Goal: Task Accomplishment & Management: Use online tool/utility

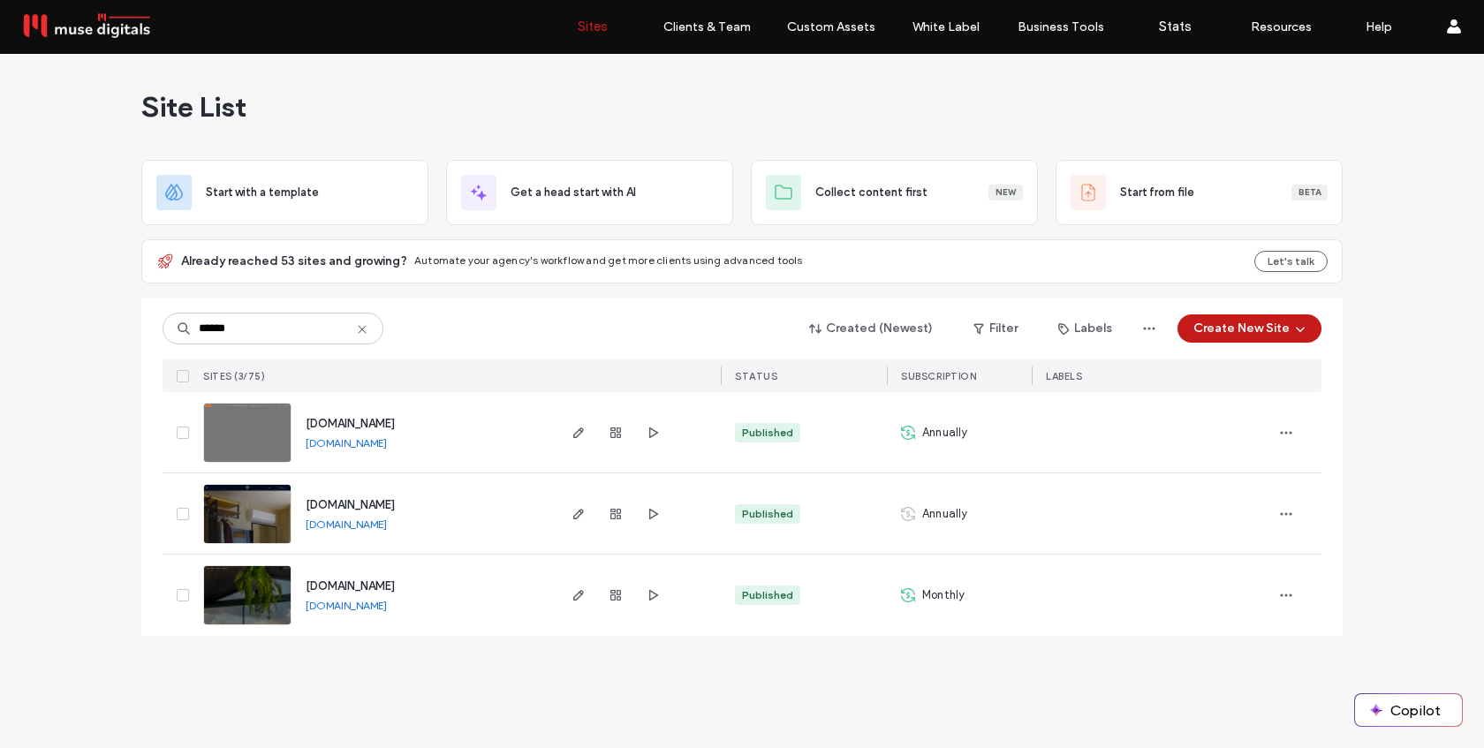
type input "******"
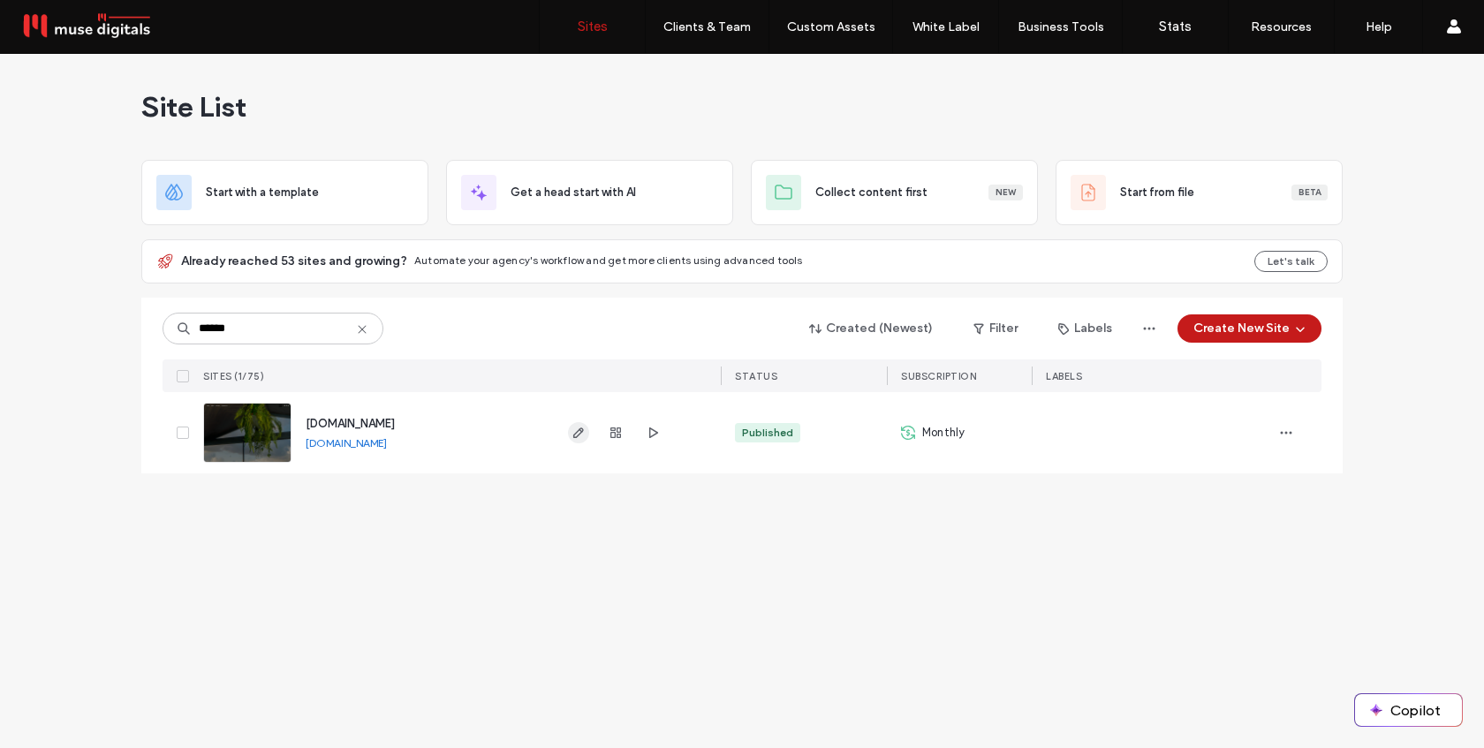
click at [581, 439] on icon "button" at bounding box center [578, 433] width 14 height 14
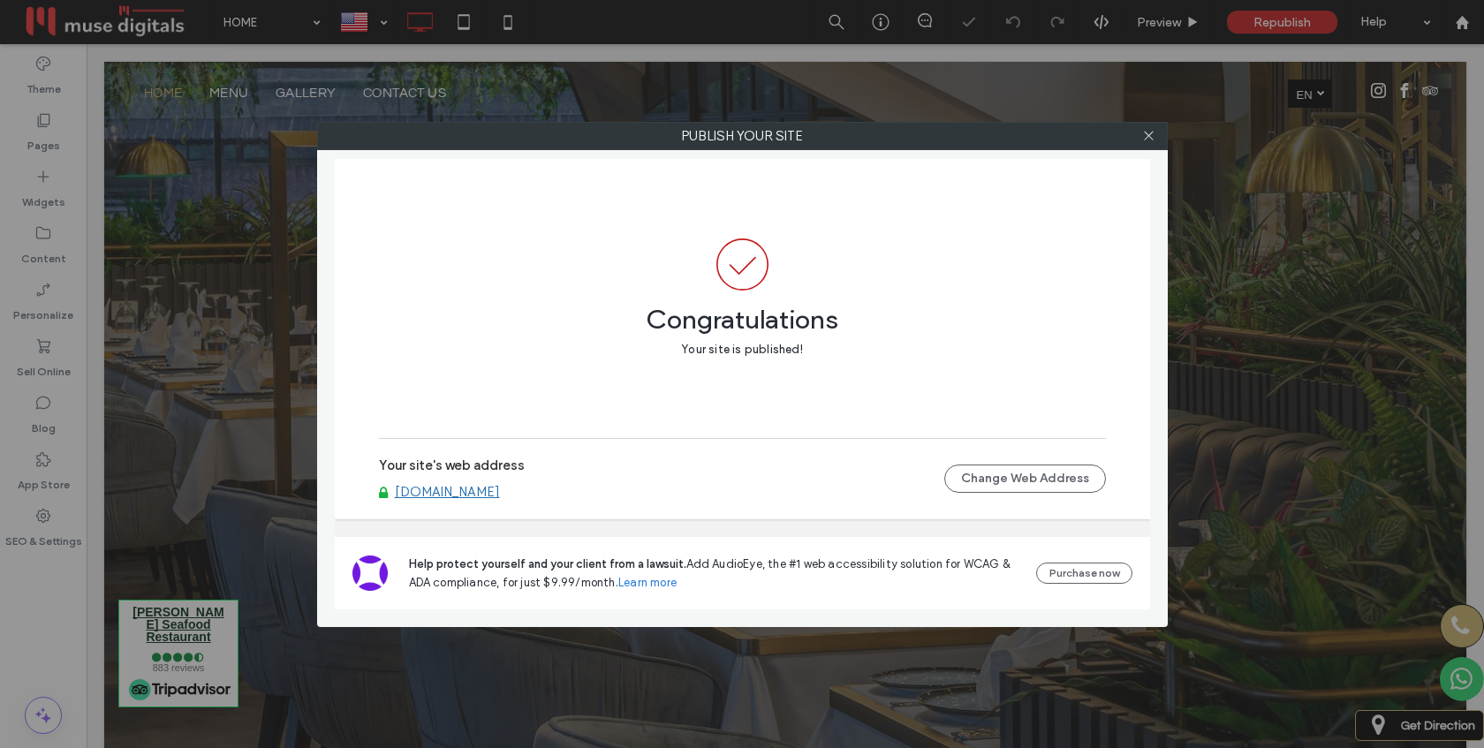
click at [500, 488] on link "[DOMAIN_NAME]" at bounding box center [447, 492] width 105 height 16
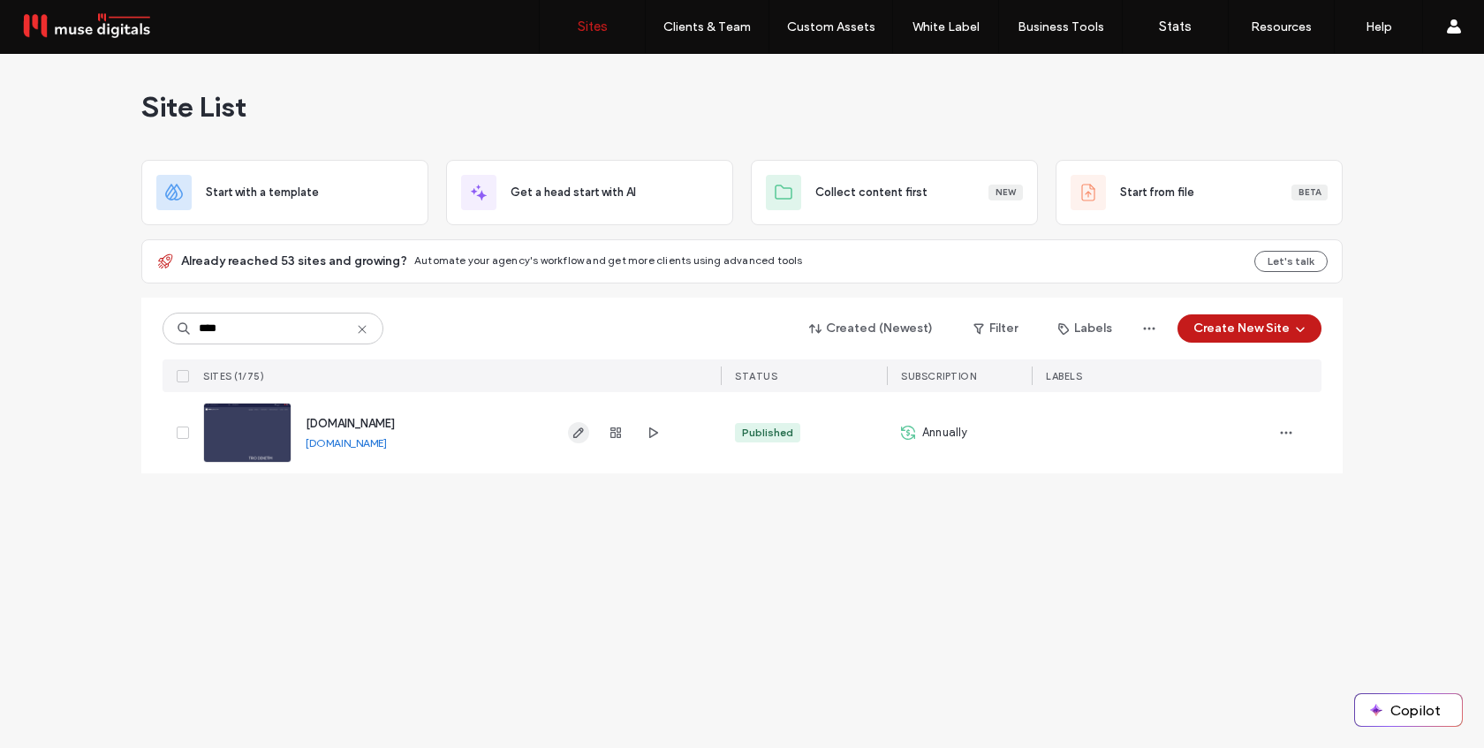
type input "****"
click at [578, 431] on use "button" at bounding box center [578, 432] width 11 height 11
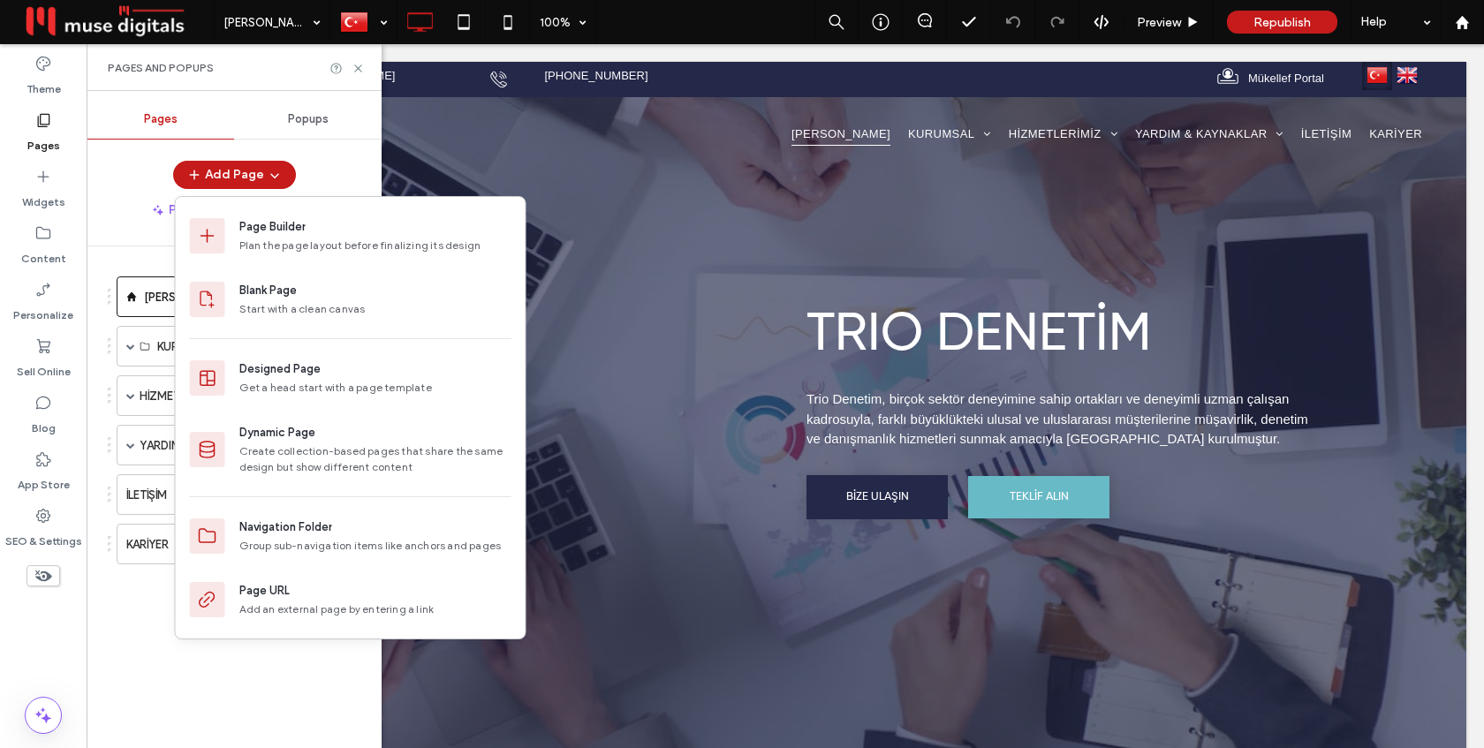
click at [154, 626] on div "ANA SAYFA KURUMSAL HAKKIMIZDA EKİBİMİZ HİZMETLERİMİZ MUHASEBE VE MALİ MÜŞAVİRLİ…" at bounding box center [245, 492] width 274 height 493
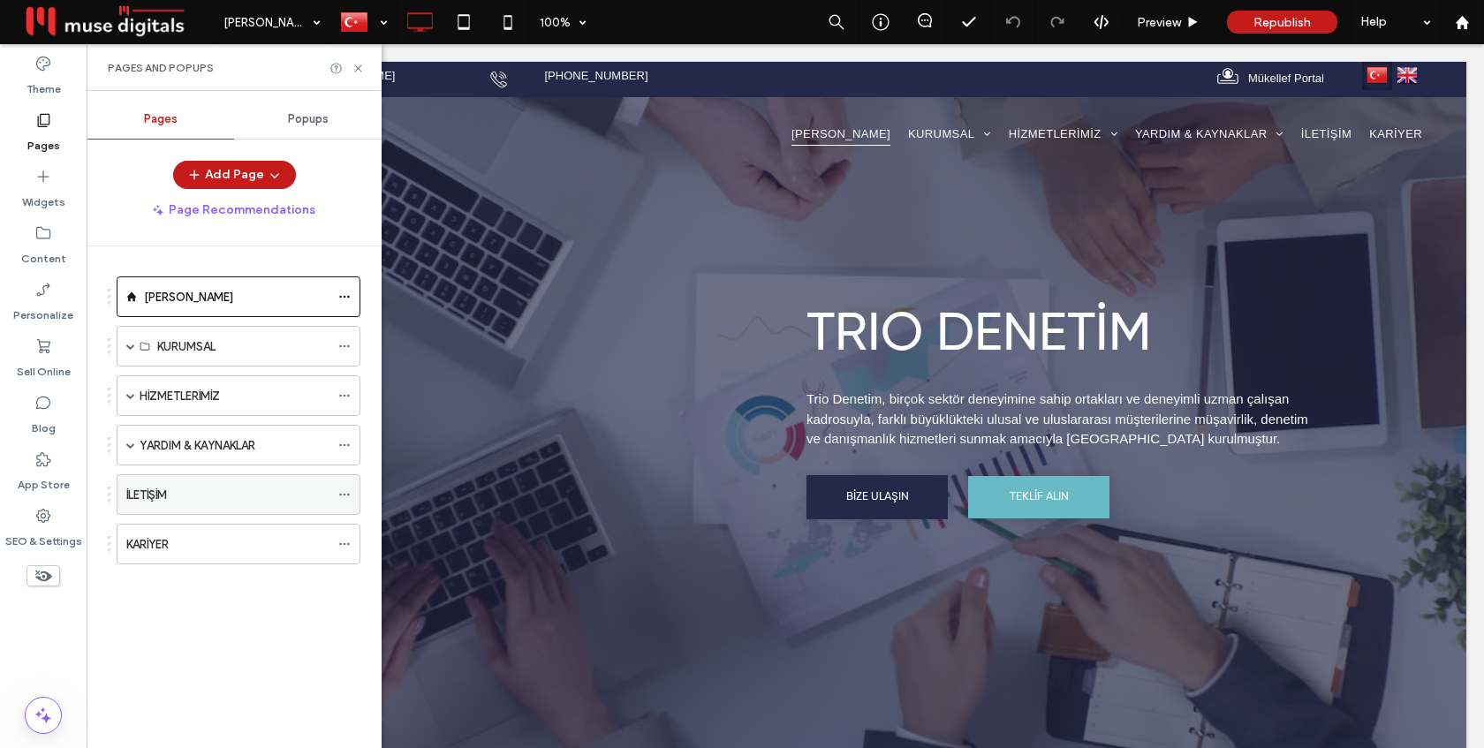
click at [182, 504] on div "İLETİŞİM" at bounding box center [227, 494] width 203 height 39
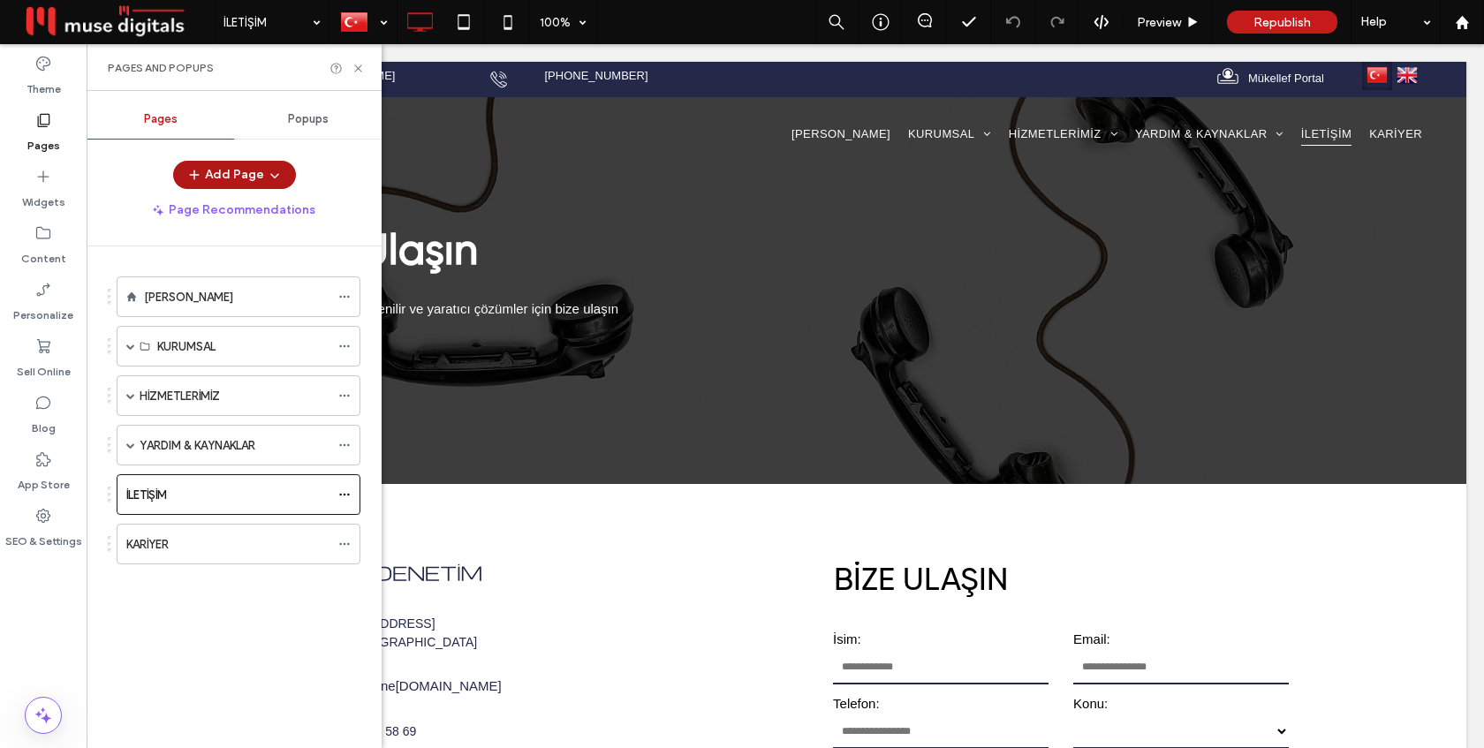
click at [254, 183] on button "Add Page" at bounding box center [234, 175] width 123 height 28
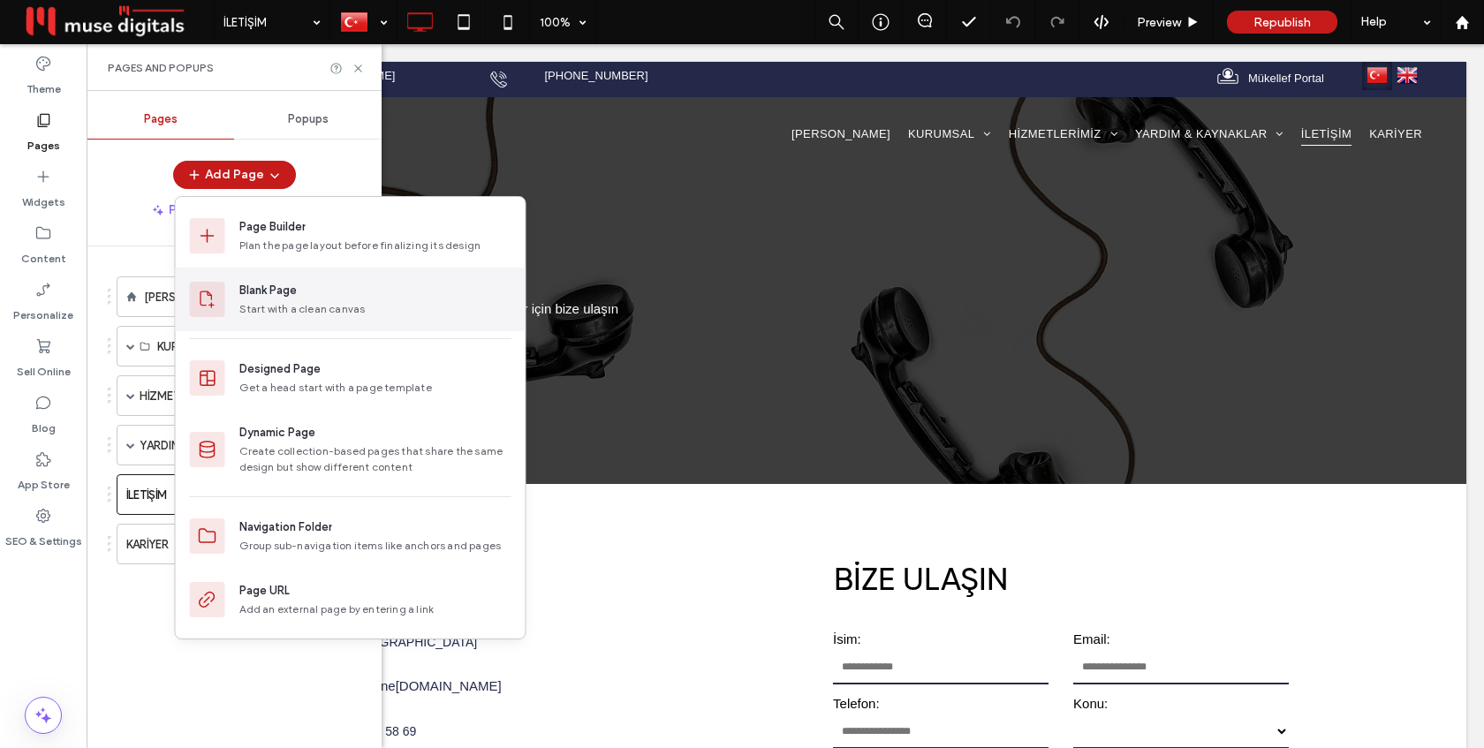
click at [268, 291] on div "Blank Page" at bounding box center [267, 291] width 57 height 18
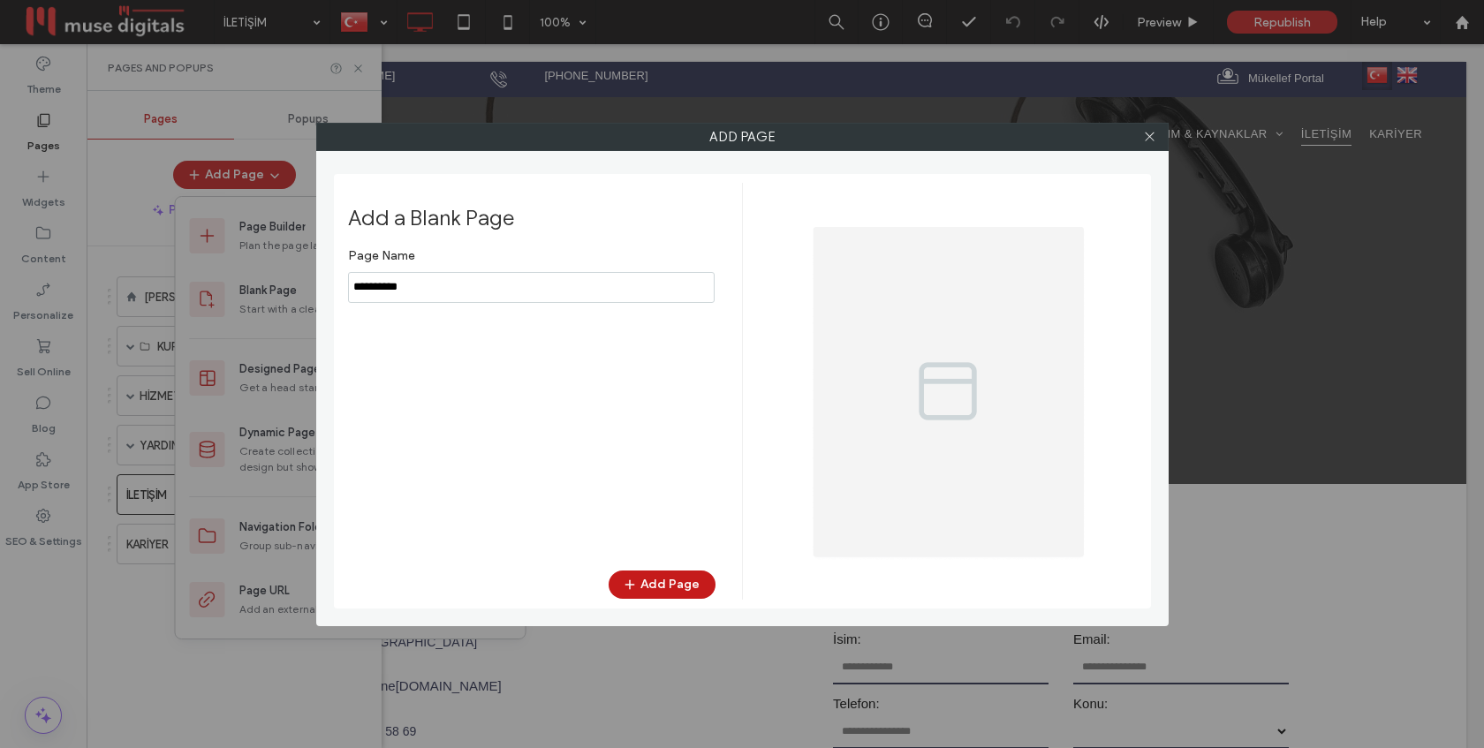
click at [414, 289] on input "notEmpty" at bounding box center [531, 287] width 367 height 31
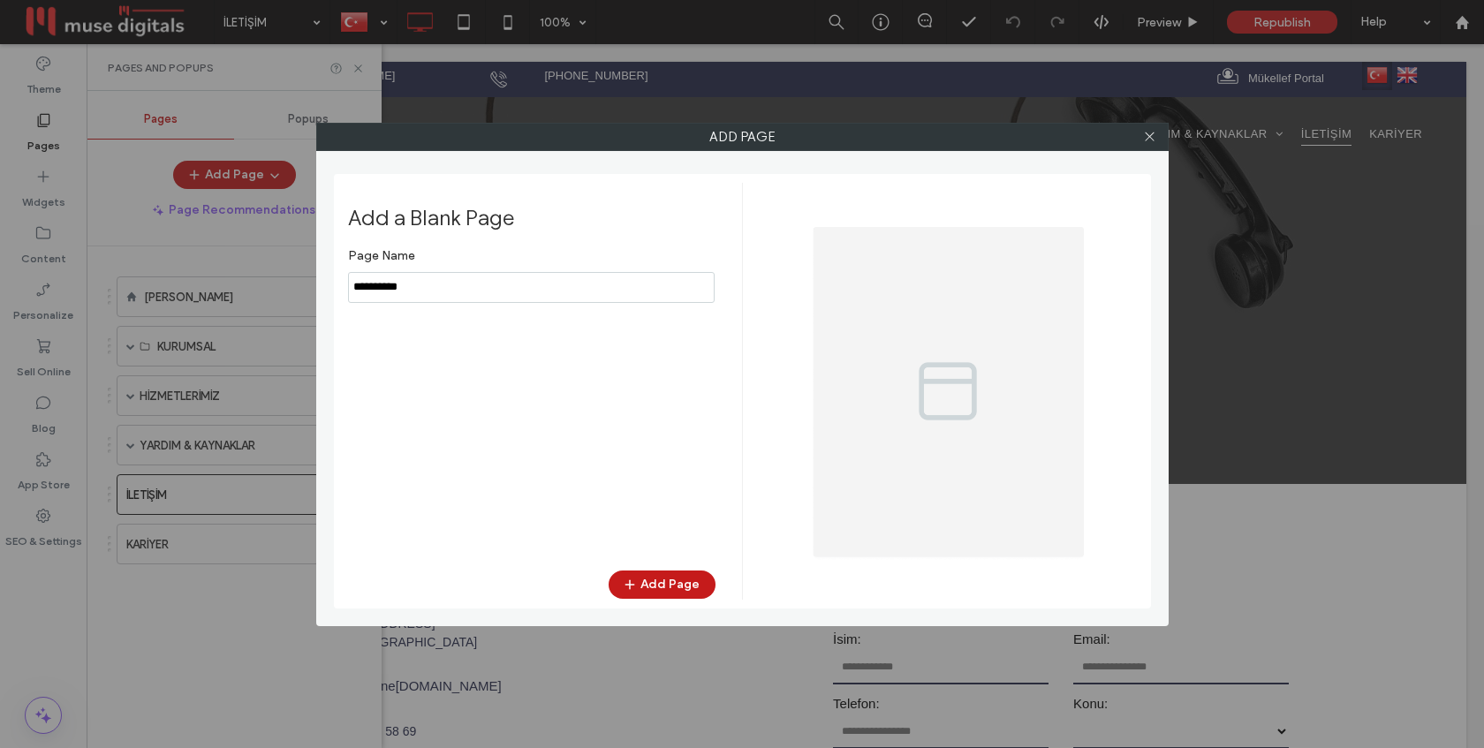
click at [414, 289] on input "notEmpty" at bounding box center [531, 287] width 367 height 31
type input "*****"
type input "**********"
click at [662, 582] on button "Add Page" at bounding box center [662, 585] width 107 height 28
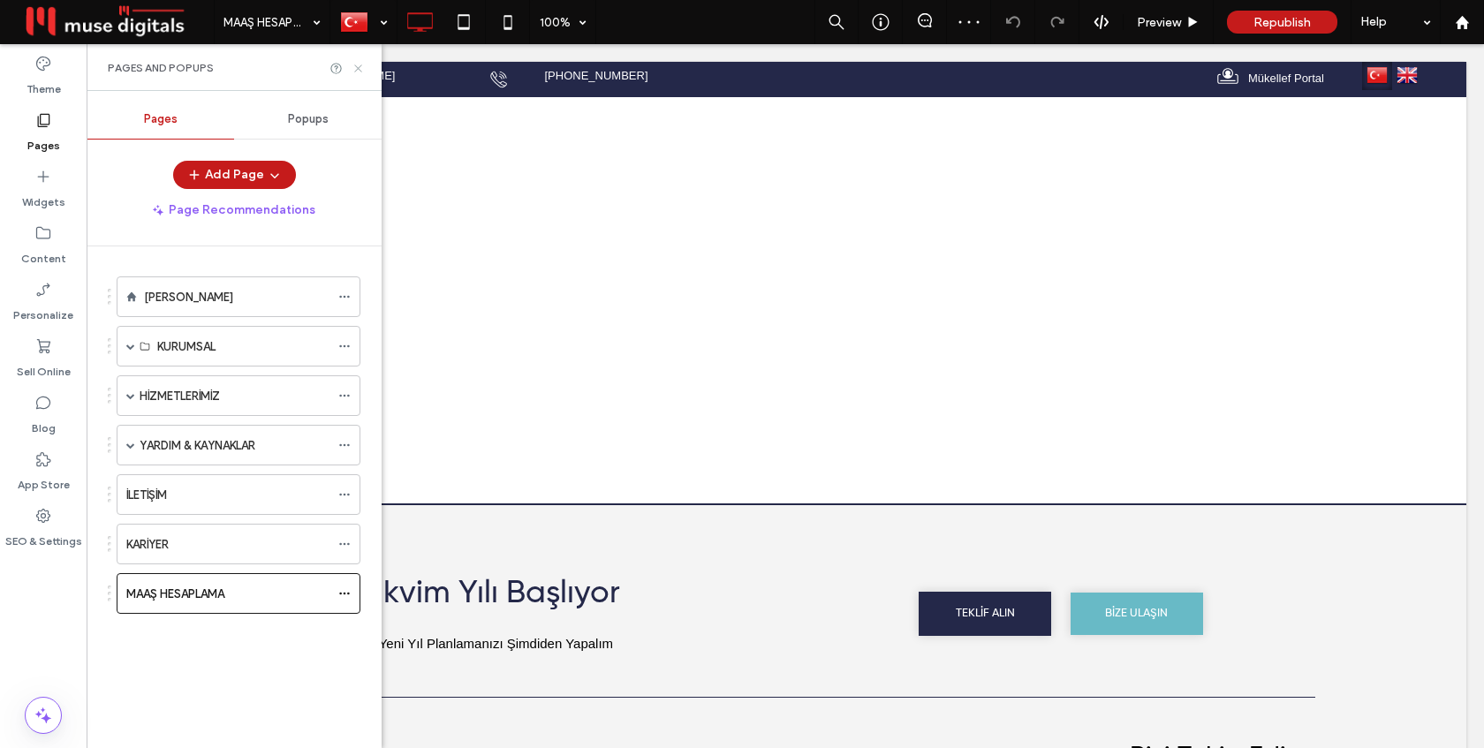
click at [356, 66] on use at bounding box center [357, 67] width 7 height 7
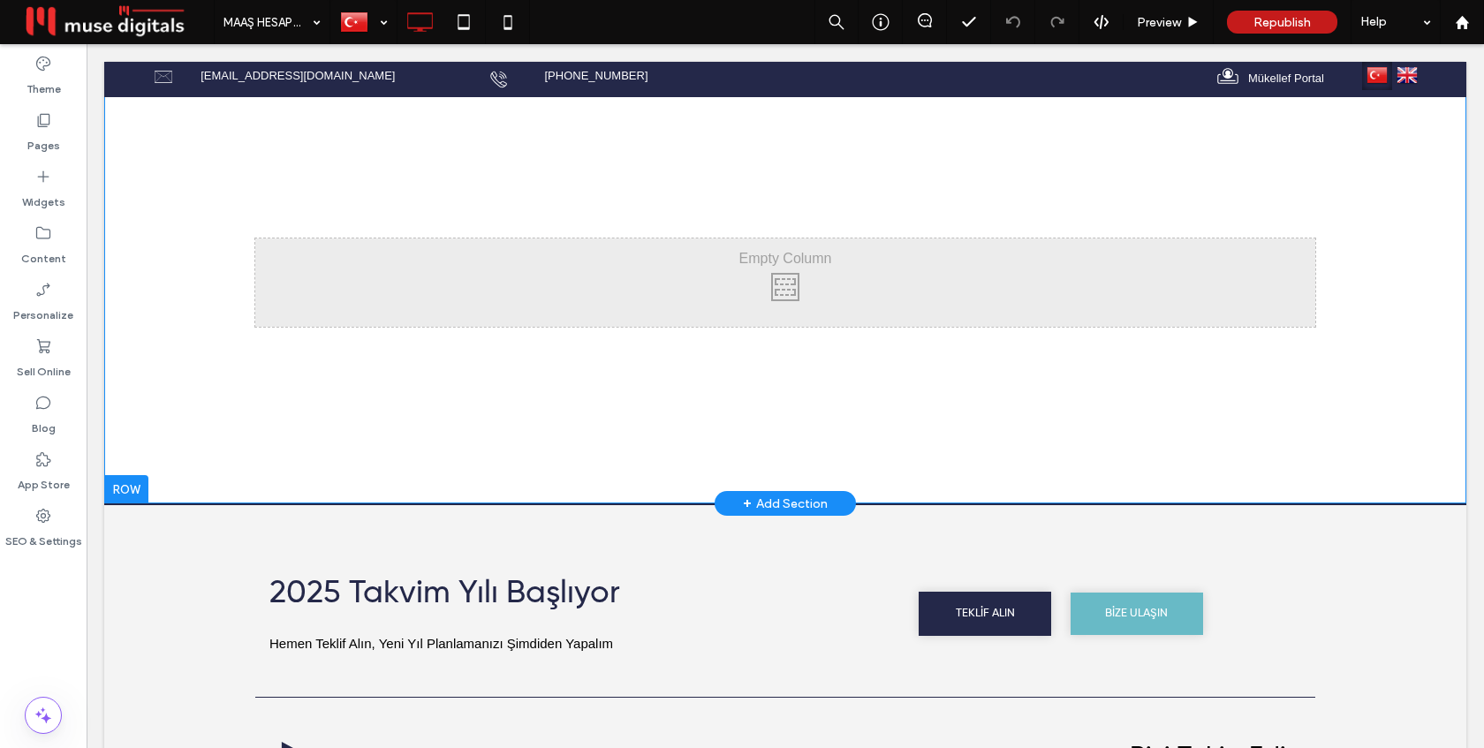
click at [119, 480] on div at bounding box center [126, 489] width 44 height 28
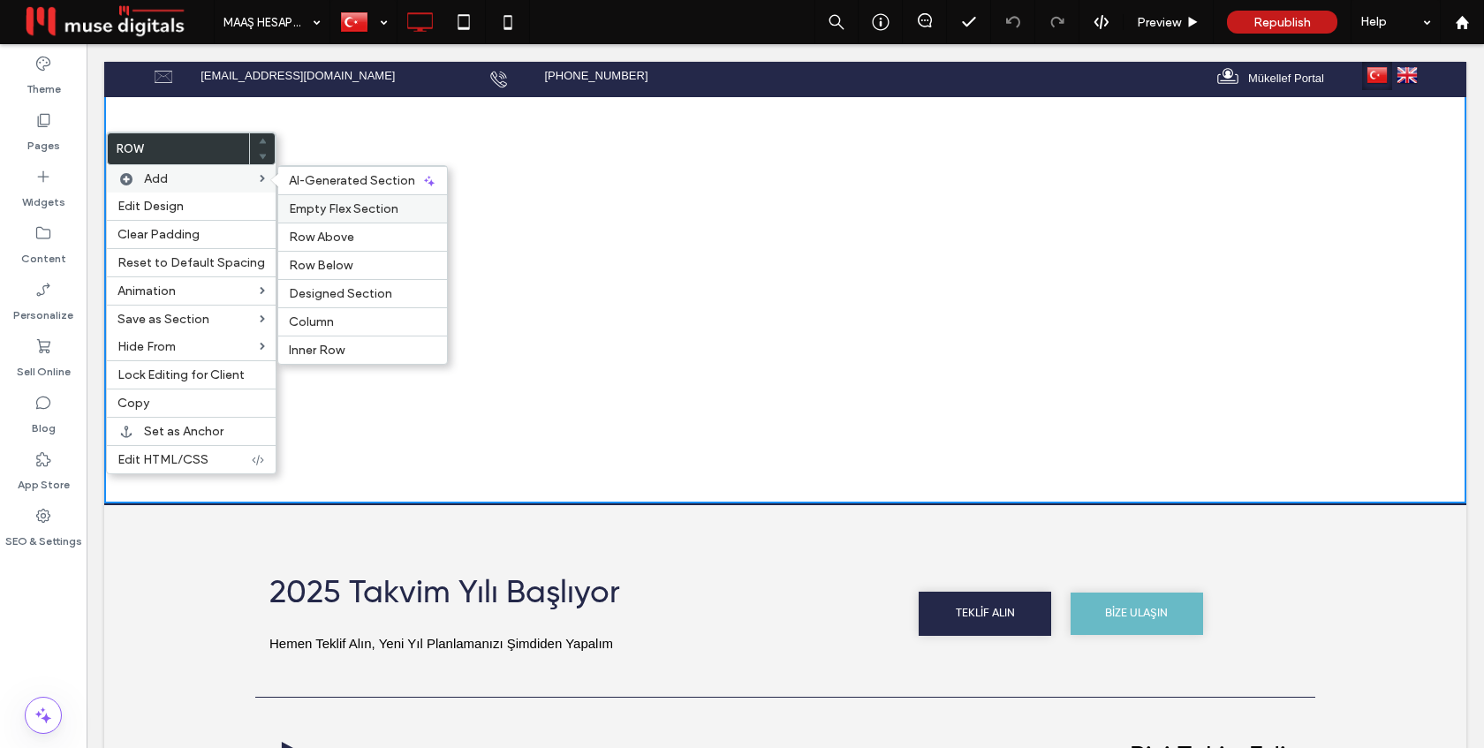
click at [345, 216] on span "Empty Flex Section" at bounding box center [344, 208] width 110 height 15
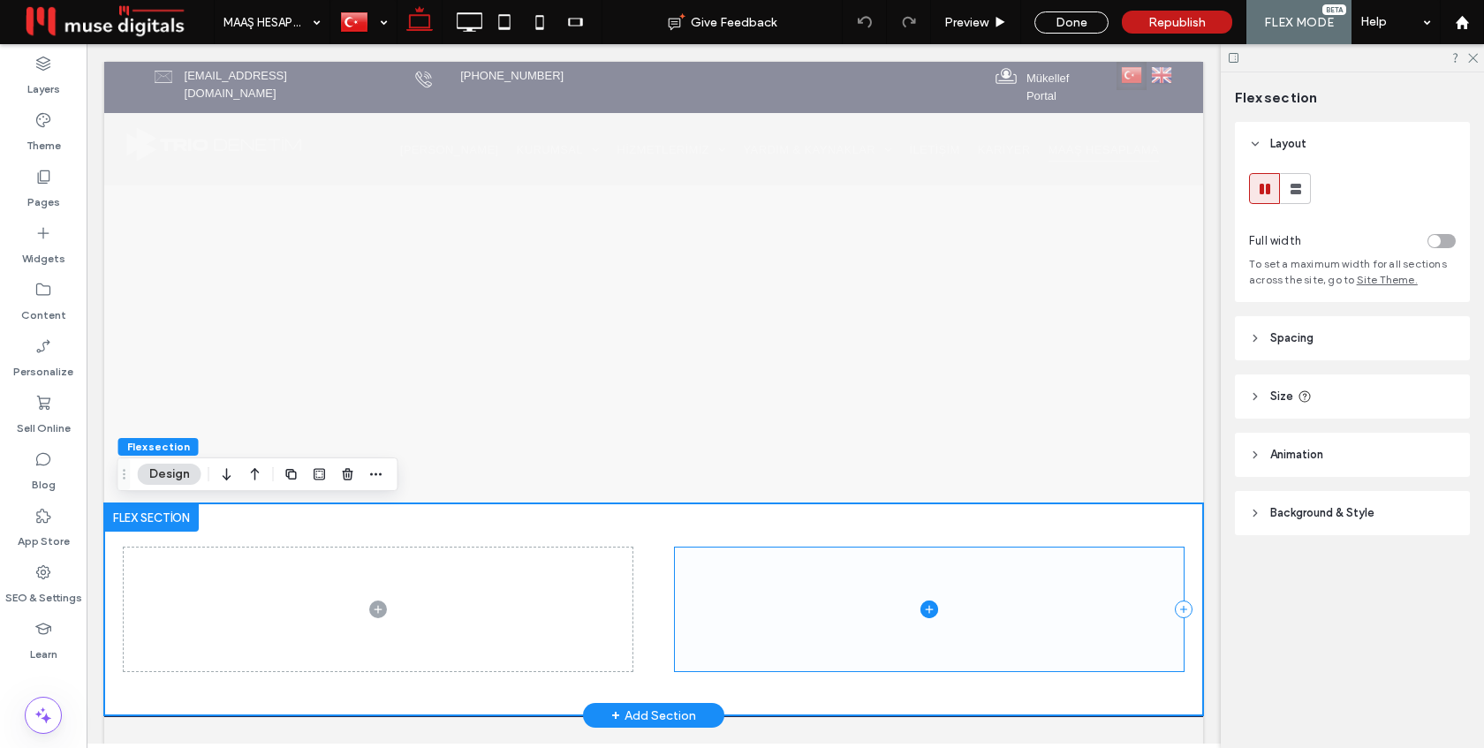
click at [838, 629] on span at bounding box center [929, 610] width 509 height 125
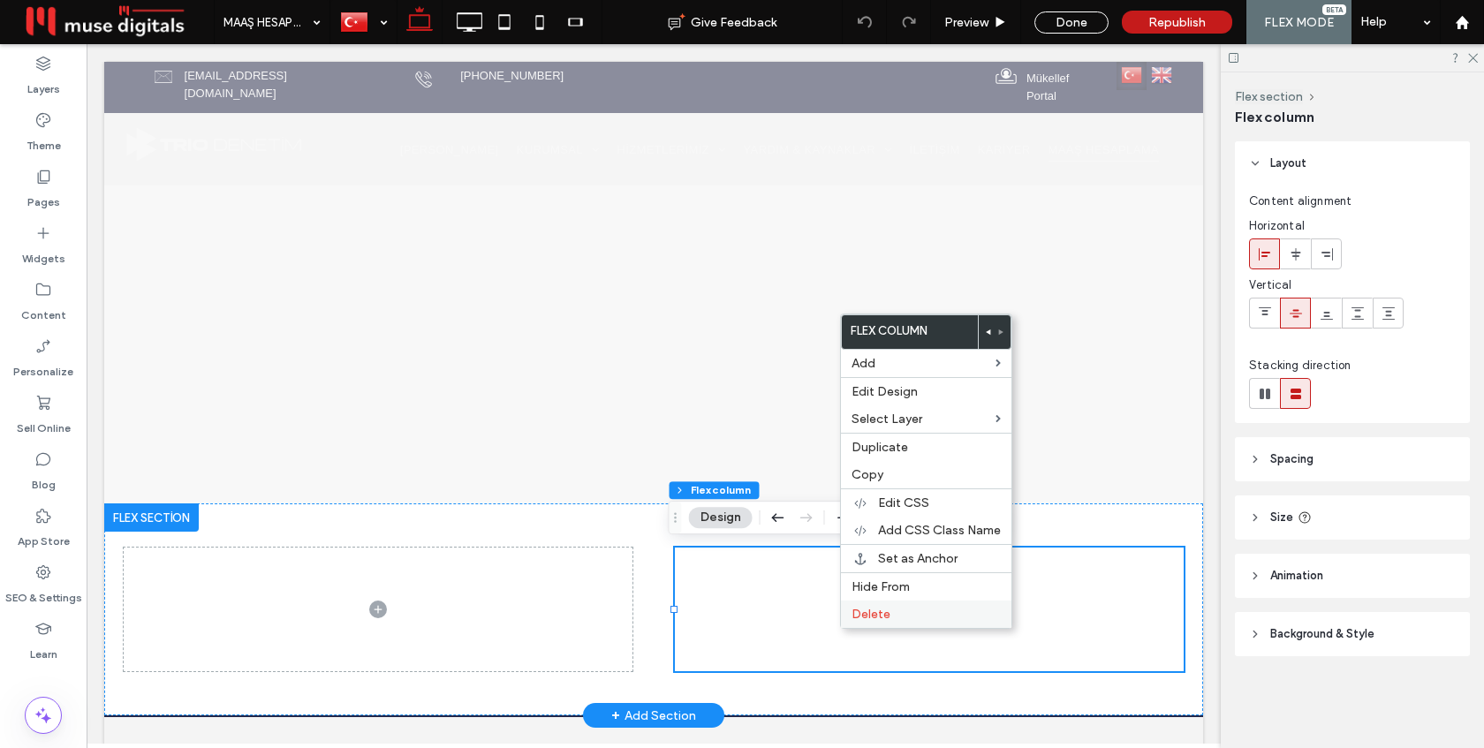
click at [870, 609] on span "Delete" at bounding box center [870, 614] width 39 height 15
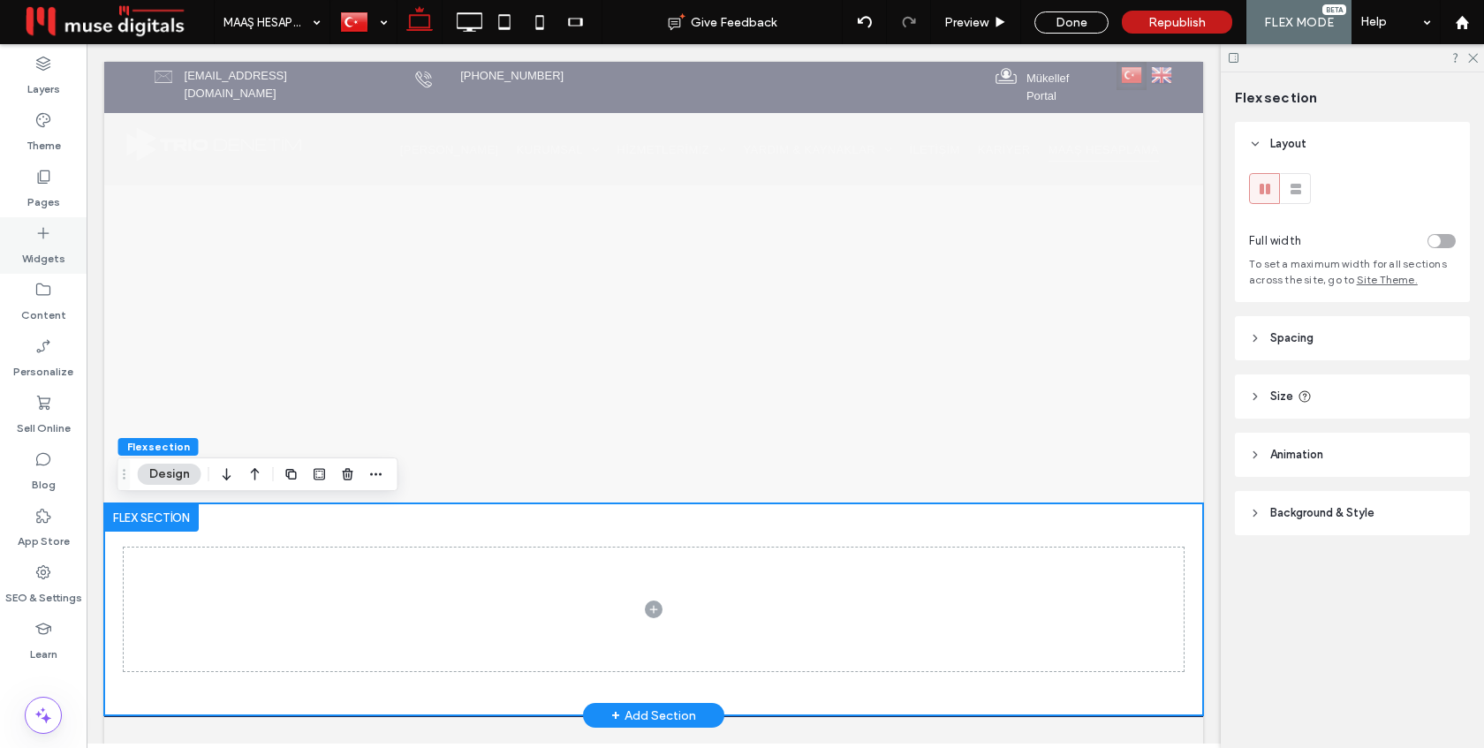
click at [17, 235] on div "Widgets" at bounding box center [43, 245] width 87 height 57
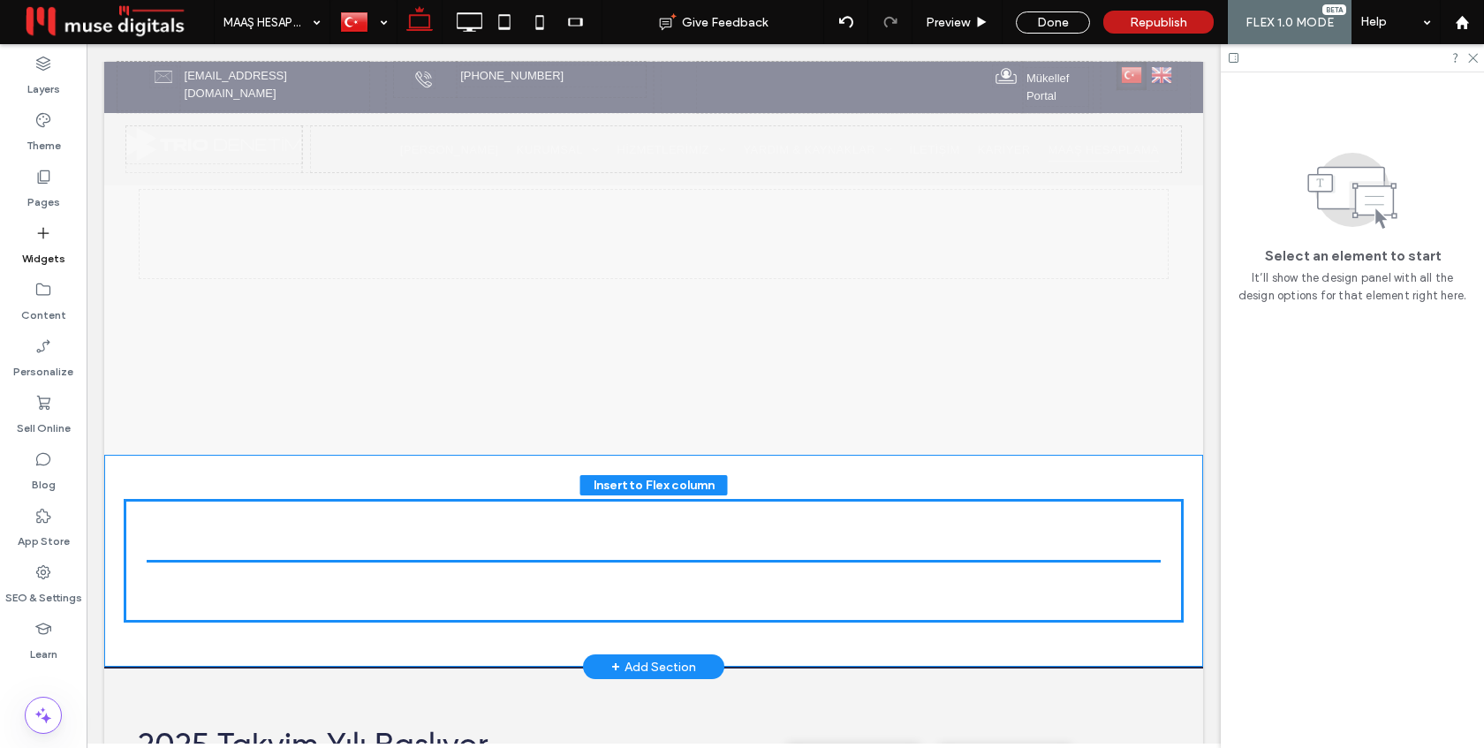
scroll to position [57, 0]
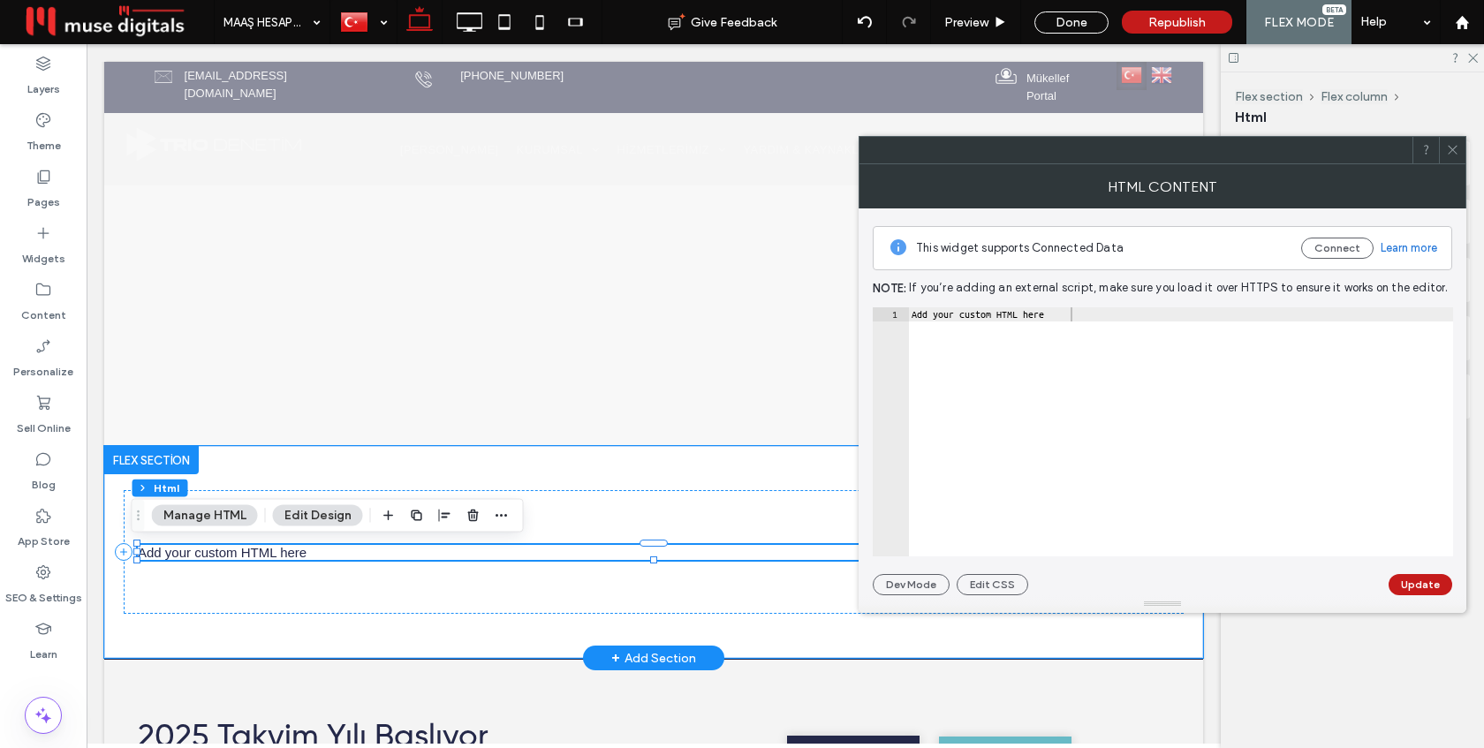
type textarea "**********"
click at [1080, 342] on div "Add your custom HTML here" at bounding box center [1180, 445] width 545 height 277
paste textarea "Cursor at row 1"
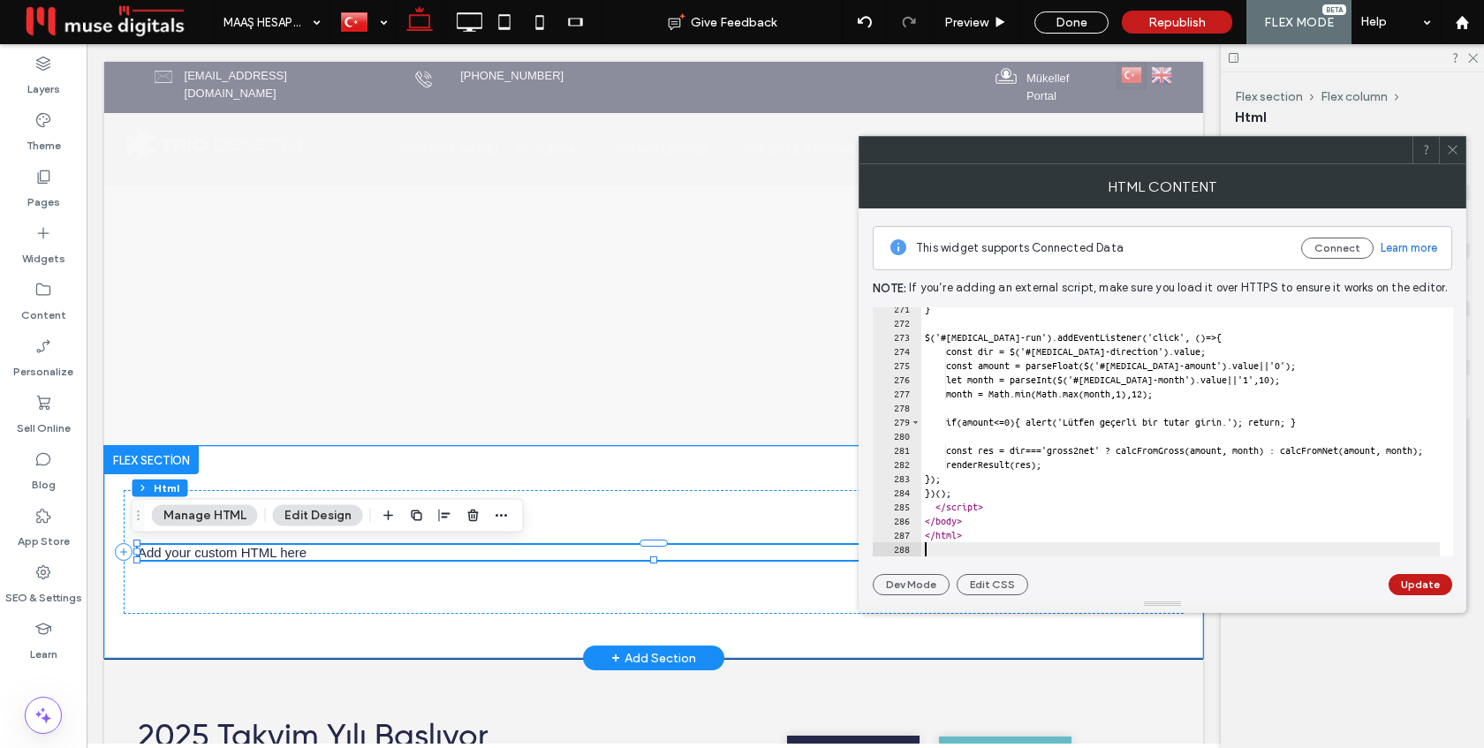
scroll to position [3821, 0]
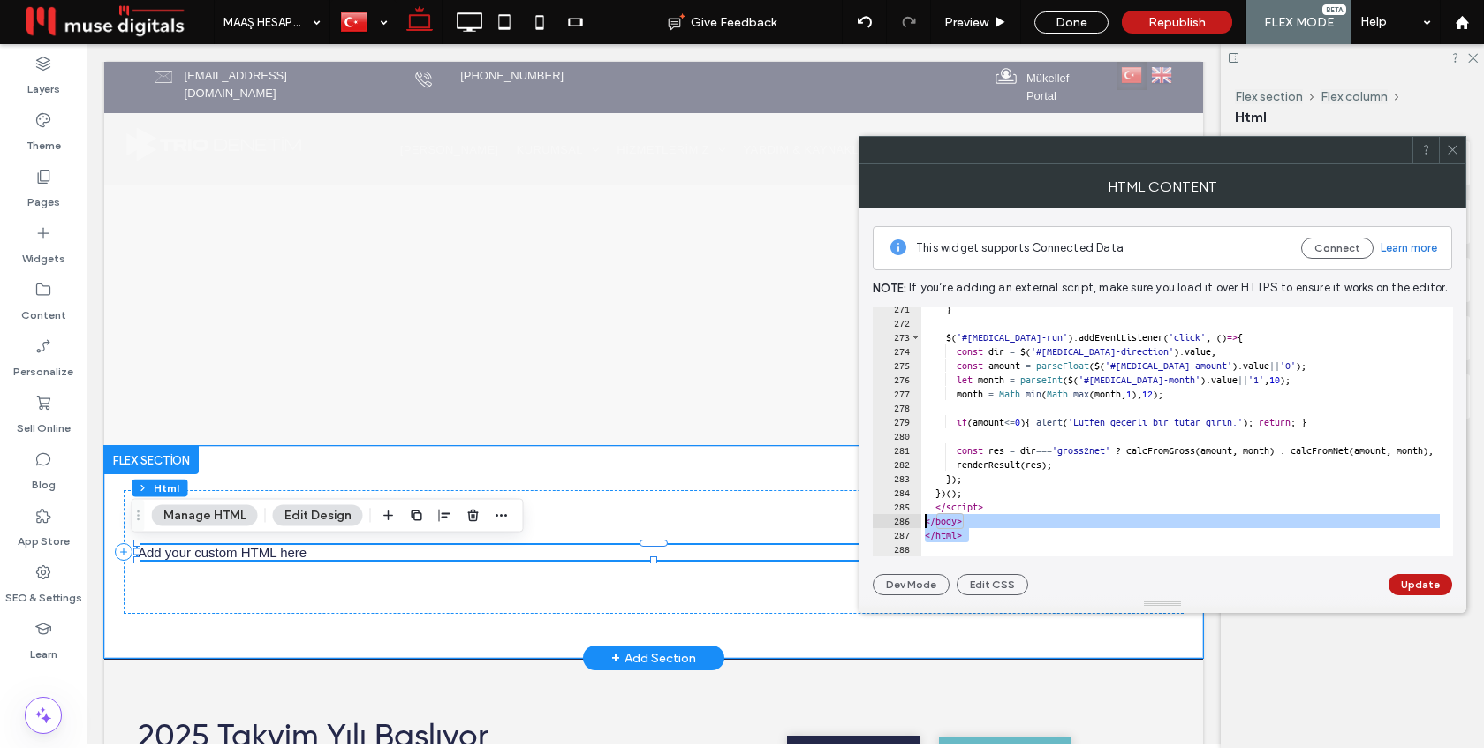
drag, startPoint x: 975, startPoint y: 535, endPoint x: 918, endPoint y: 524, distance: 58.5
click at [918, 524] on div "271 272 273 274 275 276 277 278 279 280 281 282 283 284 285 286 287 288 } $ ( '…" at bounding box center [1163, 431] width 580 height 249
type textarea "******* *******"
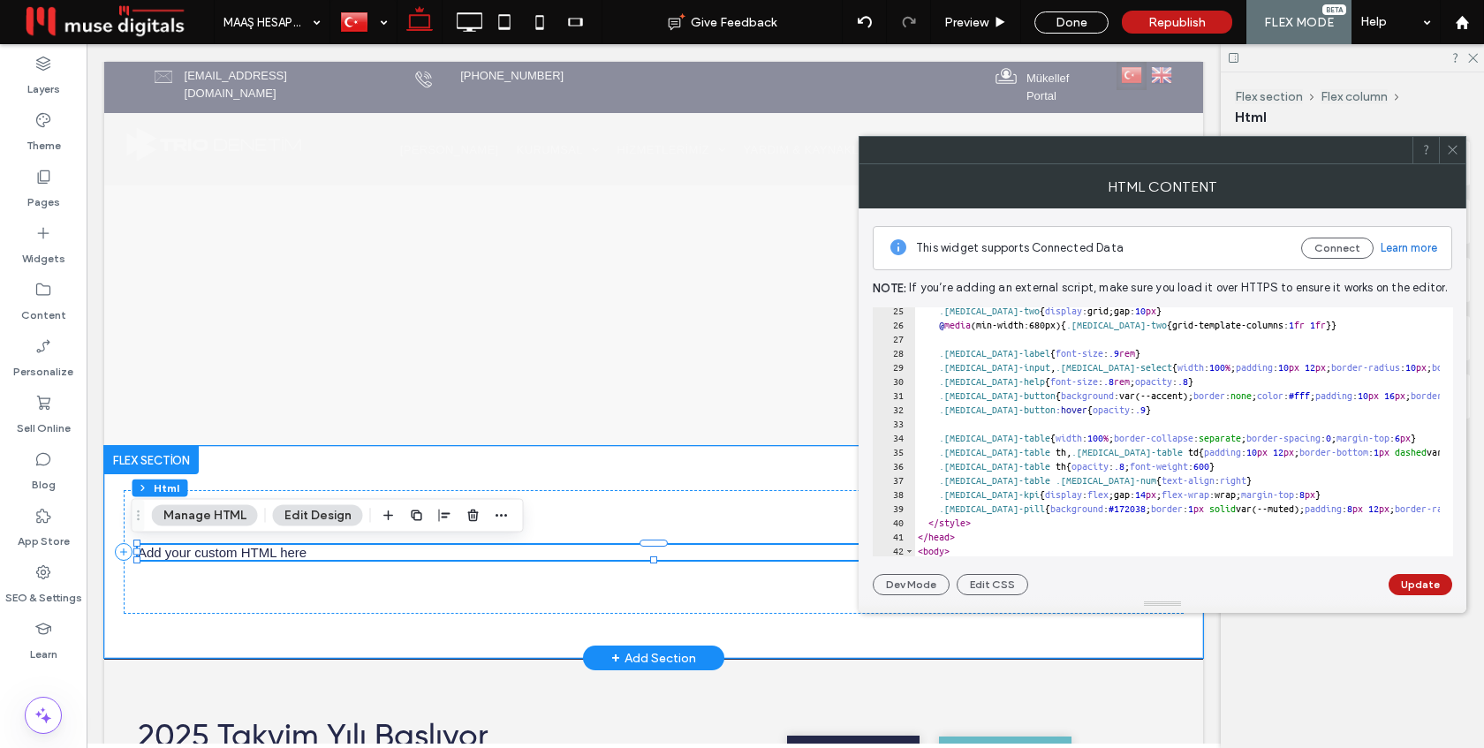
scroll to position [437, 0]
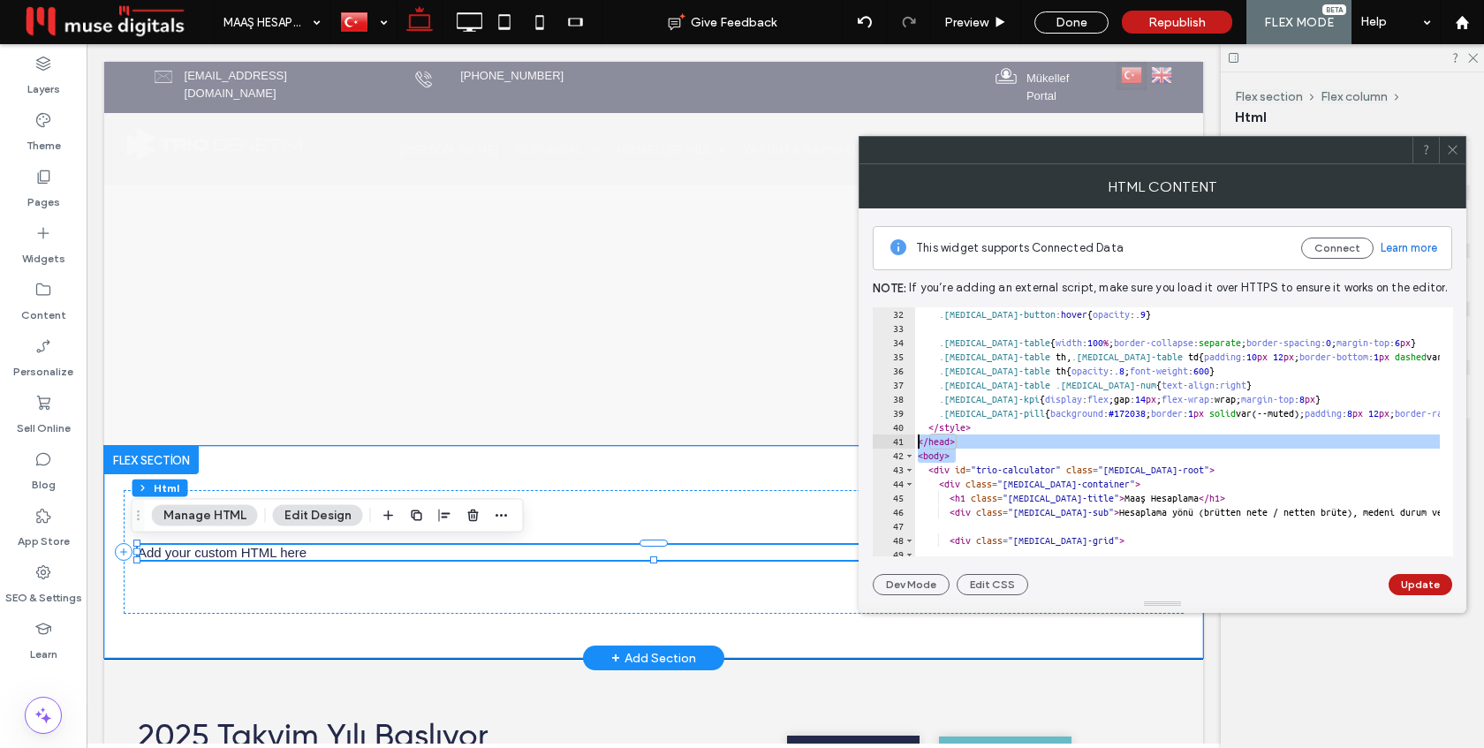
drag, startPoint x: 957, startPoint y: 454, endPoint x: 915, endPoint y: 447, distance: 42.1
type textarea "******* ******"
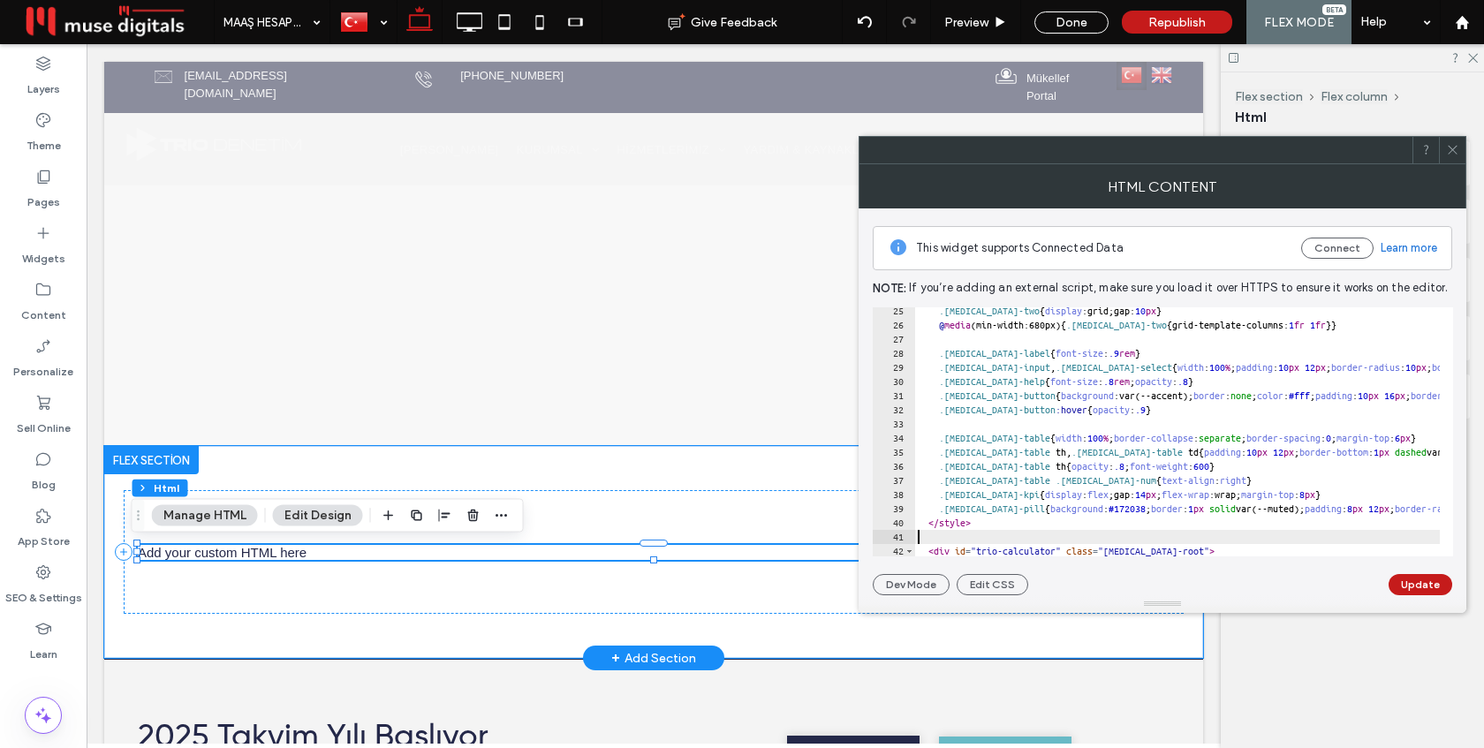
scroll to position [0, 0]
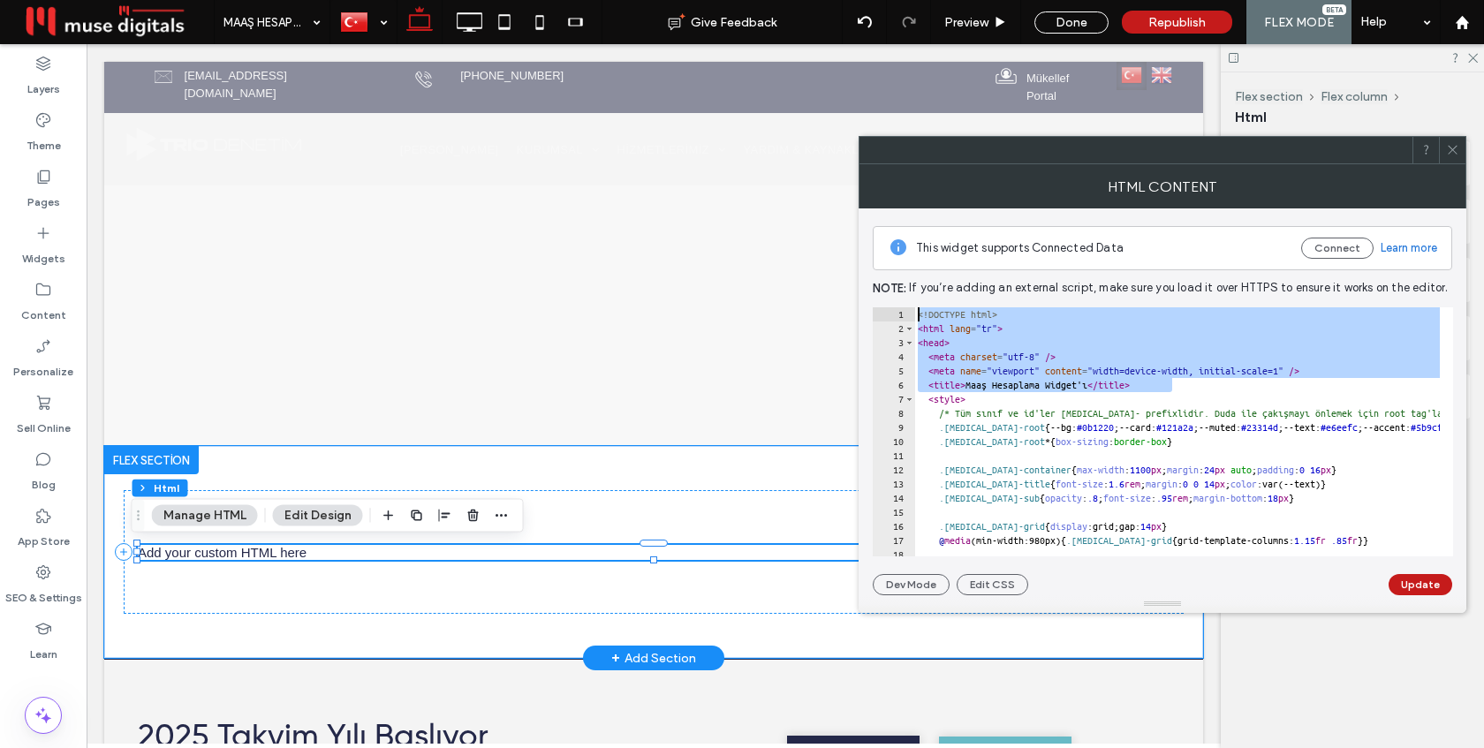
drag, startPoint x: 1174, startPoint y: 386, endPoint x: 912, endPoint y: 312, distance: 271.8
click at [912, 312] on div "1 2 3 4 5 6 7 8 9 10 11 12 13 14 15 16 17 18 19 <! DOCTYPE html > < html lang =…" at bounding box center [1163, 431] width 580 height 249
type textarea "**********"
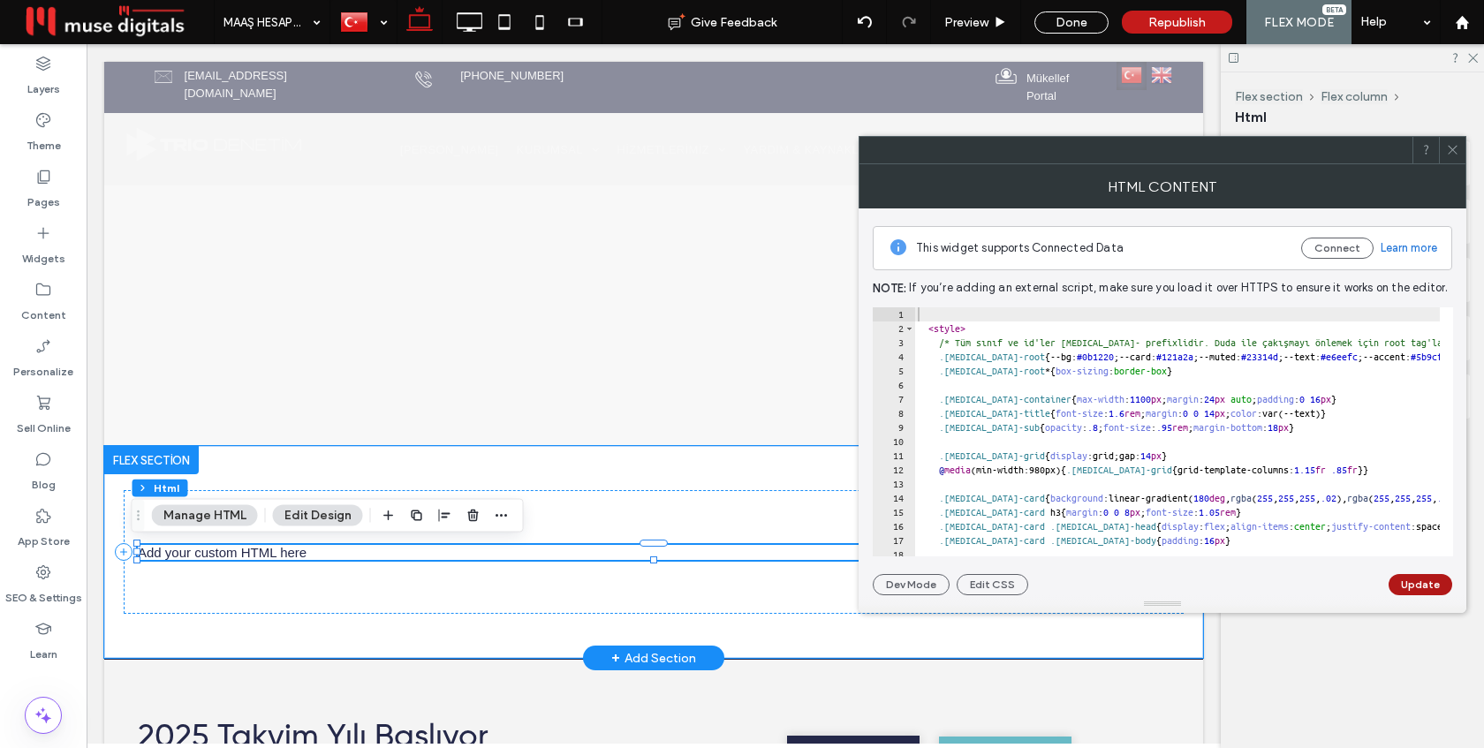
click at [1431, 582] on button "Update" at bounding box center [1420, 584] width 64 height 21
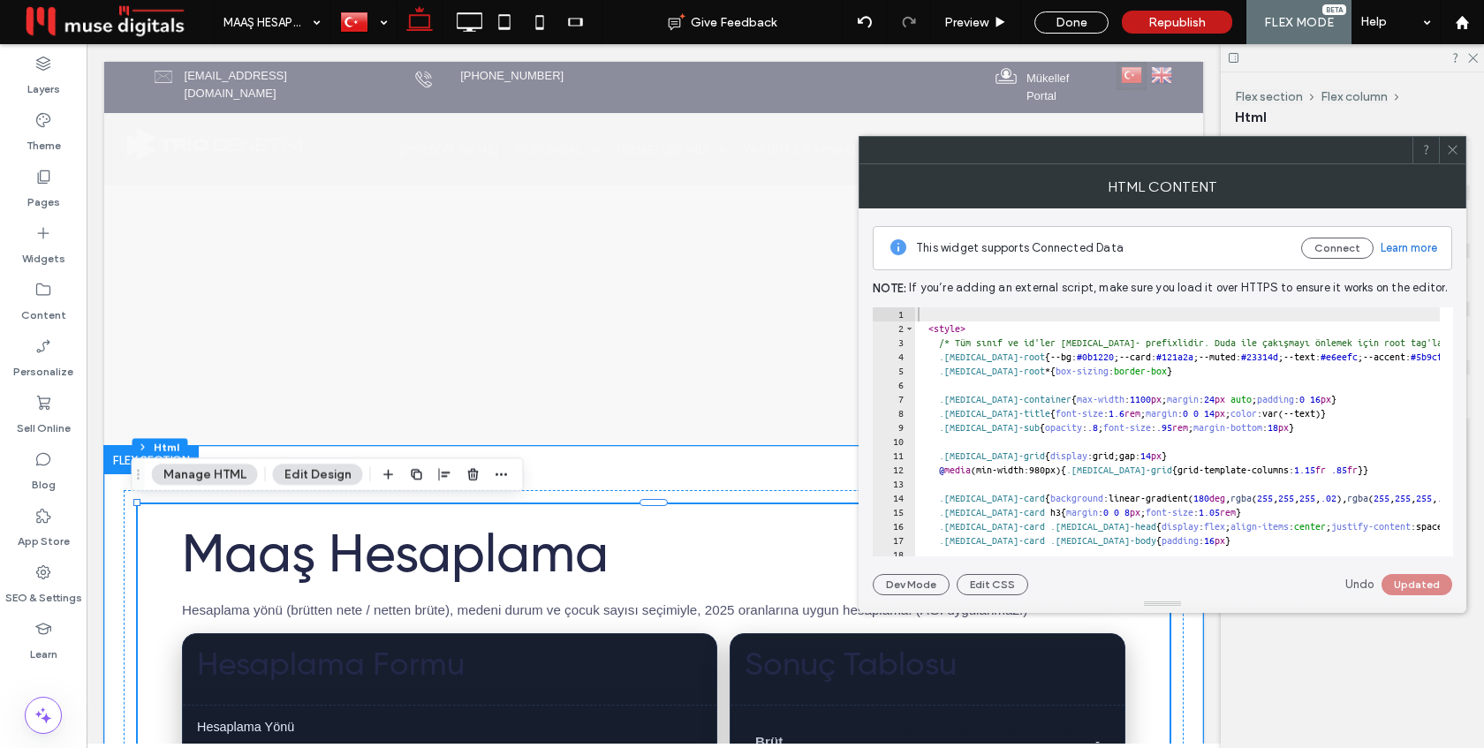
click at [1456, 149] on icon at bounding box center [1452, 149] width 13 height 13
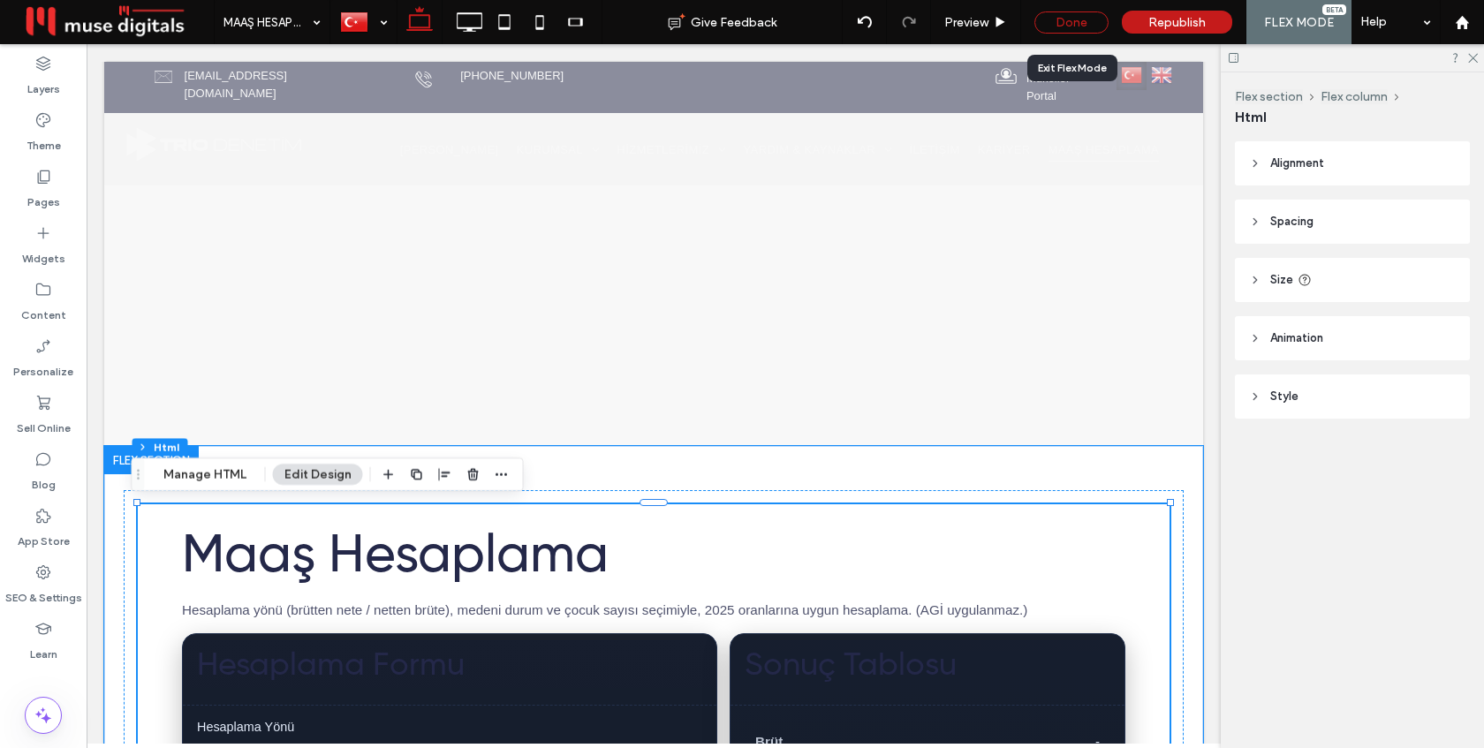
click at [1078, 25] on div "Done" at bounding box center [1071, 22] width 74 height 22
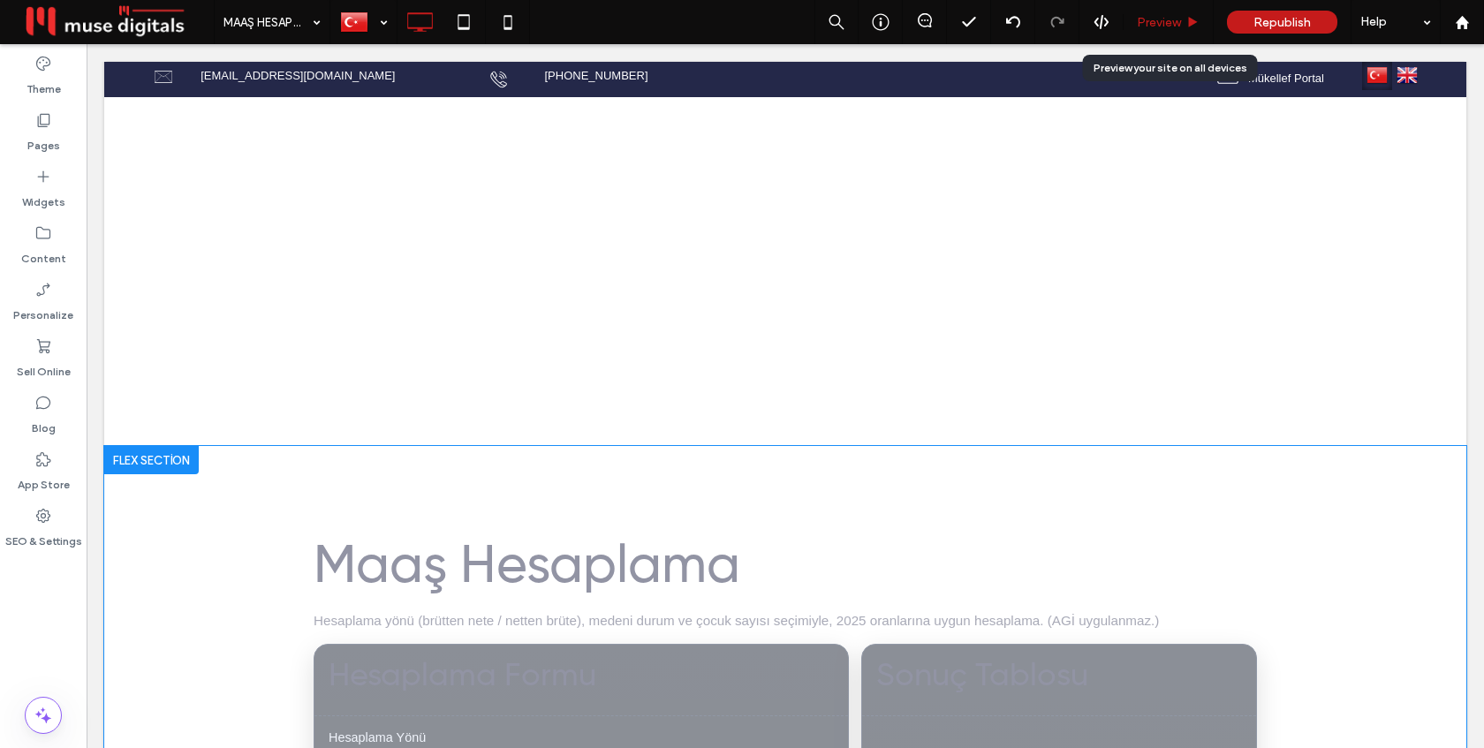
click at [1160, 21] on span "Preview" at bounding box center [1159, 22] width 44 height 15
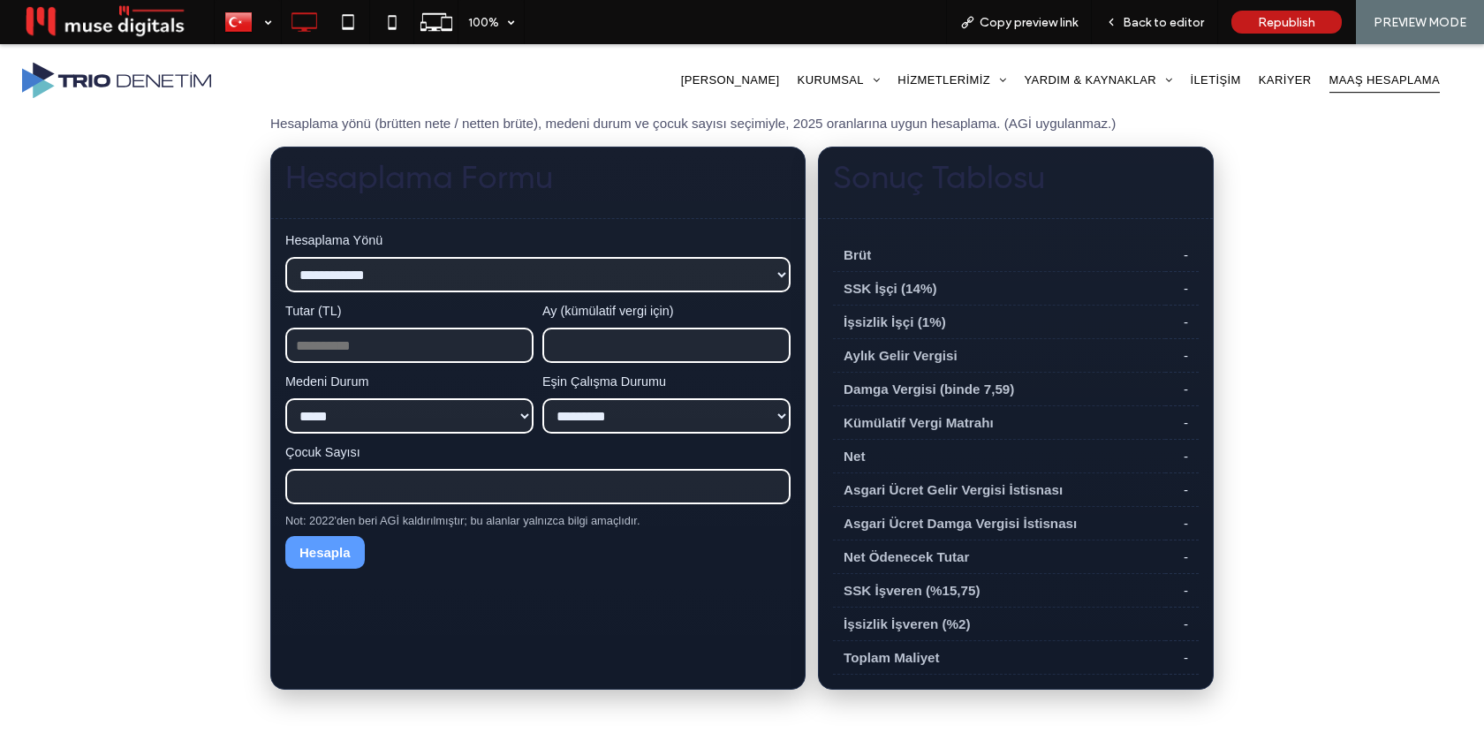
scroll to position [548, 0]
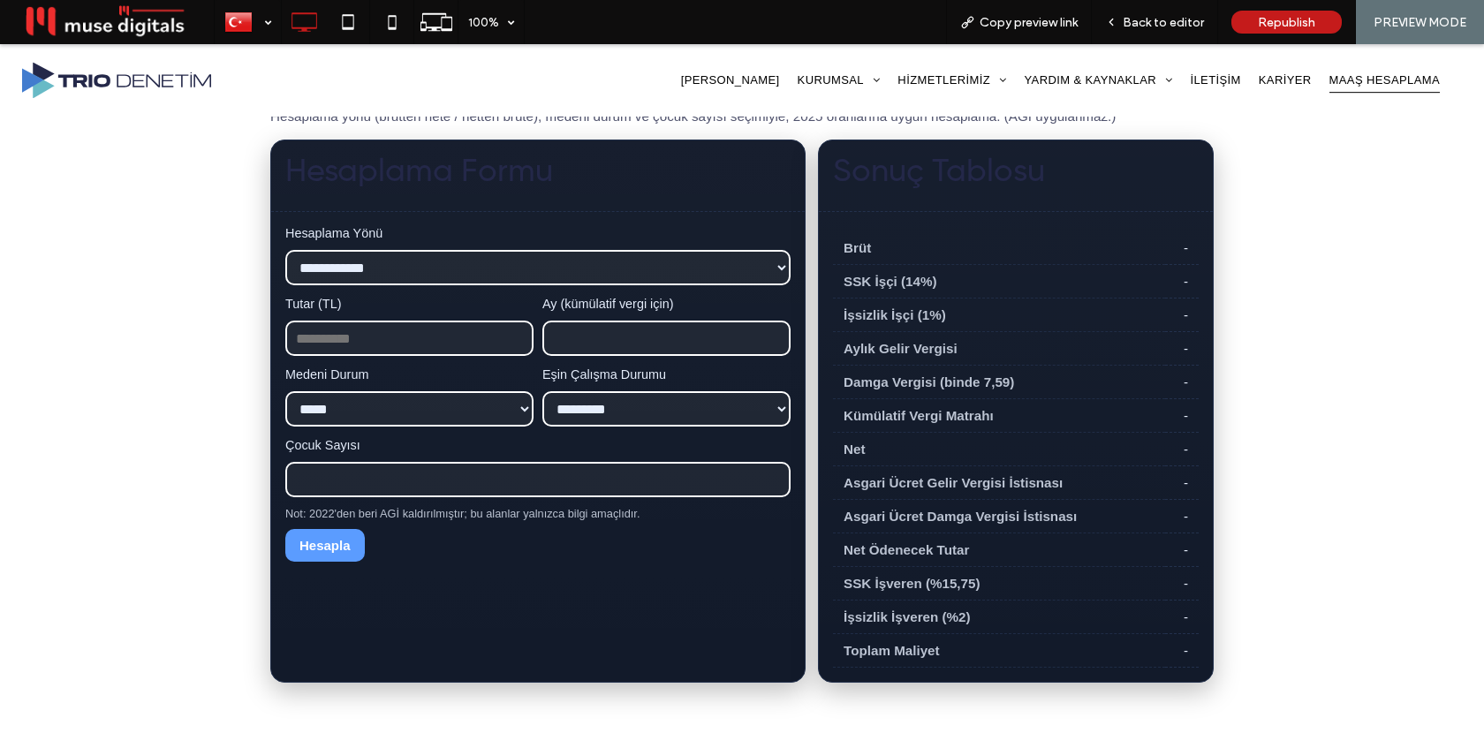
click at [461, 267] on select "**********" at bounding box center [537, 267] width 505 height 35
click at [285, 250] on select "**********" at bounding box center [537, 267] width 505 height 35
click at [406, 337] on input "Tutar (TL)" at bounding box center [409, 338] width 248 height 35
click at [551, 340] on input "*" at bounding box center [666, 338] width 248 height 35
click at [456, 334] on input "Tutar (TL)" at bounding box center [409, 338] width 248 height 35
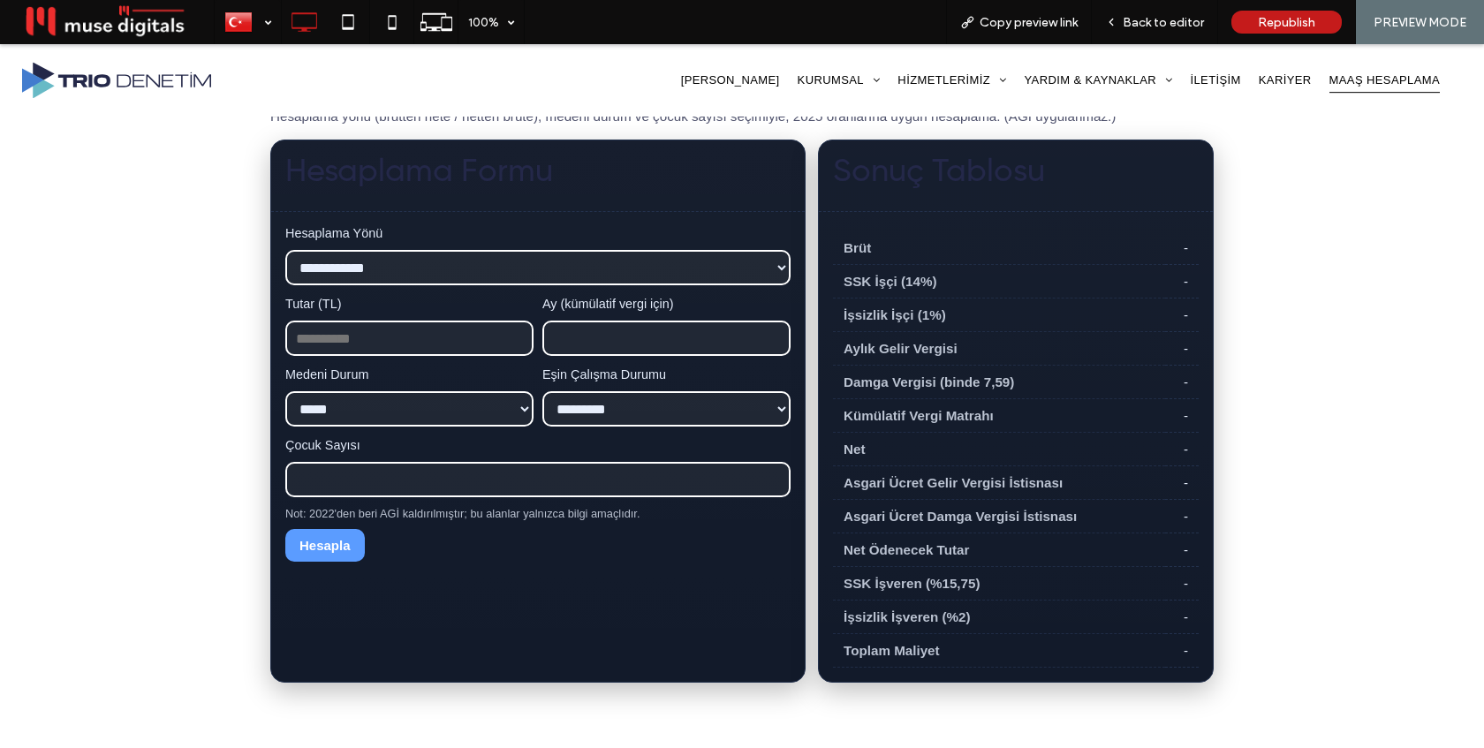
type input "*"
type input "*****"
click at [426, 410] on select "***** ****" at bounding box center [409, 408] width 248 height 35
click at [285, 391] on select "***** ****" at bounding box center [409, 408] width 248 height 35
click at [315, 549] on button "Hesapla" at bounding box center [324, 545] width 79 height 33
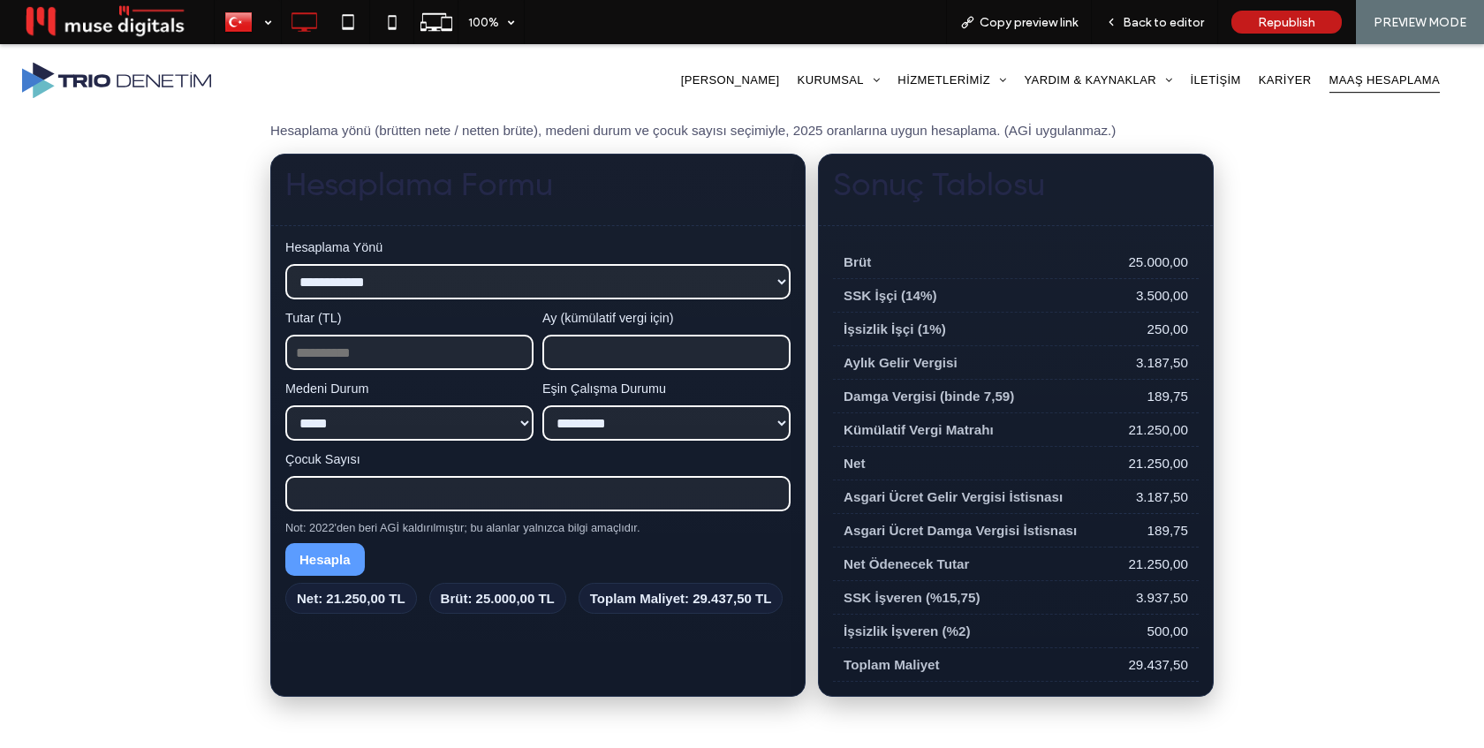
scroll to position [476, 0]
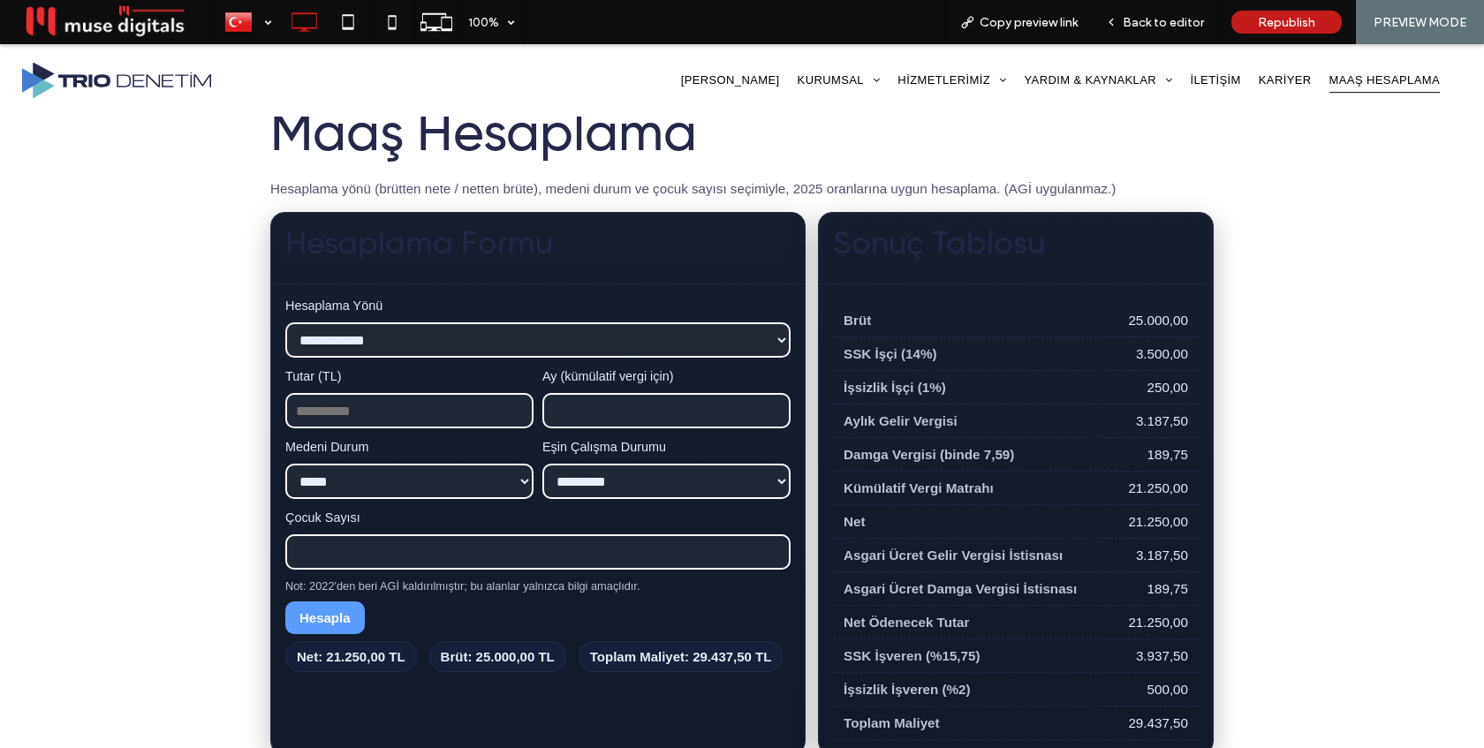
click at [682, 345] on select "**********" at bounding box center [537, 339] width 505 height 35
select select "*********"
click at [285, 322] on select "**********" at bounding box center [537, 339] width 505 height 35
click at [333, 624] on button "Hesapla" at bounding box center [324, 617] width 79 height 33
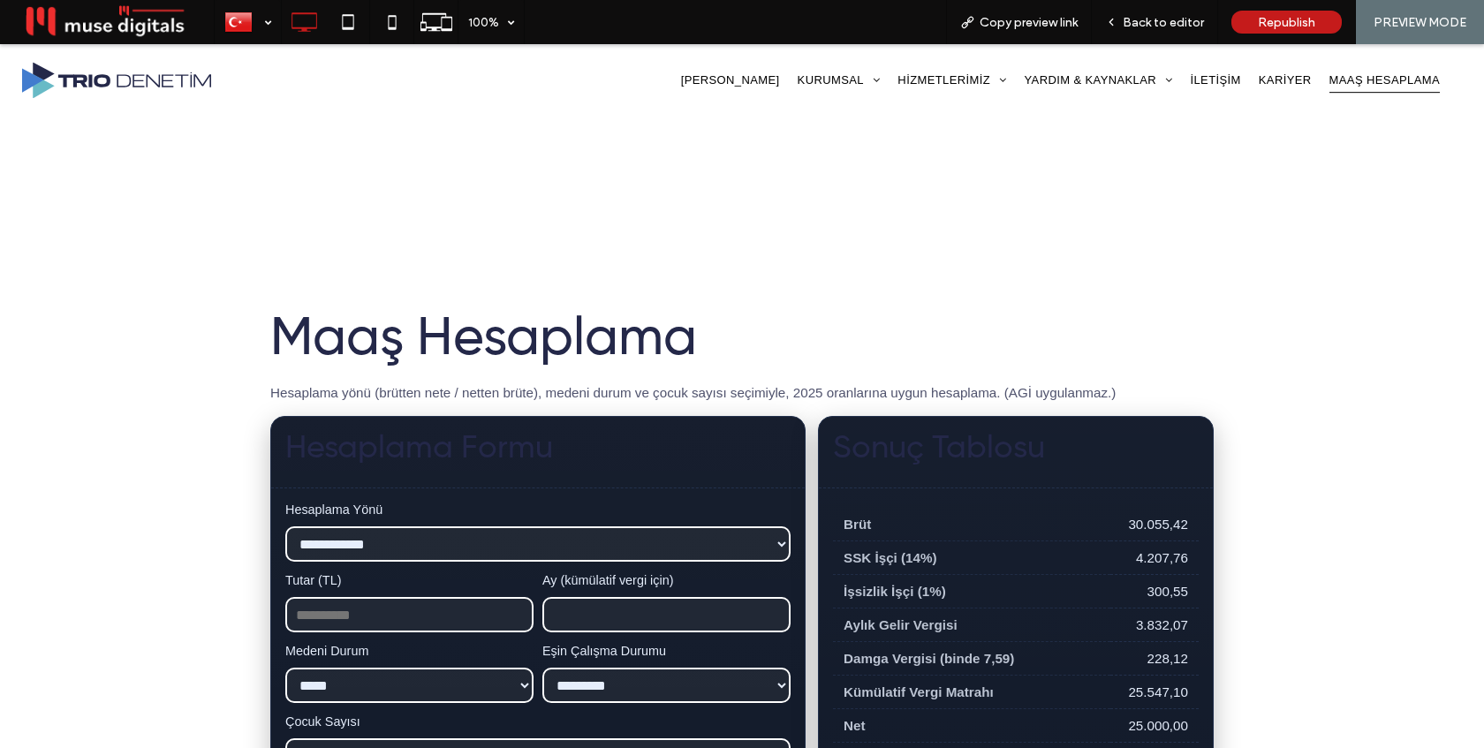
scroll to position [275, 0]
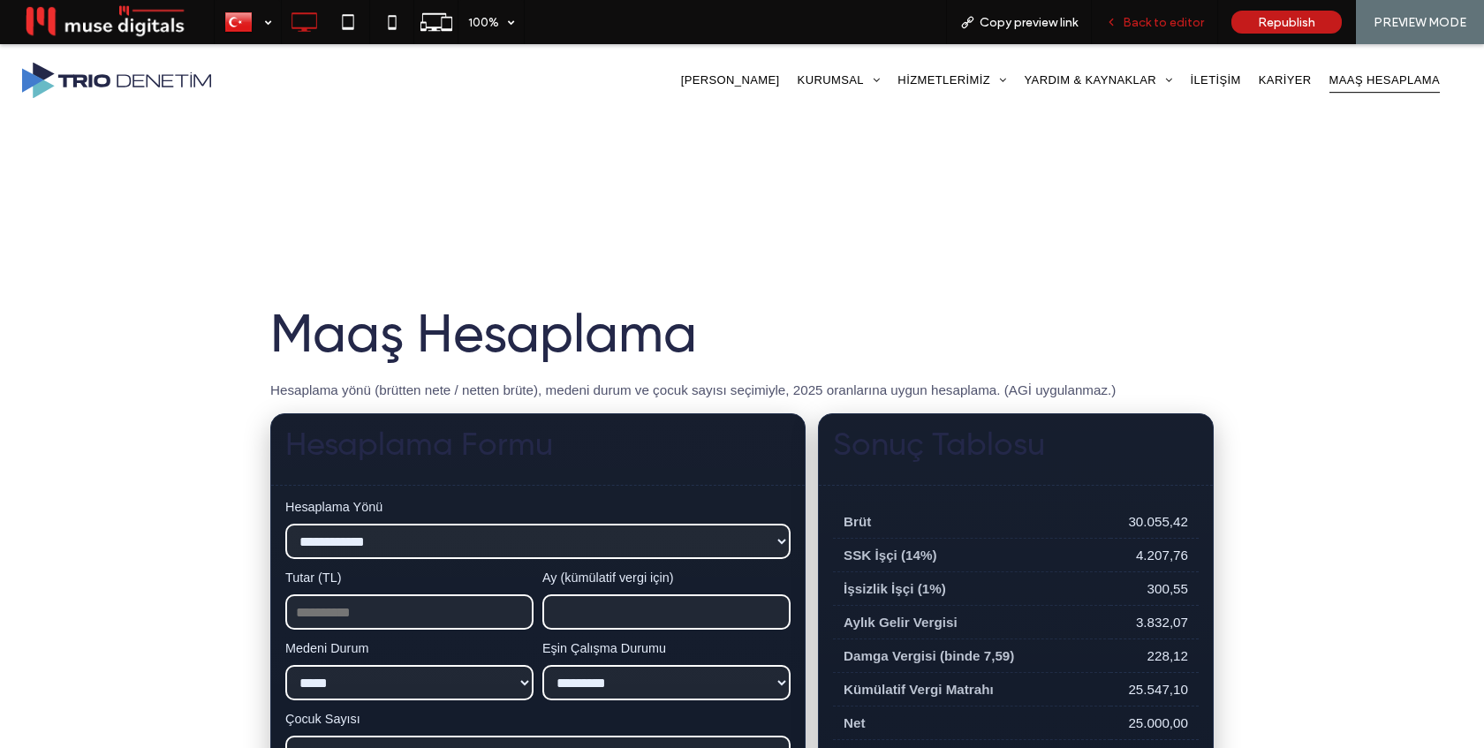
click at [1137, 22] on span "Back to editor" at bounding box center [1163, 22] width 81 height 15
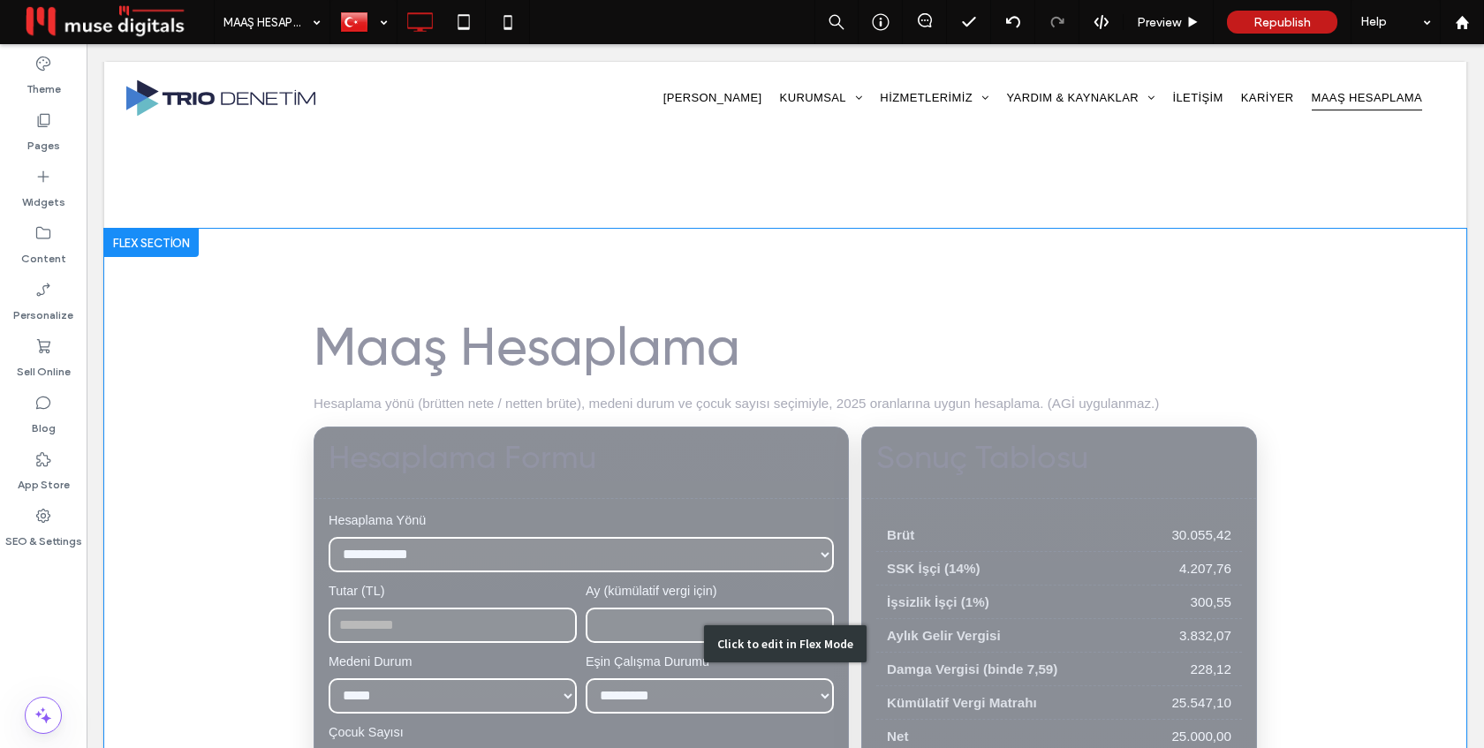
click at [760, 393] on div "Click to edit in Flex Mode" at bounding box center [785, 644] width 1362 height 830
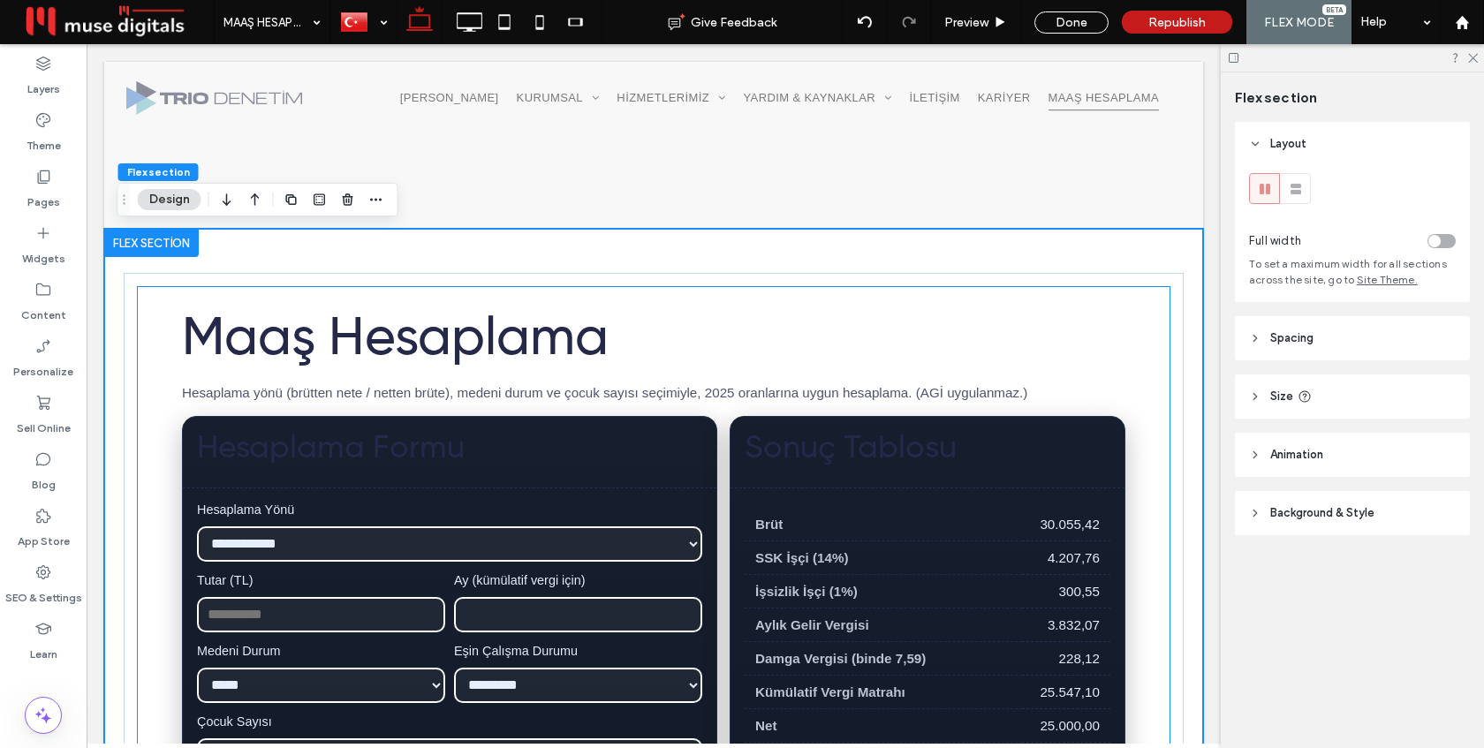
click at [726, 388] on div "Hesaplama yönü (brütten nete / netten brüte), medeni durum ve çocuk sayısı seçi…" at bounding box center [653, 392] width 943 height 15
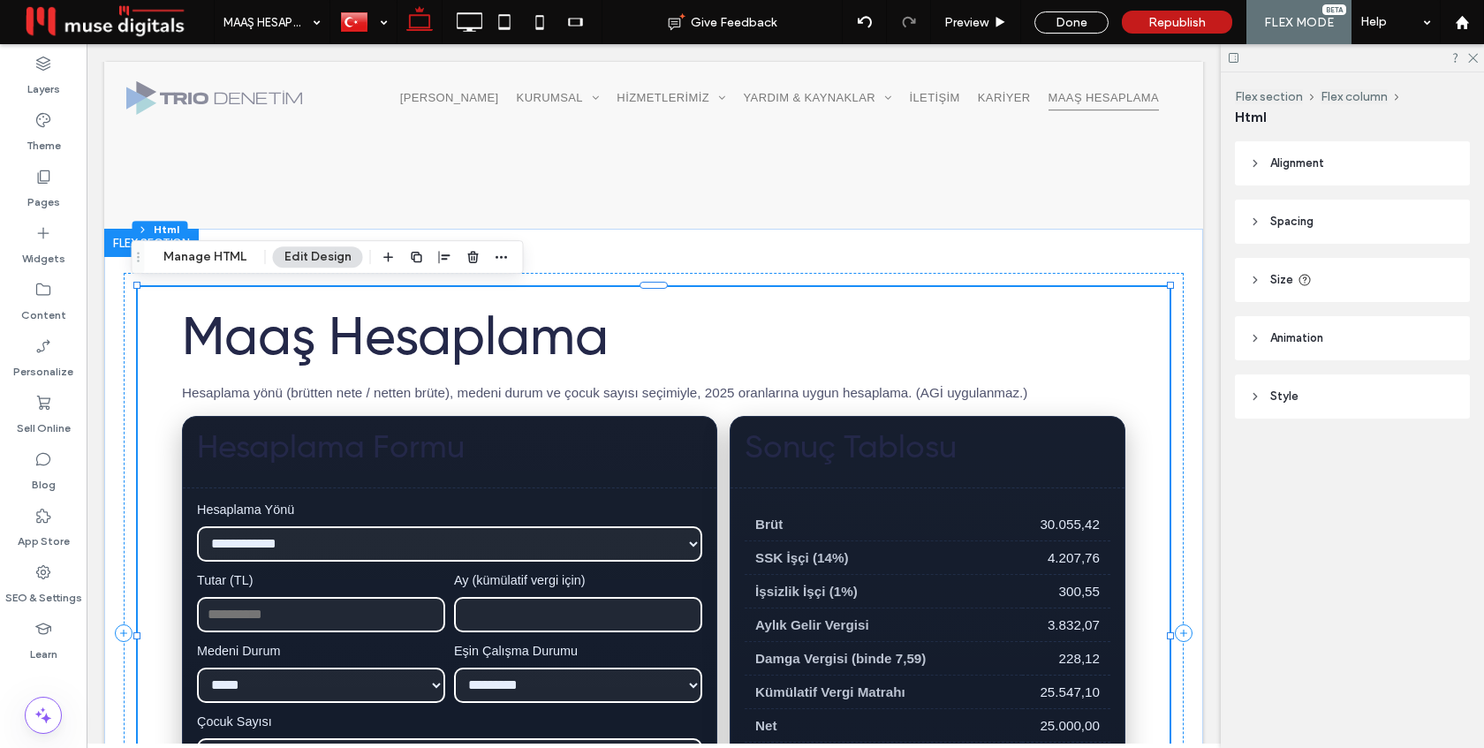
click at [726, 388] on div "Hesaplama yönü (brütten nete / netten brüte), medeni durum ve çocuk sayısı seçi…" at bounding box center [653, 392] width 943 height 15
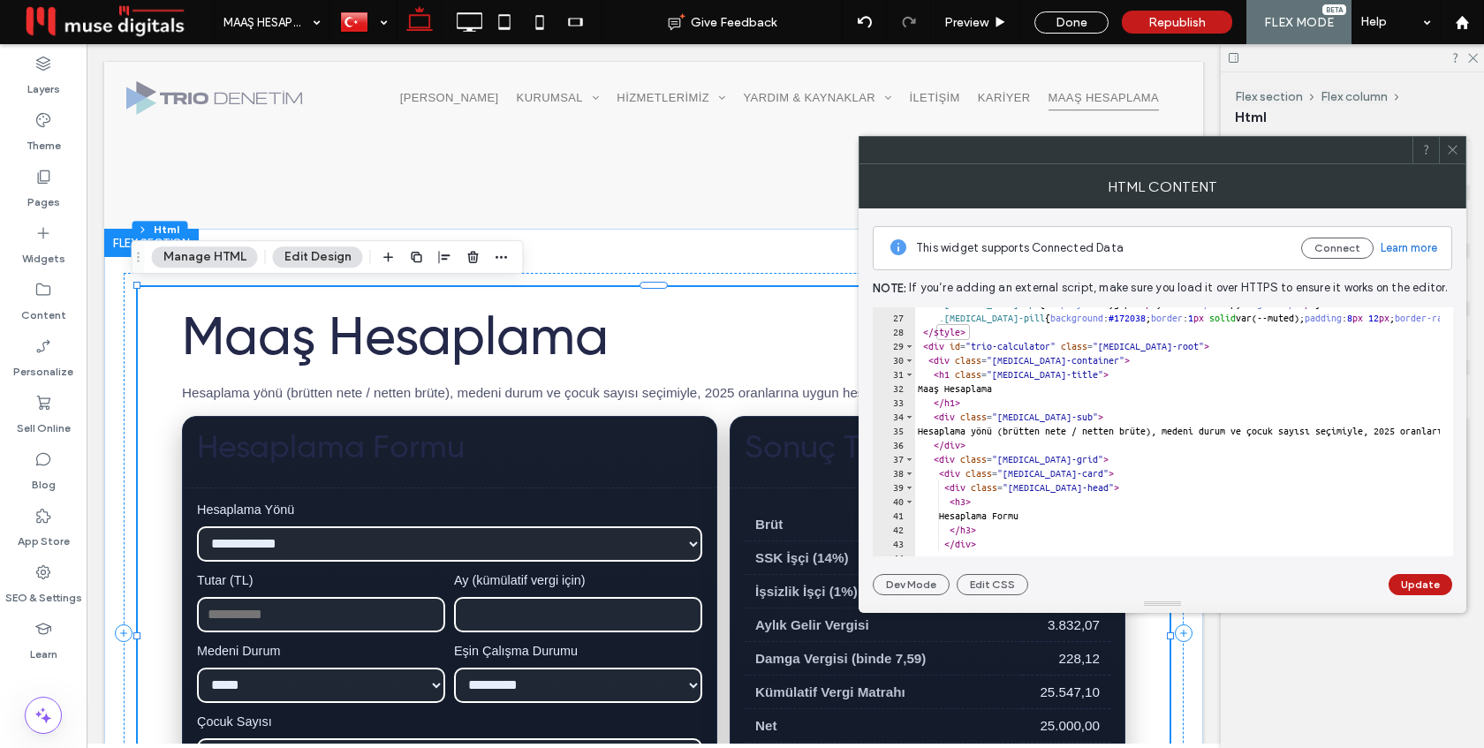
scroll to position [384, 0]
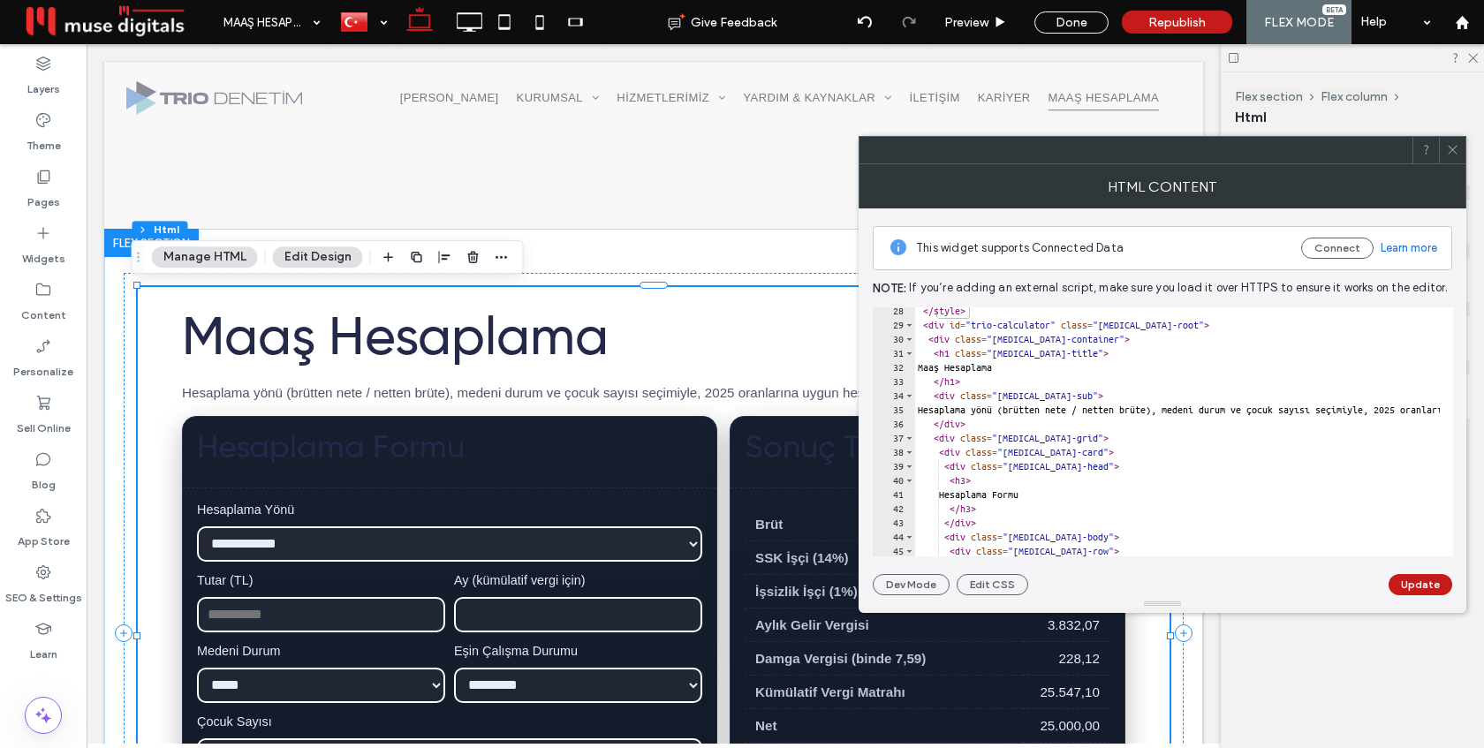
type textarea "**********"
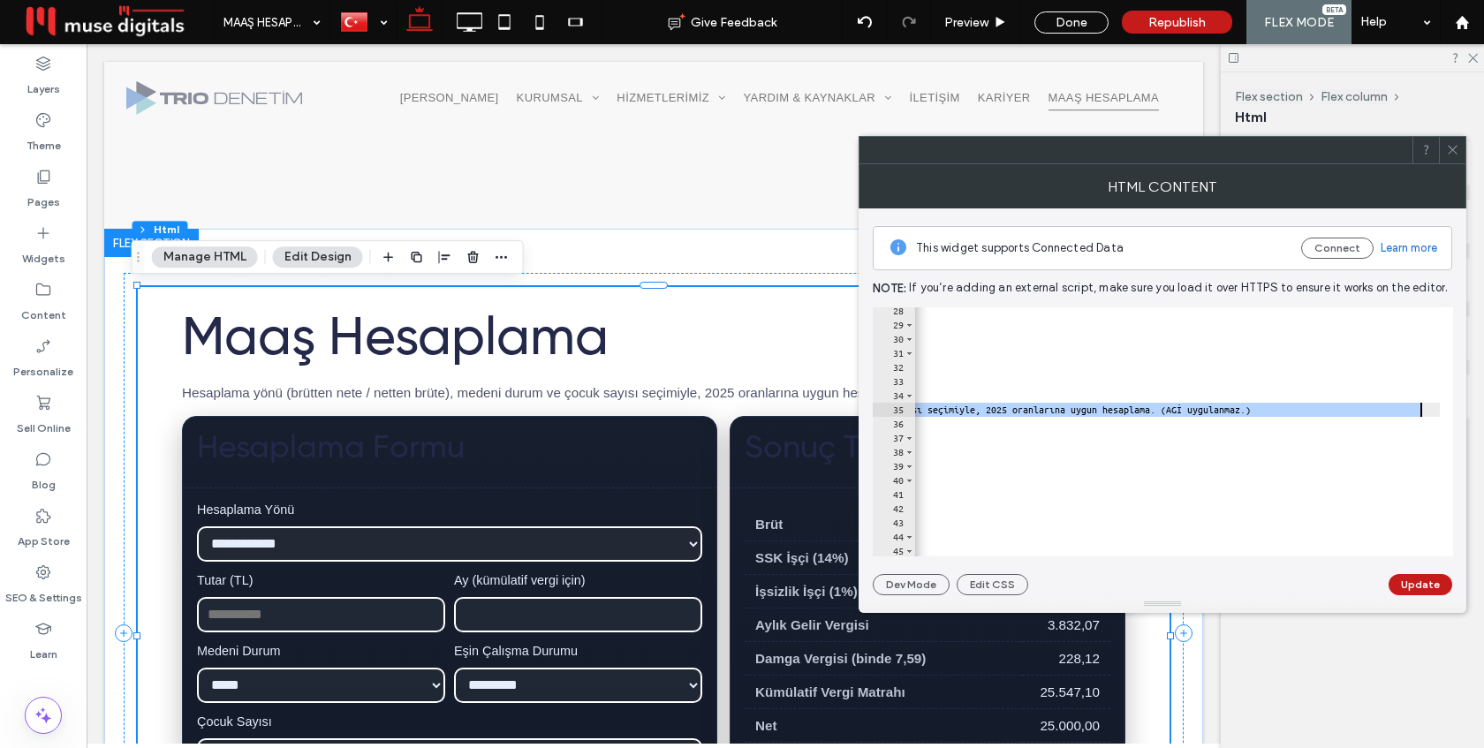
scroll to position [0, 388]
drag, startPoint x: 943, startPoint y: 410, endPoint x: 1421, endPoint y: 412, distance: 477.8
click at [1421, 412] on div "</ style > < div id = "trio-calculator" class = "muse-root" > < div class = "mu…" at bounding box center [1204, 436] width 1356 height 264
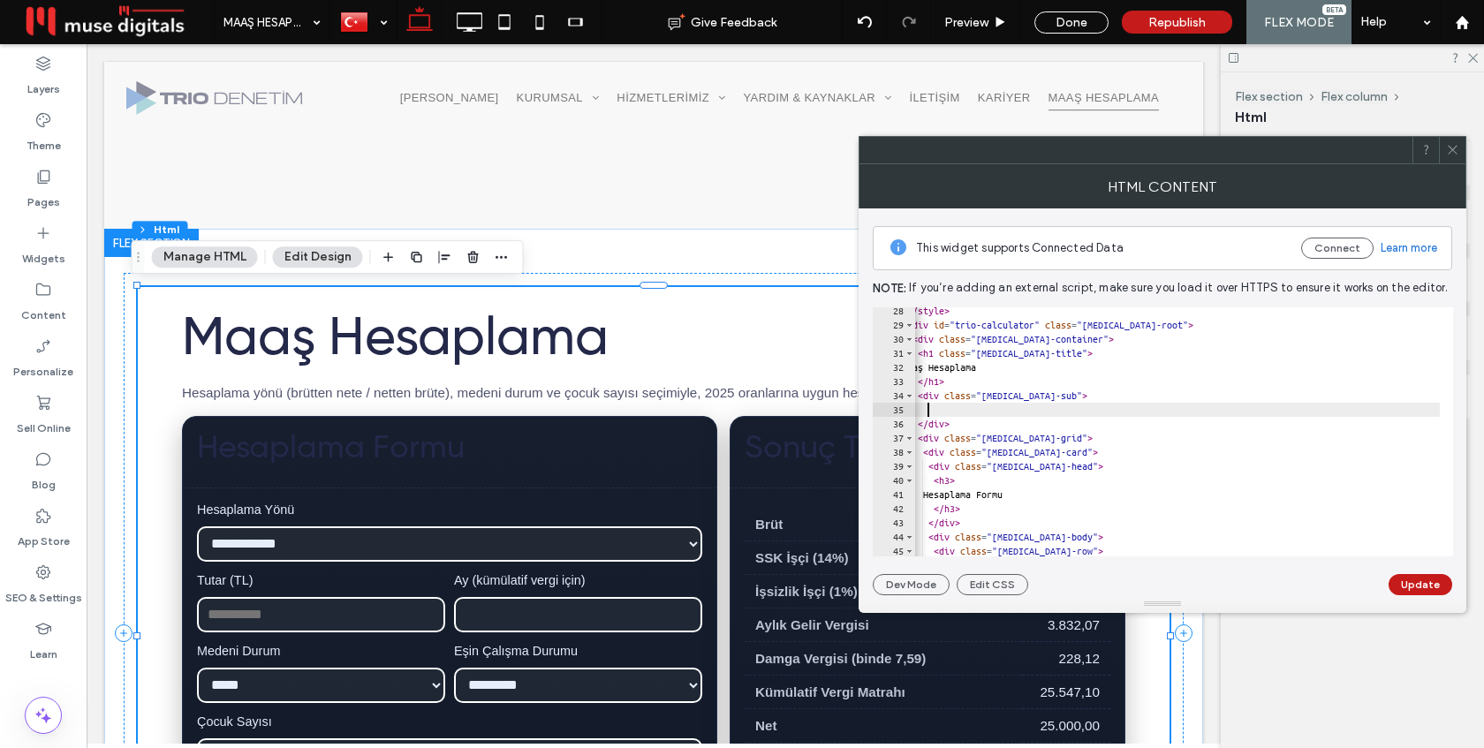
scroll to position [0, 16]
type textarea "*"
click at [1411, 579] on button "Update" at bounding box center [1420, 584] width 64 height 21
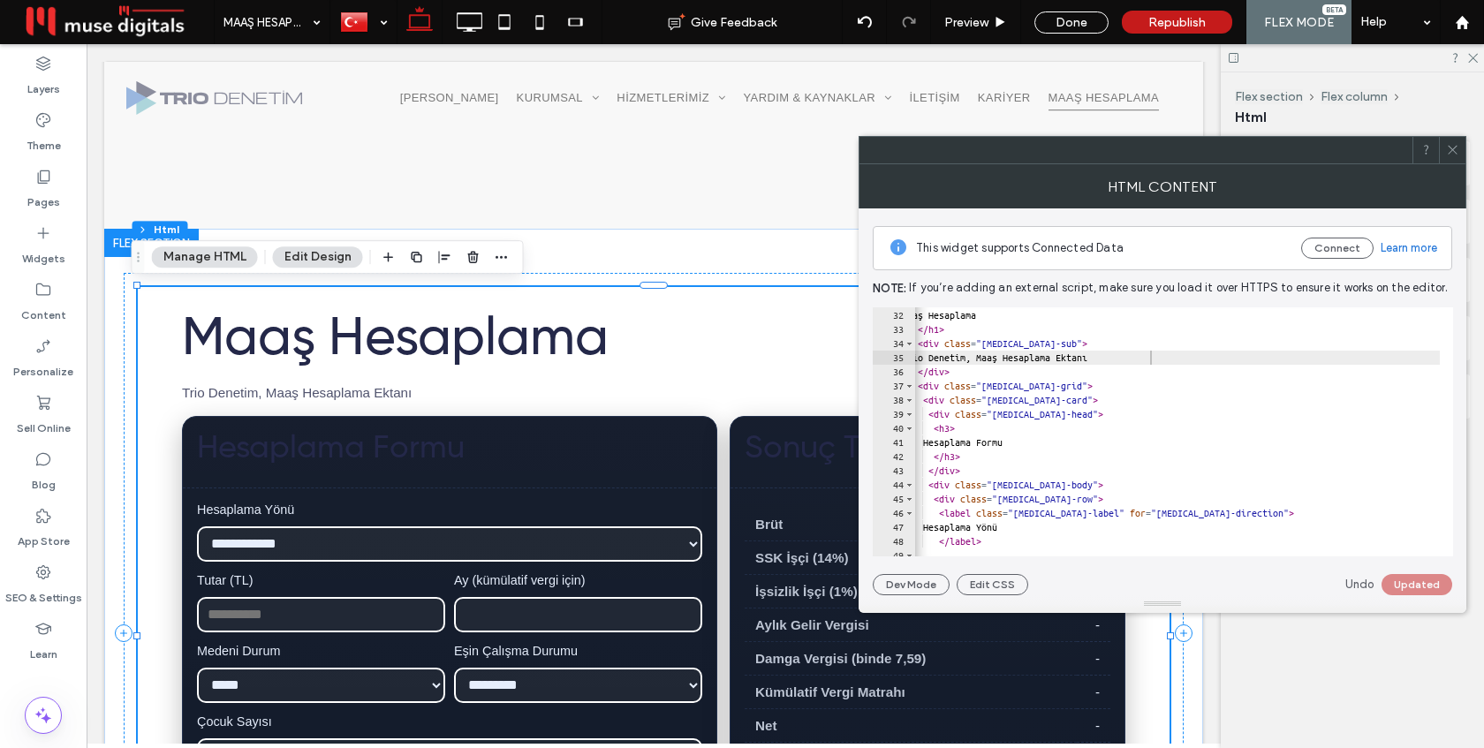
scroll to position [437, 0]
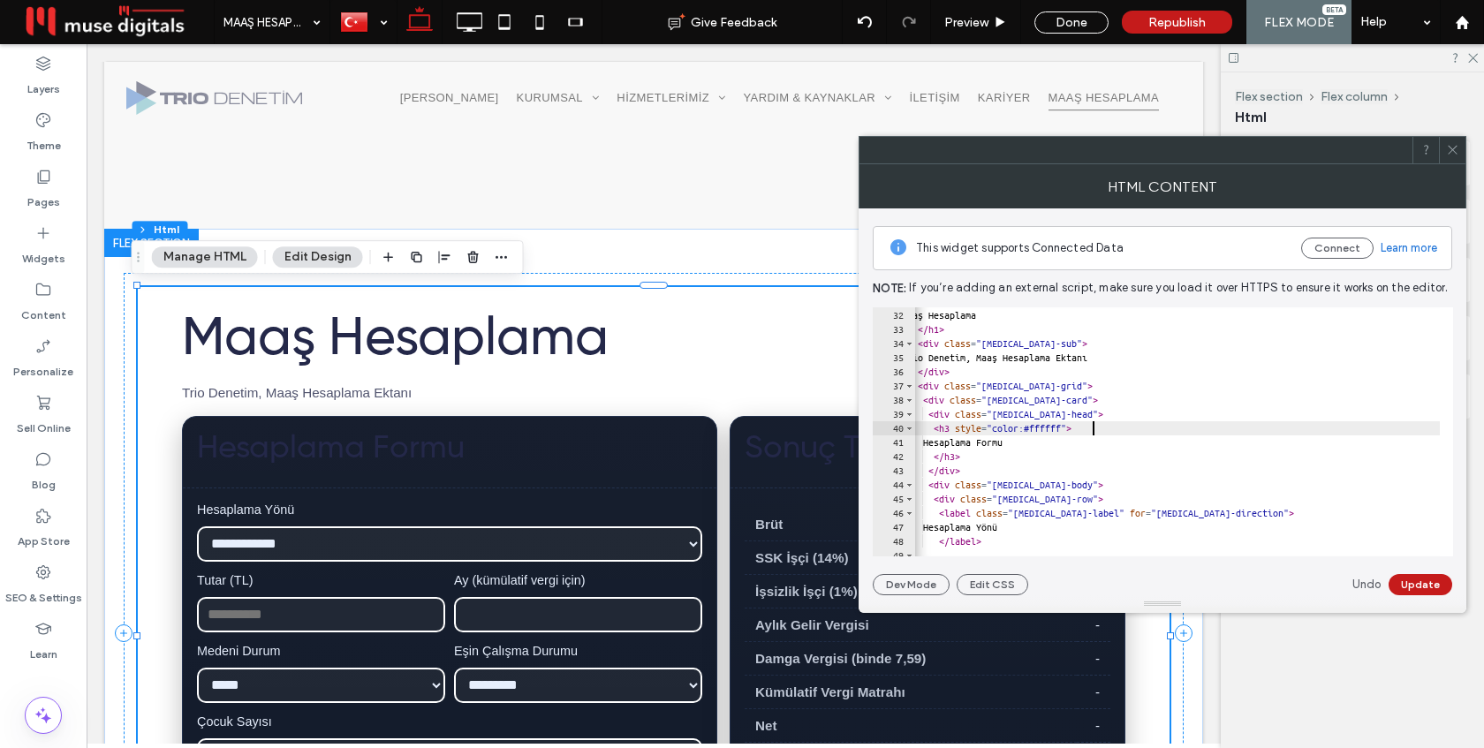
scroll to position [0, 16]
click at [1431, 582] on button "Update" at bounding box center [1420, 584] width 64 height 21
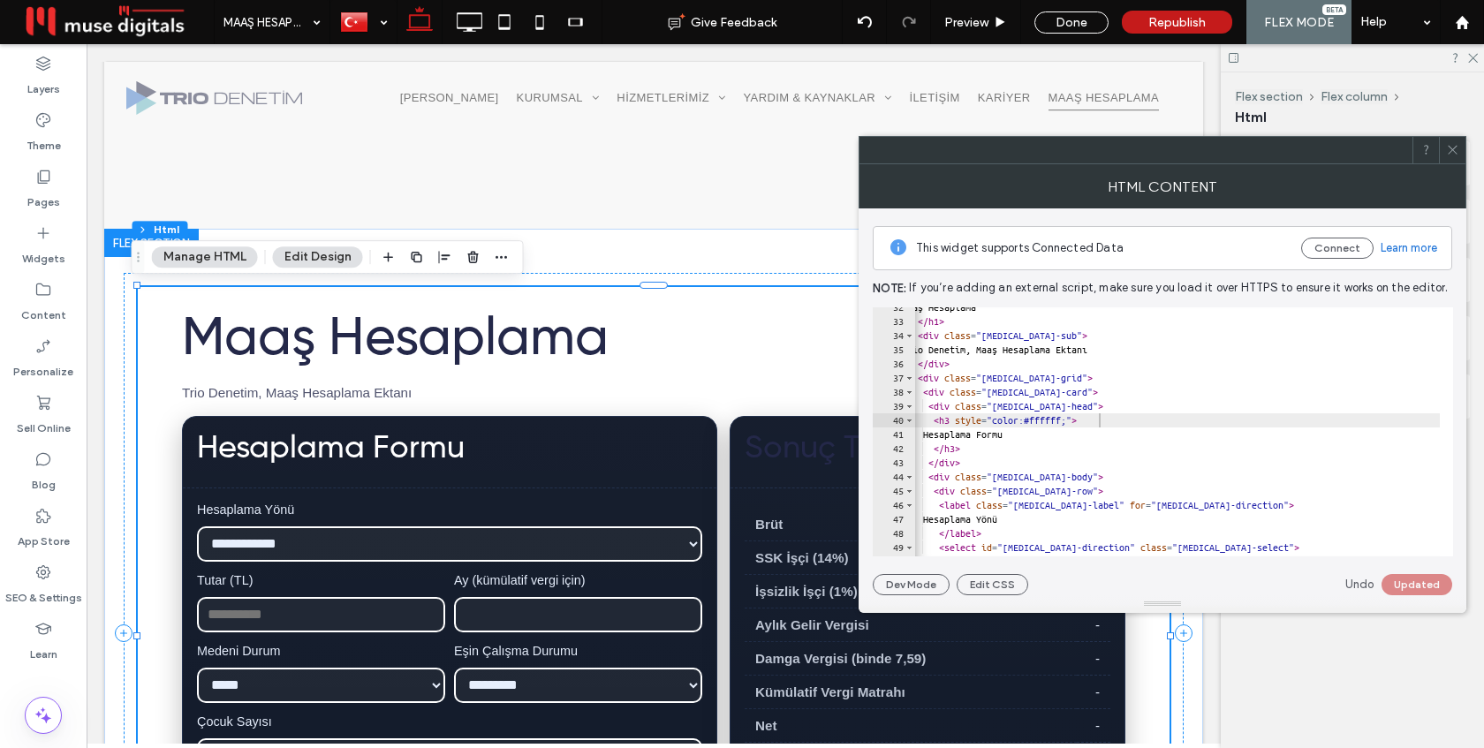
scroll to position [445, 0]
drag, startPoint x: 1104, startPoint y: 420, endPoint x: 968, endPoint y: 418, distance: 136.0
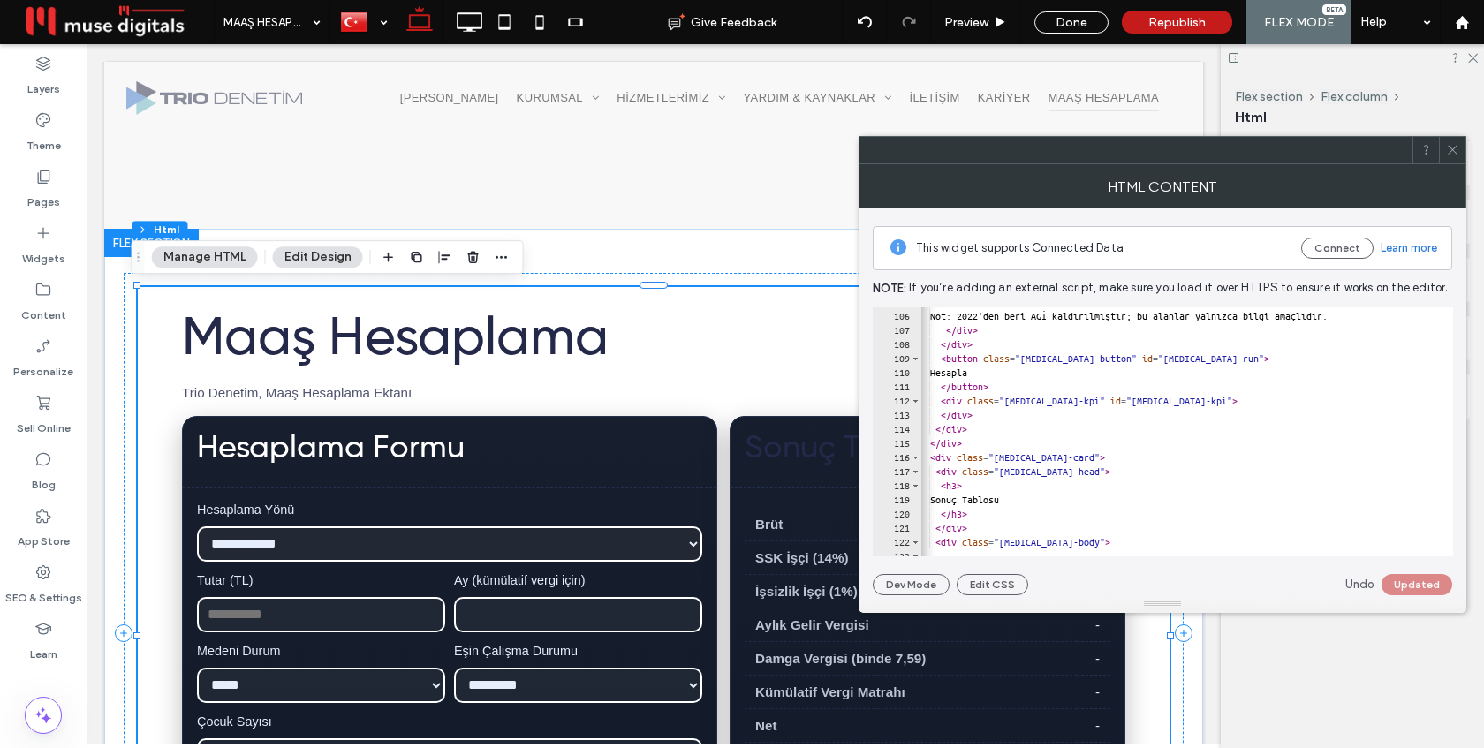
scroll to position [1555, 0]
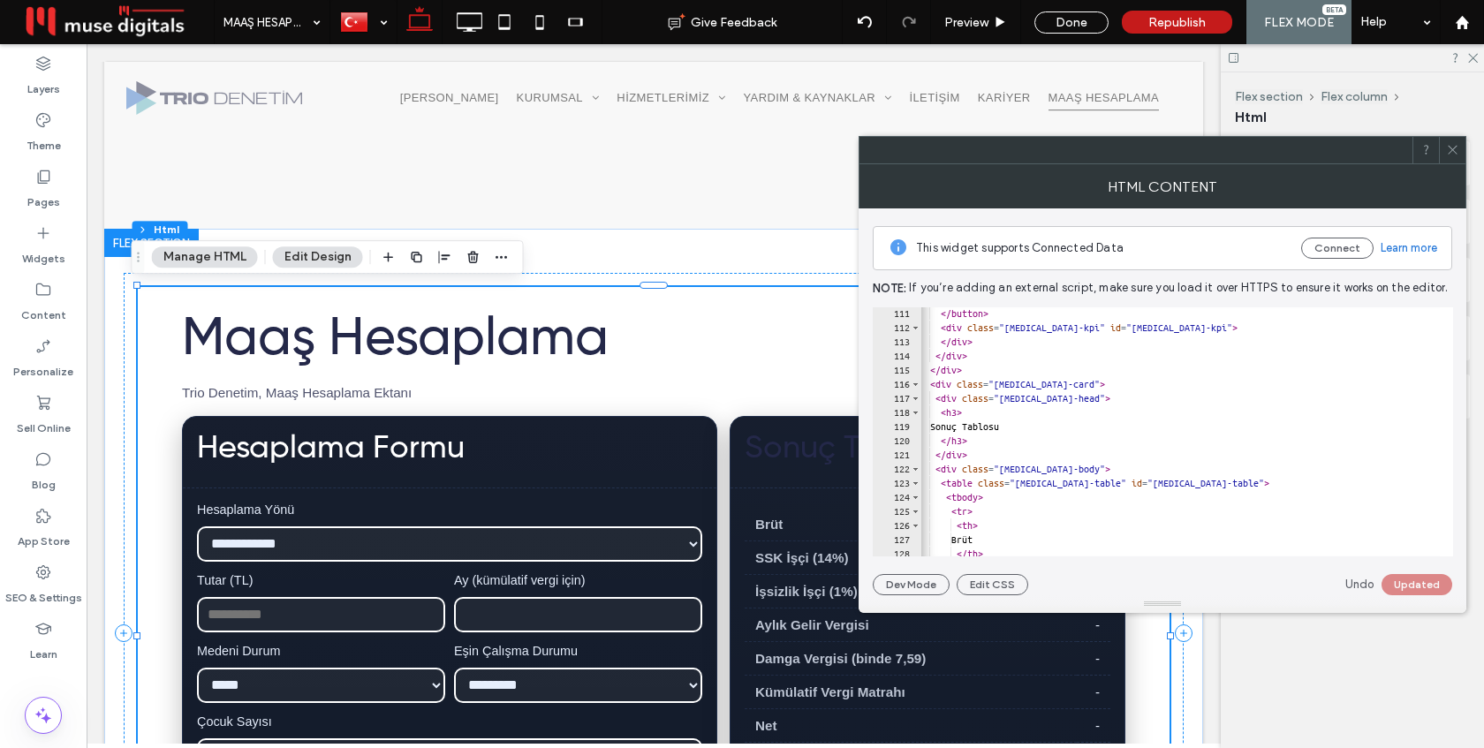
paste textarea "**********"
type textarea "**********"
click at [1403, 585] on button "Update" at bounding box center [1420, 584] width 64 height 21
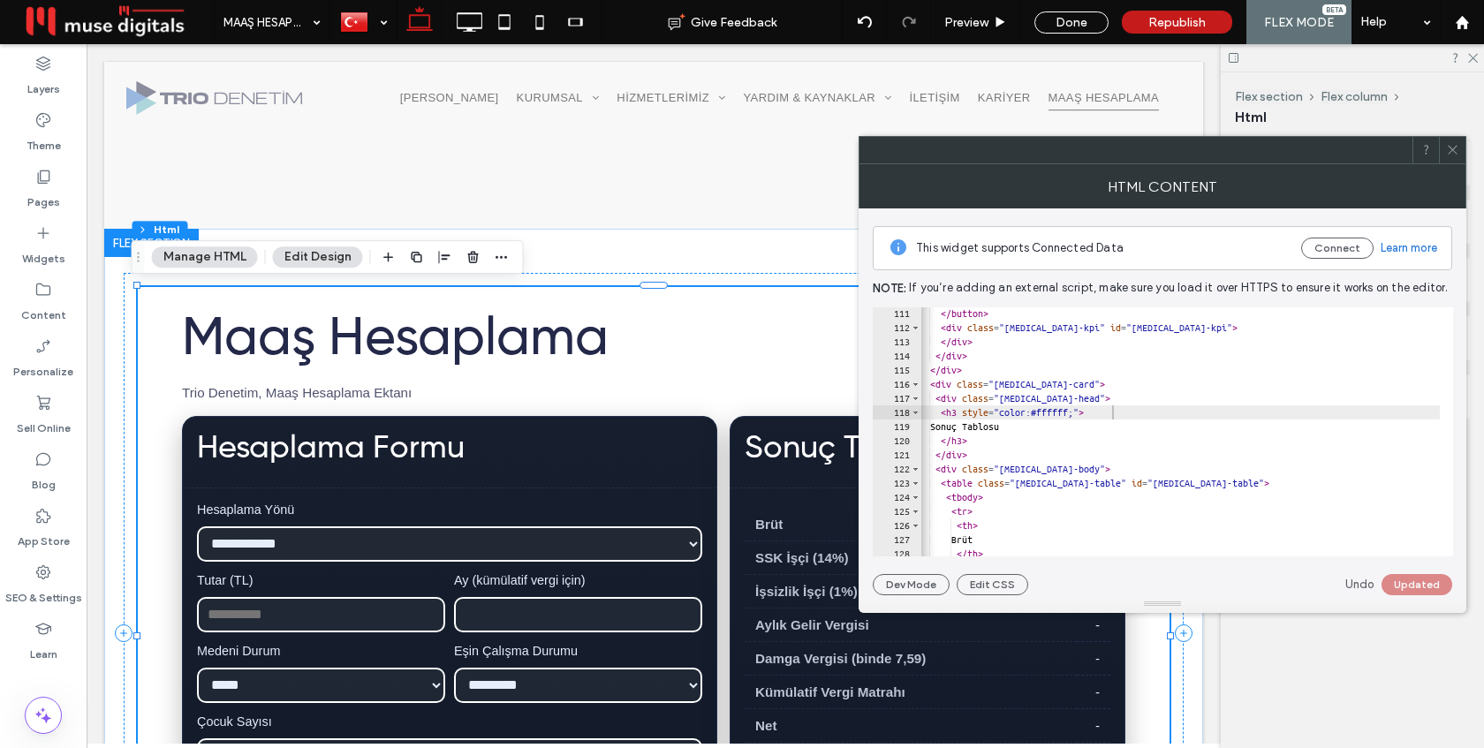
click at [1444, 147] on div at bounding box center [1452, 150] width 26 height 26
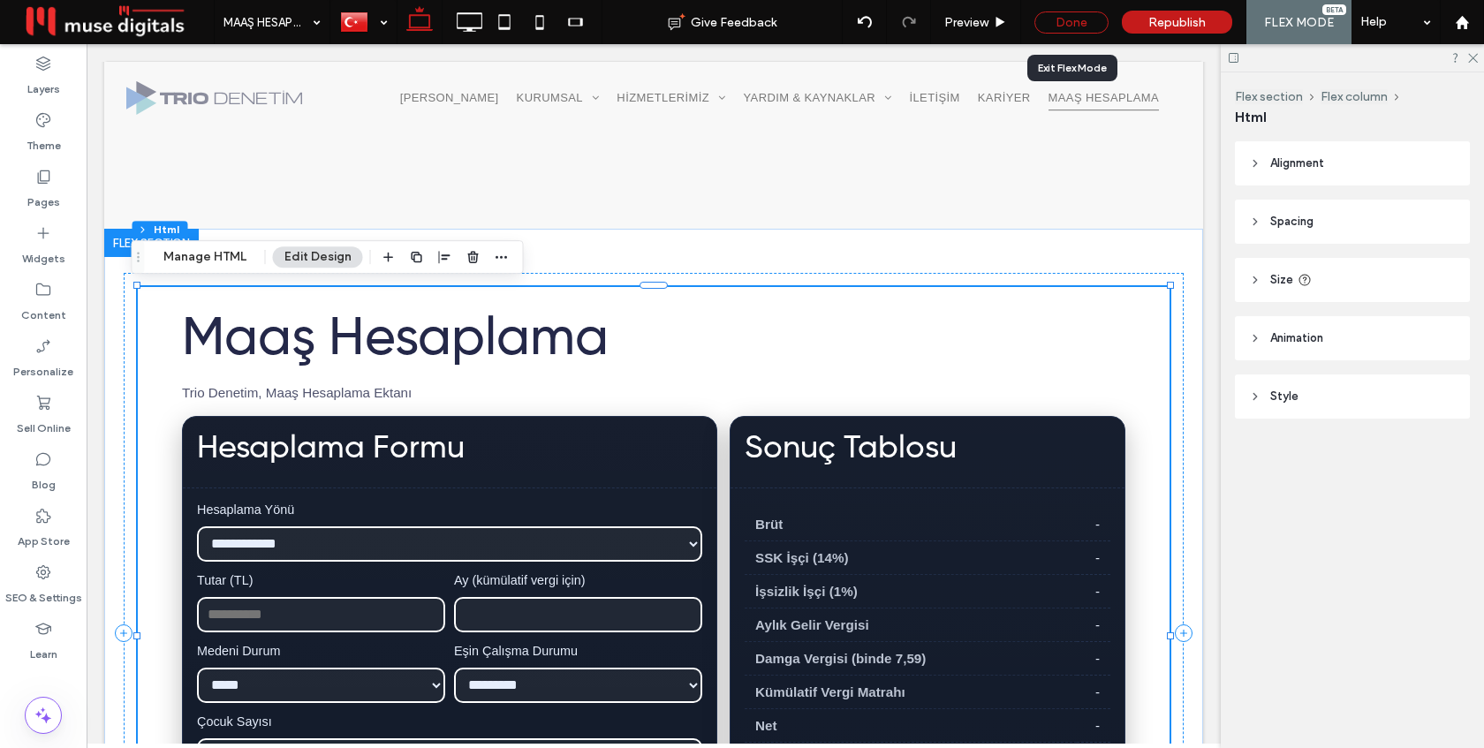
click at [1061, 24] on div "Done" at bounding box center [1071, 22] width 74 height 22
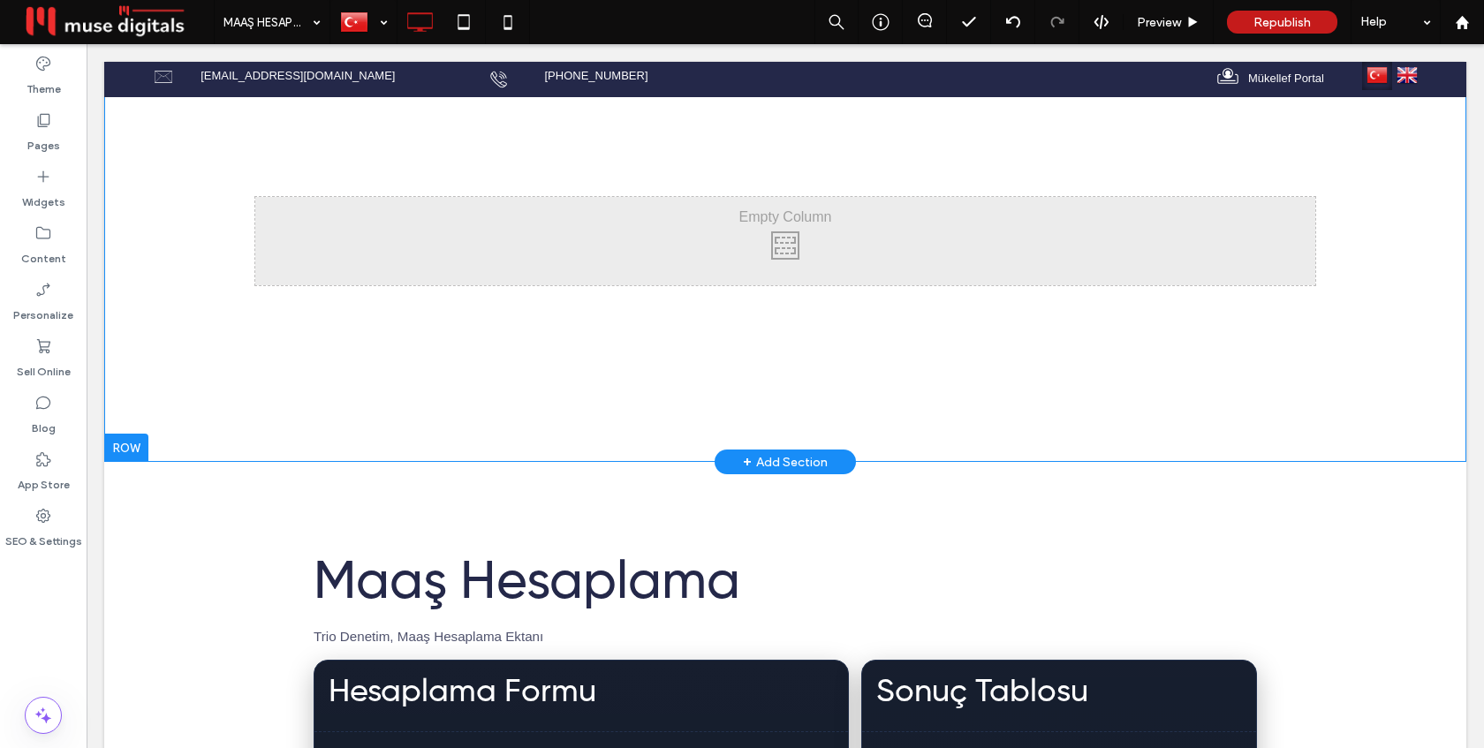
scroll to position [0, 0]
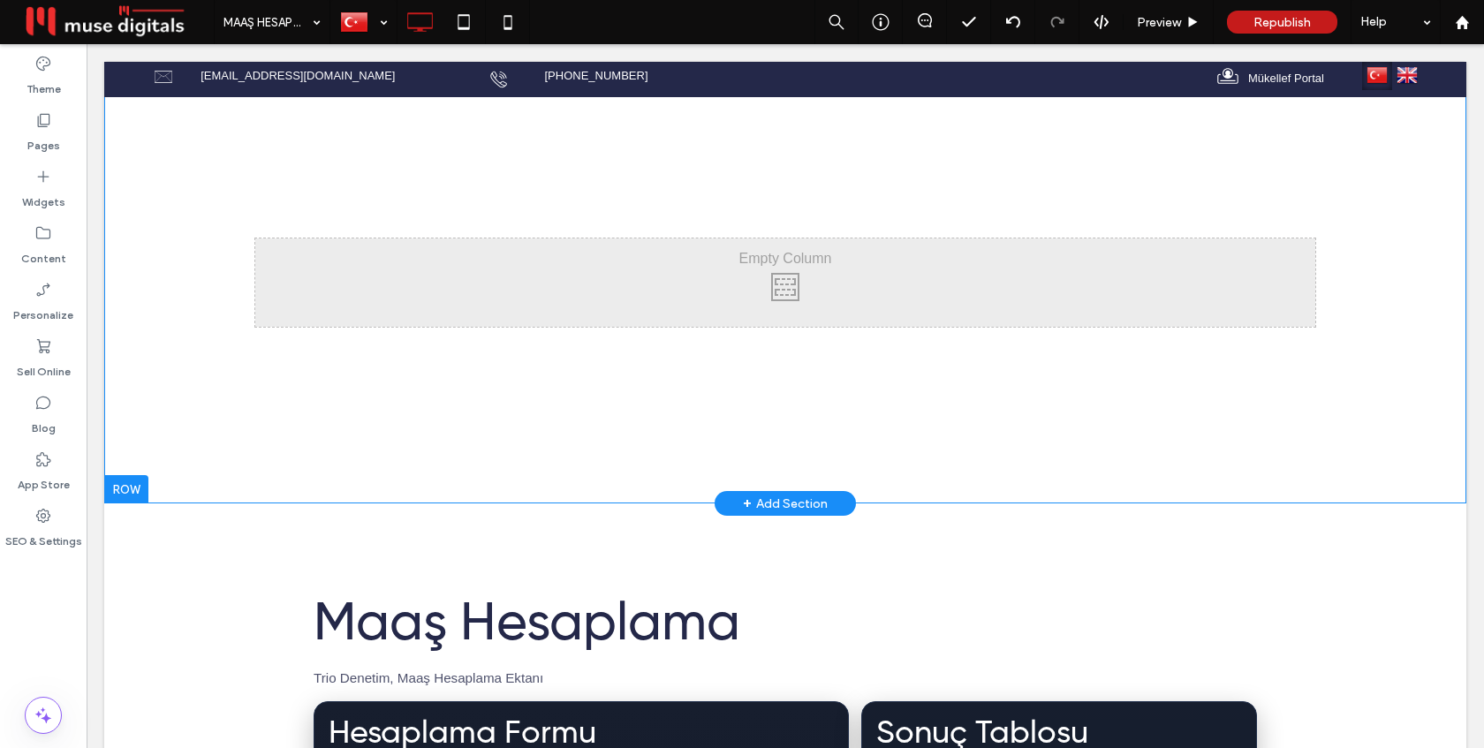
click at [123, 487] on div at bounding box center [126, 489] width 44 height 28
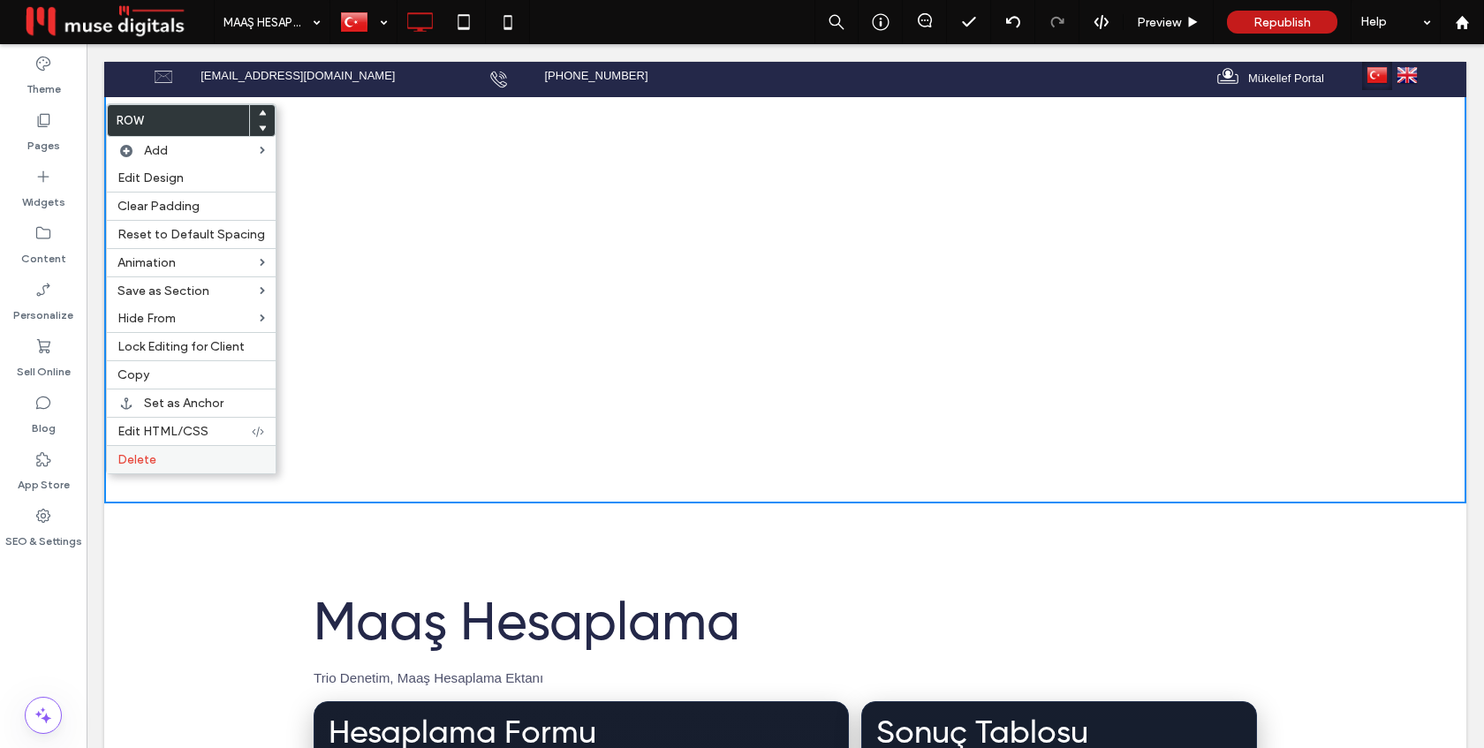
click at [140, 462] on span "Delete" at bounding box center [136, 459] width 39 height 15
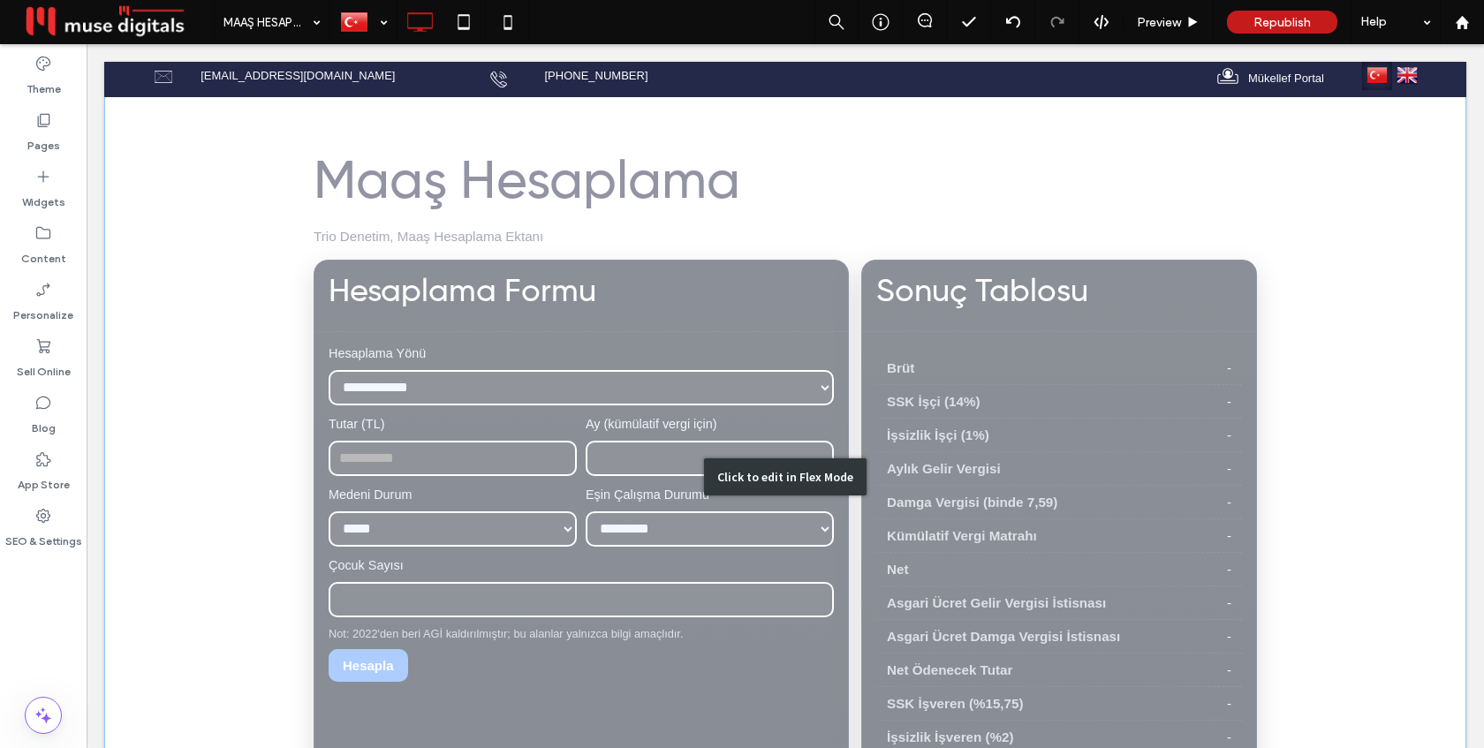
click at [208, 253] on div "Click to edit in Flex Mode" at bounding box center [785, 477] width 1362 height 830
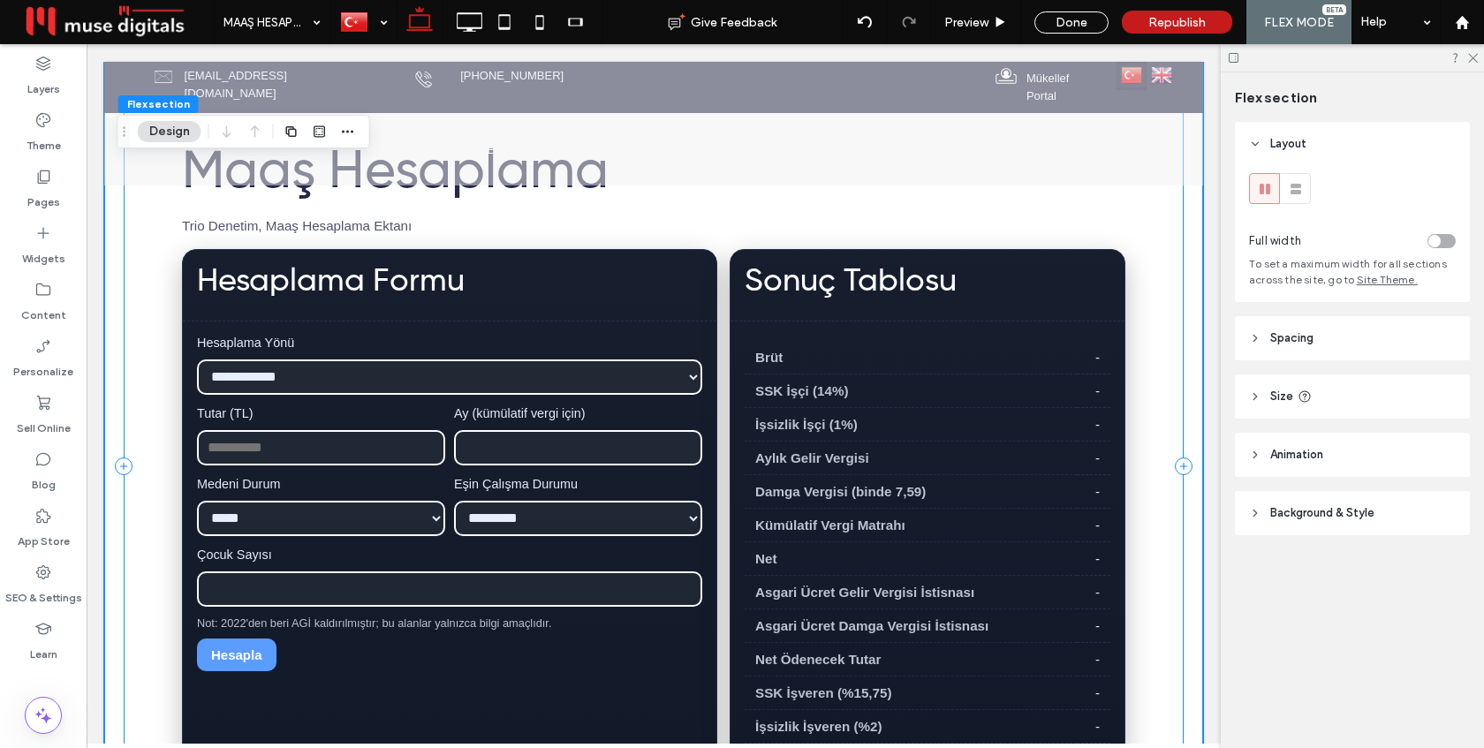
click at [124, 284] on div "**********" at bounding box center [654, 467] width 1060 height 722
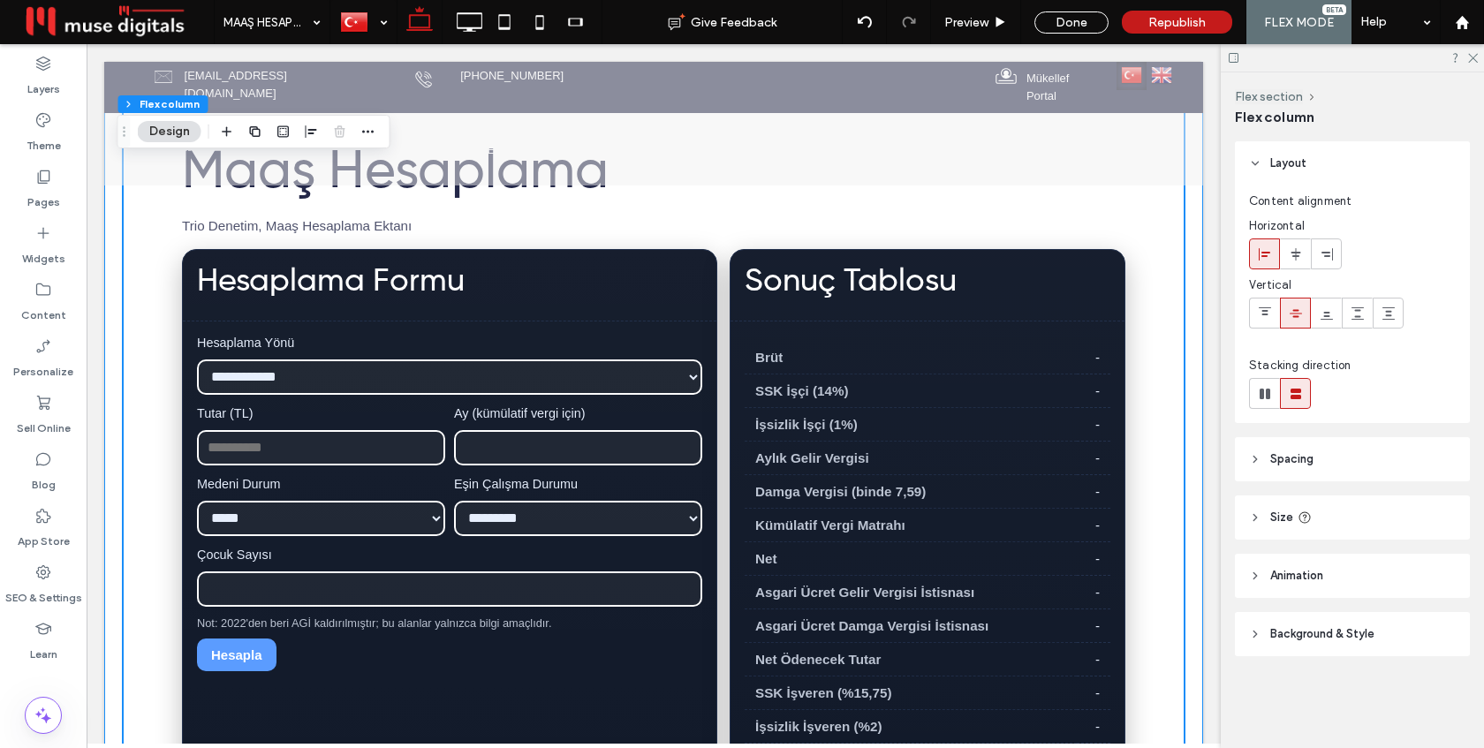
click at [112, 285] on div "**********" at bounding box center [653, 467] width 1099 height 810
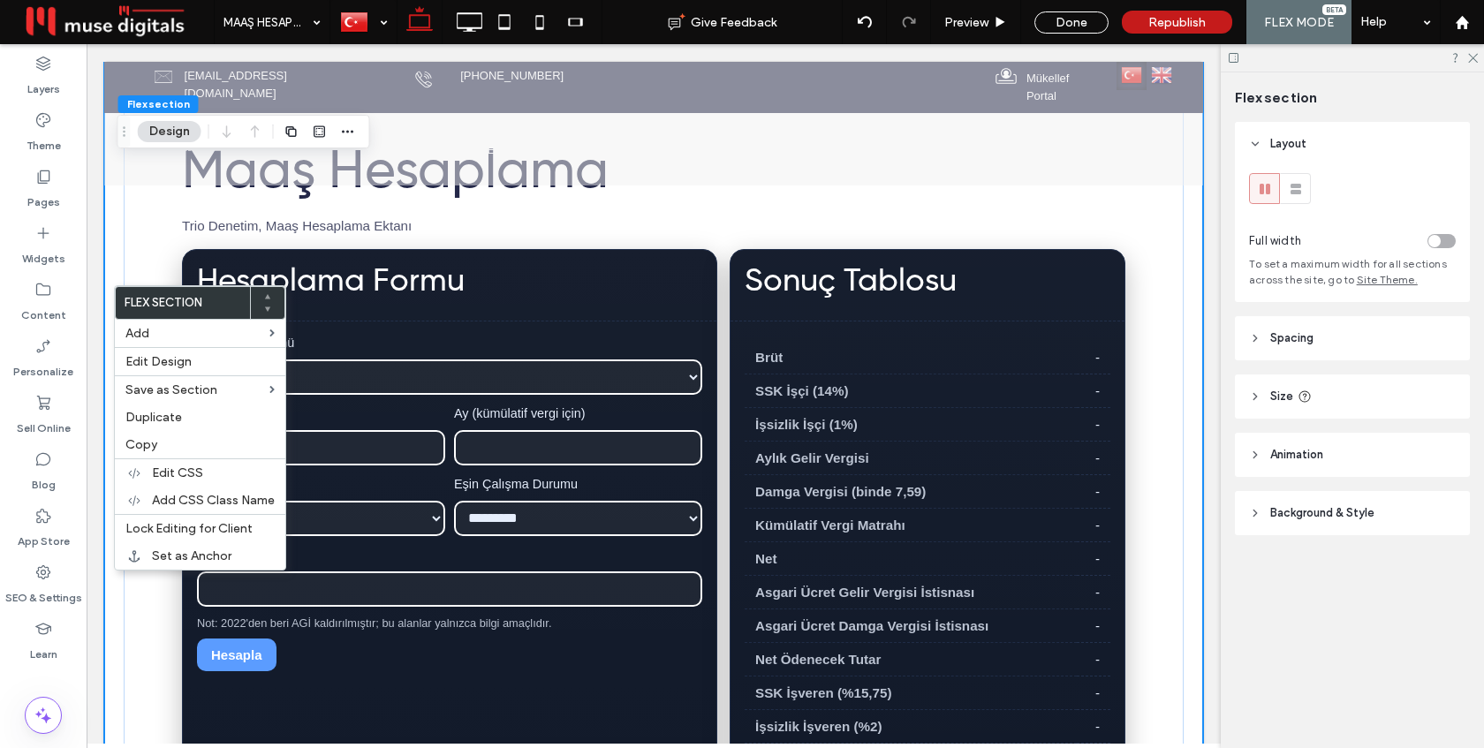
click at [111, 263] on div "**********" at bounding box center [653, 467] width 1099 height 810
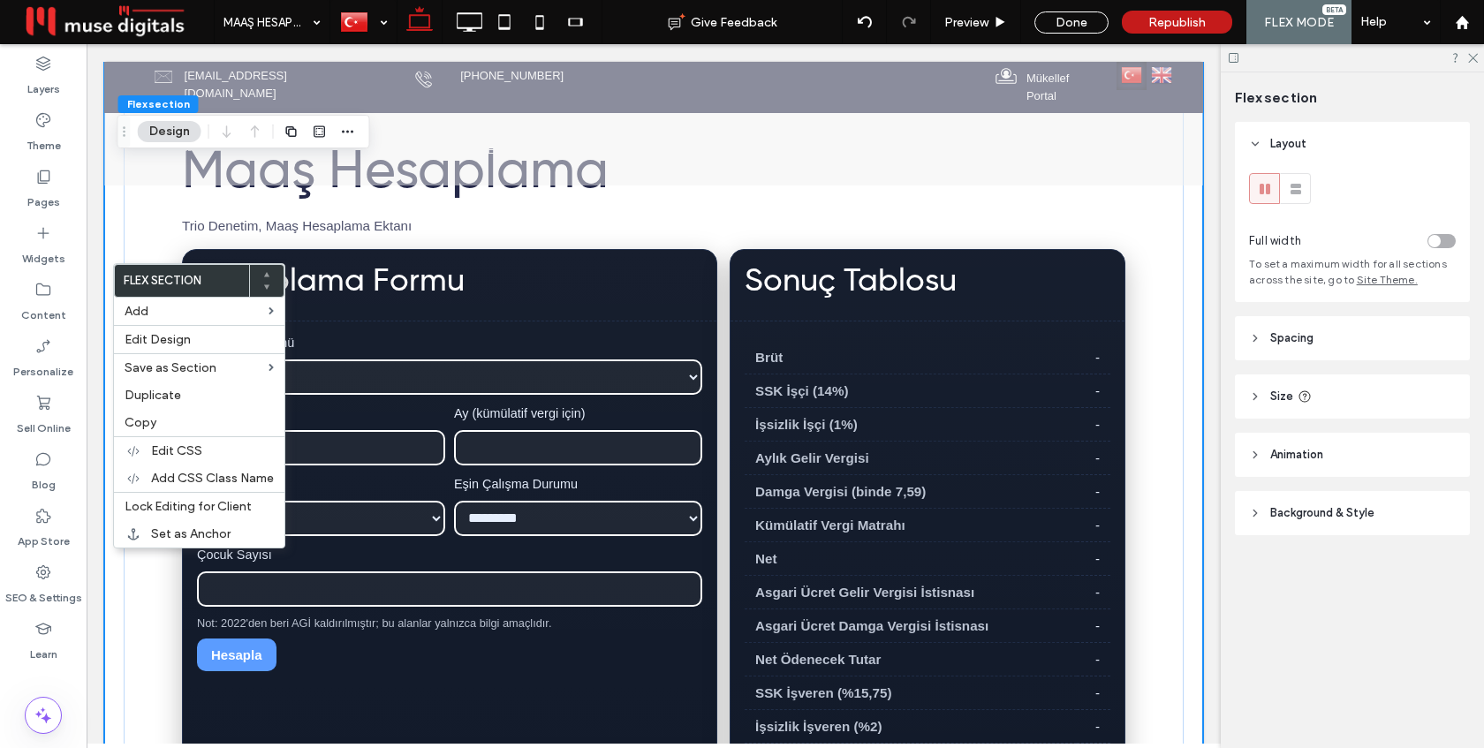
click at [112, 573] on div "**********" at bounding box center [653, 467] width 1099 height 810
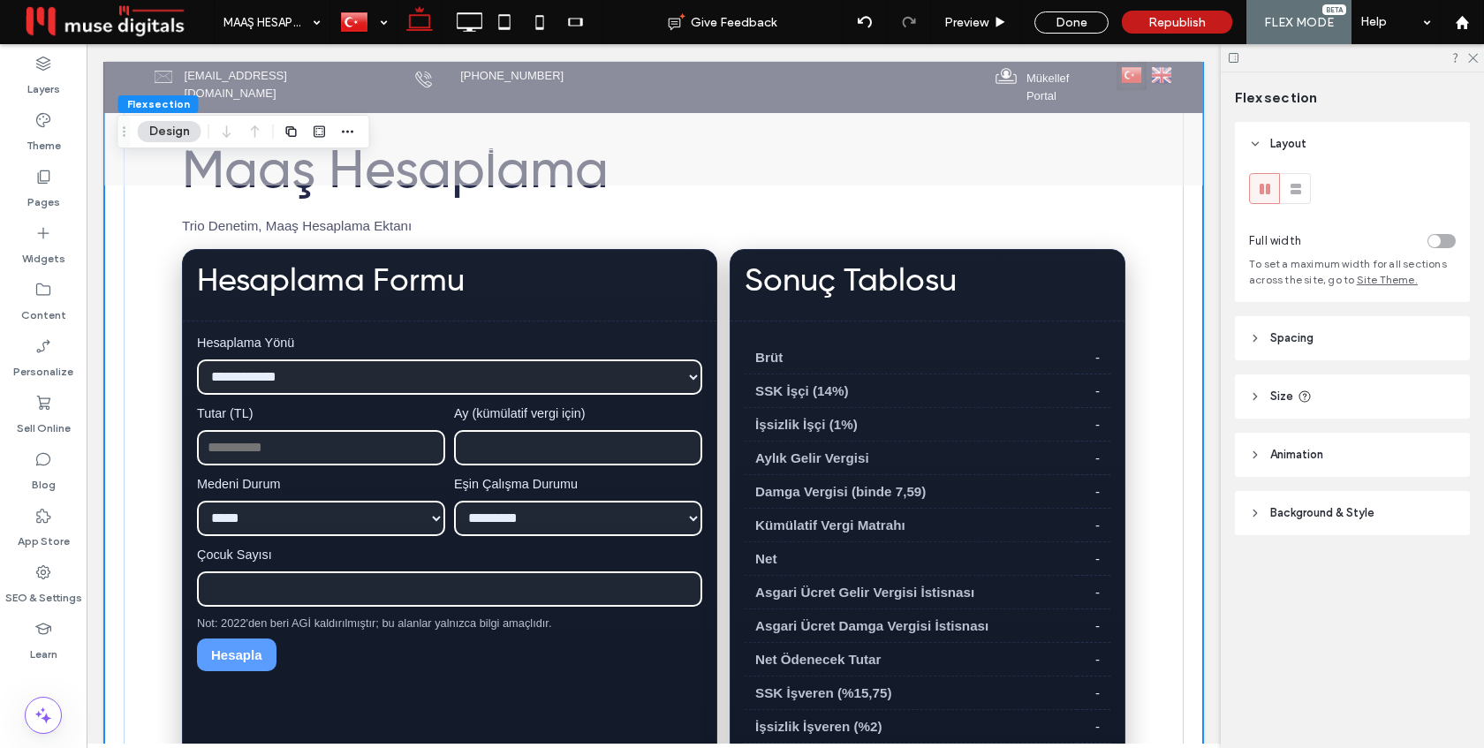
scroll to position [513, 0]
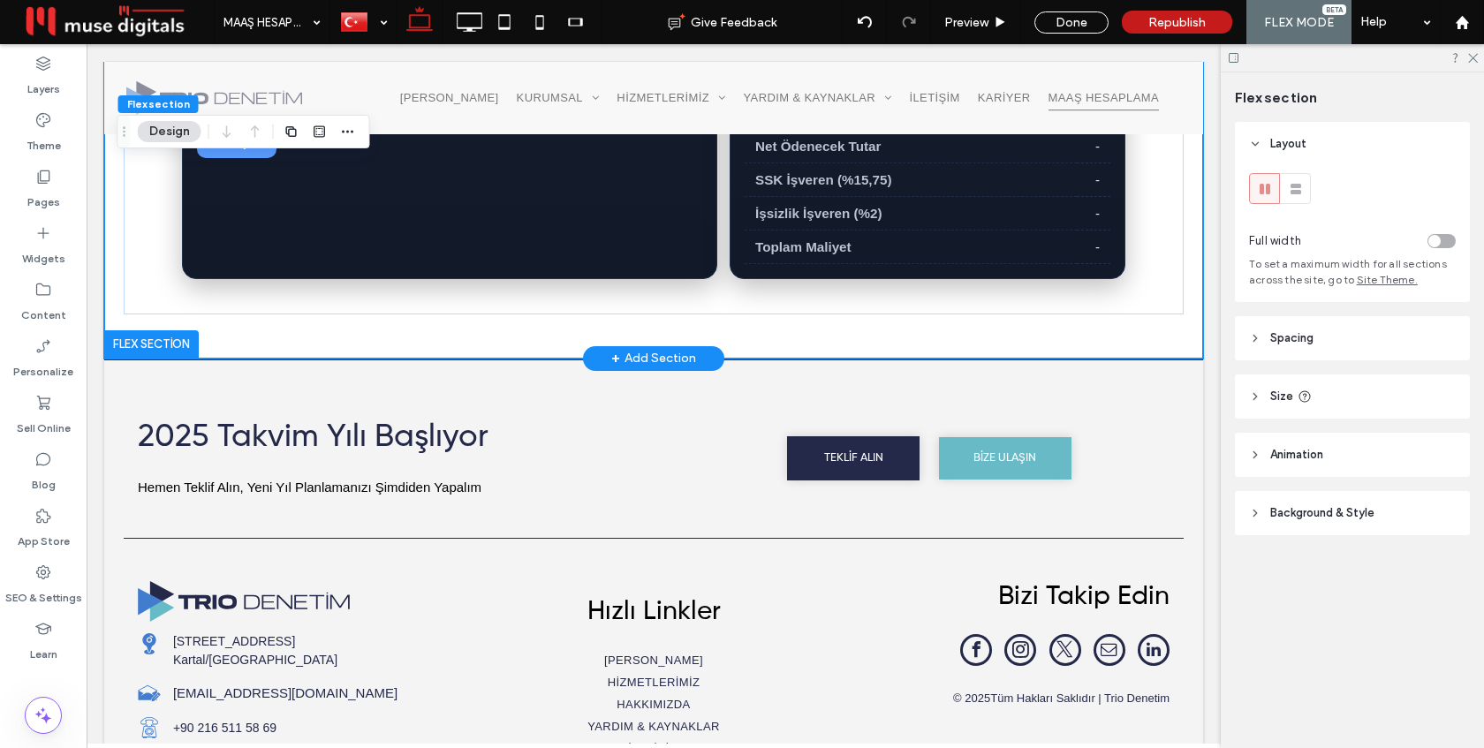
click at [139, 344] on div at bounding box center [151, 344] width 95 height 28
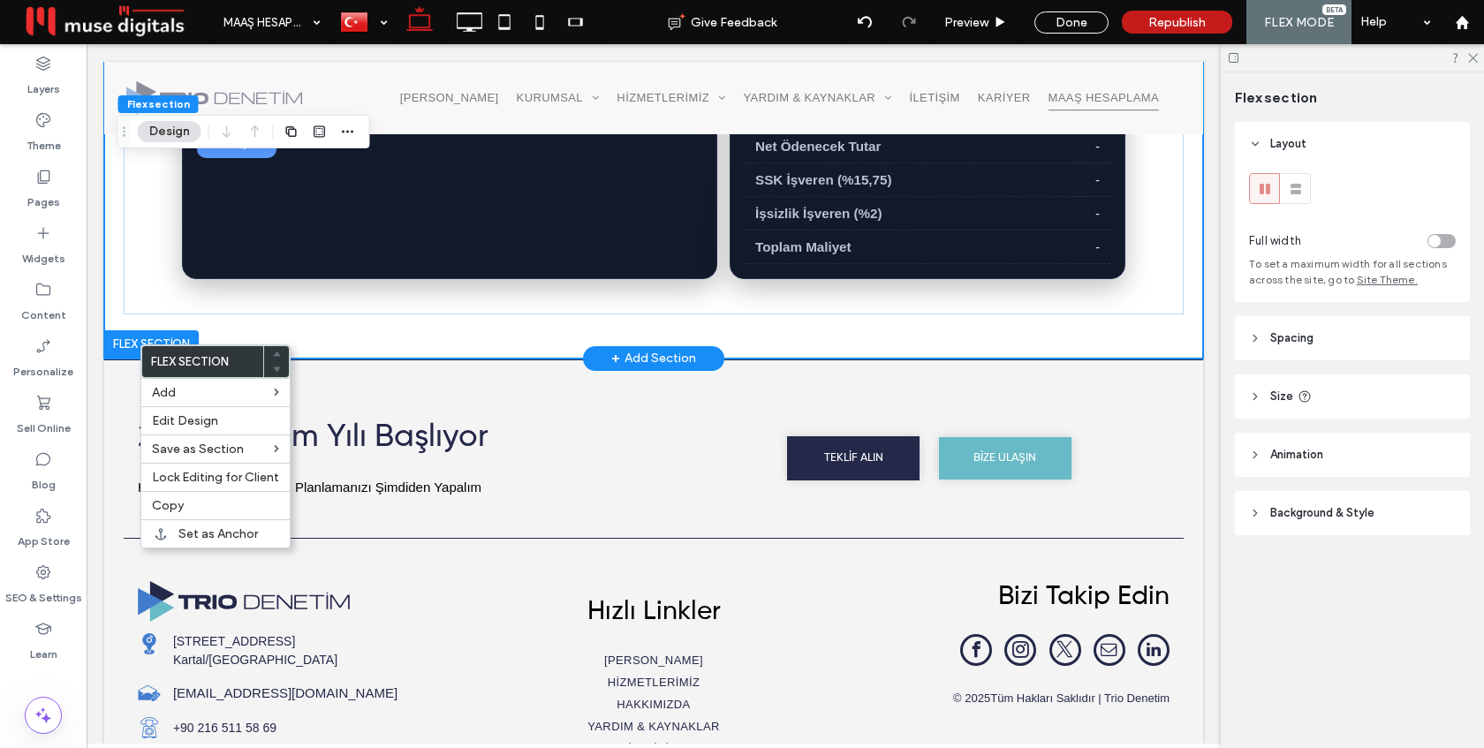
click at [129, 343] on div at bounding box center [151, 344] width 95 height 28
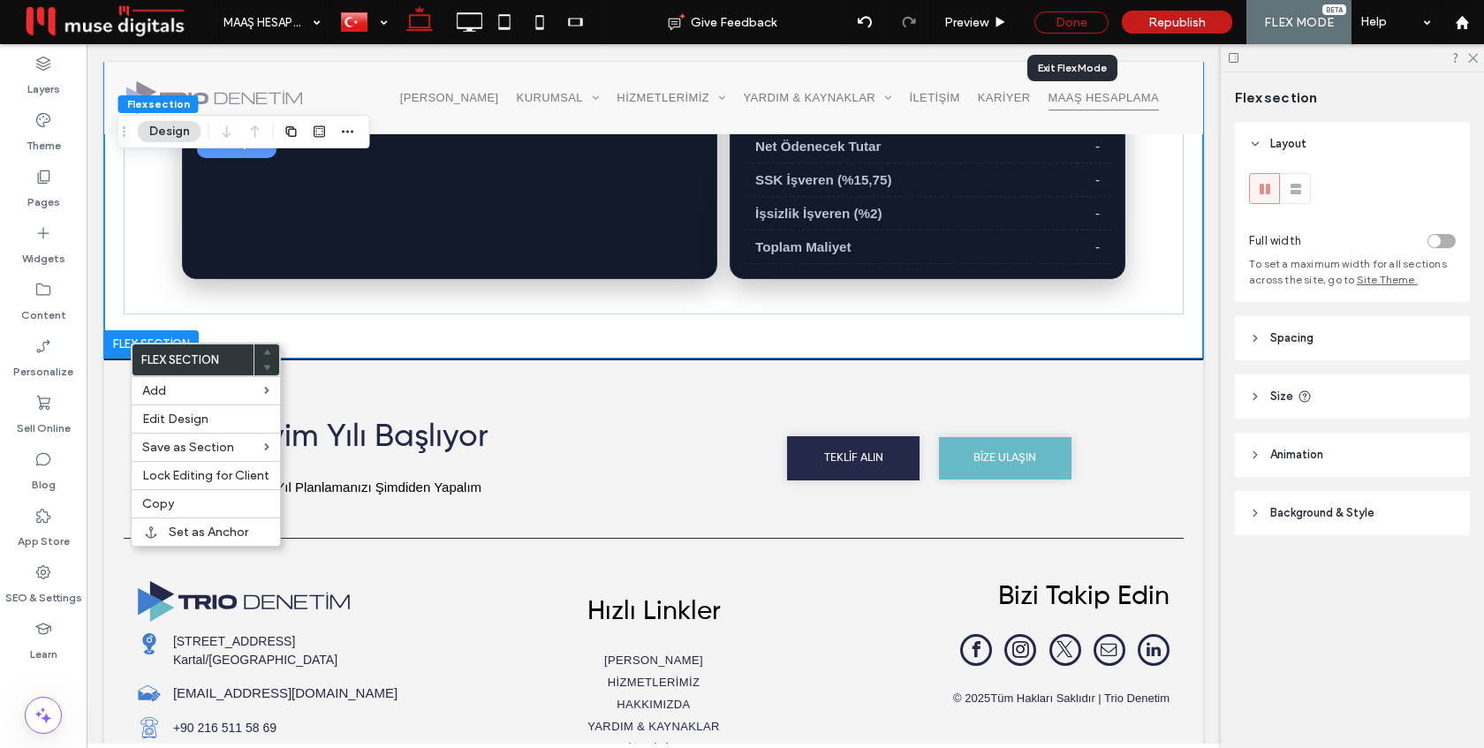
click at [1067, 29] on div "Done" at bounding box center [1071, 22] width 74 height 22
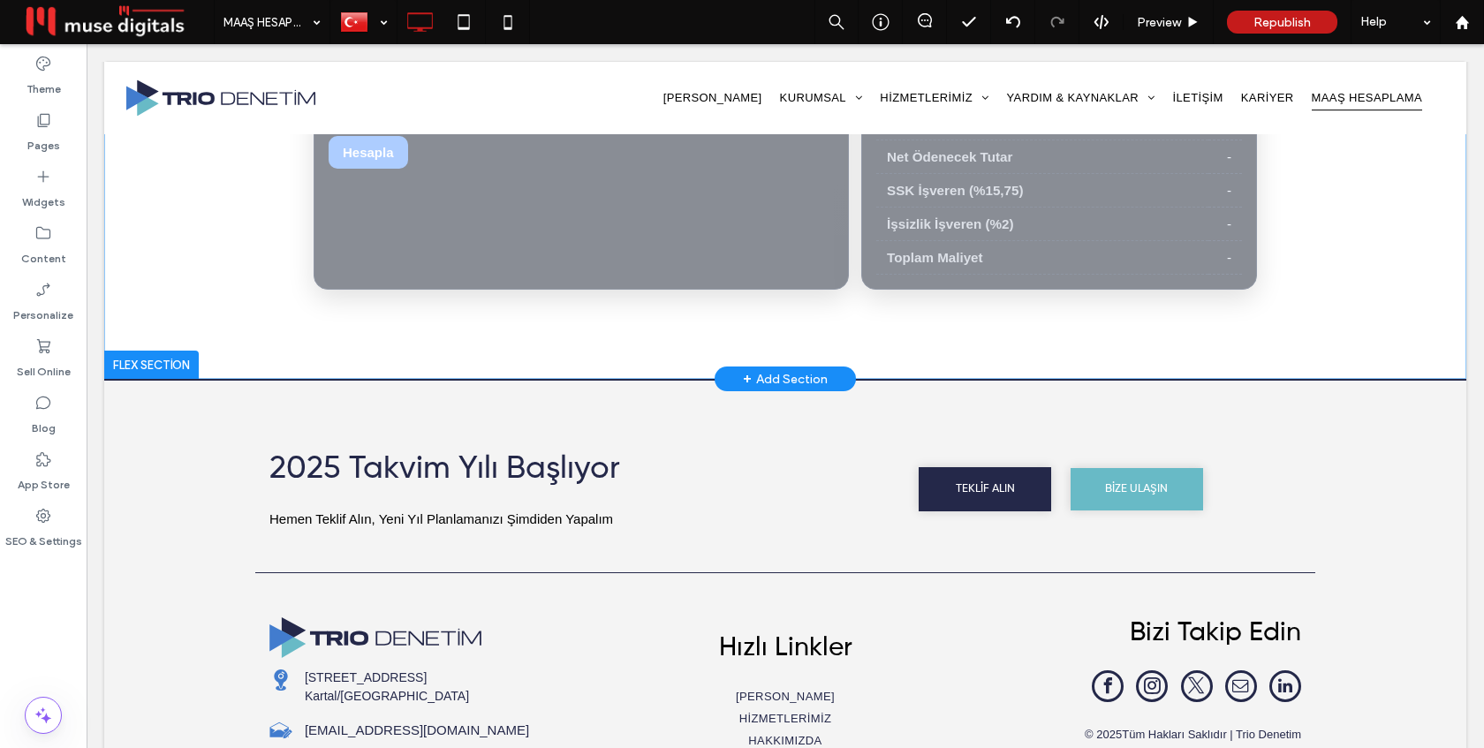
click at [135, 371] on div at bounding box center [151, 365] width 95 height 28
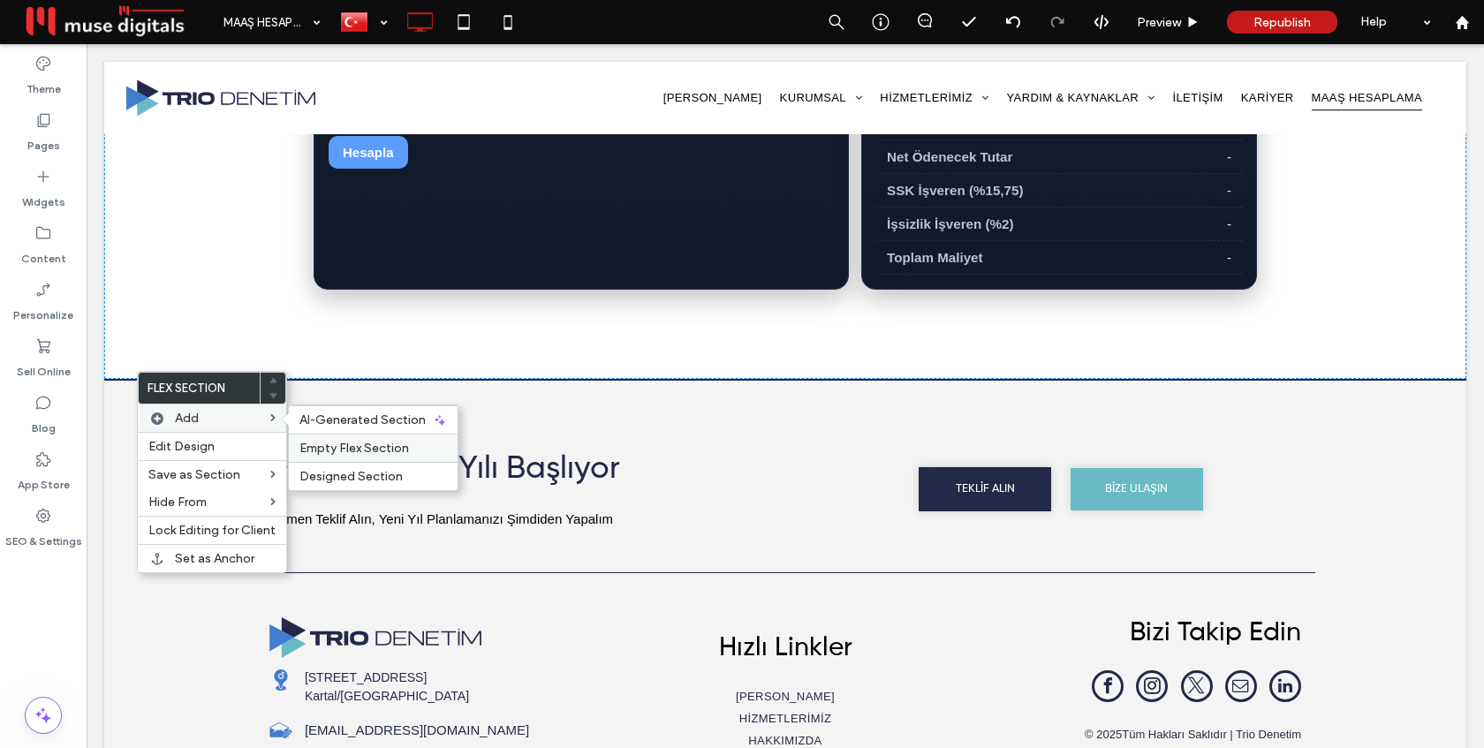
click at [339, 455] on span "Empty Flex Section" at bounding box center [354, 448] width 110 height 15
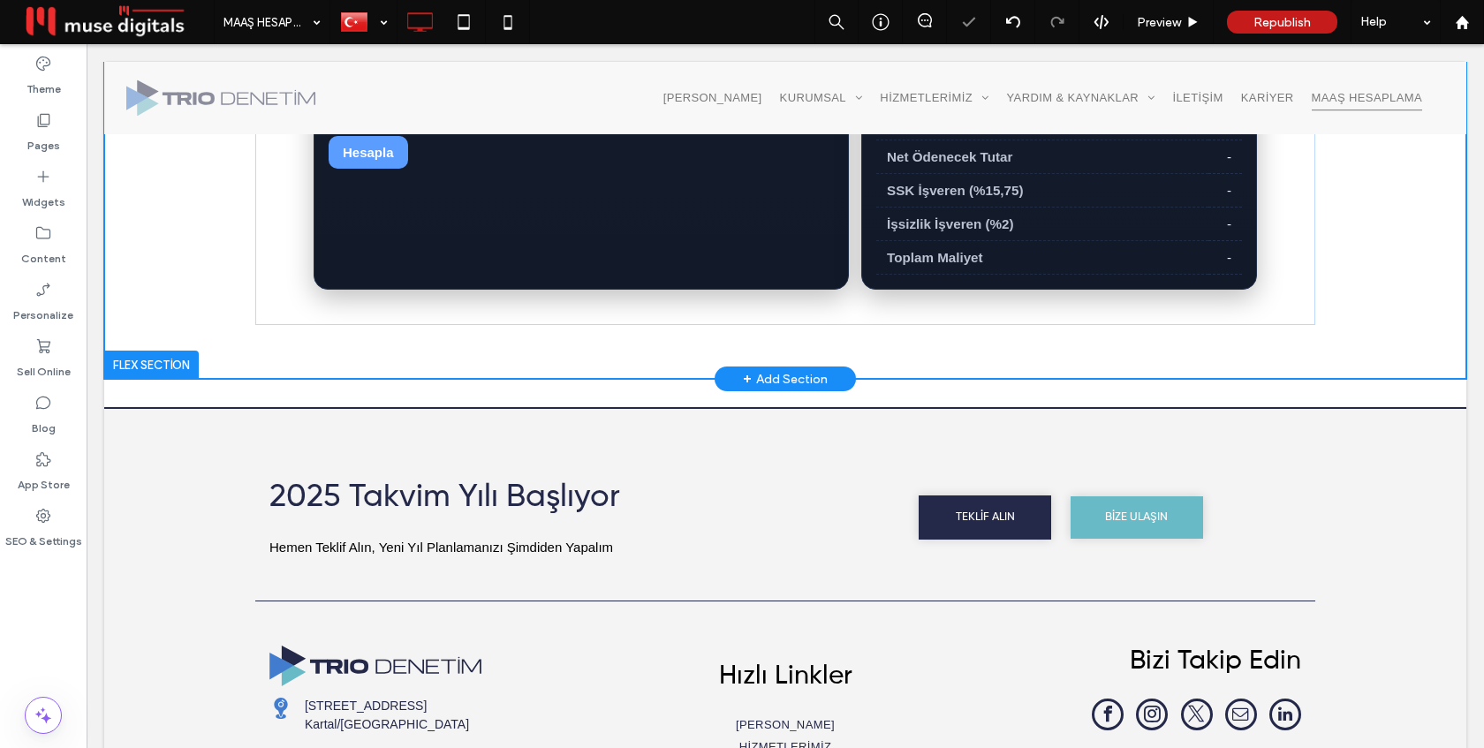
scroll to position [493, 0]
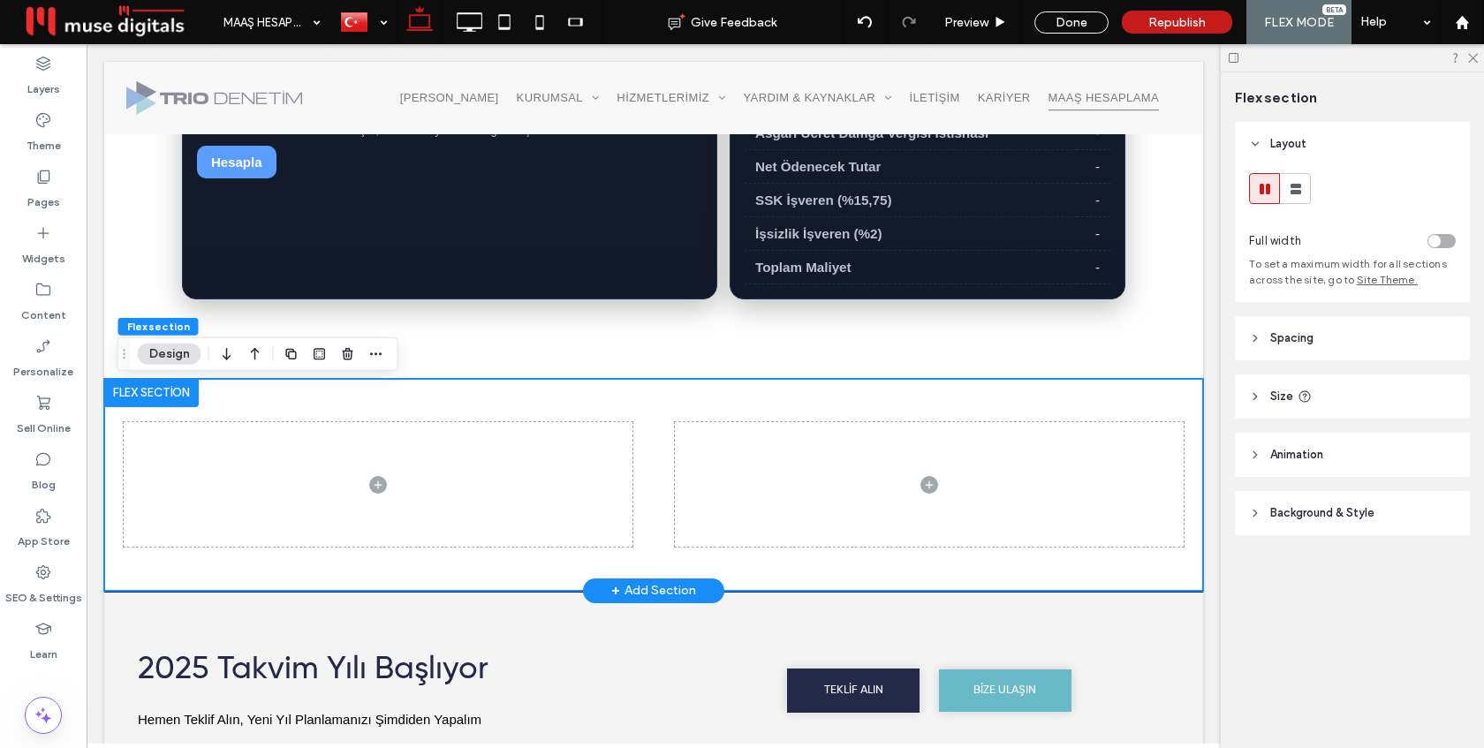
click at [642, 412] on div at bounding box center [654, 485] width 1060 height 212
click at [254, 349] on use "button" at bounding box center [255, 354] width 9 height 12
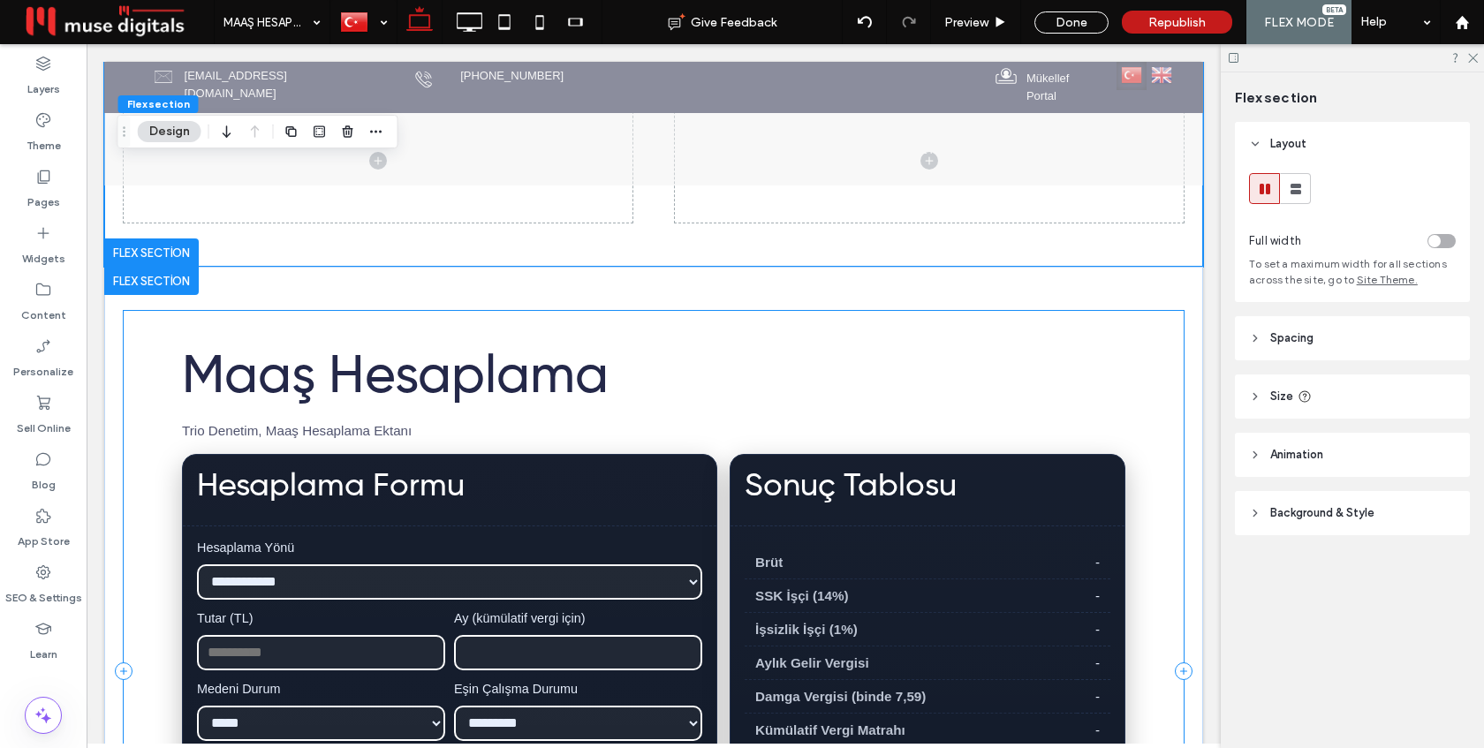
scroll to position [0, 0]
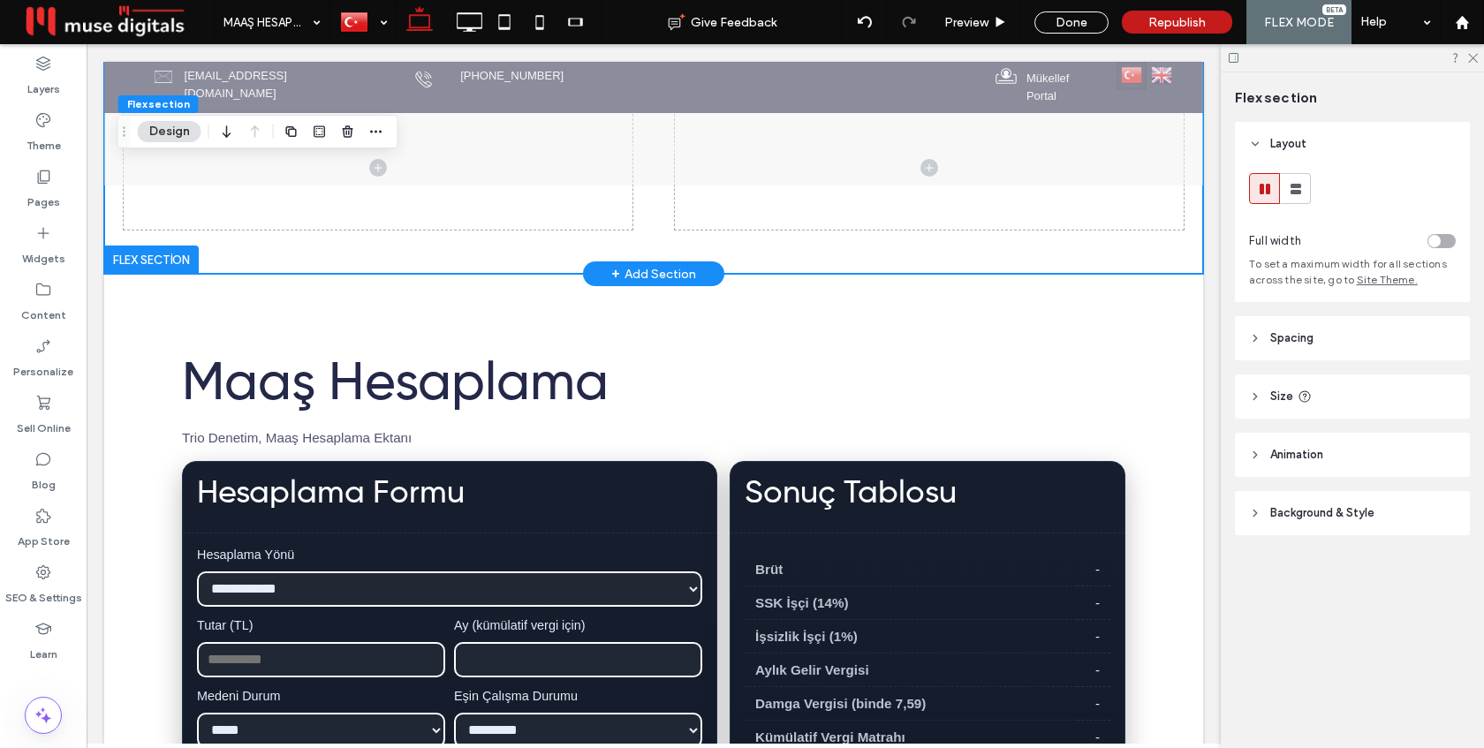
click at [785, 246] on div at bounding box center [654, 168] width 1060 height 212
click at [1339, 513] on span "Background & Style" at bounding box center [1322, 513] width 104 height 18
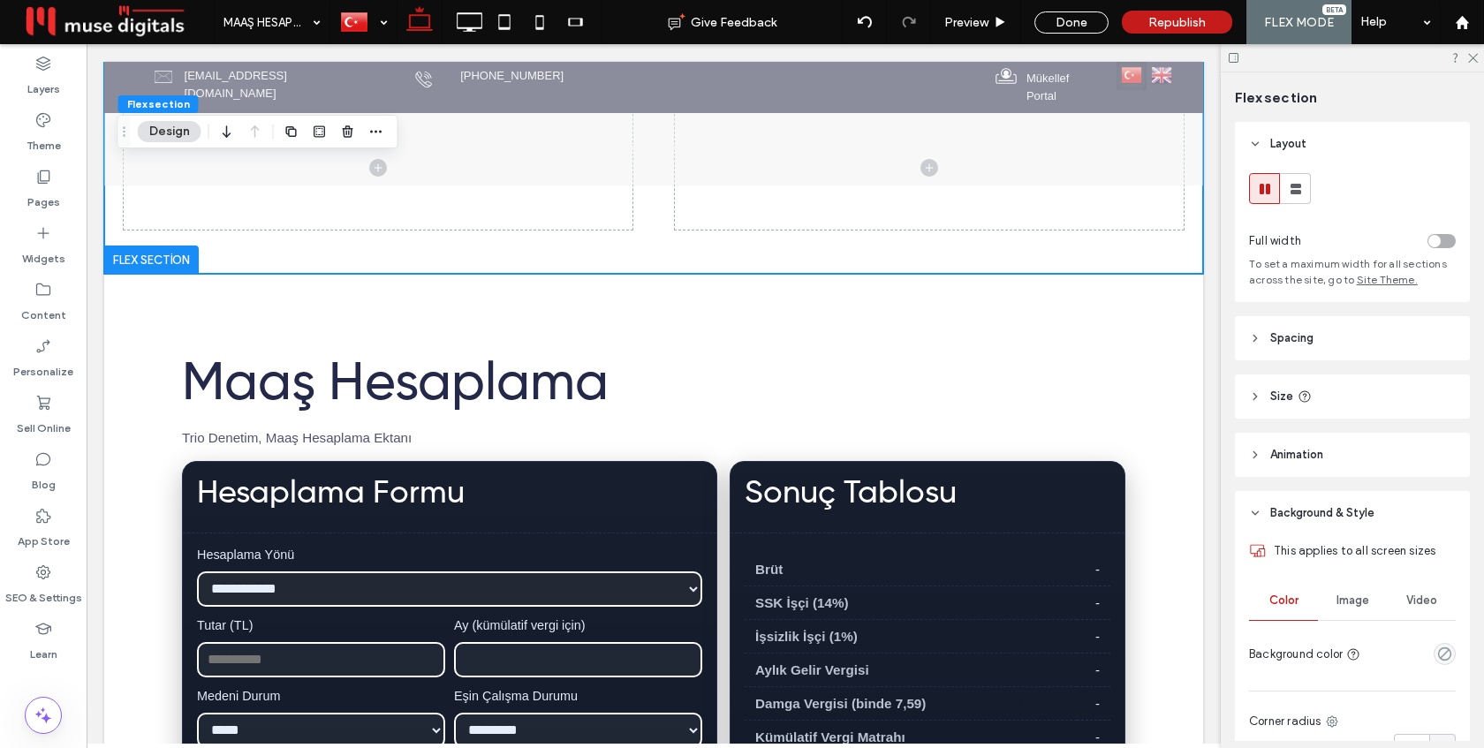
click at [1347, 597] on span "Image" at bounding box center [1352, 601] width 33 height 14
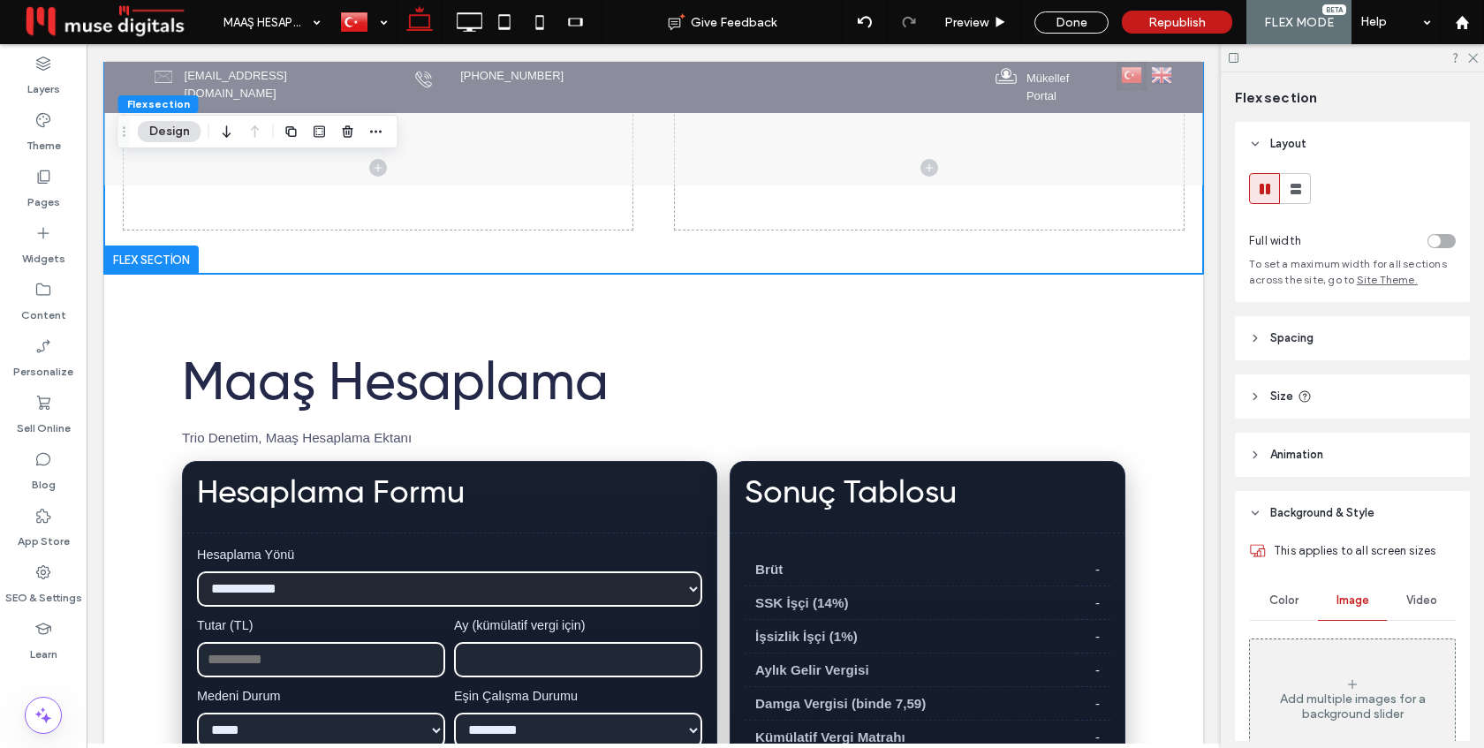
click at [1350, 685] on icon at bounding box center [1352, 684] width 14 height 14
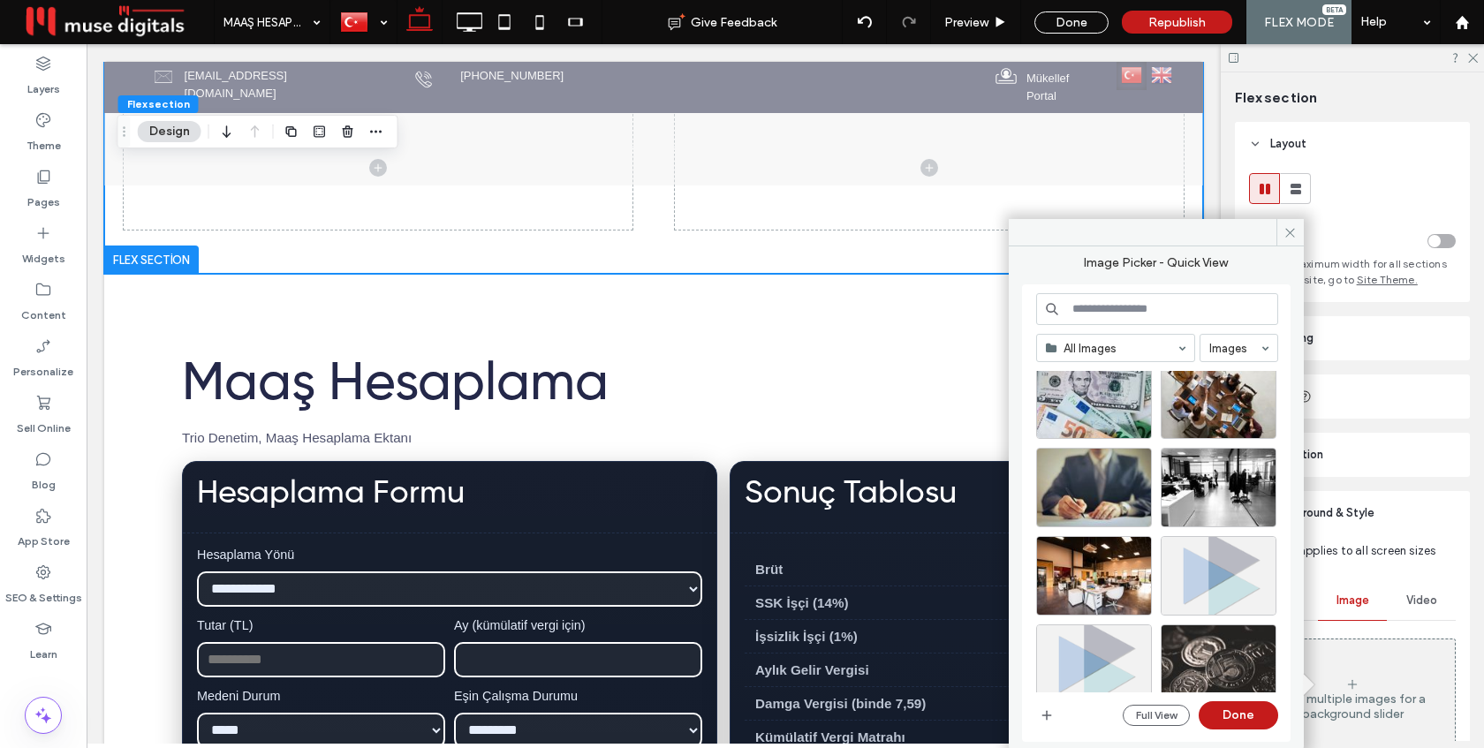
scroll to position [922, 0]
click at [1103, 469] on div "Select" at bounding box center [1094, 486] width 116 height 79
click at [1240, 712] on button "Done" at bounding box center [1238, 715] width 79 height 28
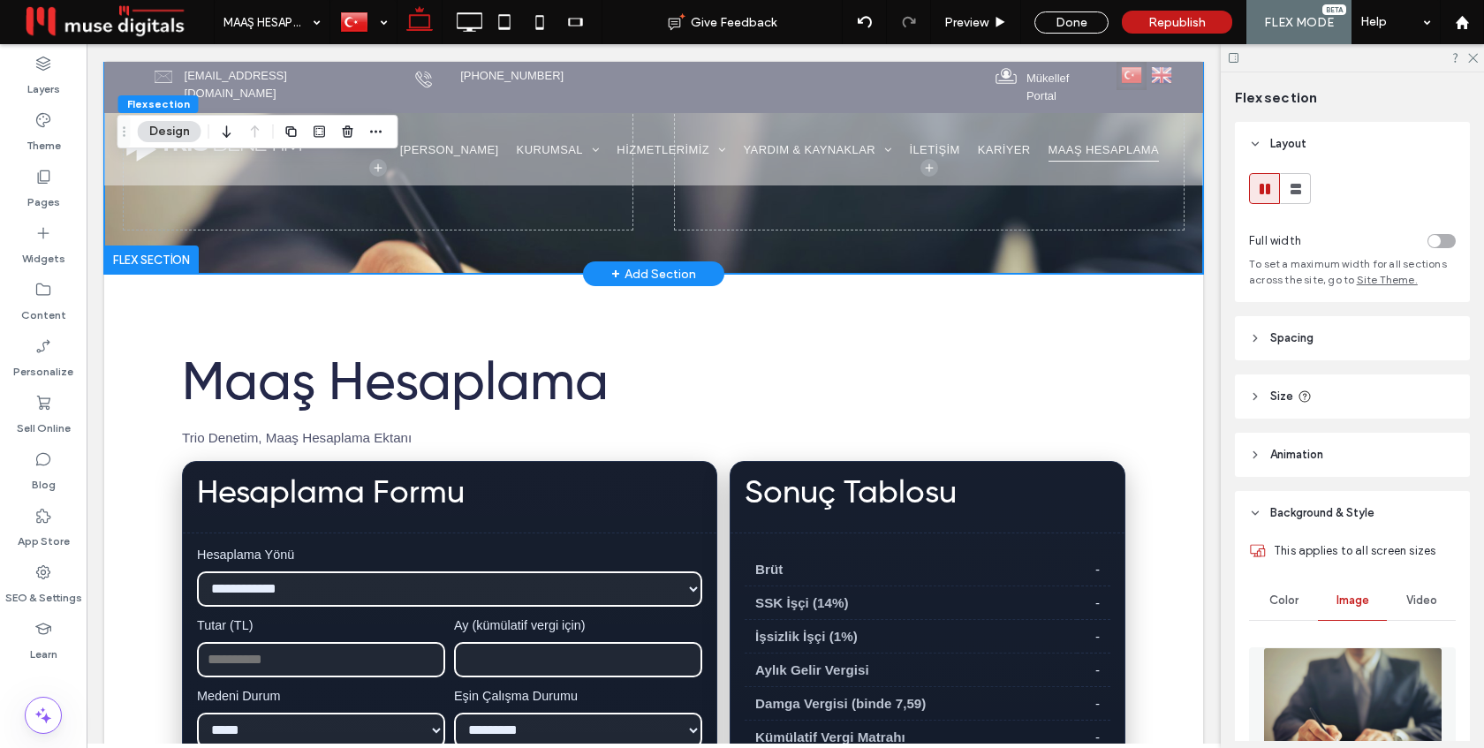
click at [980, 246] on div at bounding box center [654, 168] width 1060 height 212
click at [1059, 25] on div "Done" at bounding box center [1071, 22] width 74 height 22
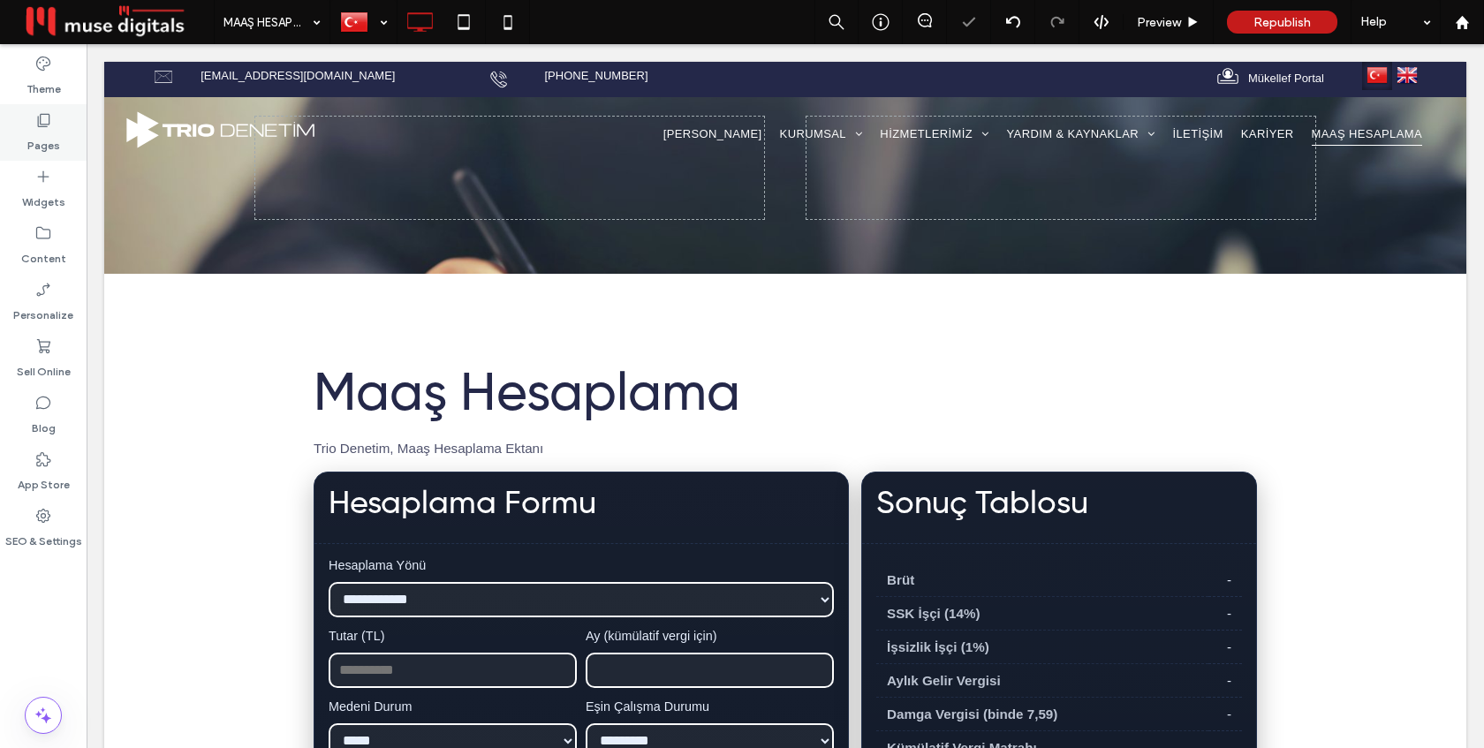
click at [40, 133] on label "Pages" at bounding box center [43, 141] width 33 height 25
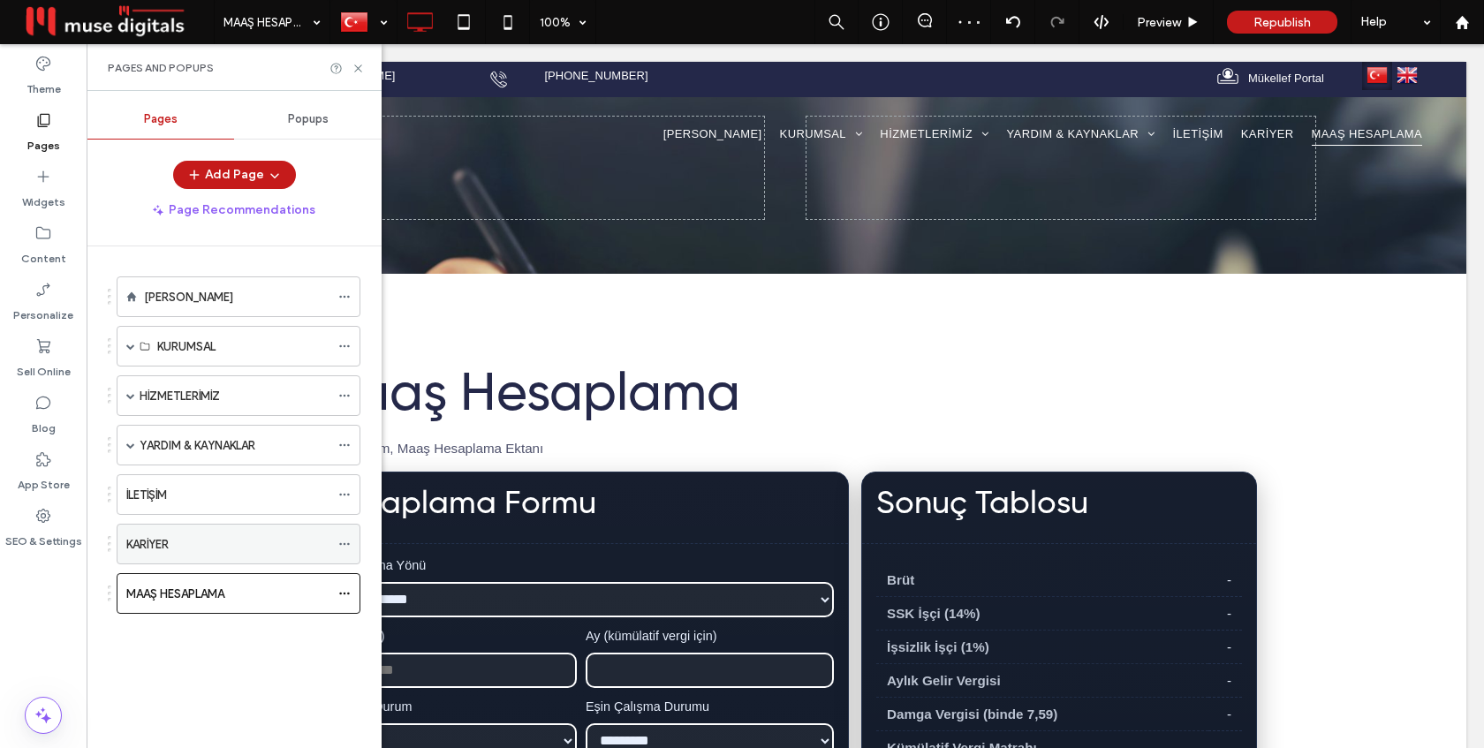
click at [185, 554] on div "KARİYER" at bounding box center [227, 544] width 203 height 39
click at [356, 70] on use at bounding box center [357, 67] width 7 height 7
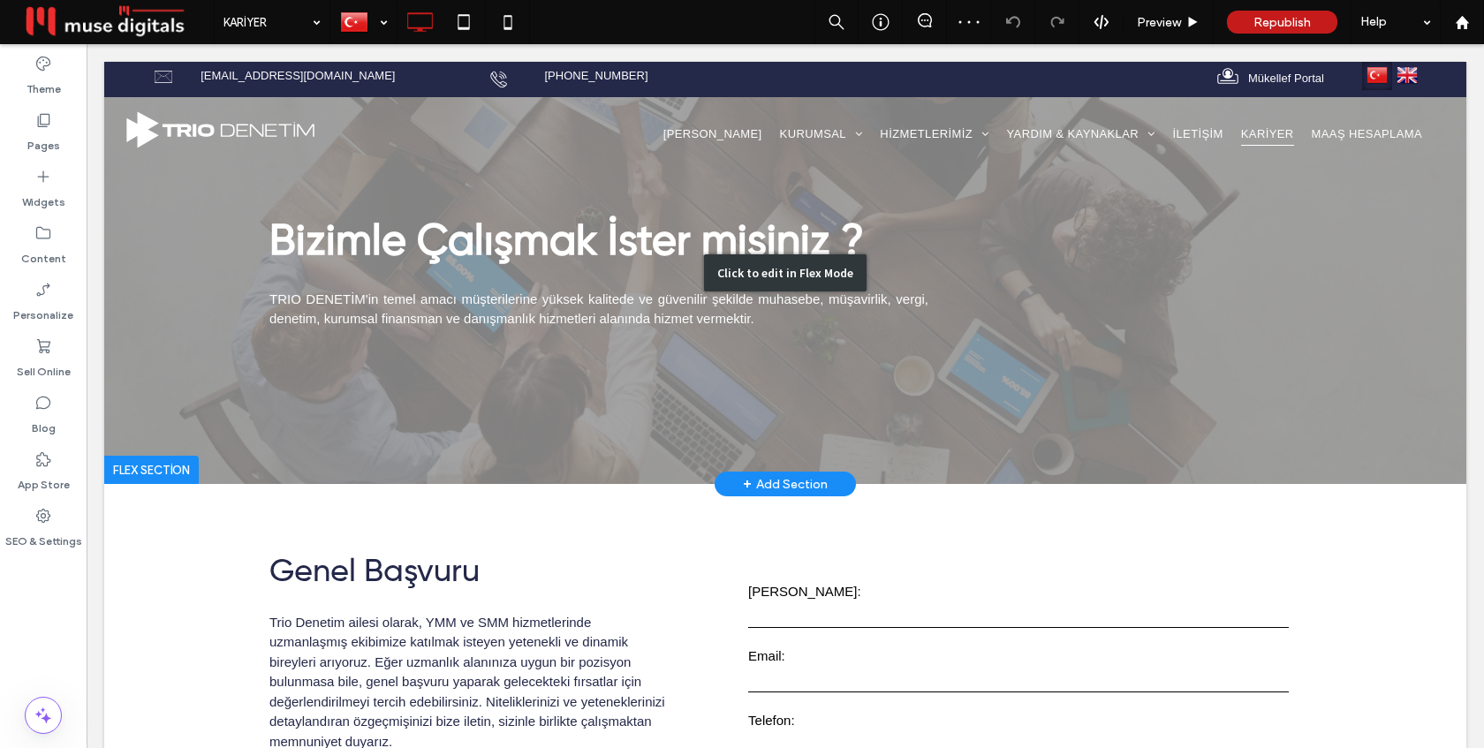
click at [184, 395] on div "Click to edit in Flex Mode" at bounding box center [785, 273] width 1362 height 422
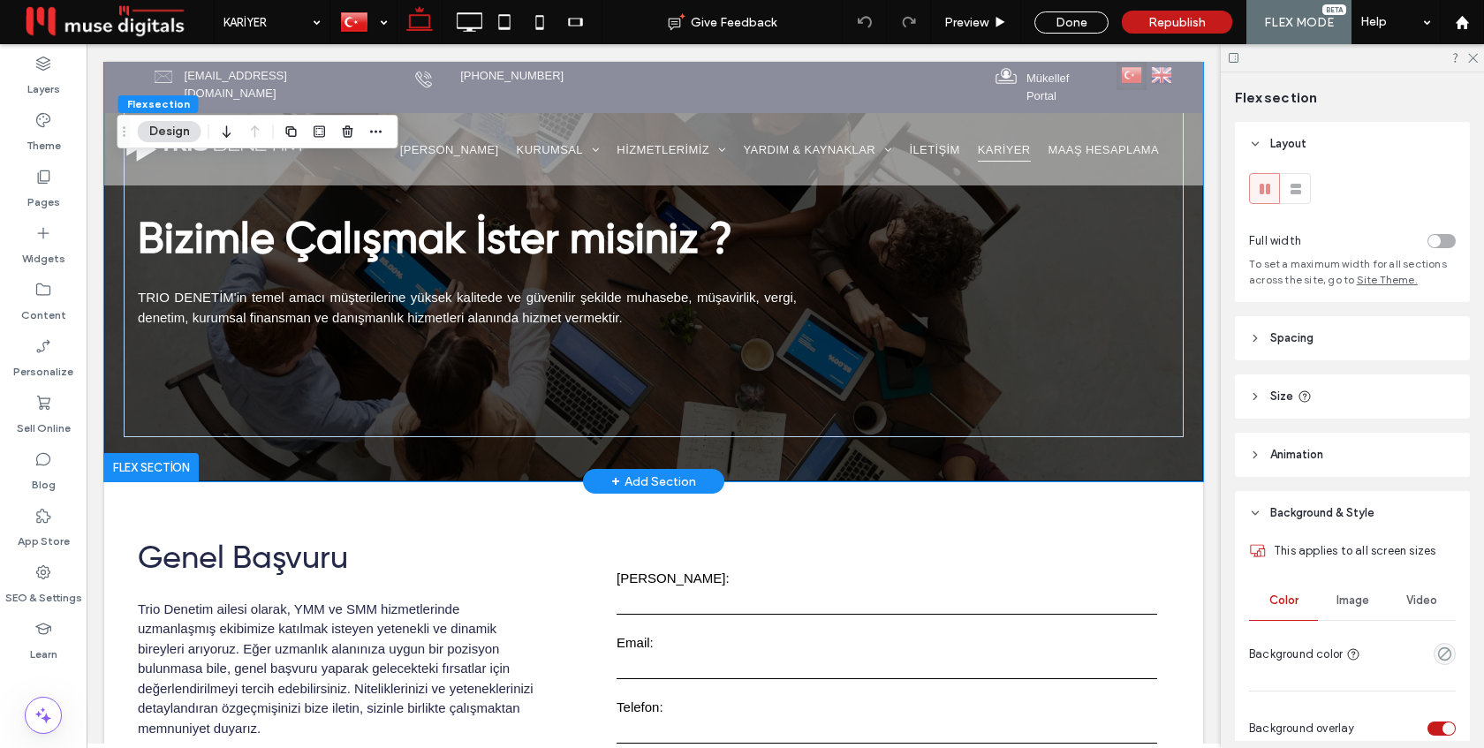
click at [165, 462] on div at bounding box center [151, 467] width 95 height 28
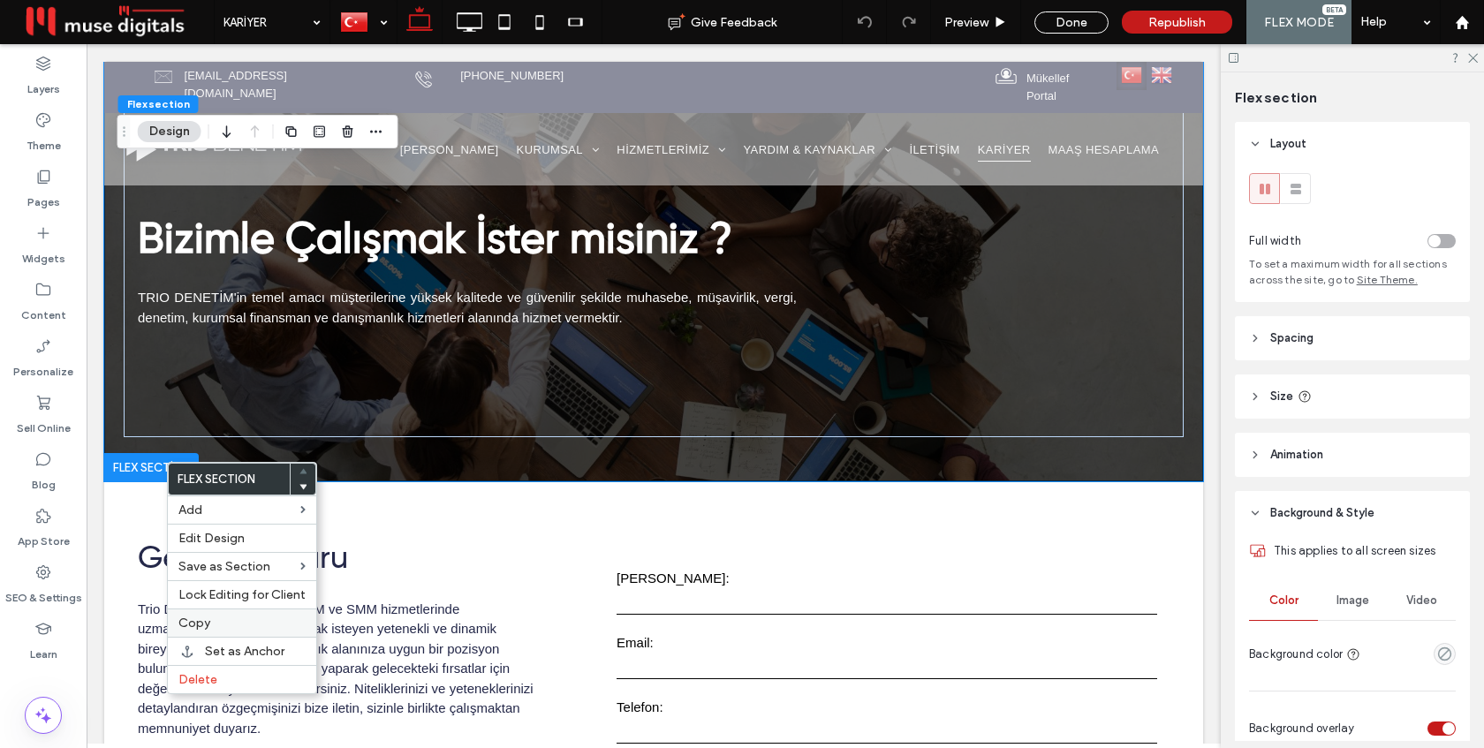
click at [215, 630] on label "Copy" at bounding box center [241, 623] width 127 height 15
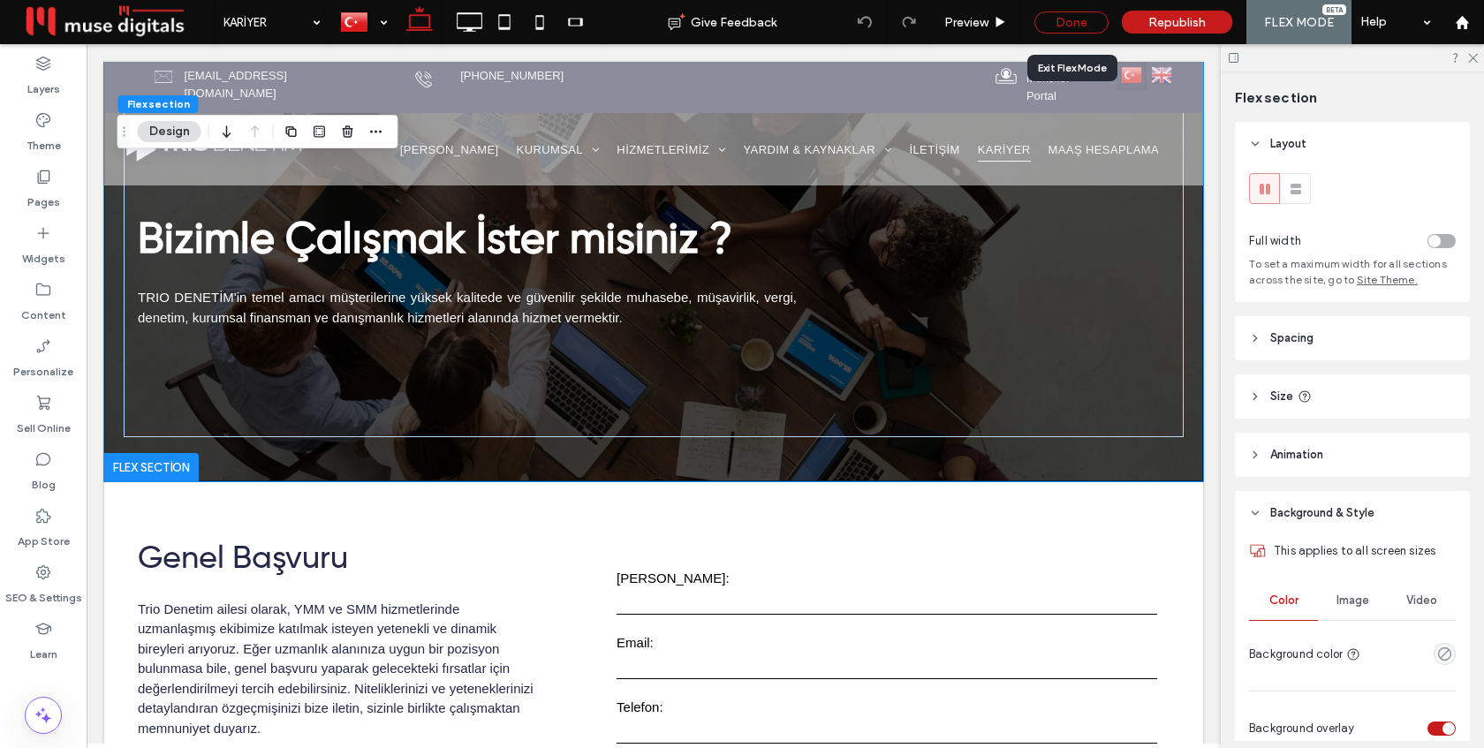
click at [1089, 19] on div "Done" at bounding box center [1071, 22] width 74 height 22
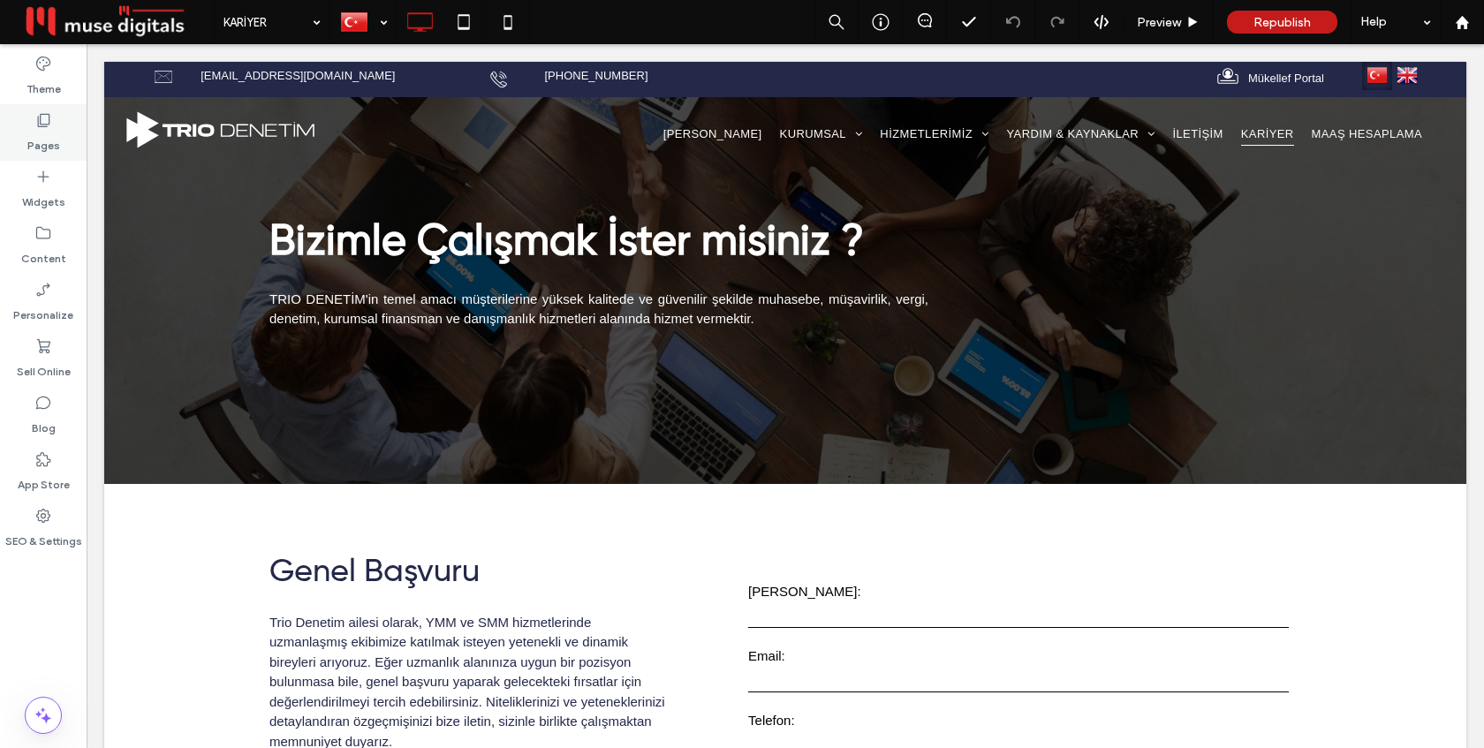
click at [32, 131] on label "Pages" at bounding box center [43, 141] width 33 height 25
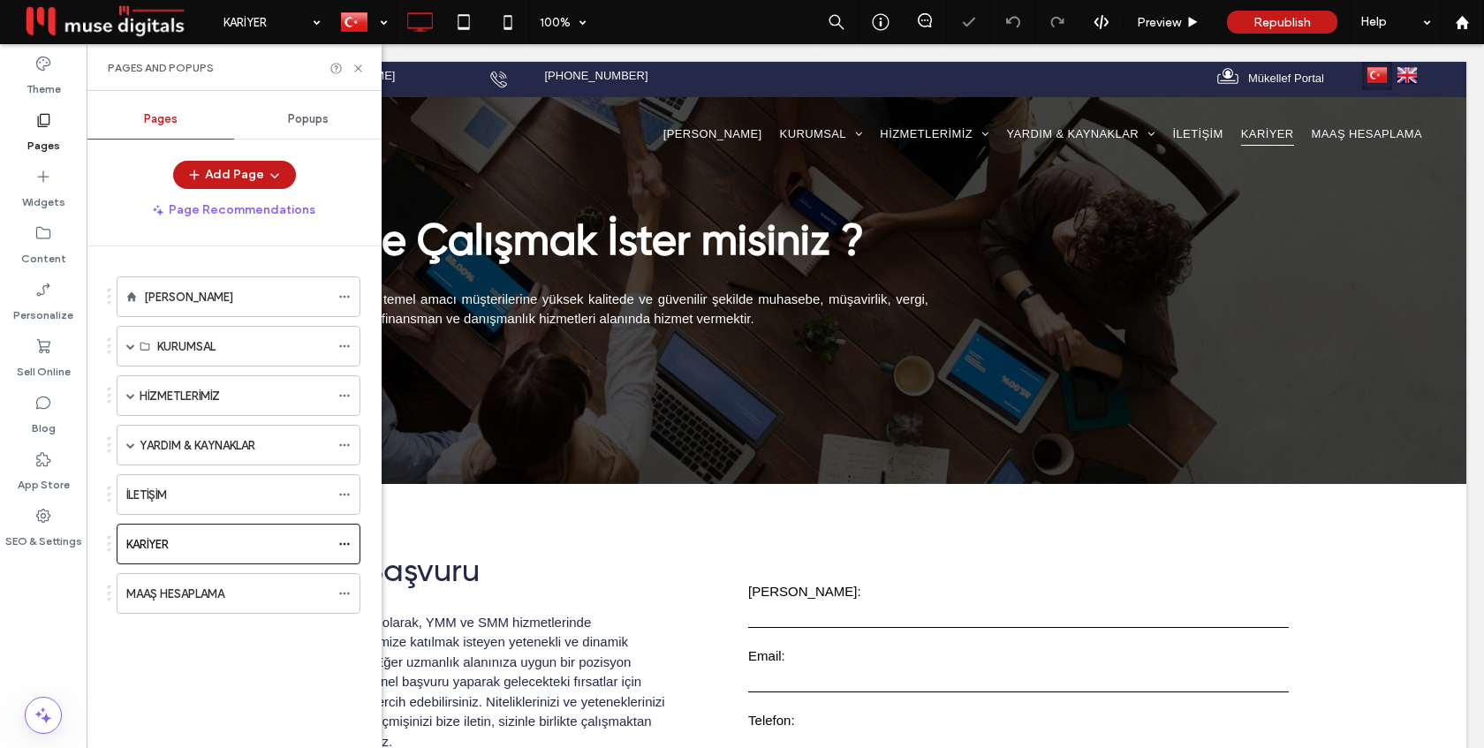
click at [224, 585] on label "MAAŞ HESAPLAMA" at bounding box center [175, 594] width 98 height 31
click at [0, 0] on div at bounding box center [0, 0] width 0 height 0
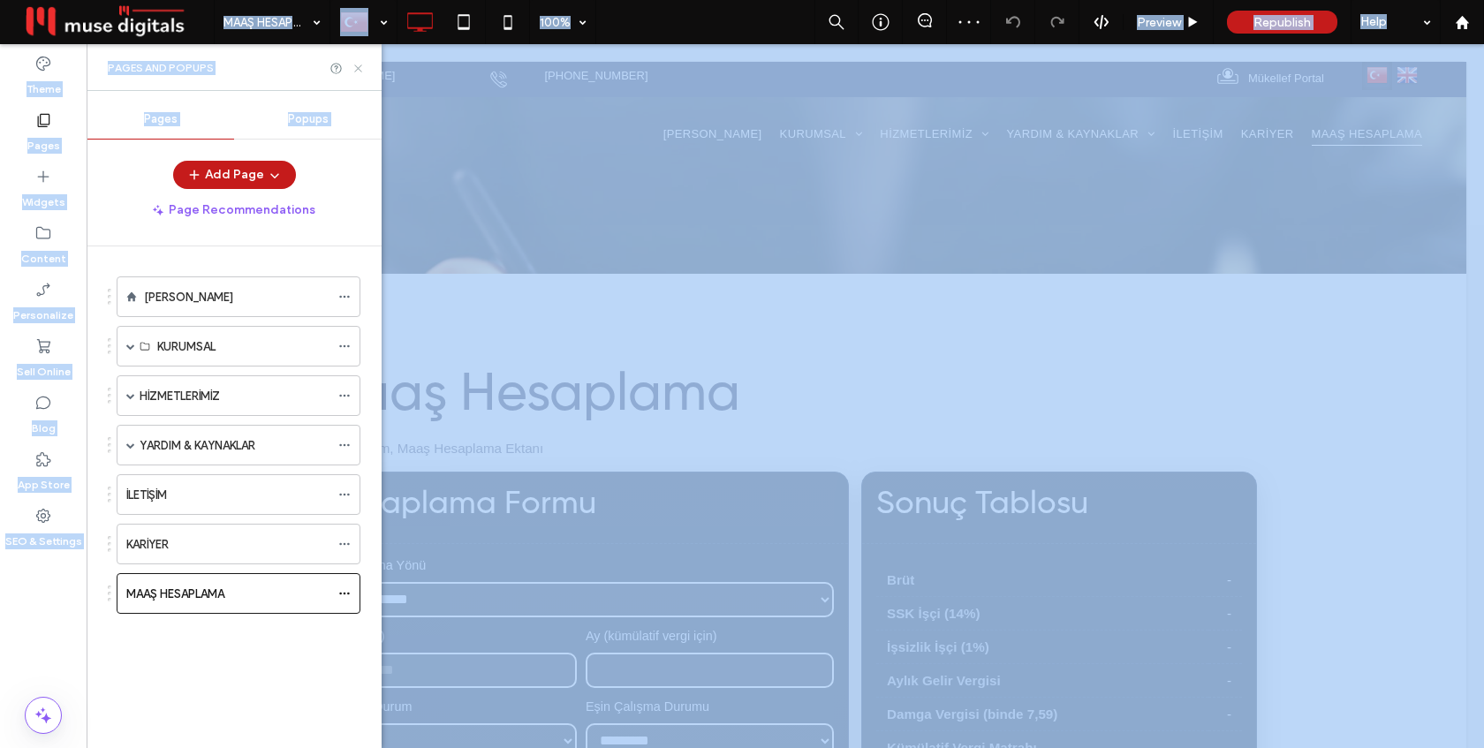
click at [355, 64] on use at bounding box center [357, 67] width 7 height 7
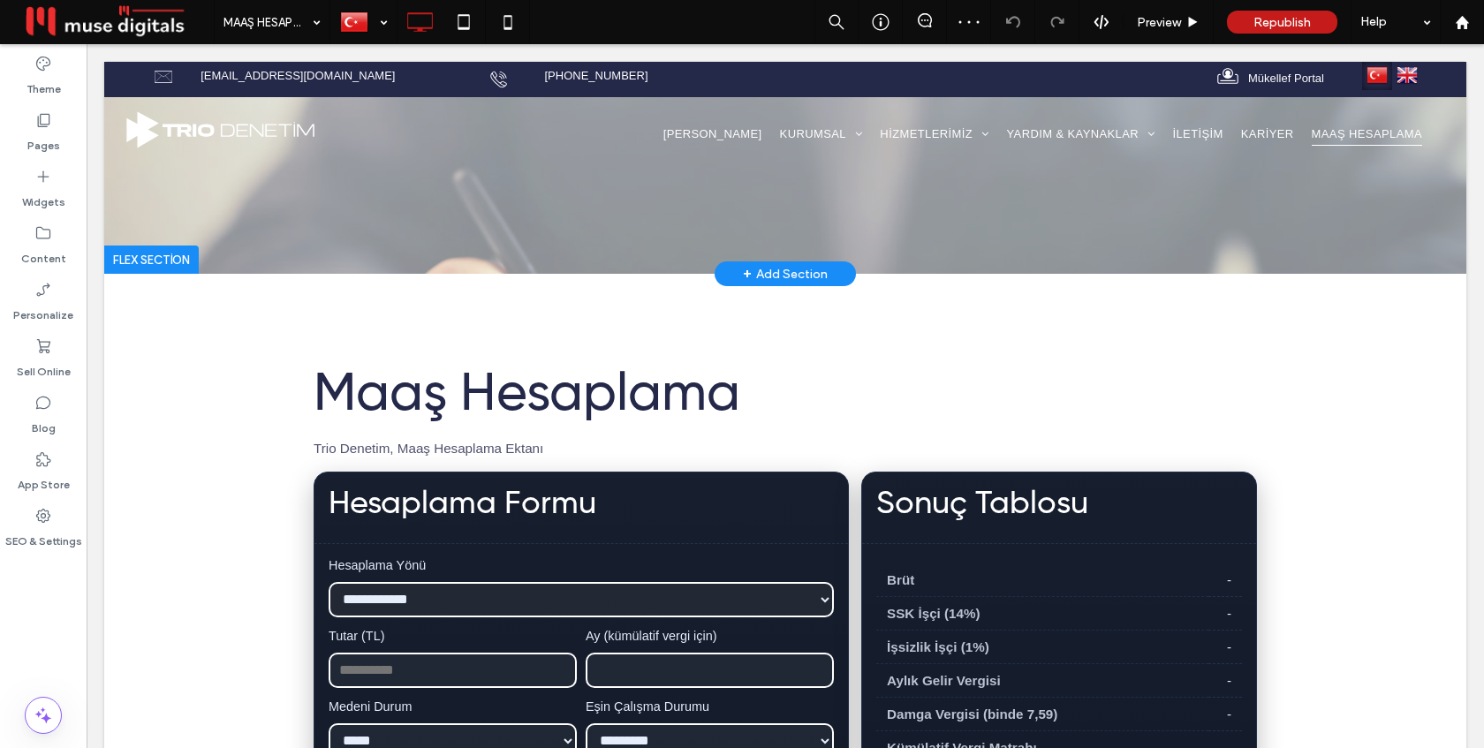
click at [164, 258] on div at bounding box center [151, 260] width 95 height 28
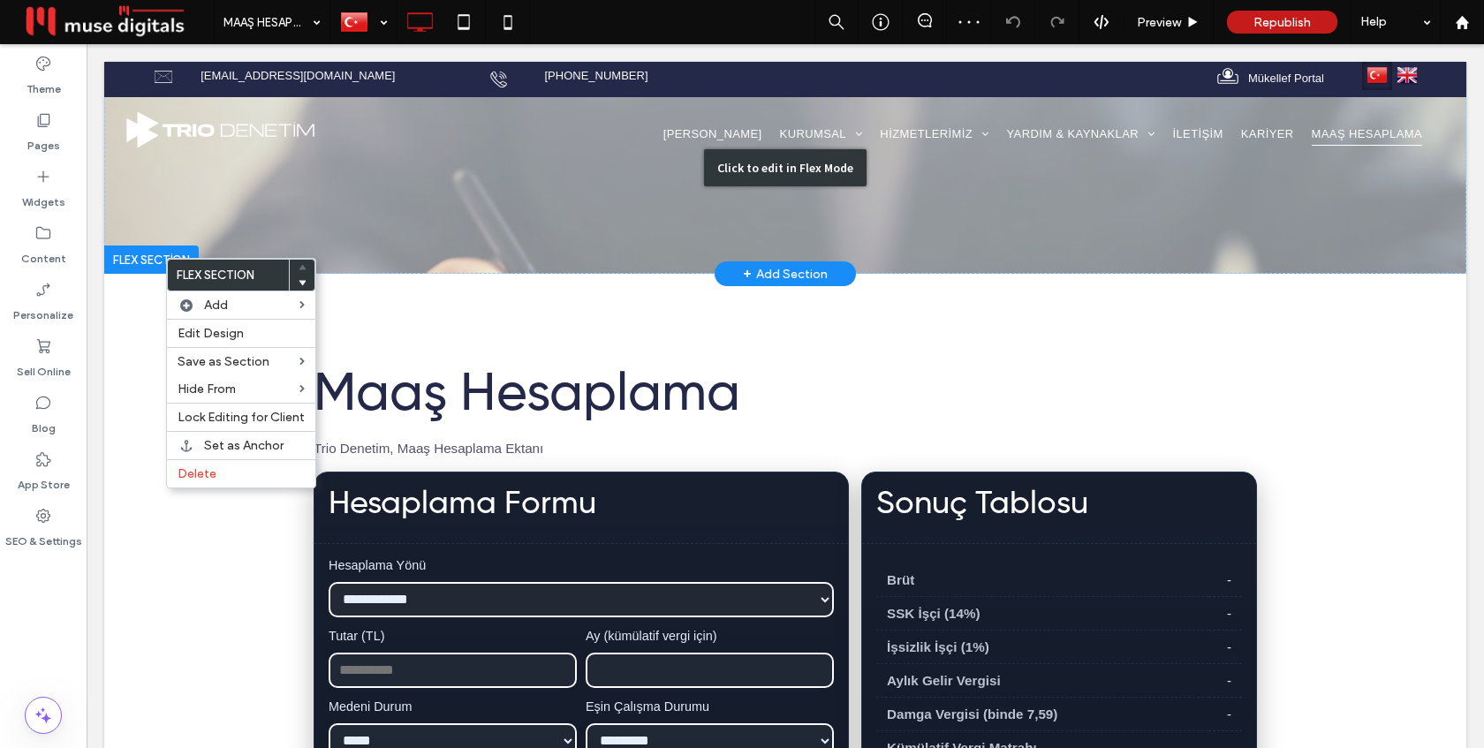
click at [330, 230] on div "Click to edit in Flex Mode" at bounding box center [785, 168] width 1362 height 212
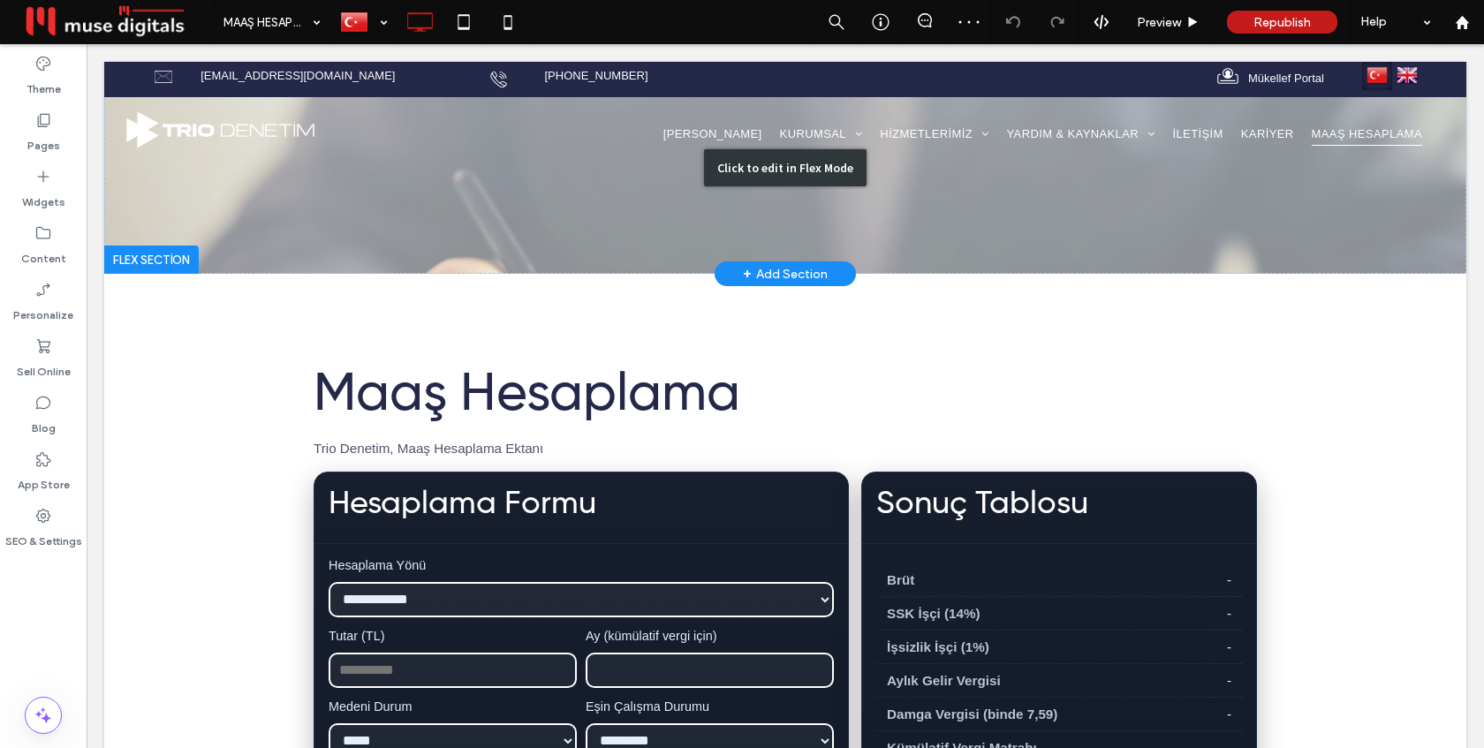
click at [360, 246] on div "Click to edit in Flex Mode" at bounding box center [785, 168] width 1362 height 212
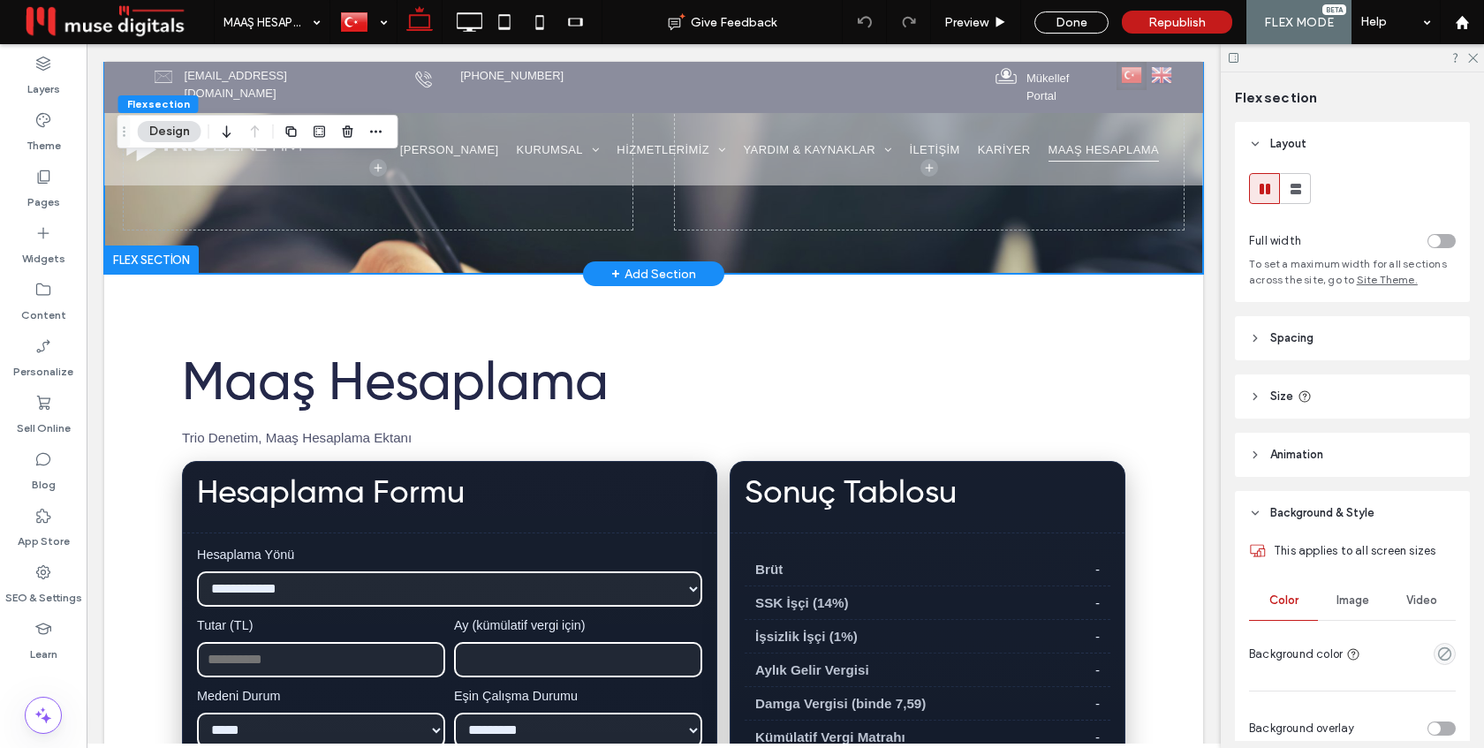
click at [121, 260] on div at bounding box center [151, 260] width 95 height 28
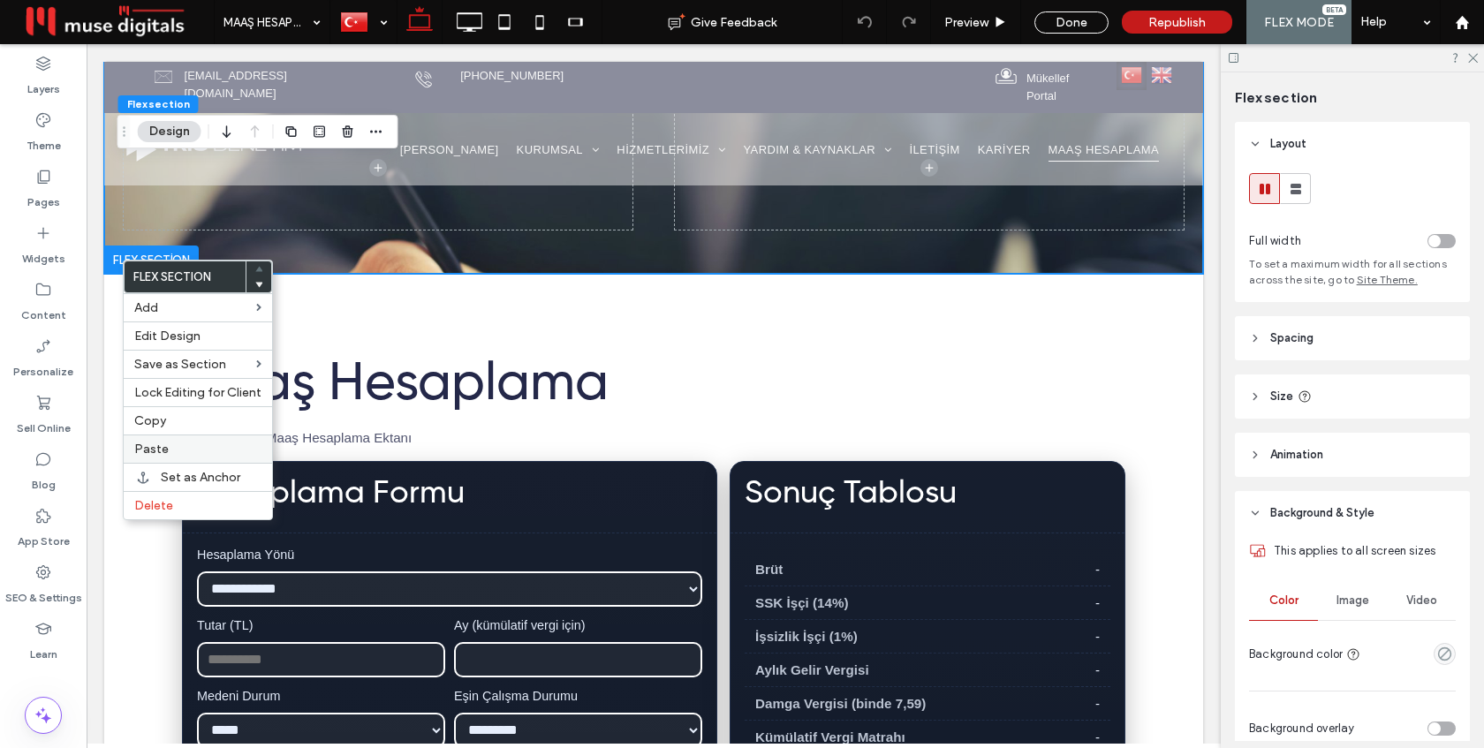
click at [165, 443] on span "Paste" at bounding box center [151, 449] width 34 height 15
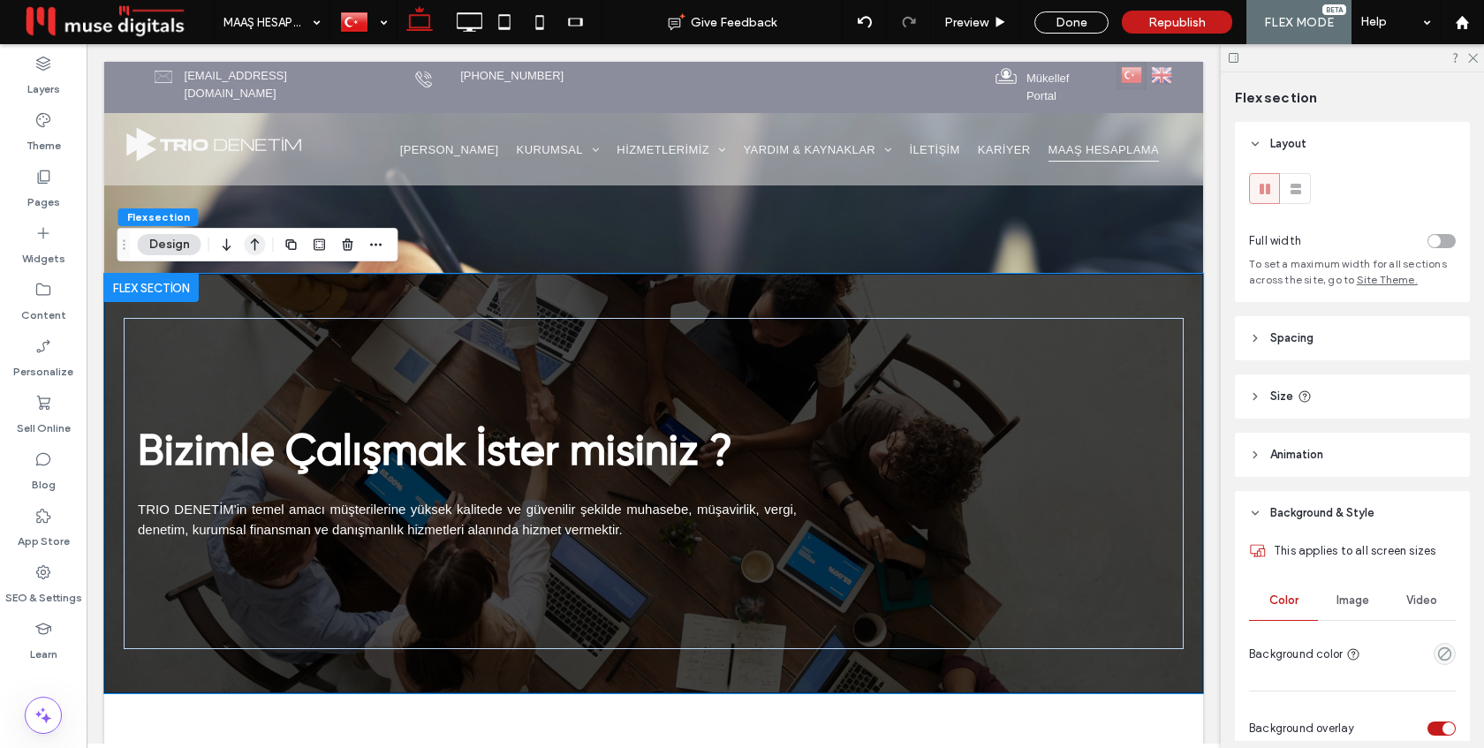
click at [252, 246] on icon "button" at bounding box center [255, 245] width 21 height 32
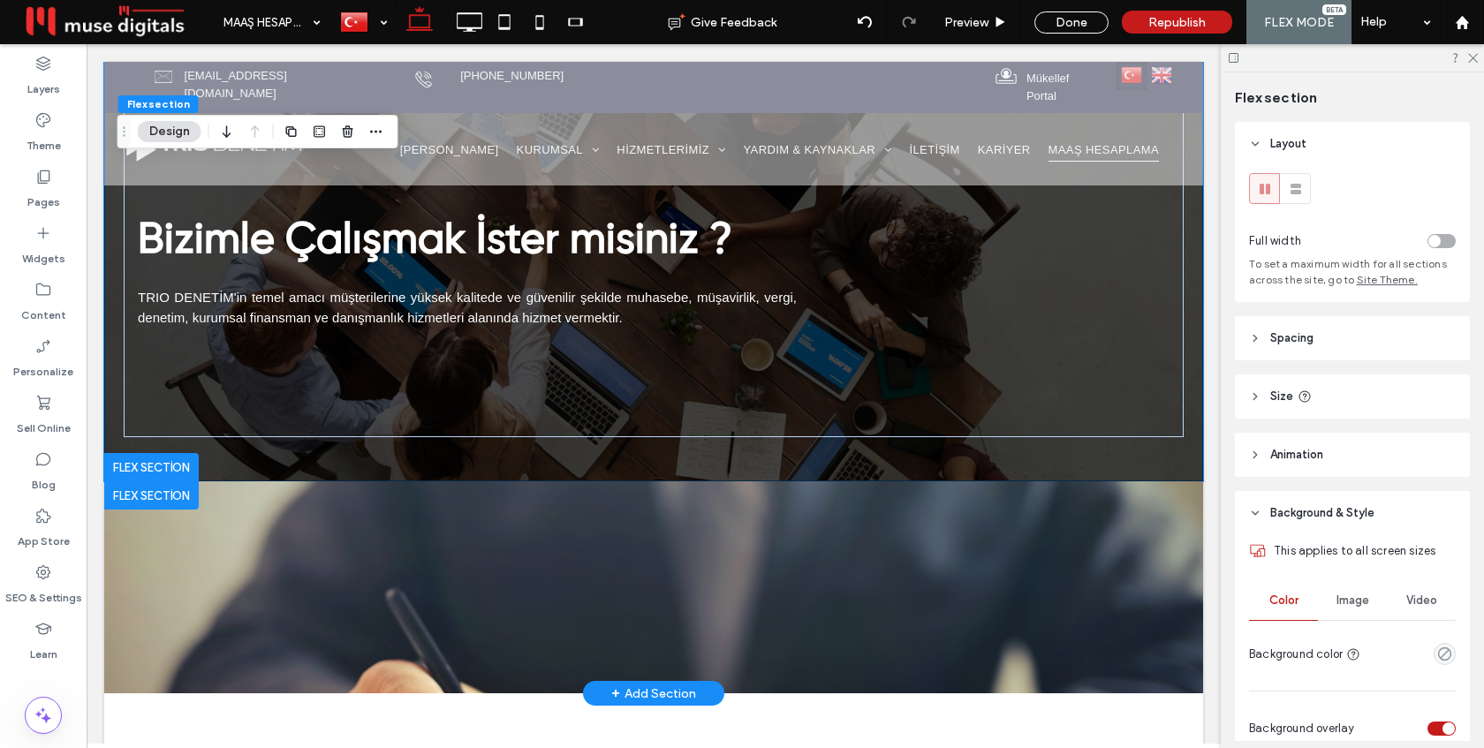
click at [169, 503] on div at bounding box center [151, 495] width 95 height 28
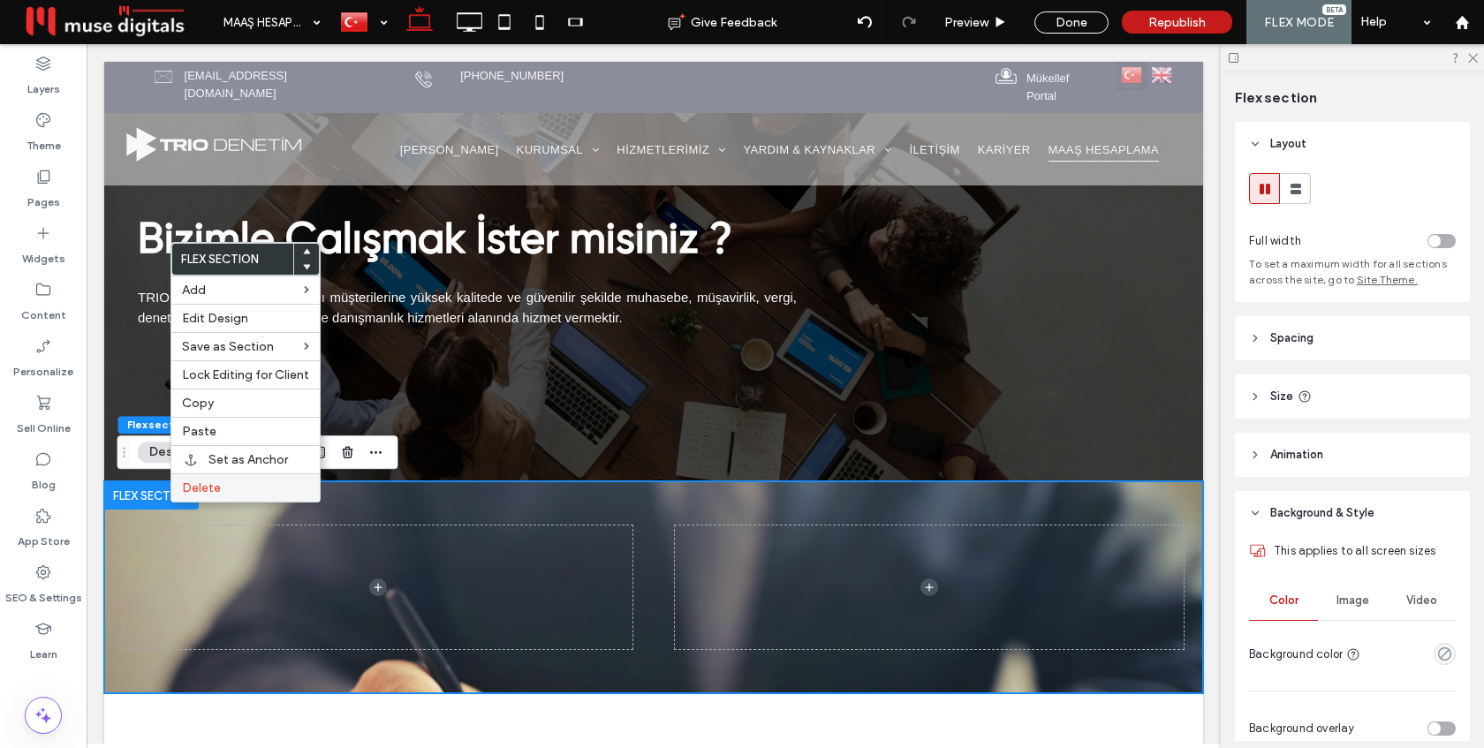
click at [211, 494] on span "Delete" at bounding box center [201, 487] width 39 height 15
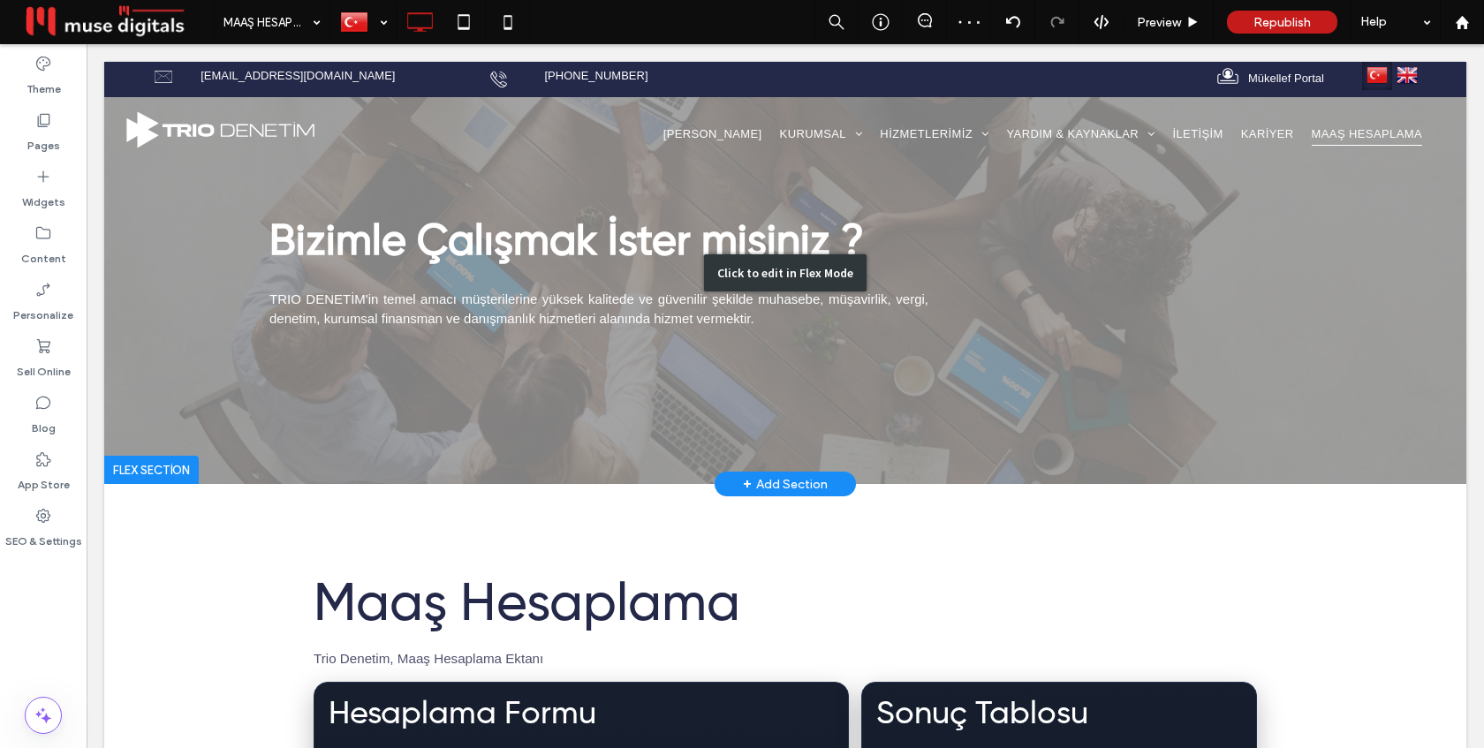
click at [495, 247] on div "Click to edit in Flex Mode" at bounding box center [785, 273] width 1362 height 422
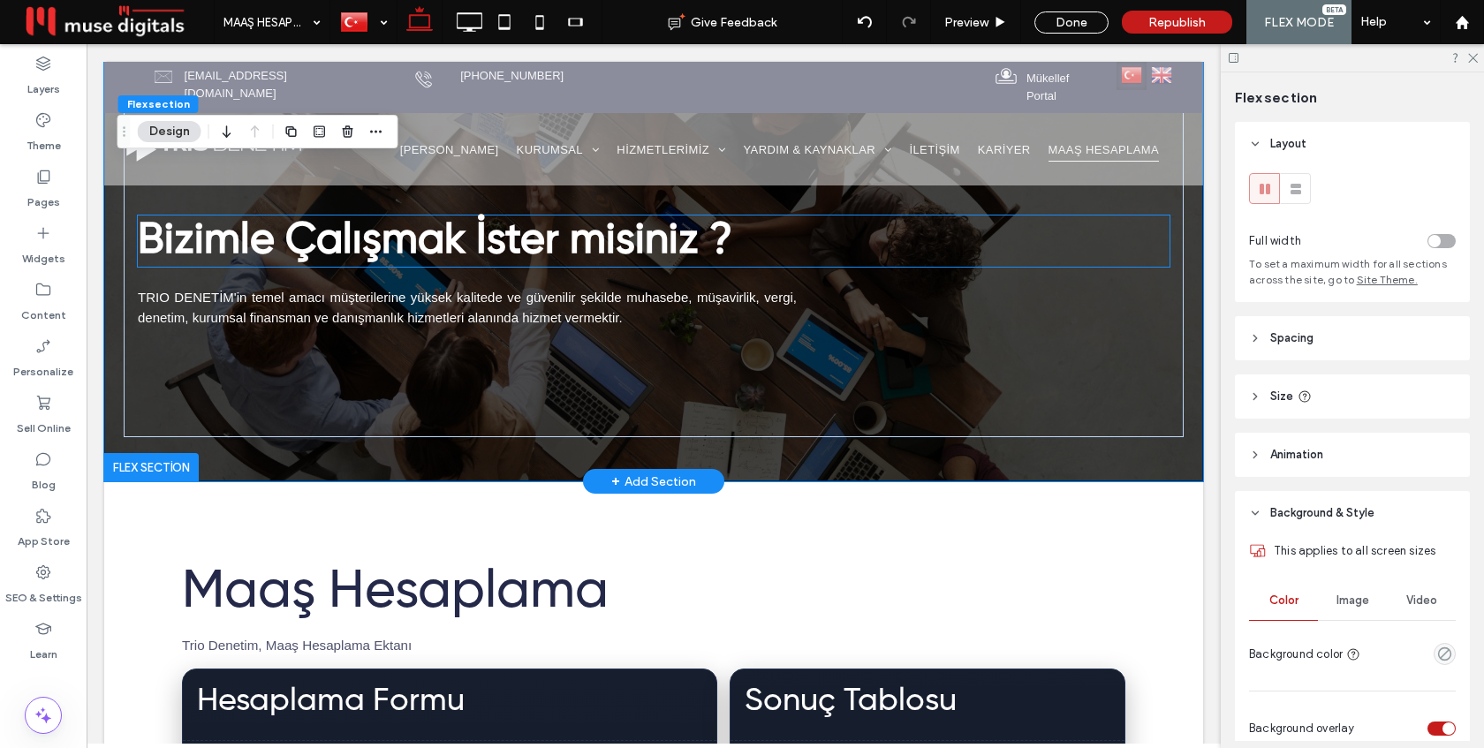
click at [495, 247] on span "Bizimle Çalışmak İster misiniz ?" at bounding box center [435, 241] width 594 height 42
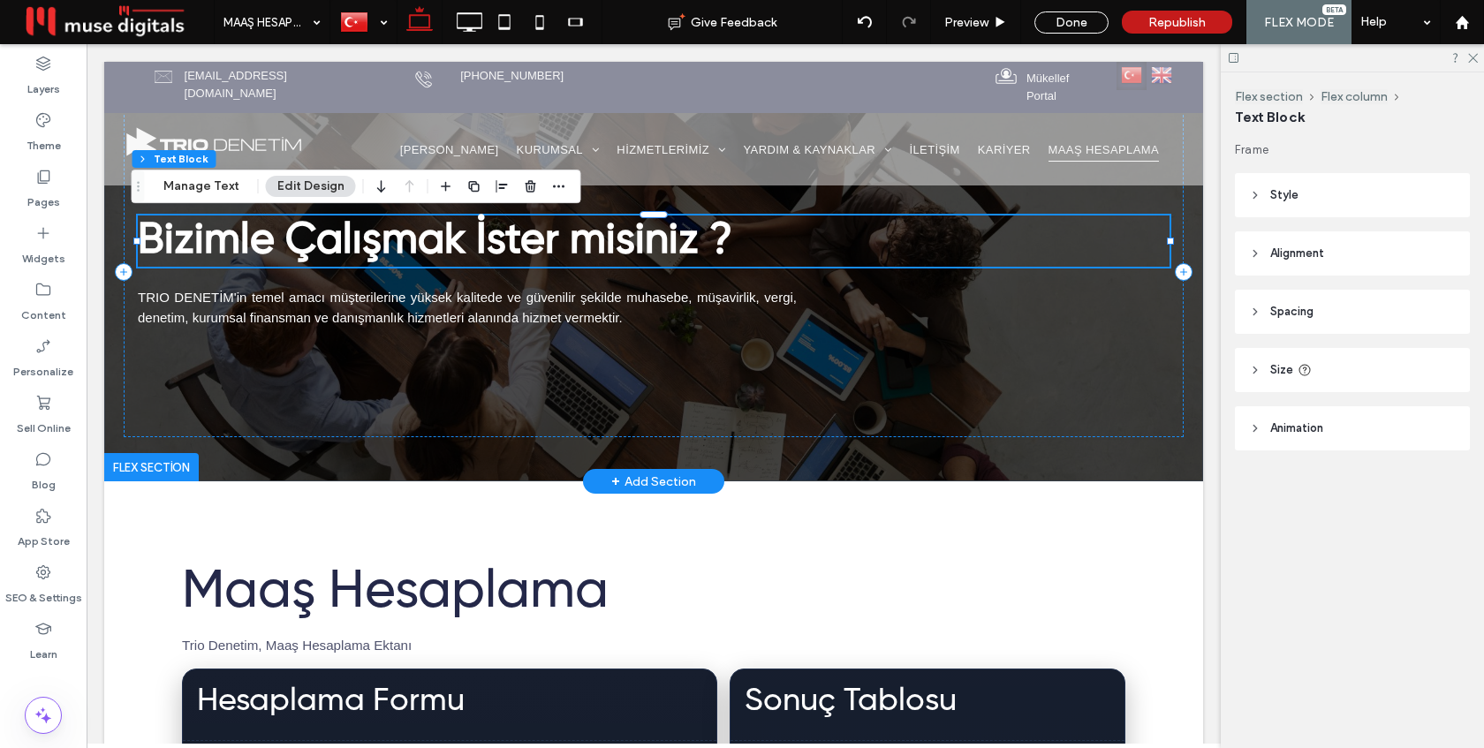
click at [495, 247] on span "Bizimle Çalışmak İster misiniz ?" at bounding box center [435, 241] width 594 height 42
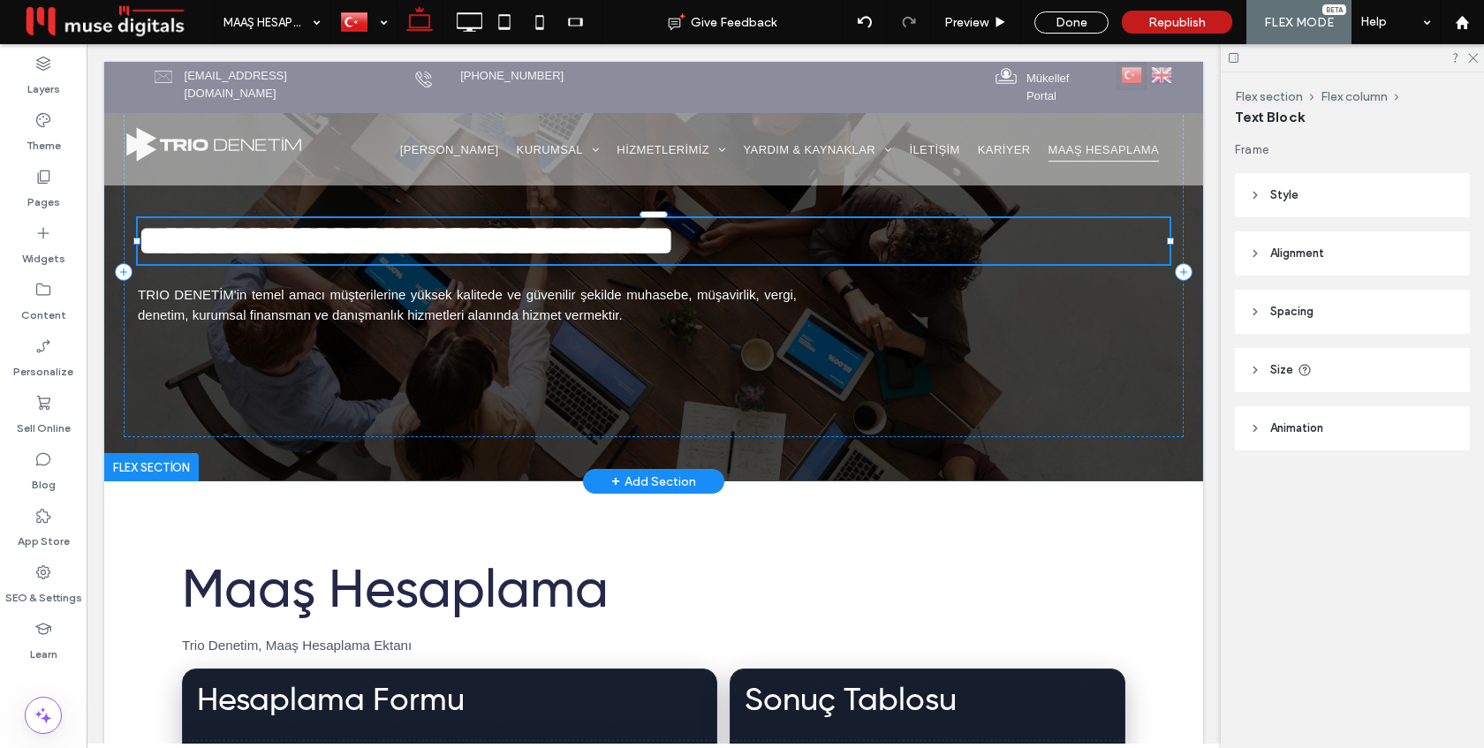
type input "**********"
type input "**"
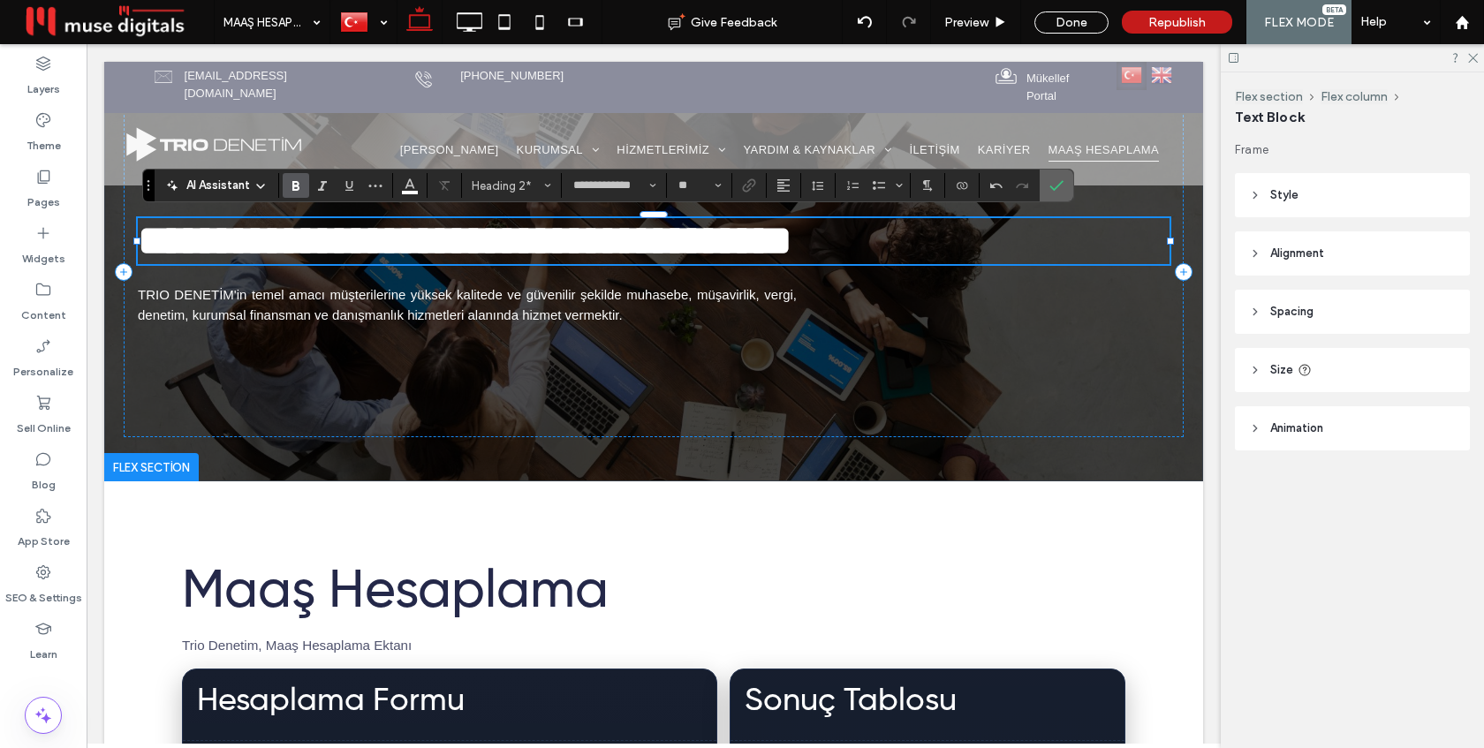
click at [1059, 192] on icon "Confirm" at bounding box center [1056, 185] width 14 height 14
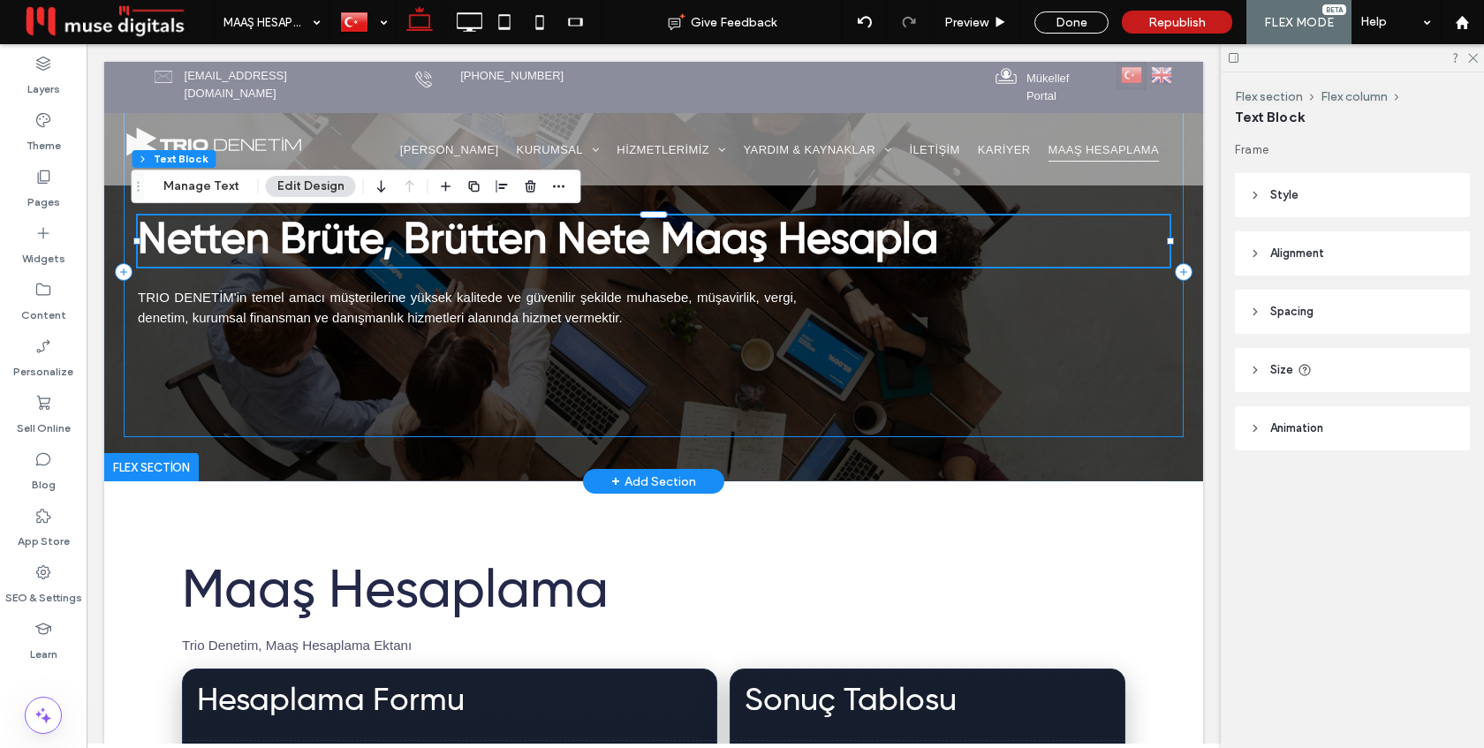
click at [745, 390] on div "Netten Brüte, Brütten Nete Maaş Hesapla TRIO DENETİM'in temel amacı müşterileri…" at bounding box center [654, 272] width 1060 height 332
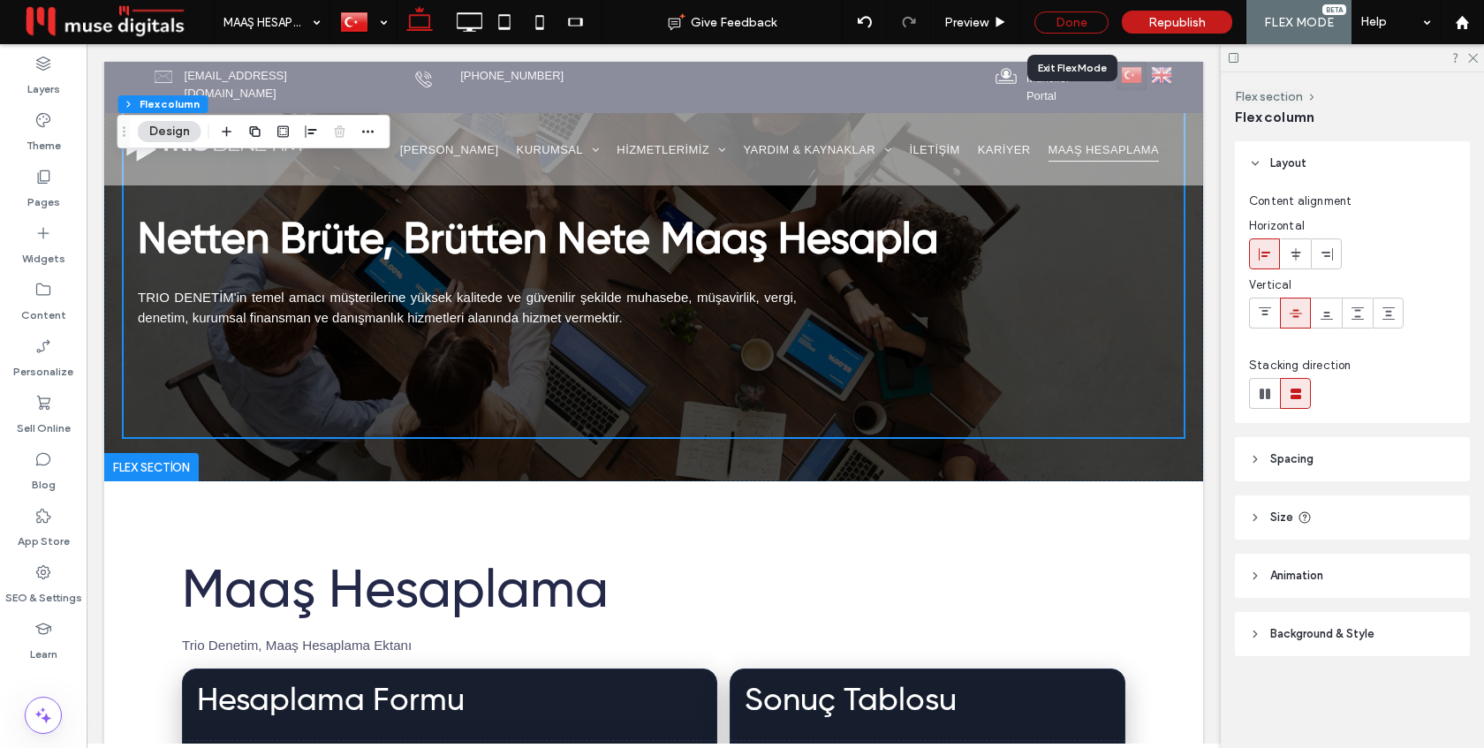
click at [1084, 24] on div "Done" at bounding box center [1071, 22] width 74 height 22
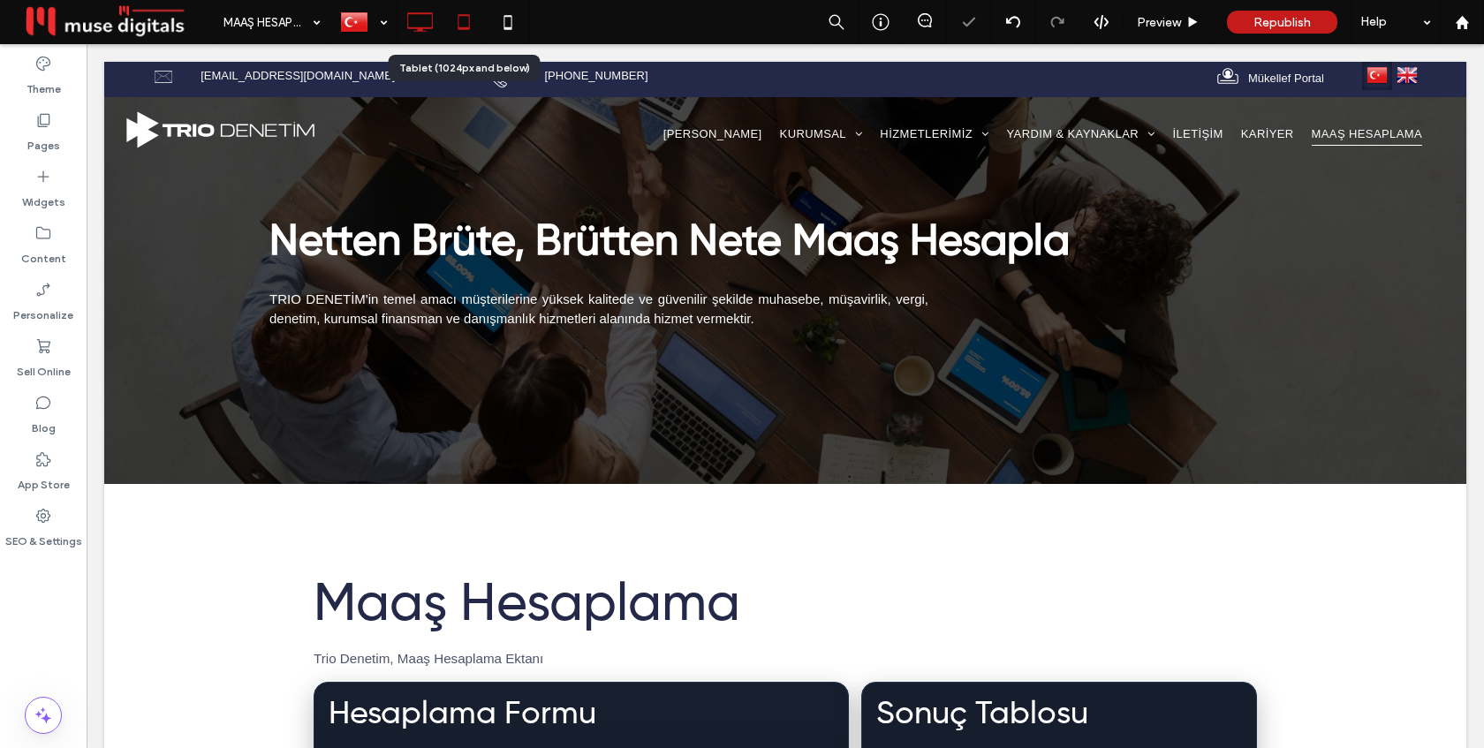
click at [458, 21] on icon at bounding box center [463, 21] width 35 height 35
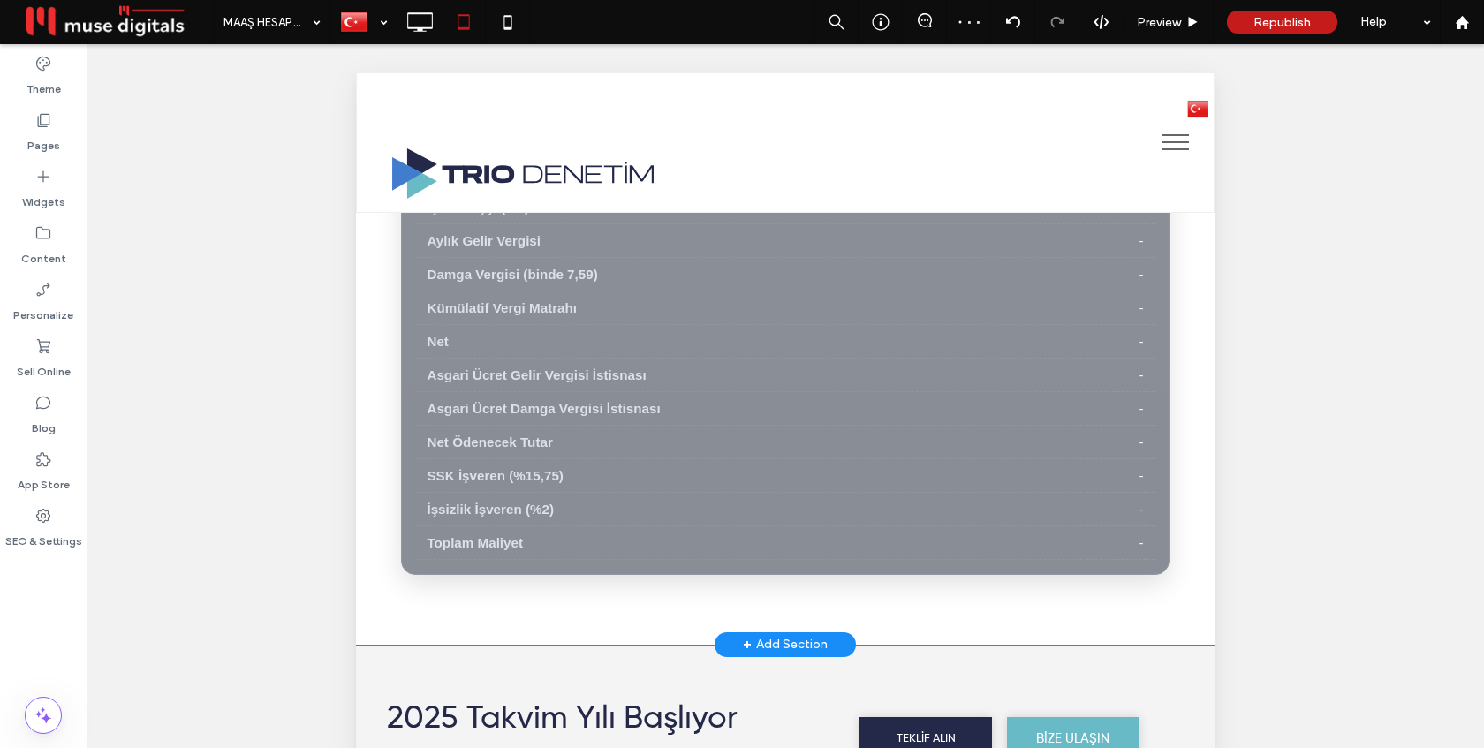
scroll to position [1377, 0]
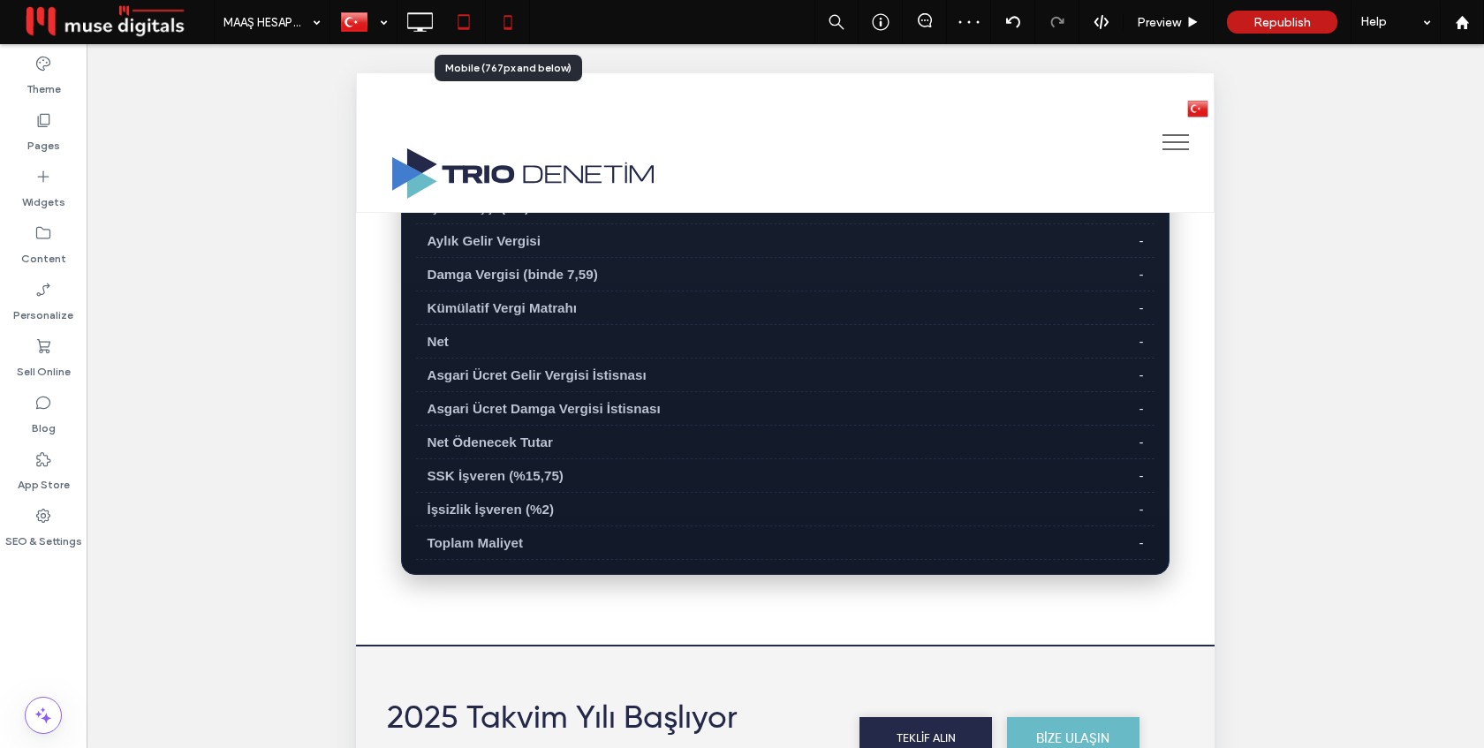
click at [511, 25] on use at bounding box center [507, 22] width 8 height 14
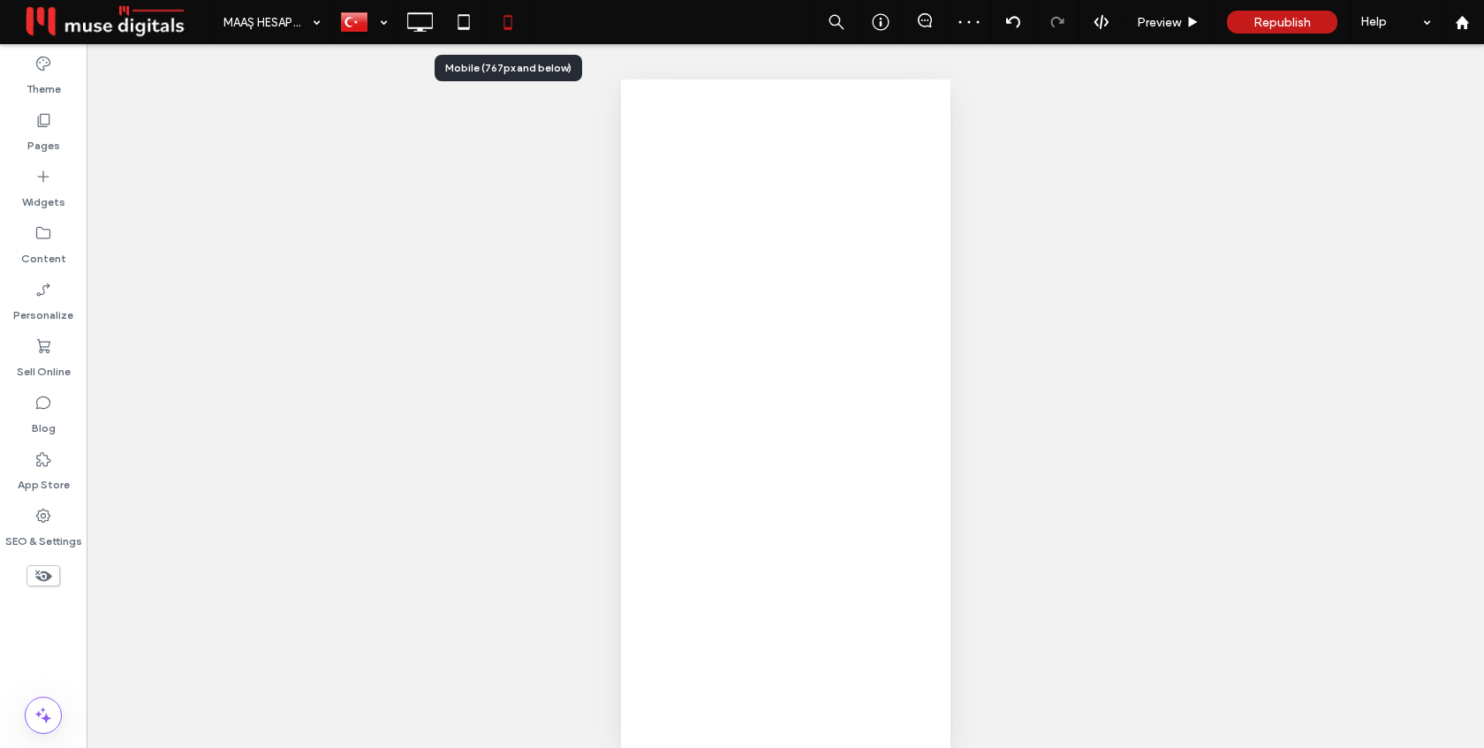
scroll to position [0, 0]
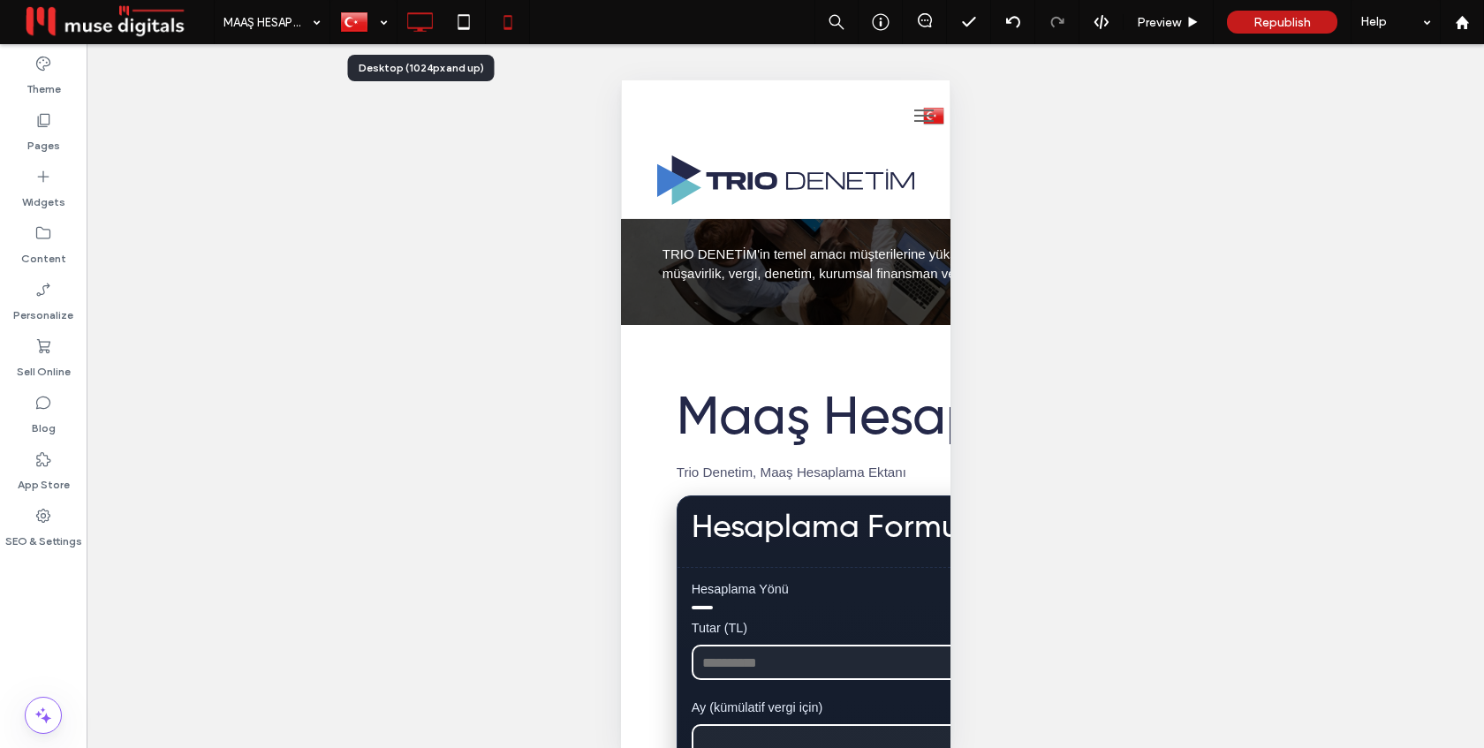
click at [417, 21] on icon at bounding box center [419, 21] width 35 height 35
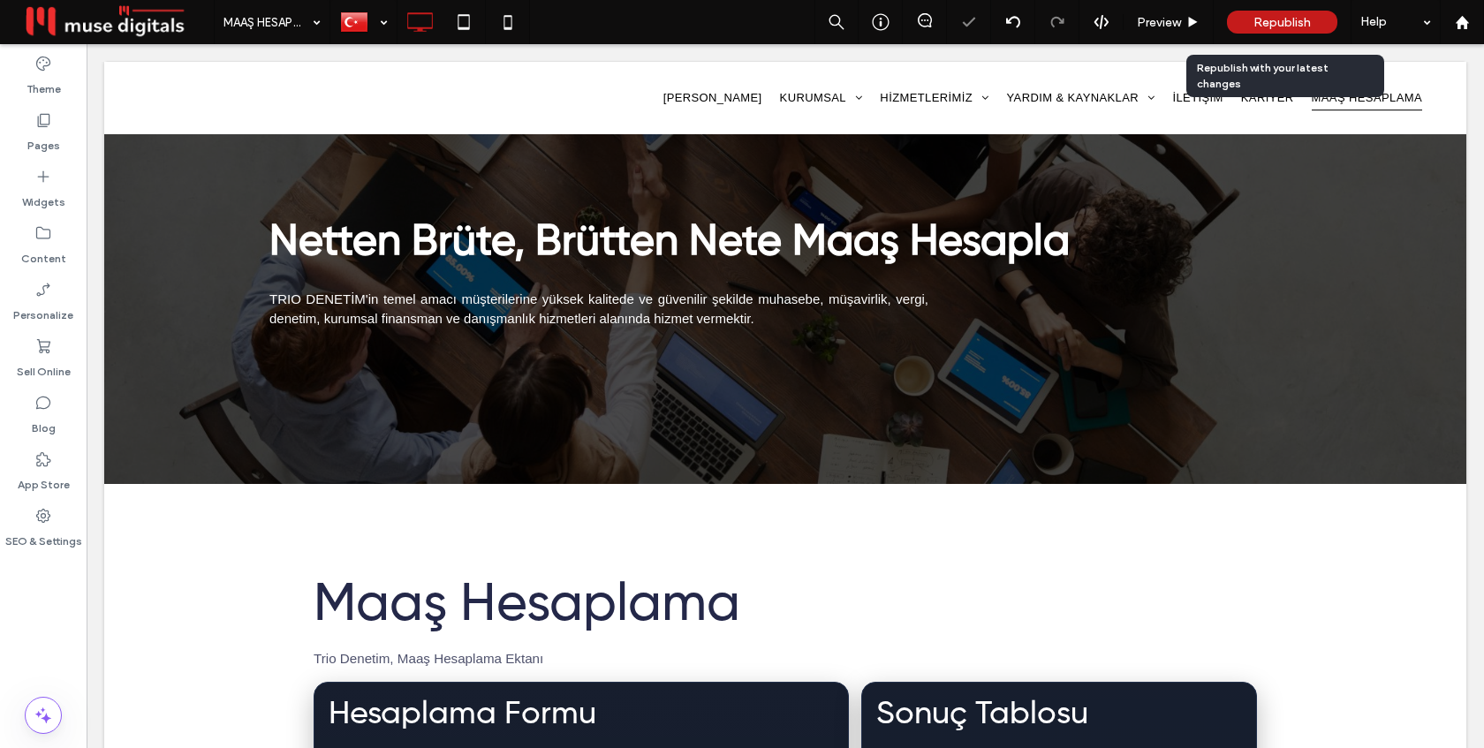
click at [1275, 21] on span "Republish" at bounding box center [1281, 22] width 57 height 15
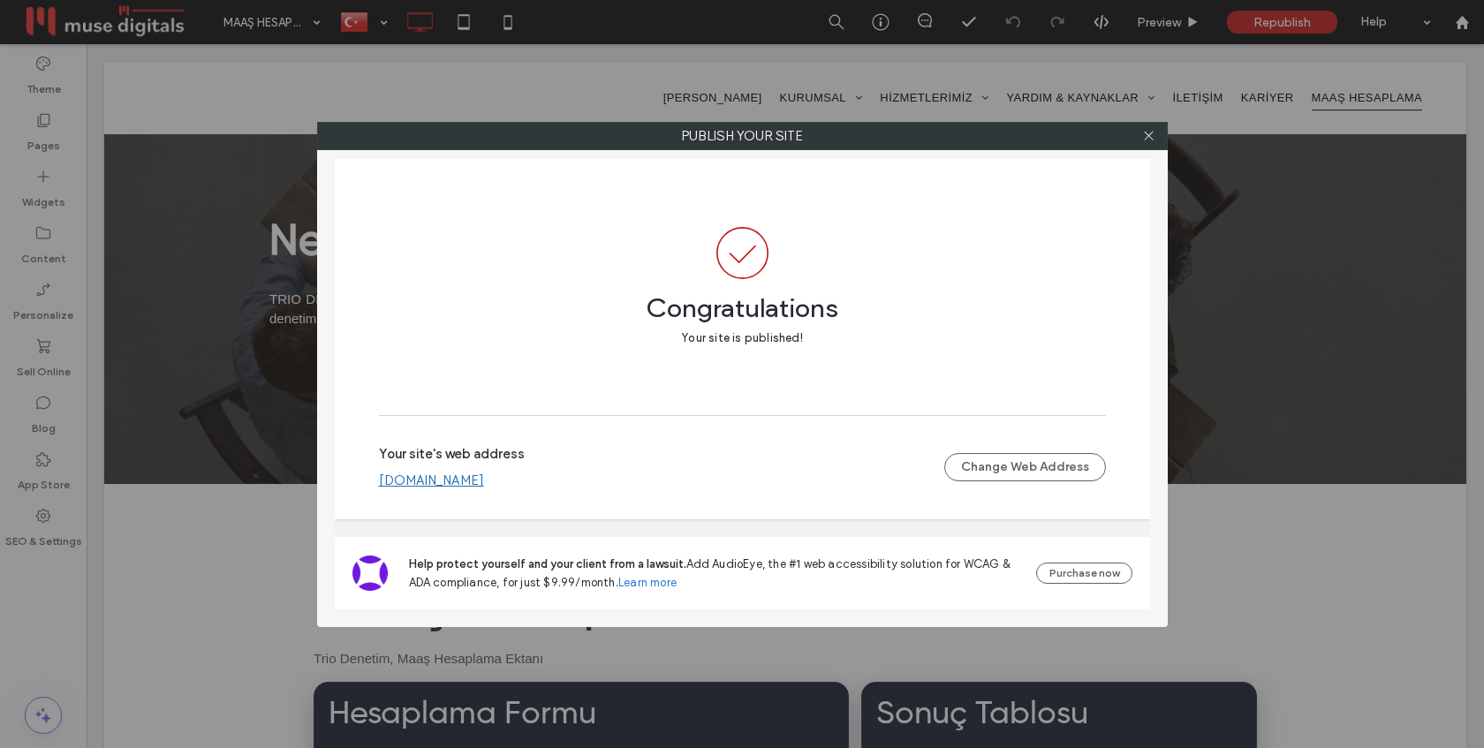
click at [431, 480] on link "www.triodenetim.com" at bounding box center [431, 481] width 105 height 16
click at [1155, 137] on div at bounding box center [1149, 136] width 26 height 26
click at [1144, 136] on icon at bounding box center [1148, 135] width 13 height 13
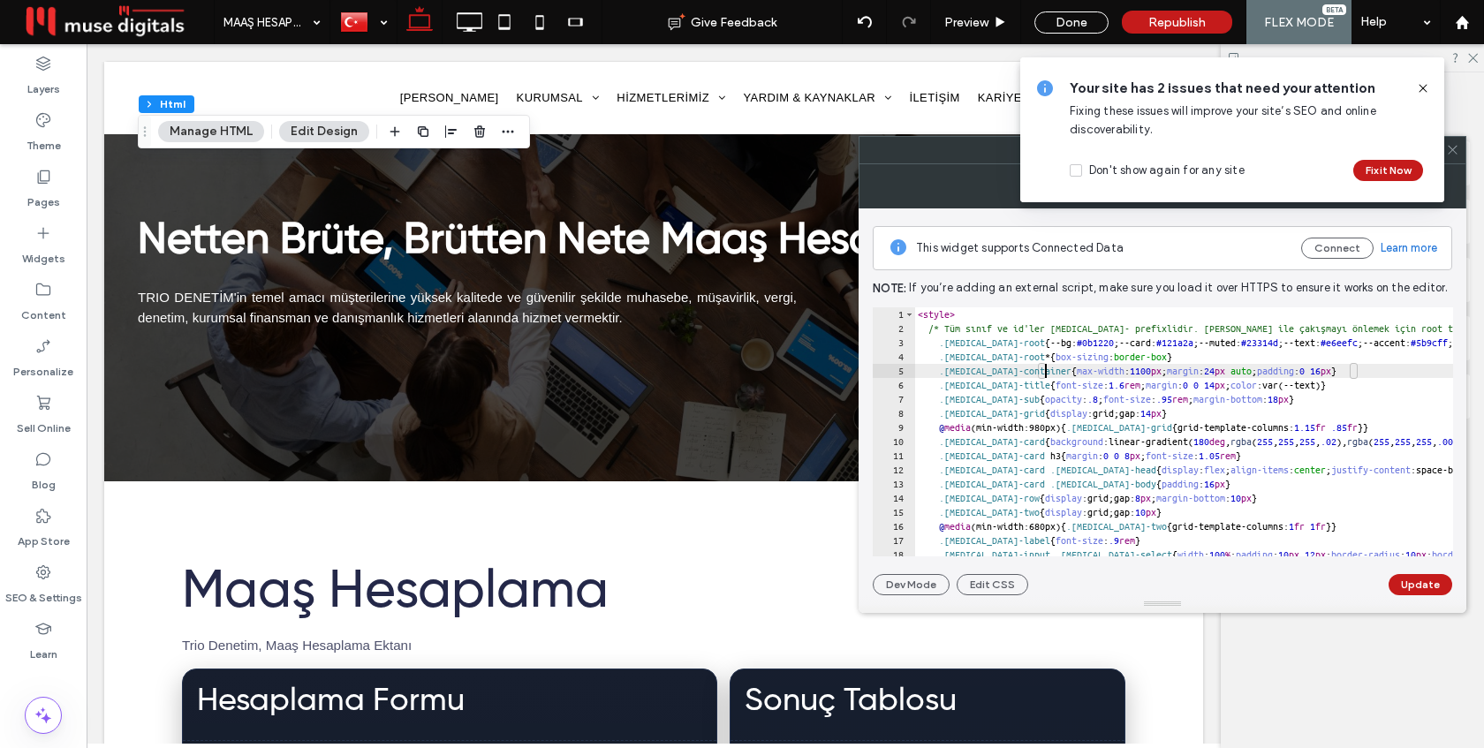
type textarea "**********"
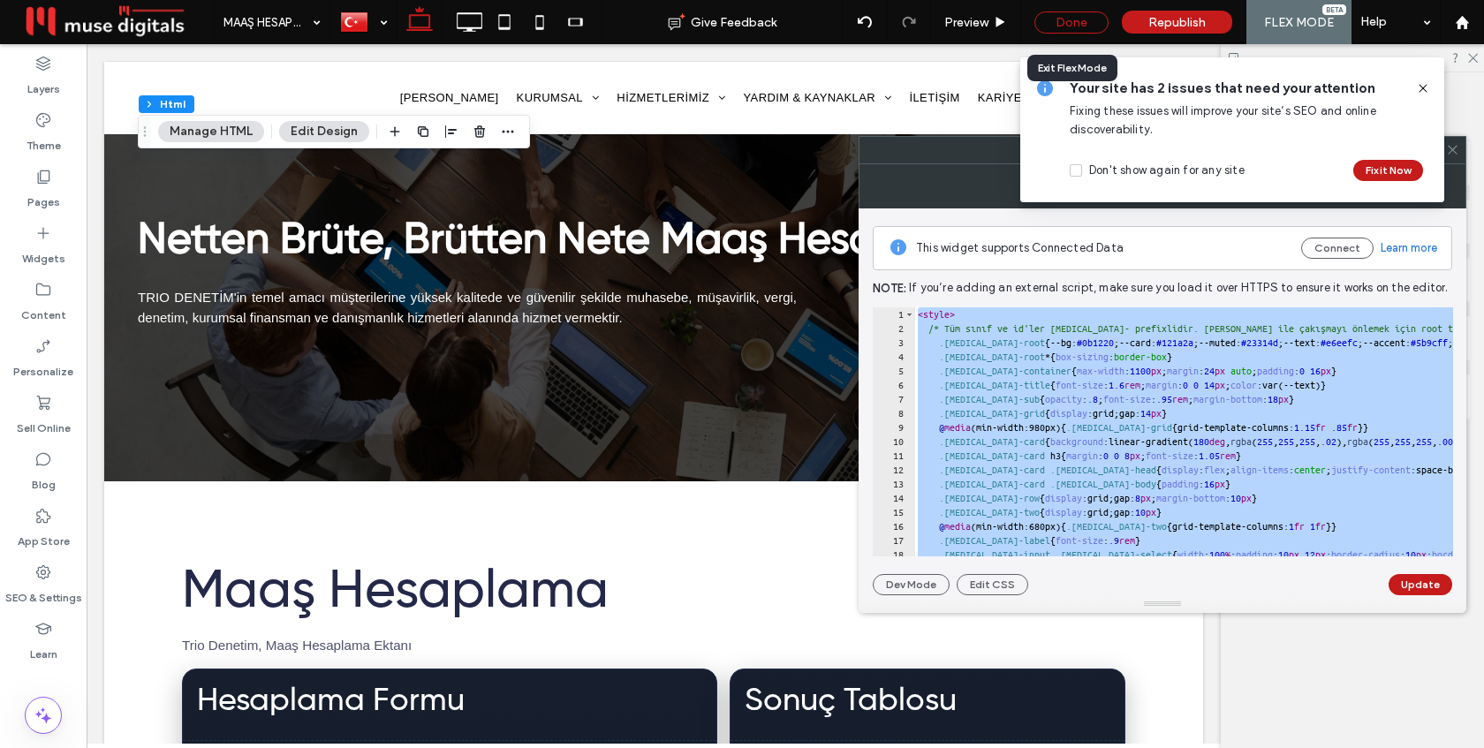
click at [1077, 23] on div "Done" at bounding box center [1071, 22] width 74 height 22
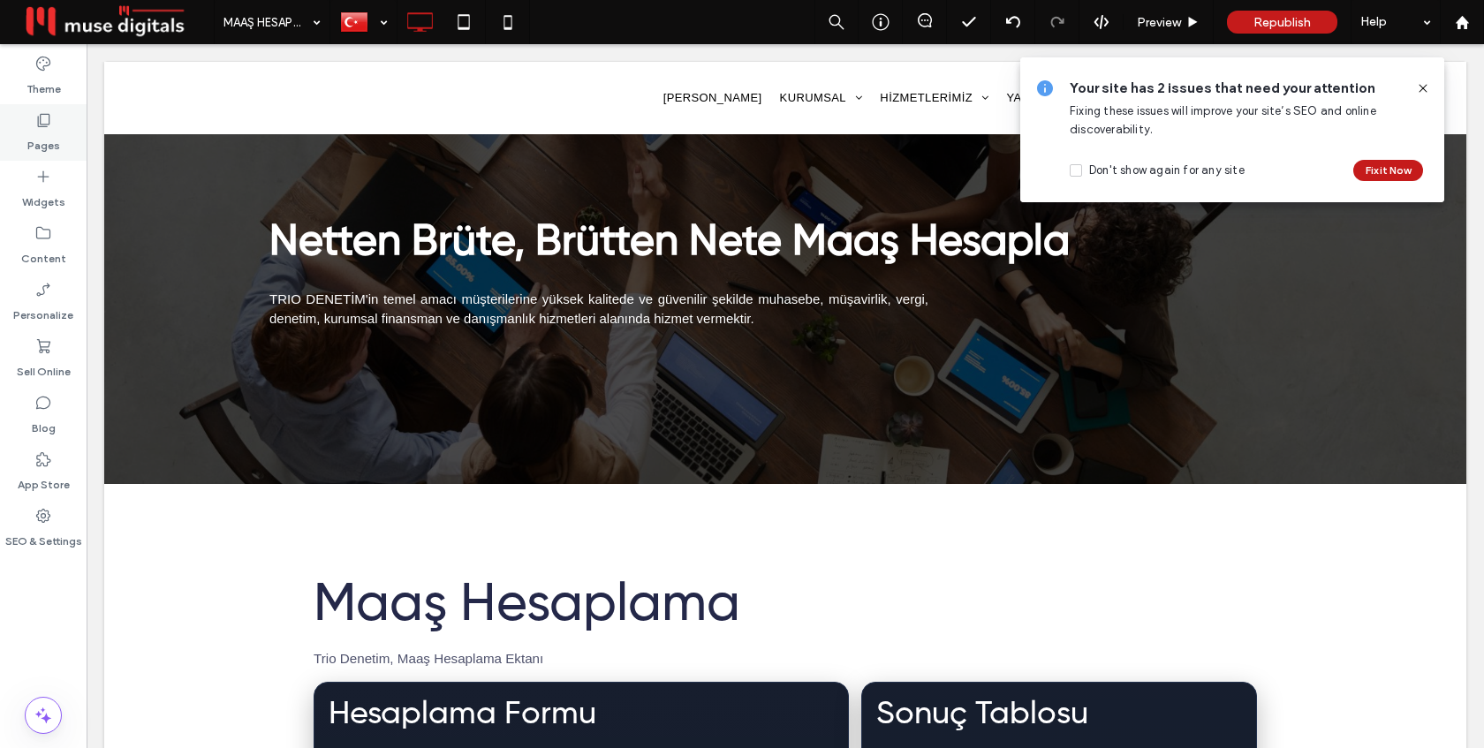
click at [27, 139] on label "Pages" at bounding box center [43, 141] width 33 height 25
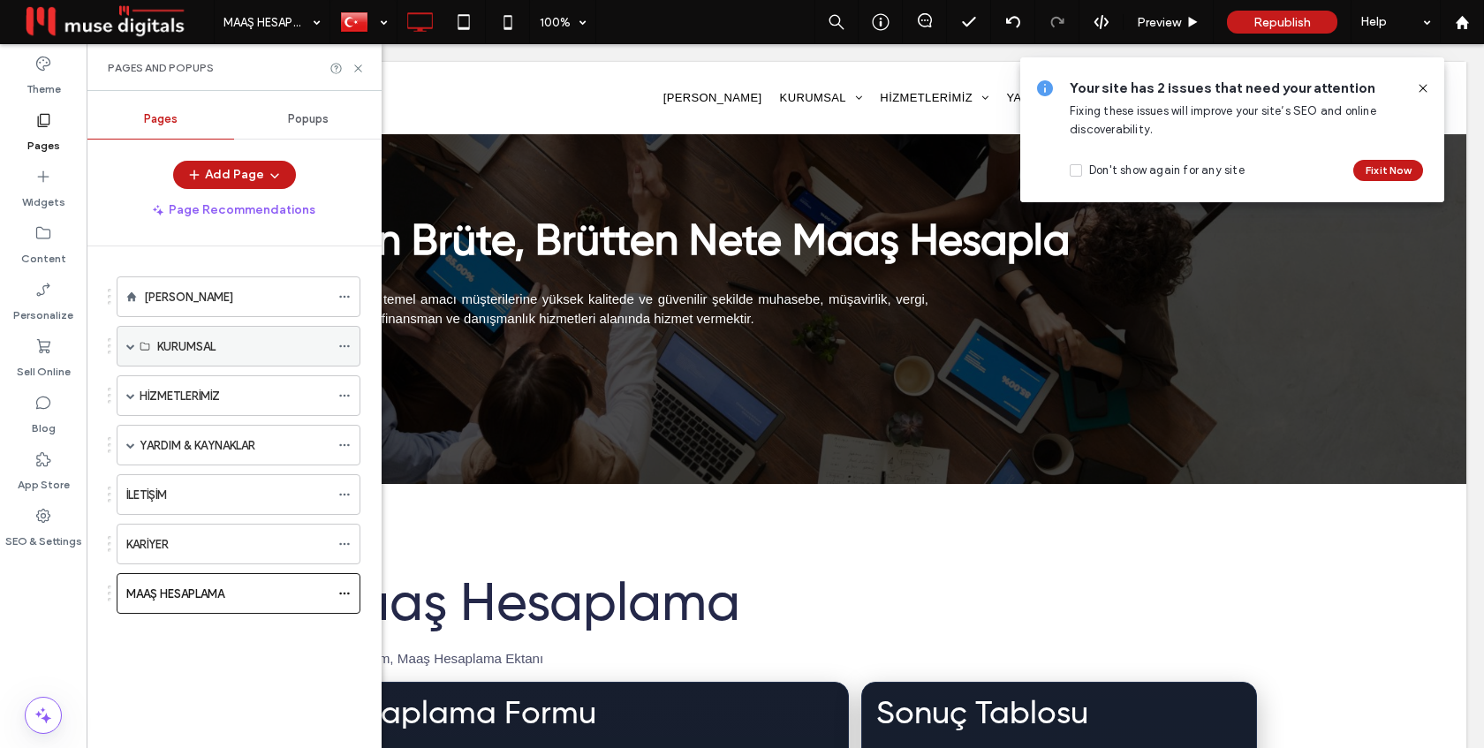
click at [130, 348] on span at bounding box center [130, 346] width 9 height 9
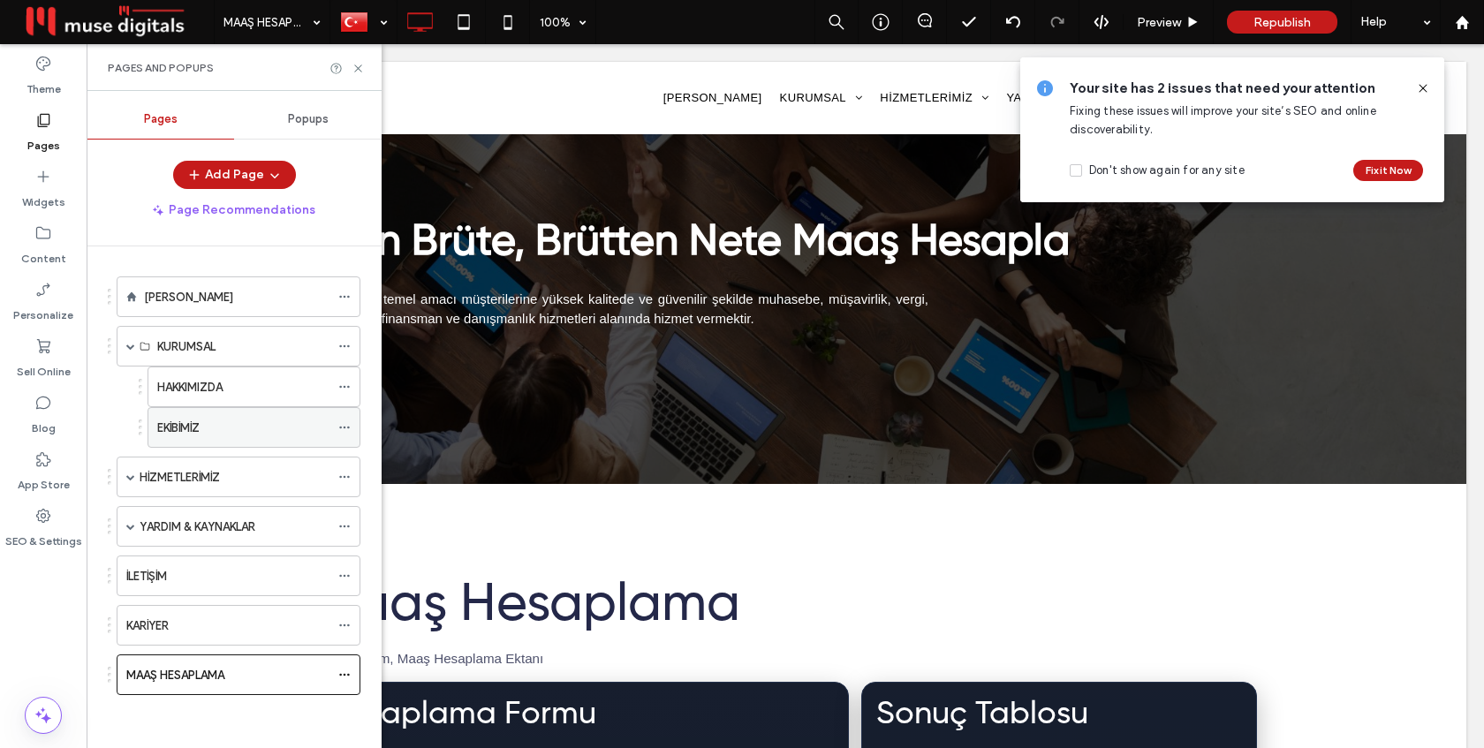
click at [200, 431] on label "EKİBİMİZ" at bounding box center [178, 427] width 42 height 31
click at [350, 74] on div "Pages and Popups" at bounding box center [234, 68] width 253 height 14
click at [354, 69] on icon at bounding box center [358, 68] width 13 height 13
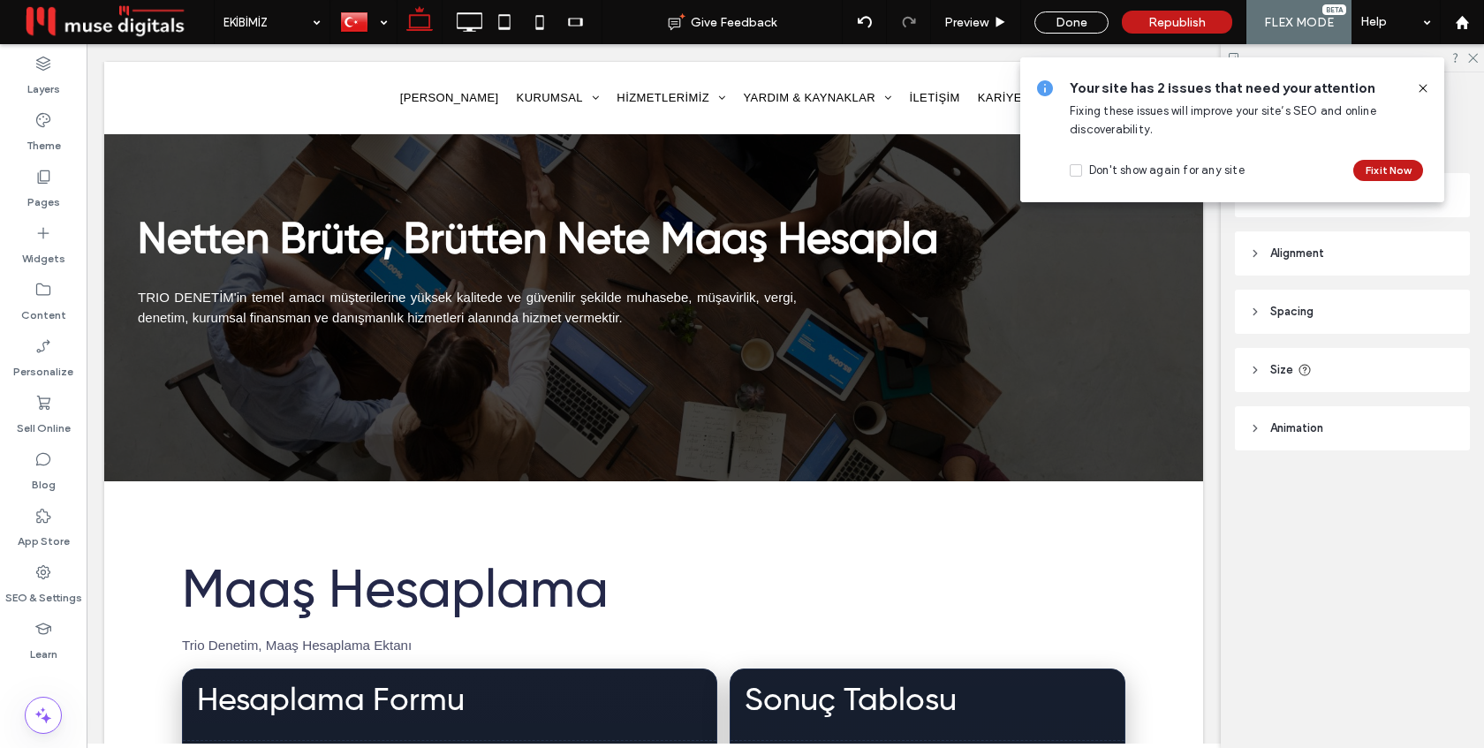
type input "*****"
type input "**"
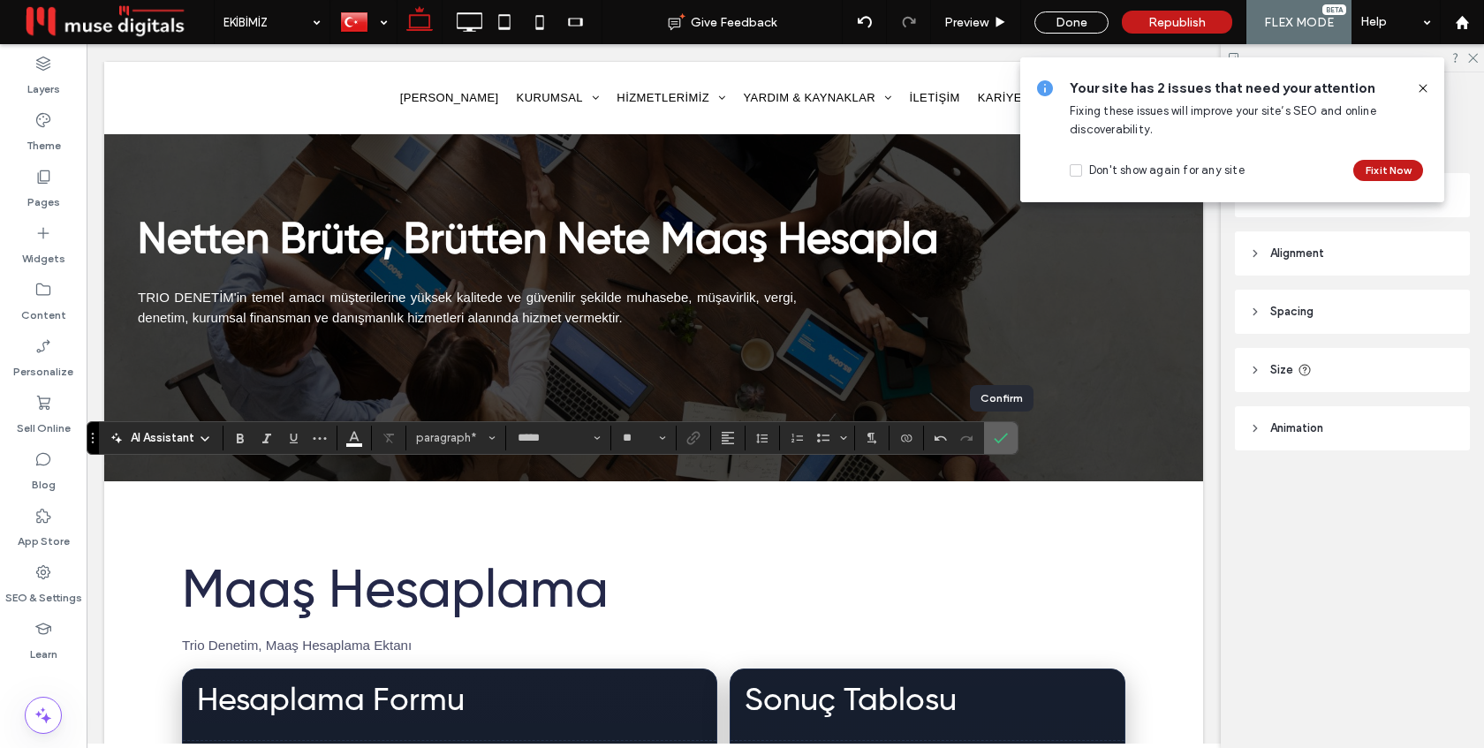
click at [1007, 428] on span "Confirm" at bounding box center [1001, 438] width 14 height 30
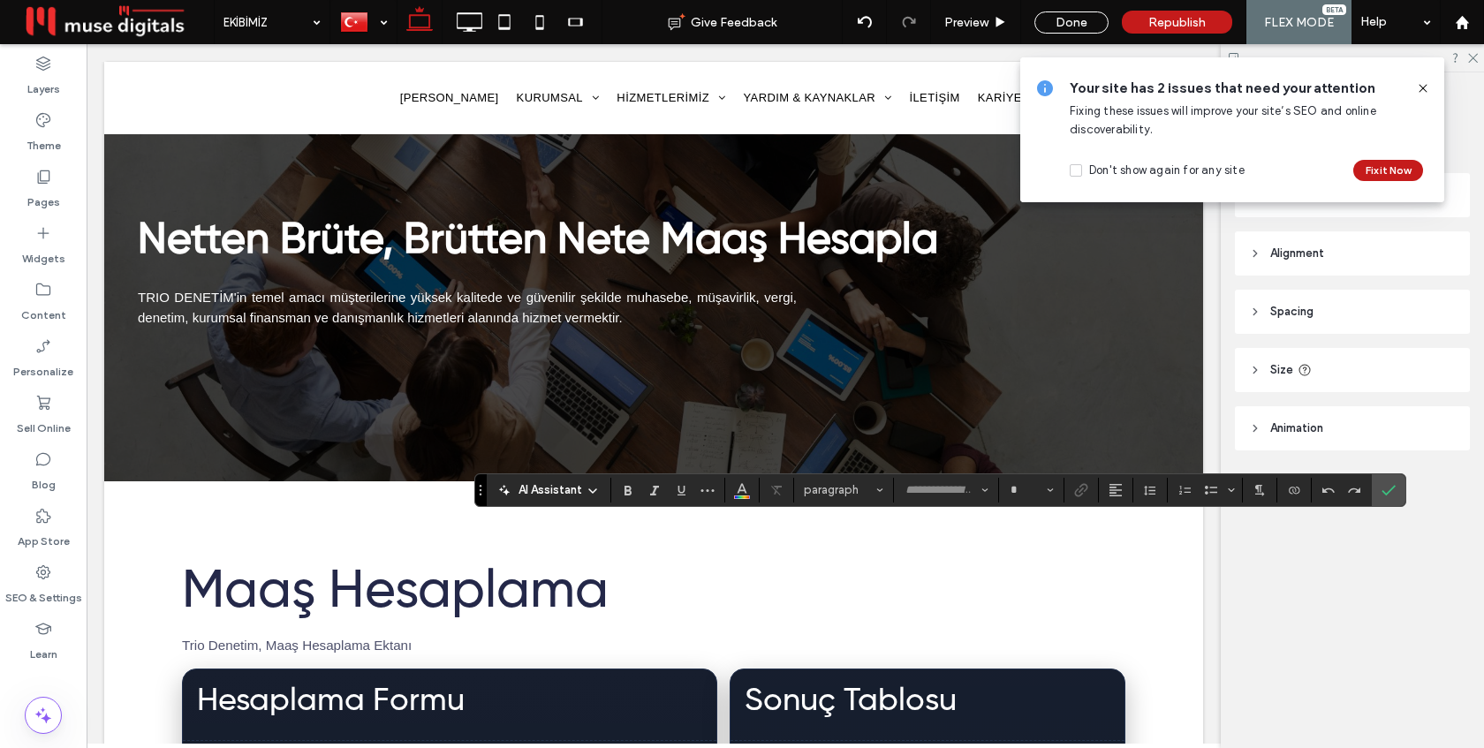
type input "**********"
type input "**"
click at [1391, 486] on icon "Confirm" at bounding box center [1388, 490] width 14 height 14
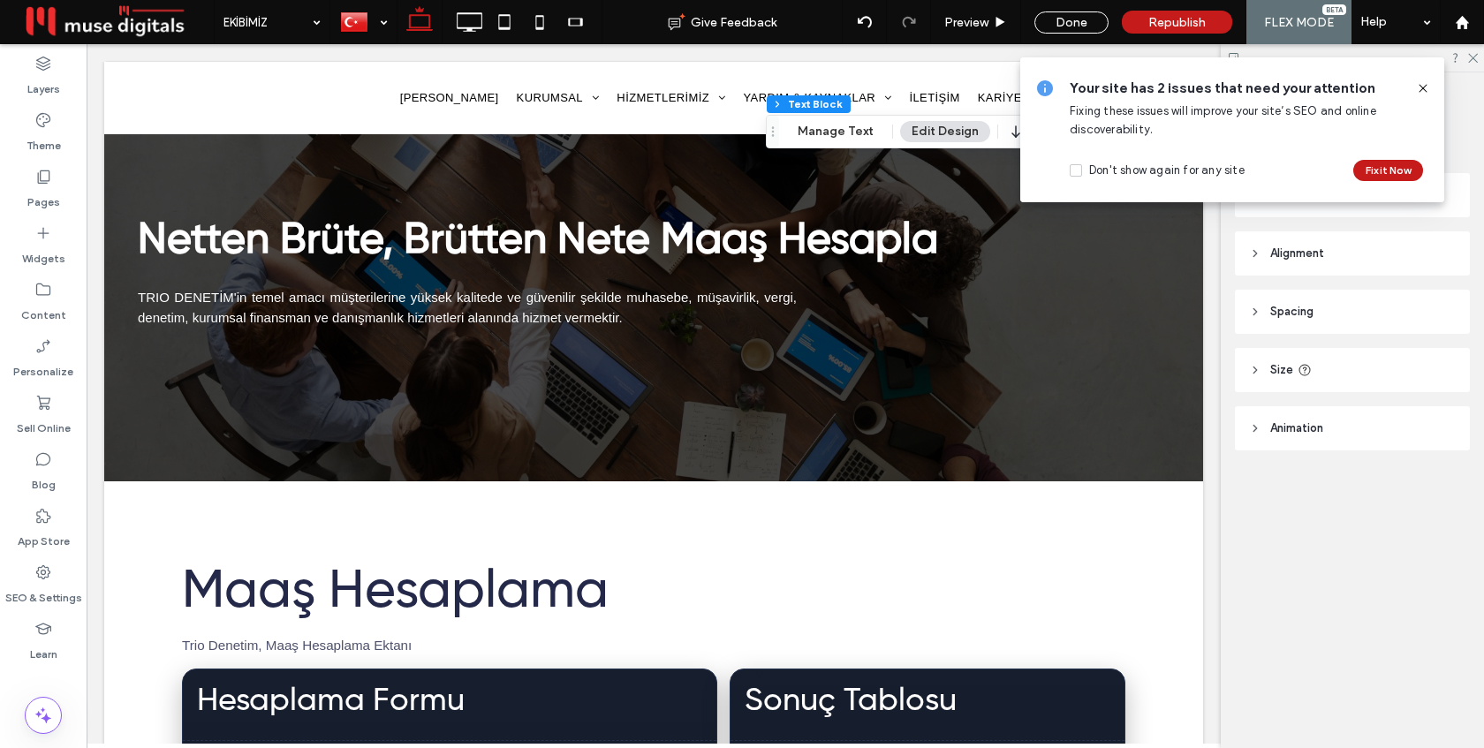
click at [1417, 87] on icon at bounding box center [1423, 88] width 14 height 14
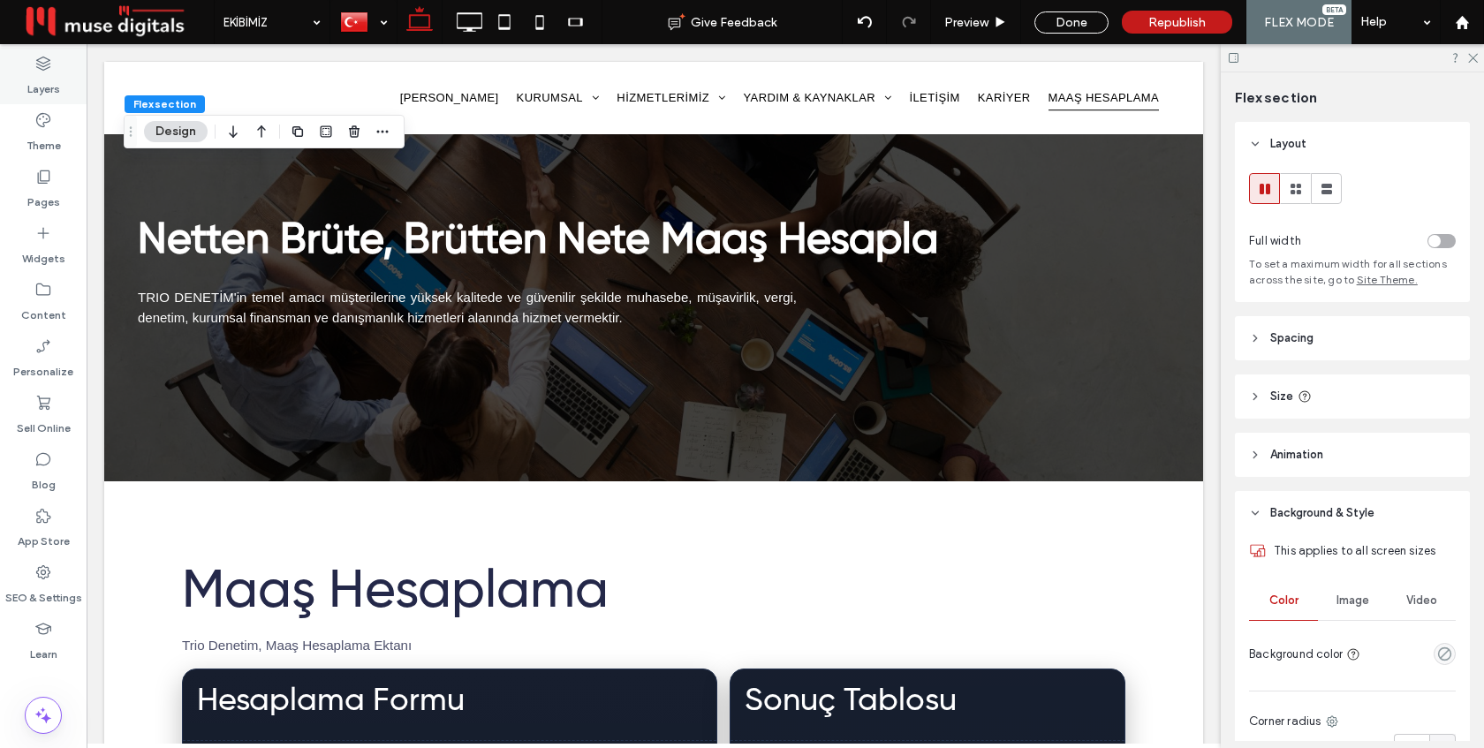
click at [45, 84] on label "Layers" at bounding box center [43, 84] width 33 height 25
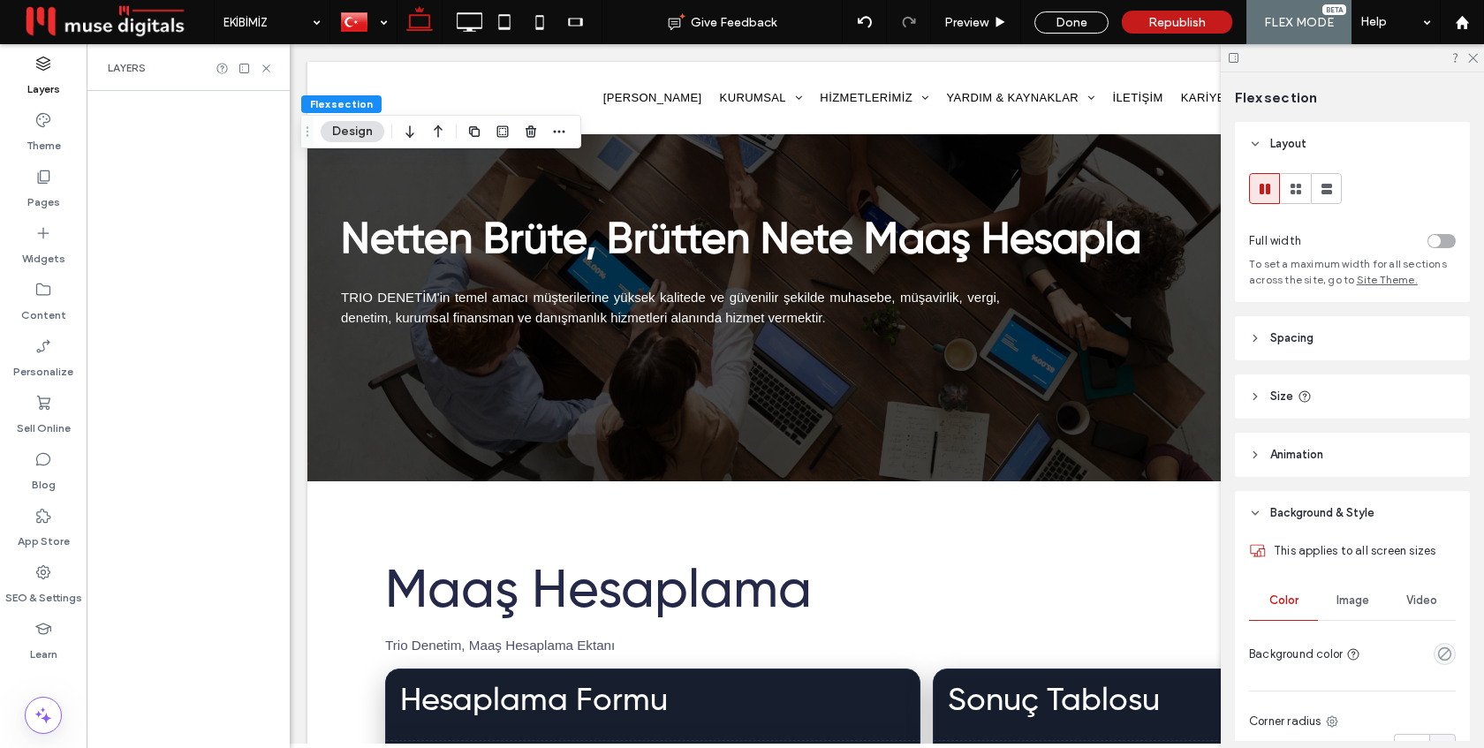
scroll to position [0, 203]
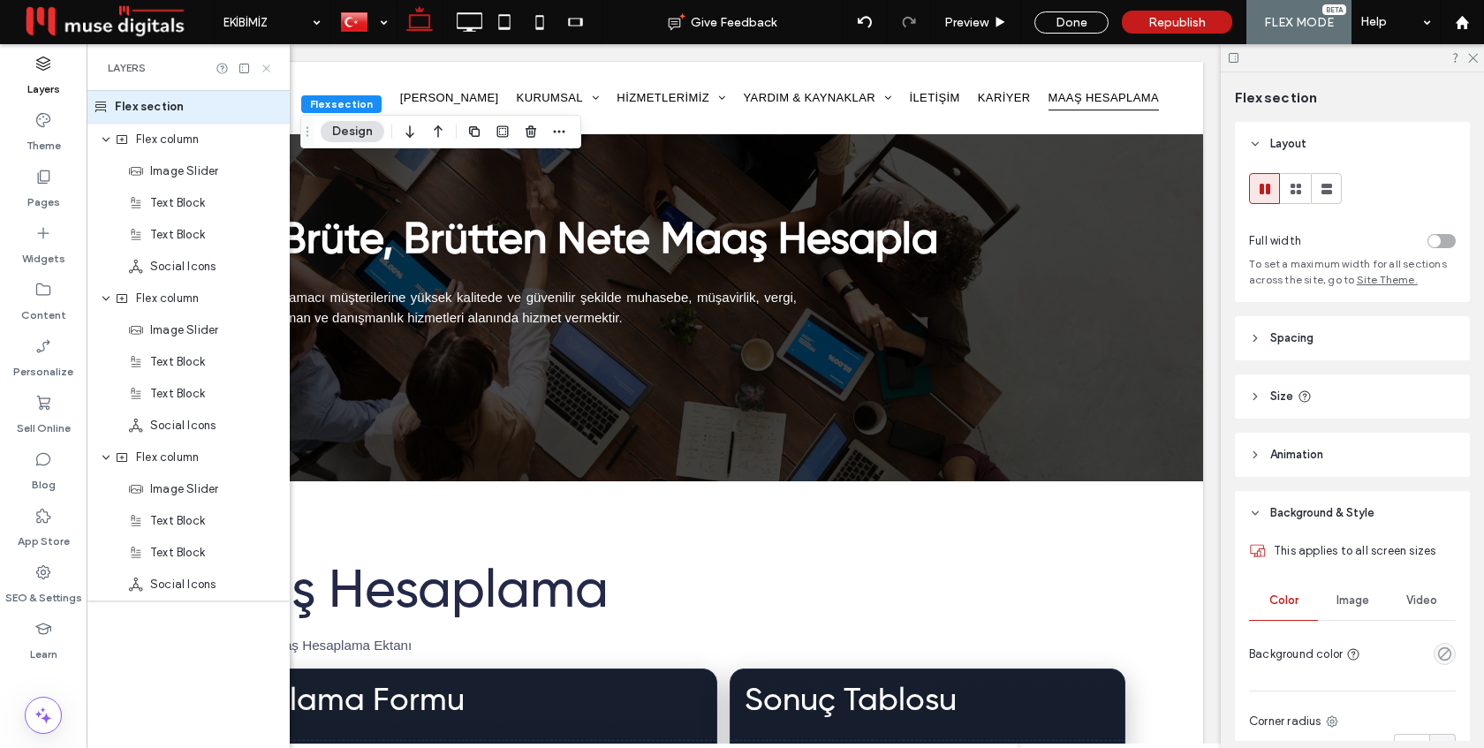
click at [260, 69] on icon at bounding box center [266, 68] width 13 height 13
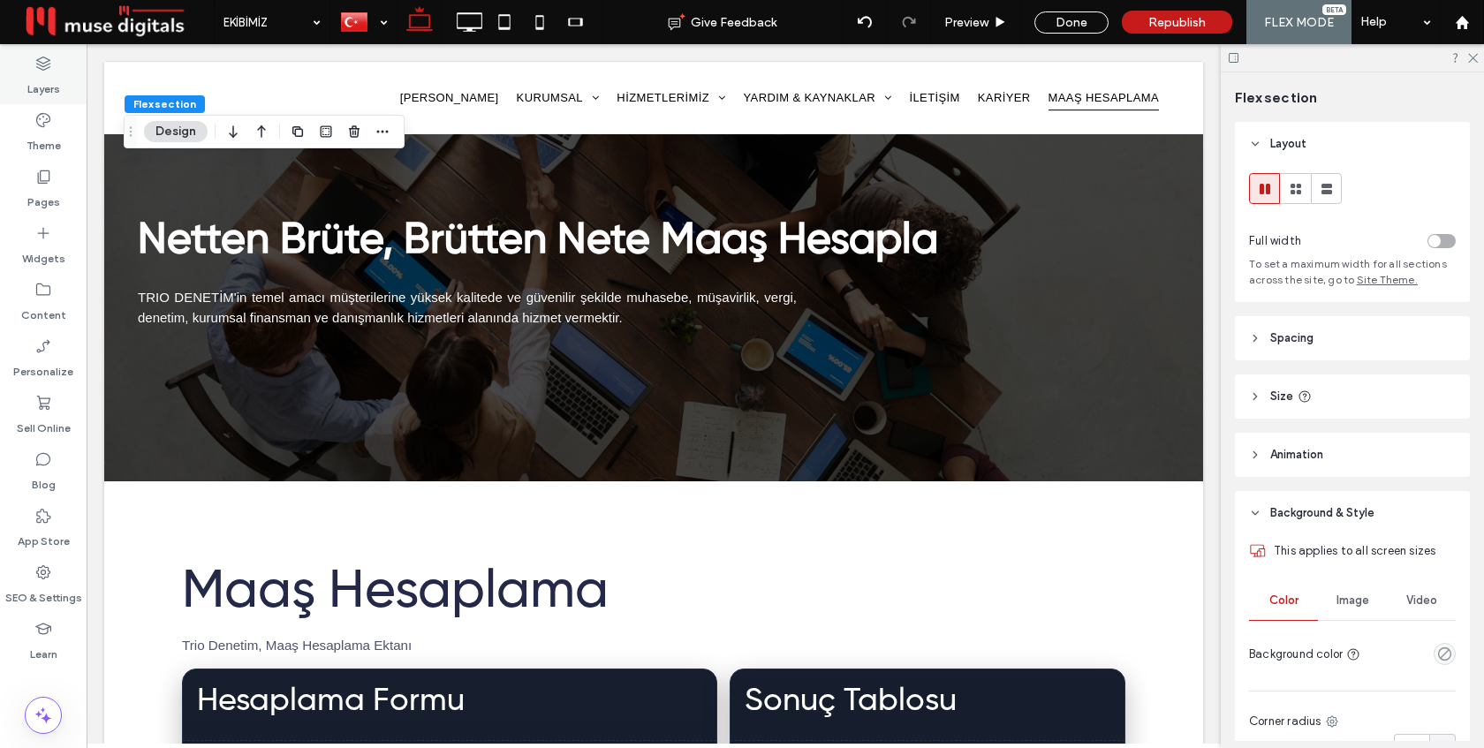
click at [47, 88] on label "Layers" at bounding box center [43, 84] width 33 height 25
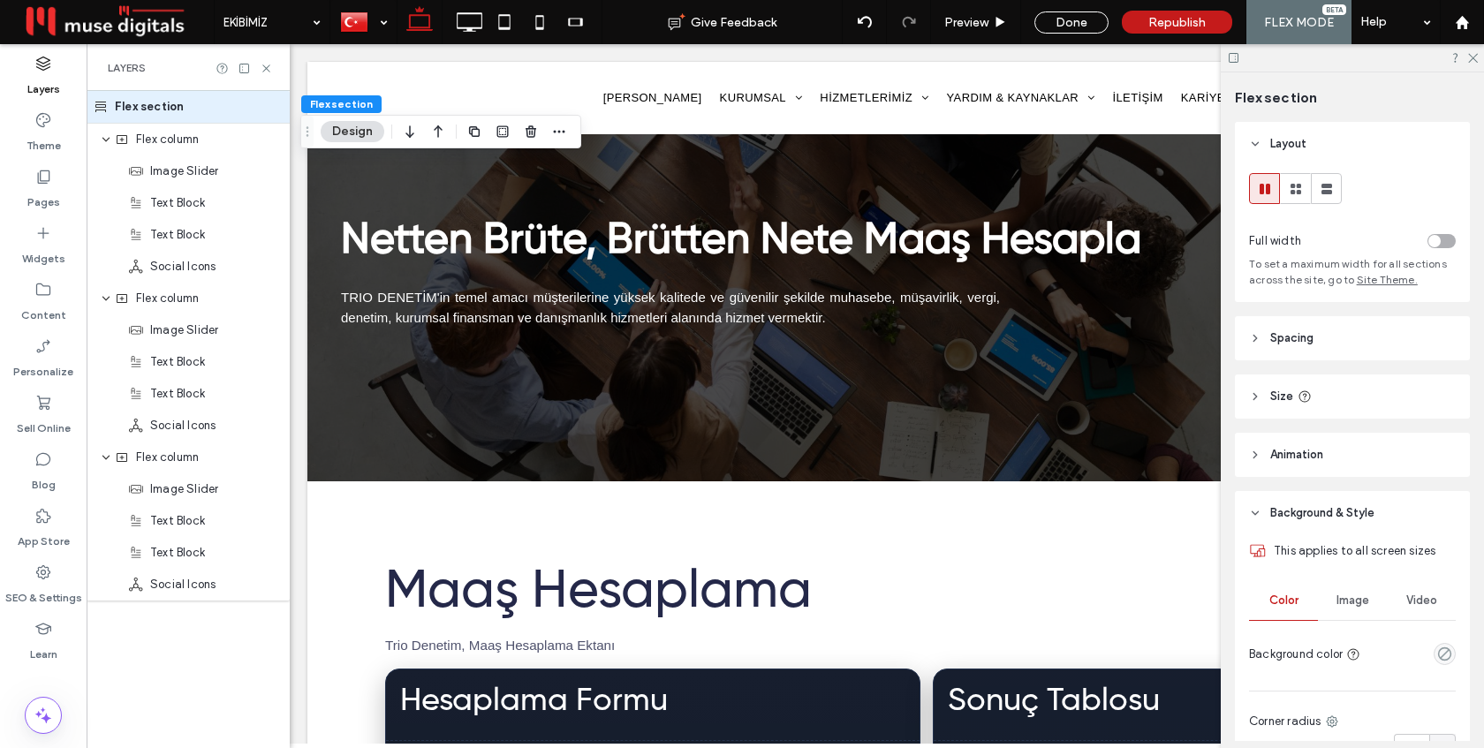
scroll to position [0, 203]
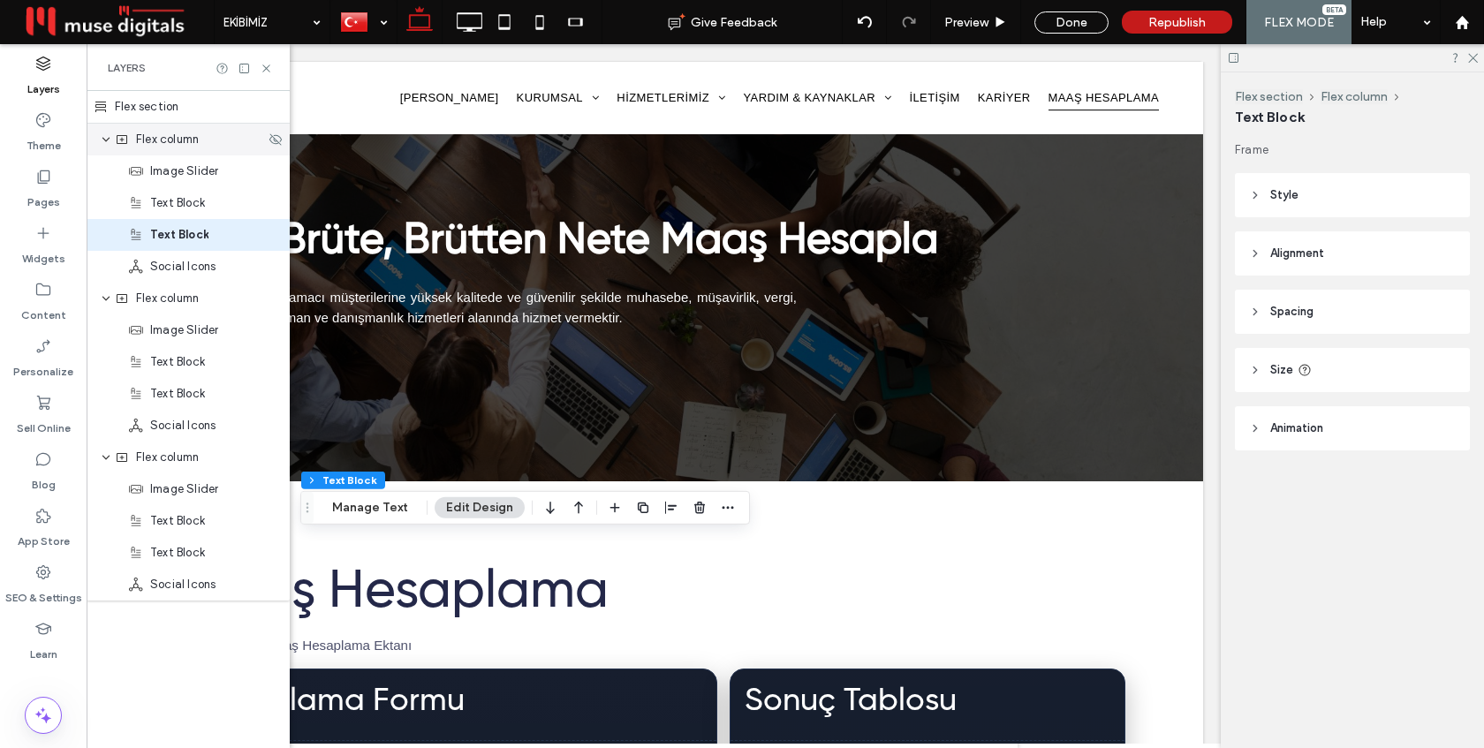
click at [203, 148] on div "Flex column" at bounding box center [188, 140] width 203 height 32
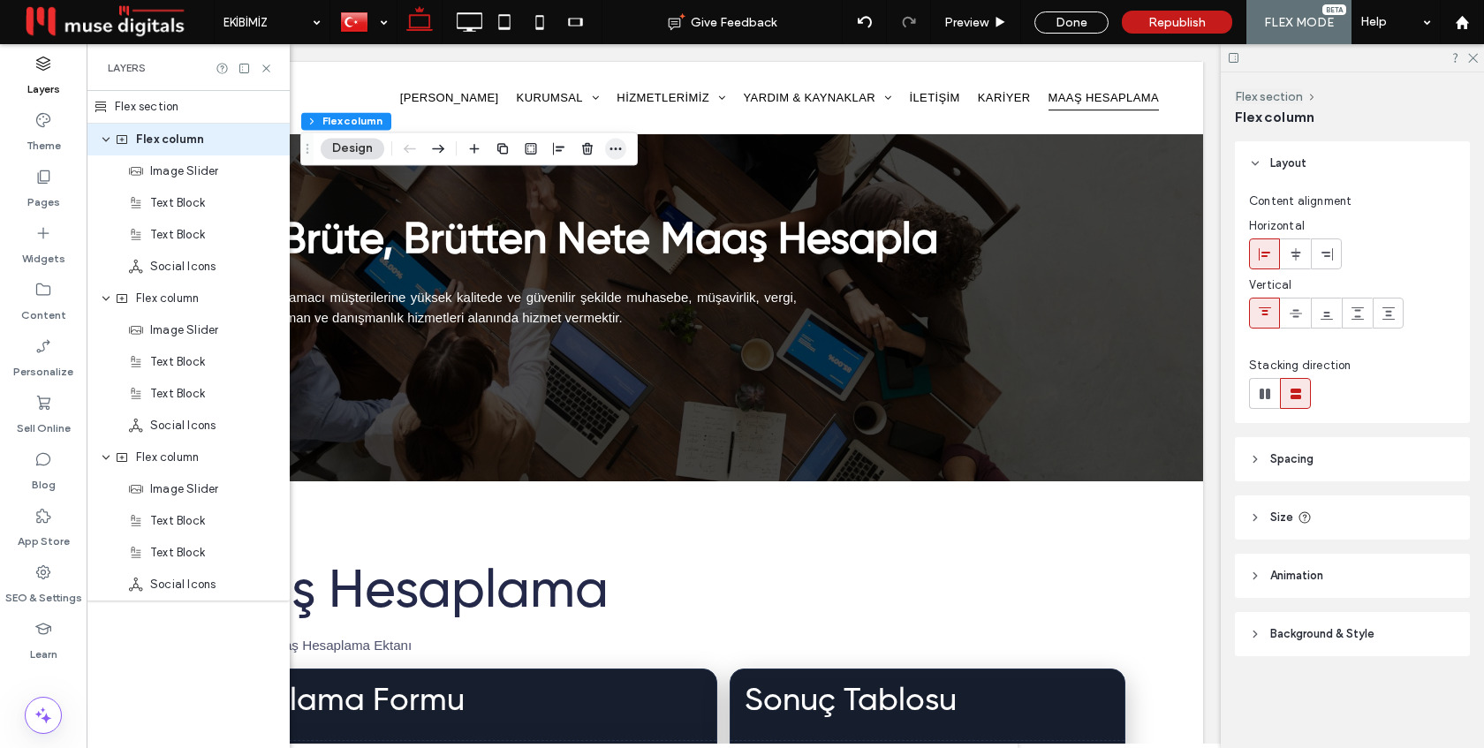
click at [610, 148] on use "button" at bounding box center [615, 149] width 11 height 3
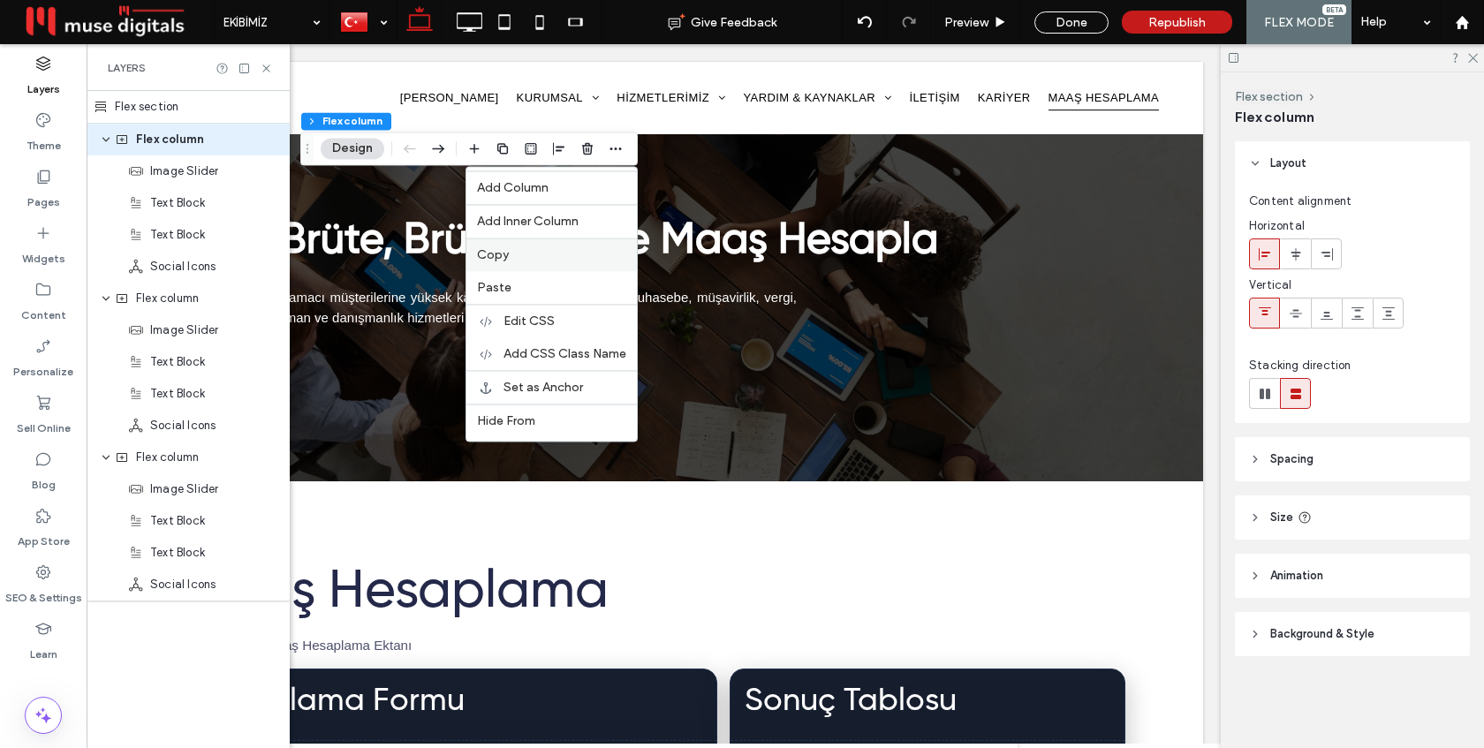
click at [541, 244] on div "Copy" at bounding box center [551, 255] width 170 height 34
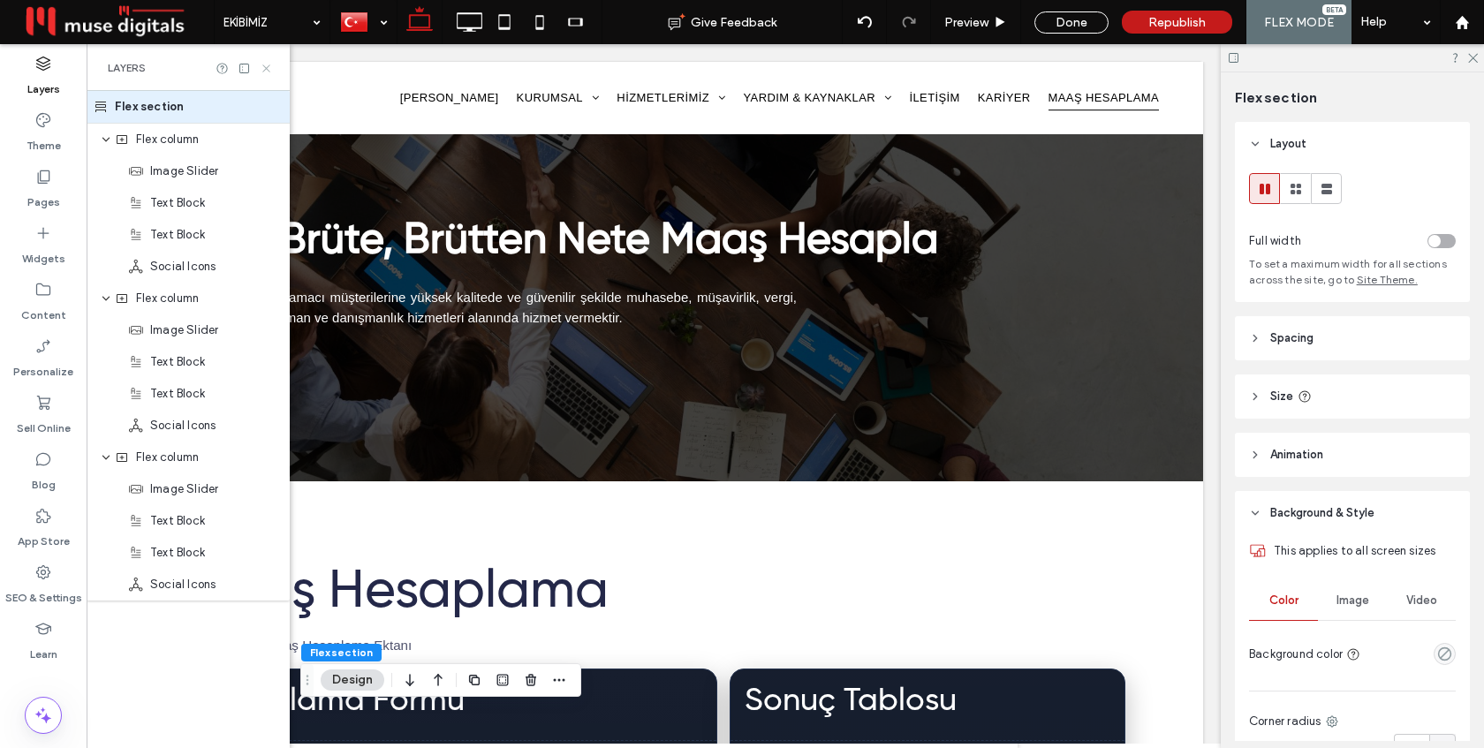
click at [265, 63] on icon at bounding box center [266, 68] width 13 height 13
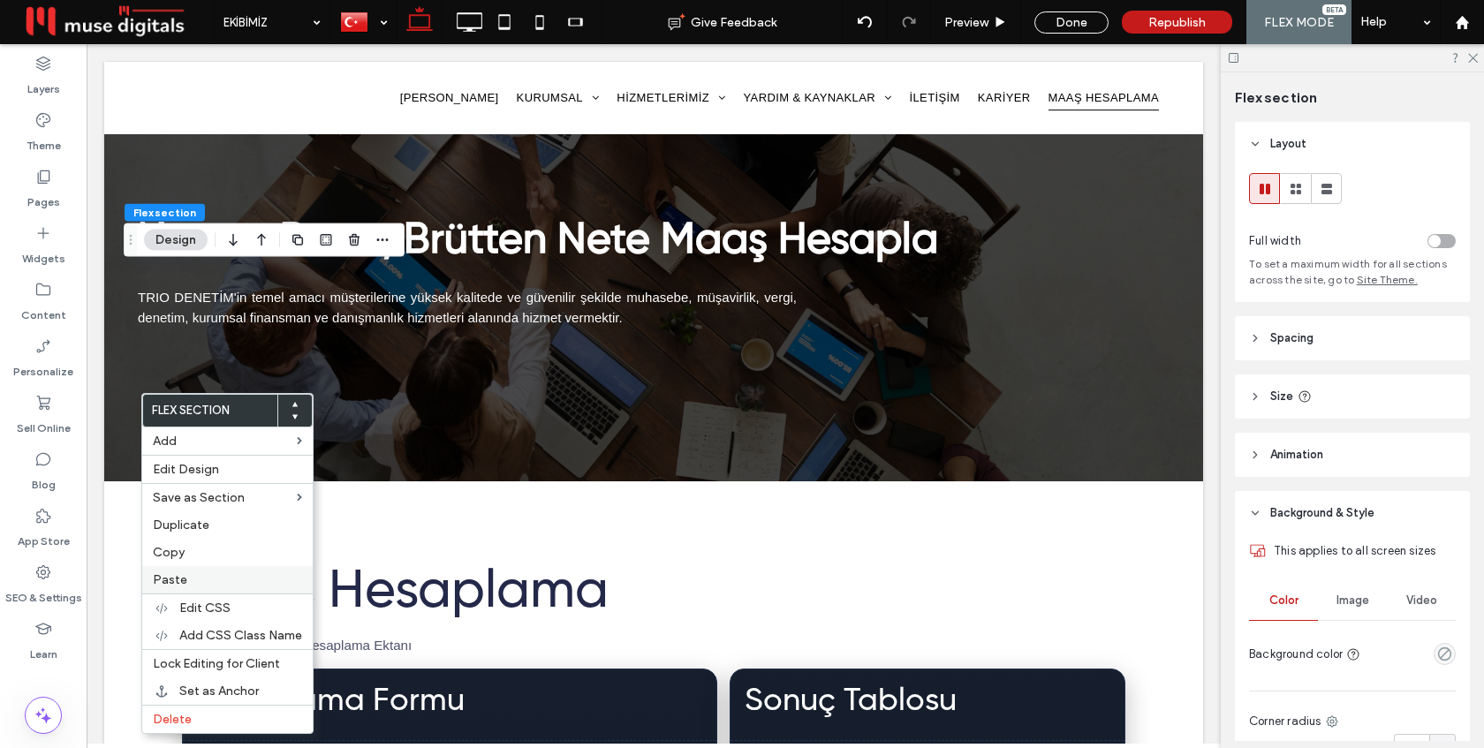
click at [184, 569] on div "Paste" at bounding box center [227, 579] width 170 height 27
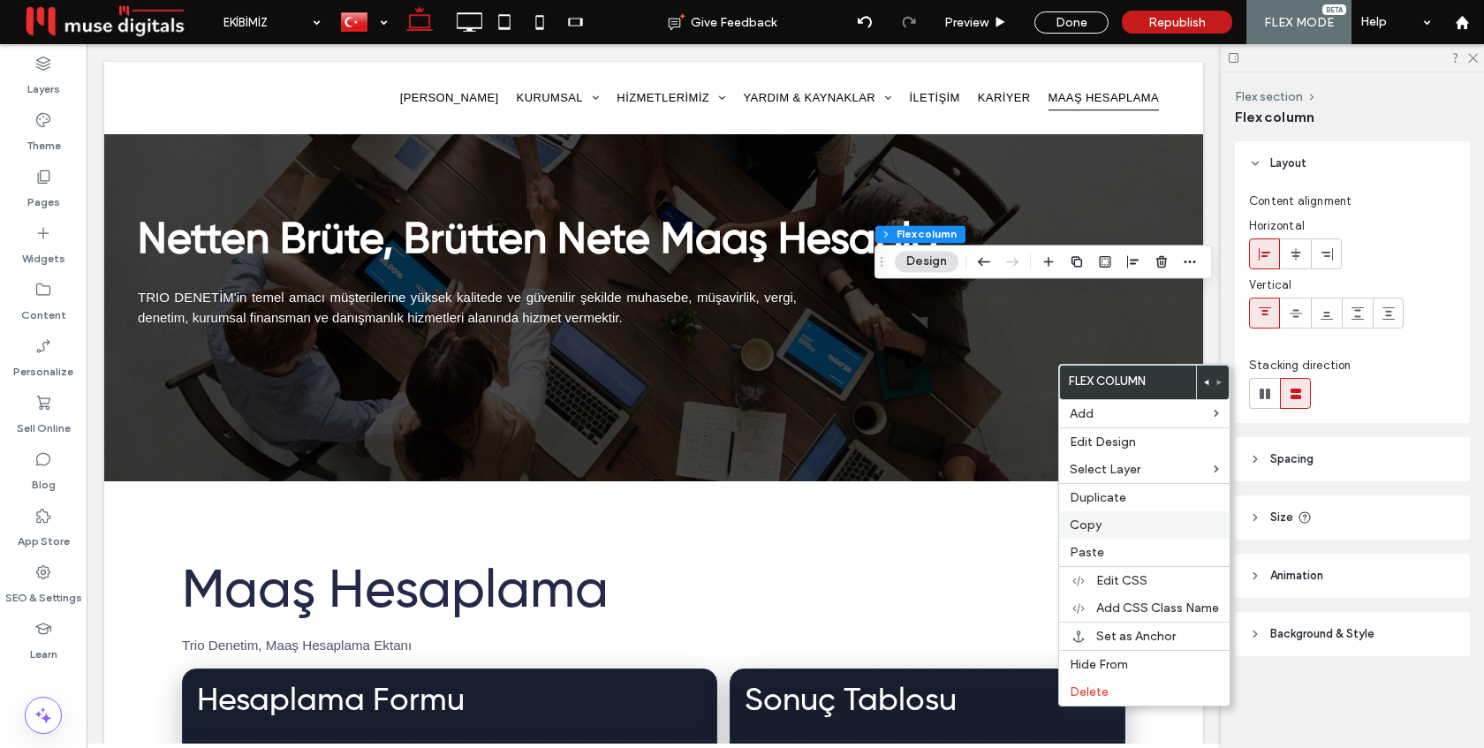
click at [1115, 522] on label "Copy" at bounding box center [1144, 525] width 149 height 15
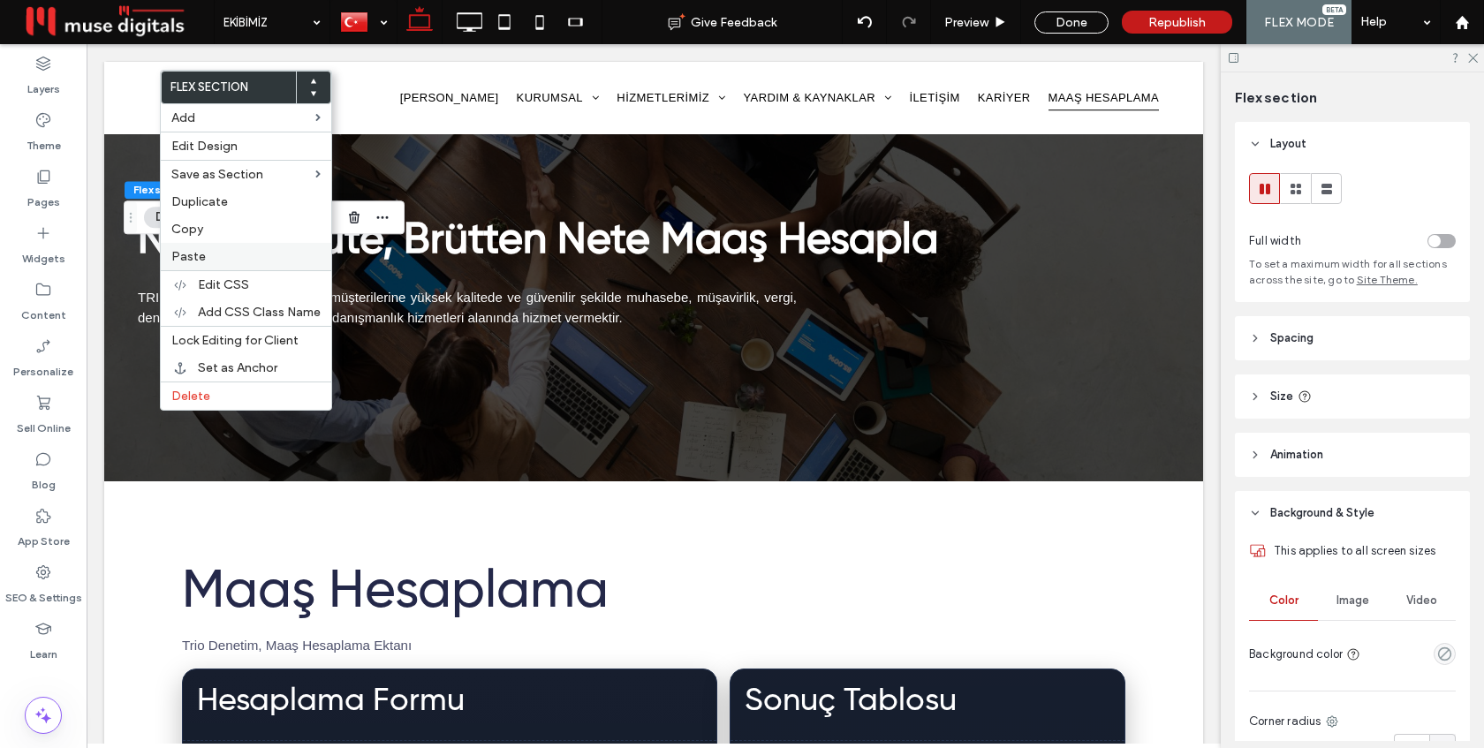
click at [245, 246] on div "Paste" at bounding box center [246, 256] width 170 height 27
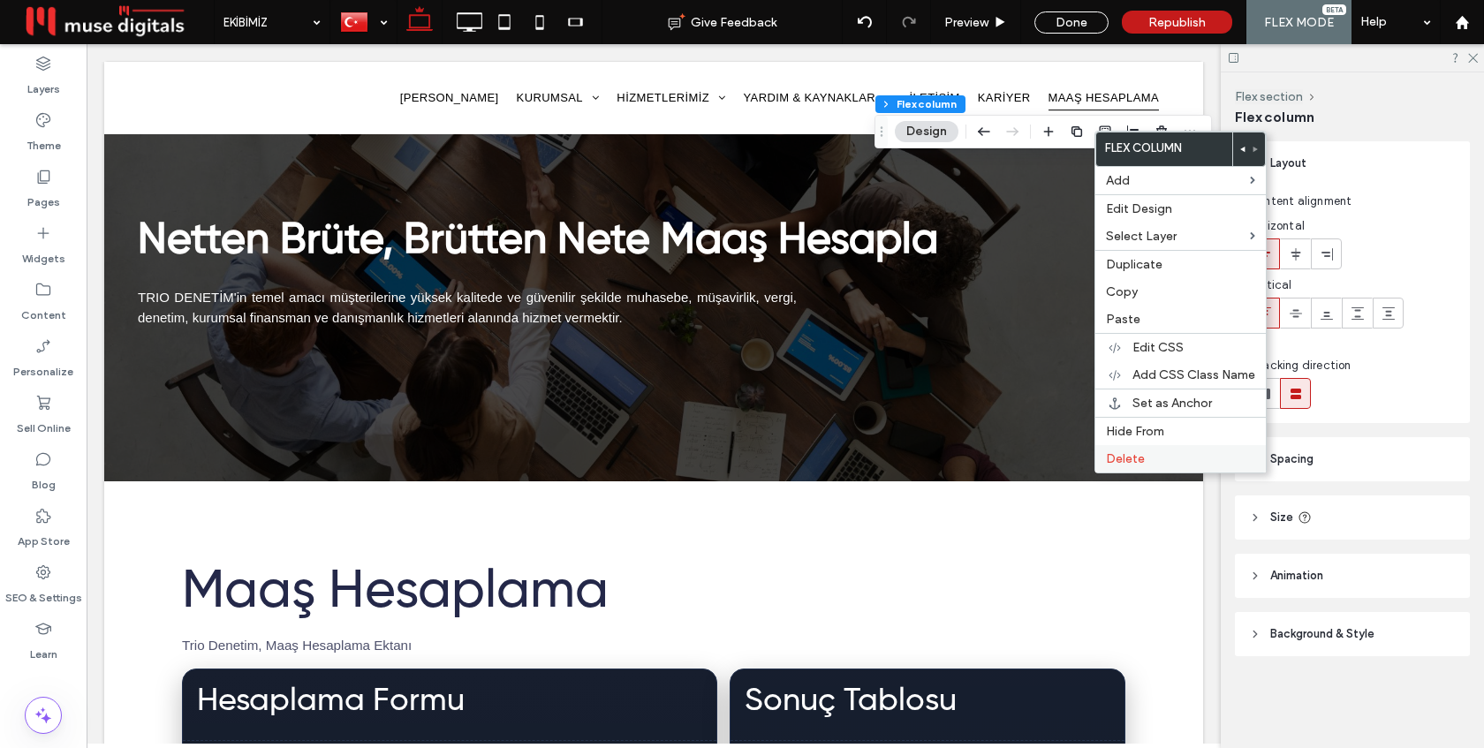
click at [1125, 459] on span "Delete" at bounding box center [1125, 458] width 39 height 15
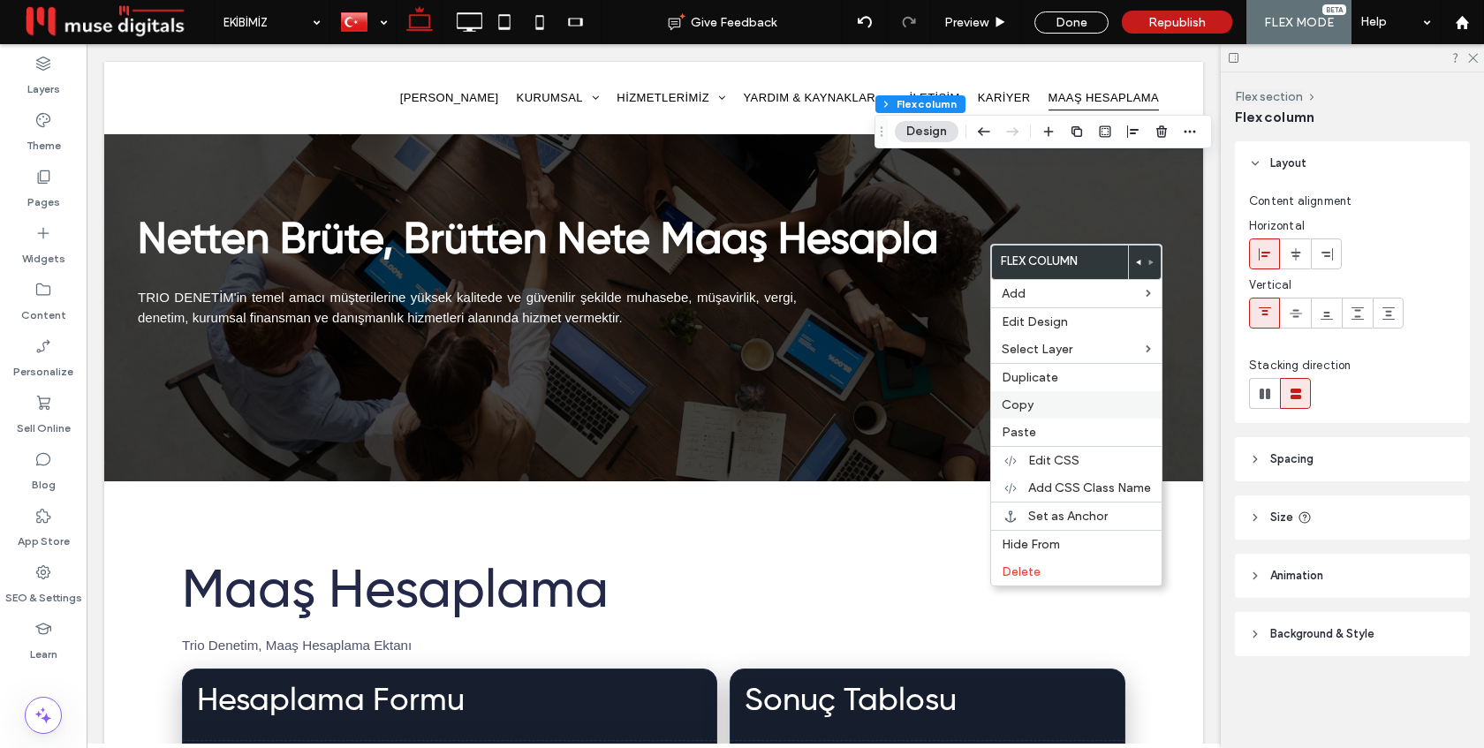
click at [1026, 405] on span "Copy" at bounding box center [1018, 404] width 32 height 15
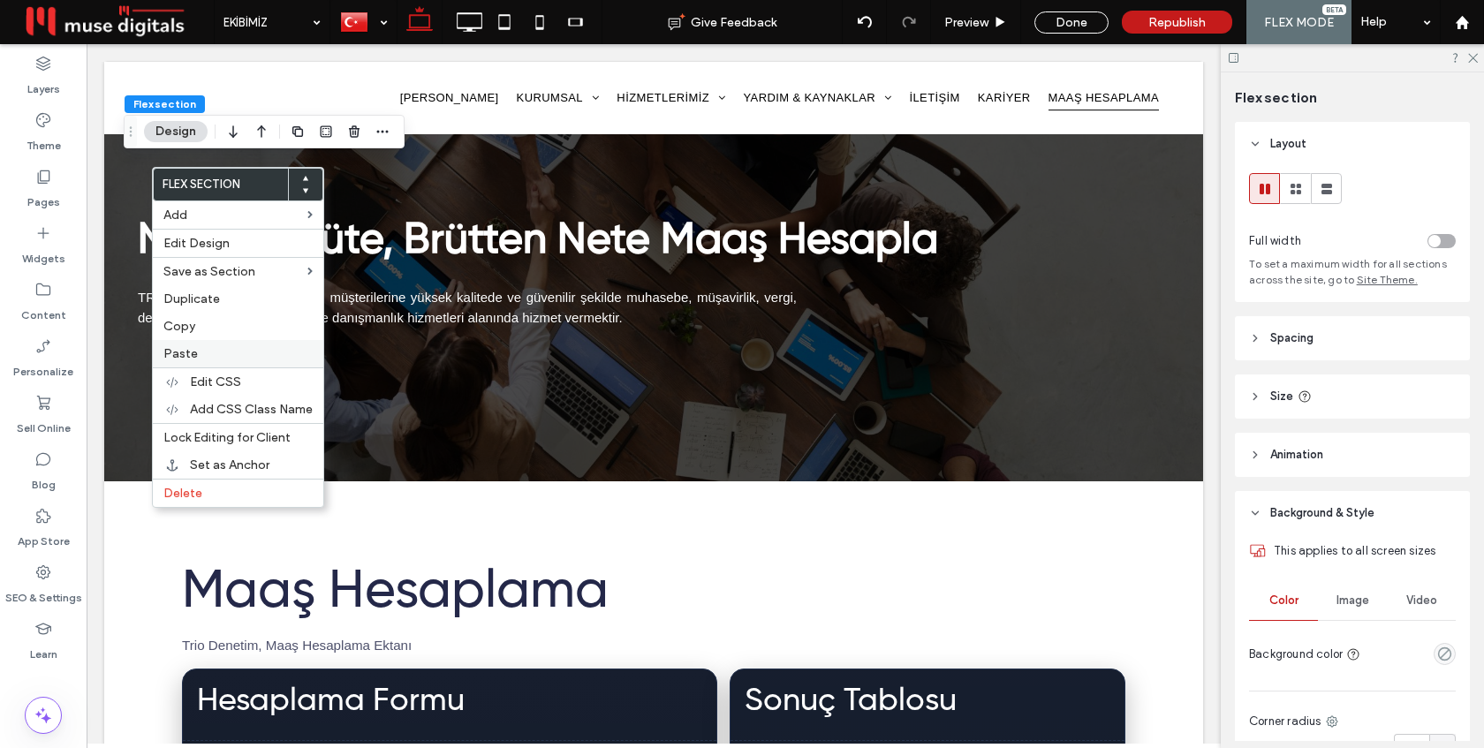
click at [206, 349] on label "Paste" at bounding box center [237, 353] width 149 height 15
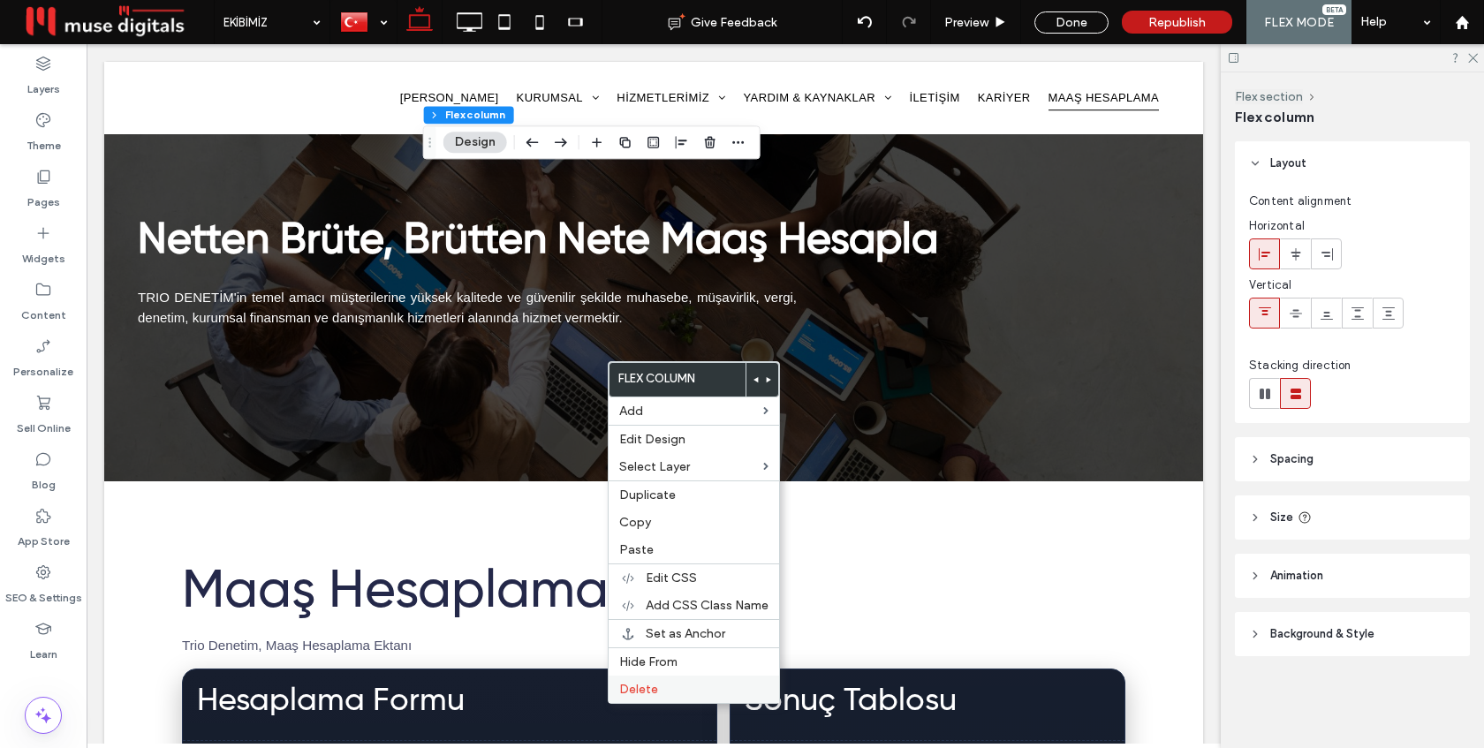
click at [653, 688] on span "Delete" at bounding box center [638, 689] width 39 height 15
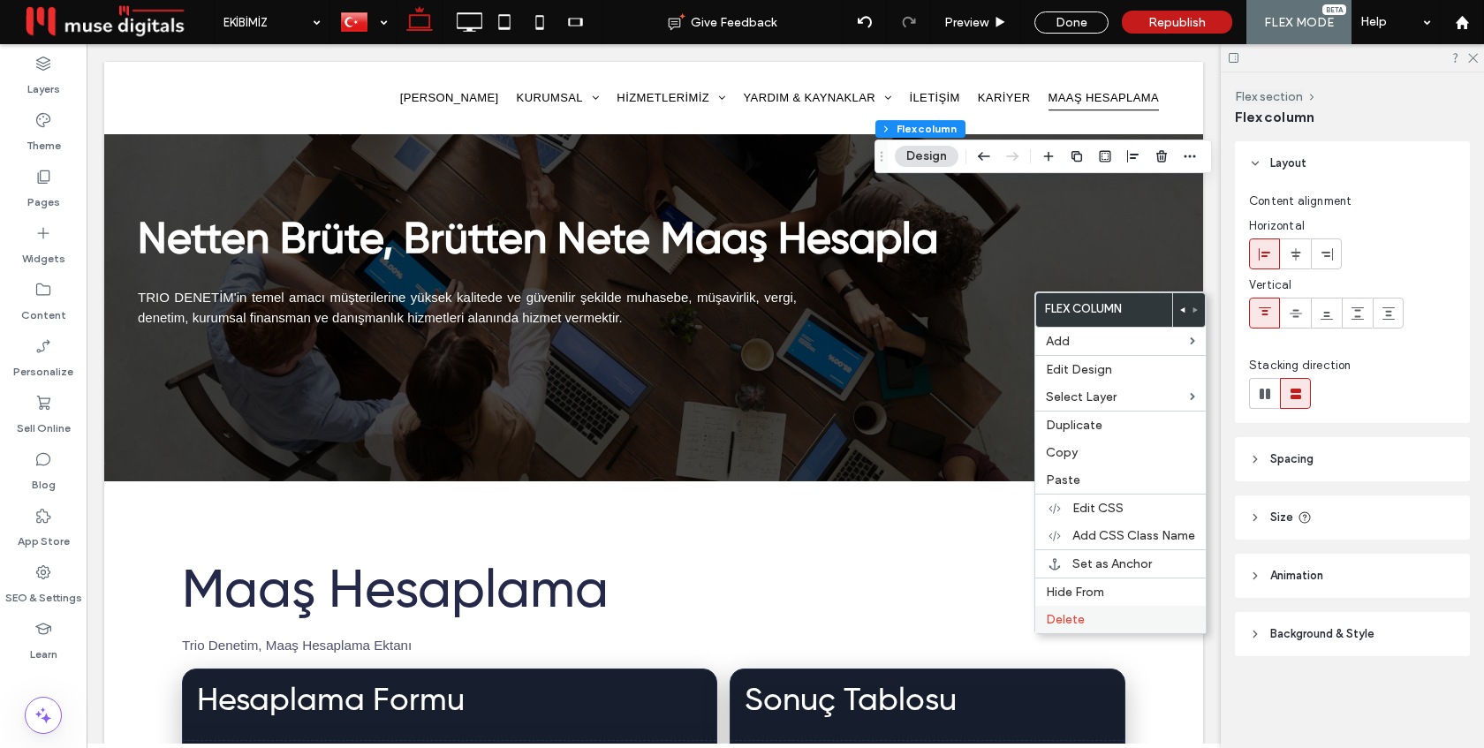
click at [1063, 615] on span "Delete" at bounding box center [1065, 619] width 39 height 15
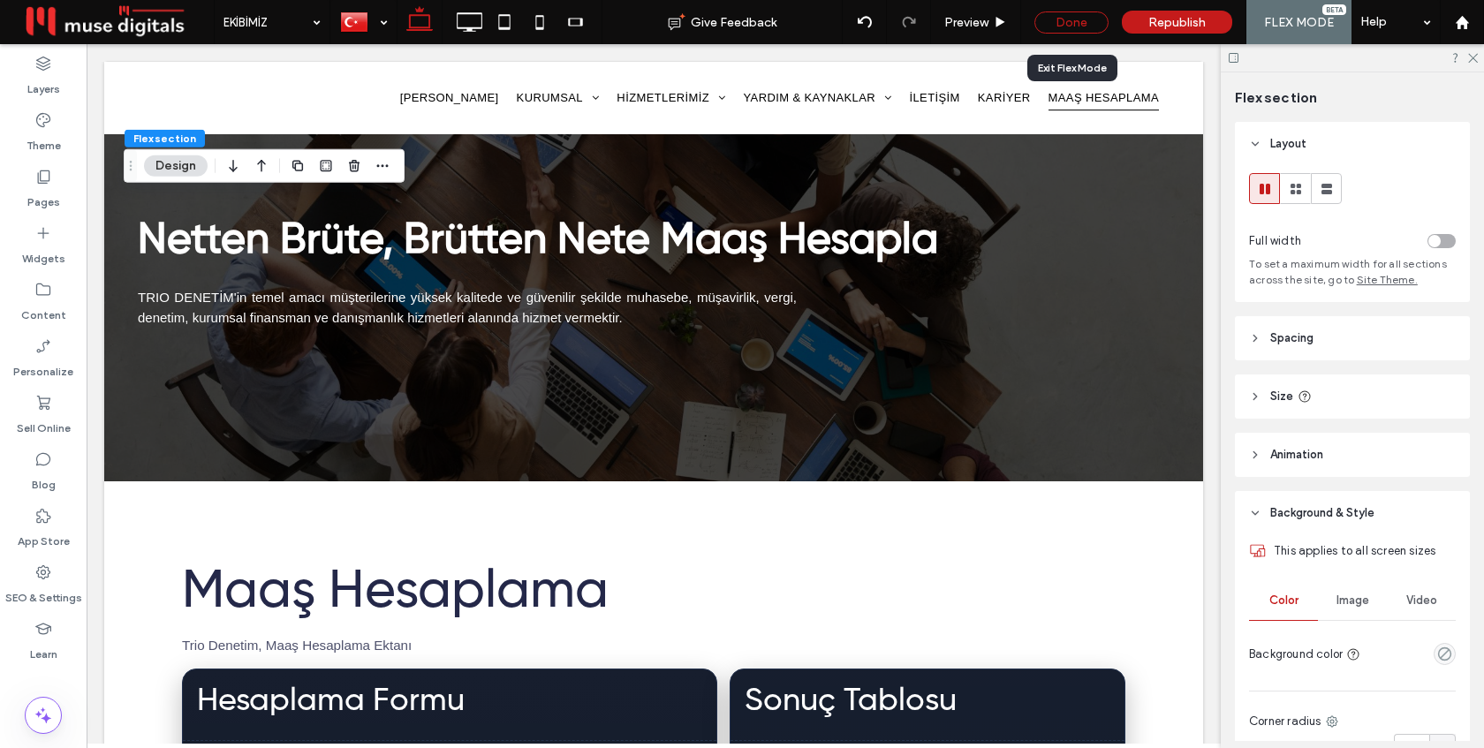
click at [1079, 26] on div "Done" at bounding box center [1071, 22] width 74 height 22
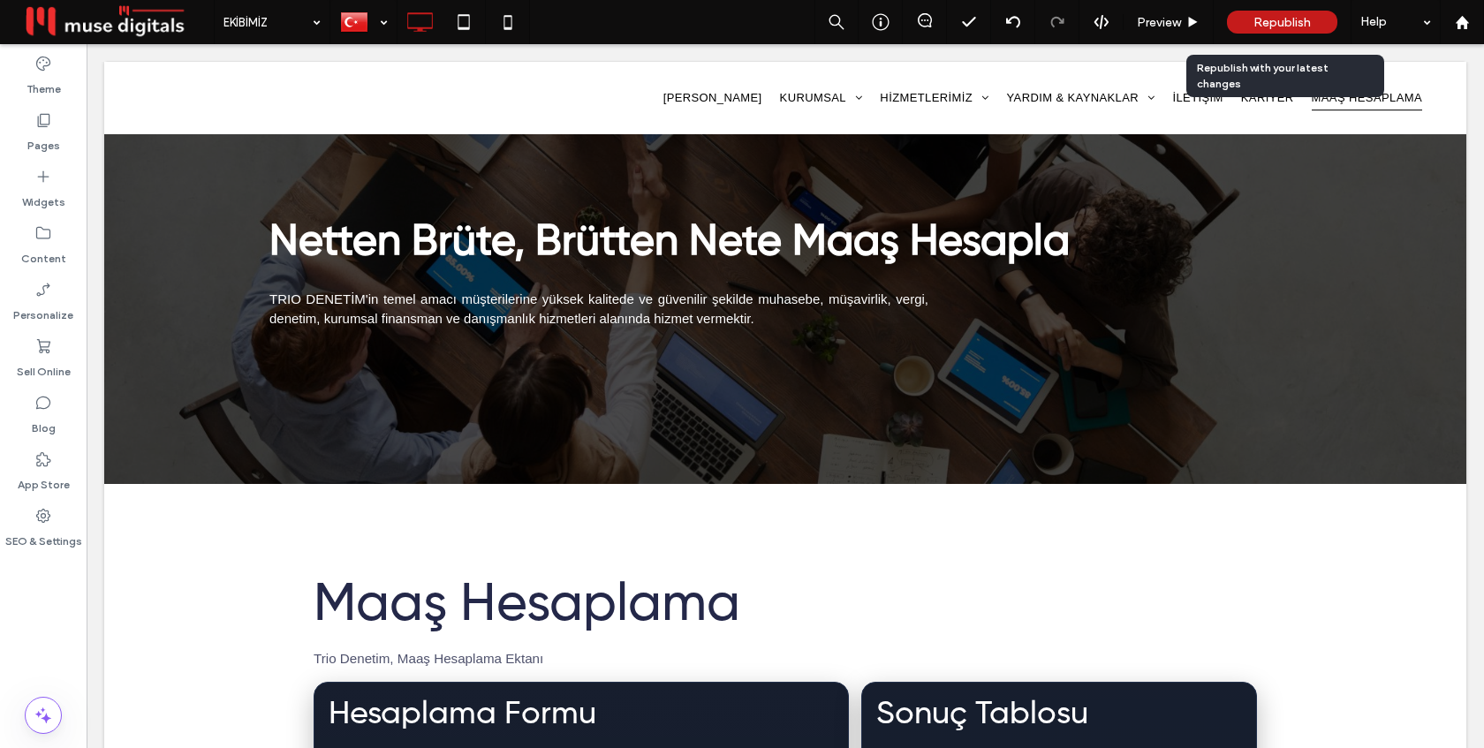
click at [1276, 21] on span "Republish" at bounding box center [1281, 22] width 57 height 15
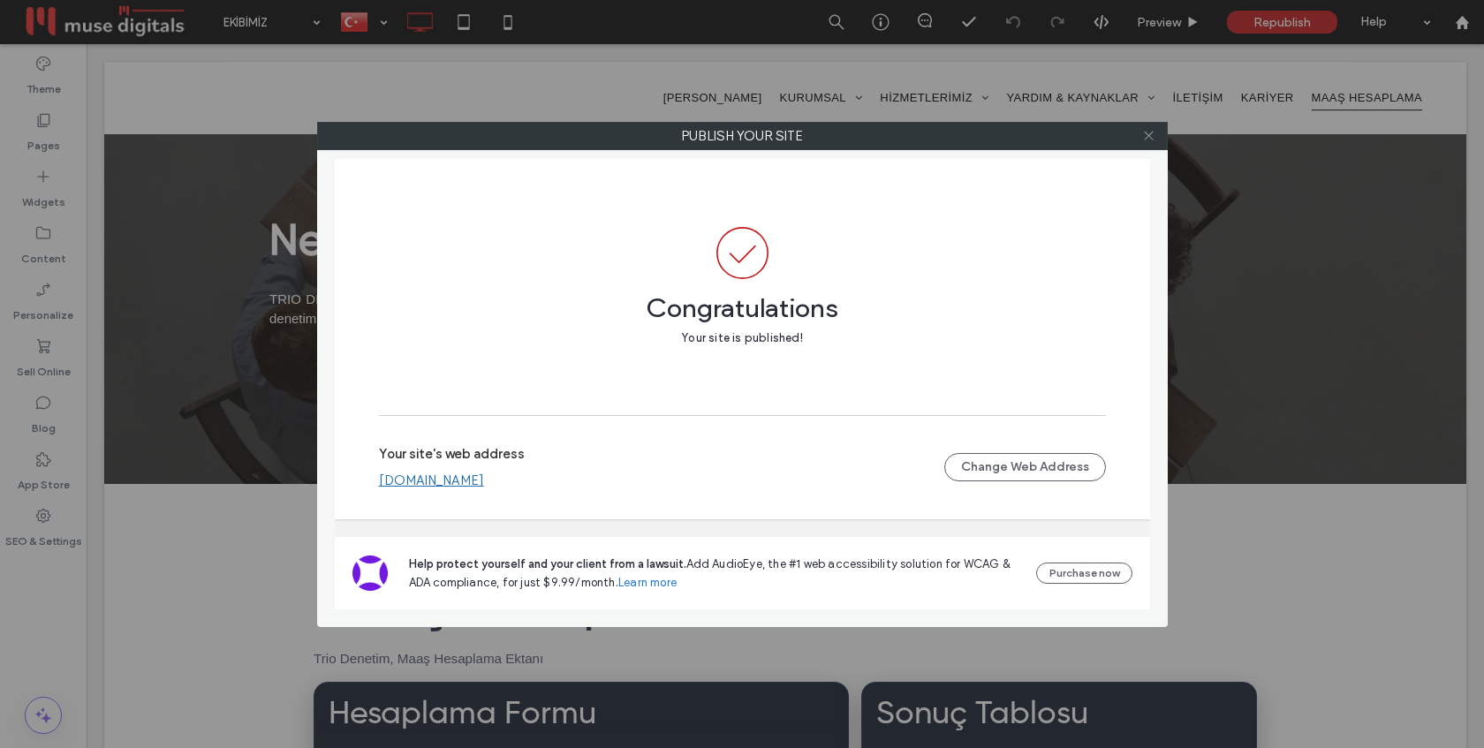
click at [1153, 136] on icon at bounding box center [1148, 135] width 13 height 13
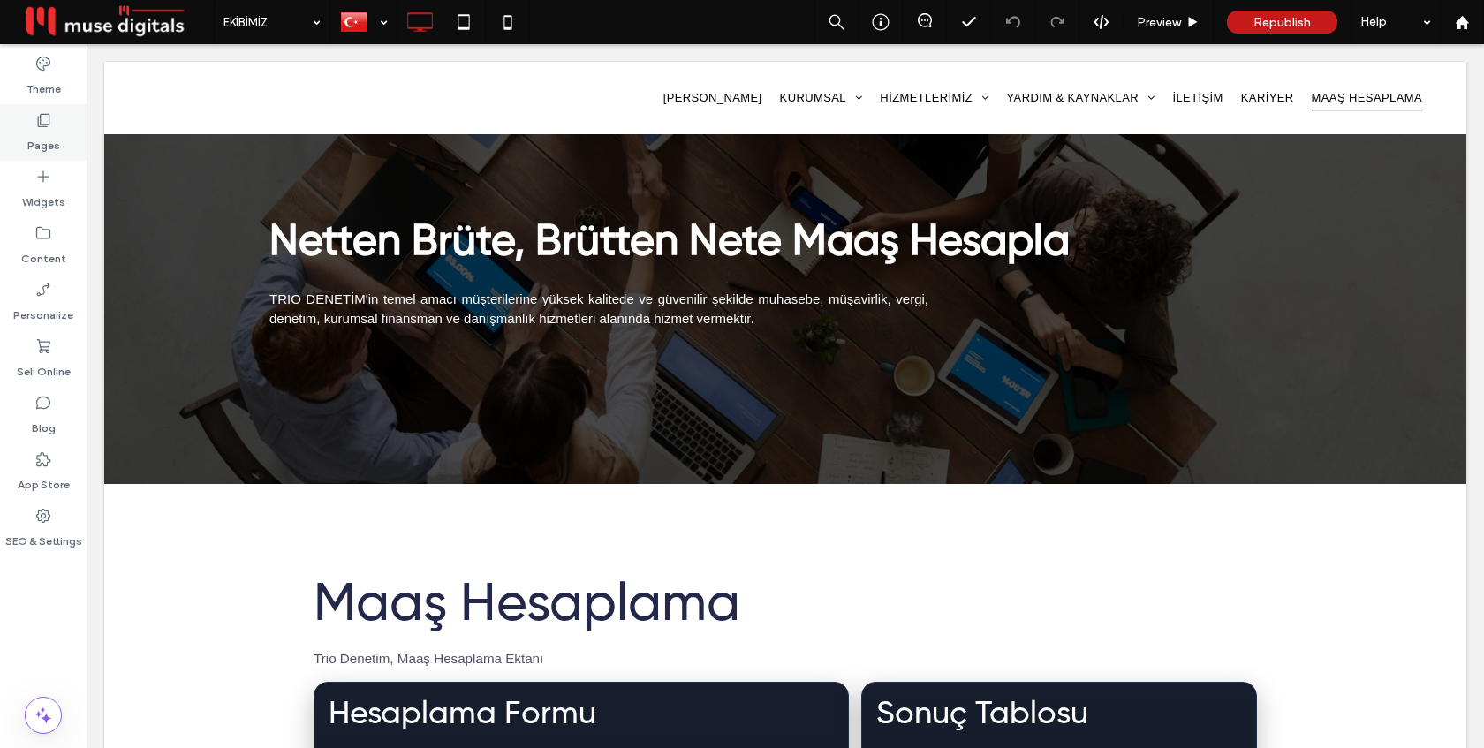
click at [43, 118] on icon at bounding box center [43, 120] width 18 height 18
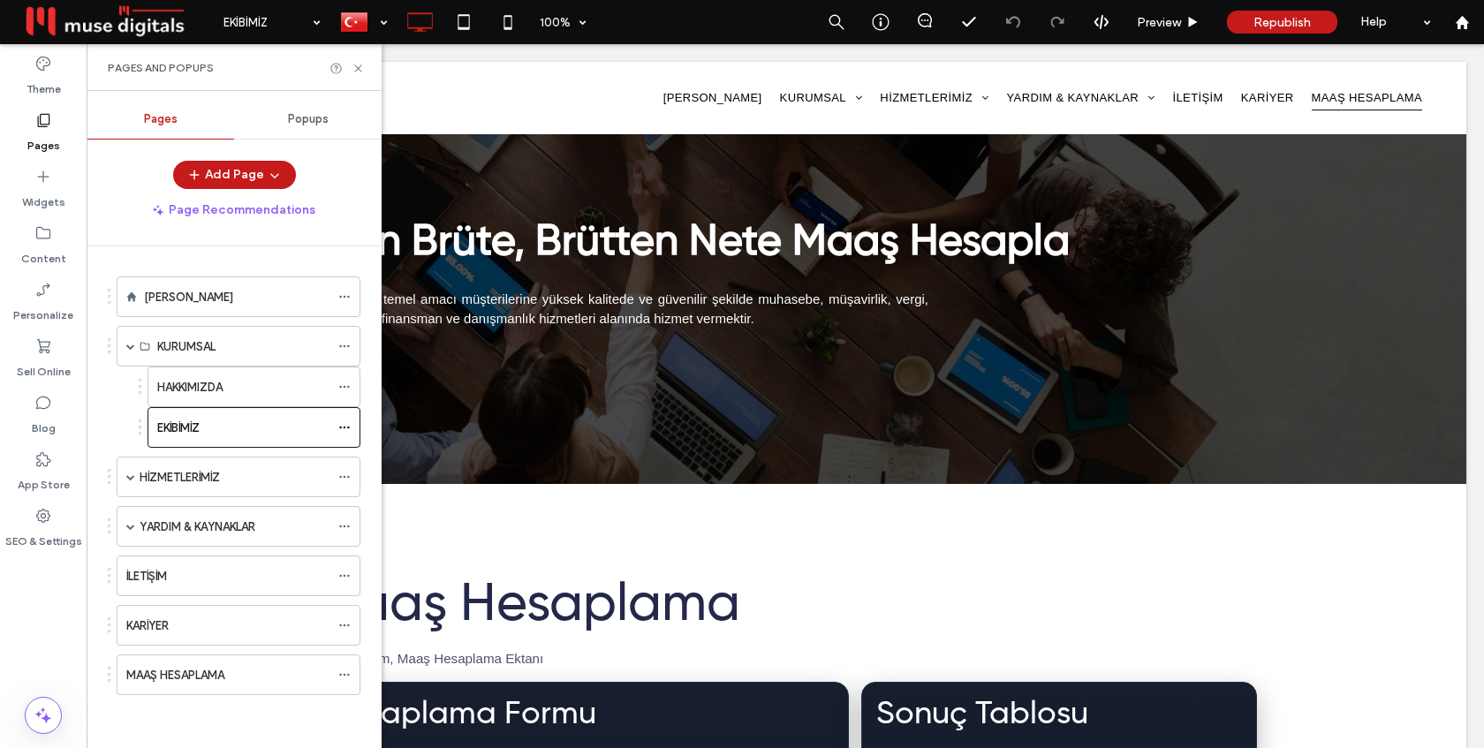
click at [184, 677] on label "MAAŞ HESAPLAMA" at bounding box center [175, 675] width 98 height 31
click at [355, 68] on div at bounding box center [742, 374] width 1484 height 748
click at [358, 66] on use at bounding box center [357, 67] width 7 height 7
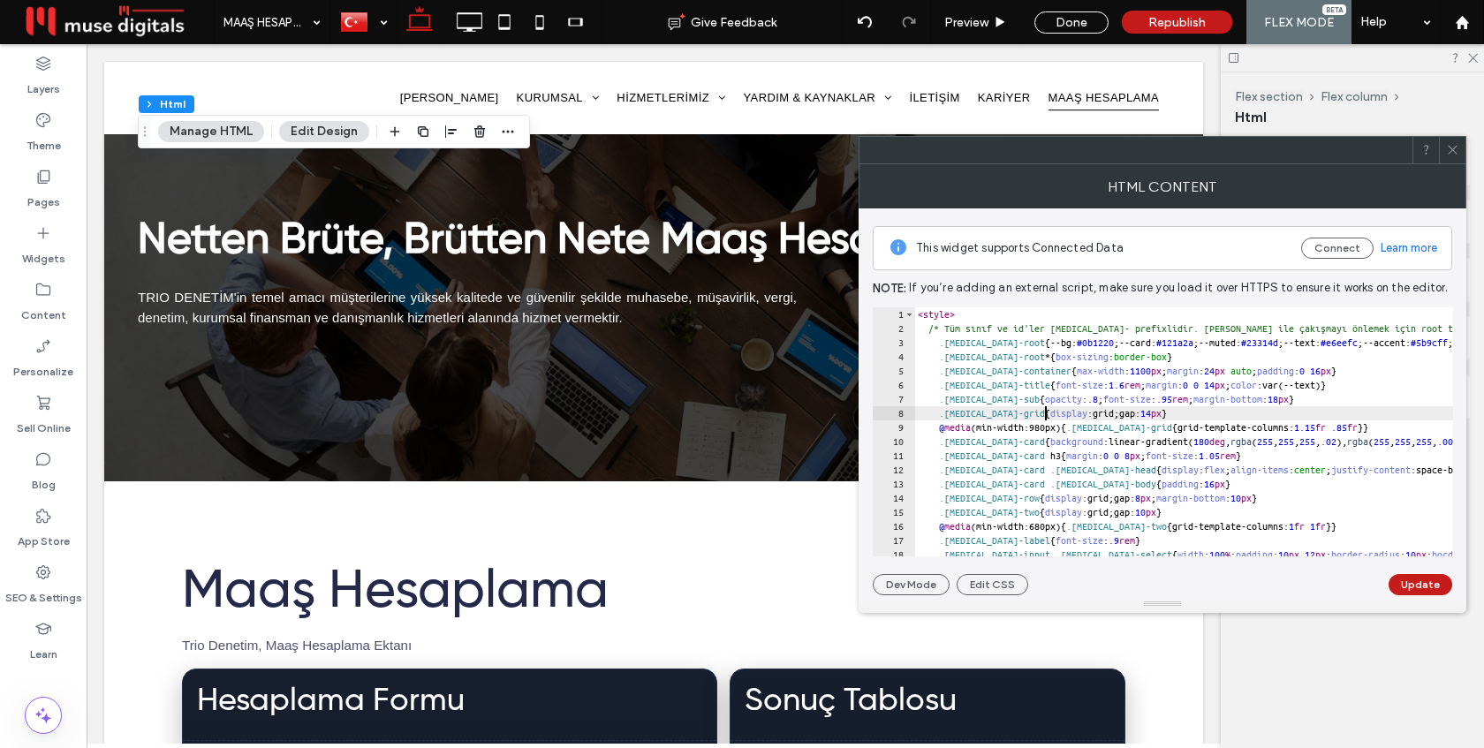
type textarea "**********"
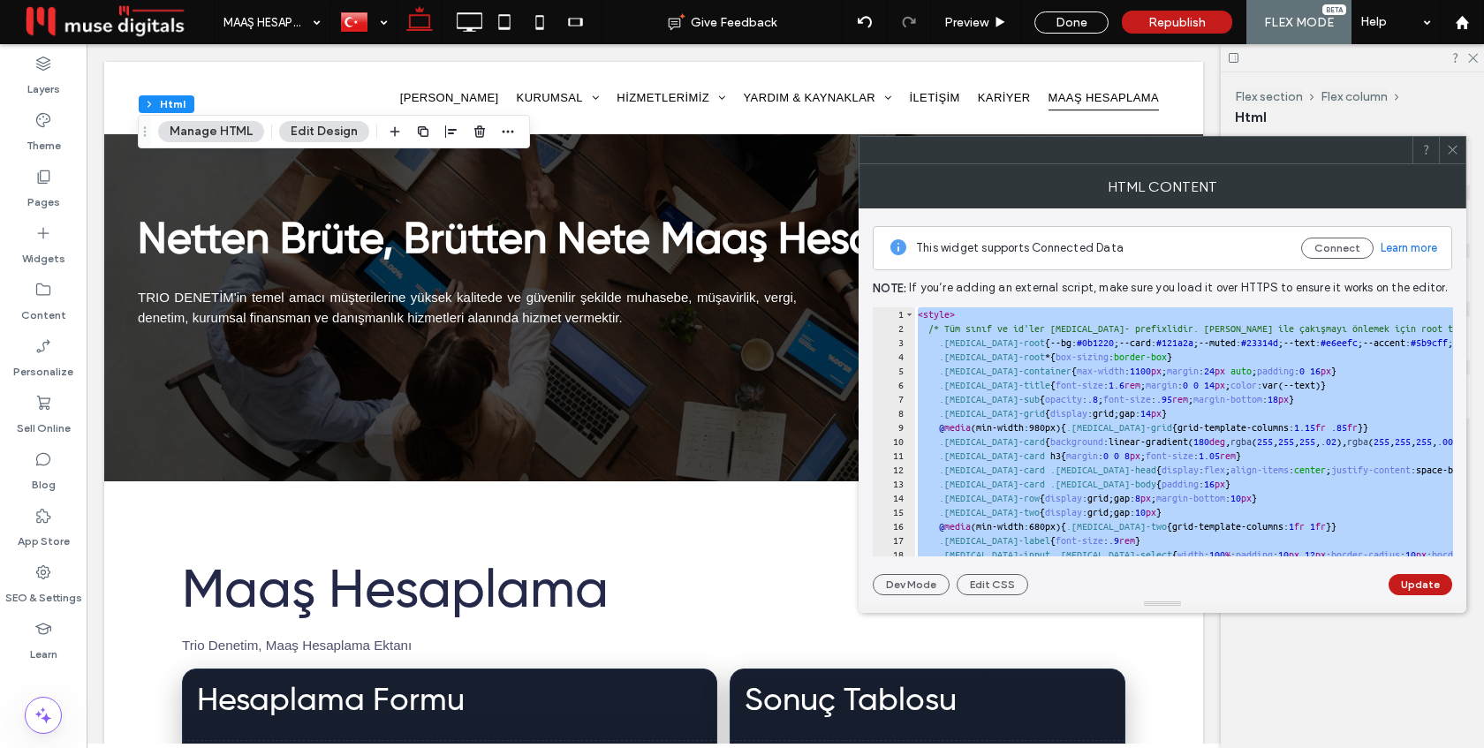
paste textarea "Cursor at row 379"
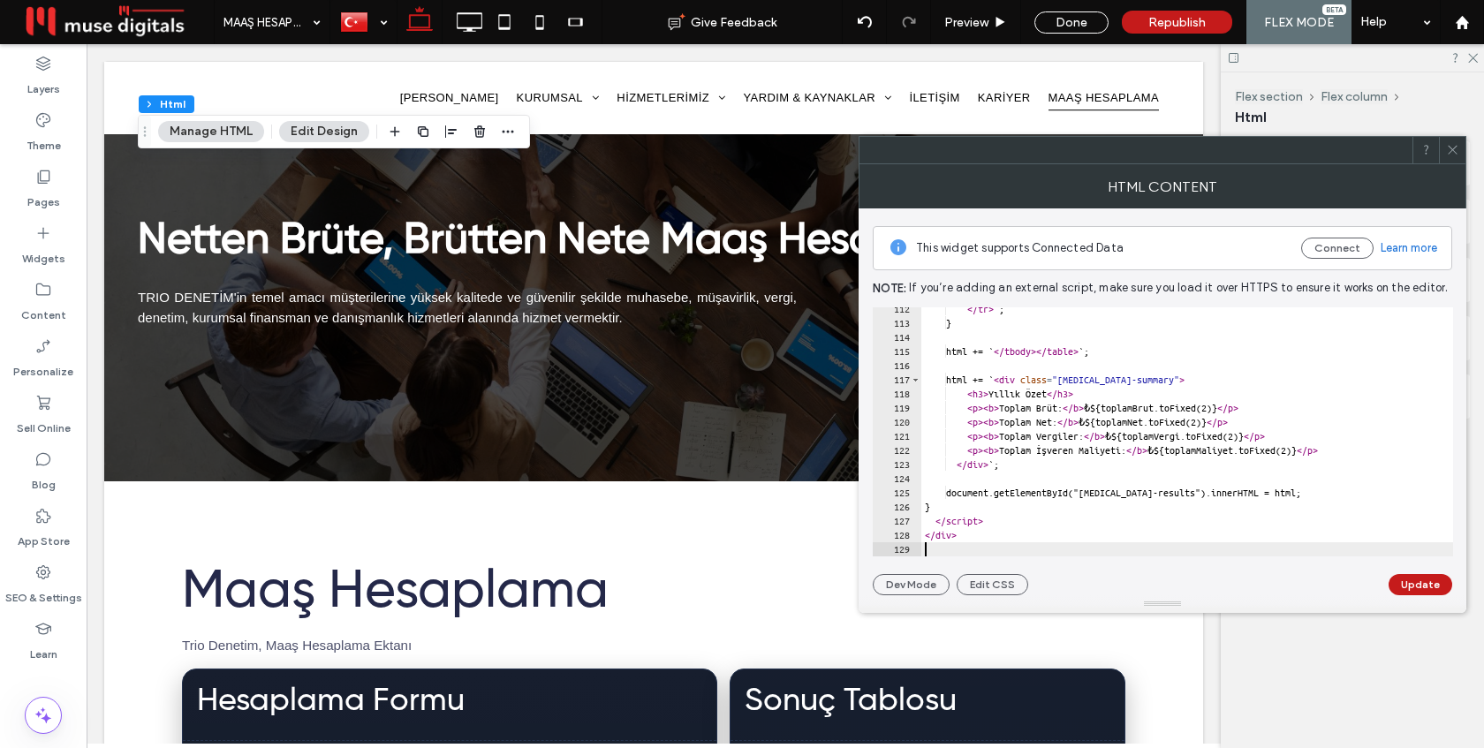
scroll to position [1574, 0]
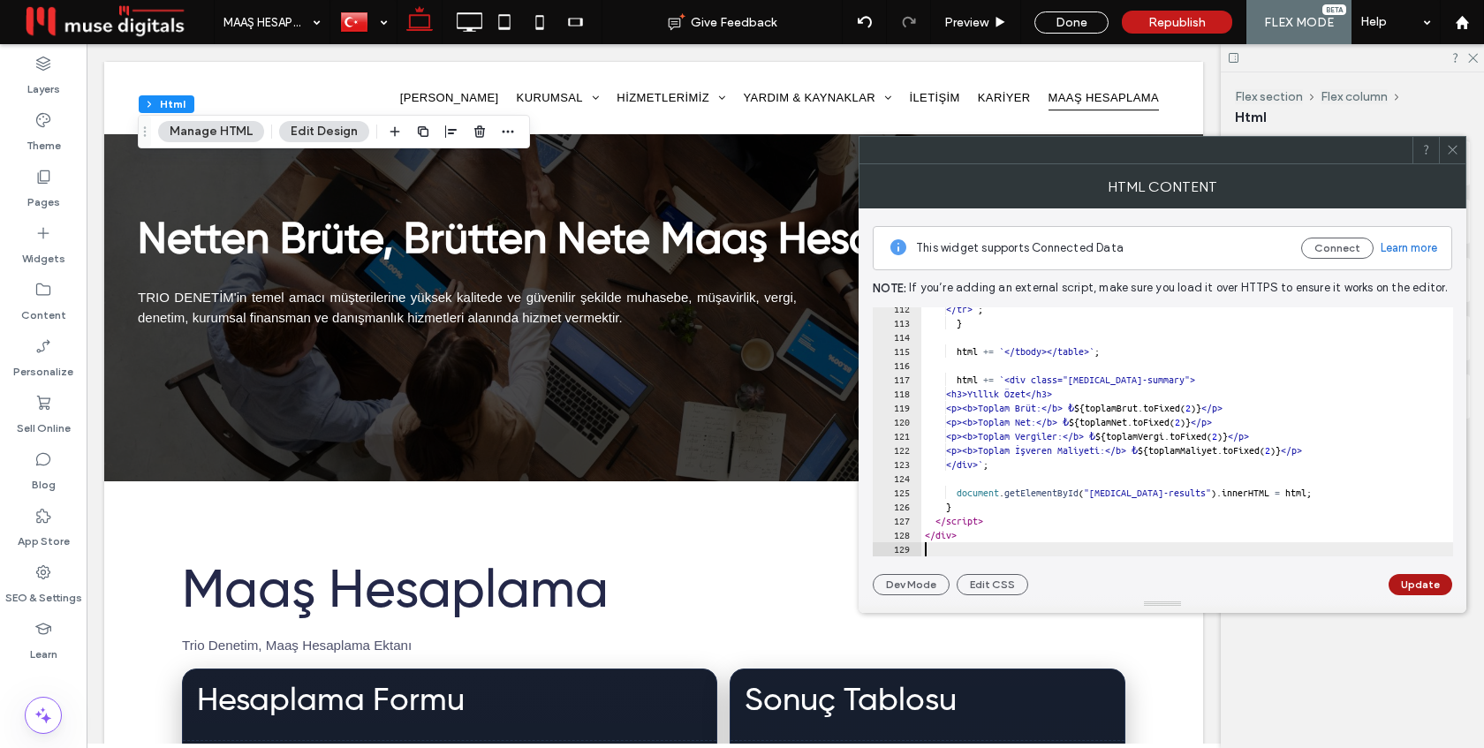
click at [1412, 581] on button "Update" at bounding box center [1420, 584] width 64 height 21
click at [1449, 148] on icon at bounding box center [1452, 149] width 13 height 13
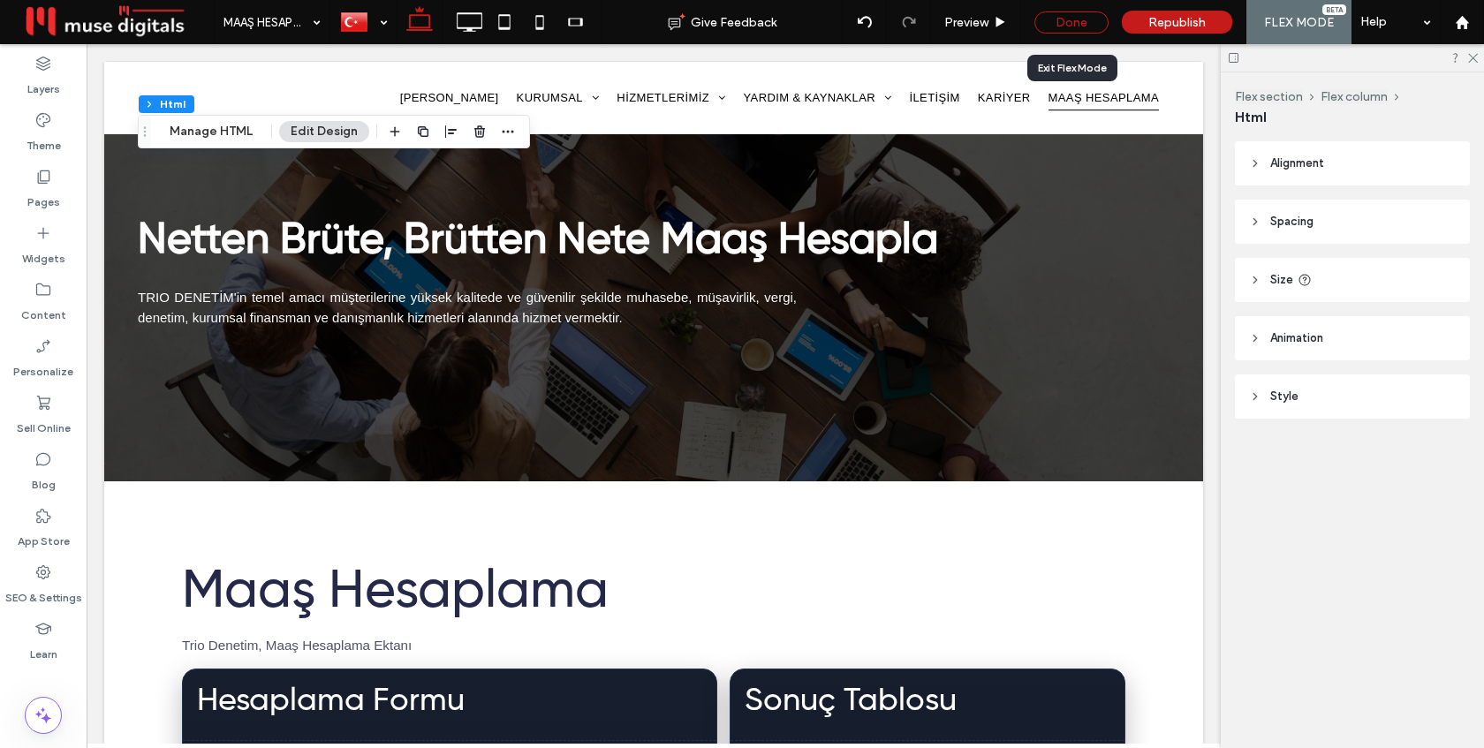
click at [1066, 23] on div "Done" at bounding box center [1071, 22] width 74 height 22
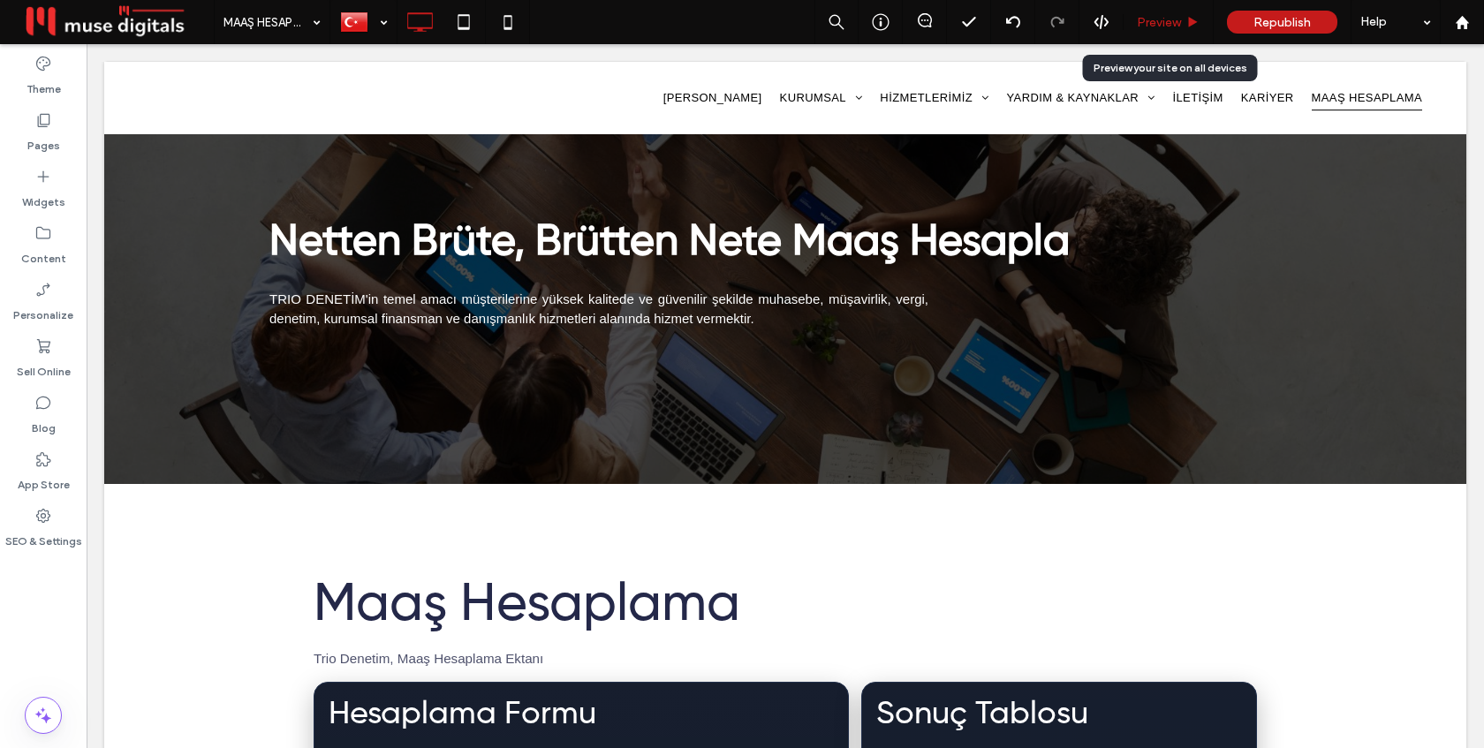
click at [1155, 25] on span "Preview" at bounding box center [1159, 22] width 44 height 15
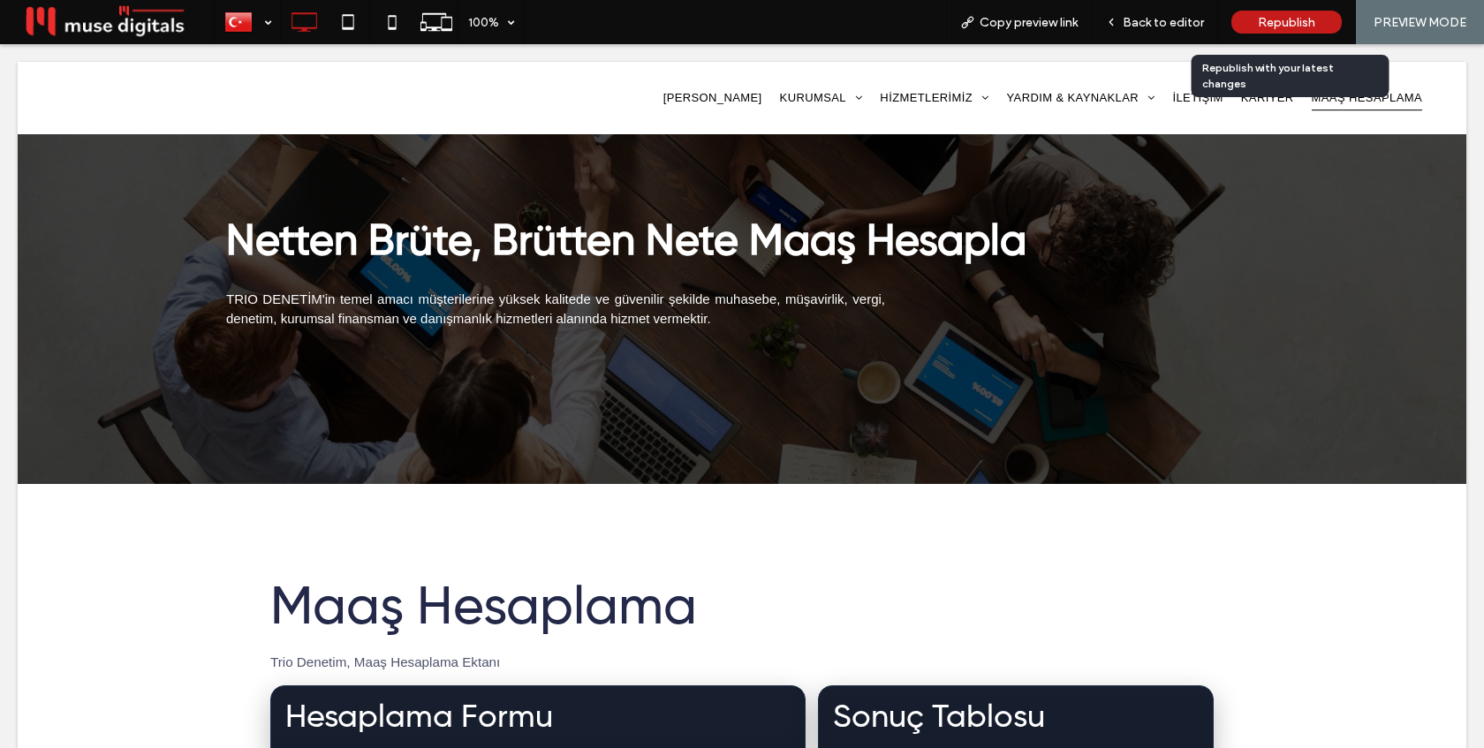
click at [1271, 21] on span "Republish" at bounding box center [1286, 22] width 57 height 15
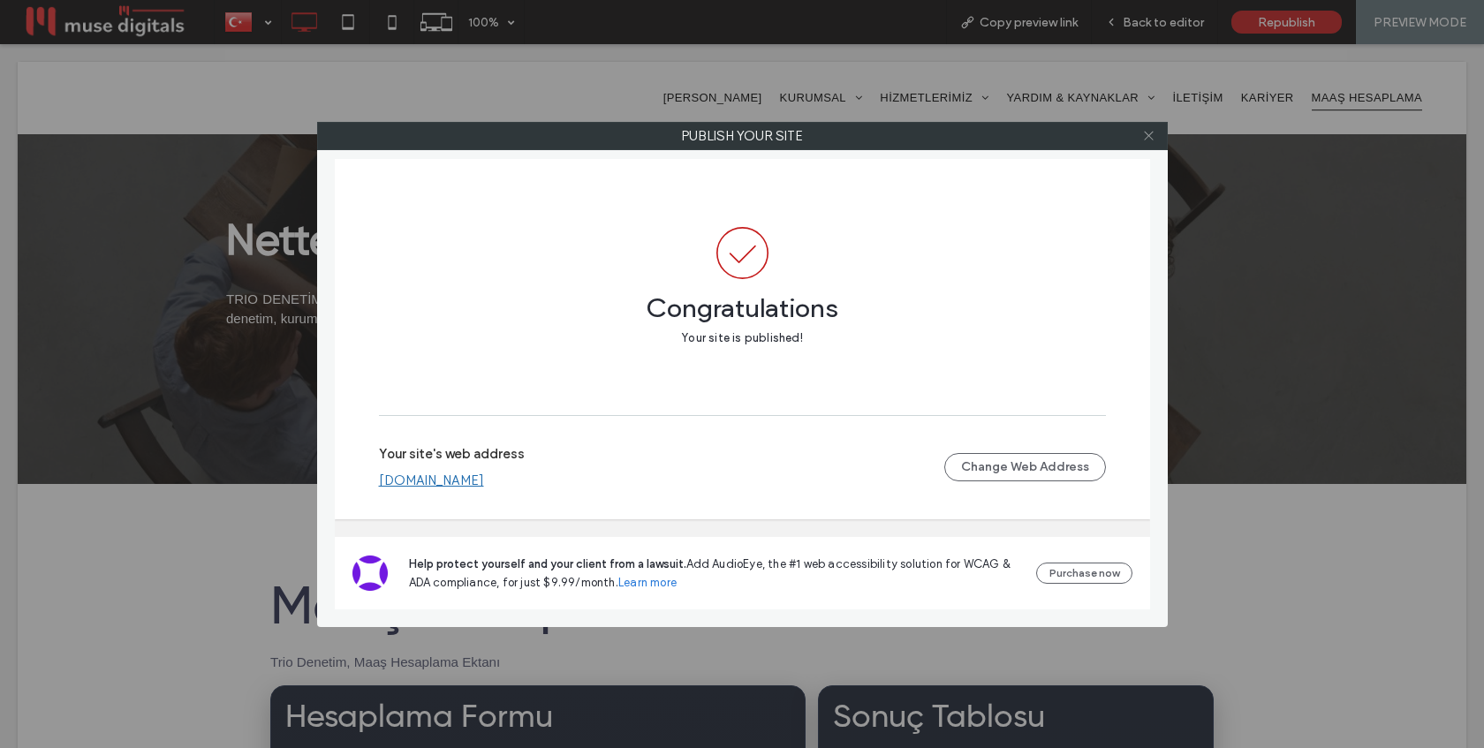
click at [1144, 135] on icon at bounding box center [1148, 135] width 13 height 13
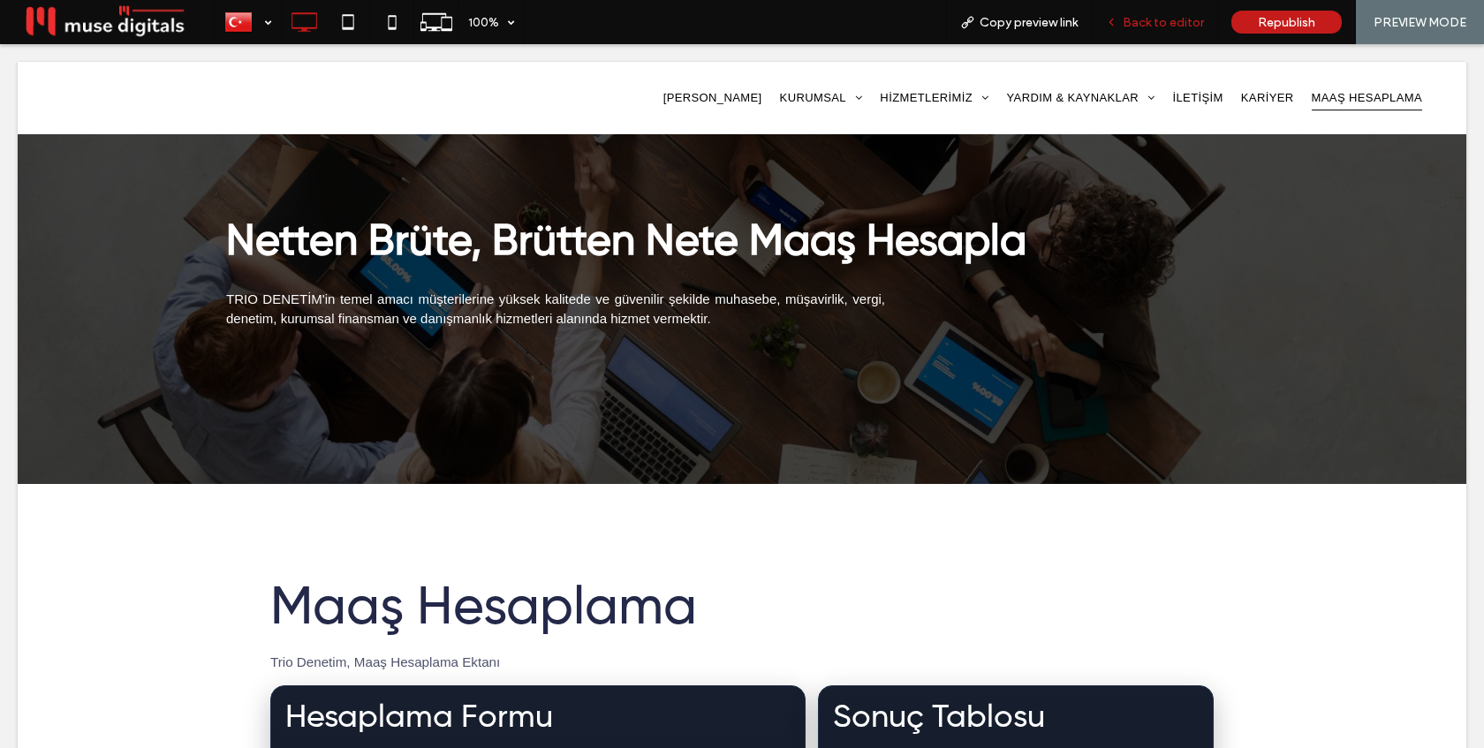
click at [1156, 15] on span "Back to editor" at bounding box center [1163, 22] width 81 height 15
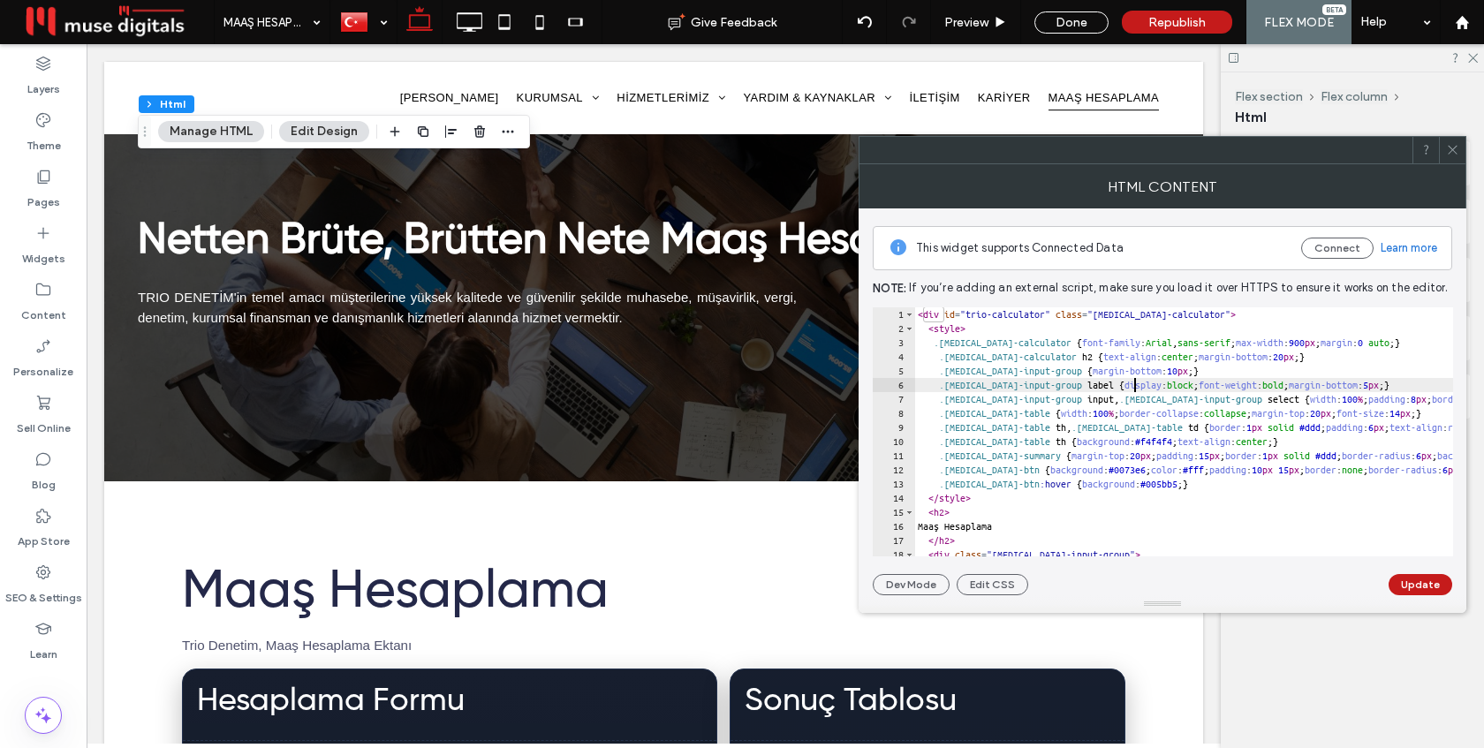
click at [1133, 386] on div "< div id = "trio-calculator" class = "muse-calculator" > < style > .muse-calcul…" at bounding box center [1318, 445] width 808 height 277
type textarea "********* *******"
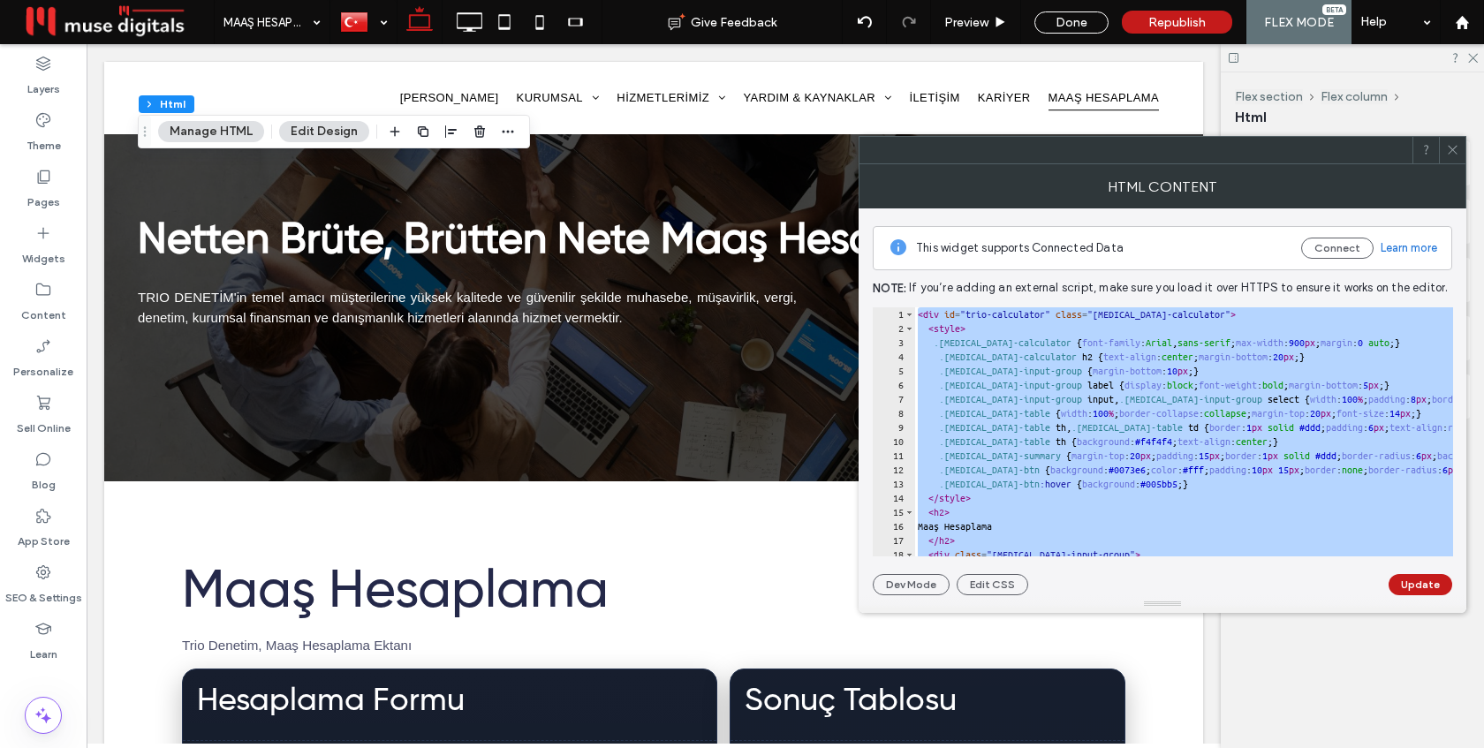
paste textarea "Cursor at row 122"
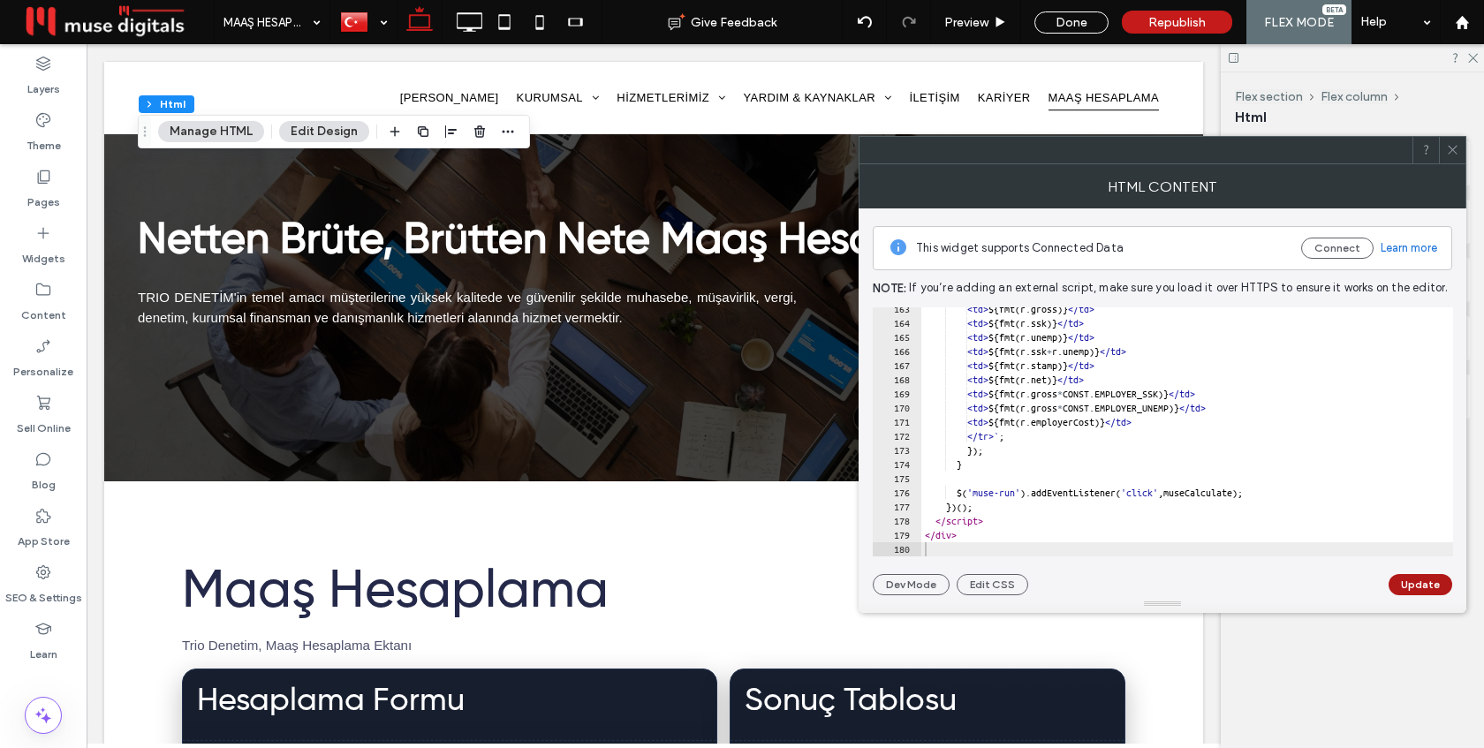
click at [1413, 579] on button "Update" at bounding box center [1420, 584] width 64 height 21
click at [1455, 150] on icon at bounding box center [1452, 149] width 13 height 13
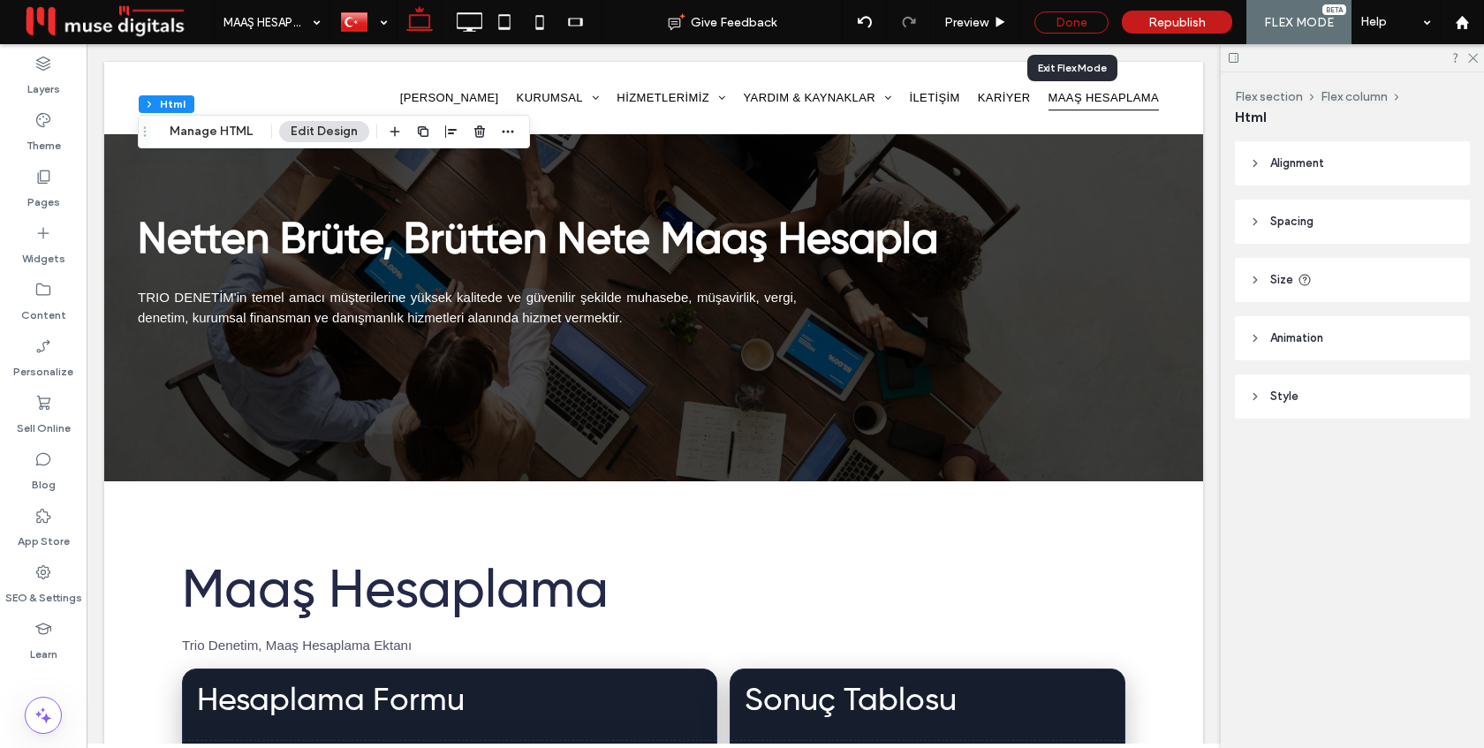
click at [1069, 22] on div "Done" at bounding box center [1071, 22] width 74 height 22
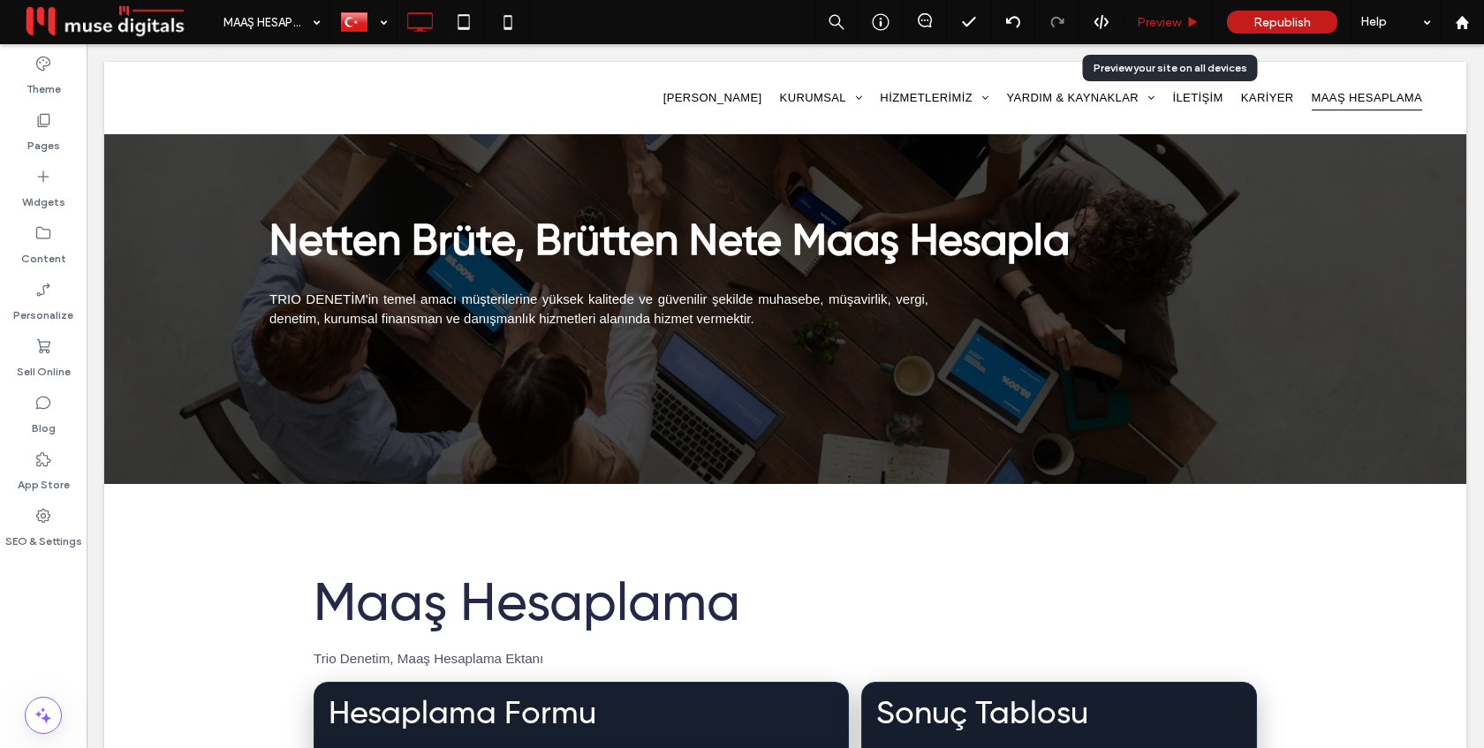
click at [1145, 19] on span "Preview" at bounding box center [1159, 22] width 44 height 15
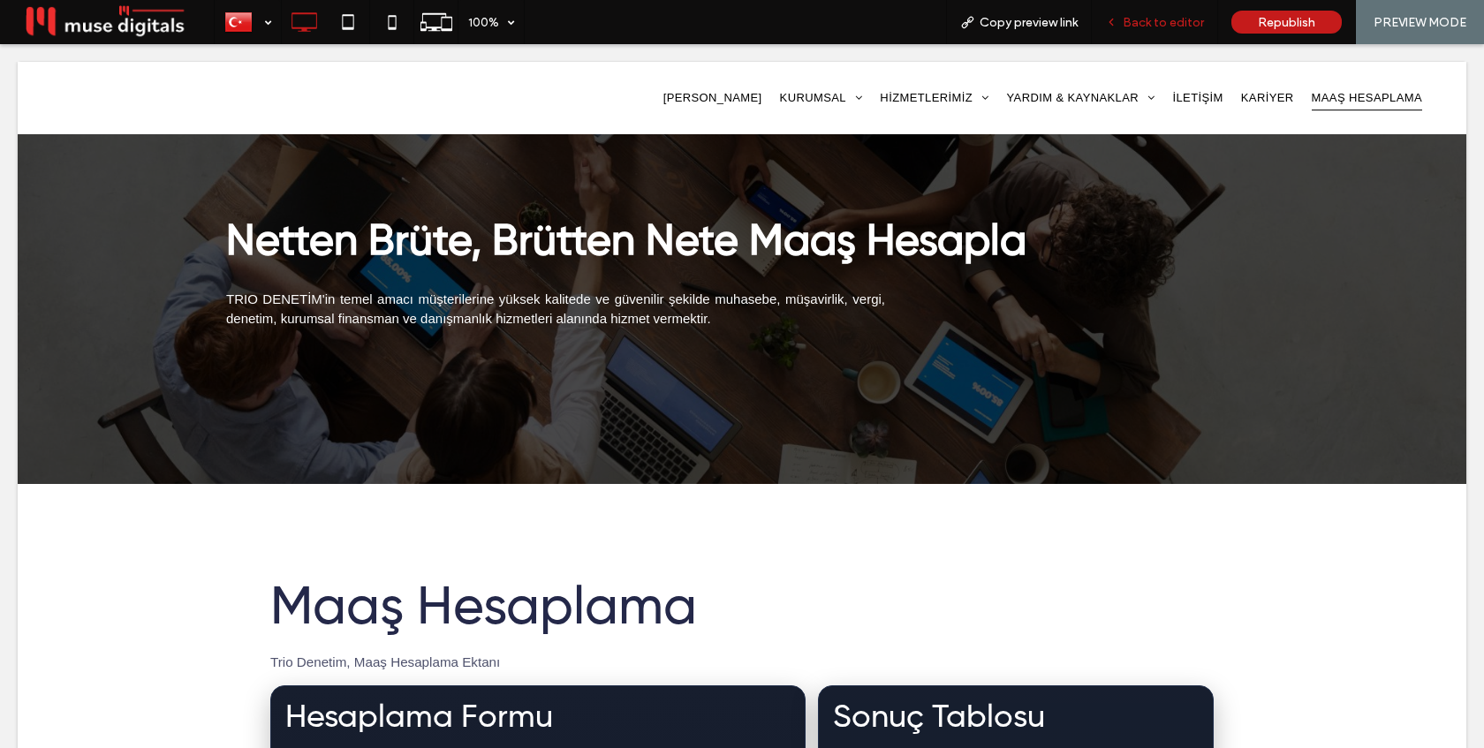
click at [1140, 25] on span "Back to editor" at bounding box center [1163, 22] width 81 height 15
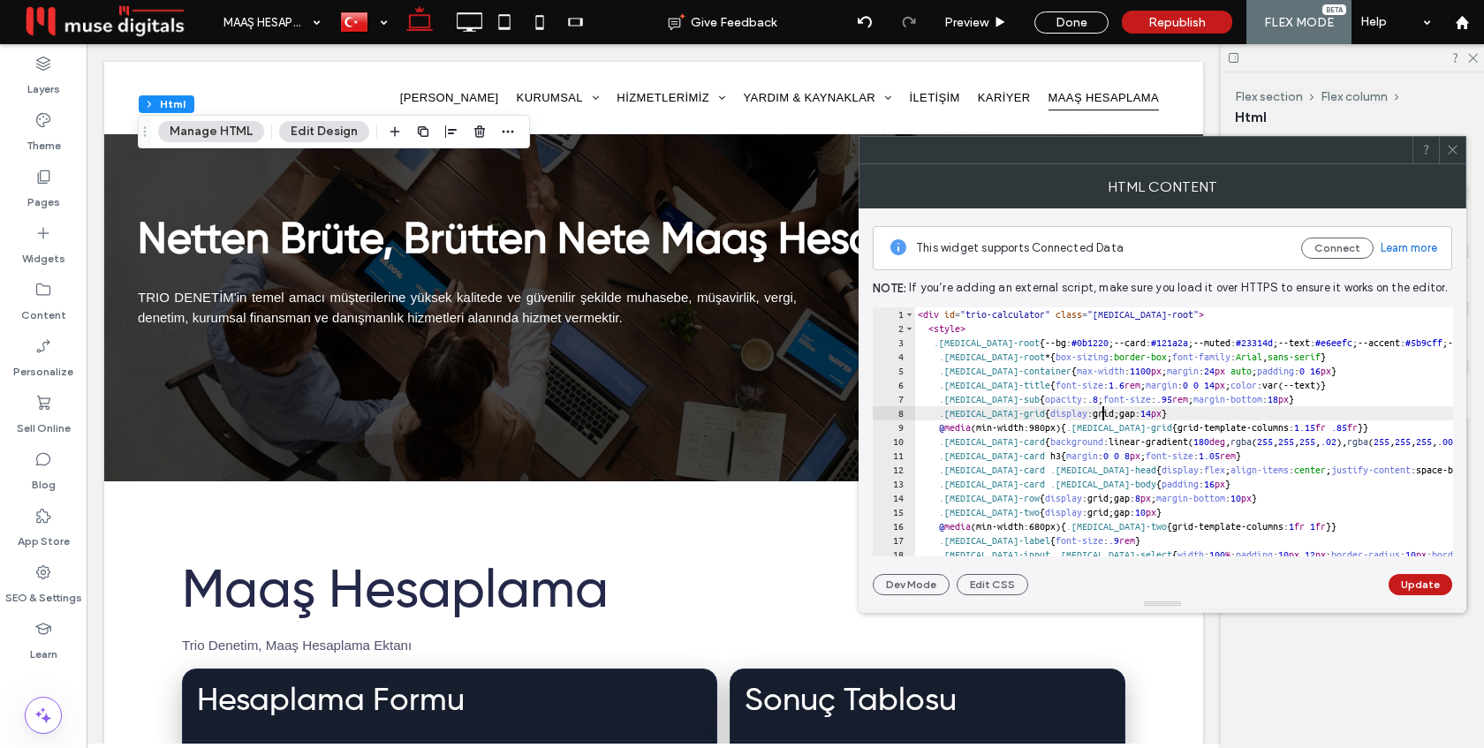
type textarea "********* *******"
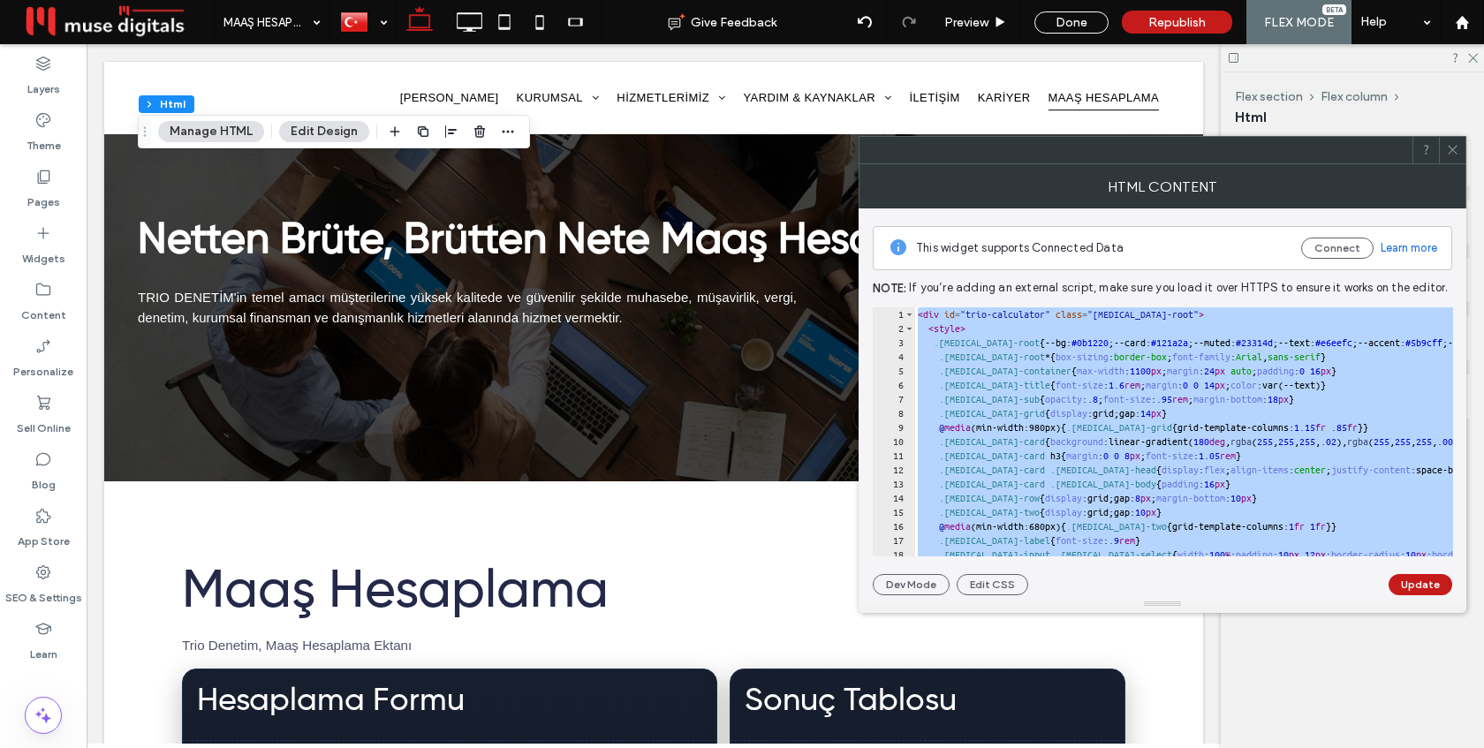
paste textarea "Cursor at row 228"
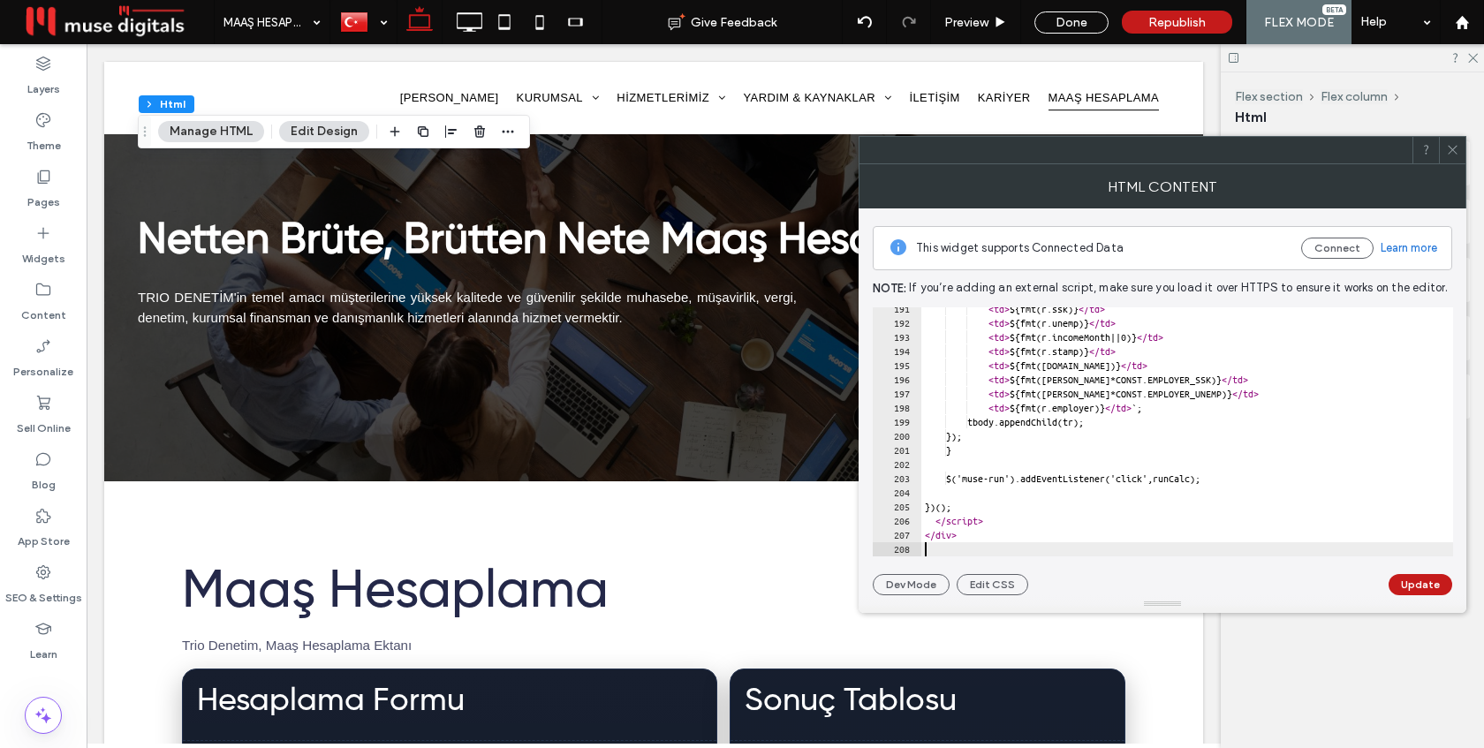
scroll to position [2690, 0]
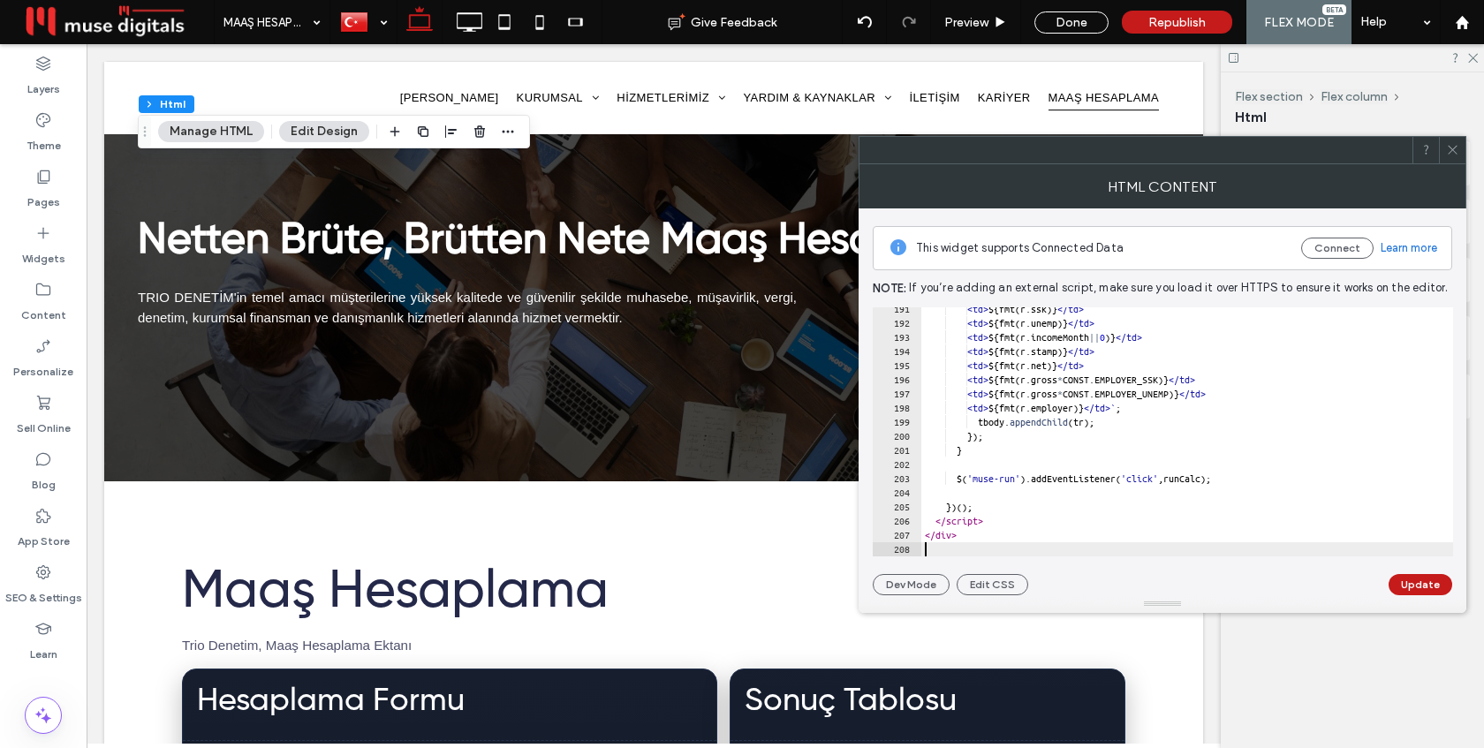
click at [1424, 589] on button "Update" at bounding box center [1420, 584] width 64 height 21
click at [1456, 151] on icon at bounding box center [1452, 149] width 13 height 13
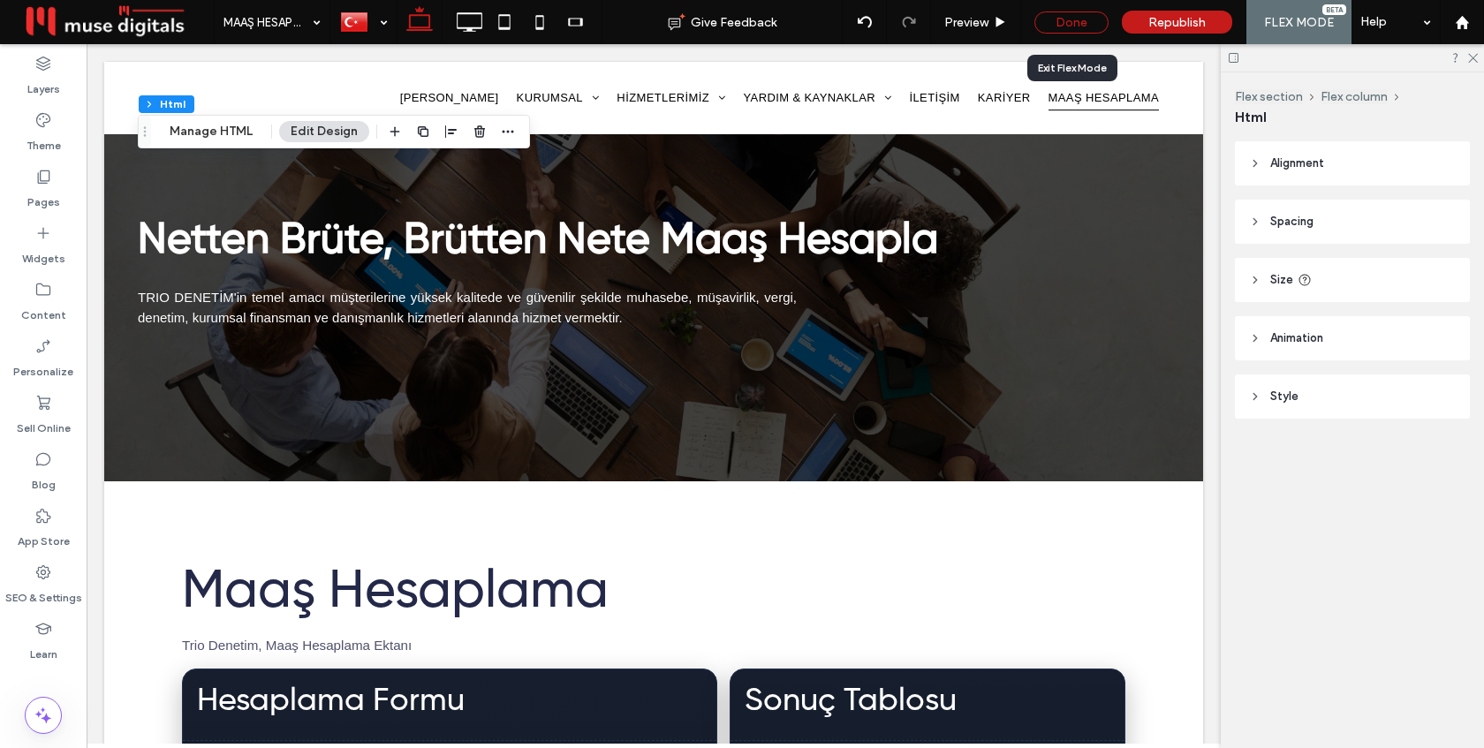
click at [1091, 24] on div "Done" at bounding box center [1071, 22] width 74 height 22
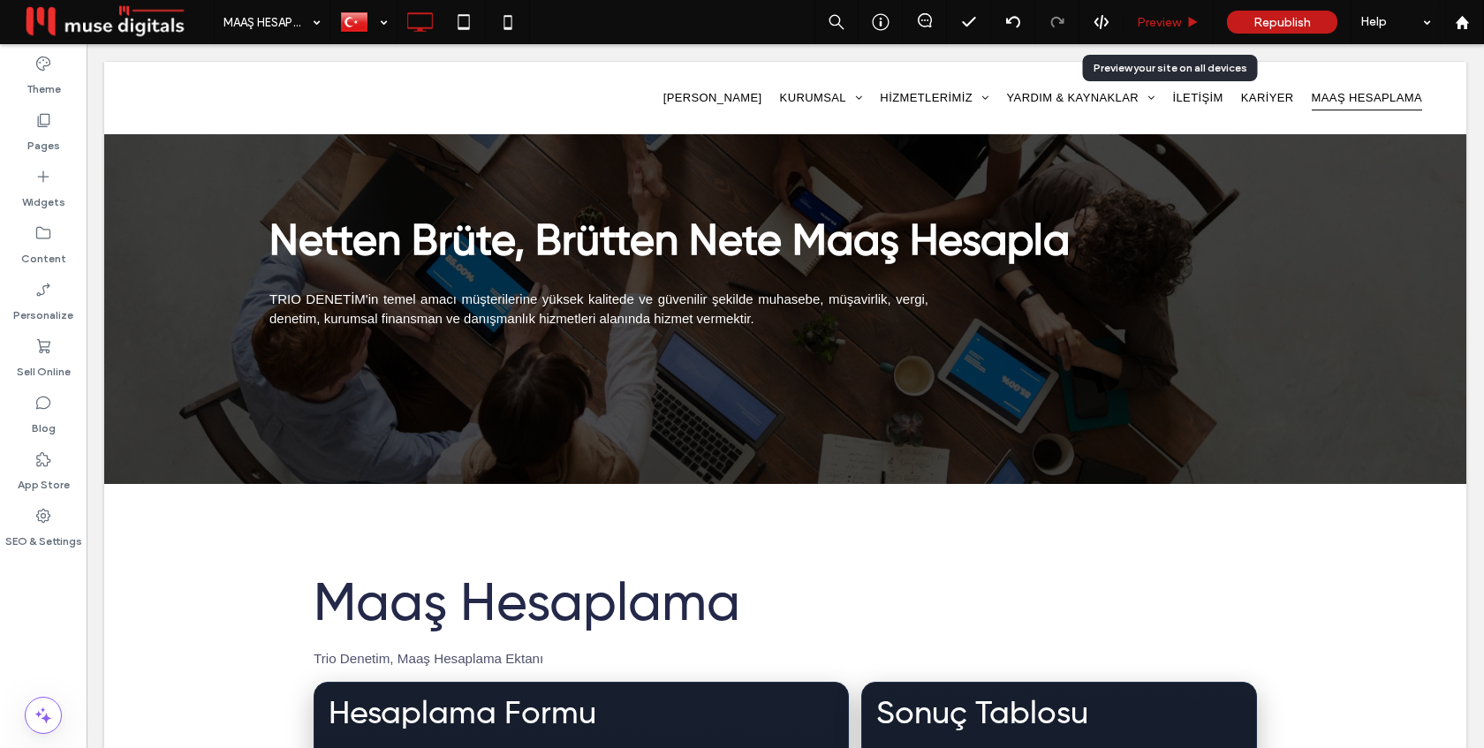
click at [1170, 26] on span "Preview" at bounding box center [1159, 22] width 44 height 15
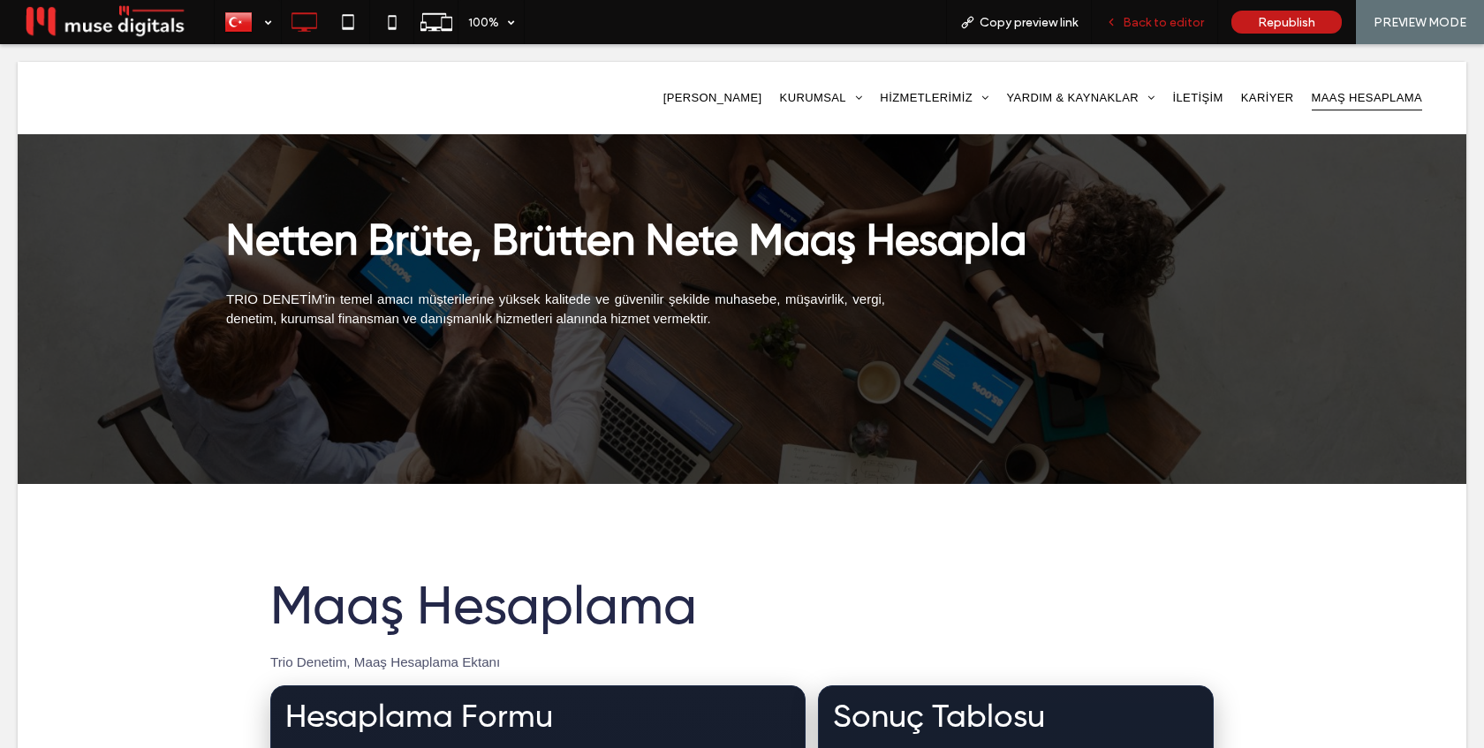
click at [1161, 34] on div "Back to editor" at bounding box center [1155, 22] width 126 height 44
click at [1162, 25] on span "Back to editor" at bounding box center [1163, 22] width 81 height 15
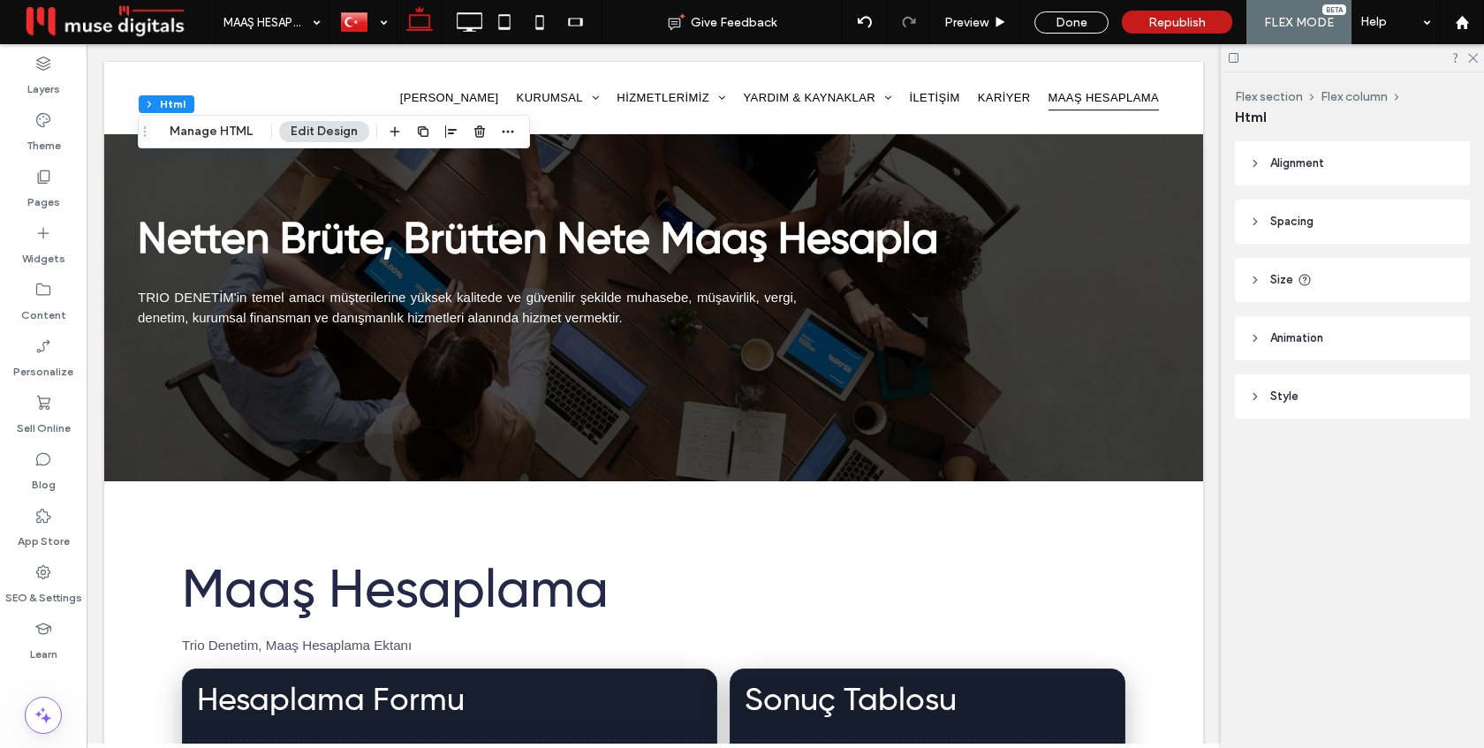
click at [1334, 279] on header "Size" at bounding box center [1352, 280] width 235 height 44
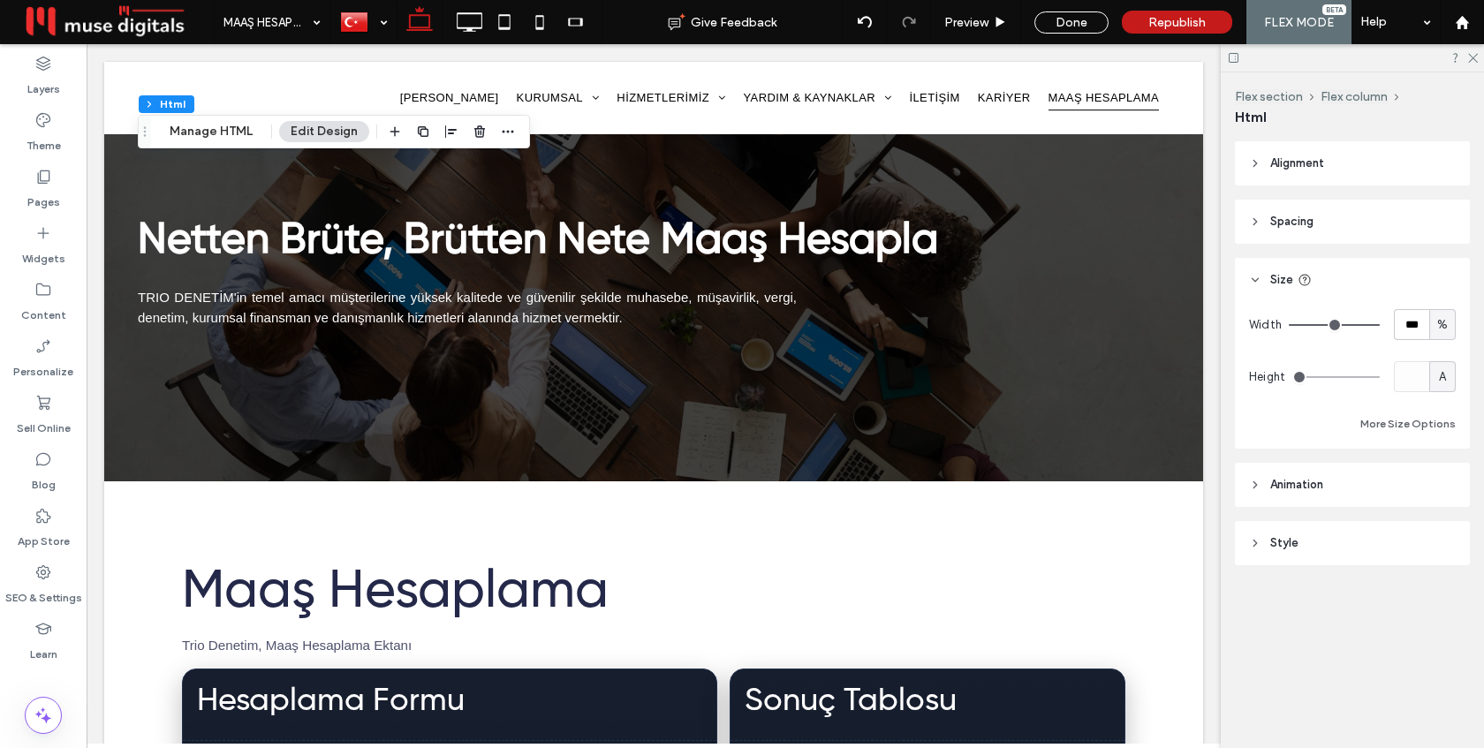
click at [1317, 238] on header "Spacing" at bounding box center [1352, 222] width 235 height 44
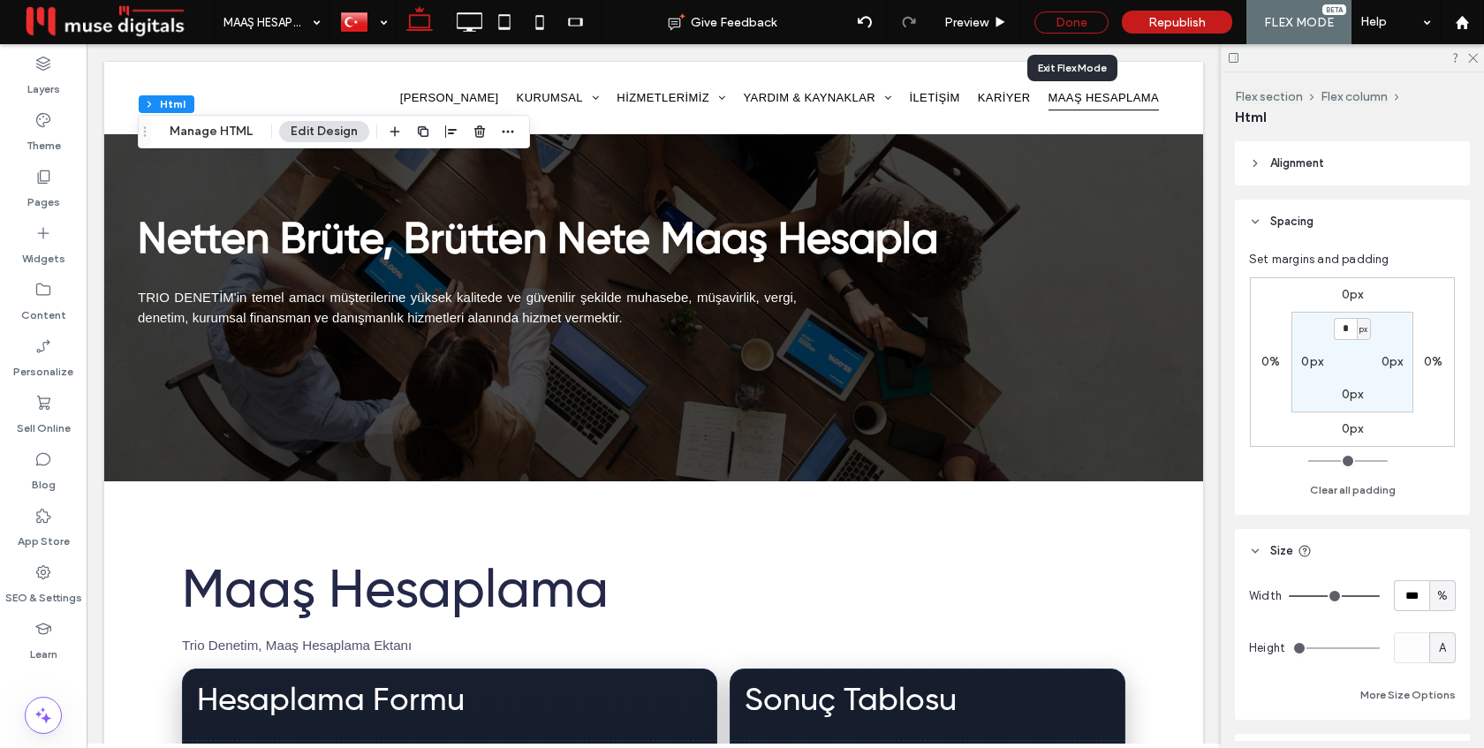
click at [1094, 21] on div "Done" at bounding box center [1071, 22] width 74 height 22
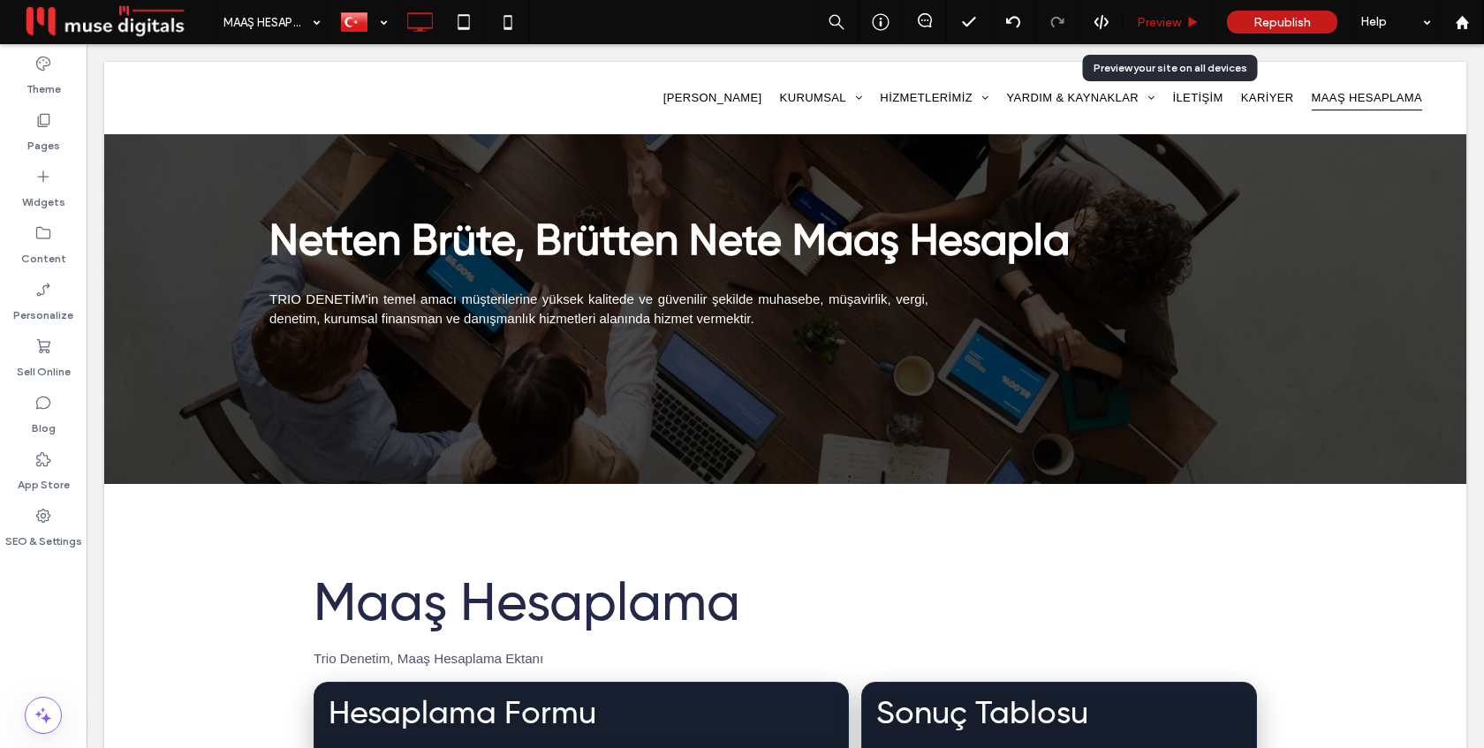
click at [1171, 24] on span "Preview" at bounding box center [1159, 22] width 44 height 15
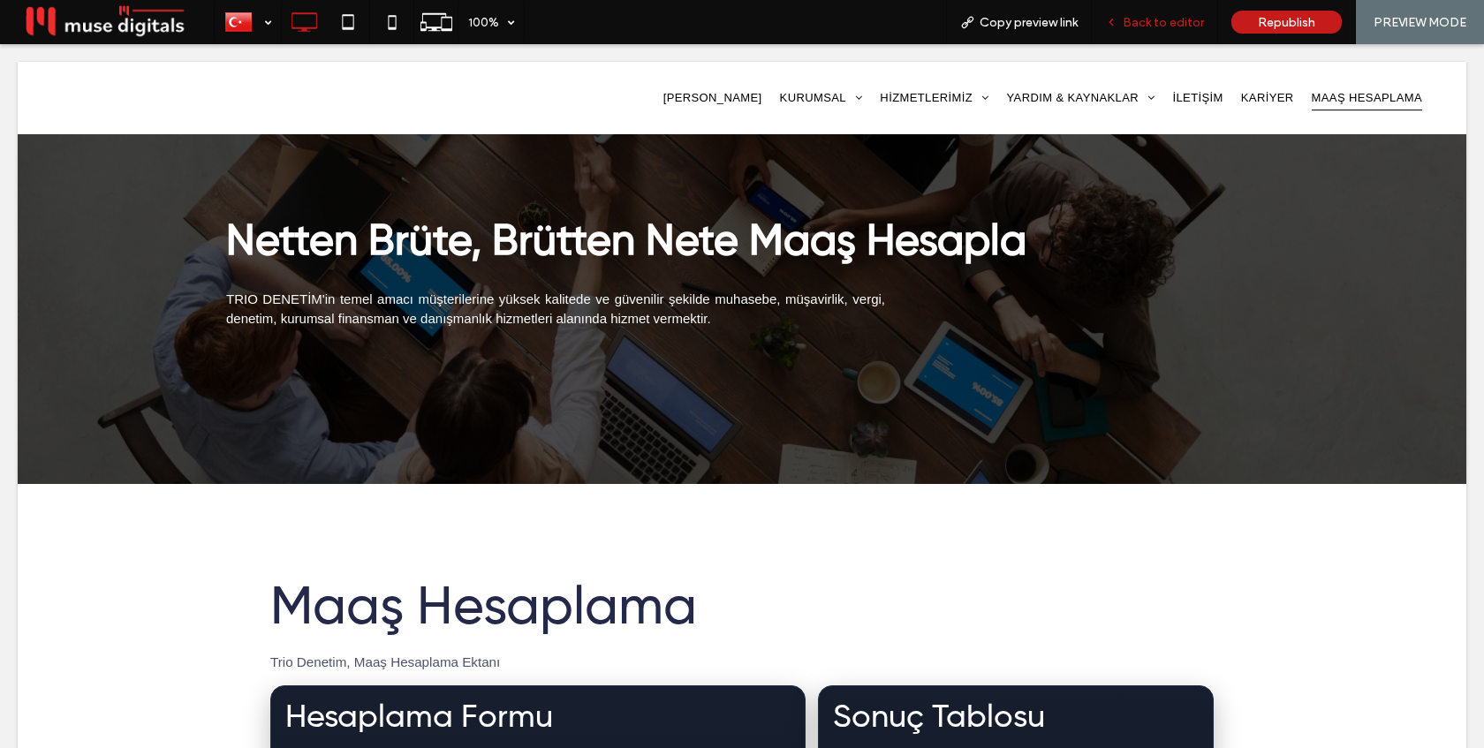
click at [1157, 15] on span "Back to editor" at bounding box center [1163, 22] width 81 height 15
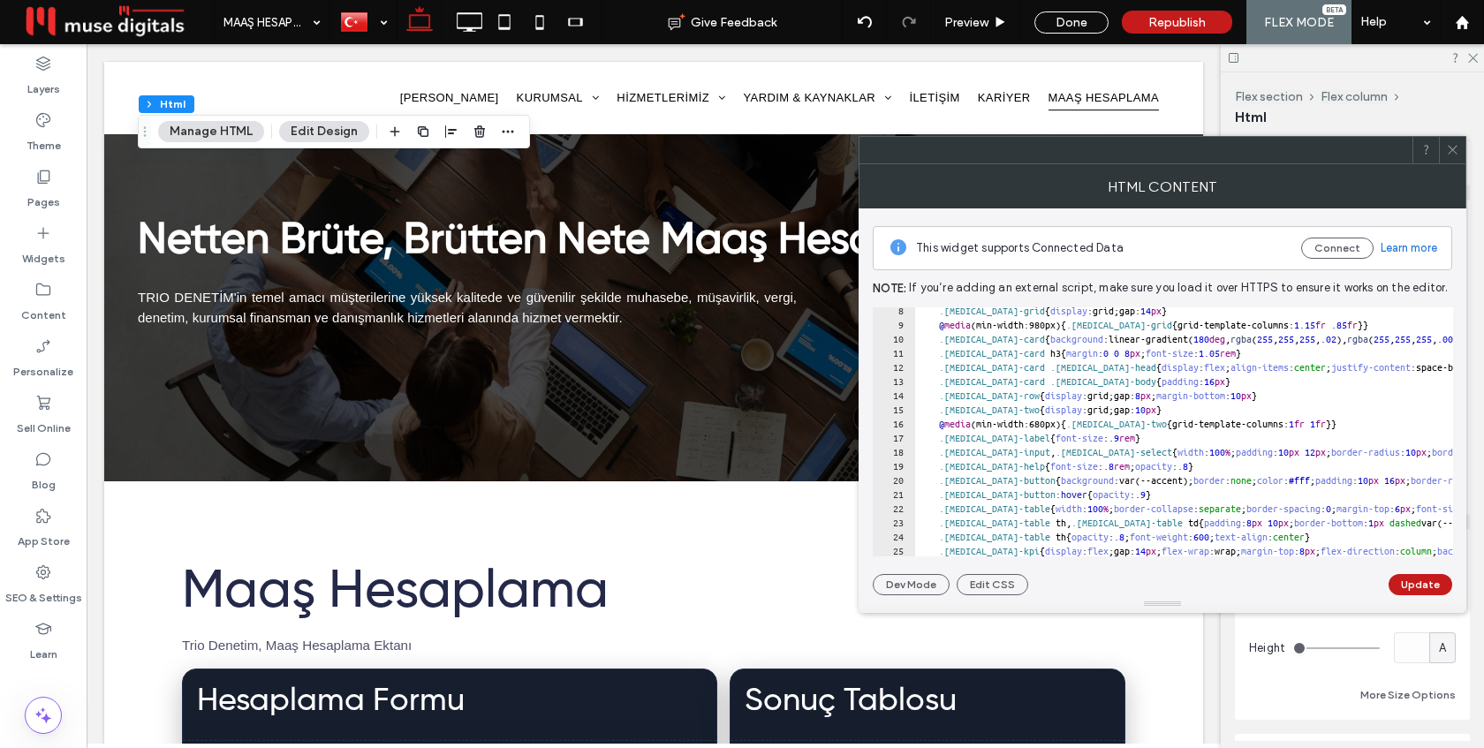
scroll to position [55, 0]
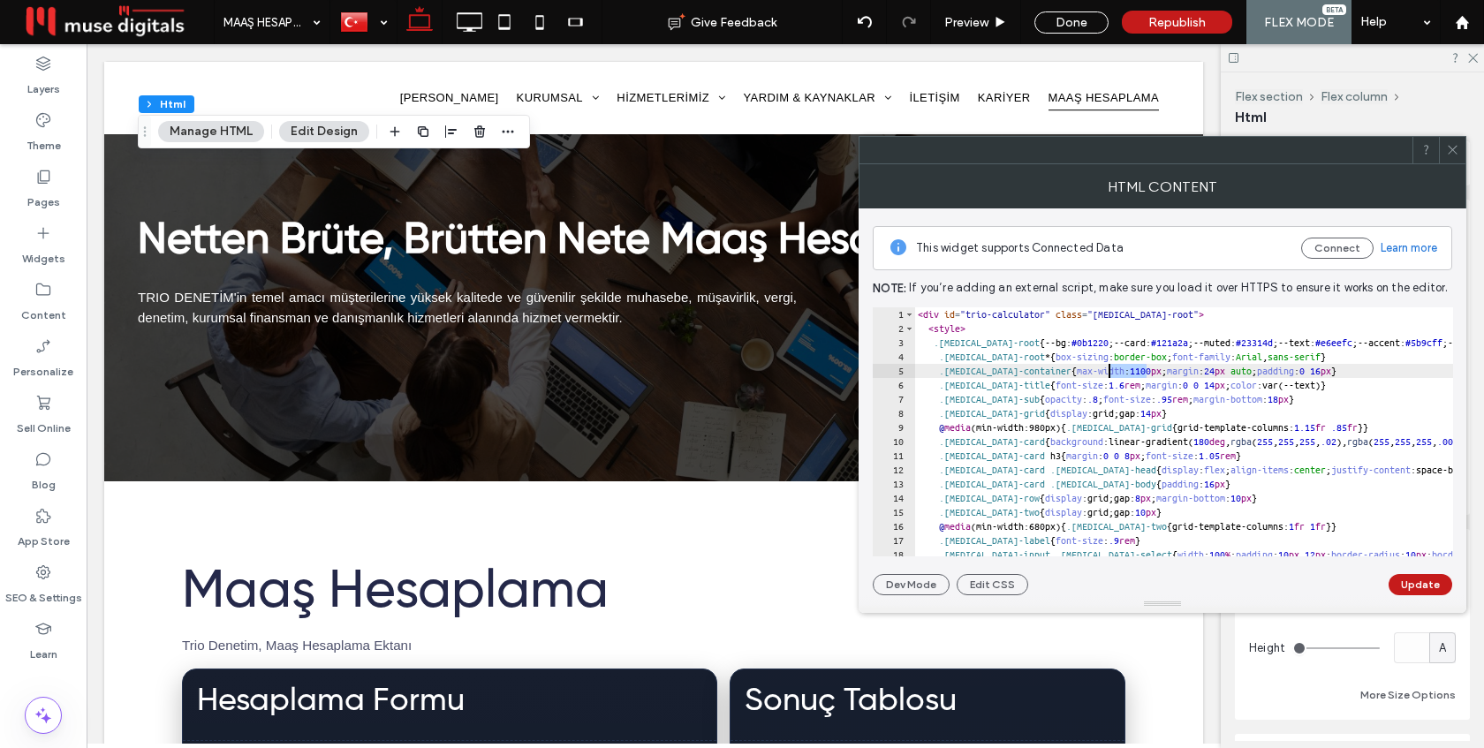
drag, startPoint x: 1146, startPoint y: 368, endPoint x: 1108, endPoint y: 370, distance: 37.1
type textarea "**********"
click at [1434, 584] on button "Update" at bounding box center [1420, 584] width 64 height 21
click at [1455, 152] on use at bounding box center [1452, 150] width 9 height 9
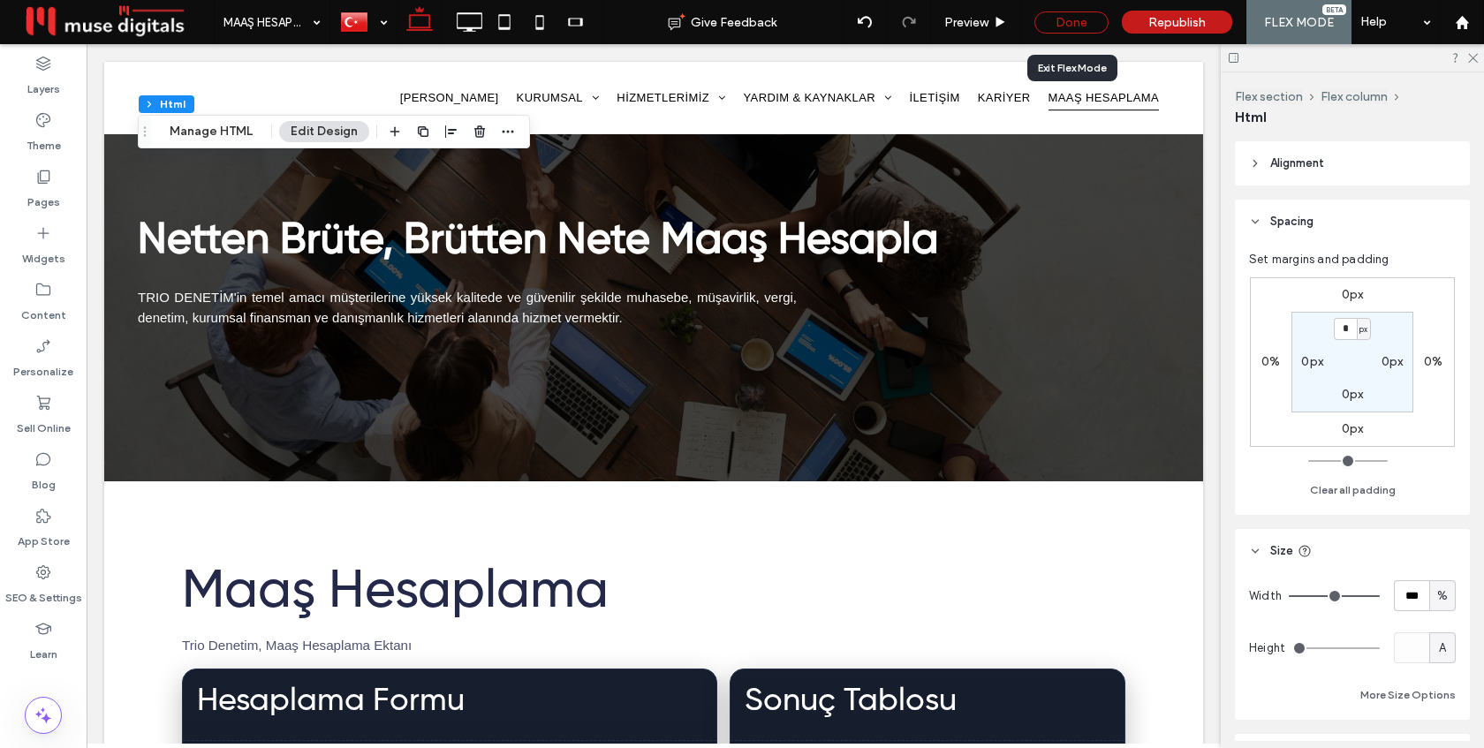
click at [1071, 22] on div "Done" at bounding box center [1071, 22] width 74 height 22
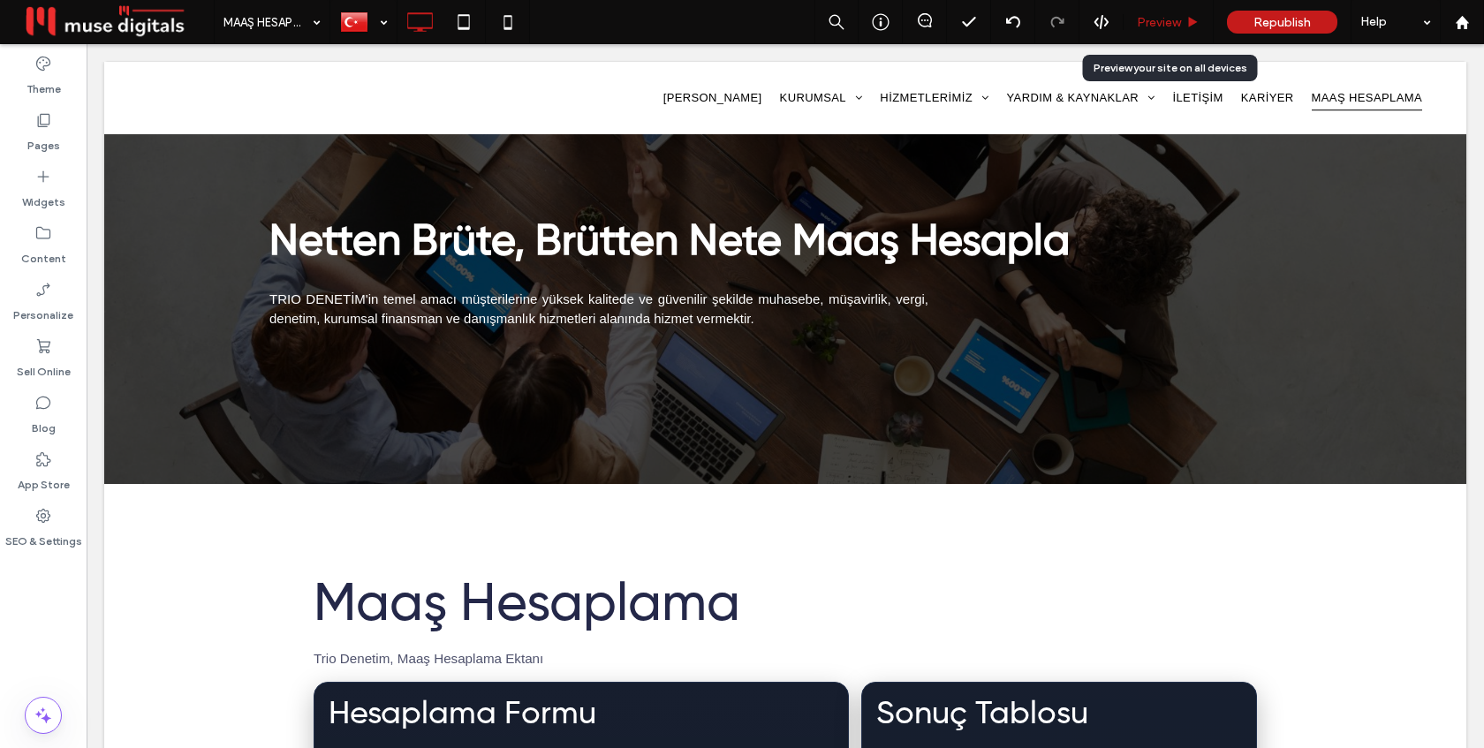
click at [1158, 19] on span "Preview" at bounding box center [1159, 22] width 44 height 15
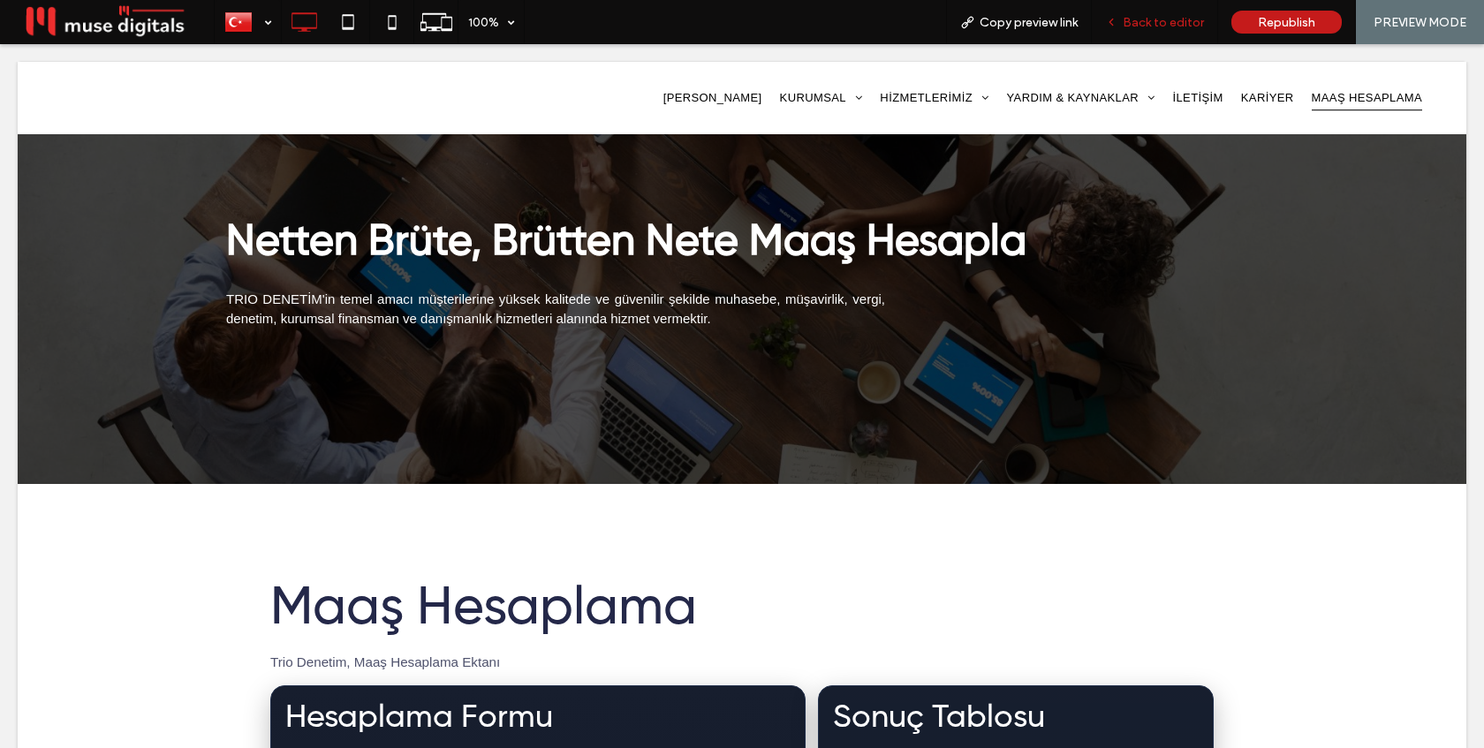
click at [1142, 24] on span "Back to editor" at bounding box center [1163, 22] width 81 height 15
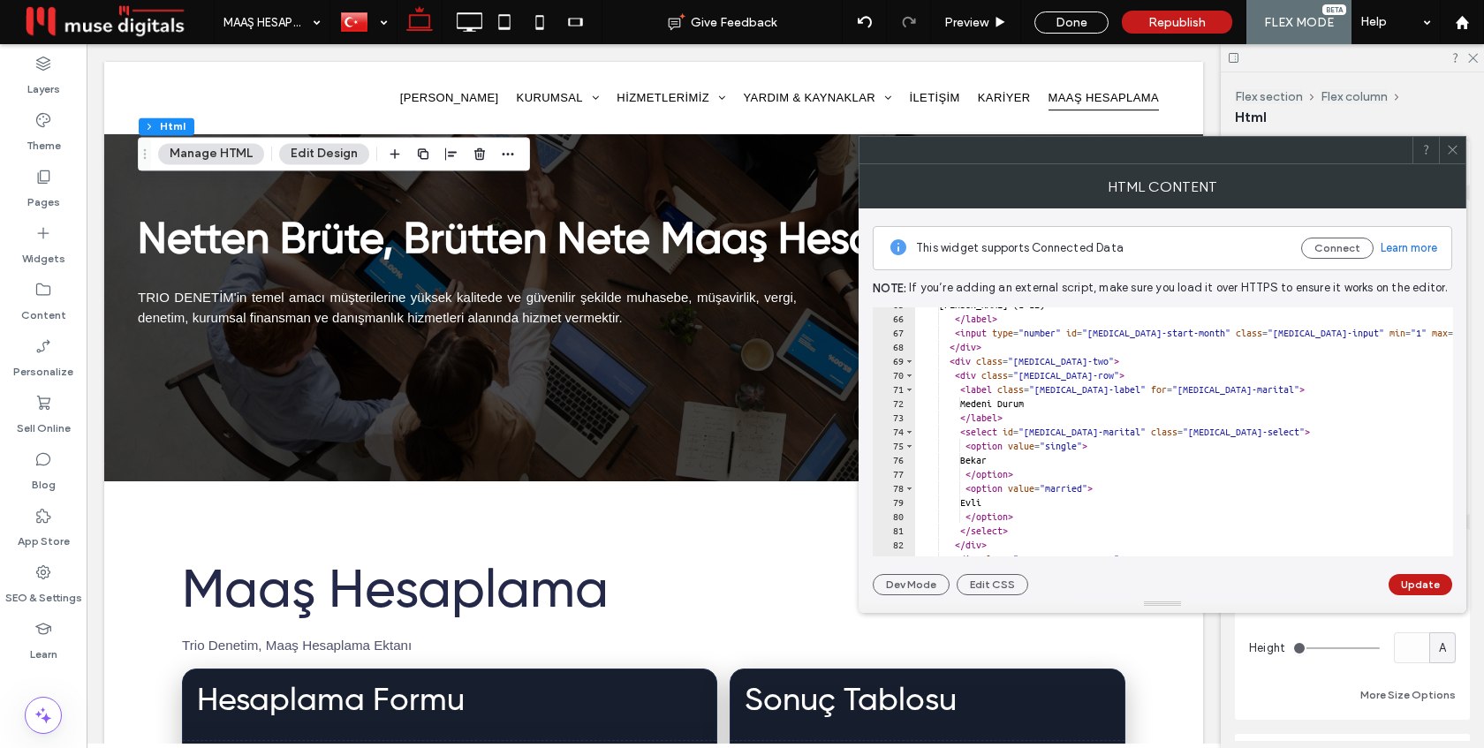
scroll to position [924, 0]
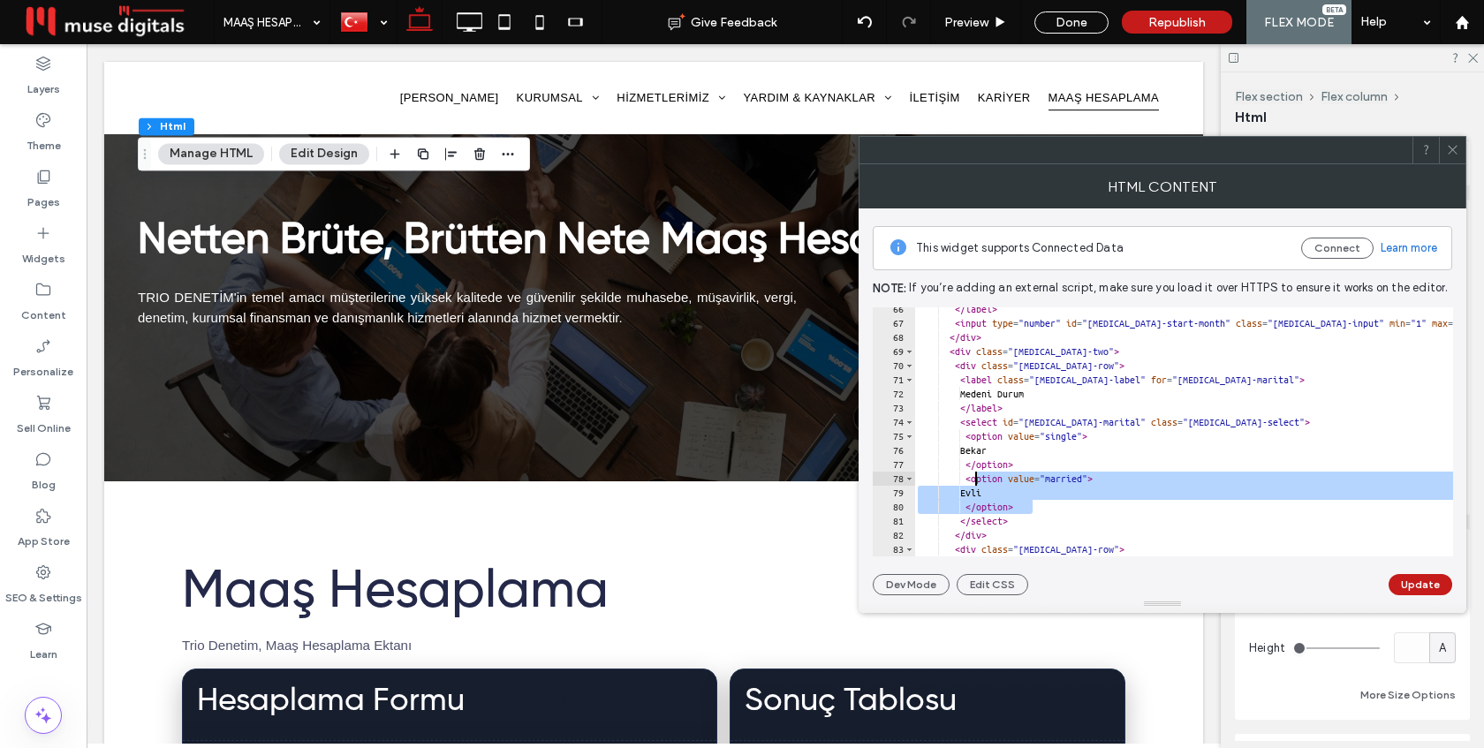
drag, startPoint x: 1035, startPoint y: 506, endPoint x: 975, endPoint y: 484, distance: 64.0
type textarea "**********"
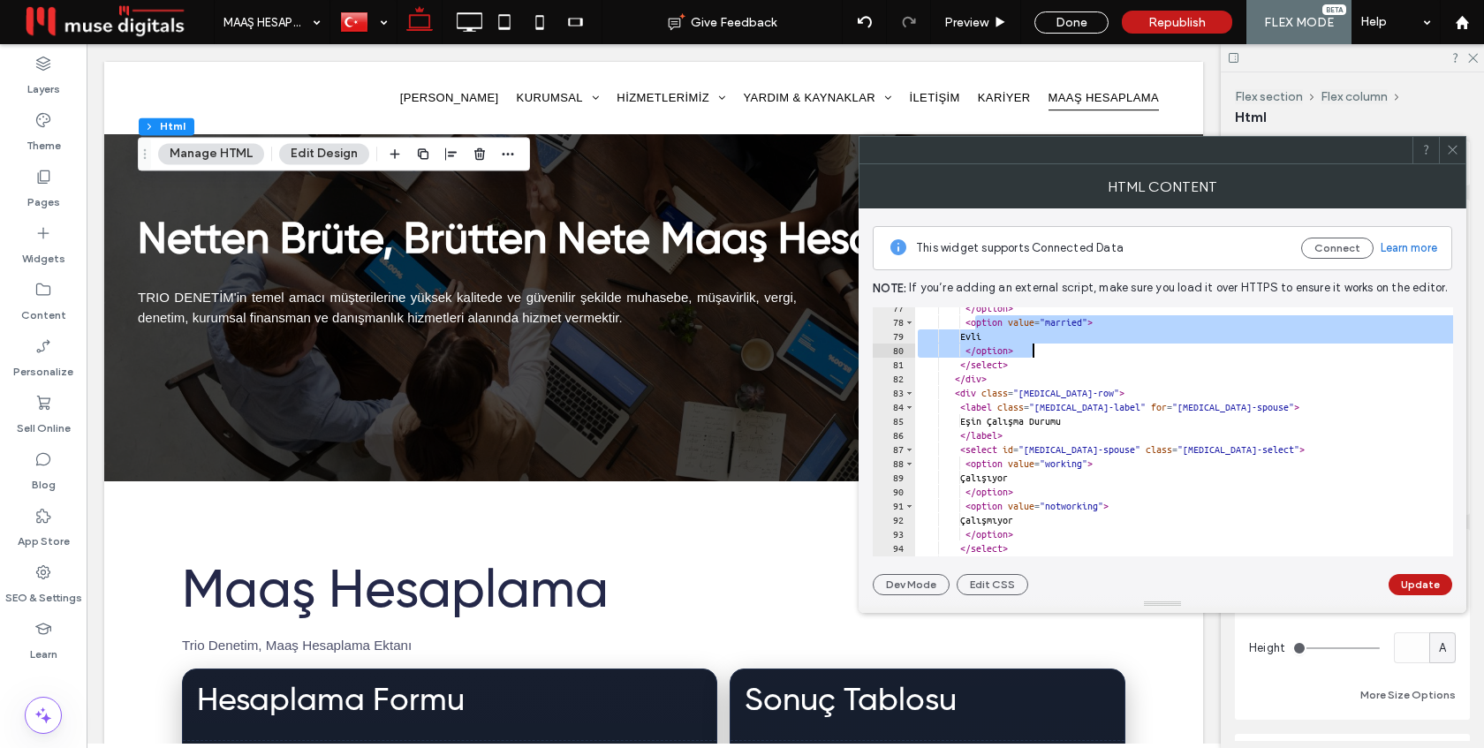
scroll to position [1085, 0]
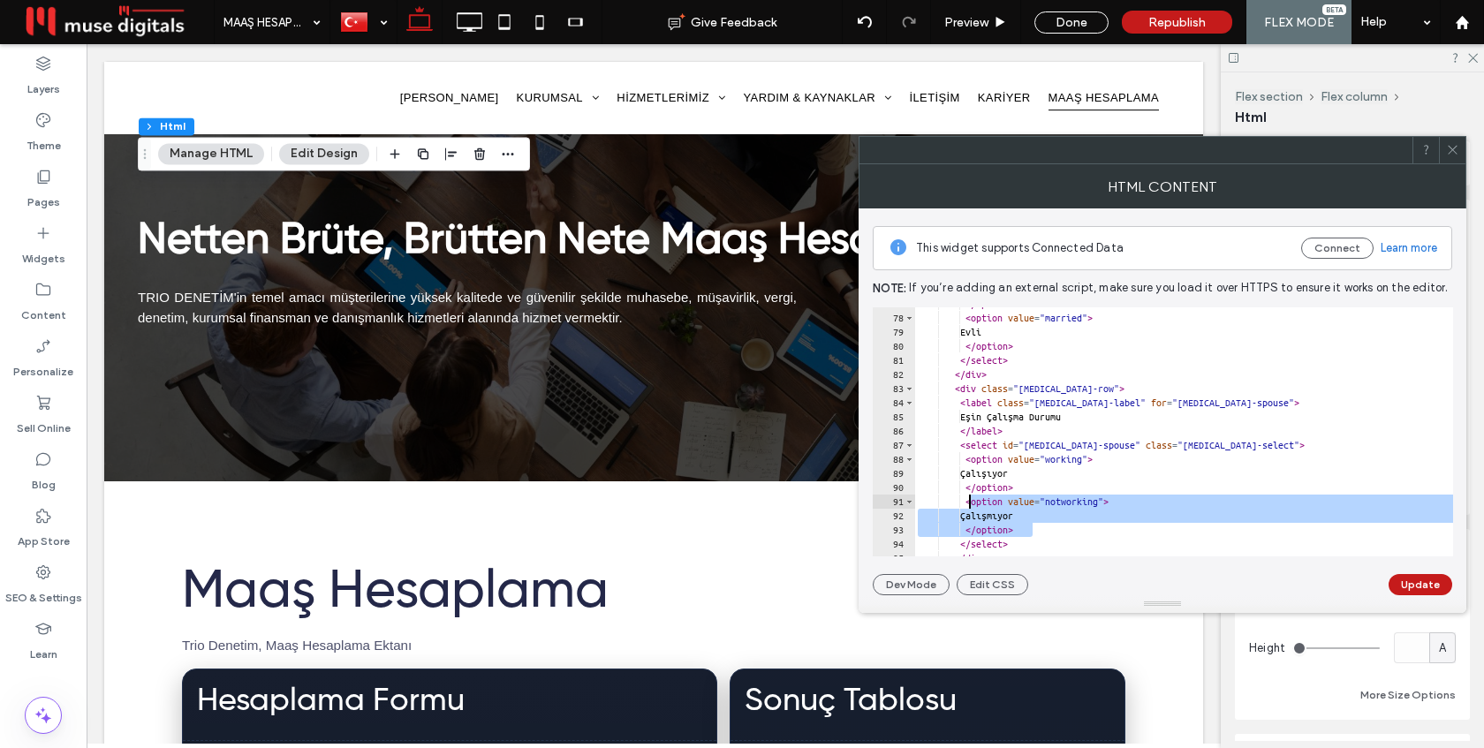
drag, startPoint x: 1035, startPoint y: 533, endPoint x: 971, endPoint y: 506, distance: 69.7
type textarea "**********"
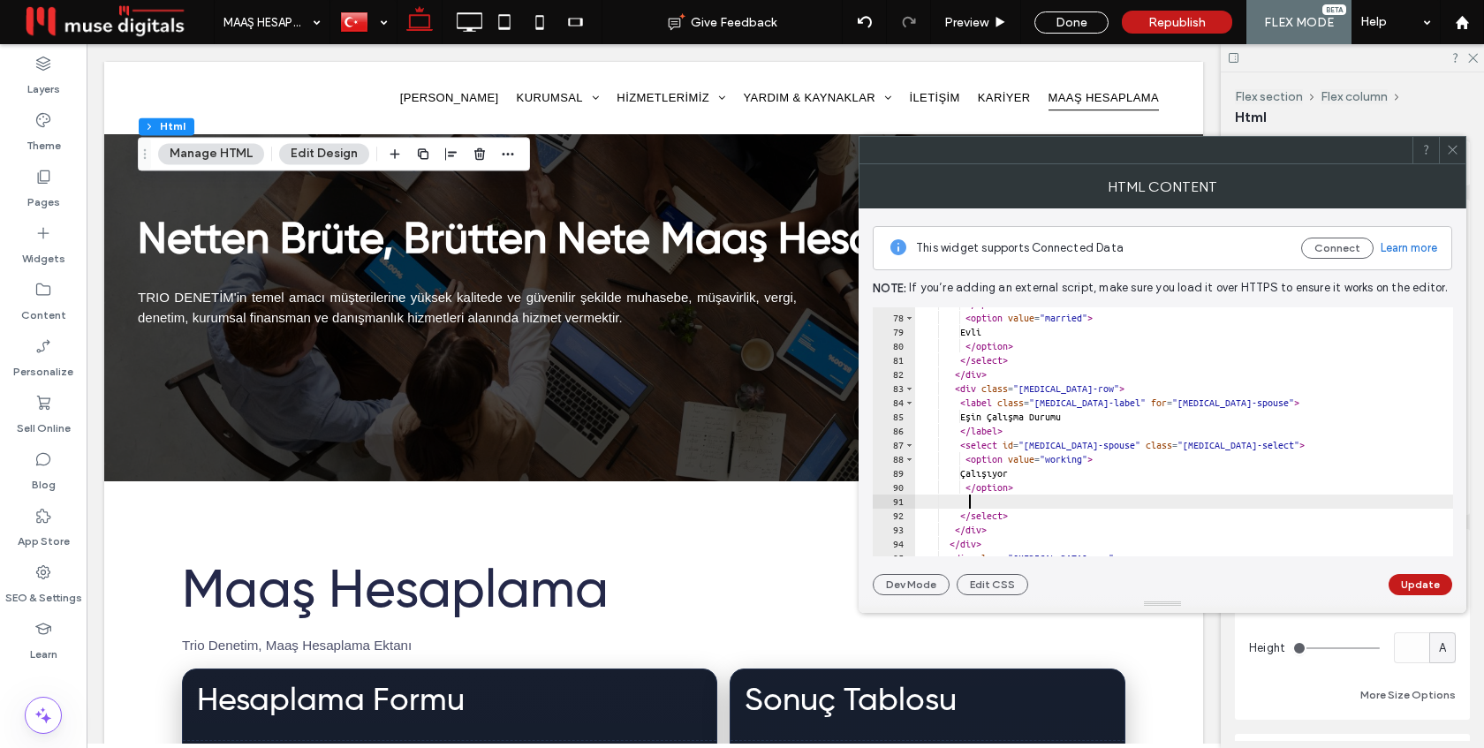
scroll to position [0, 4]
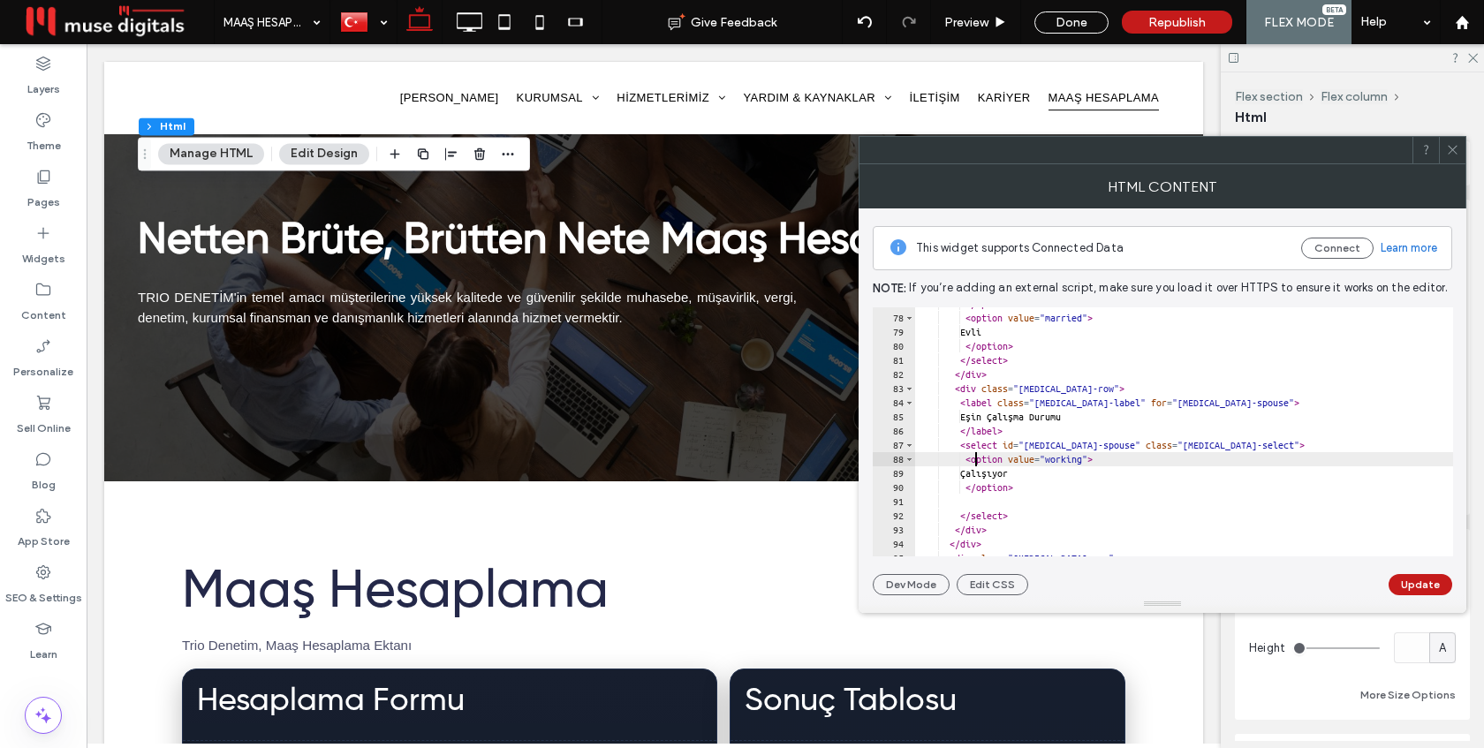
type textarea "**********"
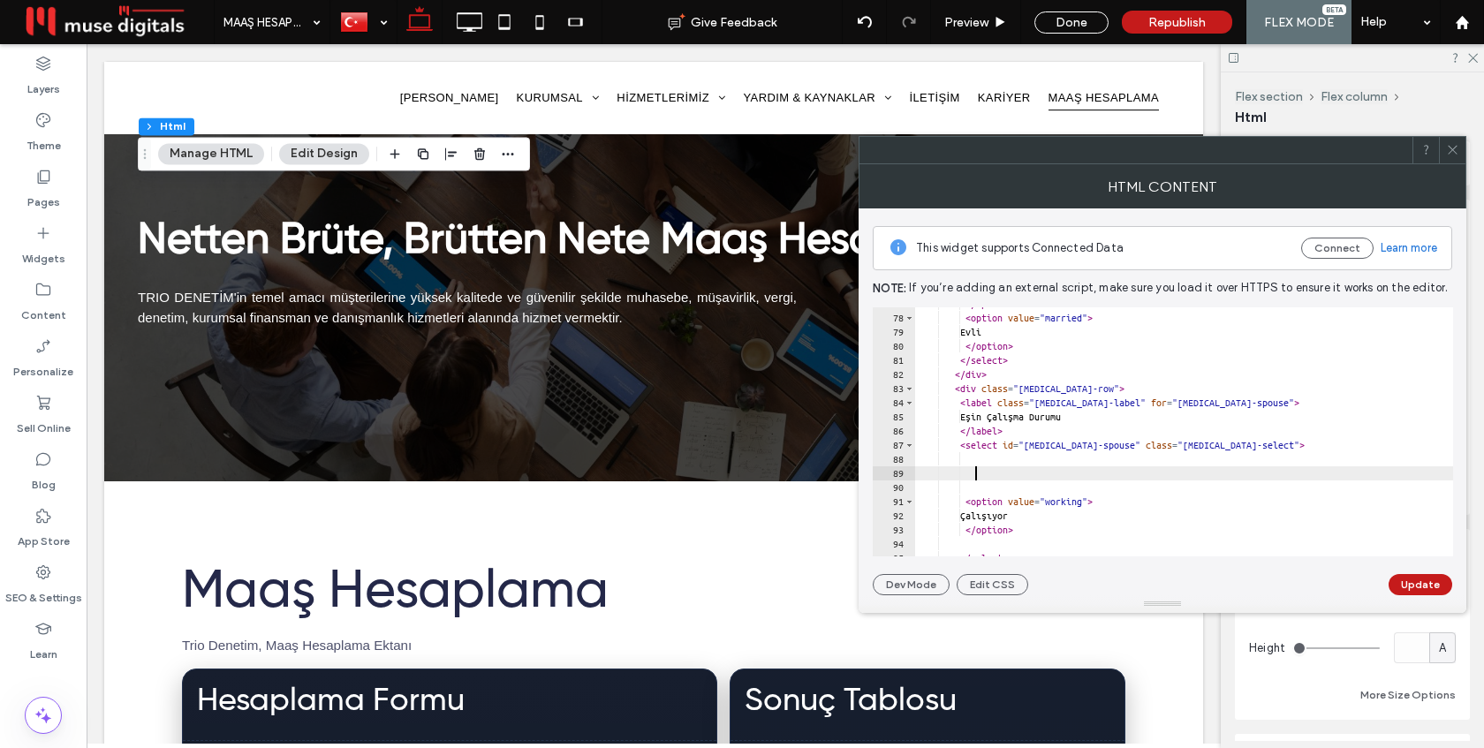
paste textarea "*********"
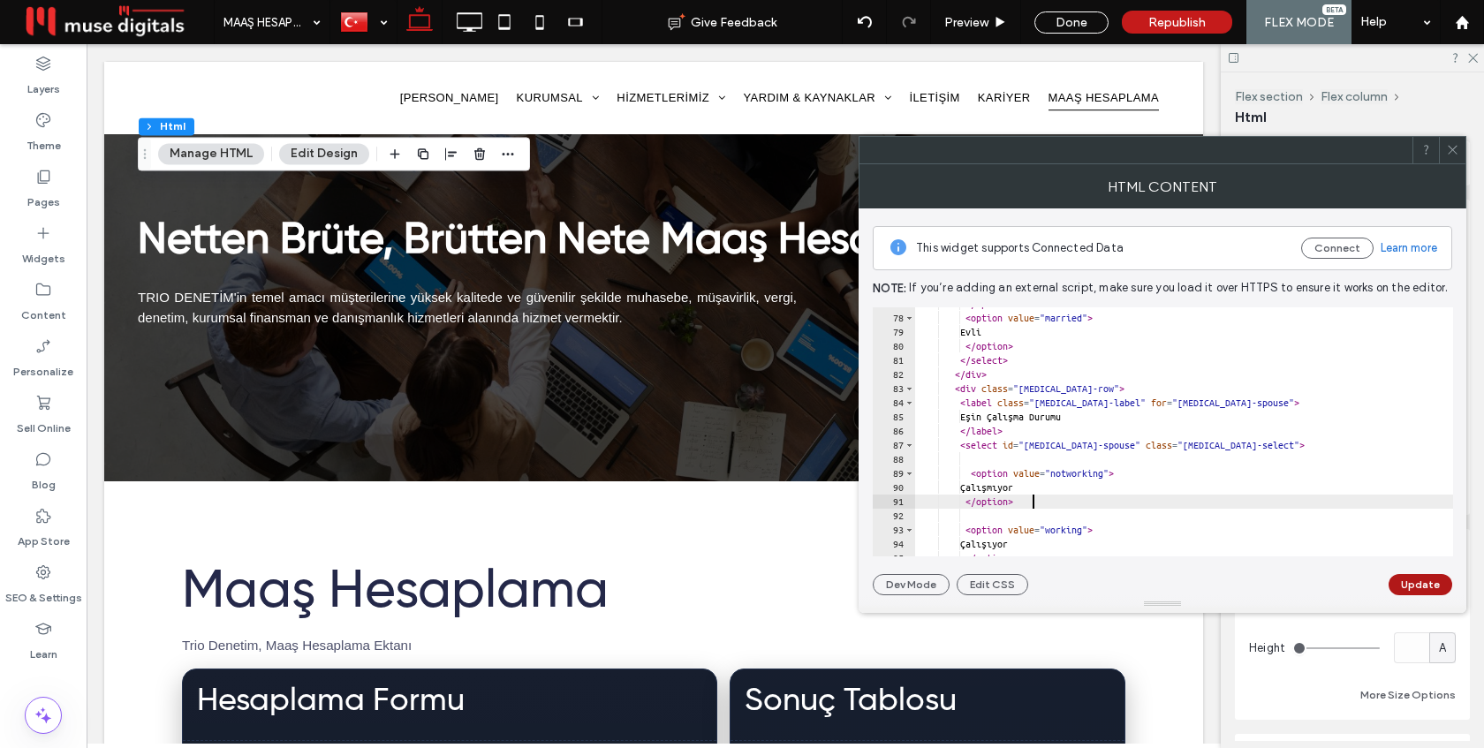
type textarea "*********"
click at [1408, 581] on button "Update" at bounding box center [1420, 584] width 64 height 21
click at [1443, 150] on div at bounding box center [1452, 150] width 26 height 26
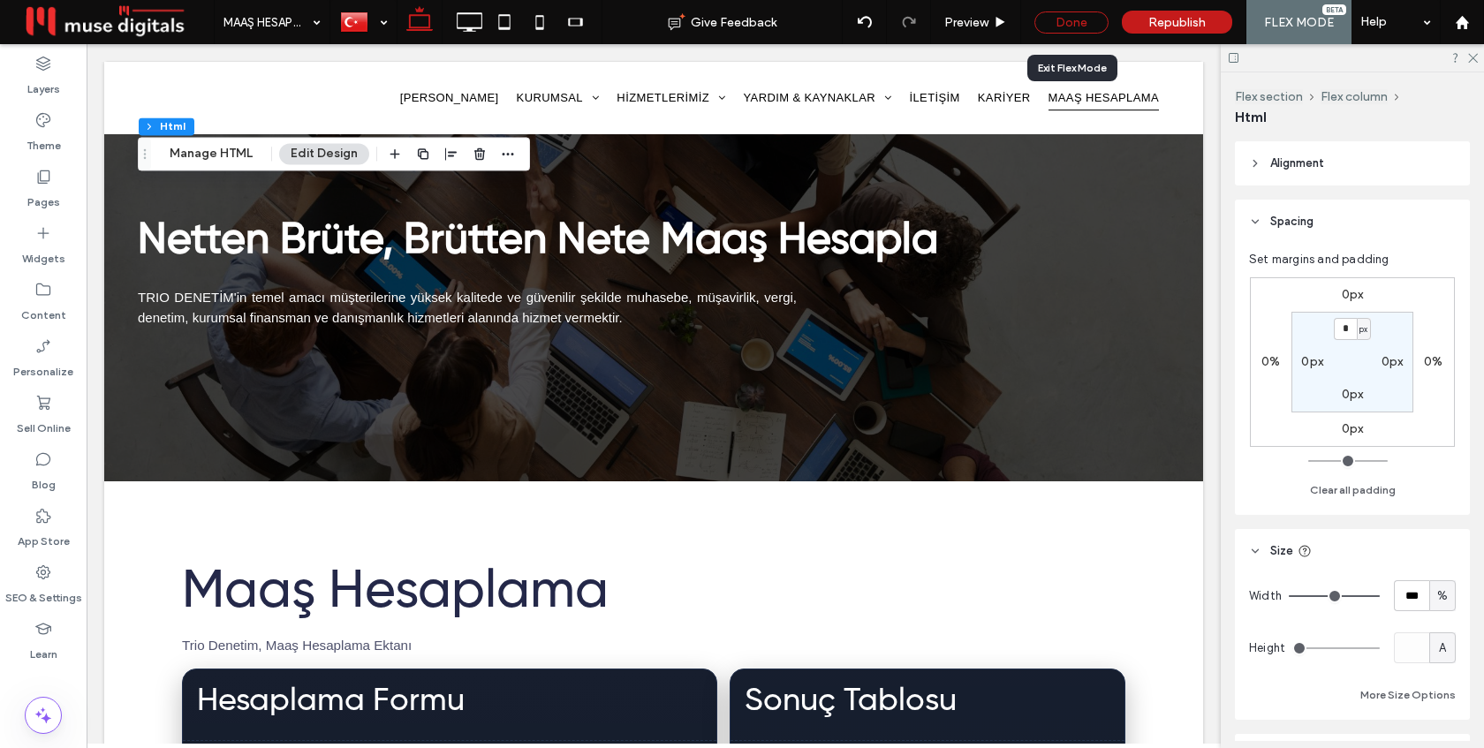
click at [1067, 20] on div "Done" at bounding box center [1071, 22] width 74 height 22
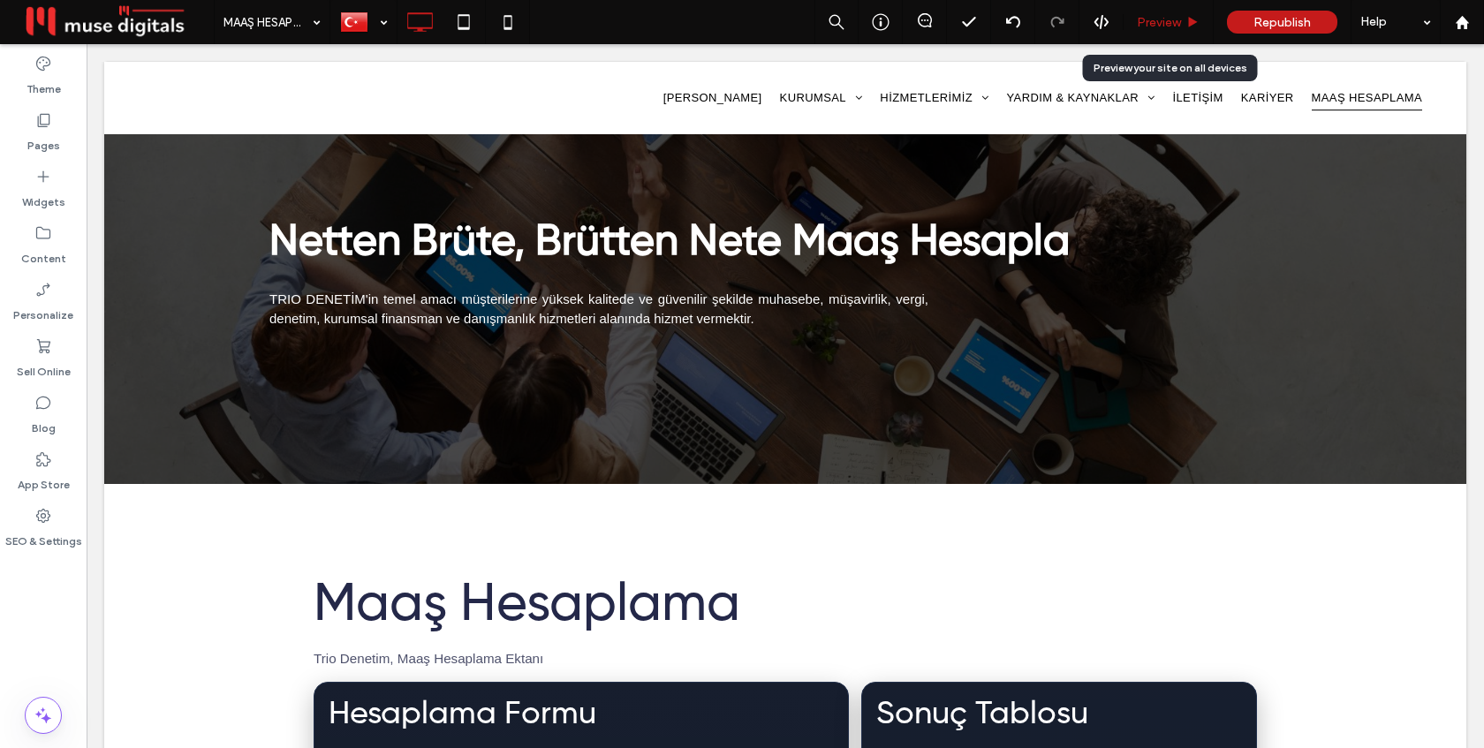
click at [1144, 19] on span "Preview" at bounding box center [1159, 22] width 44 height 15
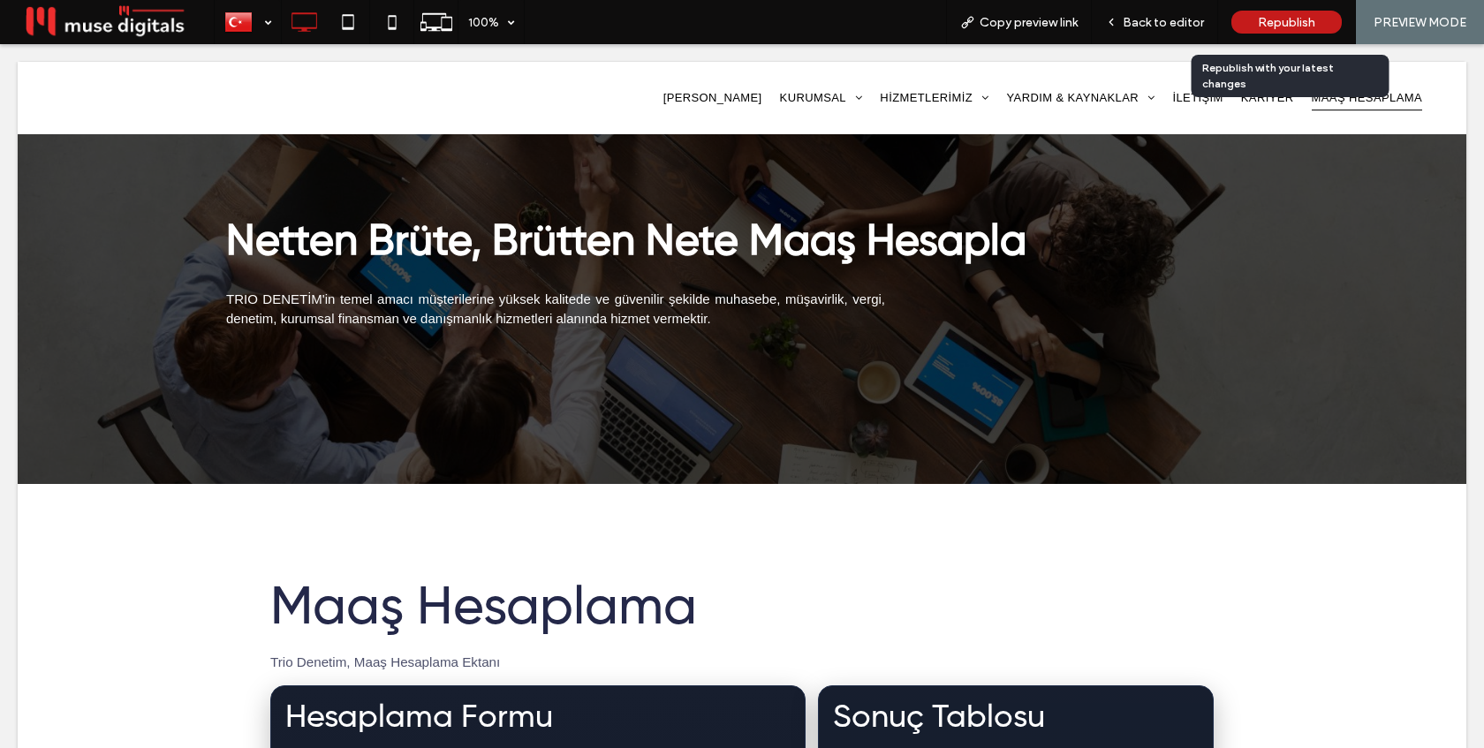
click at [1261, 25] on span "Republish" at bounding box center [1286, 22] width 57 height 15
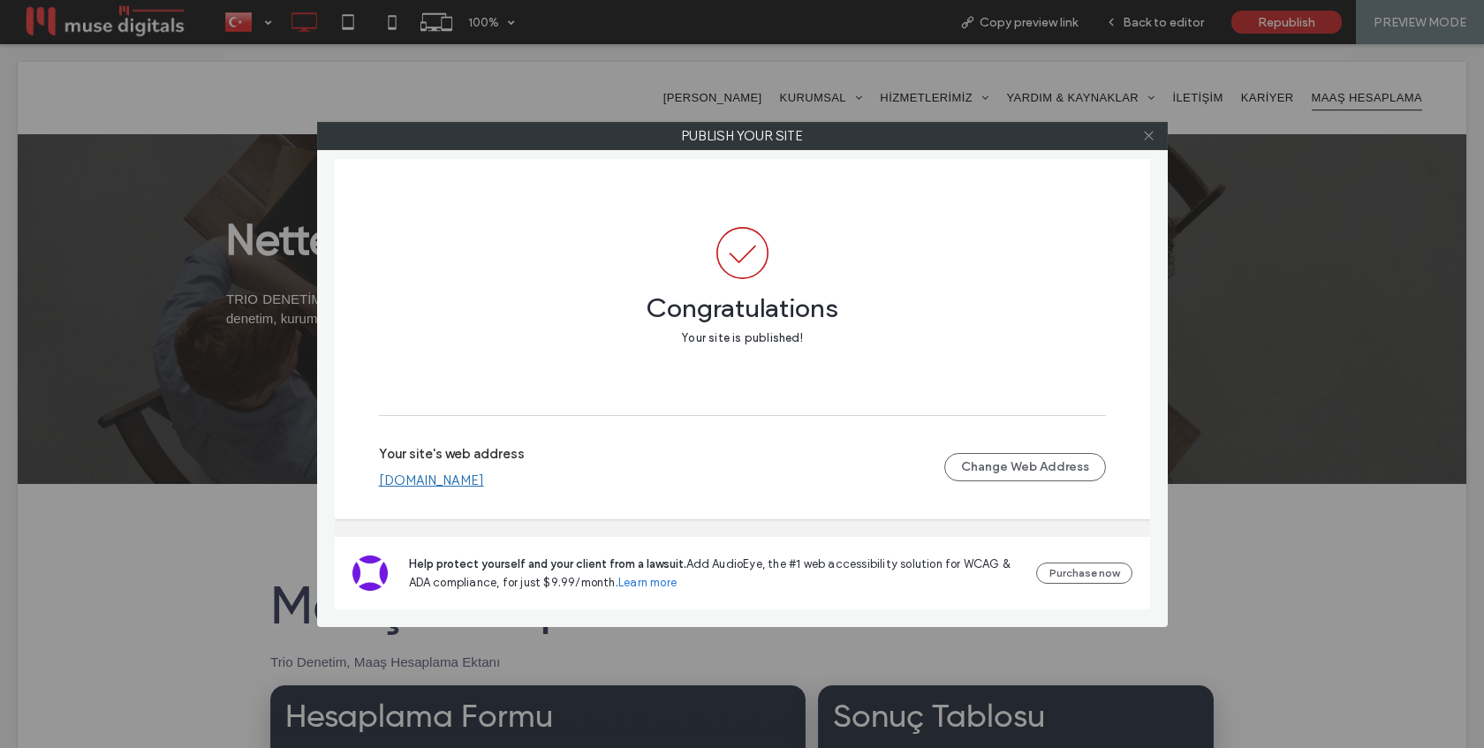
click at [1153, 136] on icon at bounding box center [1148, 135] width 13 height 13
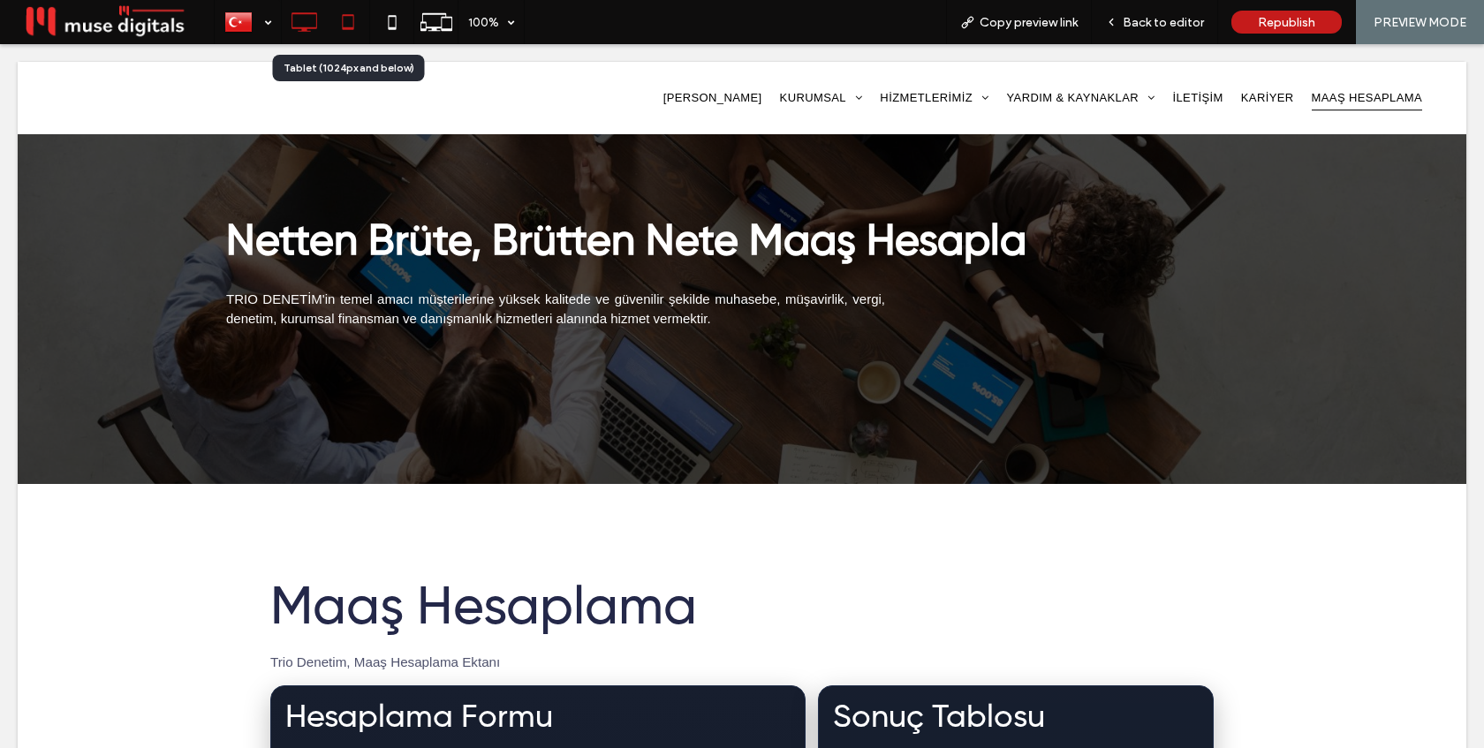
click at [347, 19] on icon at bounding box center [347, 21] width 35 height 35
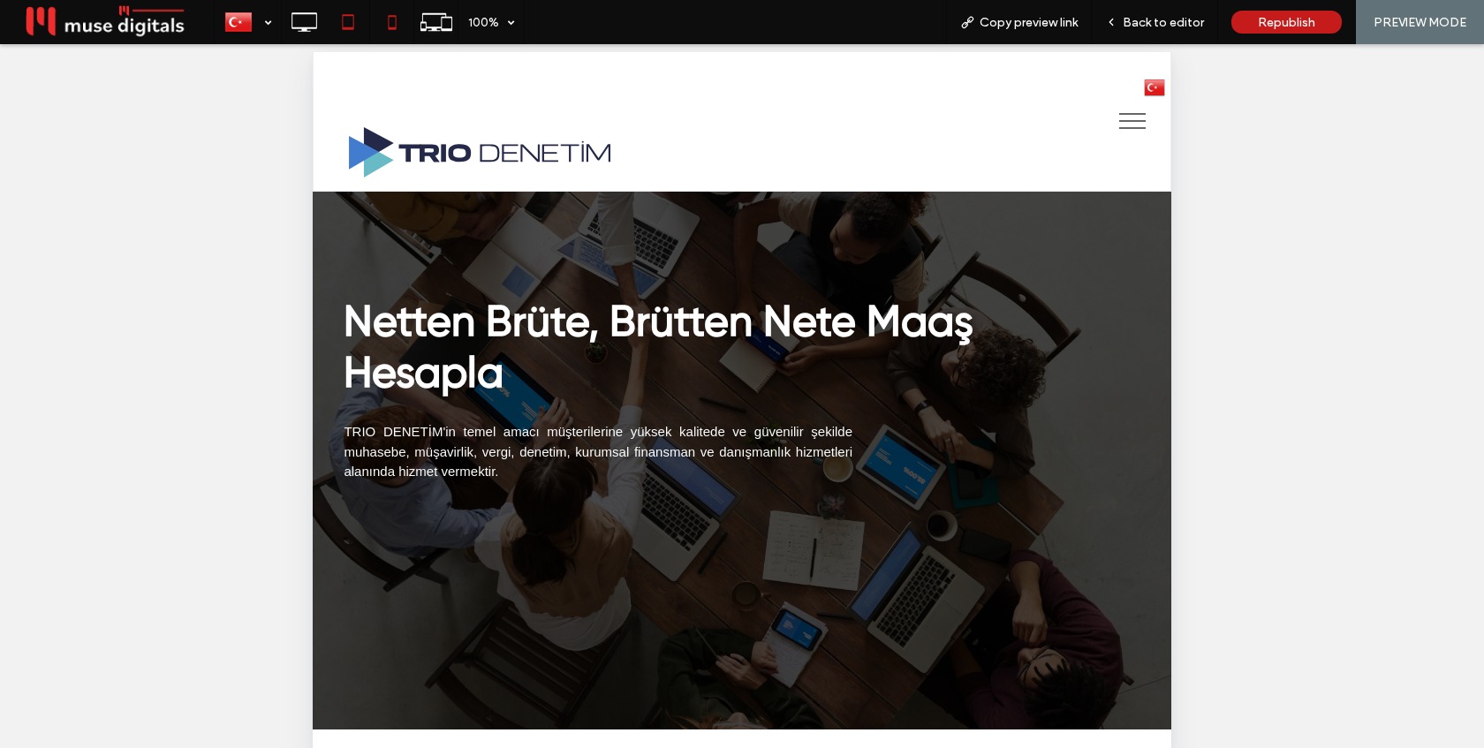
scroll to position [22, 0]
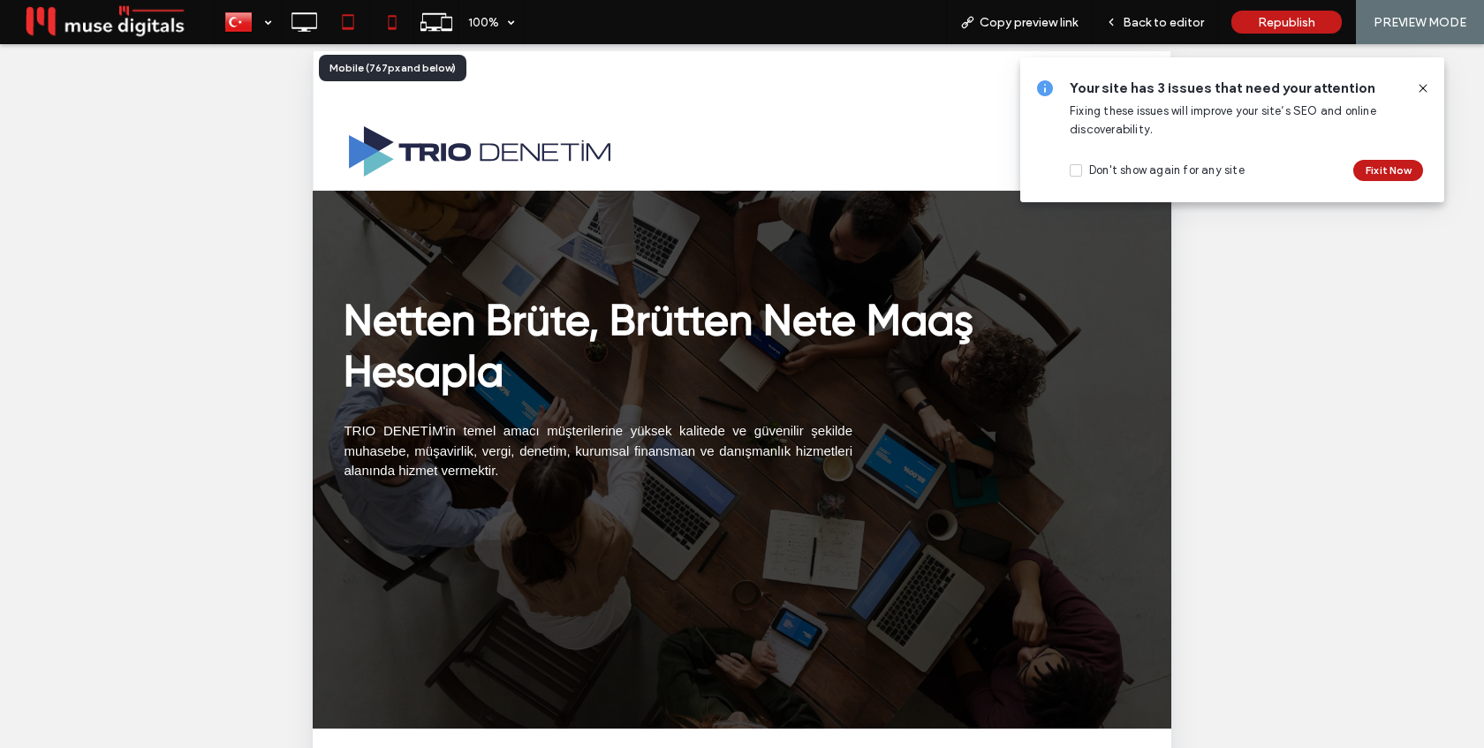
click at [392, 13] on icon at bounding box center [391, 21] width 35 height 35
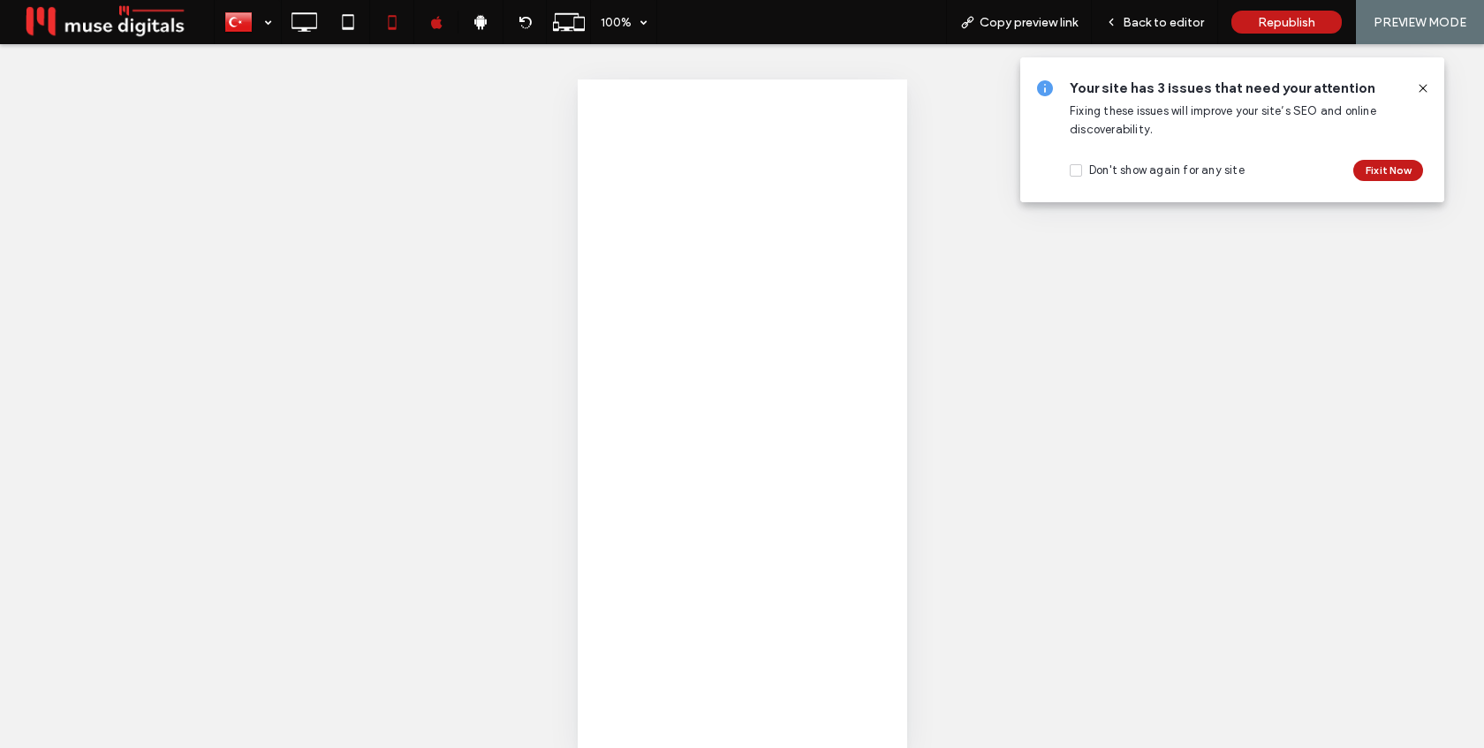
scroll to position [0, 0]
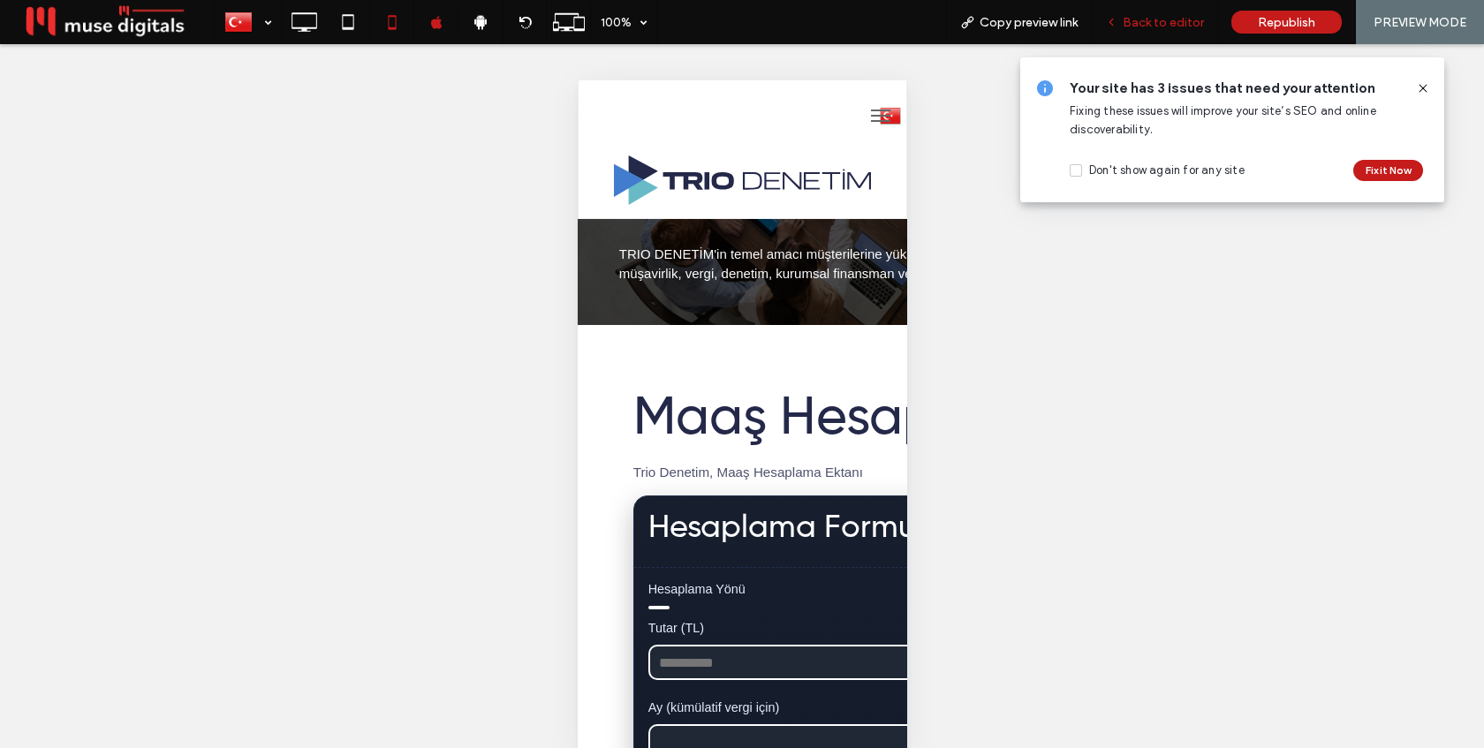
click at [1155, 16] on span "Back to editor" at bounding box center [1163, 22] width 81 height 15
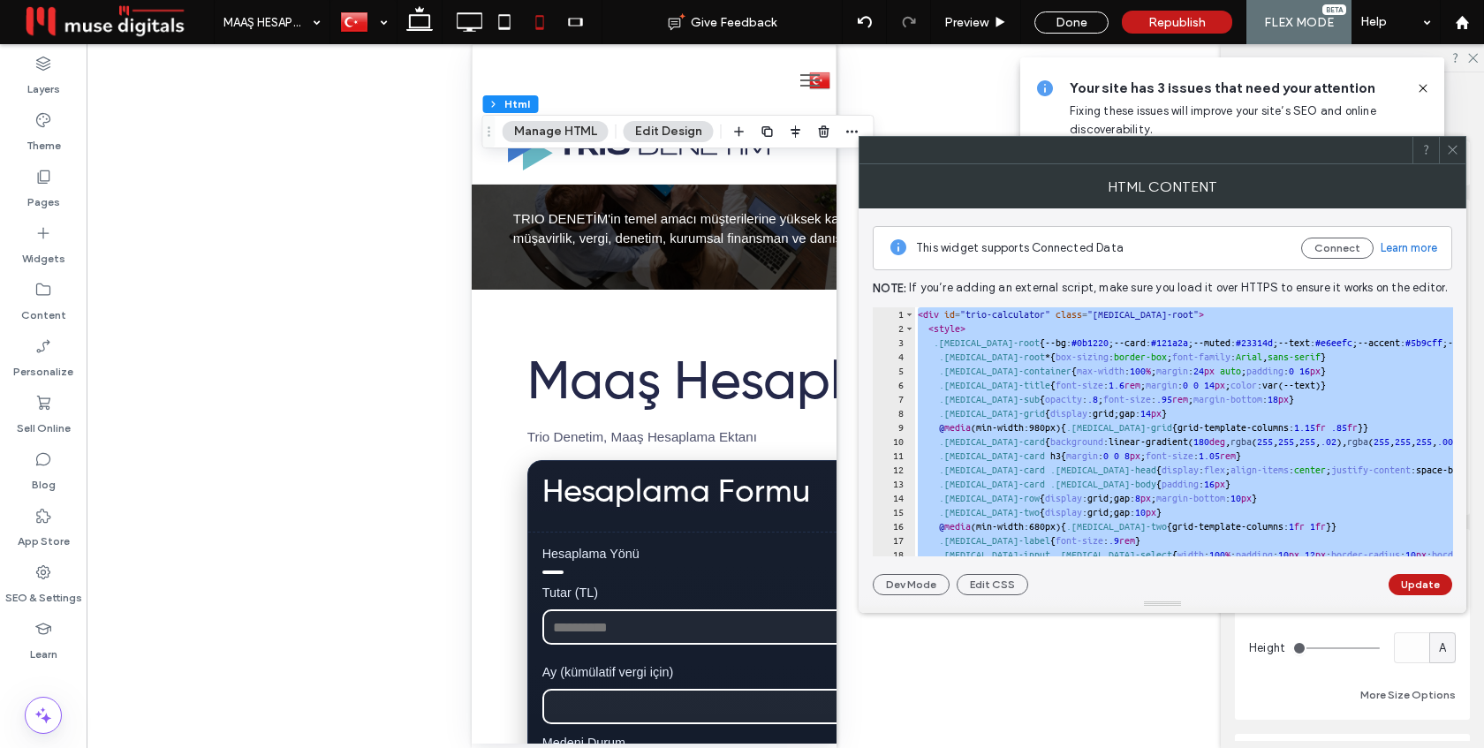
type textarea "********* *******"
paste textarea "Cursor at row 252"
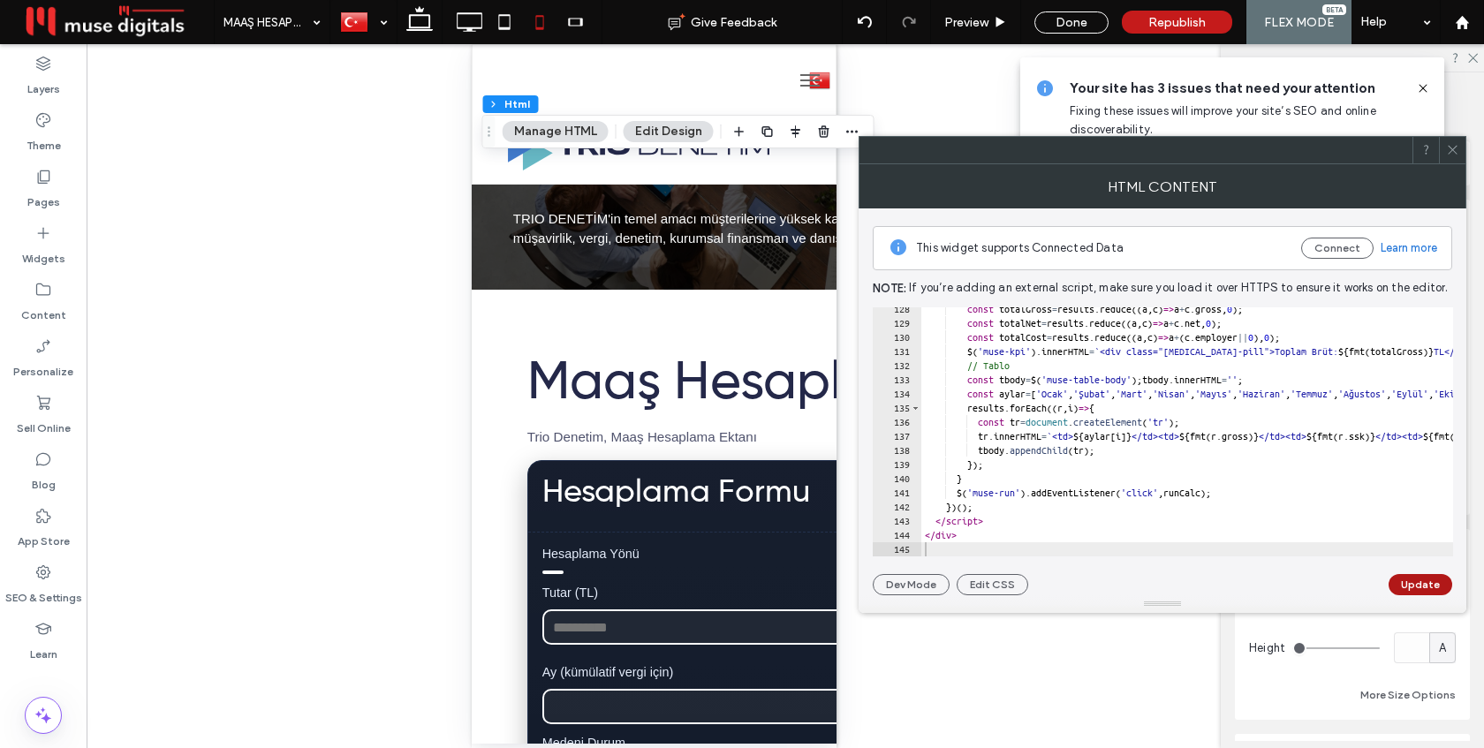
click at [1429, 586] on button "Update" at bounding box center [1420, 584] width 64 height 21
click at [1449, 149] on icon at bounding box center [1452, 149] width 13 height 13
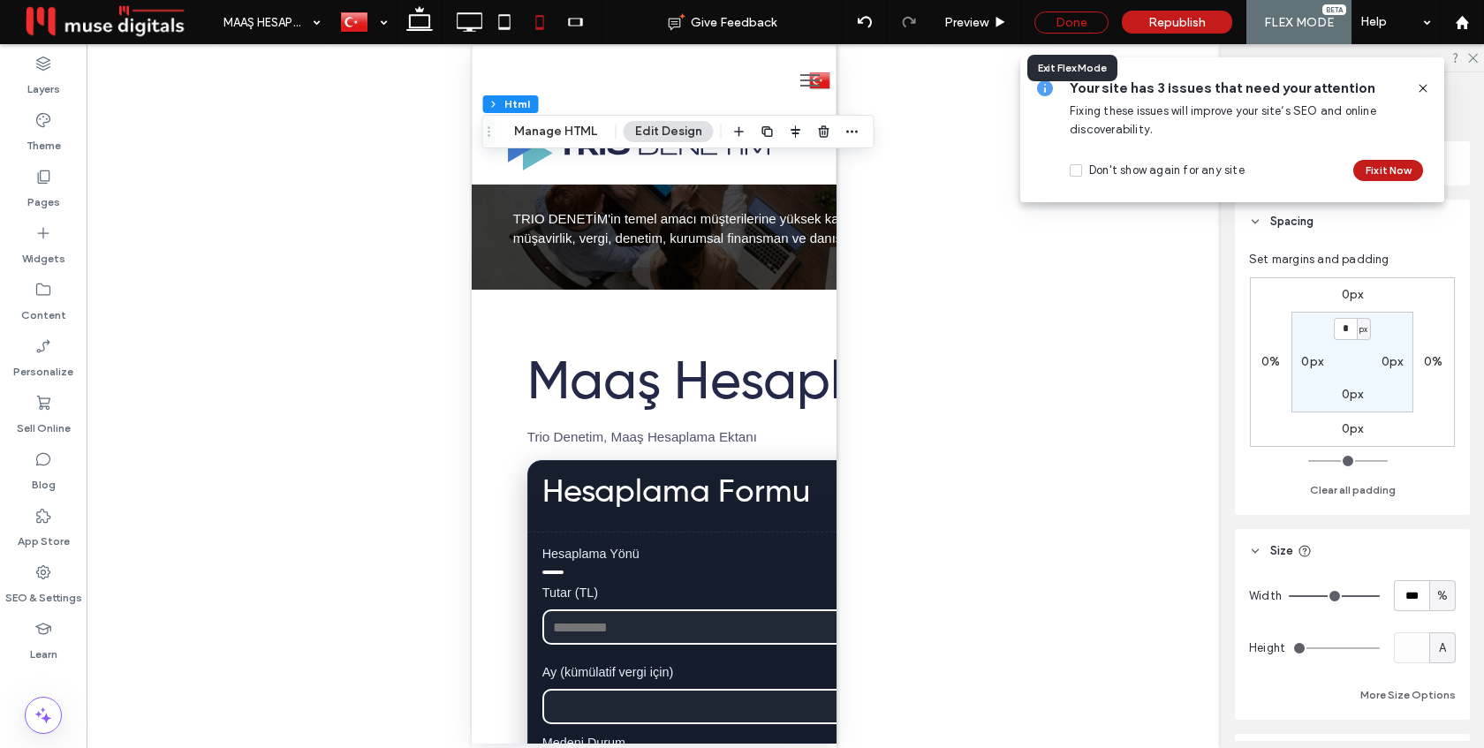
click at [1070, 14] on div "Done" at bounding box center [1071, 22] width 74 height 22
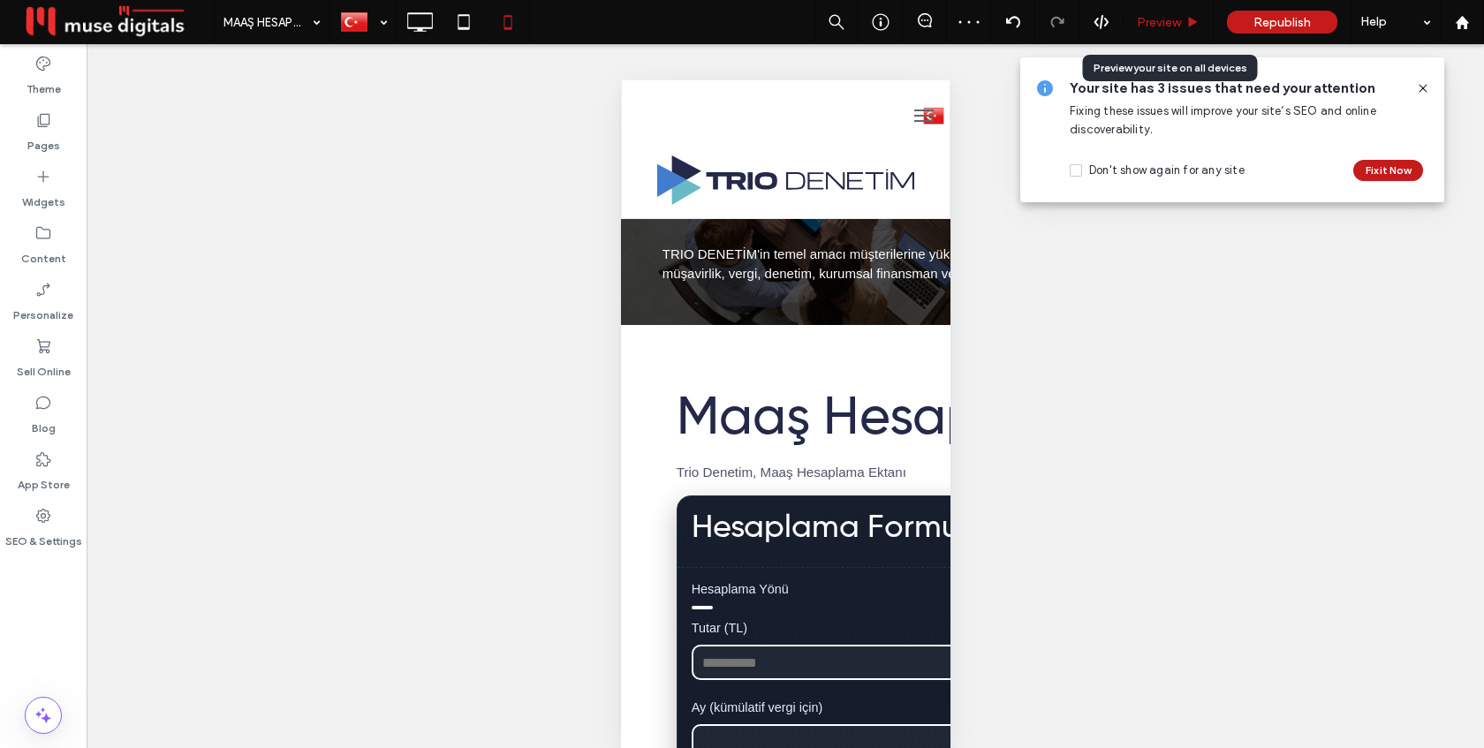
click at [1138, 27] on span "Preview" at bounding box center [1159, 22] width 44 height 15
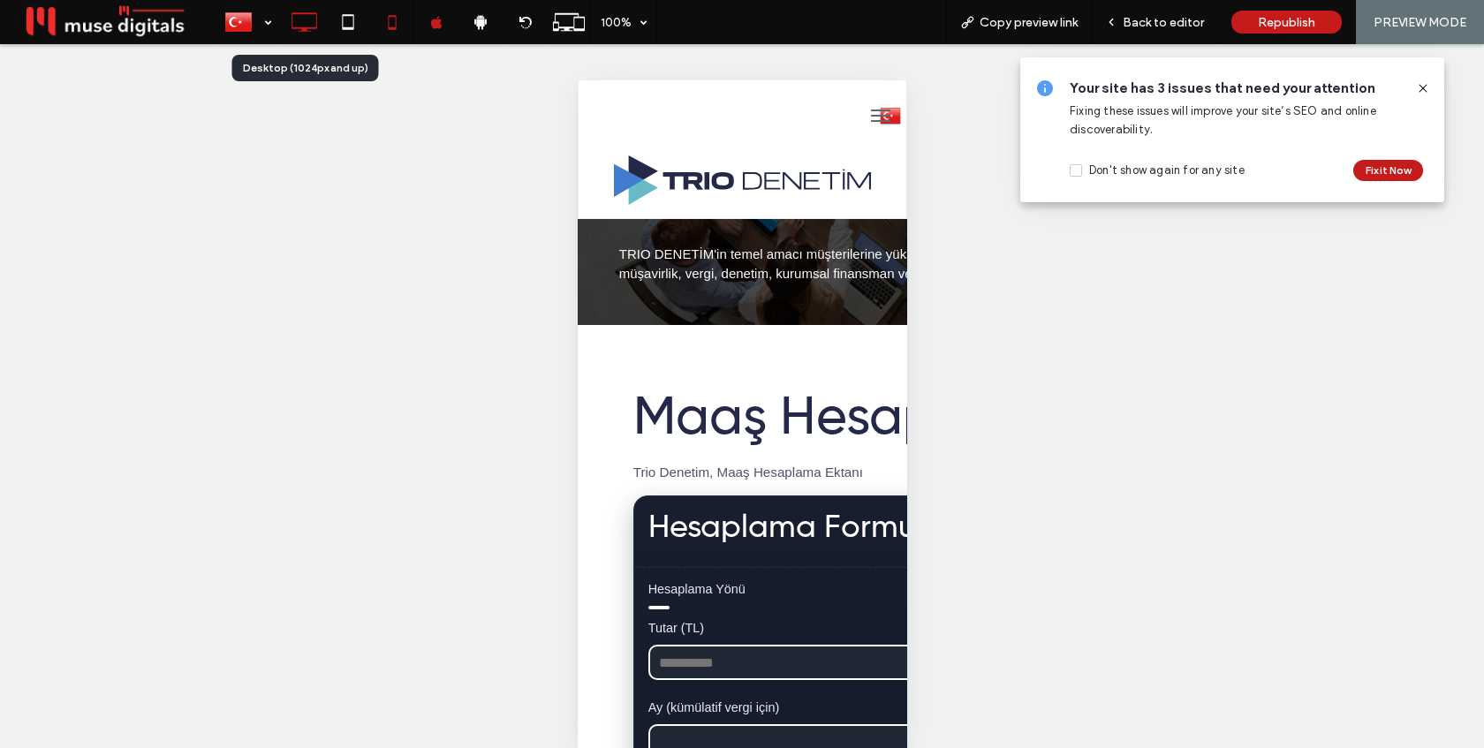
click at [302, 28] on use at bounding box center [304, 21] width 26 height 19
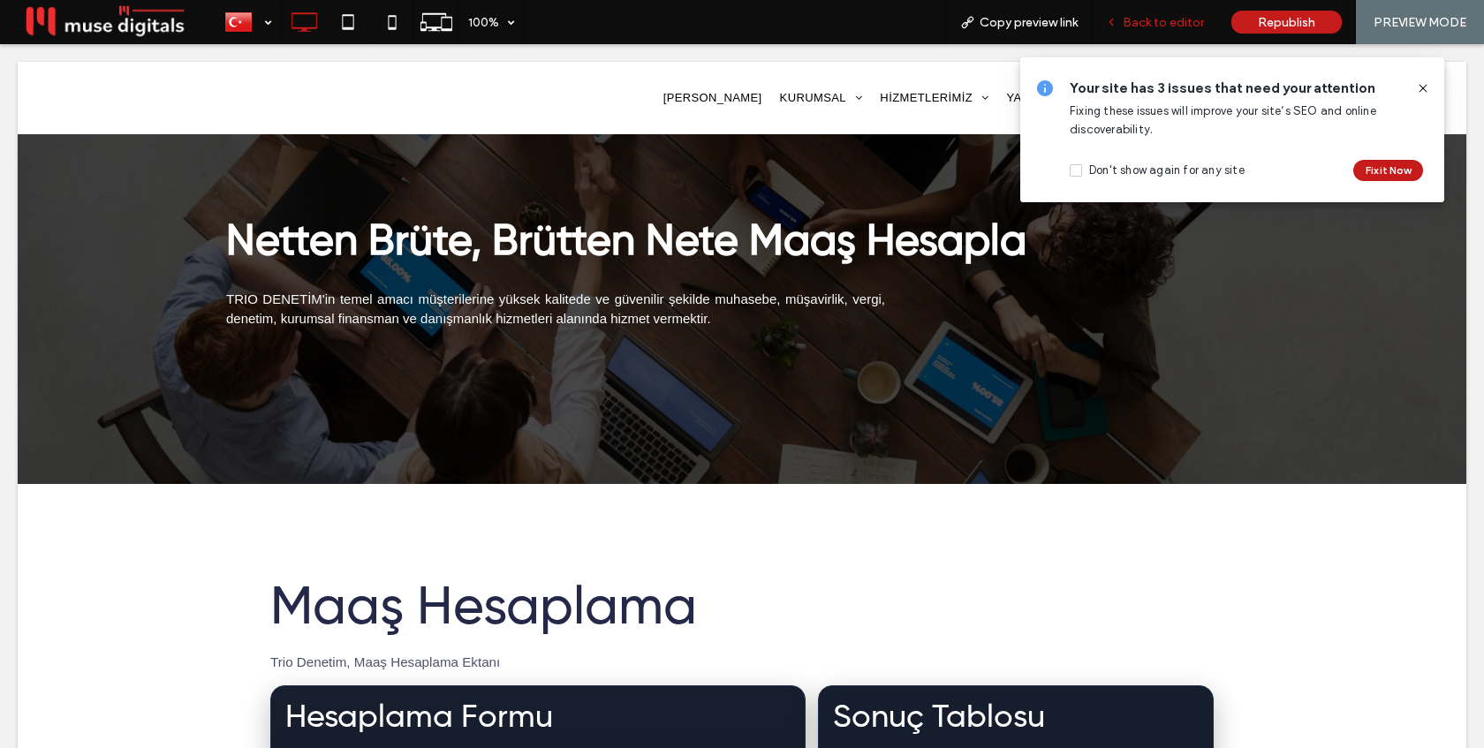
click at [1155, 15] on span "Back to editor" at bounding box center [1163, 22] width 81 height 15
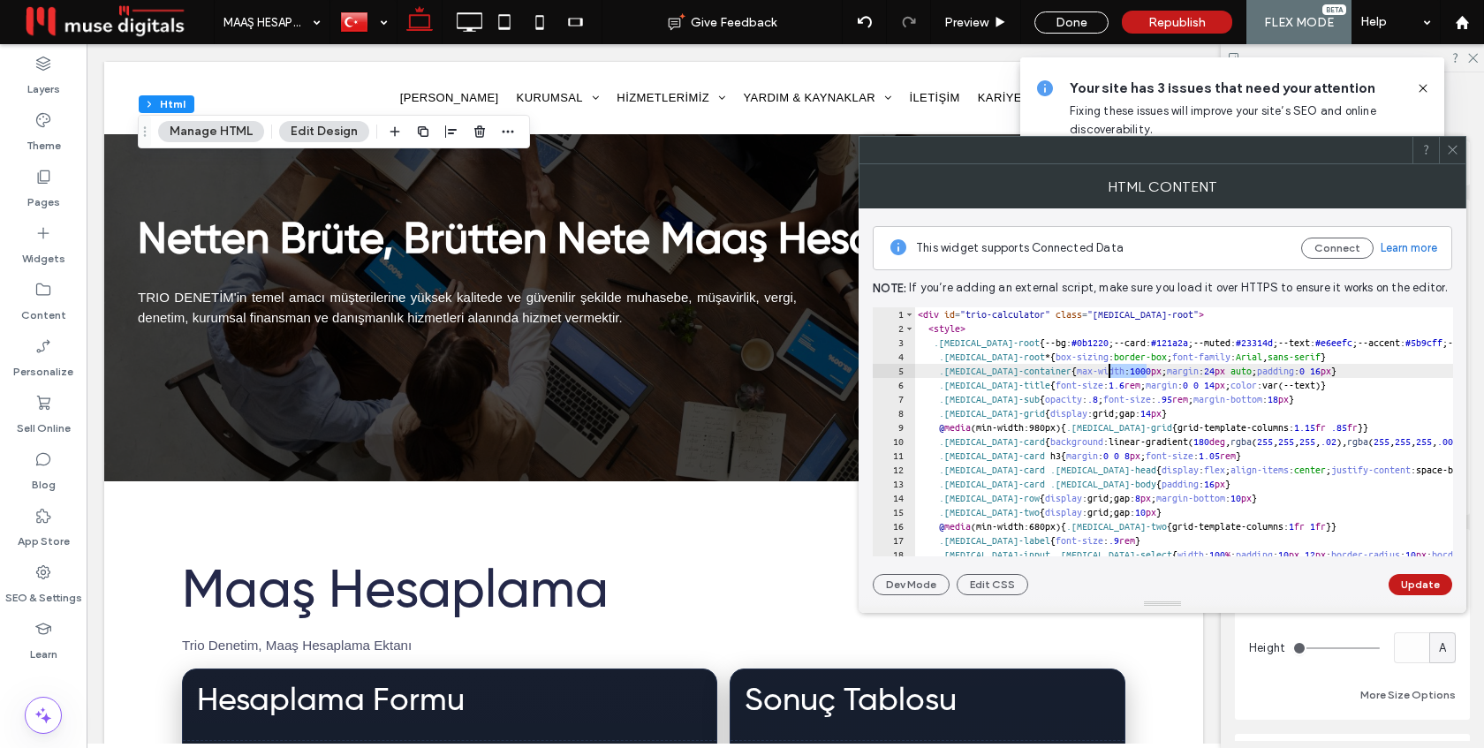
drag, startPoint x: 1146, startPoint y: 372, endPoint x: 1109, endPoint y: 371, distance: 37.1
drag, startPoint x: 1134, startPoint y: 370, endPoint x: 1109, endPoint y: 371, distance: 24.7
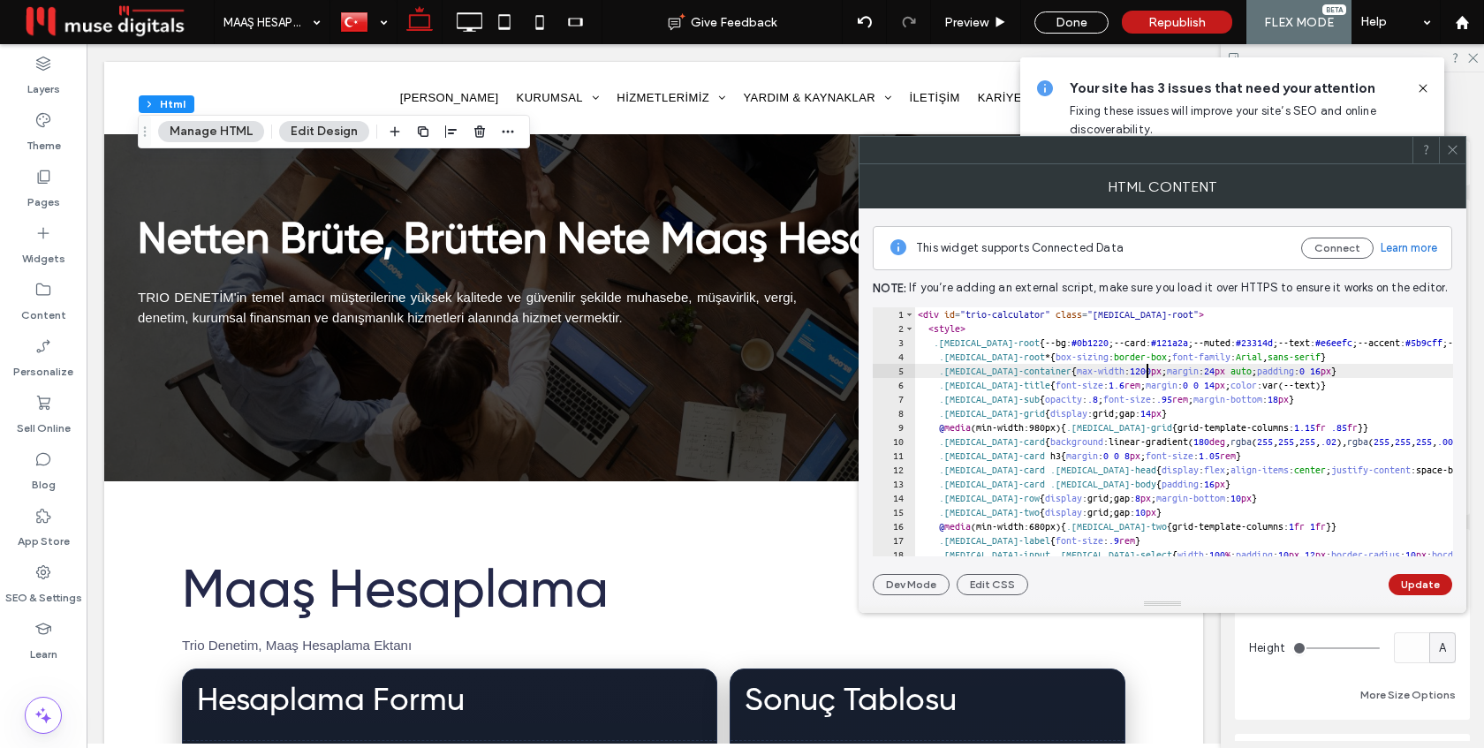
scroll to position [0, 19]
type textarea "**********"
click at [1411, 588] on button "Update" at bounding box center [1420, 584] width 64 height 21
click at [1458, 147] on icon at bounding box center [1452, 149] width 13 height 13
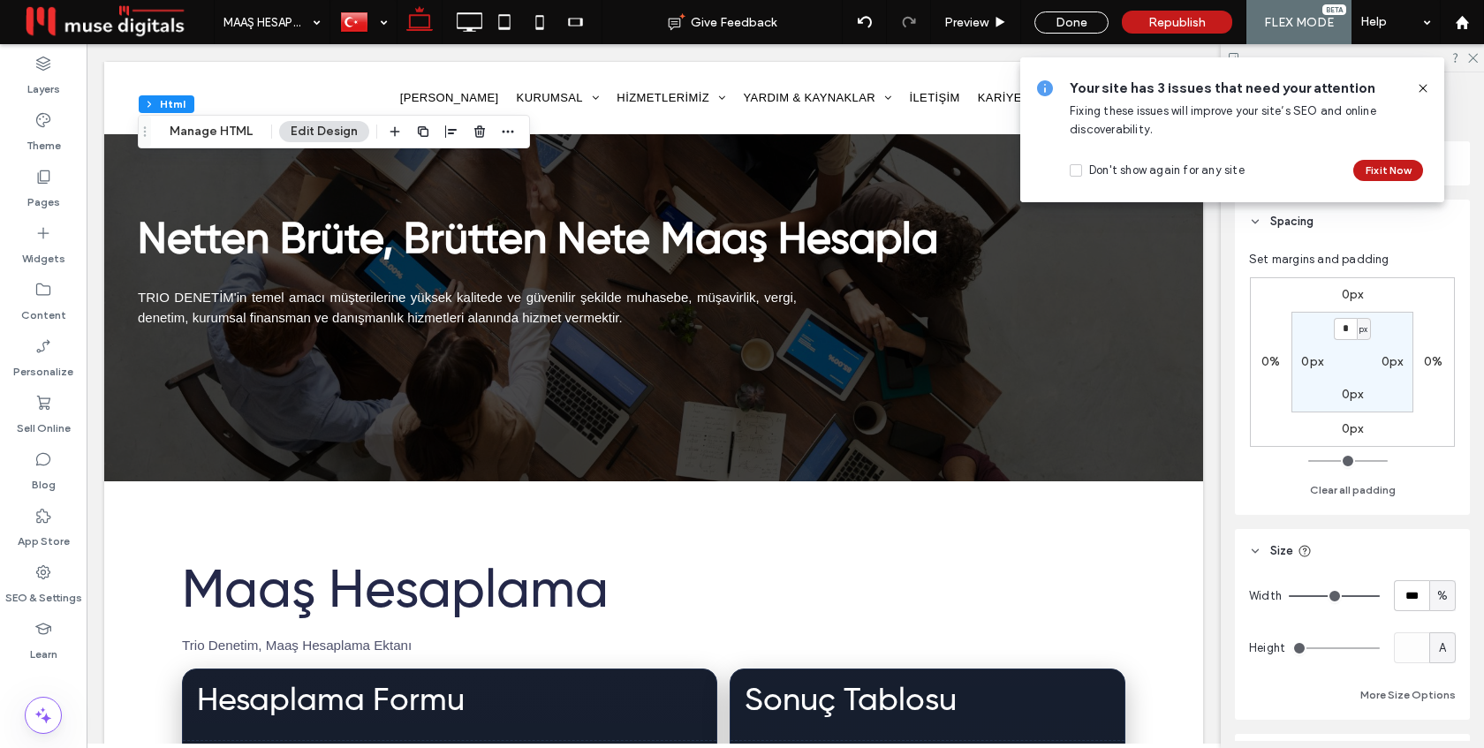
click at [1426, 81] on icon at bounding box center [1423, 88] width 14 height 14
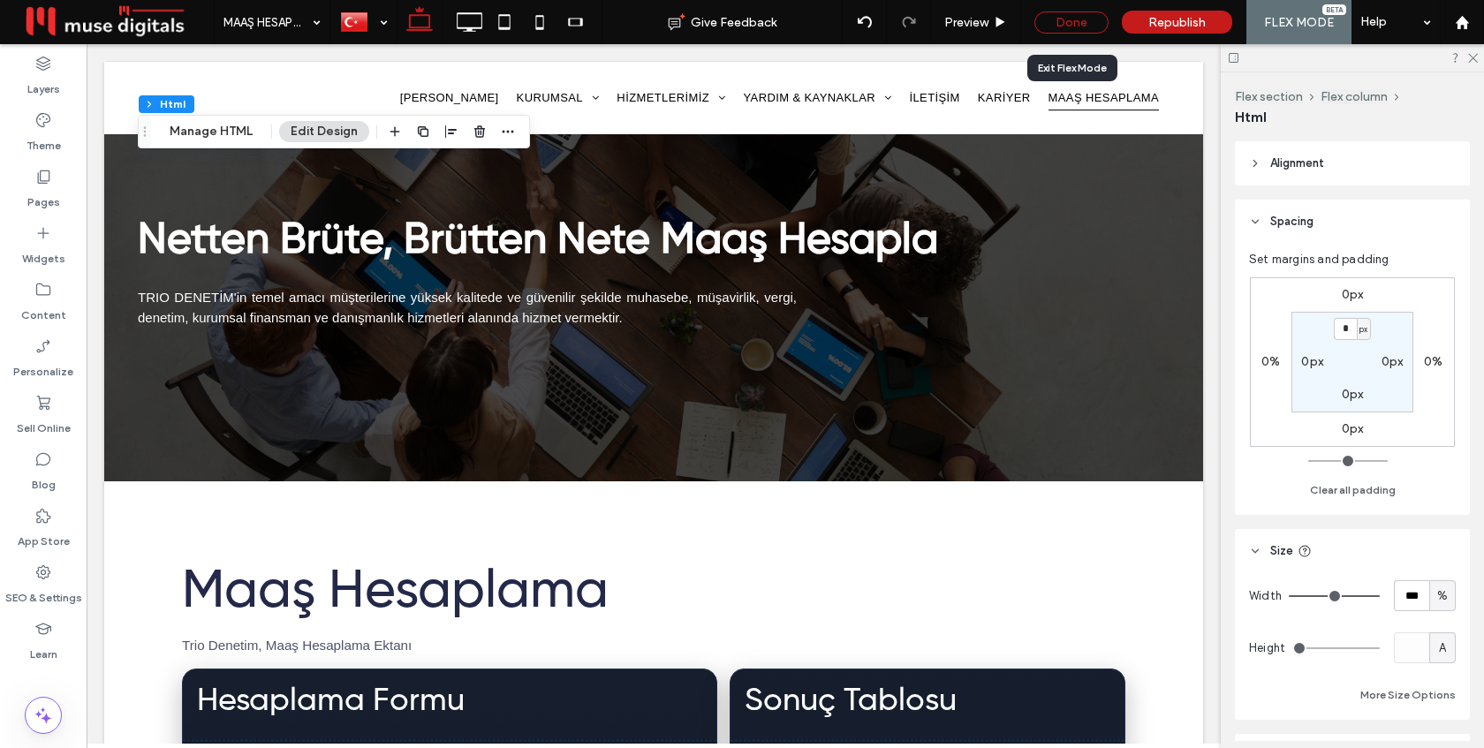
click at [1076, 19] on div "Done" at bounding box center [1071, 22] width 74 height 22
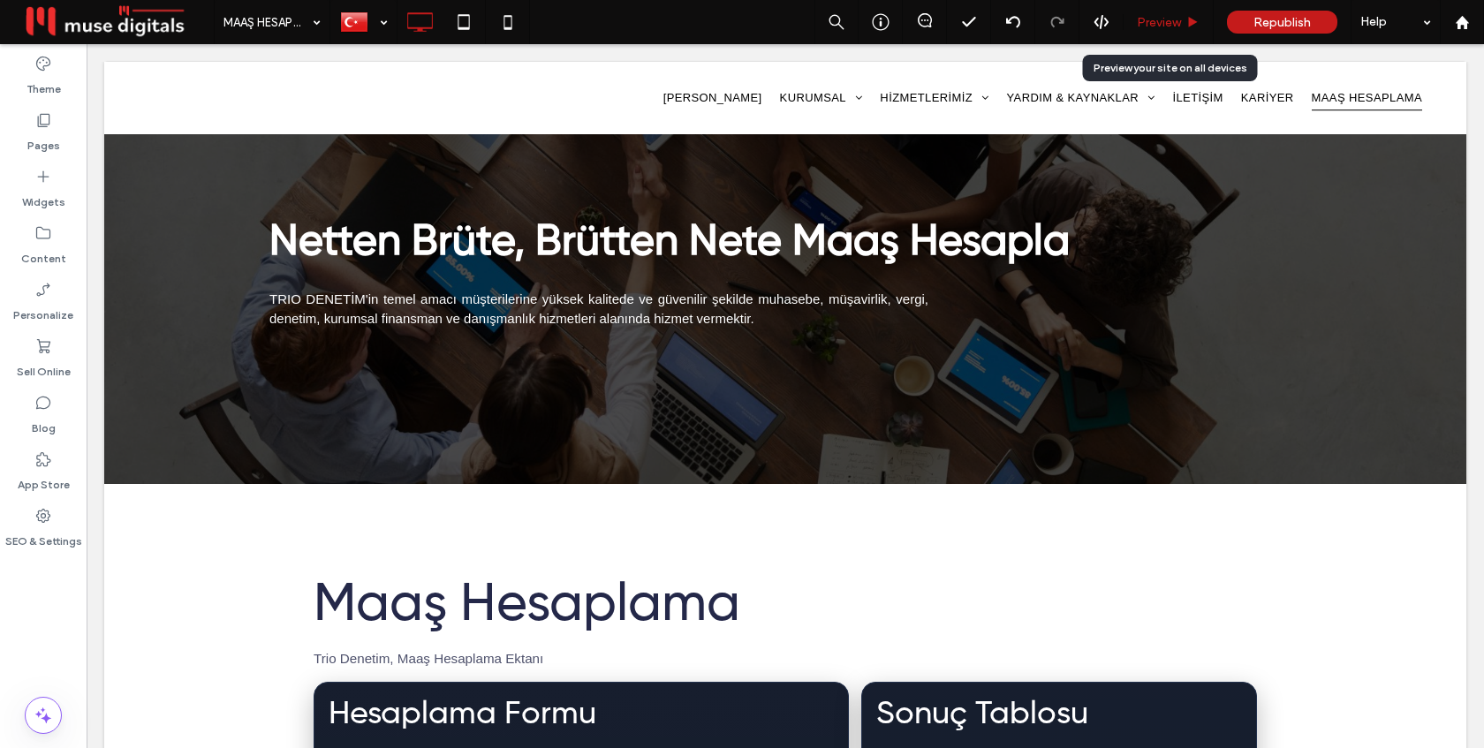
click at [1160, 28] on span "Preview" at bounding box center [1159, 22] width 44 height 15
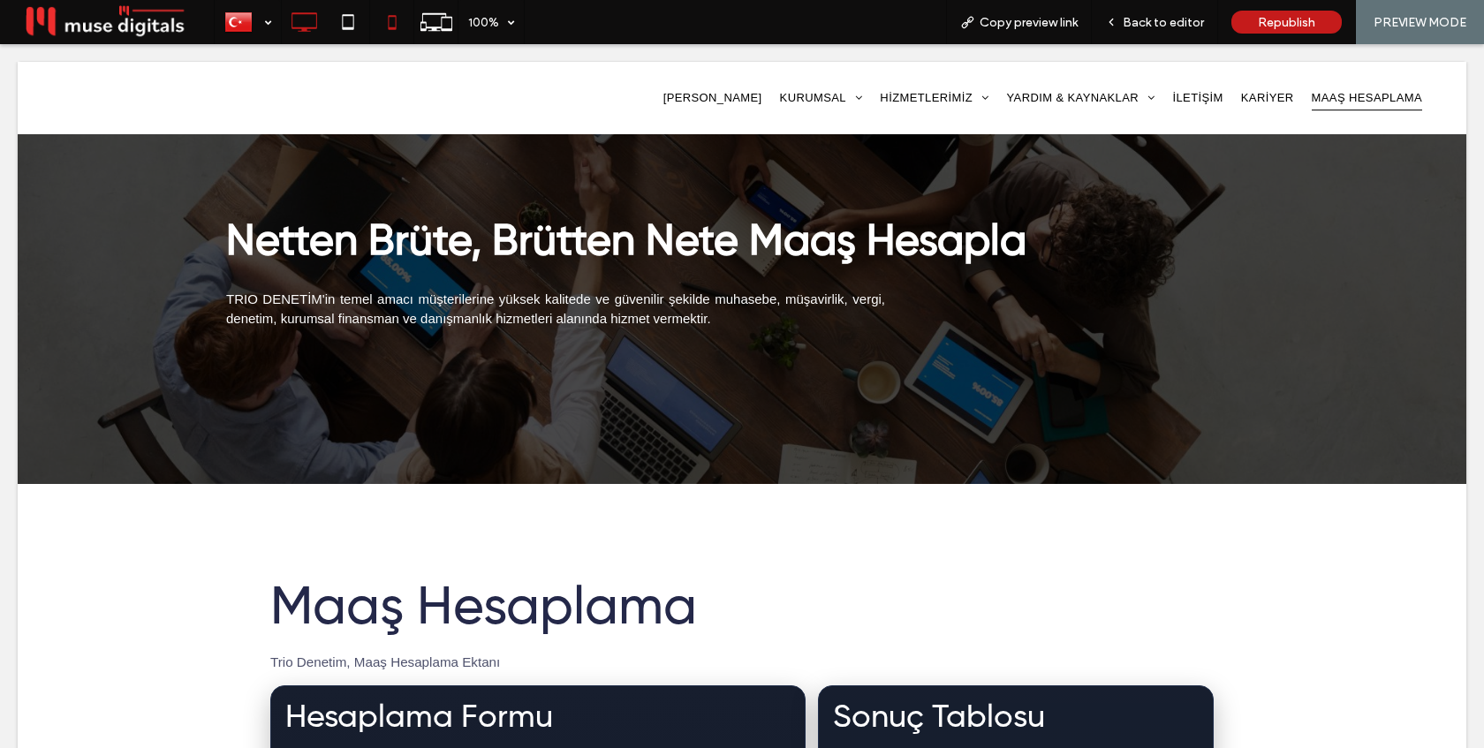
click at [396, 1] on div at bounding box center [392, 22] width 44 height 44
click at [392, 21] on icon at bounding box center [391, 21] width 35 height 35
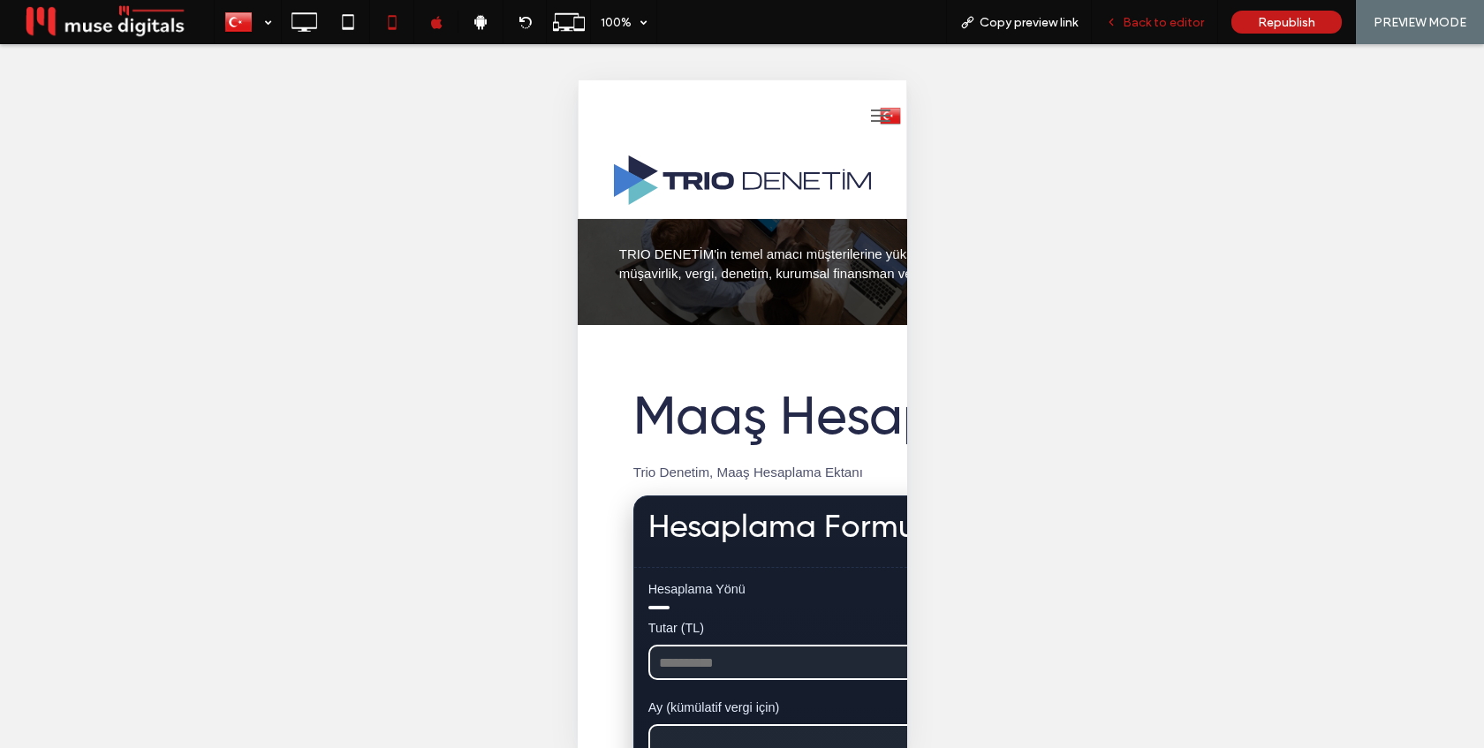
click at [1184, 22] on span "Back to editor" at bounding box center [1163, 22] width 81 height 15
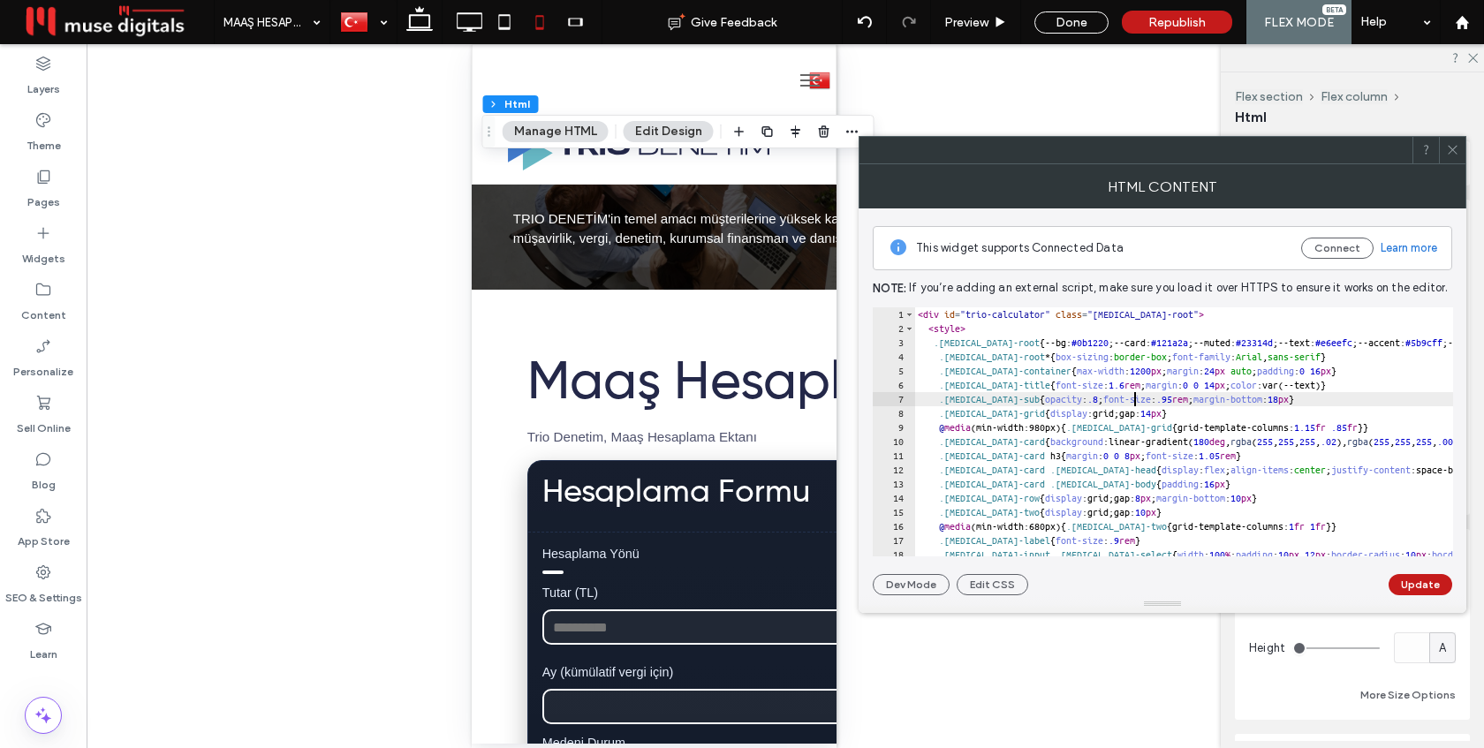
type textarea "********* *******"
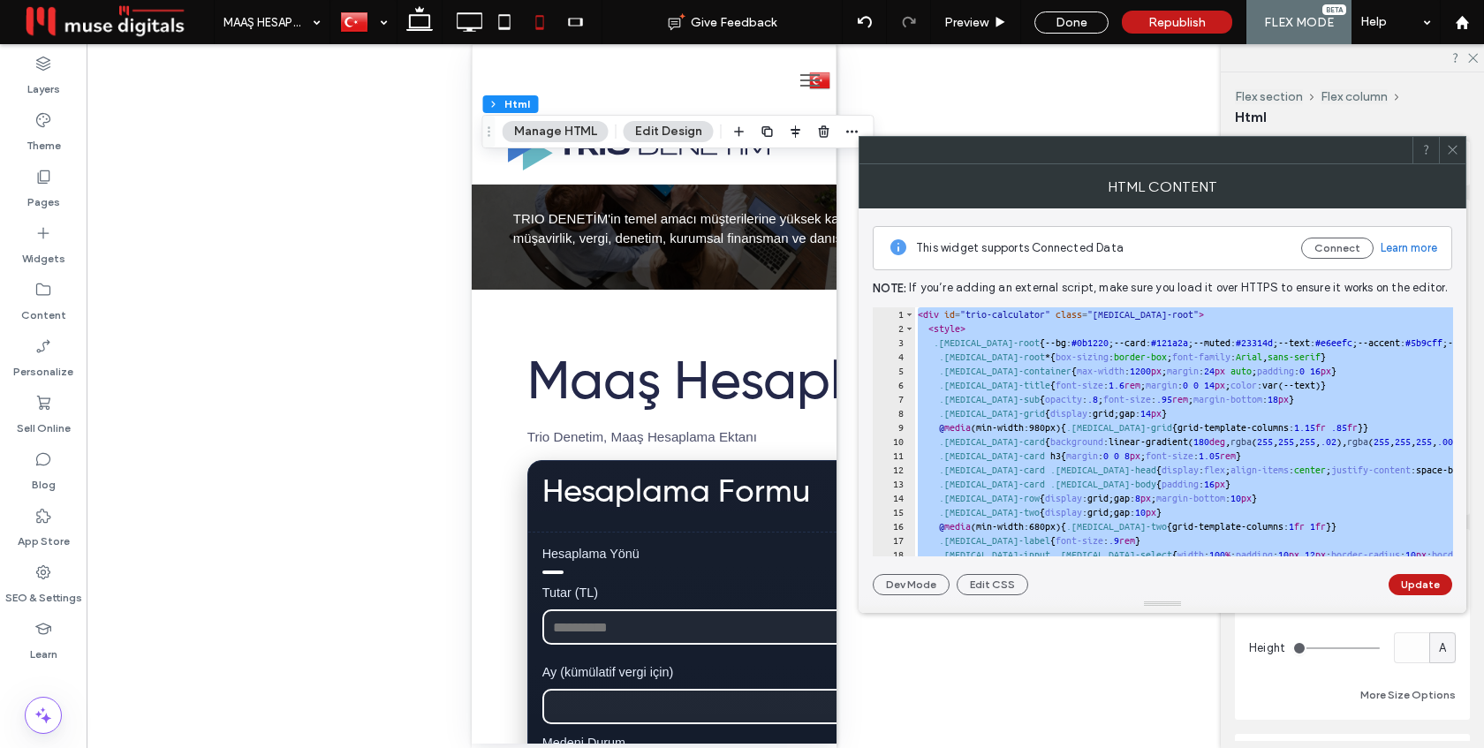
paste textarea "Cursor at row 211"
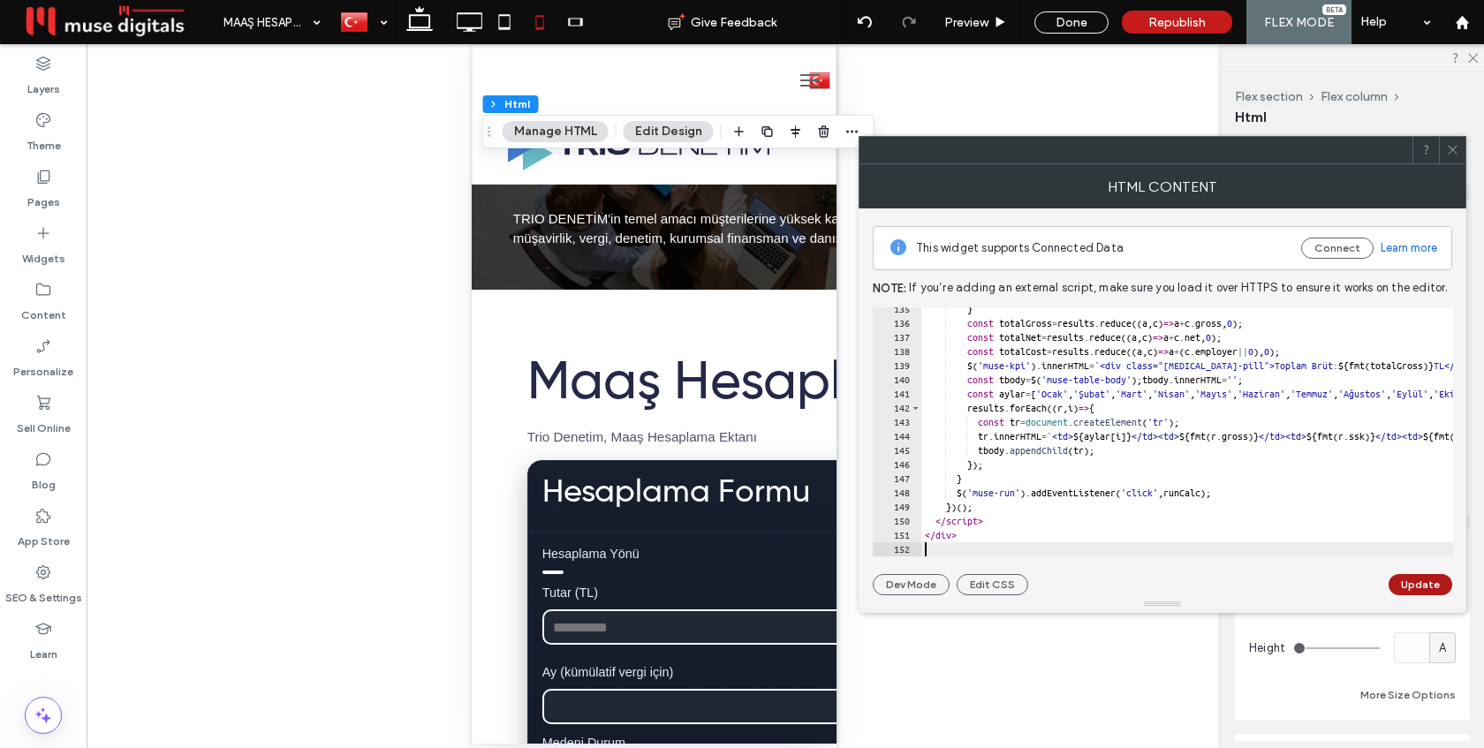
click at [1415, 584] on button "Update" at bounding box center [1420, 584] width 64 height 21
click at [1441, 148] on div at bounding box center [1452, 150] width 26 height 26
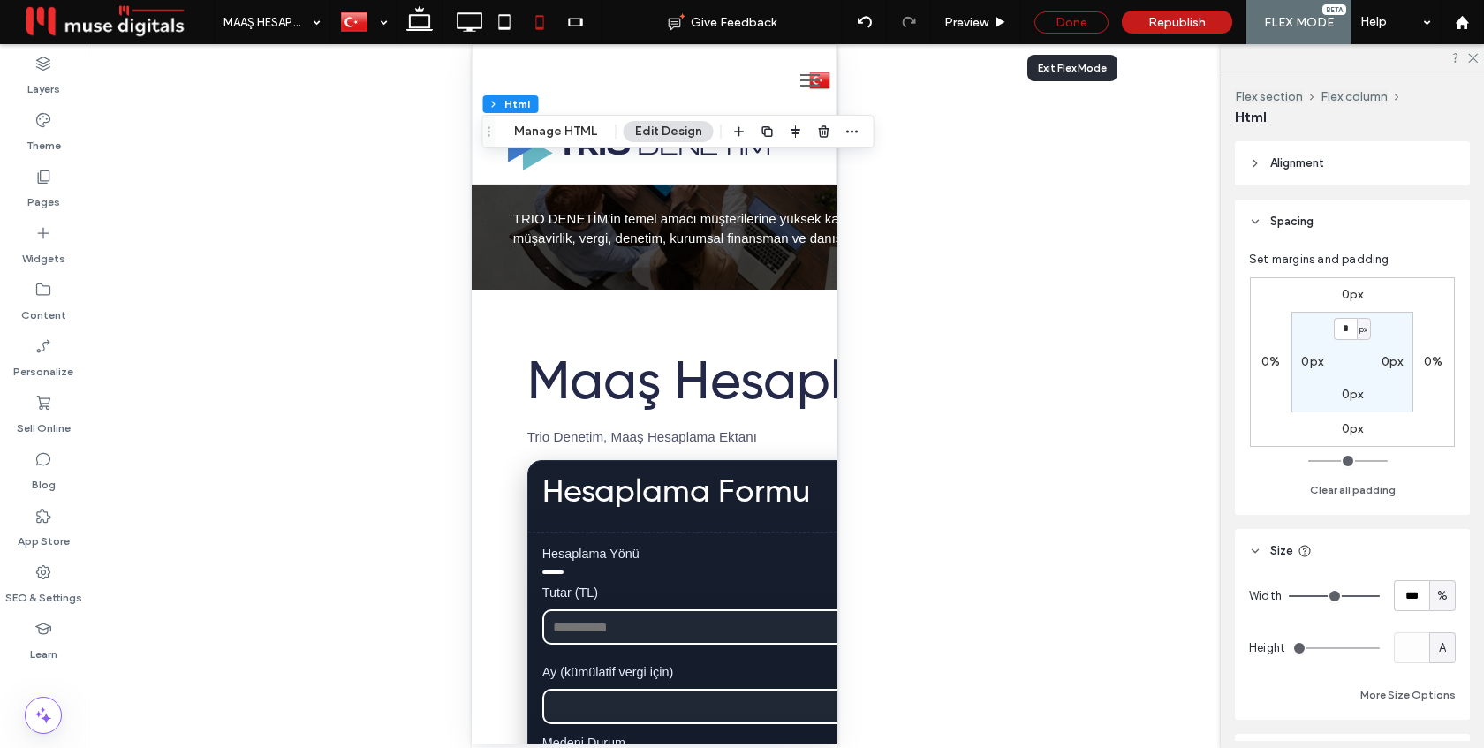
click at [1065, 23] on div "Done" at bounding box center [1071, 22] width 74 height 22
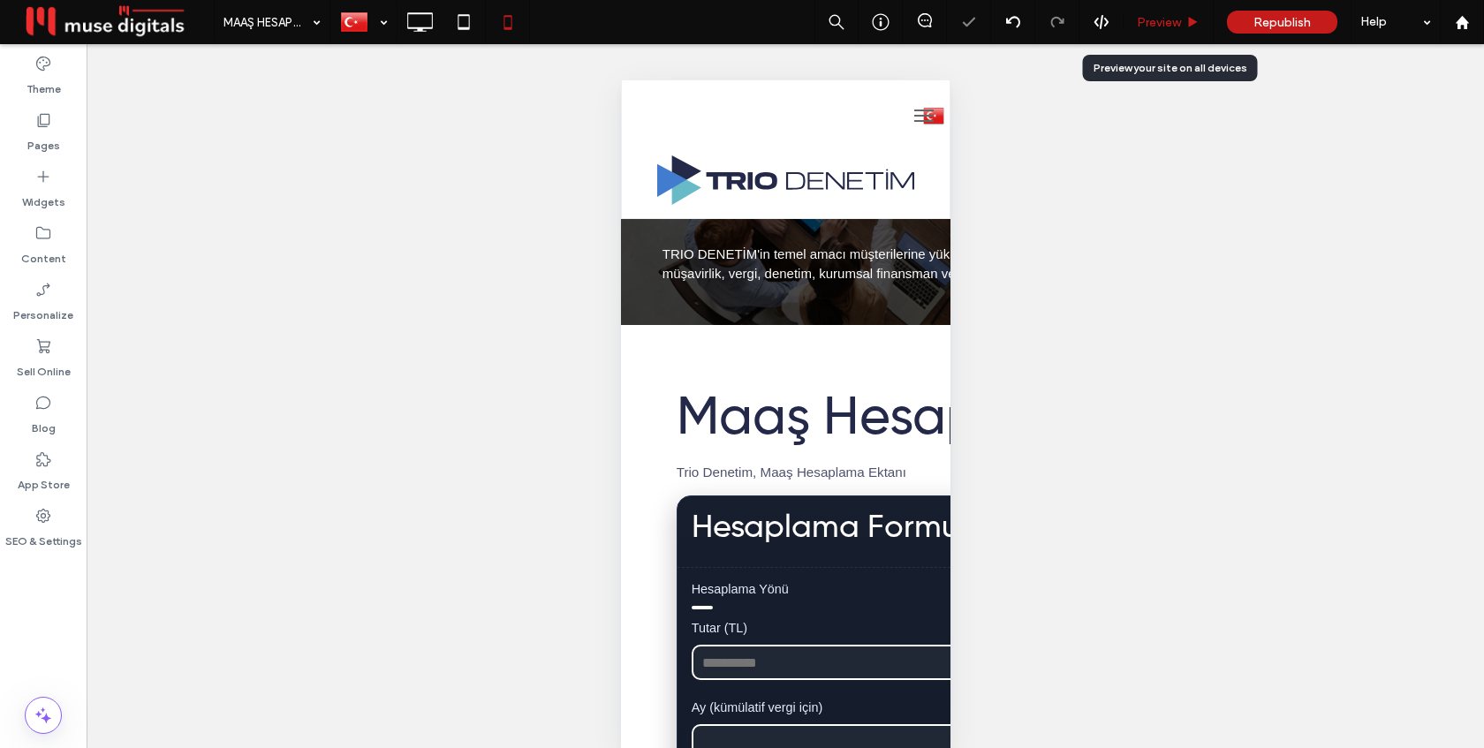
click at [1150, 19] on span "Preview" at bounding box center [1159, 22] width 44 height 15
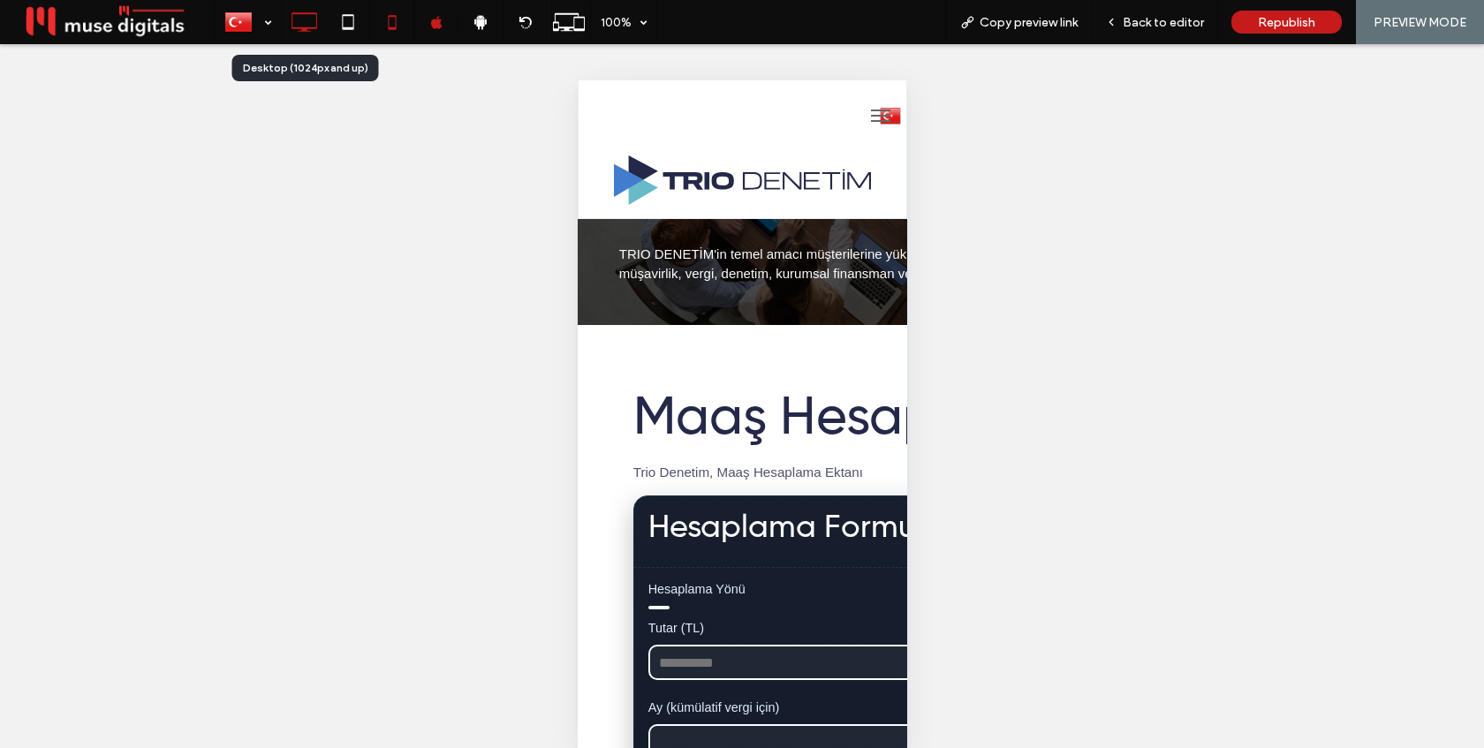
click at [309, 30] on icon at bounding box center [303, 21] width 35 height 35
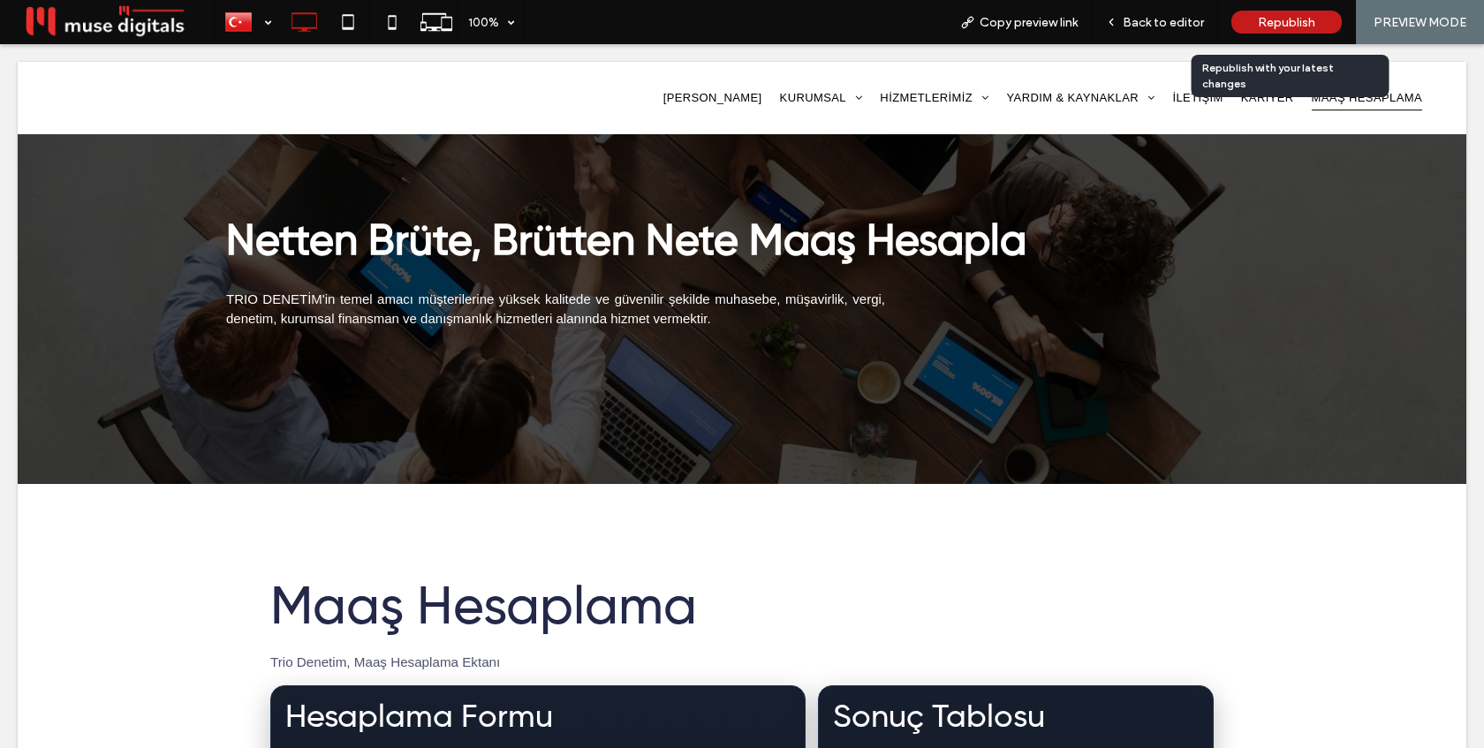
click at [1258, 19] on span "Republish" at bounding box center [1286, 22] width 57 height 15
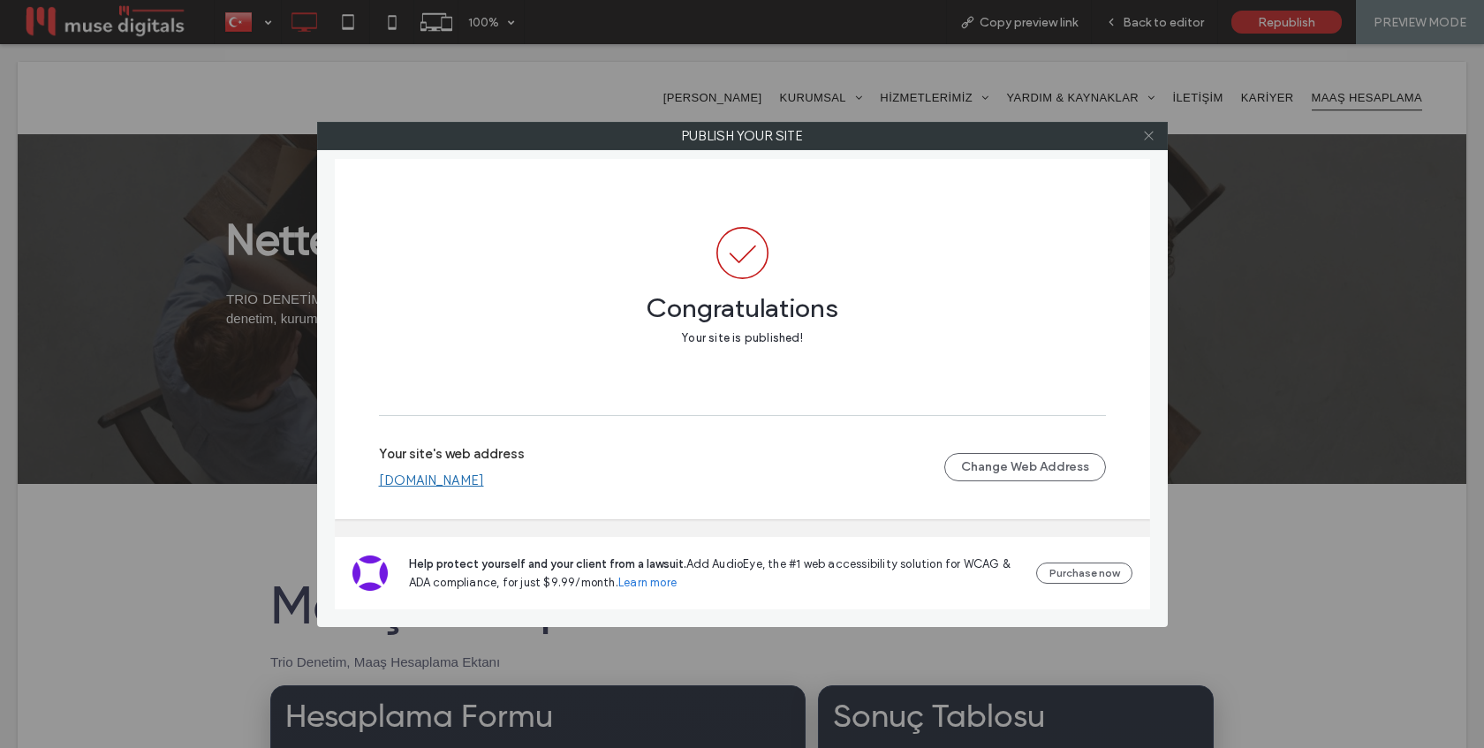
click at [1154, 129] on icon at bounding box center [1148, 135] width 13 height 13
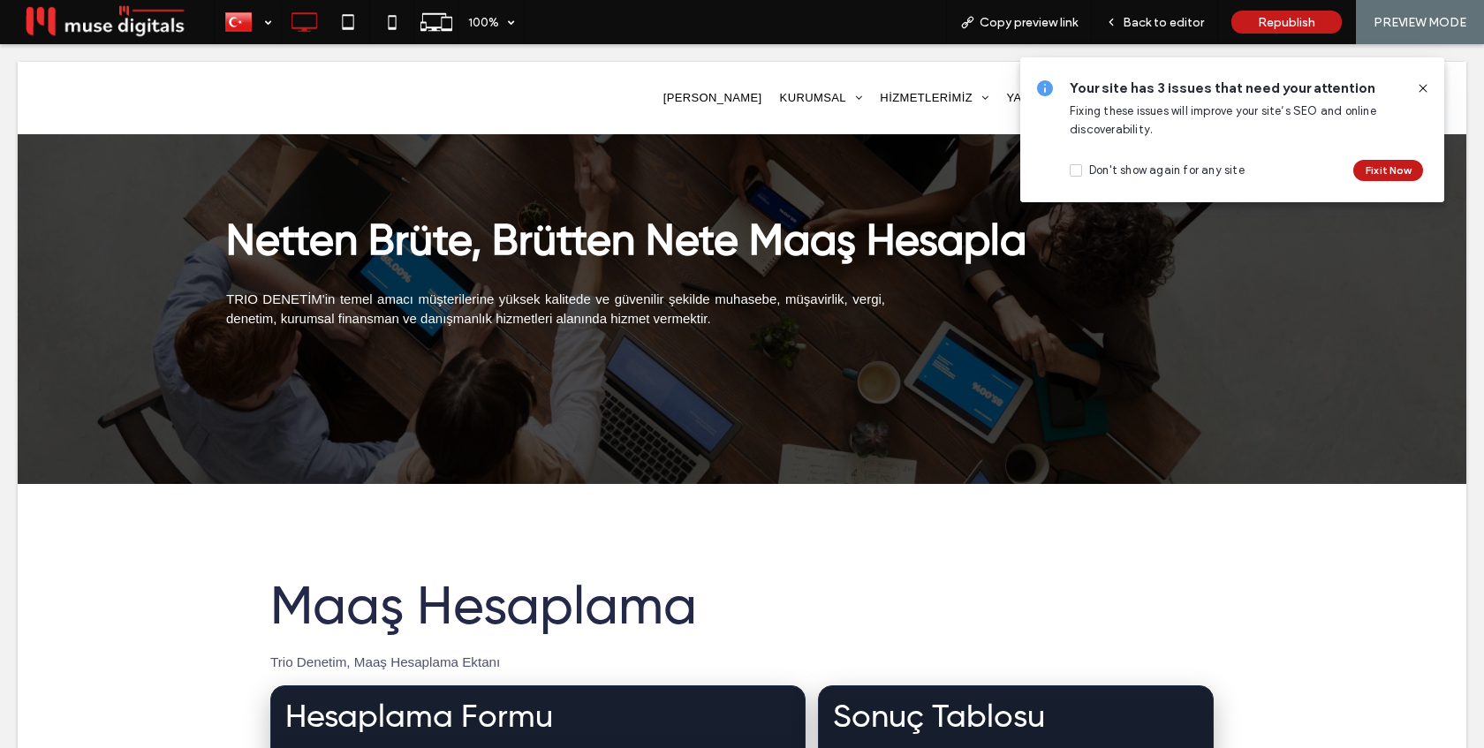
click at [1423, 83] on icon at bounding box center [1423, 88] width 14 height 14
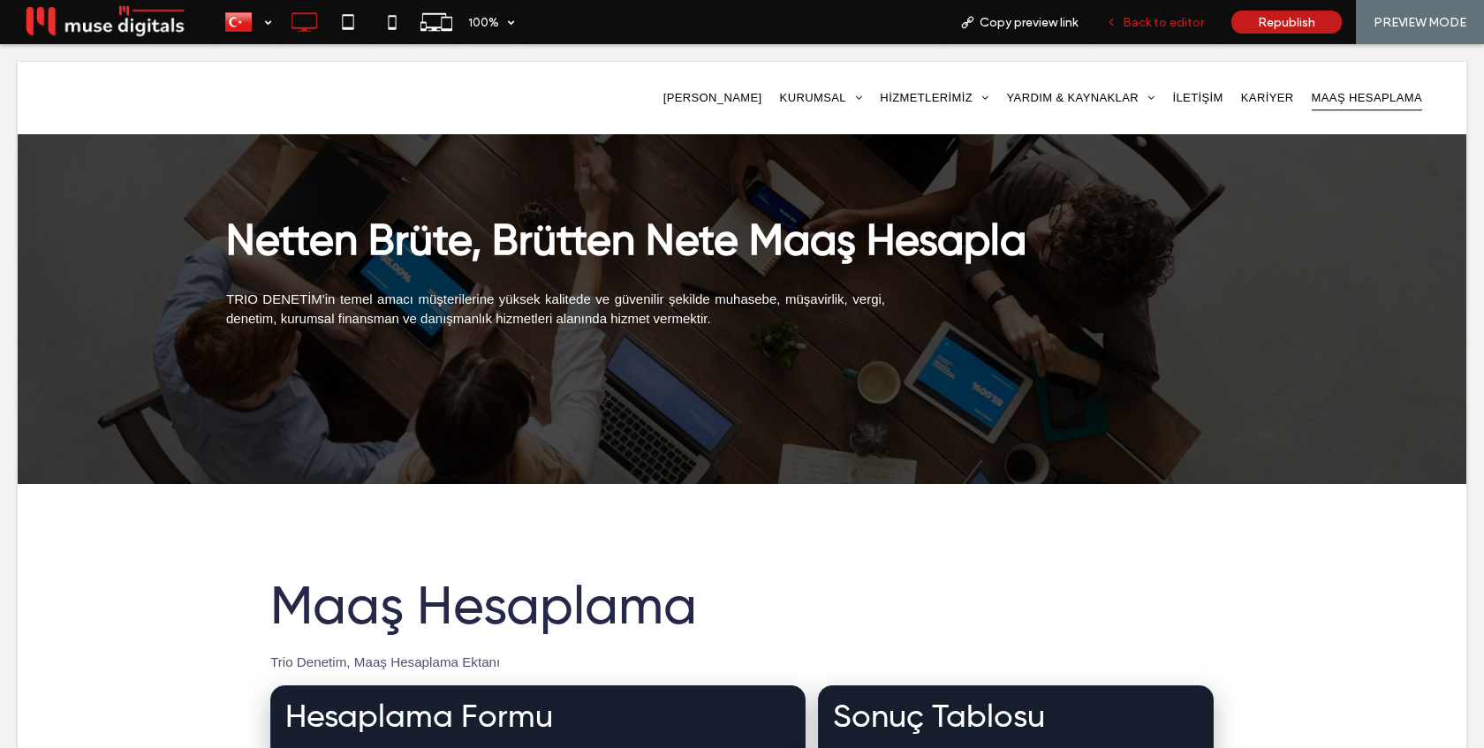
click at [1182, 28] on span "Back to editor" at bounding box center [1163, 22] width 81 height 15
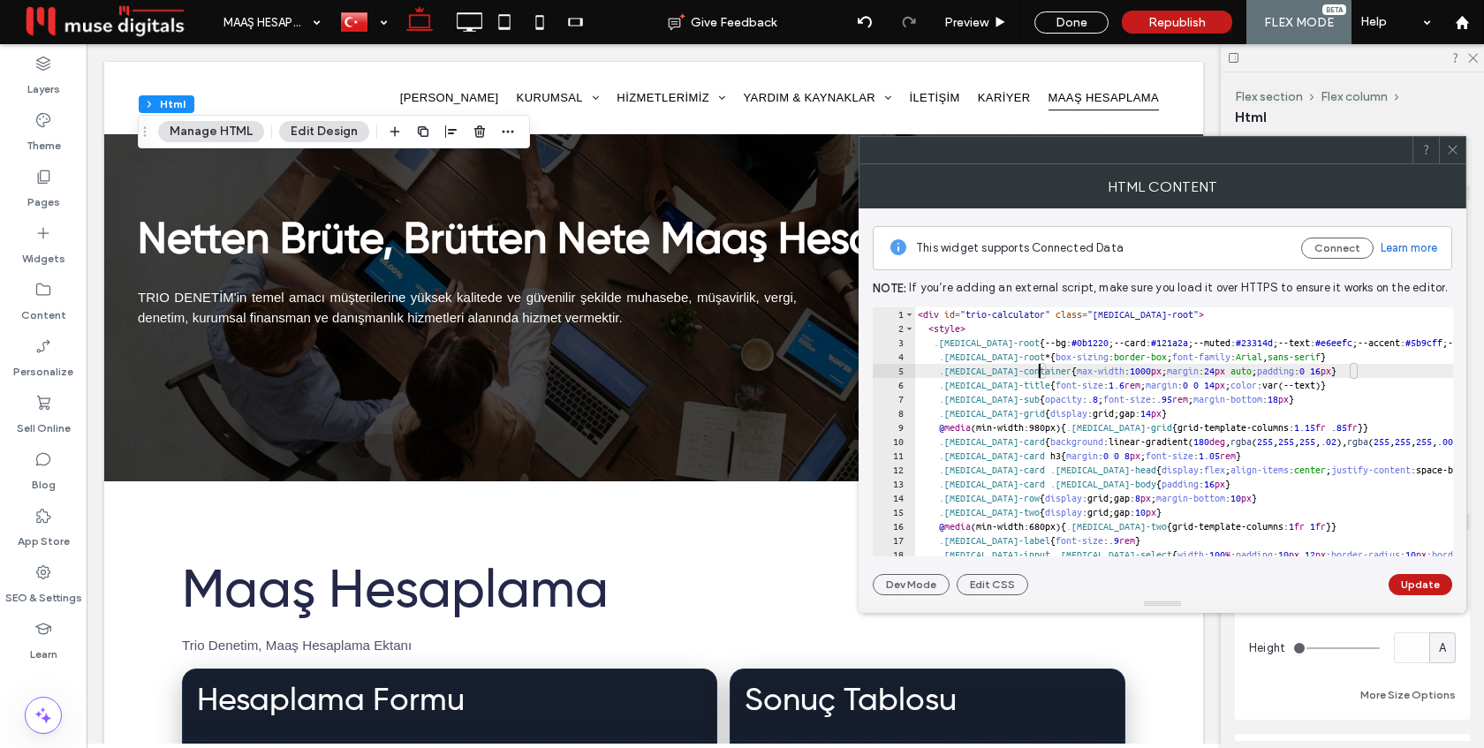
type textarea "********* *******"
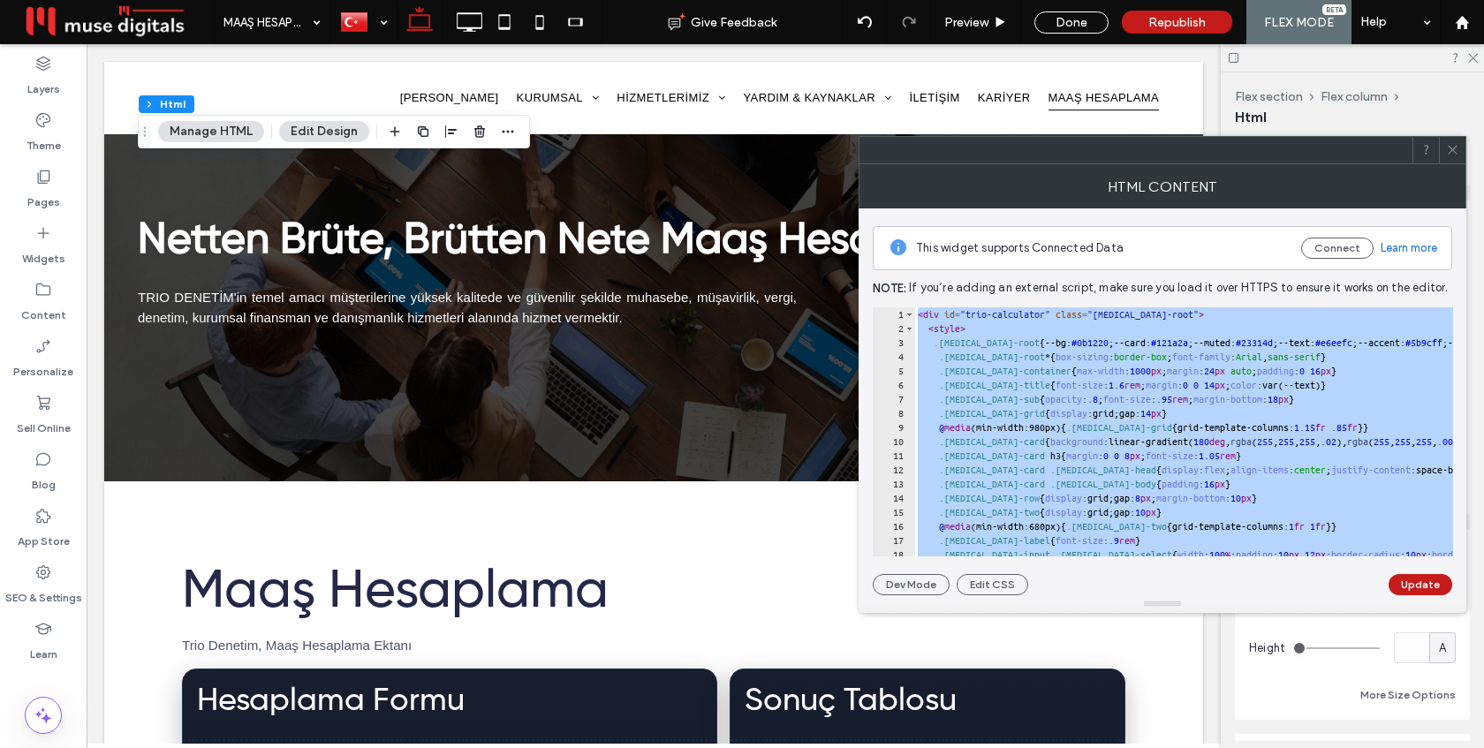
paste textarea "Cursor at row 217"
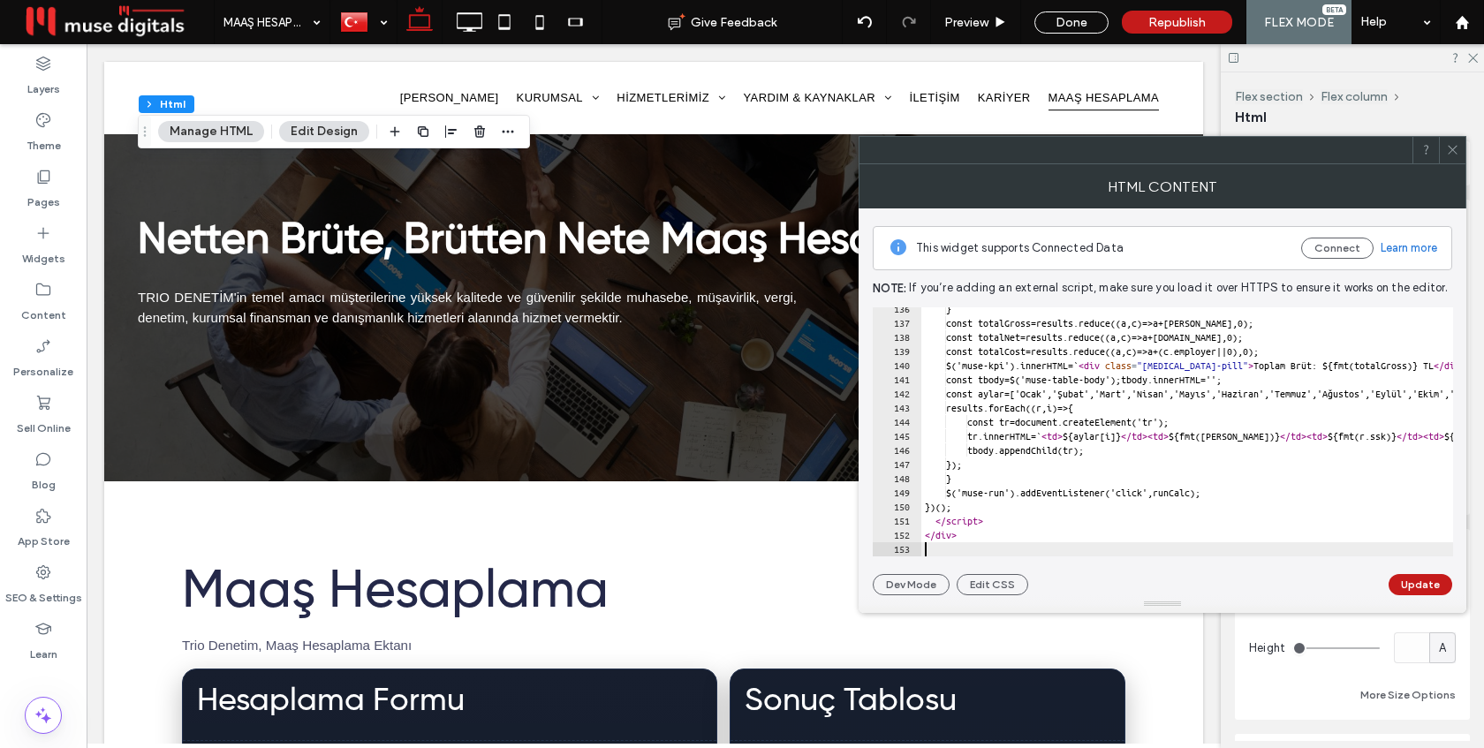
scroll to position [1913, 0]
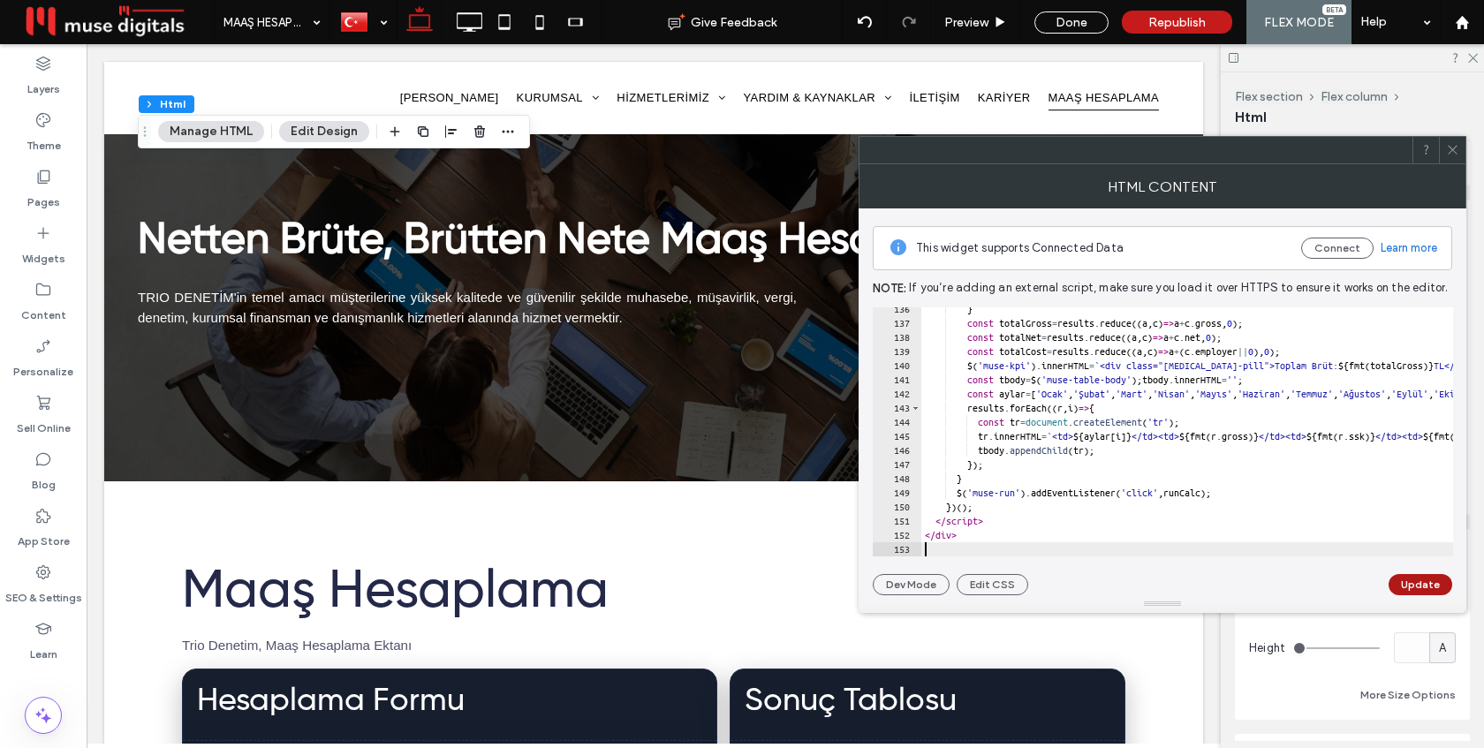
click at [1419, 586] on button "Update" at bounding box center [1420, 584] width 64 height 21
click at [1448, 143] on icon at bounding box center [1452, 149] width 13 height 13
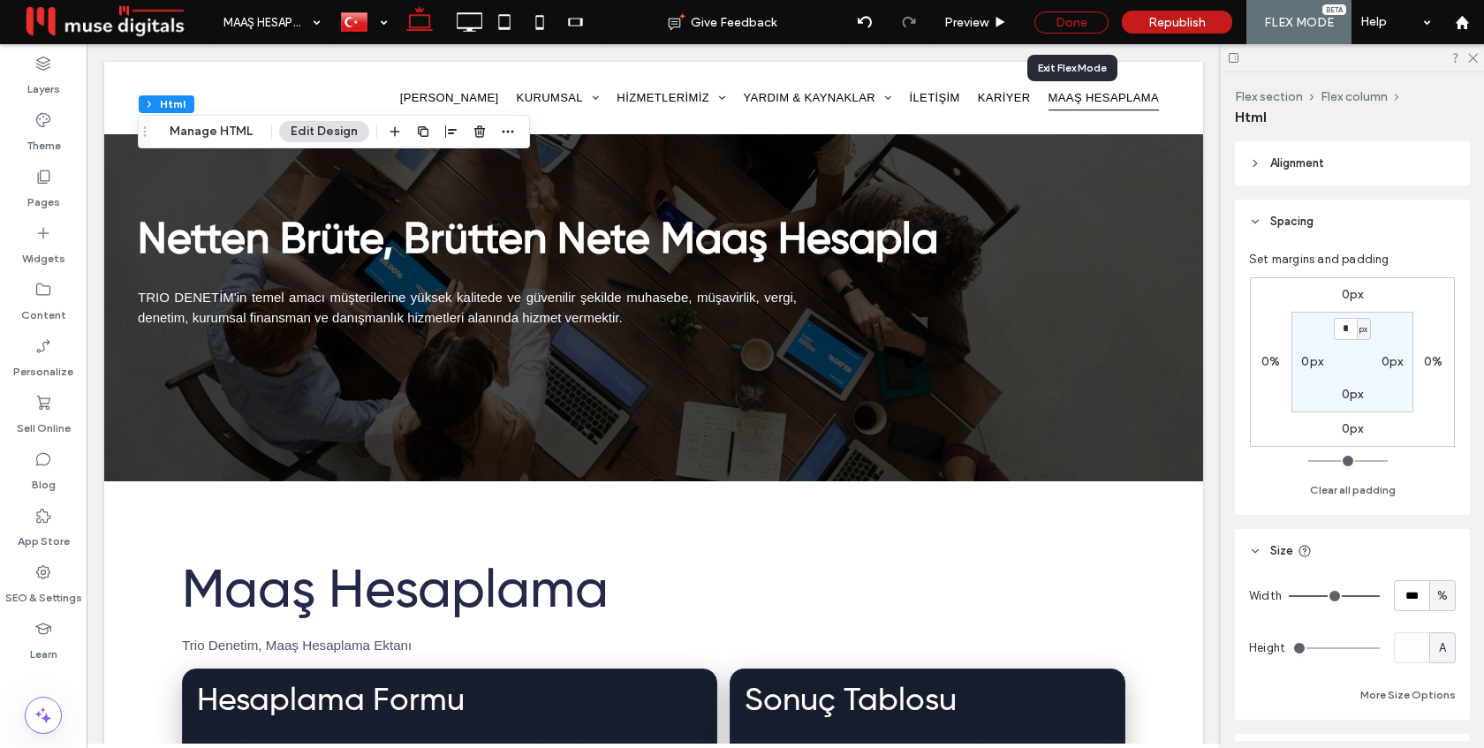
click at [1086, 22] on div "Done" at bounding box center [1071, 22] width 74 height 22
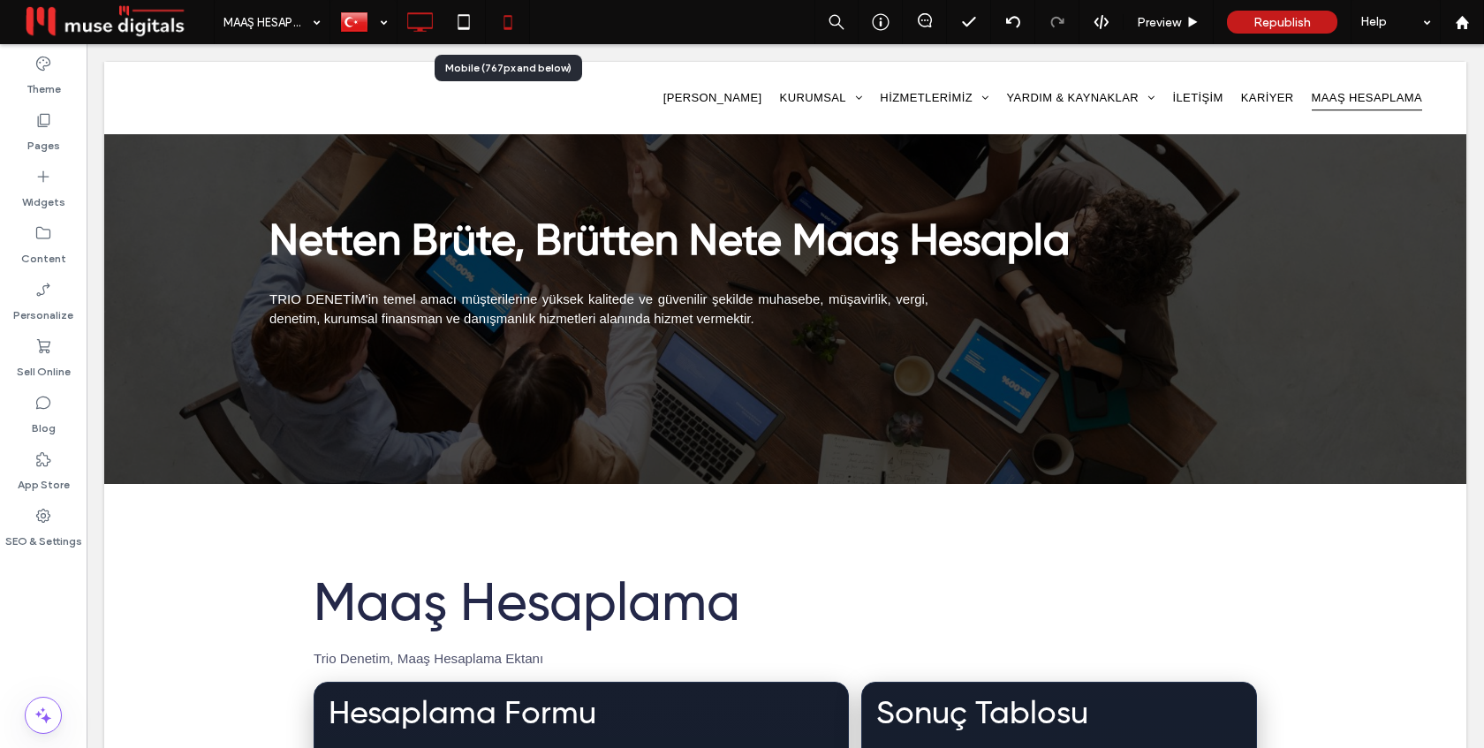
click at [502, 21] on icon at bounding box center [507, 21] width 35 height 35
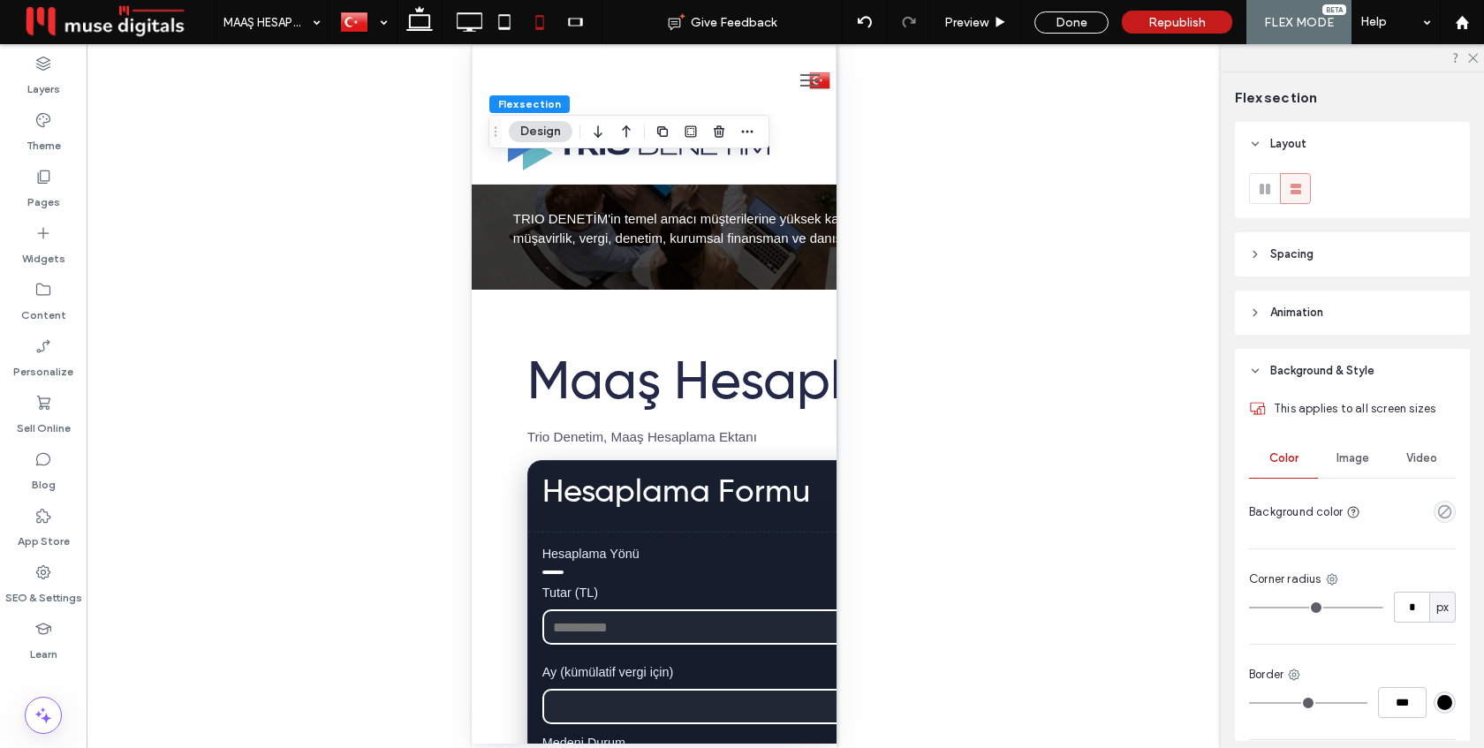
scroll to position [0, 0]
click at [998, 30] on div "Preview" at bounding box center [976, 22] width 90 height 44
click at [975, 20] on span "Preview" at bounding box center [966, 22] width 44 height 15
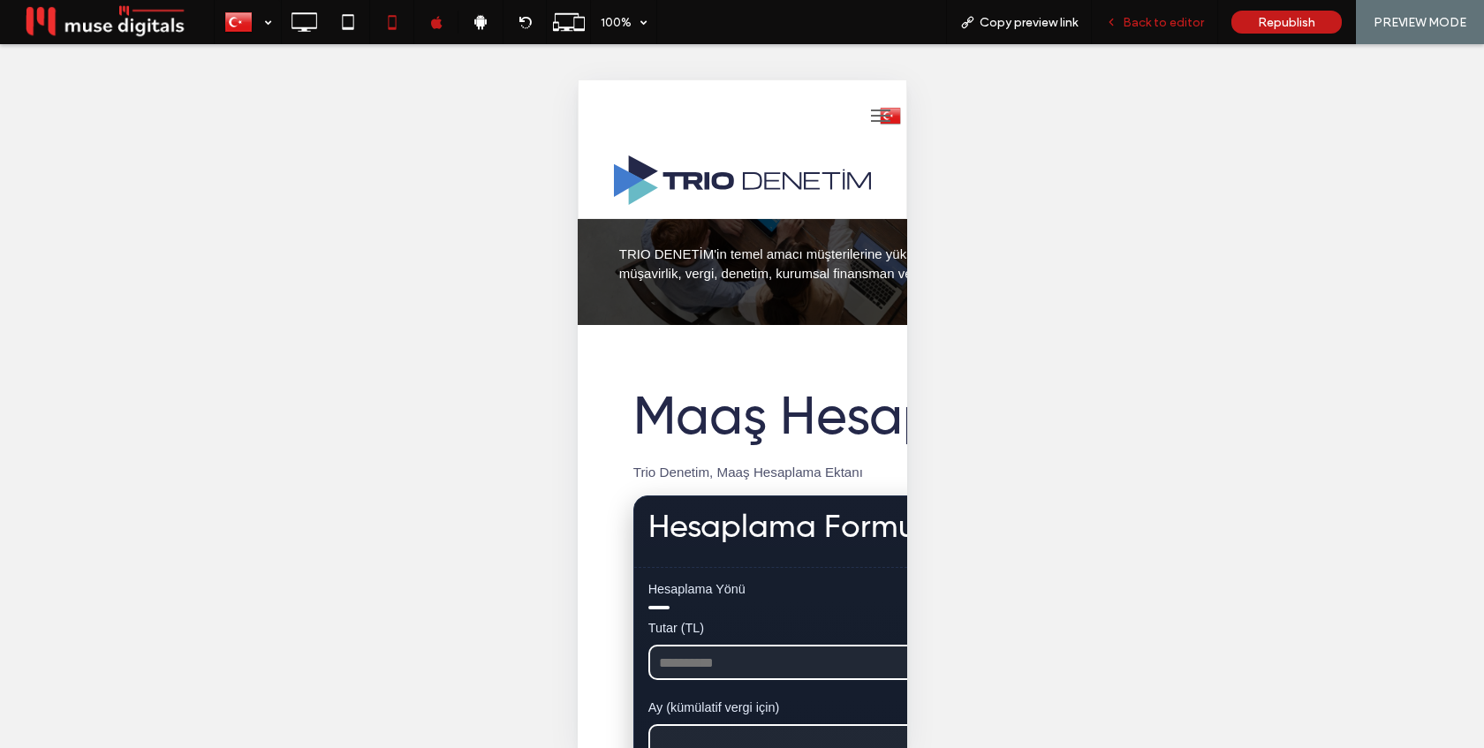
click at [1139, 20] on span "Back to editor" at bounding box center [1163, 22] width 81 height 15
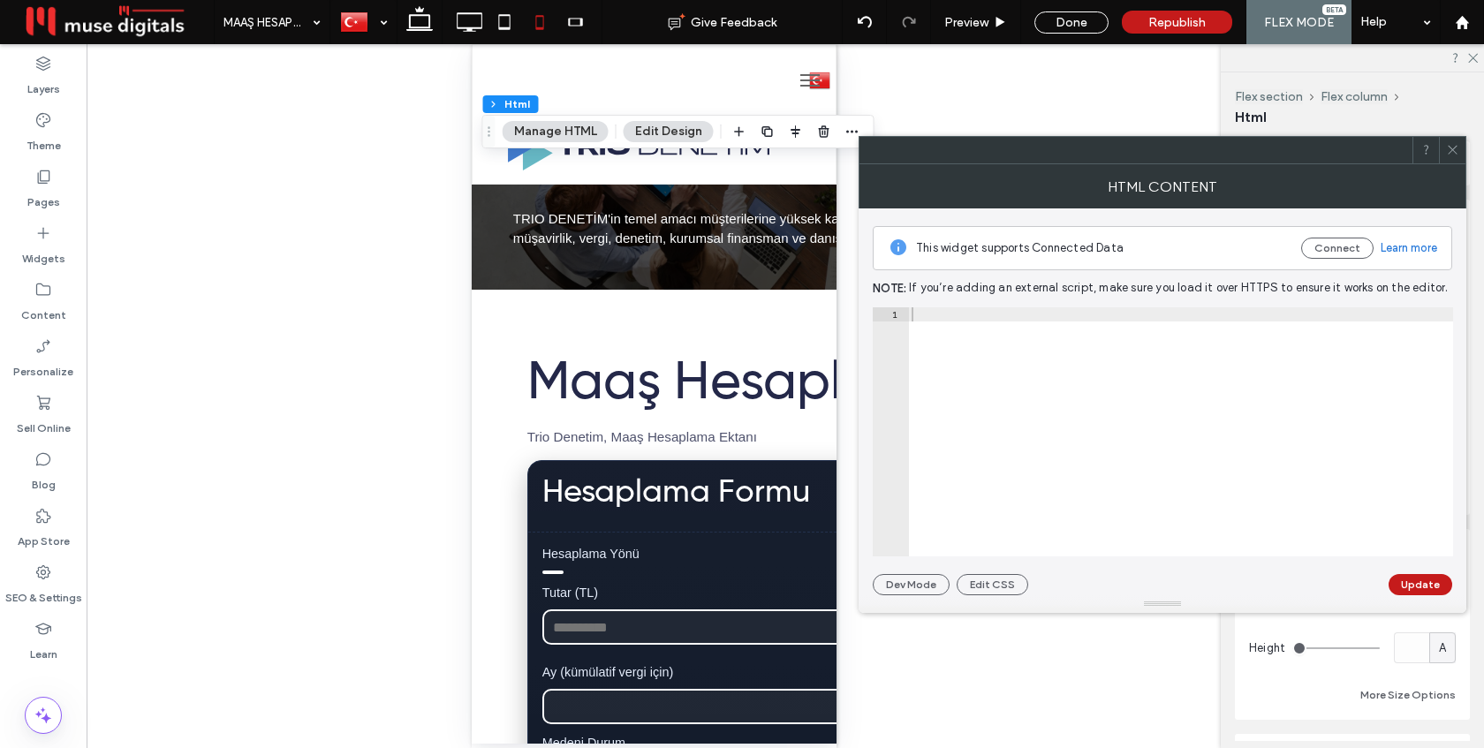
click at [1078, 374] on div at bounding box center [1180, 445] width 545 height 277
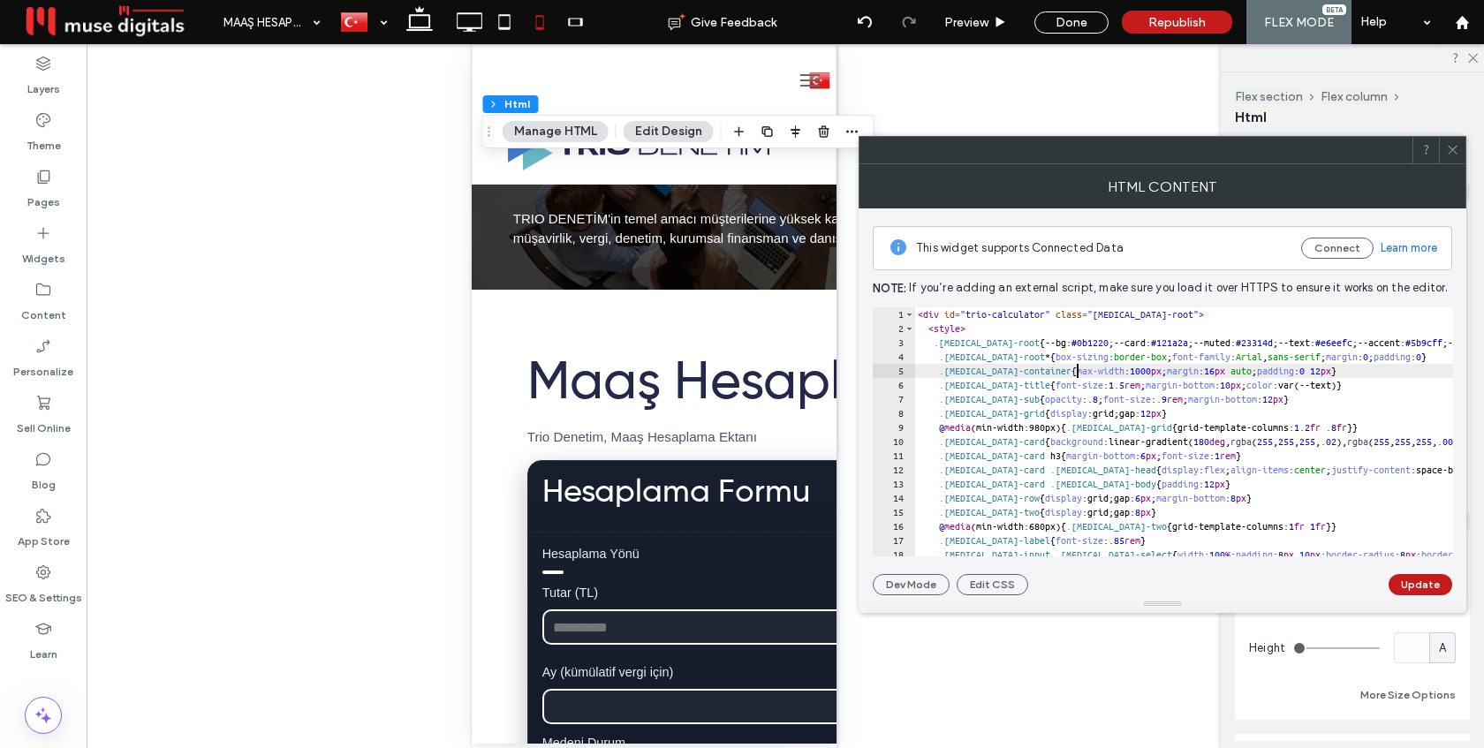
type textarea "********* *******"
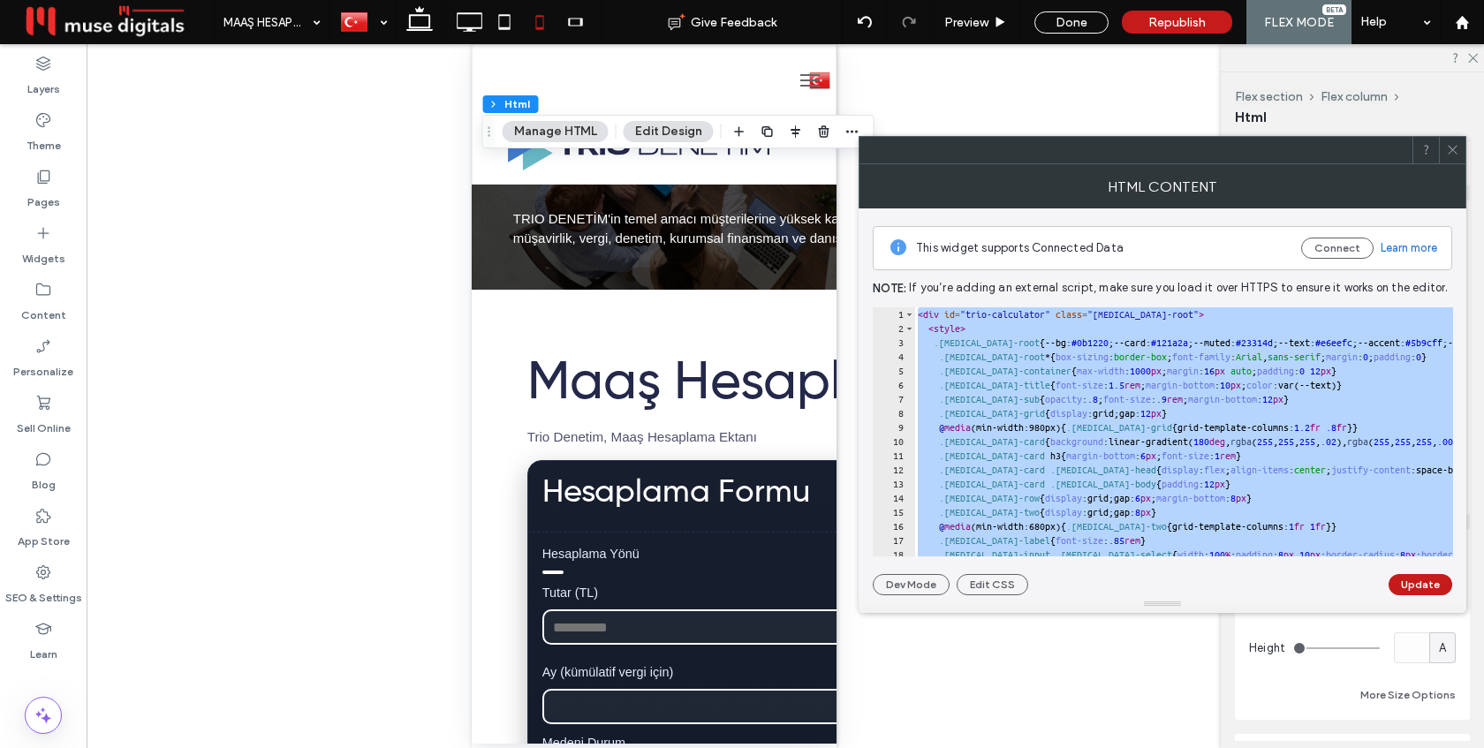
paste textarea "Cursor at row 218"
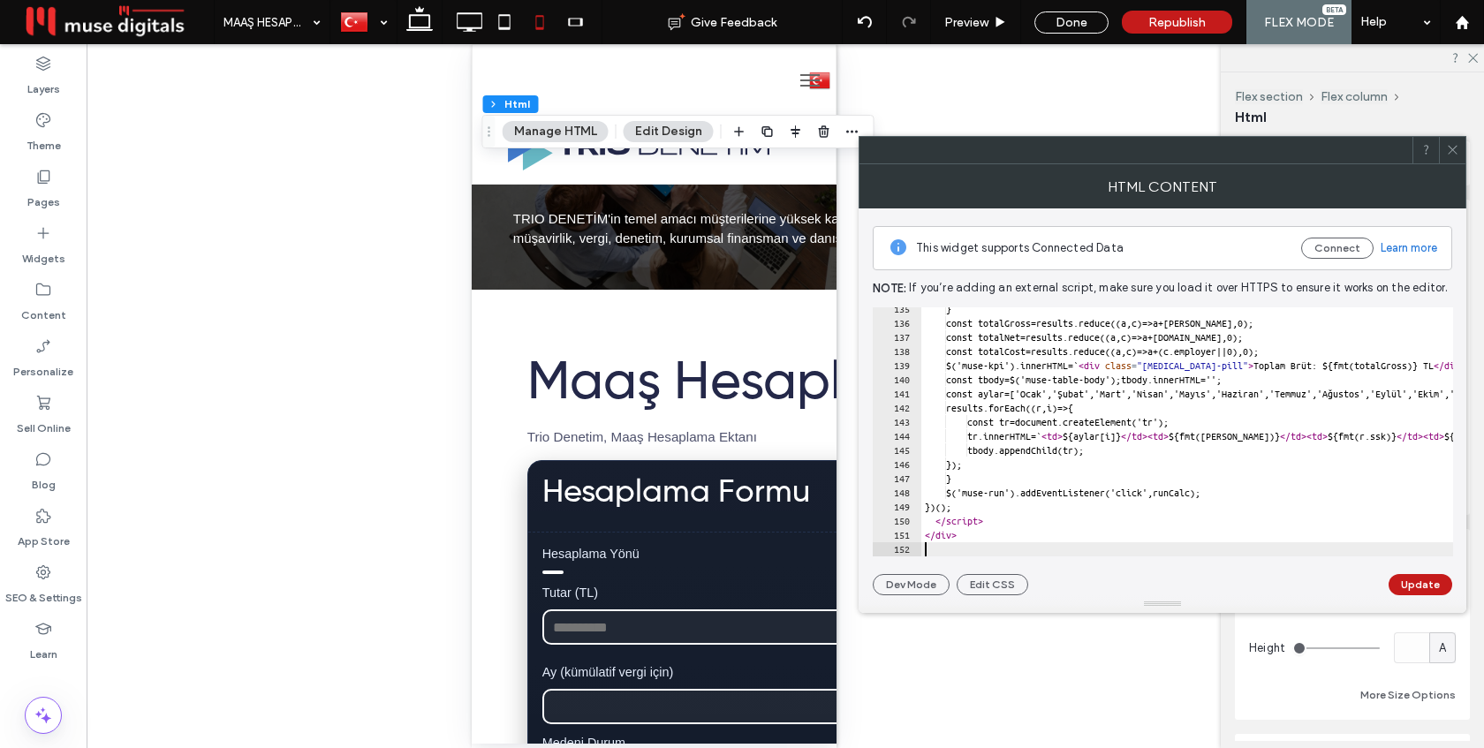
scroll to position [1899, 0]
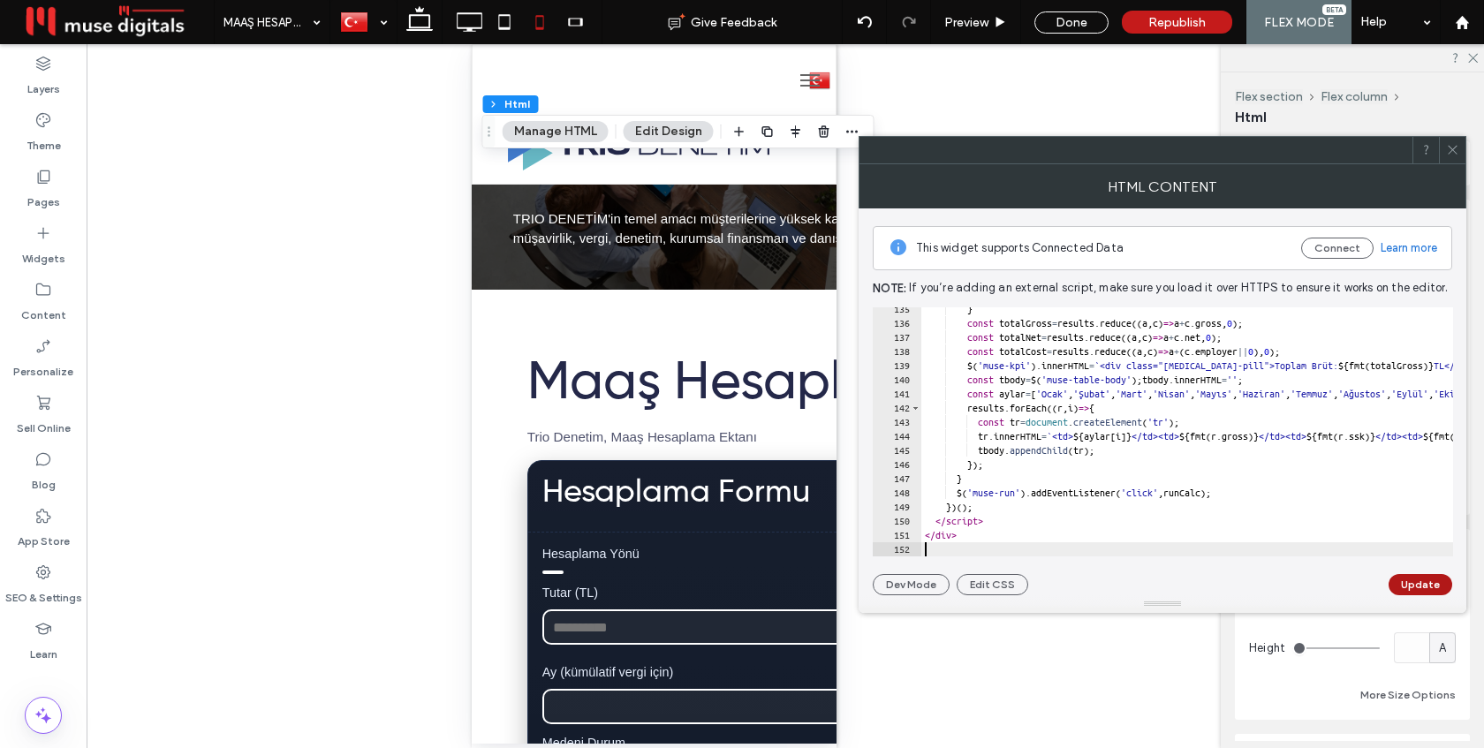
click at [1411, 578] on button "Update" at bounding box center [1420, 584] width 64 height 21
click at [1456, 152] on icon at bounding box center [1452, 149] width 13 height 13
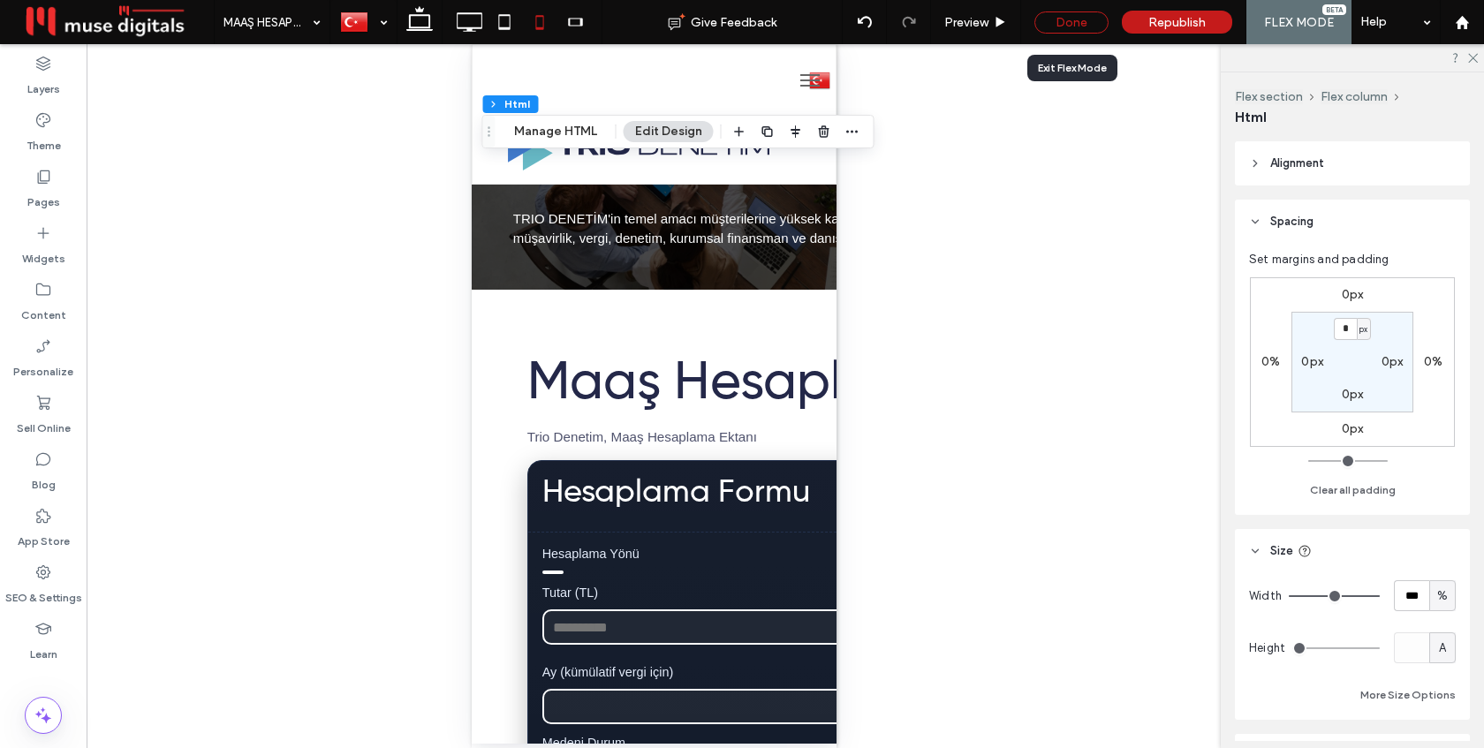
click at [1068, 23] on div "Done" at bounding box center [1071, 22] width 74 height 22
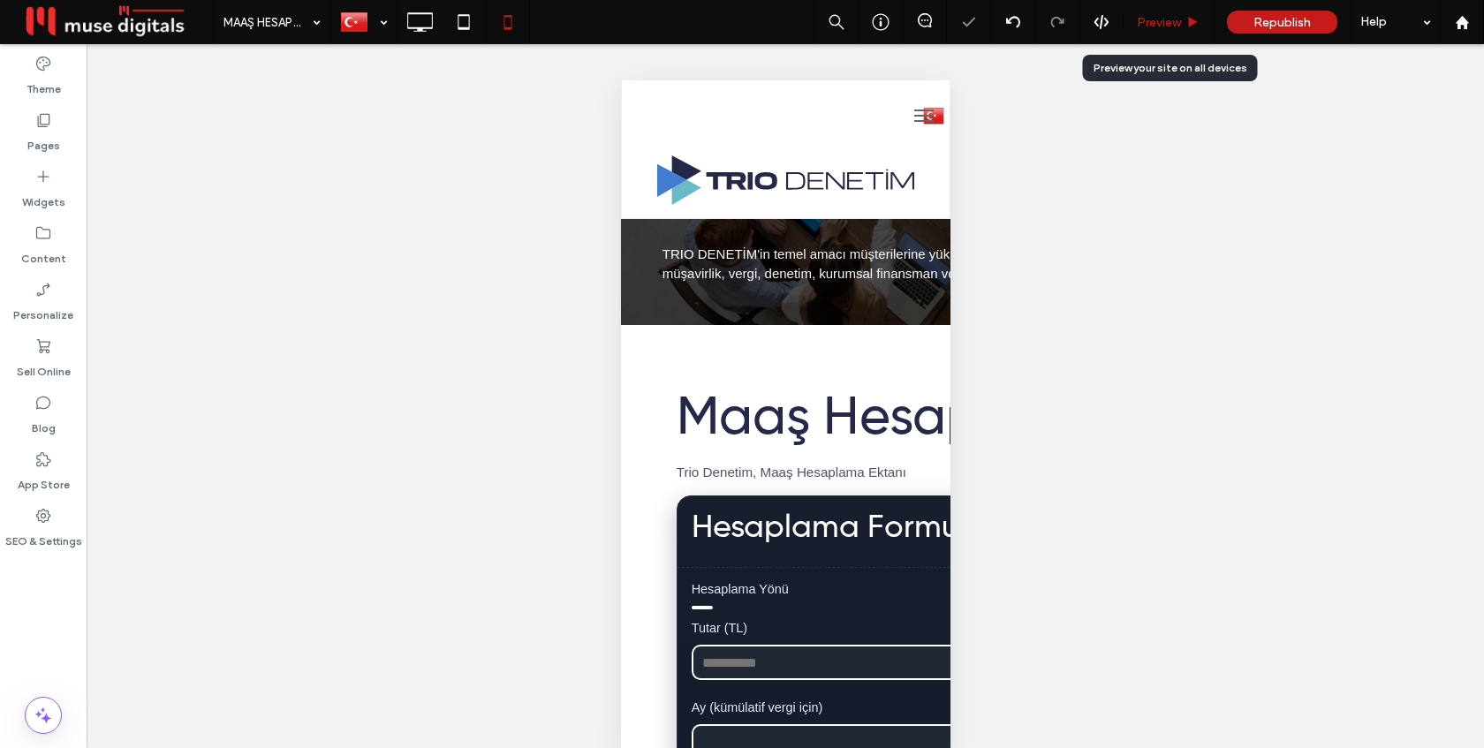
click at [1145, 19] on span "Preview" at bounding box center [1159, 22] width 44 height 15
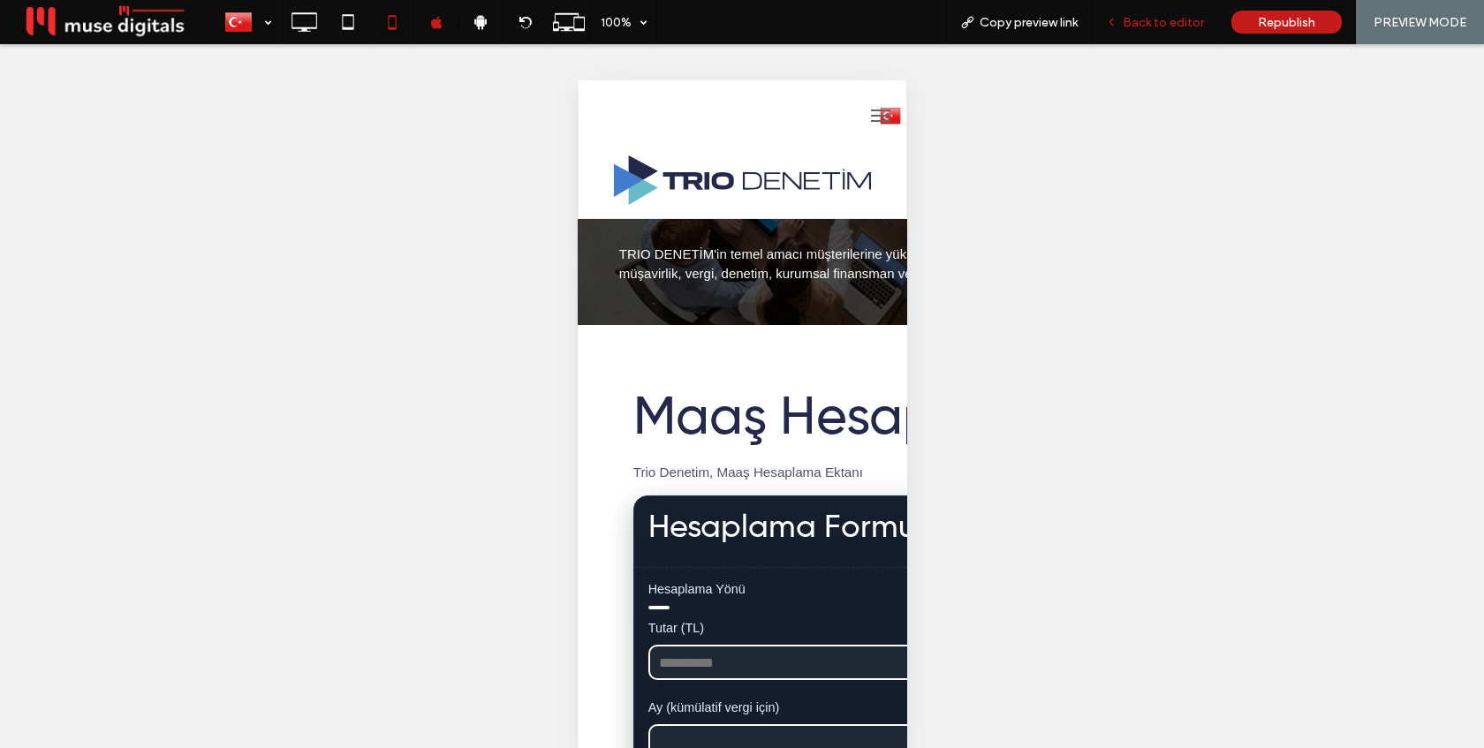
click at [1154, 22] on span "Back to editor" at bounding box center [1163, 22] width 81 height 15
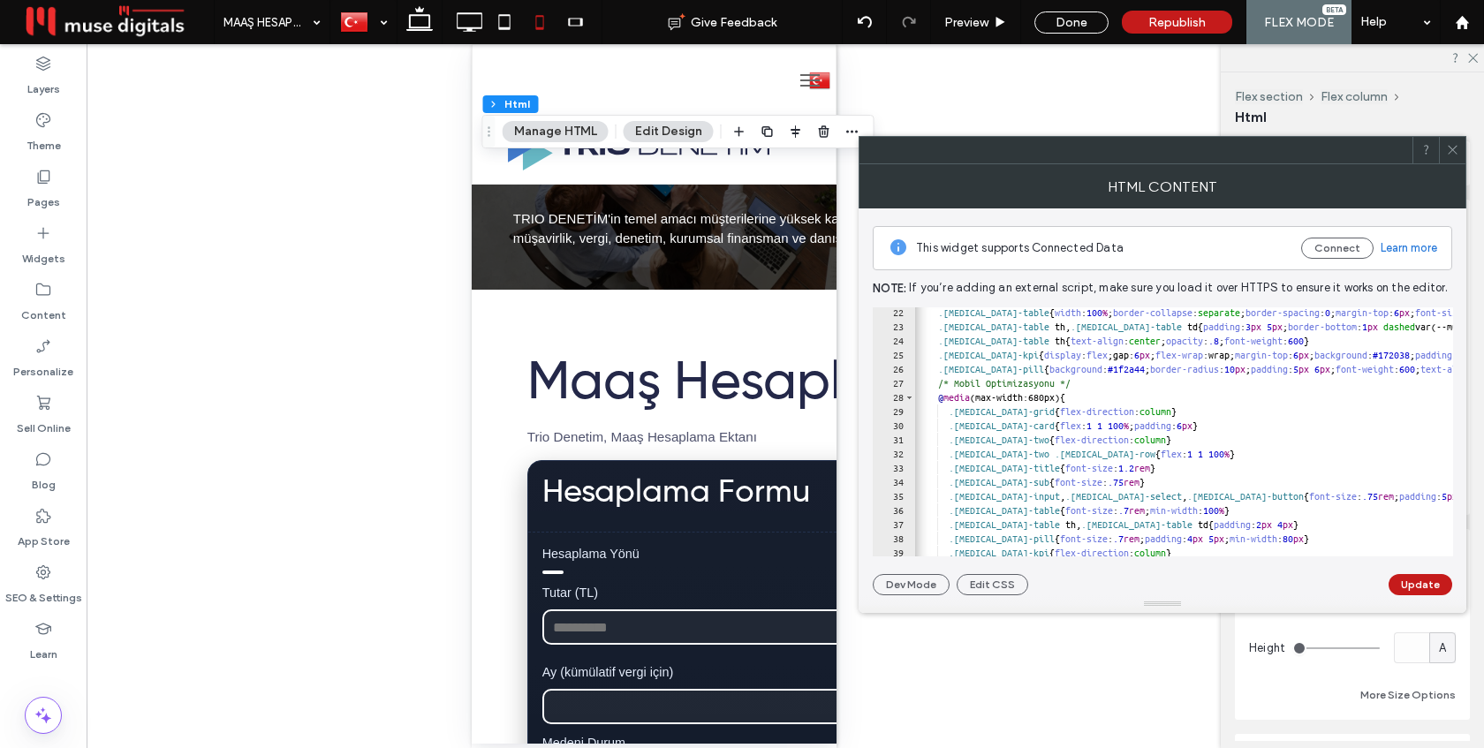
scroll to position [0, 1]
type textarea "********* *******"
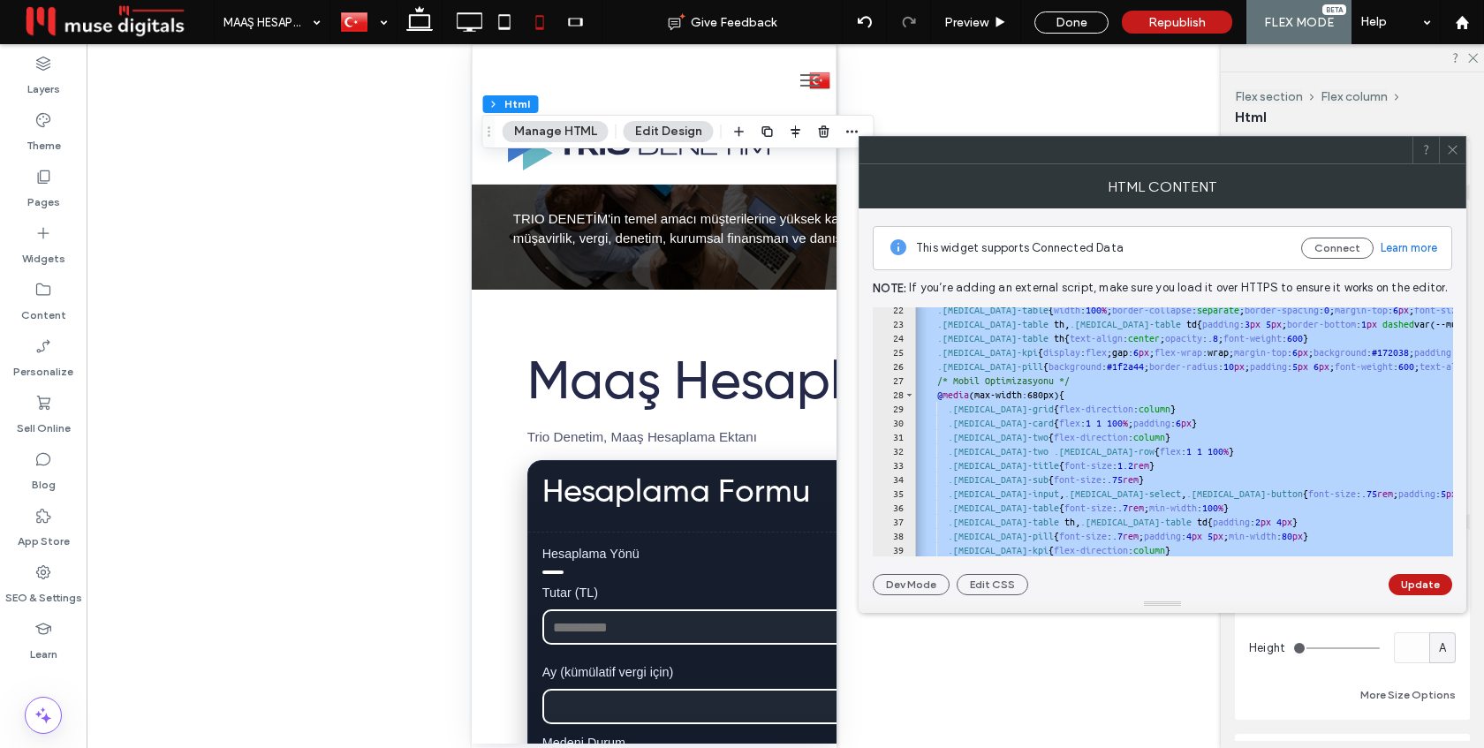
paste textarea "Cursor at row 217"
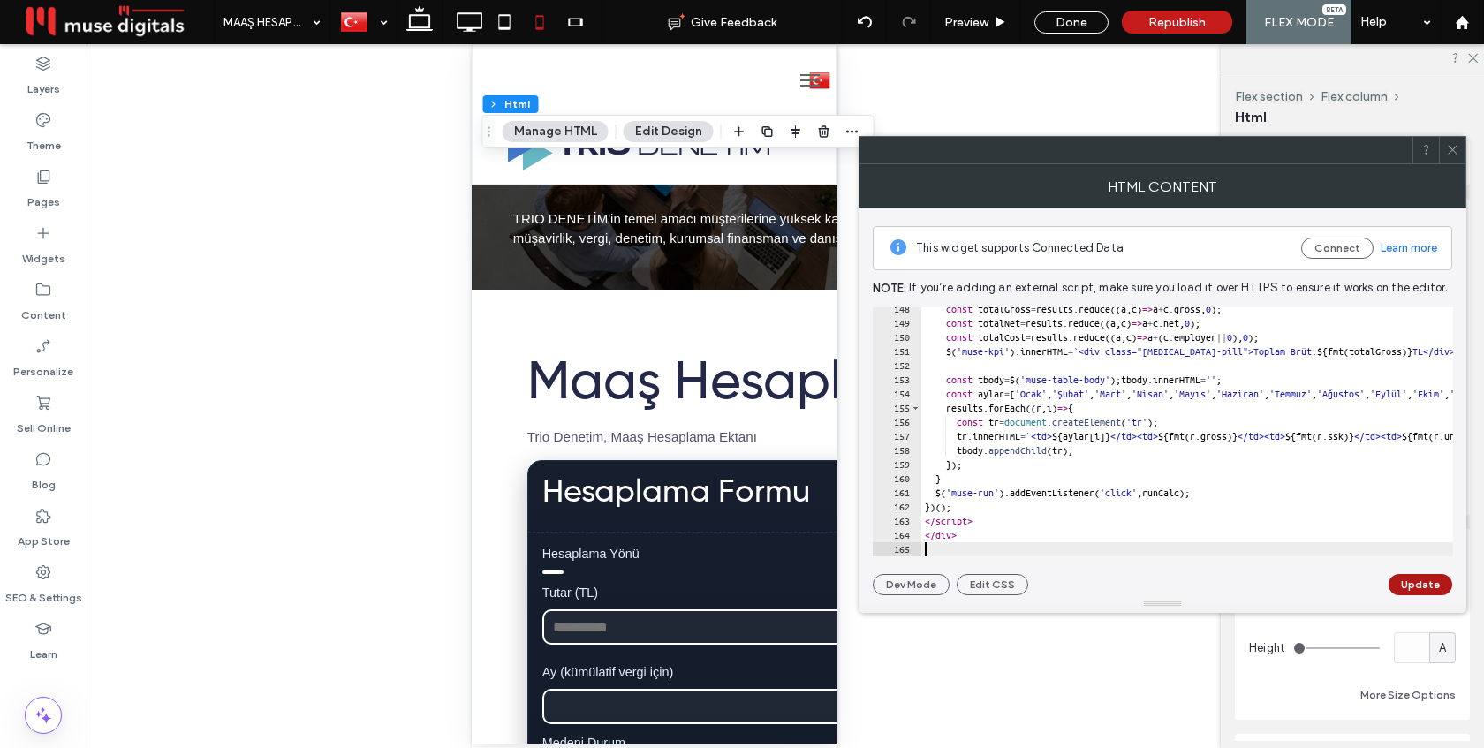
click at [1411, 583] on button "Update" at bounding box center [1420, 584] width 64 height 21
click at [1456, 143] on icon at bounding box center [1452, 149] width 13 height 13
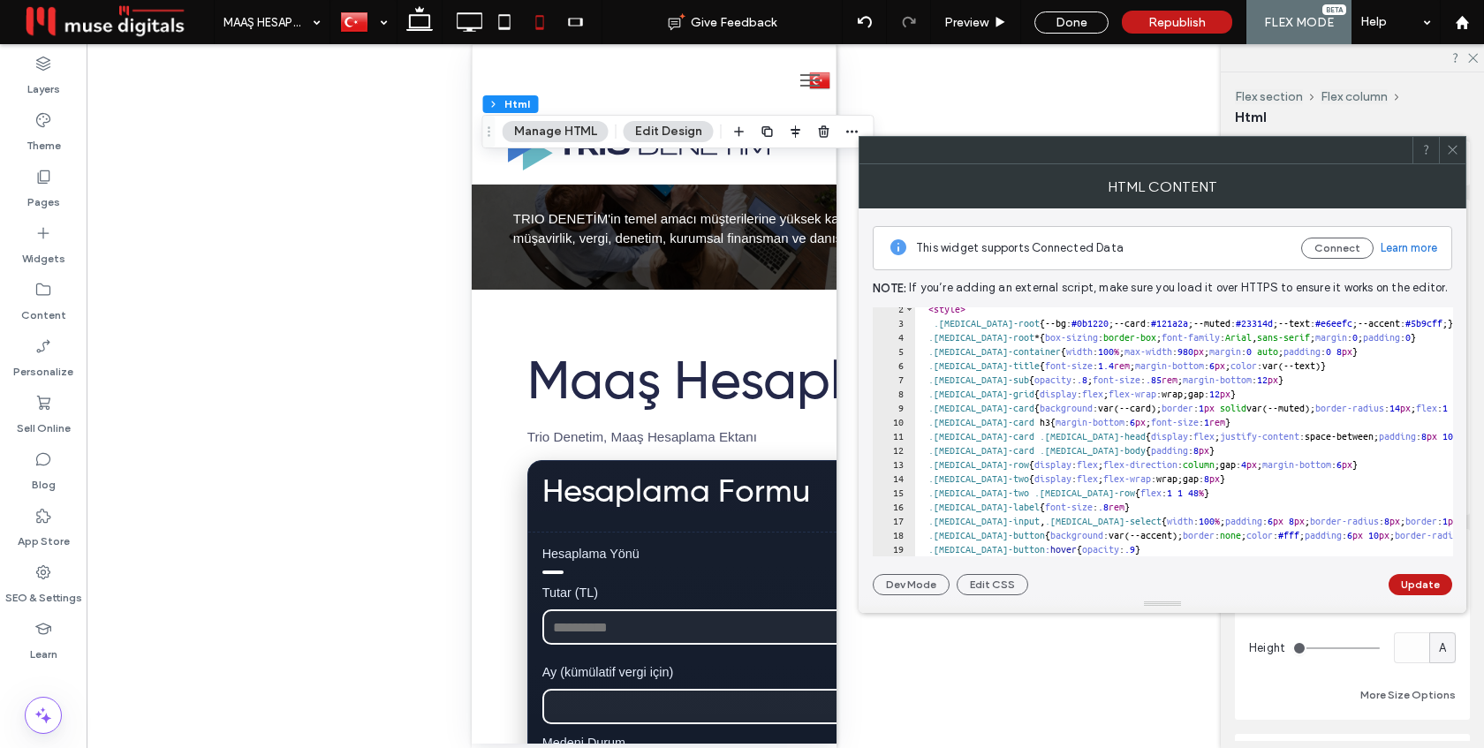
scroll to position [19, 0]
type textarea "********* *******"
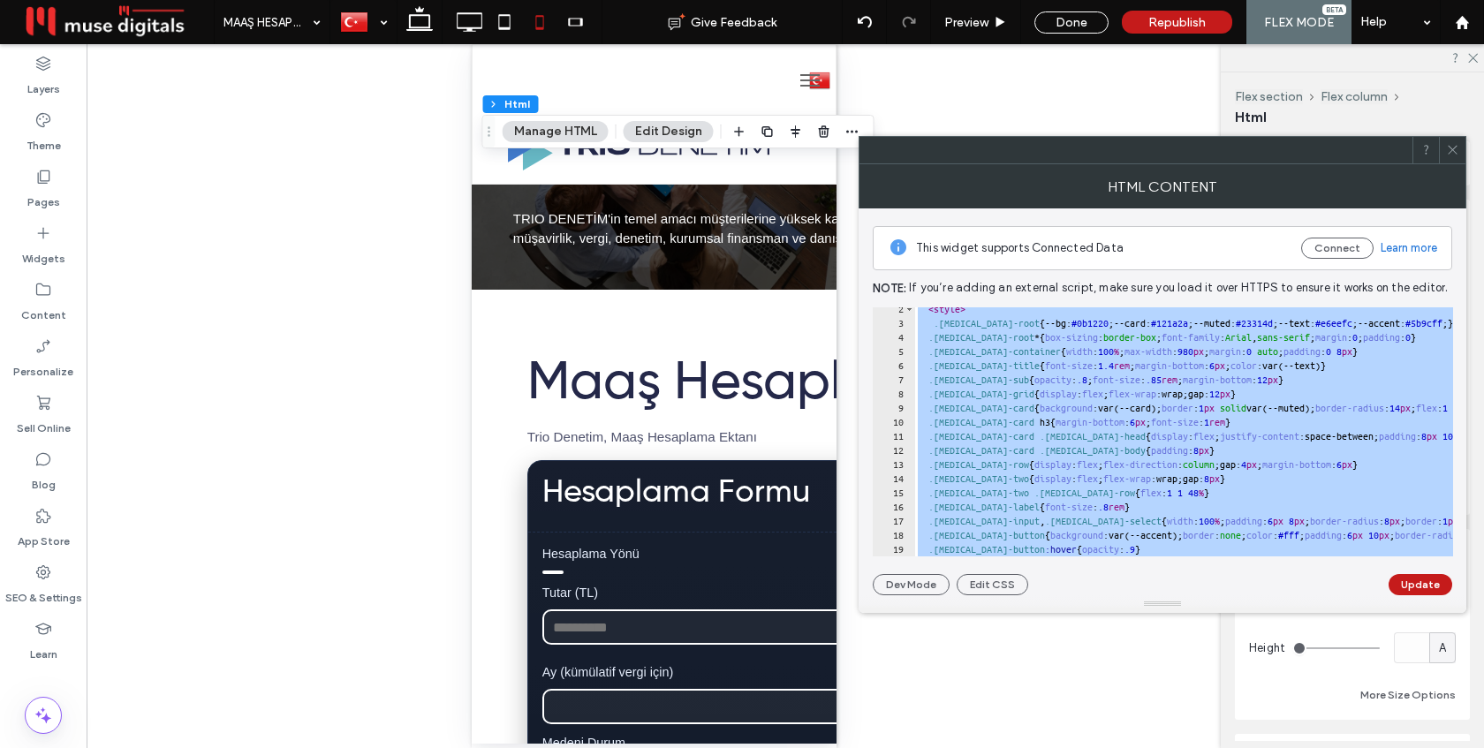
click at [1451, 146] on icon at bounding box center [1452, 149] width 13 height 13
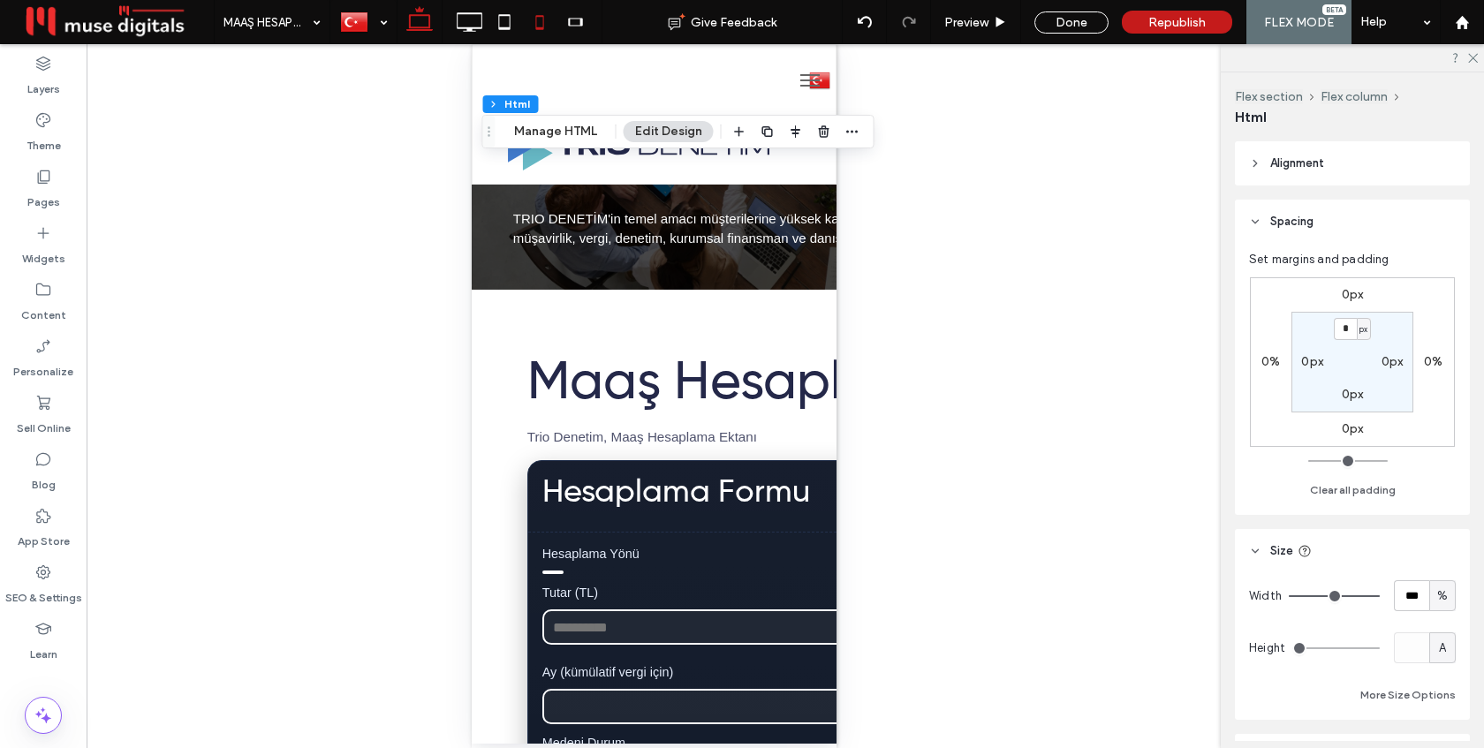
click at [420, 19] on icon at bounding box center [419, 21] width 35 height 35
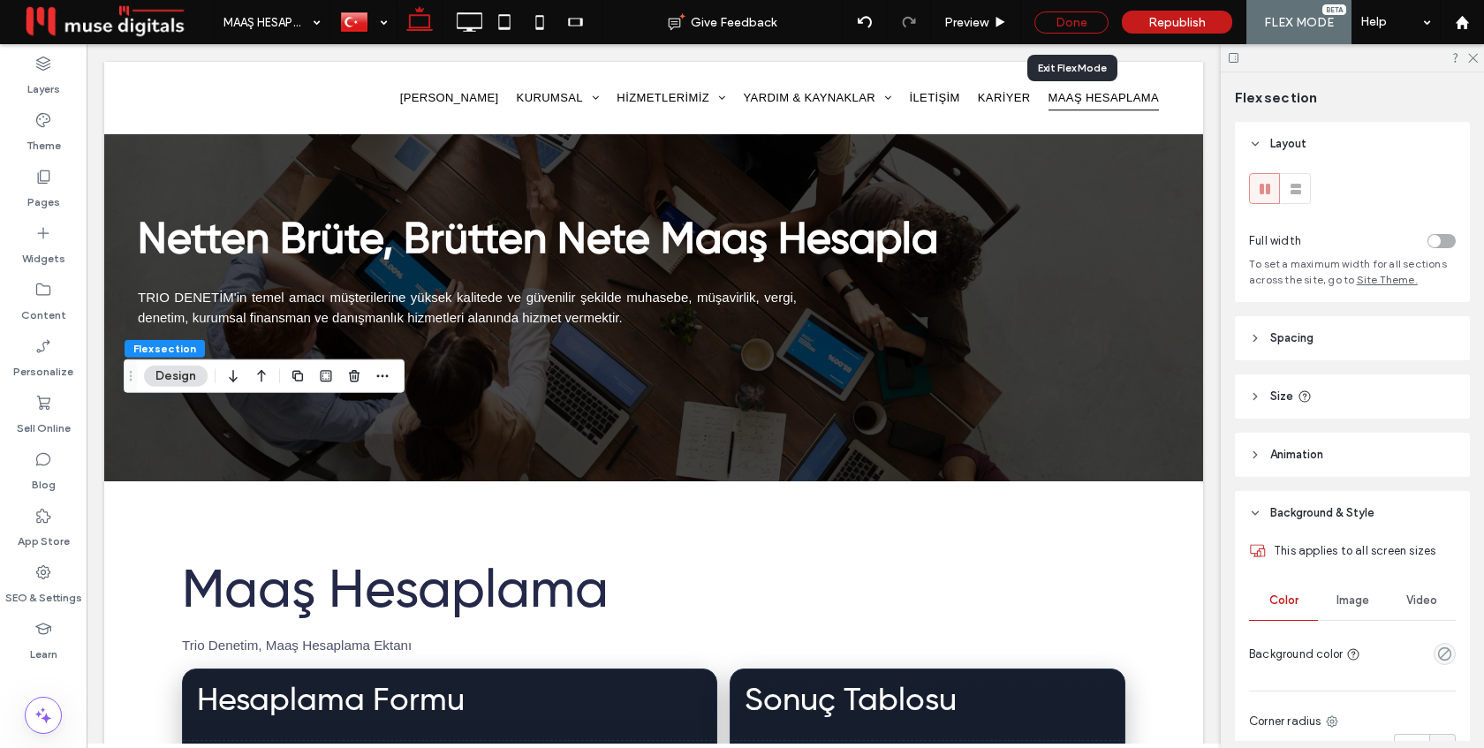
click at [1065, 23] on div "Done" at bounding box center [1071, 22] width 74 height 22
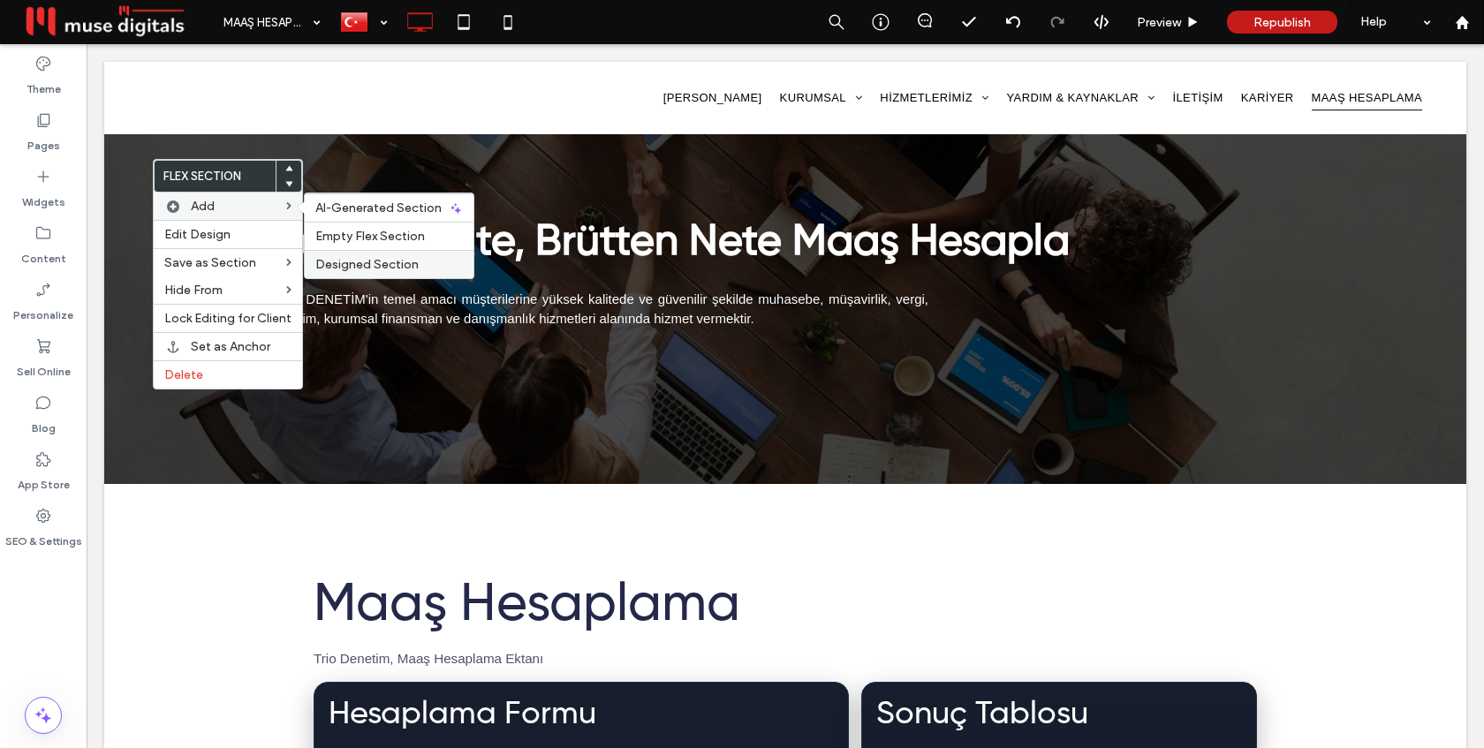
click at [362, 262] on span "Designed Section" at bounding box center [366, 264] width 103 height 15
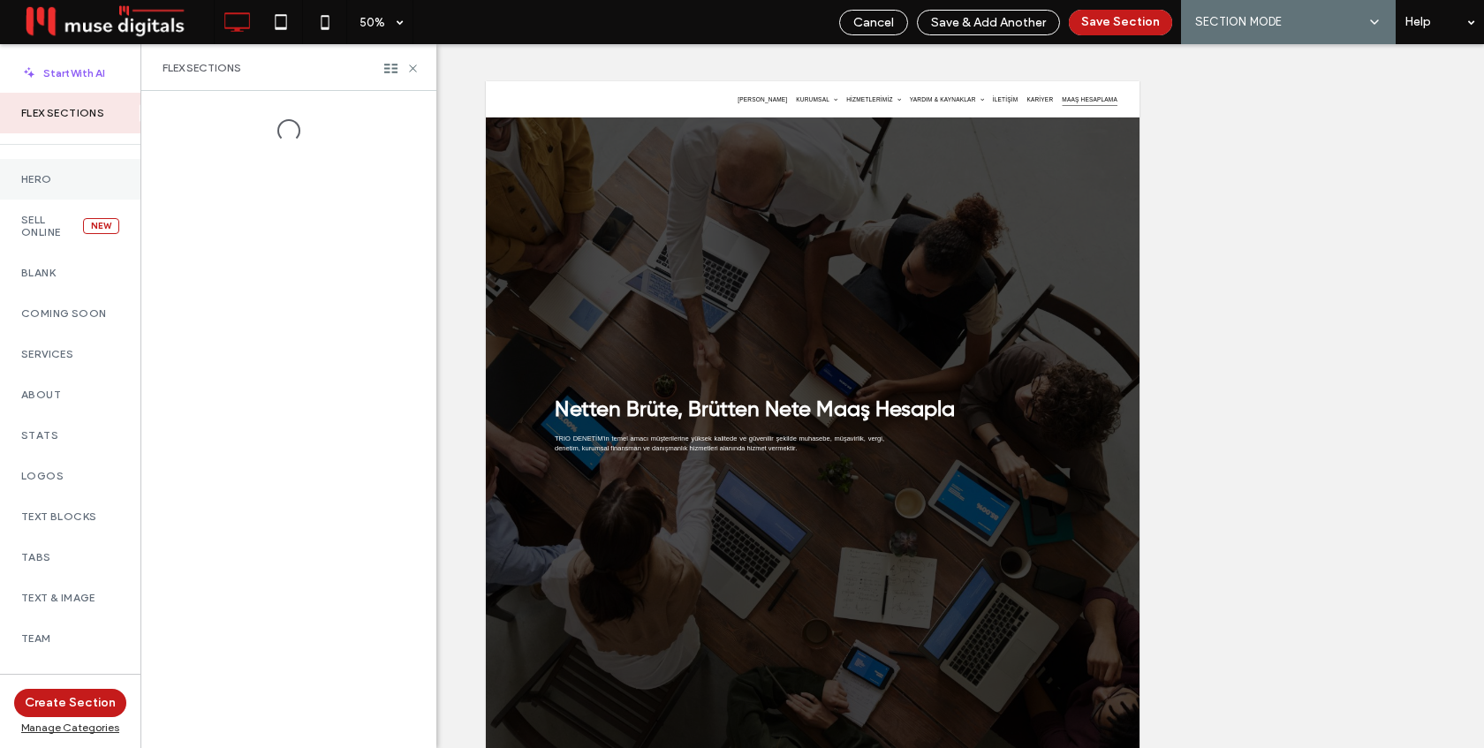
click at [64, 186] on div "Hero" at bounding box center [70, 179] width 140 height 41
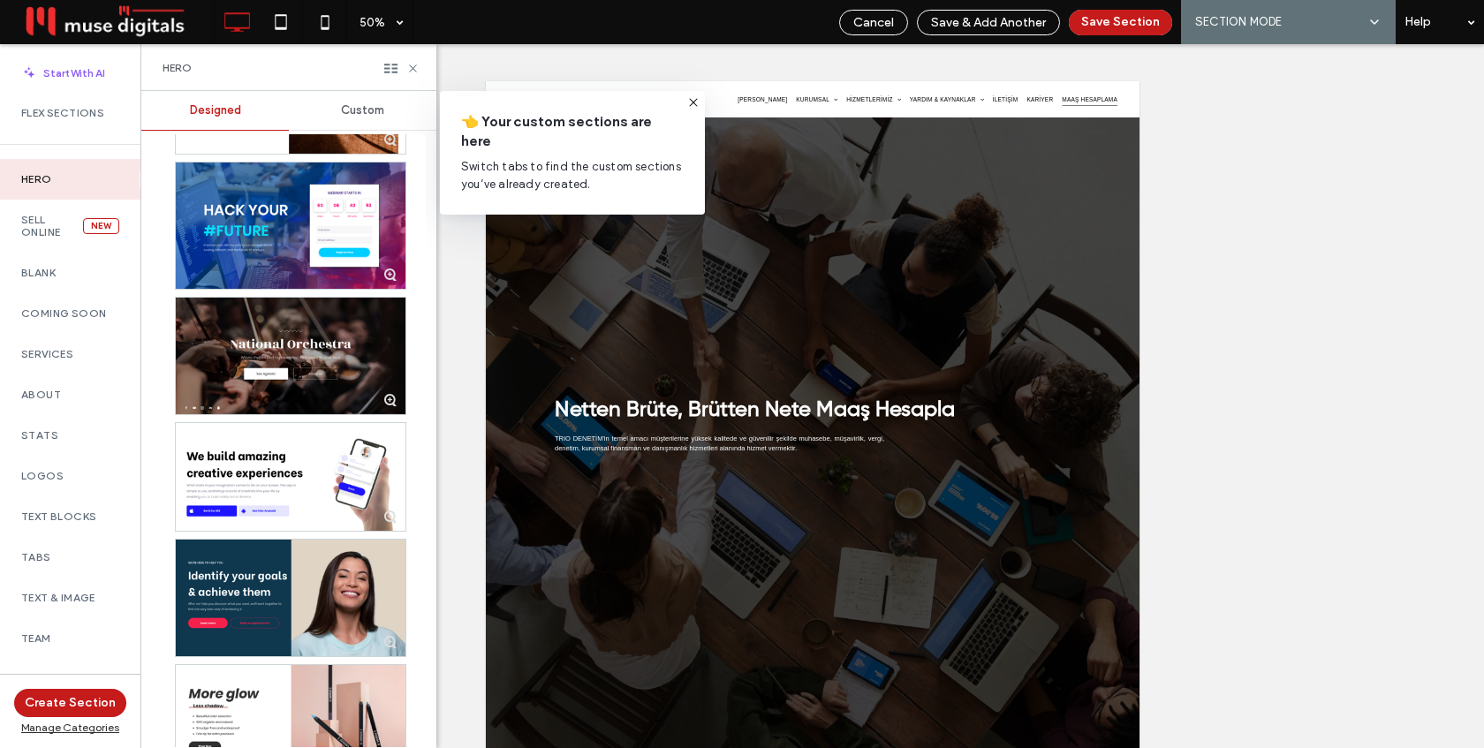
scroll to position [979, 0]
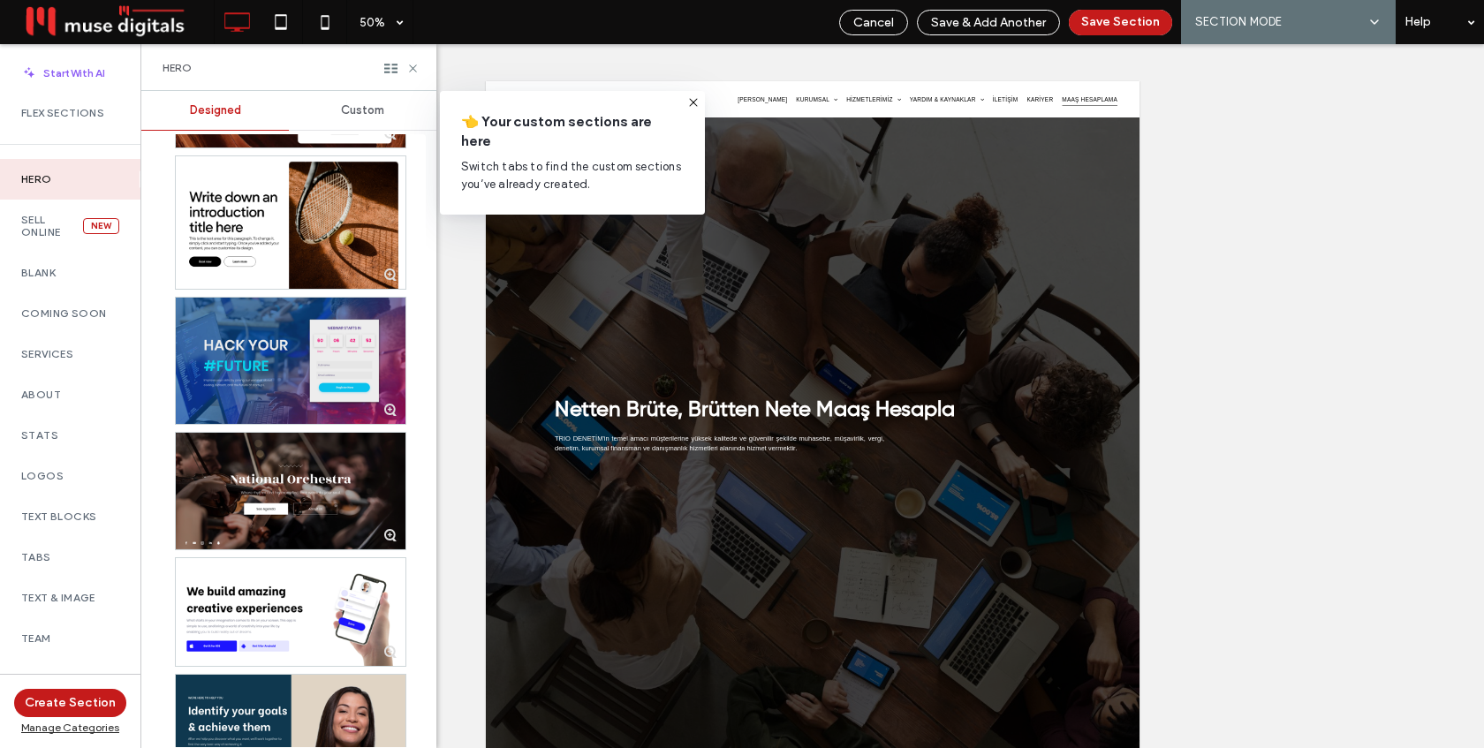
click at [304, 355] on div at bounding box center [291, 361] width 230 height 126
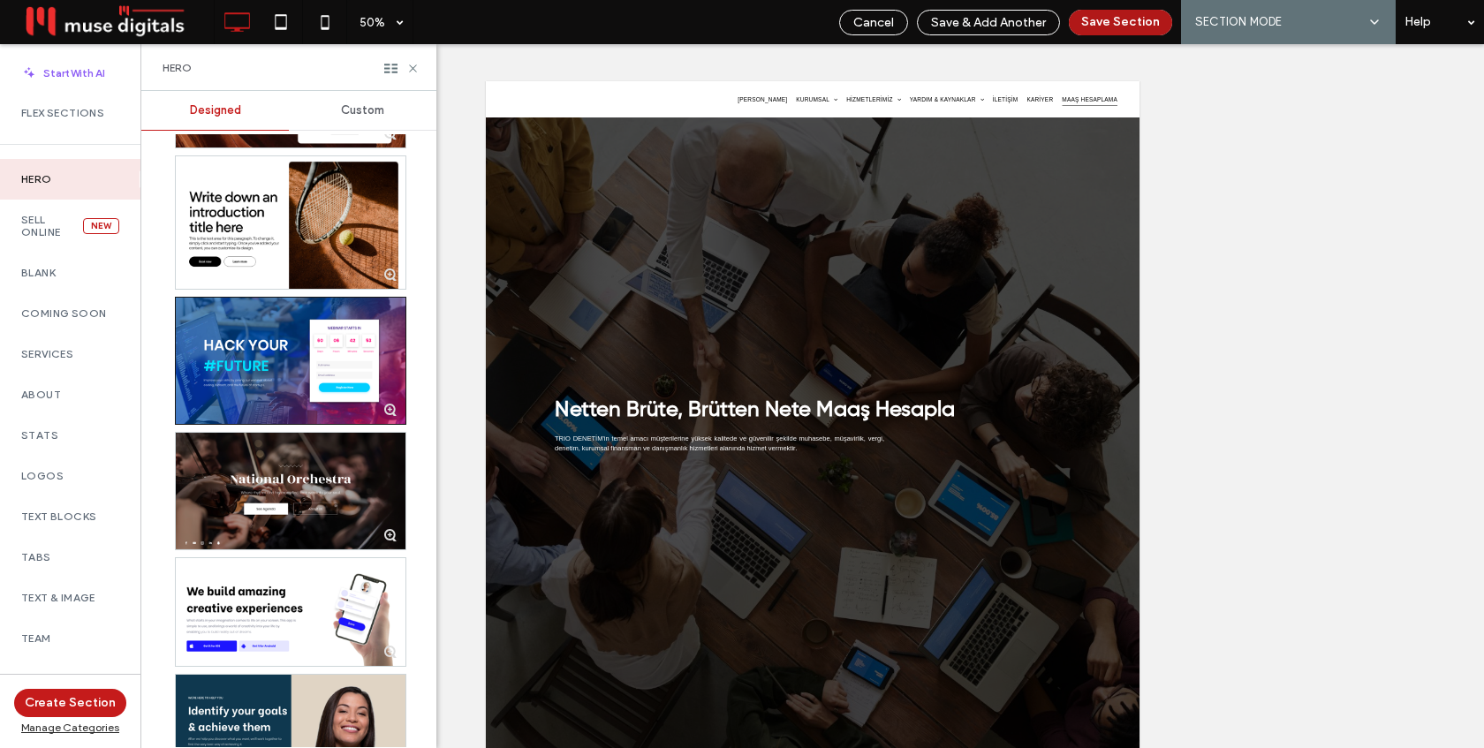
click at [1101, 20] on button "Save Section" at bounding box center [1120, 23] width 103 height 26
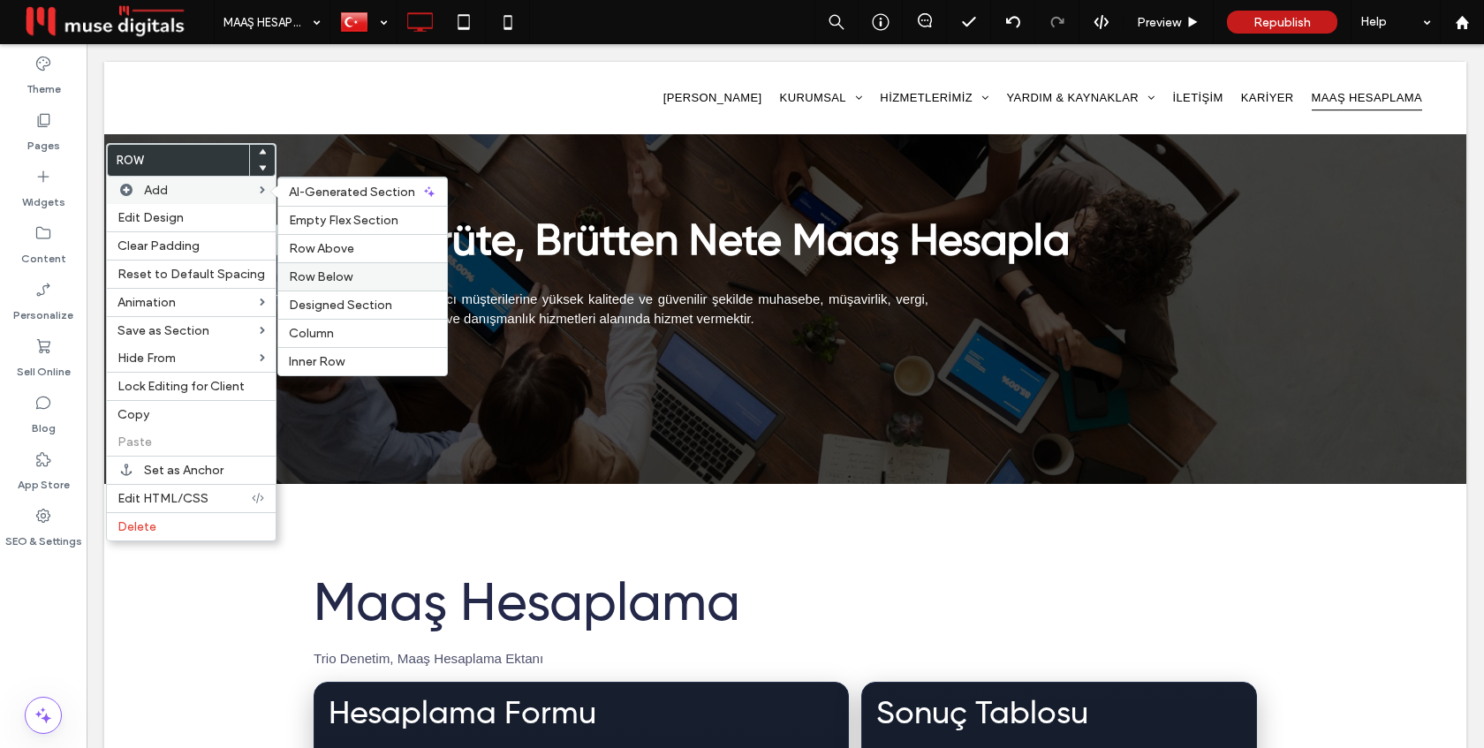
click at [335, 276] on span "Row Below" at bounding box center [321, 276] width 64 height 15
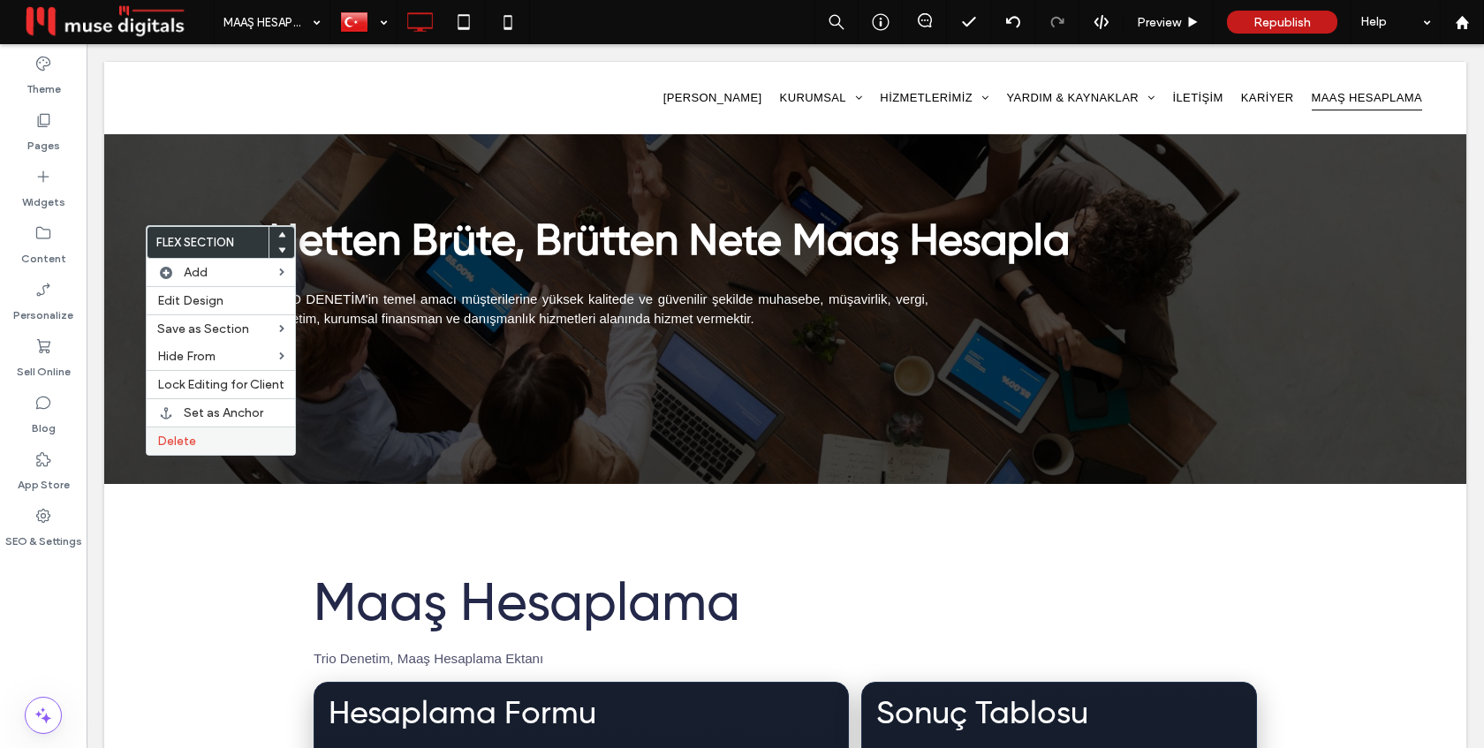
click at [202, 435] on label "Delete" at bounding box center [220, 441] width 127 height 15
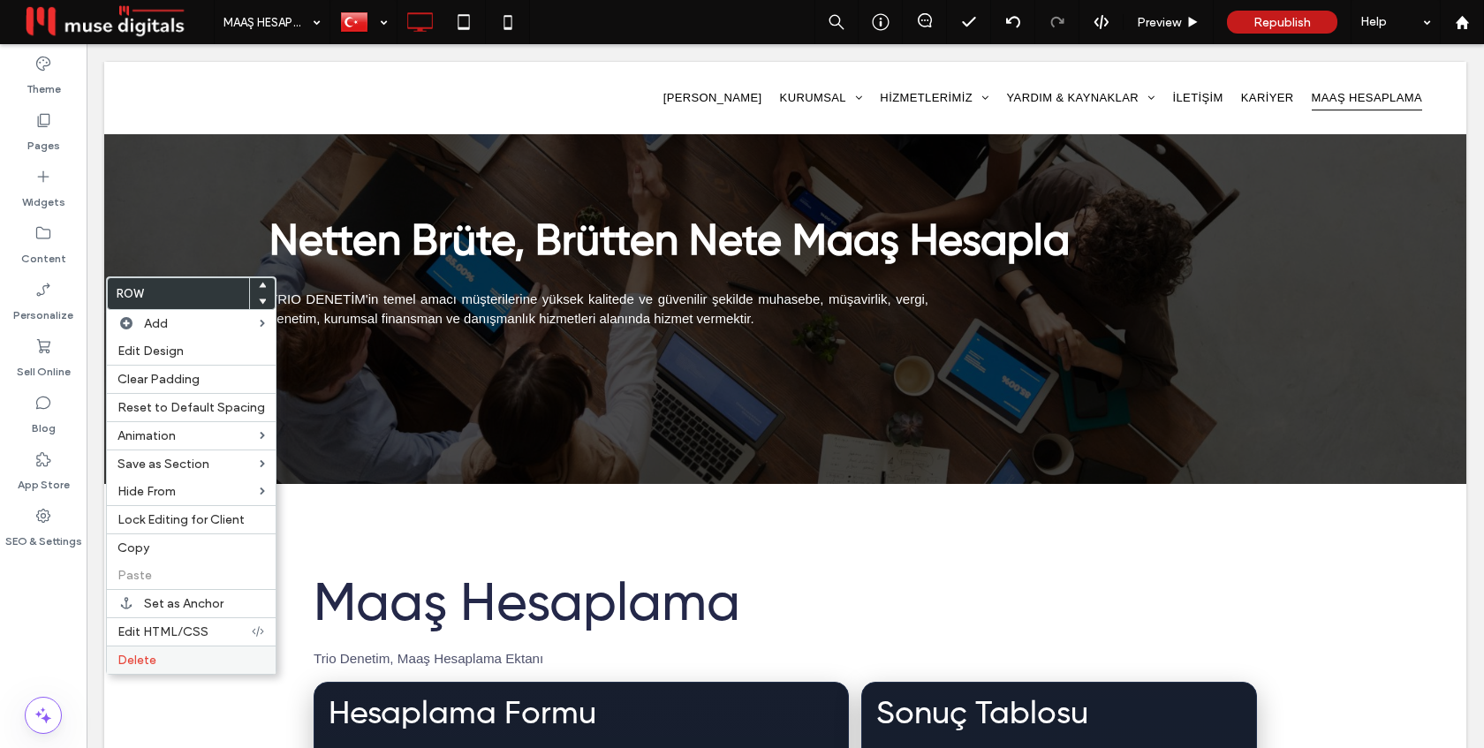
click at [174, 650] on div "Delete" at bounding box center [191, 660] width 169 height 28
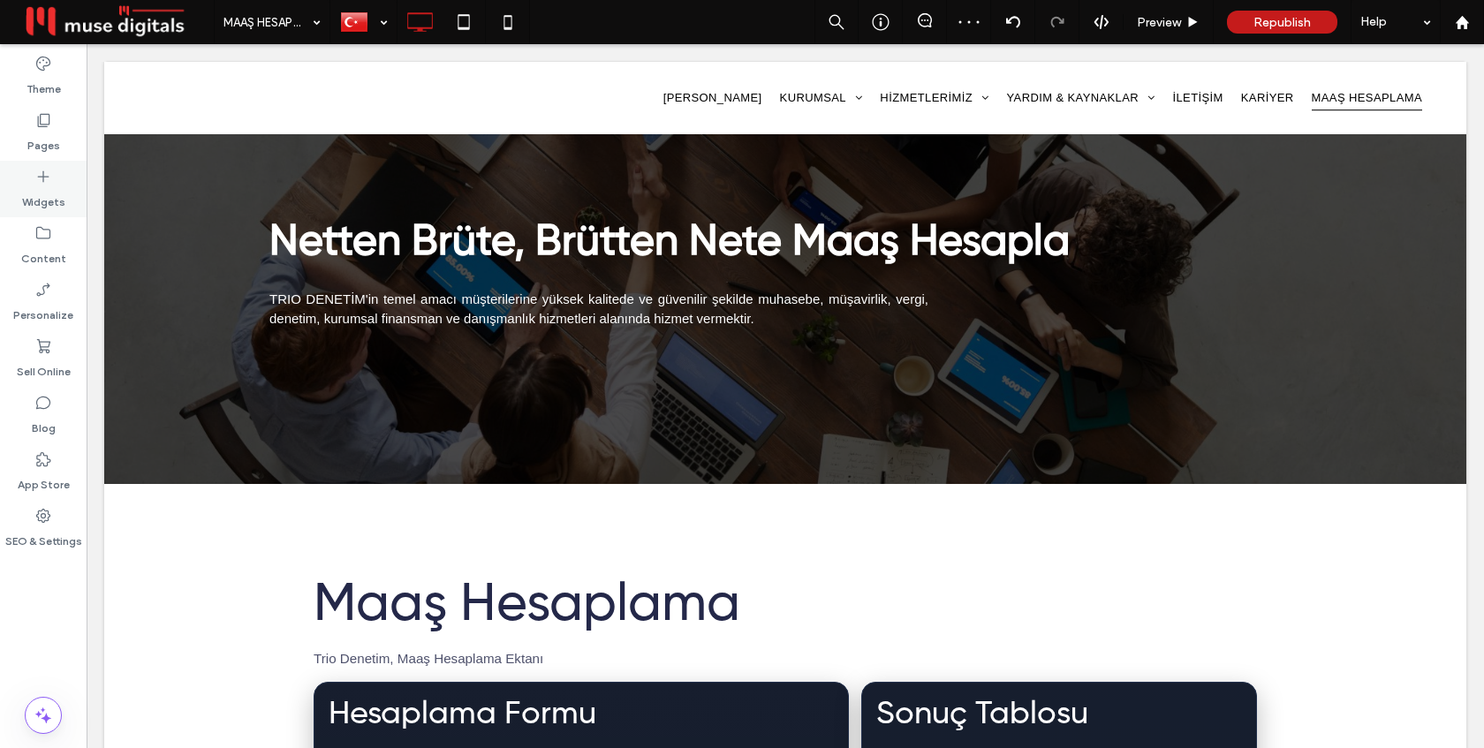
click at [32, 170] on div "Widgets" at bounding box center [43, 189] width 87 height 57
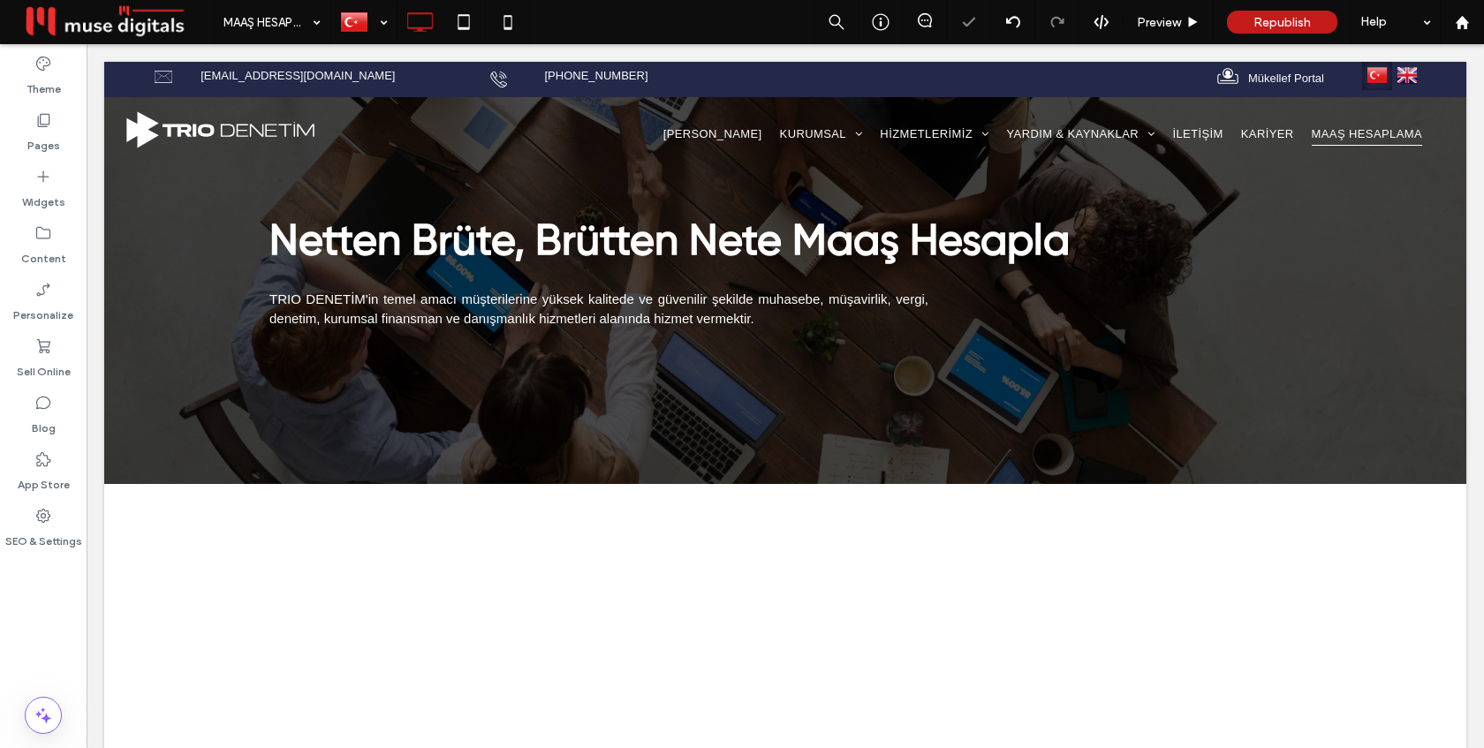
scroll to position [208, 0]
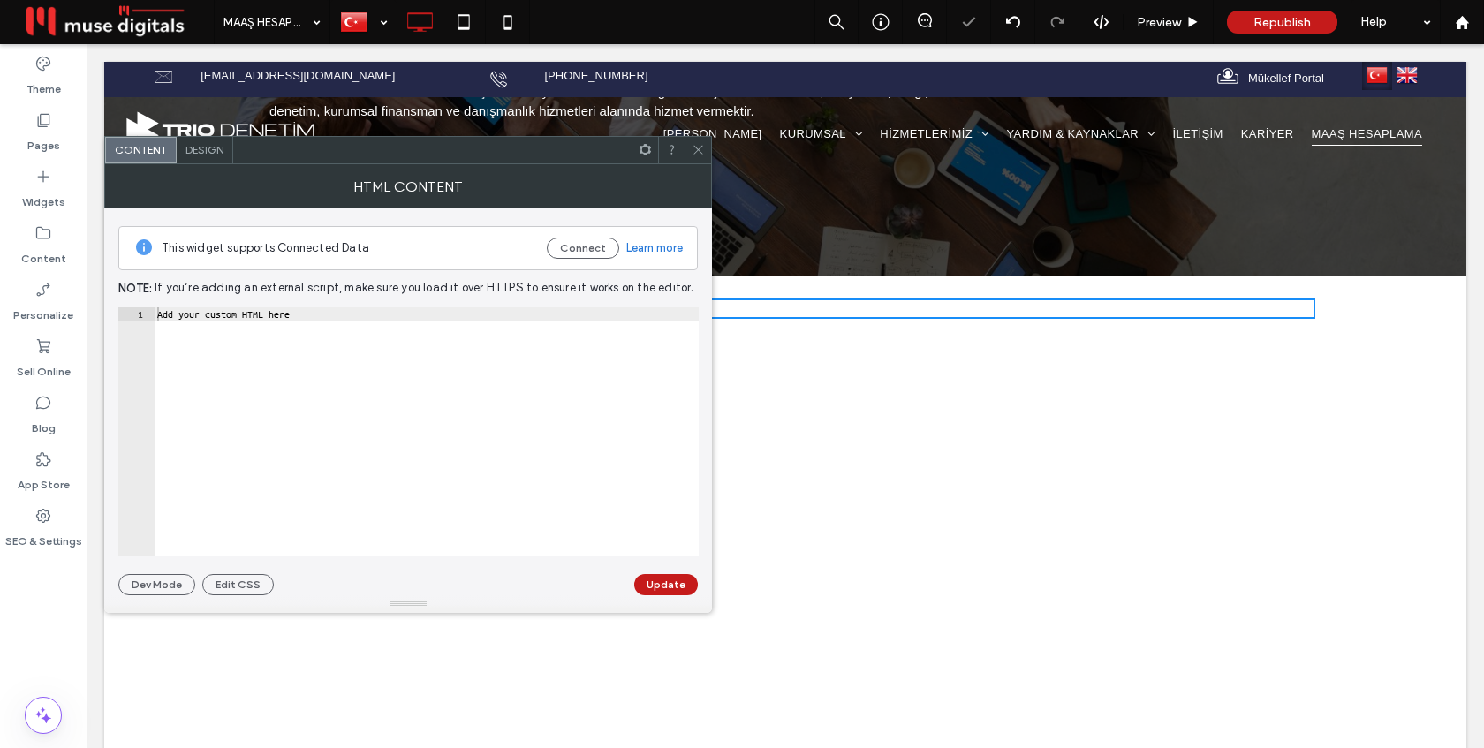
type textarea "**********"
click at [390, 353] on div "Add your custom HTML here" at bounding box center [426, 445] width 545 height 277
click at [690, 150] on div at bounding box center [698, 150] width 26 height 26
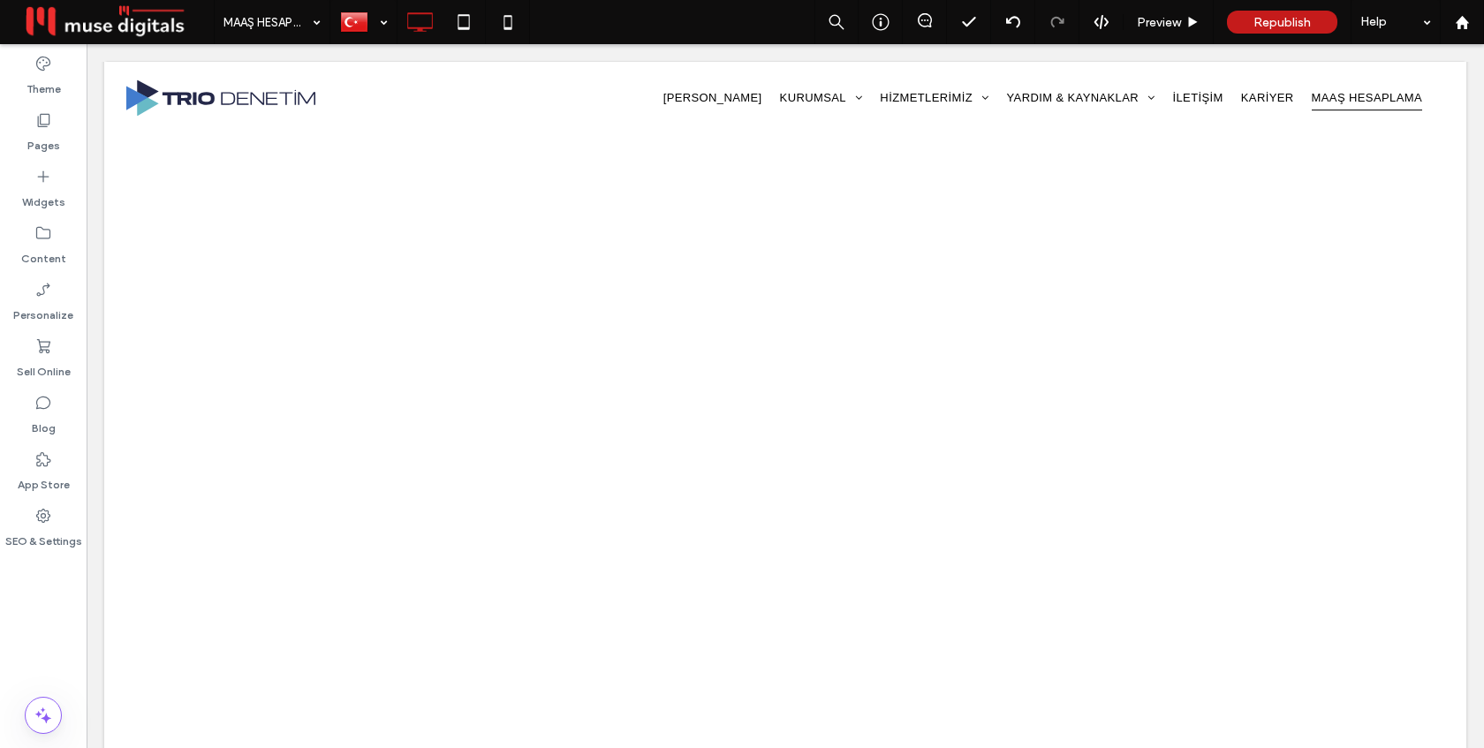
scroll to position [127, 0]
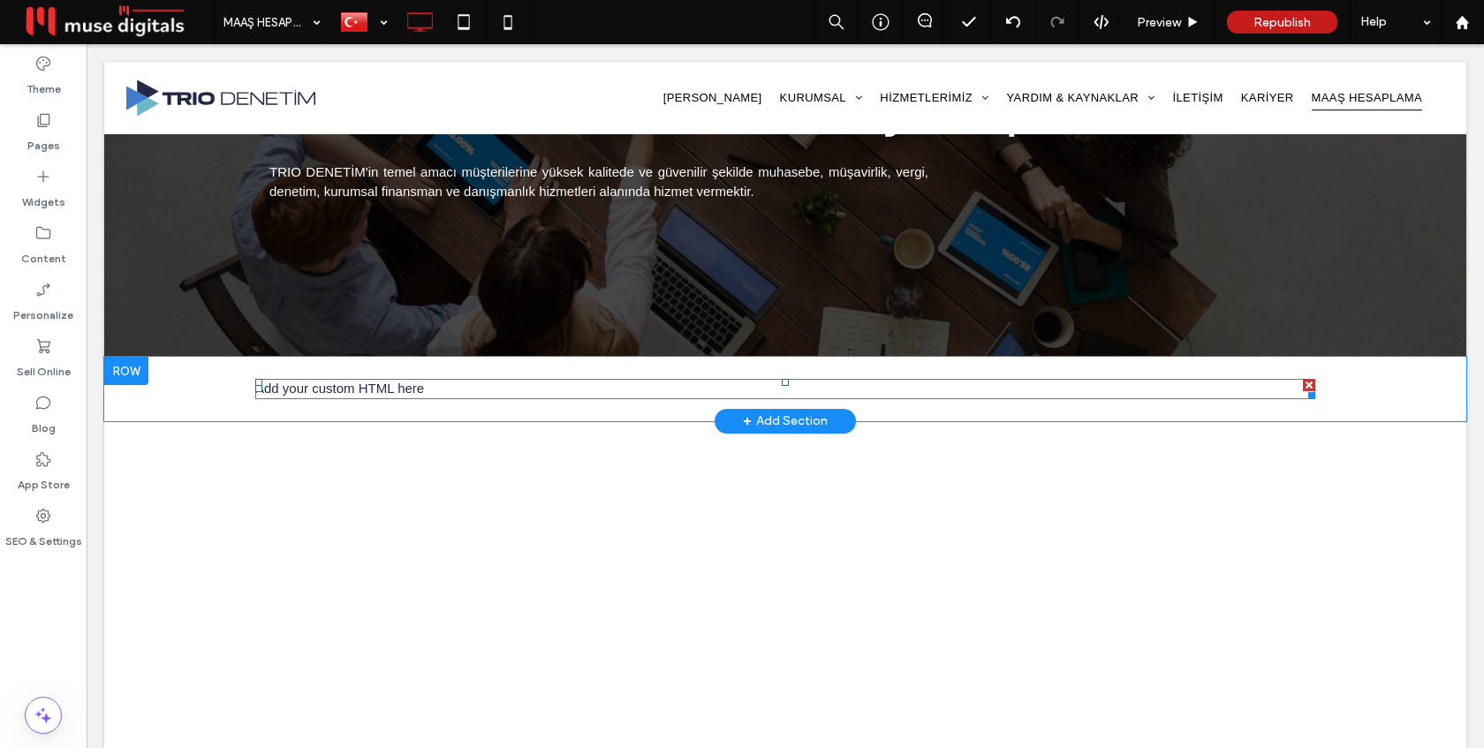
click at [484, 394] on span at bounding box center [785, 389] width 1060 height 20
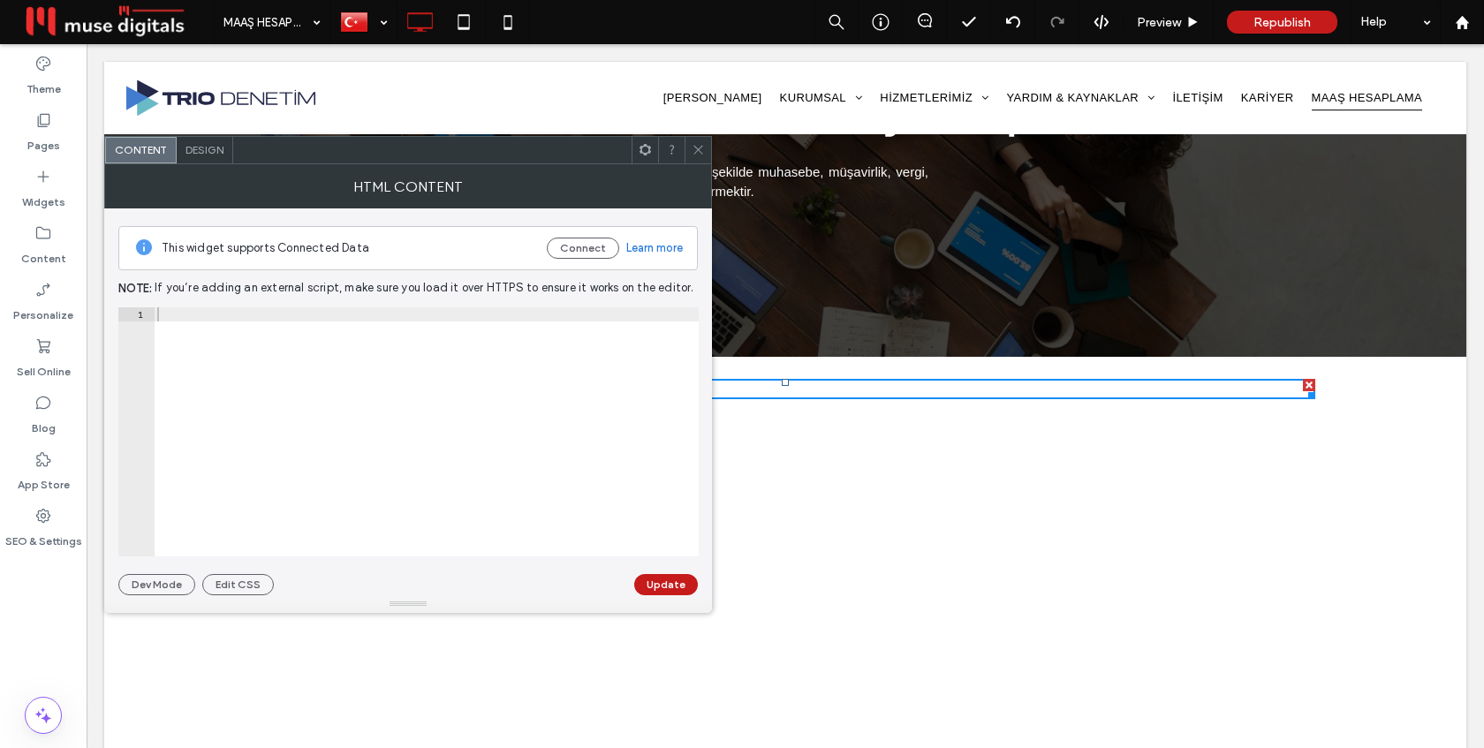
click at [484, 394] on div at bounding box center [426, 445] width 545 height 277
click at [481, 387] on div "Add your custom HTML here" at bounding box center [426, 445] width 545 height 277
paste textarea "Cursor at row 1"
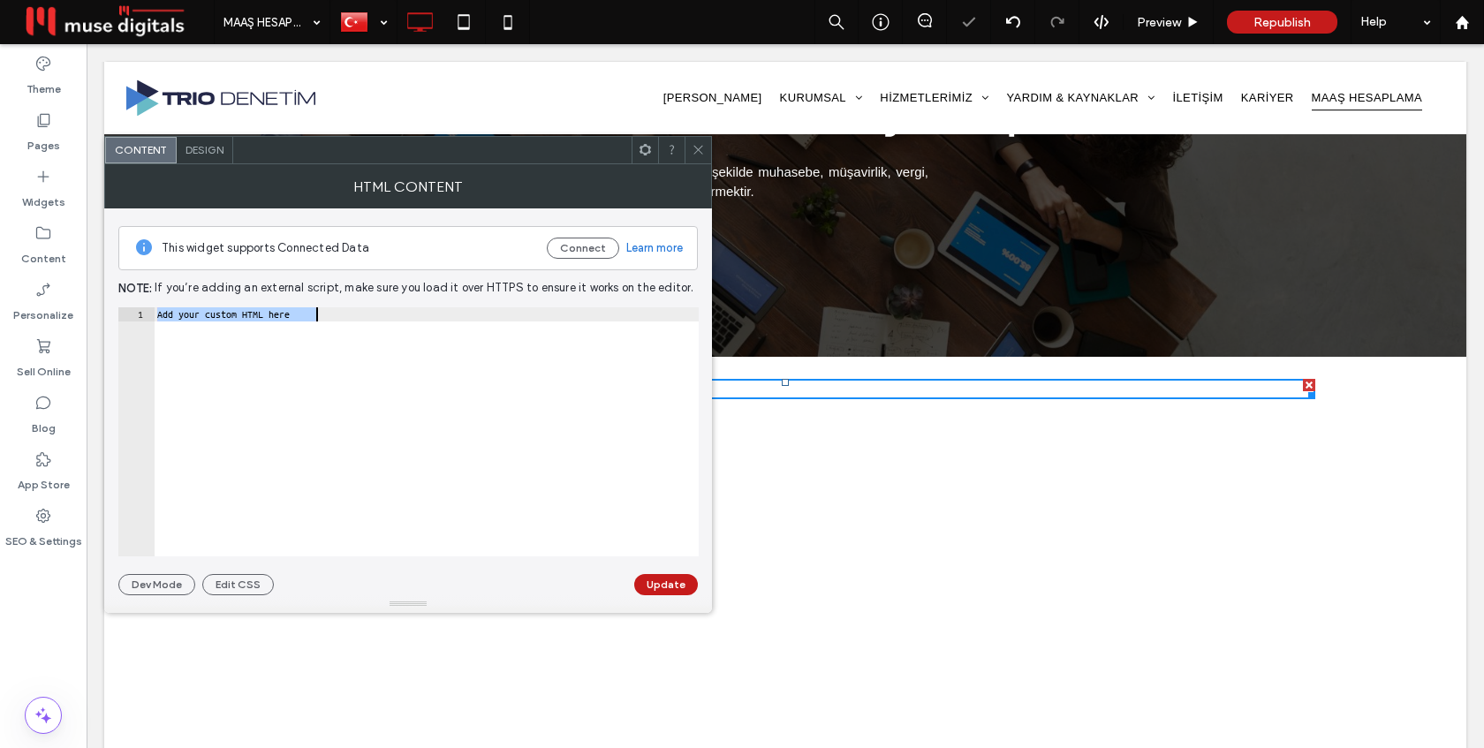
type textarea "******"
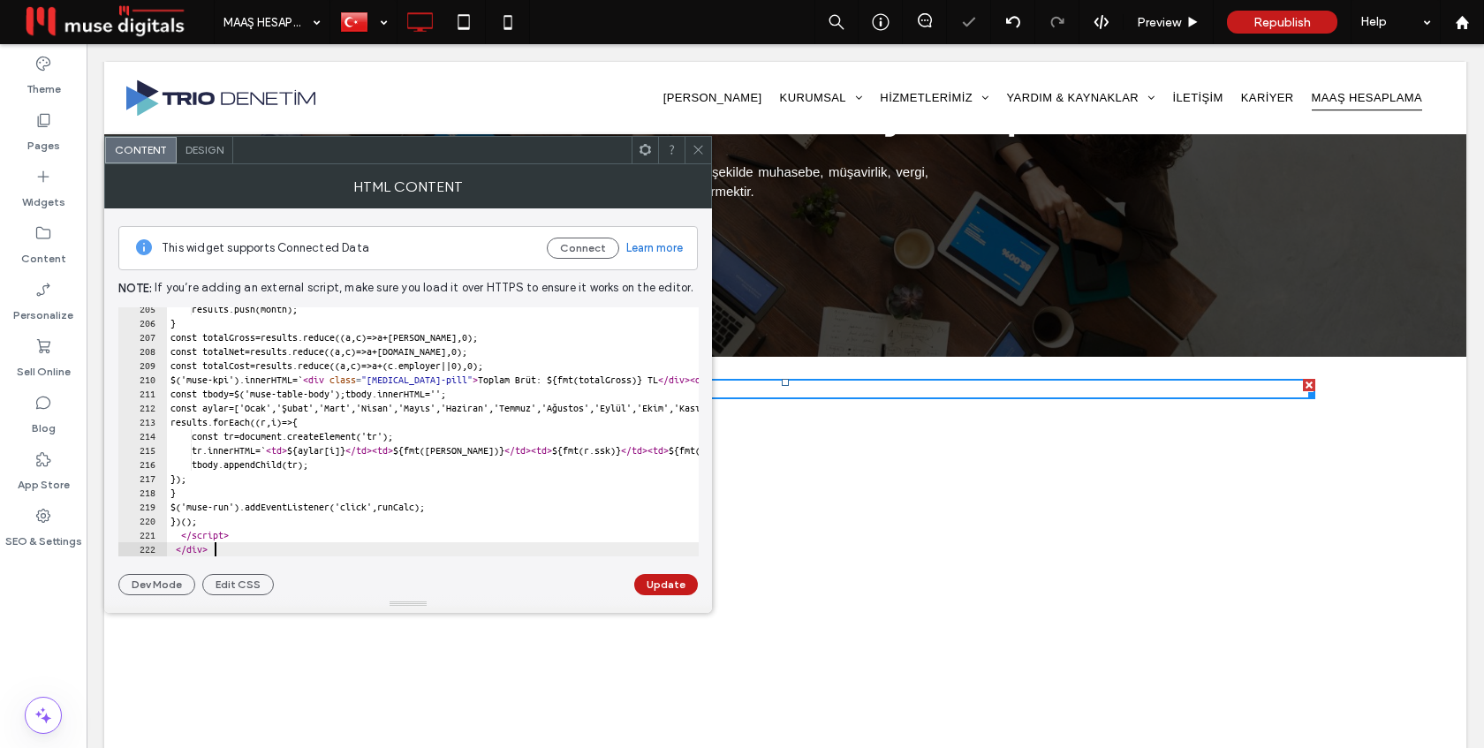
scroll to position [2888, 0]
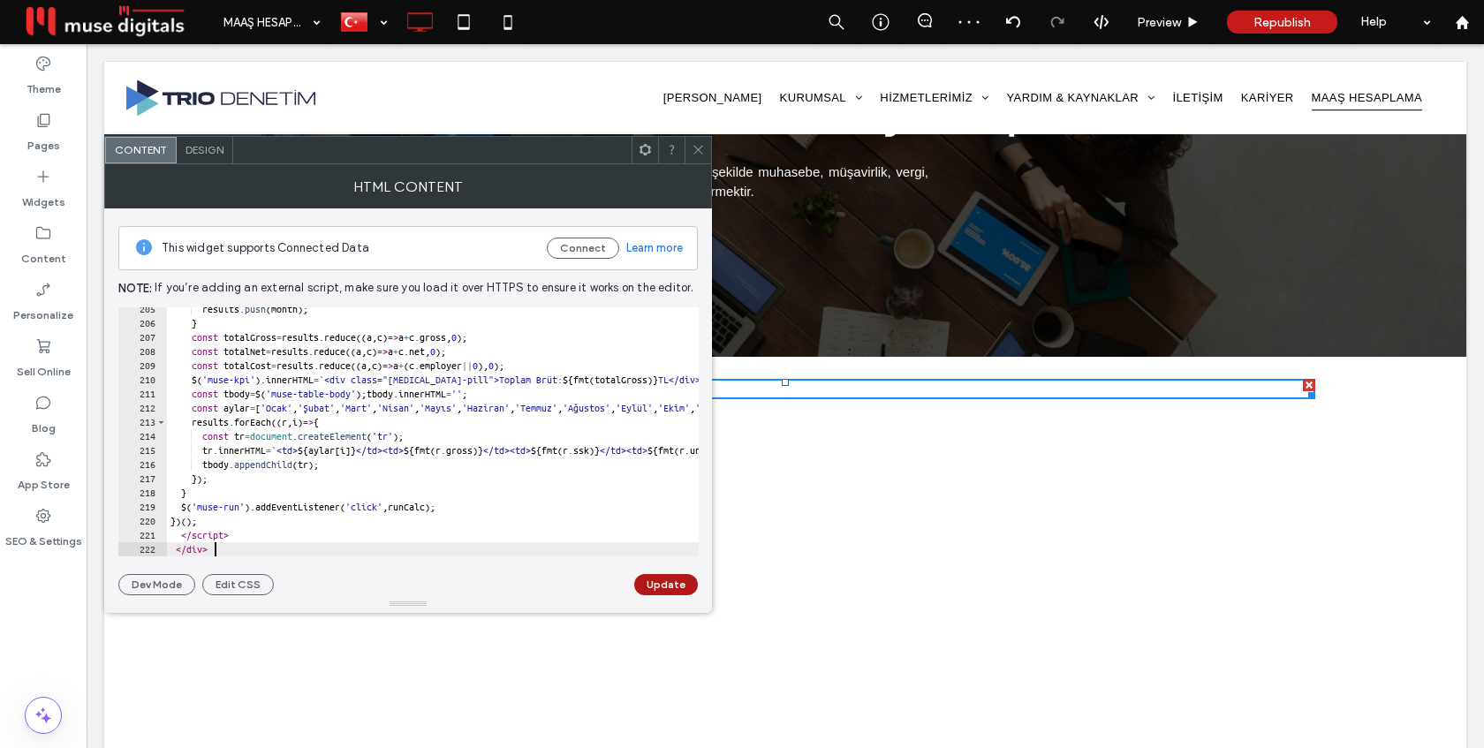
click at [674, 581] on button "Update" at bounding box center [666, 584] width 64 height 21
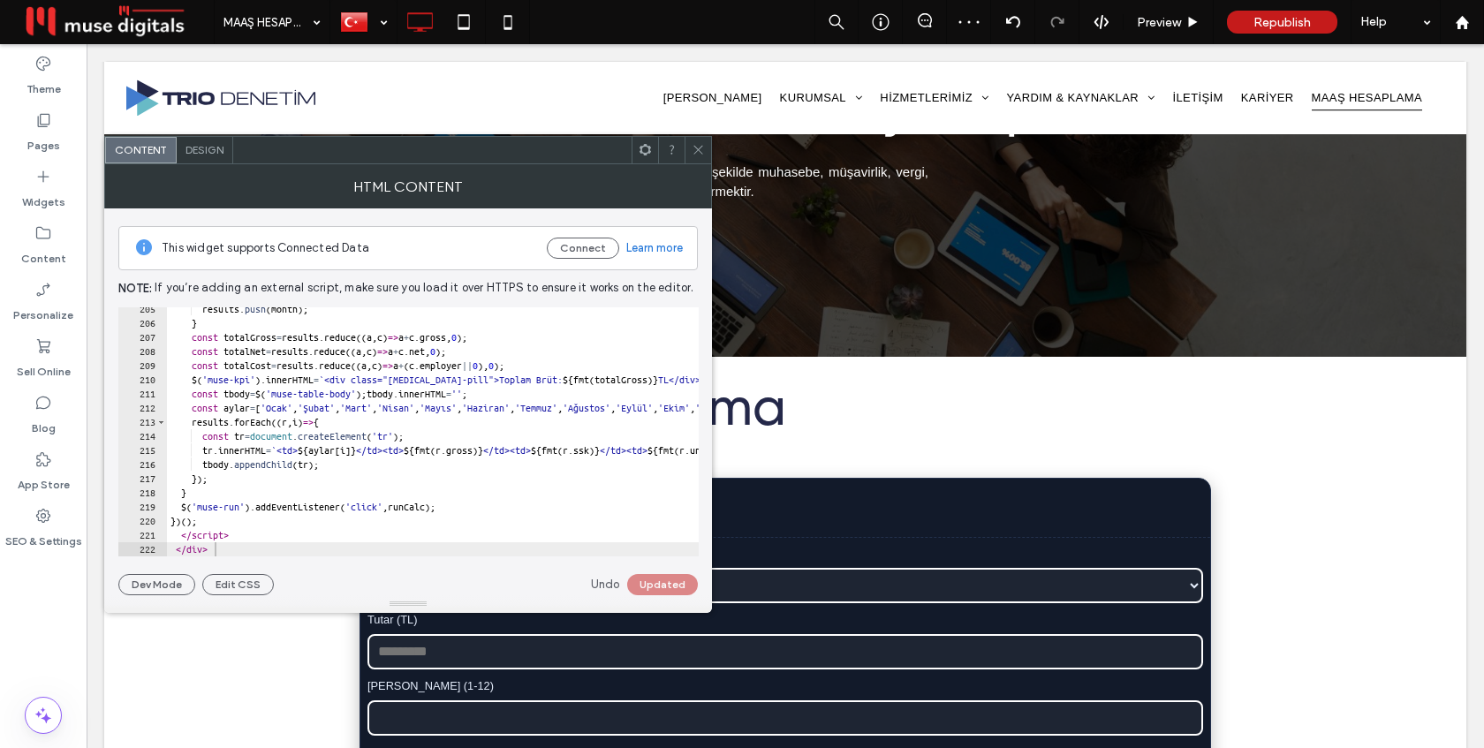
click at [694, 143] on icon at bounding box center [698, 149] width 13 height 13
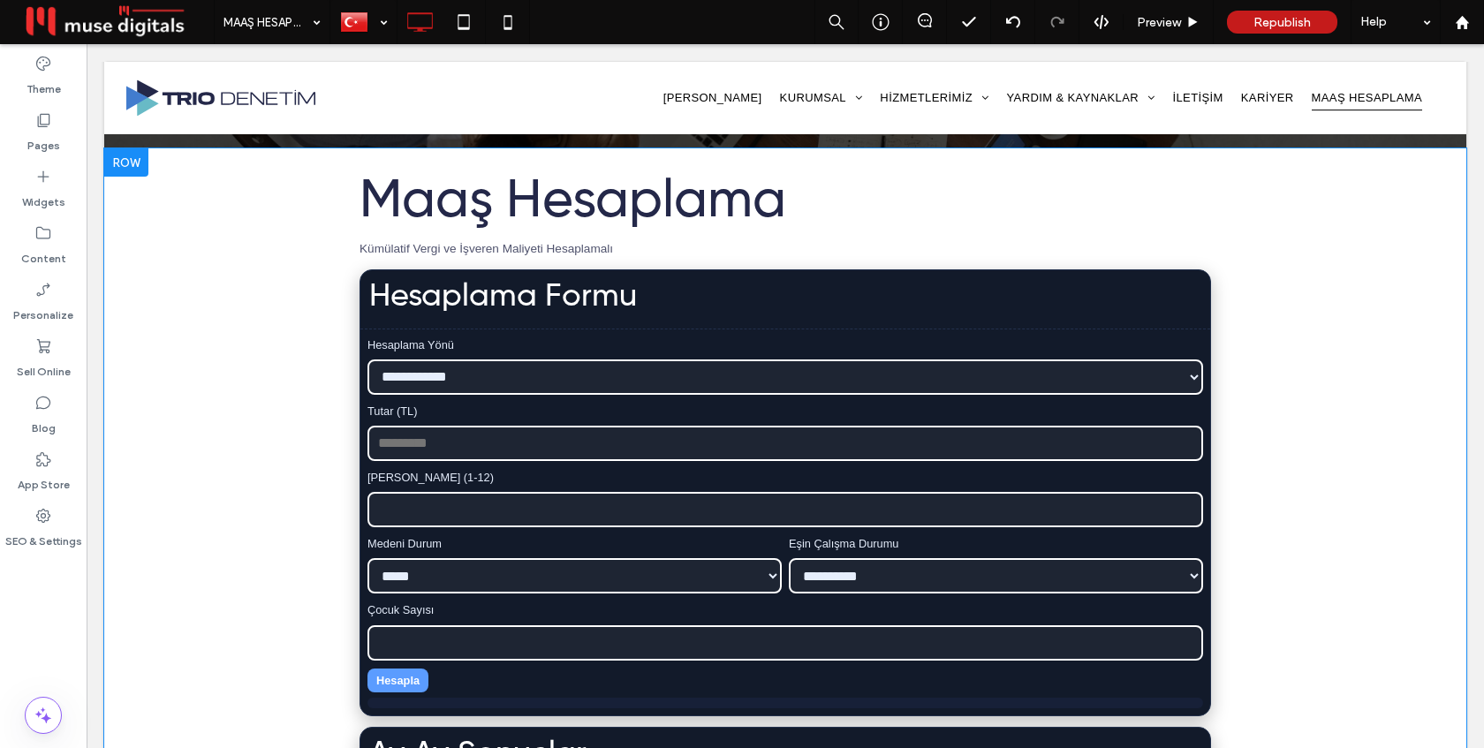
scroll to position [291, 0]
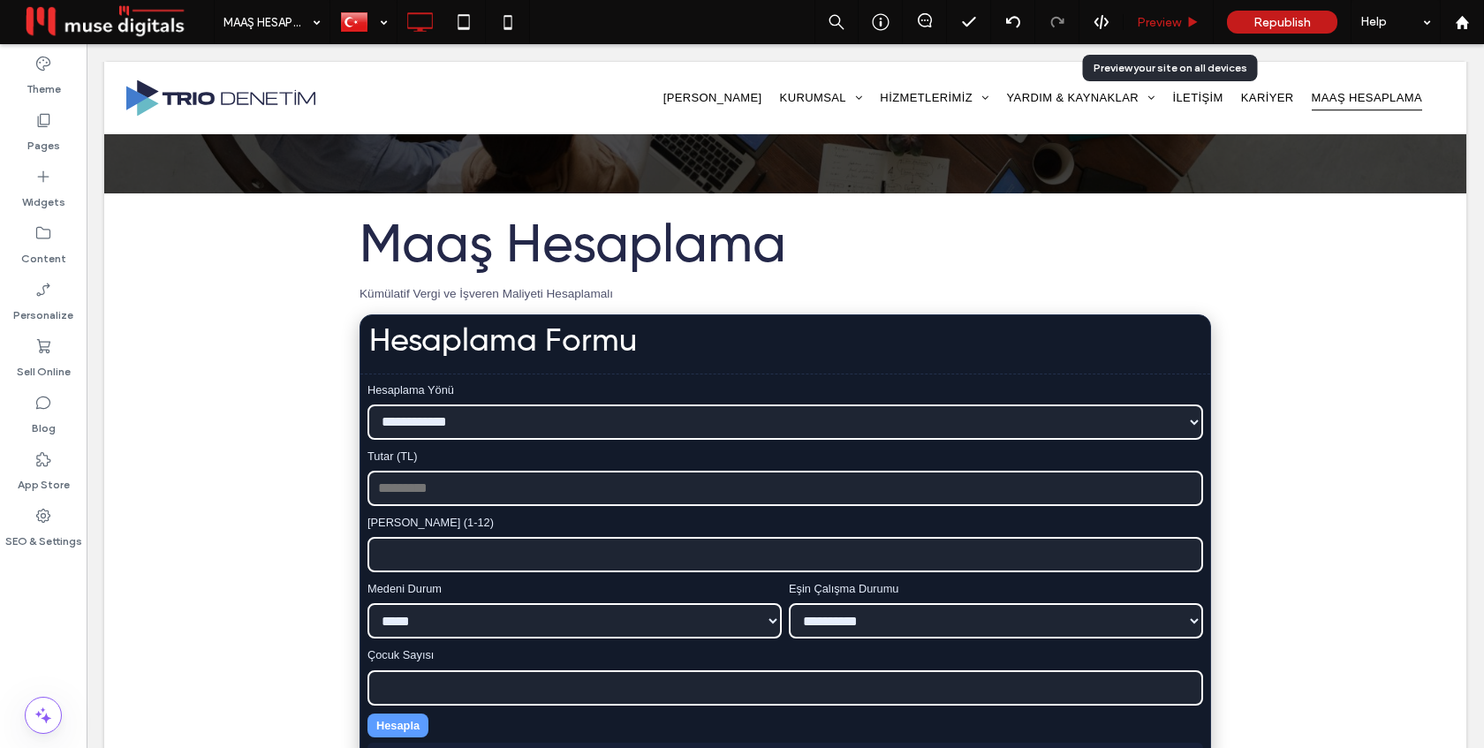
click at [1166, 13] on div "Preview" at bounding box center [1168, 22] width 90 height 44
click at [1156, 29] on span "Preview" at bounding box center [1159, 22] width 44 height 15
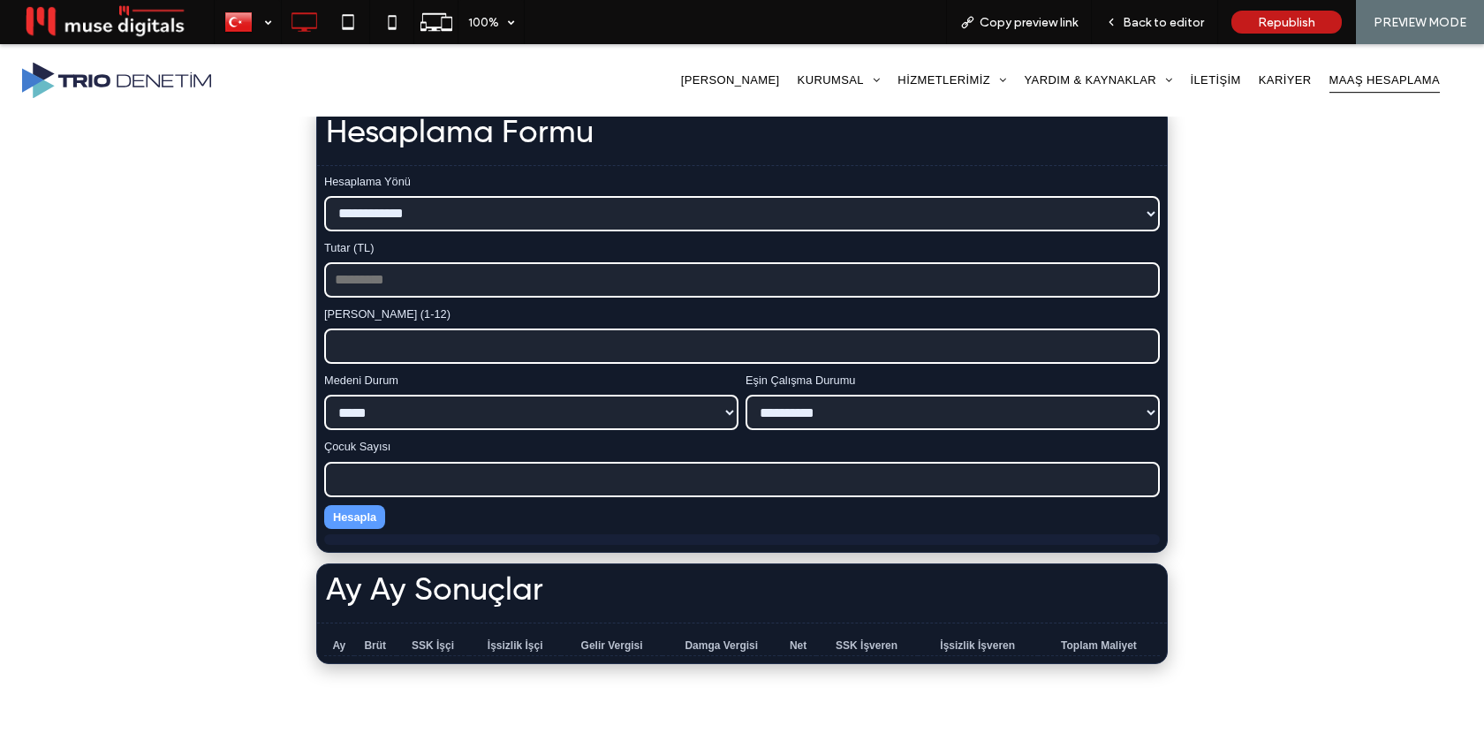
scroll to position [498, 0]
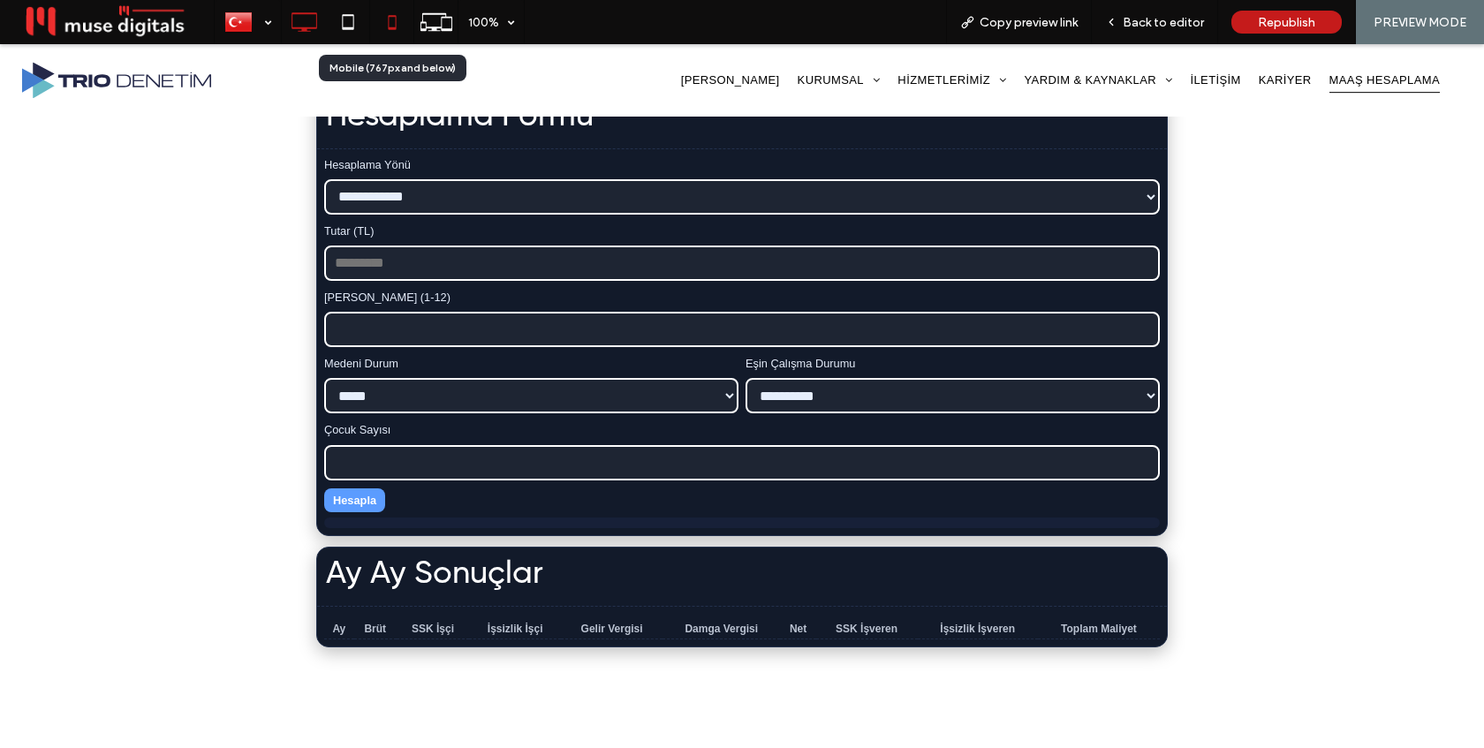
click at [387, 19] on icon at bounding box center [391, 21] width 35 height 35
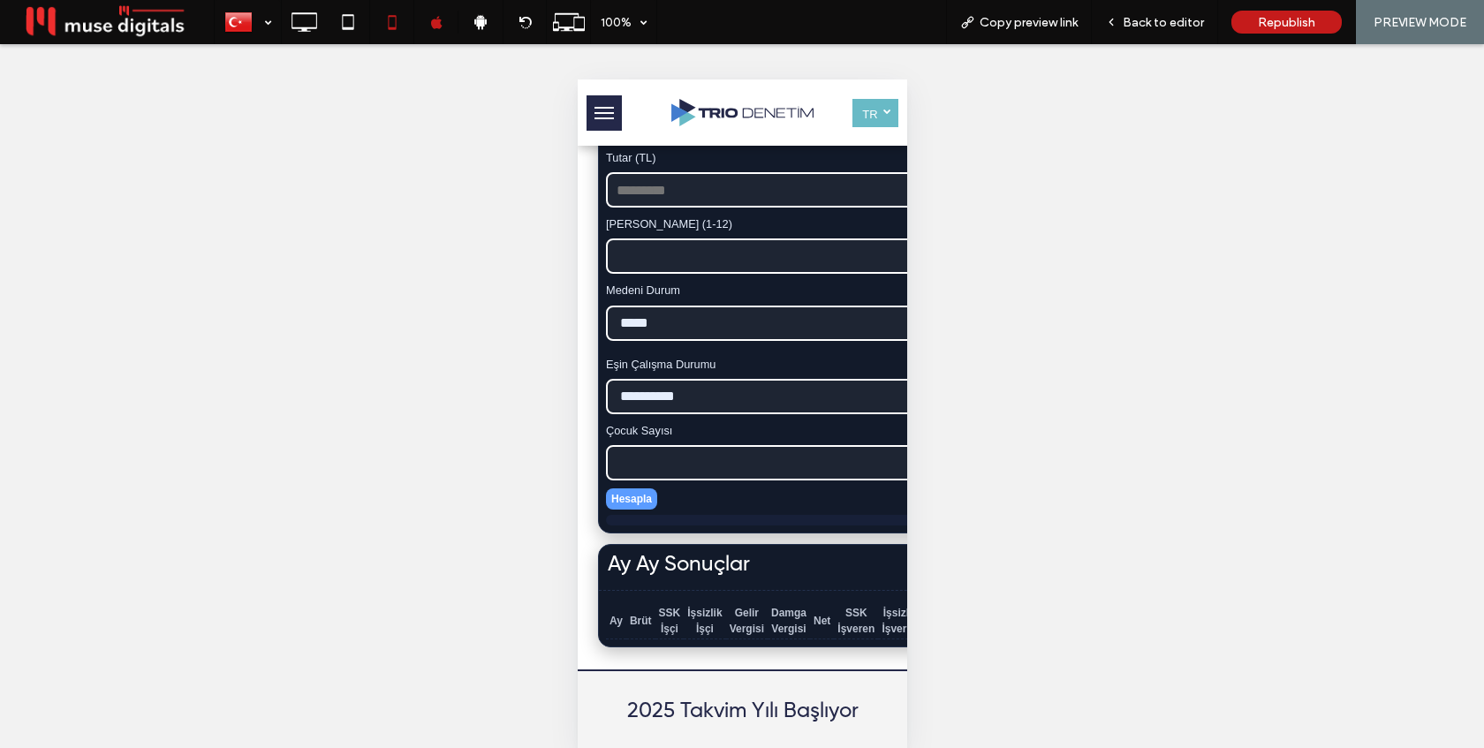
scroll to position [0, 0]
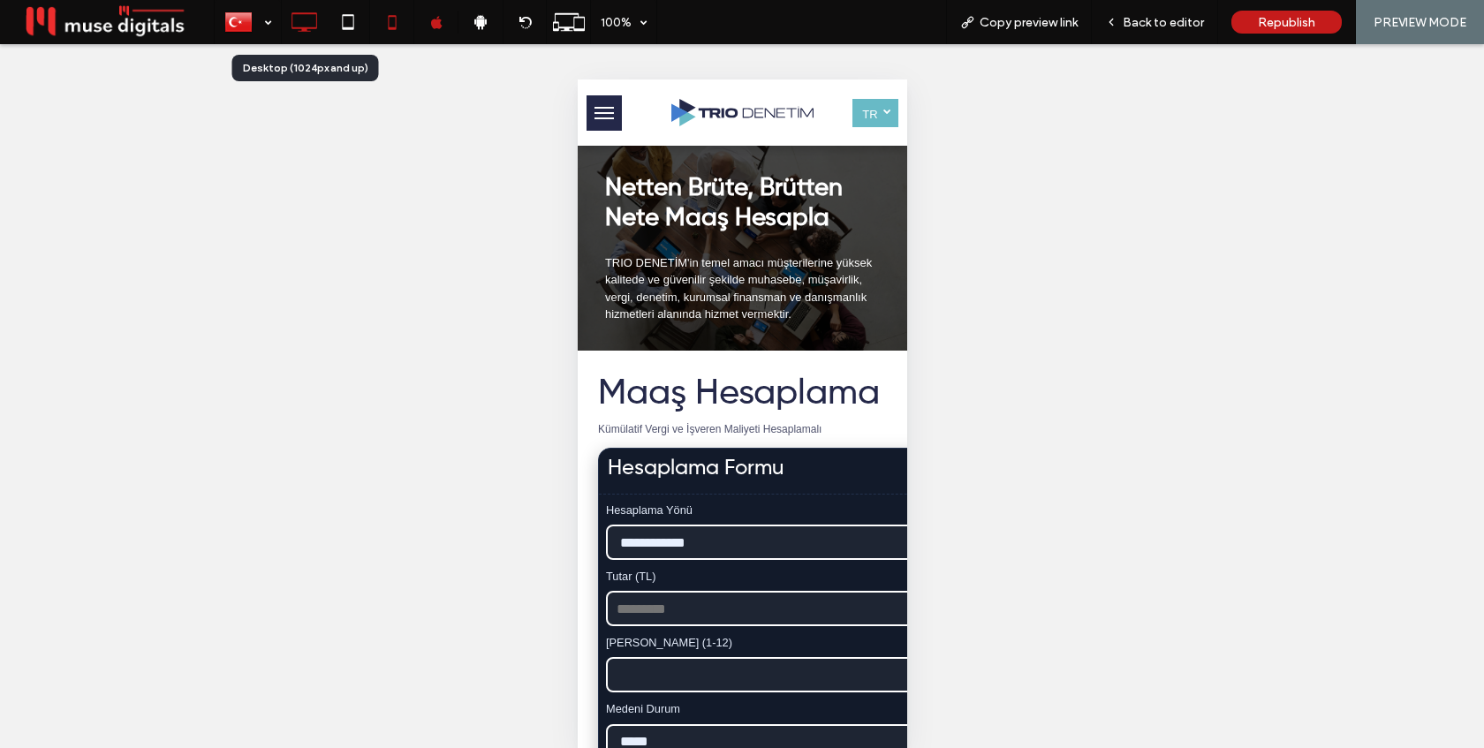
click at [291, 15] on icon at bounding box center [303, 21] width 35 height 35
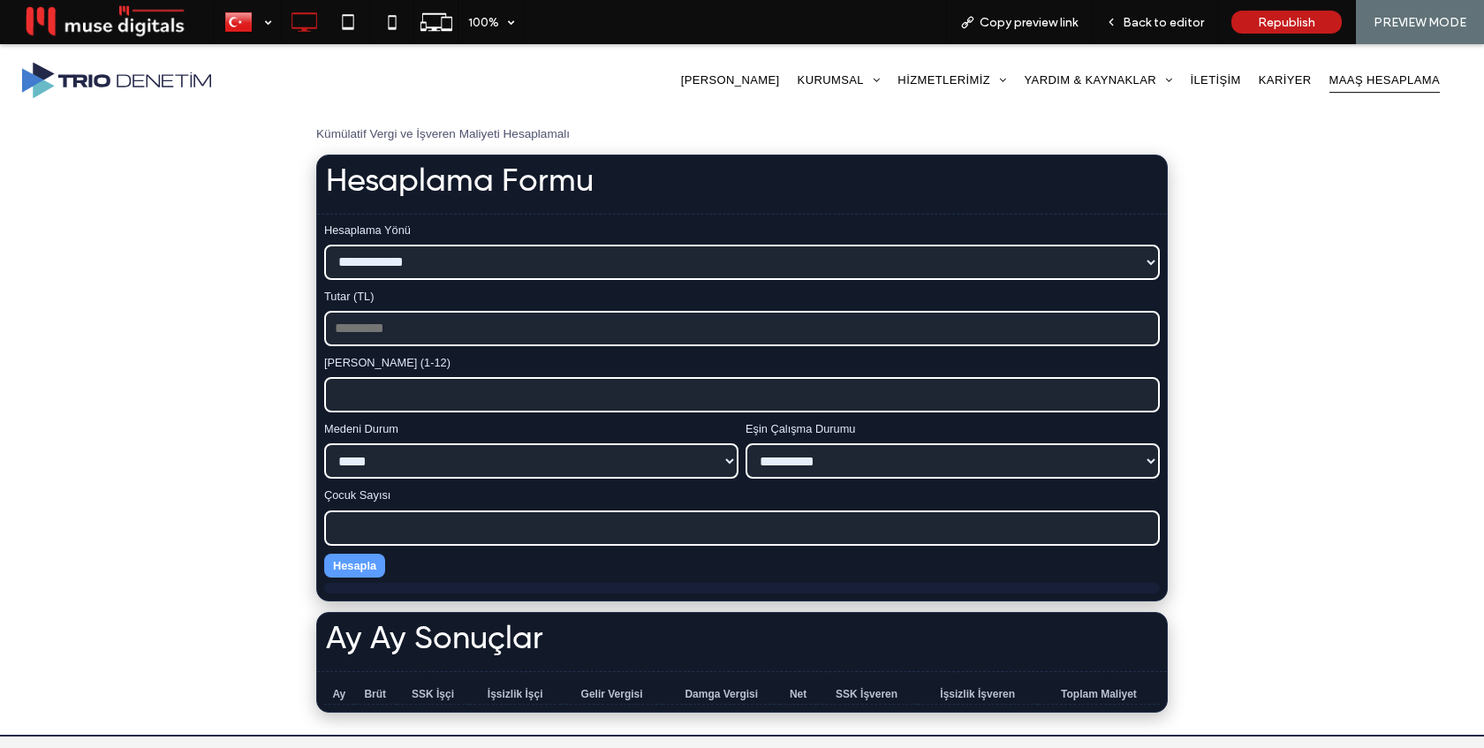
scroll to position [438, 0]
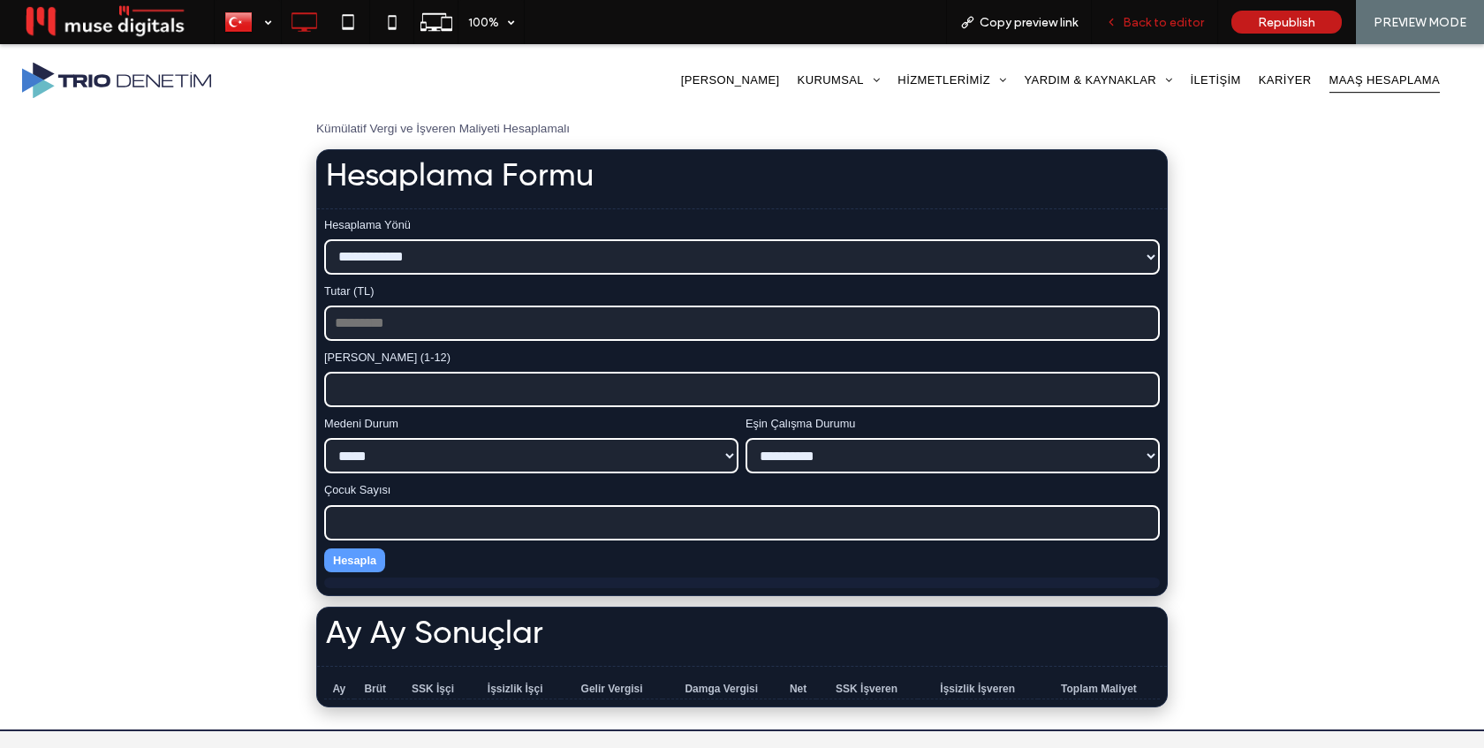
click at [1168, 25] on span "Back to editor" at bounding box center [1163, 22] width 81 height 15
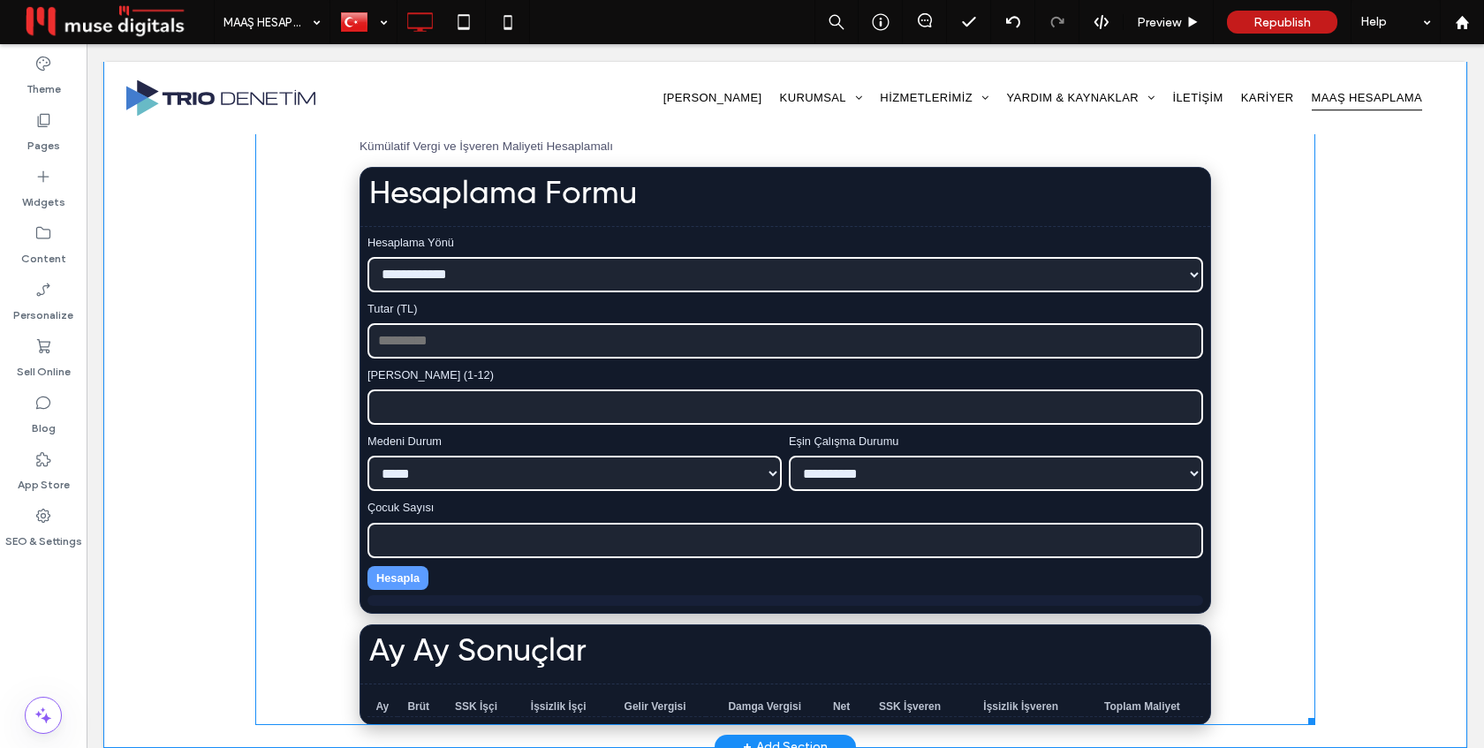
click at [934, 296] on span at bounding box center [785, 396] width 1060 height 656
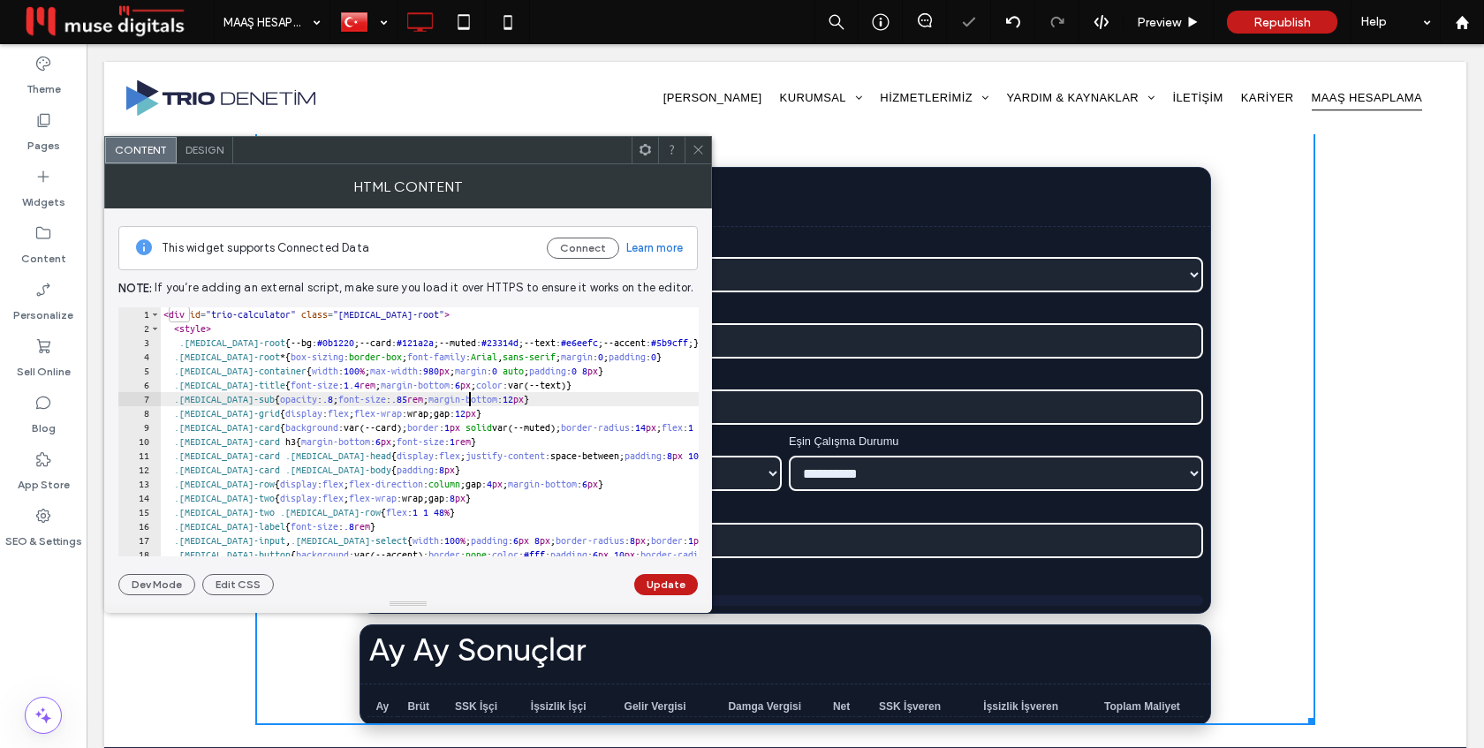
click at [468, 392] on div "< div id = "trio-calculator" class = "muse-root" > < style > .muse-root { --bg:…" at bounding box center [1137, 445] width 1954 height 277
type textarea "********* *******"
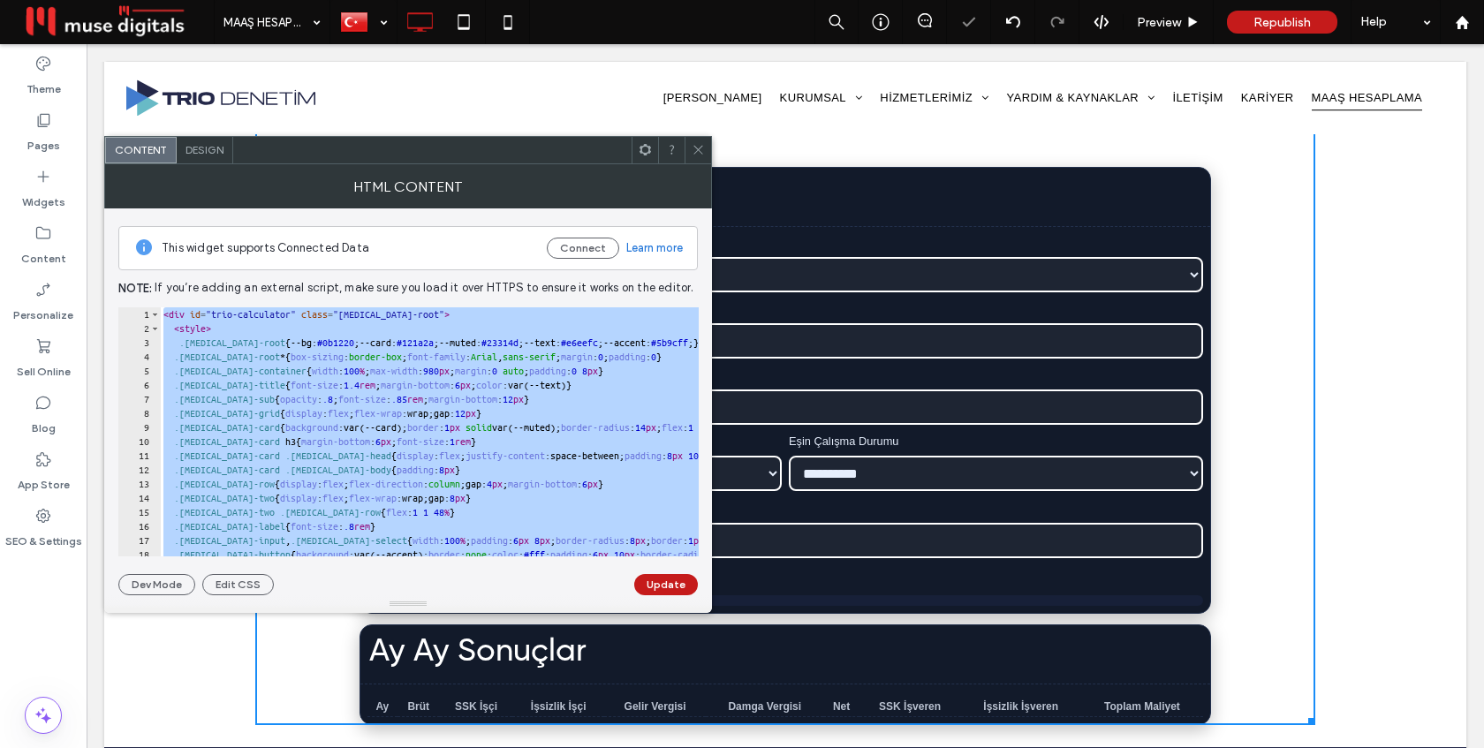
paste textarea "Cursor at row 222"
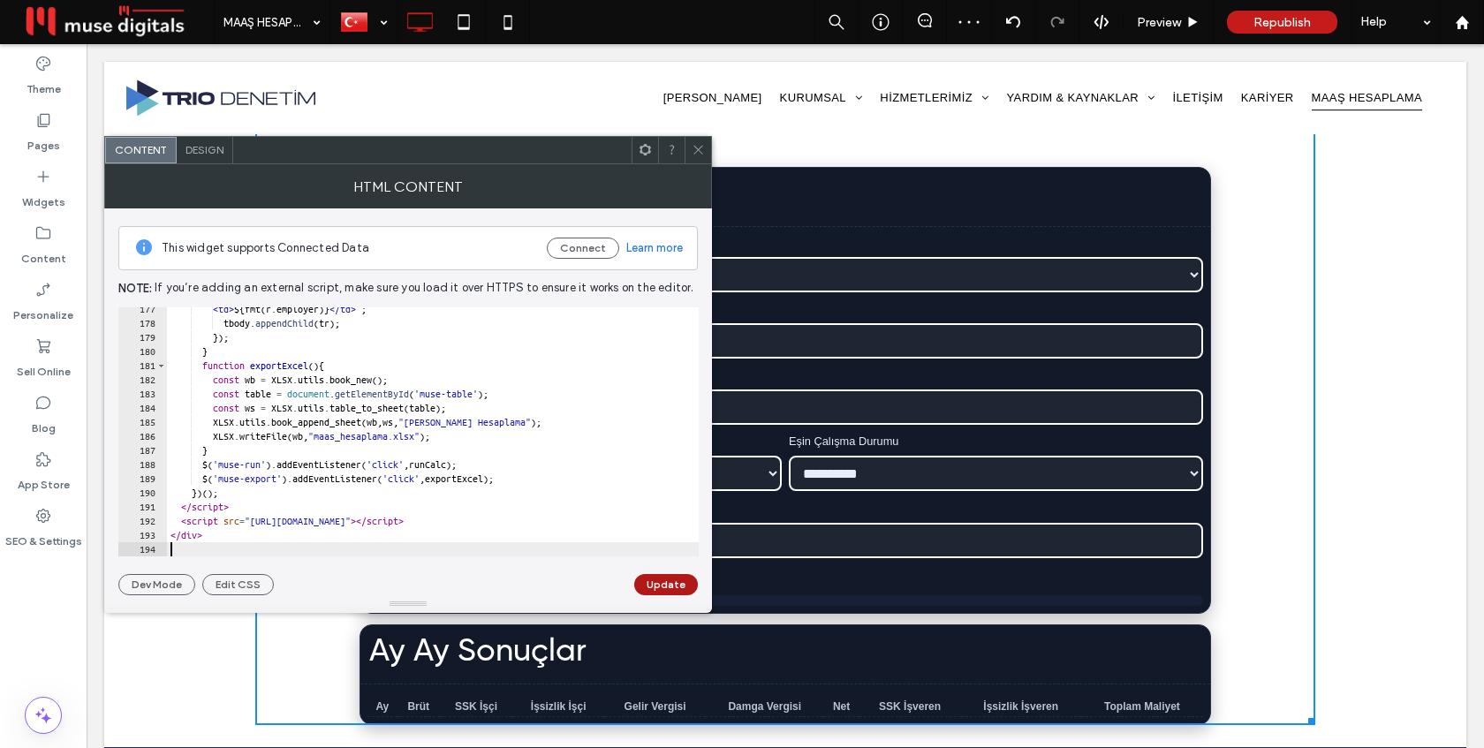
click at [662, 584] on button "Update" at bounding box center [666, 584] width 64 height 21
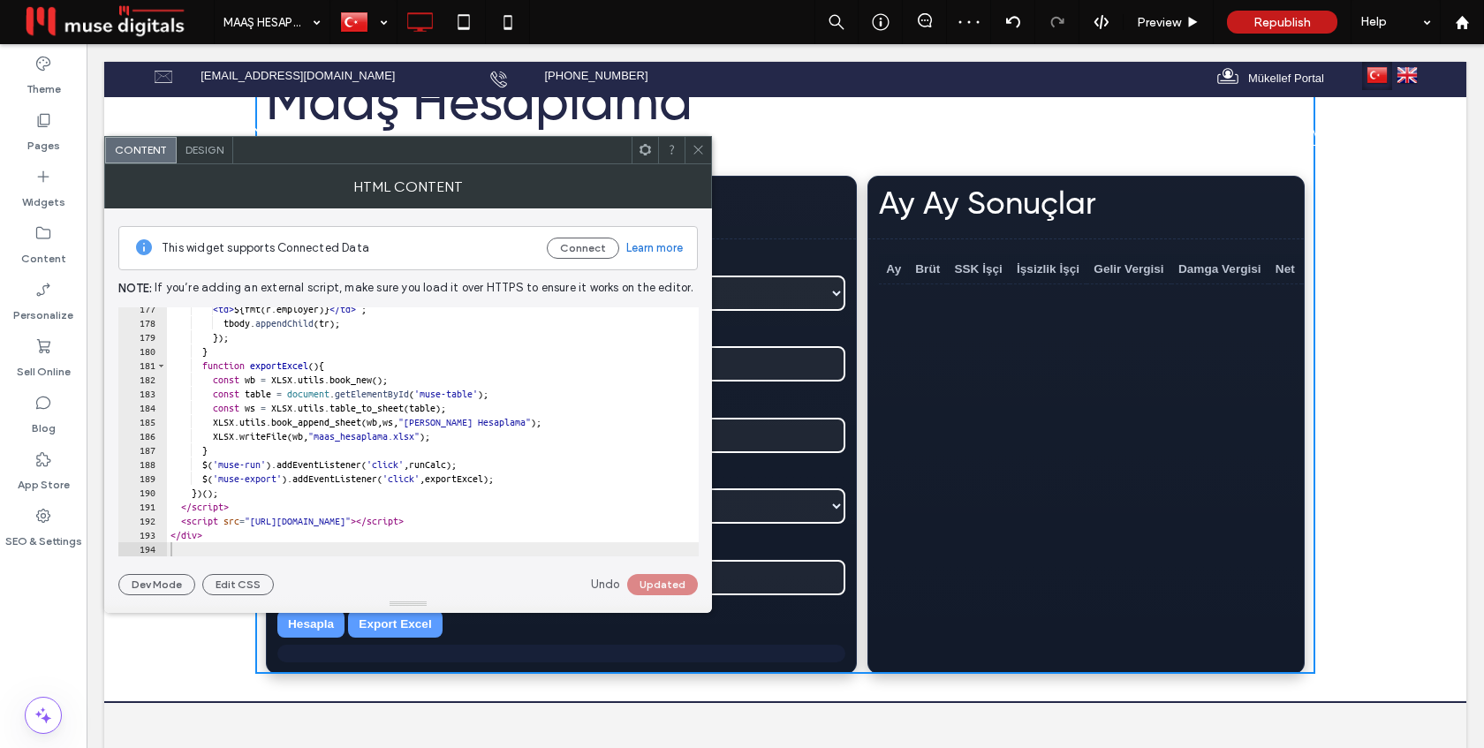
click at [693, 142] on span at bounding box center [698, 150] width 13 height 26
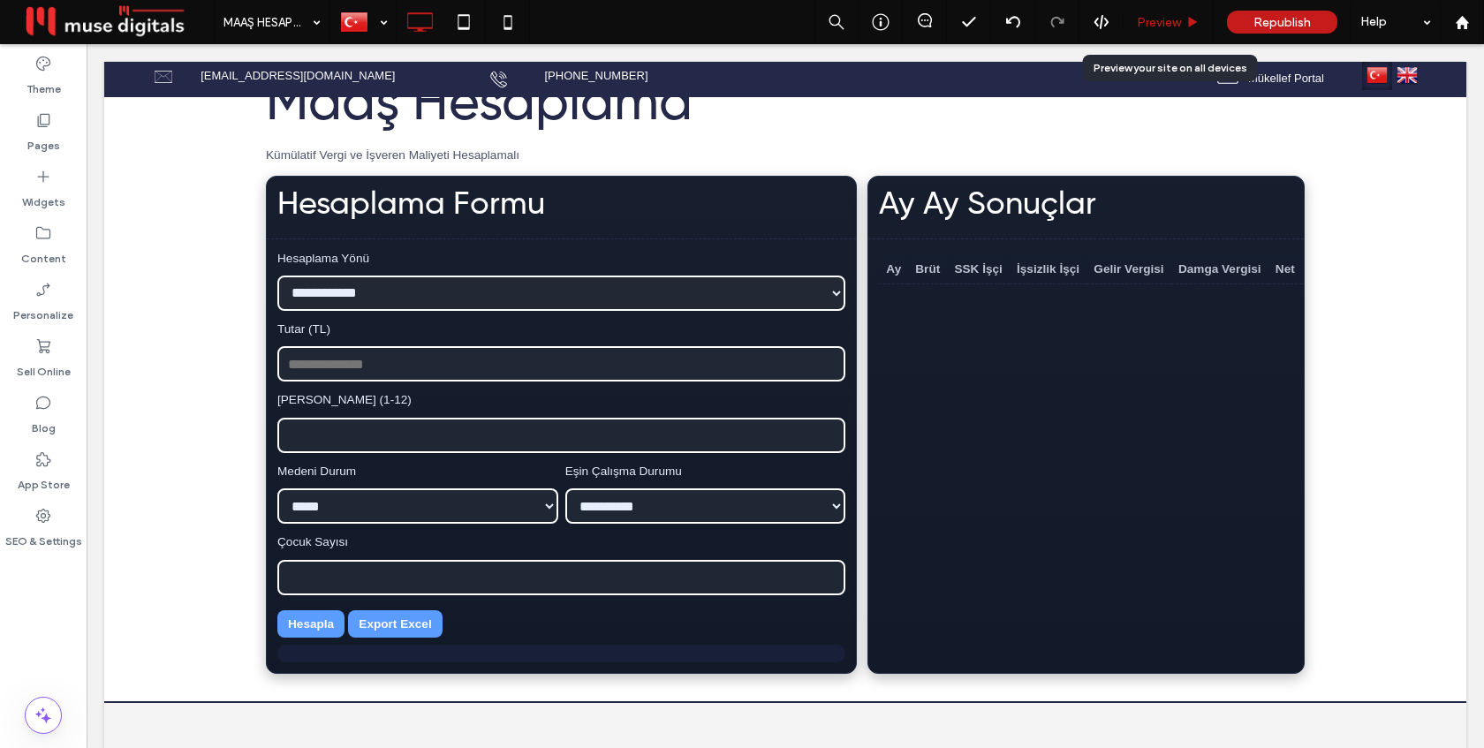
click at [1168, 17] on span "Preview" at bounding box center [1159, 22] width 44 height 15
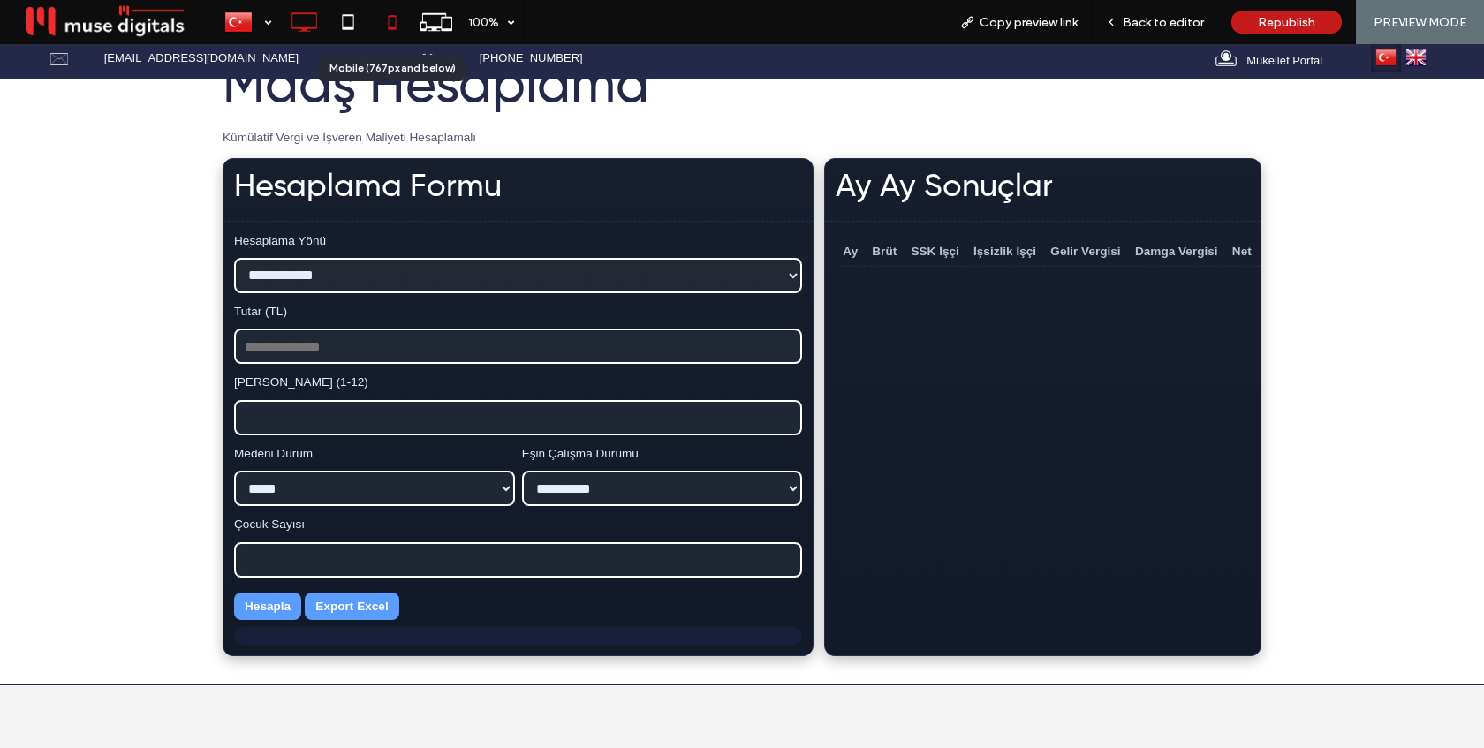
click at [393, 21] on icon at bounding box center [391, 21] width 35 height 35
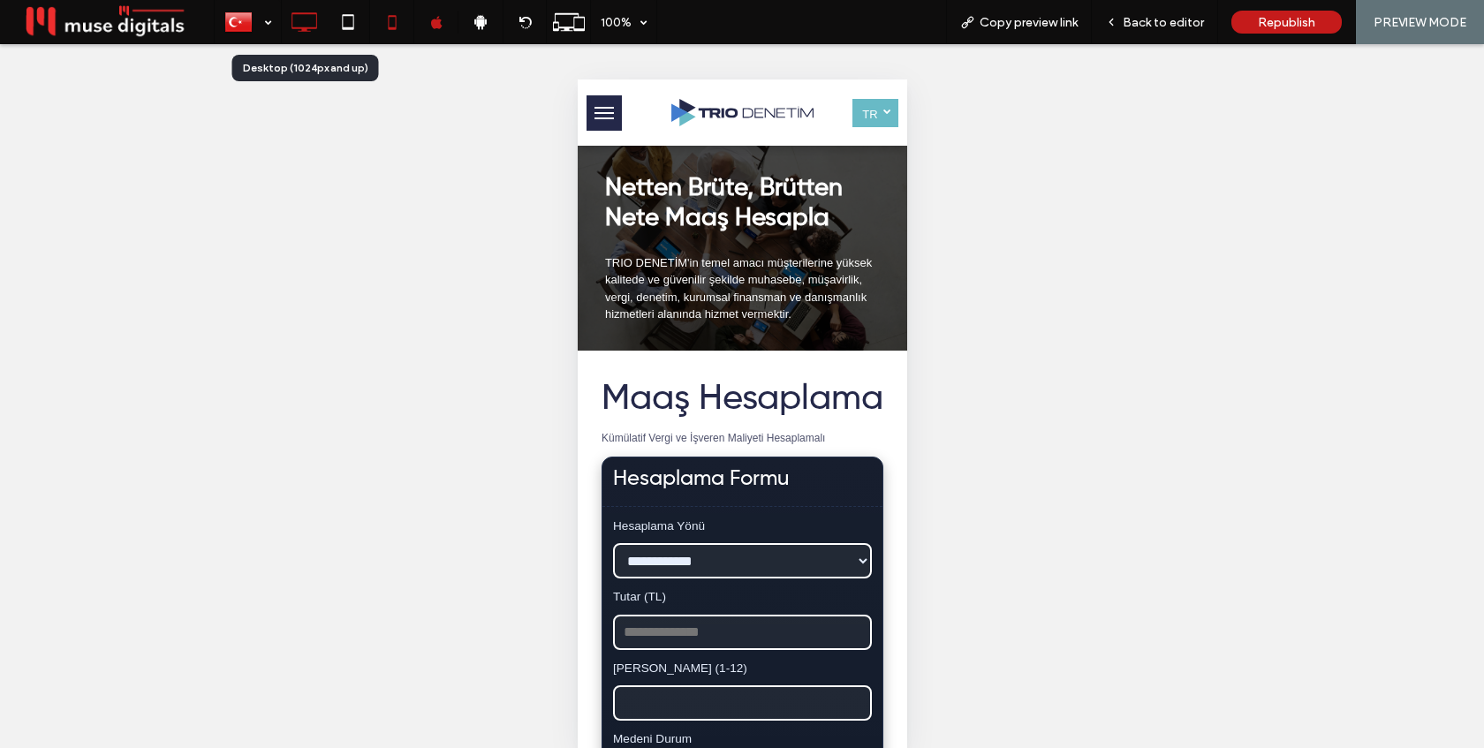
click at [307, 21] on icon at bounding box center [303, 21] width 35 height 35
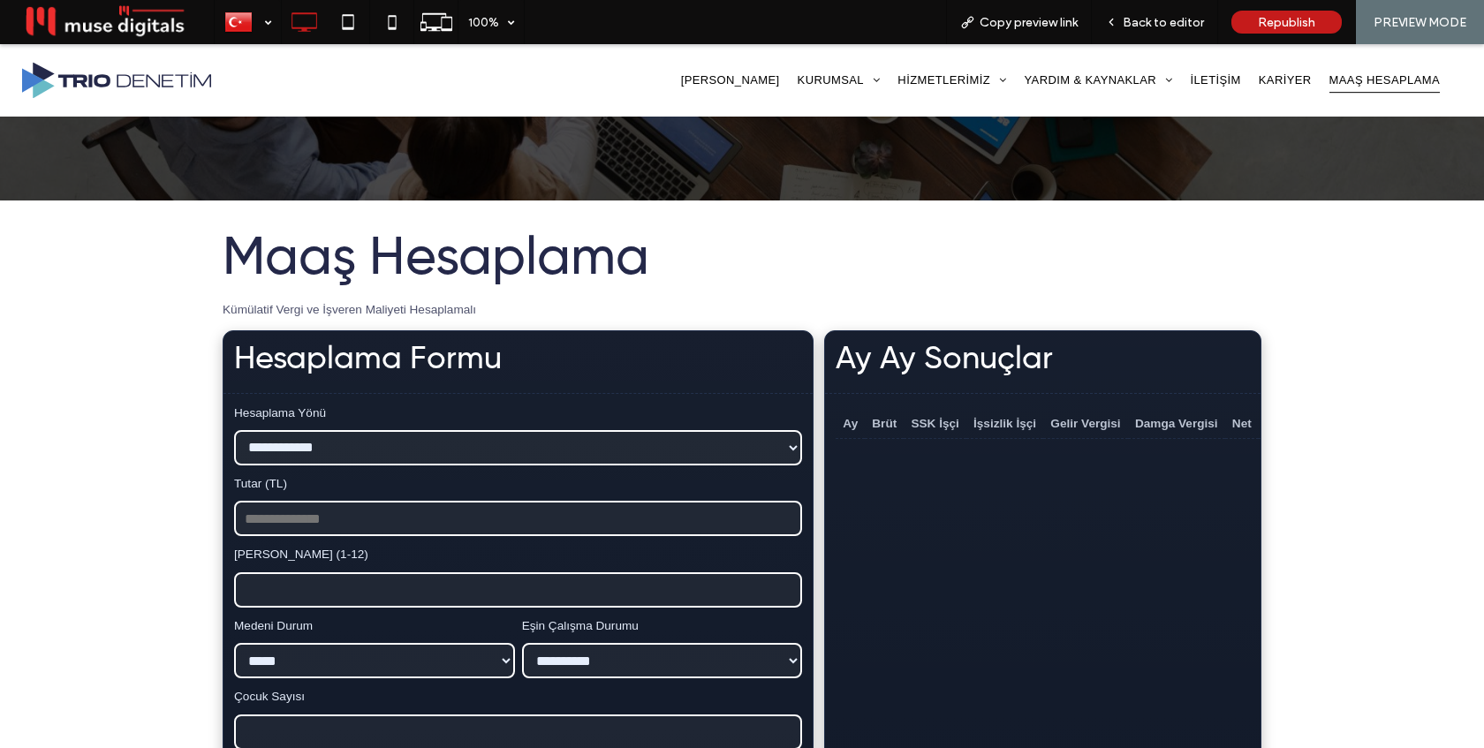
scroll to position [269, 0]
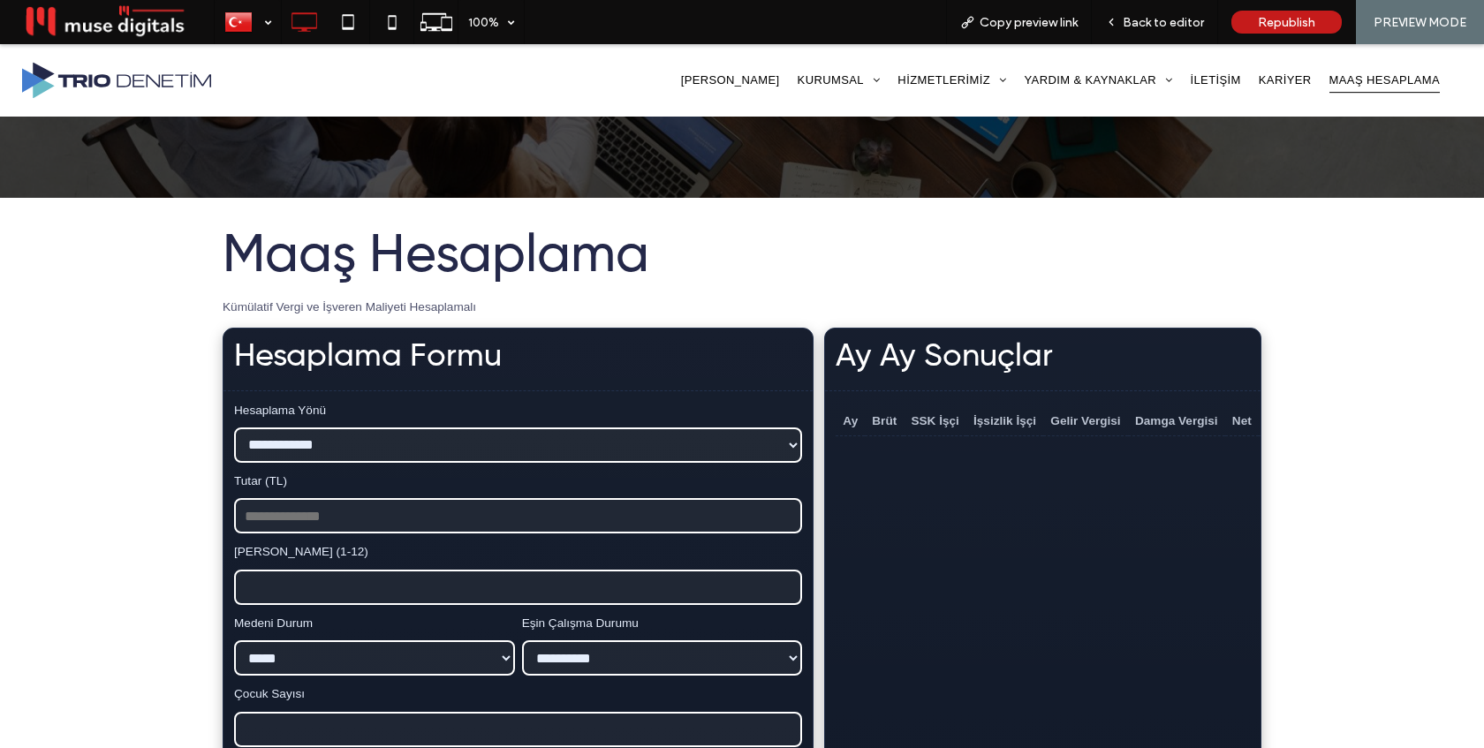
click at [594, 446] on select "**********" at bounding box center [518, 444] width 568 height 35
click at [234, 427] on select "**********" at bounding box center [518, 444] width 568 height 35
click at [492, 525] on input "Tutar (TL)" at bounding box center [518, 515] width 568 height 35
type input "*****"
click at [470, 552] on label "[PERSON_NAME] (1-12)" at bounding box center [518, 552] width 568 height 18
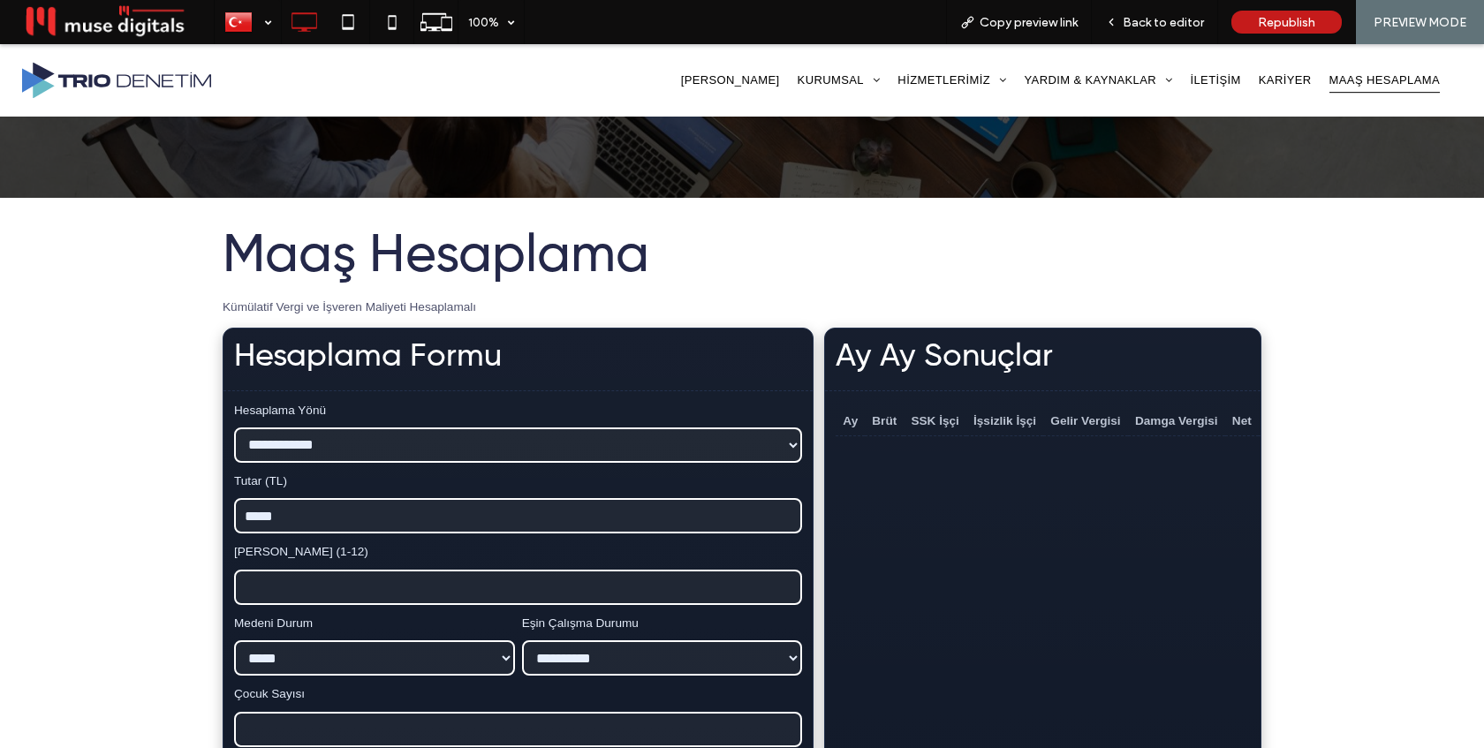
click at [470, 570] on input "*" at bounding box center [518, 587] width 568 height 35
click at [785, 586] on input "*" at bounding box center [518, 587] width 568 height 35
type input "*"
click at [785, 586] on input "*" at bounding box center [518, 587] width 568 height 35
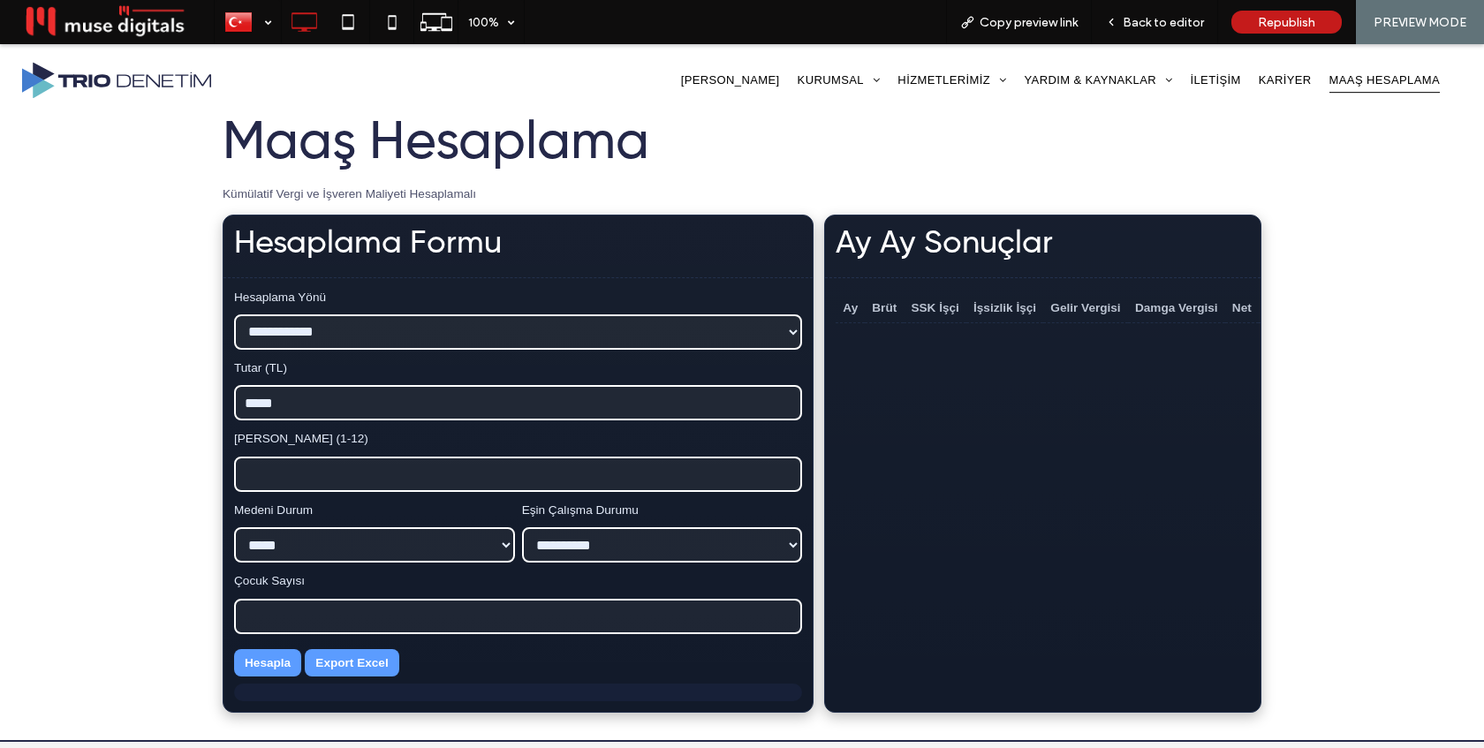
scroll to position [453, 0]
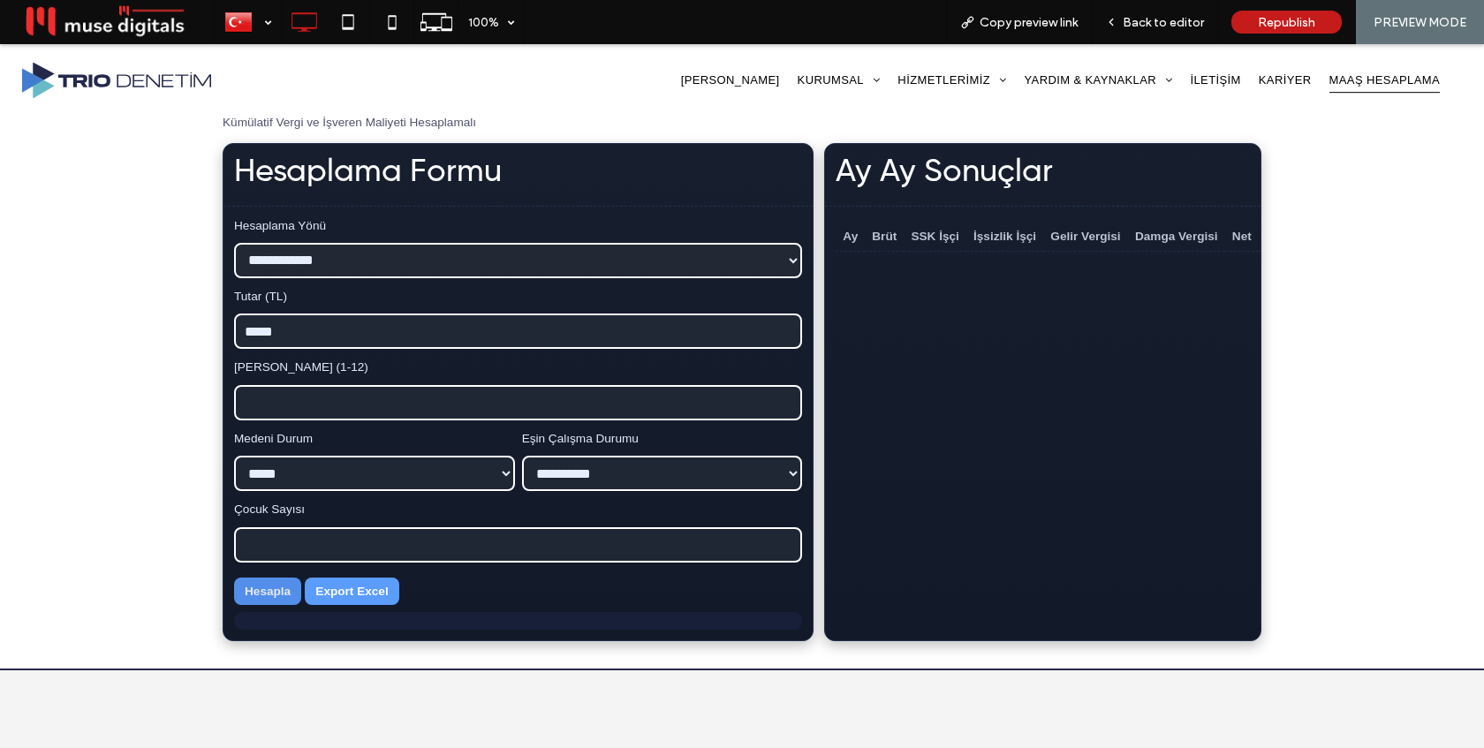
click at [278, 594] on button "Hesapla" at bounding box center [267, 591] width 67 height 27
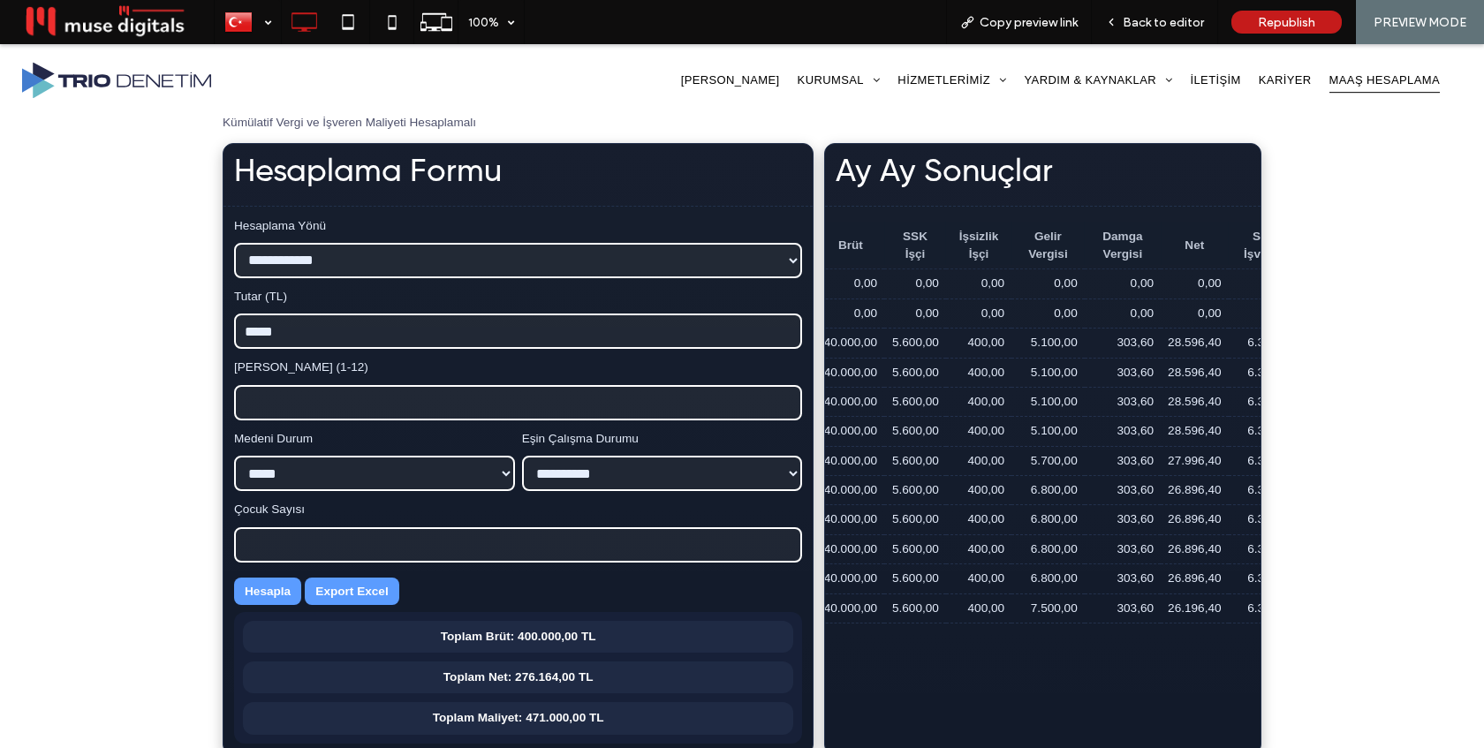
scroll to position [0, 292]
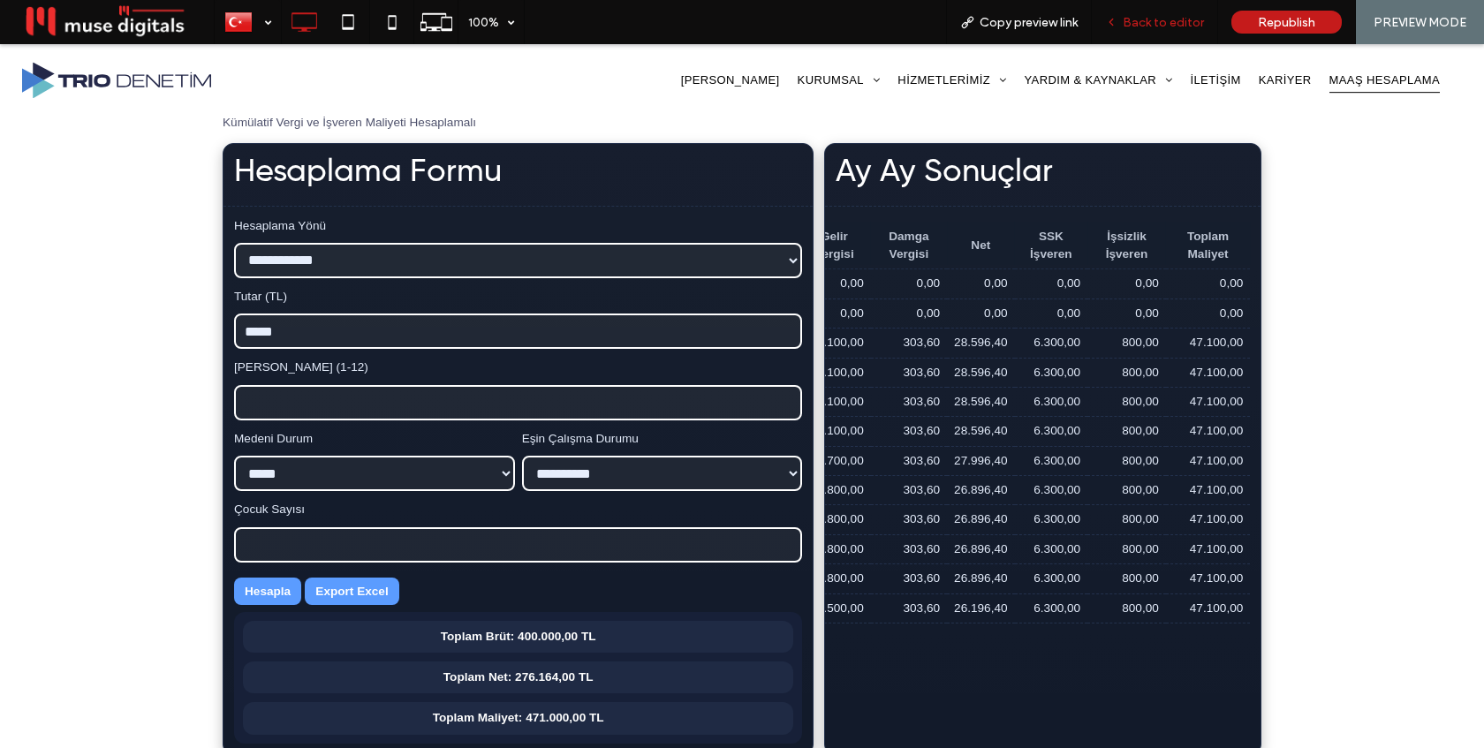
click at [1154, 30] on div "Back to editor" at bounding box center [1155, 22] width 126 height 44
click at [1174, 27] on span "Back to editor" at bounding box center [1163, 22] width 81 height 15
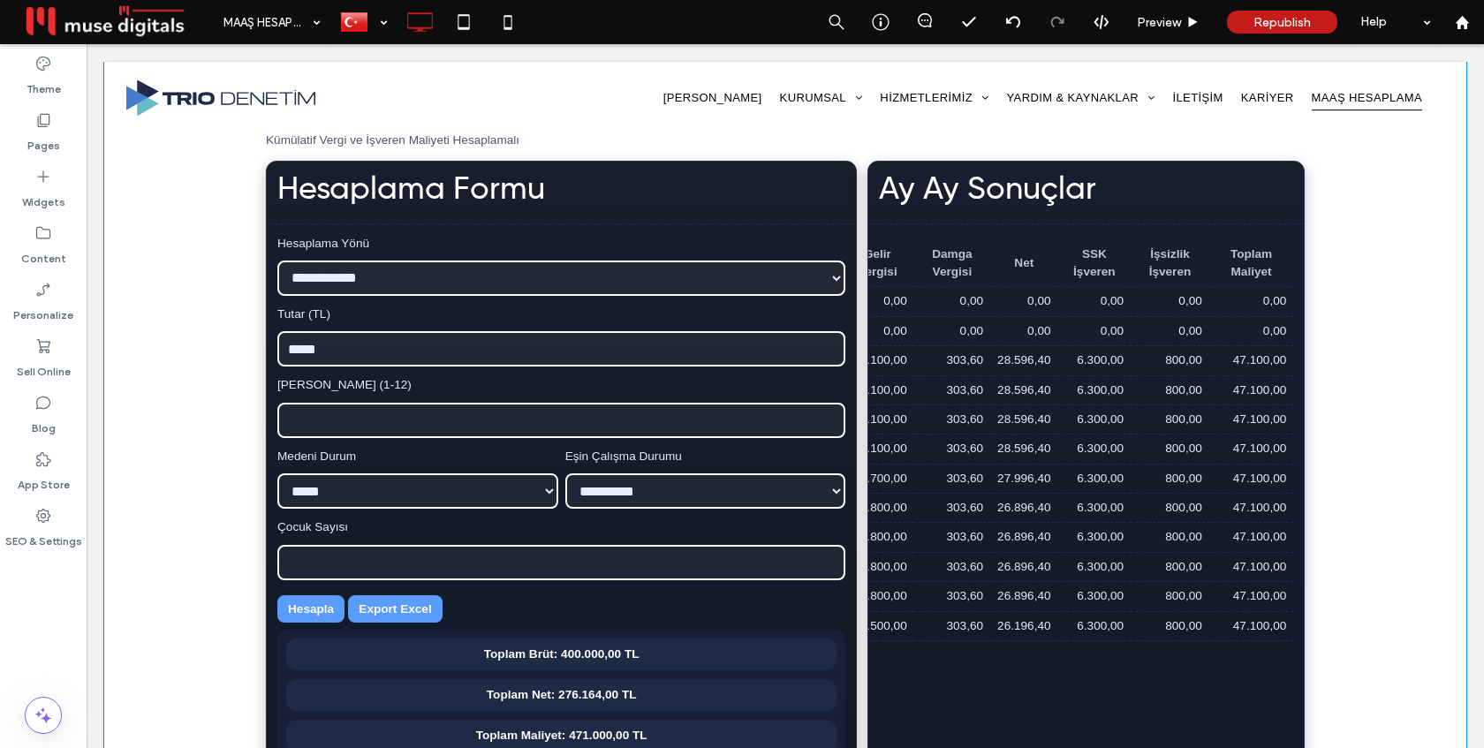
click at [1337, 238] on div "**********" at bounding box center [785, 415] width 1362 height 769
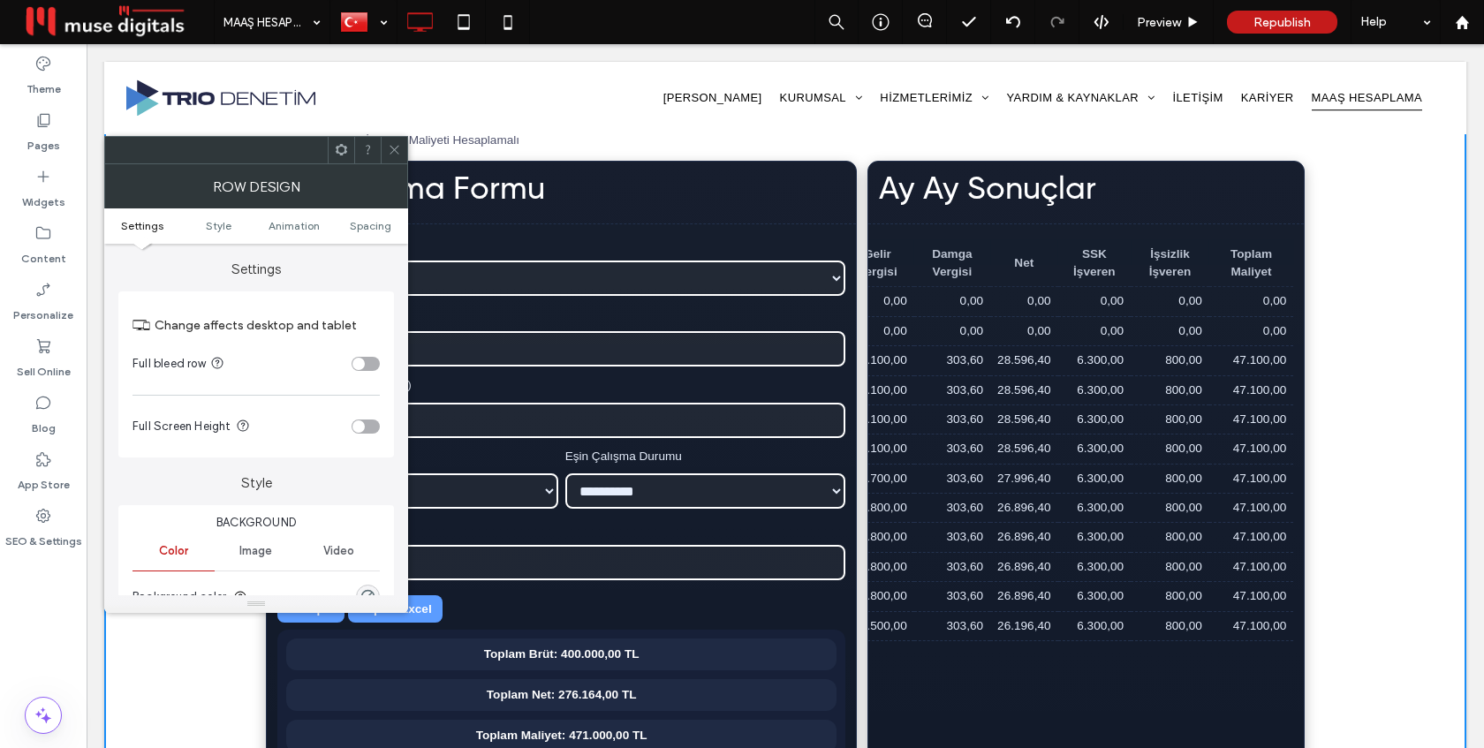
click at [359, 362] on div "toggle" at bounding box center [358, 364] width 12 height 12
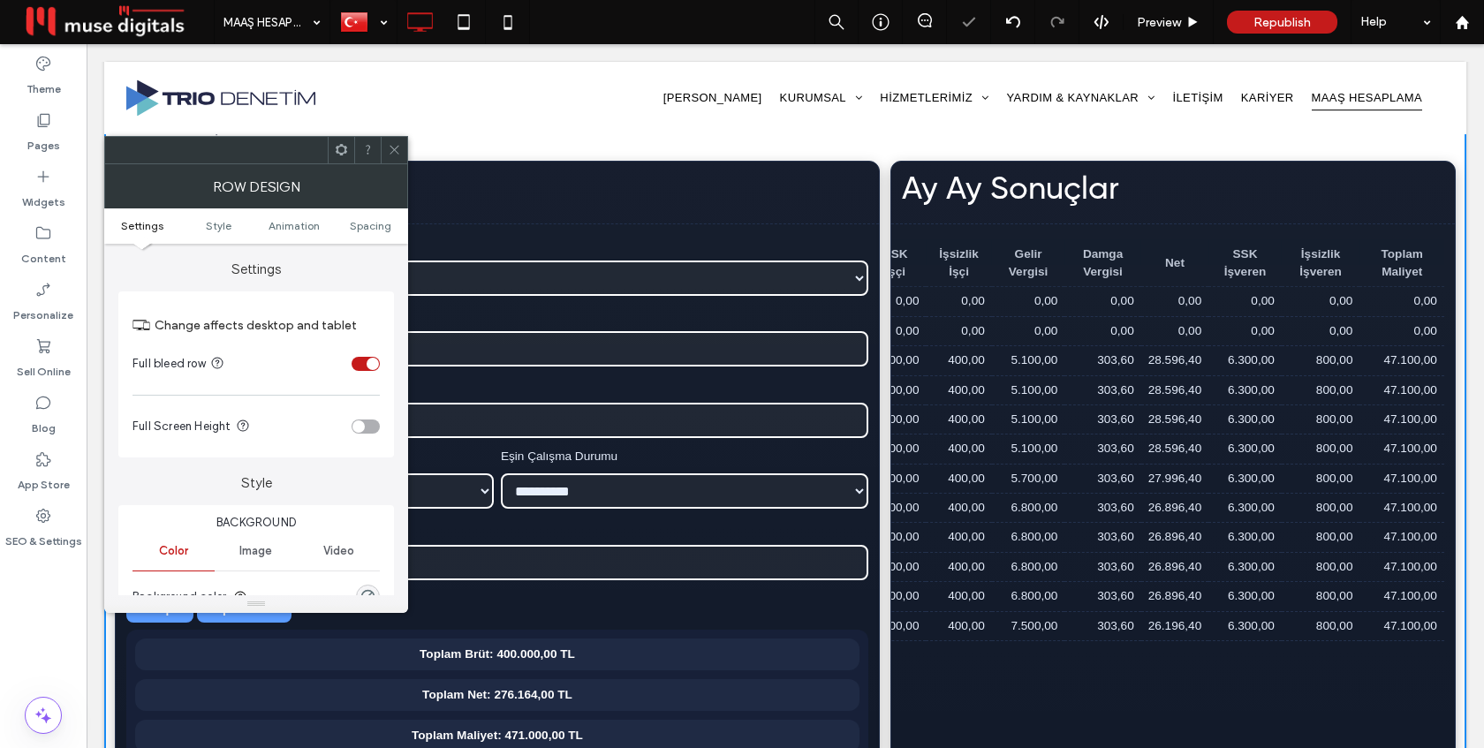
click at [397, 146] on icon at bounding box center [394, 149] width 13 height 13
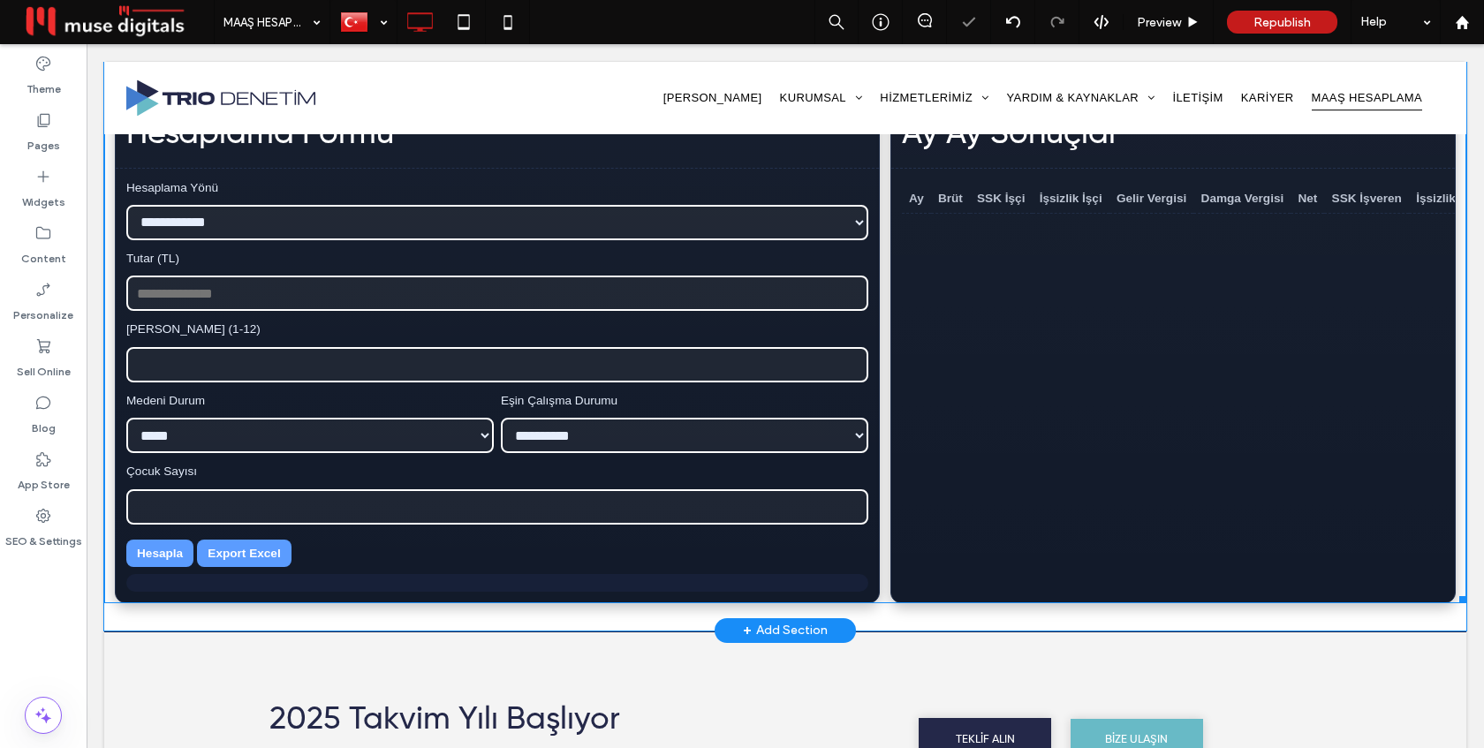
scroll to position [510, 0]
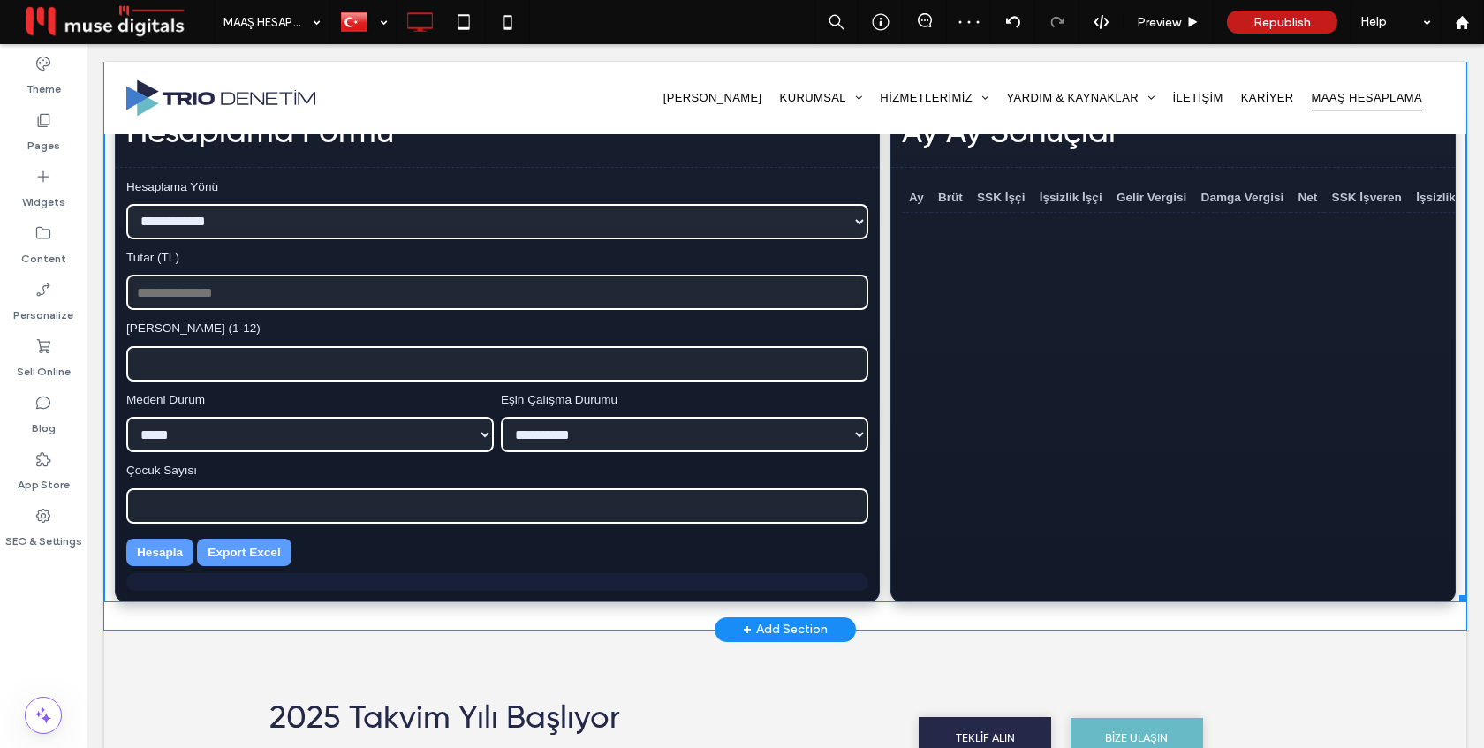
click at [900, 291] on span at bounding box center [785, 302] width 1362 height 600
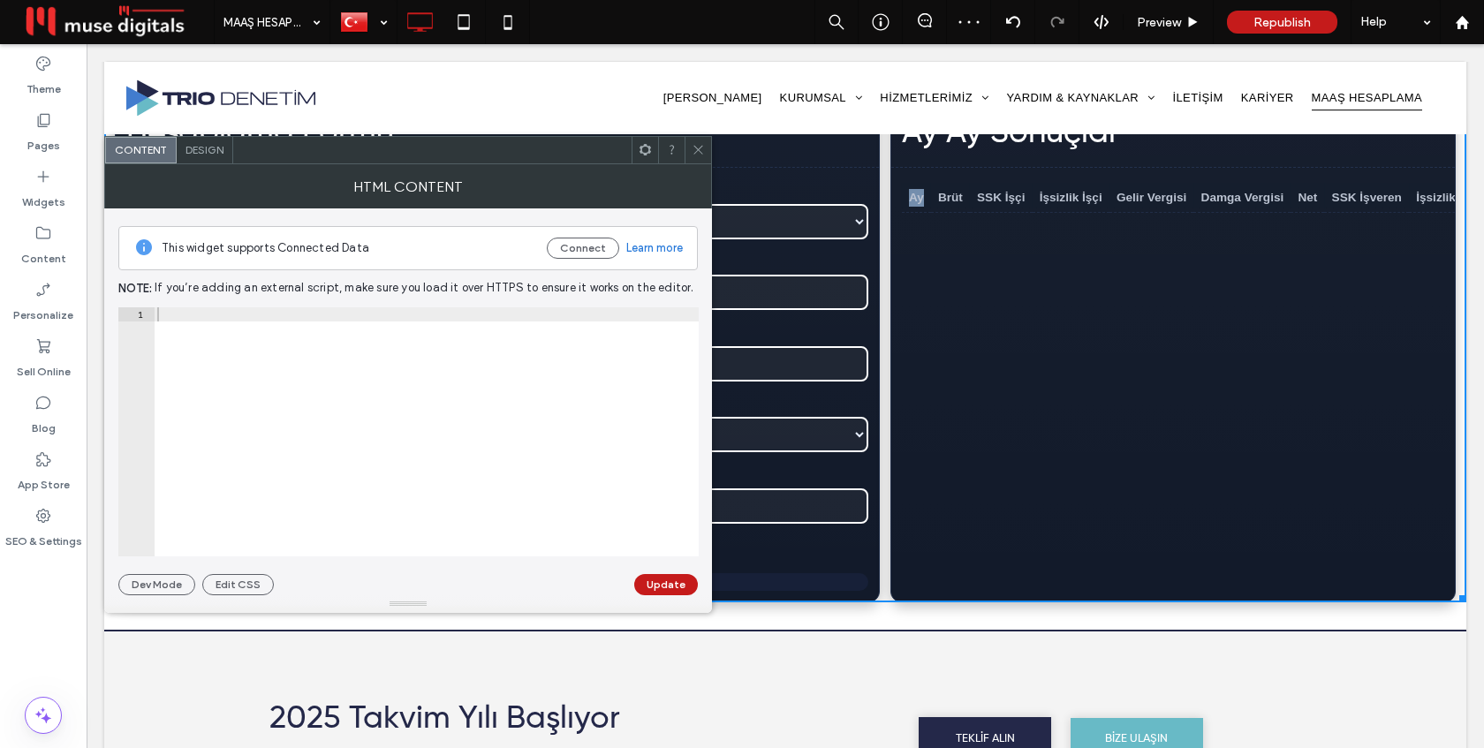
click at [900, 291] on div "Ay Ay Sonuçlar Ay Brüt SSK İşçi İşsizlik İşçi Gelir Vergisi Damga Vergisi Net S…" at bounding box center [1172, 353] width 565 height 498
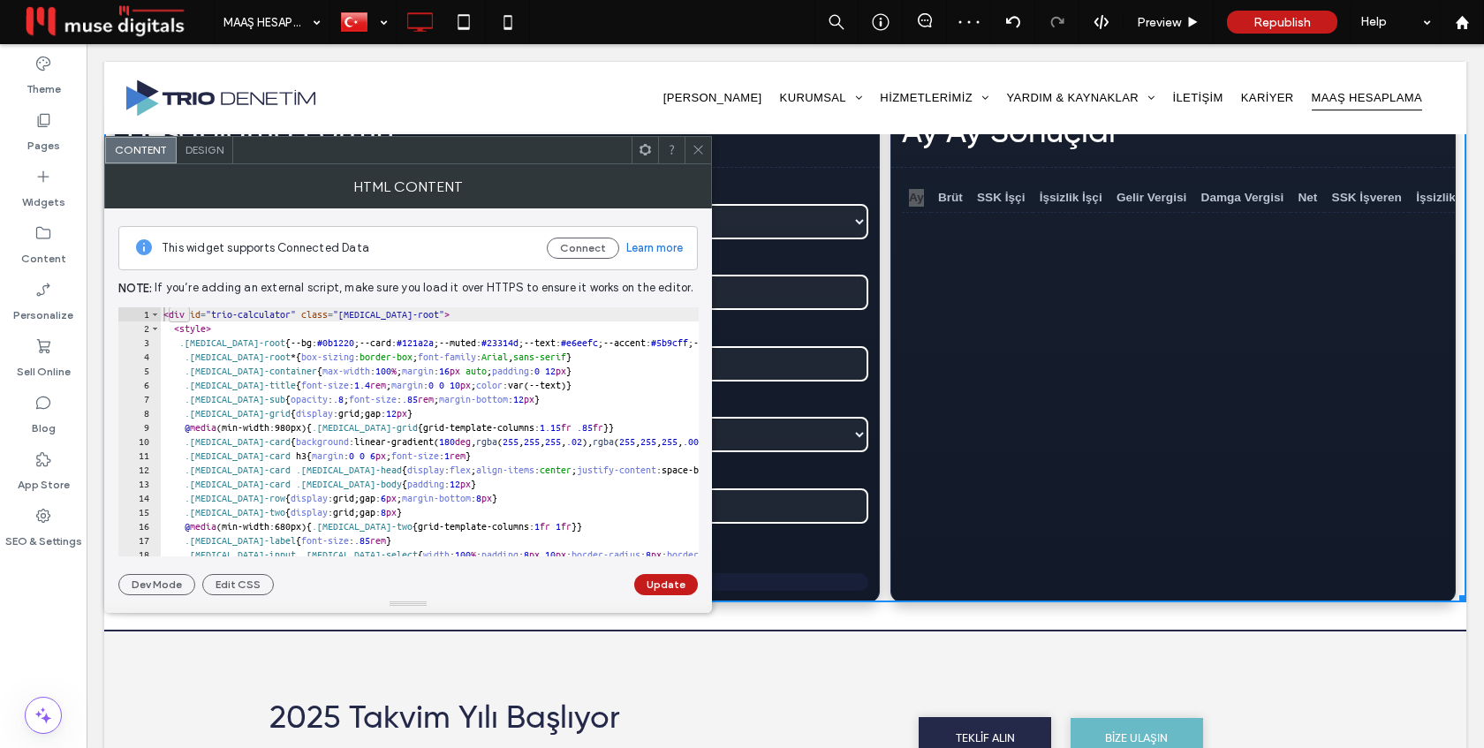
click at [689, 148] on div at bounding box center [698, 150] width 26 height 26
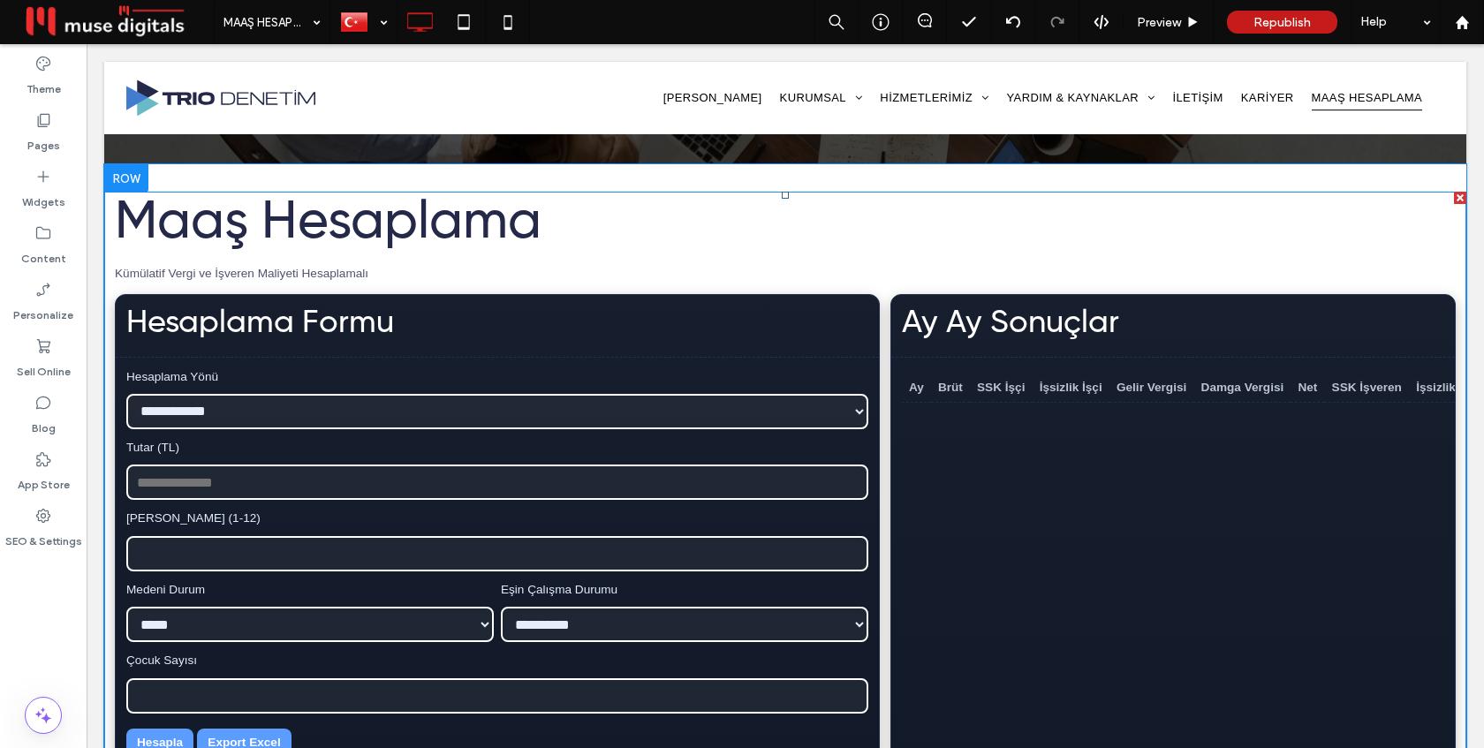
scroll to position [256, 0]
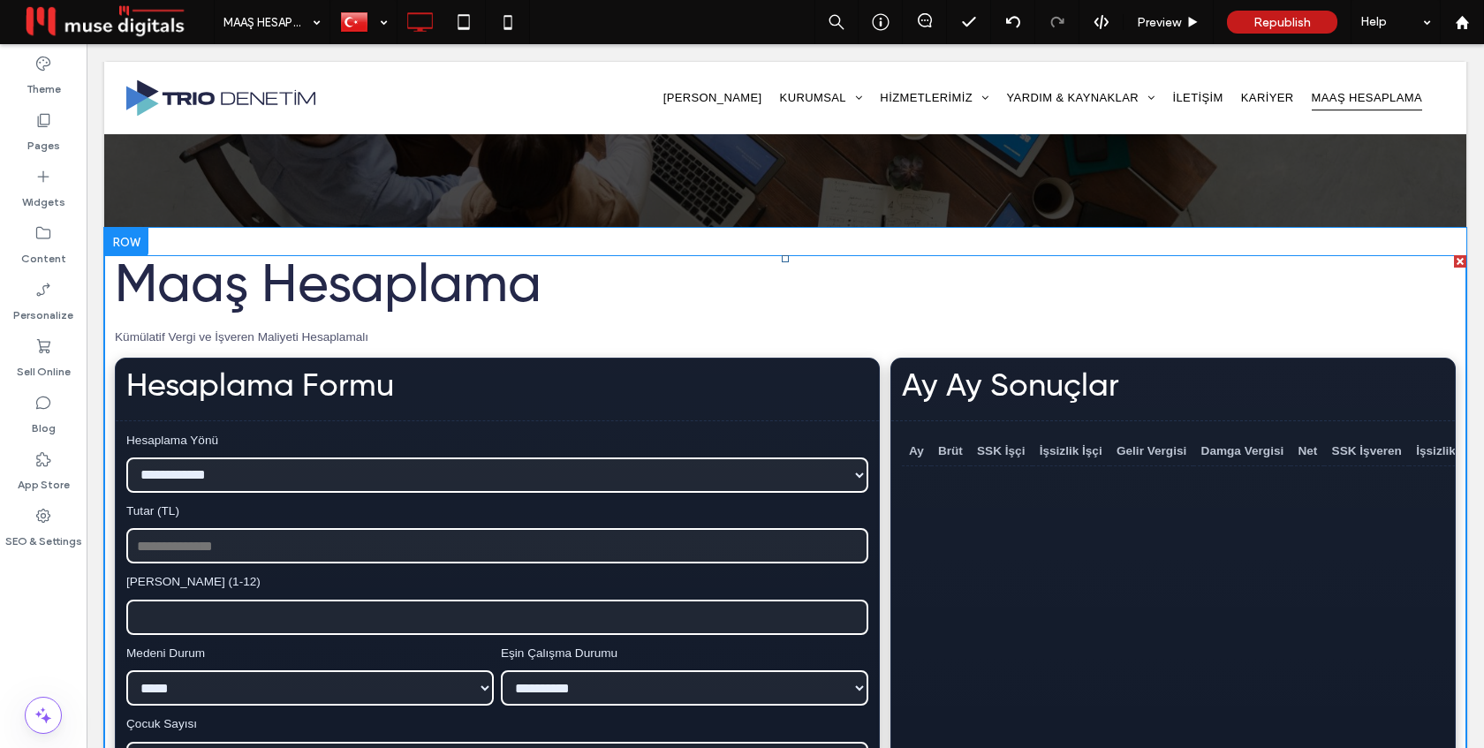
click at [708, 404] on span at bounding box center [785, 555] width 1362 height 600
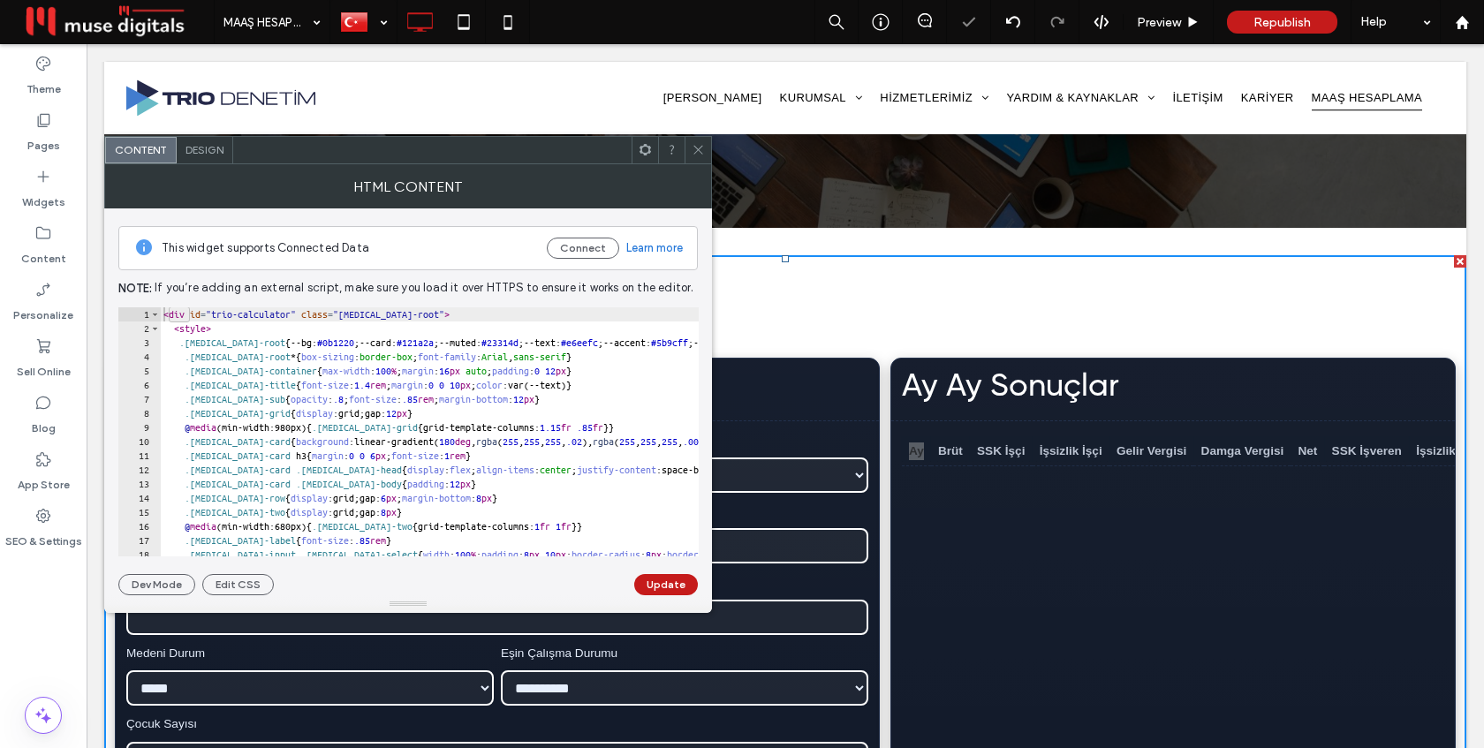
click at [507, 375] on div "< div id = "trio-calculator" class = "muse-root" > < style > .muse-root { --bg:…" at bounding box center [885, 445] width 1451 height 277
type textarea "********* *******"
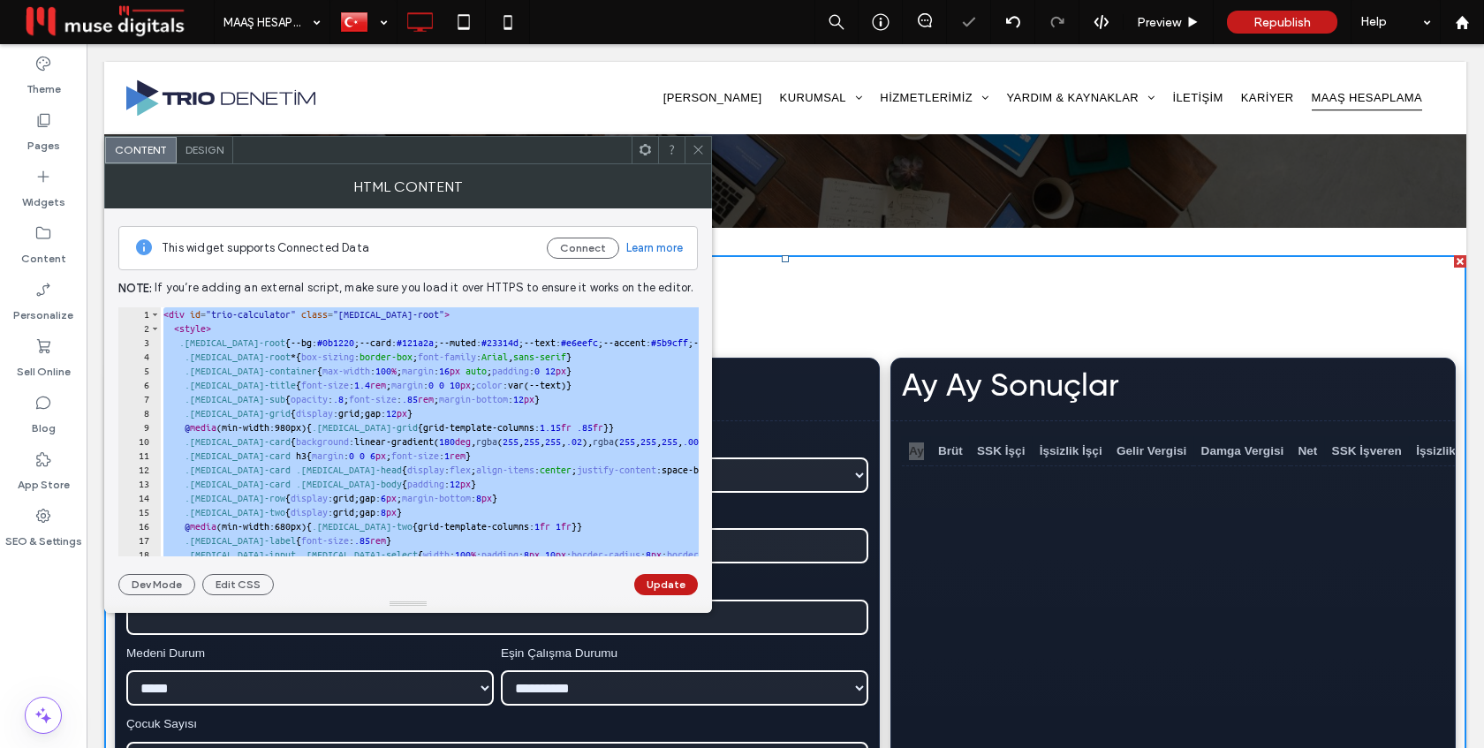
paste textarea "Cursor at row 253"
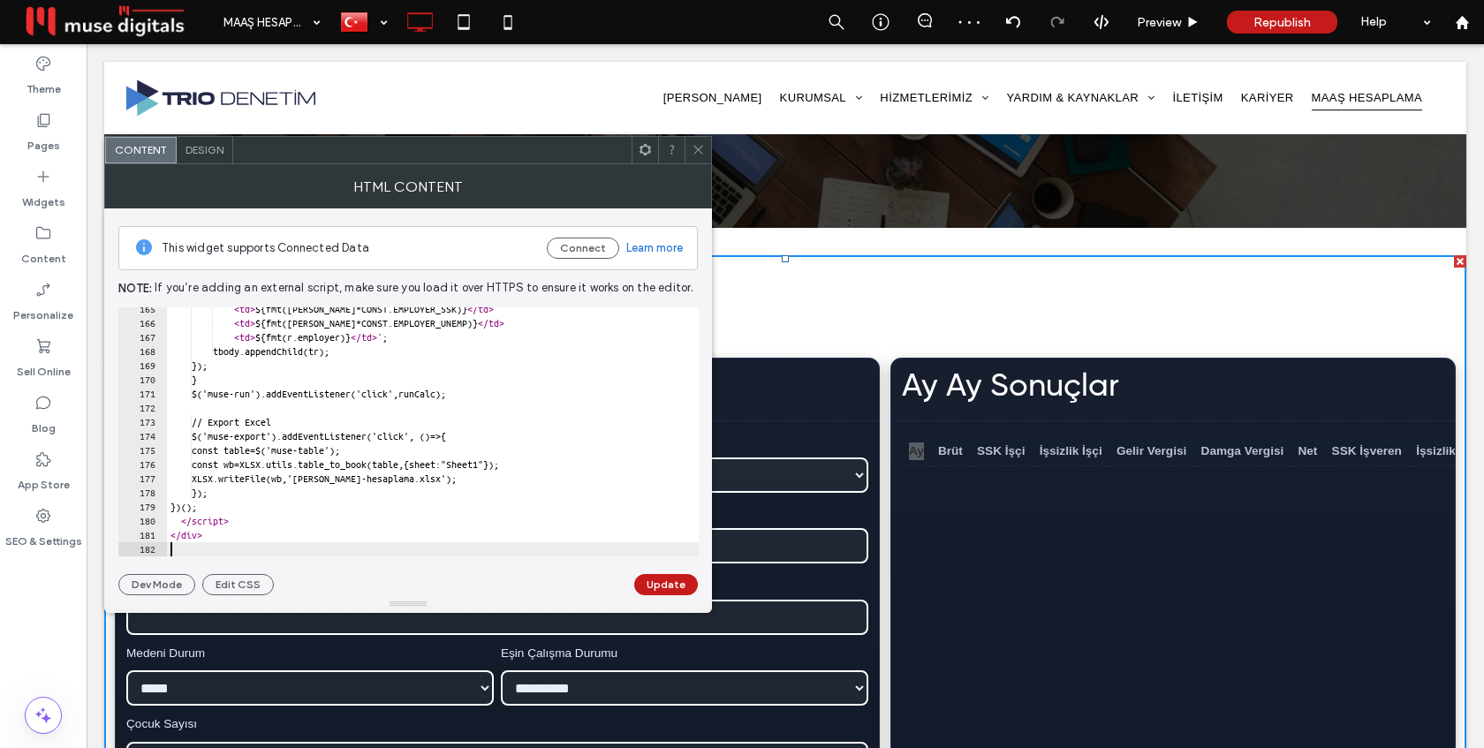
scroll to position [2323, 0]
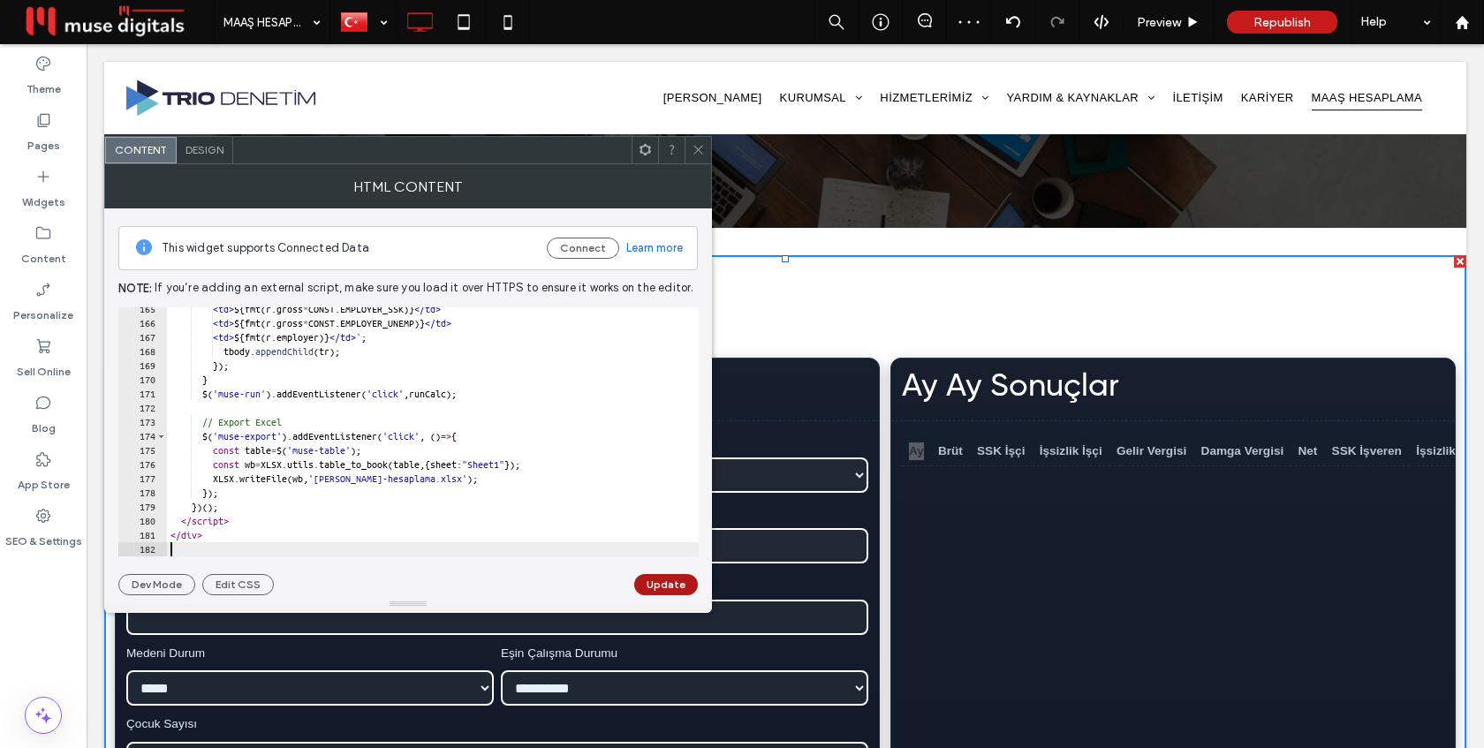
click at [662, 586] on button "Update" at bounding box center [666, 584] width 64 height 21
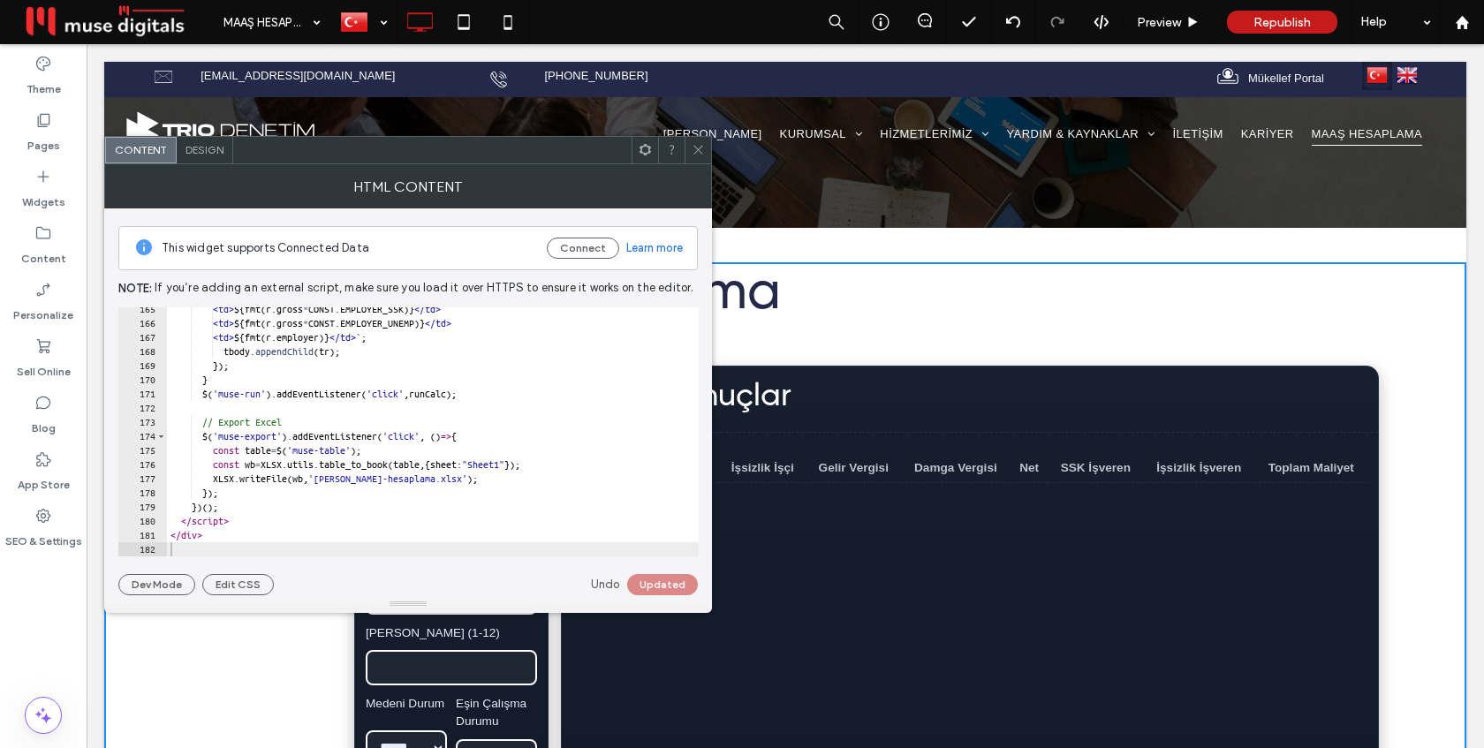
click at [697, 149] on use at bounding box center [697, 150] width 9 height 9
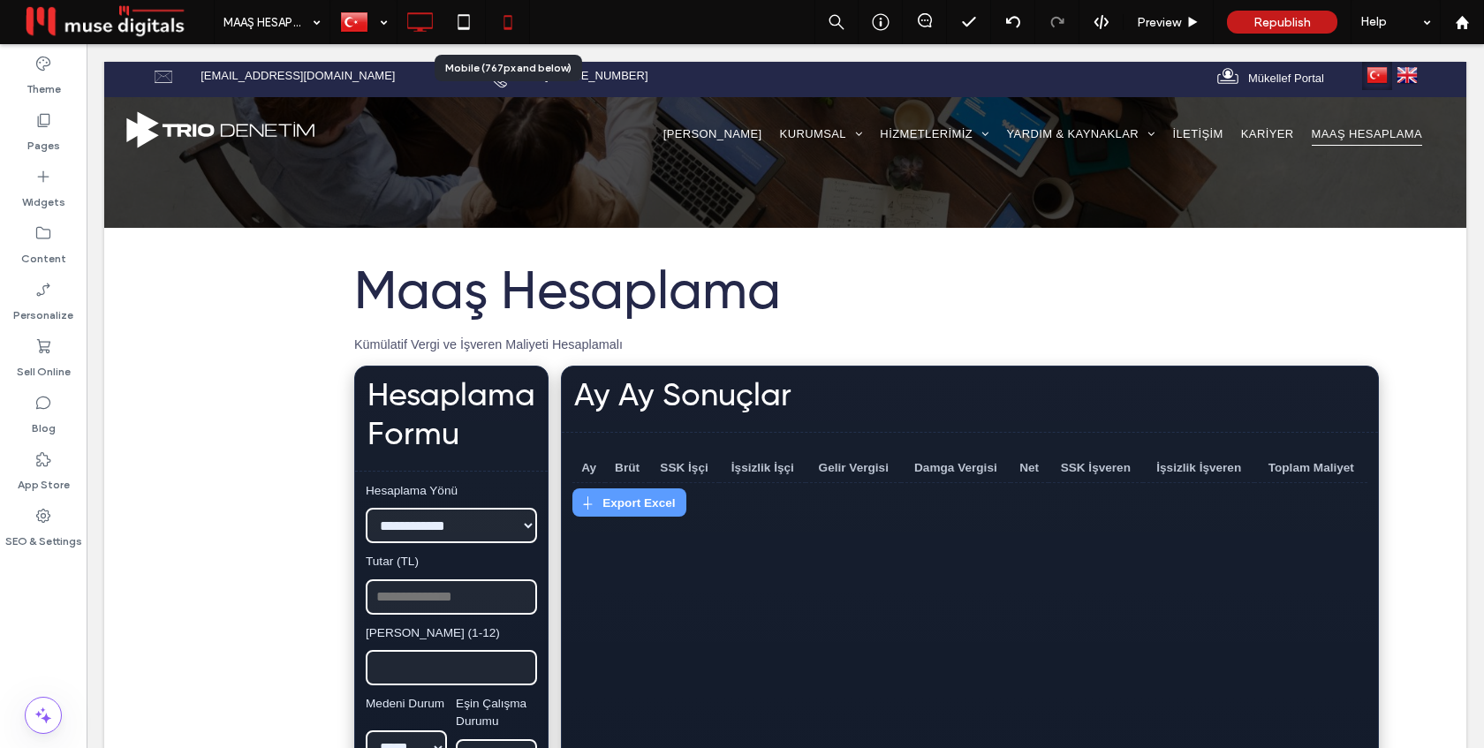
click at [510, 27] on use at bounding box center [507, 22] width 8 height 14
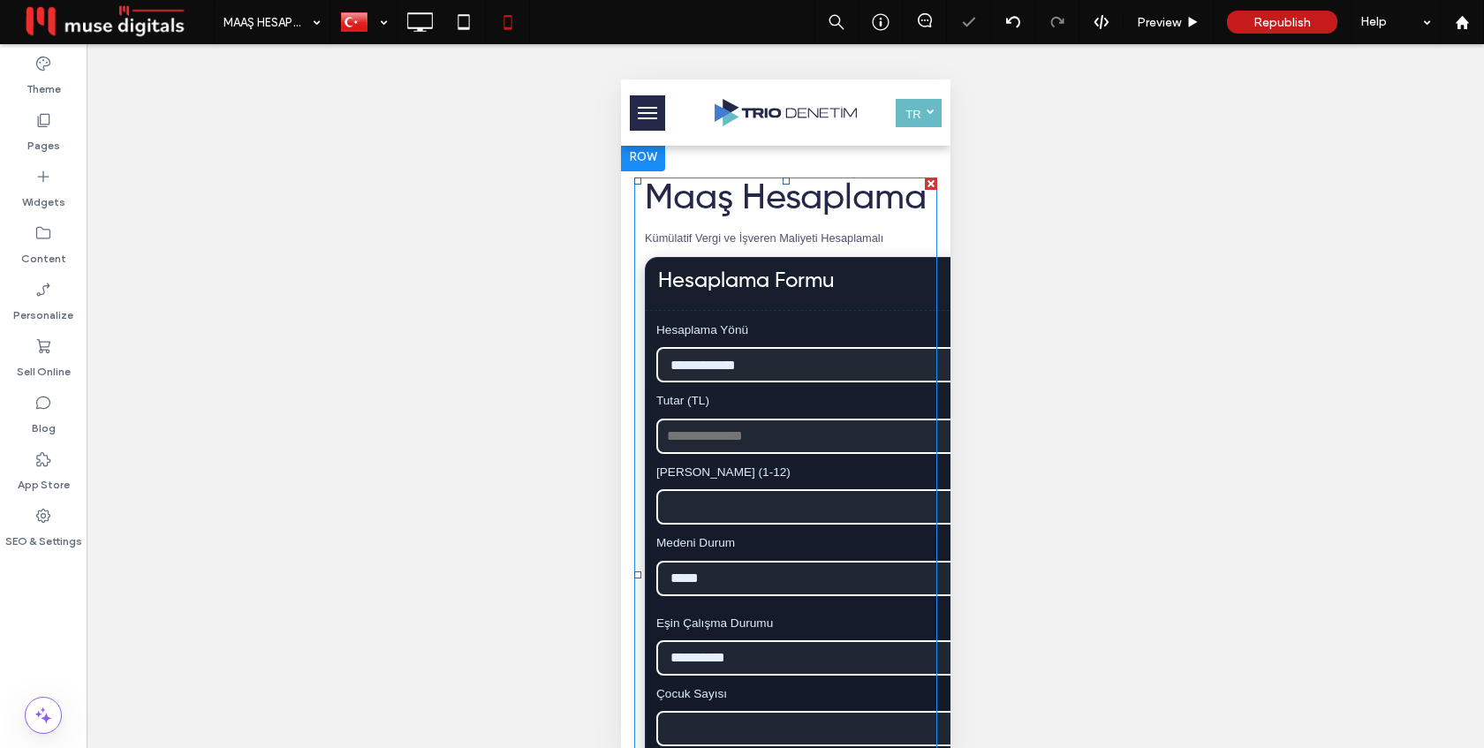
scroll to position [215, 0]
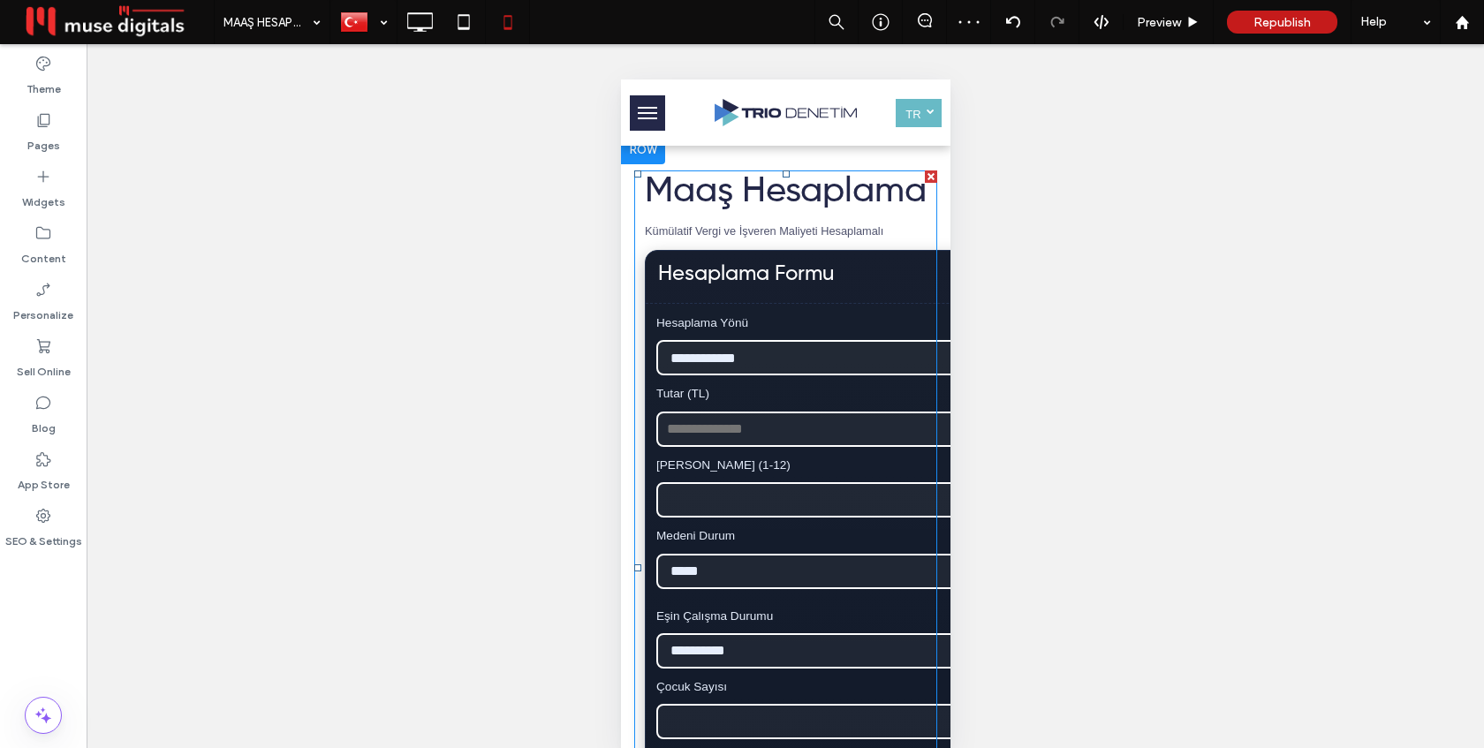
click at [779, 377] on span at bounding box center [784, 568] width 303 height 796
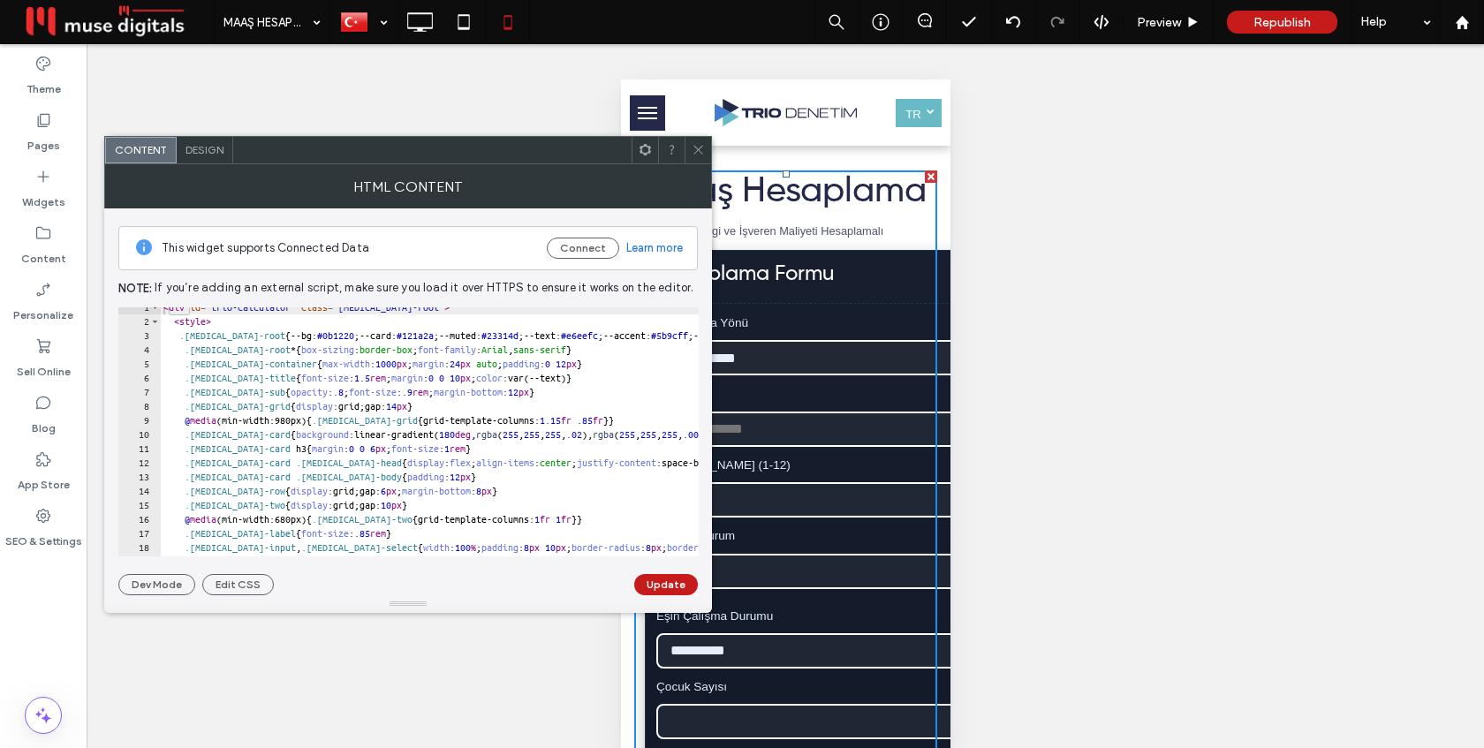
scroll to position [0, 0]
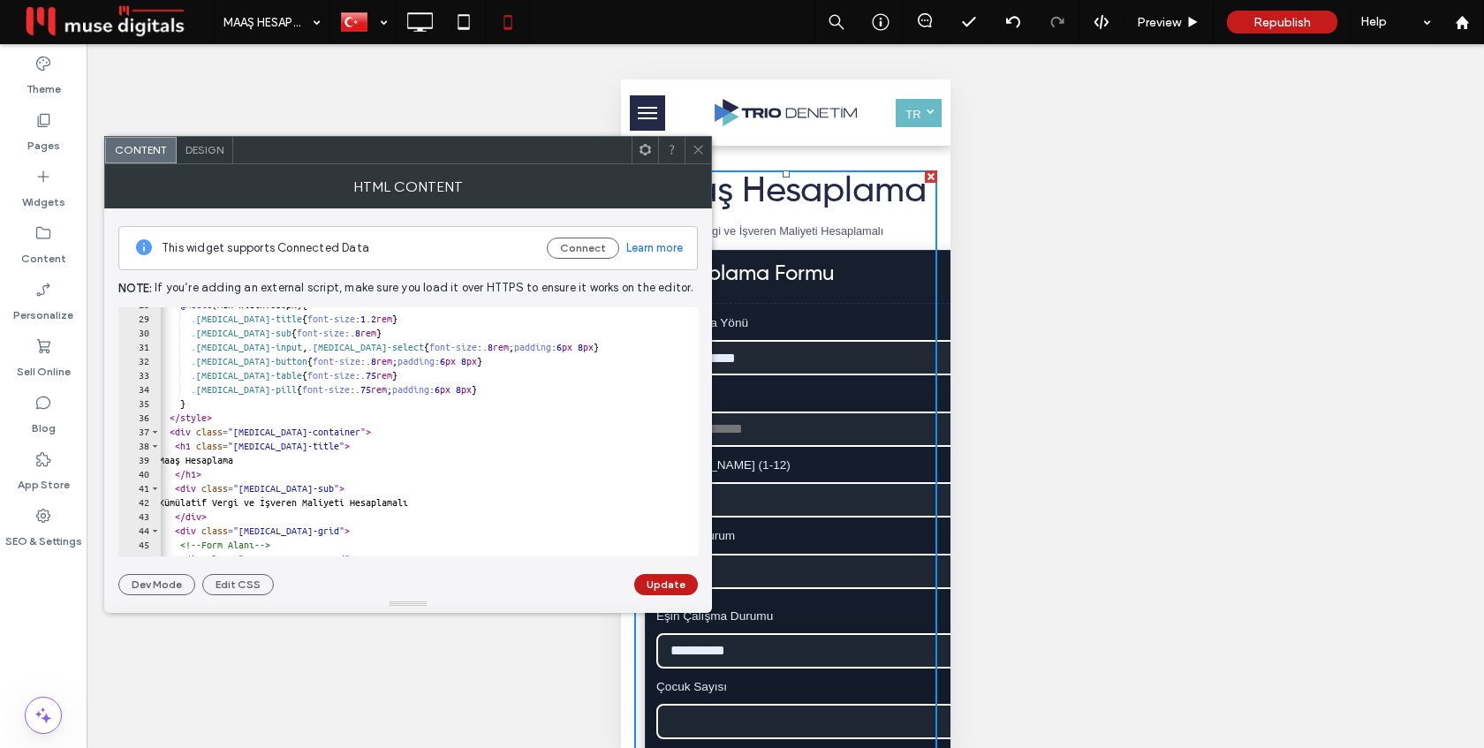
click at [692, 151] on icon at bounding box center [698, 149] width 13 height 13
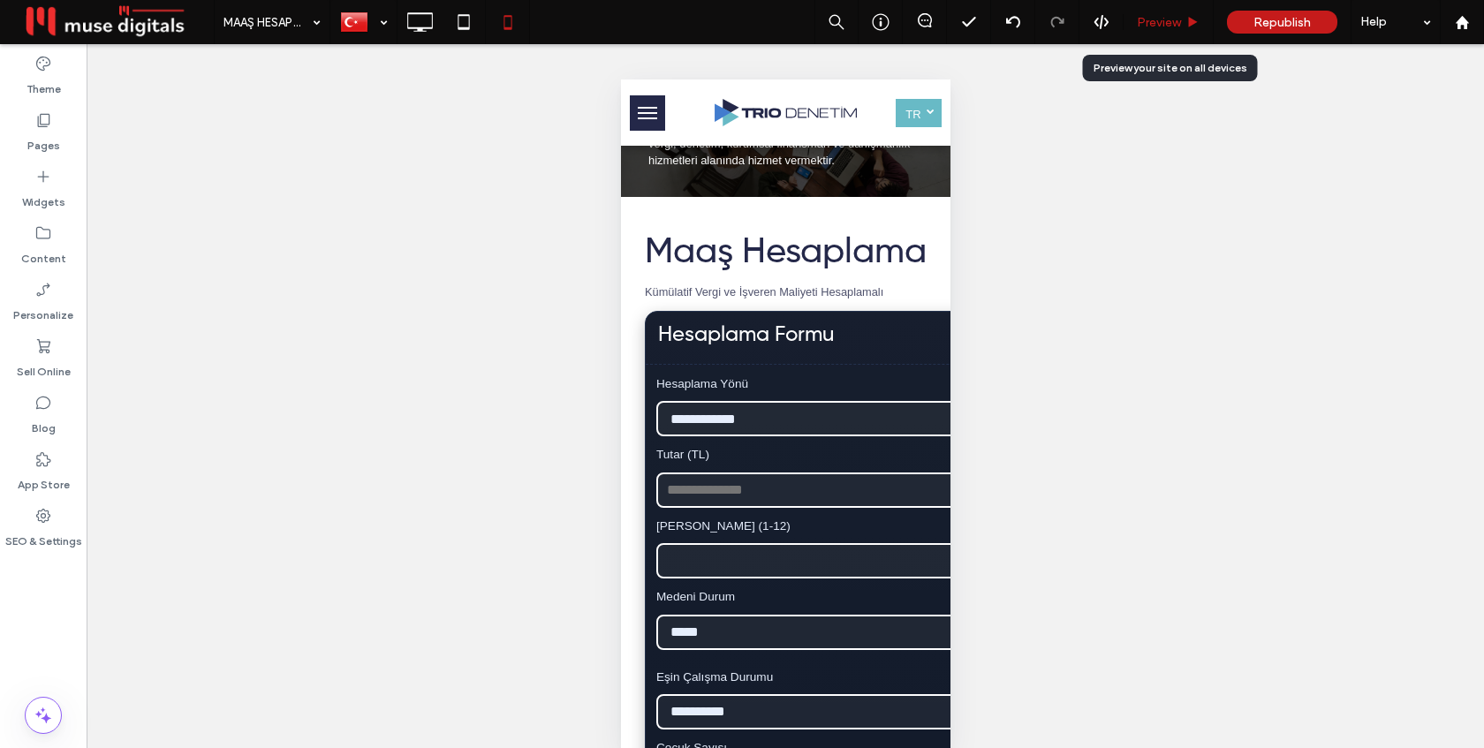
click at [1152, 19] on span "Preview" at bounding box center [1159, 22] width 44 height 15
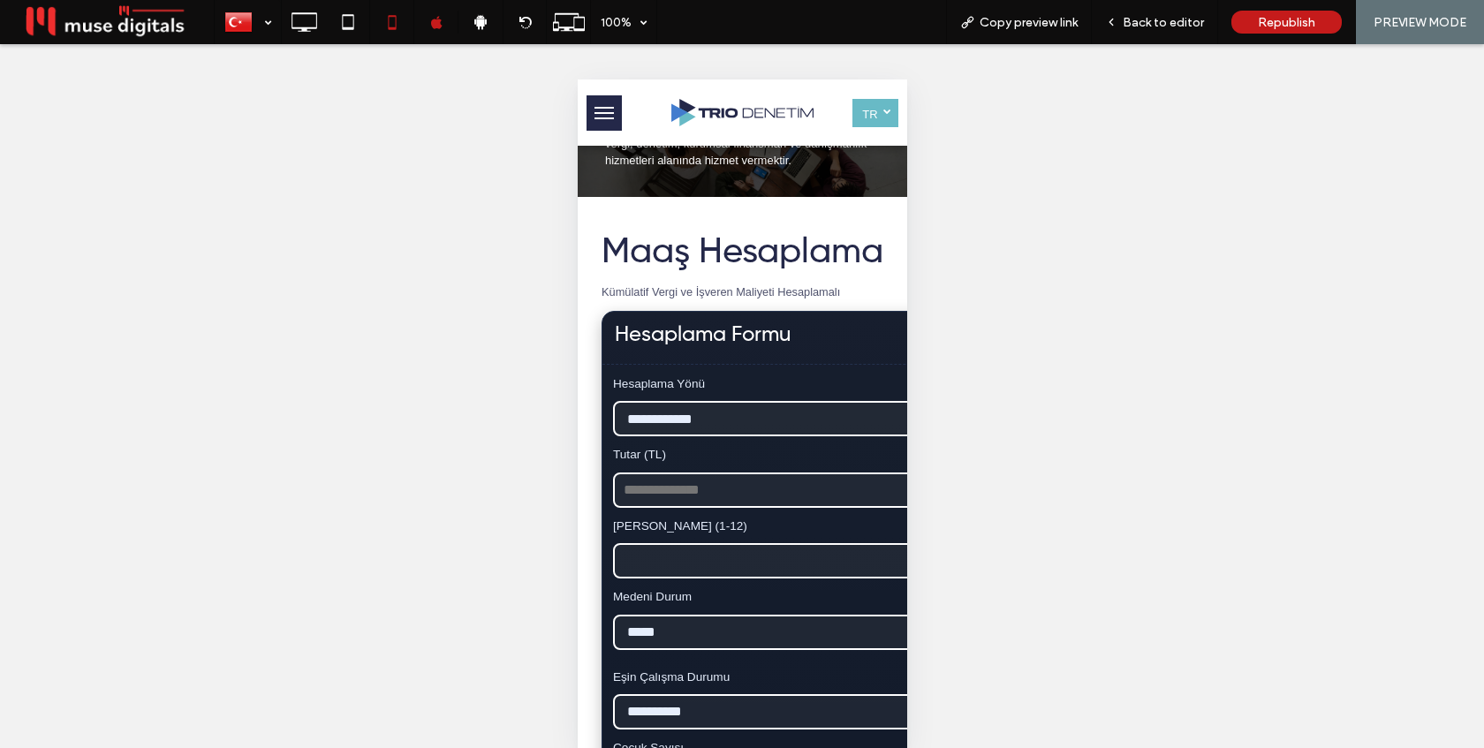
click at [708, 508] on input "Tutar (TL)" at bounding box center [1009, 490] width 795 height 35
type input "*****"
click at [679, 579] on input "*" at bounding box center [1009, 560] width 795 height 35
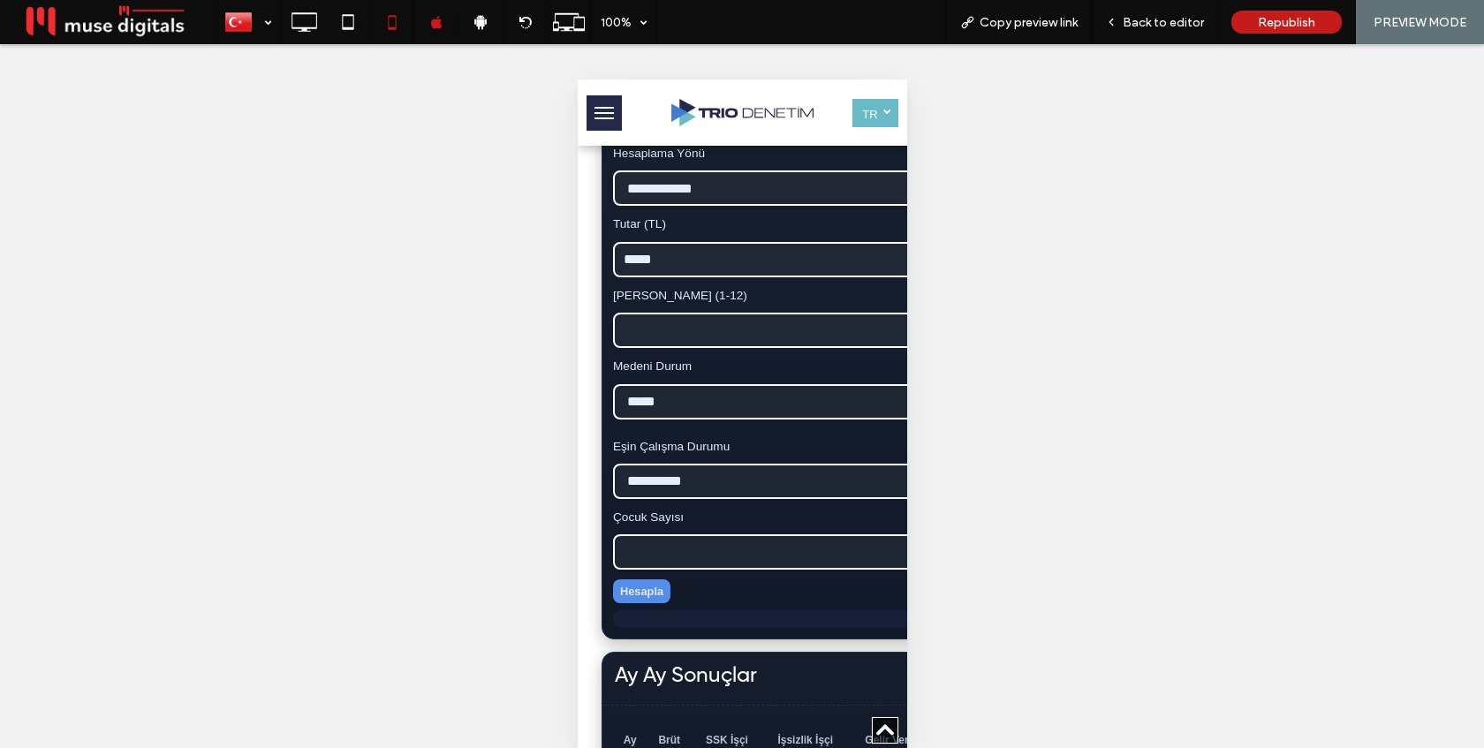
type input "*"
click at [649, 603] on button "Hesapla" at bounding box center [640, 591] width 57 height 24
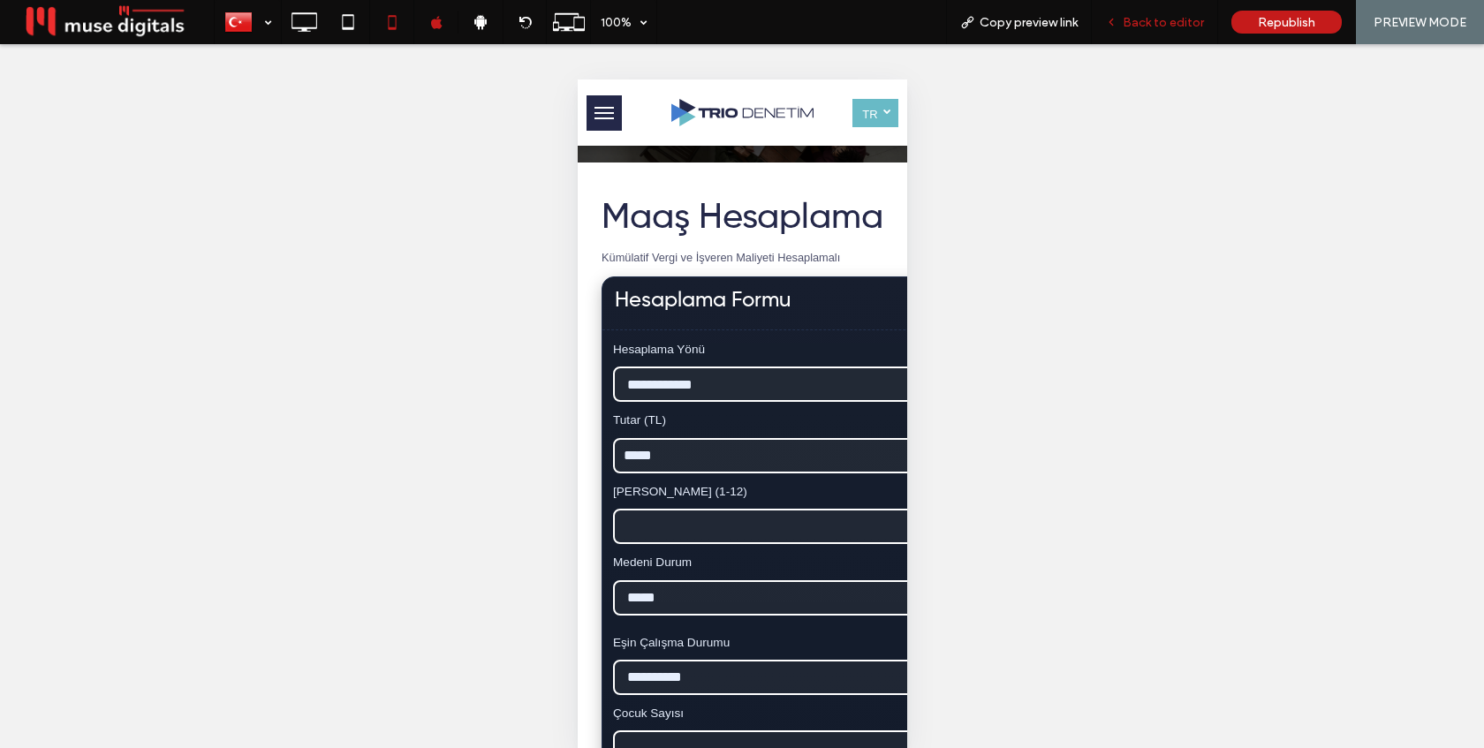
click at [1149, 32] on div "Back to editor" at bounding box center [1155, 22] width 126 height 44
click at [1151, 23] on span "Back to editor" at bounding box center [1163, 22] width 81 height 15
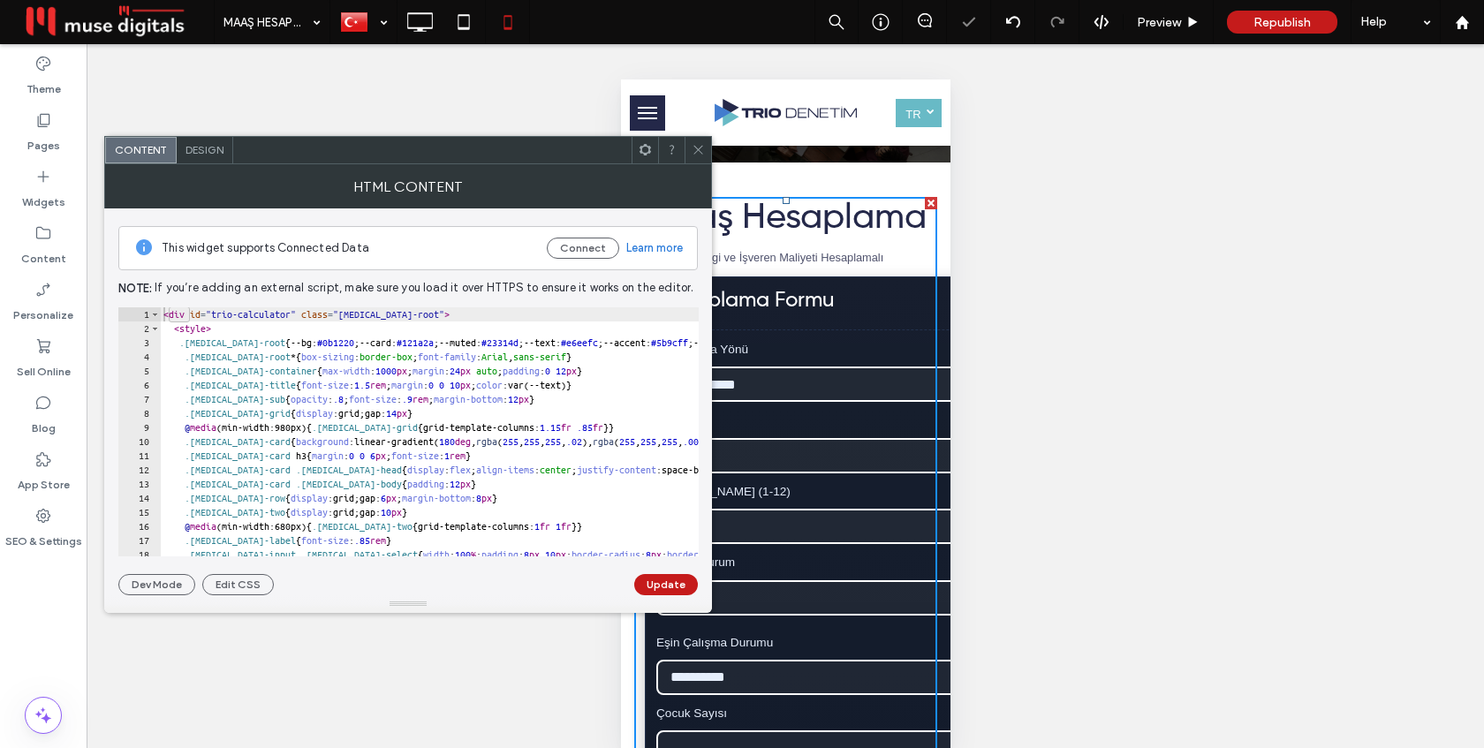
click at [698, 149] on use at bounding box center [697, 150] width 9 height 9
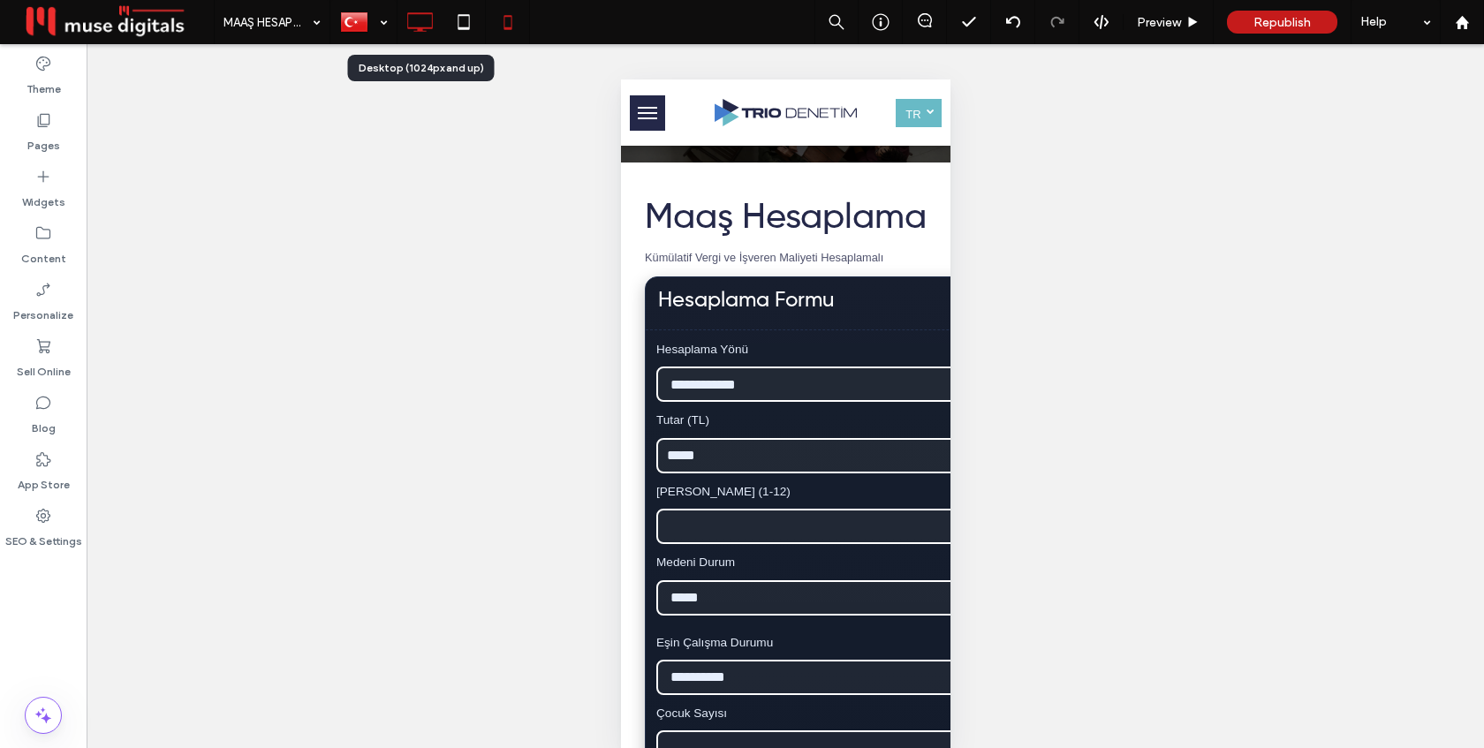
click at [420, 22] on icon at bounding box center [419, 21] width 35 height 35
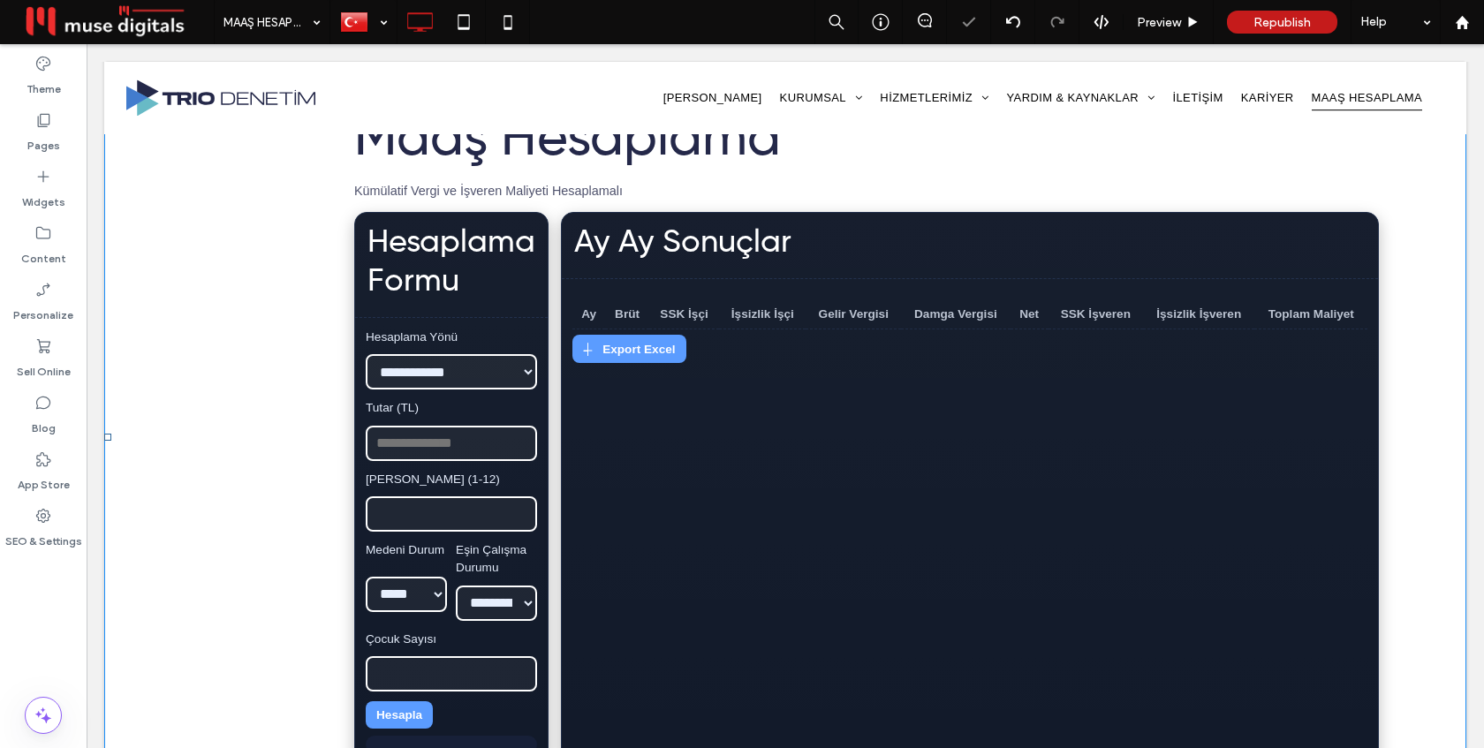
scroll to position [430, 0]
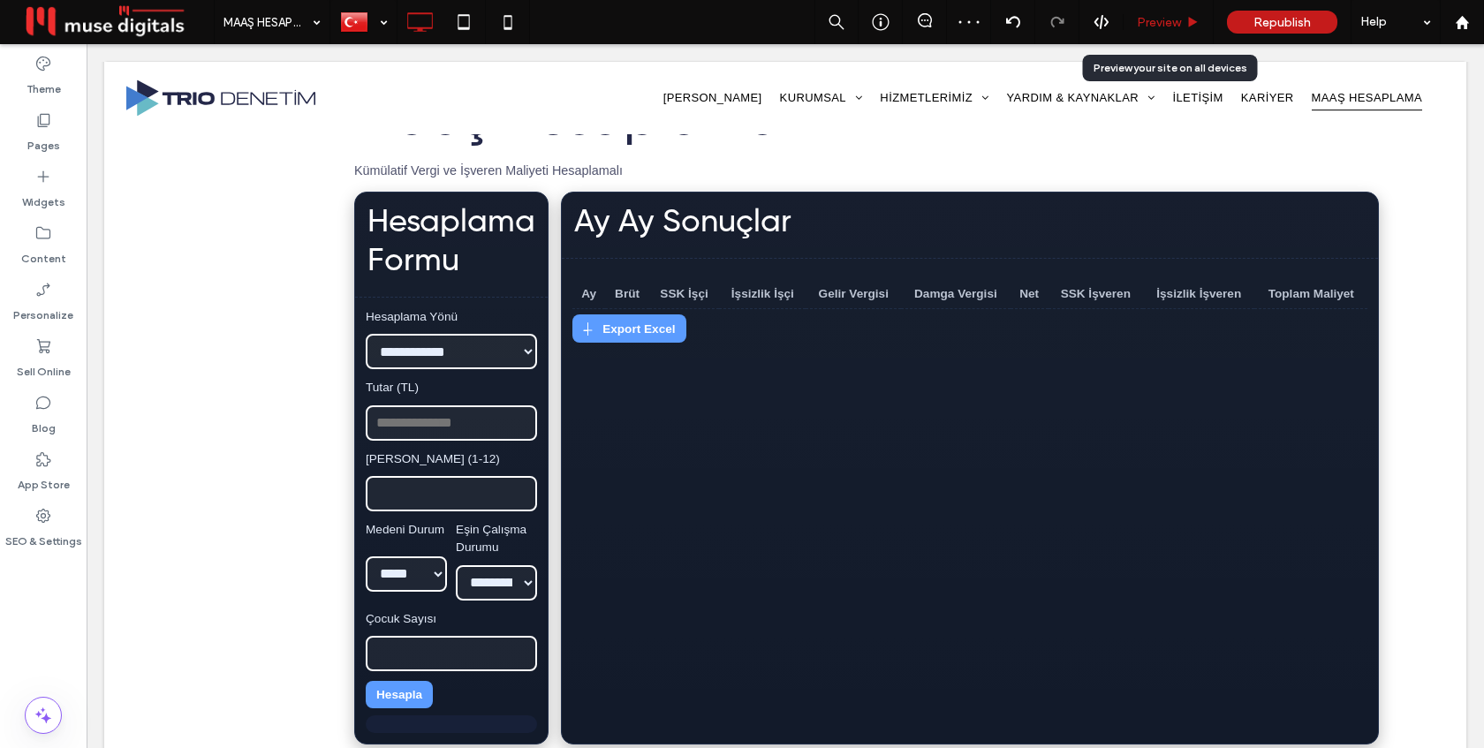
click at [1160, 23] on span "Preview" at bounding box center [1159, 22] width 44 height 15
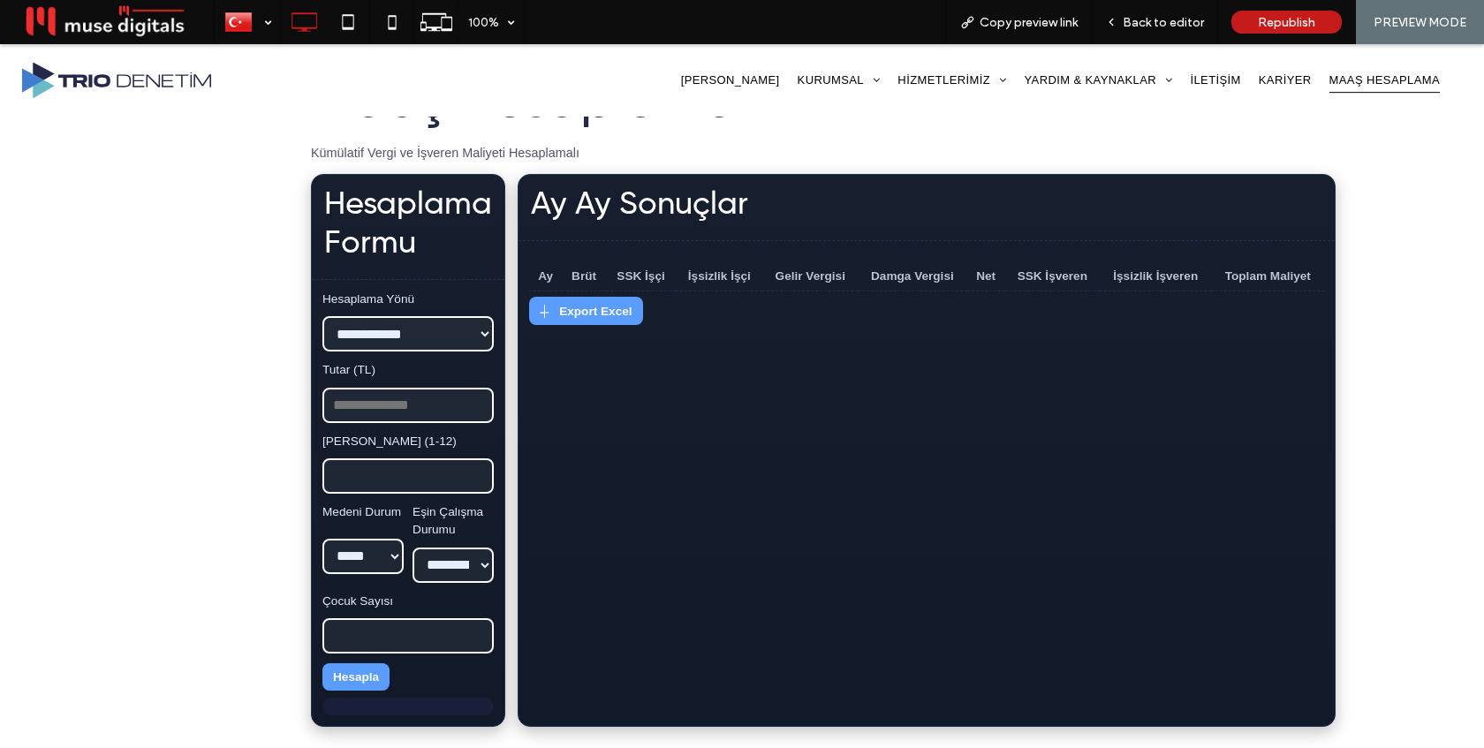
click at [382, 410] on input "Tutar (TL)" at bounding box center [407, 405] width 171 height 35
type input "*****"
click at [478, 473] on input "*" at bounding box center [407, 475] width 171 height 35
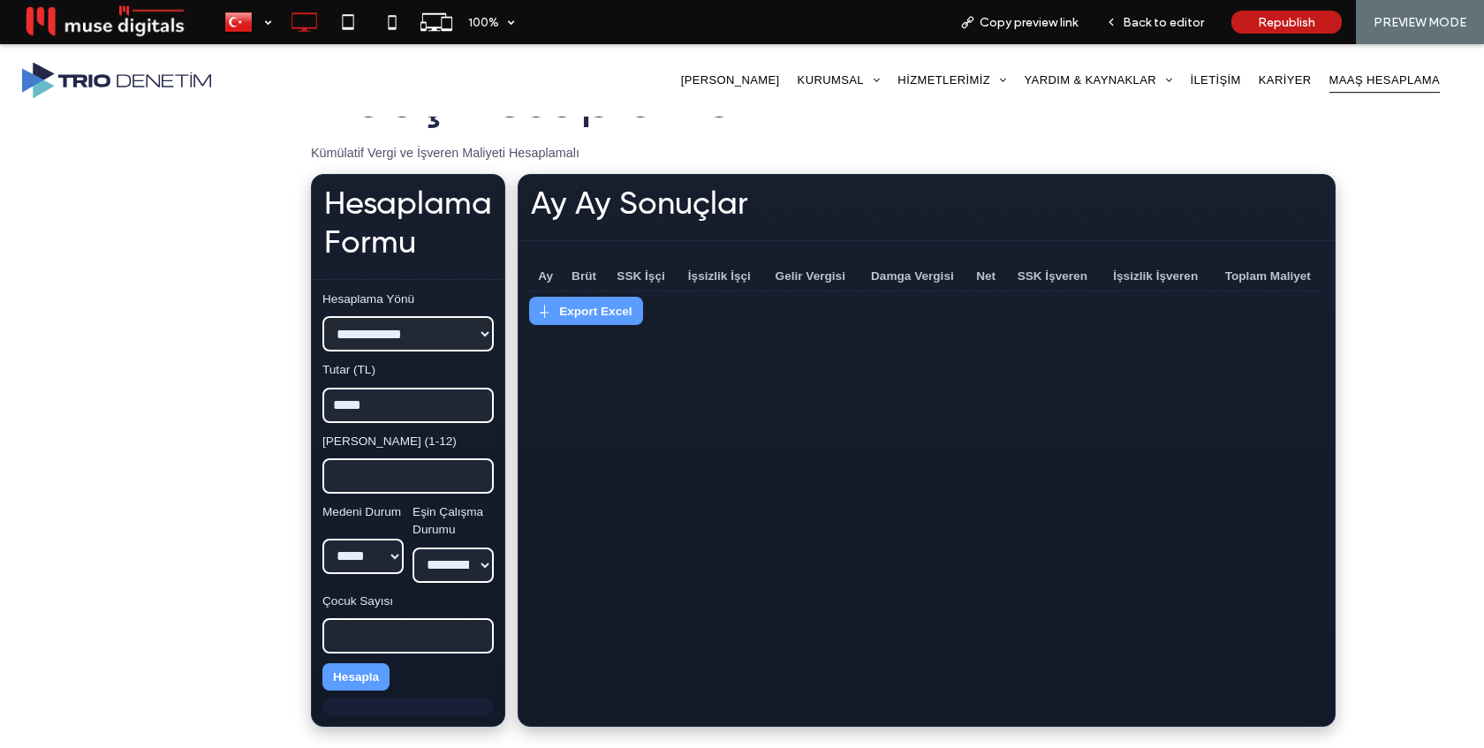
type input "*"
click at [478, 473] on input "*" at bounding box center [407, 475] width 171 height 35
click at [357, 673] on button "Hesapla" at bounding box center [355, 676] width 67 height 27
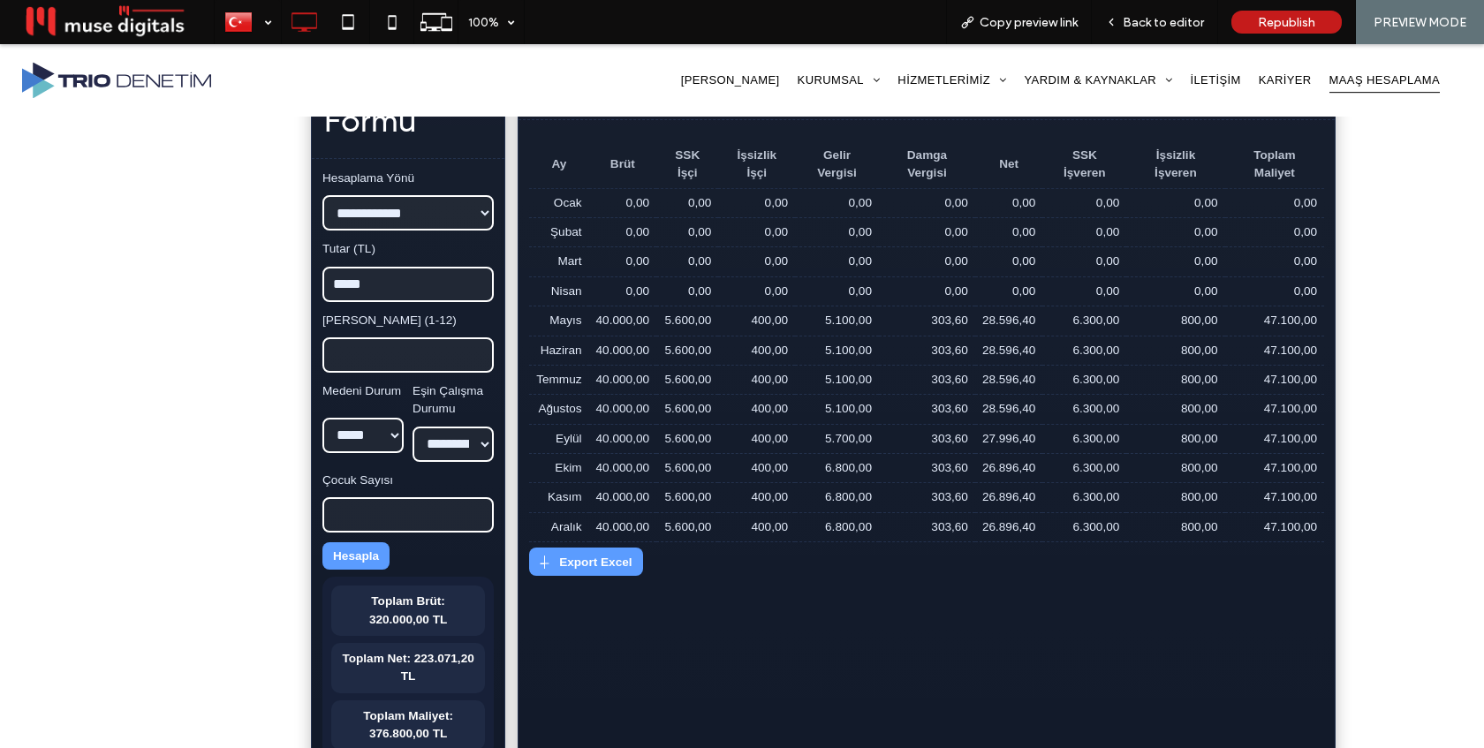
scroll to position [531, 0]
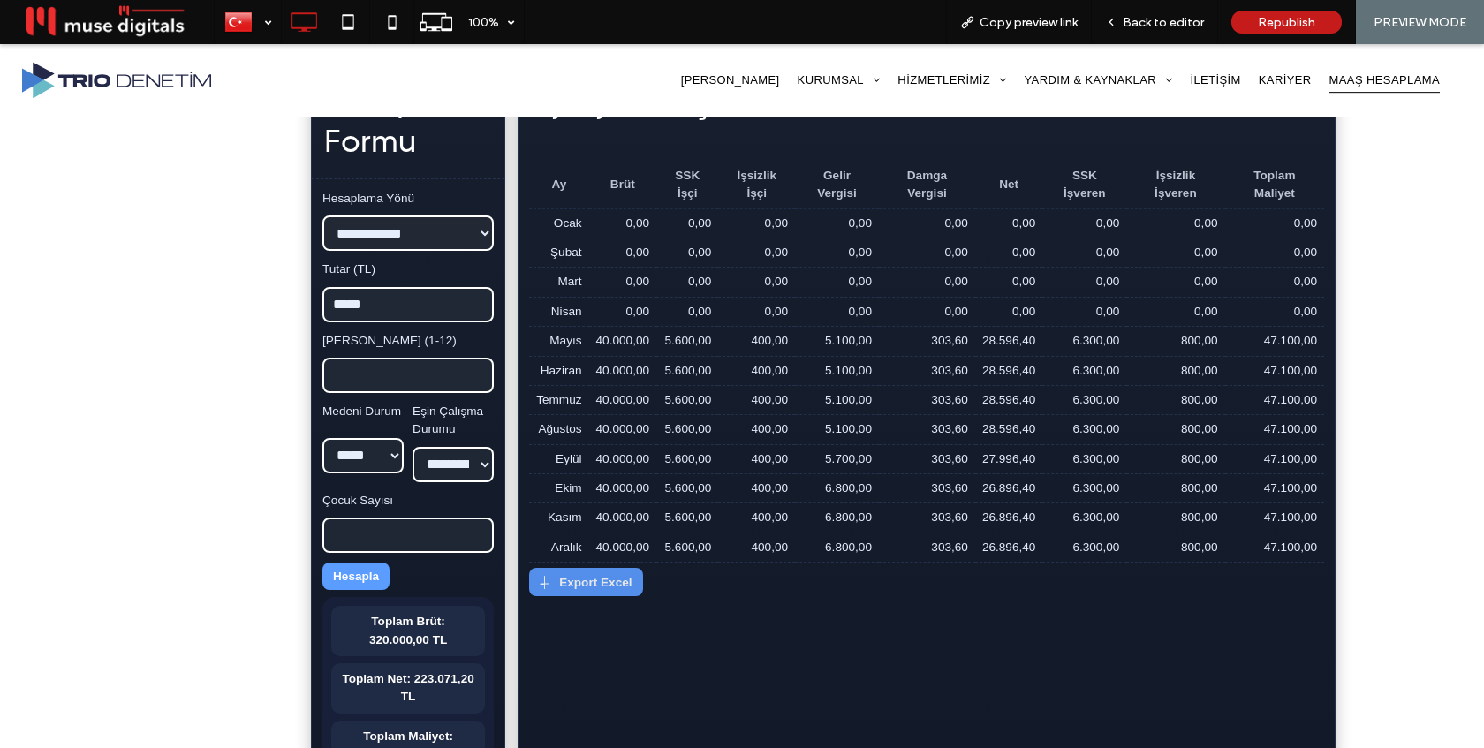
click at [586, 585] on button "Export Excel" at bounding box center [585, 582] width 113 height 28
click at [1180, 26] on span "Back to editor" at bounding box center [1163, 22] width 81 height 15
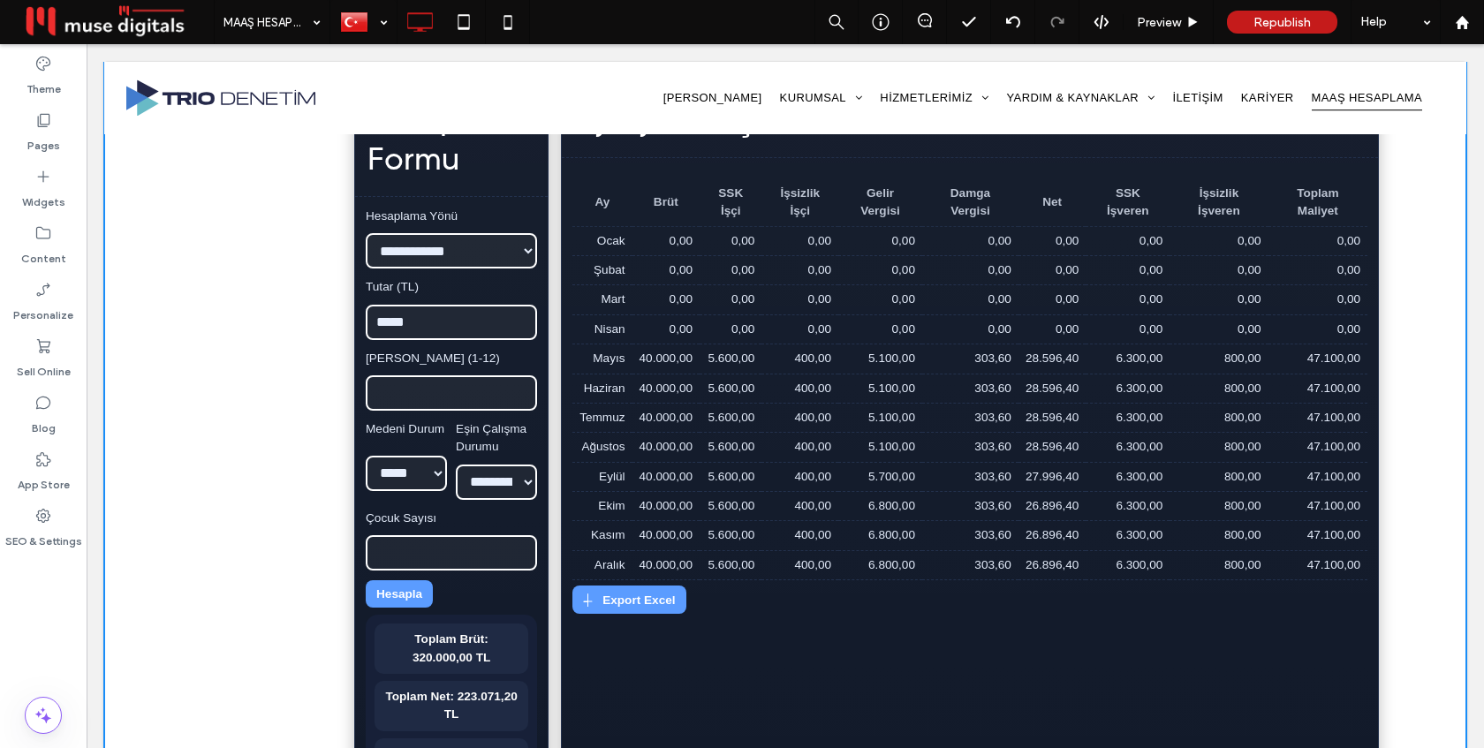
click at [949, 346] on span at bounding box center [785, 398] width 1362 height 821
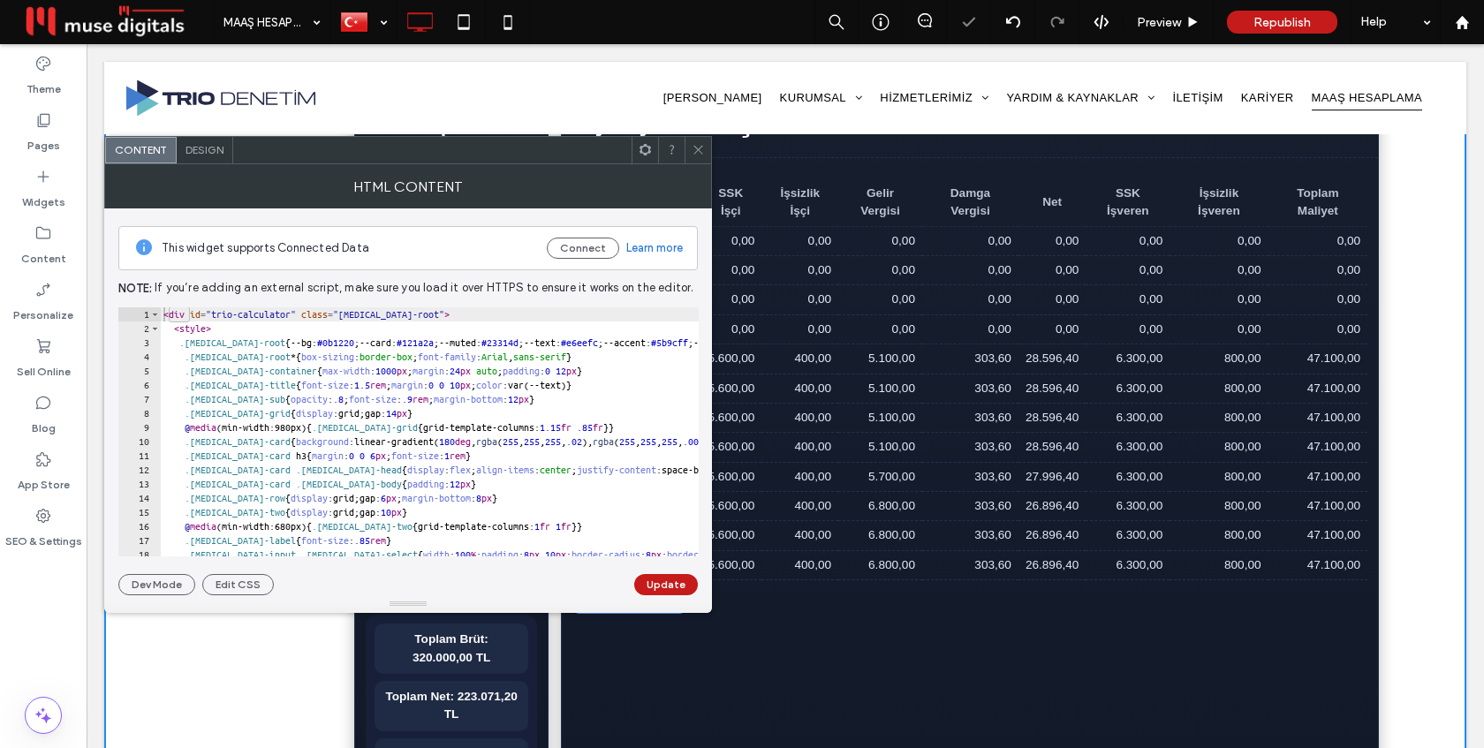
click at [498, 405] on div "< div id = "trio-calculator" class = "muse-root" > < style > .muse-root { --bg:…" at bounding box center [888, 445] width 1457 height 277
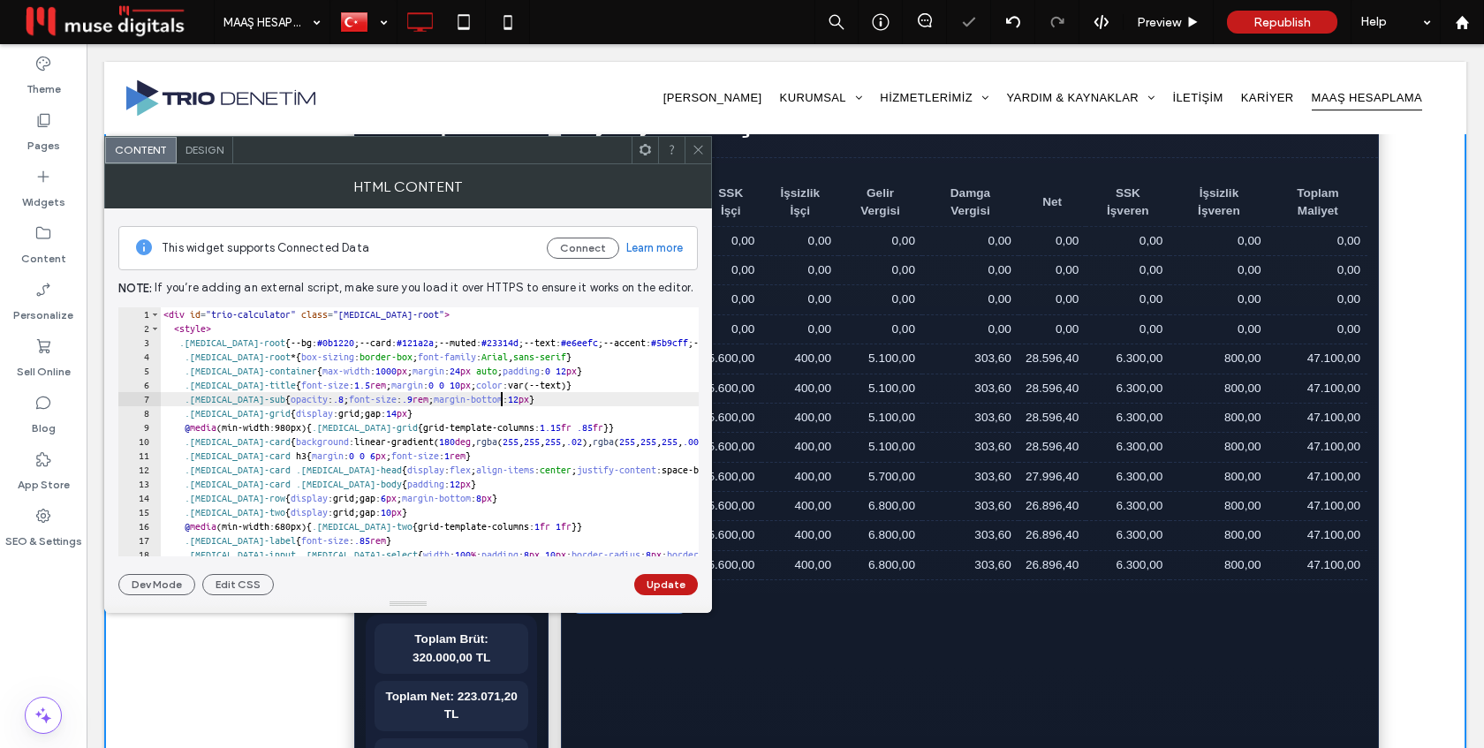
type textarea "********* *******"
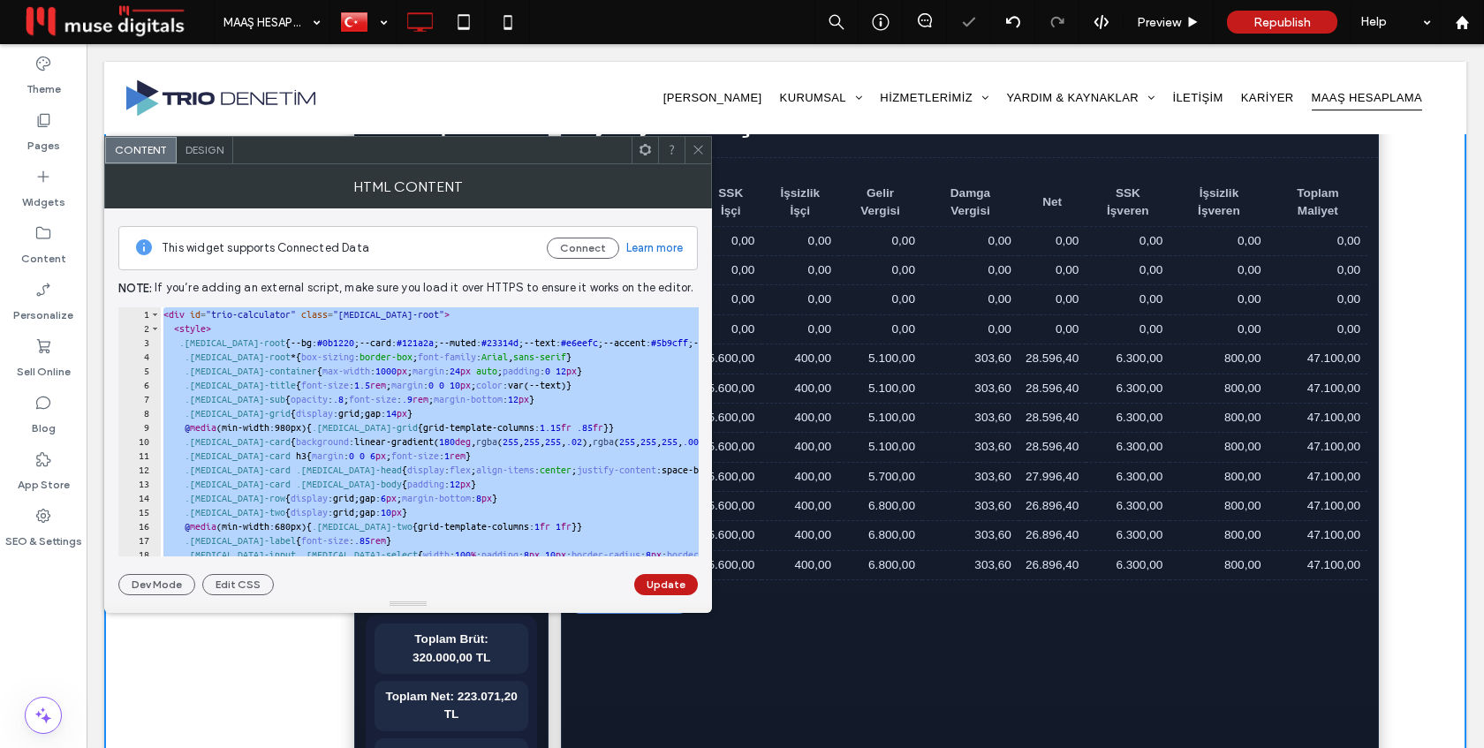
paste textarea "Cursor at row 247"
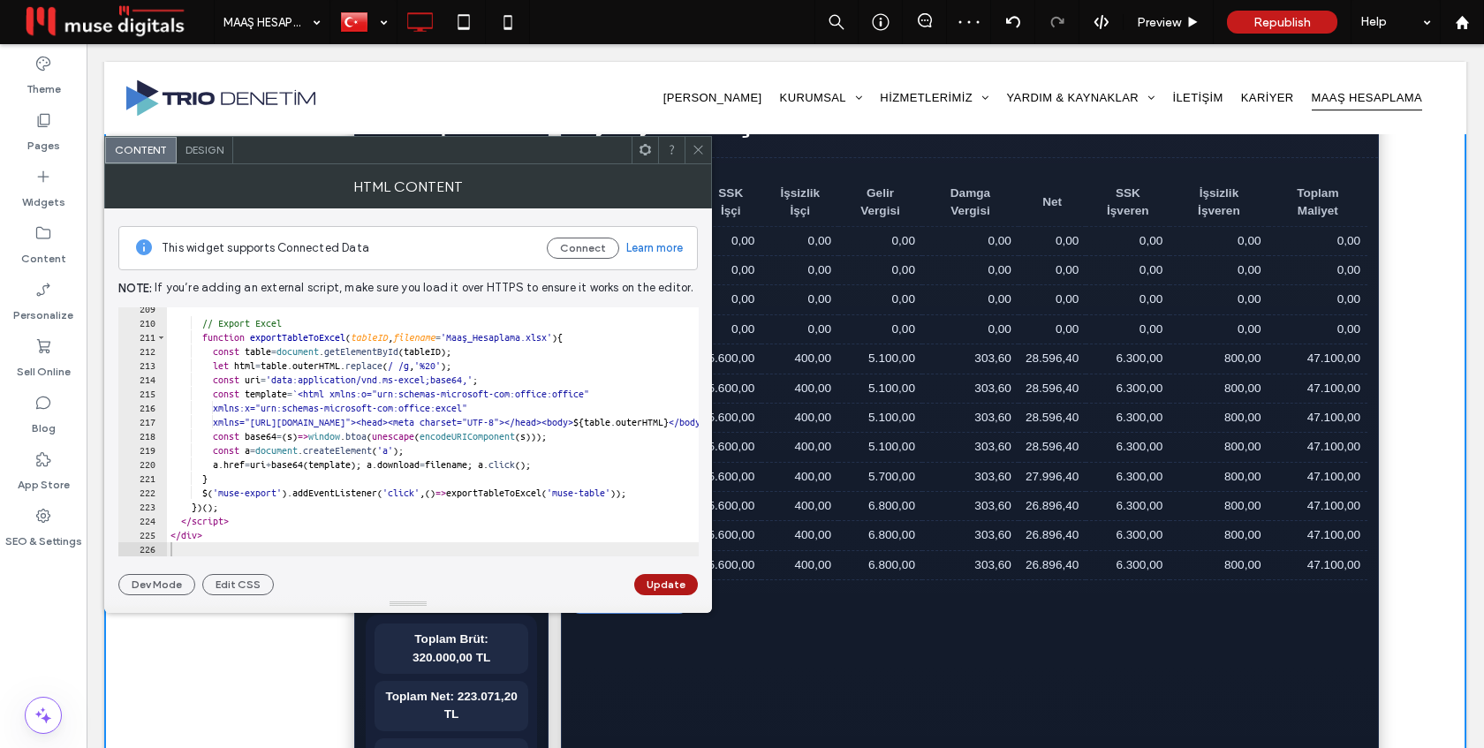
click at [654, 582] on button "Update" at bounding box center [666, 584] width 64 height 21
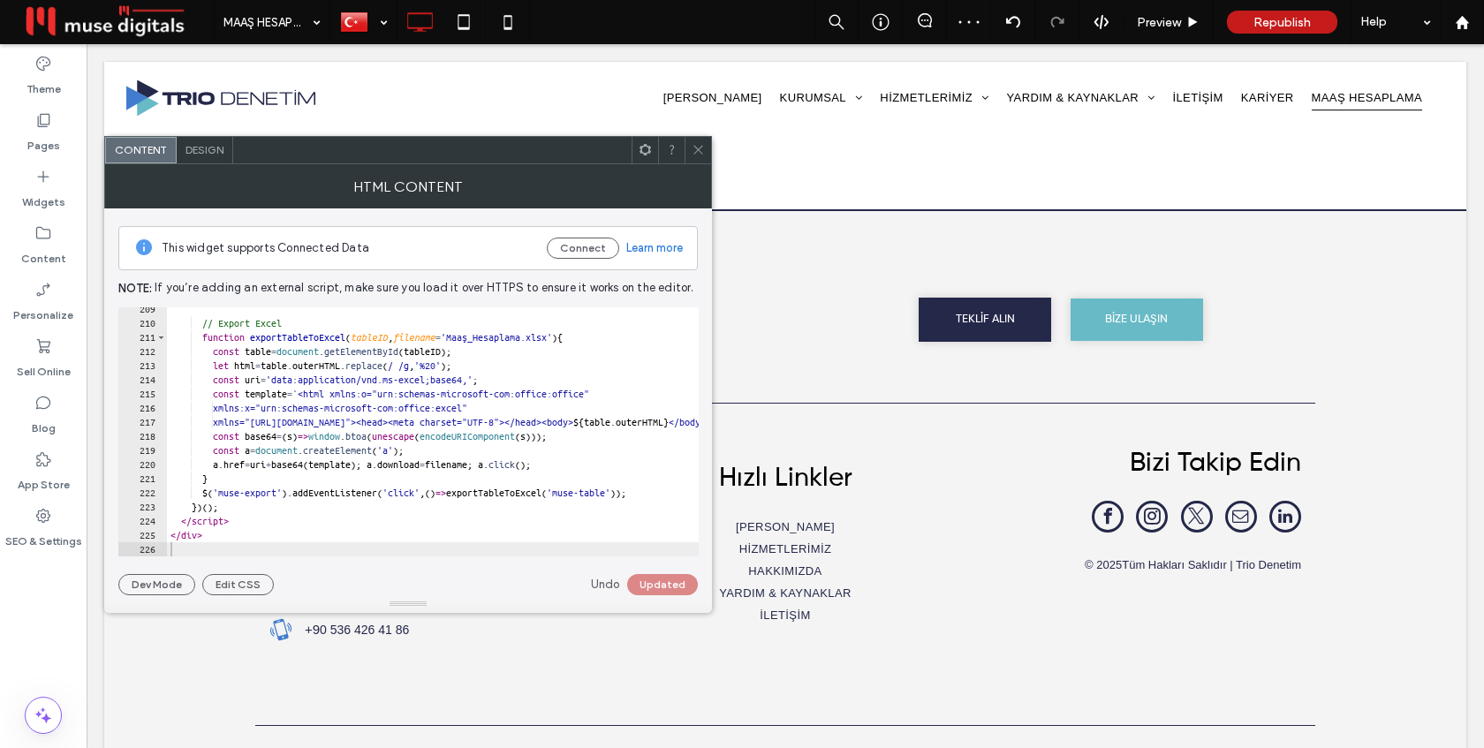
click at [692, 150] on icon at bounding box center [698, 149] width 13 height 13
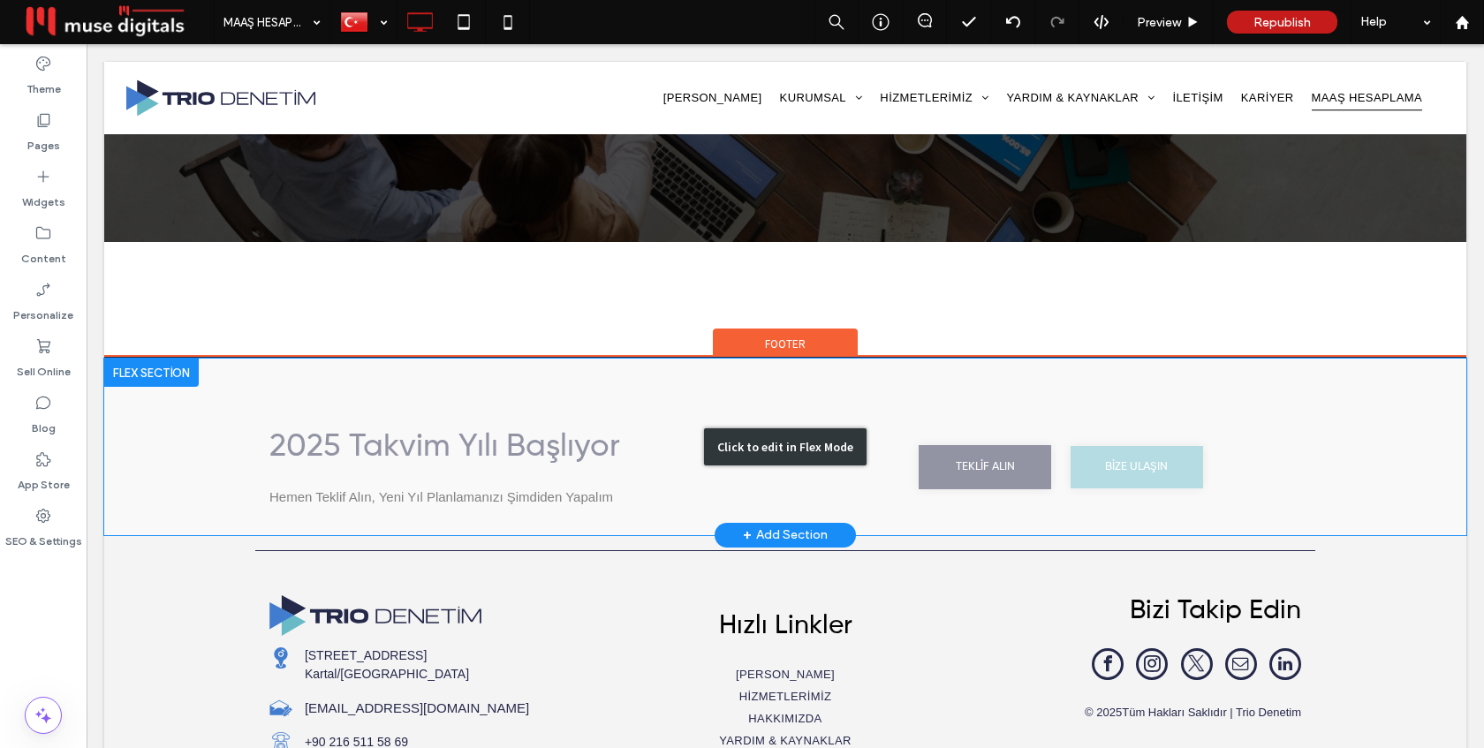
scroll to position [0, 0]
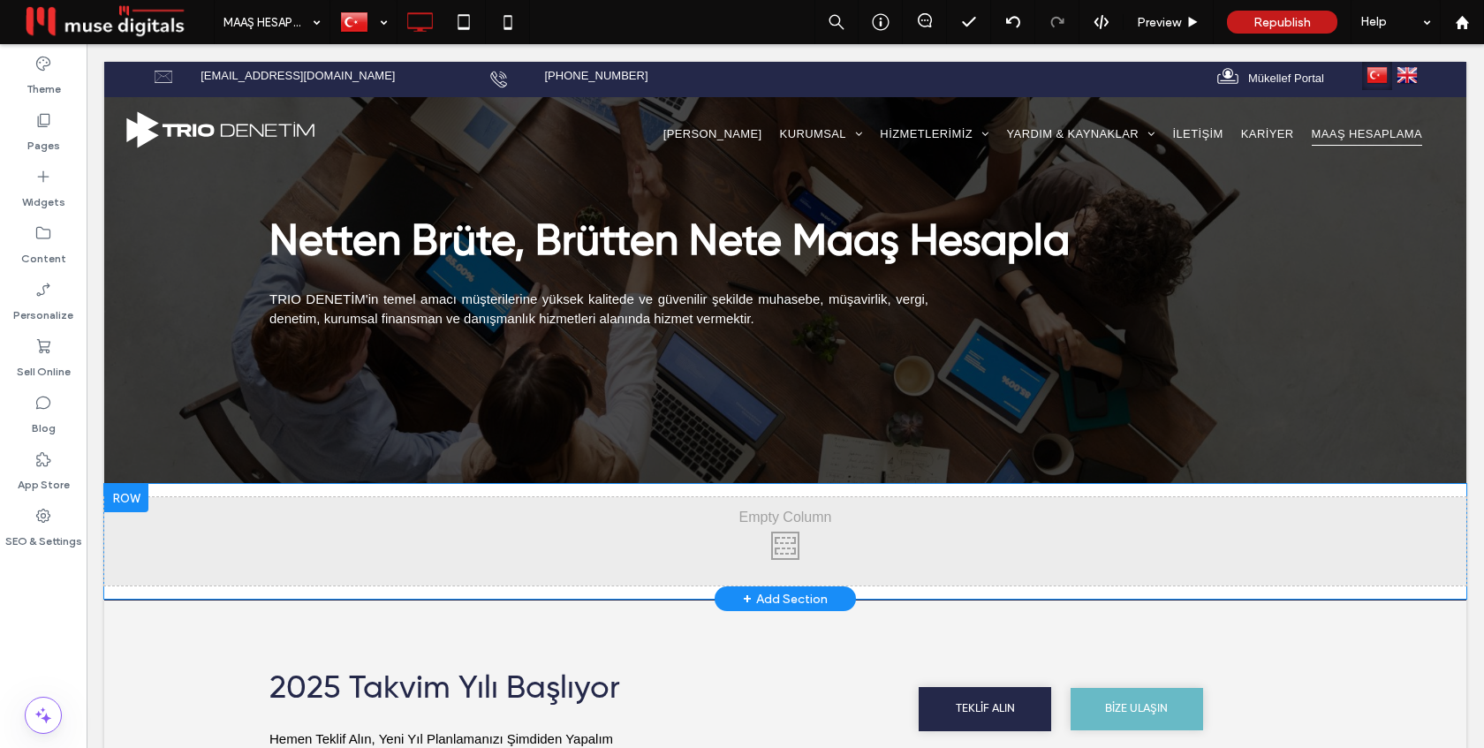
click at [629, 536] on div "Click To Paste" at bounding box center [785, 541] width 1362 height 88
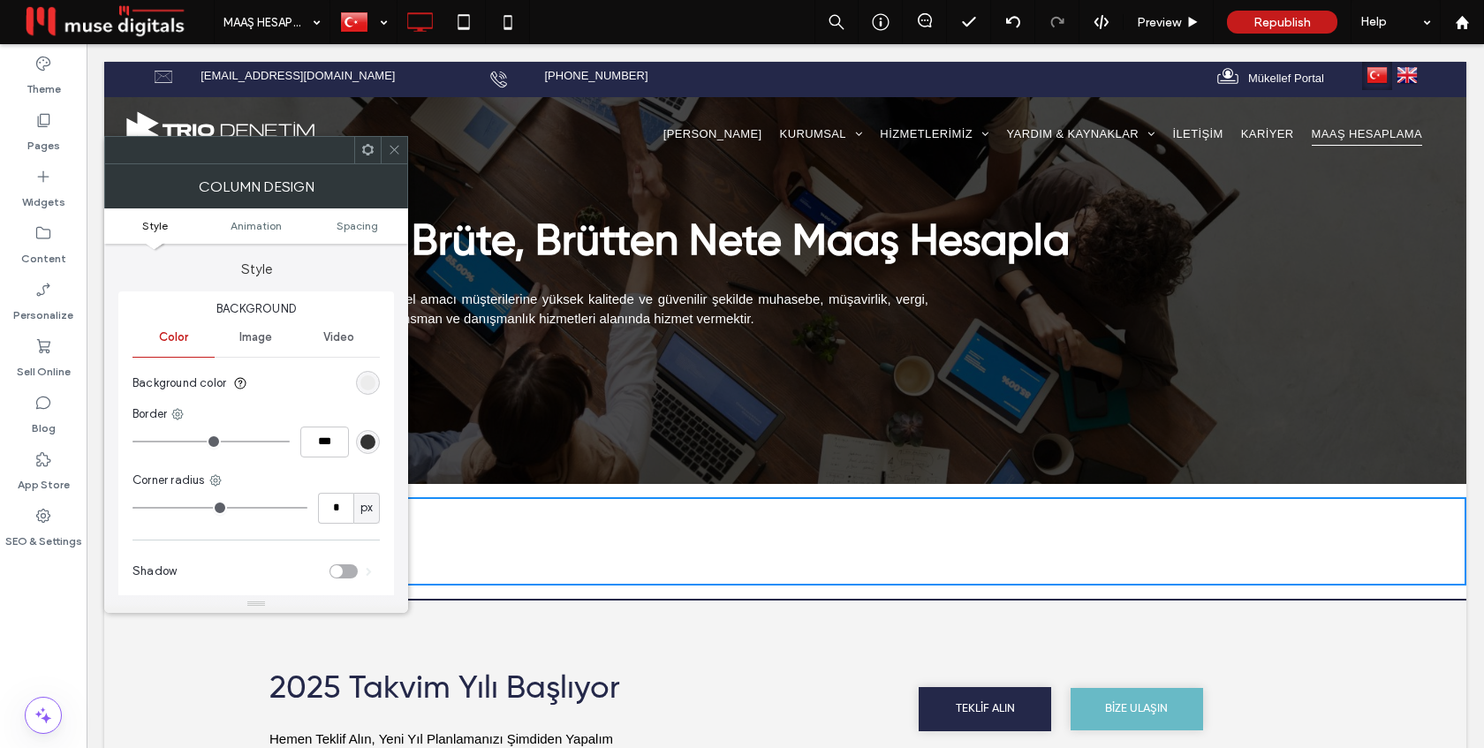
click at [392, 159] on span at bounding box center [394, 150] width 13 height 26
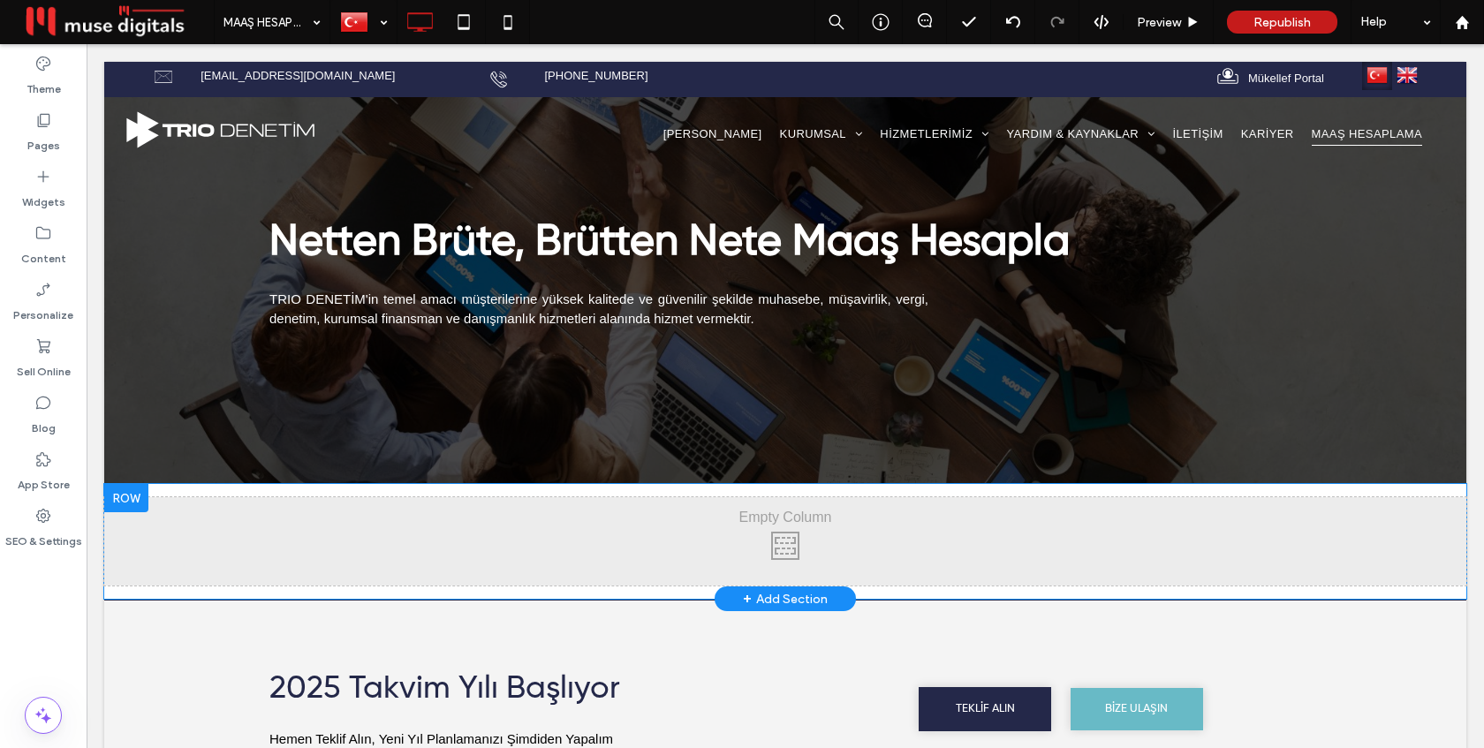
click at [387, 539] on div "Click To Paste" at bounding box center [785, 541] width 1362 height 88
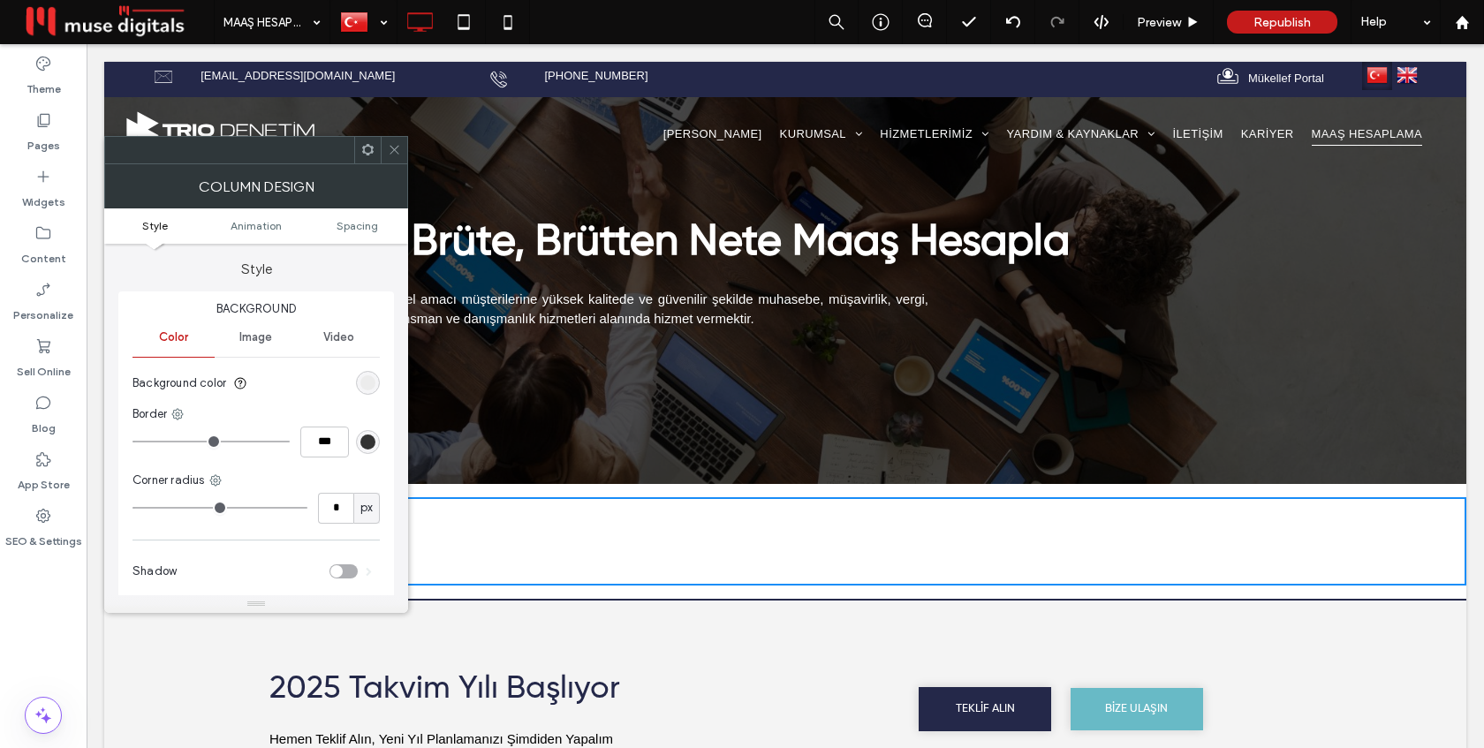
click at [393, 161] on span at bounding box center [394, 150] width 13 height 26
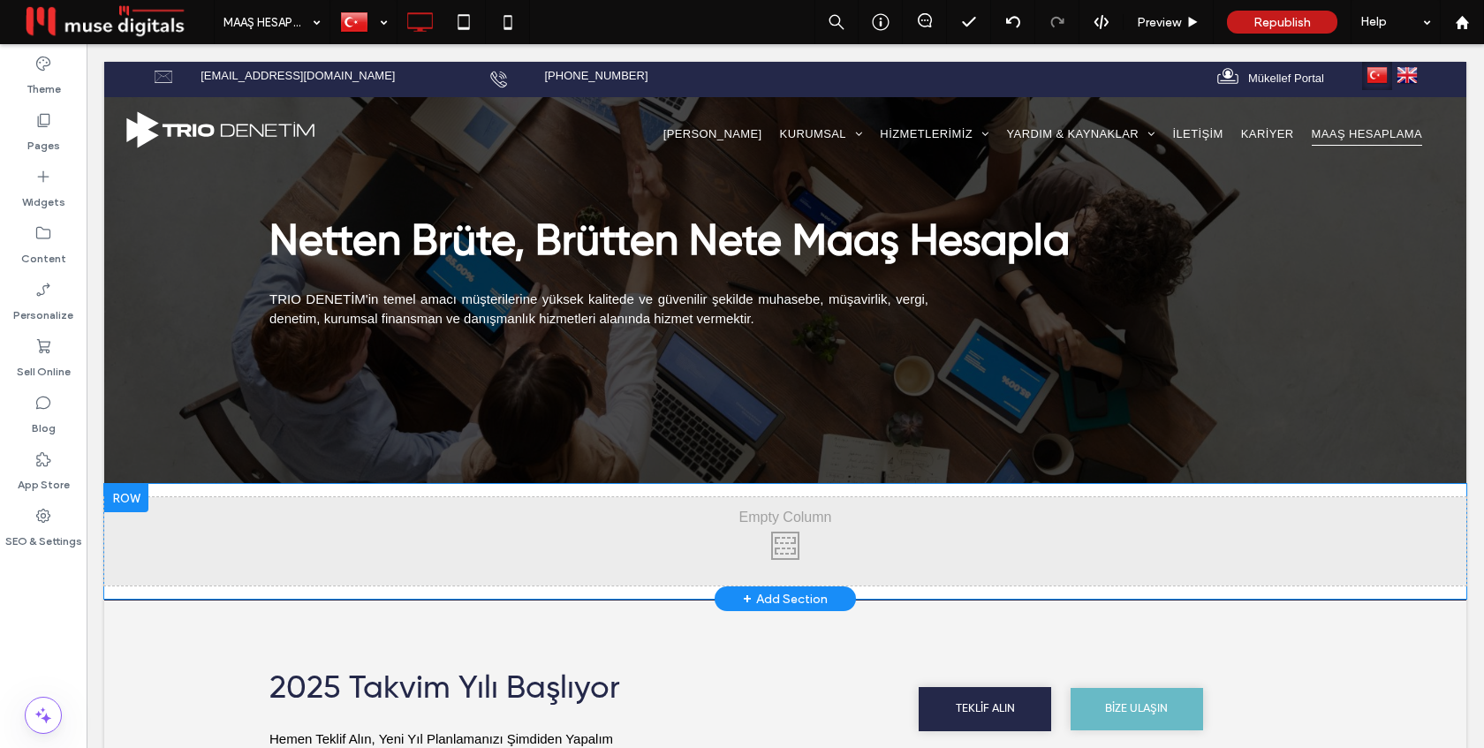
click at [397, 526] on div "Click To Paste" at bounding box center [785, 541] width 1362 height 88
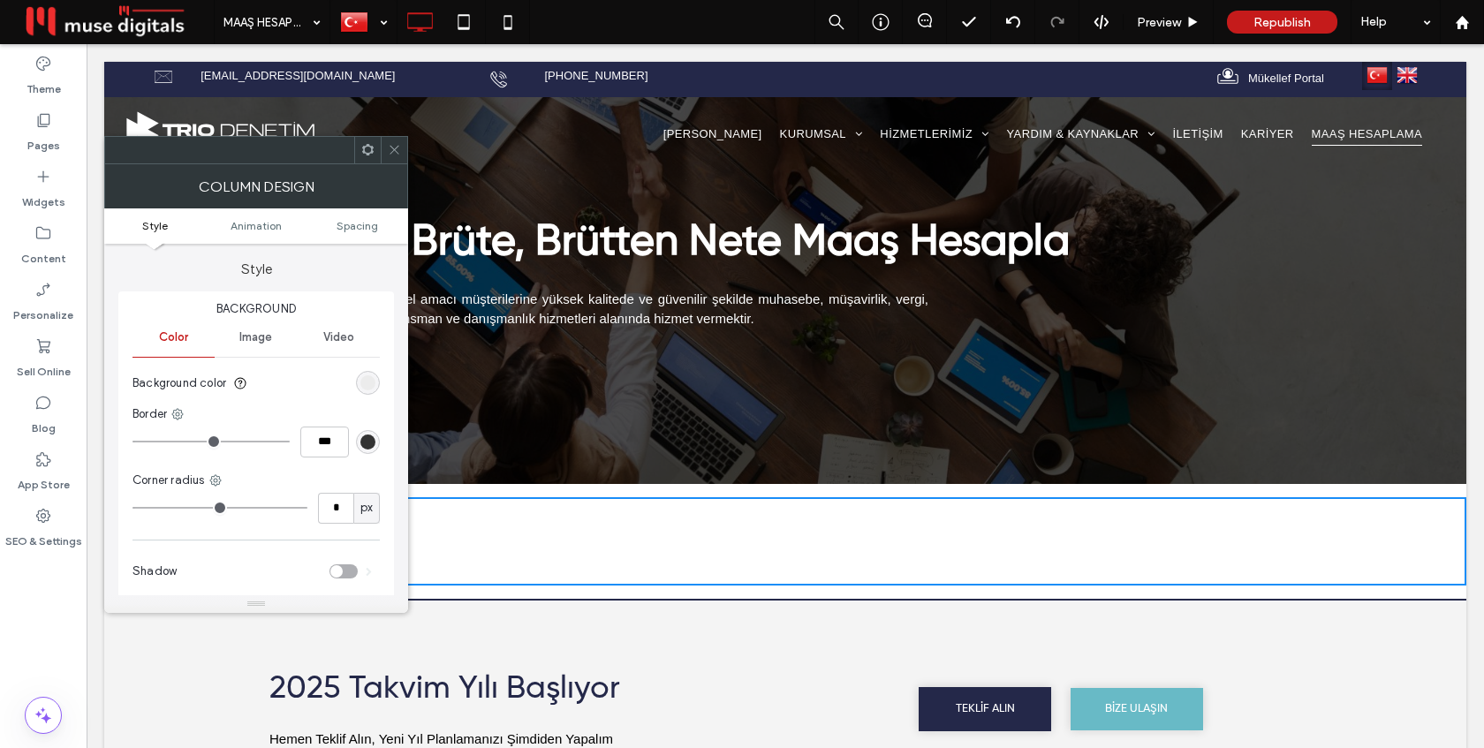
click at [395, 154] on icon at bounding box center [394, 149] width 13 height 13
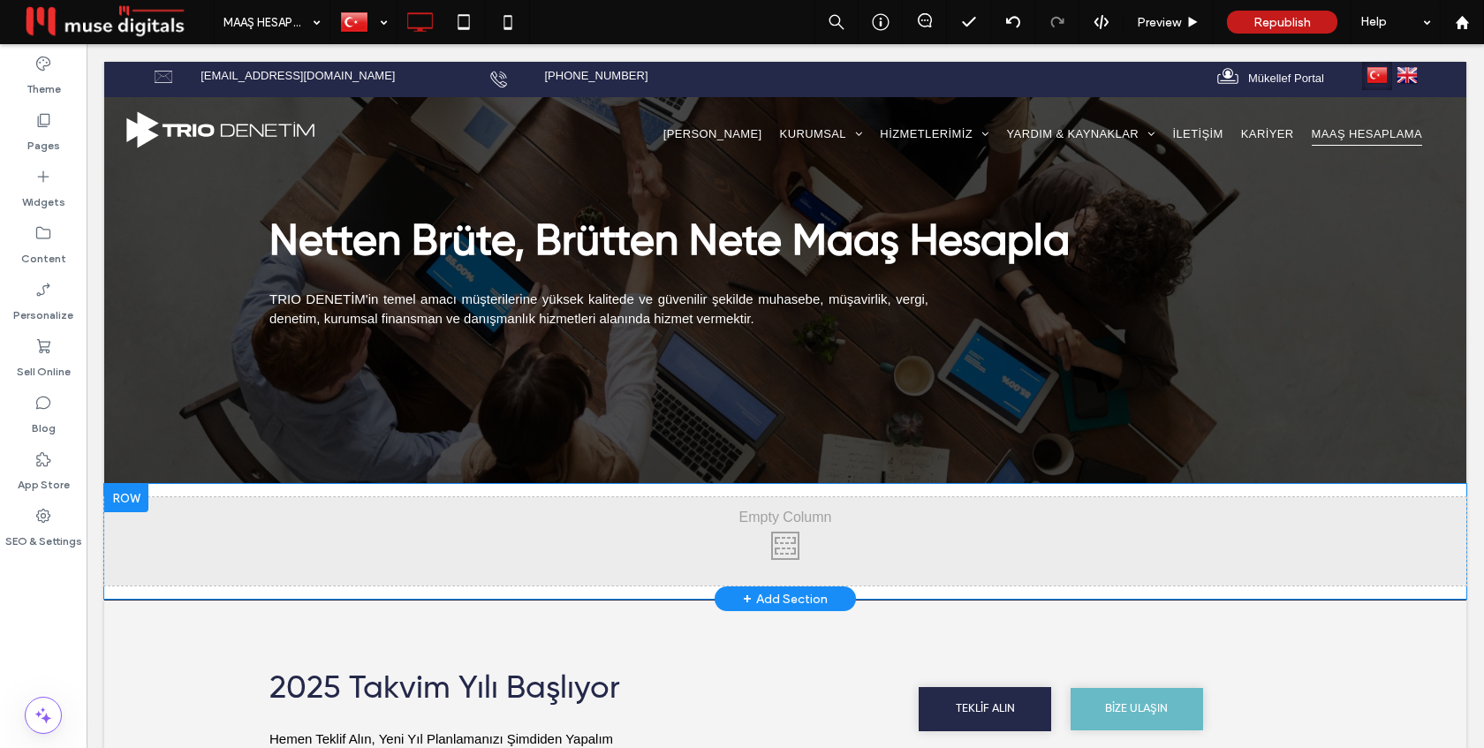
click at [124, 497] on div at bounding box center [126, 498] width 44 height 28
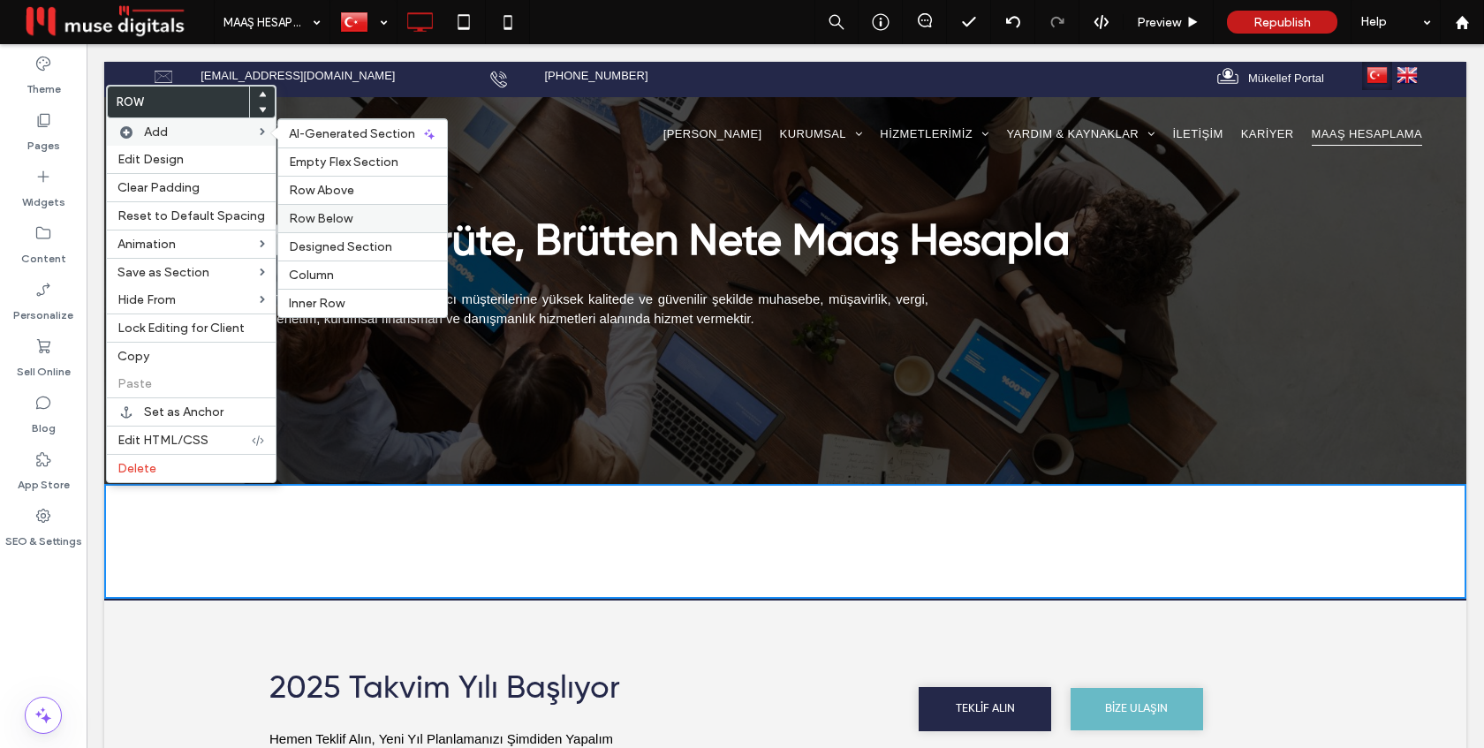
click at [311, 215] on span "Row Below" at bounding box center [321, 218] width 64 height 15
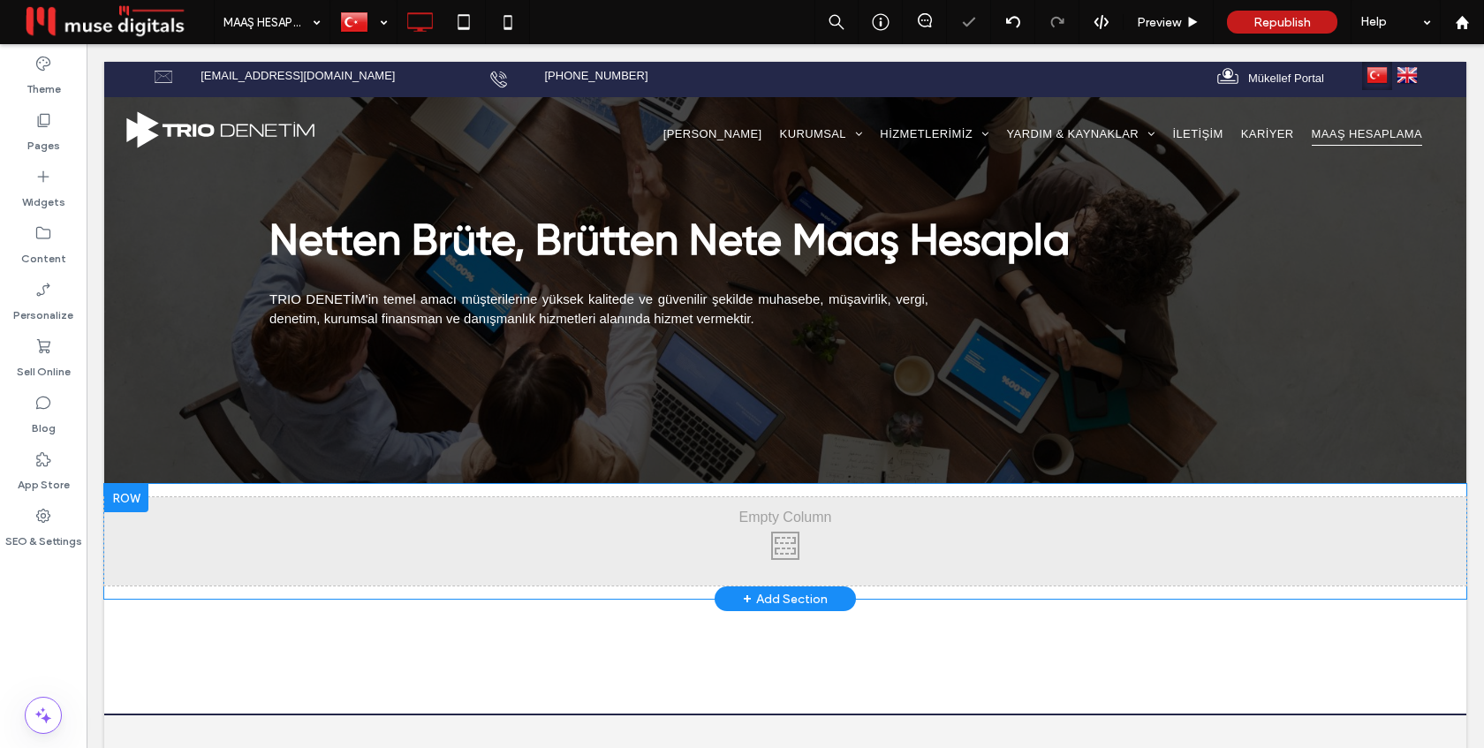
click at [137, 497] on div at bounding box center [126, 498] width 44 height 28
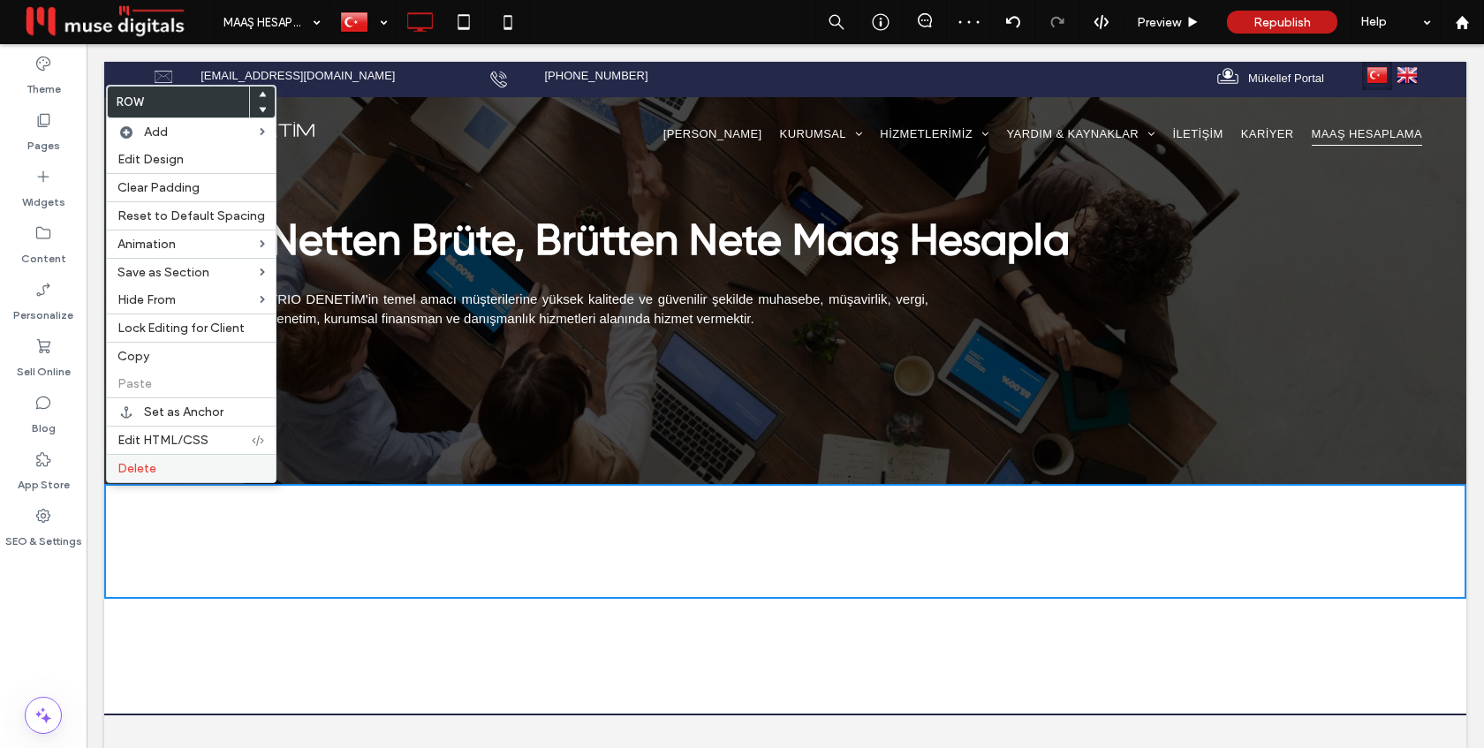
click at [151, 475] on span "Delete" at bounding box center [136, 468] width 39 height 15
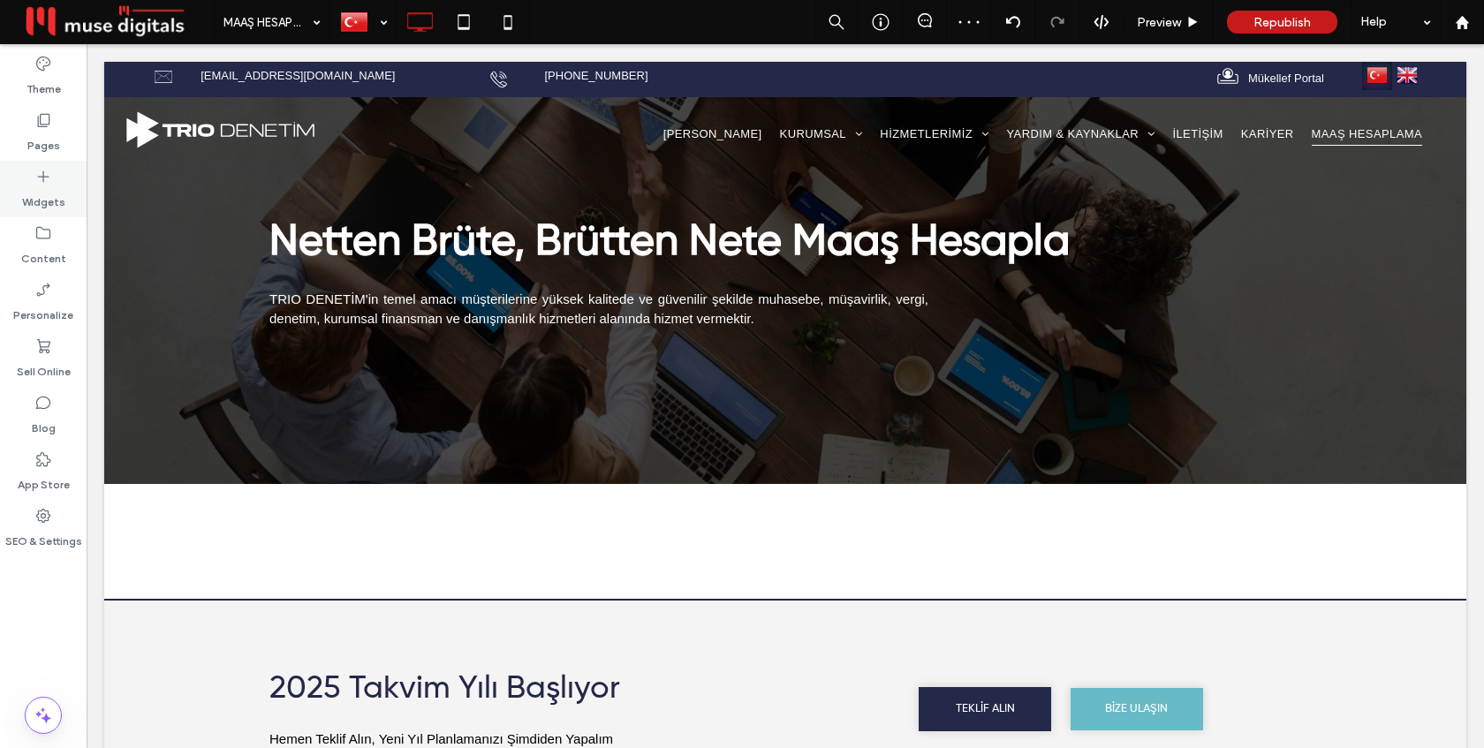
click at [28, 191] on label "Widgets" at bounding box center [43, 197] width 43 height 25
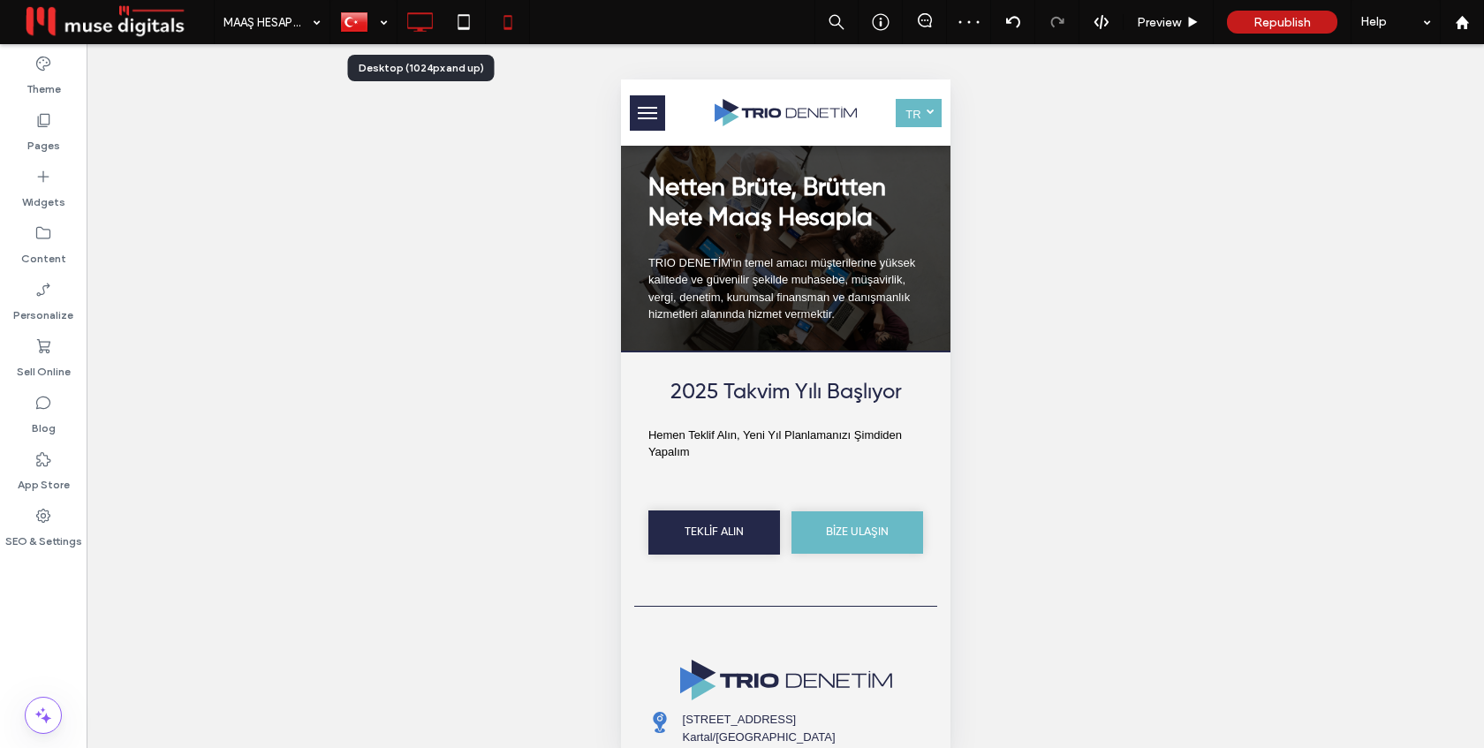
click at [417, 30] on use at bounding box center [420, 21] width 26 height 19
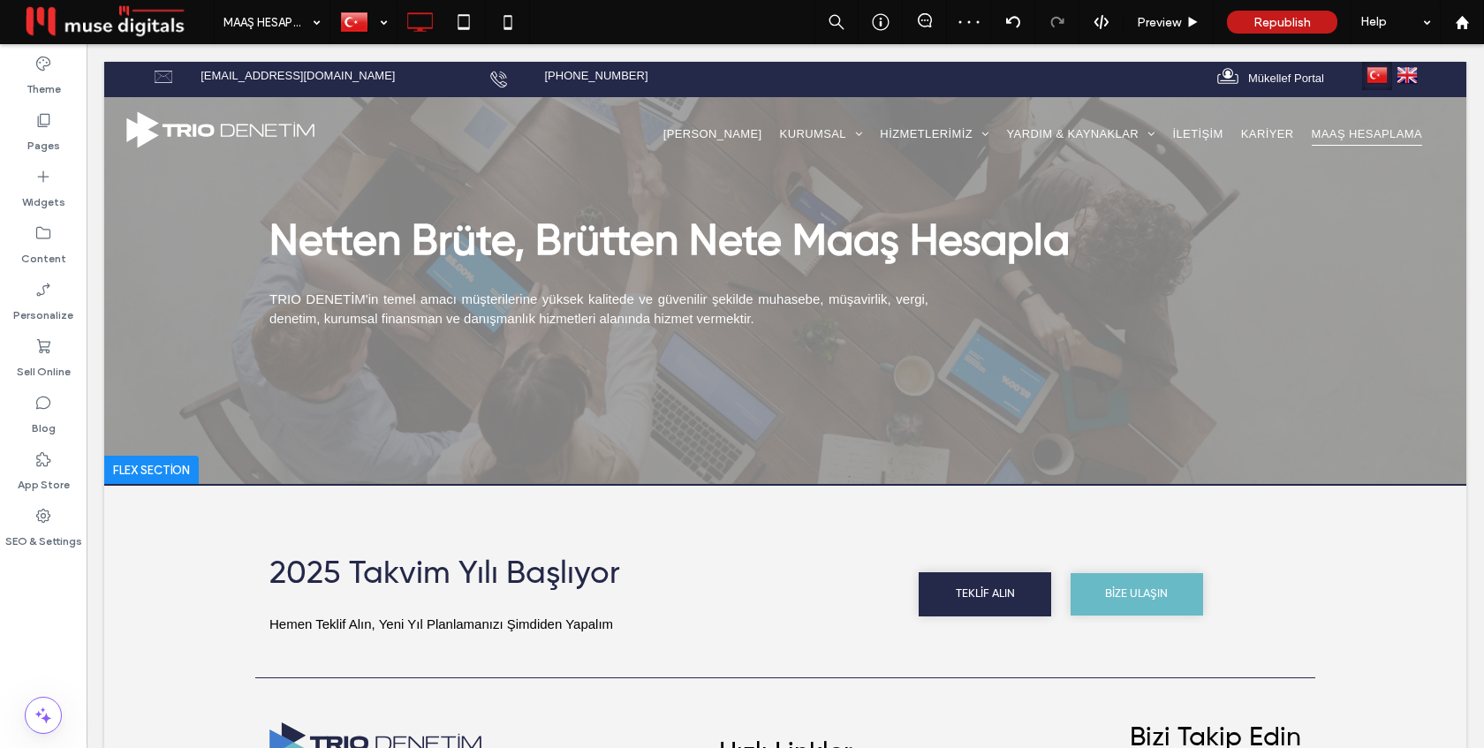
click at [150, 465] on div at bounding box center [151, 470] width 95 height 28
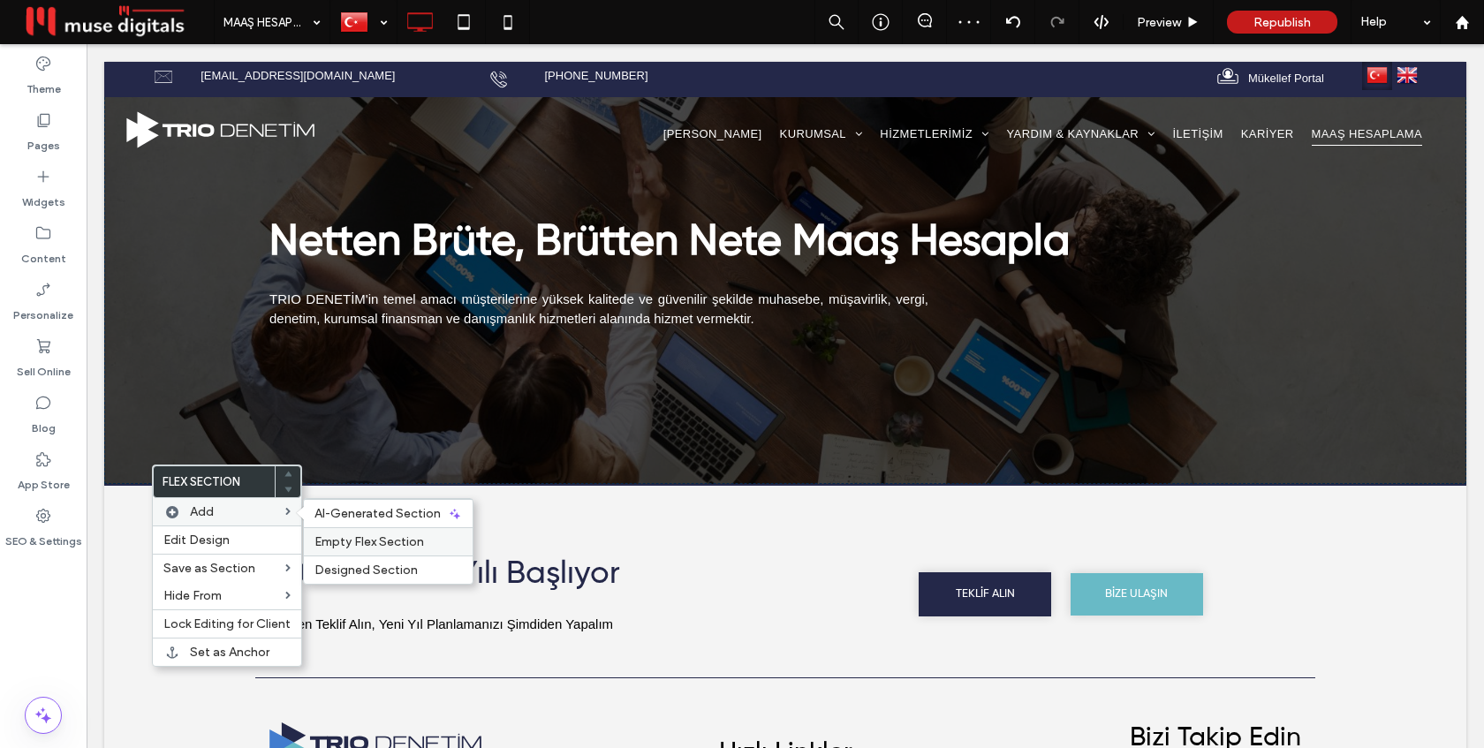
click at [355, 535] on span "Empty Flex Section" at bounding box center [369, 541] width 110 height 15
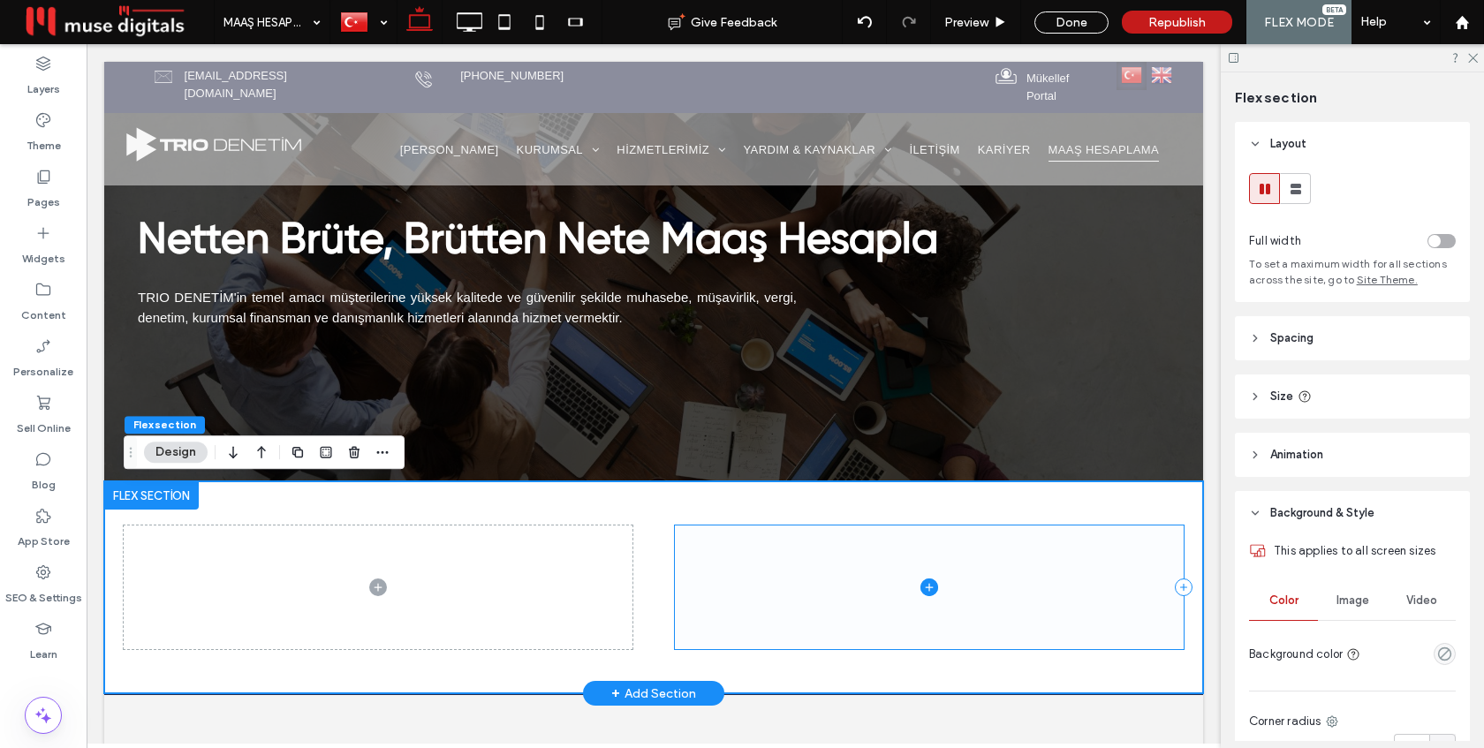
click at [817, 576] on span at bounding box center [929, 588] width 509 height 125
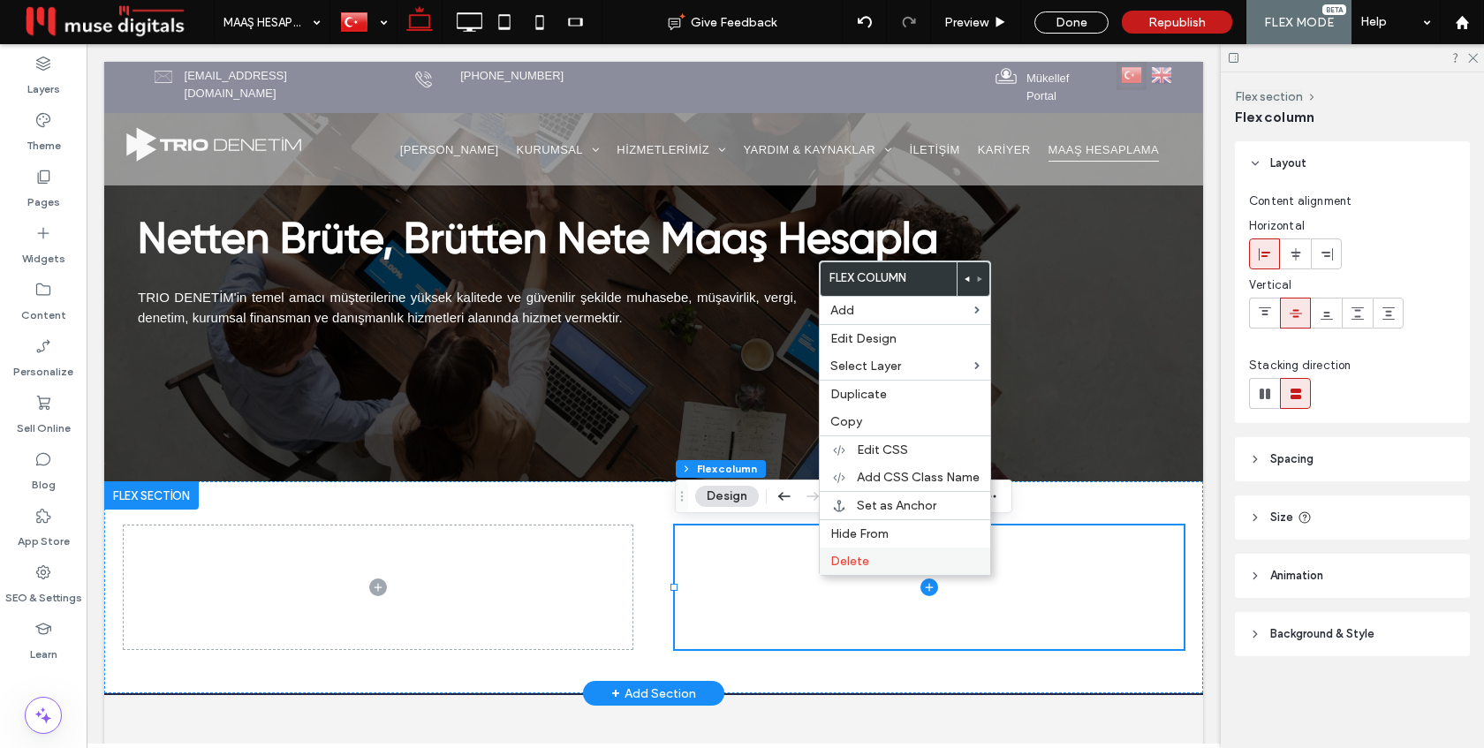
click at [844, 561] on span "Delete" at bounding box center [849, 561] width 39 height 15
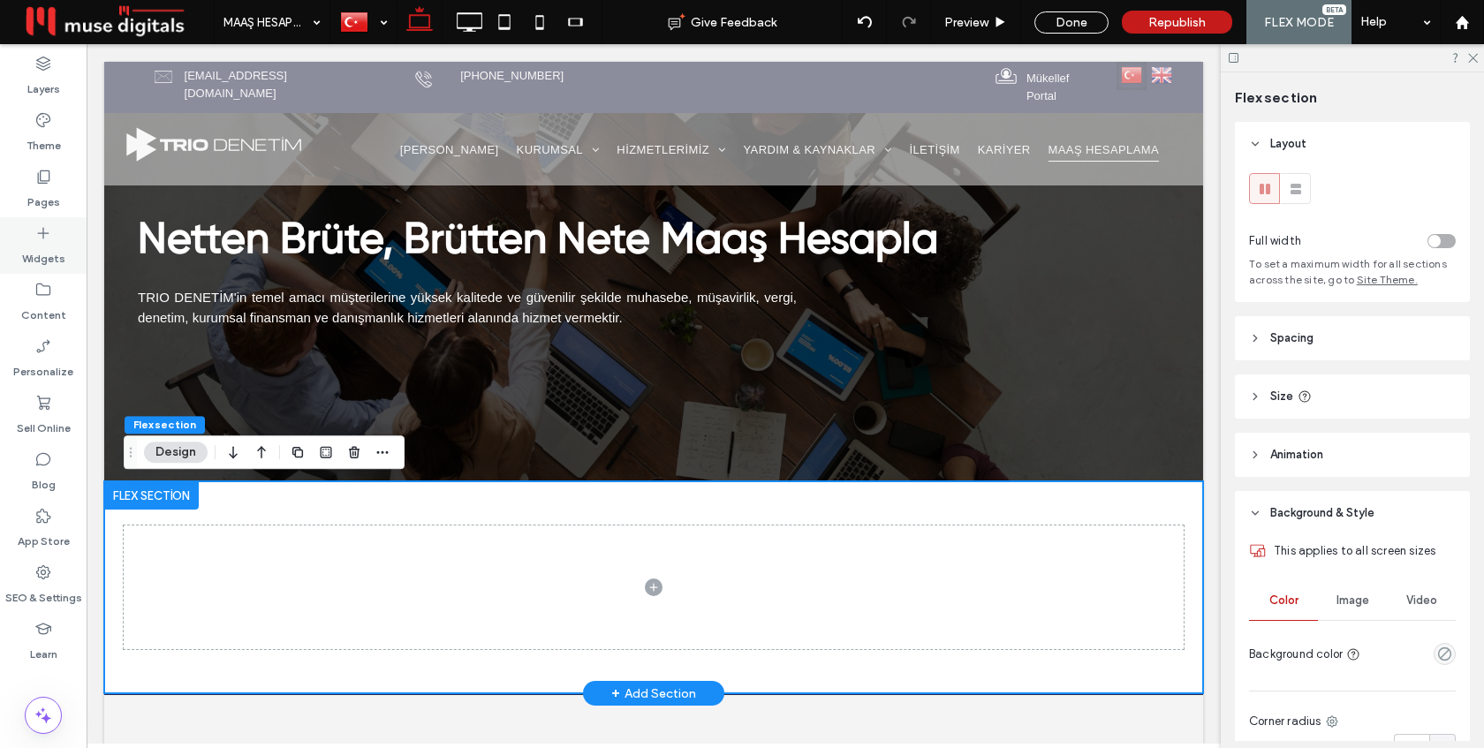
click at [45, 245] on label "Widgets" at bounding box center [43, 254] width 43 height 25
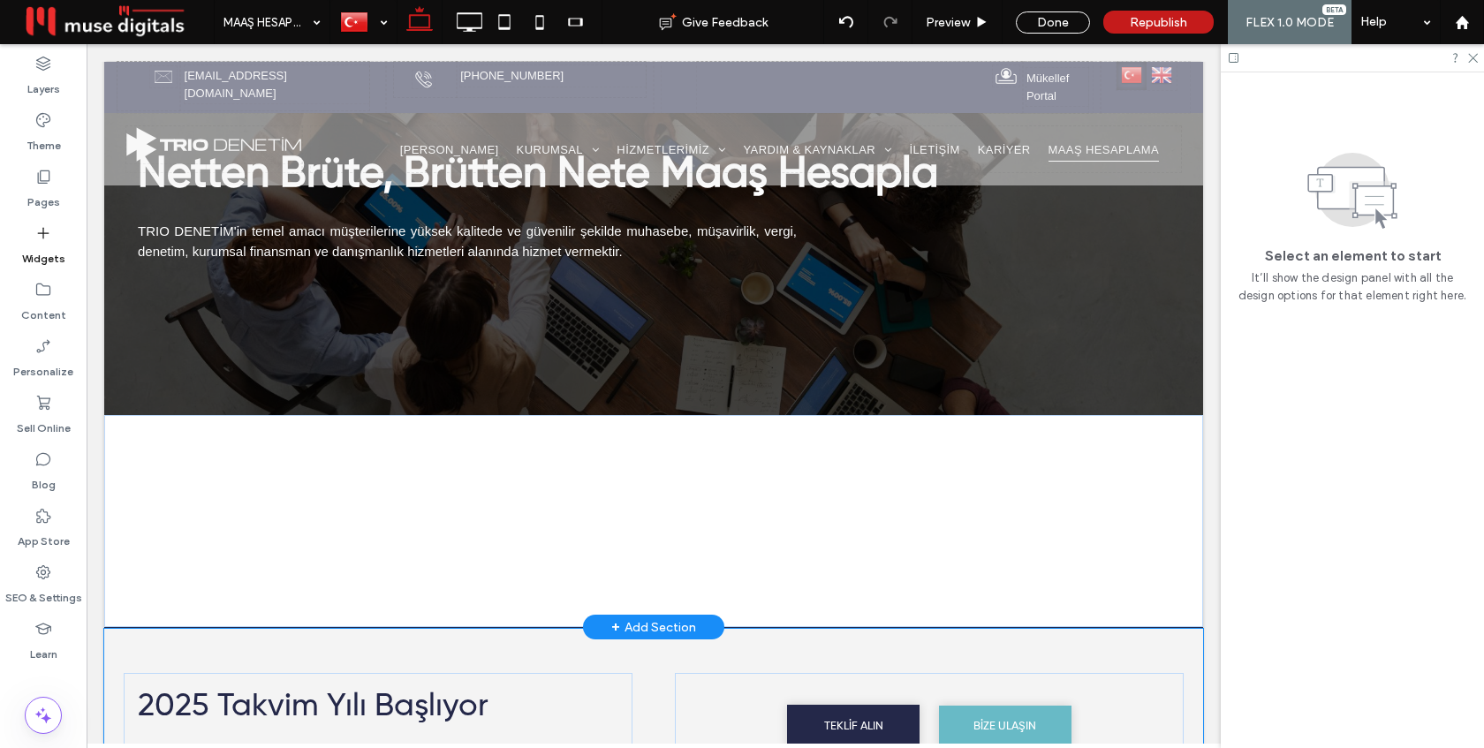
scroll to position [97, 0]
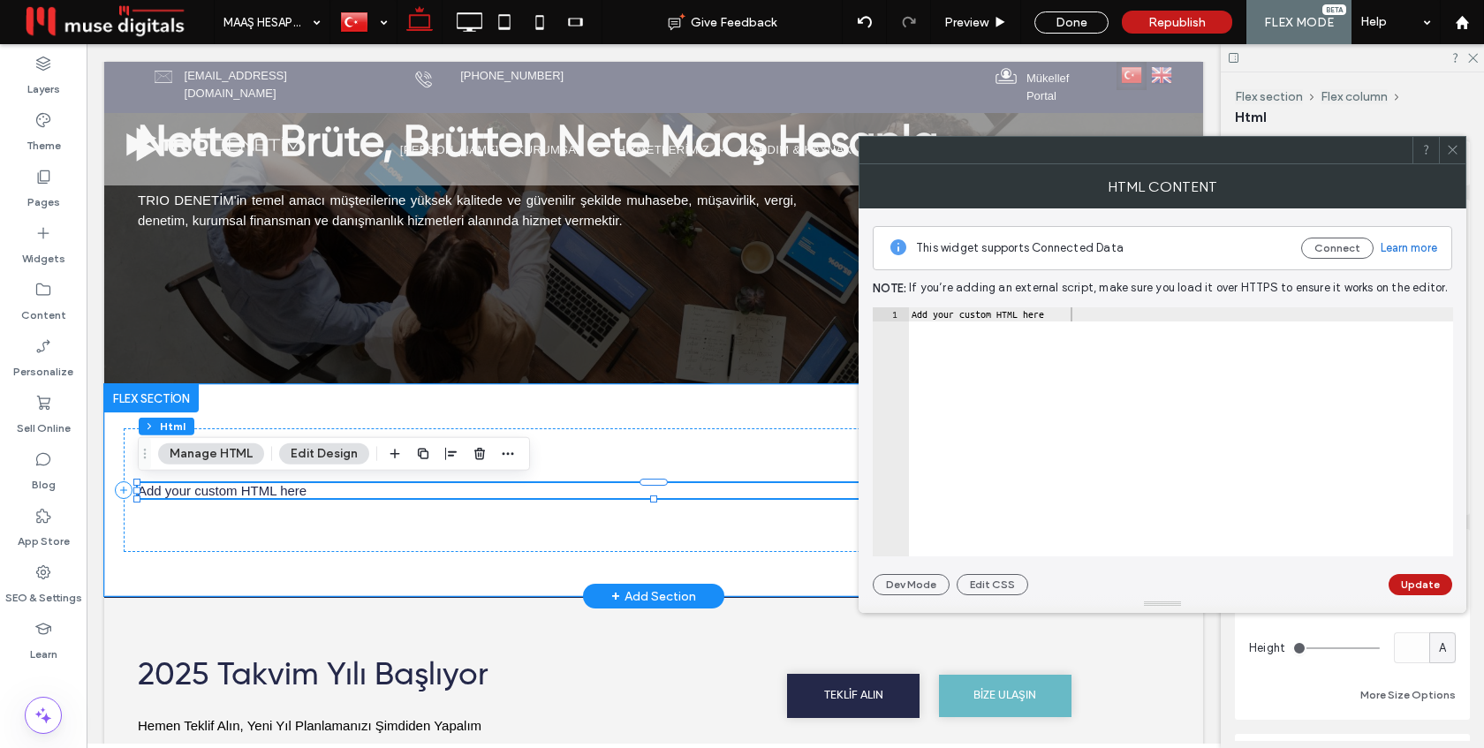
type textarea "**********"
click at [997, 320] on div "Add your custom HTML here" at bounding box center [1180, 445] width 545 height 277
paste textarea "Cursor at row 1"
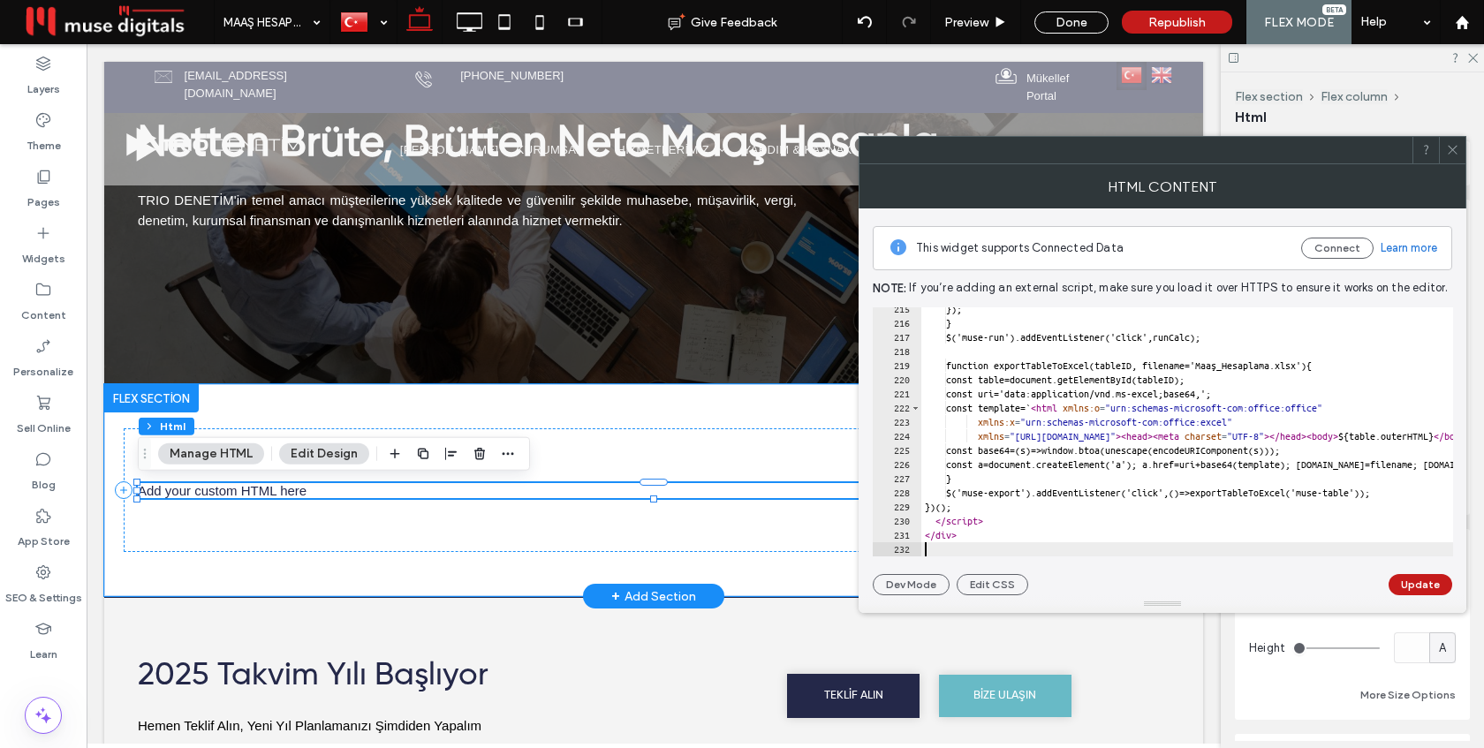
scroll to position [3030, 0]
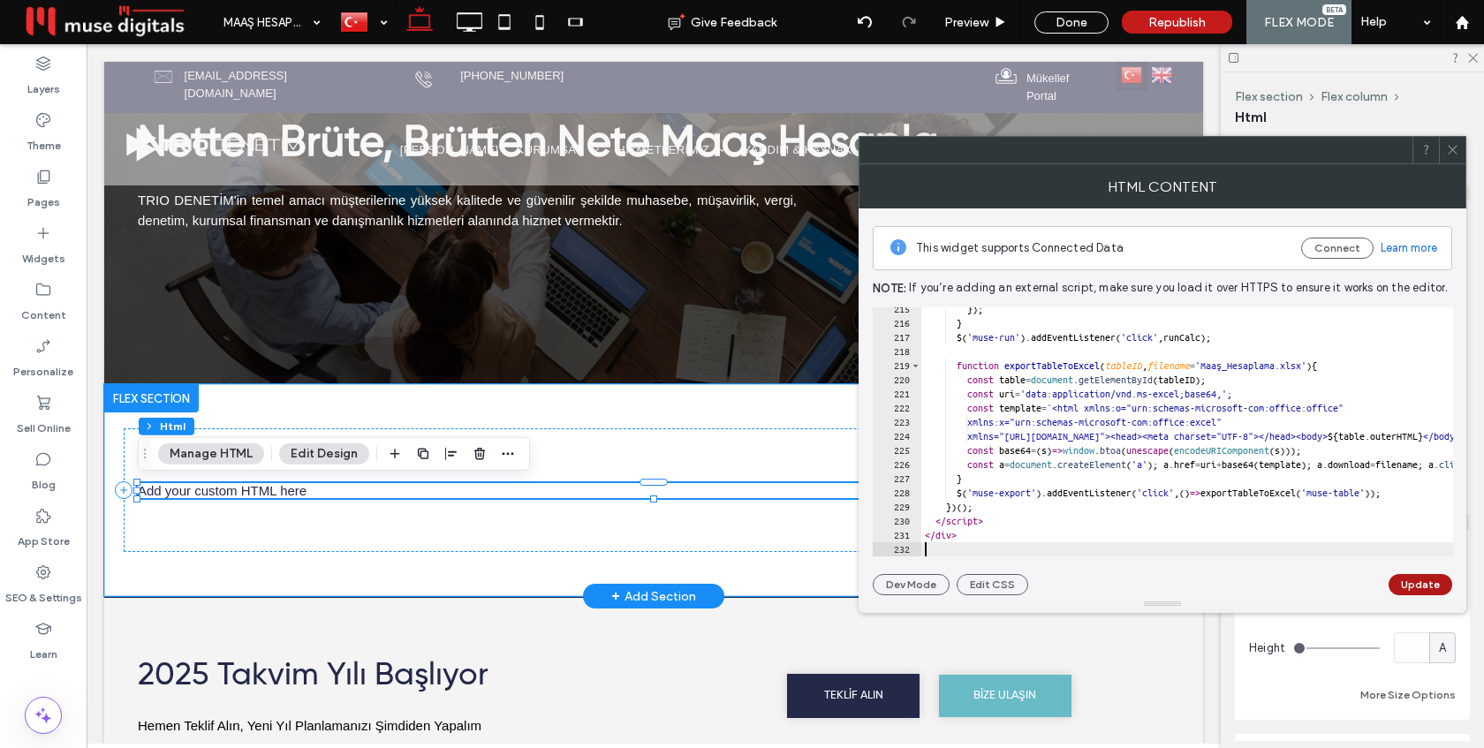
click at [1416, 583] on button "Update" at bounding box center [1420, 584] width 64 height 21
click at [1449, 148] on icon at bounding box center [1452, 149] width 13 height 13
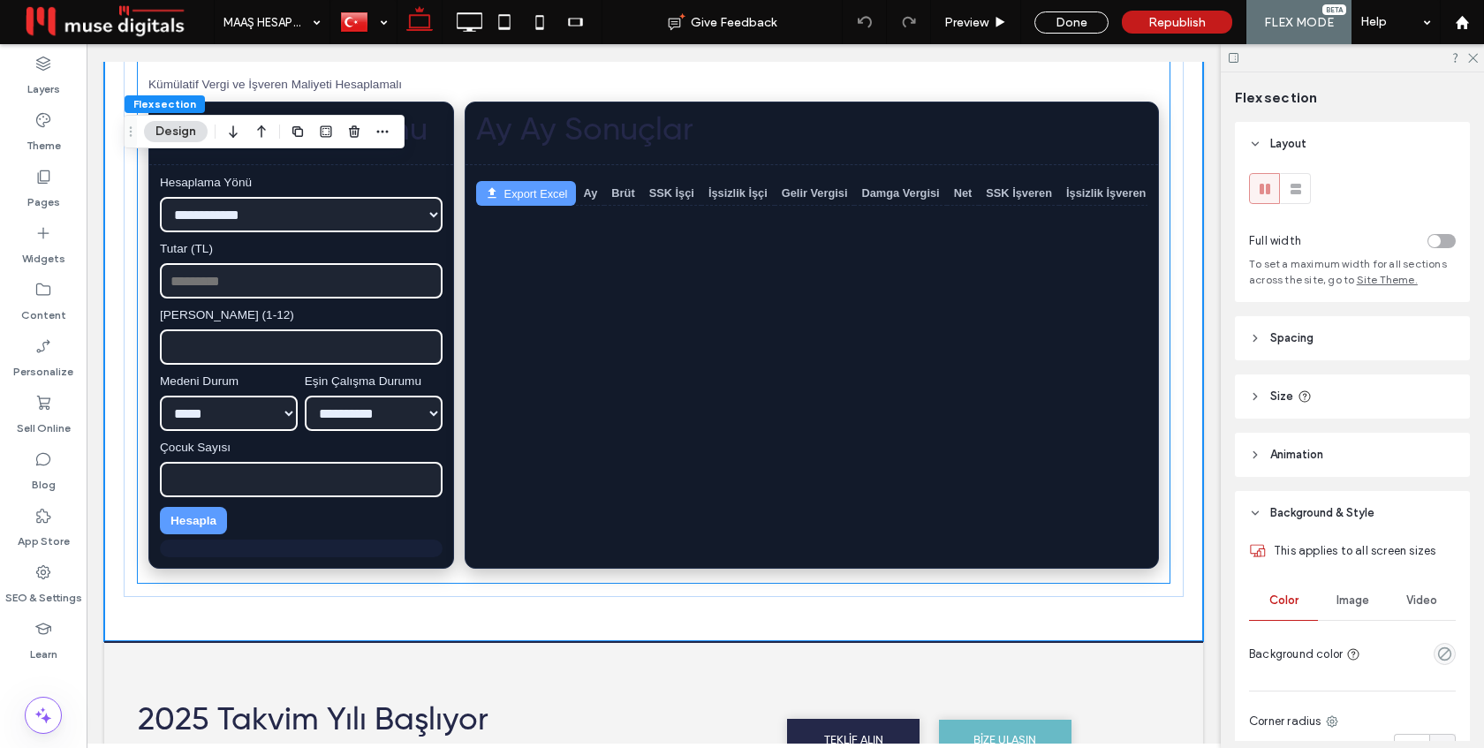
click at [723, 337] on div "Ay Ay Sonuçlar Export Excel Ay Brüt SSK İşçi İşsizlik İşçi Gelir Vergisi Damga …" at bounding box center [812, 335] width 694 height 467
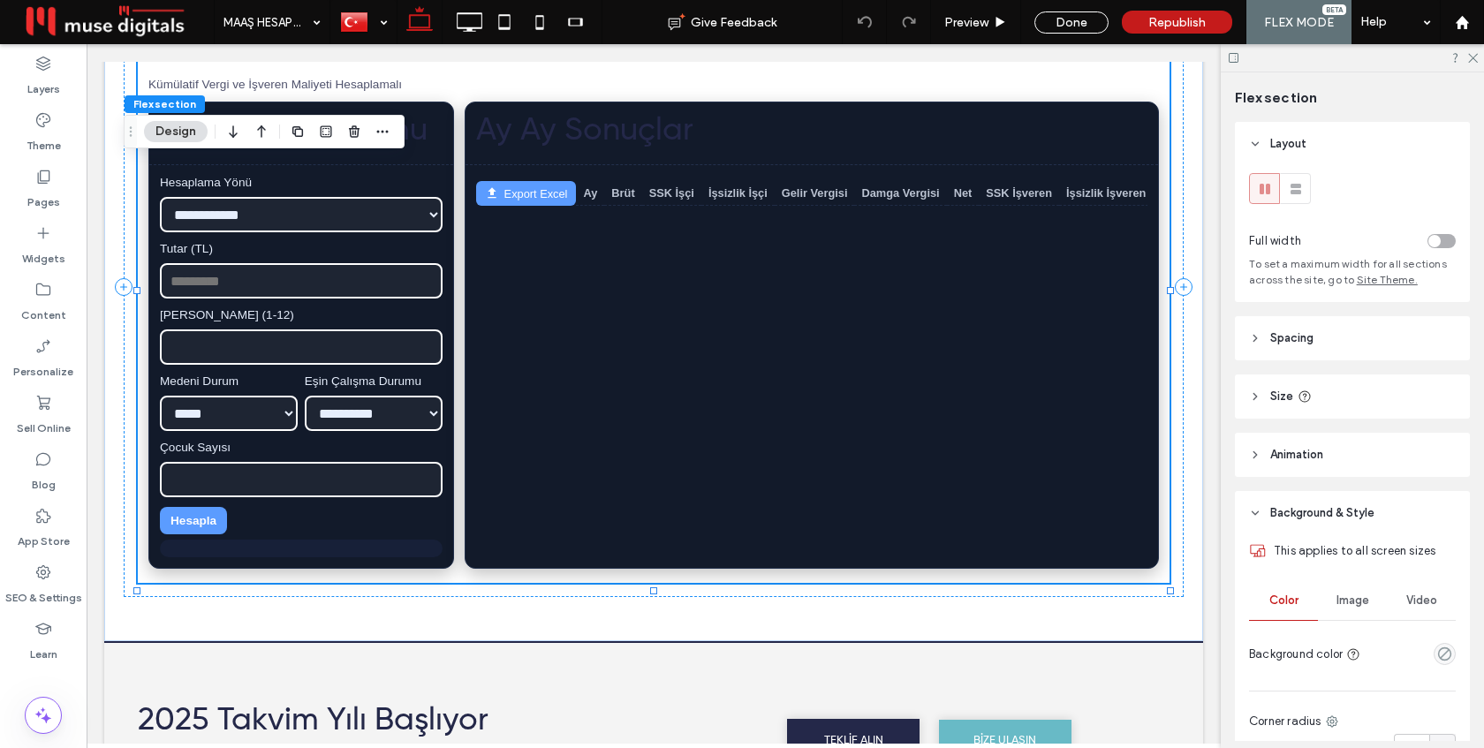
click at [723, 337] on div "Ay Ay Sonuçlar Export Excel Ay Brüt SSK İşçi İşsizlik İşçi Gelir Vergisi Damga …" at bounding box center [812, 335] width 694 height 467
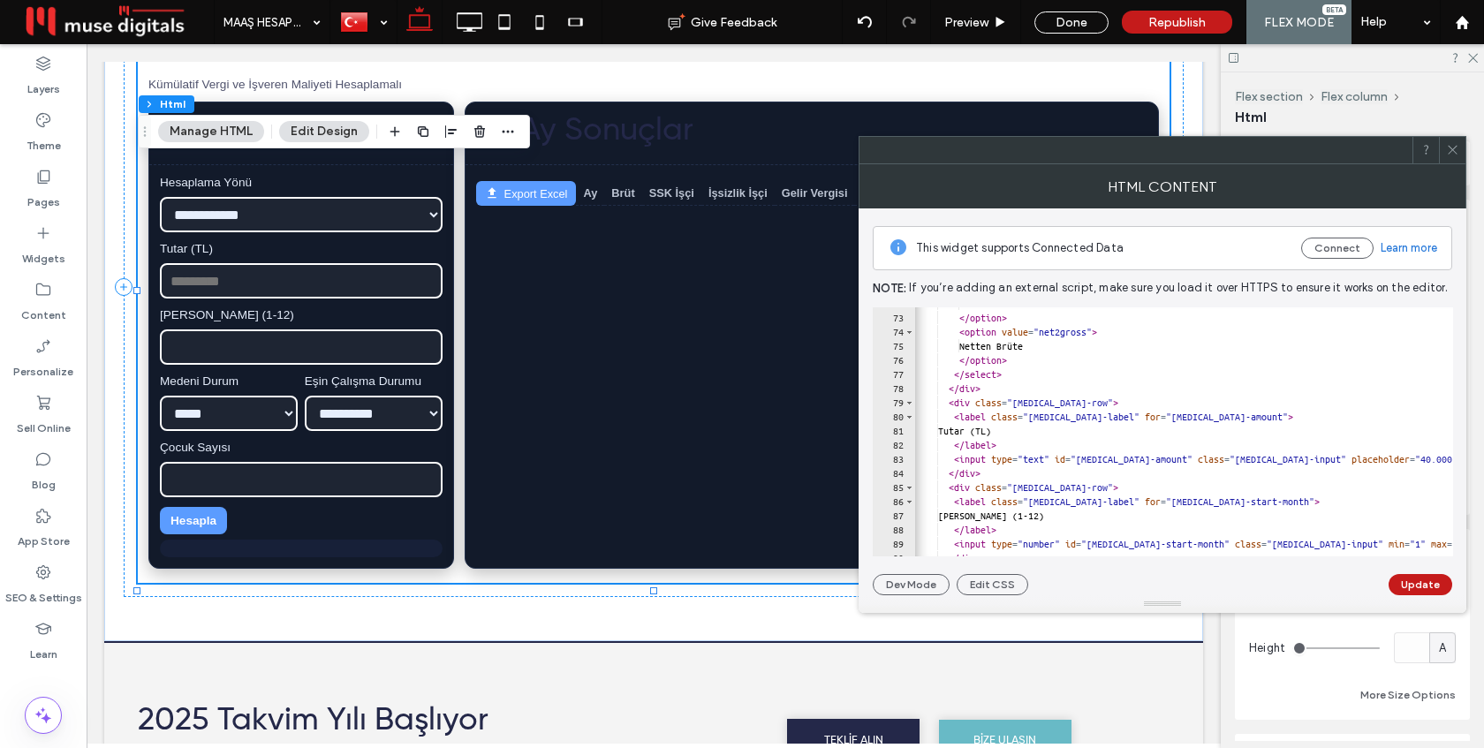
click at [1448, 148] on icon at bounding box center [1452, 149] width 13 height 13
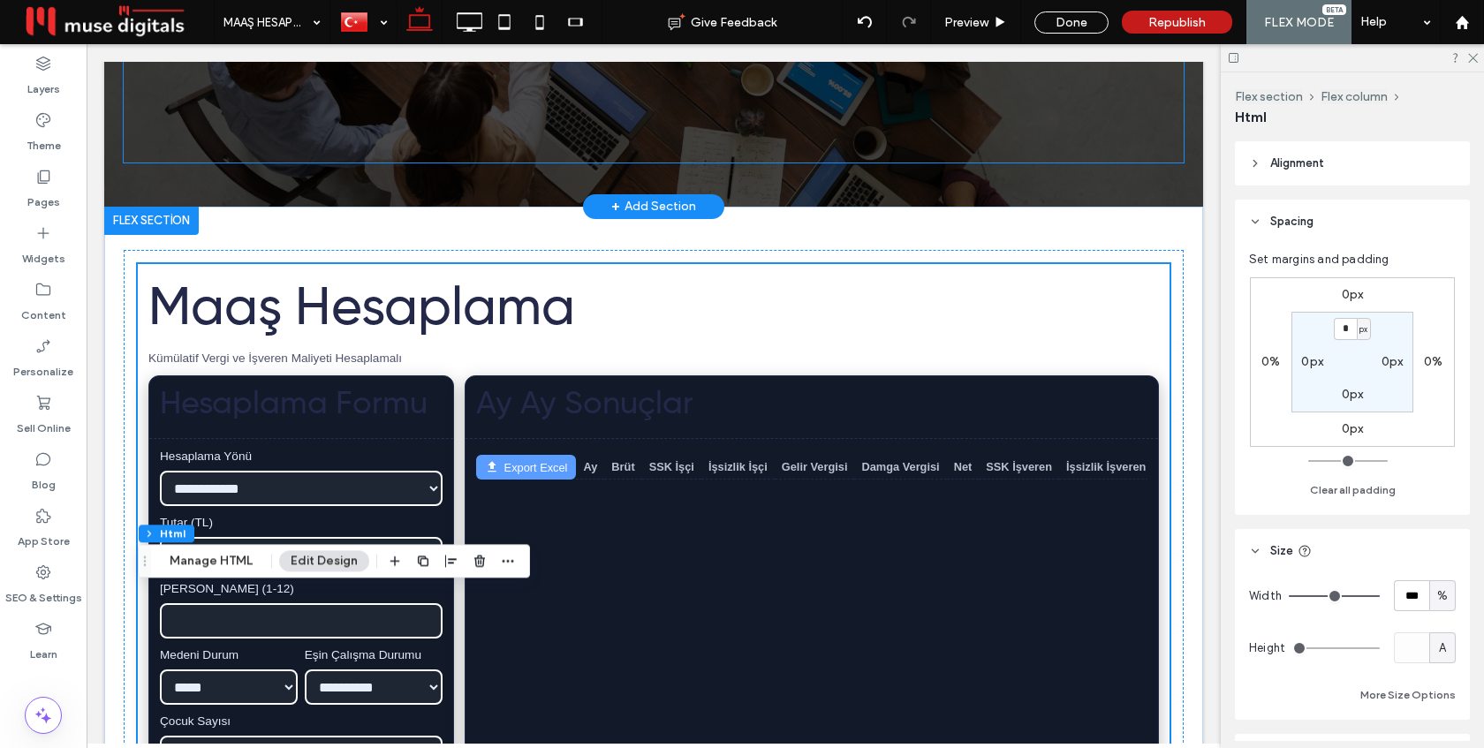
scroll to position [585, 0]
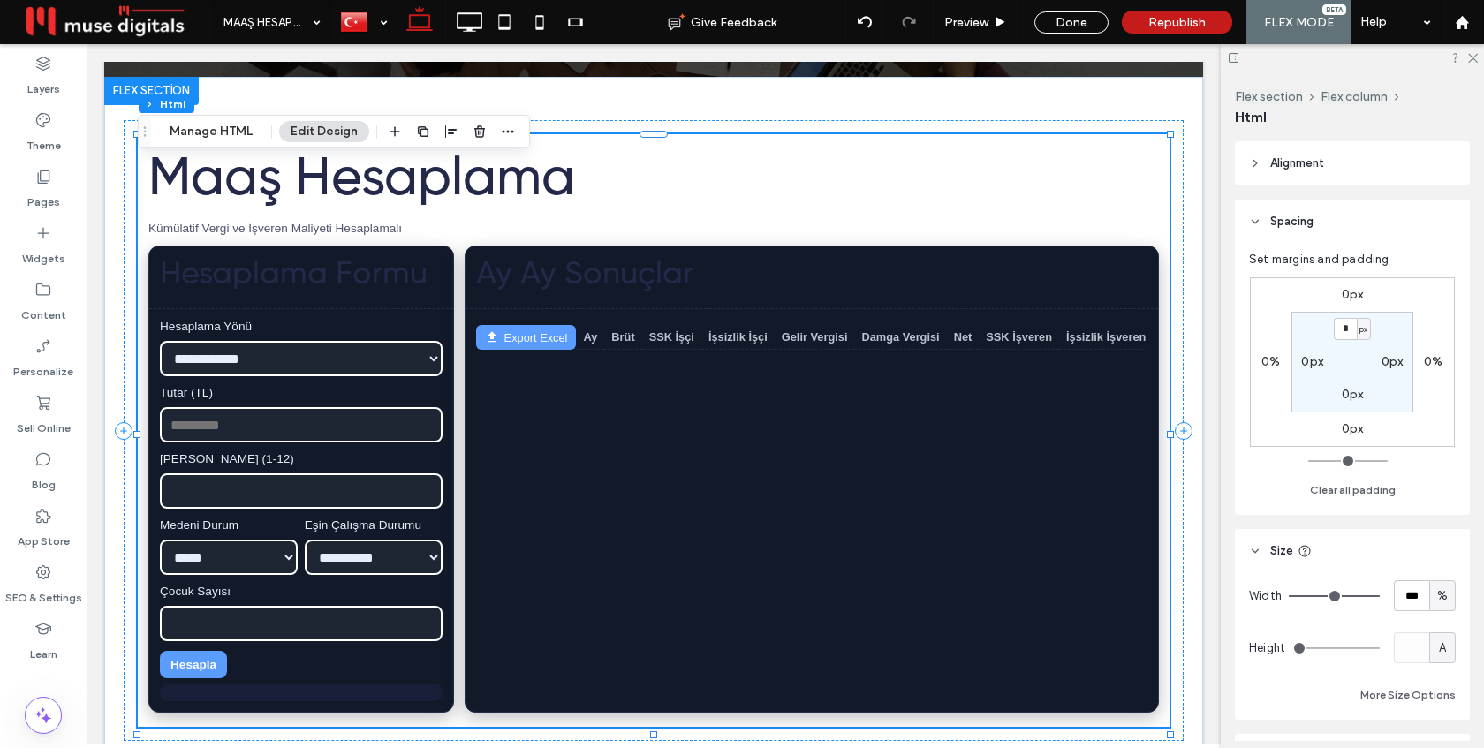
click at [877, 384] on div "Ay Ay Sonuçlar Export Excel Ay Brüt SSK İşçi İşsizlik İşçi Gelir Vergisi Damga …" at bounding box center [812, 479] width 694 height 467
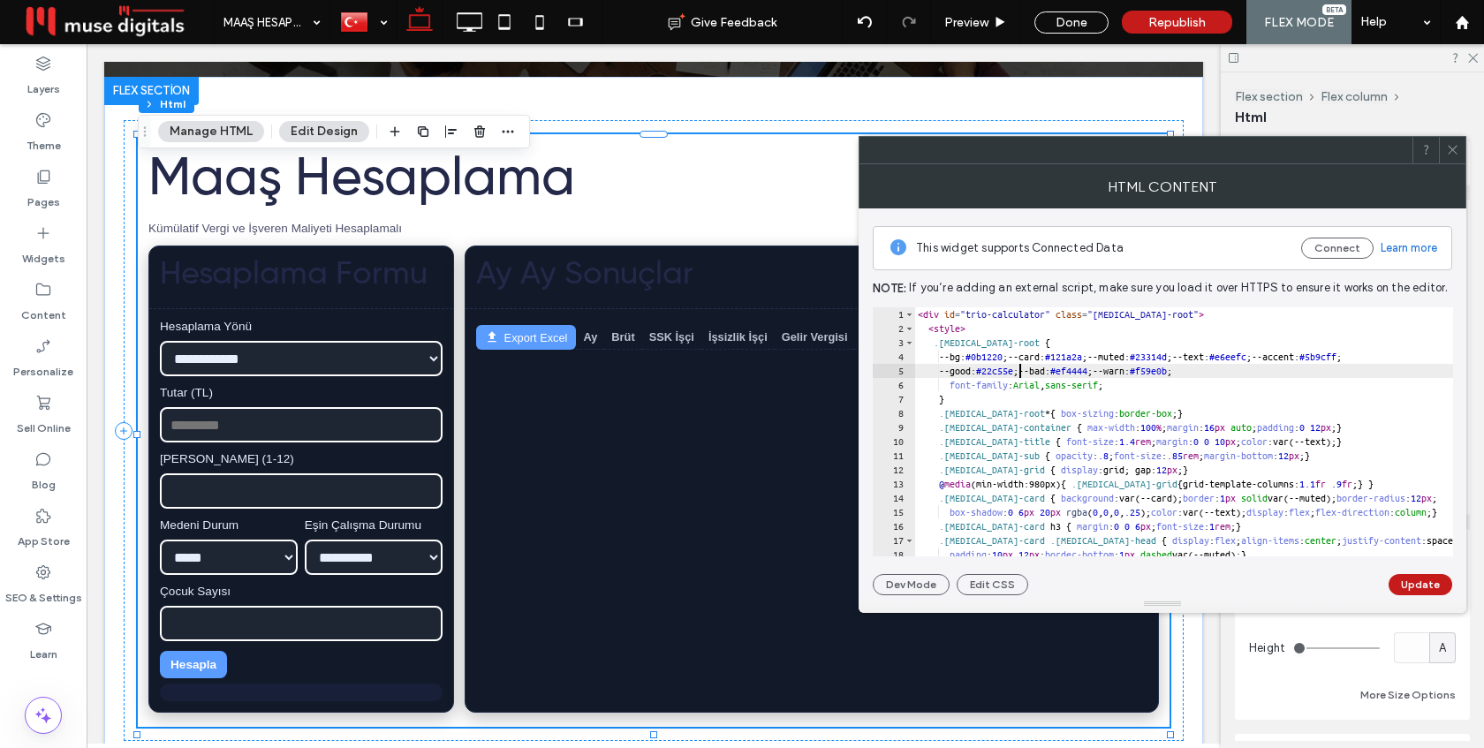
type textarea "********* *******"
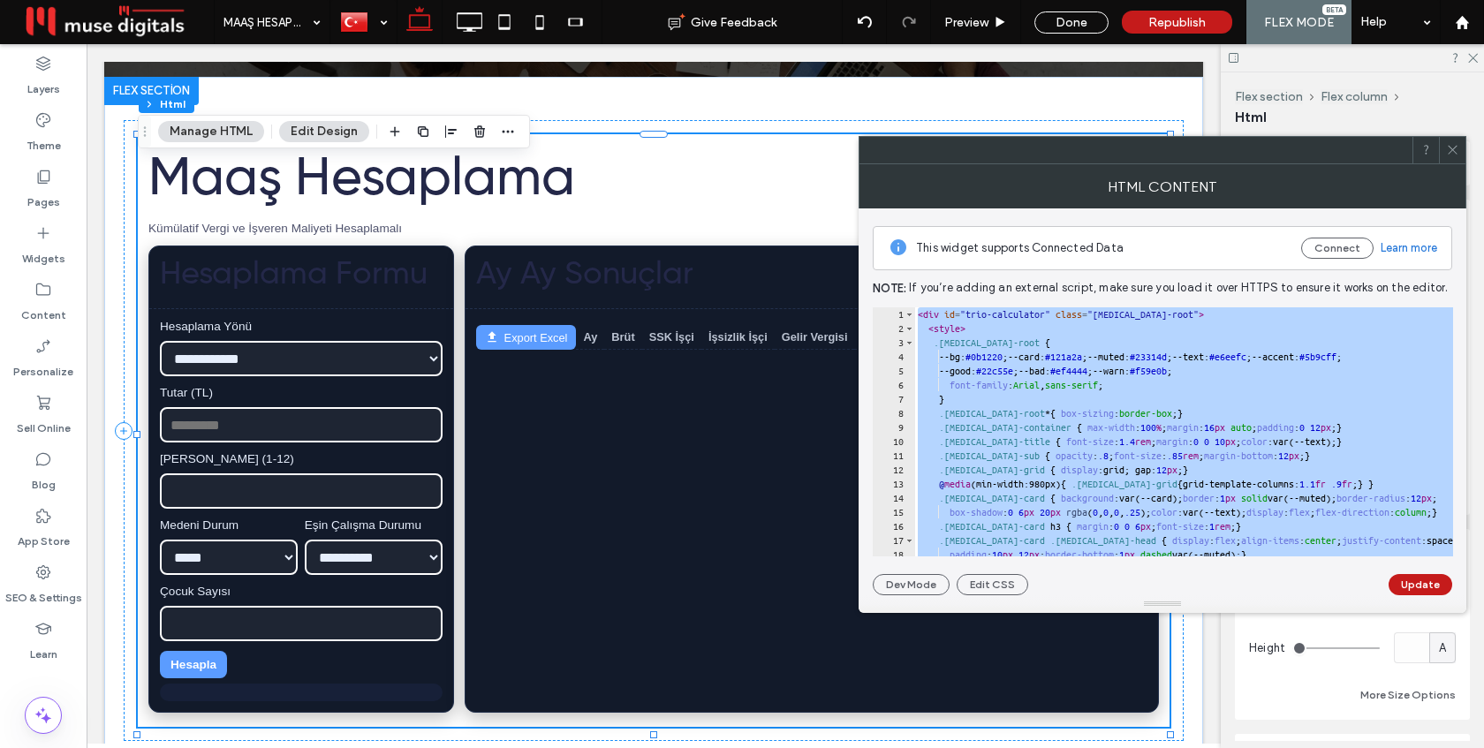
paste textarea "Cursor at row 288"
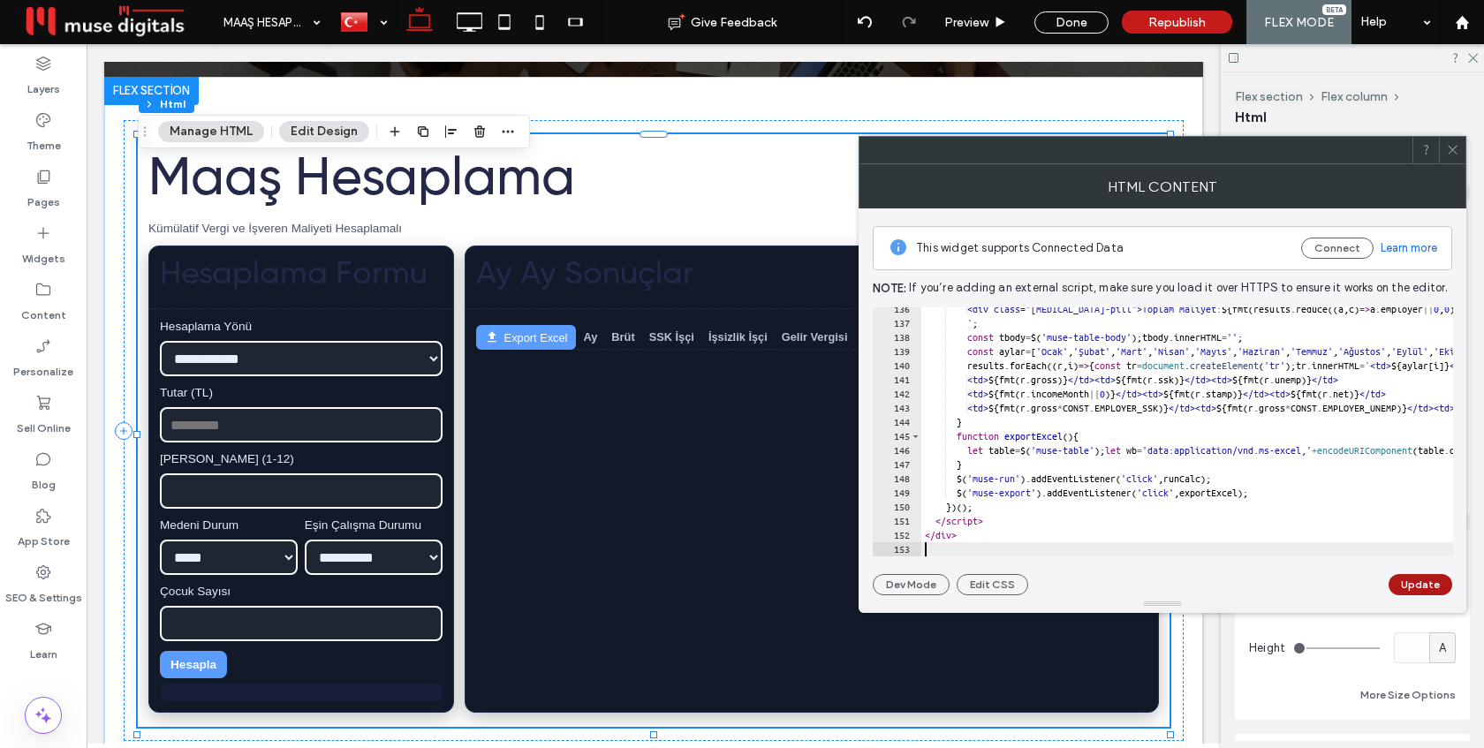
click at [1431, 584] on button "Update" at bounding box center [1420, 584] width 64 height 21
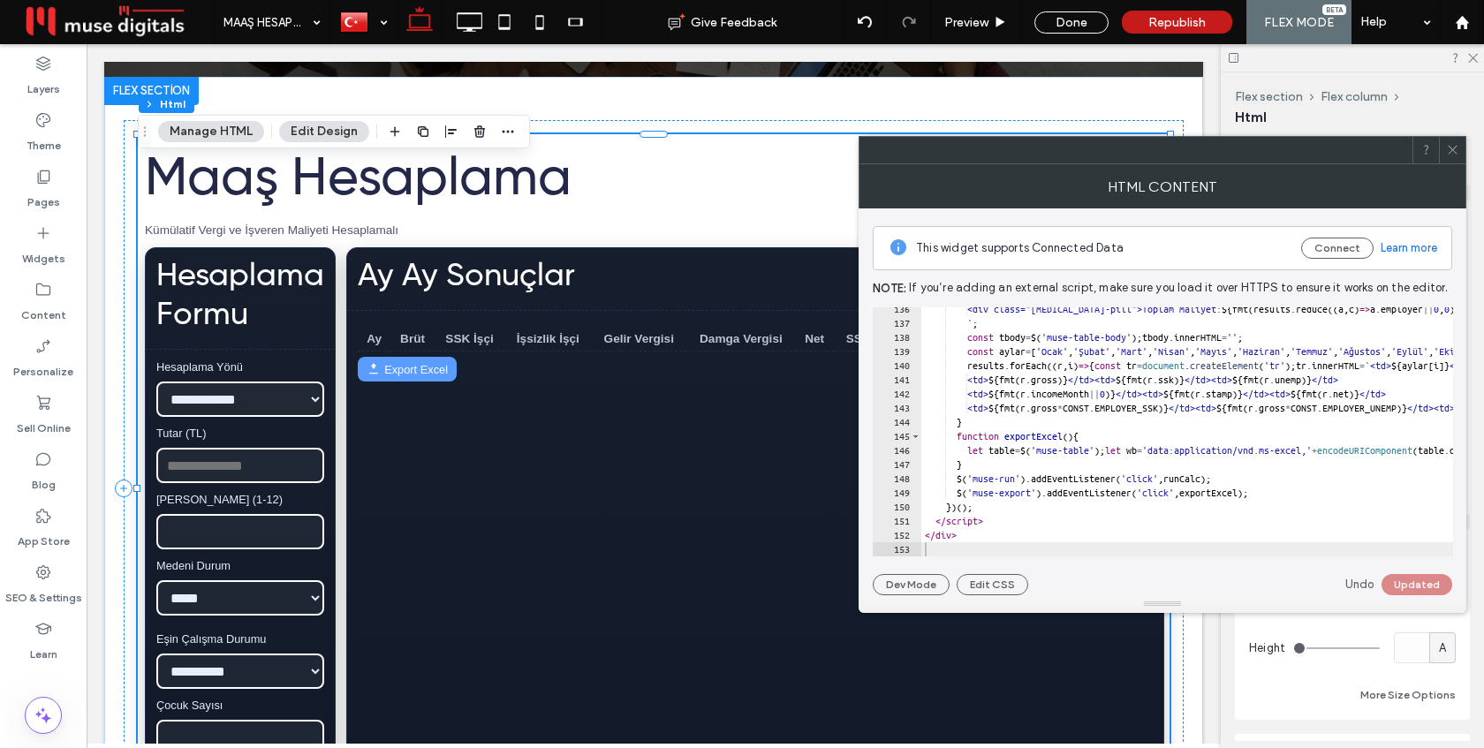
click at [1453, 156] on span at bounding box center [1452, 150] width 13 height 26
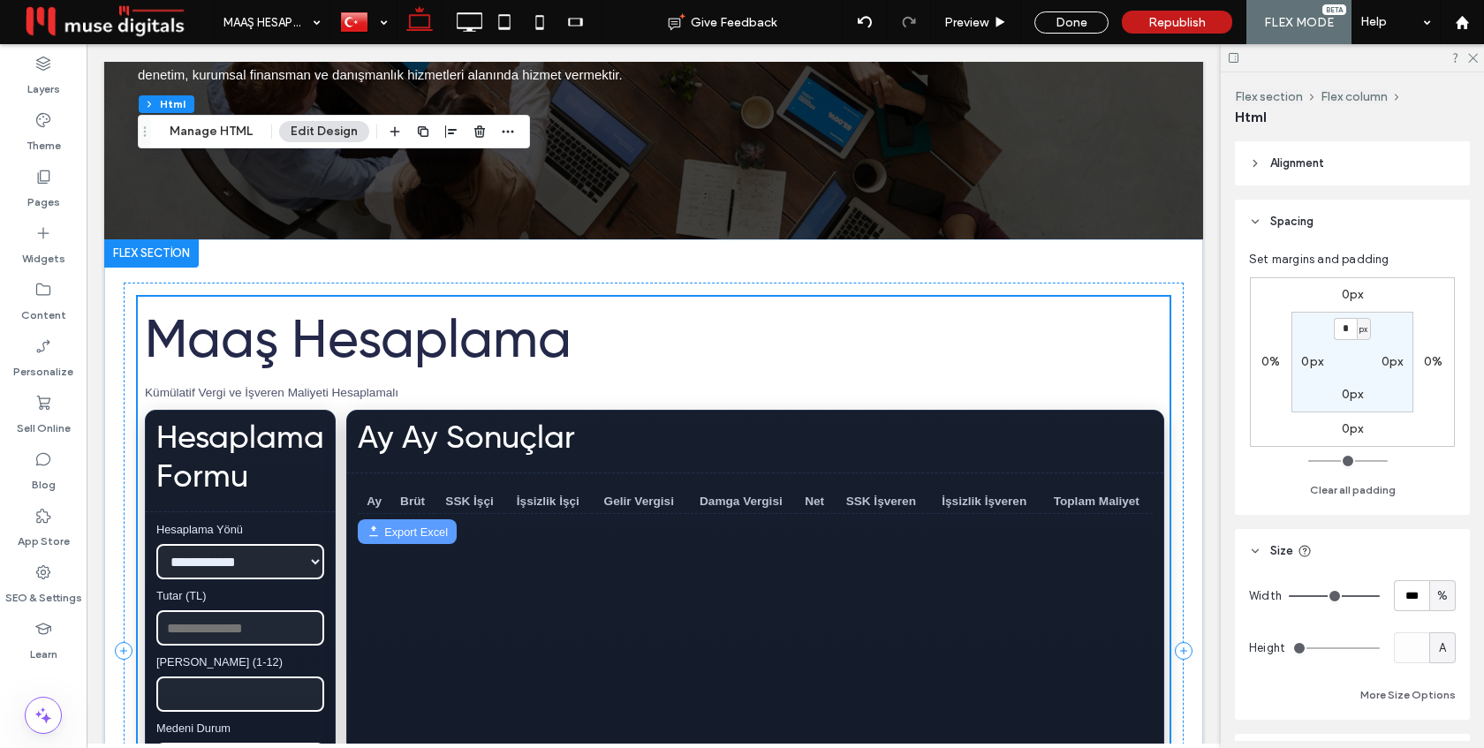
scroll to position [0, 0]
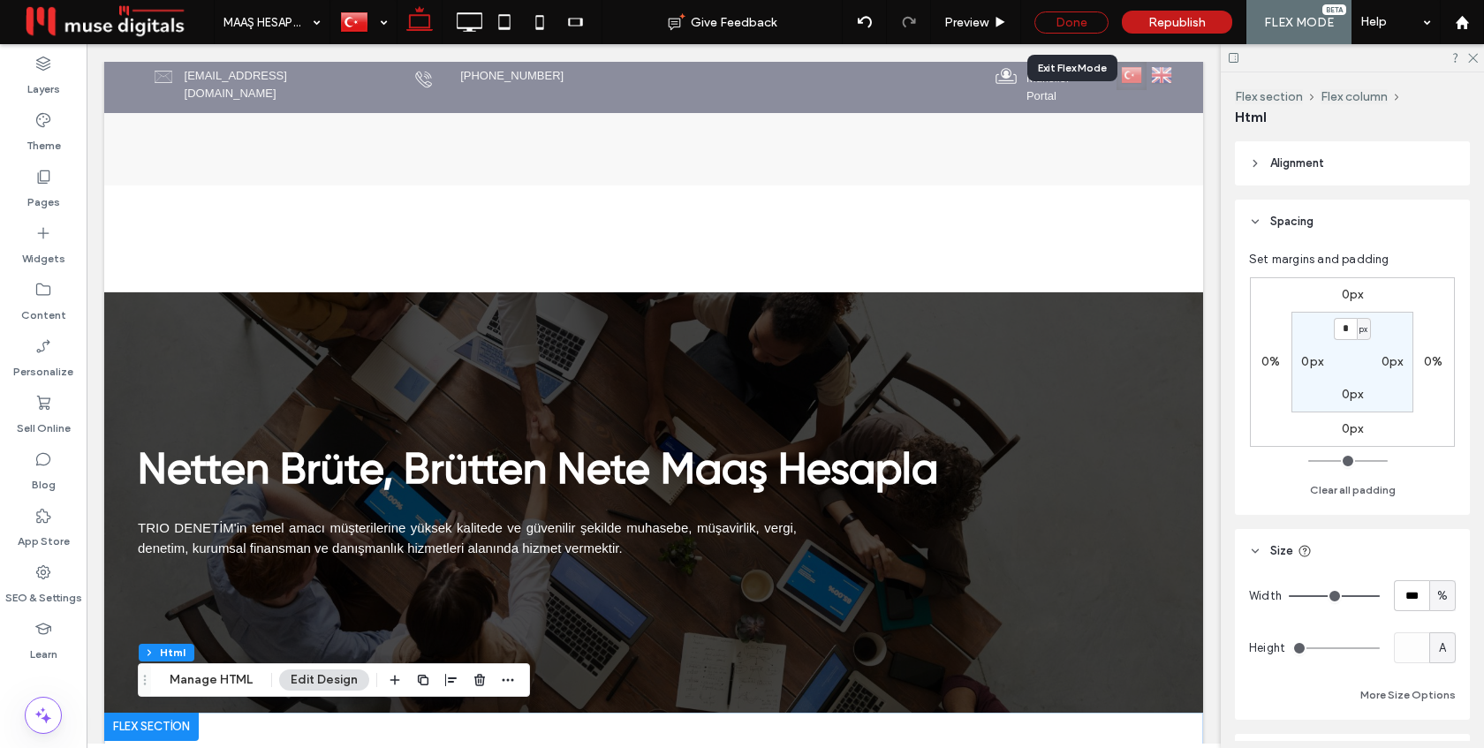
click at [1069, 24] on div "Done" at bounding box center [1071, 22] width 74 height 22
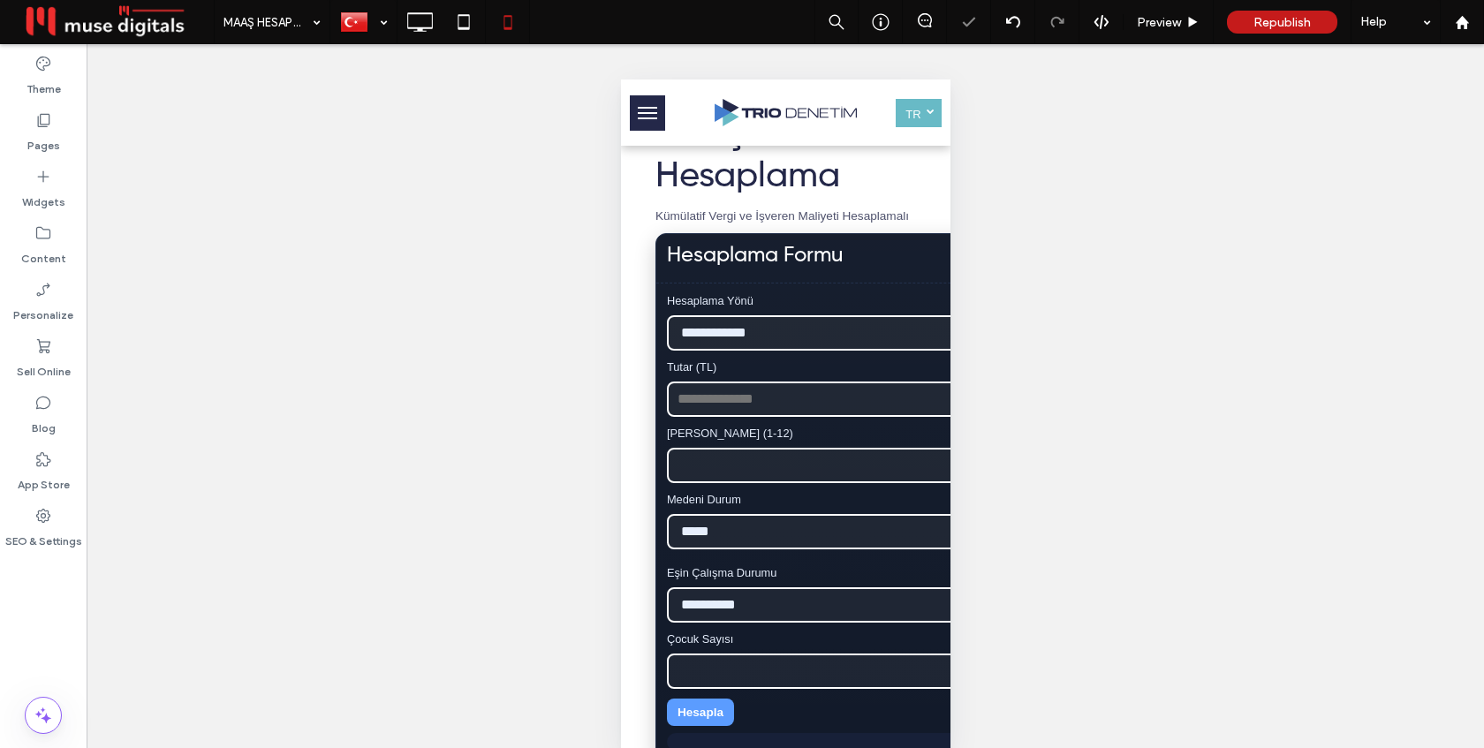
scroll to position [283, 0]
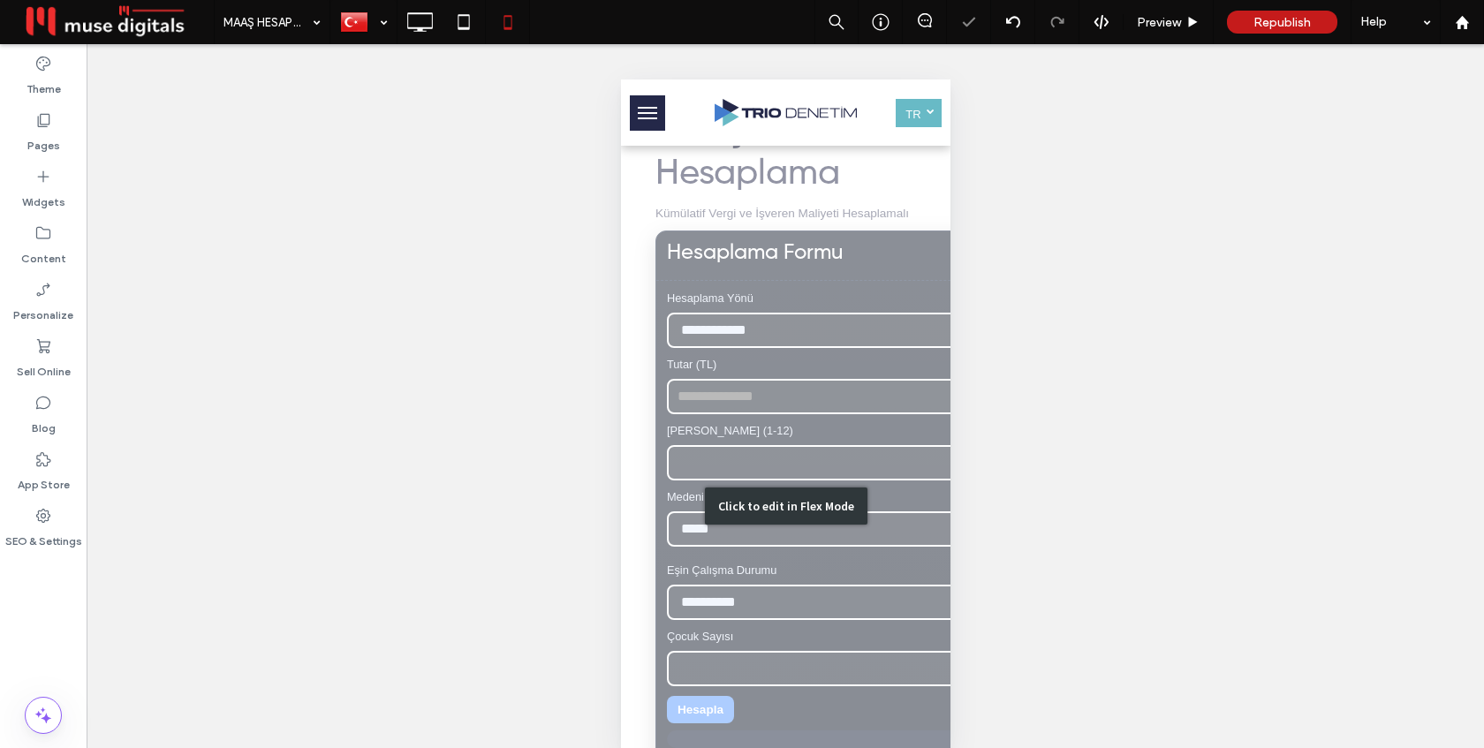
click at [631, 338] on div "Click to edit in Flex Mode" at bounding box center [784, 506] width 329 height 876
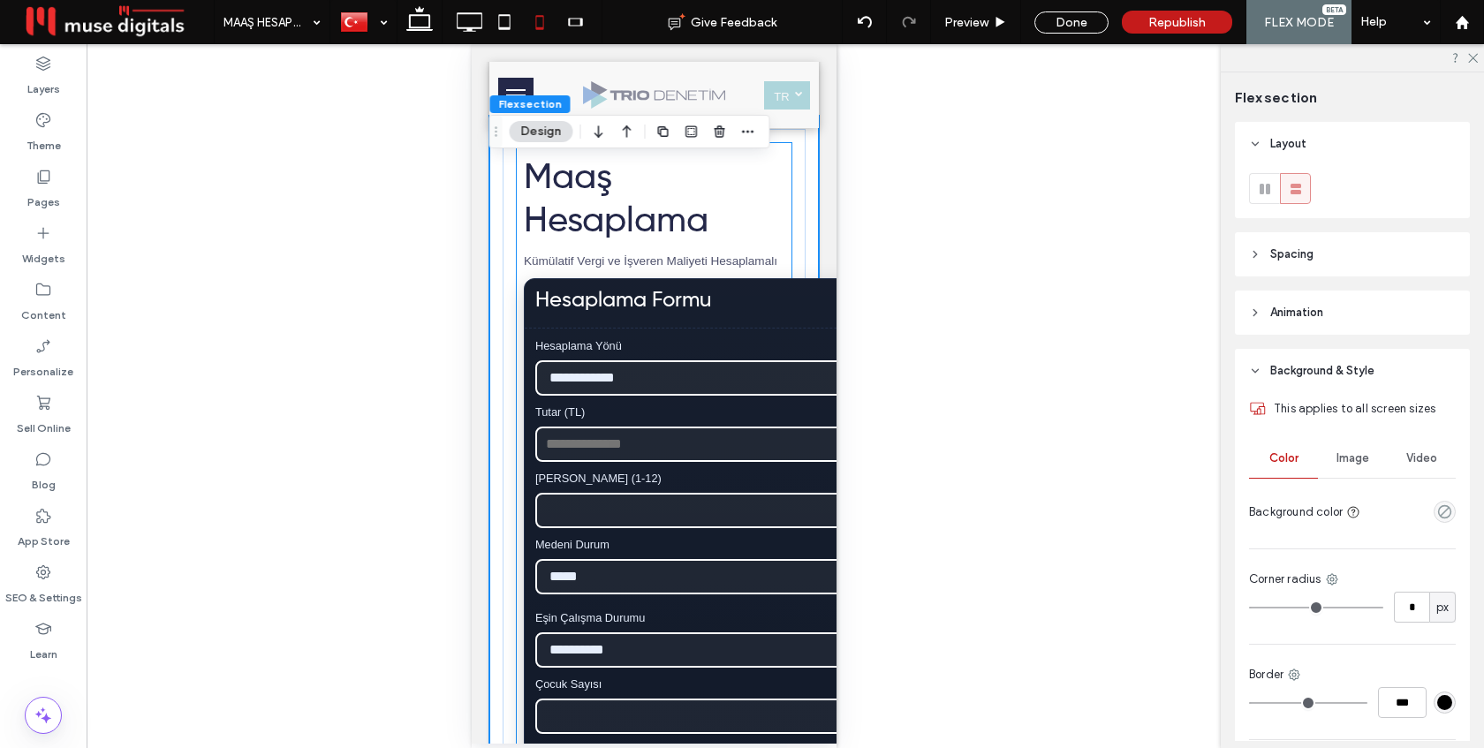
scroll to position [213, 0]
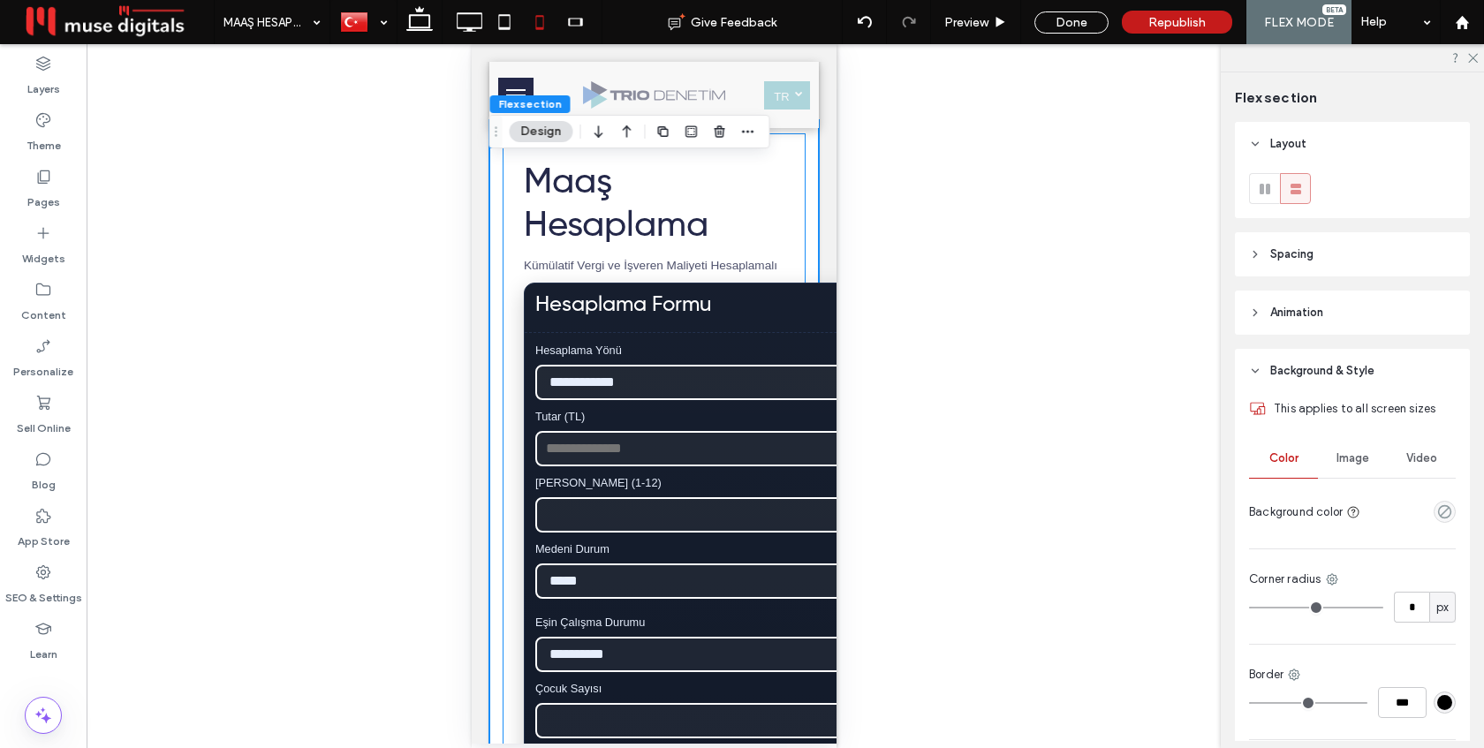
click at [512, 339] on div "**********" at bounding box center [653, 558] width 303 height 850
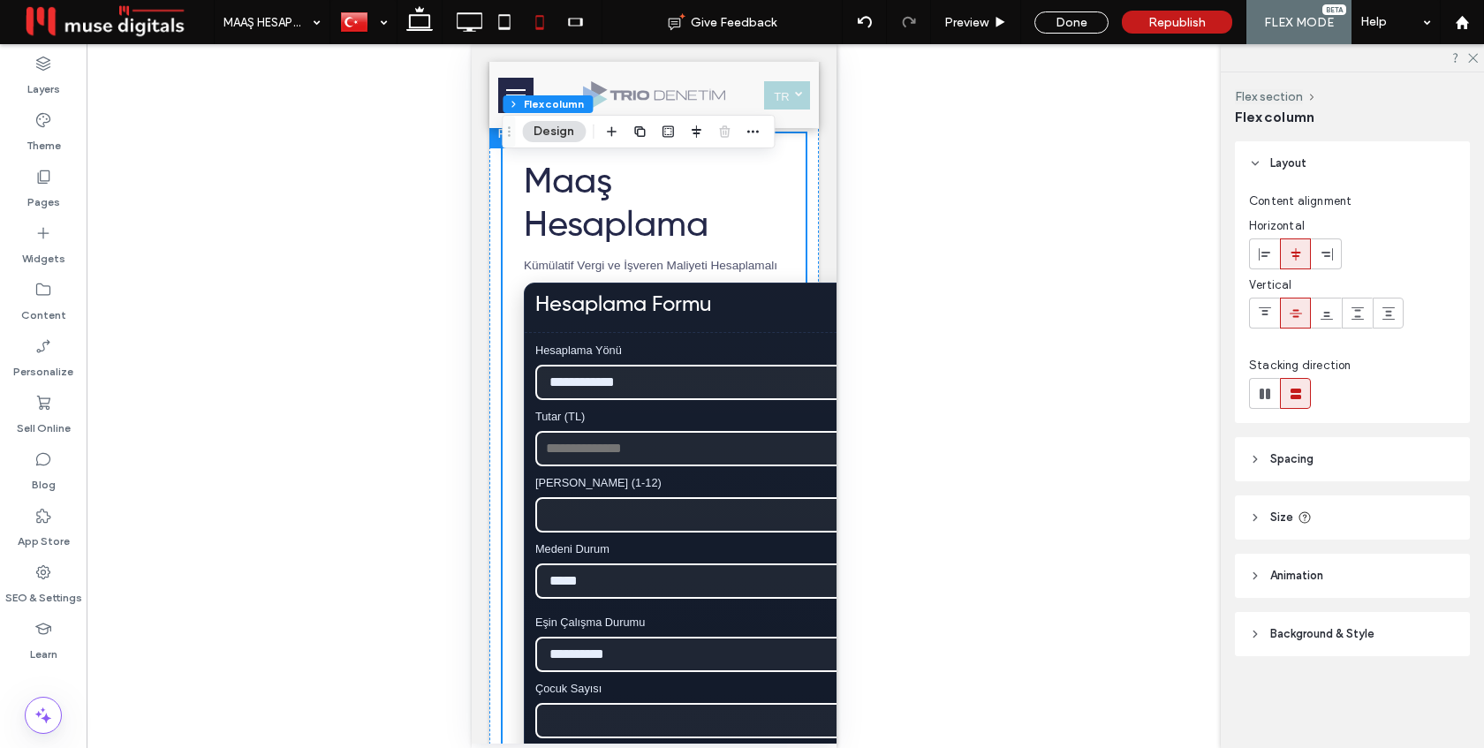
click at [1356, 468] on header "Spacing" at bounding box center [1352, 459] width 235 height 44
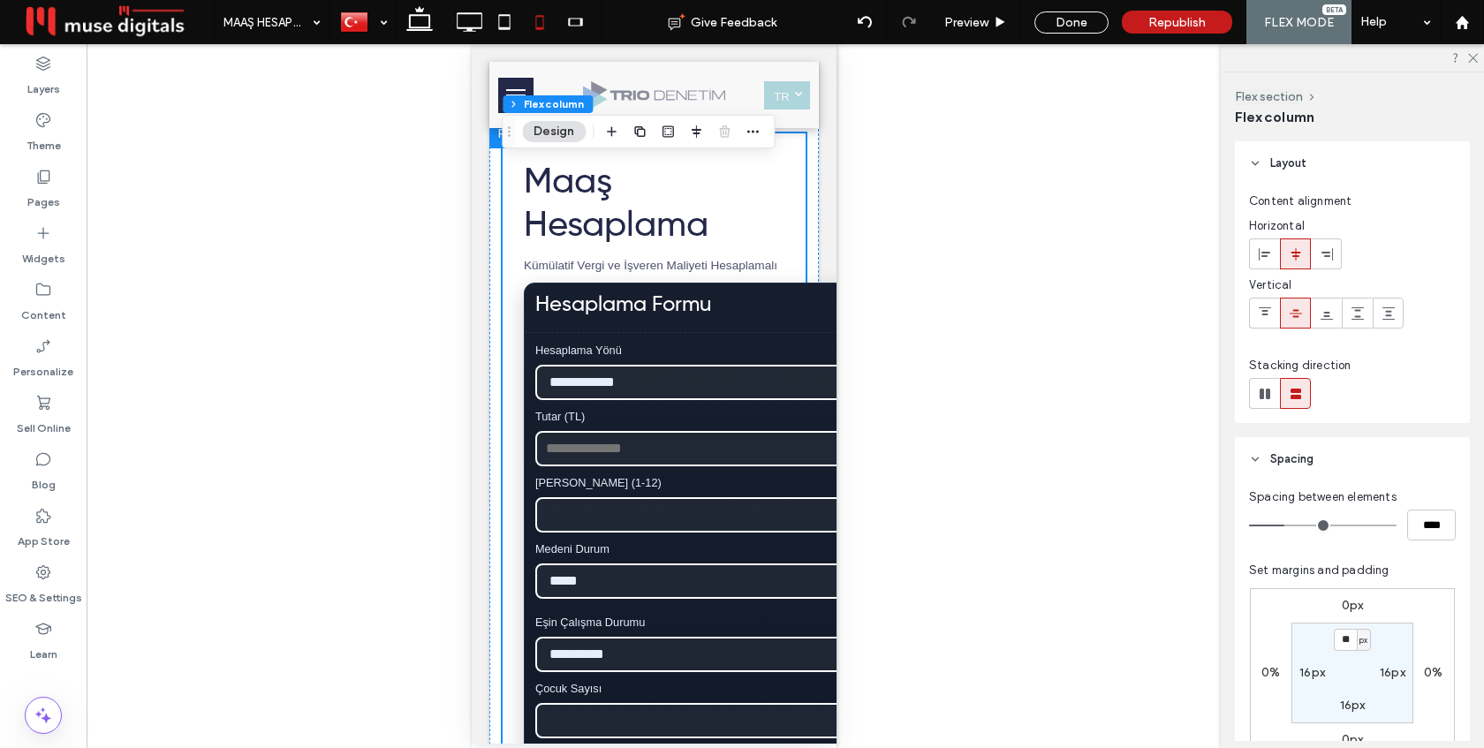
click at [1388, 676] on label "16px" at bounding box center [1393, 672] width 26 height 15
type input "*"
click at [1439, 651] on div "0px 0% 0px 0% 16px * px 16px 16px" at bounding box center [1352, 673] width 205 height 170
click at [1311, 669] on label "16px" at bounding box center [1312, 672] width 26 height 15
type input "**"
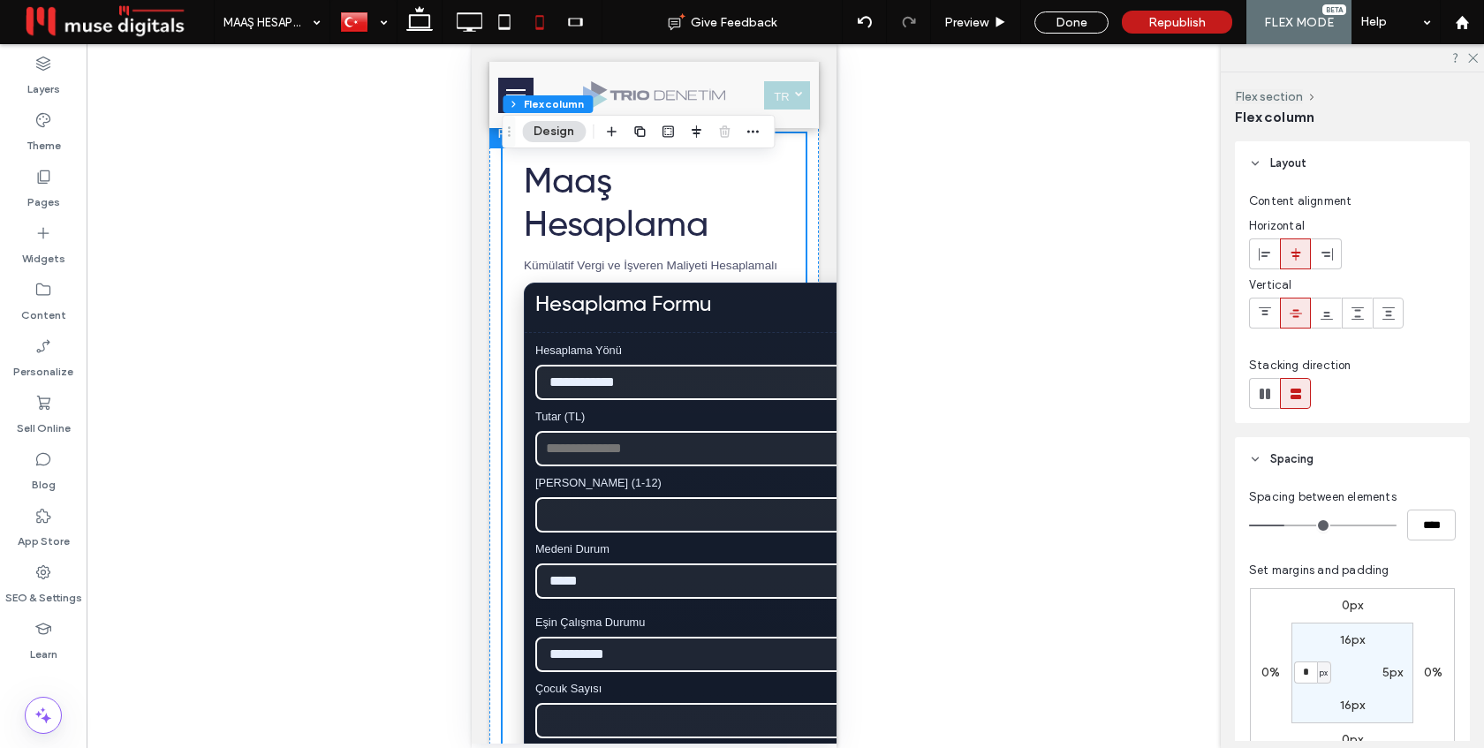
type input "*"
click at [1430, 591] on div "0px 0% 0px 0% 16px 5px 16px * px" at bounding box center [1352, 673] width 205 height 170
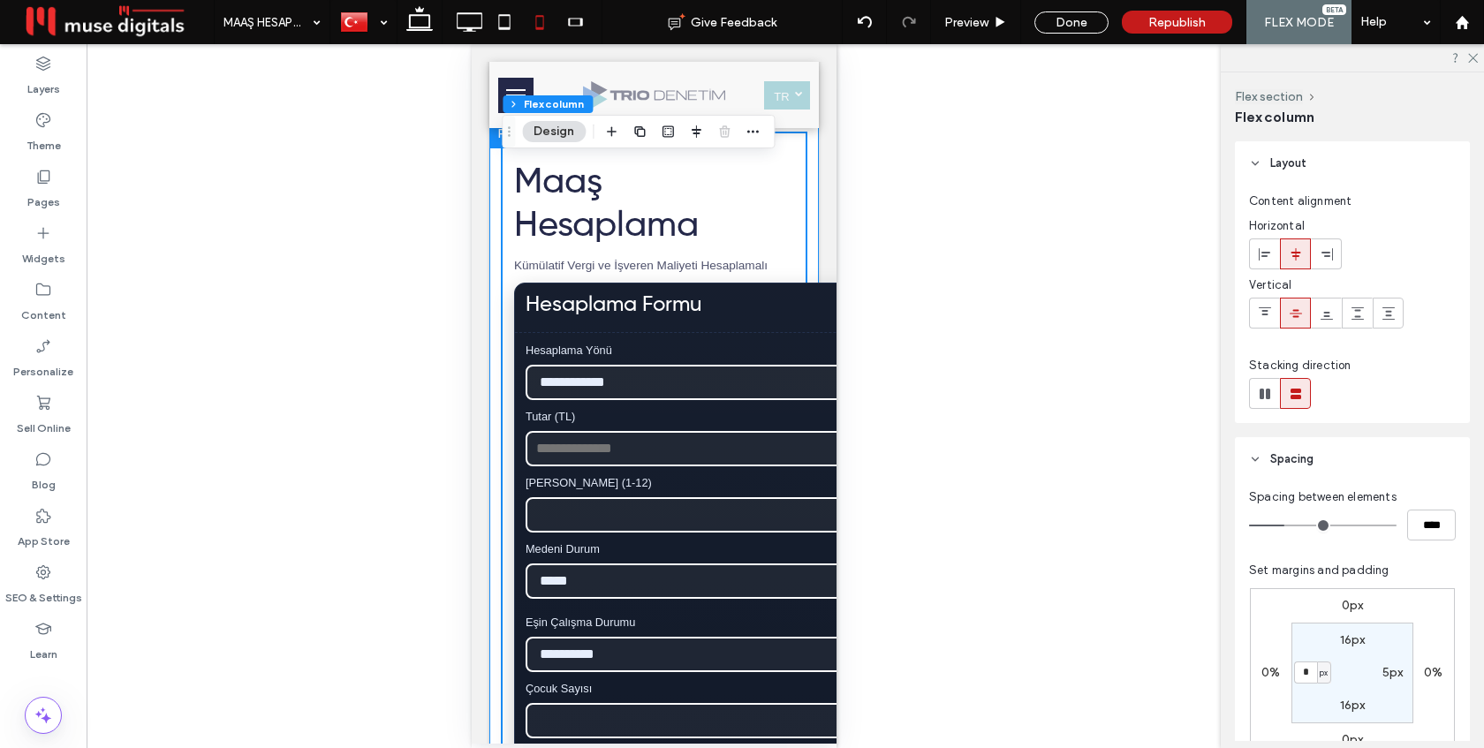
click at [811, 239] on div "**********" at bounding box center [652, 558] width 329 height 876
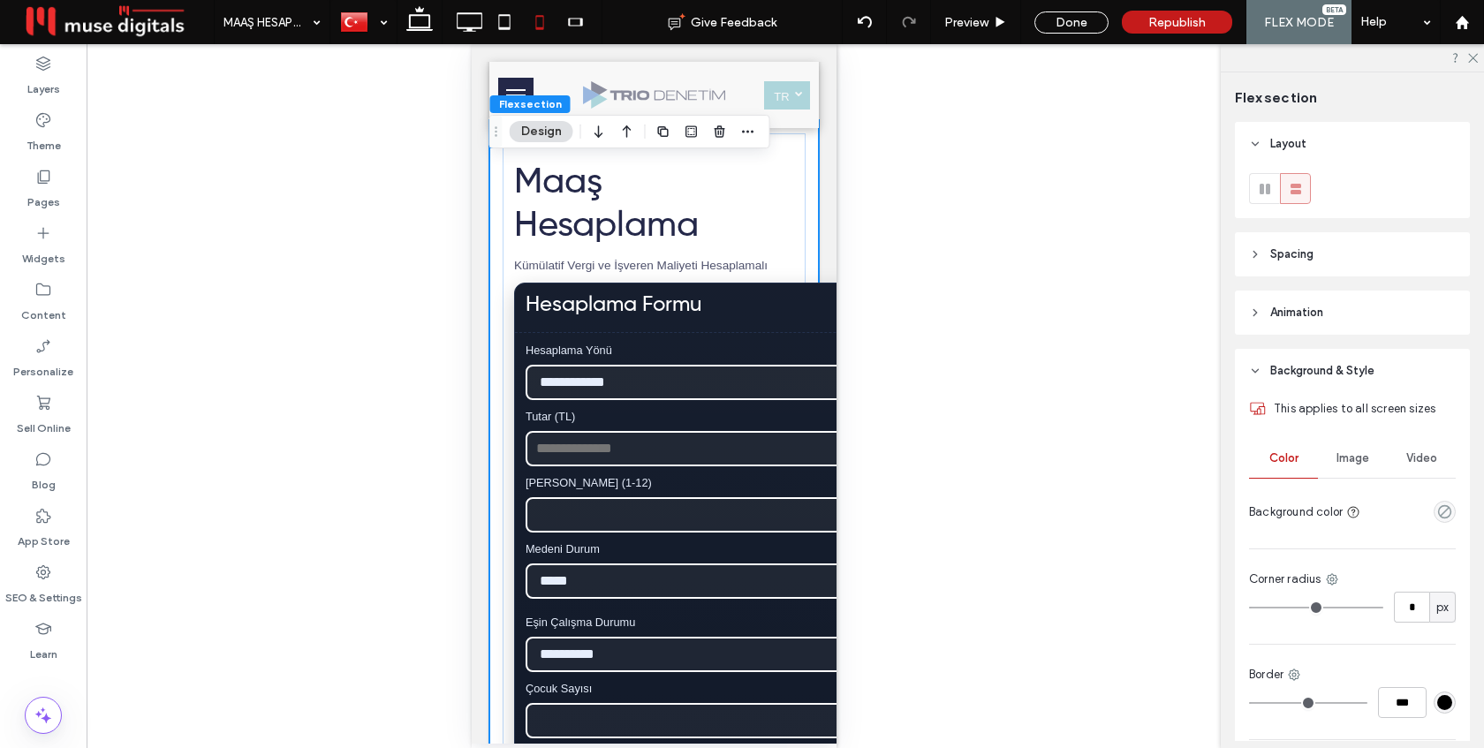
click at [1321, 255] on header "Spacing" at bounding box center [1352, 254] width 235 height 44
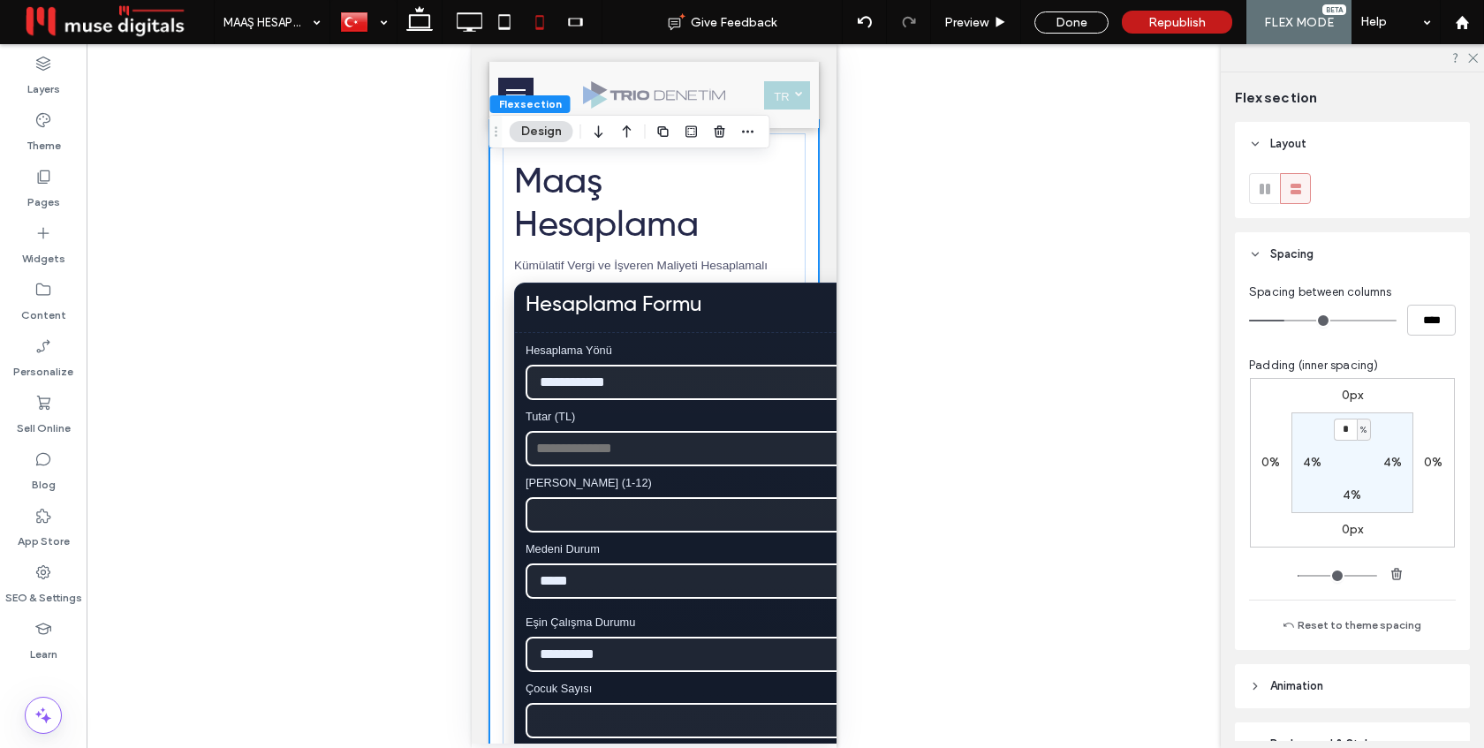
click at [1316, 462] on label "4%" at bounding box center [1312, 462] width 19 height 15
type input "*"
click at [1425, 419] on div "0px 0% 0px 0% 4% 4% 4% * %" at bounding box center [1352, 463] width 205 height 170
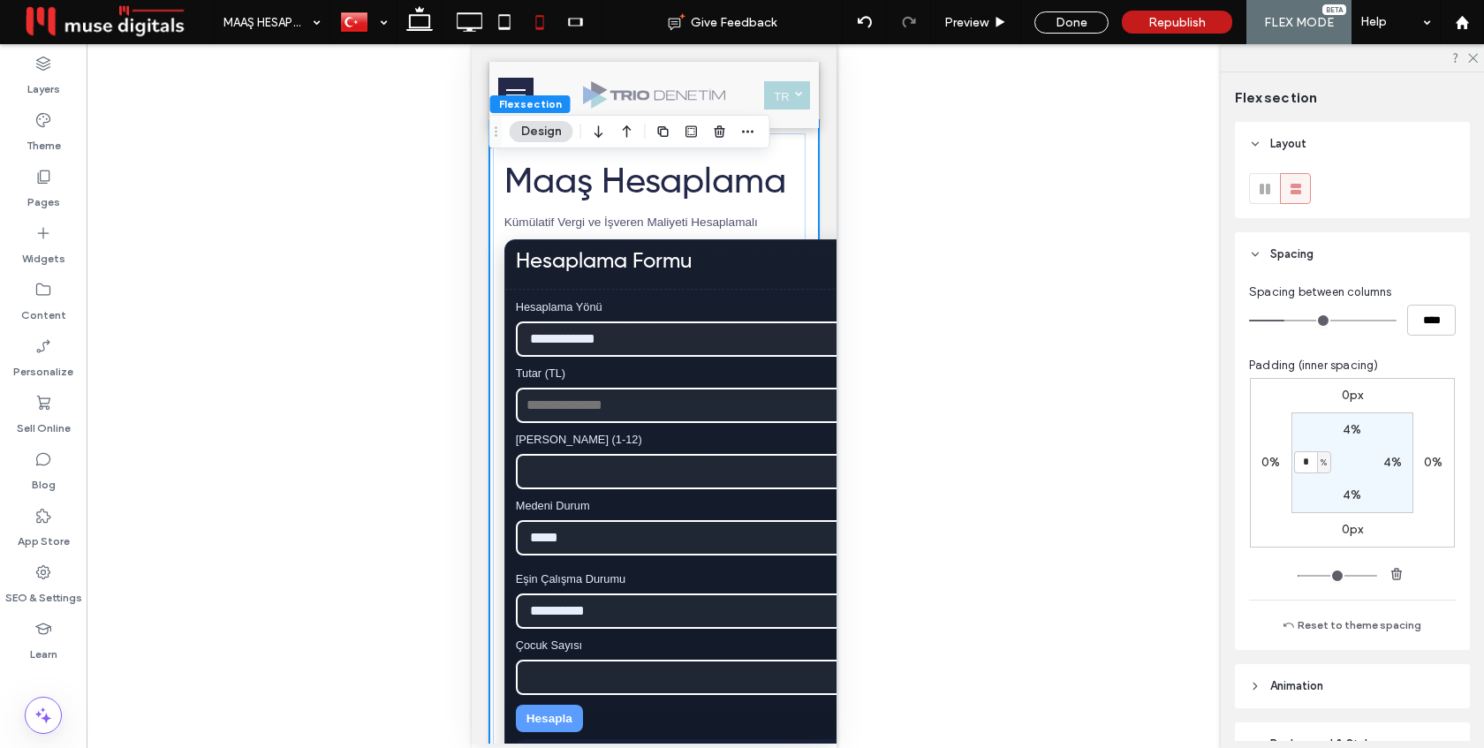
click at [1392, 460] on label "4%" at bounding box center [1392, 462] width 19 height 15
type input "*"
click at [1423, 425] on div "0px 0% 0px 0% 4% * % 4% 1%" at bounding box center [1352, 463] width 205 height 170
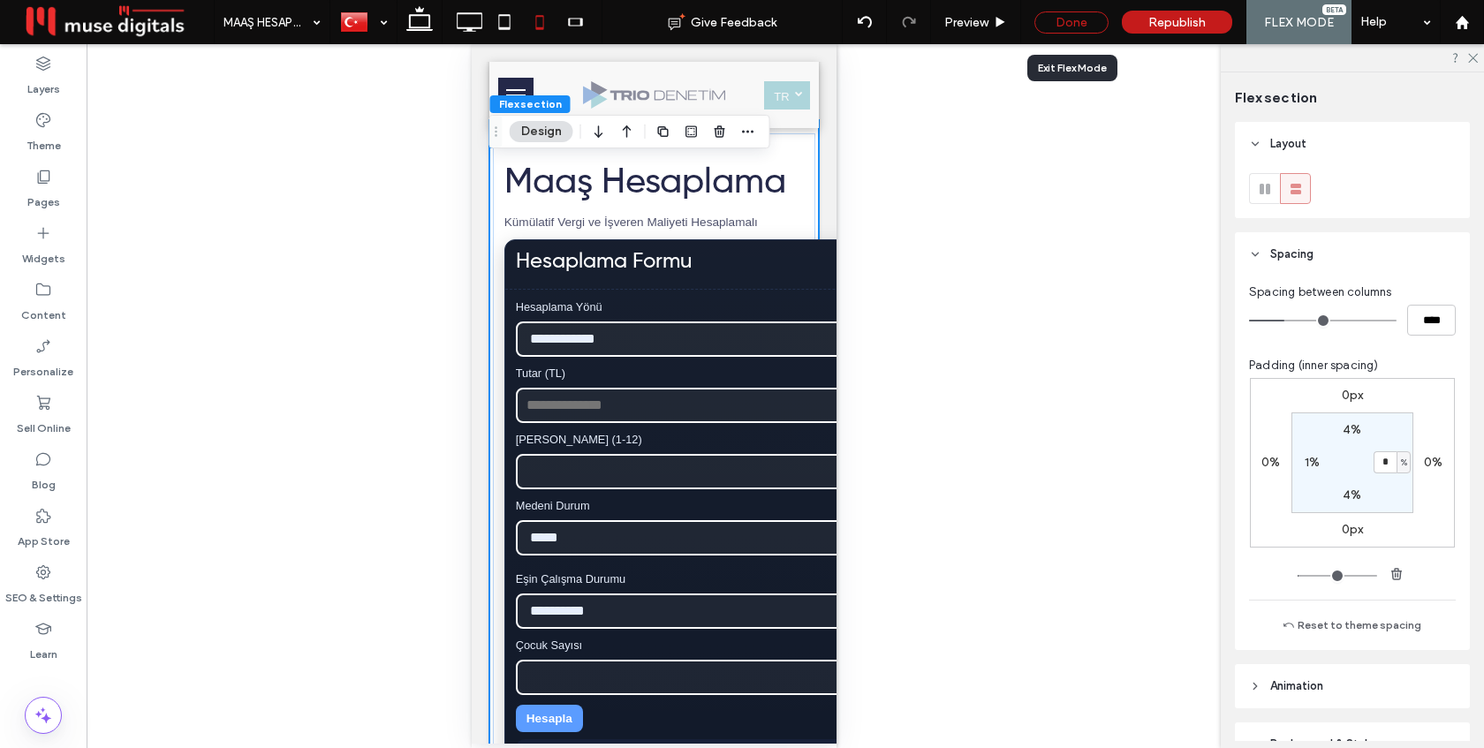
click at [1063, 24] on div "Done" at bounding box center [1071, 22] width 74 height 22
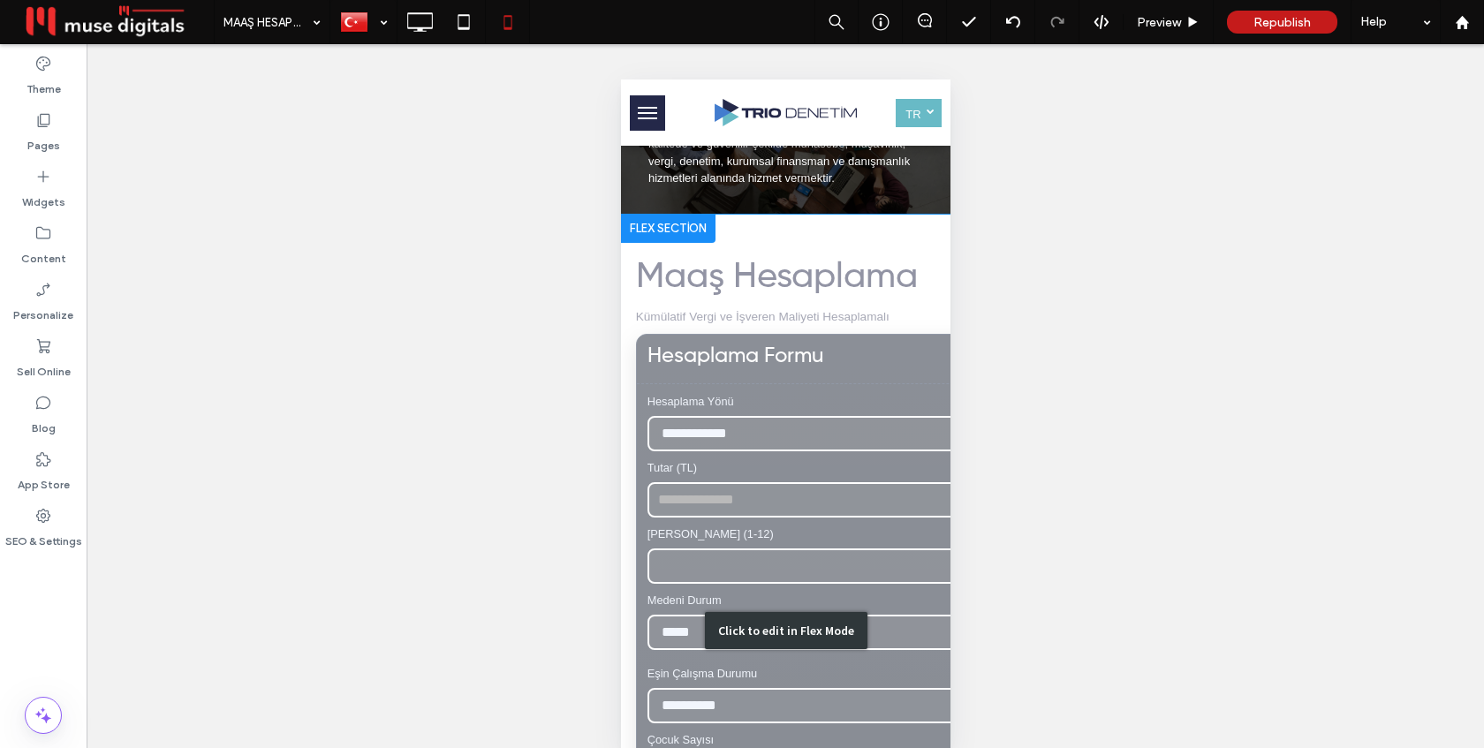
scroll to position [78, 0]
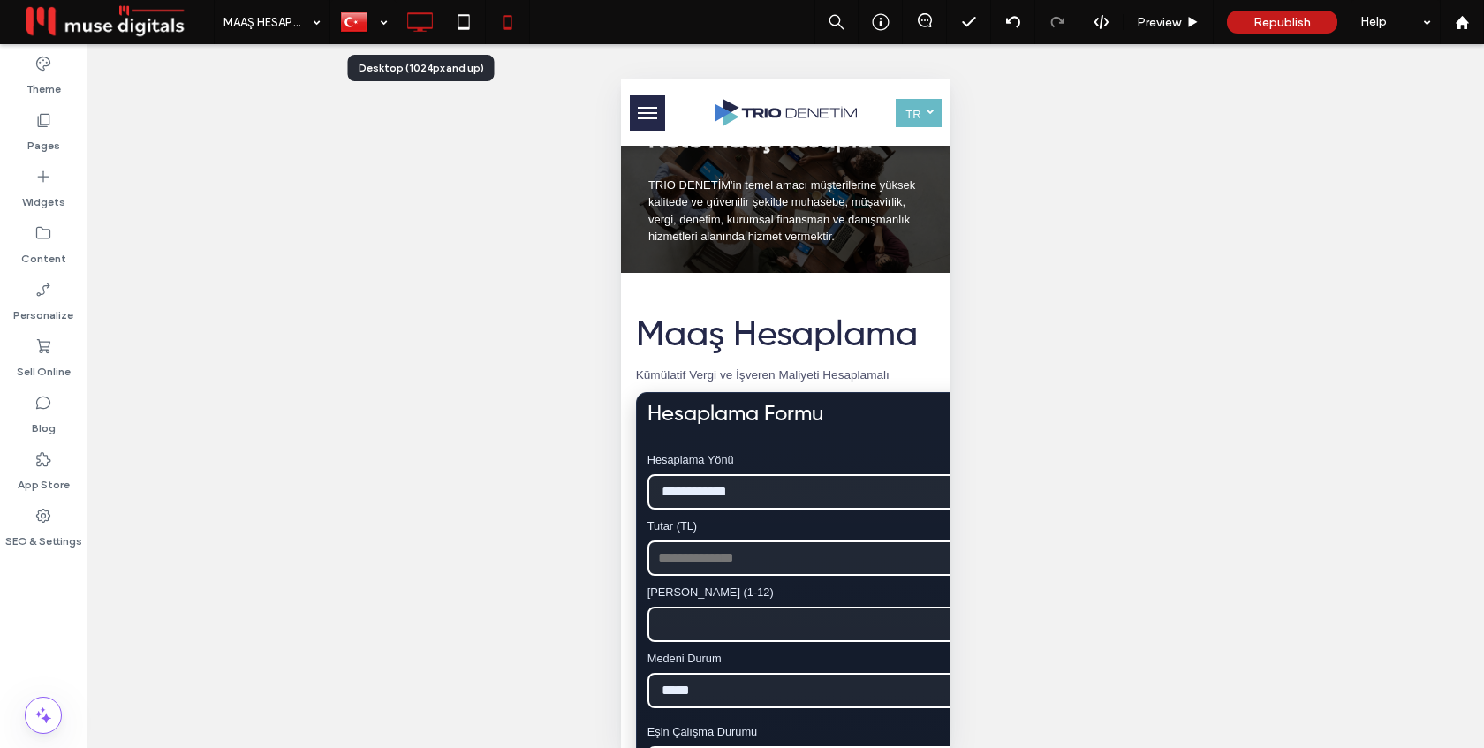
click at [420, 10] on icon at bounding box center [419, 21] width 35 height 35
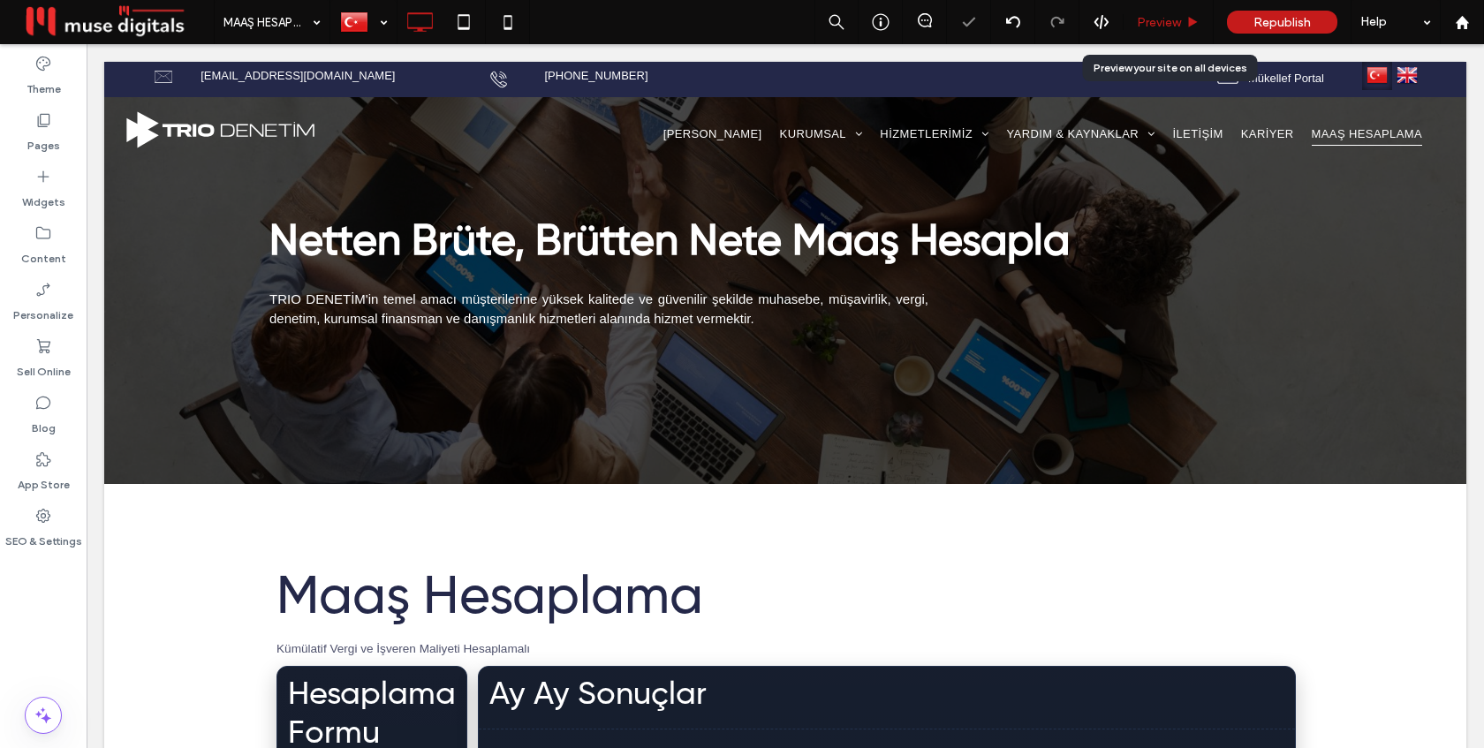
scroll to position [0, 0]
click at [1155, 20] on span "Preview" at bounding box center [1159, 22] width 44 height 15
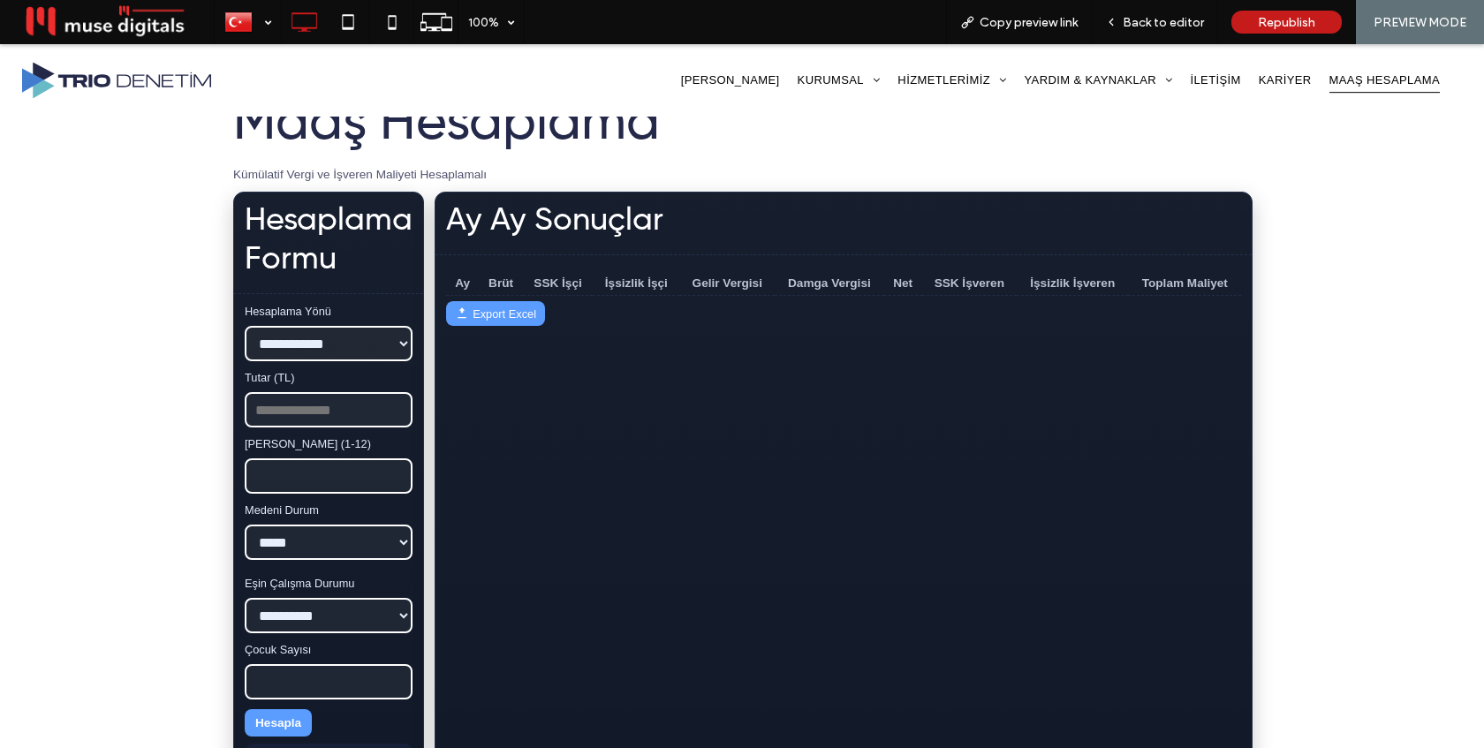
scroll to position [504, 0]
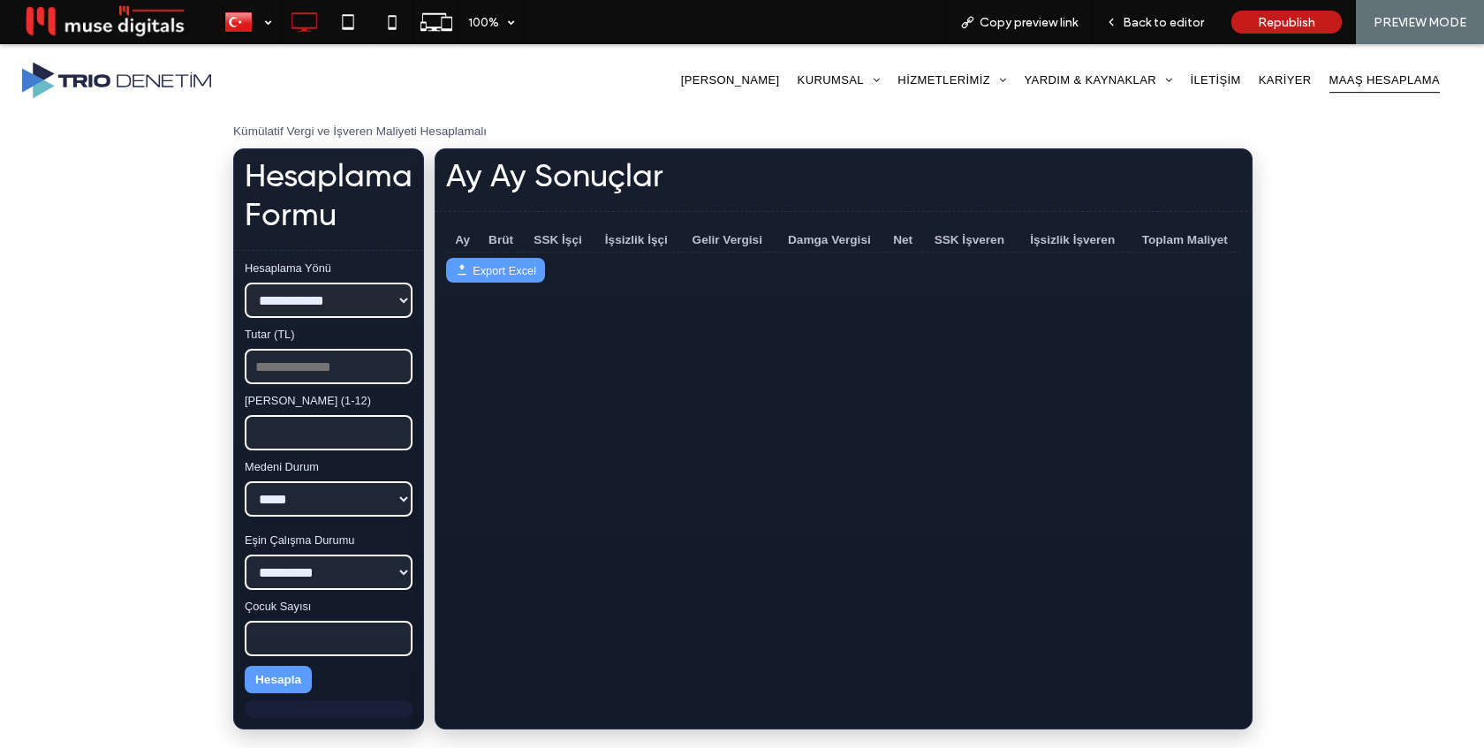
click at [344, 369] on input "Tutar (TL)" at bounding box center [329, 366] width 168 height 35
type input "*****"
click at [394, 424] on input "*" at bounding box center [329, 432] width 168 height 35
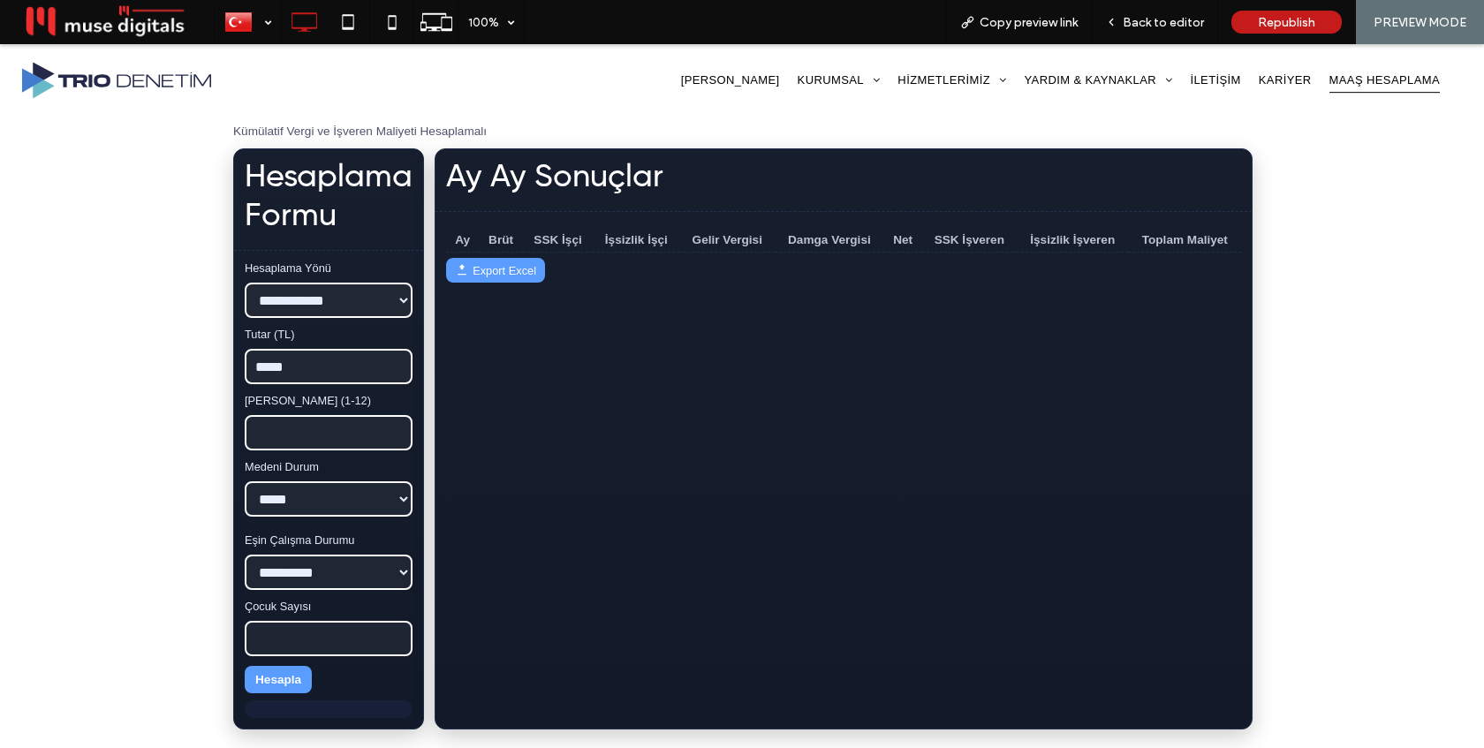
click at [394, 424] on input "*" at bounding box center [329, 432] width 168 height 35
type input "*"
click at [393, 436] on input "*" at bounding box center [329, 432] width 168 height 35
click at [281, 671] on button "Hesapla" at bounding box center [278, 679] width 67 height 27
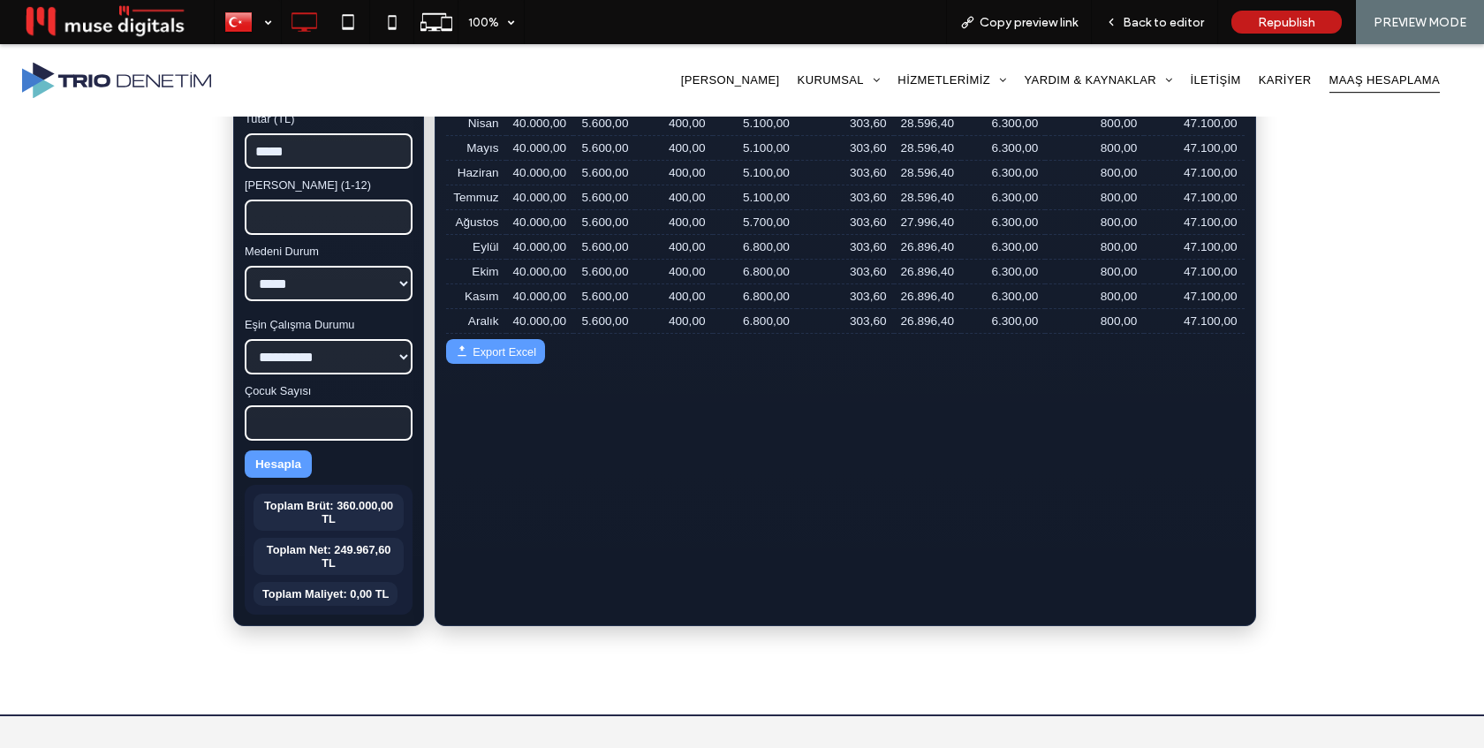
scroll to position [754, 0]
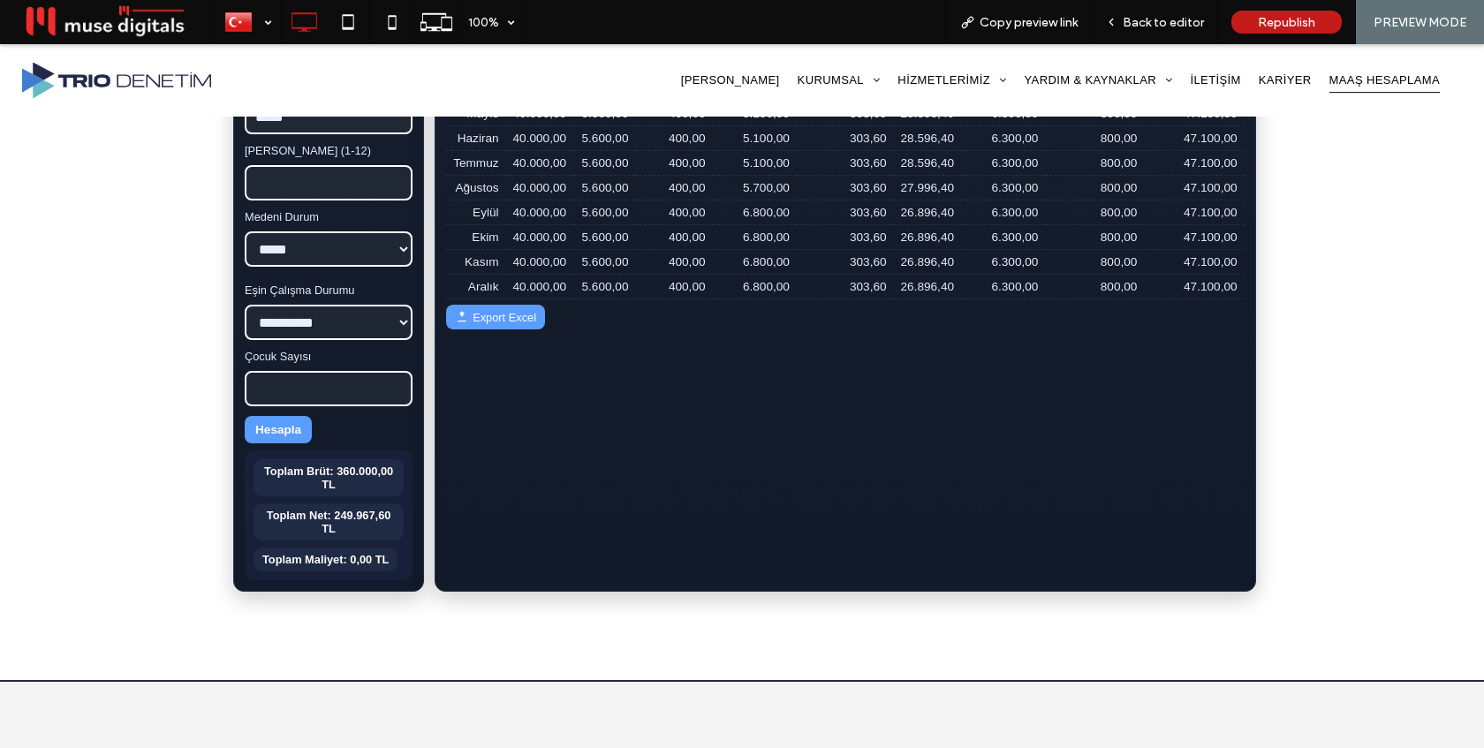
click at [513, 329] on button "Export Excel" at bounding box center [495, 317] width 99 height 25
click at [1157, 19] on span "Back to editor" at bounding box center [1163, 22] width 81 height 15
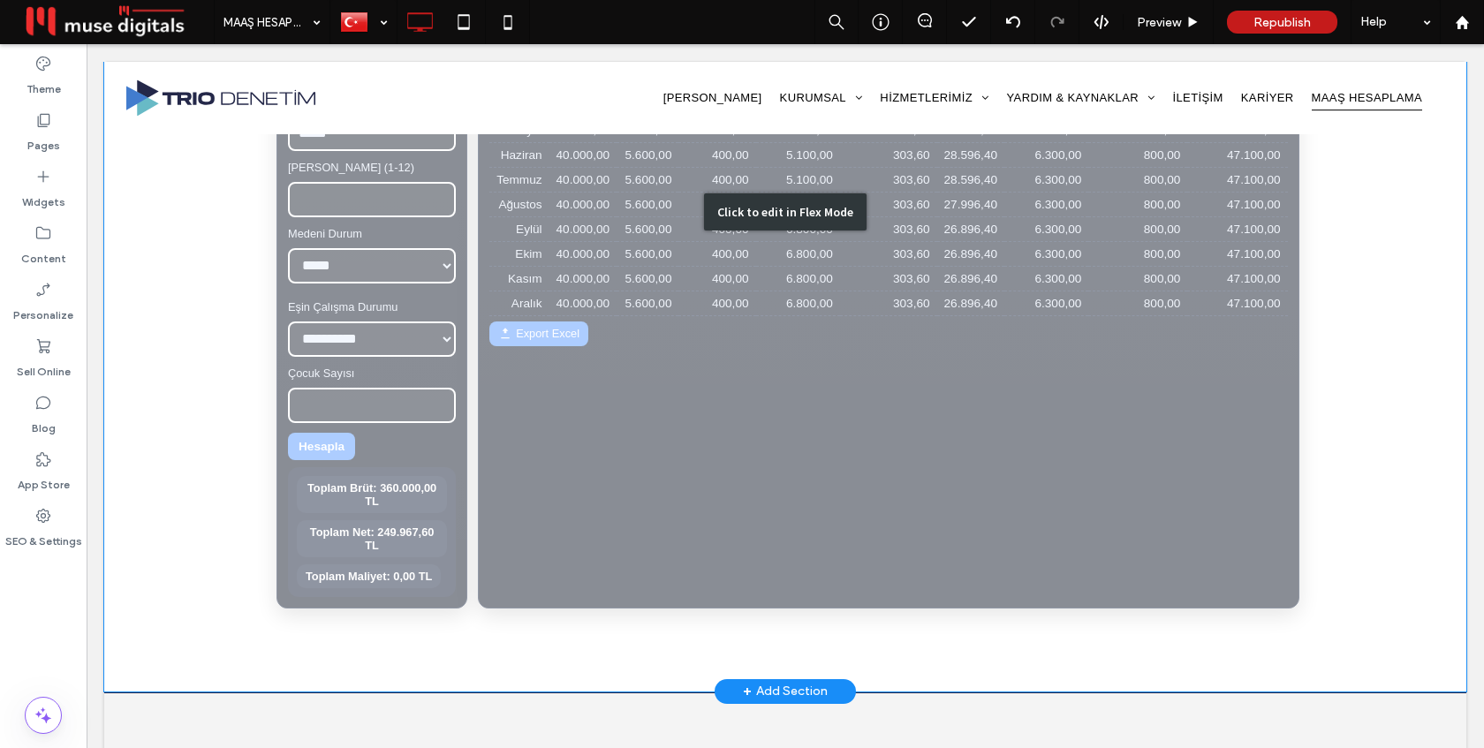
click at [933, 291] on div "Click to edit in Flex Mode" at bounding box center [785, 211] width 1362 height 957
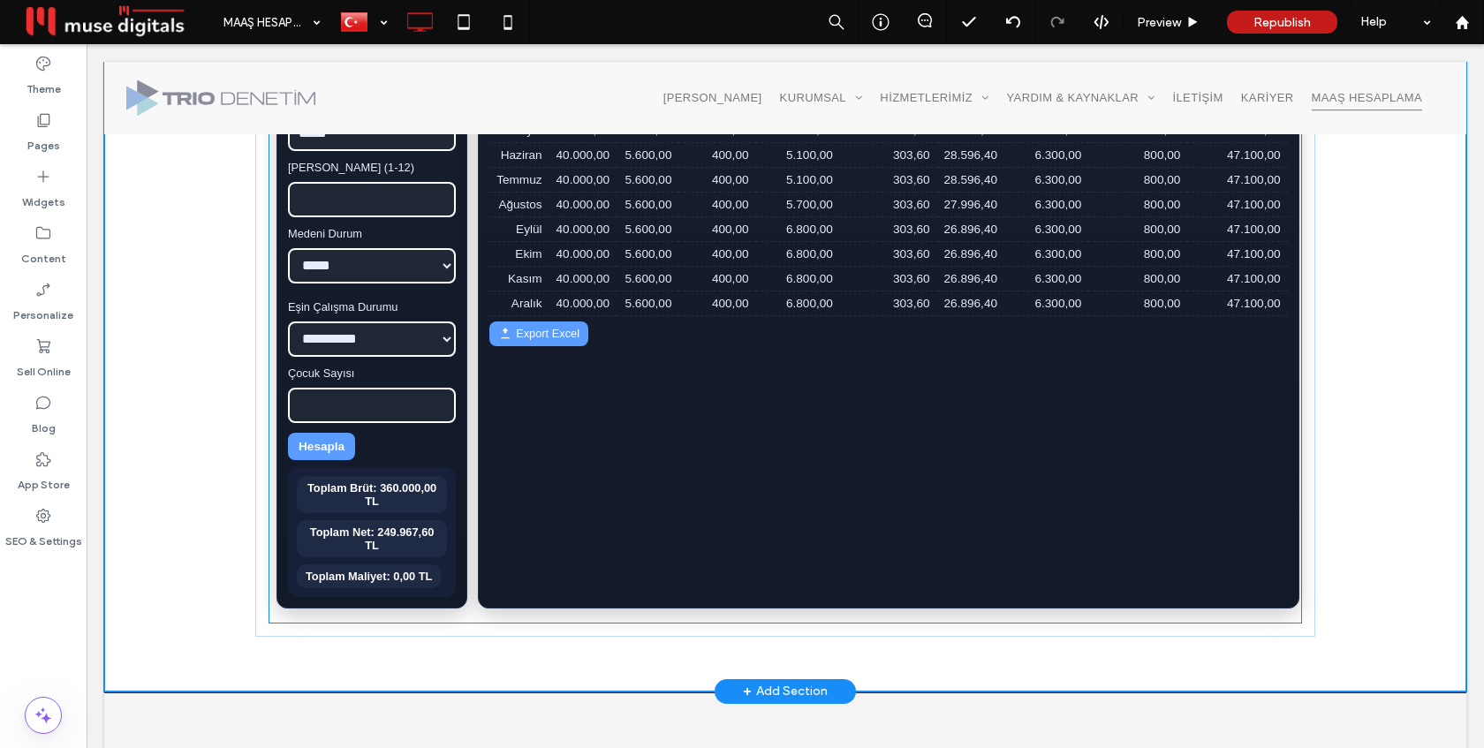
scroll to position [740, 0]
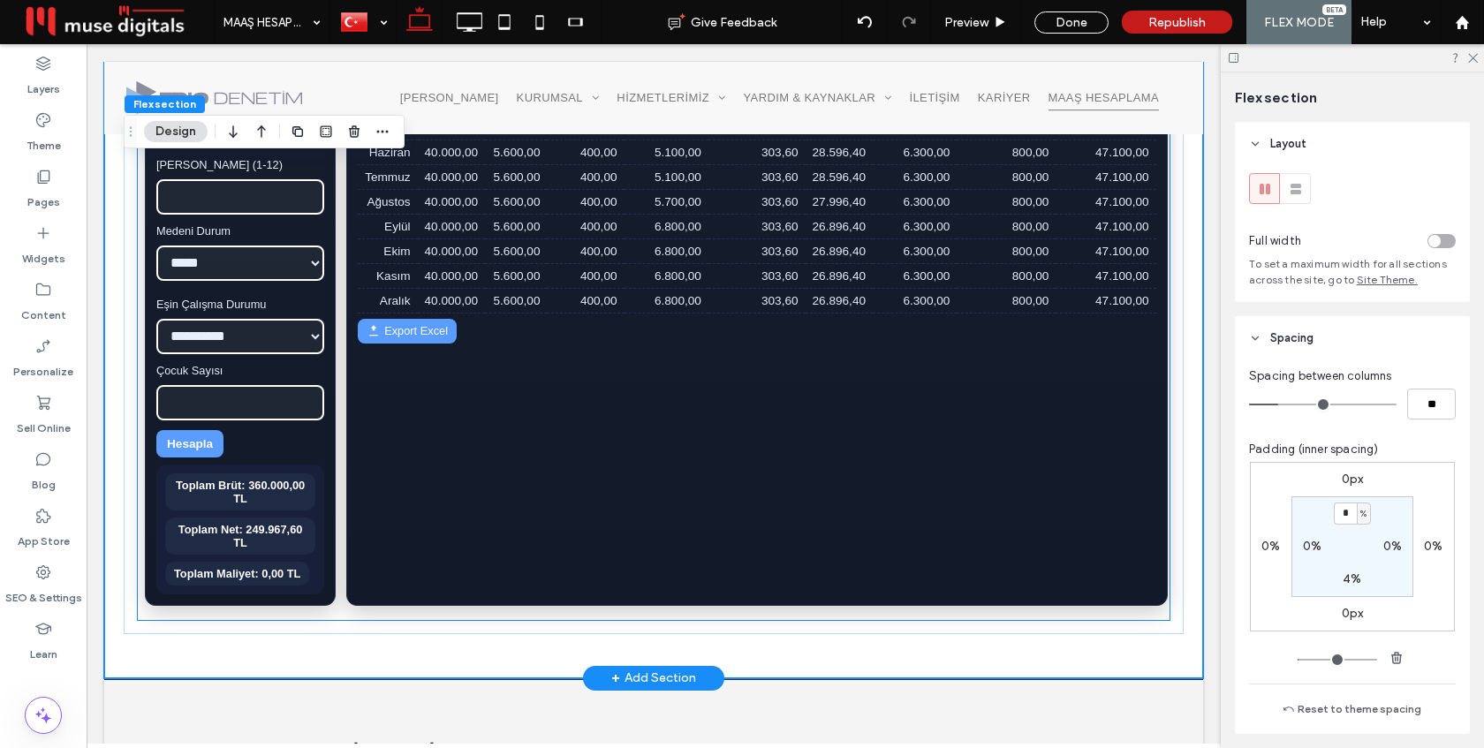
click at [933, 289] on td "6.300,00" at bounding box center [915, 276] width 84 height 25
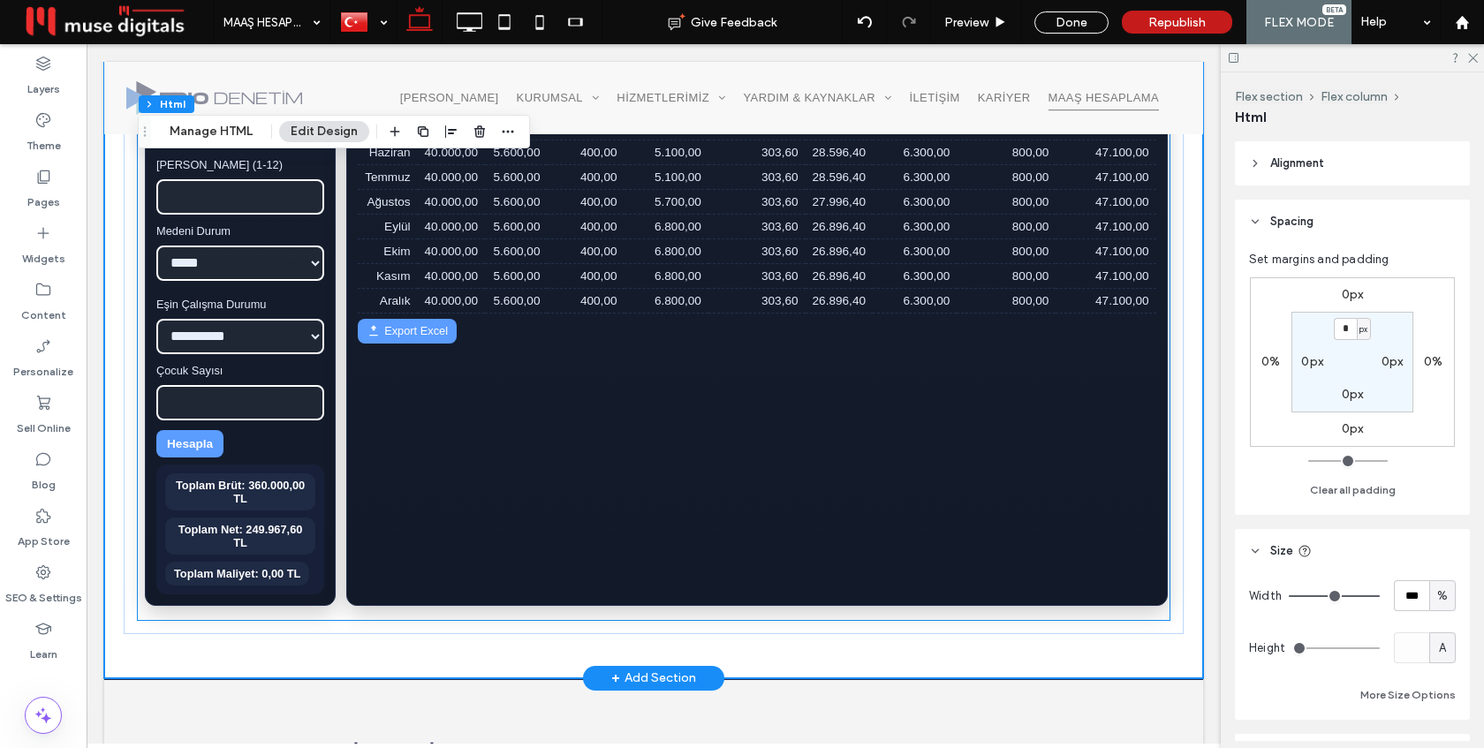
click at [933, 291] on div "**********" at bounding box center [654, 210] width 1032 height 821
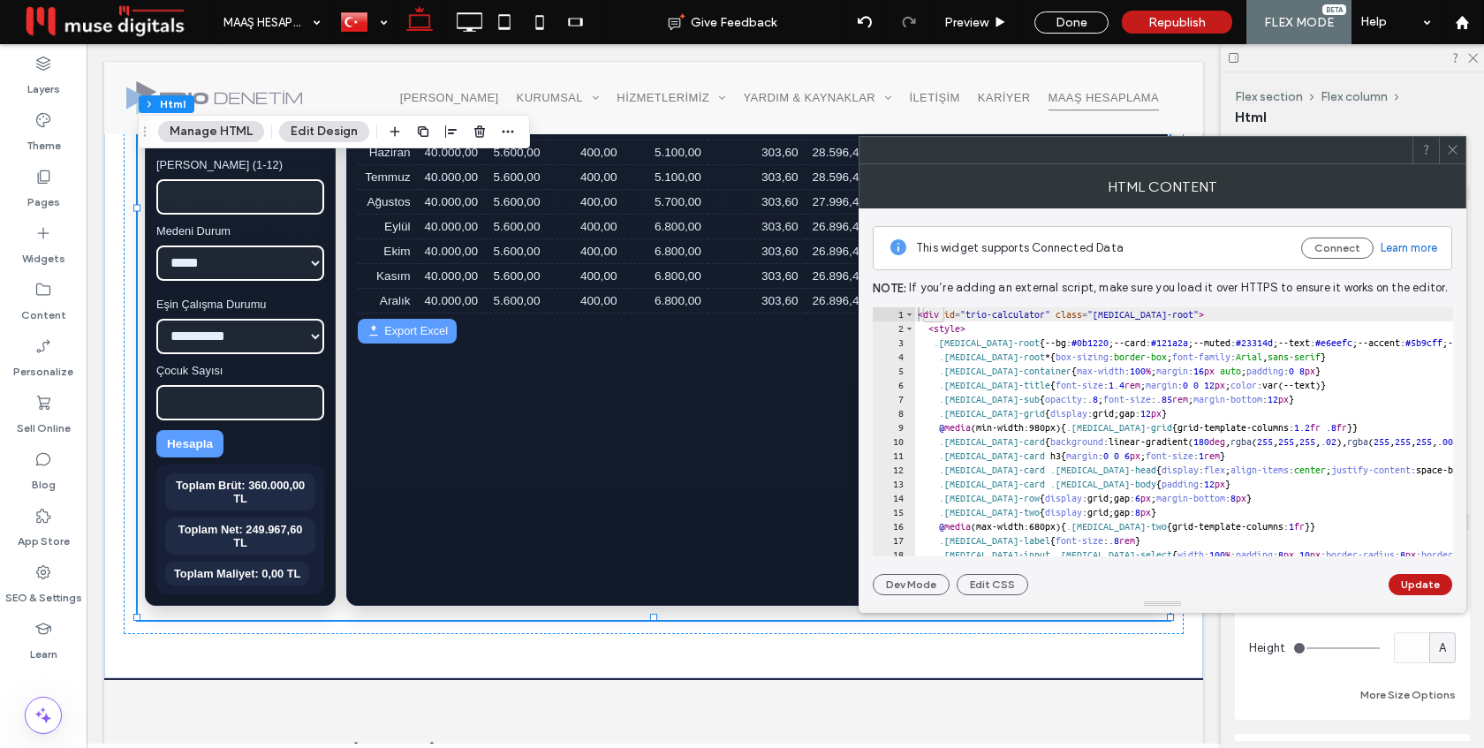
type textarea "********* *******"
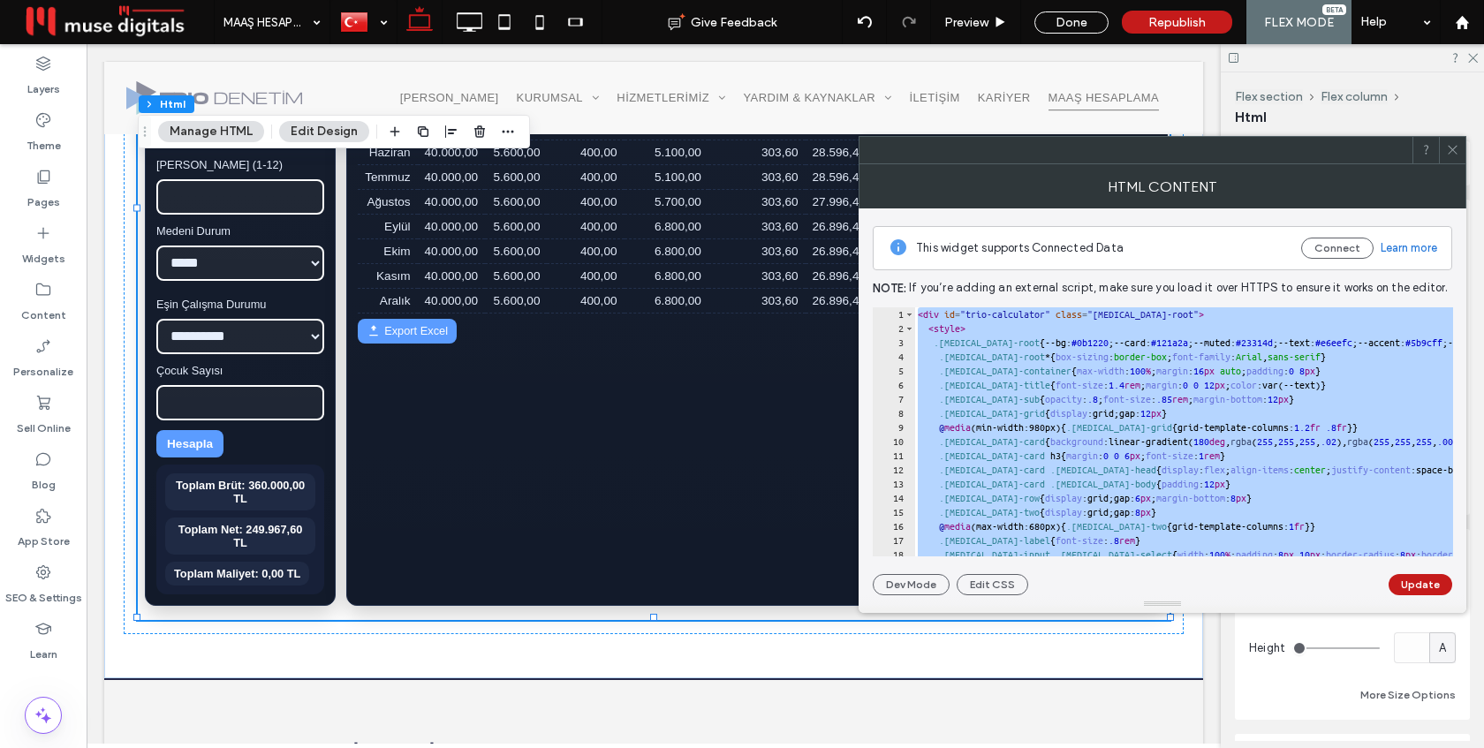
paste textarea "Cursor at row 220"
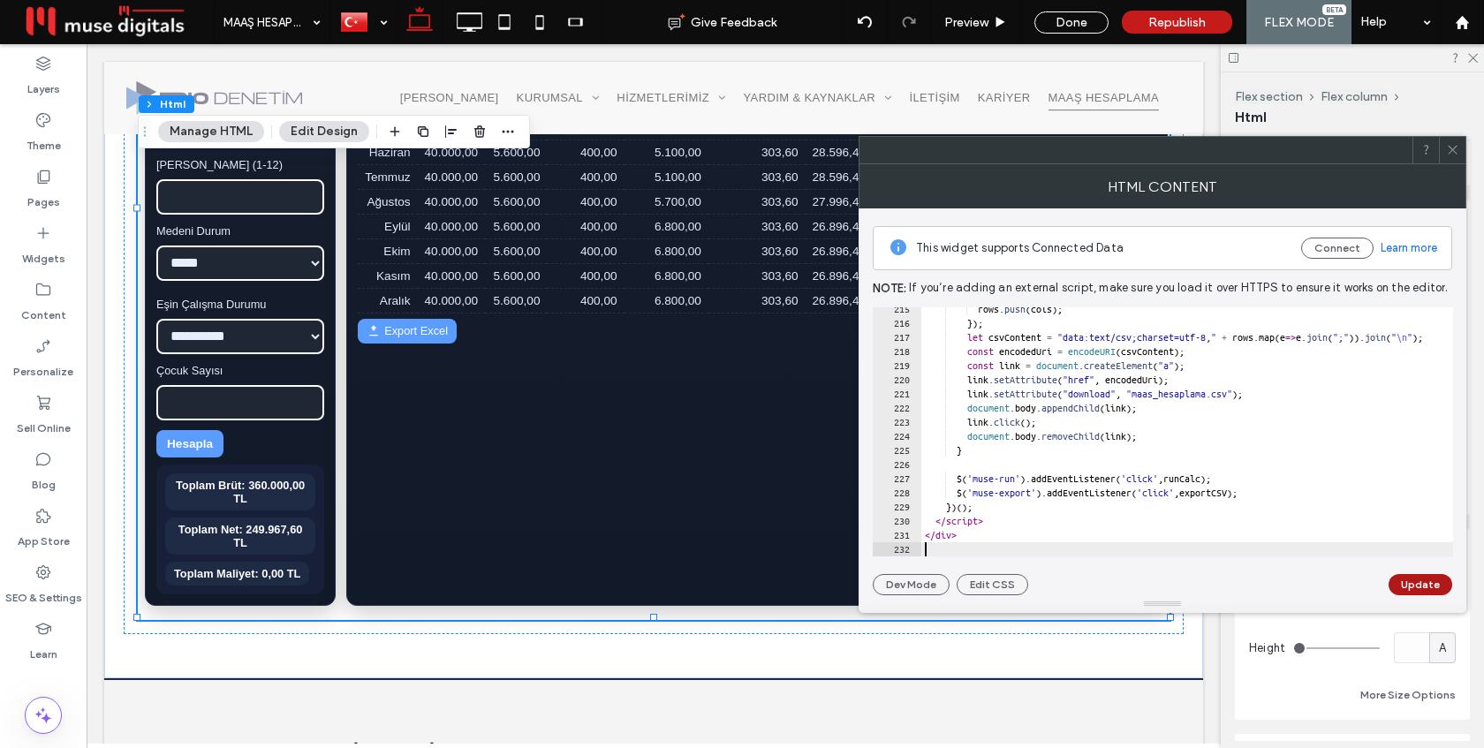
click at [1425, 588] on button "Update" at bounding box center [1420, 584] width 64 height 21
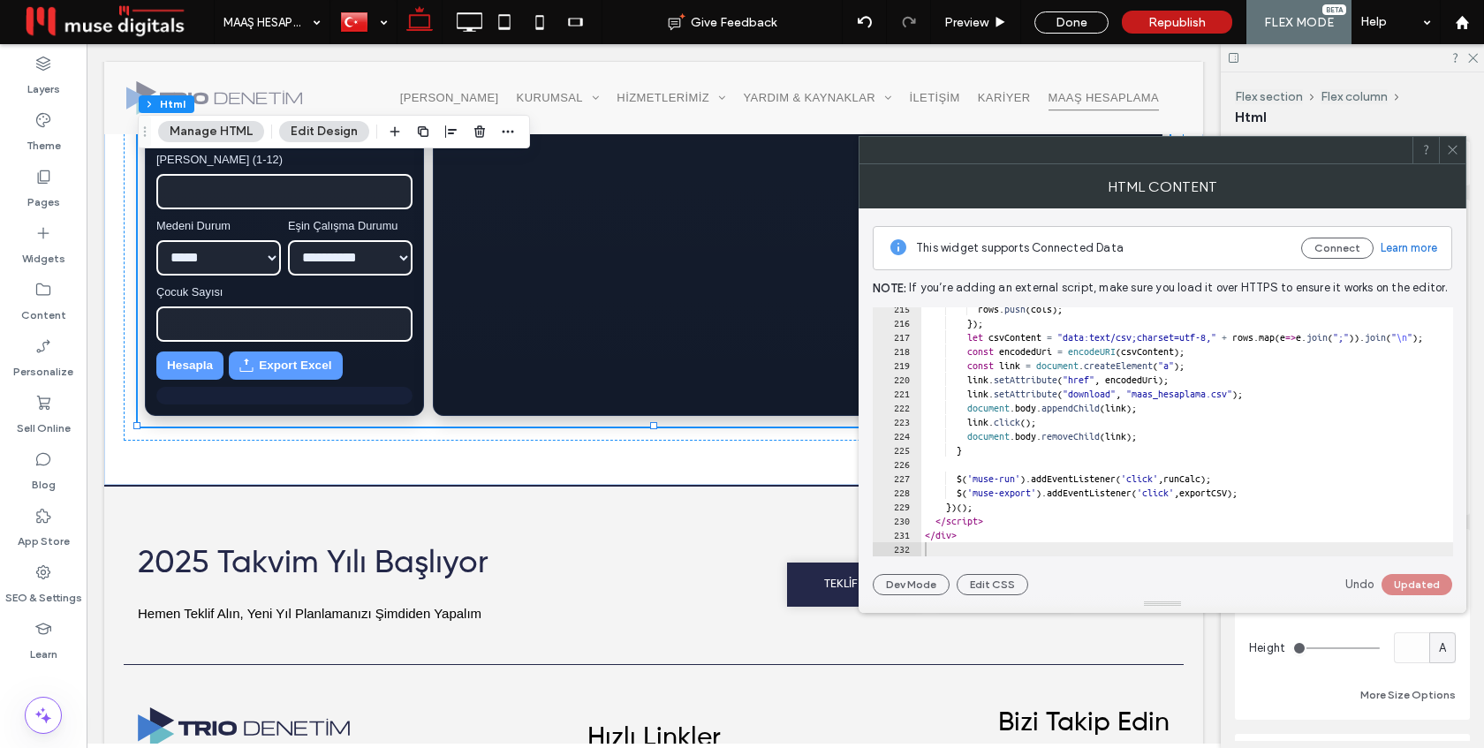
click at [1442, 152] on div at bounding box center [1452, 150] width 26 height 26
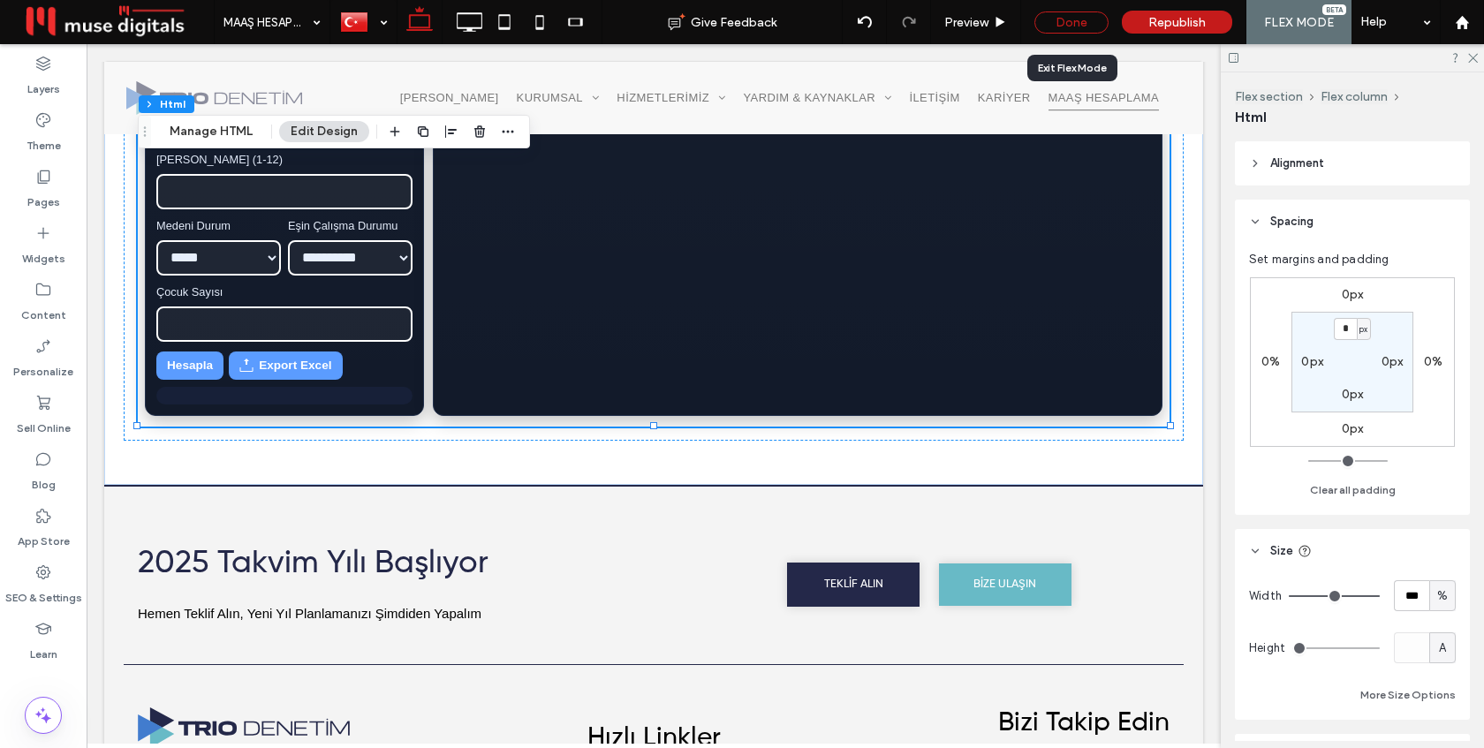
click at [1087, 27] on div "Done" at bounding box center [1071, 22] width 74 height 22
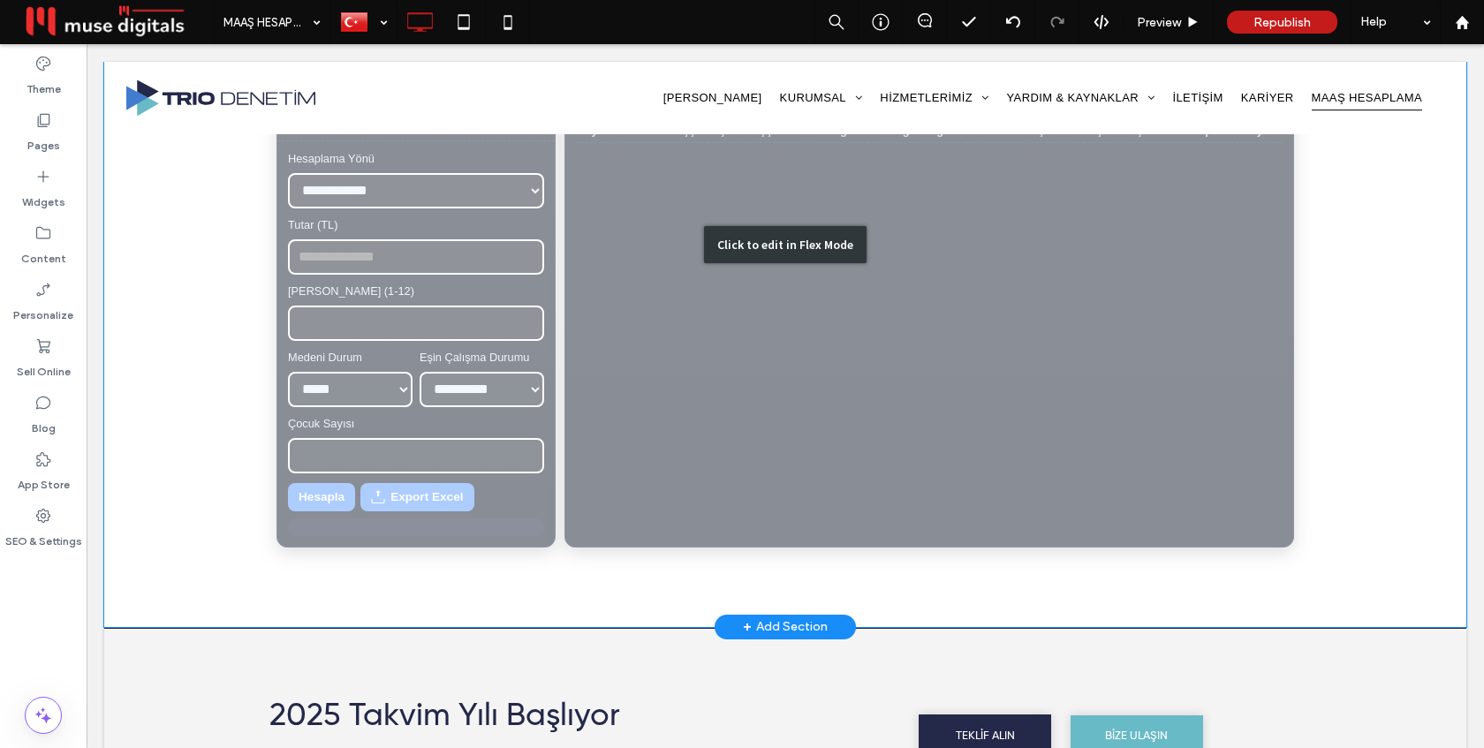
scroll to position [522, 0]
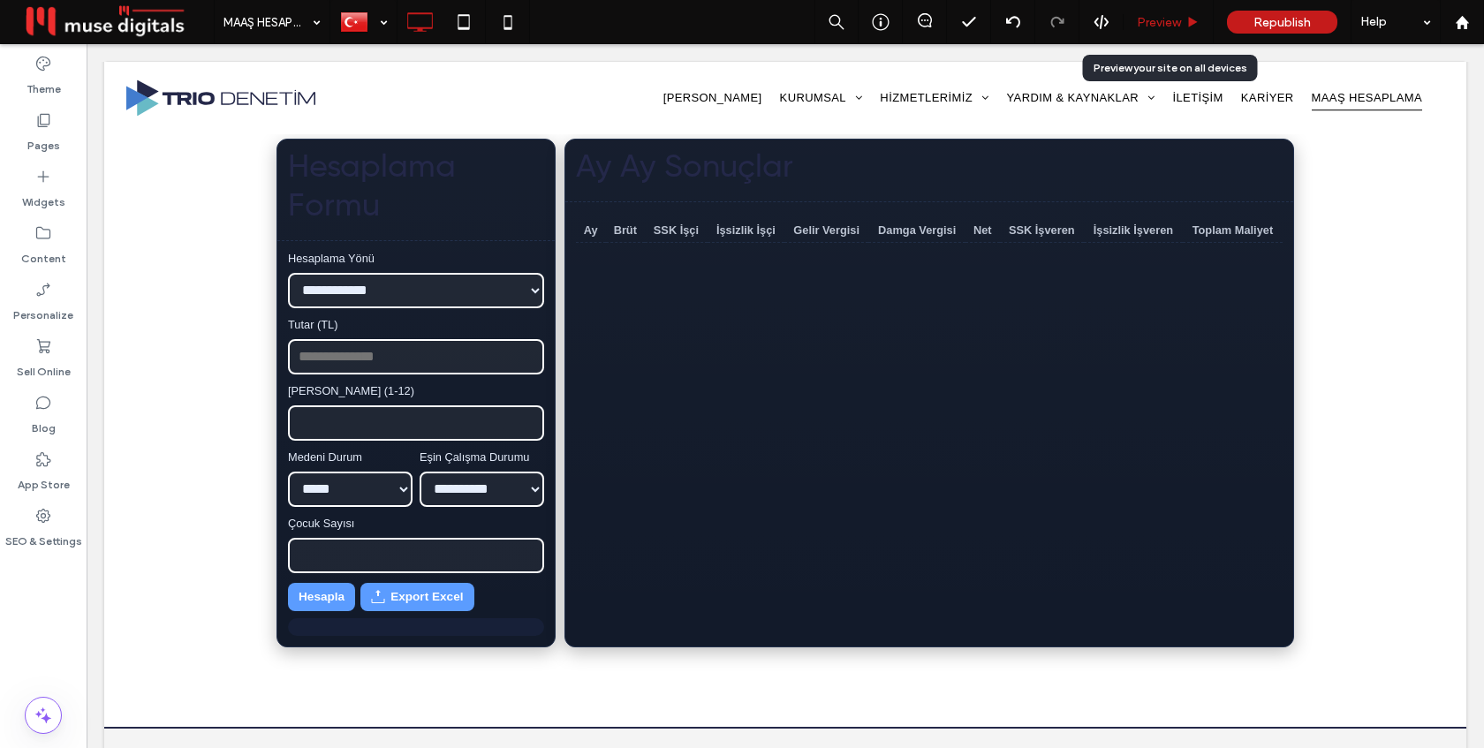
click at [1161, 17] on span "Preview" at bounding box center [1159, 22] width 44 height 15
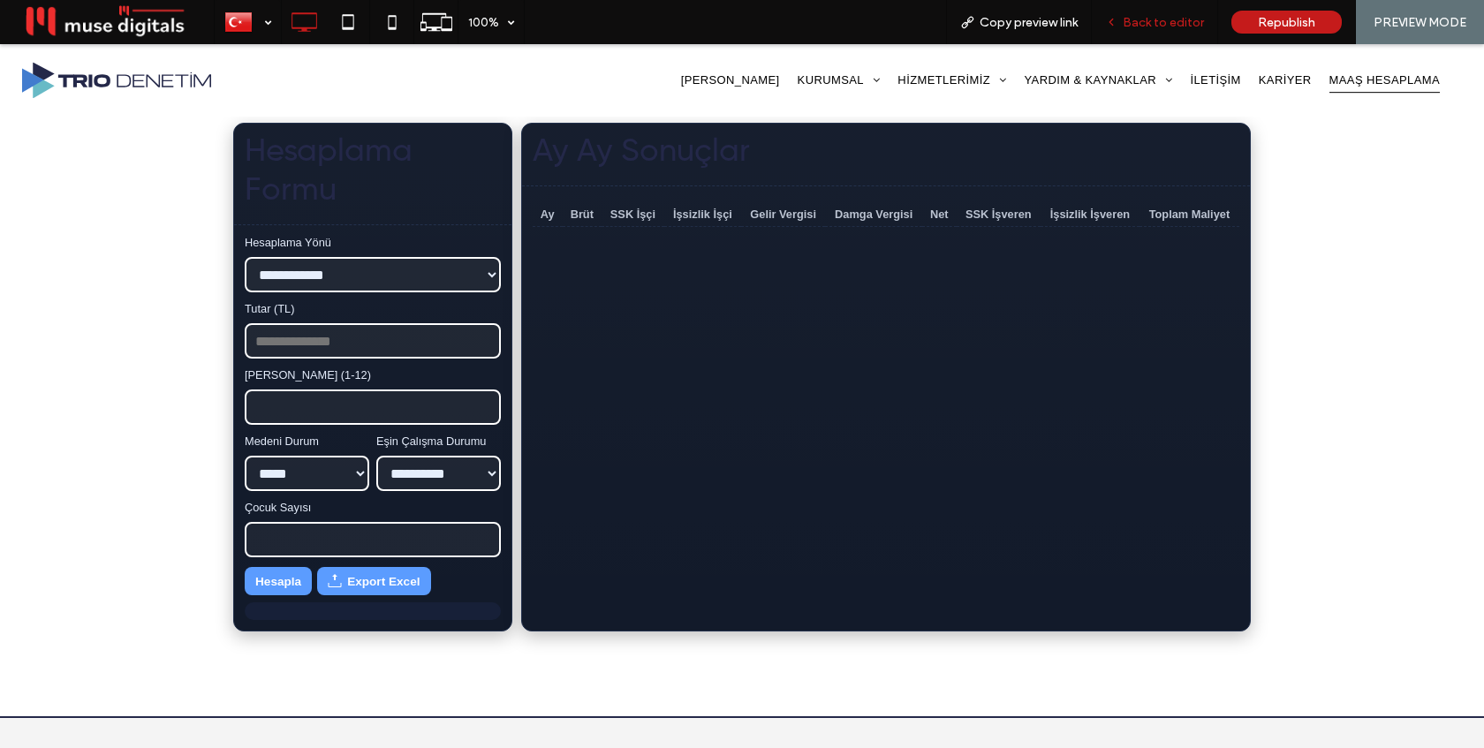
scroll to position [526, 0]
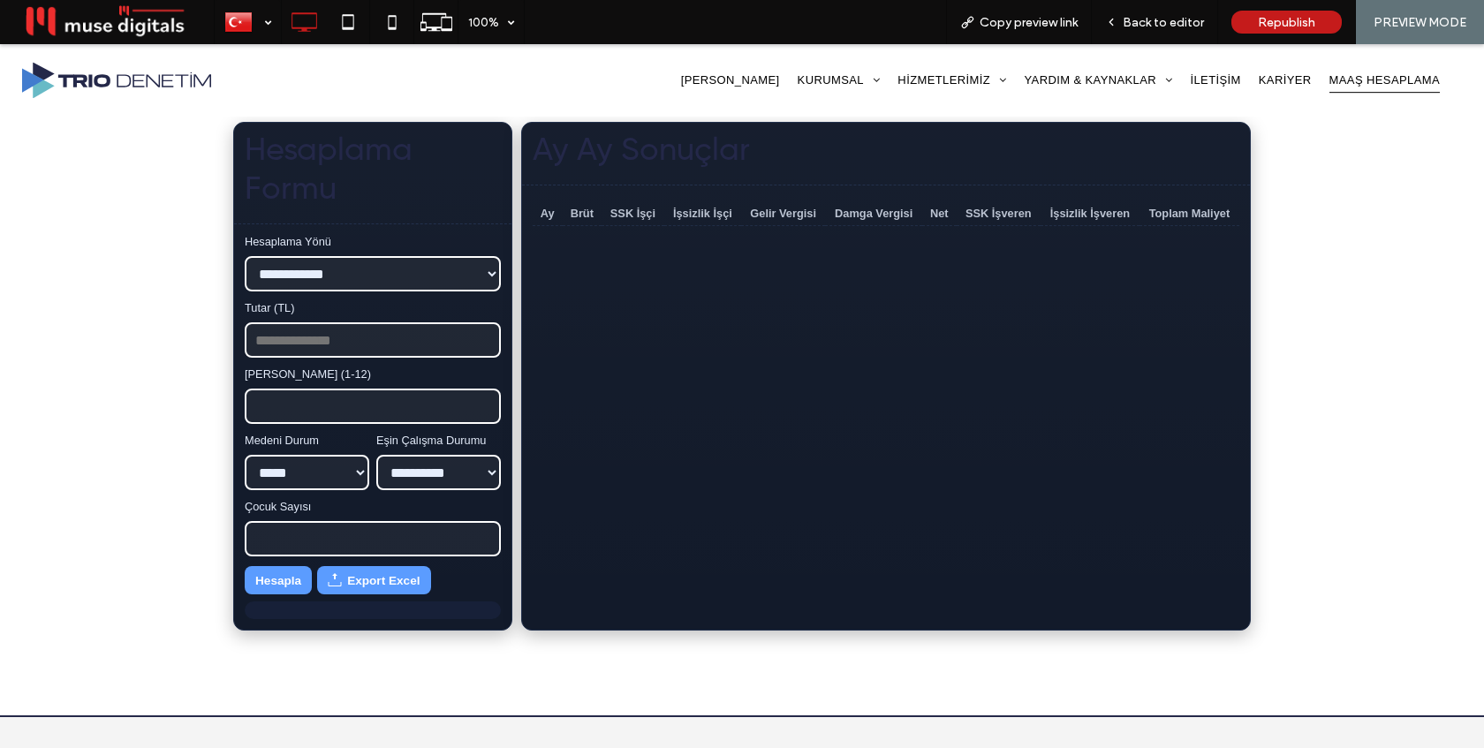
click at [311, 343] on input "Tutar (TL)" at bounding box center [373, 339] width 256 height 35
type input "*****"
click at [485, 403] on input "*" at bounding box center [373, 406] width 256 height 35
type input "*"
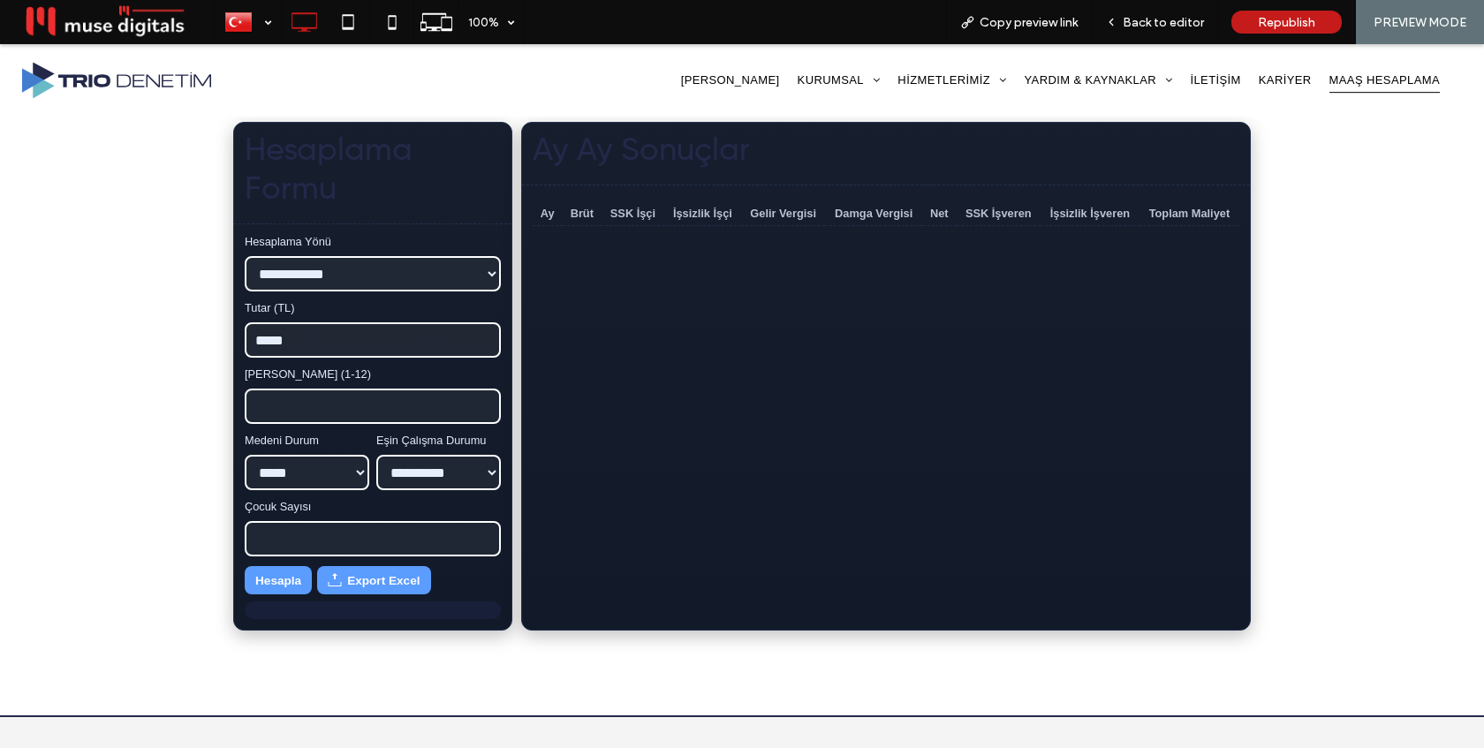
click at [485, 403] on input "*" at bounding box center [373, 406] width 256 height 35
click at [269, 577] on button "Hesapla" at bounding box center [278, 580] width 67 height 28
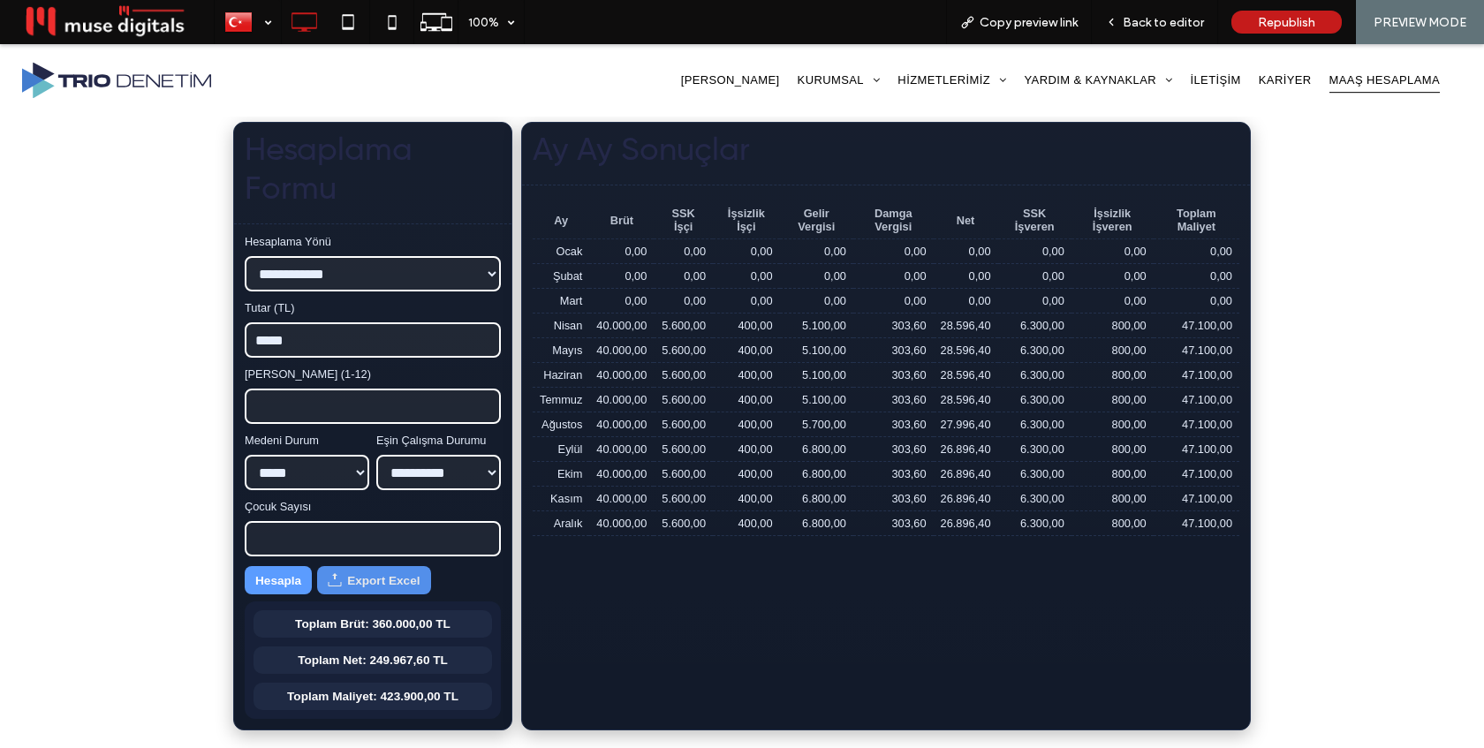
click at [376, 578] on button "Export Excel" at bounding box center [373, 580] width 113 height 28
click at [1138, 21] on span "Back to editor" at bounding box center [1163, 22] width 81 height 15
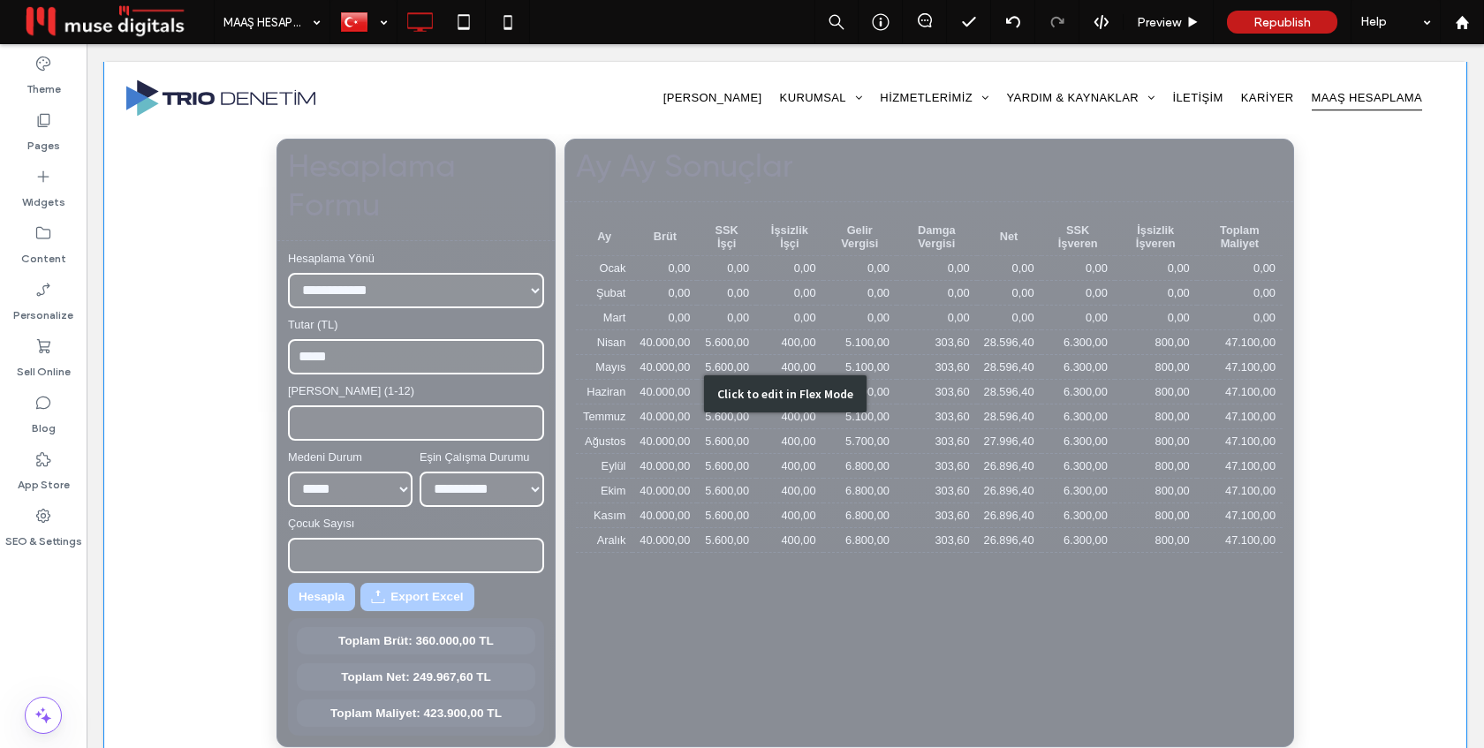
click at [576, 217] on div "Click to edit in Flex Mode" at bounding box center [785, 394] width 1362 height 864
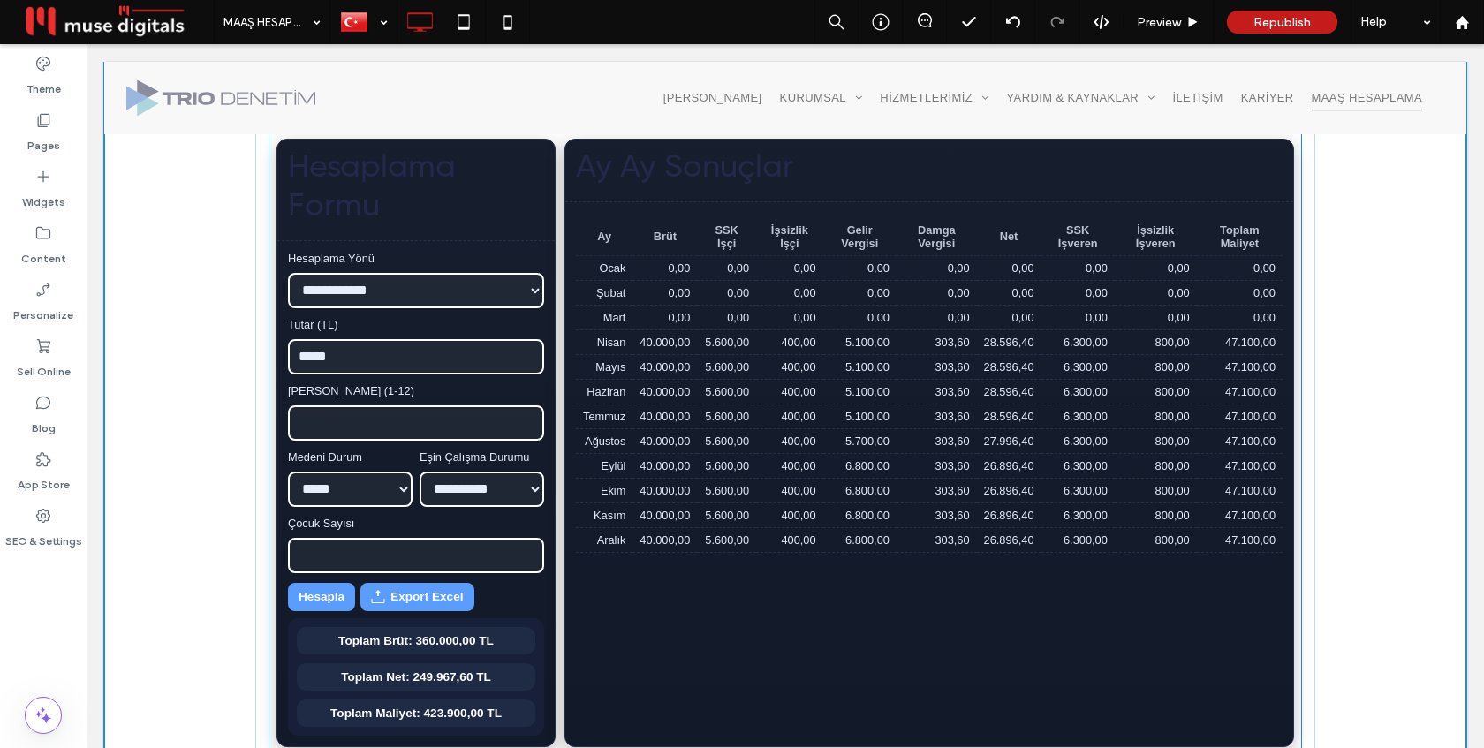
scroll to position [511, 0]
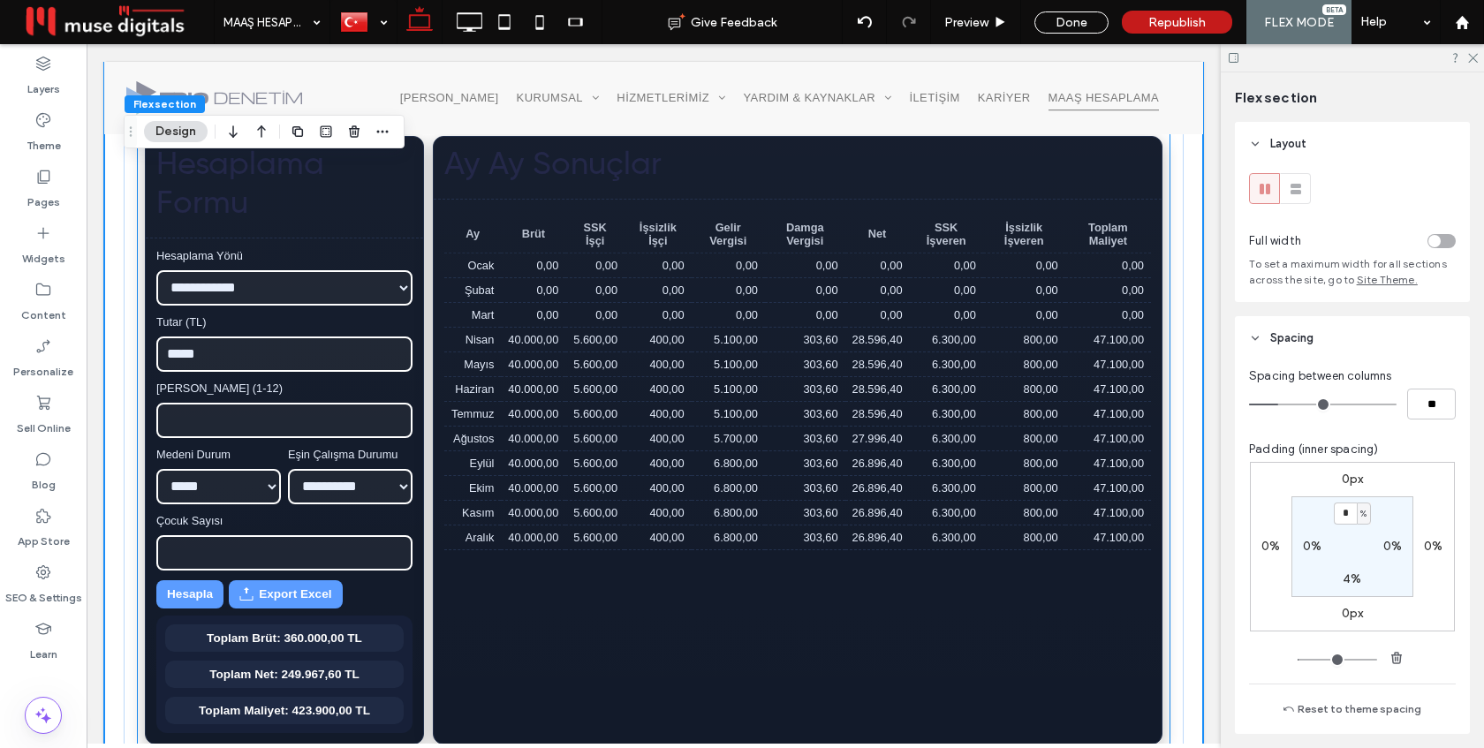
click at [317, 223] on h3 "Hesaplama Formu" at bounding box center [284, 185] width 256 height 78
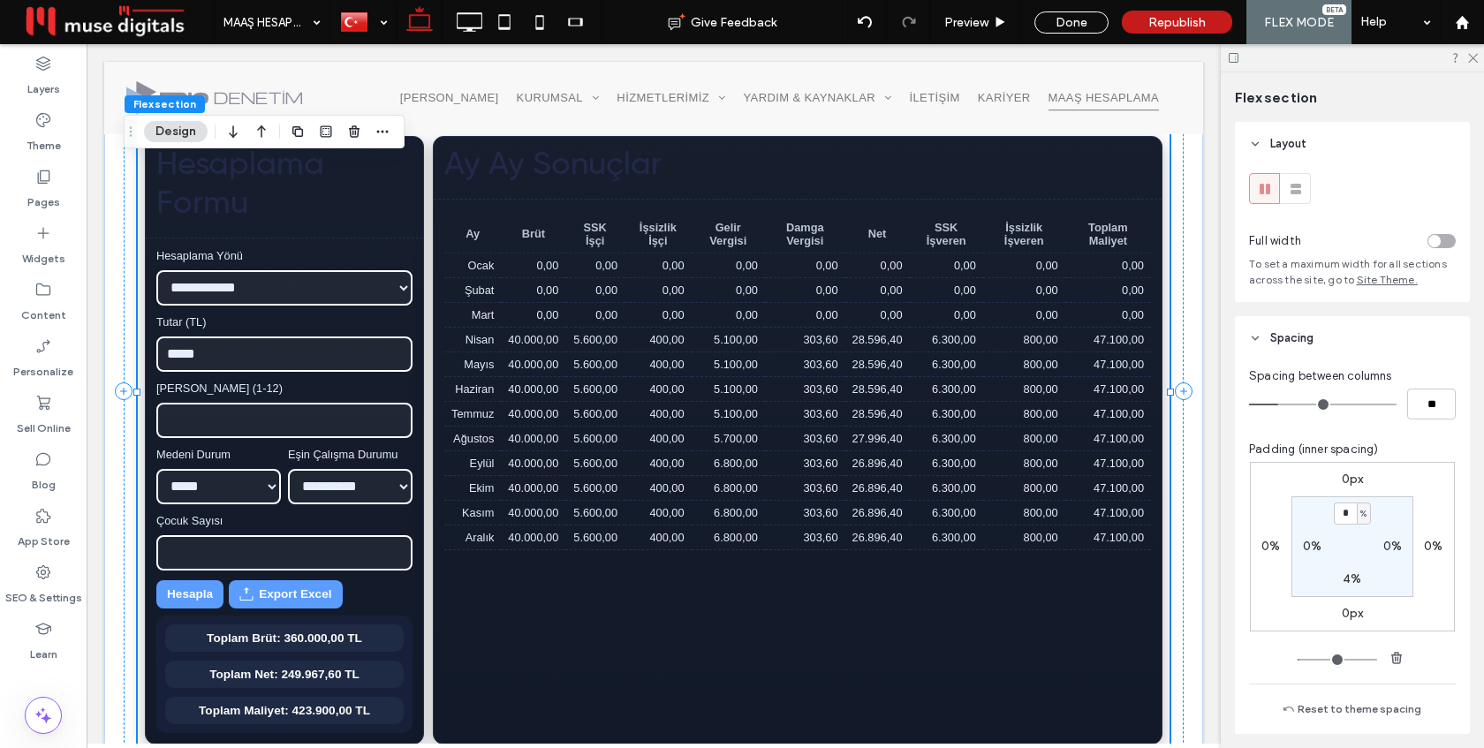
click at [317, 223] on div "**********" at bounding box center [654, 391] width 1032 height 727
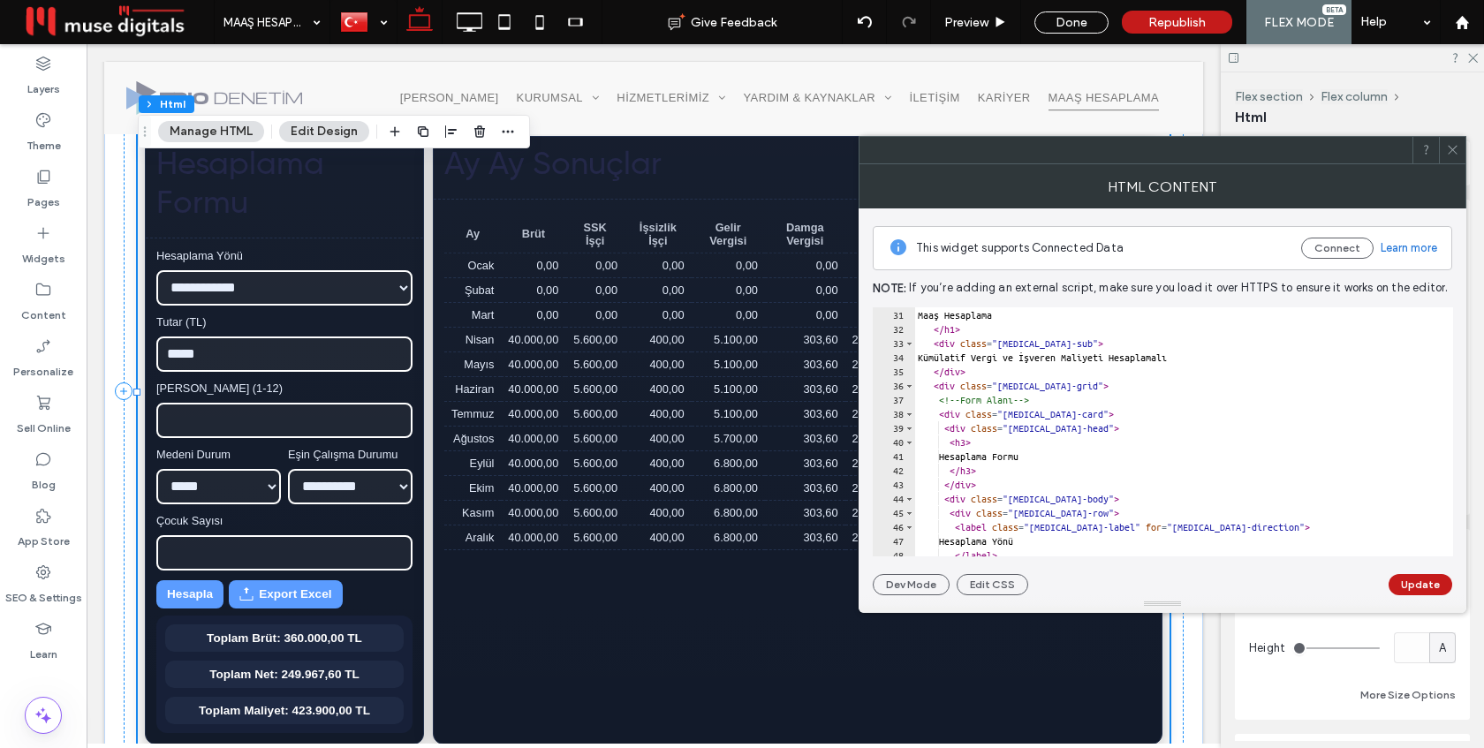
scroll to position [423, 0]
drag, startPoint x: 1120, startPoint y: 442, endPoint x: 982, endPoint y: 445, distance: 137.8
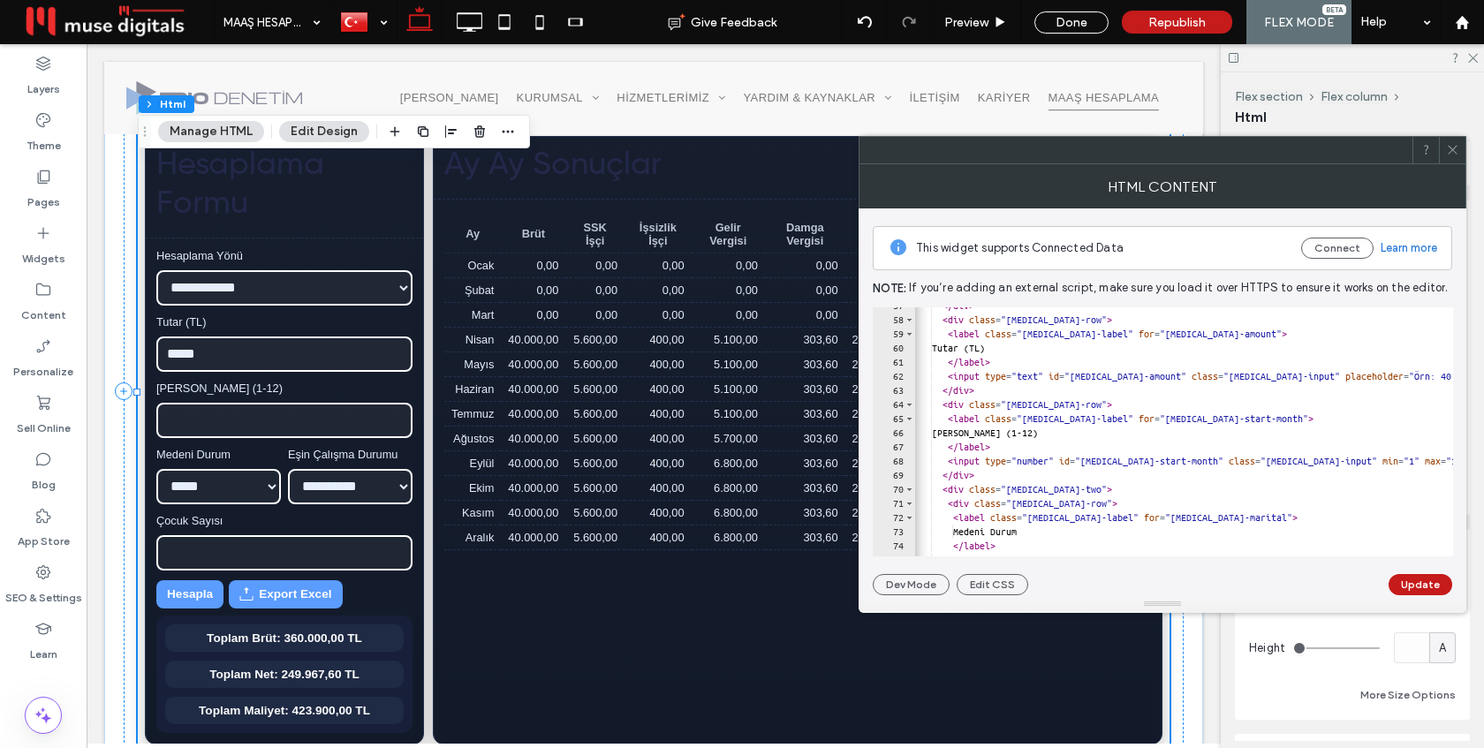
scroll to position [0, 0]
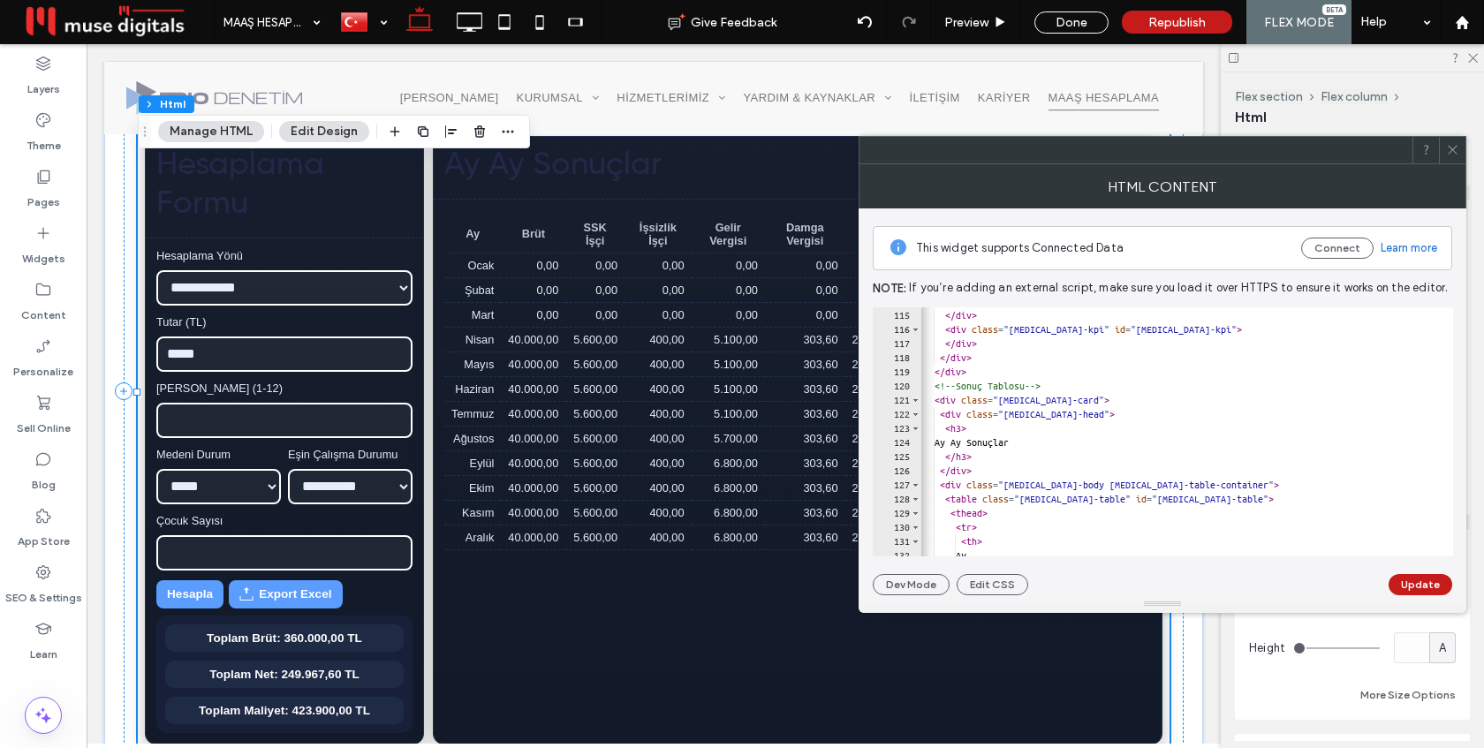
paste textarea "**********"
type textarea "**********"
click at [1418, 580] on button "Update" at bounding box center [1420, 584] width 64 height 21
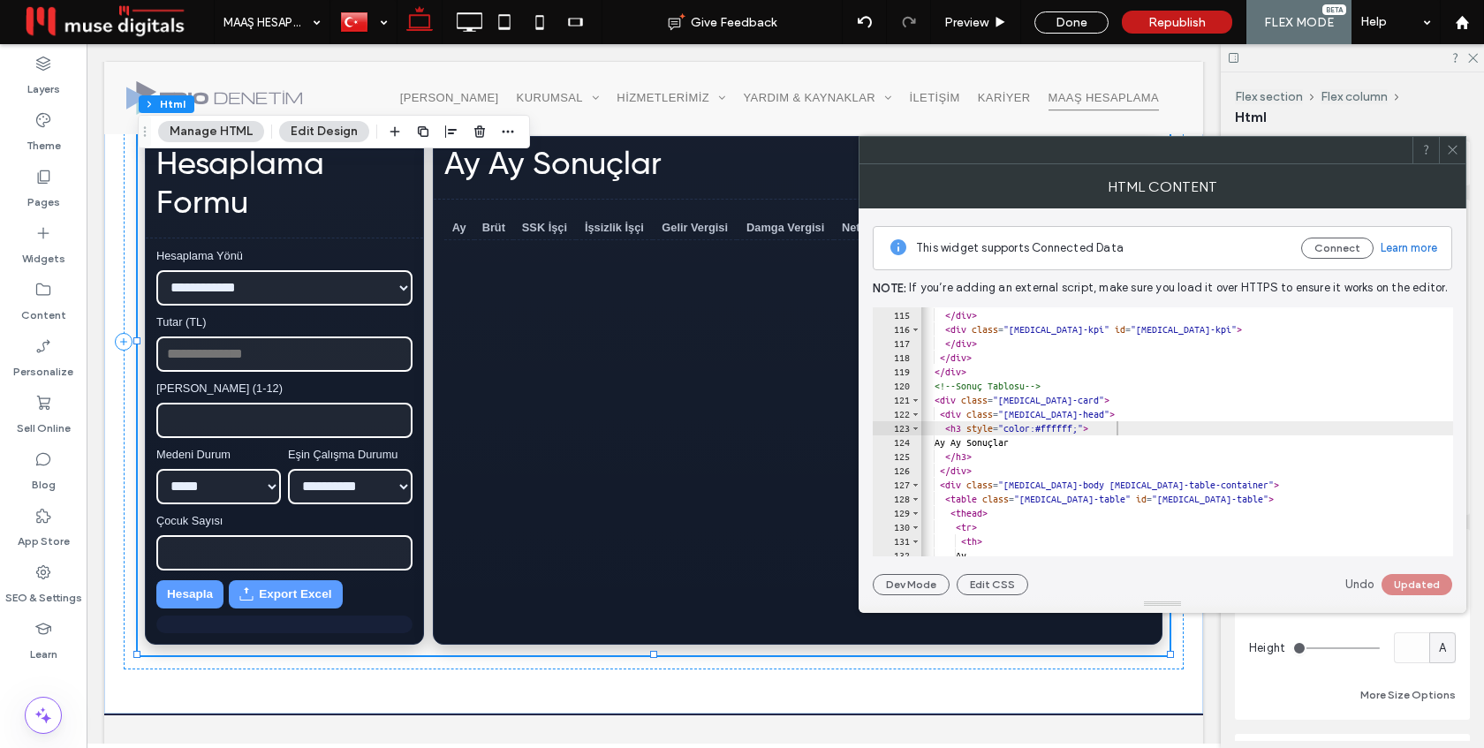
click at [1441, 155] on div at bounding box center [1452, 150] width 26 height 26
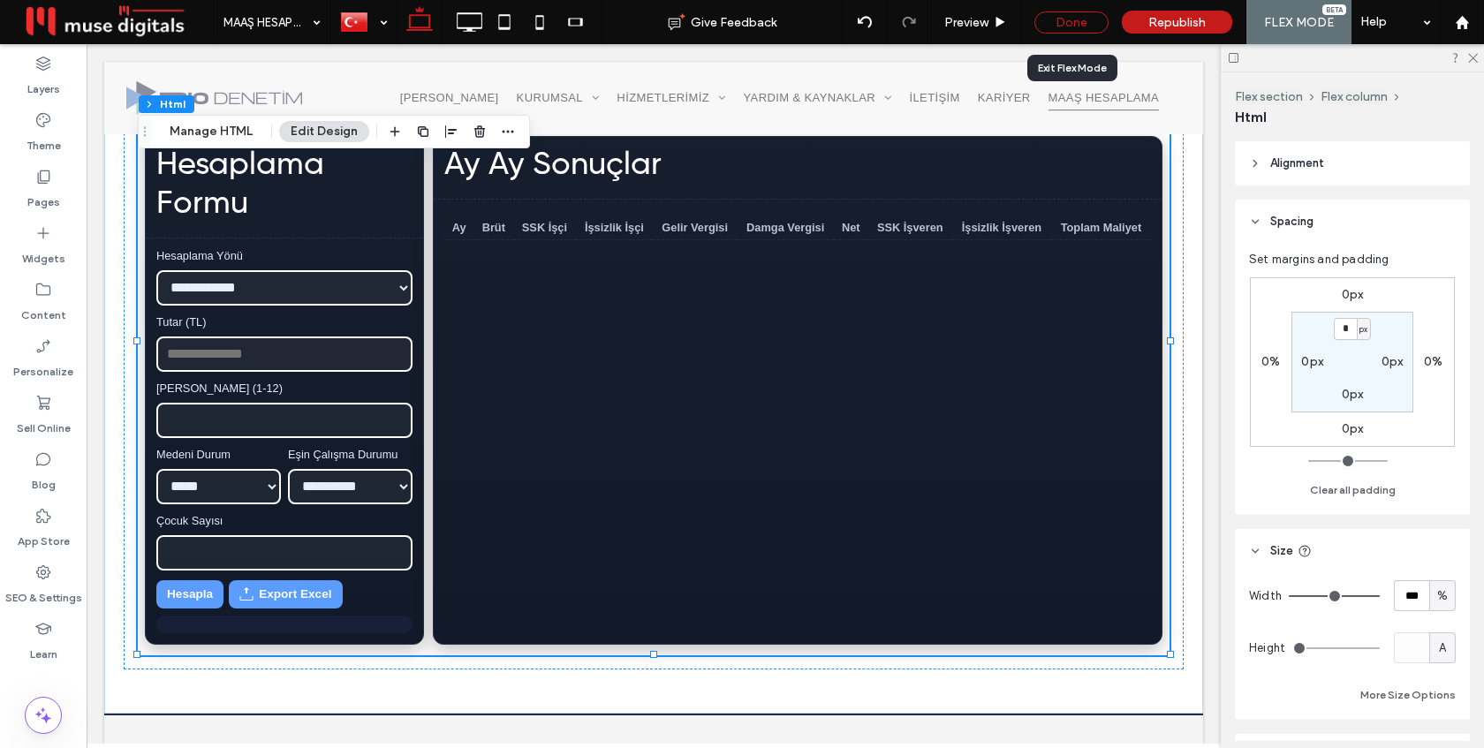
click at [1071, 18] on div "Done" at bounding box center [1071, 22] width 74 height 22
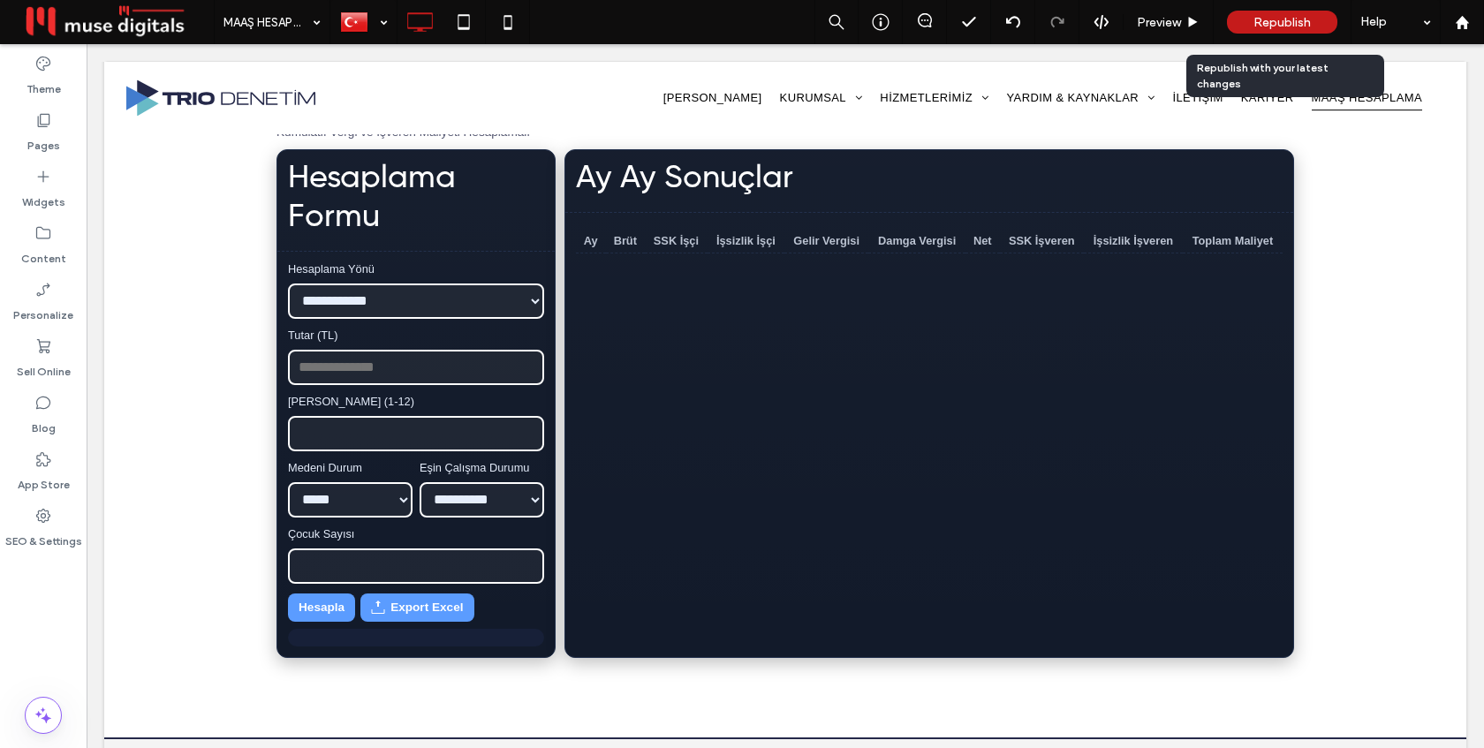
click at [1253, 21] on span "Republish" at bounding box center [1281, 22] width 57 height 15
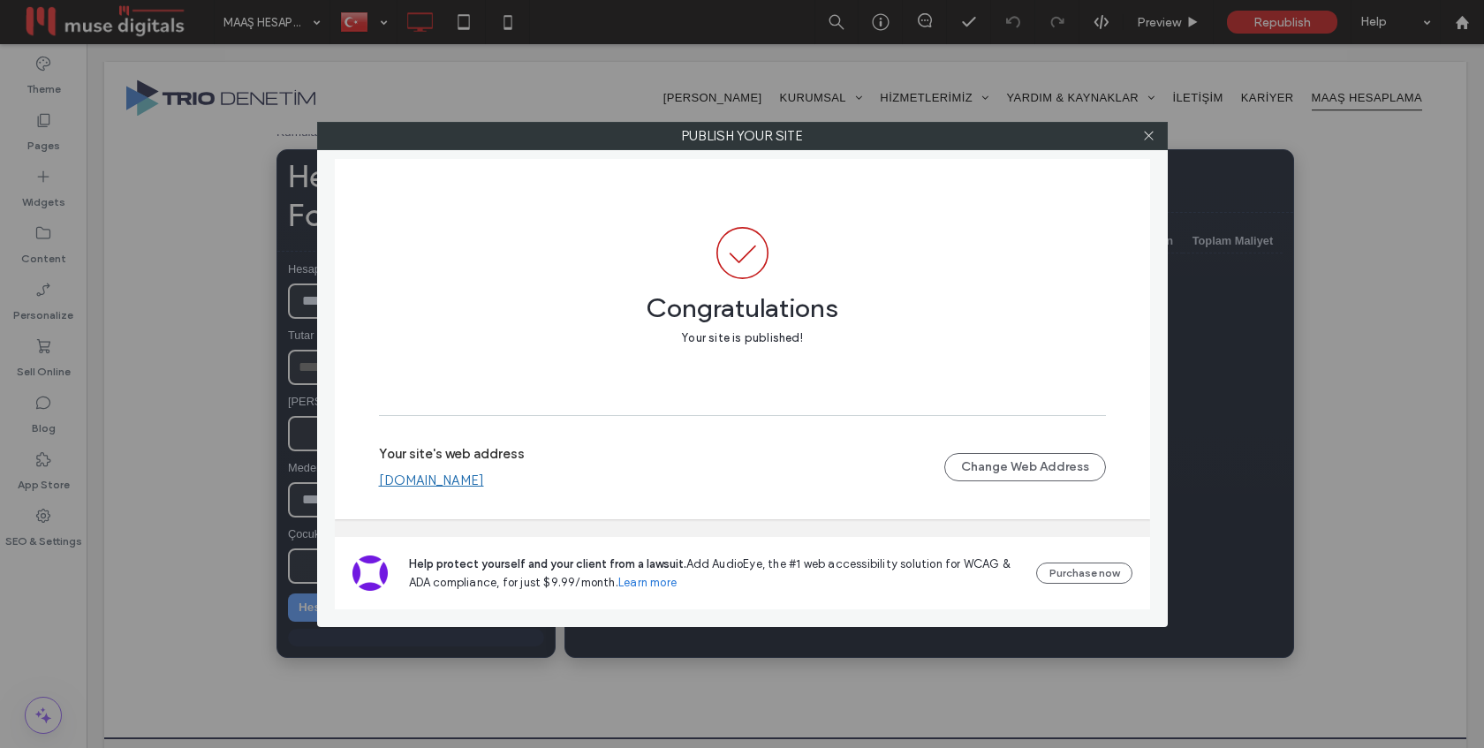
click at [447, 488] on div "Your site's web address www.triodenetim.com Change Web Address" at bounding box center [742, 467] width 727 height 57
click at [449, 482] on link "[DOMAIN_NAME]" at bounding box center [431, 481] width 105 height 16
click at [1146, 135] on icon at bounding box center [1148, 135] width 13 height 13
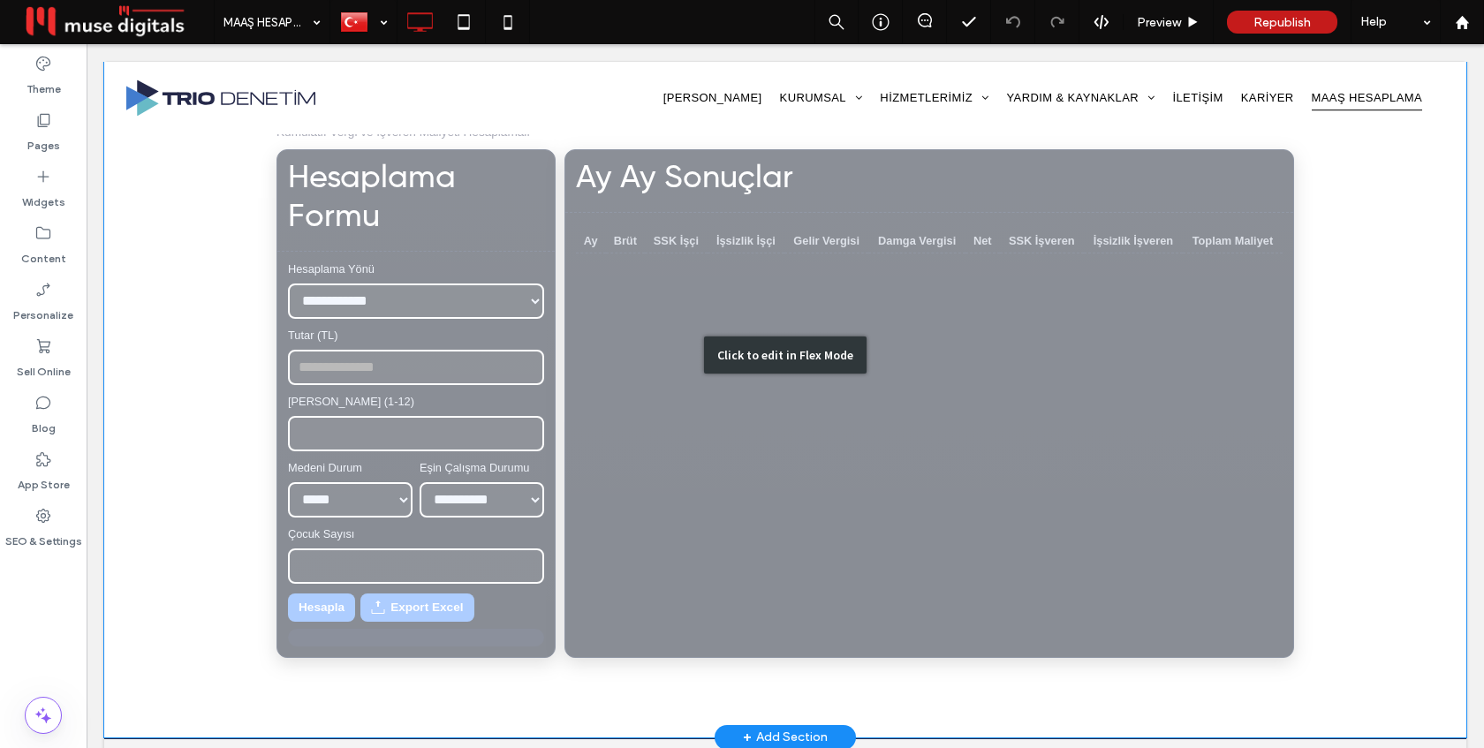
click at [972, 287] on div "Click to edit in Flex Mode" at bounding box center [785, 355] width 1362 height 764
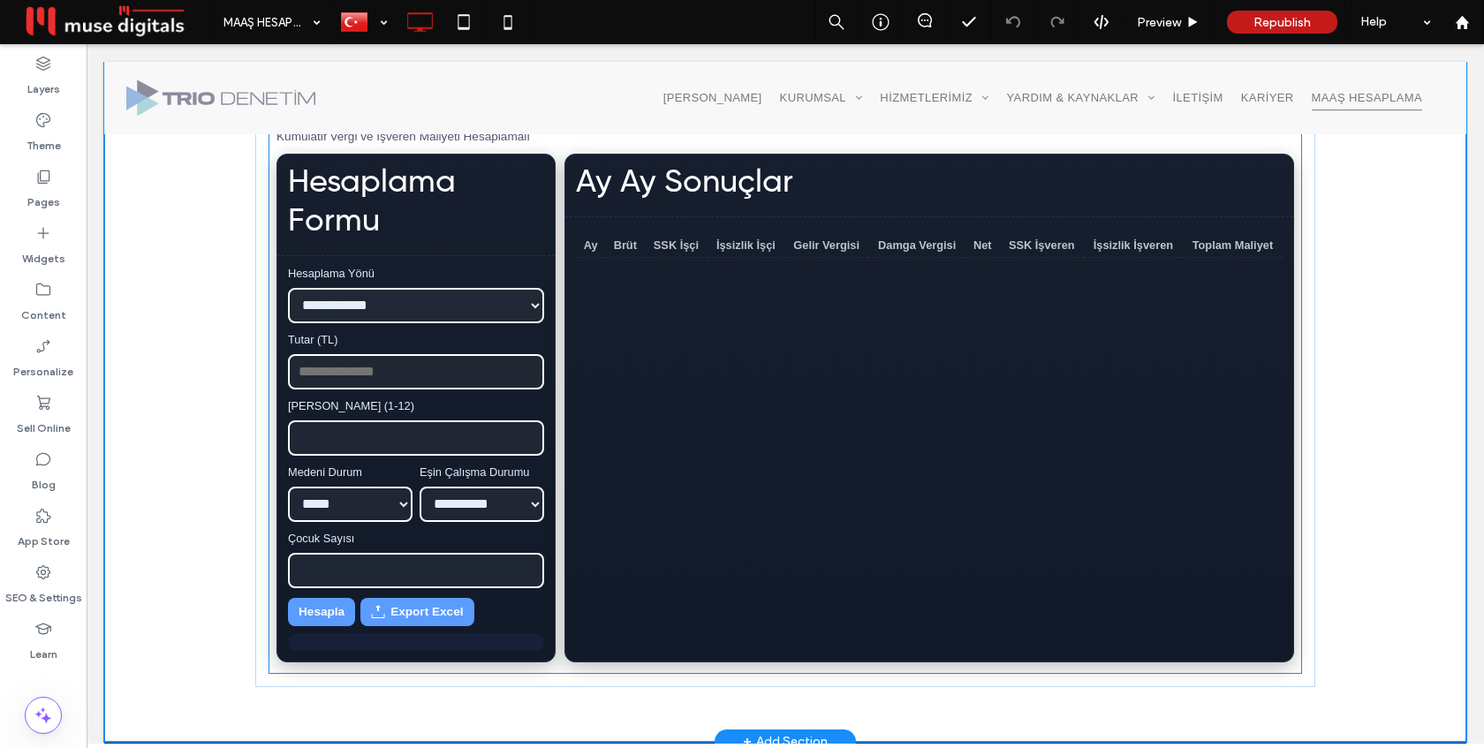
scroll to position [501, 0]
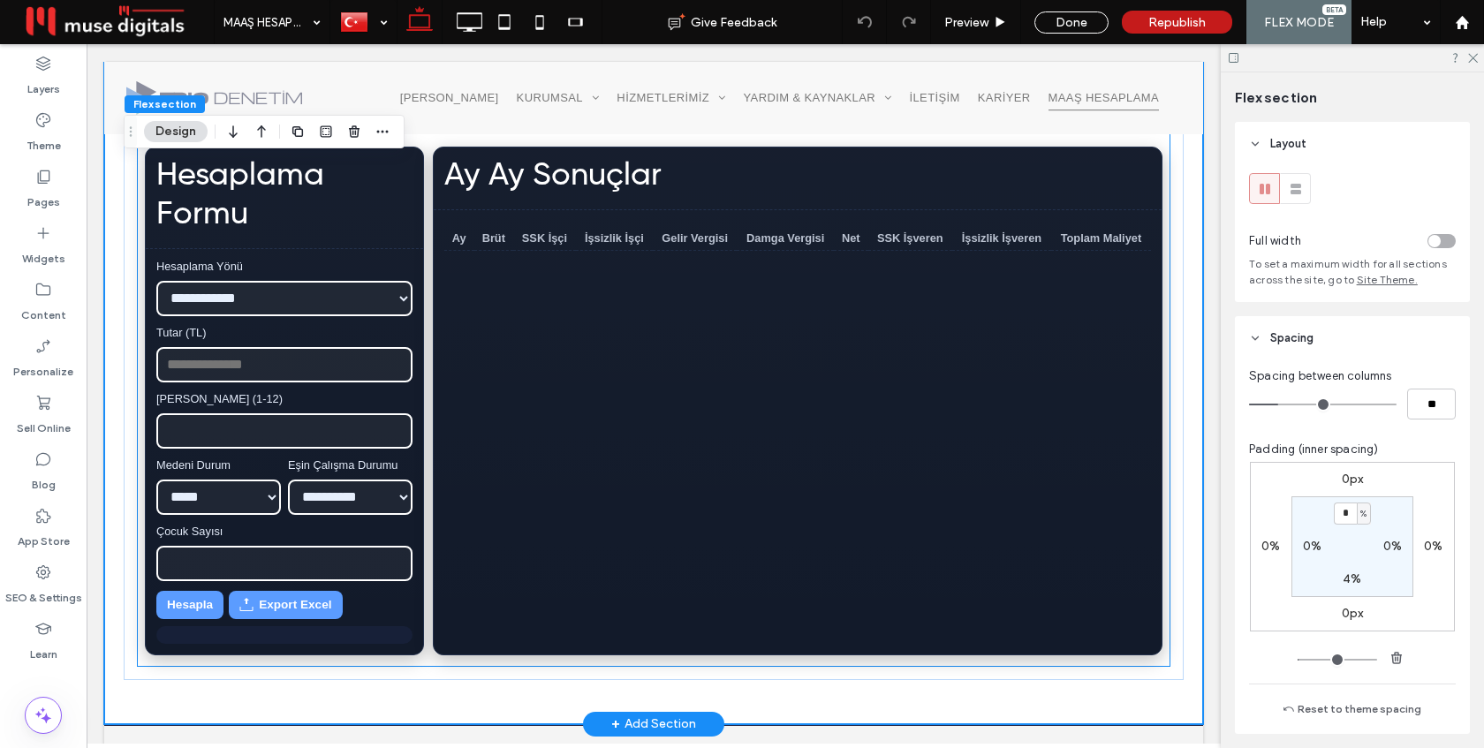
click at [899, 302] on div "Ay Ay Sonuçlar Ay Brüt SSK İşçi İşsizlik İşçi Gelir Vergisi Damga Vergisi Net S…" at bounding box center [798, 401] width 730 height 509
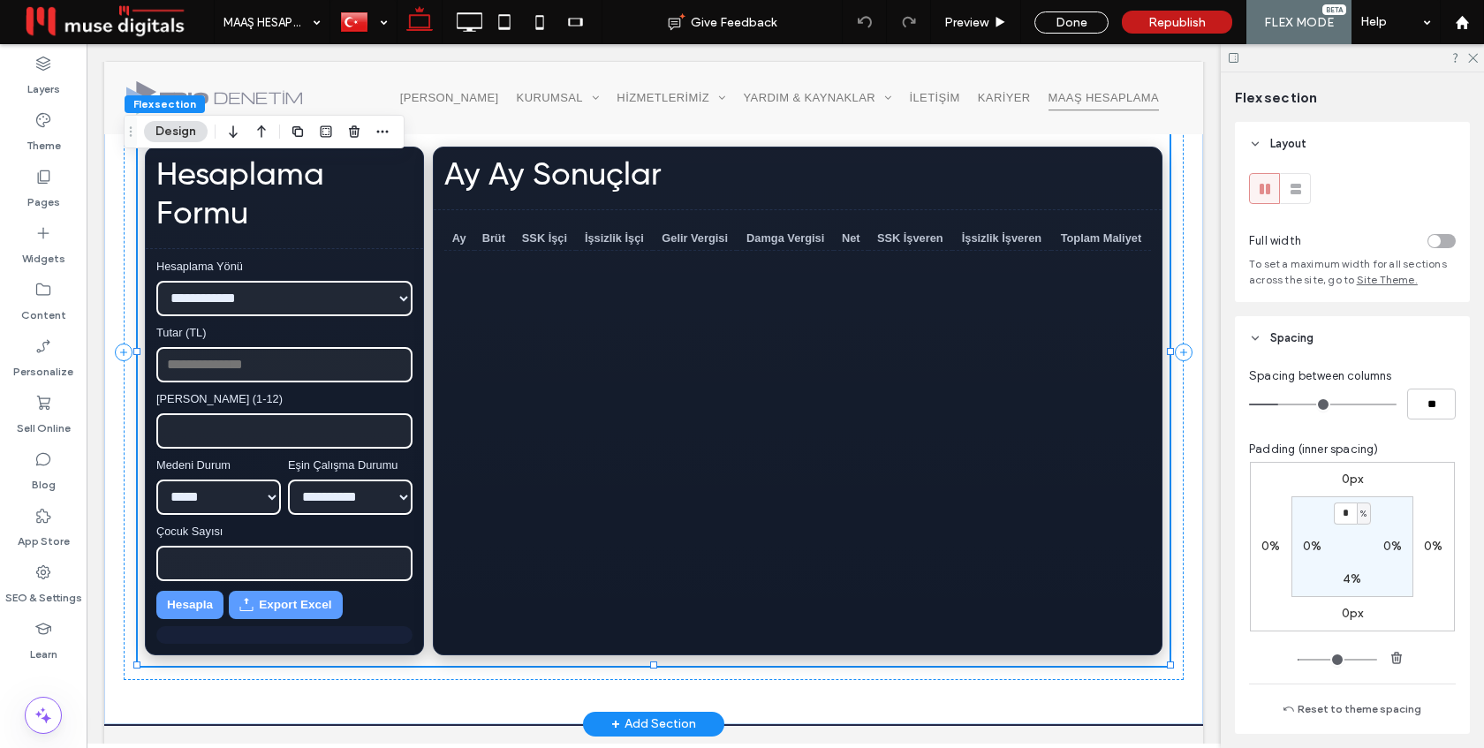
click at [899, 302] on div "**********" at bounding box center [654, 352] width 1032 height 627
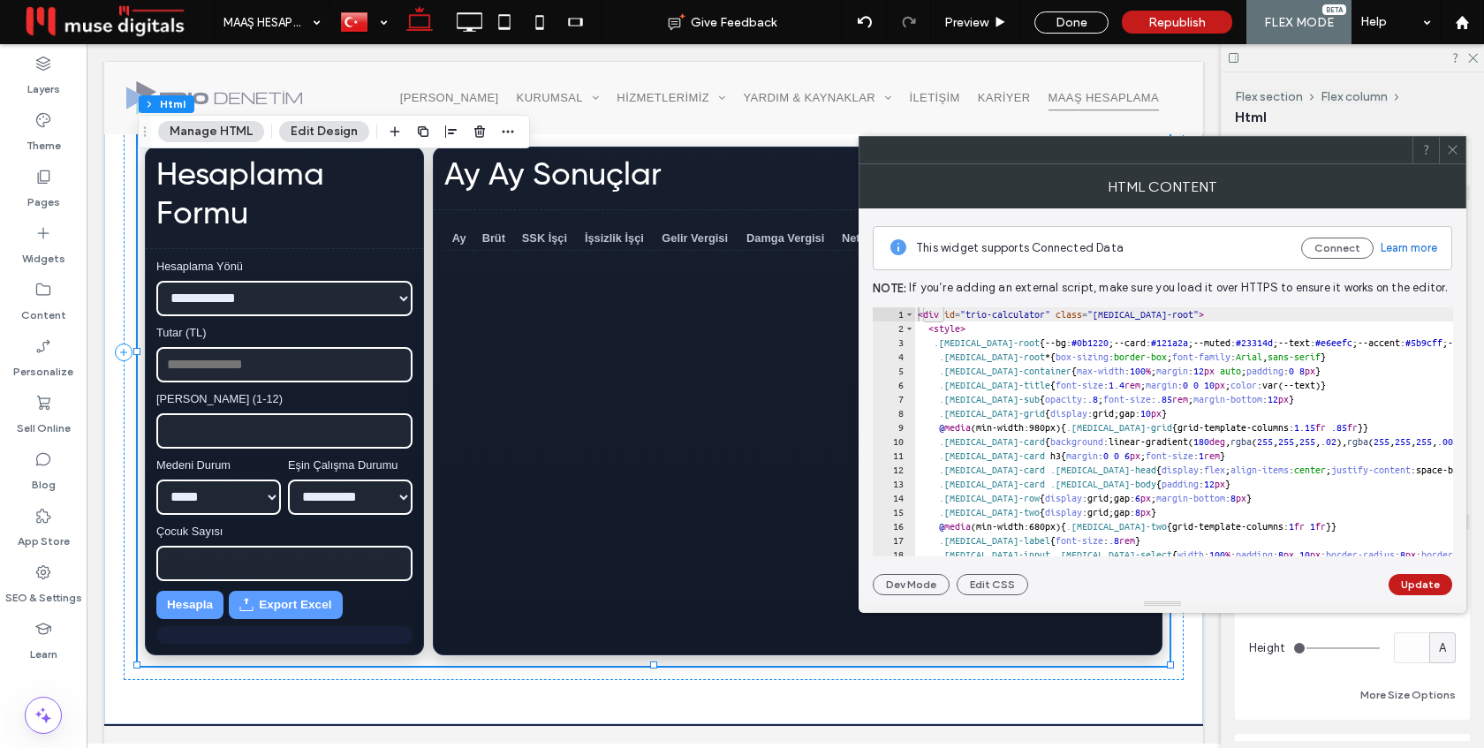
type textarea "********* *******"
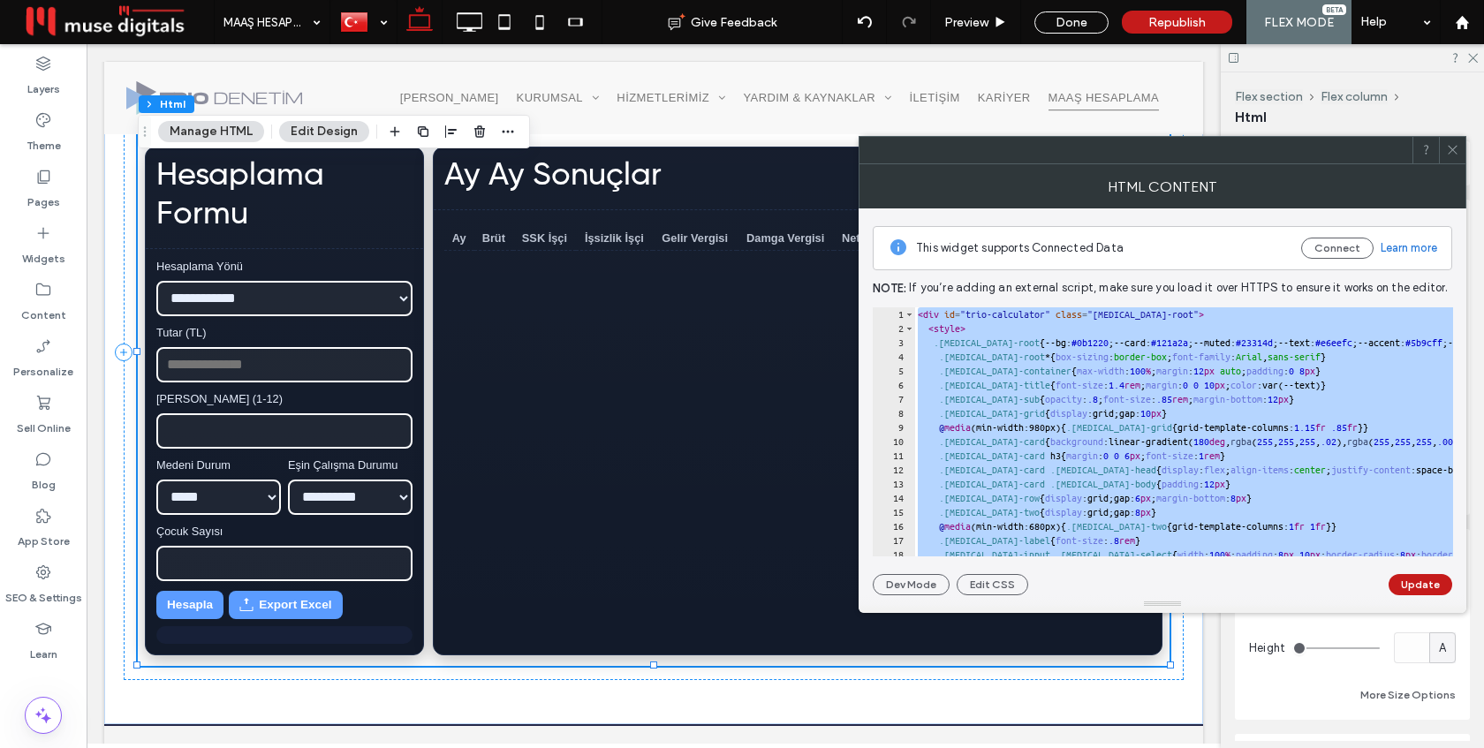
paste textarea "Cursor at row 276"
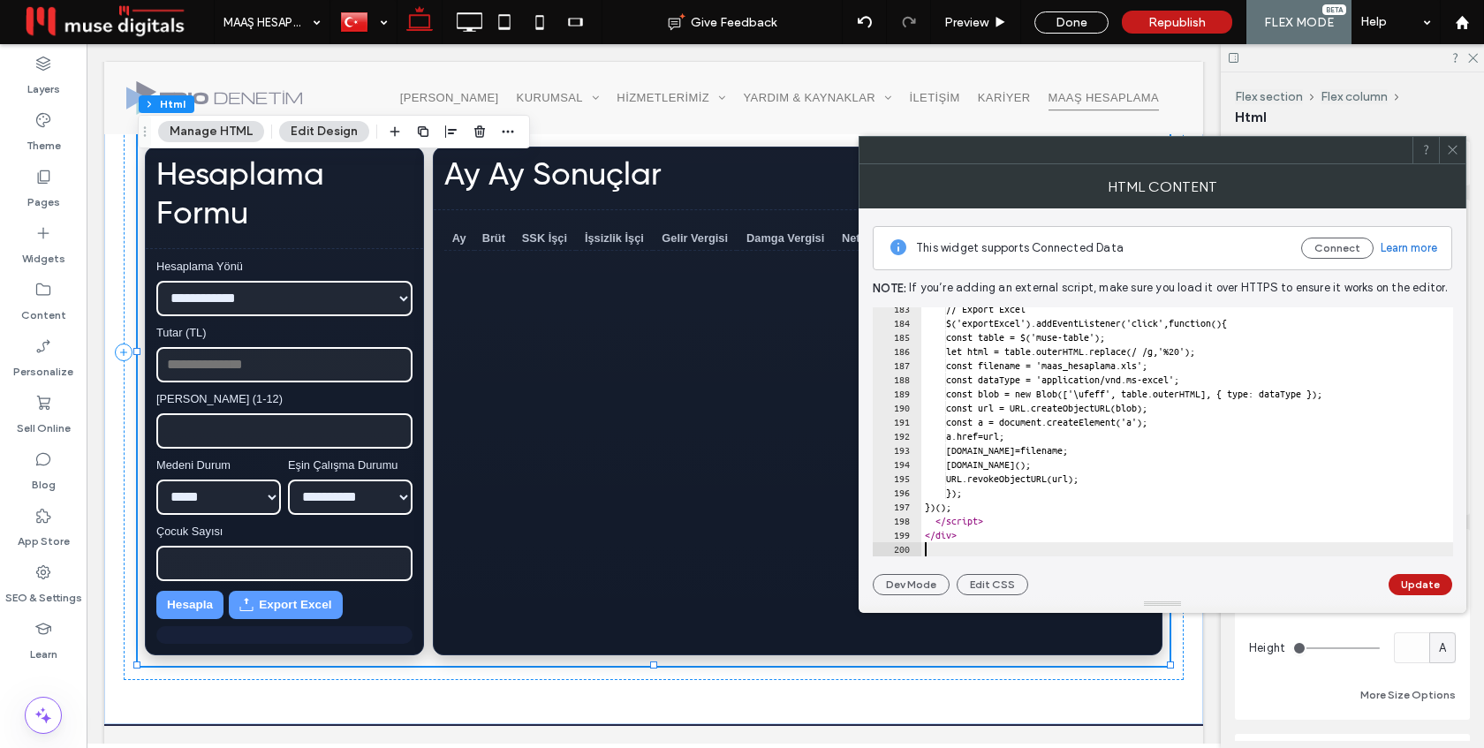
scroll to position [2577, 0]
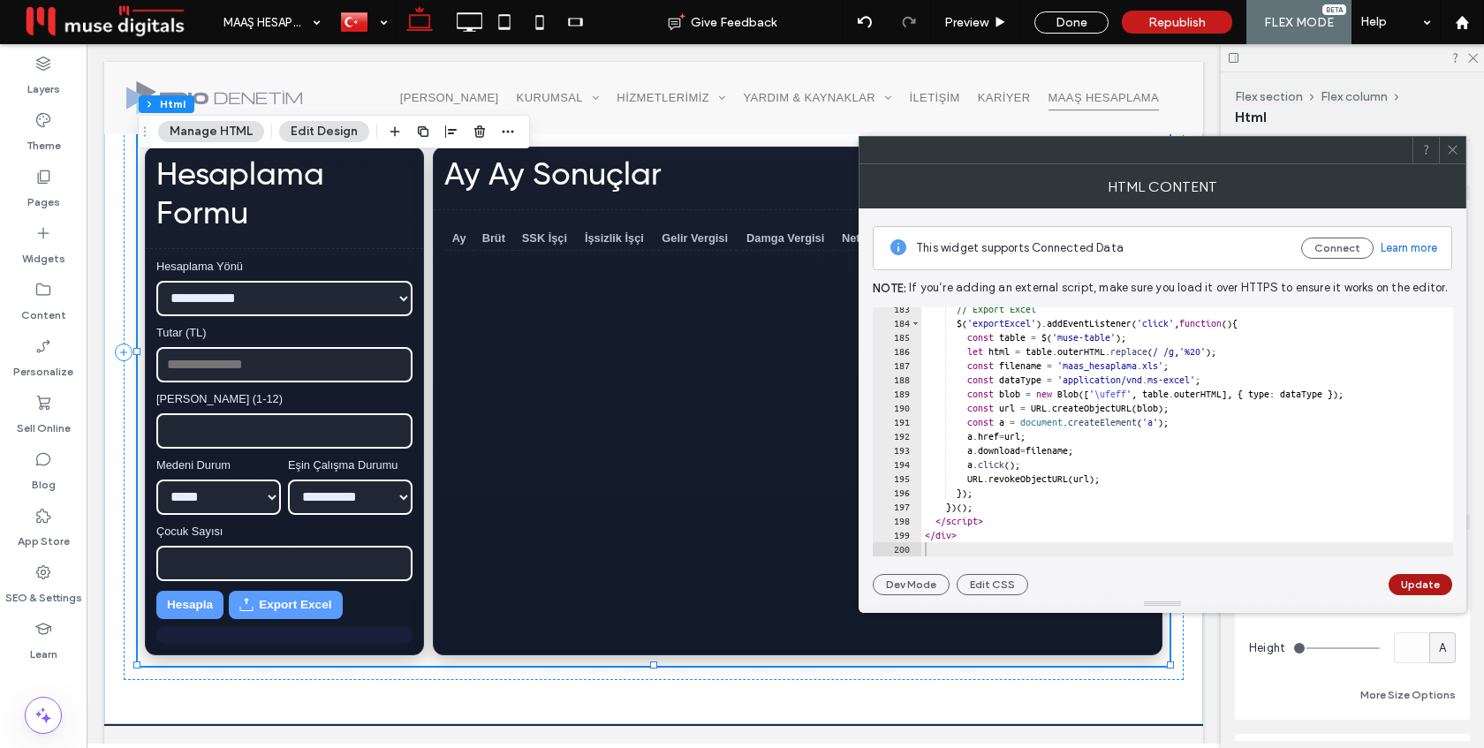
click at [1422, 582] on button "Update" at bounding box center [1420, 584] width 64 height 21
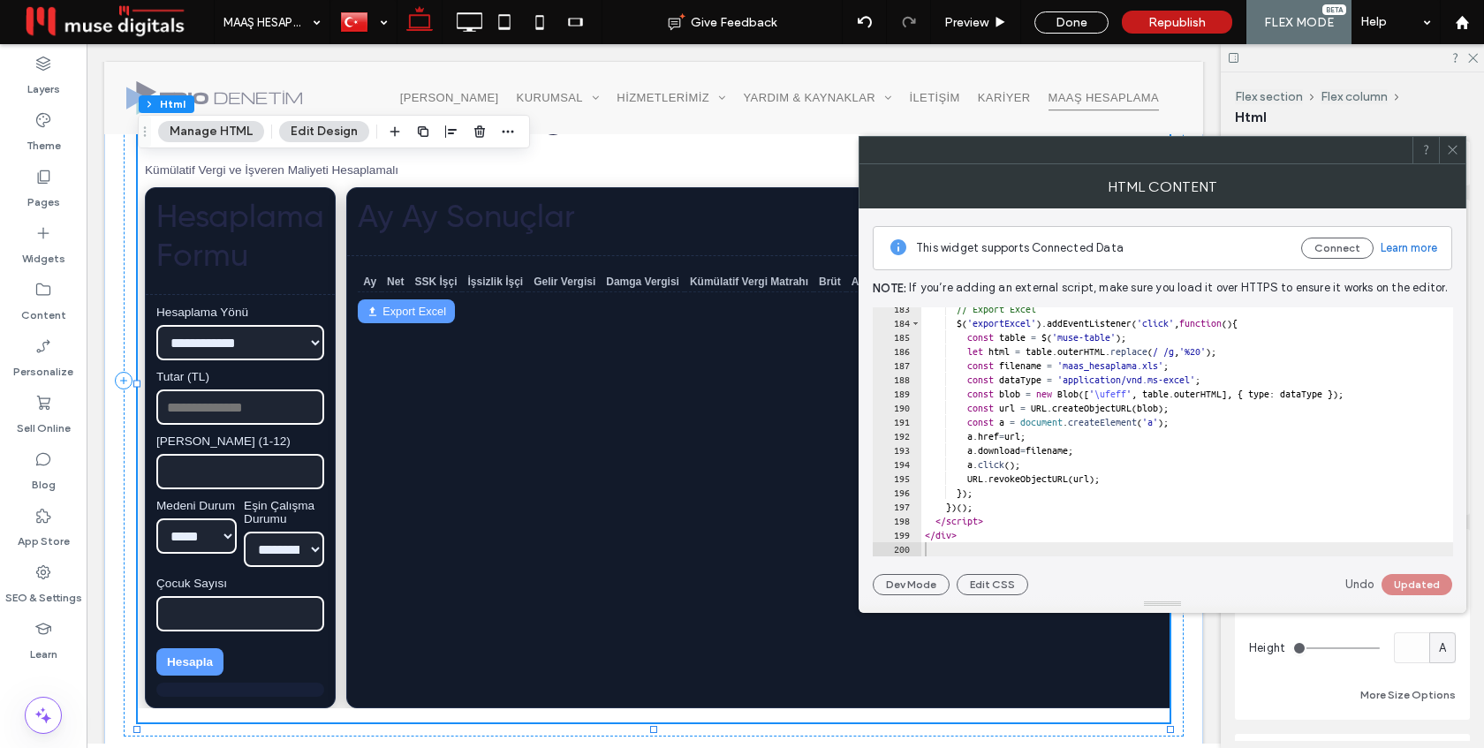
click at [1453, 148] on use at bounding box center [1452, 150] width 9 height 9
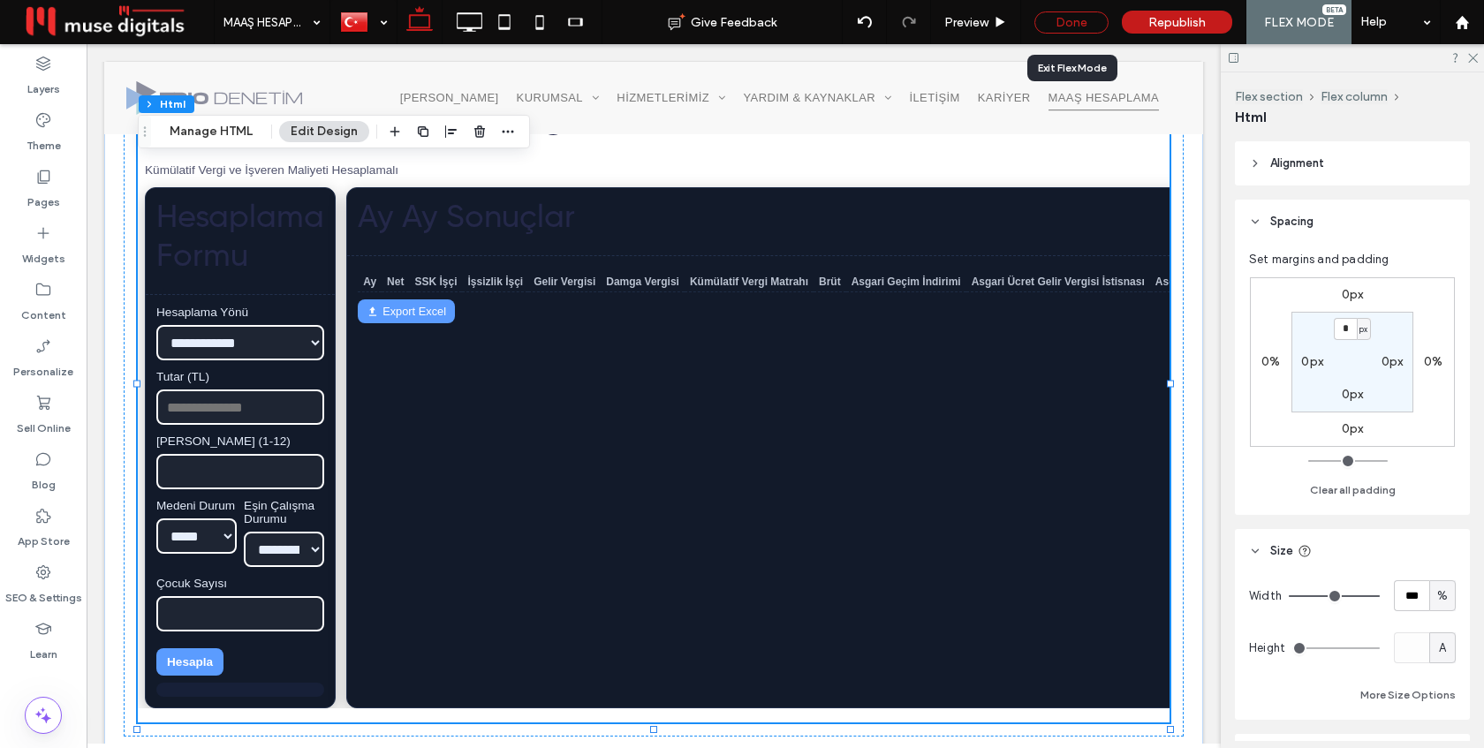
click at [1083, 22] on div "Done" at bounding box center [1071, 22] width 74 height 22
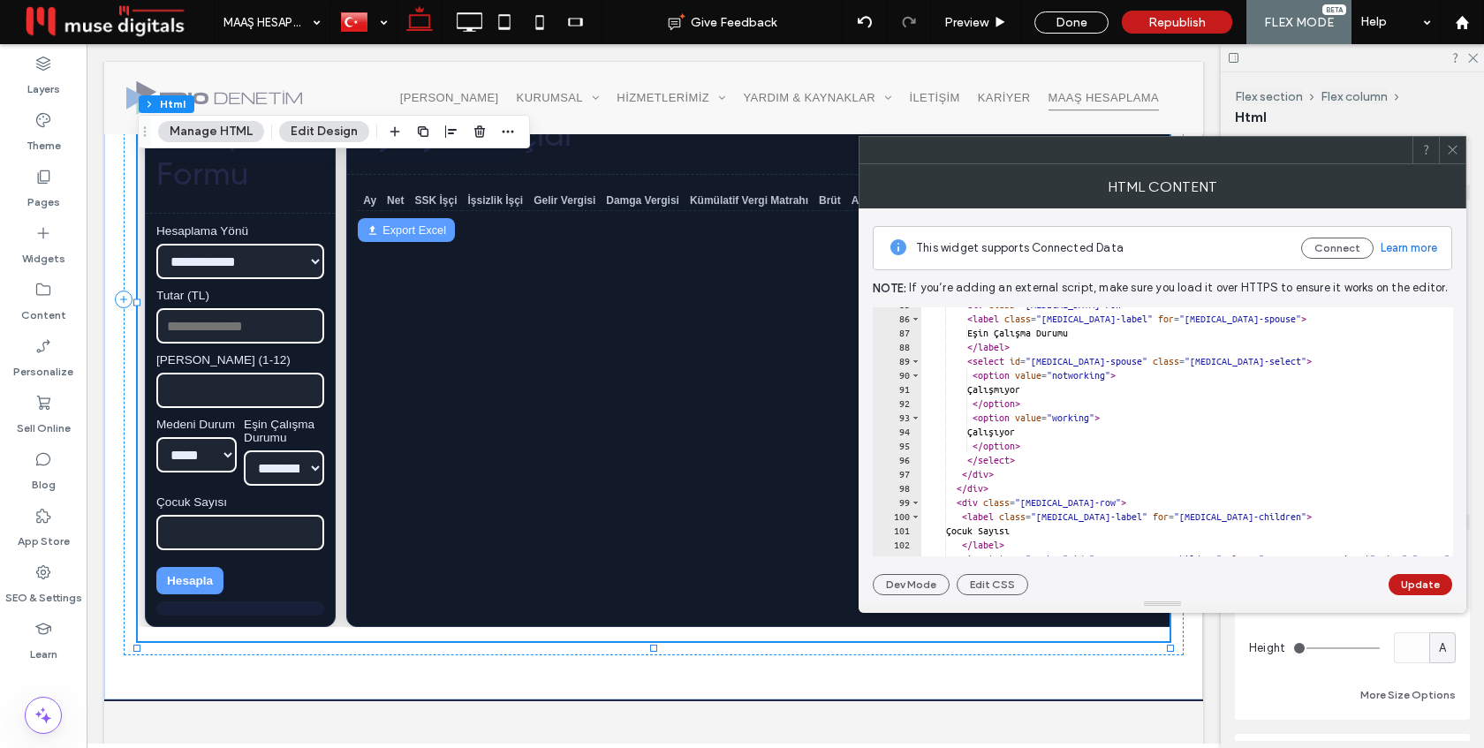
scroll to position [1197, 0]
drag, startPoint x: 1059, startPoint y: 333, endPoint x: 995, endPoint y: 332, distance: 64.5
type textarea "*********"
click at [1411, 582] on button "Update" at bounding box center [1420, 584] width 64 height 21
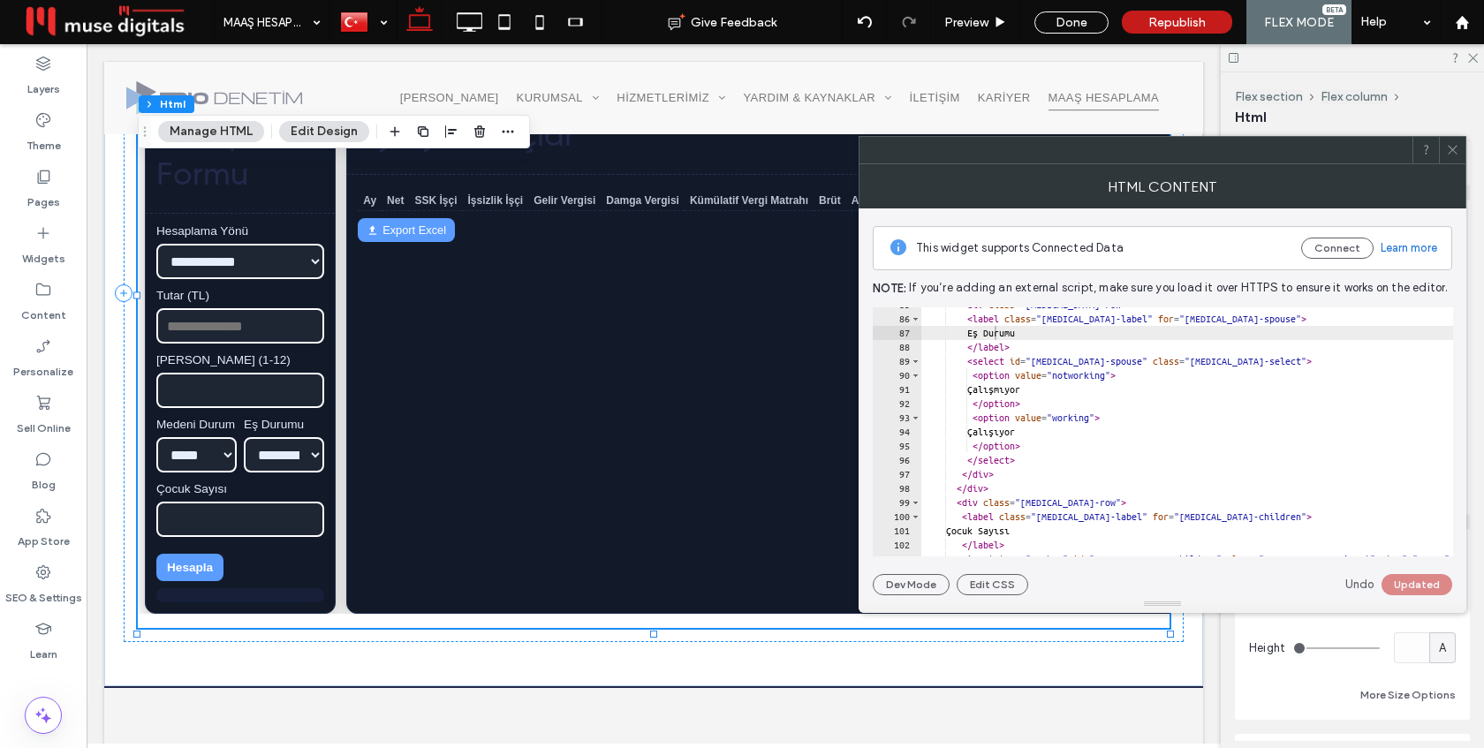
click at [1451, 148] on icon at bounding box center [1452, 149] width 13 height 13
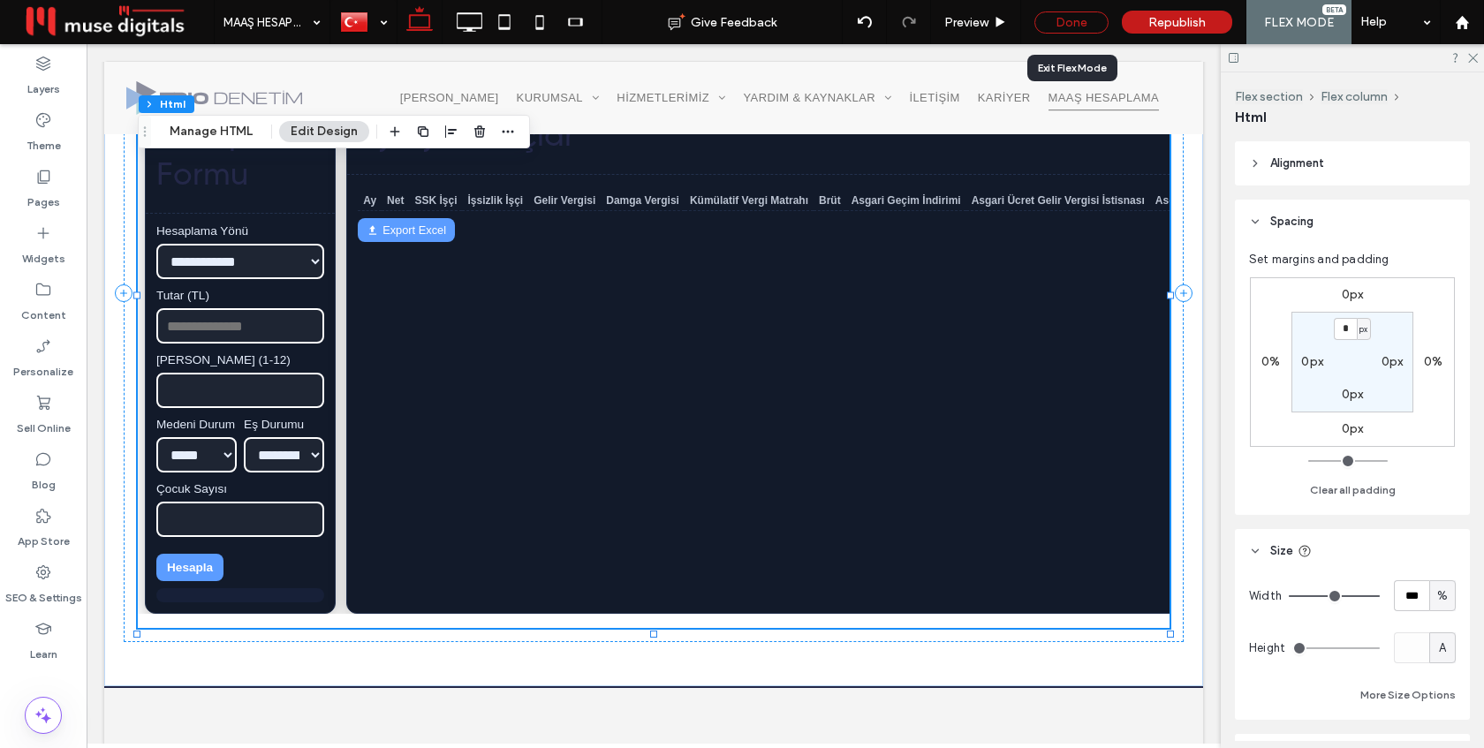
click at [1085, 15] on div "Done" at bounding box center [1071, 22] width 74 height 22
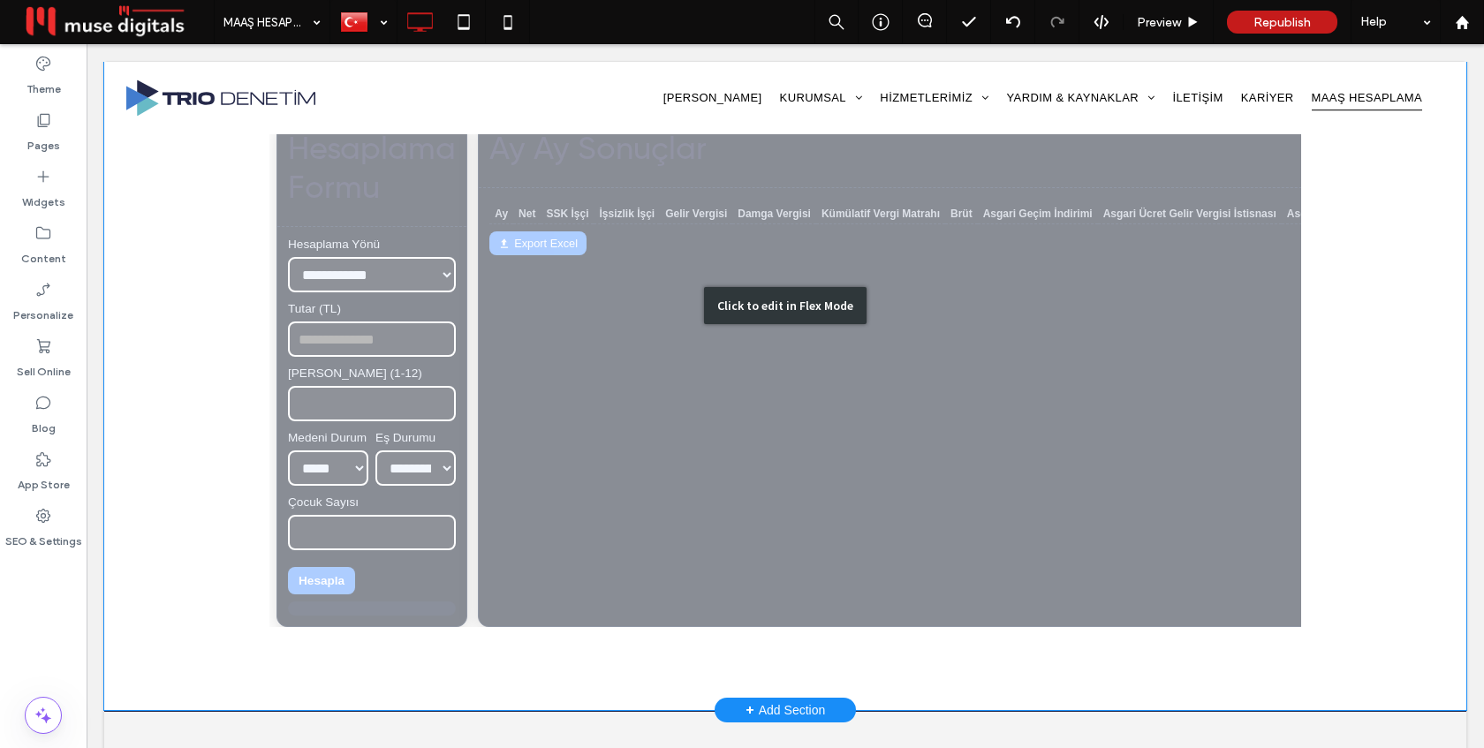
click at [1324, 248] on div "Click to edit in Flex Mode" at bounding box center [785, 306] width 1362 height 808
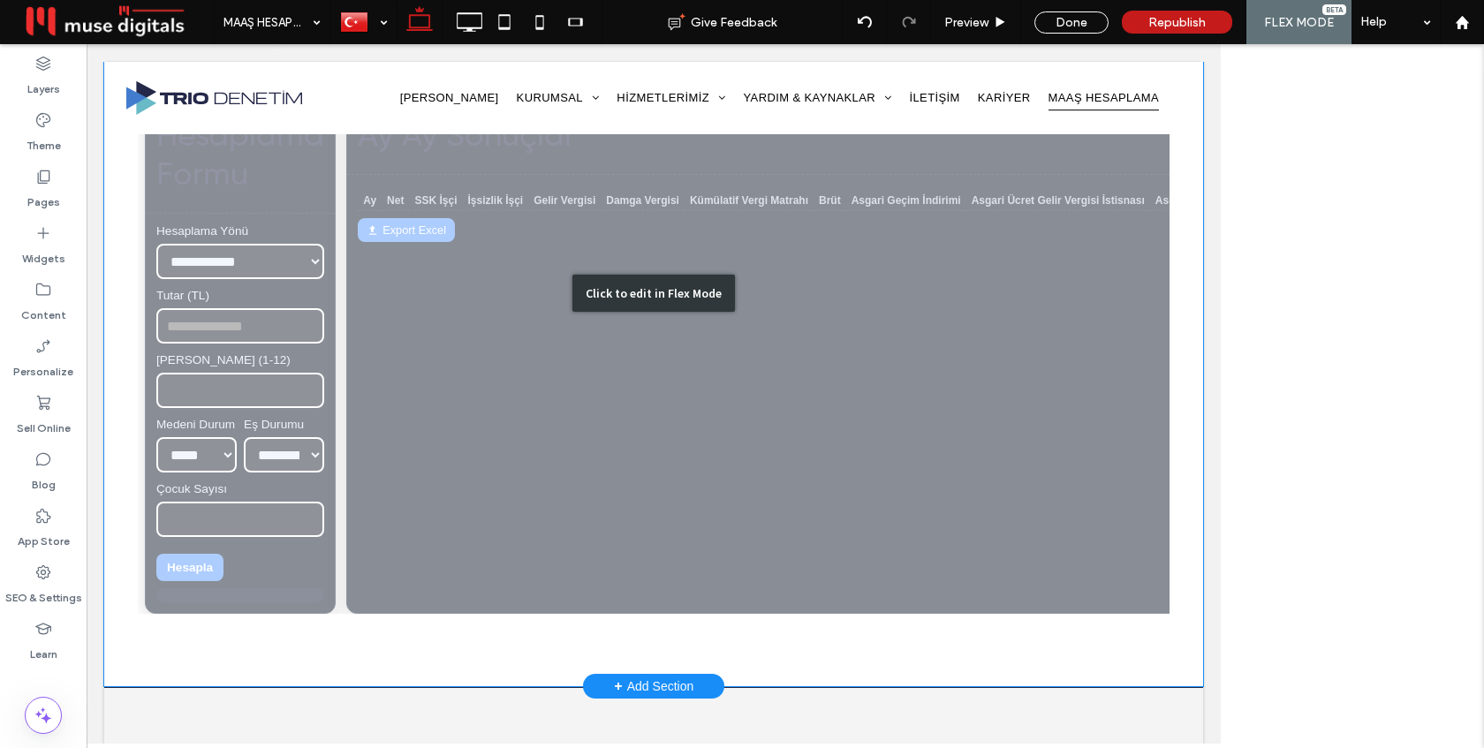
scroll to position [571, 0]
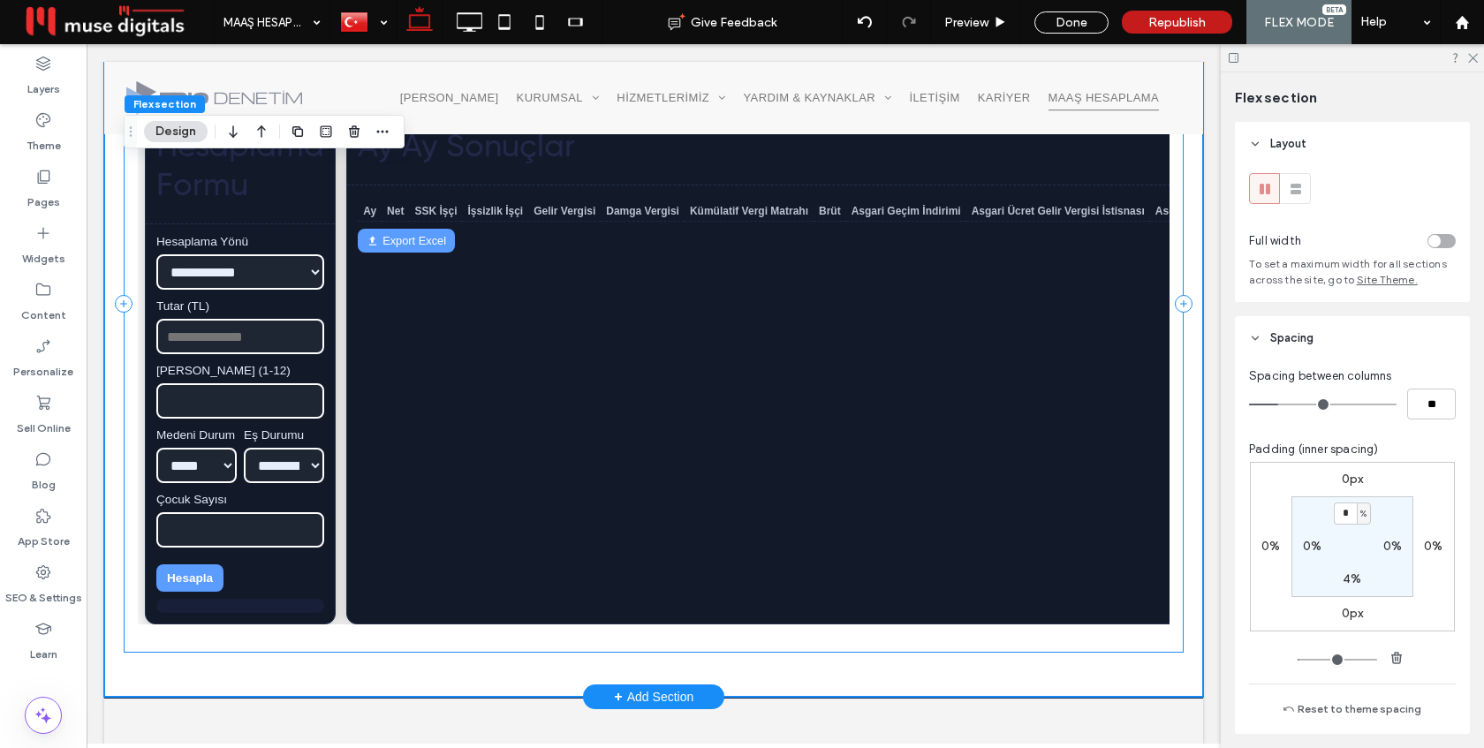
click at [1178, 249] on div "**********" at bounding box center [654, 303] width 1060 height 699
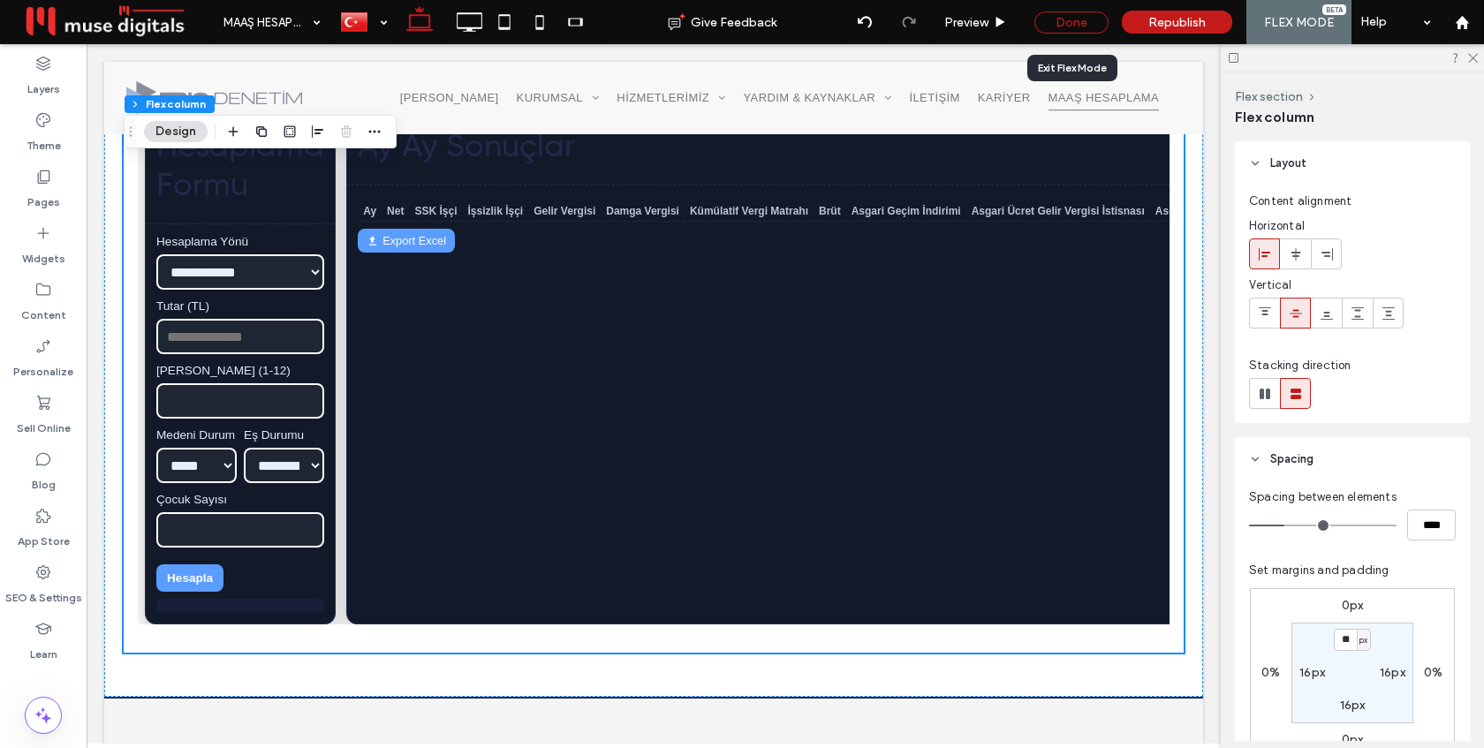
click at [1067, 17] on div "Done" at bounding box center [1071, 22] width 74 height 22
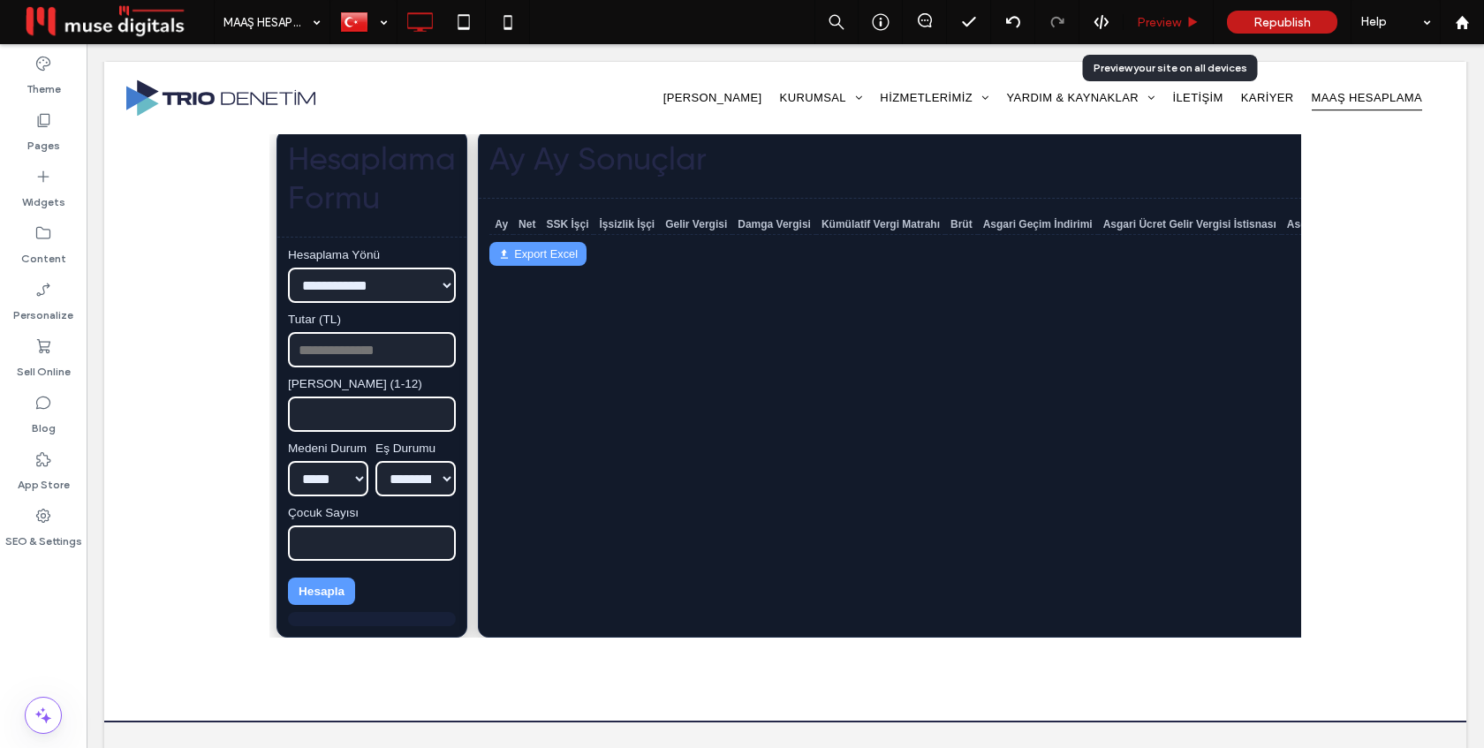
click at [1155, 24] on span "Preview" at bounding box center [1159, 22] width 44 height 15
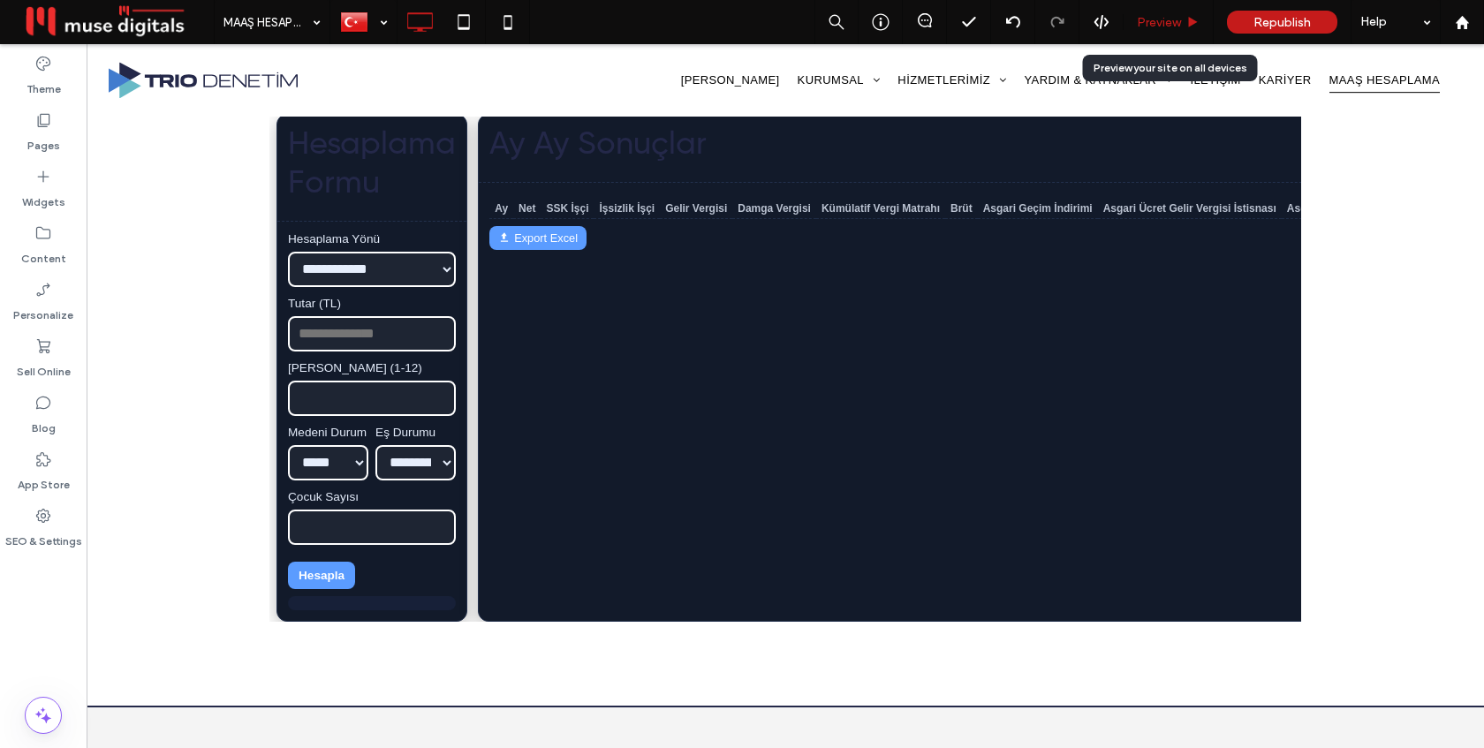
scroll to position [575, 0]
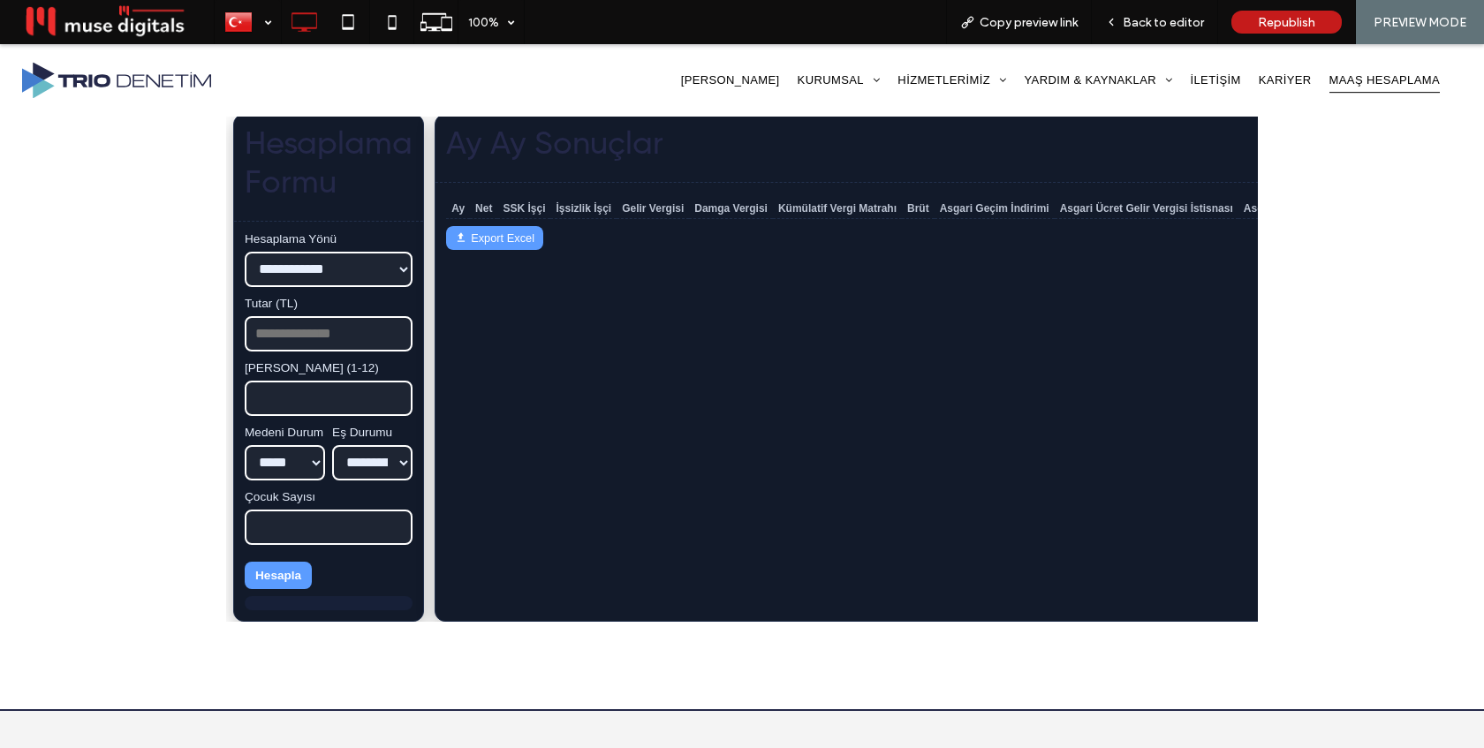
click at [313, 260] on select "**********" at bounding box center [329, 269] width 168 height 35
click at [245, 252] on select "**********" at bounding box center [329, 269] width 168 height 35
click at [319, 275] on select "**********" at bounding box center [329, 269] width 168 height 35
select select "*********"
click at [245, 252] on select "**********" at bounding box center [329, 269] width 168 height 35
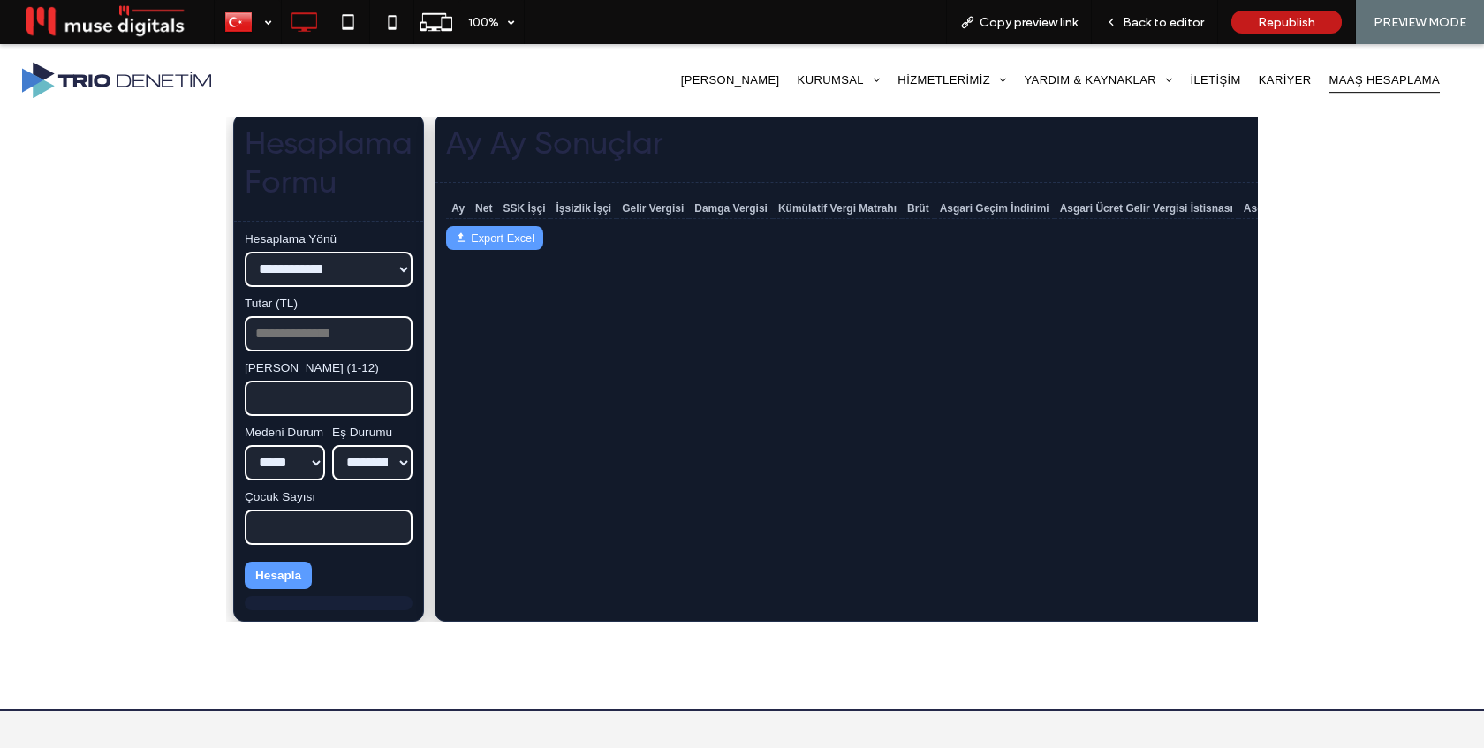
click at [308, 333] on input "Tutar (TL)" at bounding box center [329, 333] width 168 height 35
type input "*****"
click at [276, 579] on button "Hesapla" at bounding box center [278, 575] width 67 height 27
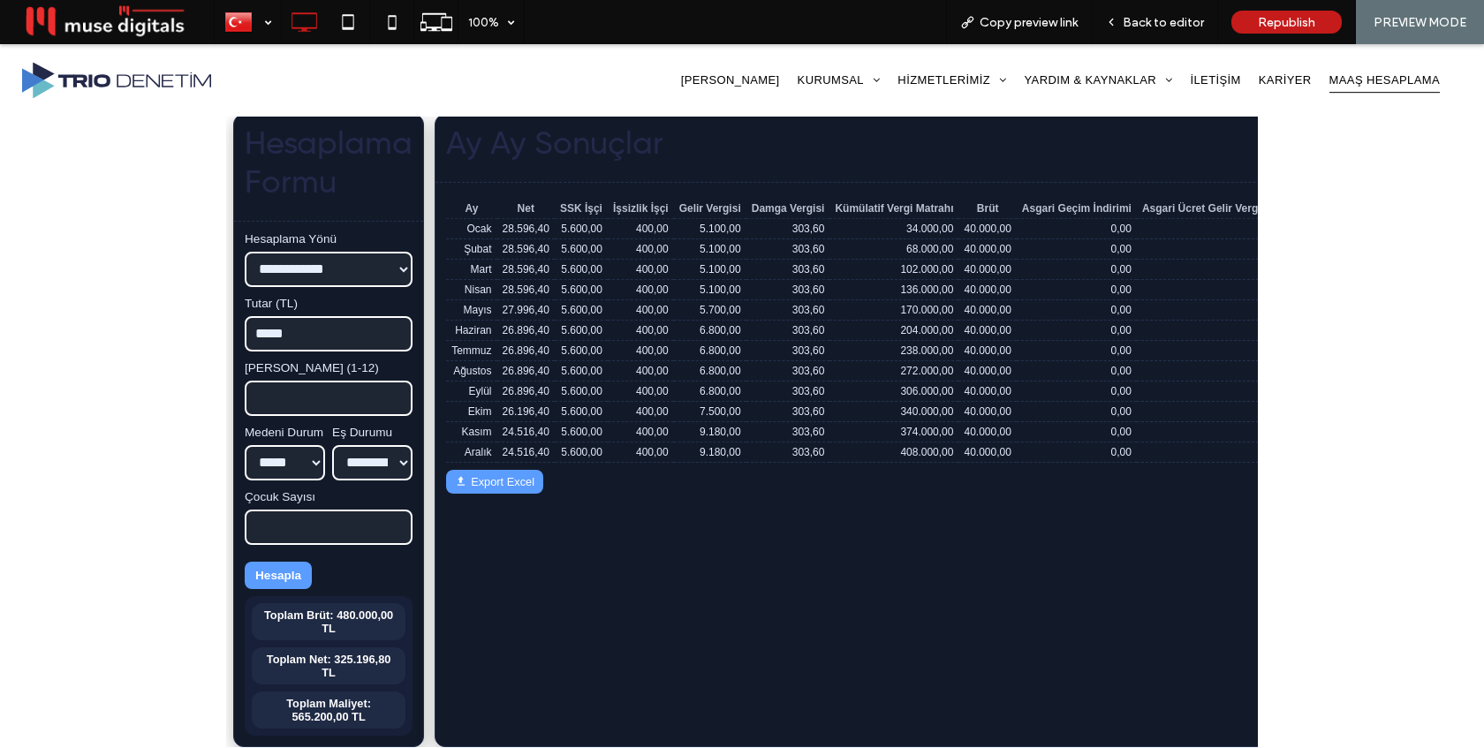
click at [358, 268] on select "**********" at bounding box center [329, 269] width 168 height 35
select select "*********"
click at [245, 252] on select "**********" at bounding box center [329, 269] width 168 height 35
click at [288, 577] on button "Hesapla" at bounding box center [278, 575] width 67 height 27
click at [1161, 20] on span "Back to editor" at bounding box center [1163, 22] width 81 height 15
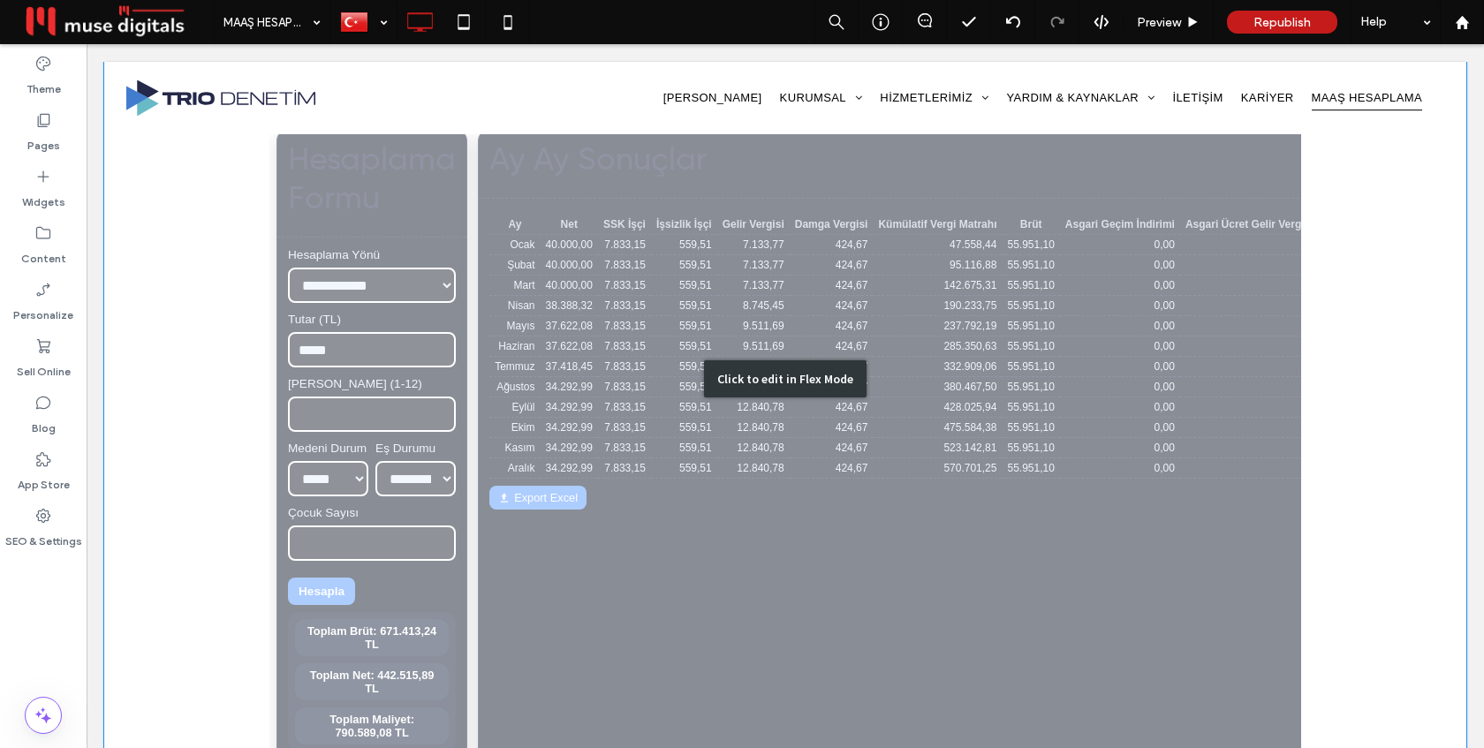
click at [861, 318] on div "Click to edit in Flex Mode" at bounding box center [785, 380] width 1362 height 934
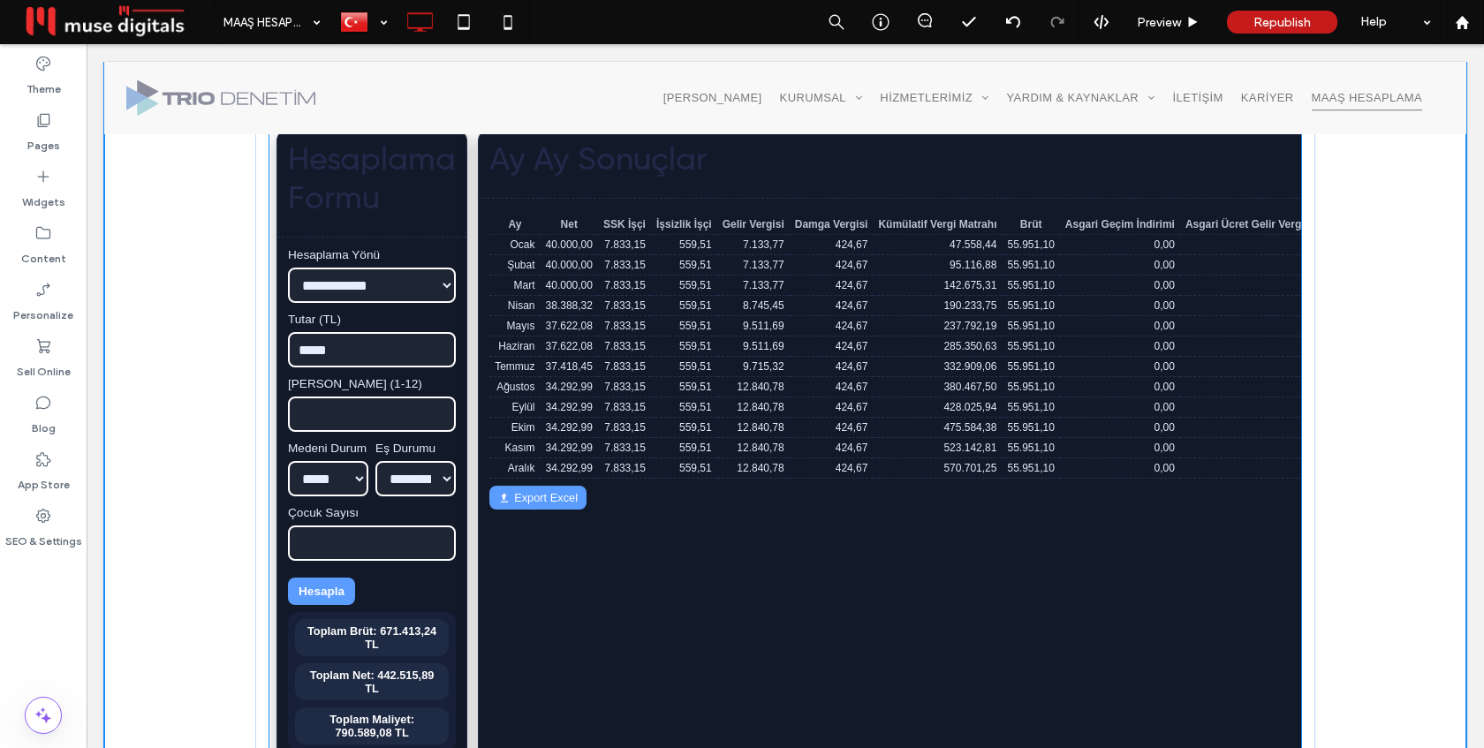
click at [861, 318] on tr "Mayıs 37.622,08 7.833,15 559,51 9.511,69 424,67 237.792,19 55.951,10 0,00 0,00 …" at bounding box center [1206, 326] width 1435 height 20
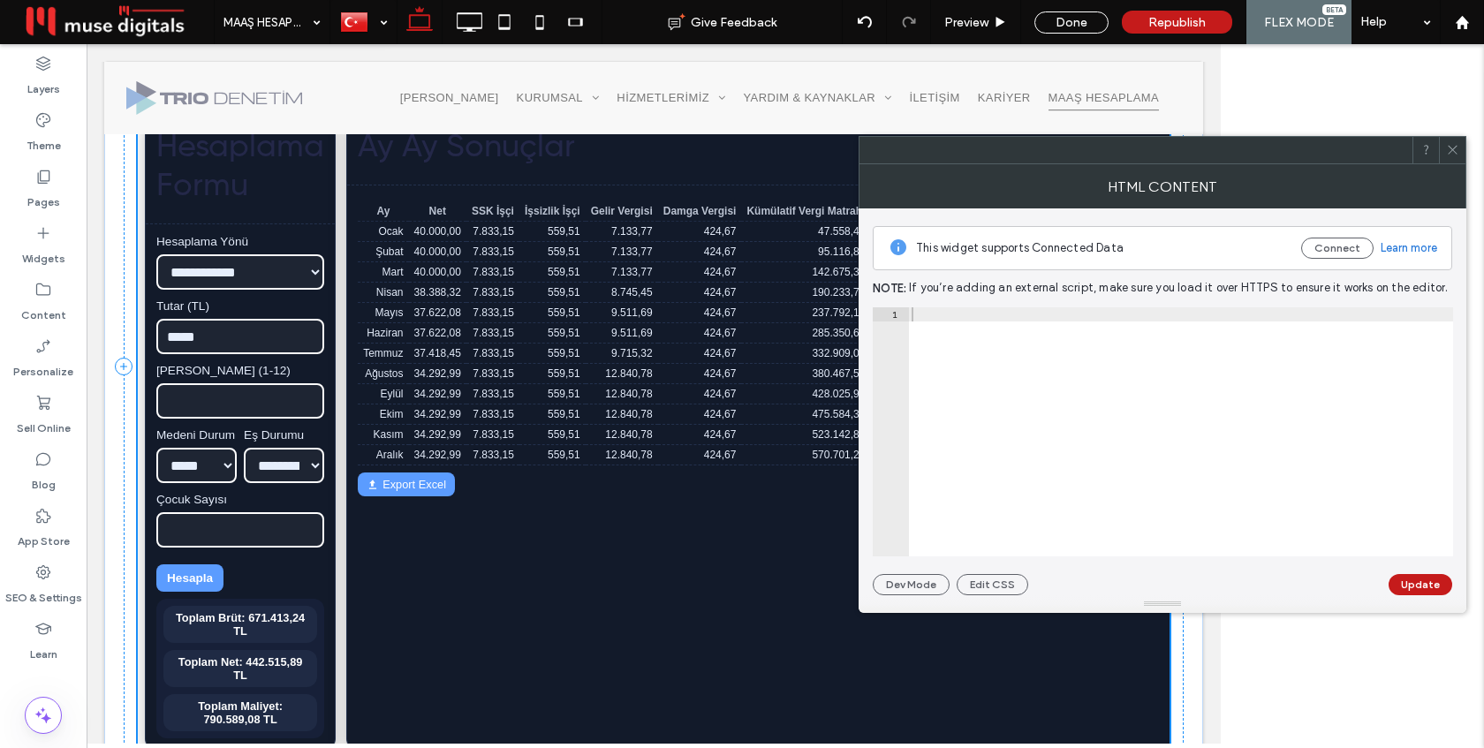
scroll to position [561, 0]
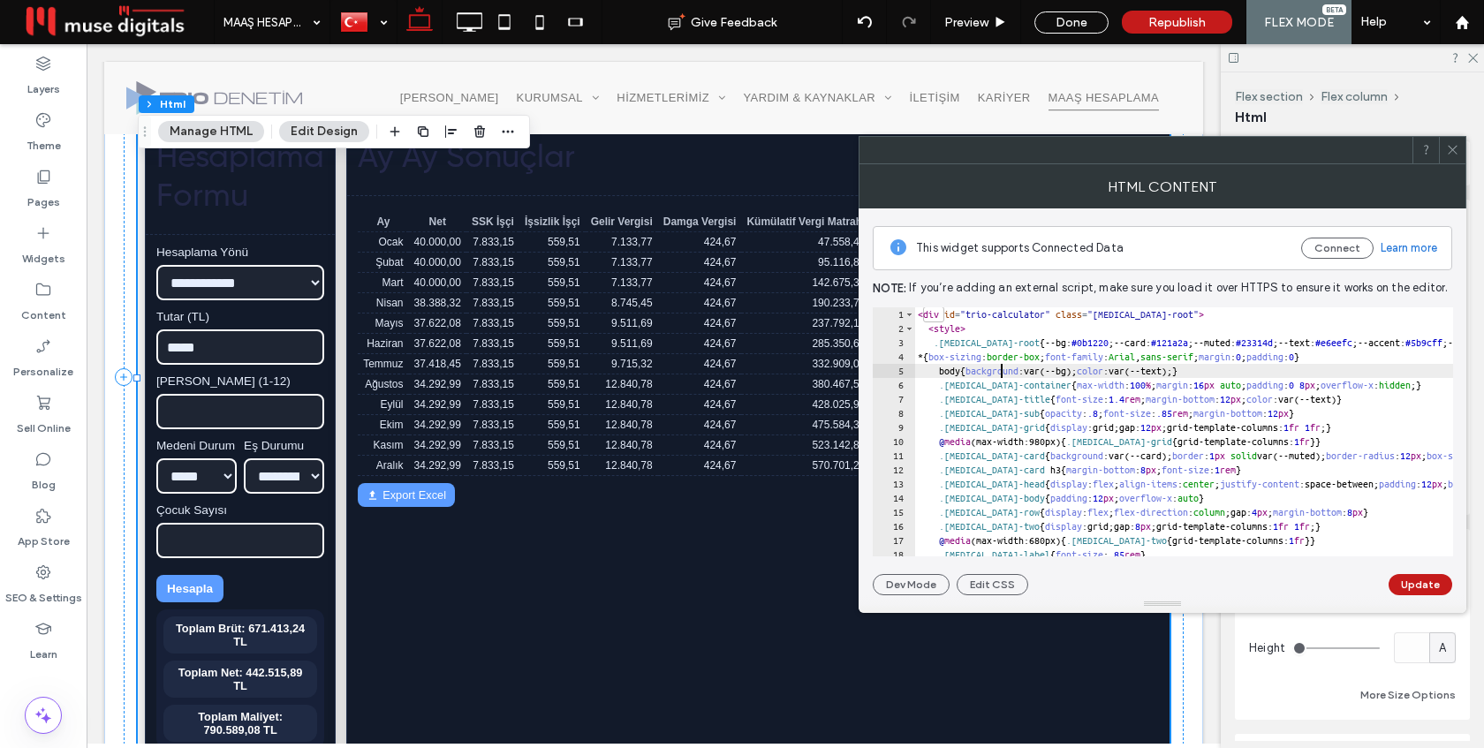
type textarea "********* *******"
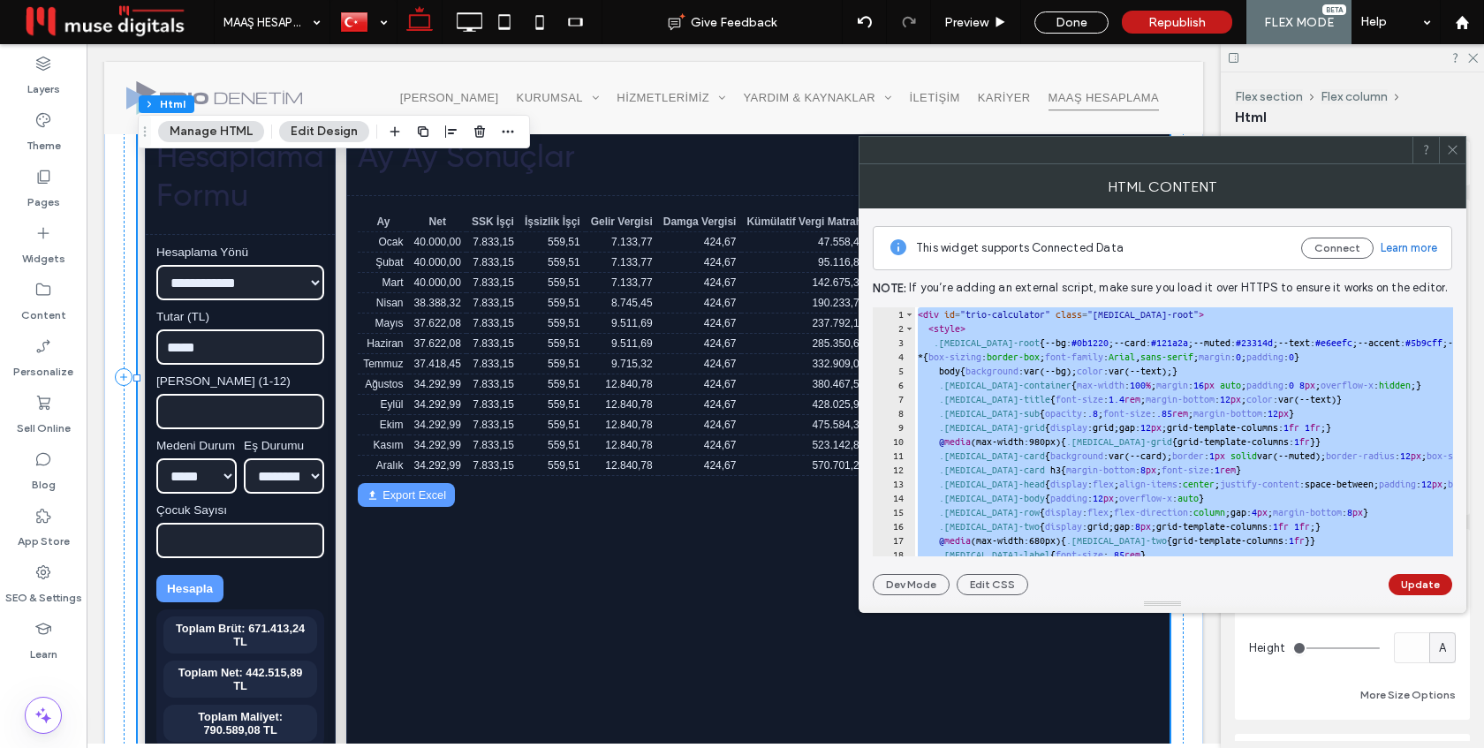
paste textarea "Cursor at row 288"
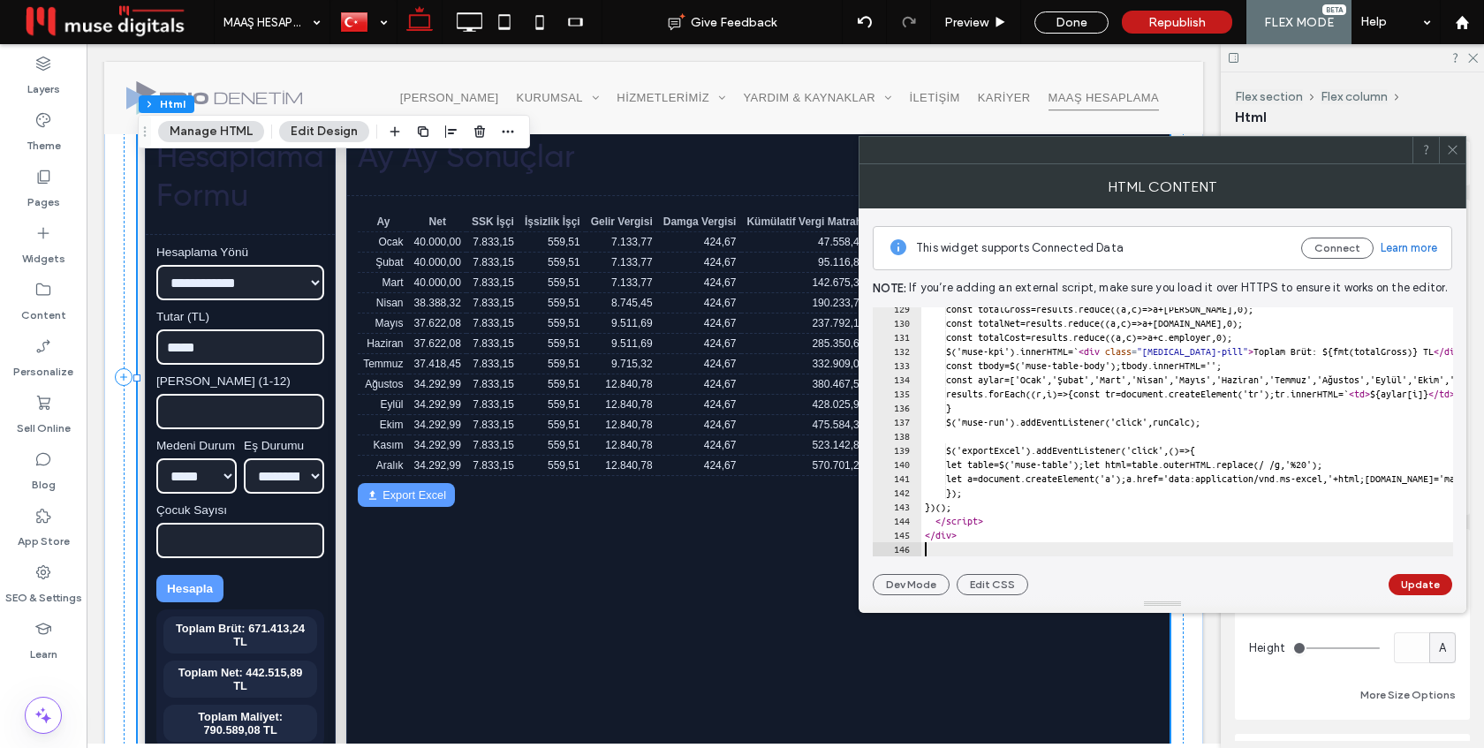
scroll to position [1814, 0]
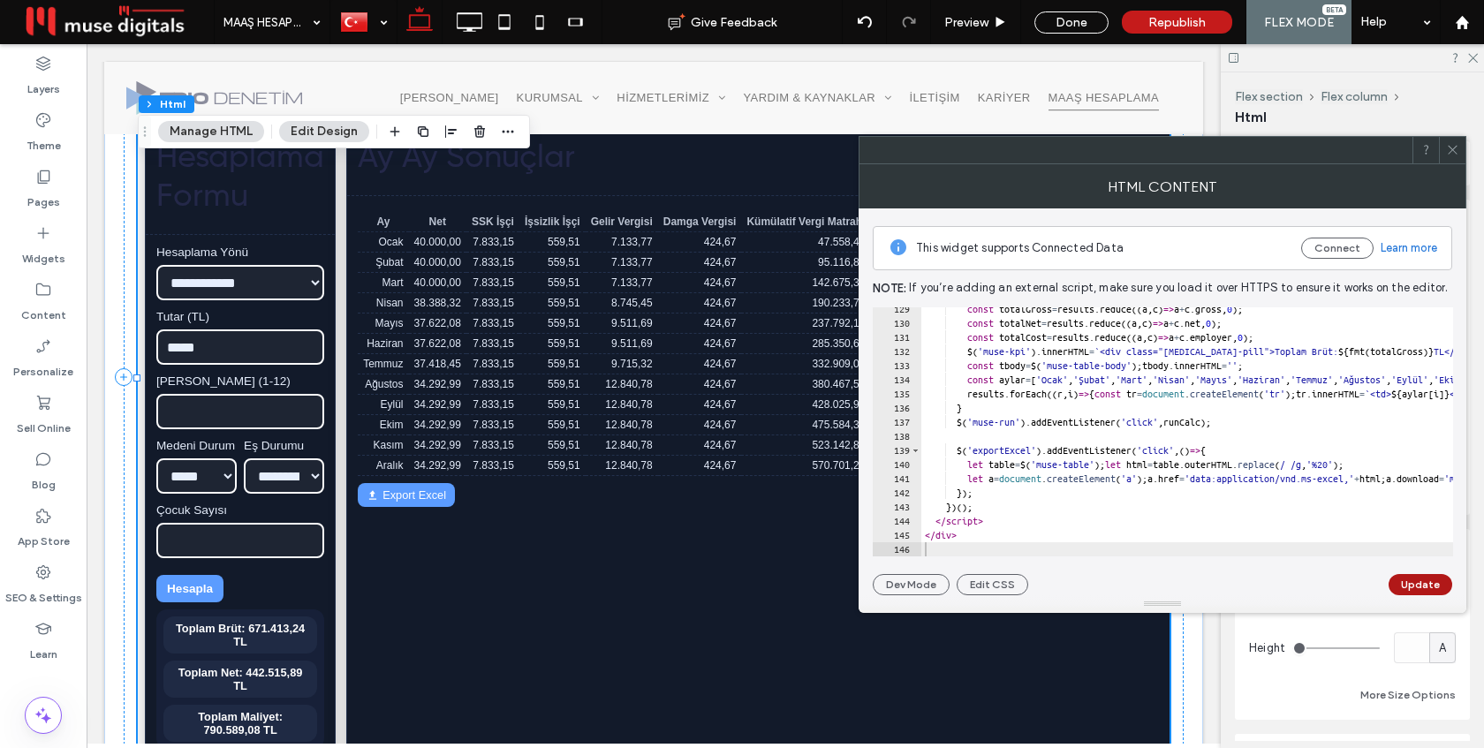
click at [1424, 579] on button "Update" at bounding box center [1420, 584] width 64 height 21
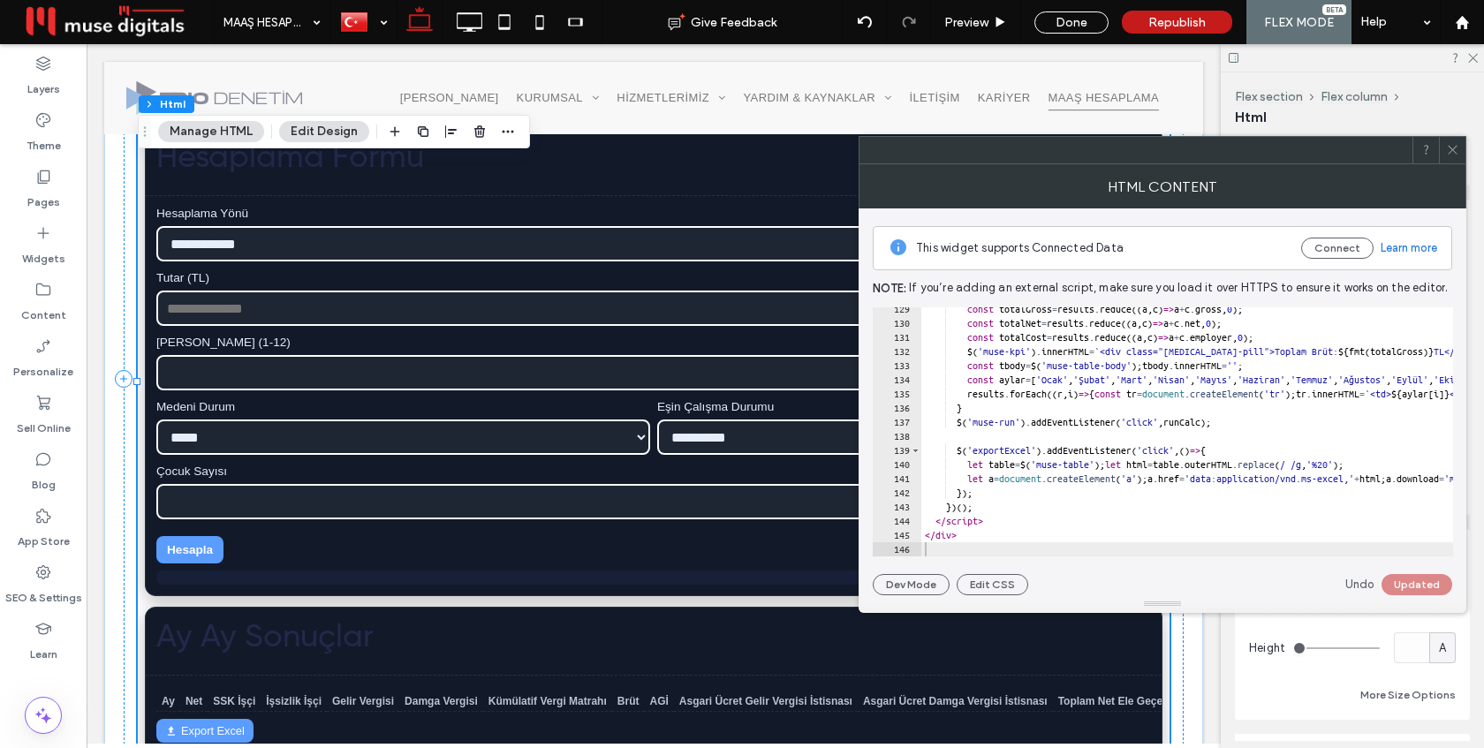
click at [1455, 150] on icon at bounding box center [1452, 149] width 13 height 13
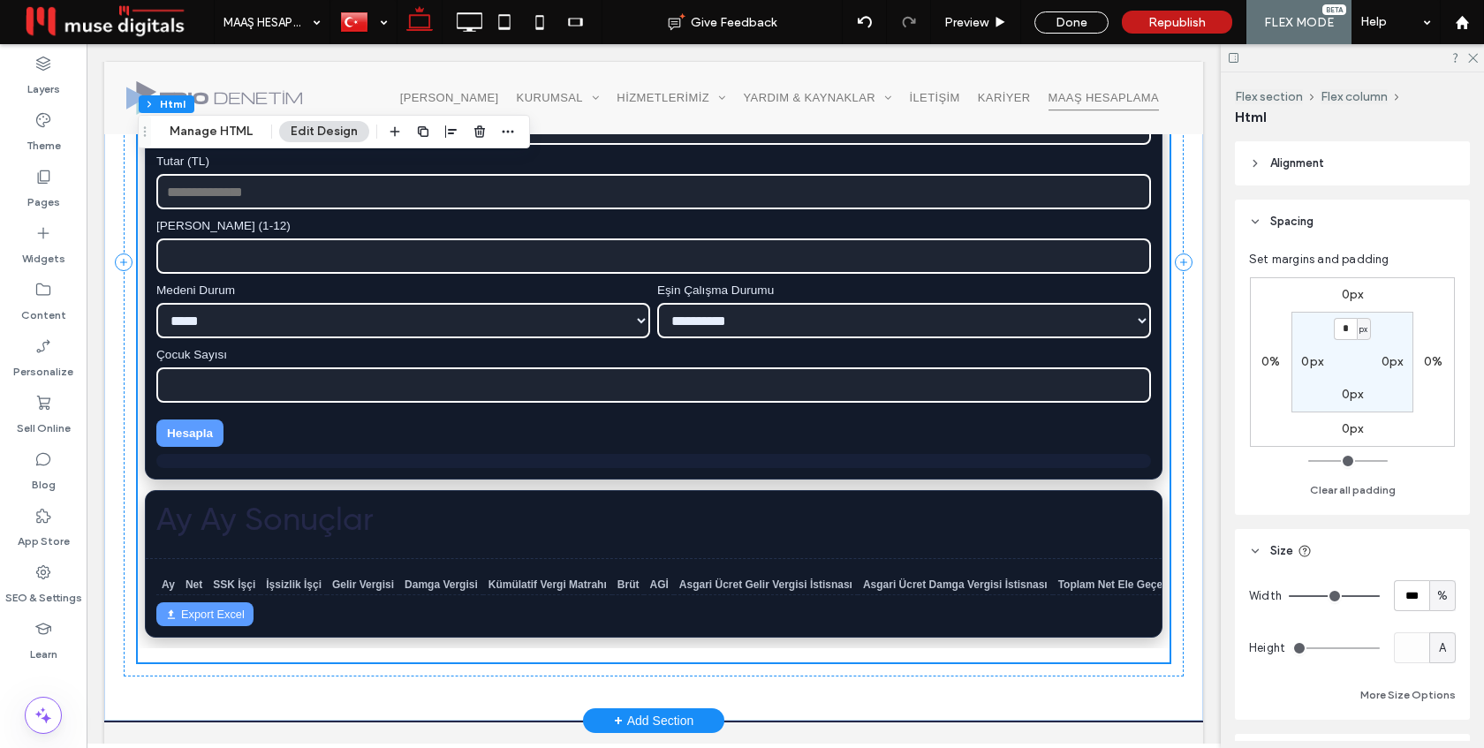
scroll to position [897, 0]
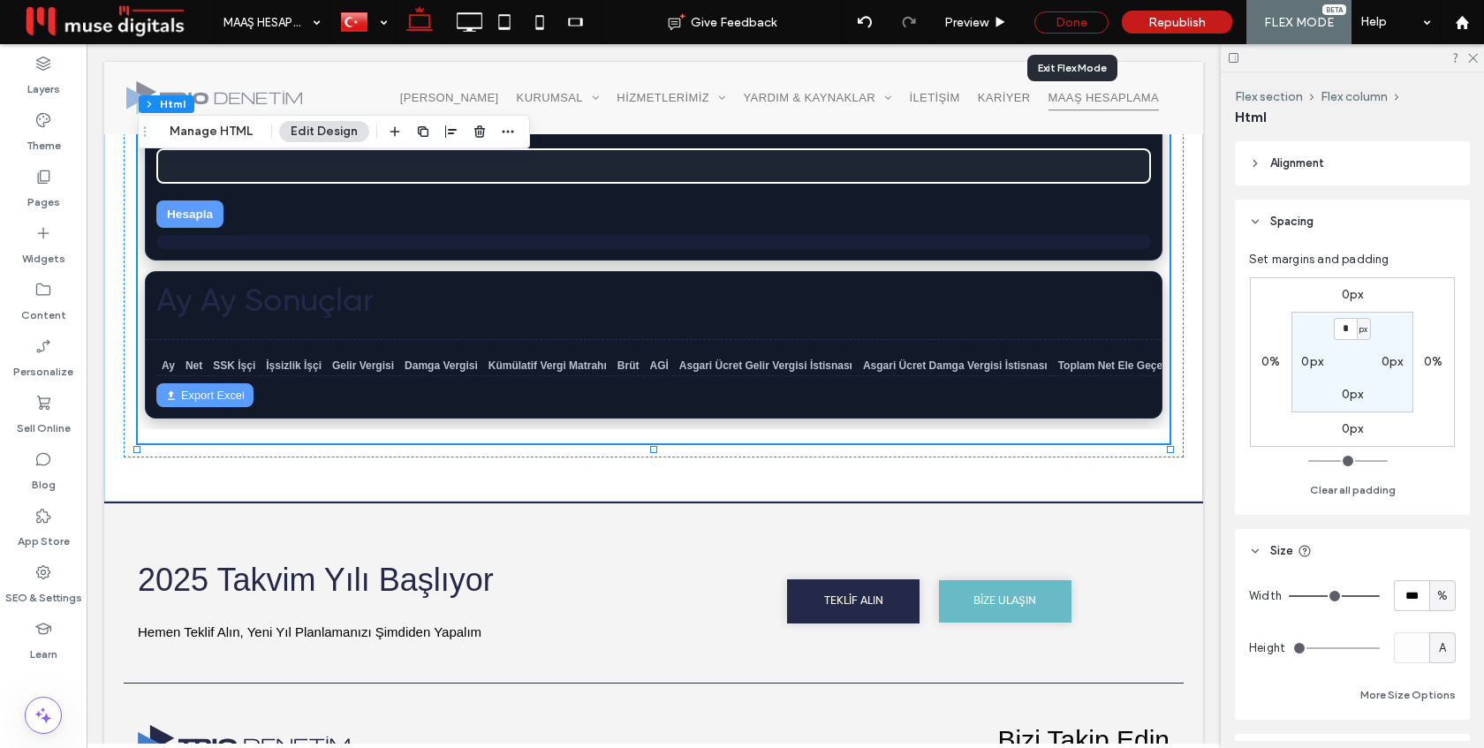
click at [1068, 16] on div "Done" at bounding box center [1071, 22] width 74 height 22
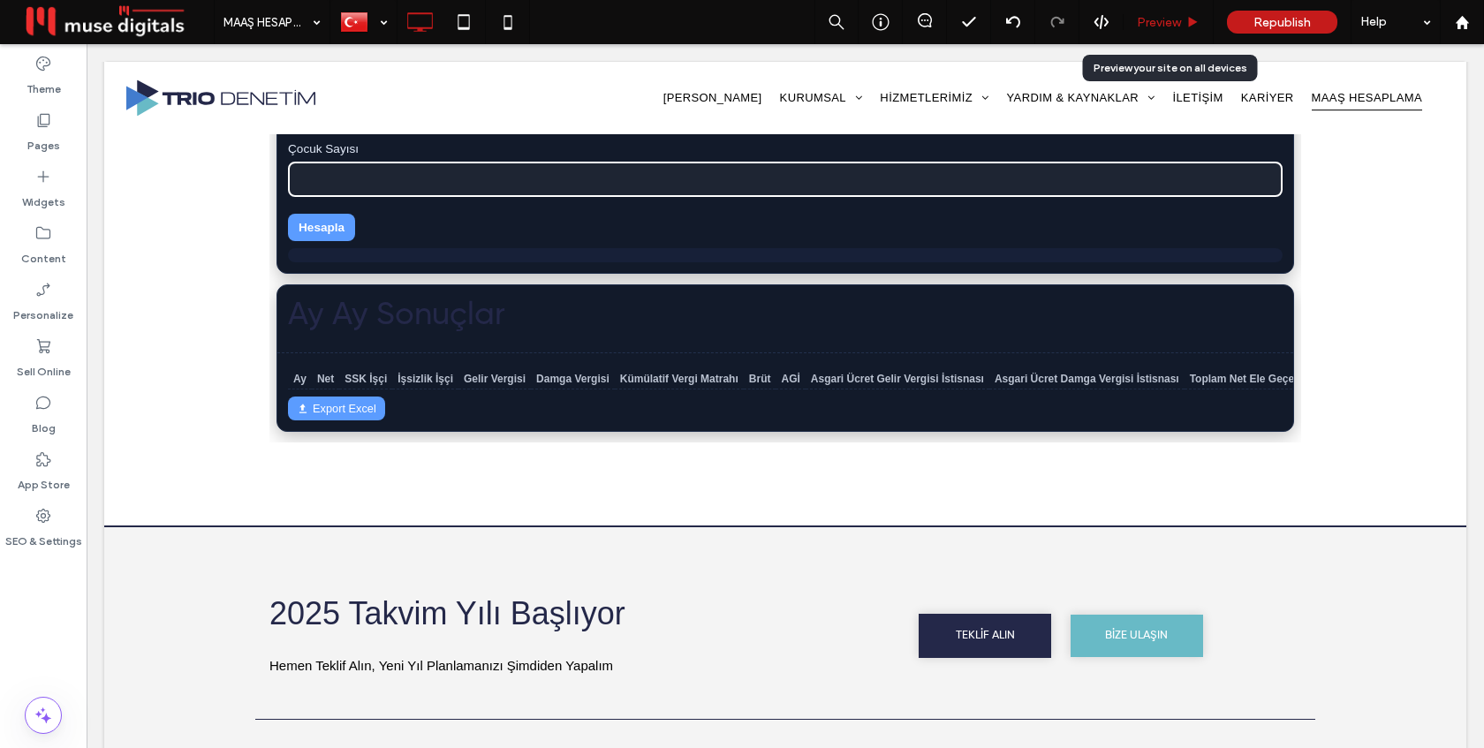
click at [1170, 16] on span "Preview" at bounding box center [1159, 22] width 44 height 15
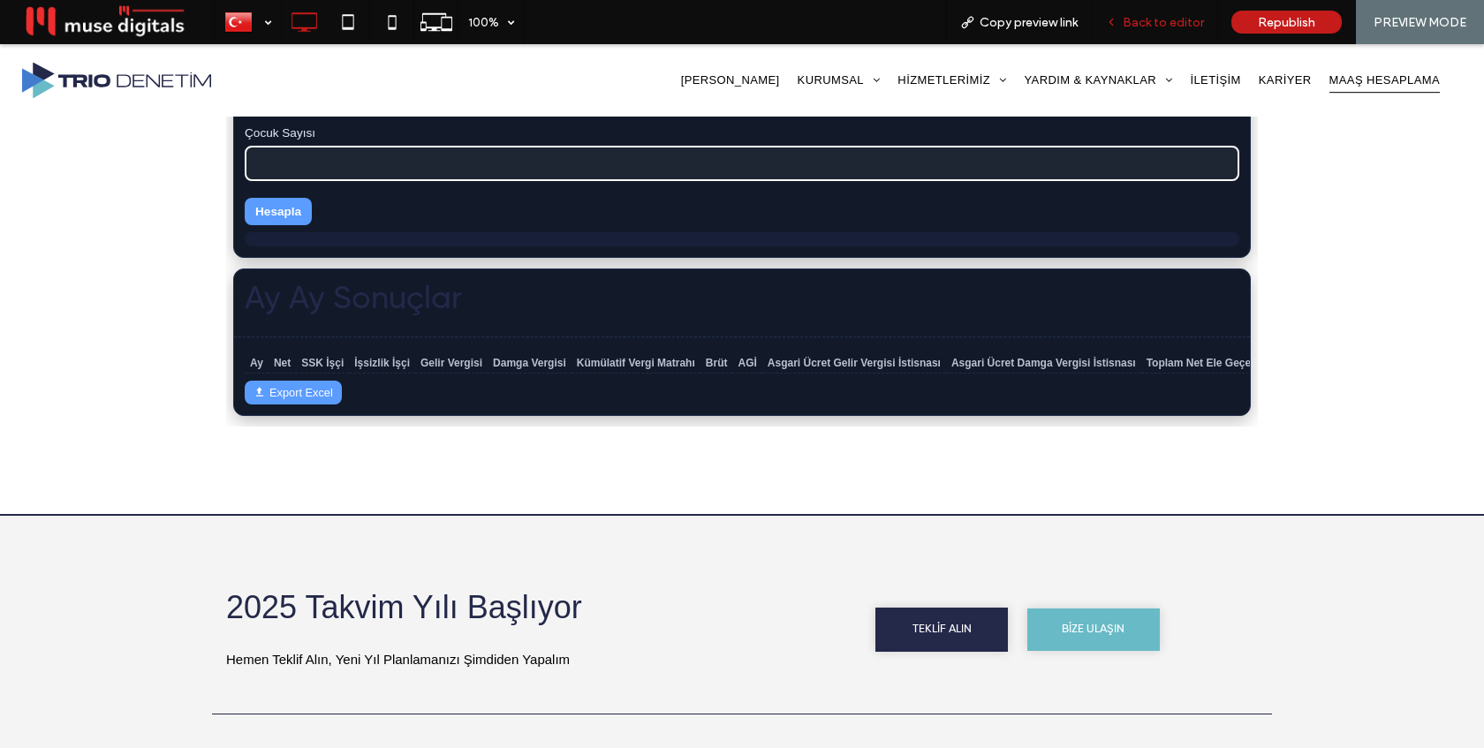
click at [1160, 21] on span "Back to editor" at bounding box center [1163, 22] width 81 height 15
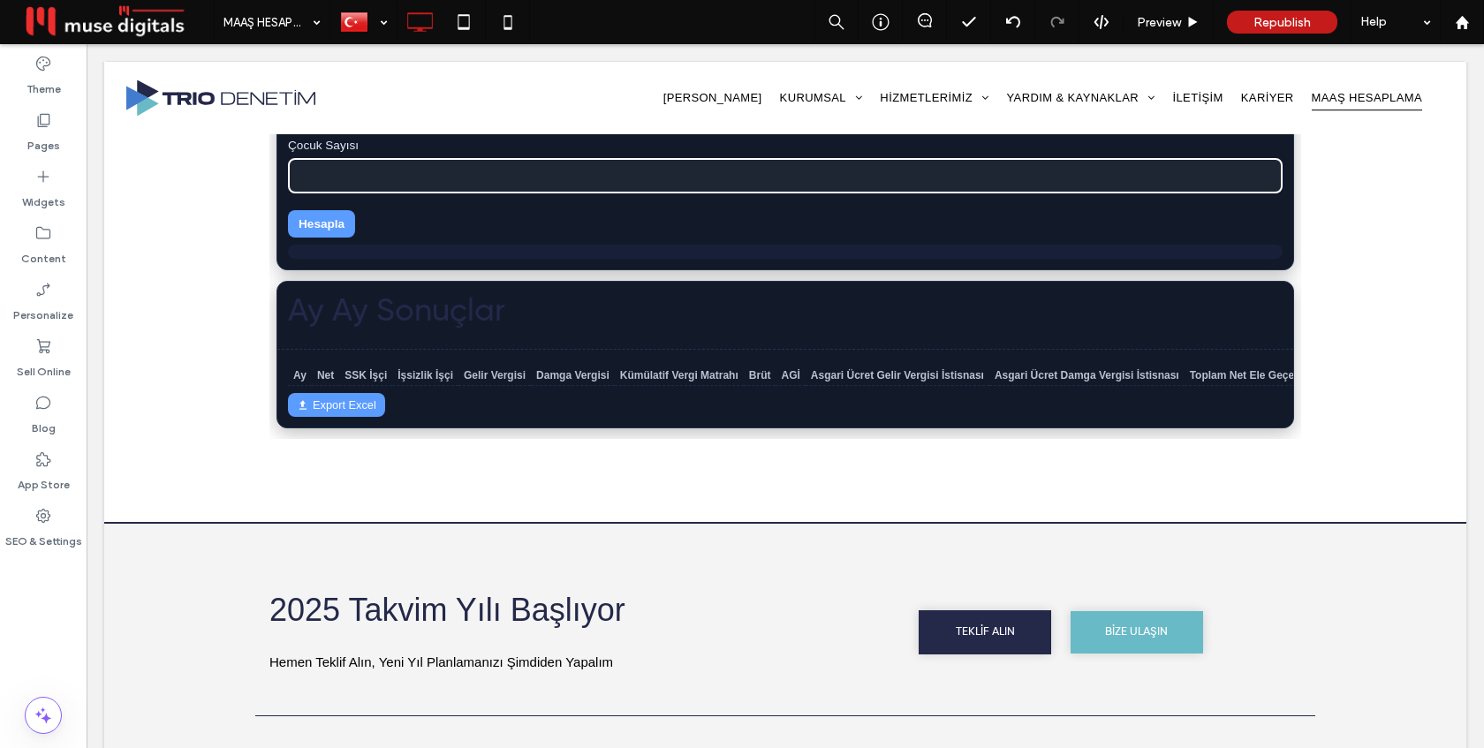
scroll to position [897, 0]
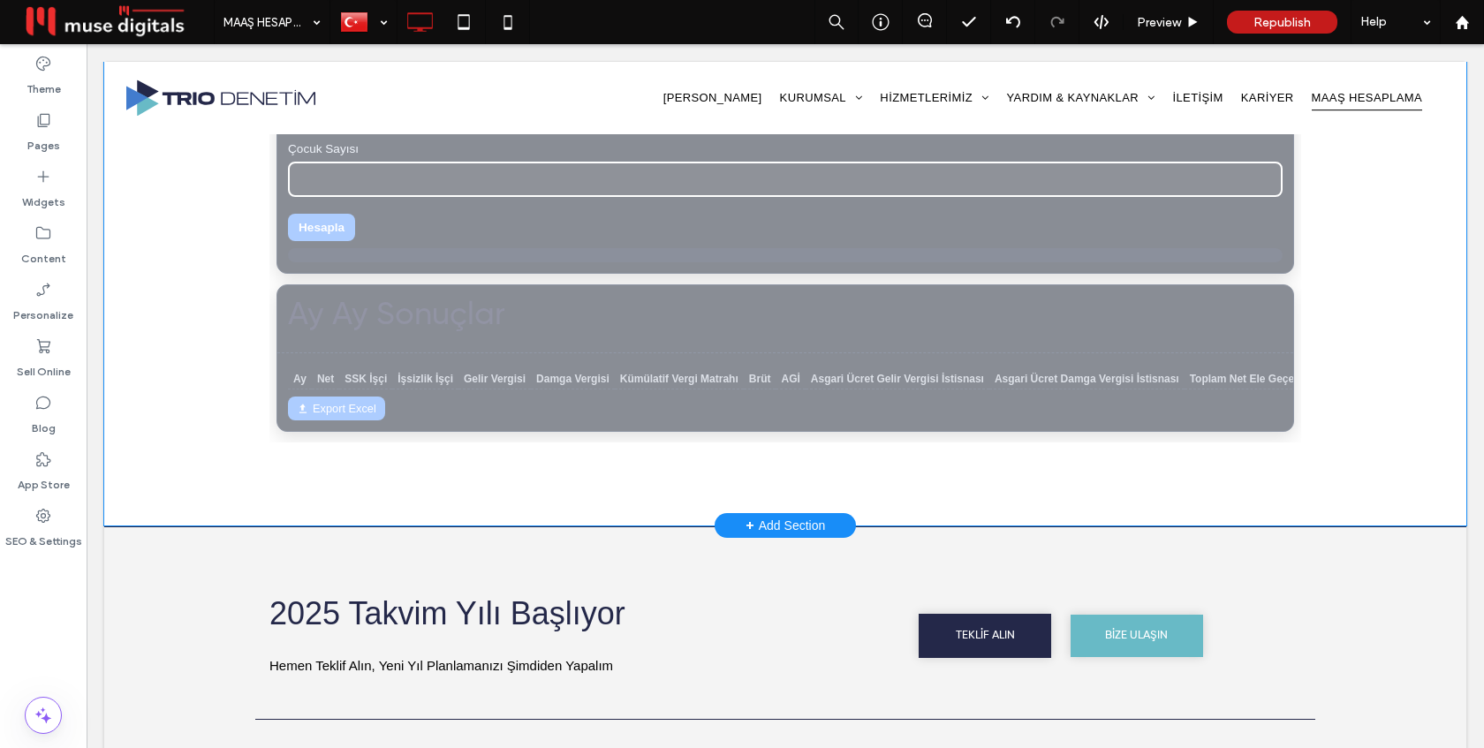
click at [749, 361] on div "Click to edit in Flex Mode" at bounding box center [785, 57] width 1362 height 938
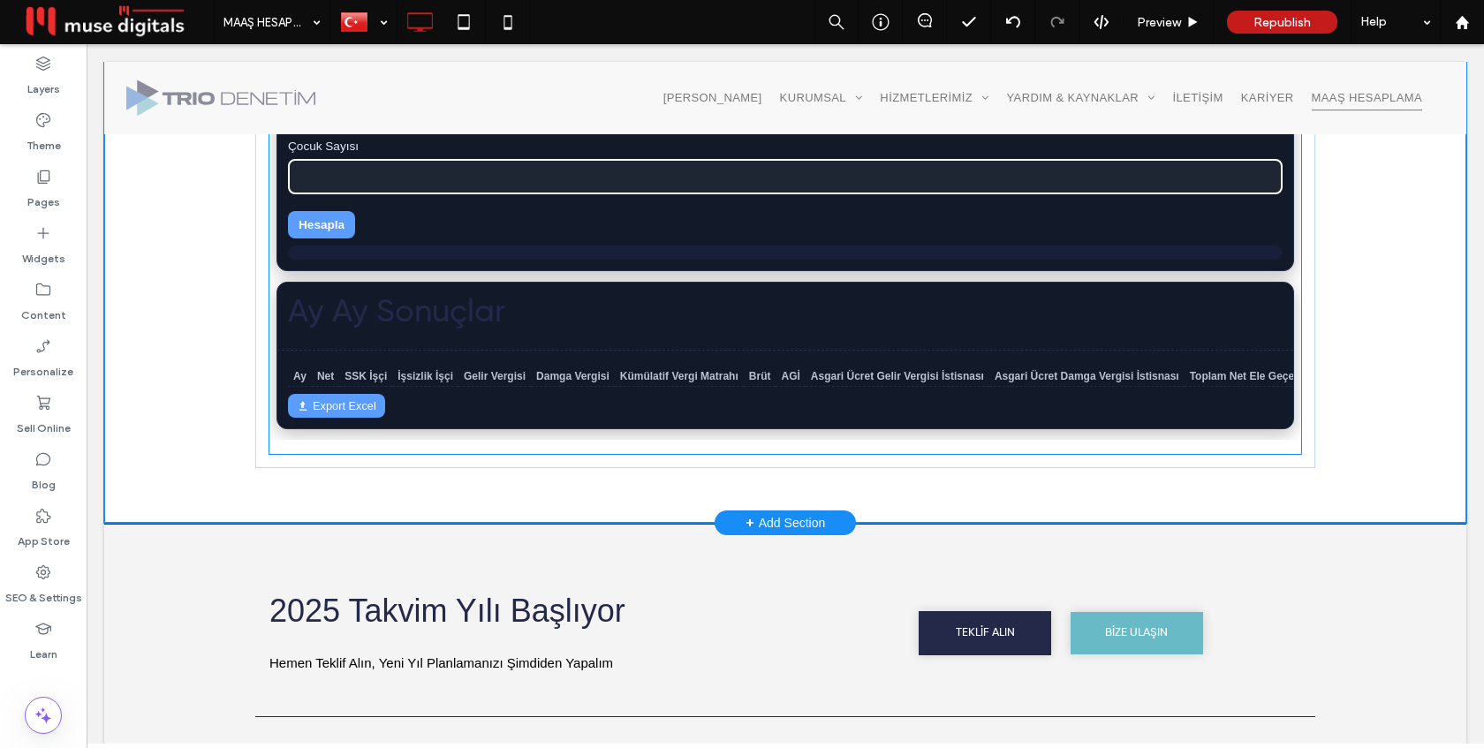
scroll to position [886, 0]
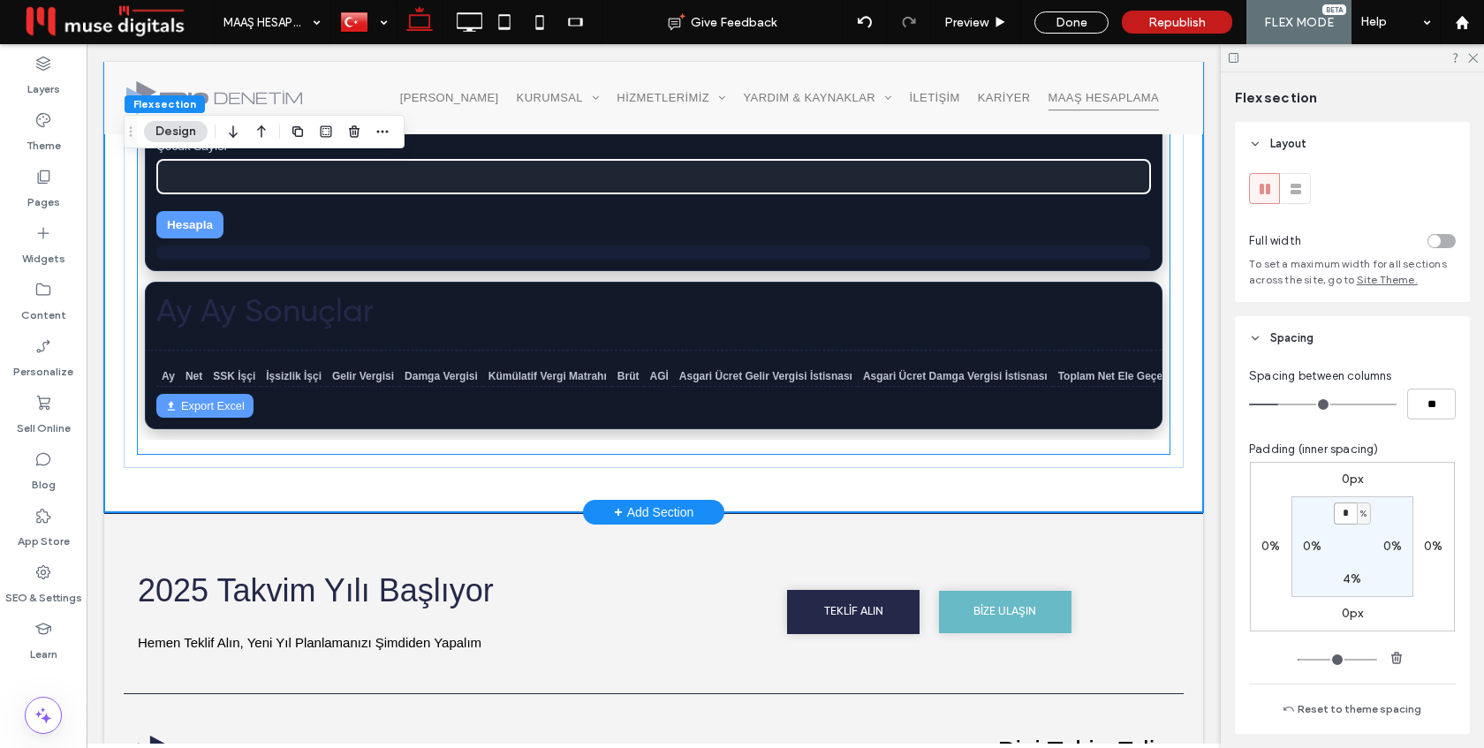
click at [670, 316] on div "Ay Ay Sonuçlar" at bounding box center [654, 317] width 1016 height 68
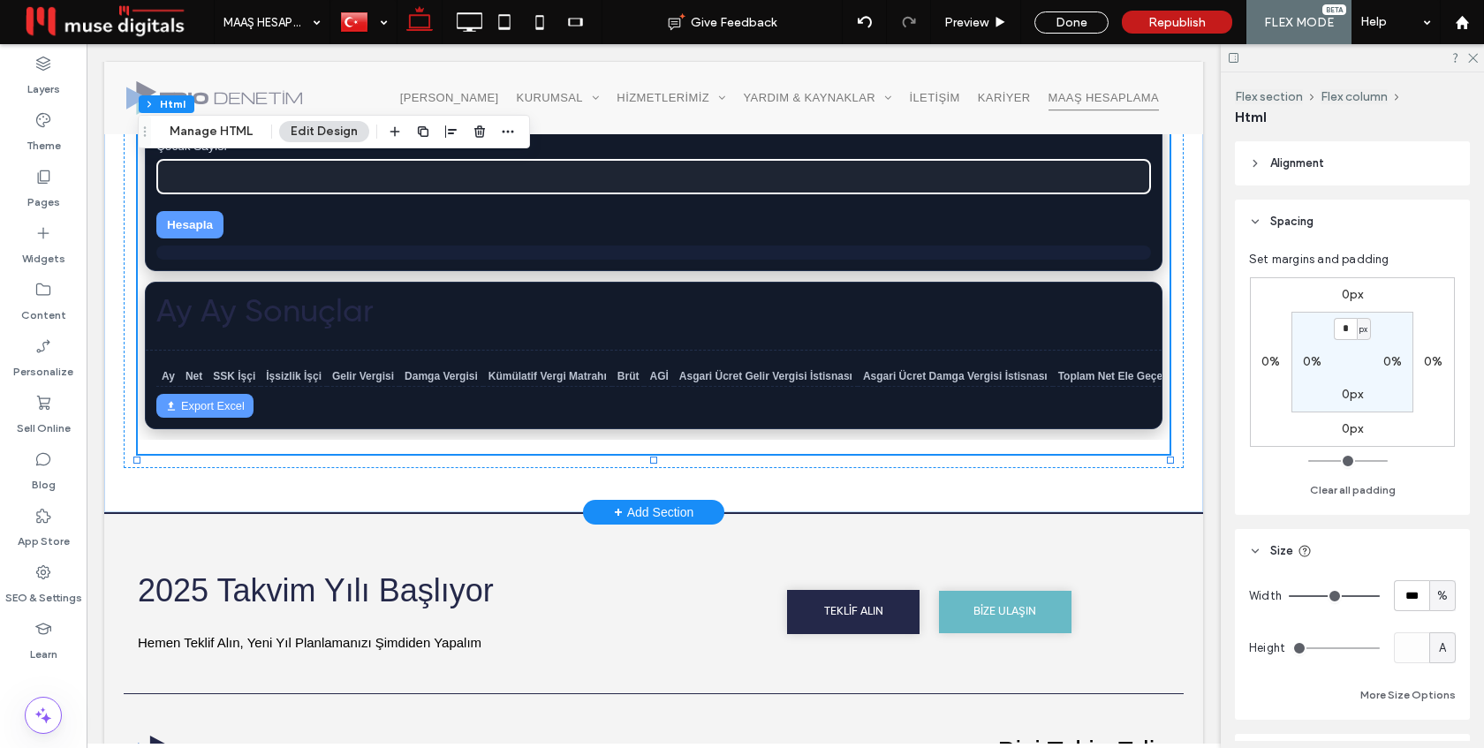
click at [670, 316] on div "**********" at bounding box center [654, 54] width 1032 height 800
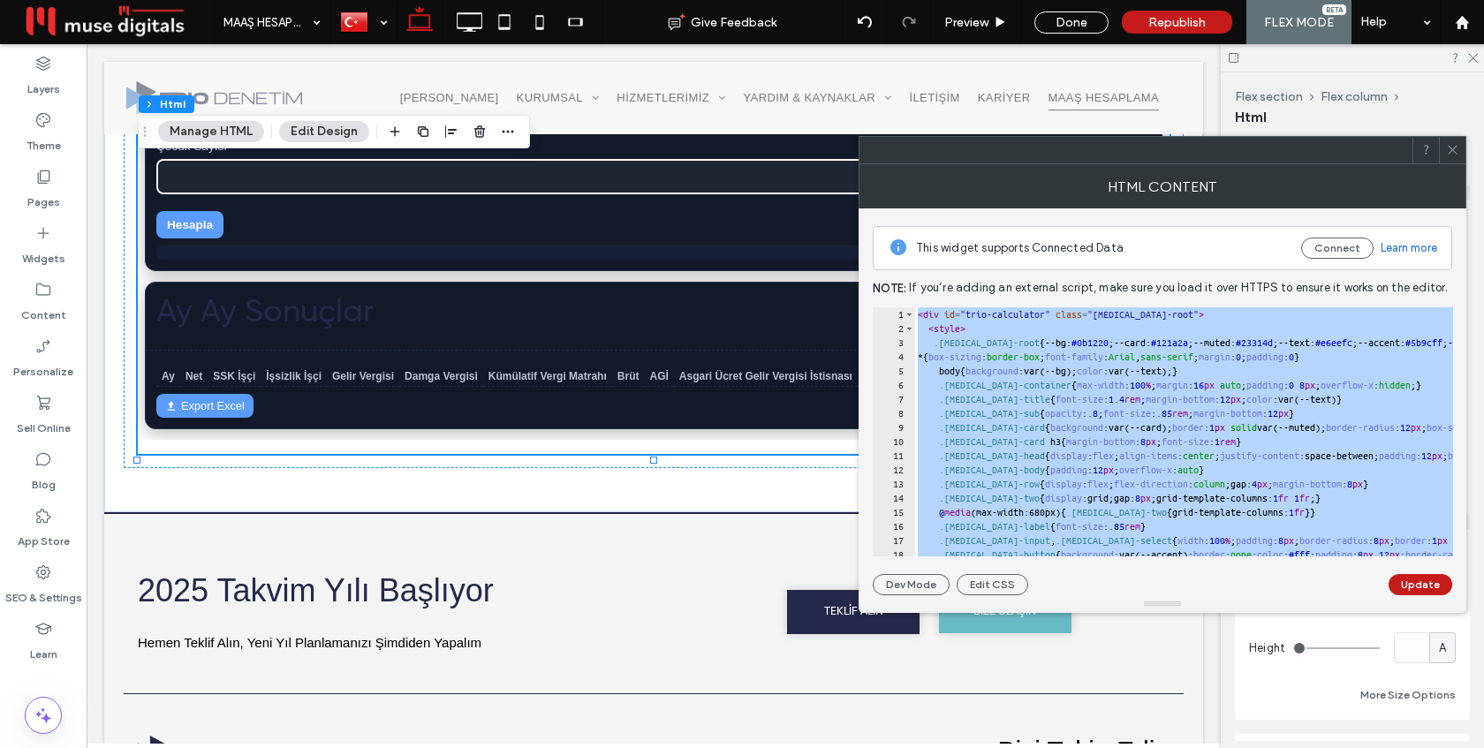
type textarea "********* *******"
paste textarea "Cursor at row 228"
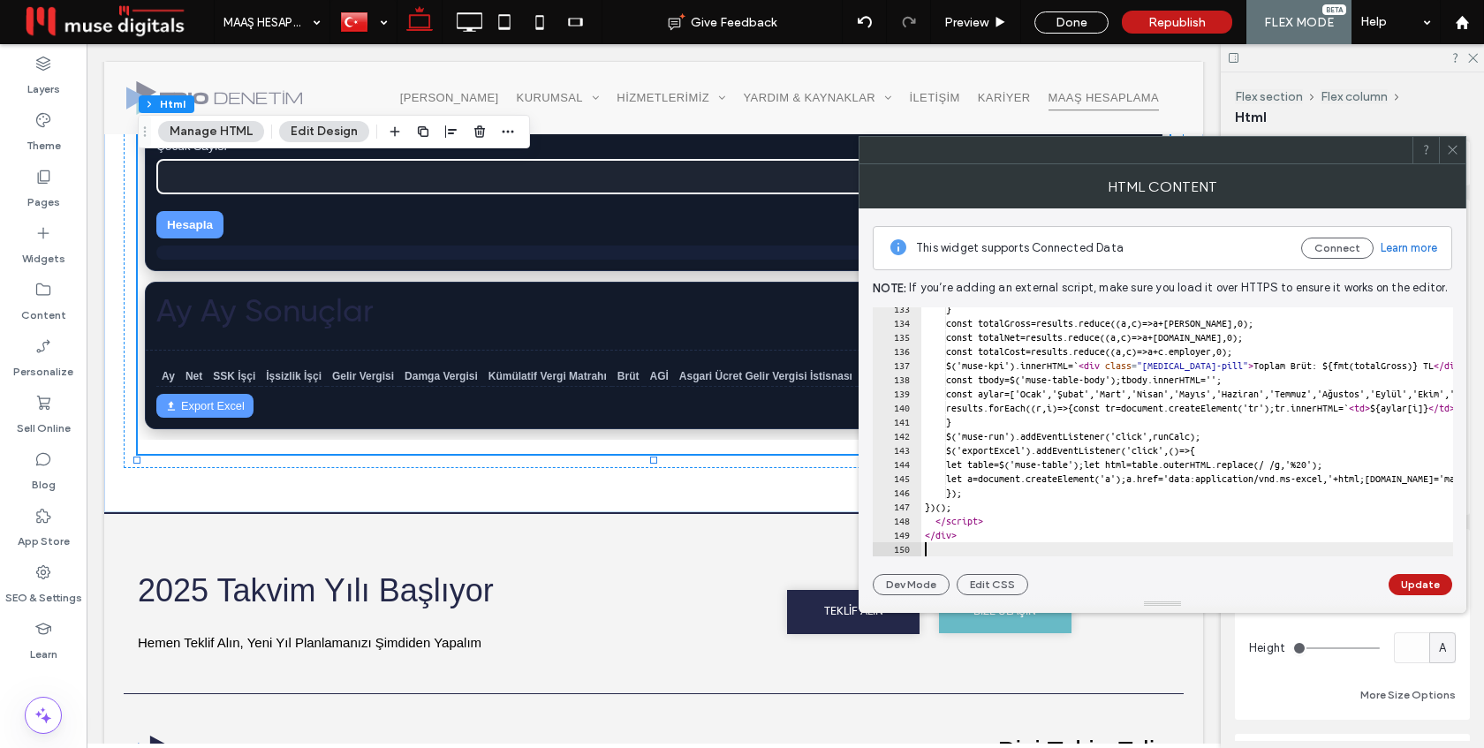
scroll to position [1871, 0]
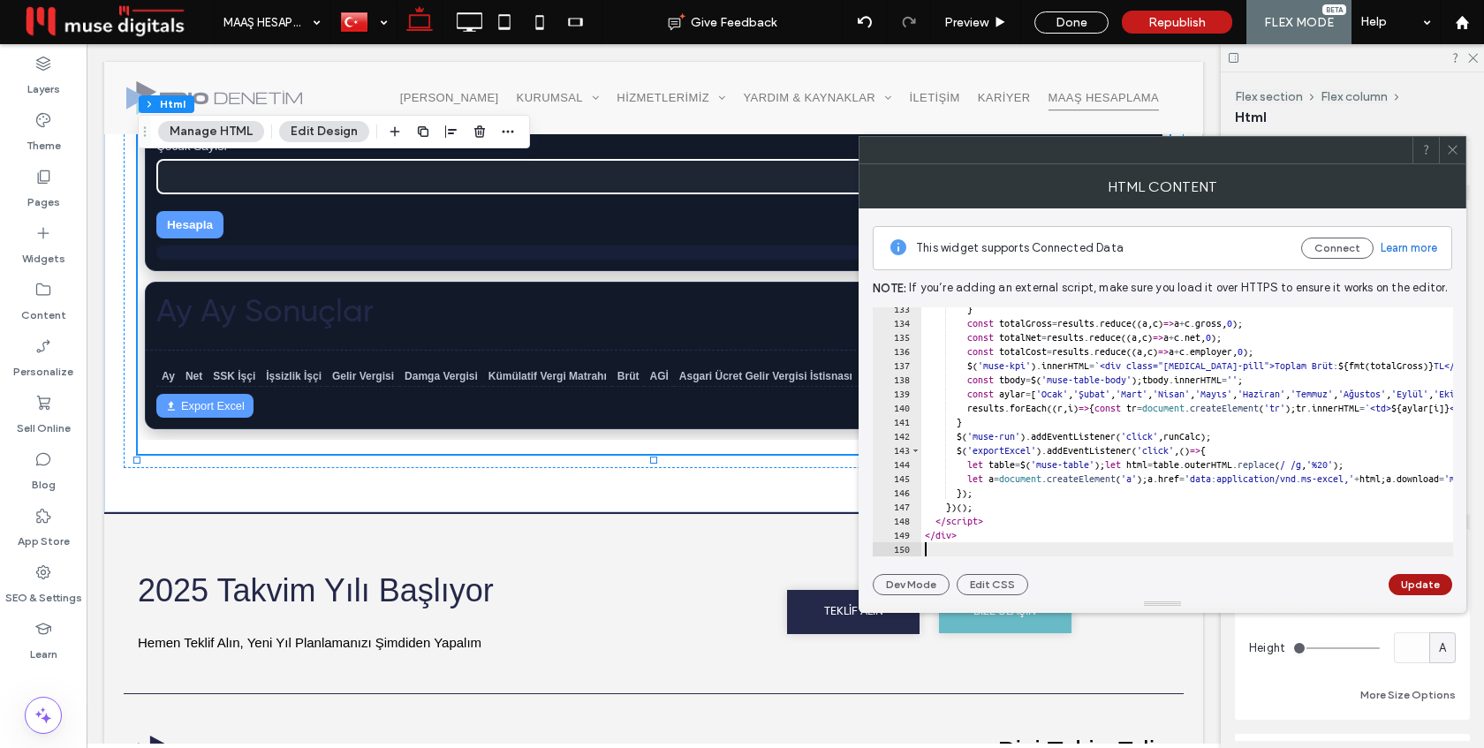
click at [1438, 586] on button "Update" at bounding box center [1420, 584] width 64 height 21
click at [1449, 144] on icon at bounding box center [1452, 149] width 13 height 13
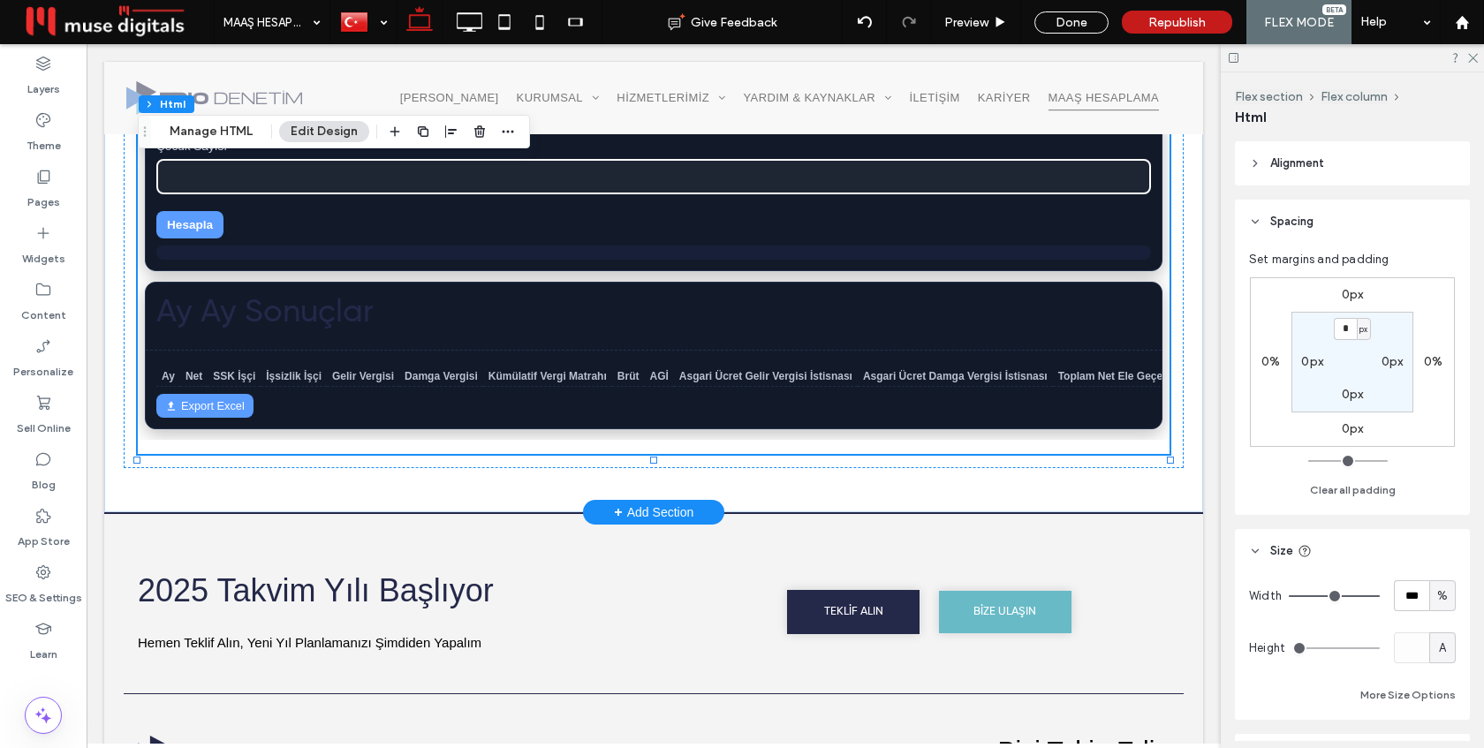
click at [784, 220] on div "**********" at bounding box center [654, 70] width 1016 height 399
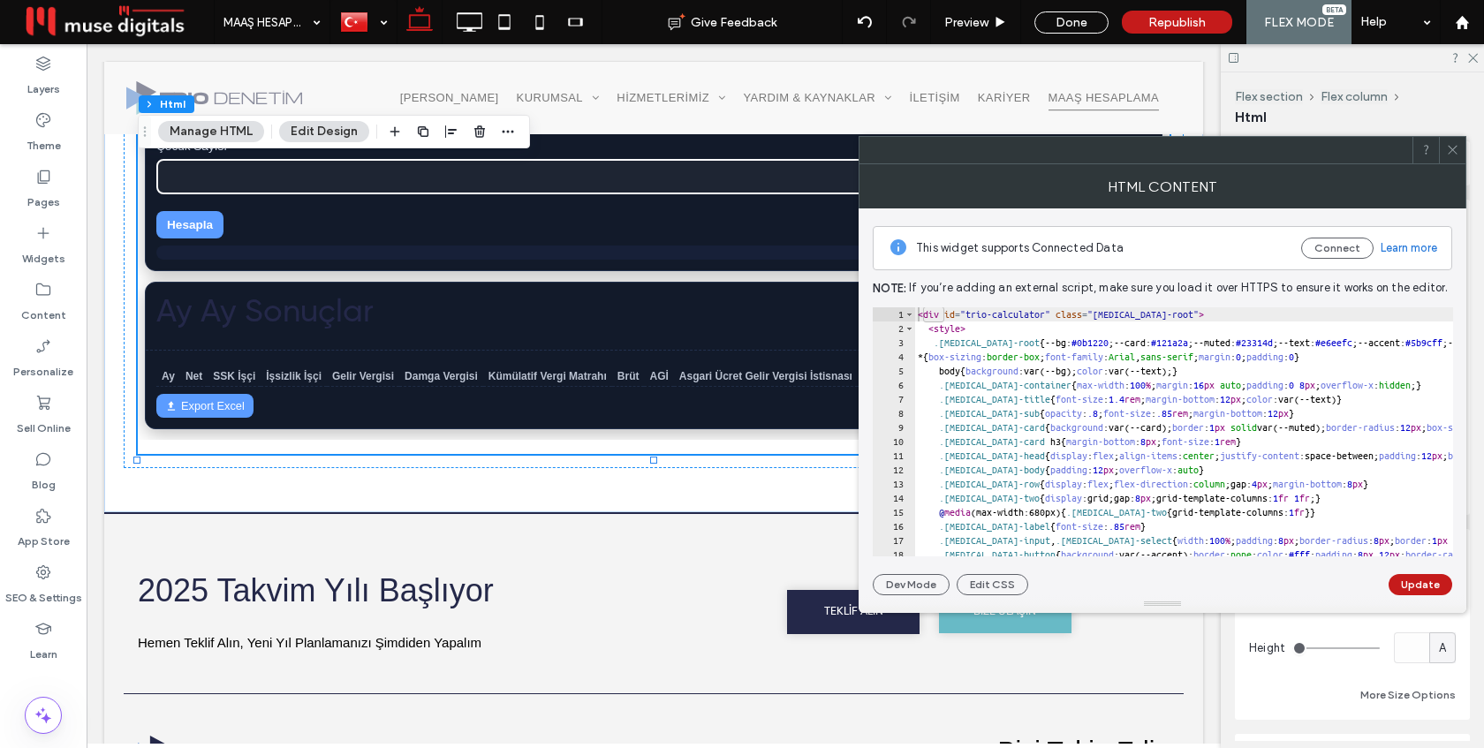
type textarea "********* *******"
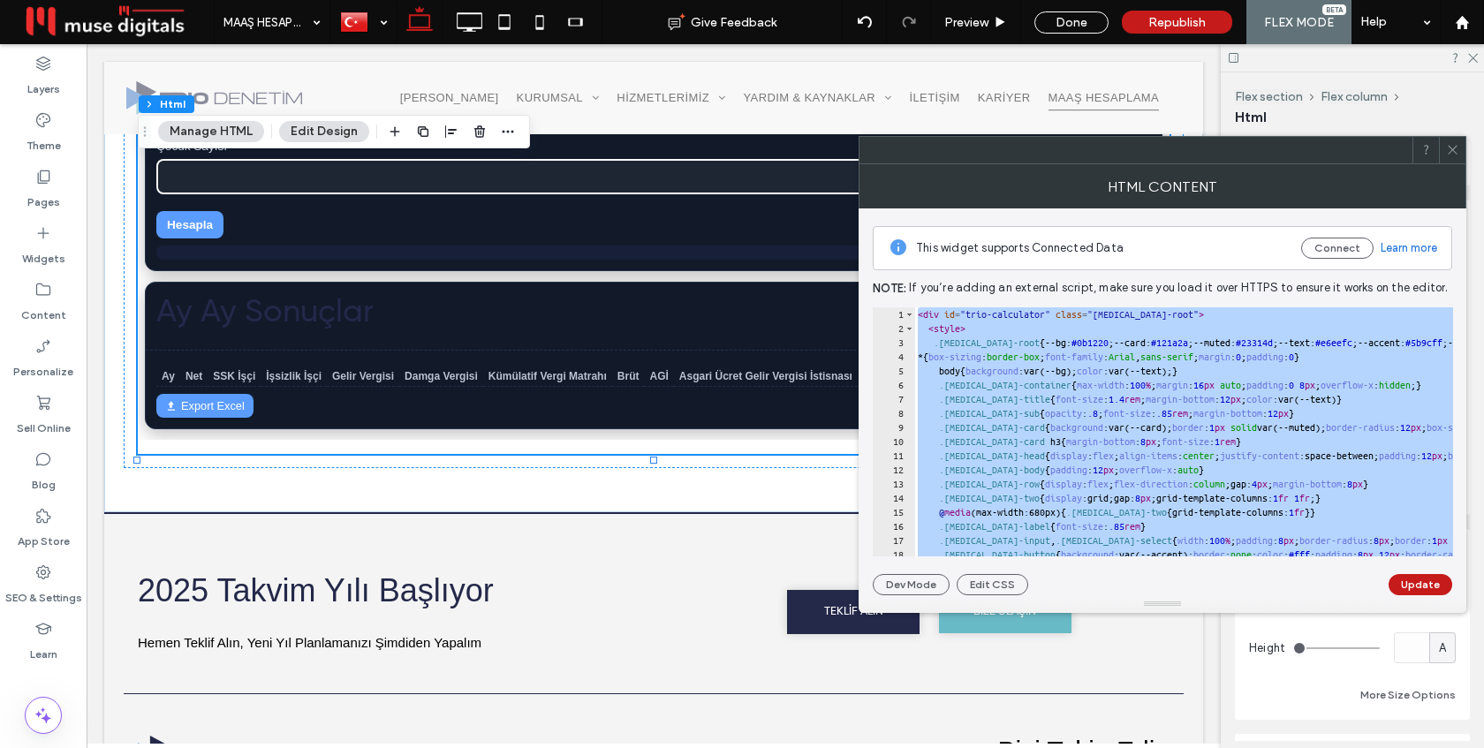
paste textarea "Cursor at row 232"
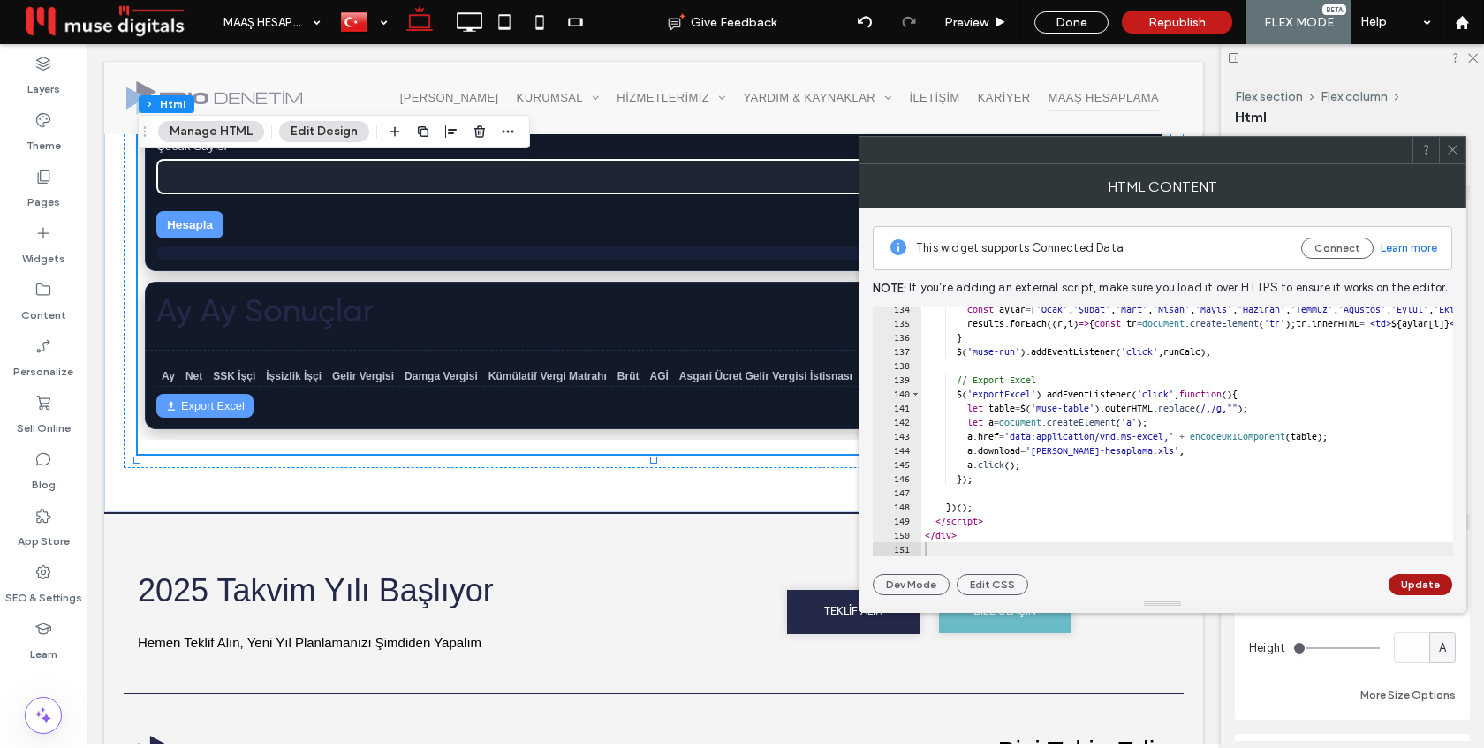
click at [1428, 576] on button "Update" at bounding box center [1420, 584] width 64 height 21
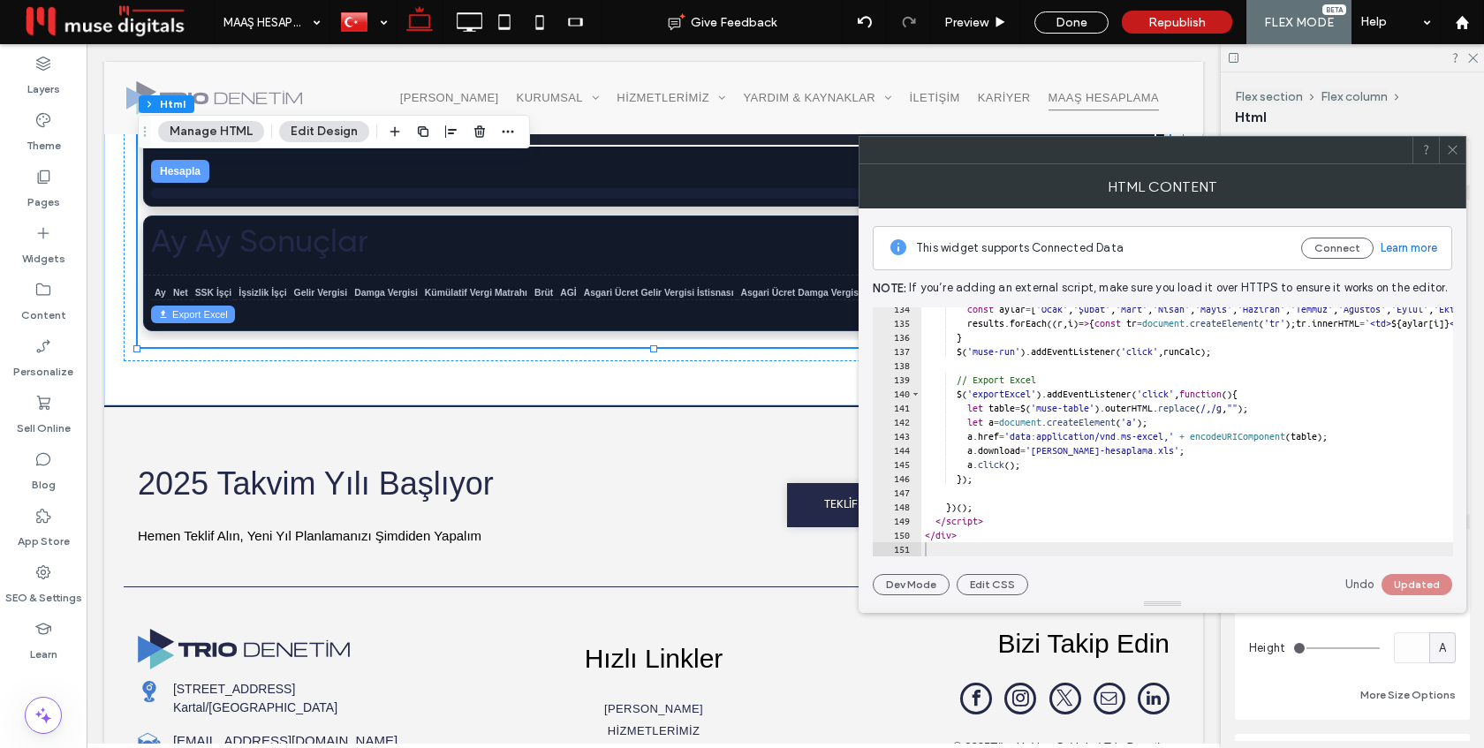
click at [1449, 147] on icon at bounding box center [1452, 149] width 13 height 13
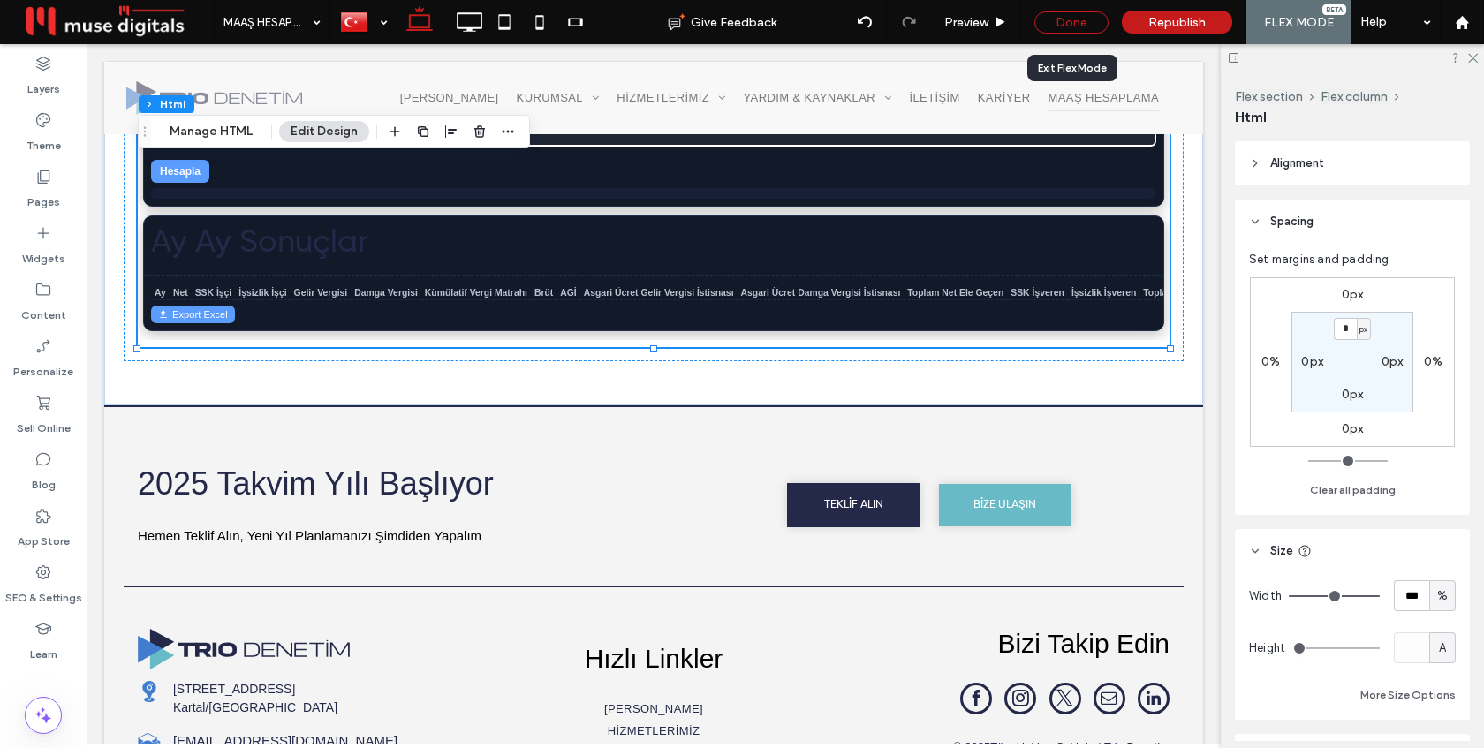
click at [1076, 19] on div "Done" at bounding box center [1071, 22] width 74 height 22
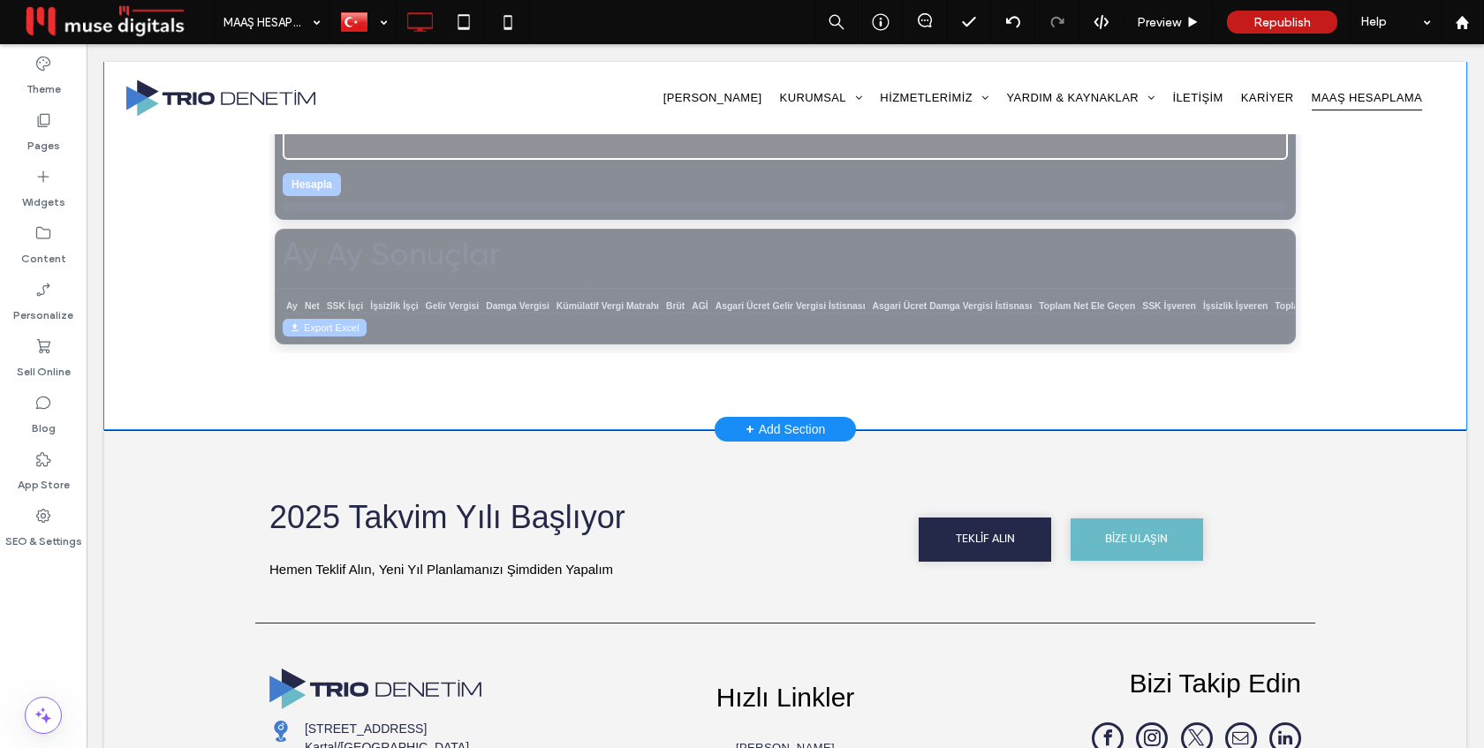
click at [1107, 234] on div "Click to edit in Flex Mode" at bounding box center [785, 13] width 1362 height 831
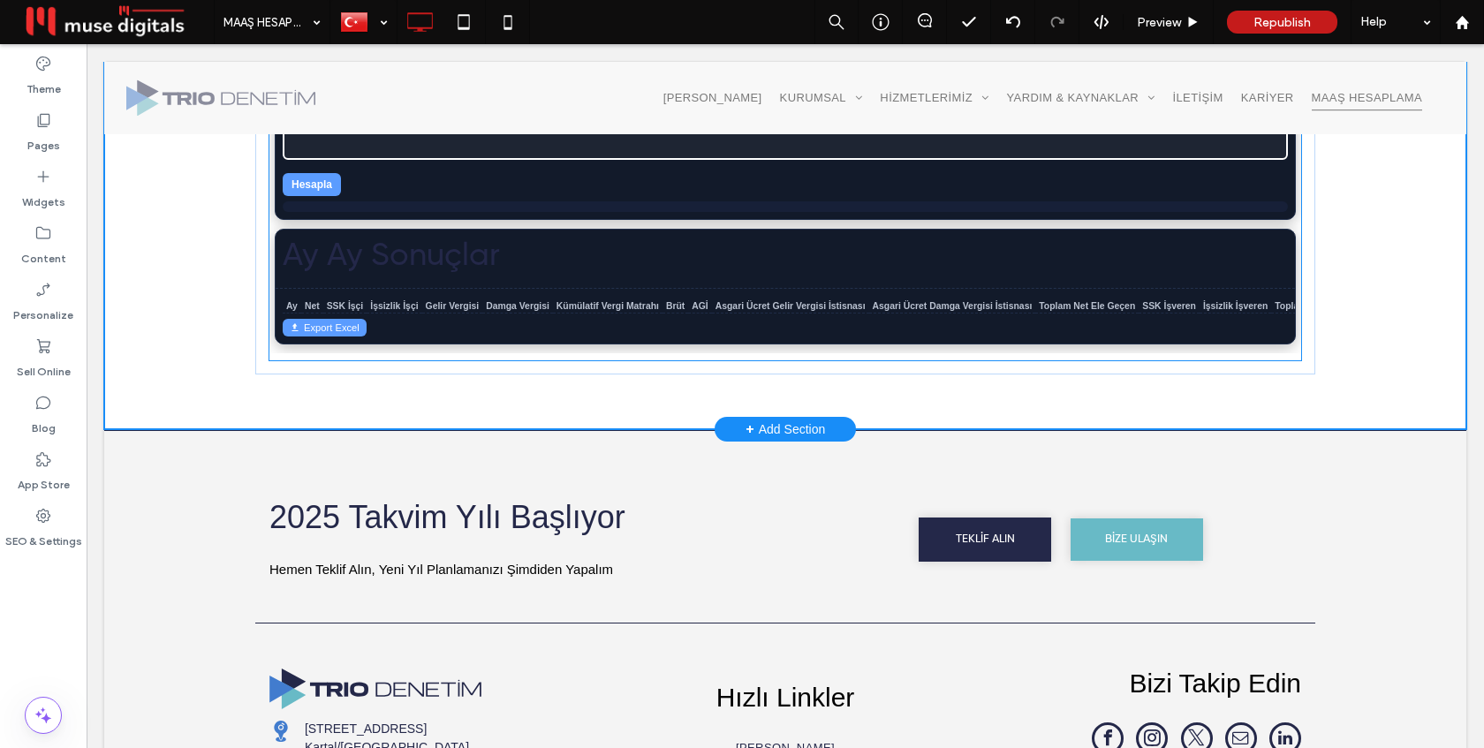
scroll to position [875, 0]
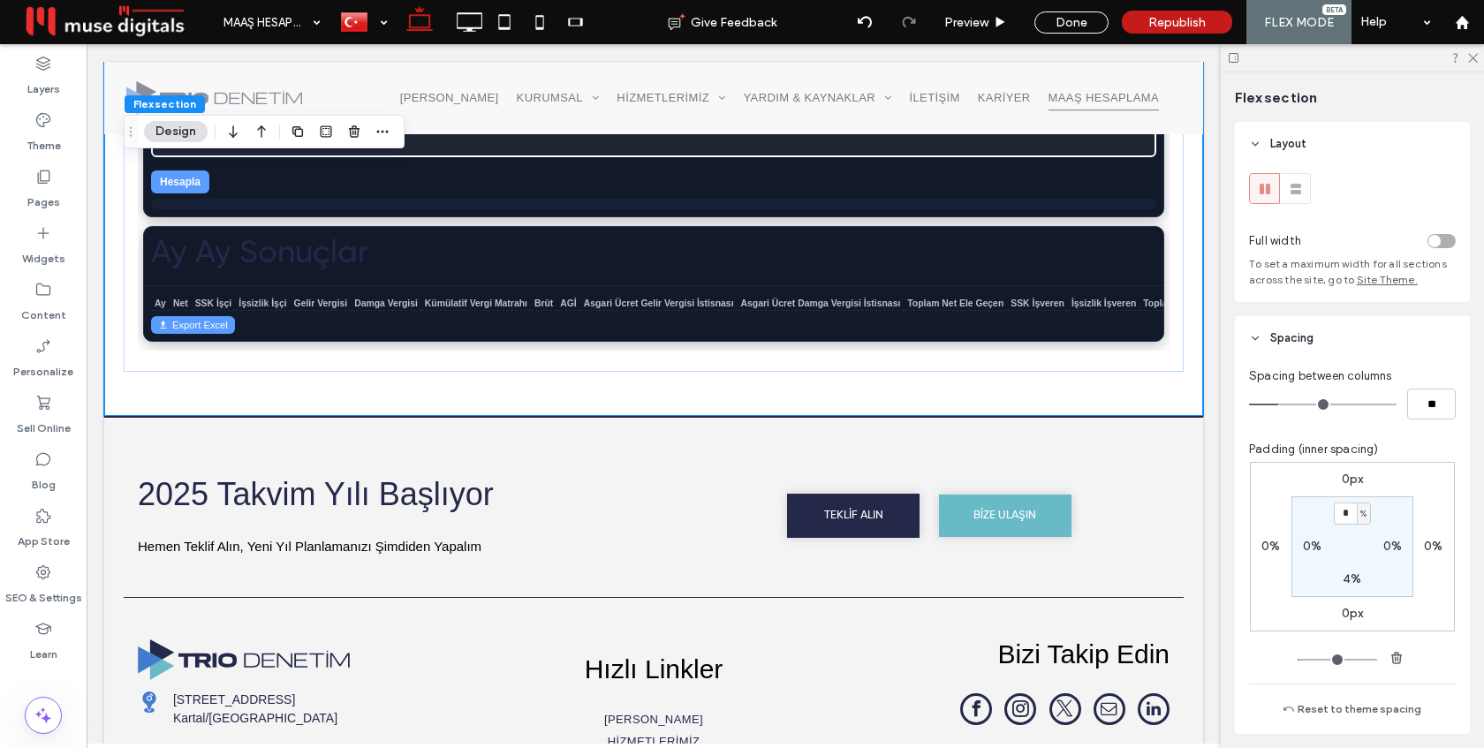
click at [1443, 243] on div "toggle" at bounding box center [1441, 241] width 28 height 14
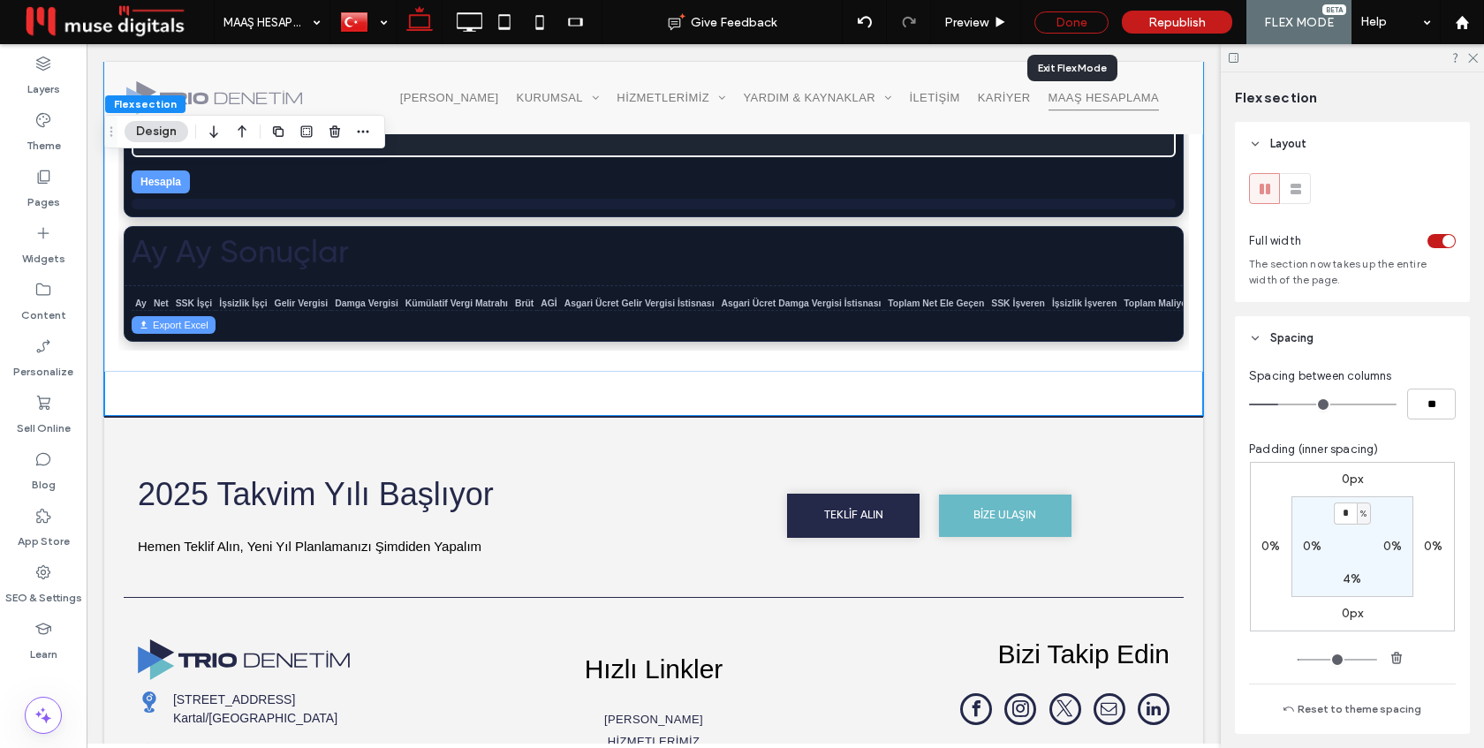
click at [1088, 22] on div "Done" at bounding box center [1071, 22] width 74 height 22
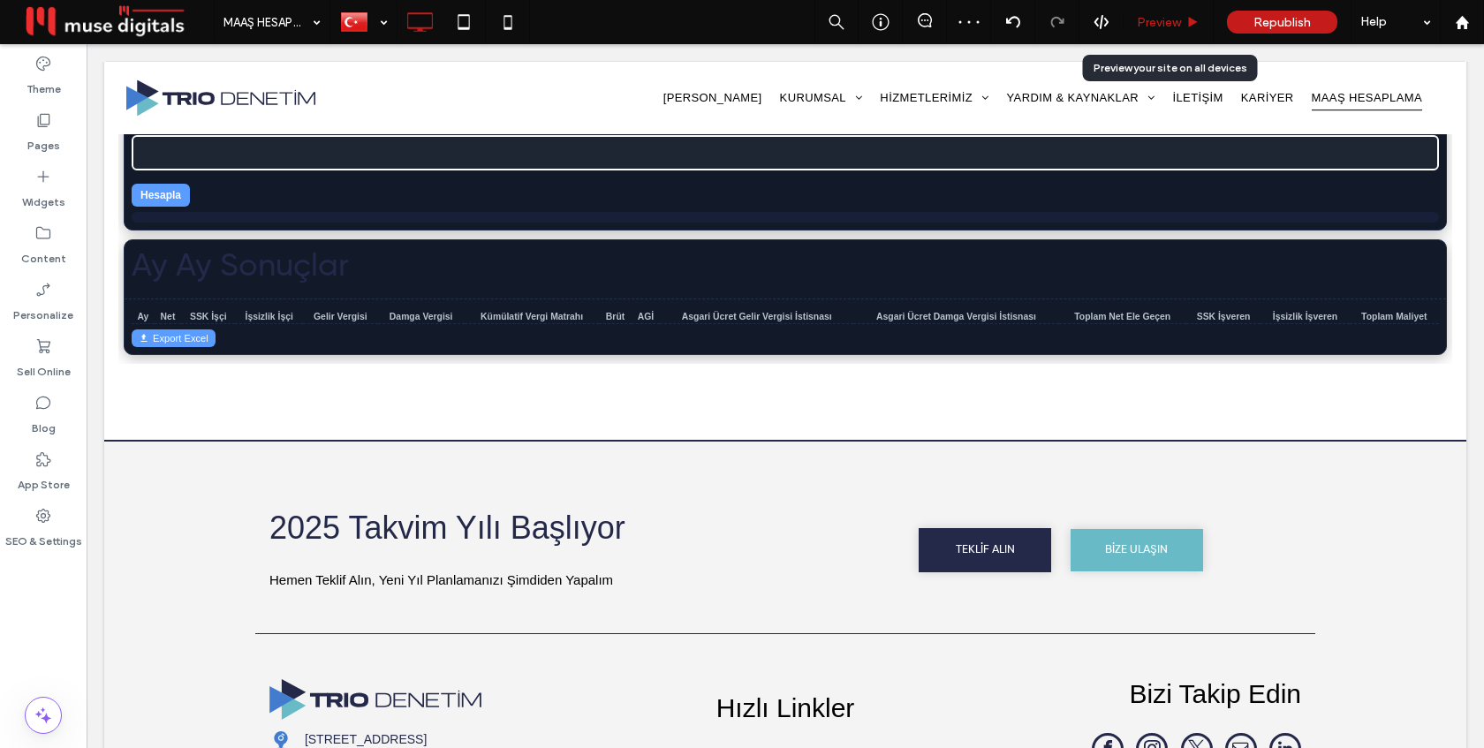
click at [1157, 22] on span "Preview" at bounding box center [1159, 22] width 44 height 15
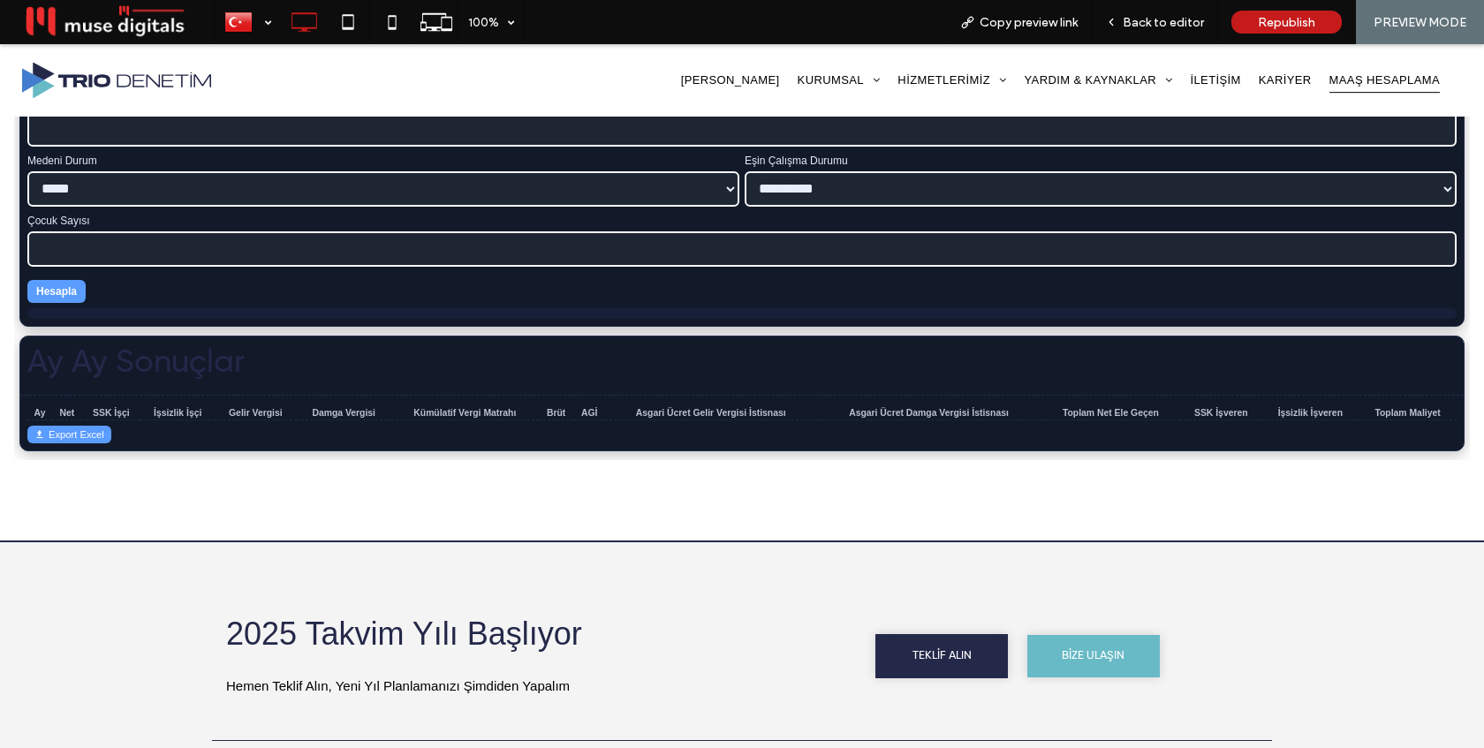
scroll to position [763, 0]
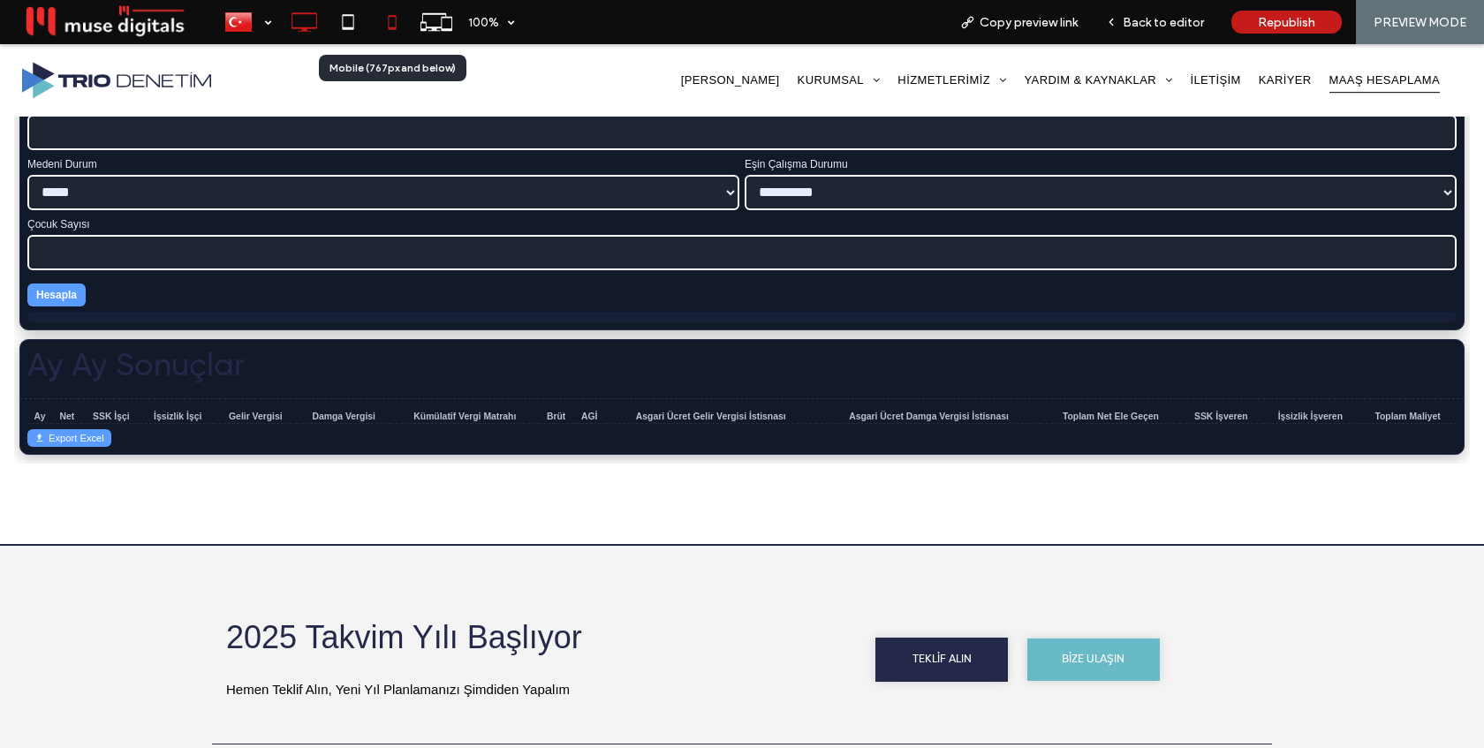
click at [391, 19] on icon at bounding box center [391, 21] width 35 height 35
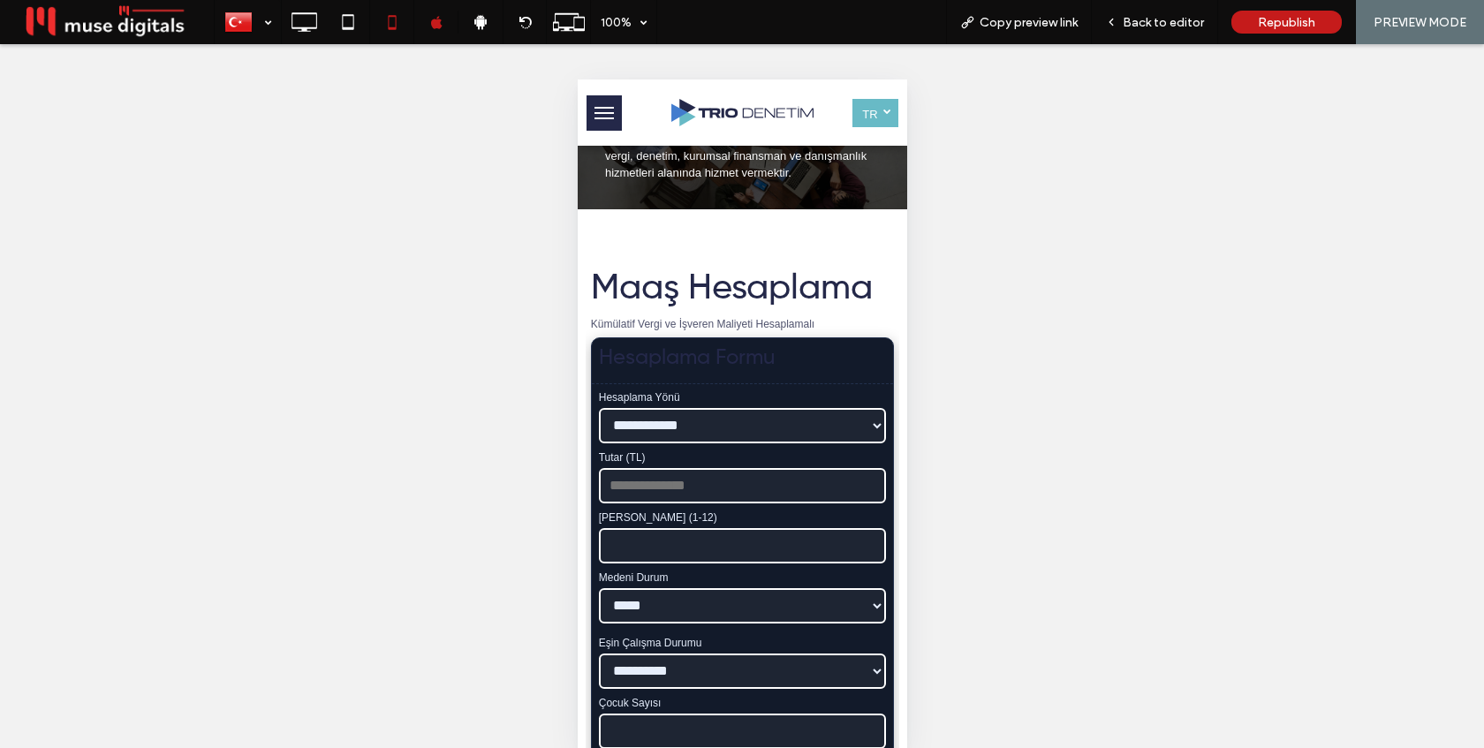
scroll to position [0, 0]
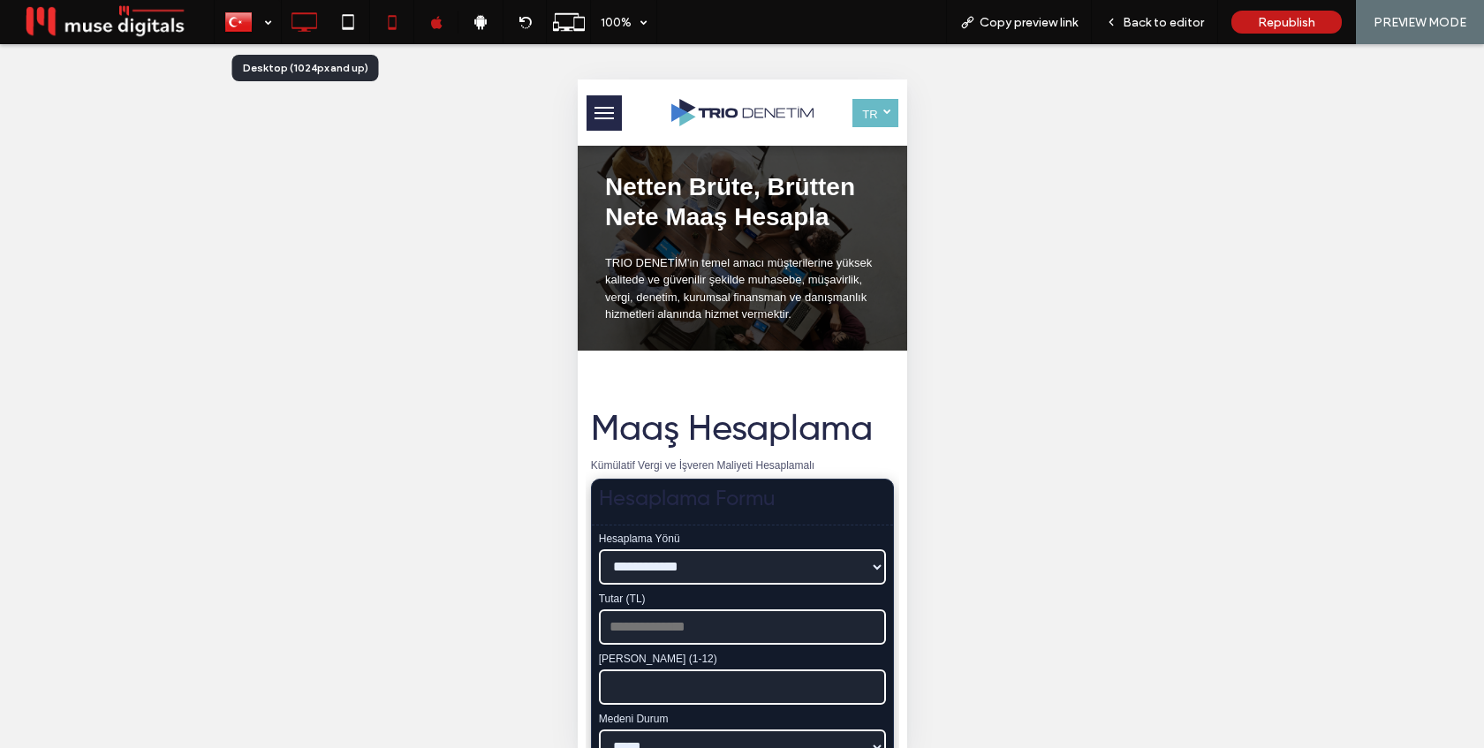
click at [295, 16] on icon at bounding box center [303, 21] width 35 height 35
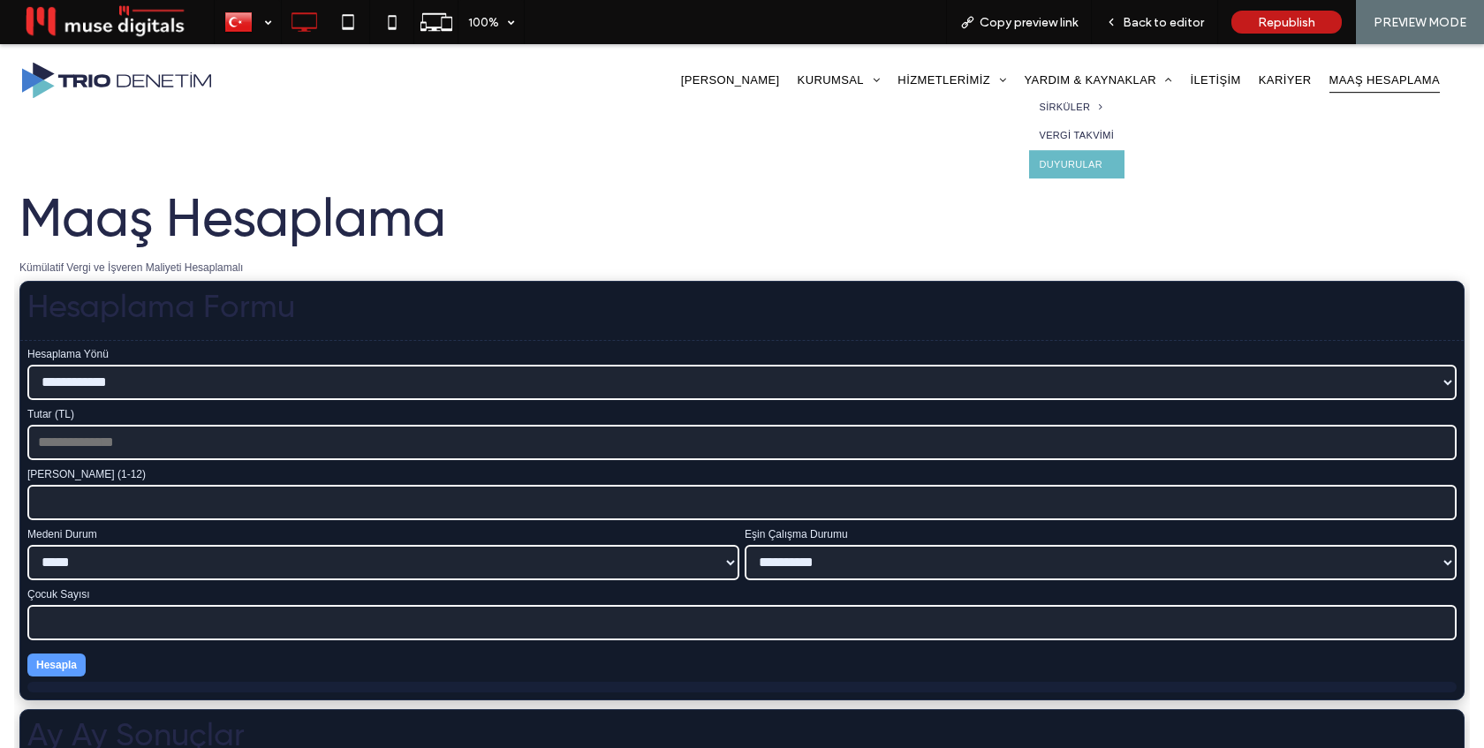
scroll to position [355, 0]
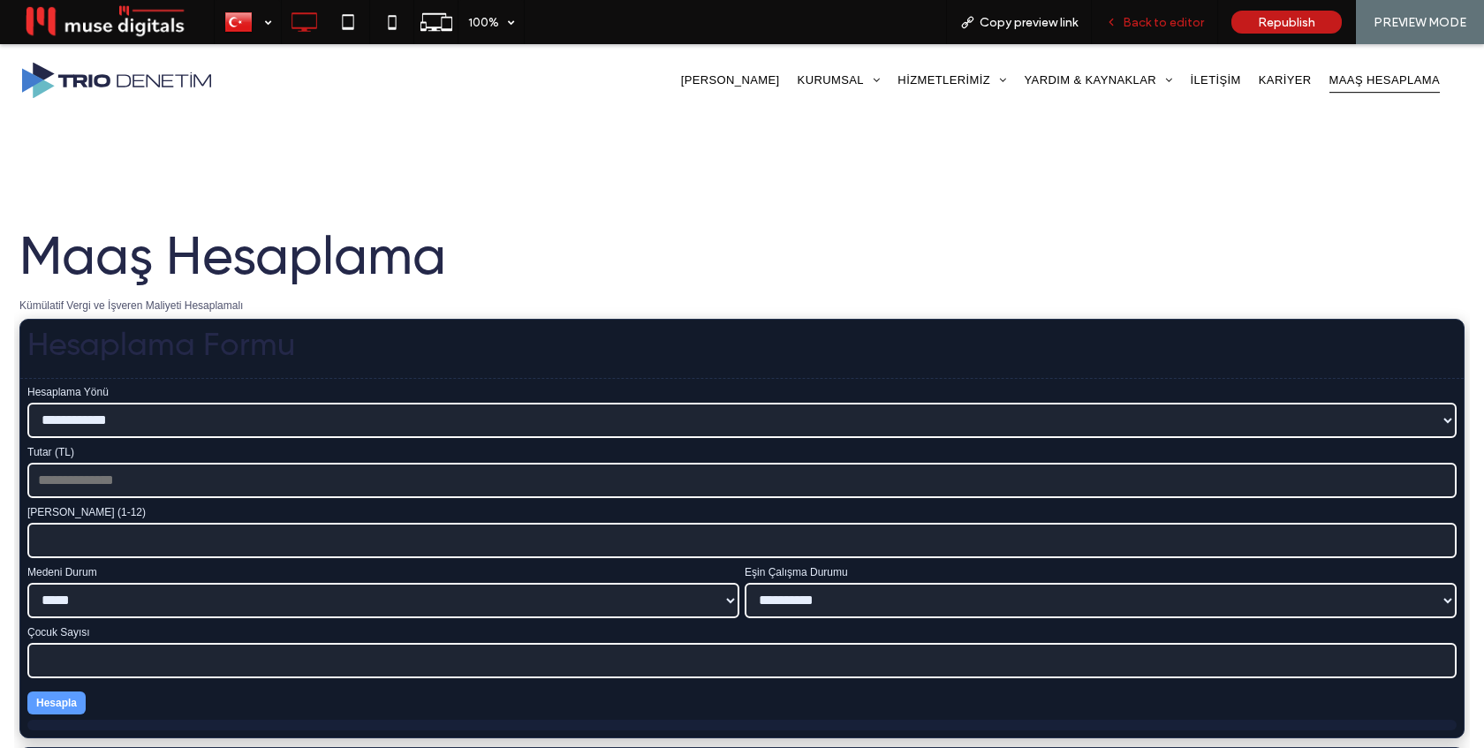
click at [1166, 16] on span "Back to editor" at bounding box center [1163, 22] width 81 height 15
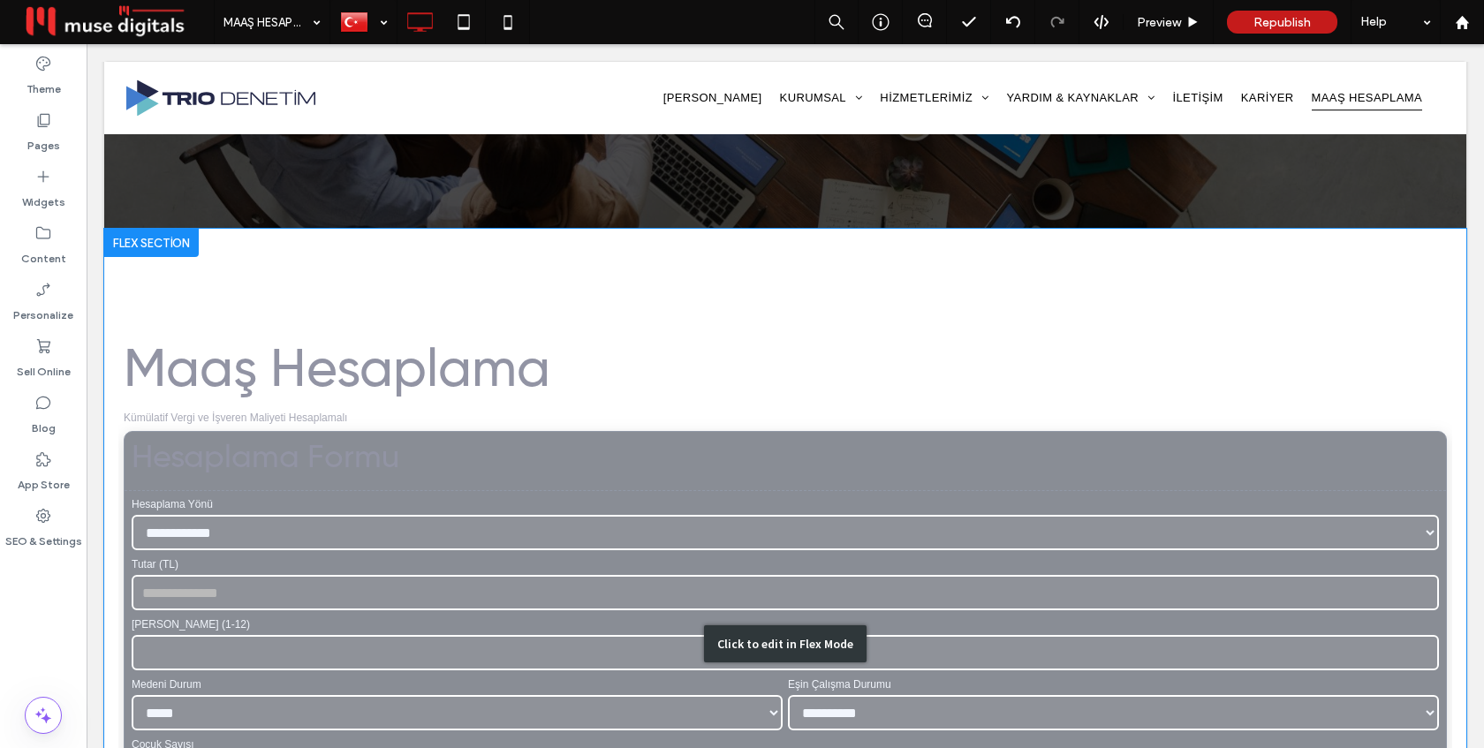
scroll to position [75, 0]
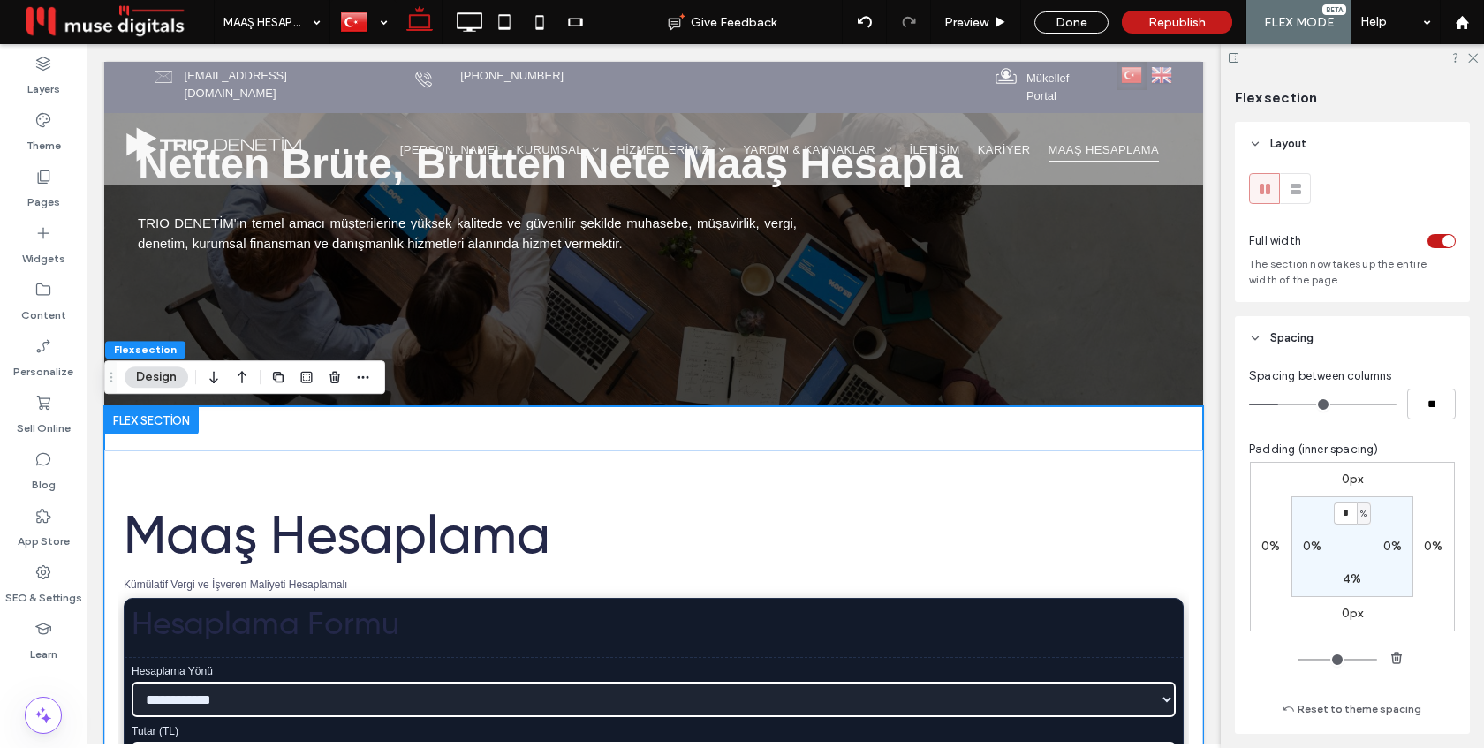
click at [1345, 511] on input "*" at bounding box center [1345, 514] width 23 height 22
type input "*"
click at [1427, 490] on div "0px 0% 0px 0% * % 0% 4% 0%" at bounding box center [1352, 547] width 205 height 170
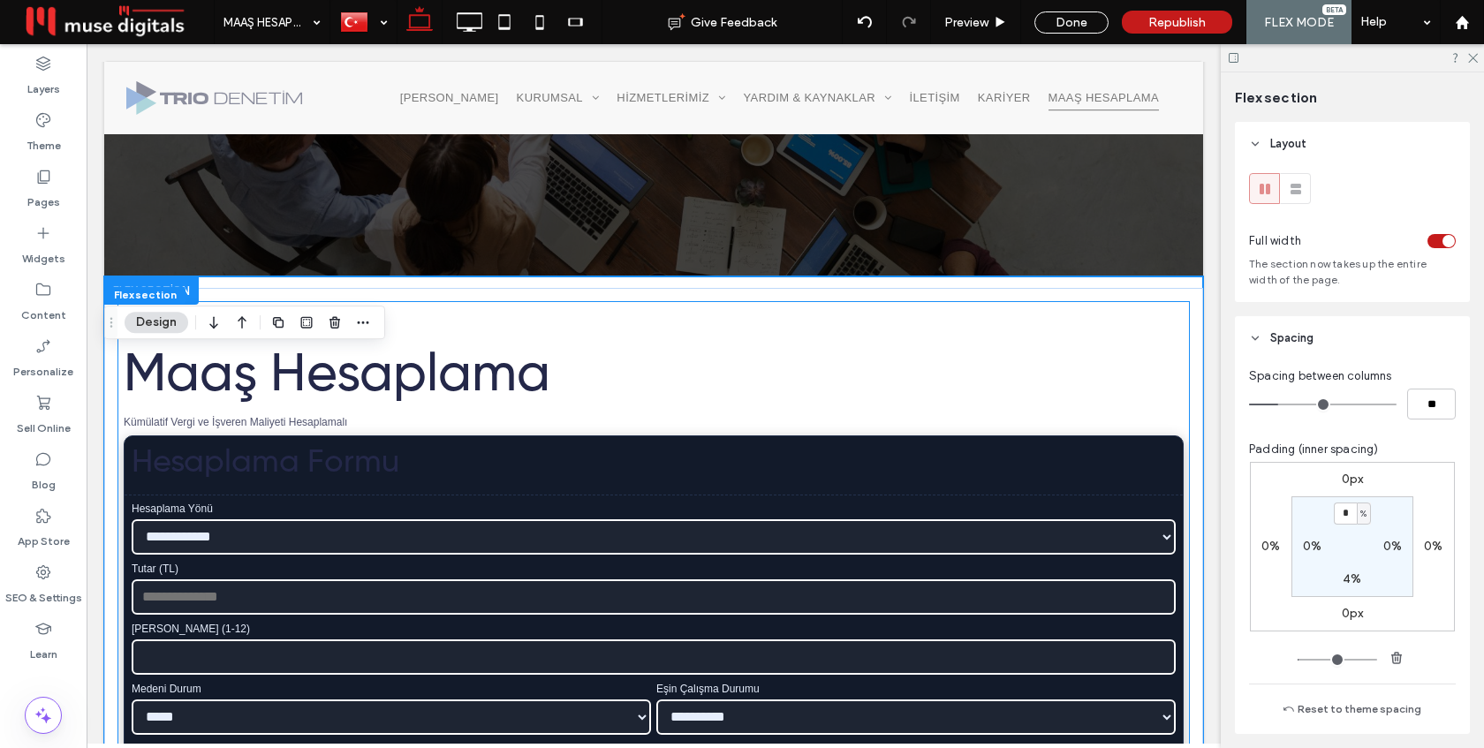
scroll to position [293, 0]
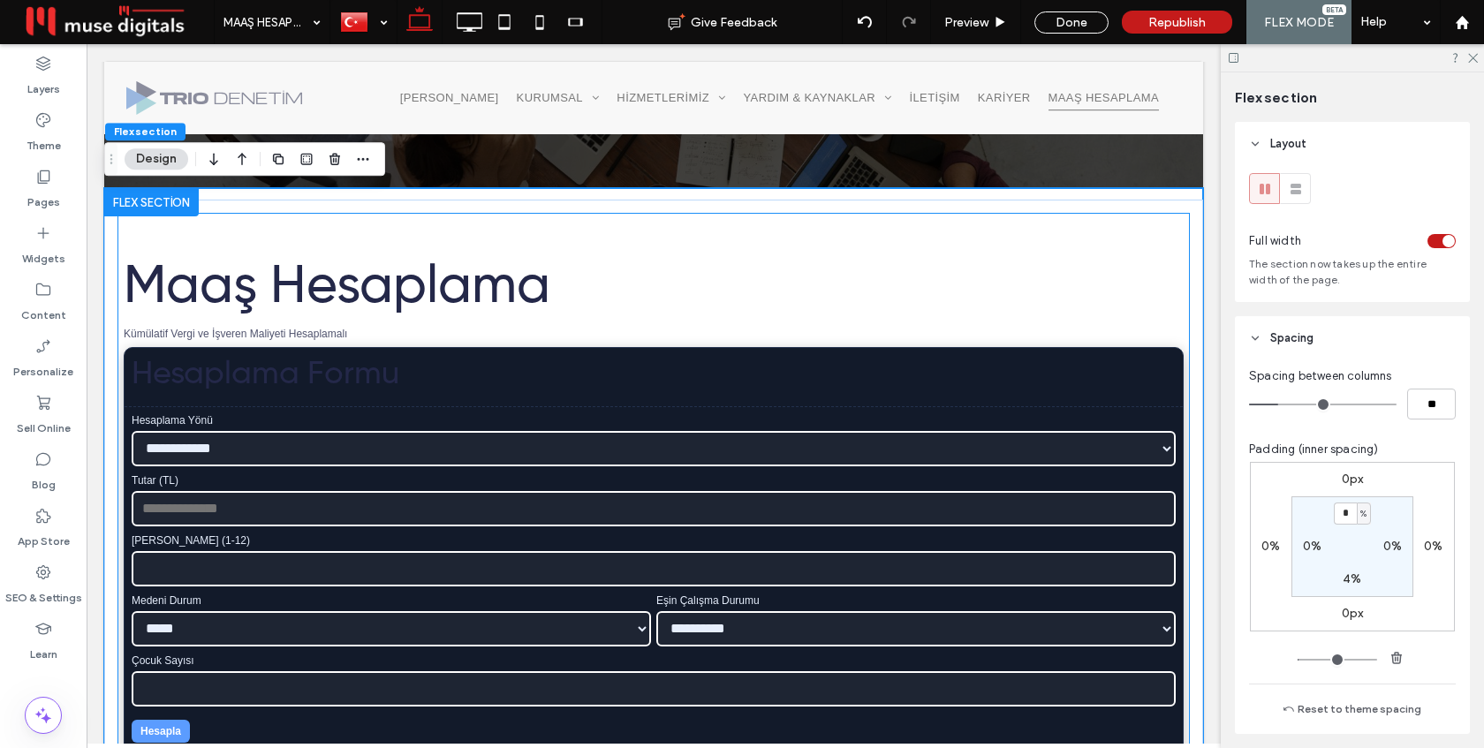
click at [754, 518] on input "Tutar (TL)" at bounding box center [654, 508] width 1044 height 35
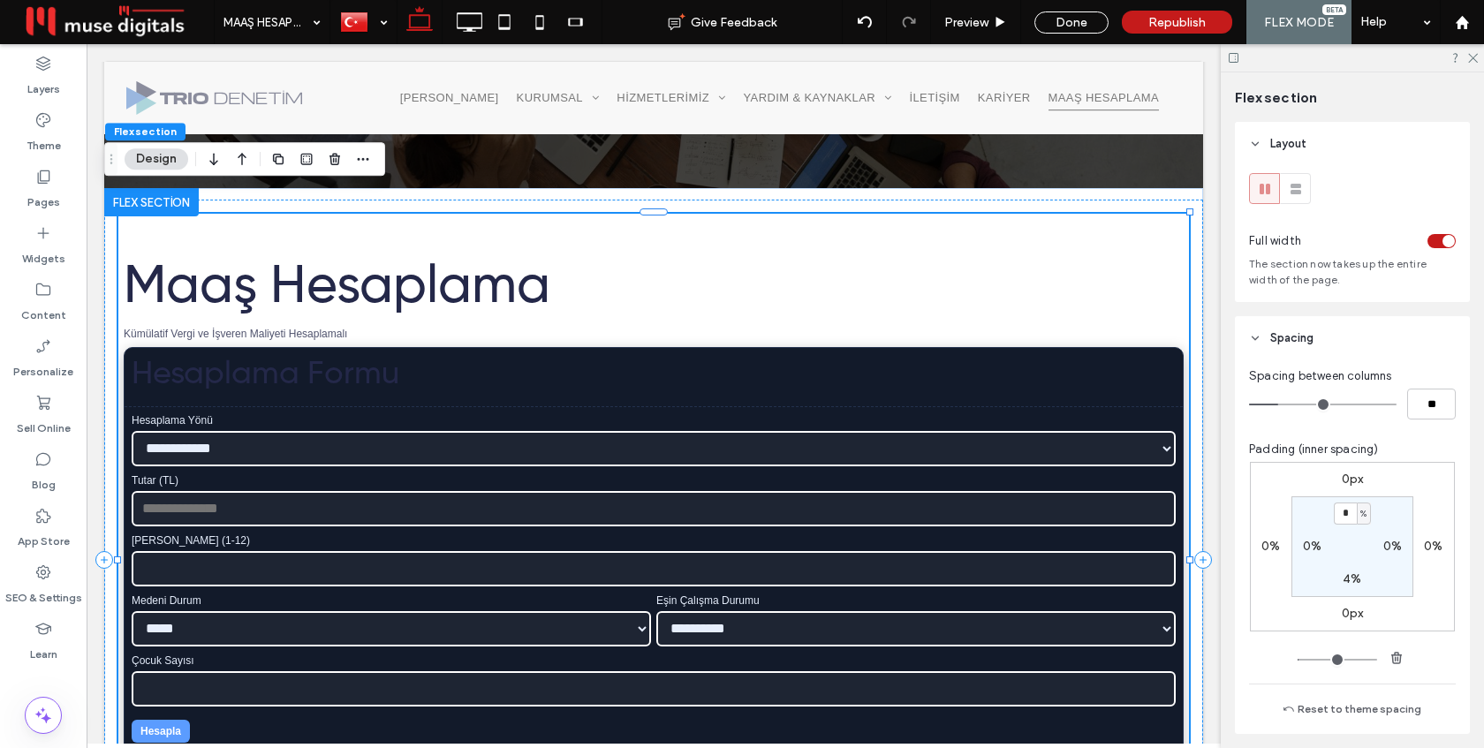
click at [754, 518] on input "Tutar (TL)" at bounding box center [654, 508] width 1044 height 35
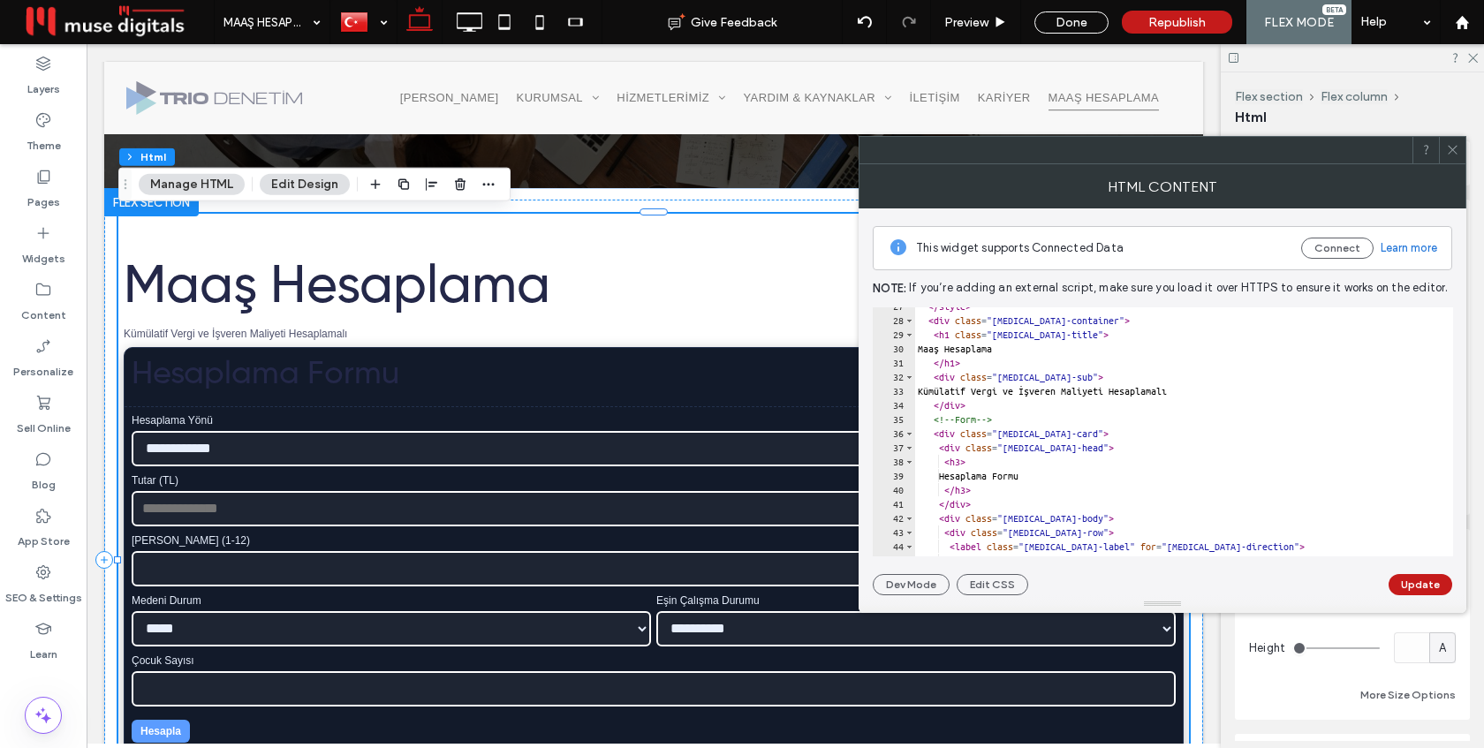
scroll to position [376, 0]
drag, startPoint x: 1113, startPoint y: 458, endPoint x: 979, endPoint y: 463, distance: 134.3
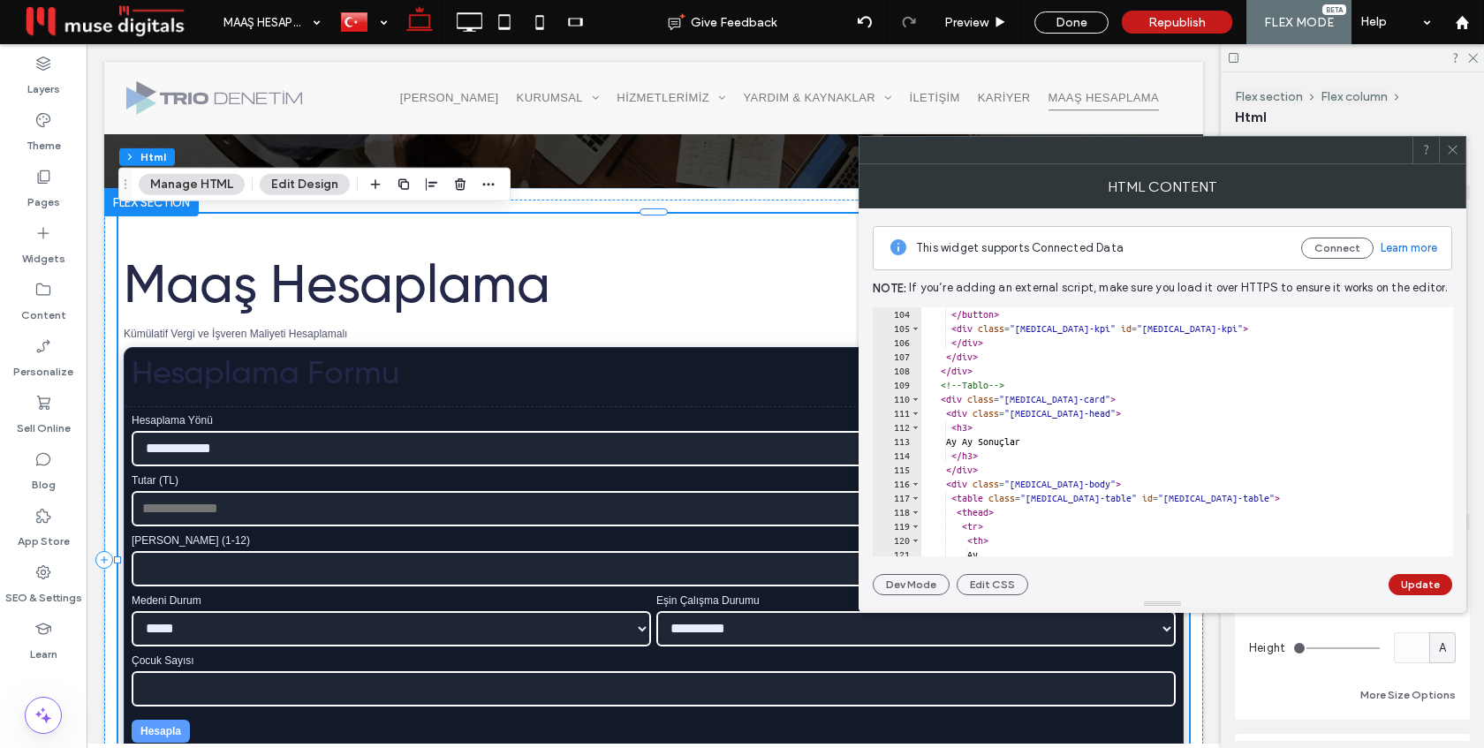
scroll to position [1458, 0]
paste textarea "**********"
type textarea "**********"
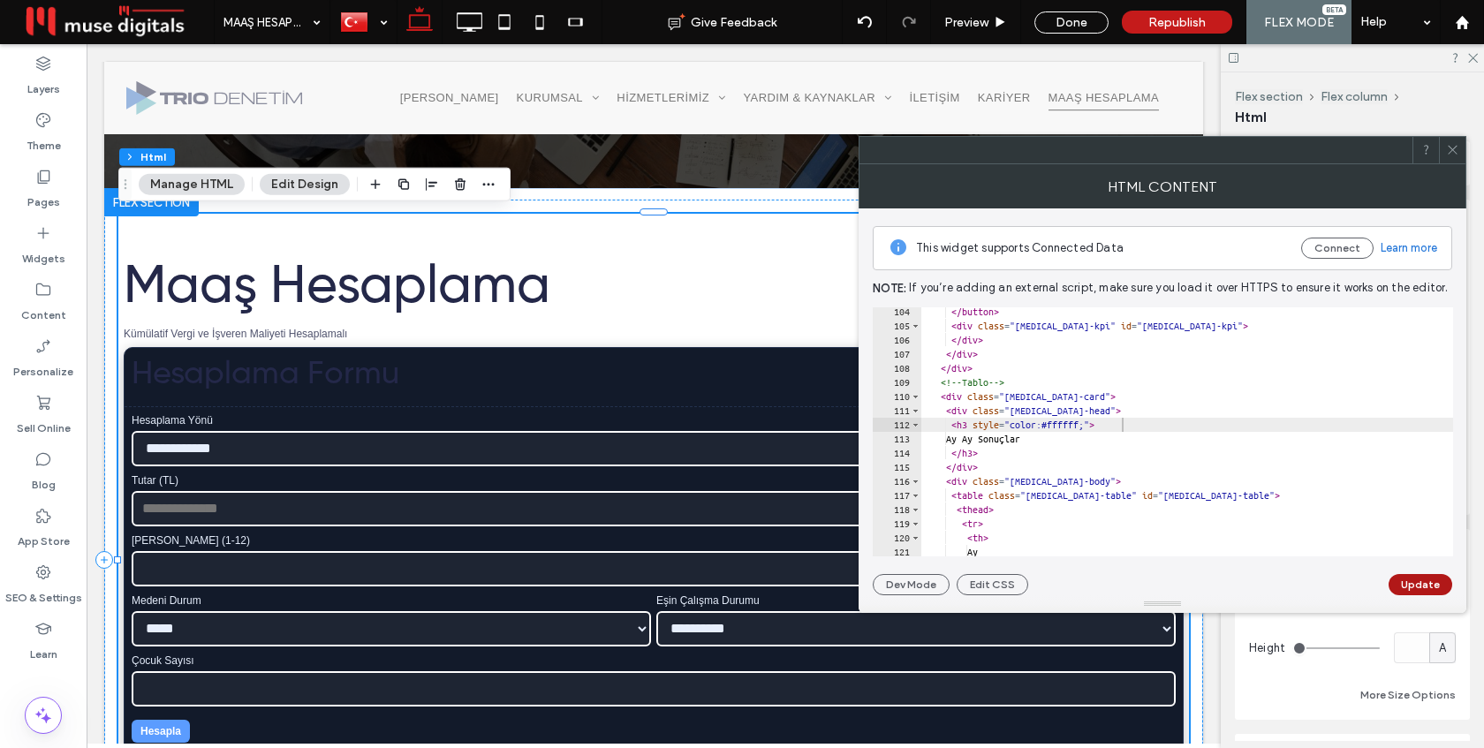
click at [1413, 582] on button "Update" at bounding box center [1420, 584] width 64 height 21
click at [1449, 153] on use at bounding box center [1452, 150] width 9 height 9
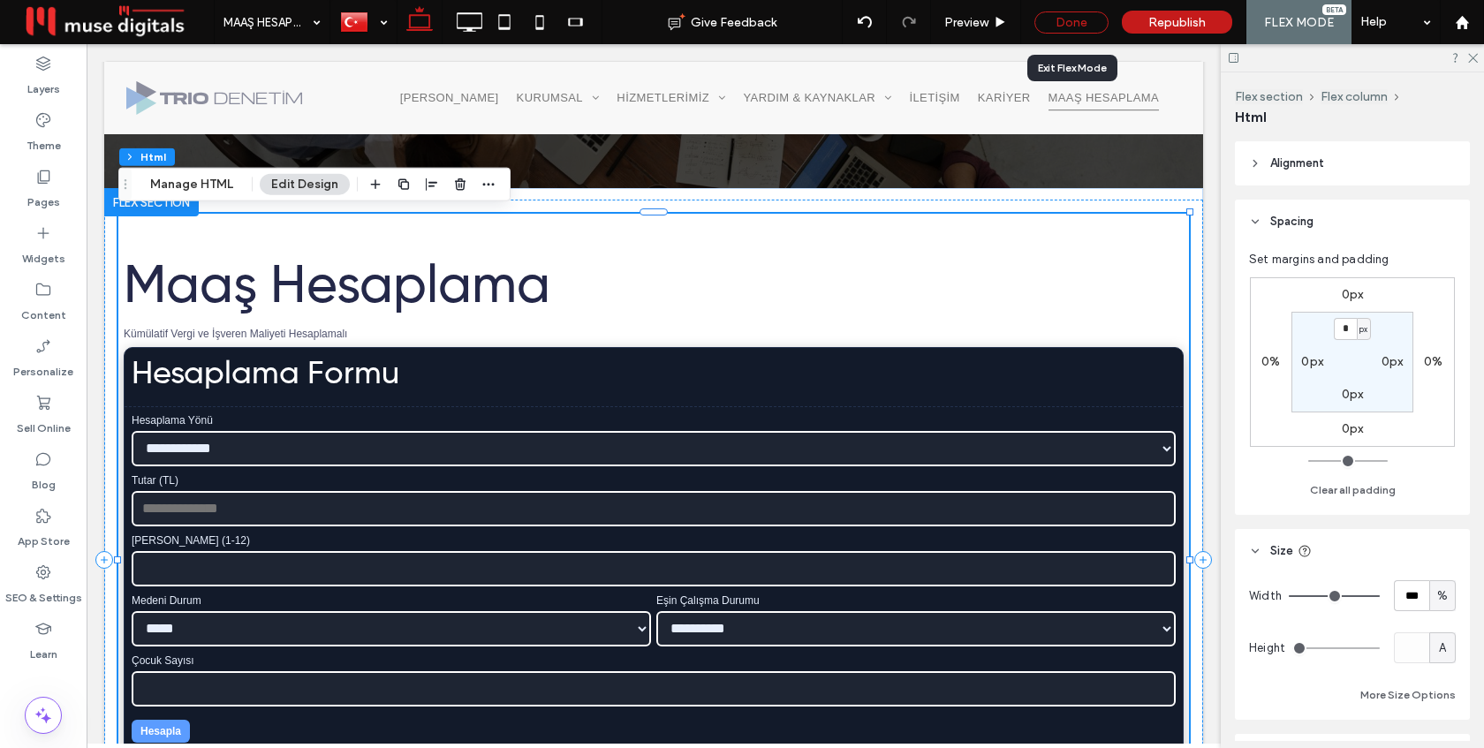
click at [1076, 26] on div "Done" at bounding box center [1071, 22] width 74 height 22
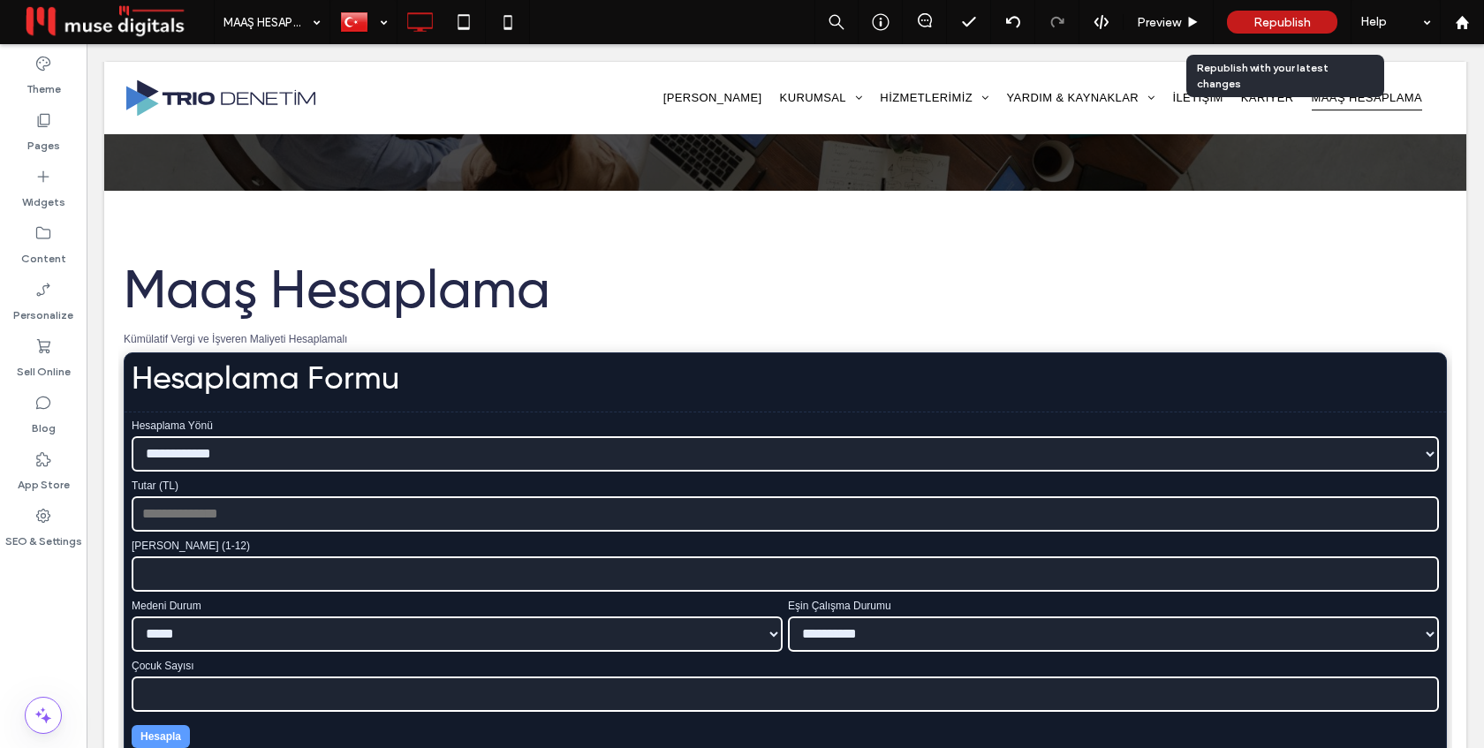
click at [1287, 25] on span "Republish" at bounding box center [1281, 22] width 57 height 15
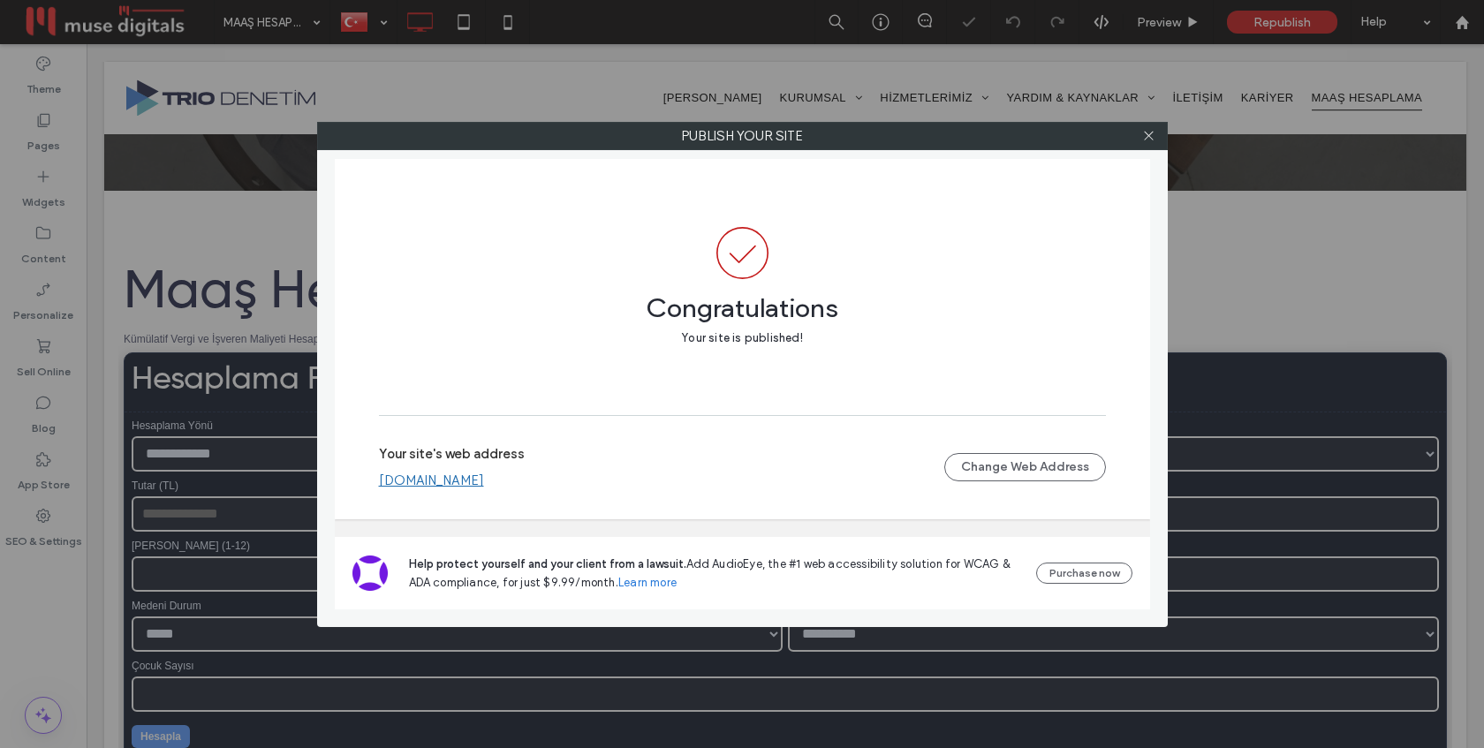
click at [476, 481] on link "[DOMAIN_NAME]" at bounding box center [431, 481] width 105 height 16
click at [1151, 132] on use at bounding box center [1148, 136] width 9 height 9
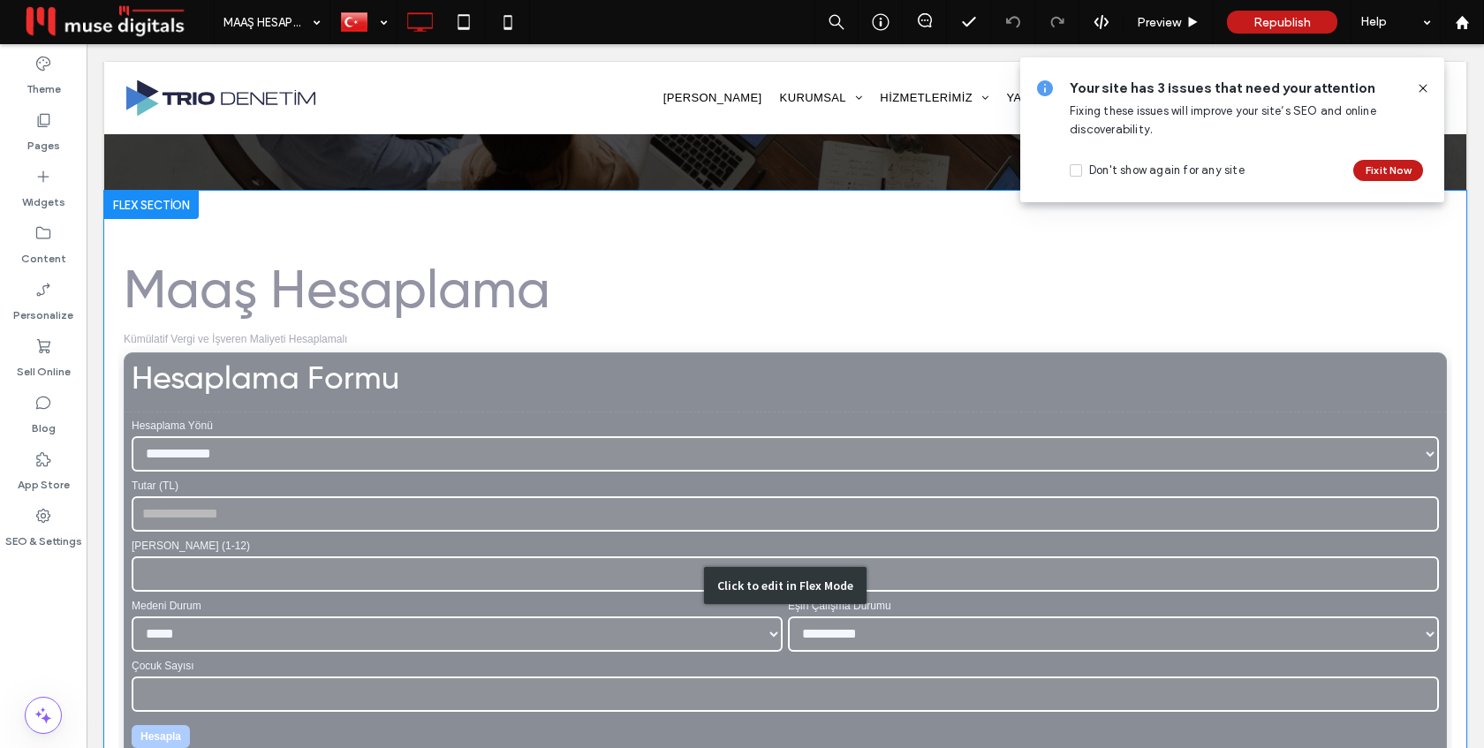
click at [662, 461] on div "Click to edit in Flex Mode" at bounding box center [785, 586] width 1362 height 790
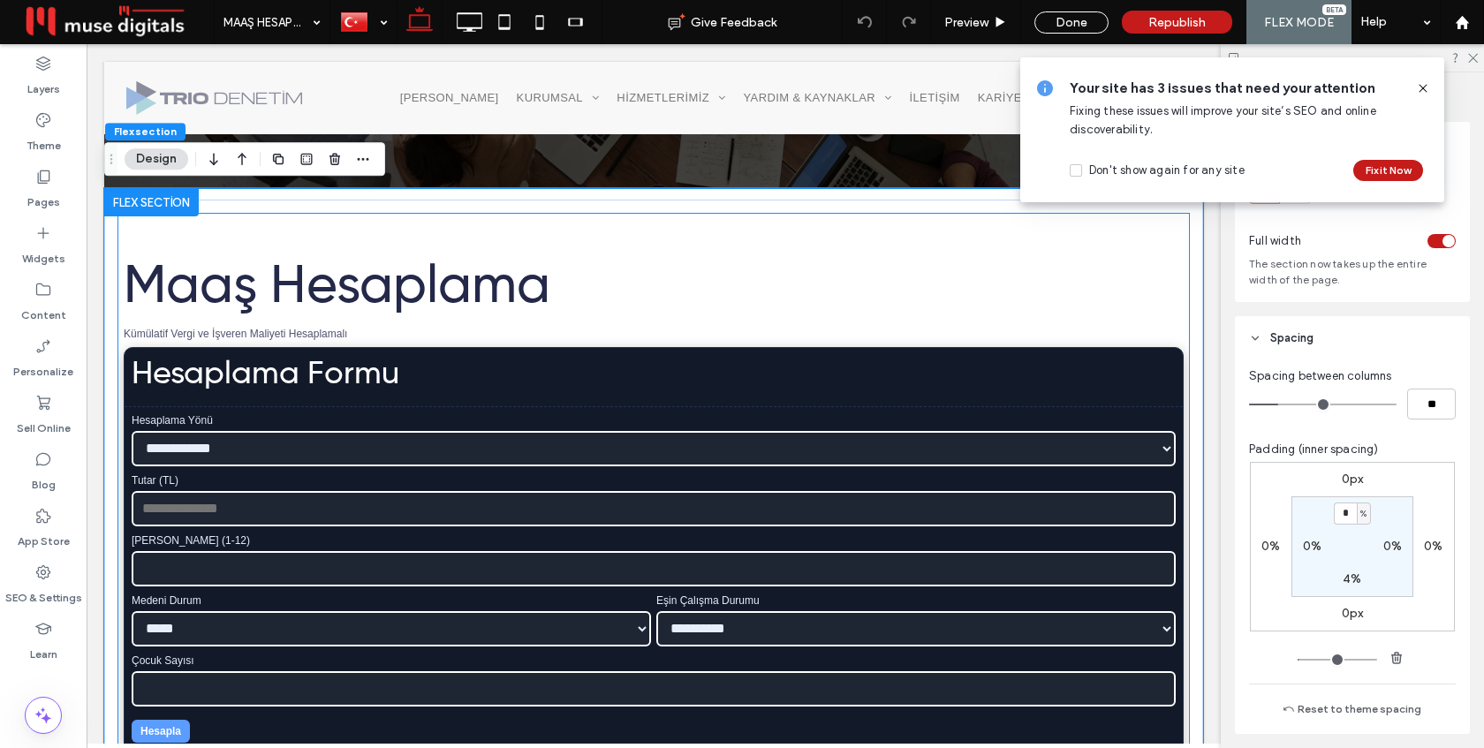
click at [662, 461] on select "**********" at bounding box center [654, 448] width 1044 height 35
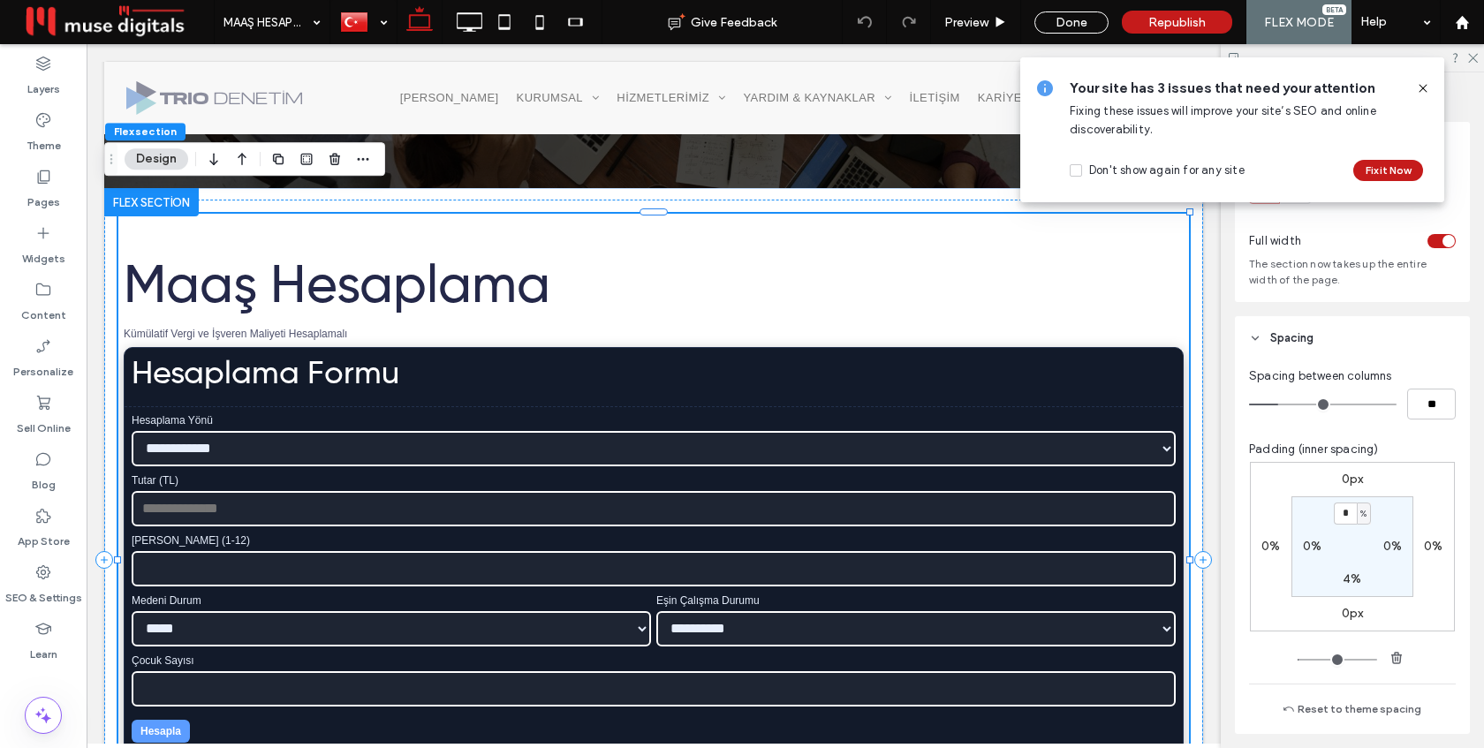
click at [662, 461] on div "**********" at bounding box center [653, 560] width 1071 height 693
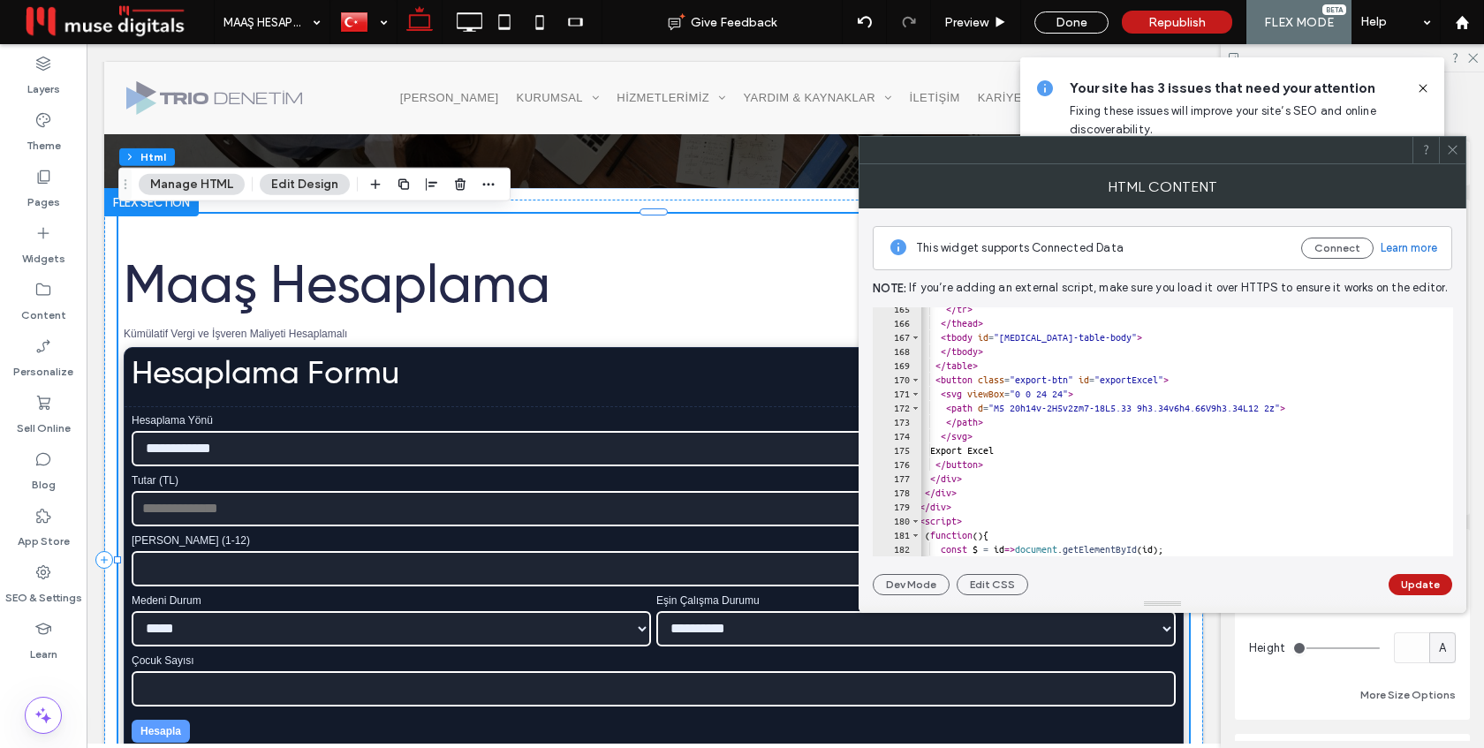
scroll to position [0, 15]
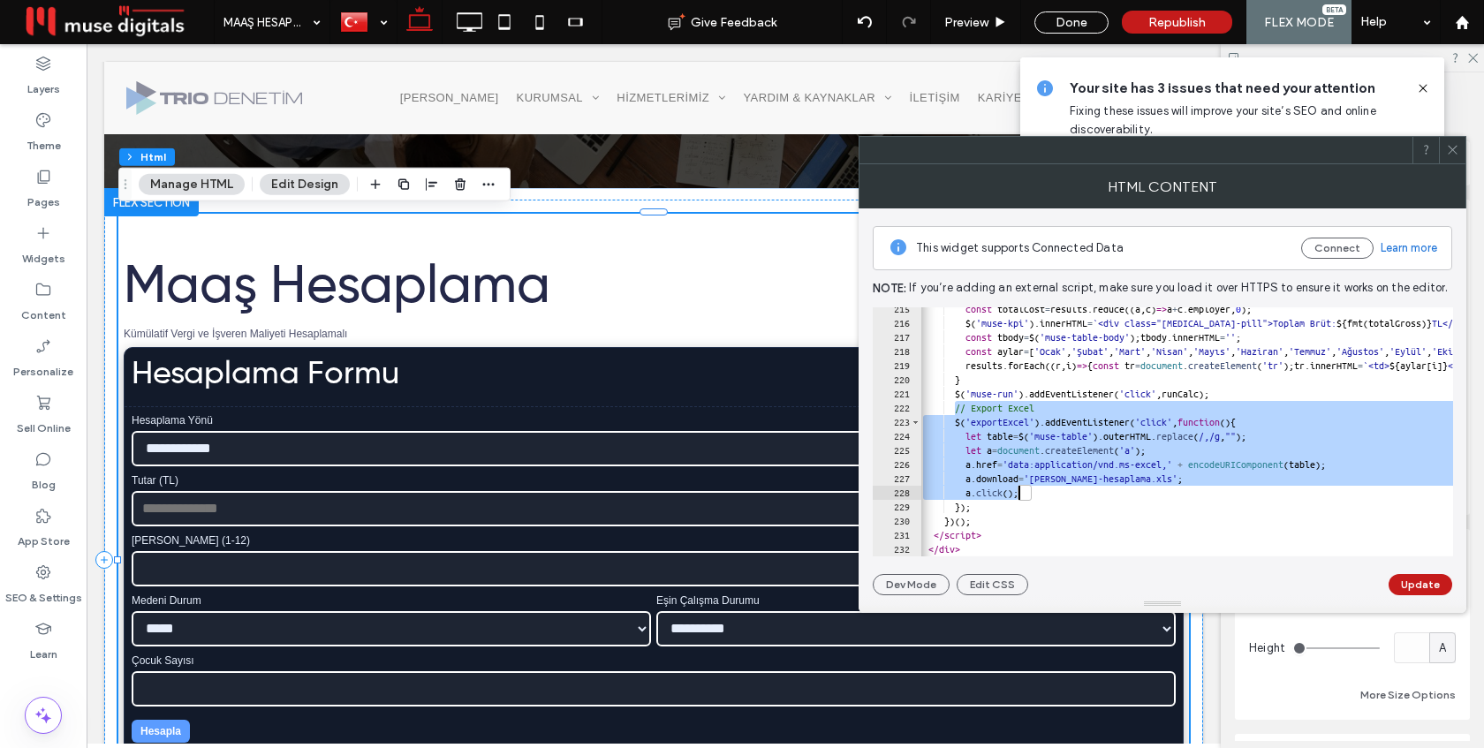
drag, startPoint x: 957, startPoint y: 407, endPoint x: 1015, endPoint y: 489, distance: 100.7
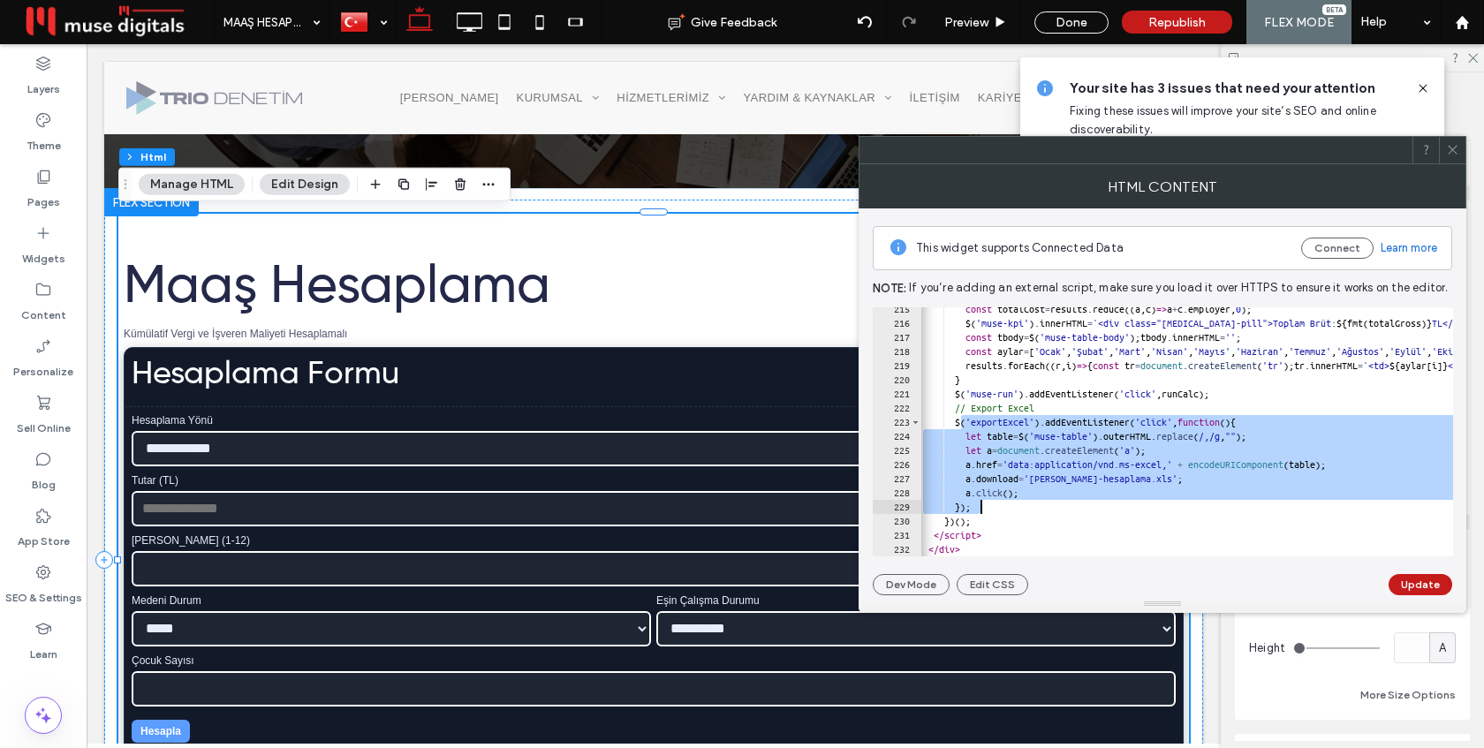
drag, startPoint x: 957, startPoint y: 422, endPoint x: 1076, endPoint y: 504, distance: 144.1
paste textarea "Cursor at row 229"
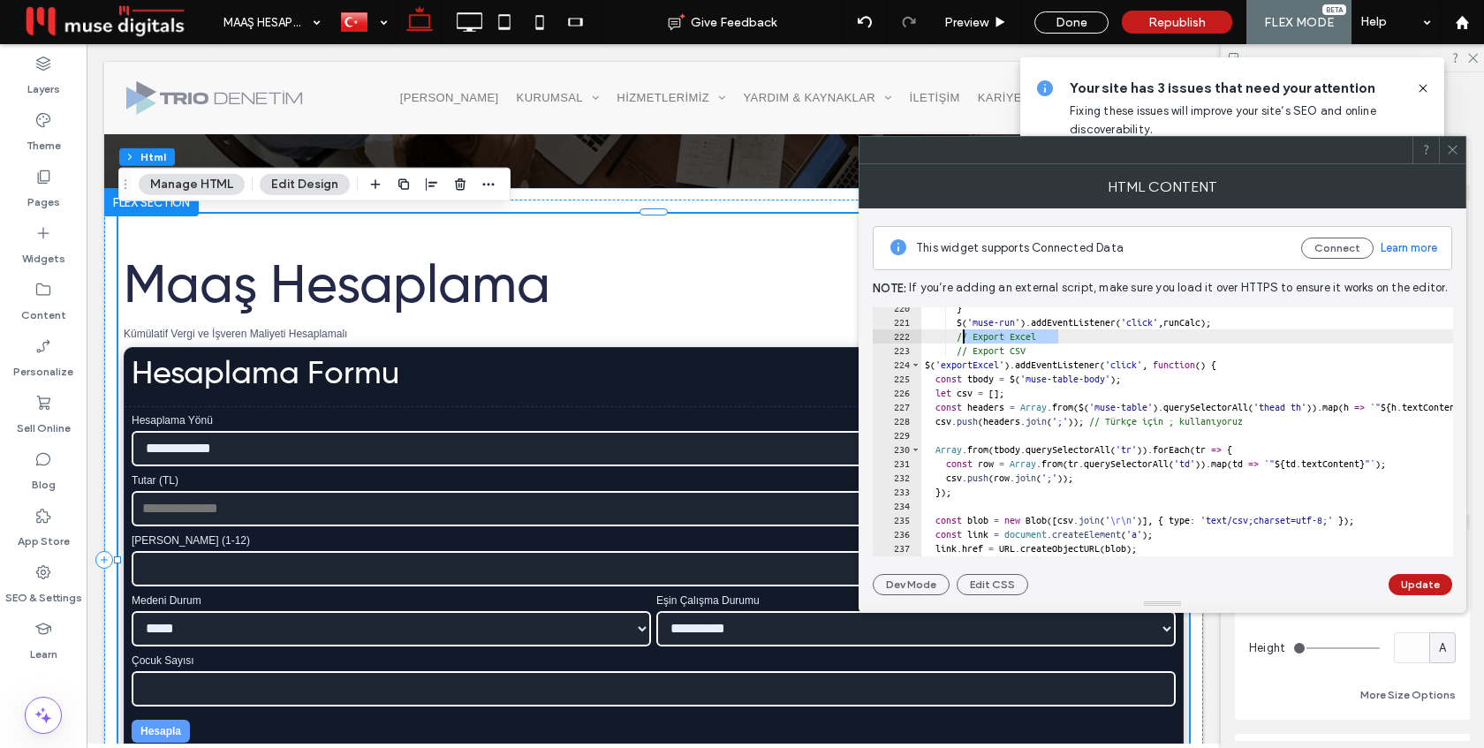
drag, startPoint x: 1057, startPoint y: 338, endPoint x: 961, endPoint y: 338, distance: 96.3
type textarea "**********"
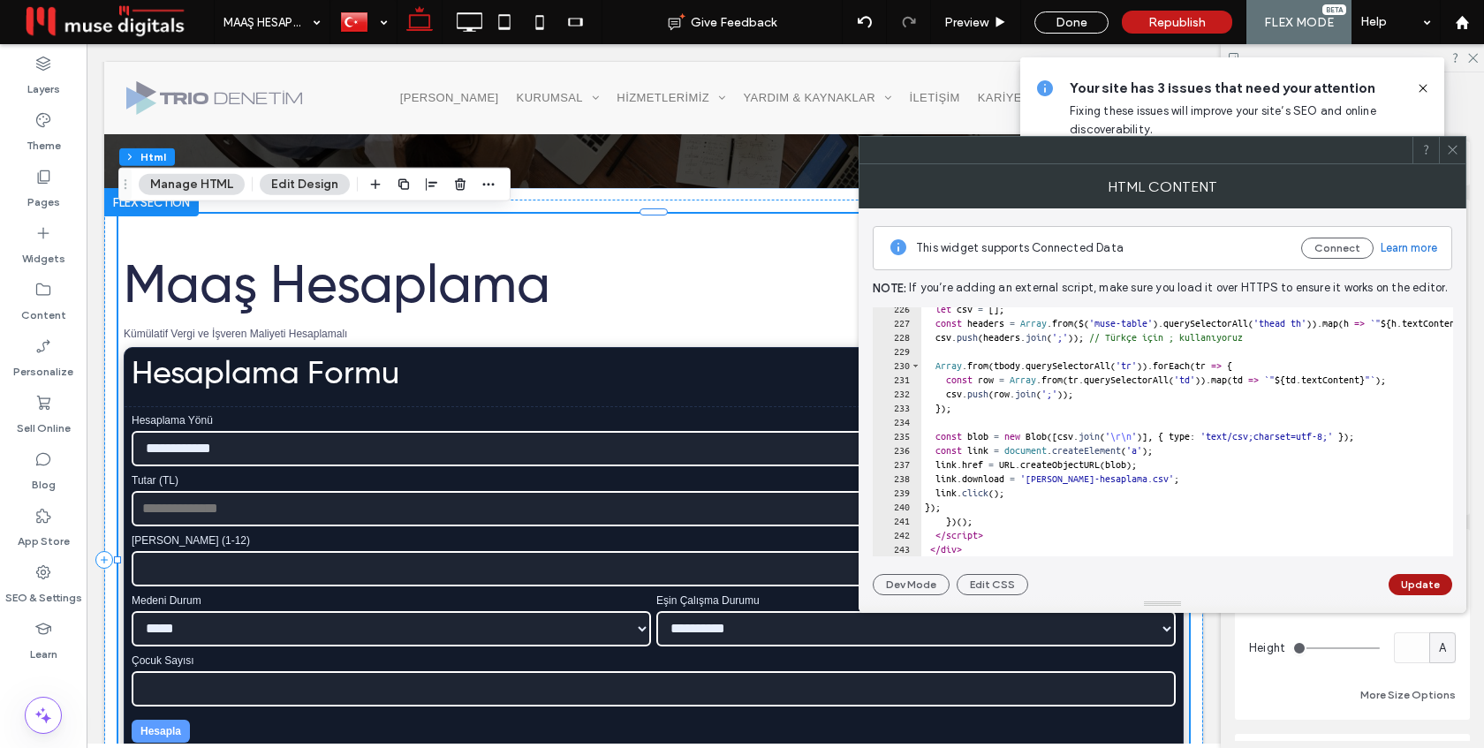
click at [1427, 579] on button "Update" at bounding box center [1420, 584] width 64 height 21
click at [1450, 156] on span at bounding box center [1452, 150] width 13 height 26
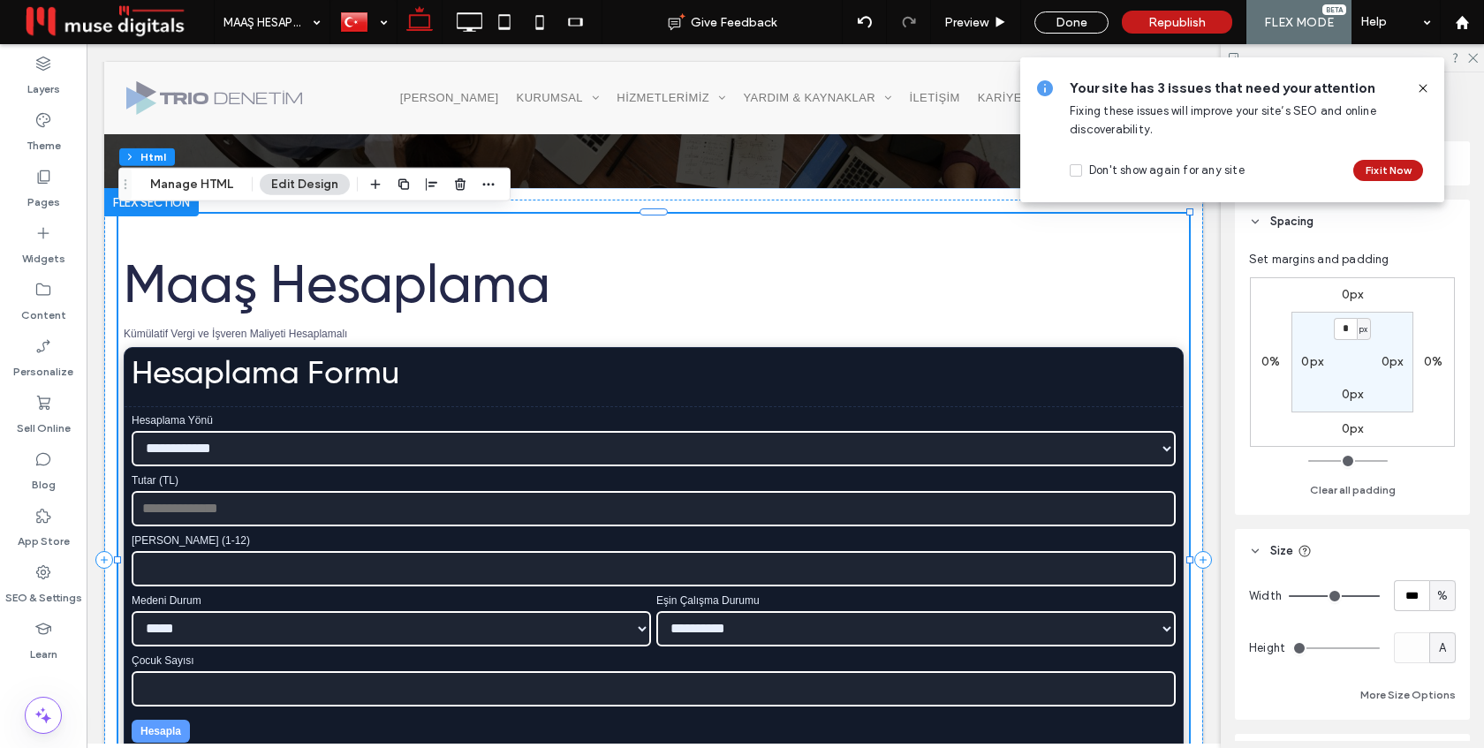
click at [1418, 85] on icon at bounding box center [1423, 88] width 14 height 14
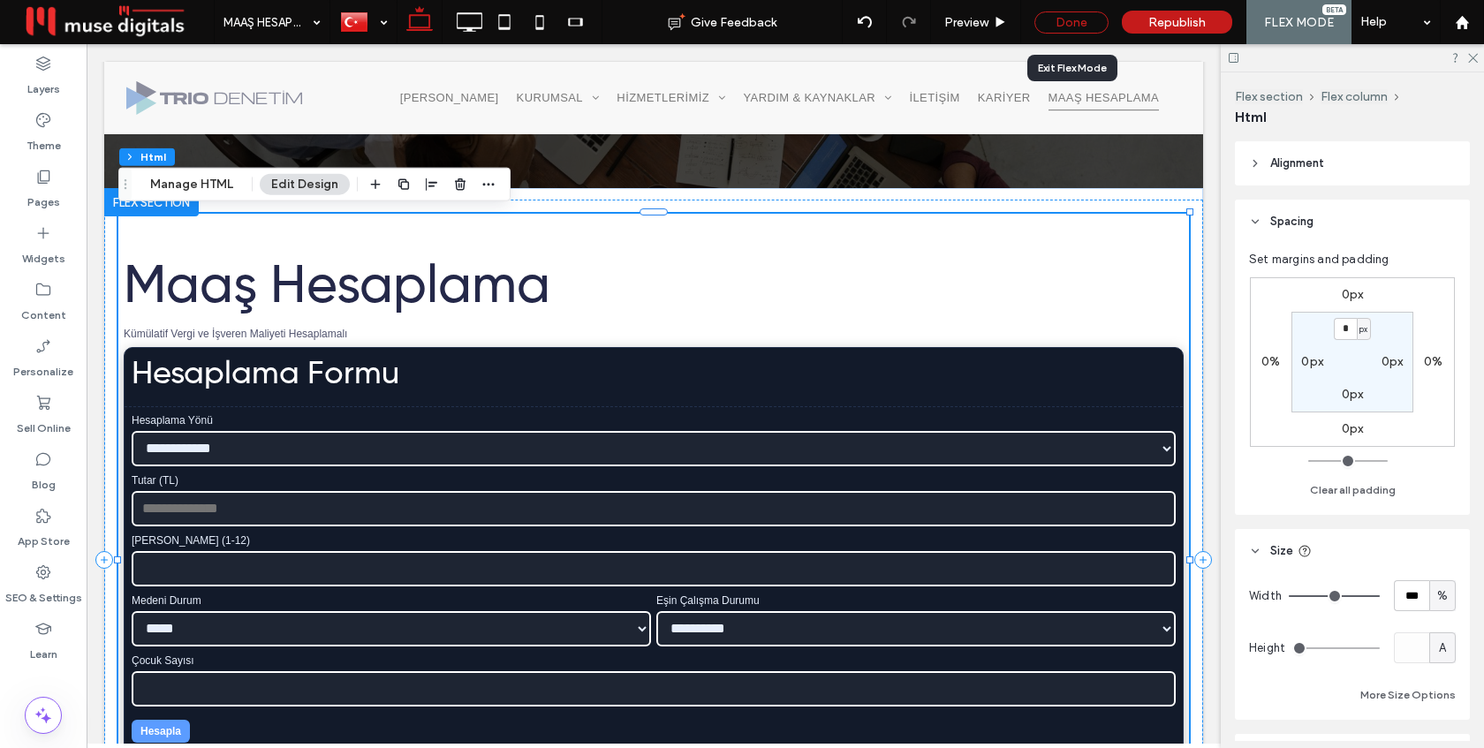
click at [1085, 27] on div "Done" at bounding box center [1071, 22] width 74 height 22
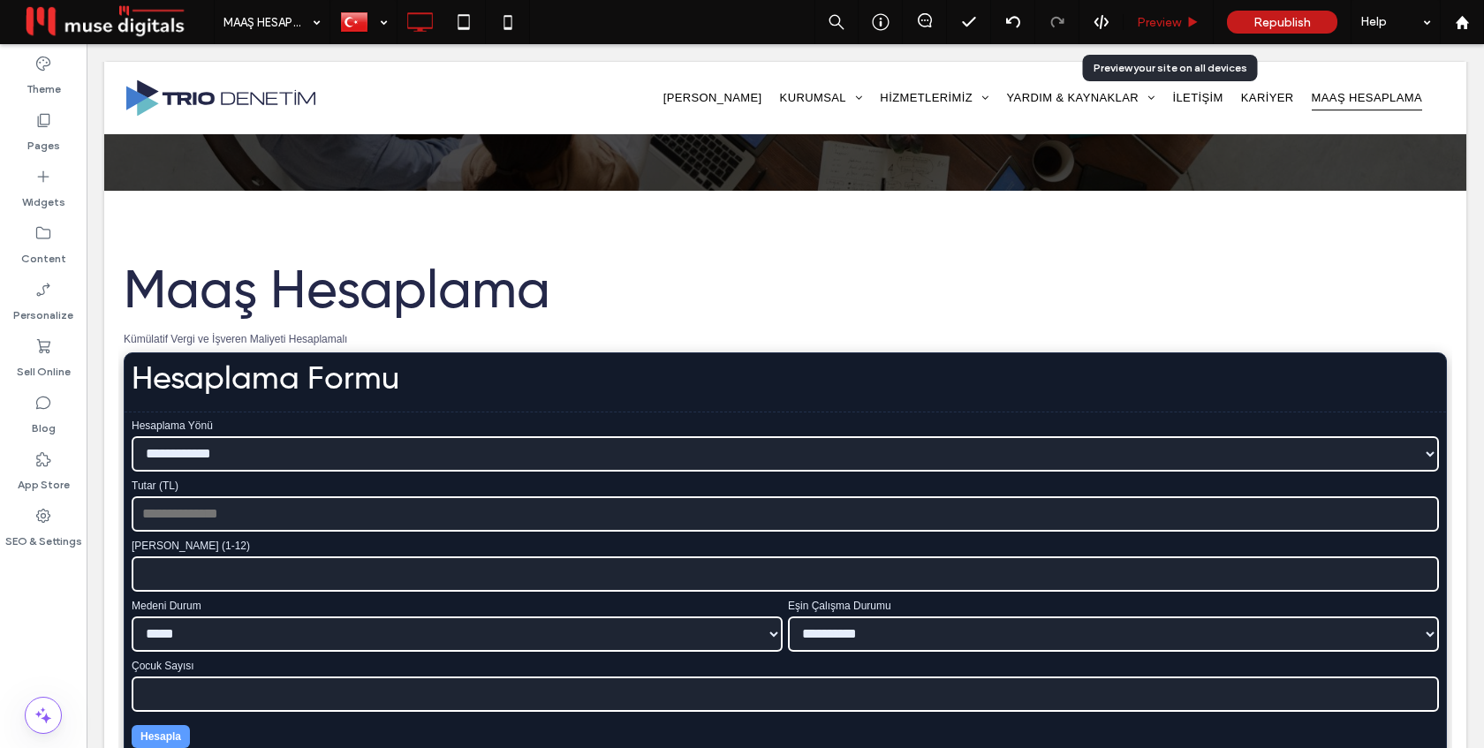
click at [1171, 31] on div "Preview" at bounding box center [1168, 22] width 90 height 44
click at [1158, 26] on span "Preview" at bounding box center [1159, 22] width 44 height 15
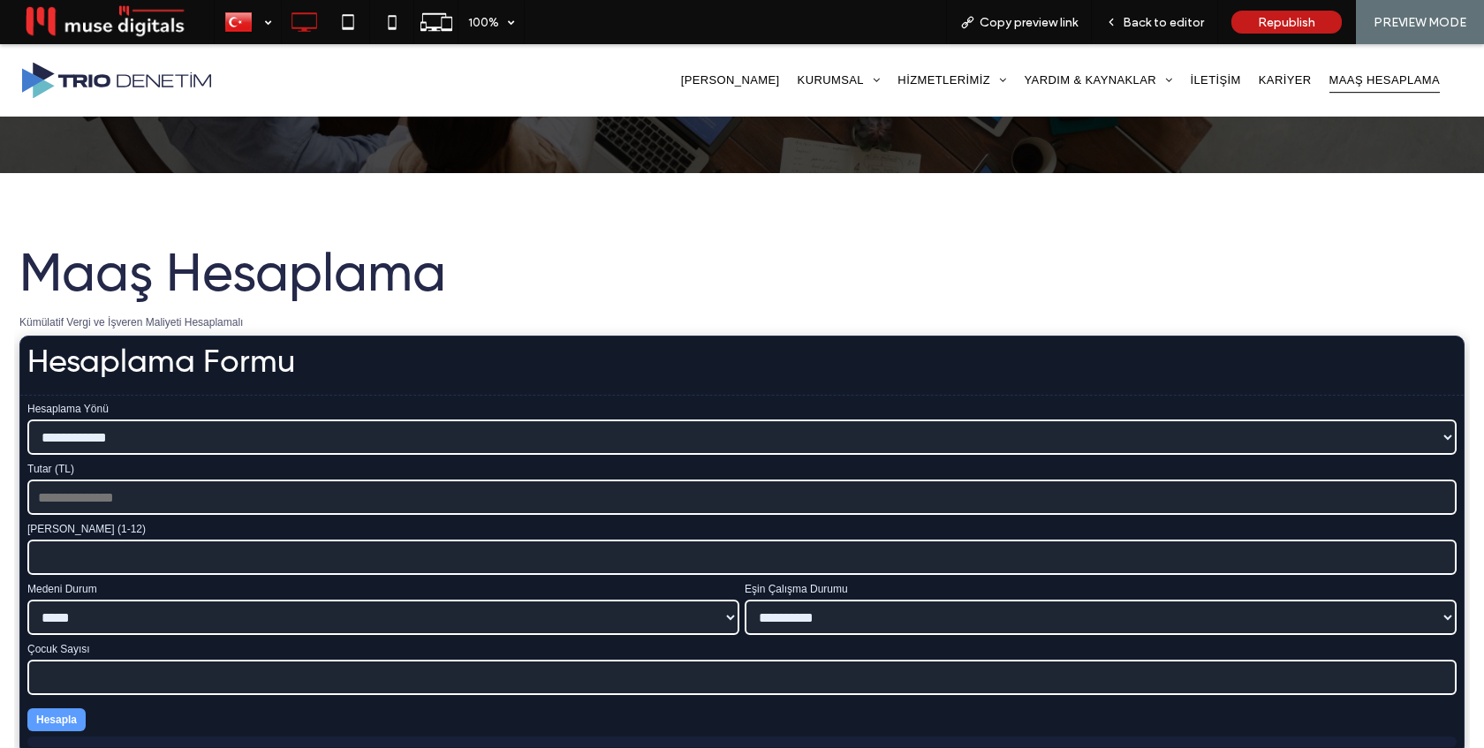
click at [701, 501] on input "Tutar (TL)" at bounding box center [741, 497] width 1429 height 35
type input "*****"
click at [57, 715] on span at bounding box center [43, 715] width 35 height 35
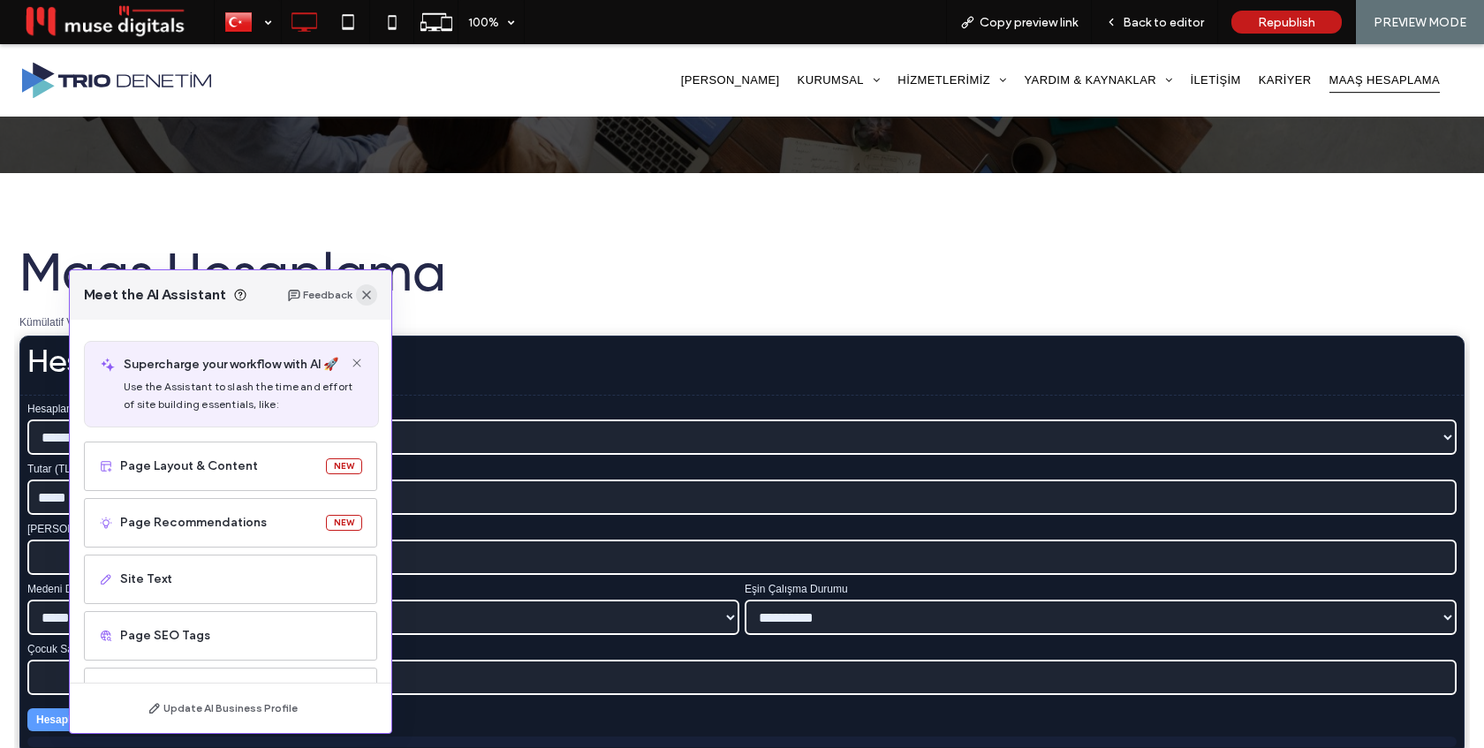
click at [365, 292] on icon "button" at bounding box center [366, 295] width 14 height 14
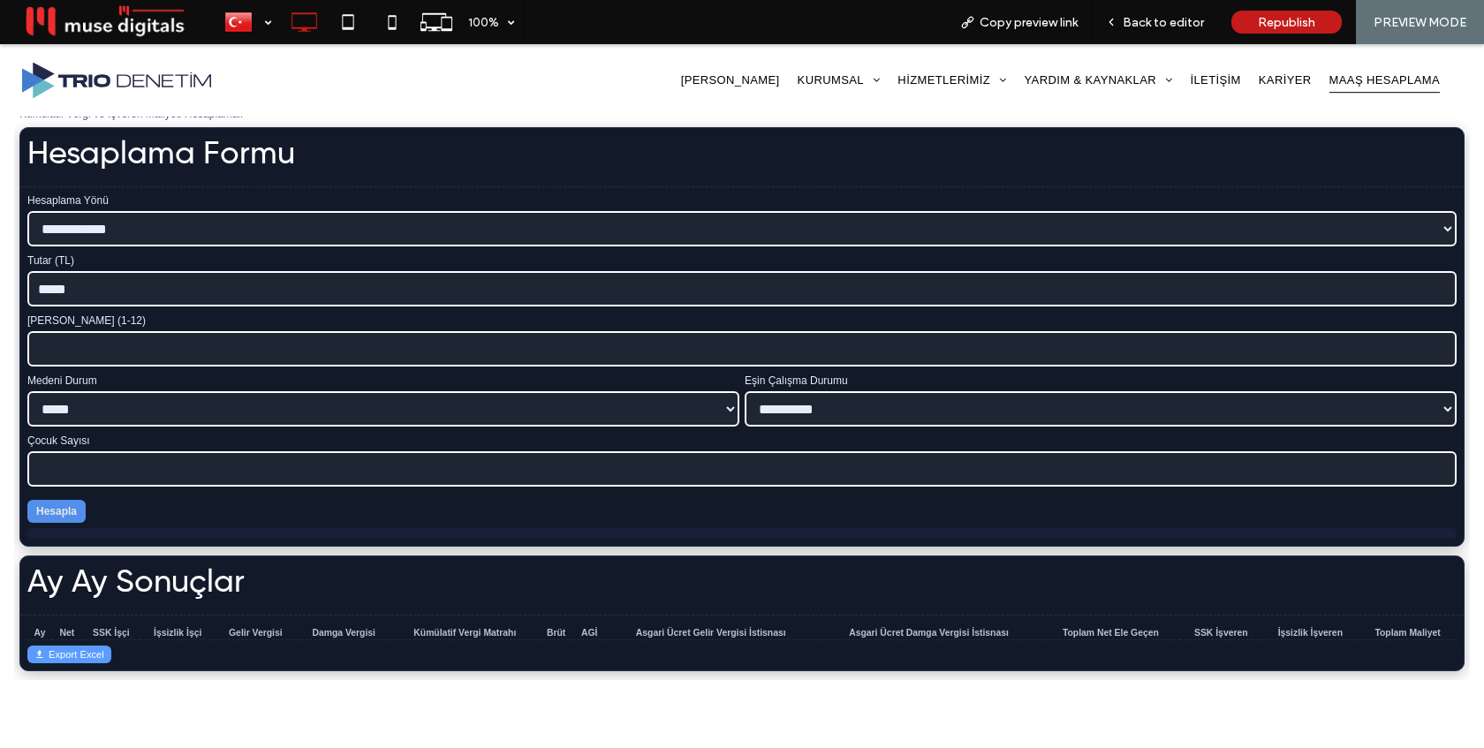
click at [57, 503] on button "Hesapla" at bounding box center [56, 511] width 58 height 23
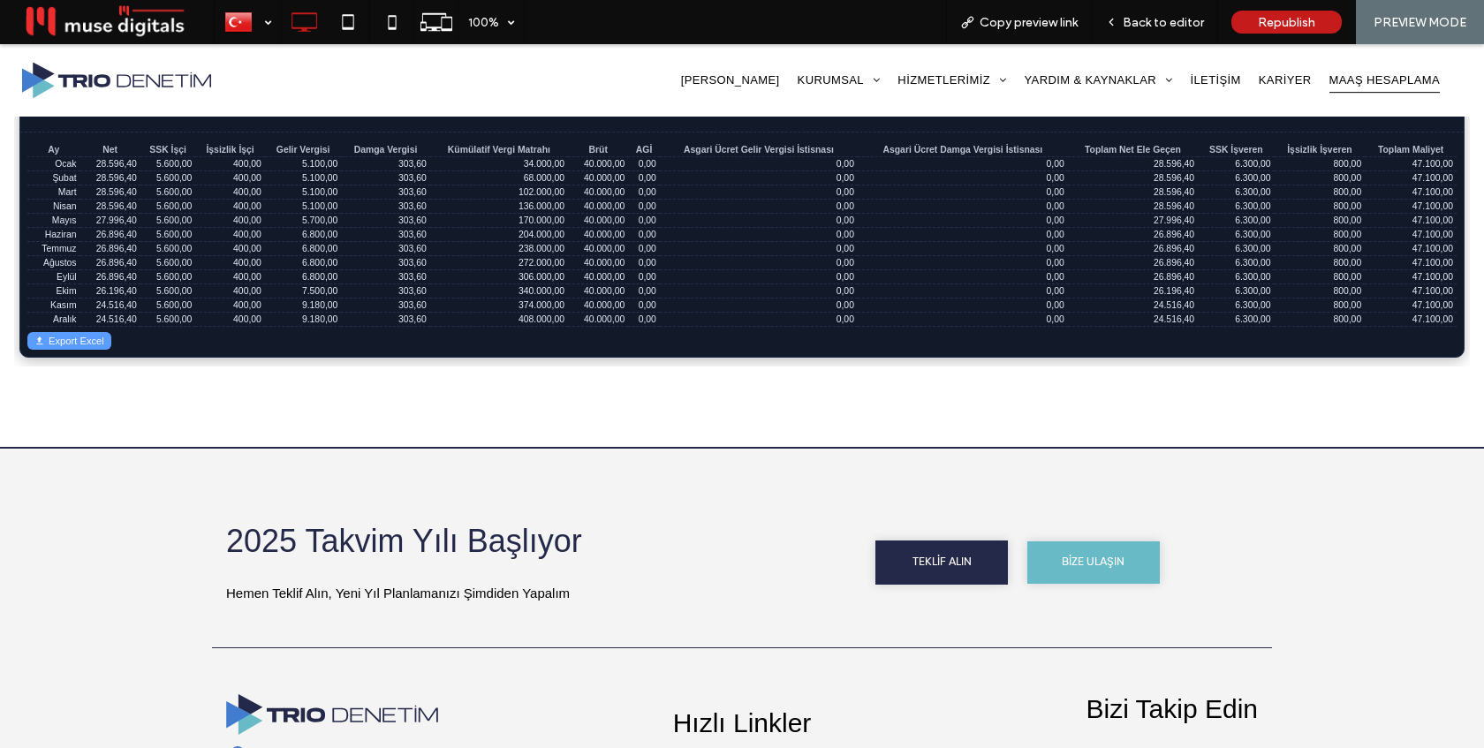
click at [78, 347] on button "Export Excel" at bounding box center [69, 341] width 84 height 18
click at [1270, 28] on span "Republish" at bounding box center [1286, 22] width 57 height 15
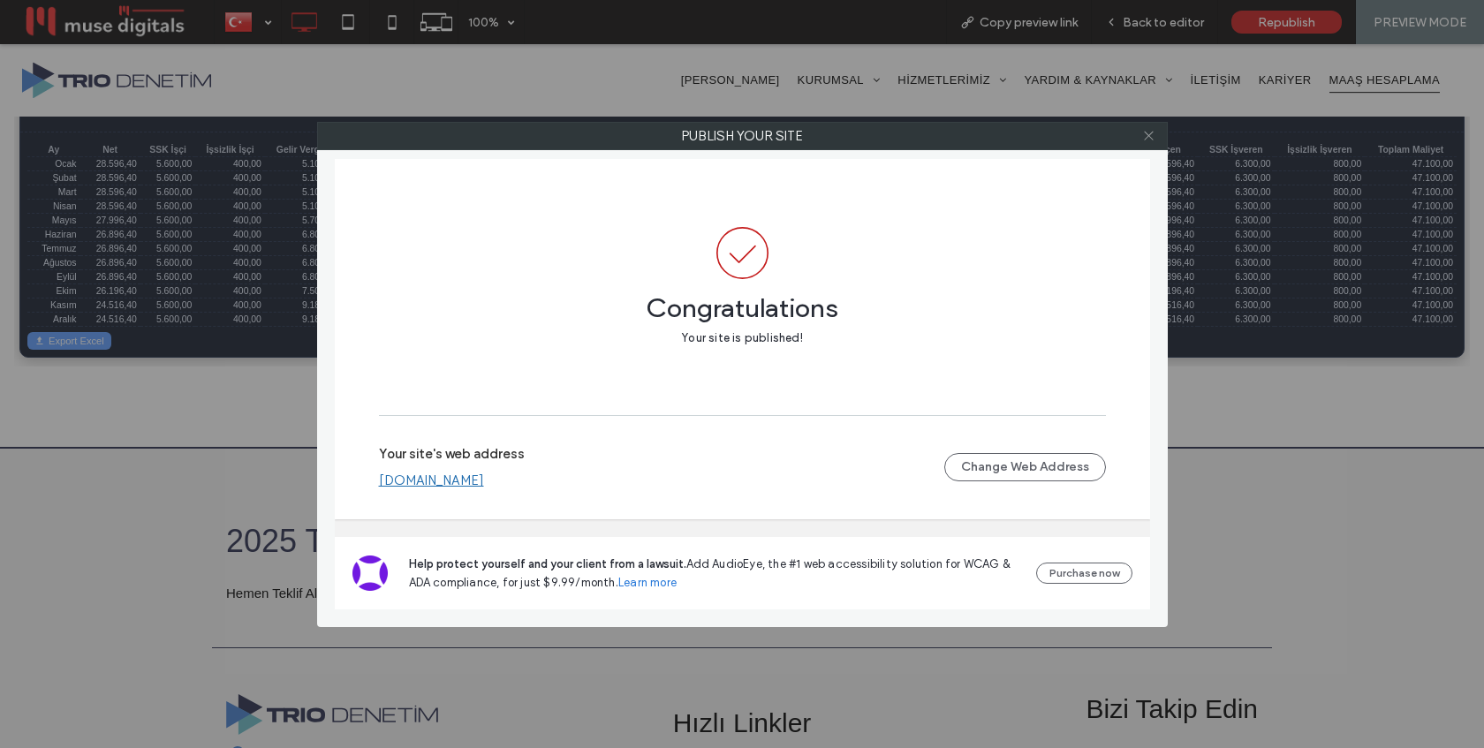
click at [1151, 135] on icon at bounding box center [1148, 135] width 13 height 13
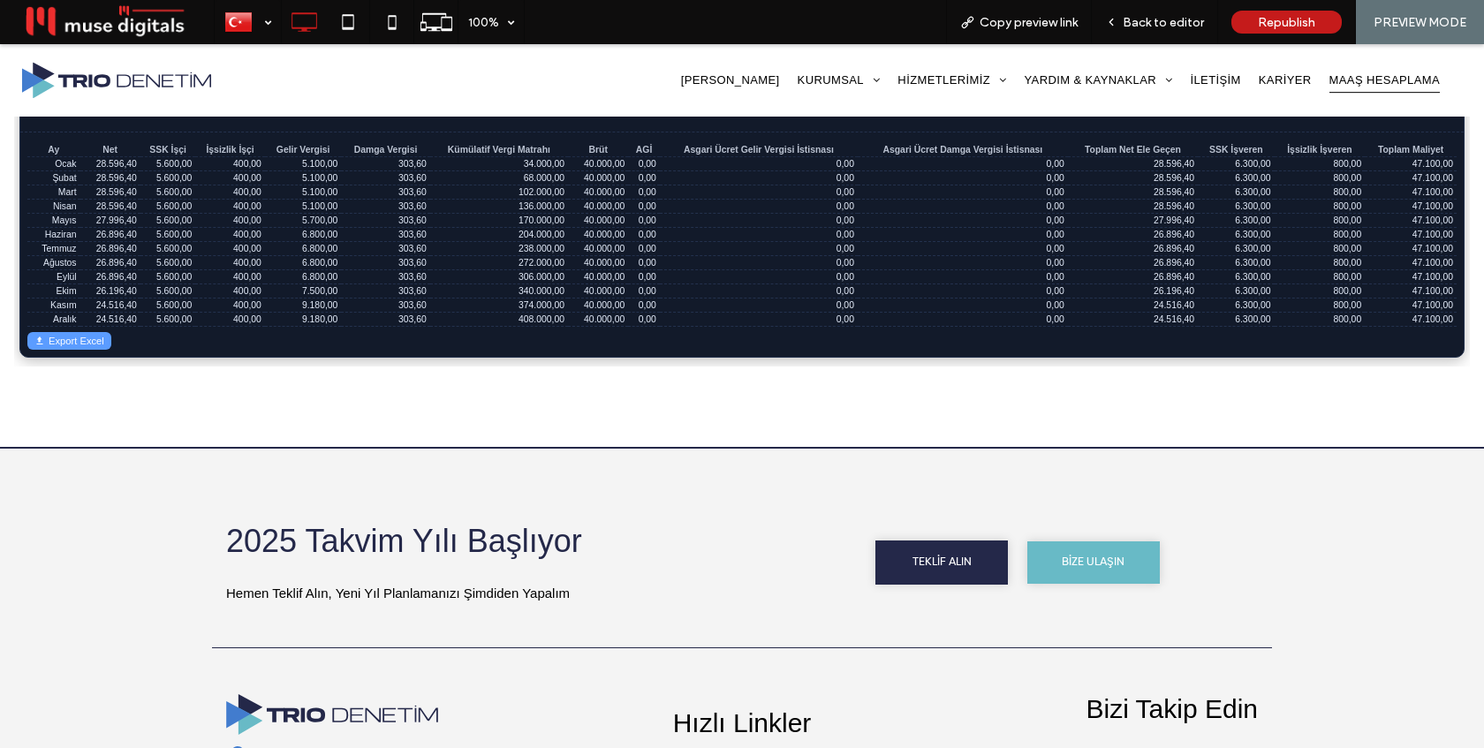
click at [905, 165] on td "0,00" at bounding box center [963, 164] width 210 height 14
click at [1154, 15] on span "Back to editor" at bounding box center [1163, 22] width 81 height 15
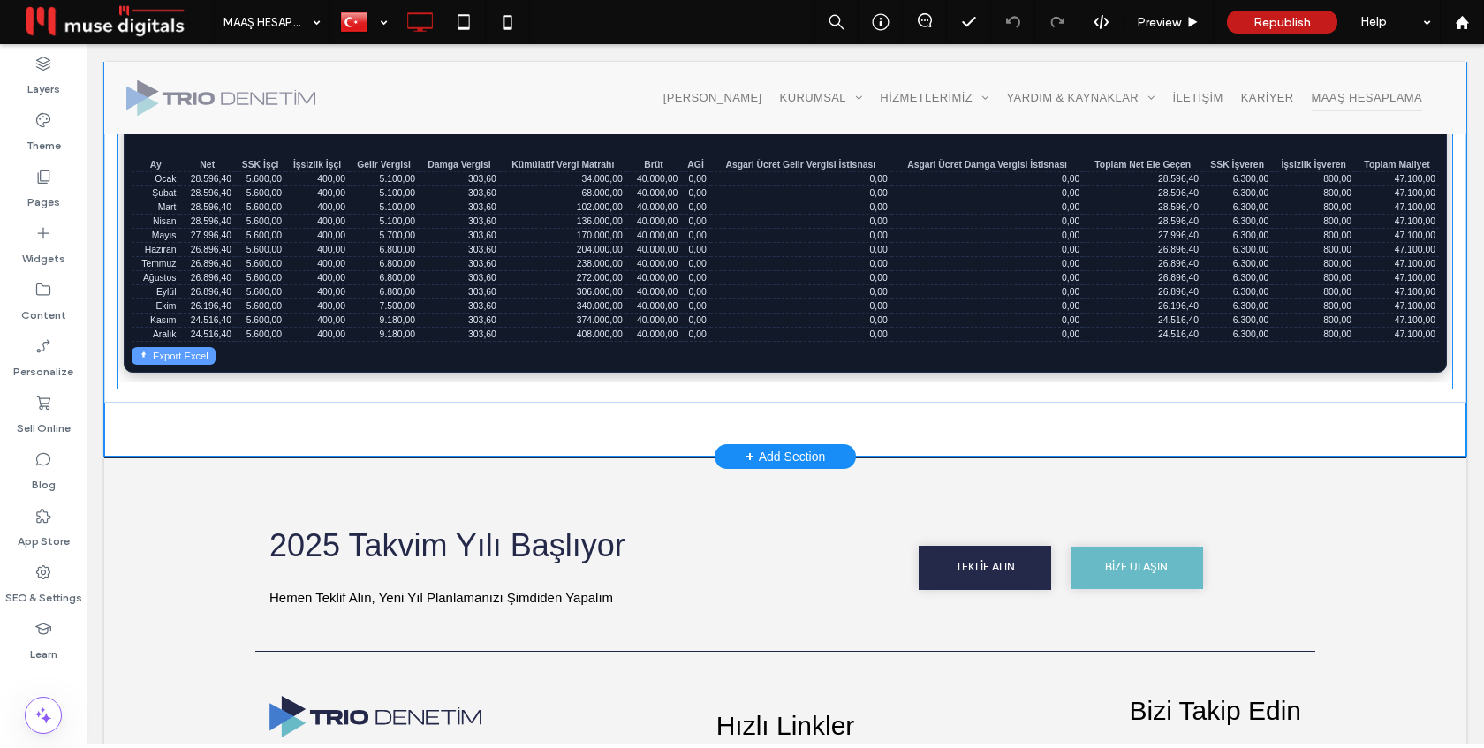
scroll to position [999, 0]
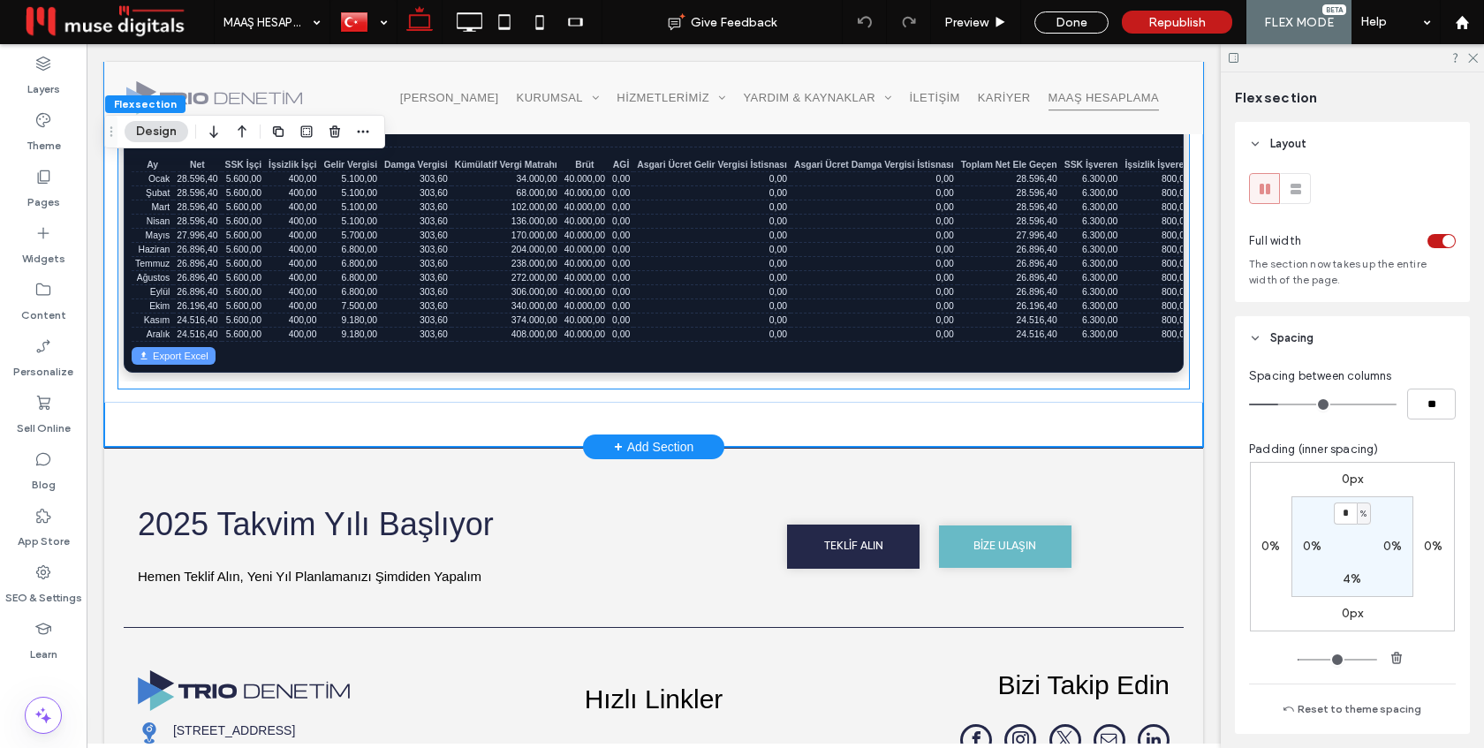
click at [880, 271] on td "0,00" at bounding box center [874, 264] width 167 height 14
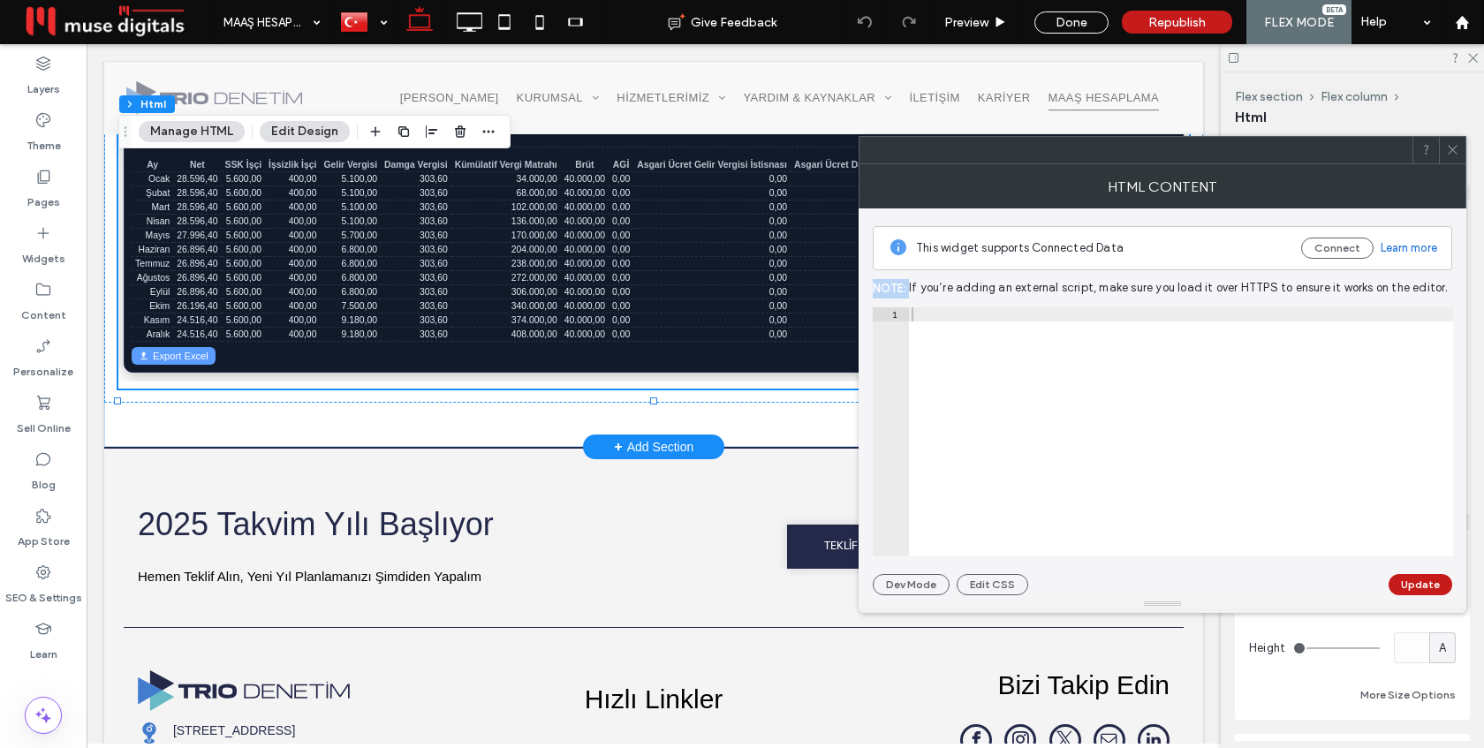
click at [880, 276] on div "This widget supports Connected Data Connect Learn more Note: If you’re adding a…" at bounding box center [1162, 401] width 579 height 387
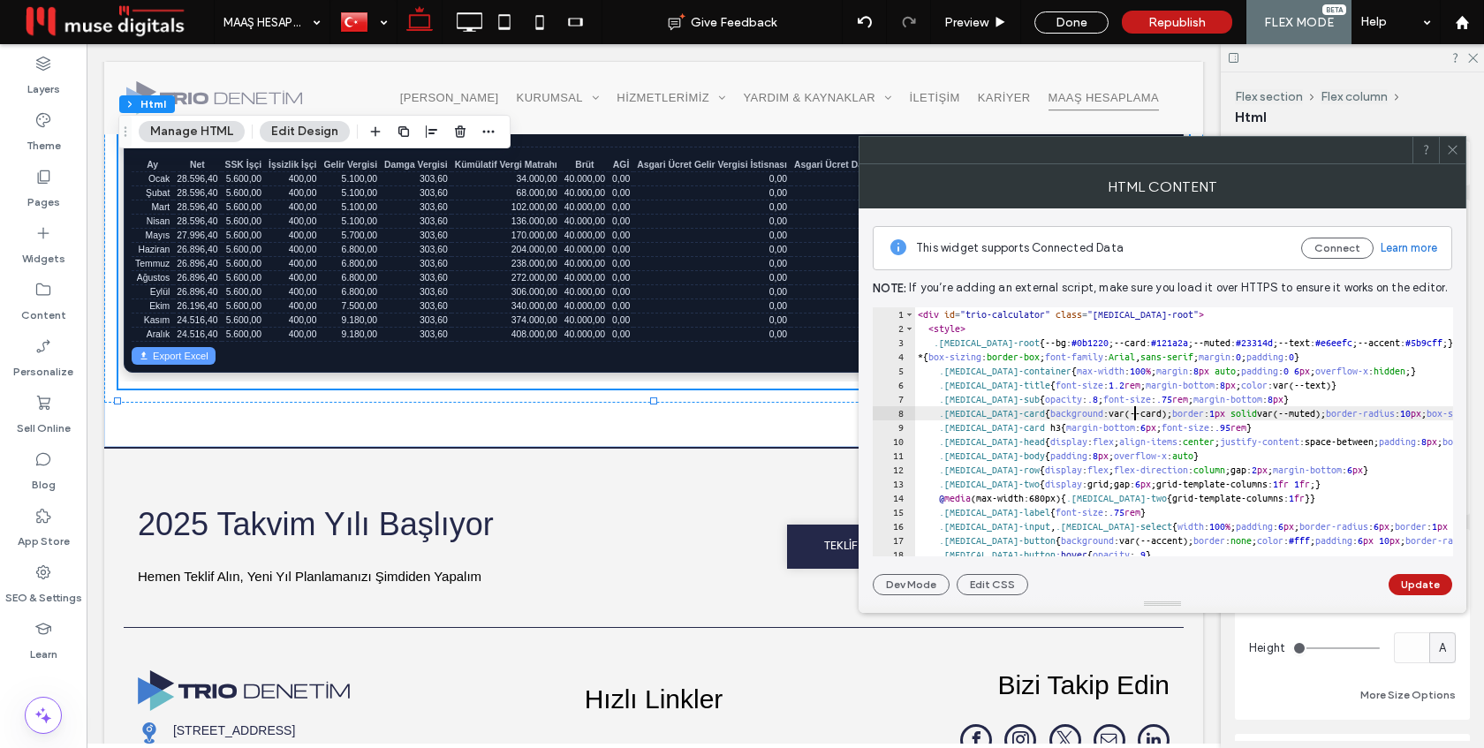
type textarea "********* *******"
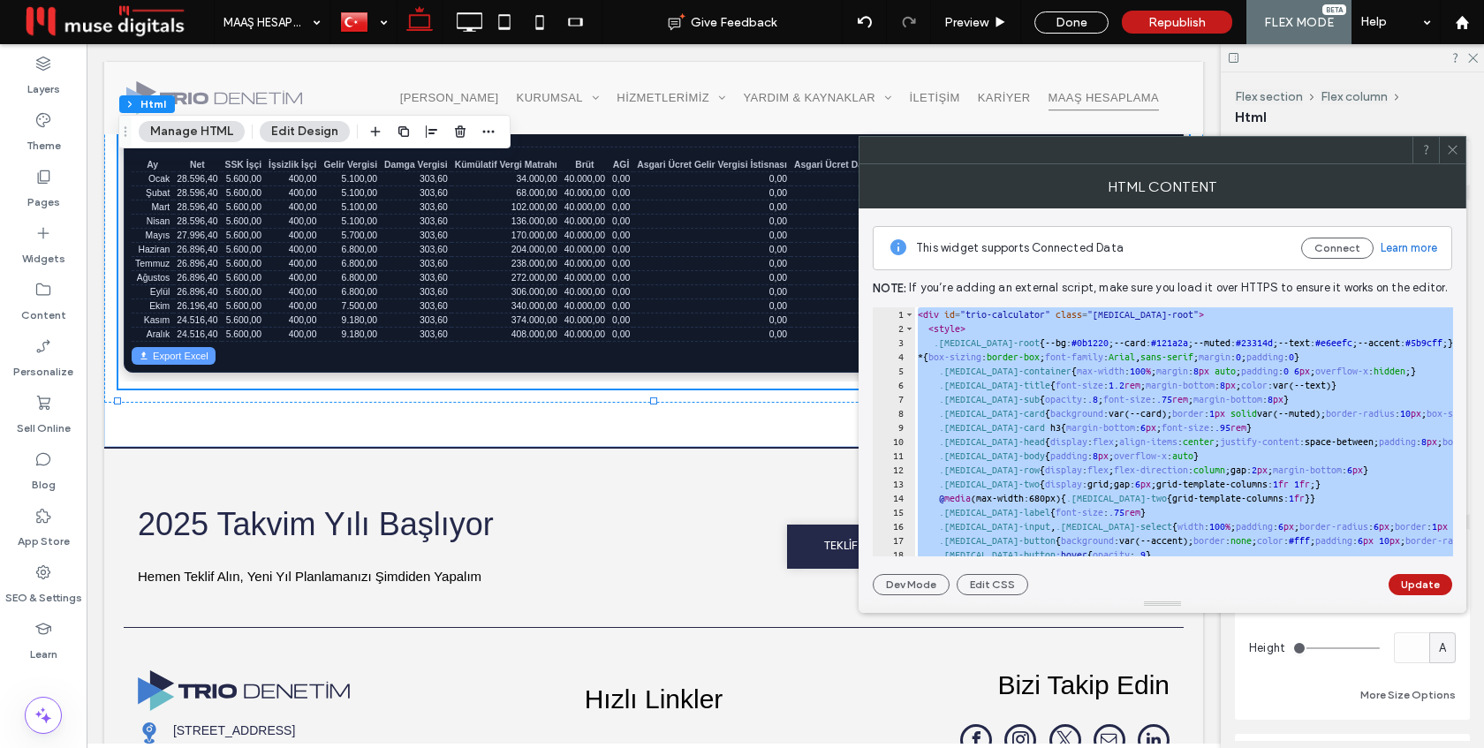
paste textarea "Cursor at row 240"
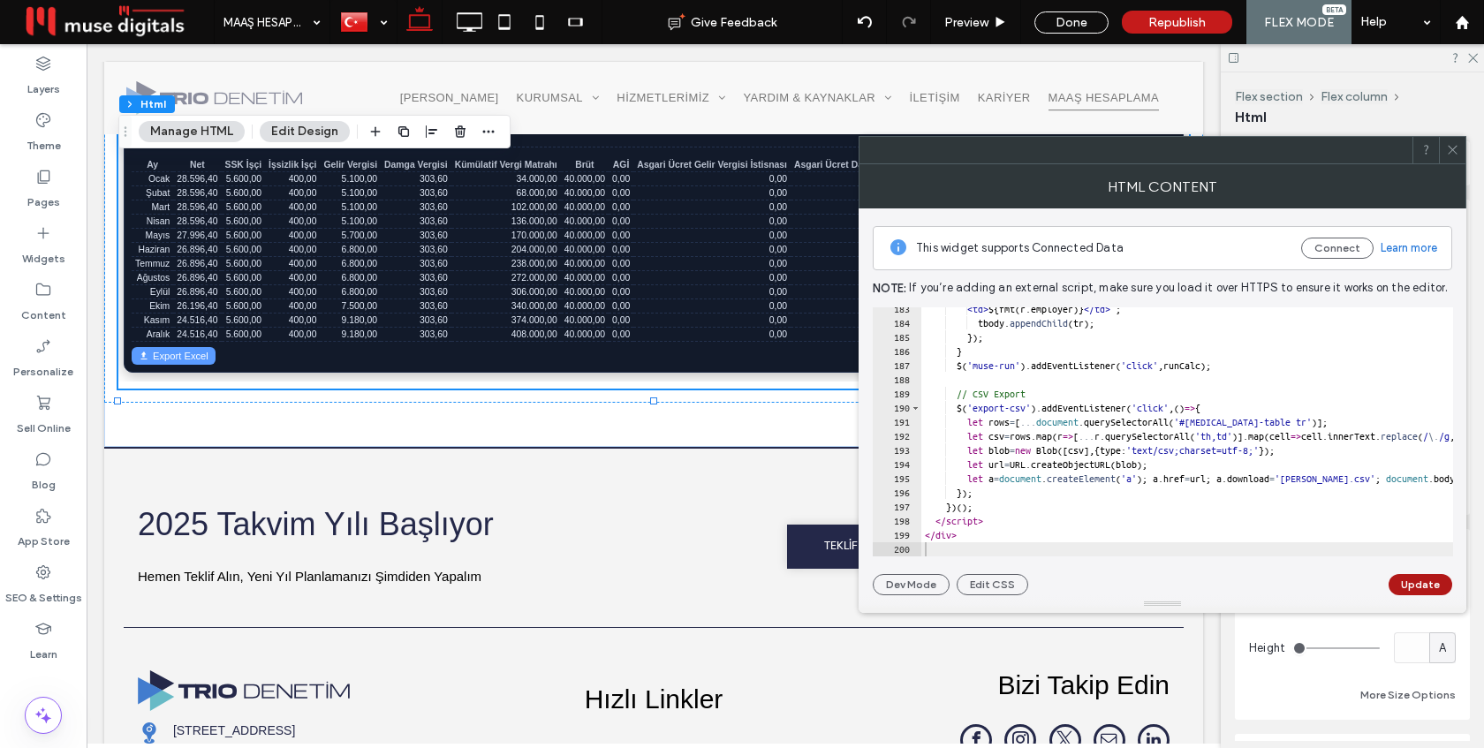
click at [1412, 581] on button "Update" at bounding box center [1420, 584] width 64 height 21
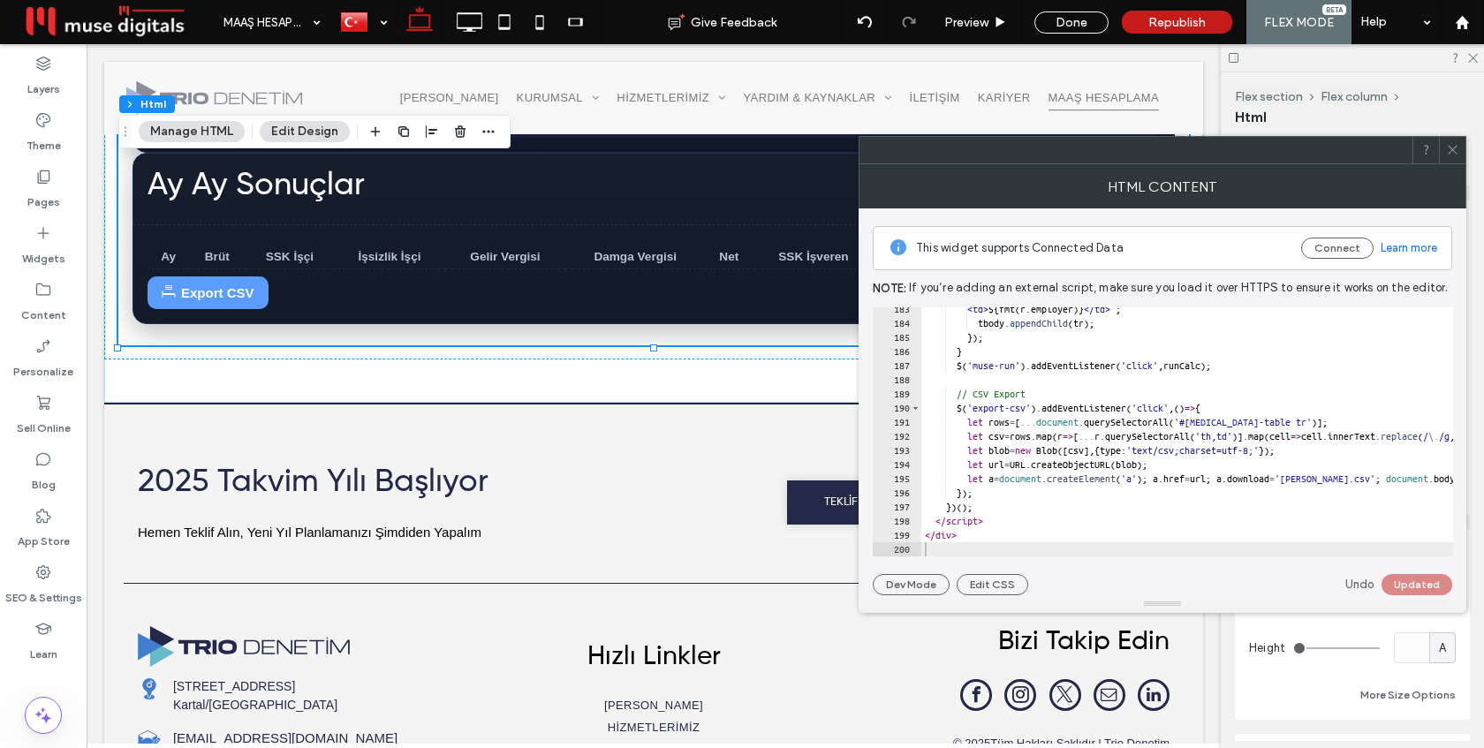
click at [1449, 154] on icon at bounding box center [1452, 149] width 13 height 13
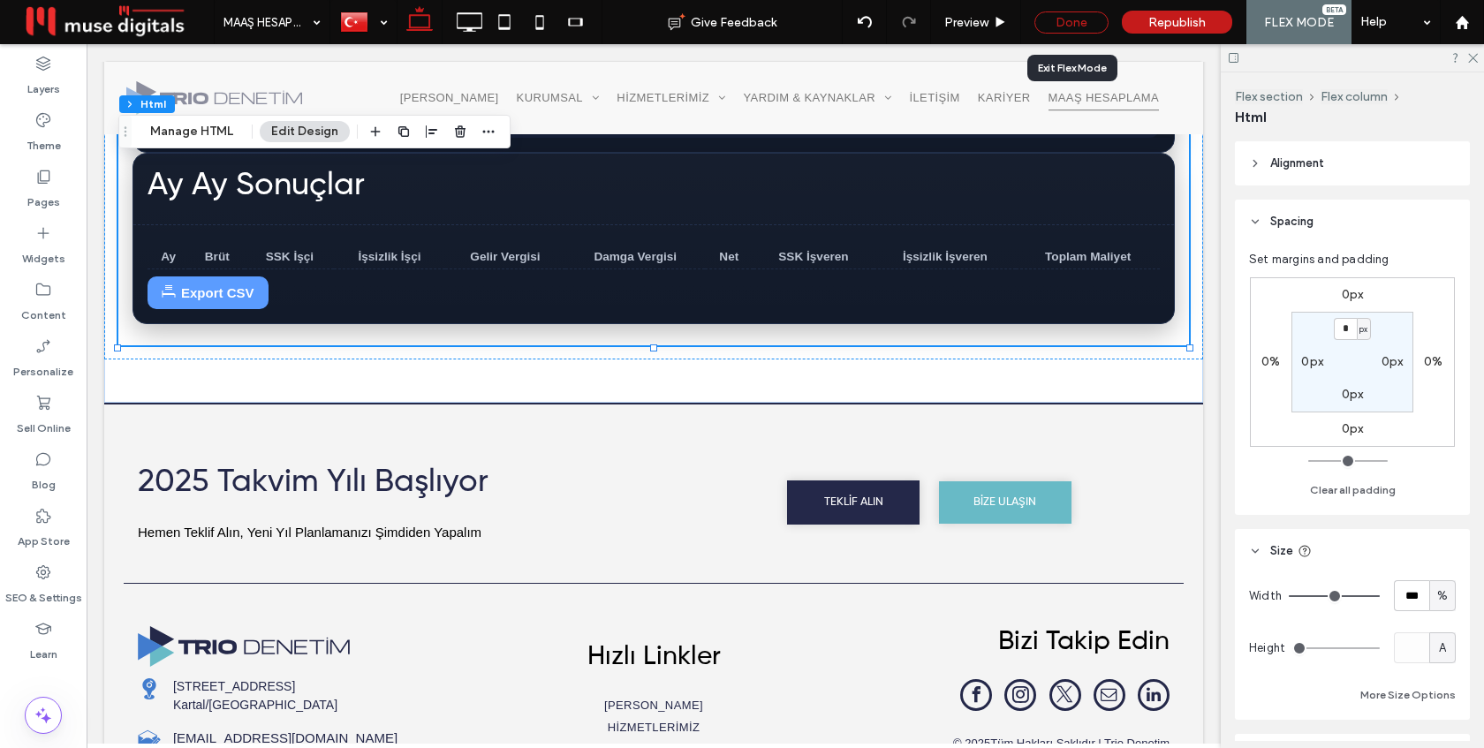
click at [1071, 19] on div "Done" at bounding box center [1071, 22] width 74 height 22
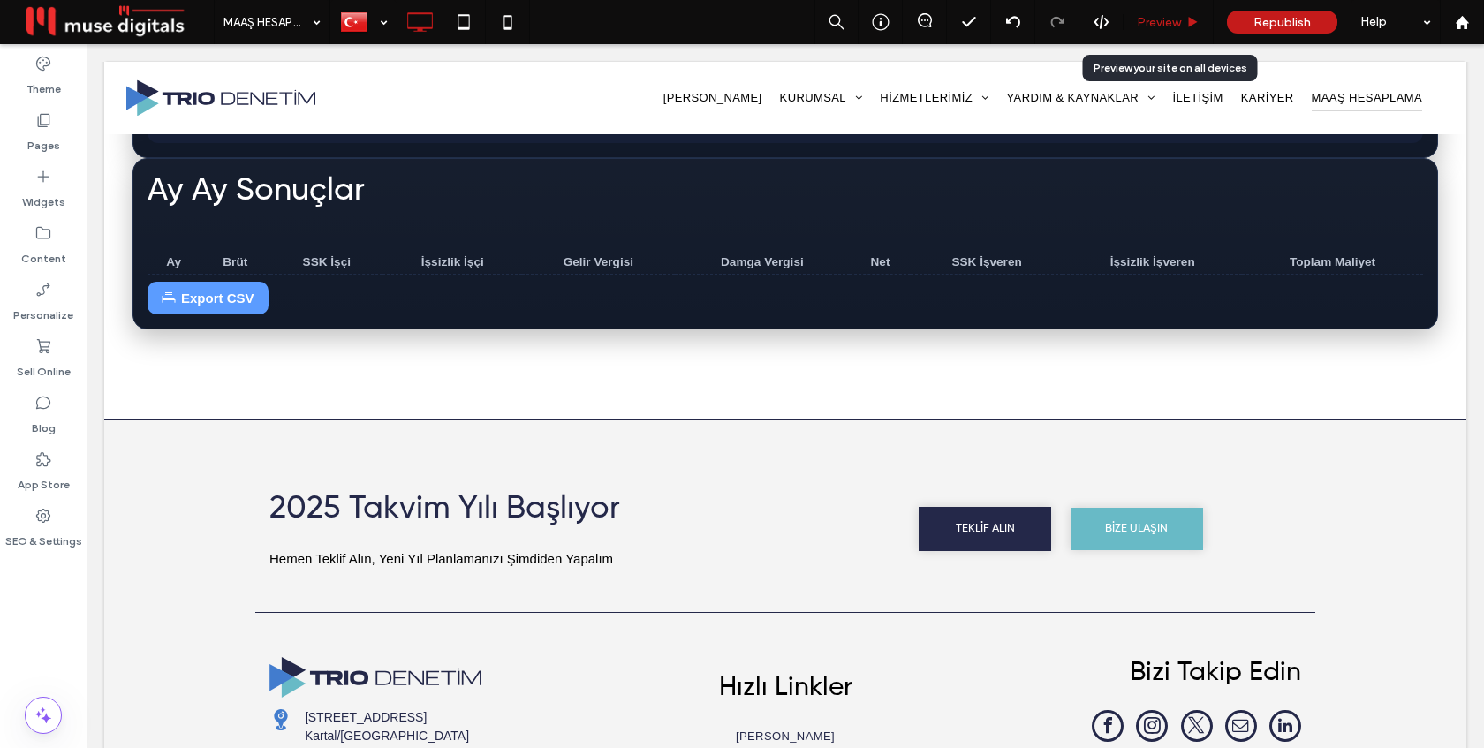
click at [1149, 28] on span "Preview" at bounding box center [1159, 22] width 44 height 15
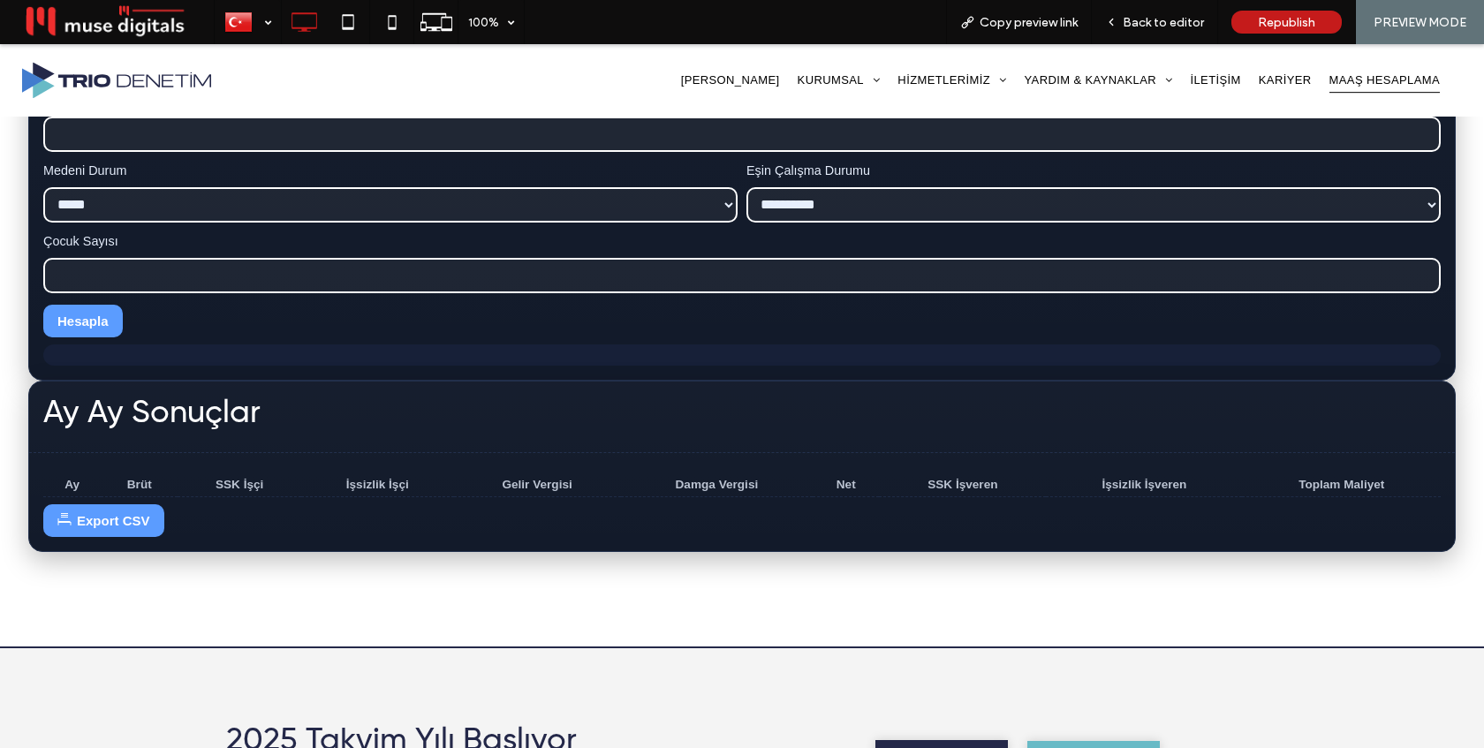
scroll to position [530, 0]
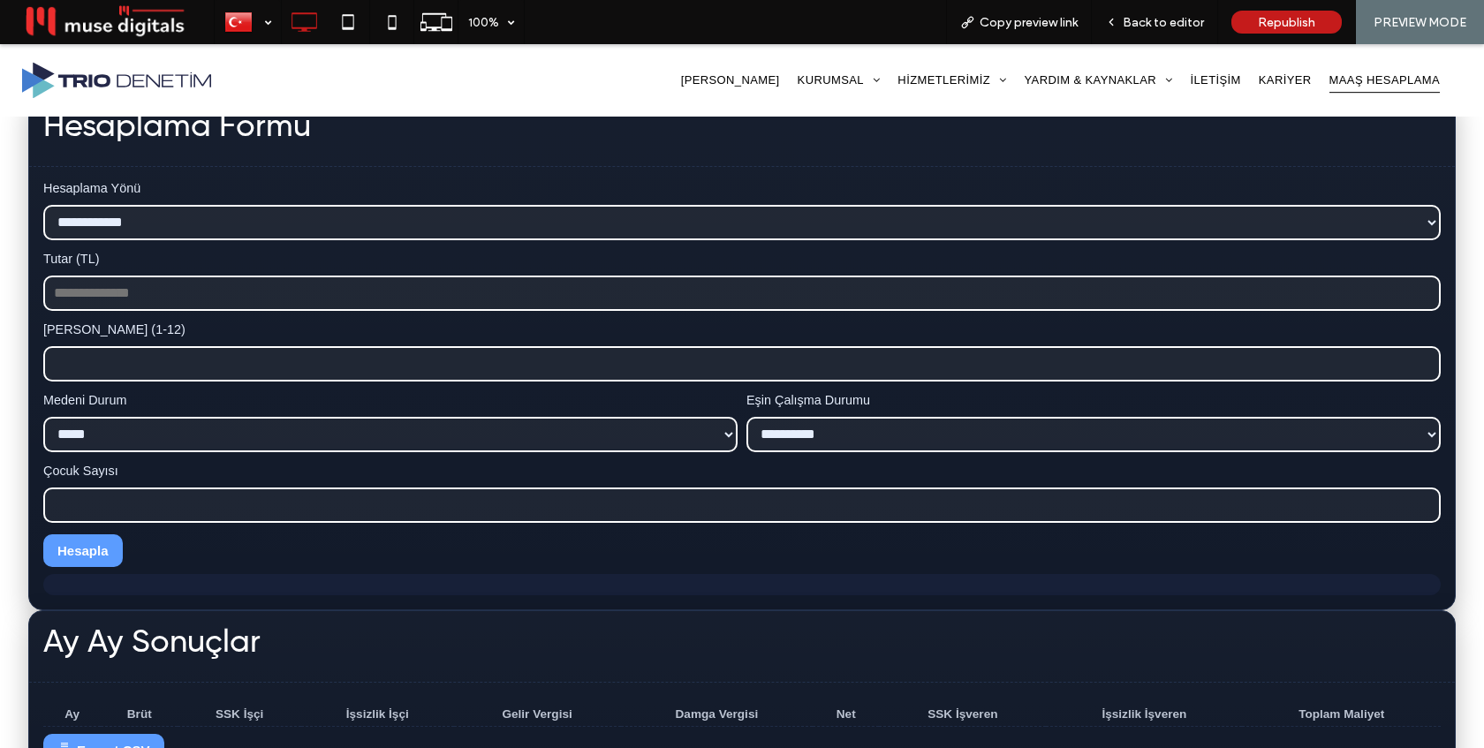
click at [273, 291] on input "Tutar (TL)" at bounding box center [741, 293] width 1397 height 35
type input "*****"
click at [1424, 360] on input "*" at bounding box center [741, 363] width 1397 height 35
type input "*"
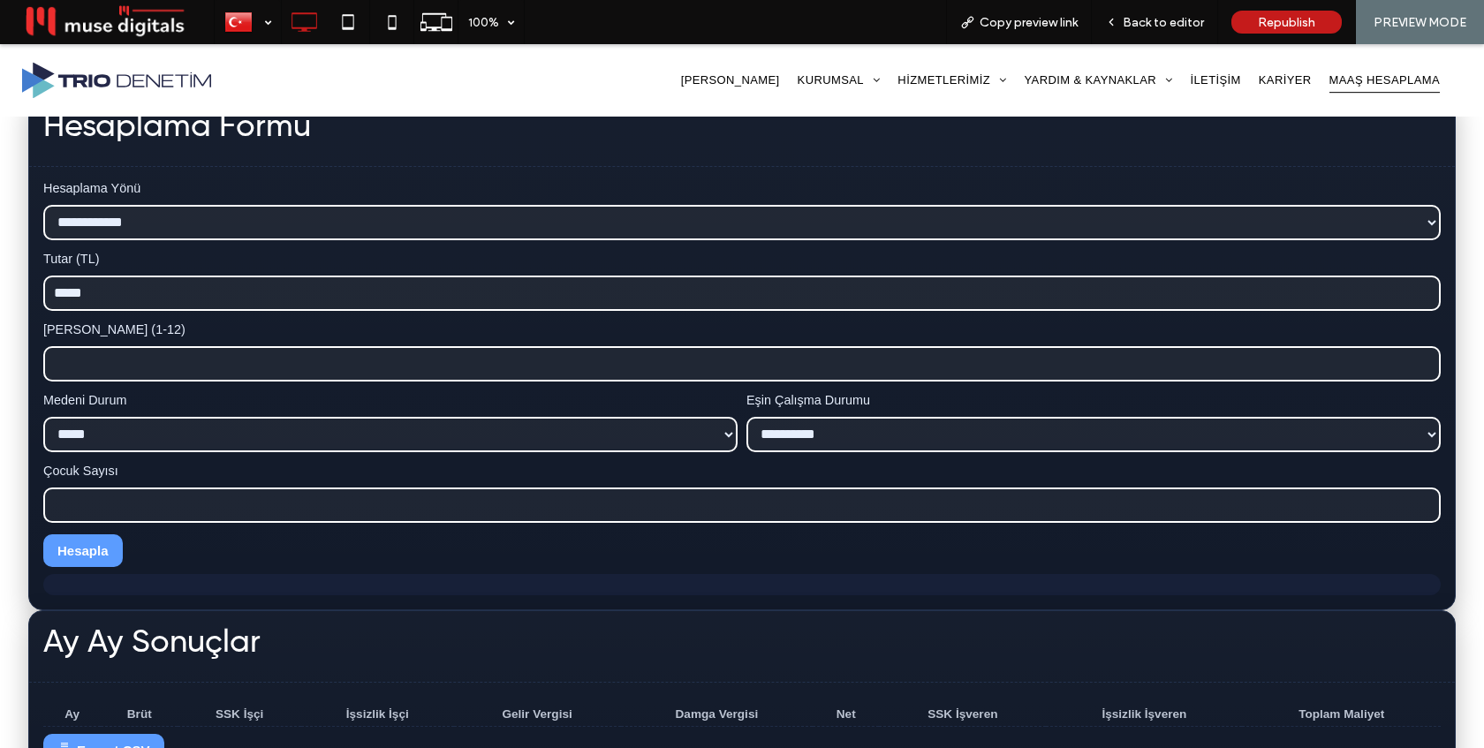
click at [1424, 360] on input "*" at bounding box center [741, 363] width 1397 height 35
click at [86, 547] on button "Hesapla" at bounding box center [82, 550] width 79 height 33
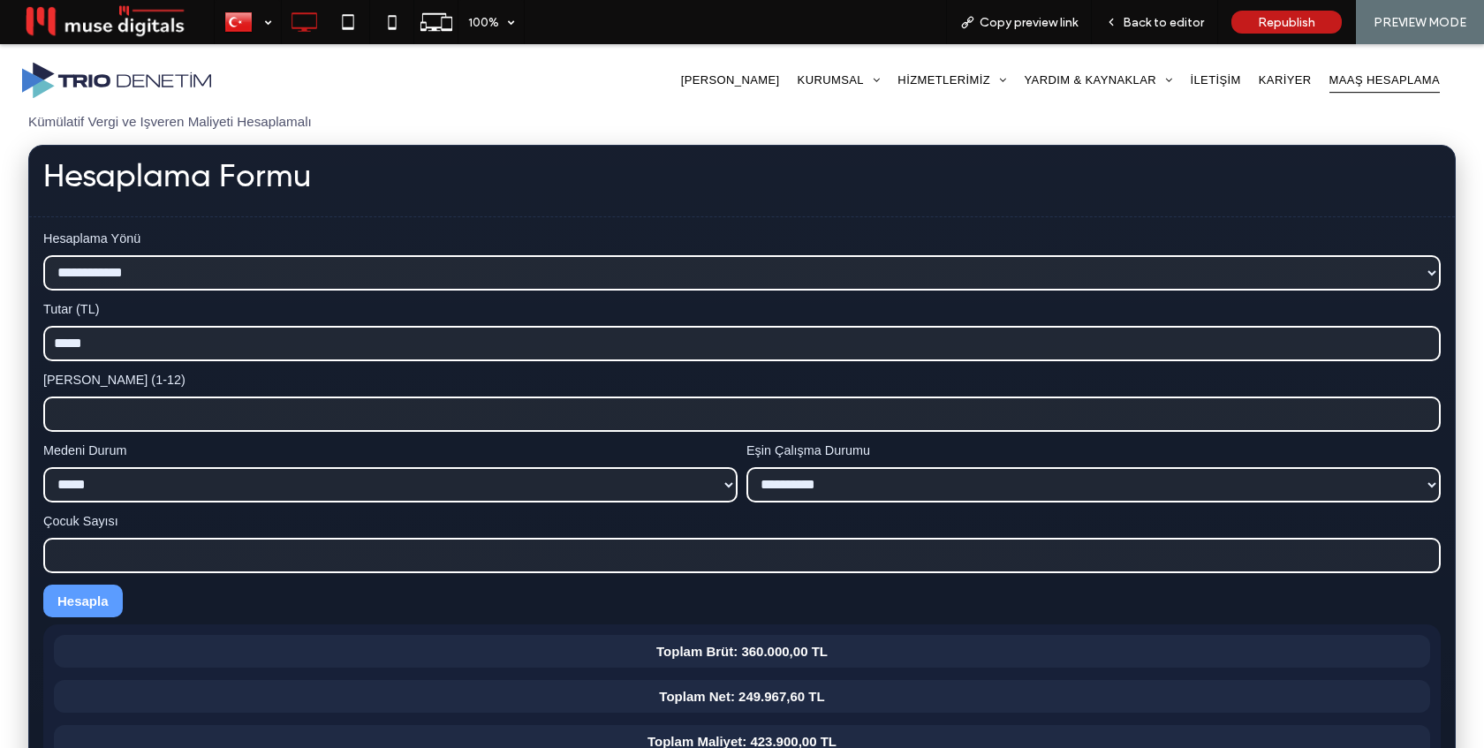
scroll to position [334, 0]
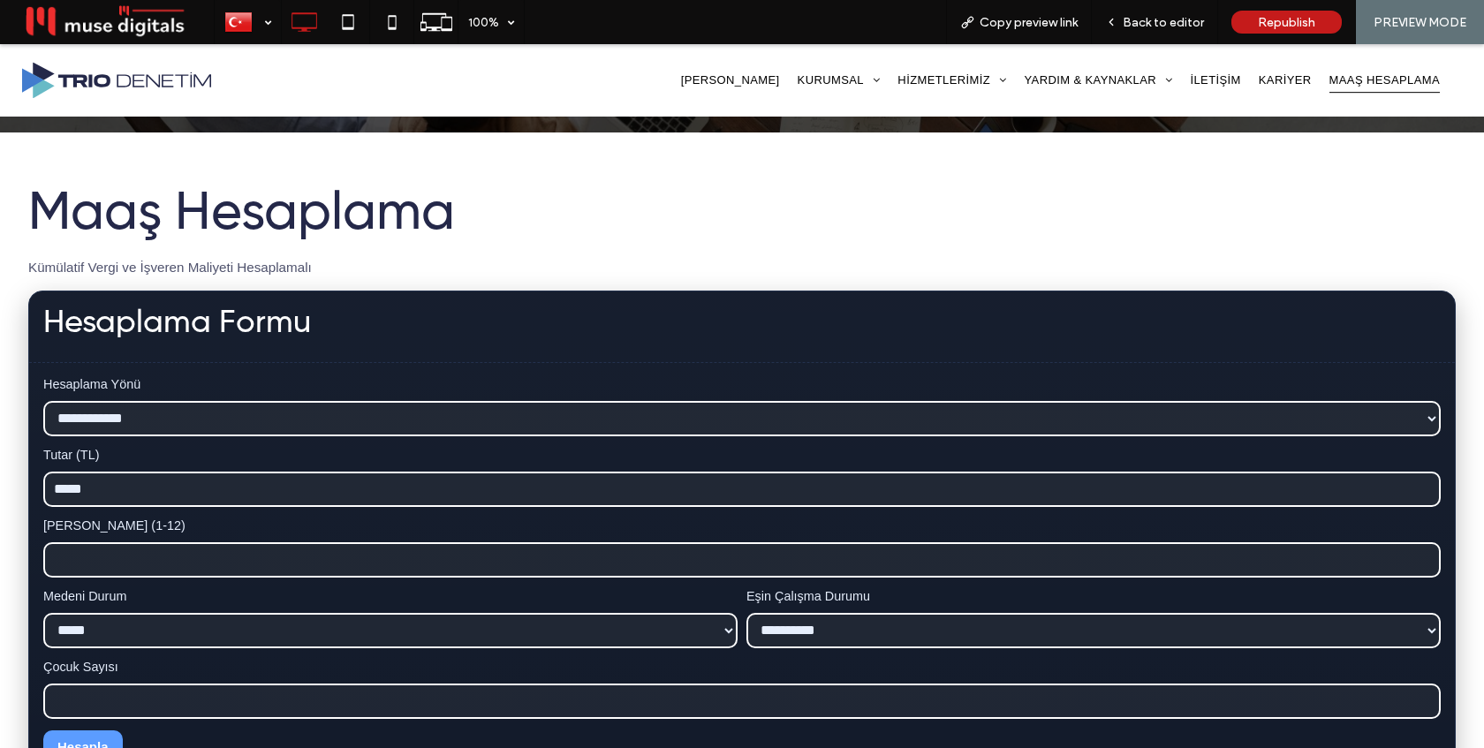
click at [285, 420] on select "**********" at bounding box center [741, 418] width 1397 height 35
select select "*********"
click at [43, 401] on select "**********" at bounding box center [741, 418] width 1397 height 35
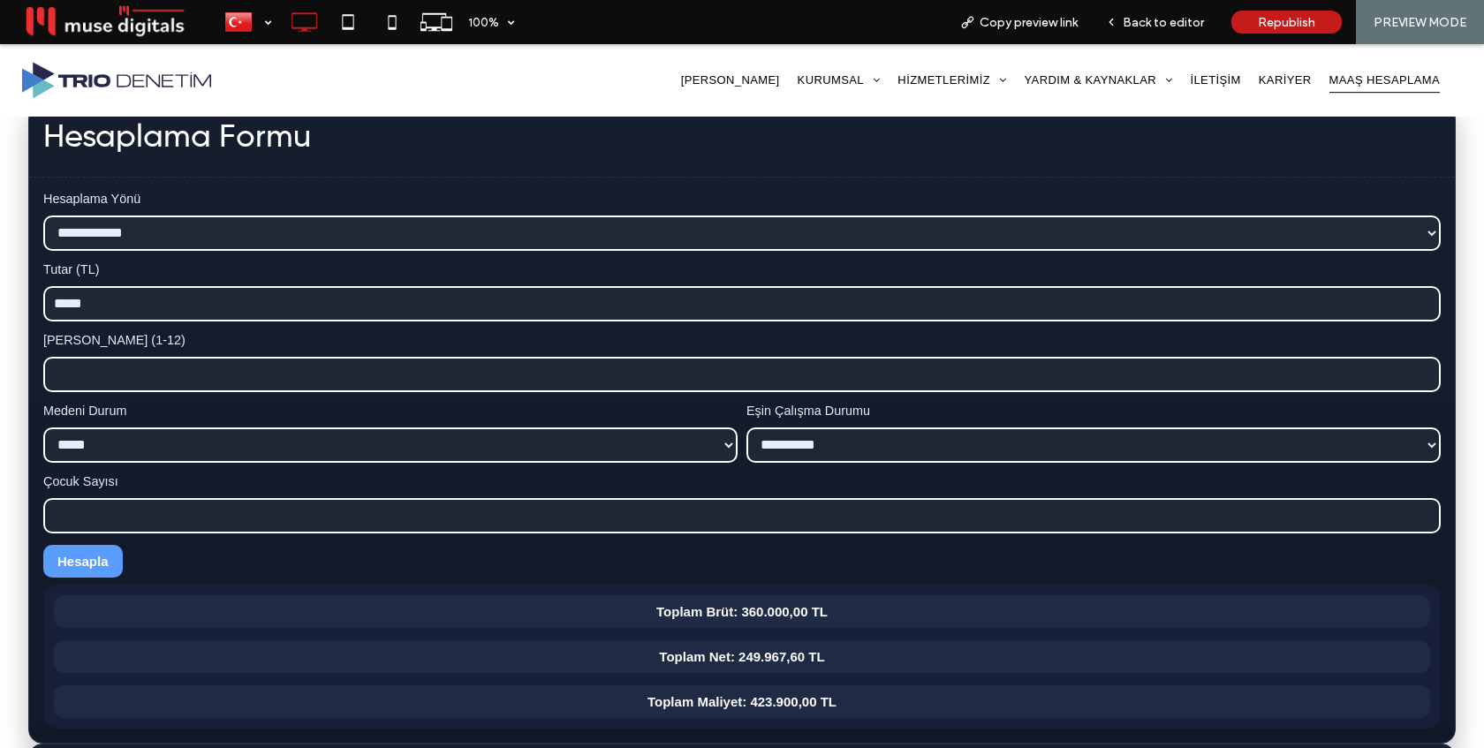
scroll to position [535, 0]
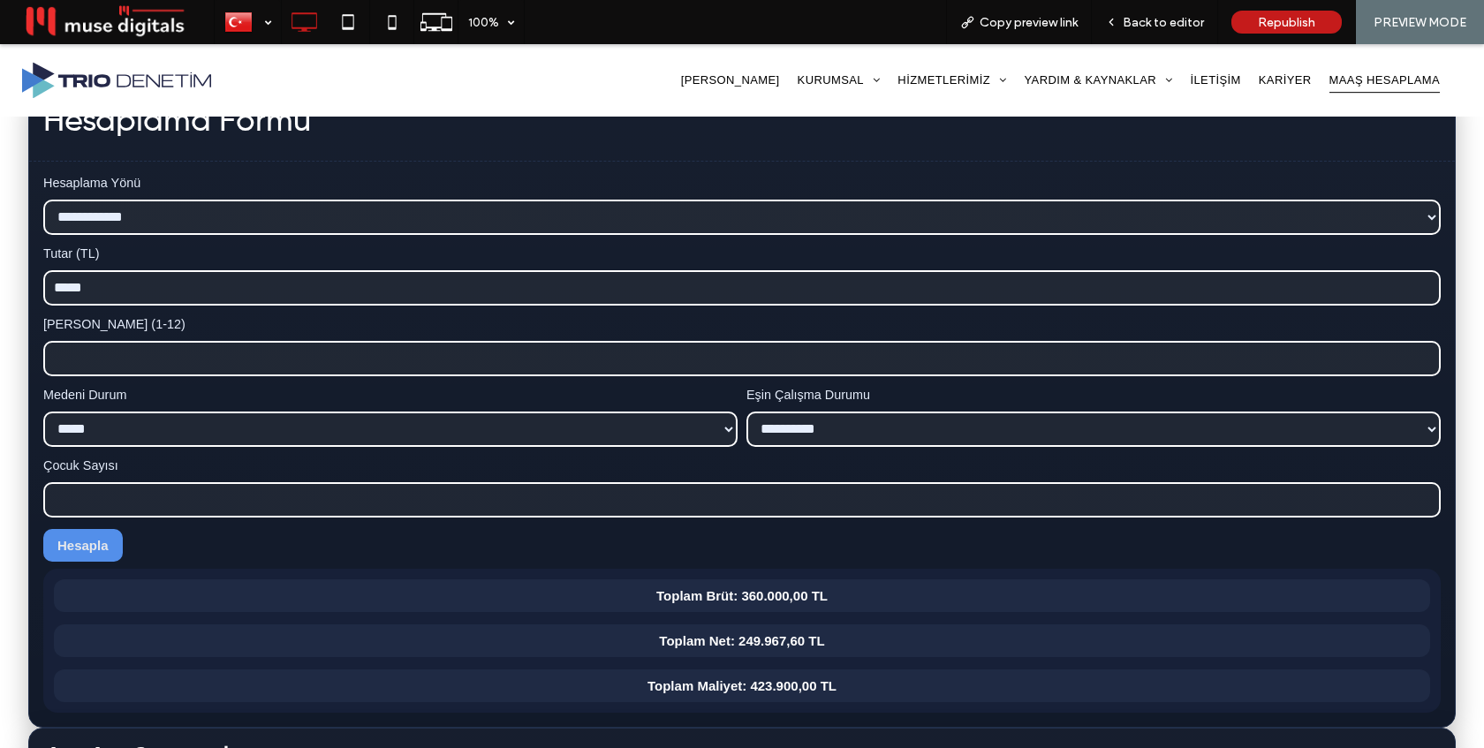
click at [85, 545] on button "Hesapla" at bounding box center [82, 545] width 79 height 33
click at [81, 547] on button "Hesapla" at bounding box center [82, 545] width 79 height 33
click at [87, 544] on button "Hesapla" at bounding box center [82, 545] width 79 height 33
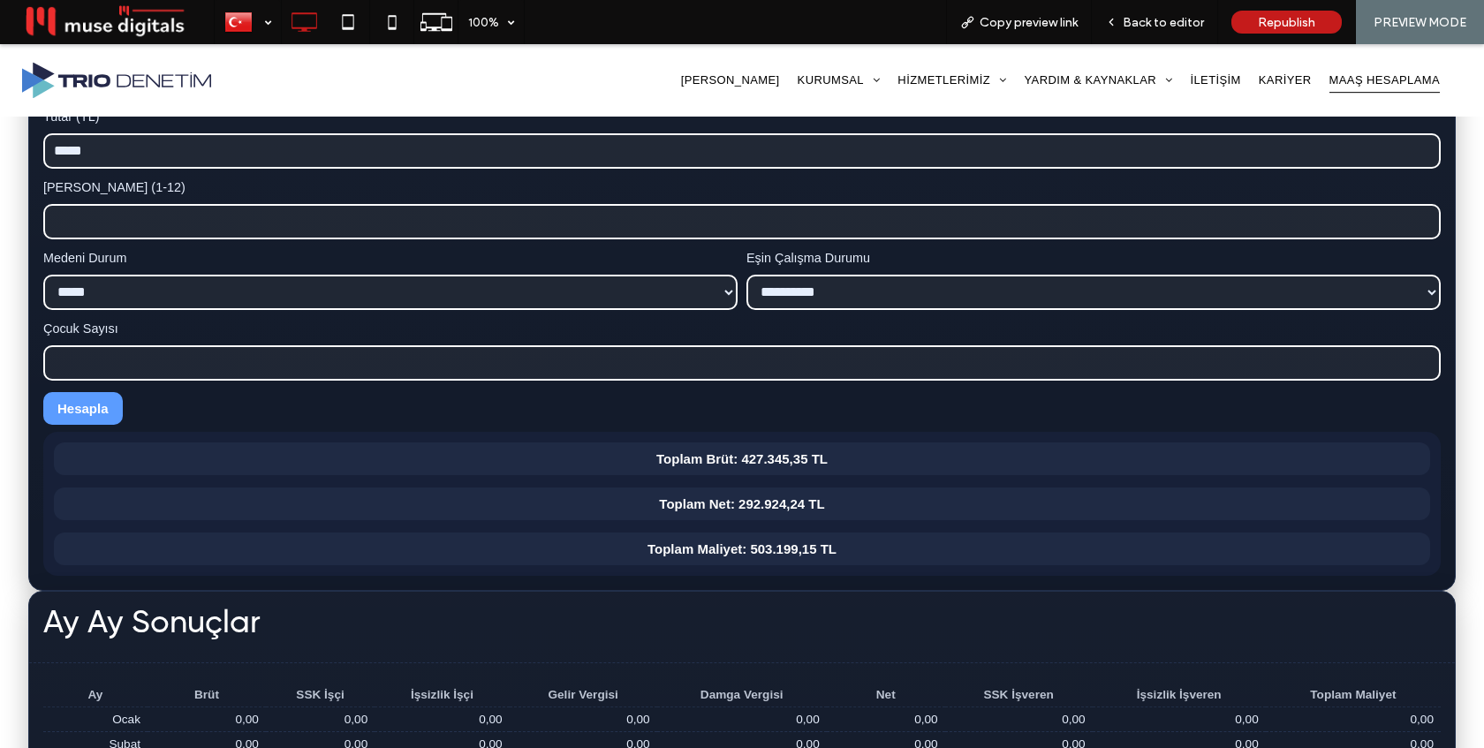
scroll to position [582, 0]
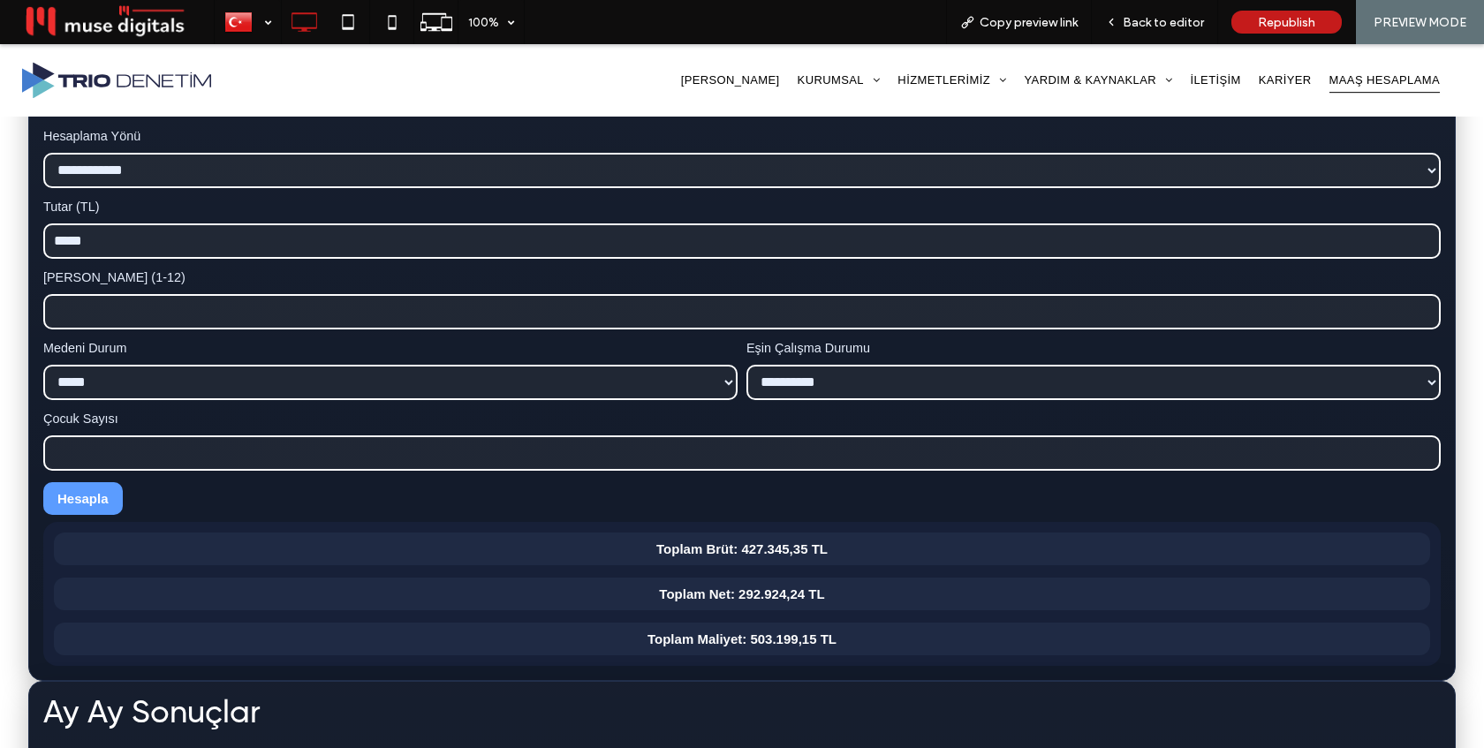
click at [238, 246] on input "*****" at bounding box center [741, 240] width 1397 height 35
type input "*****"
click at [82, 494] on button "Hesapla" at bounding box center [82, 498] width 79 height 33
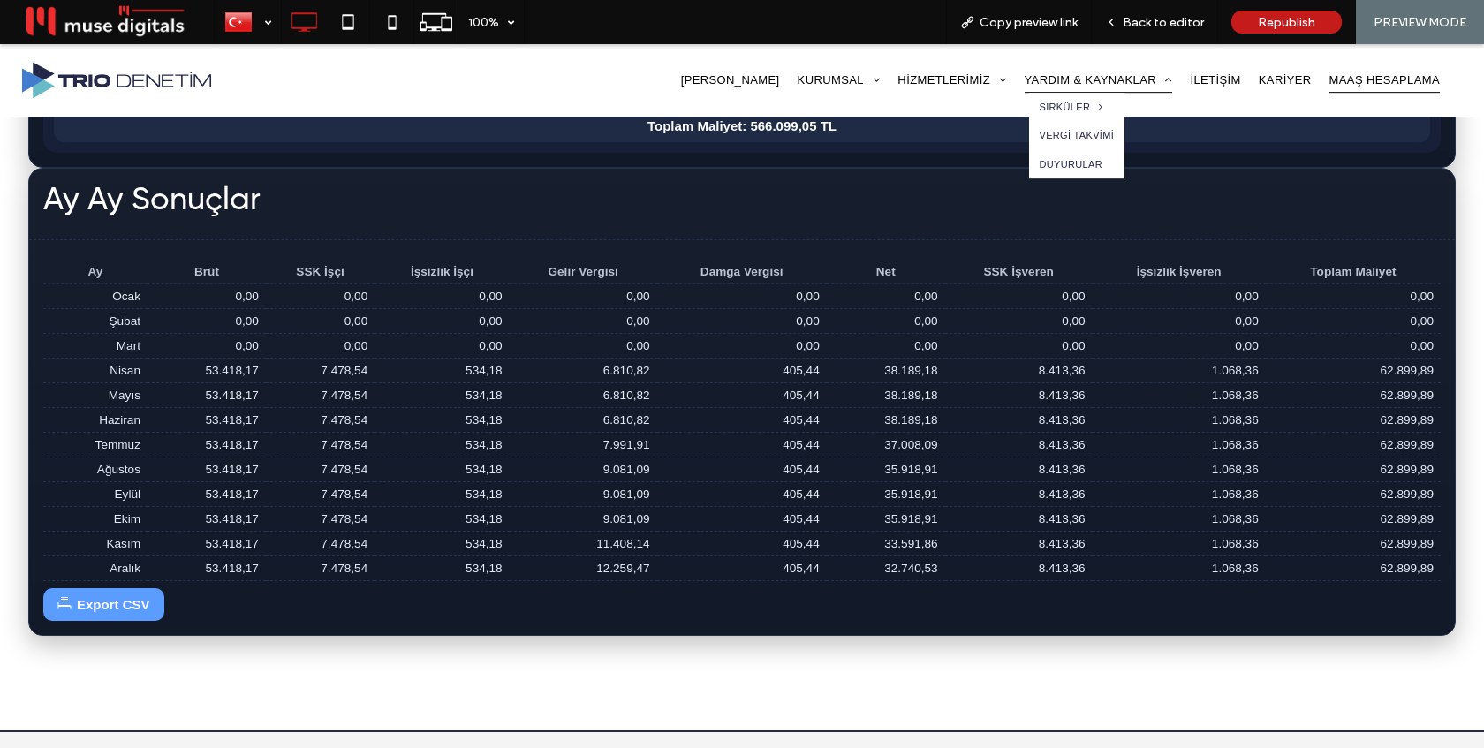
scroll to position [1098, 0]
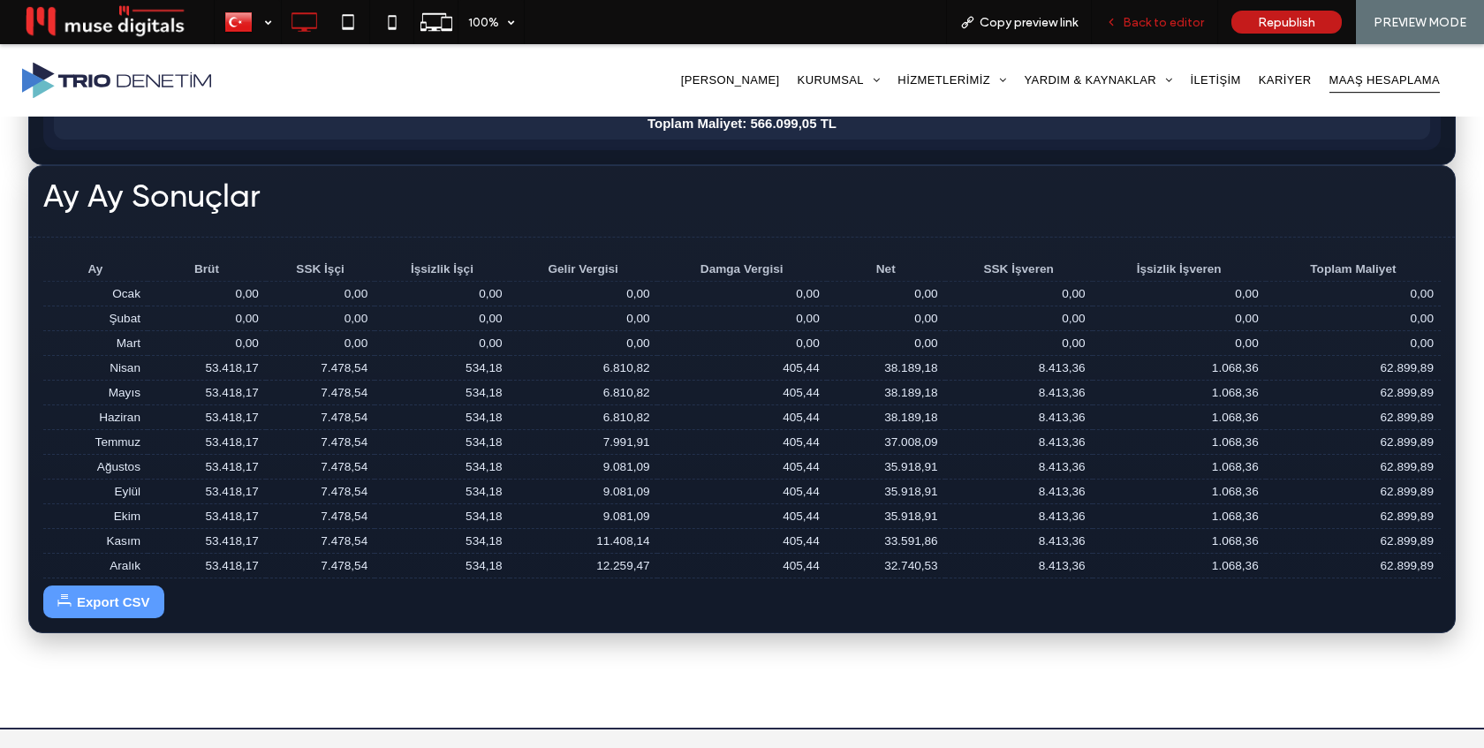
click at [1166, 16] on span "Back to editor" at bounding box center [1163, 22] width 81 height 15
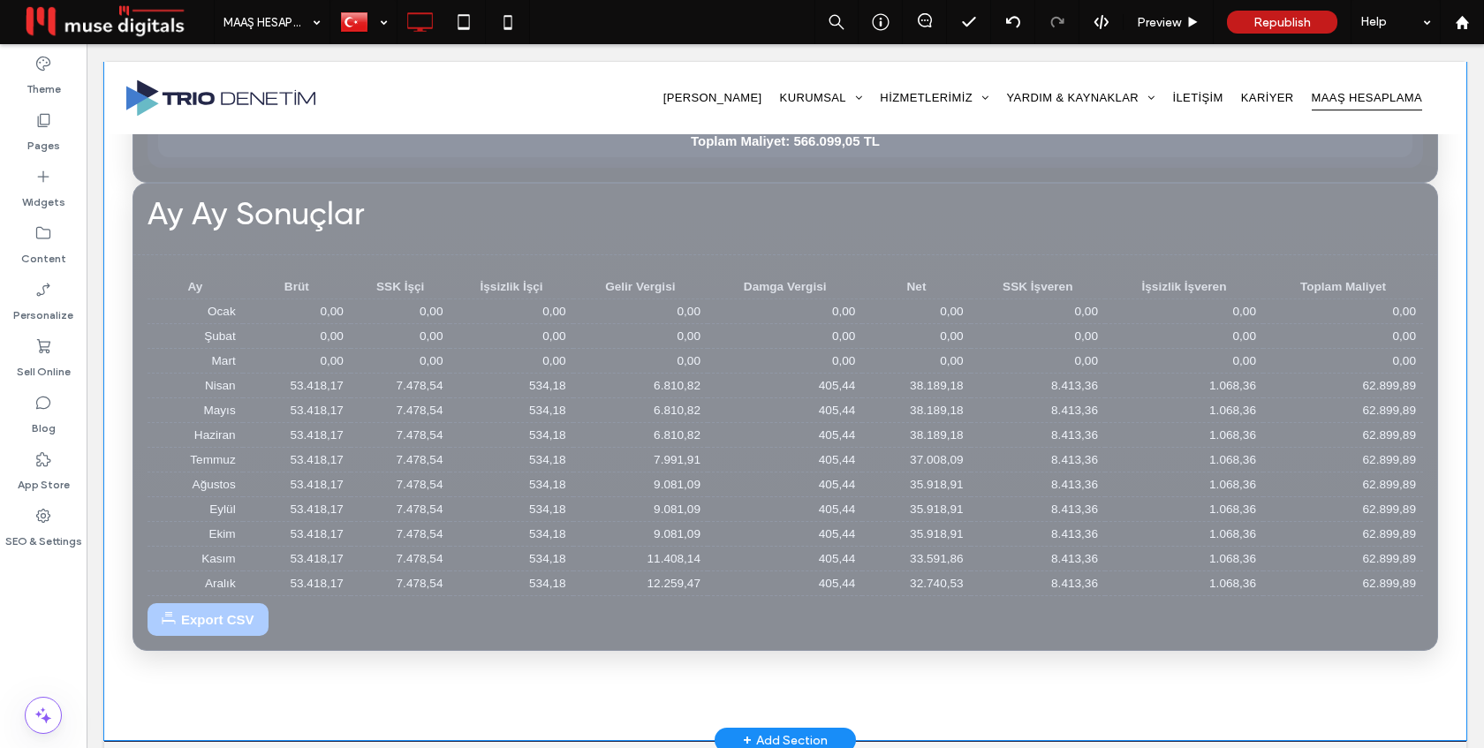
click at [798, 419] on div "Click to edit in Flex Mode" at bounding box center [785, 63] width 1362 height 1353
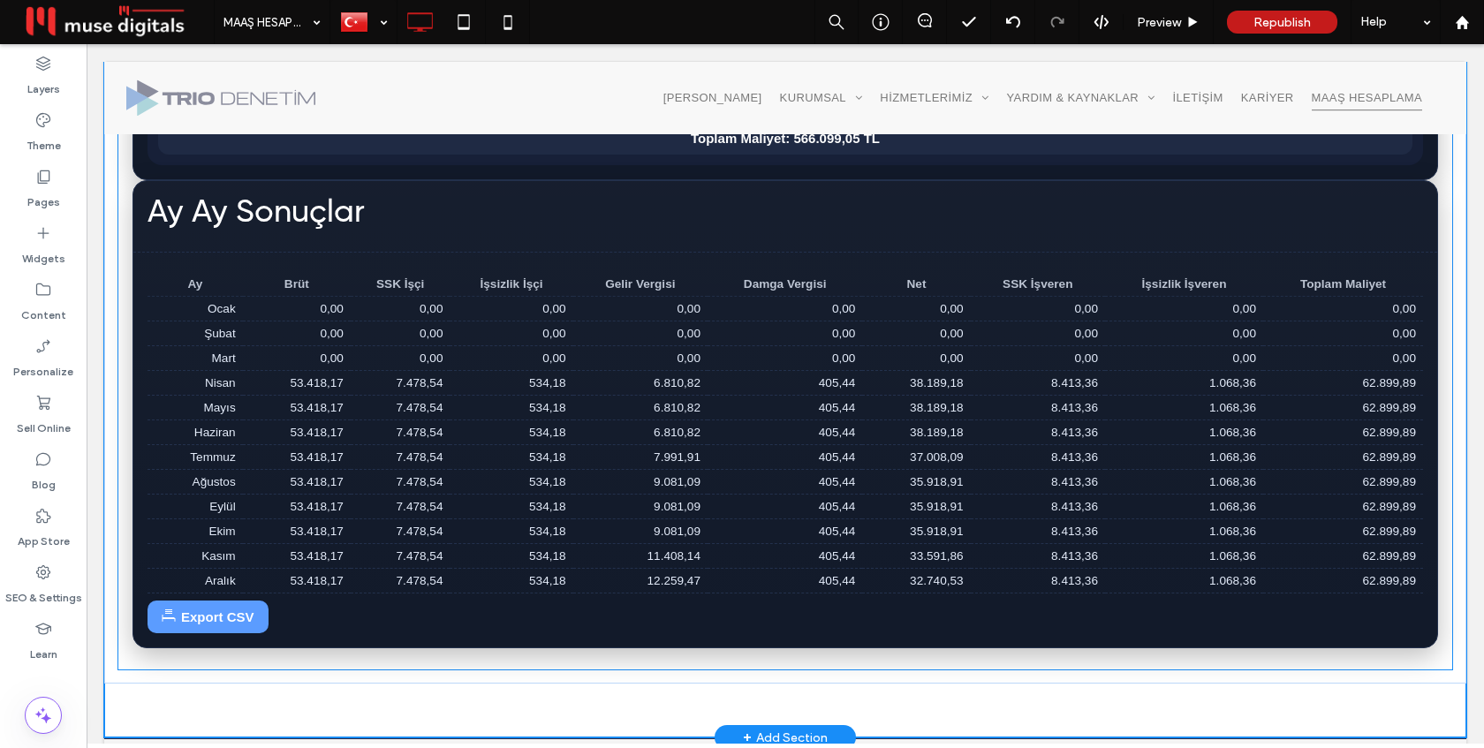
scroll to position [1094, 0]
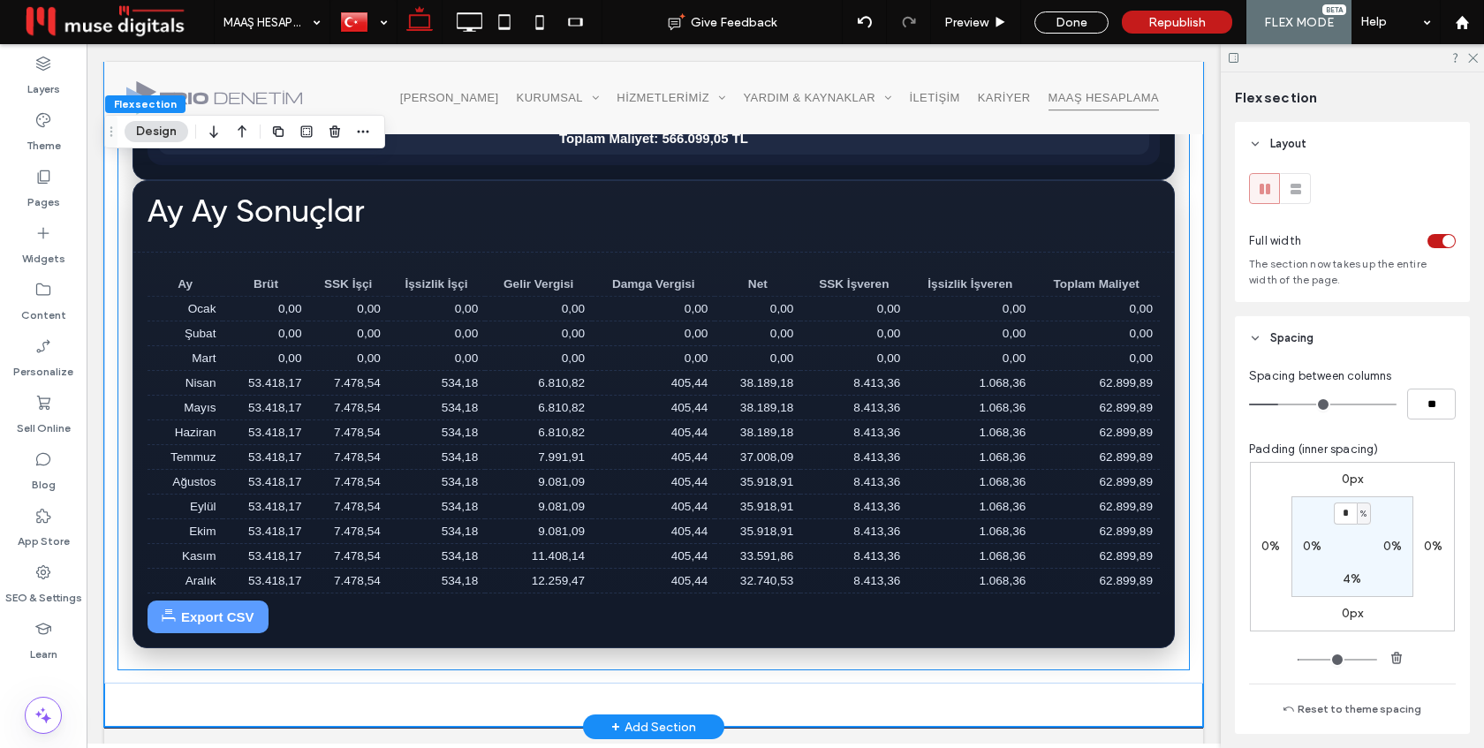
click at [798, 419] on td "38.189,18" at bounding box center [758, 408] width 86 height 25
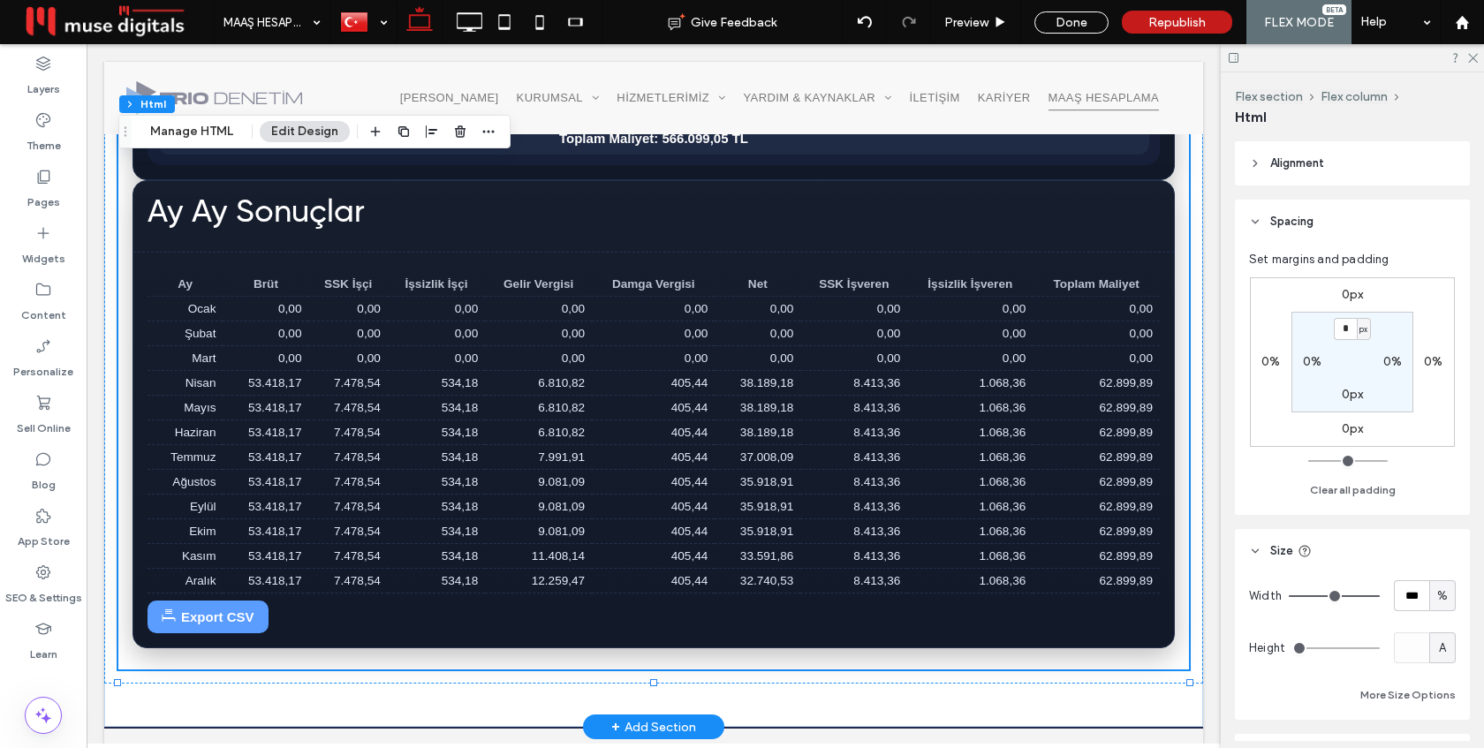
click at [798, 419] on td "38.189,18" at bounding box center [758, 408] width 86 height 25
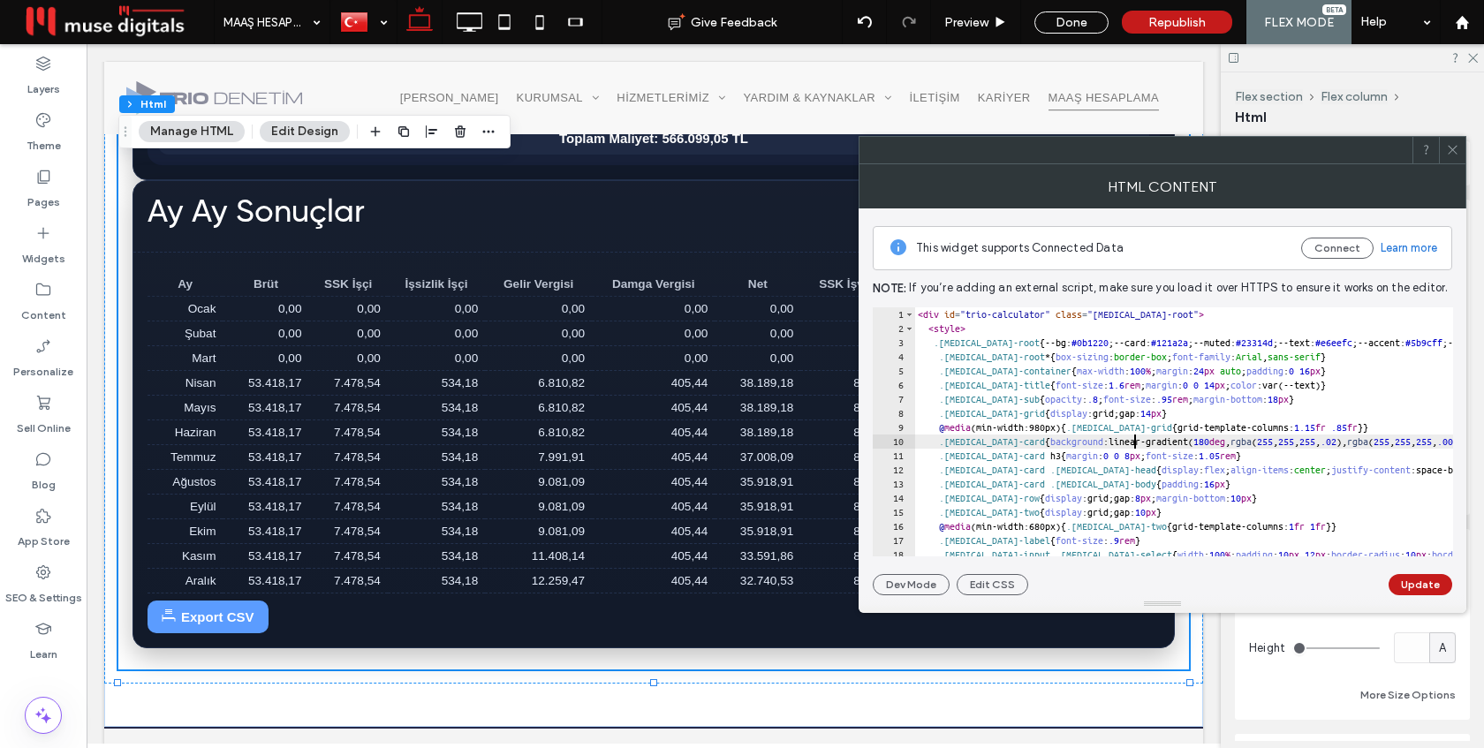
type textarea "********* *******"
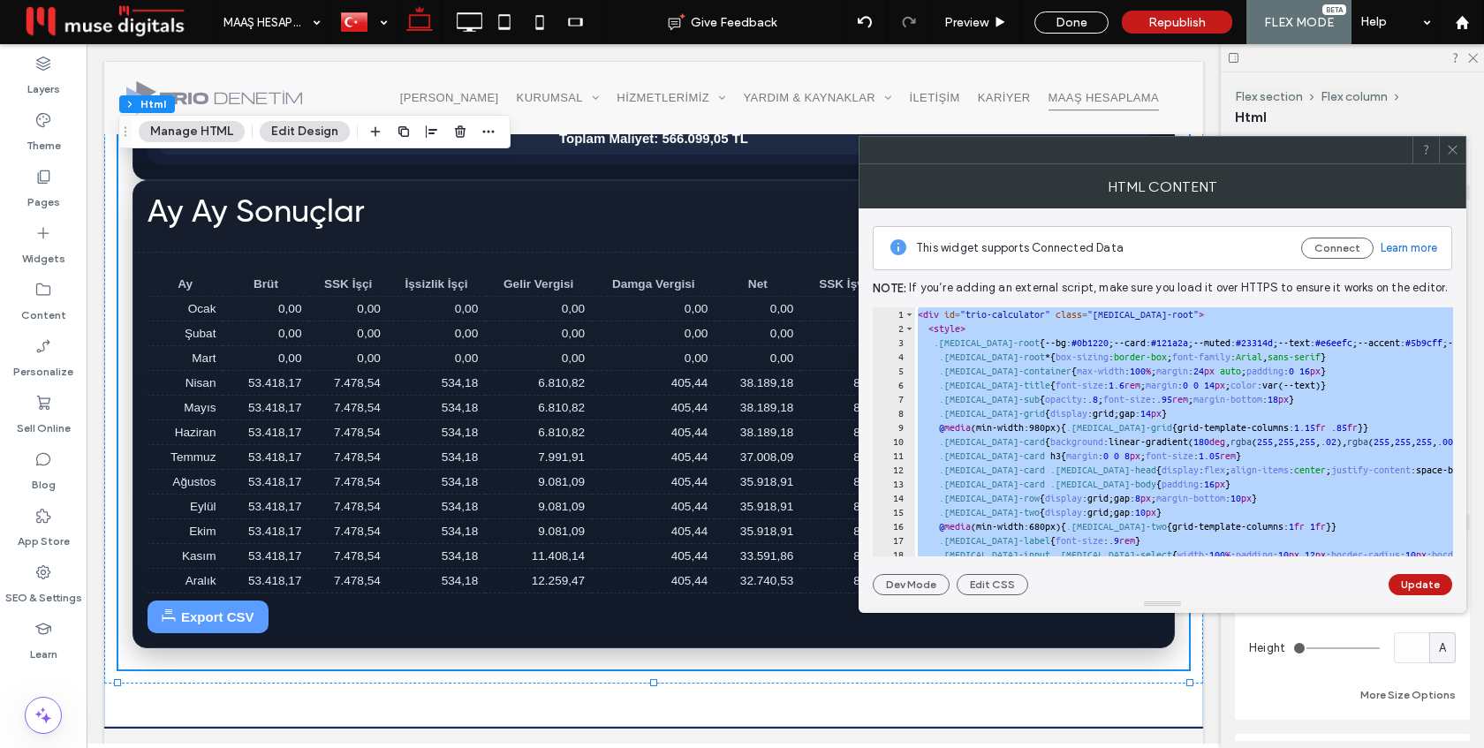
paste textarea "Cursor at row 259"
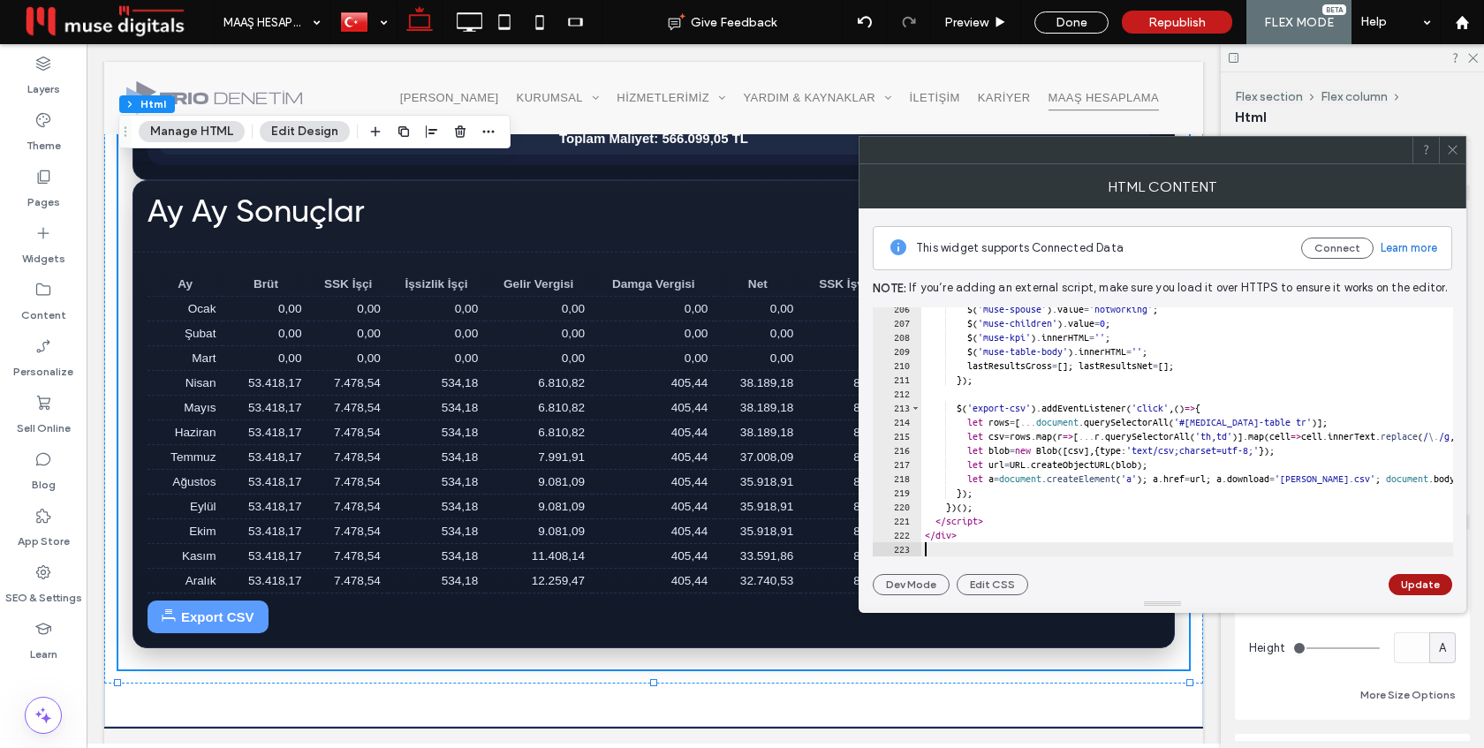
click at [1422, 579] on button "Update" at bounding box center [1420, 584] width 64 height 21
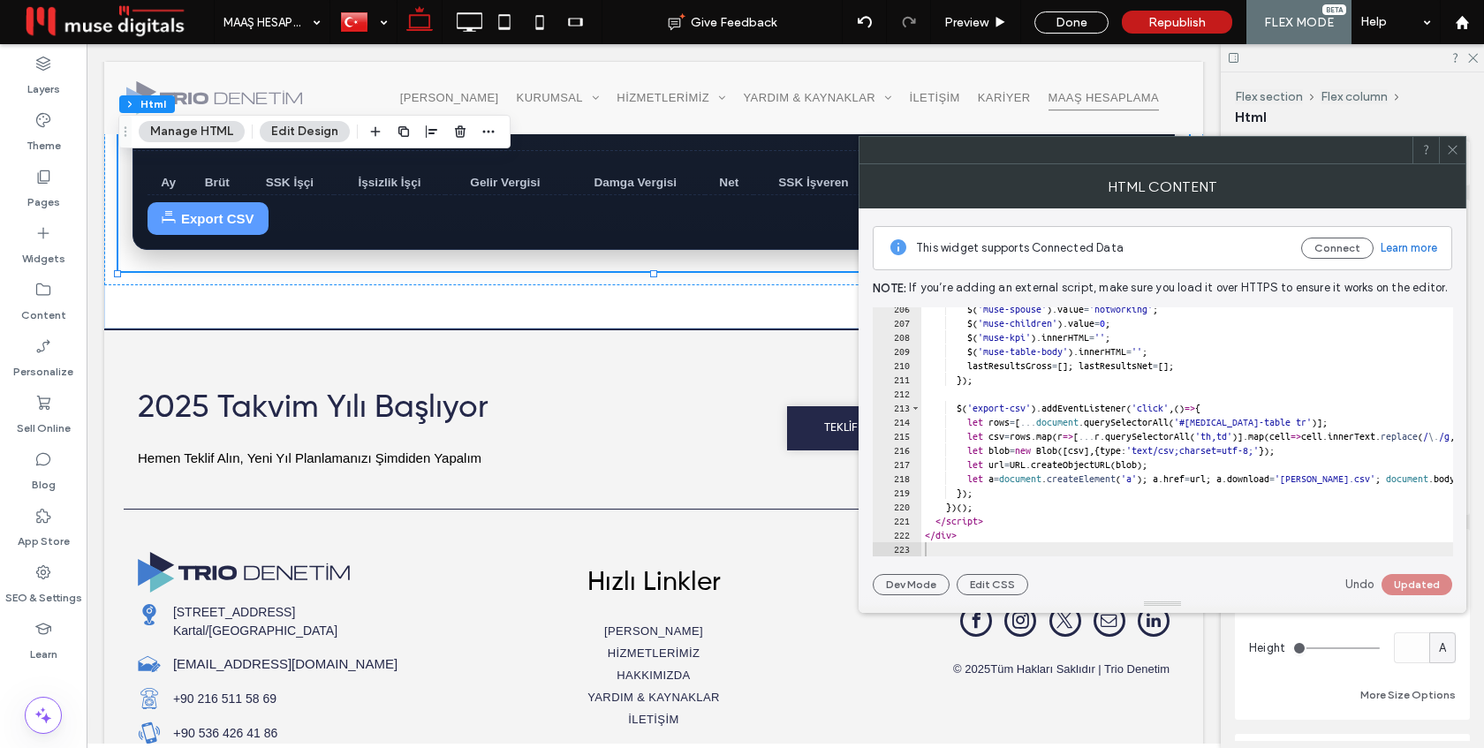
click at [1450, 146] on icon at bounding box center [1452, 149] width 13 height 13
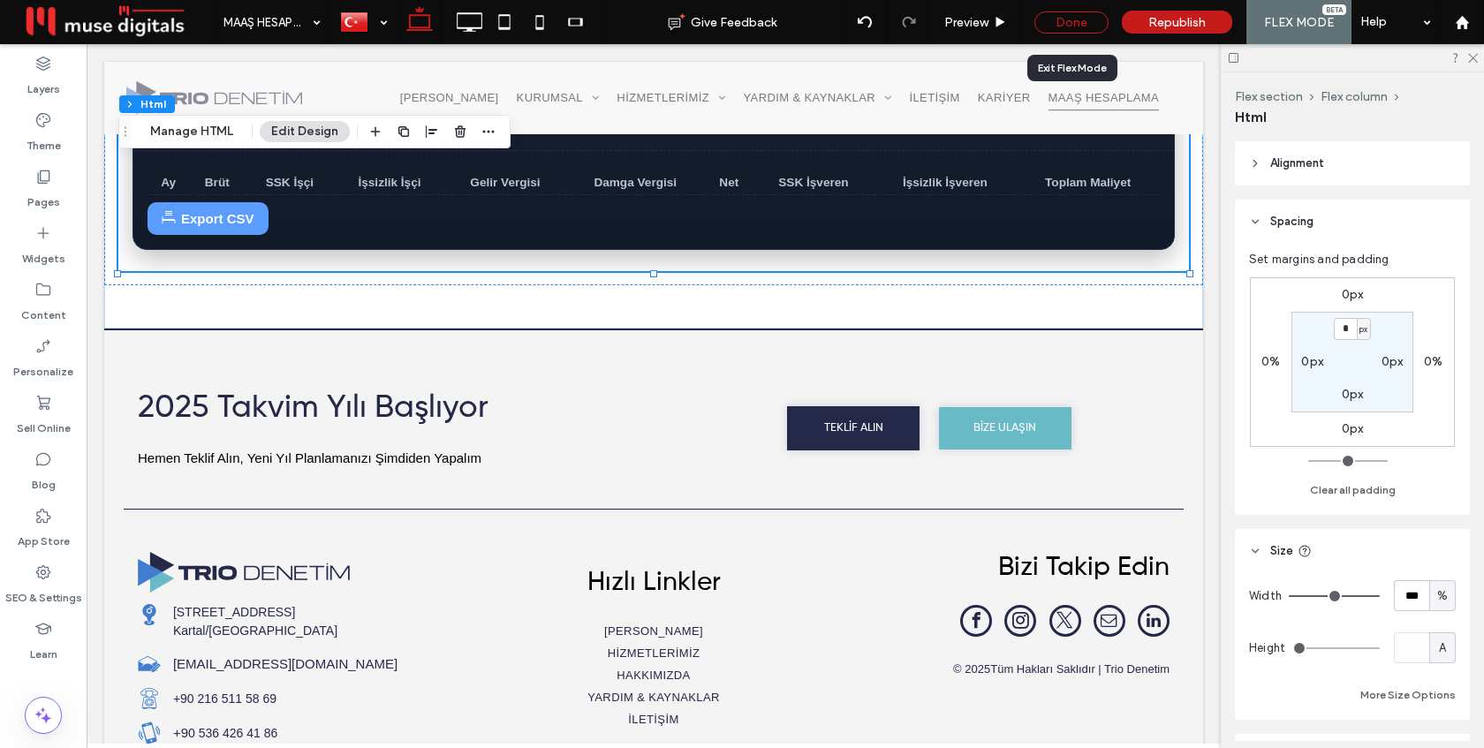
click at [1074, 22] on div "Done" at bounding box center [1071, 22] width 74 height 22
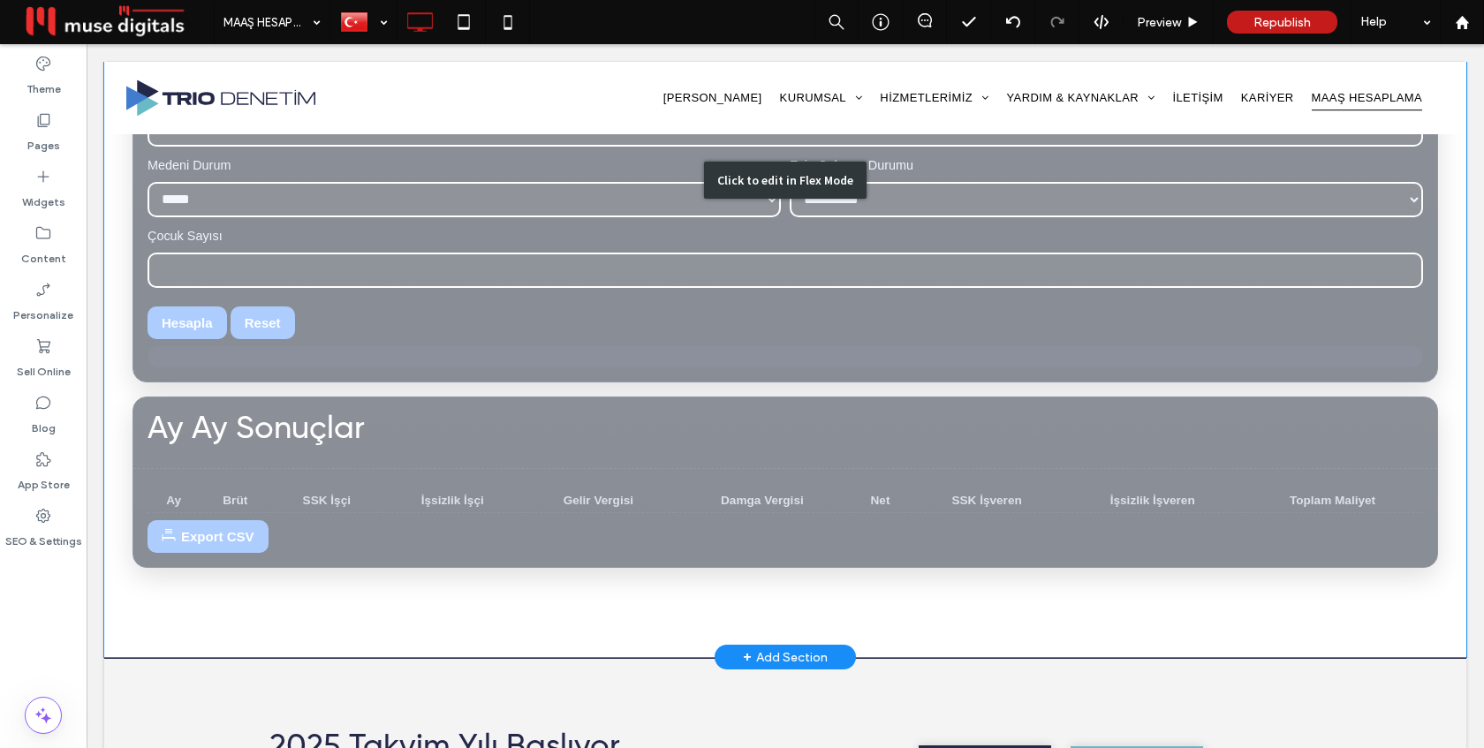
scroll to position [770, 0]
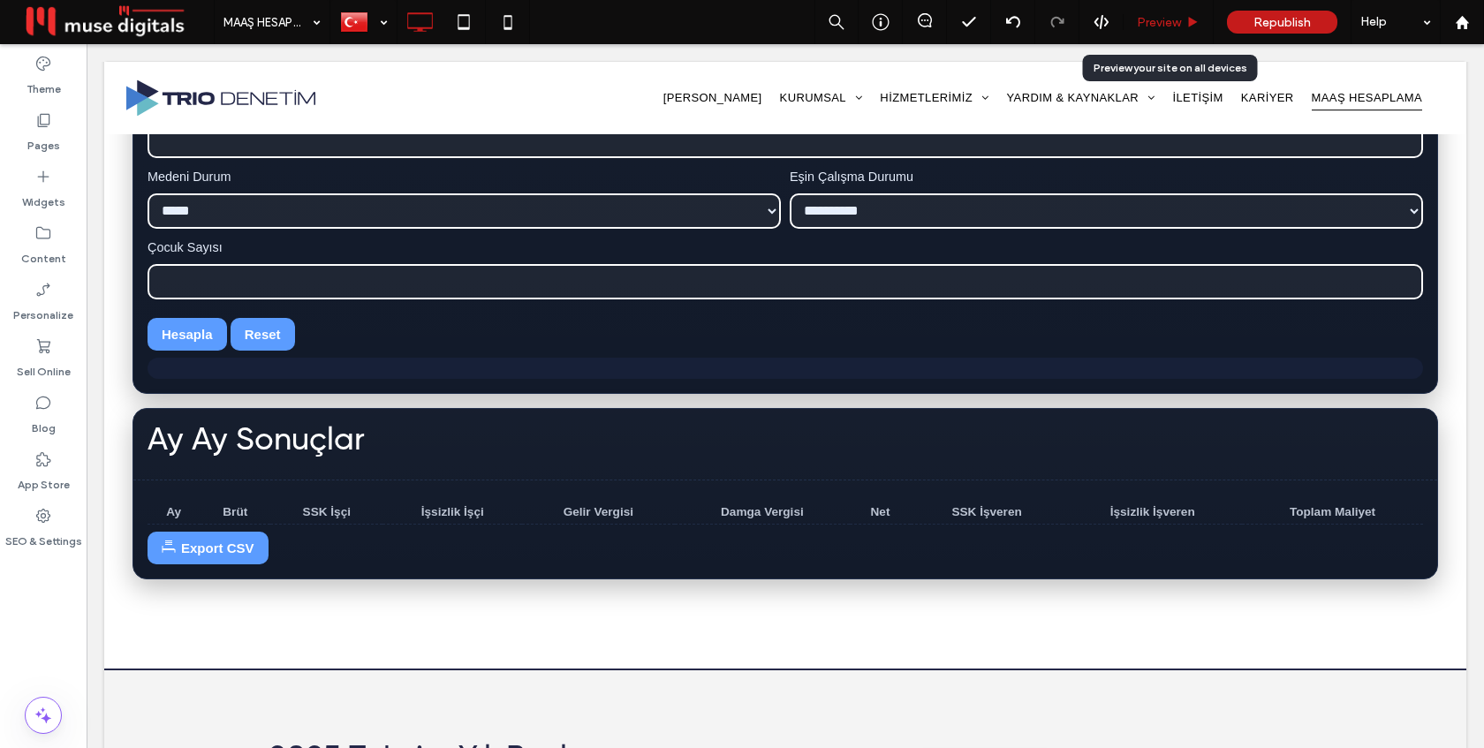
click at [1154, 29] on div "Preview" at bounding box center [1168, 22] width 90 height 44
click at [1158, 22] on span "Preview" at bounding box center [1159, 22] width 44 height 15
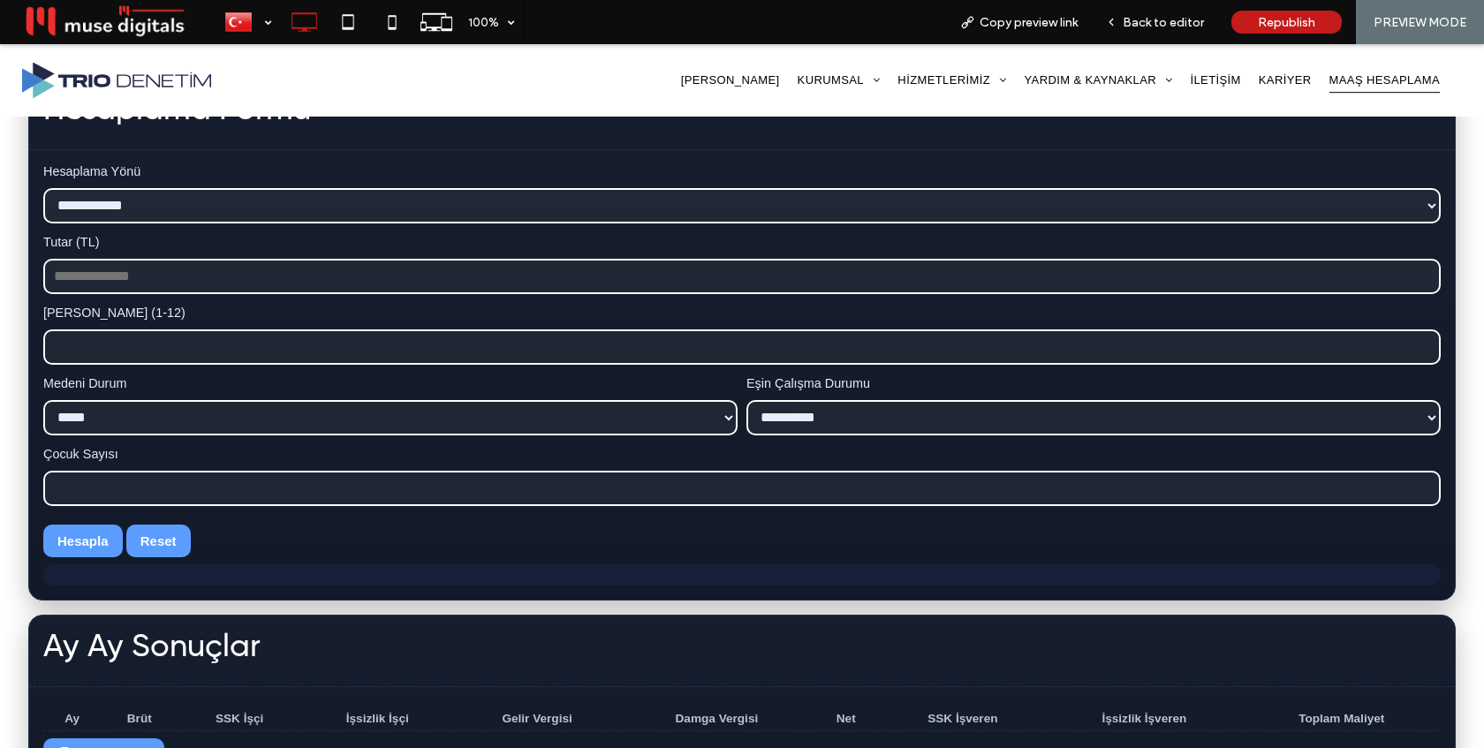
scroll to position [539, 0]
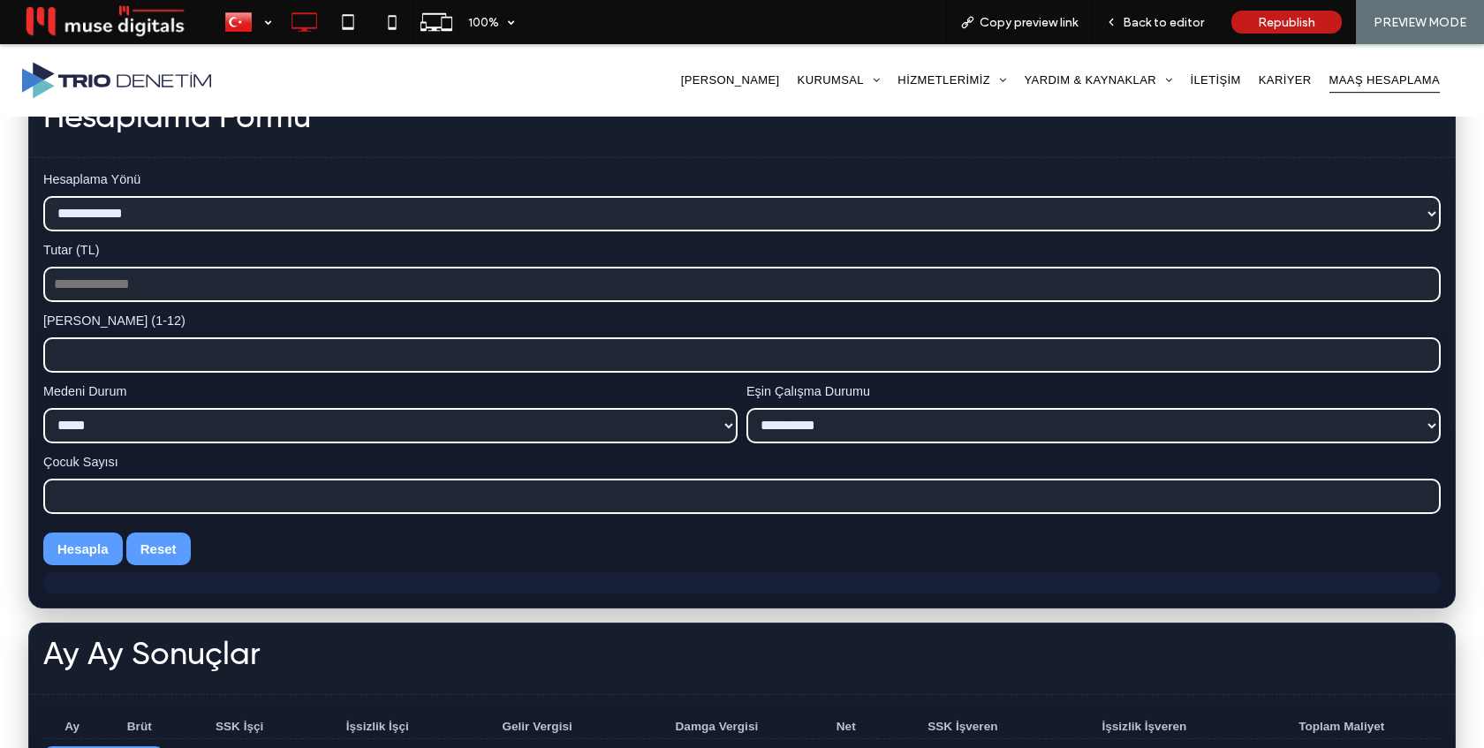
click at [836, 287] on input "Tutar (TL)" at bounding box center [741, 284] width 1397 height 35
type input "*****"
type input "*"
click at [1420, 351] on input "*" at bounding box center [741, 354] width 1397 height 35
click at [80, 546] on button "Hesapla" at bounding box center [82, 549] width 79 height 33
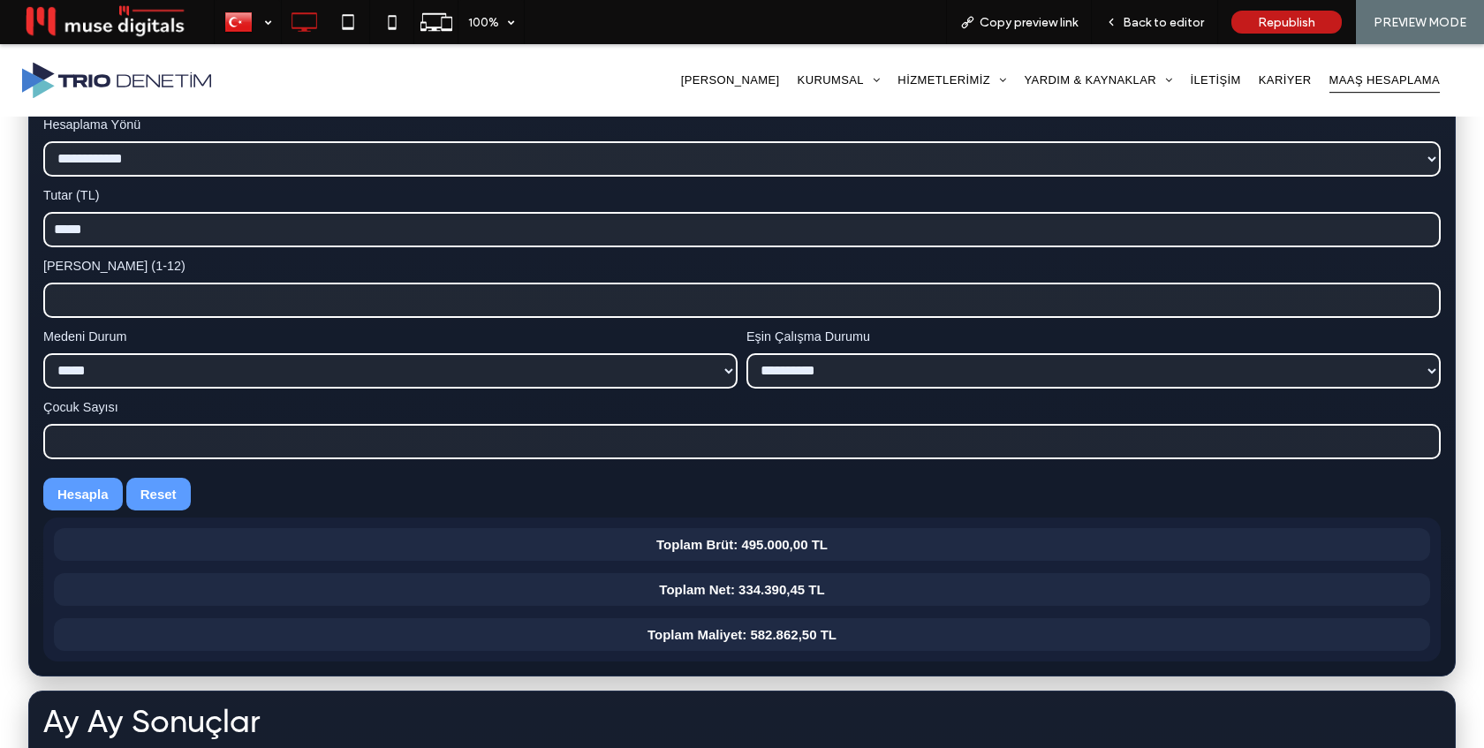
scroll to position [514, 0]
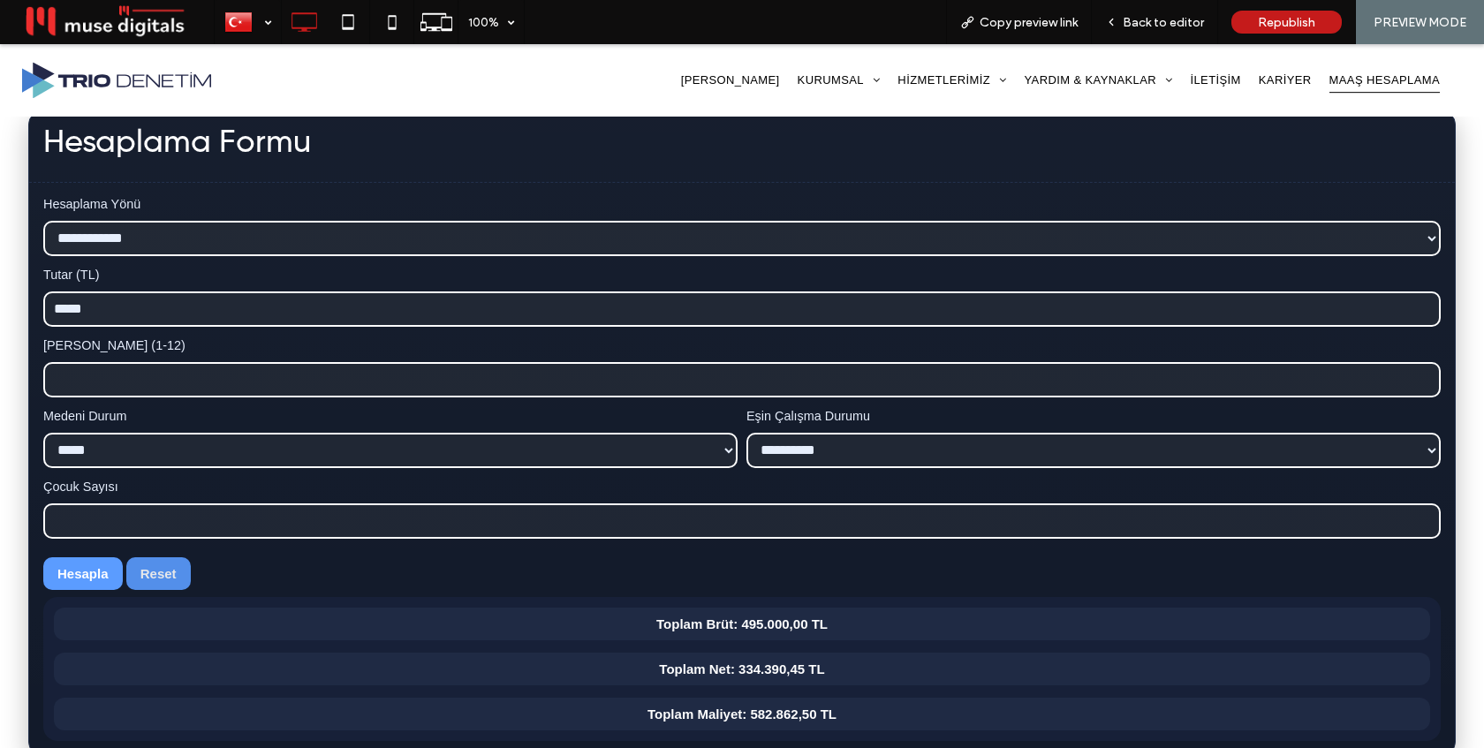
click at [163, 571] on button "Reset" at bounding box center [158, 573] width 64 height 33
type input "*"
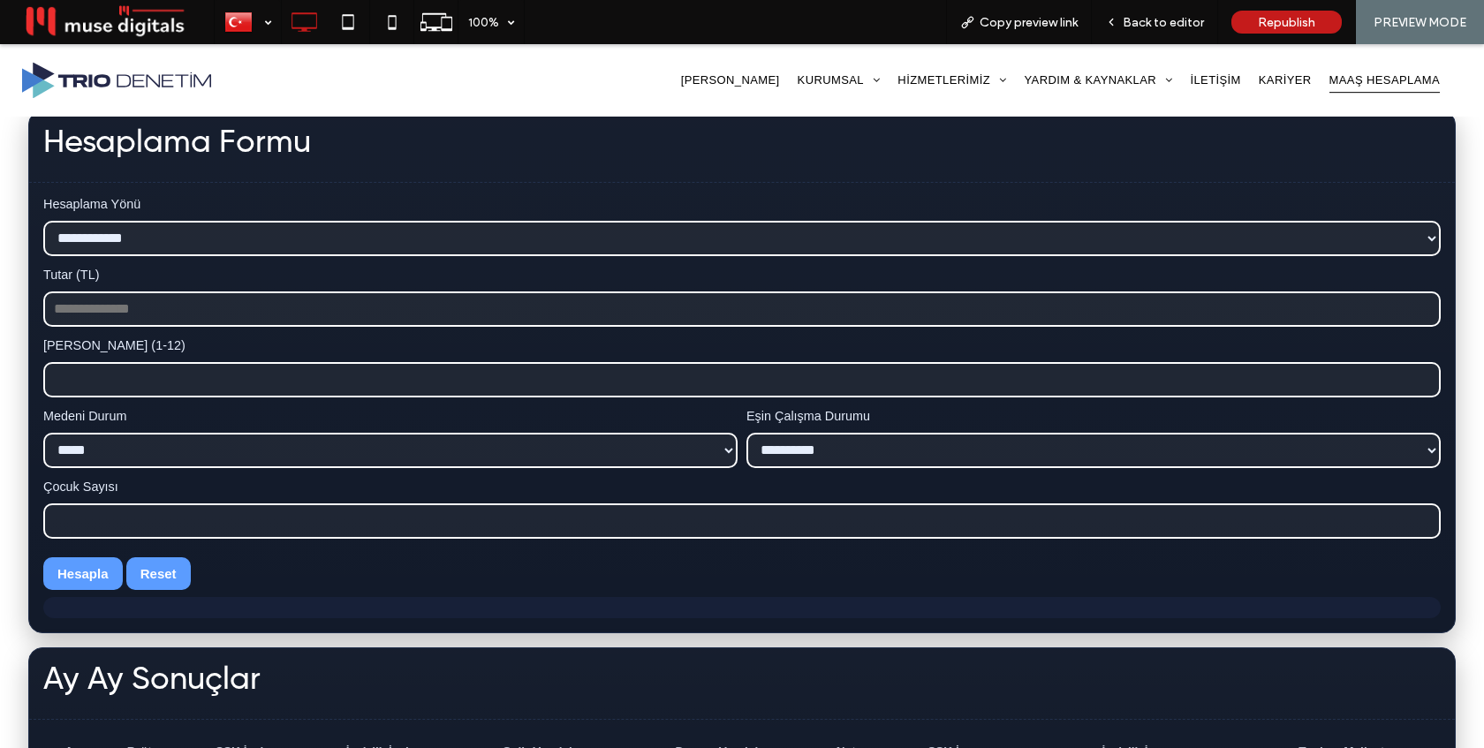
click at [229, 322] on input "Tutar (TL)" at bounding box center [741, 308] width 1397 height 35
click at [228, 238] on select "**********" at bounding box center [741, 238] width 1397 height 35
select select "*********"
click at [43, 221] on select "**********" at bounding box center [741, 238] width 1397 height 35
click at [223, 305] on input "Tutar (TL)" at bounding box center [741, 308] width 1397 height 35
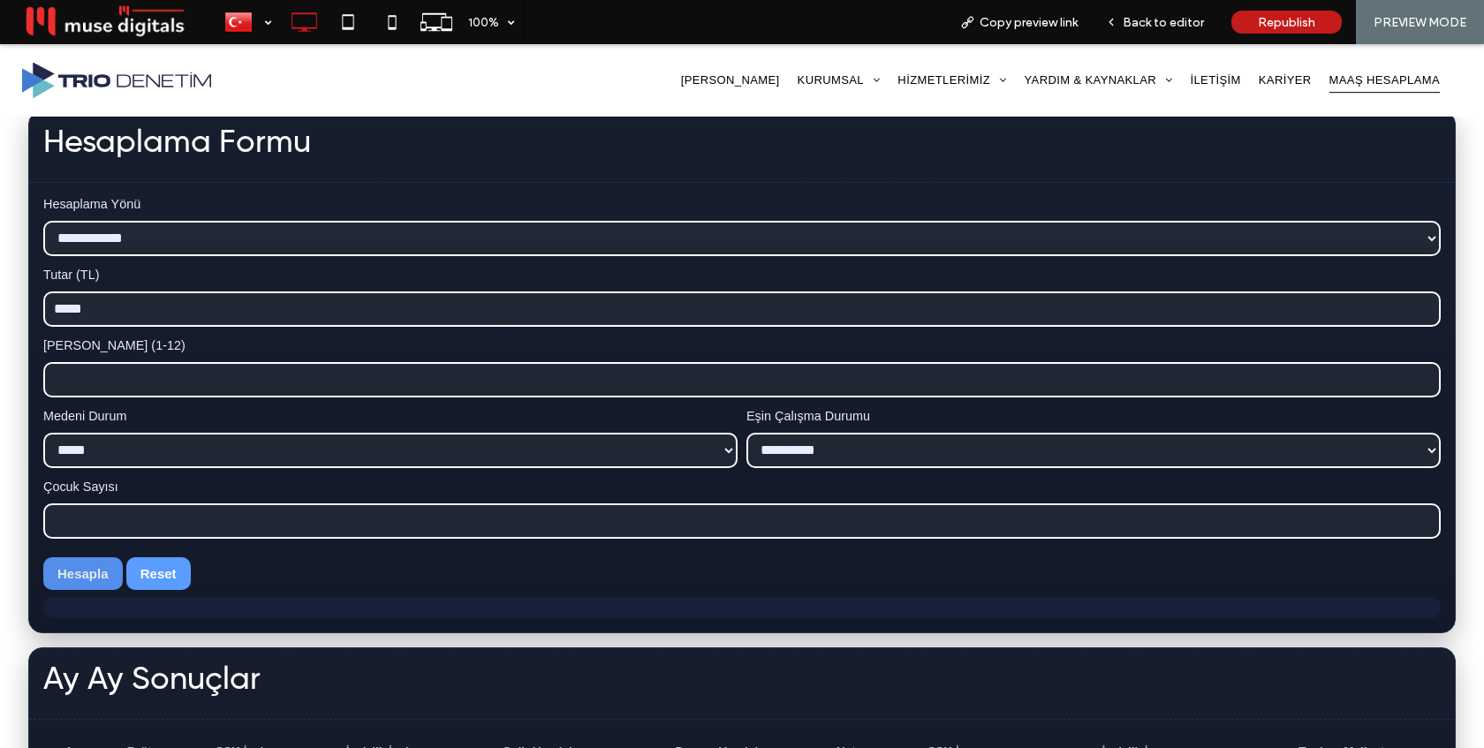
type input "*****"
click at [78, 584] on button "Hesapla" at bounding box center [82, 573] width 79 height 33
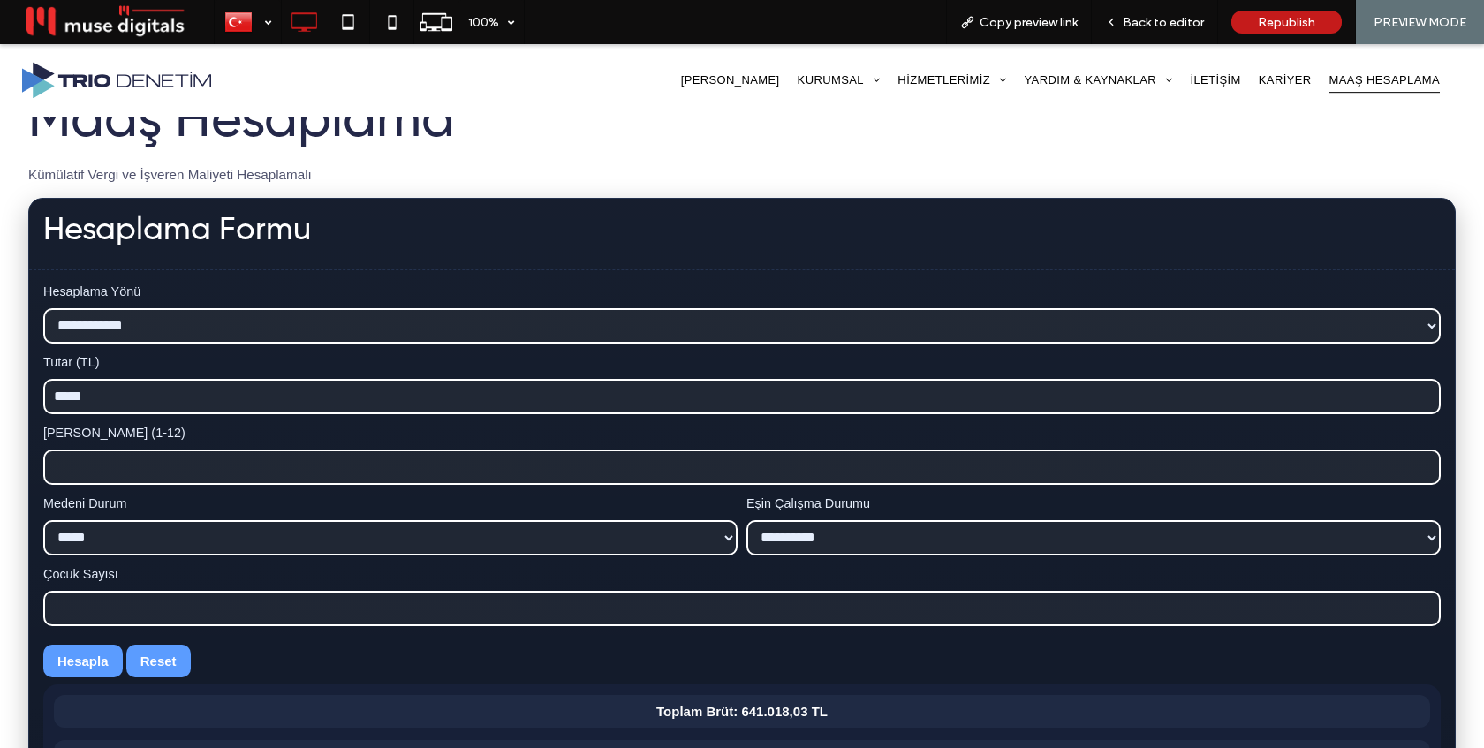
scroll to position [386, 0]
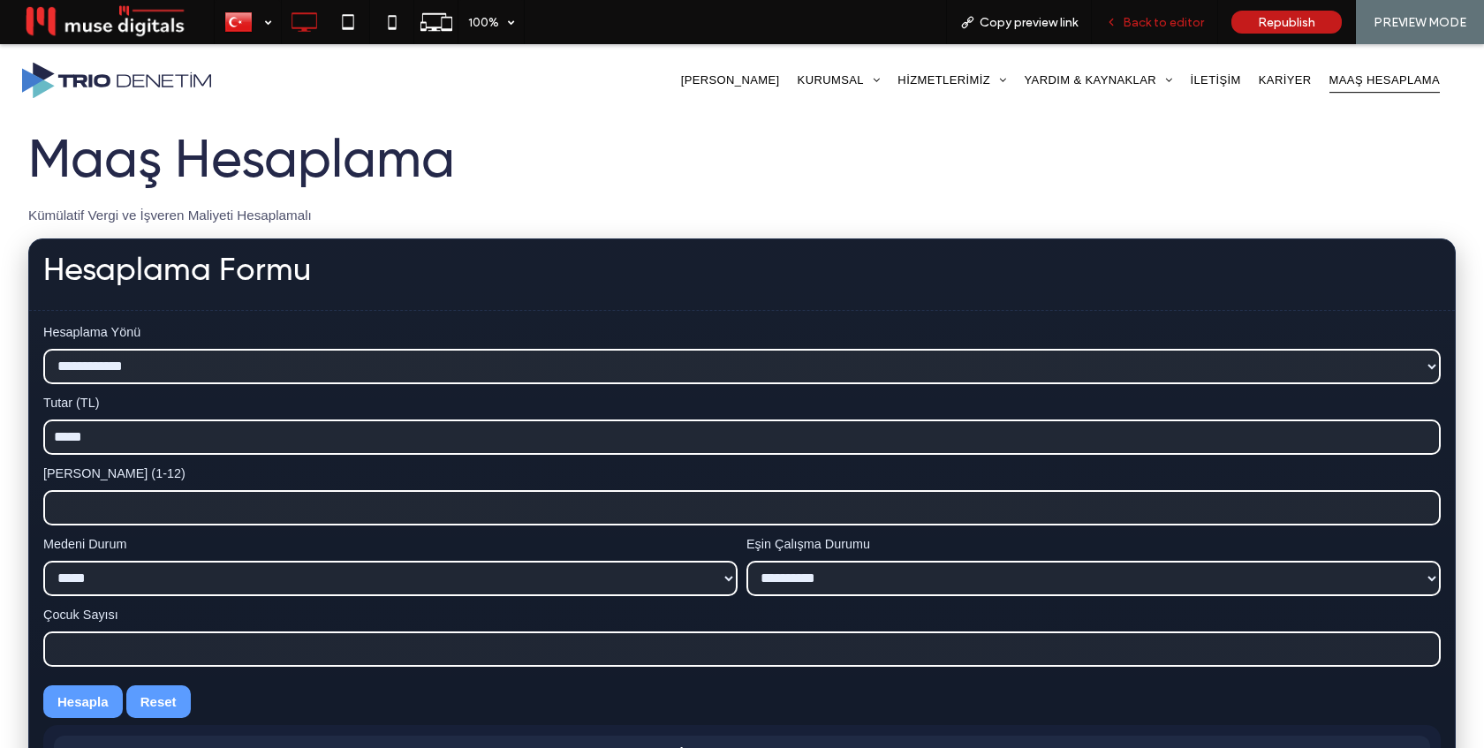
click at [1171, 12] on div "Back to editor" at bounding box center [1155, 22] width 126 height 44
click at [1150, 19] on span "Back to editor" at bounding box center [1163, 22] width 81 height 15
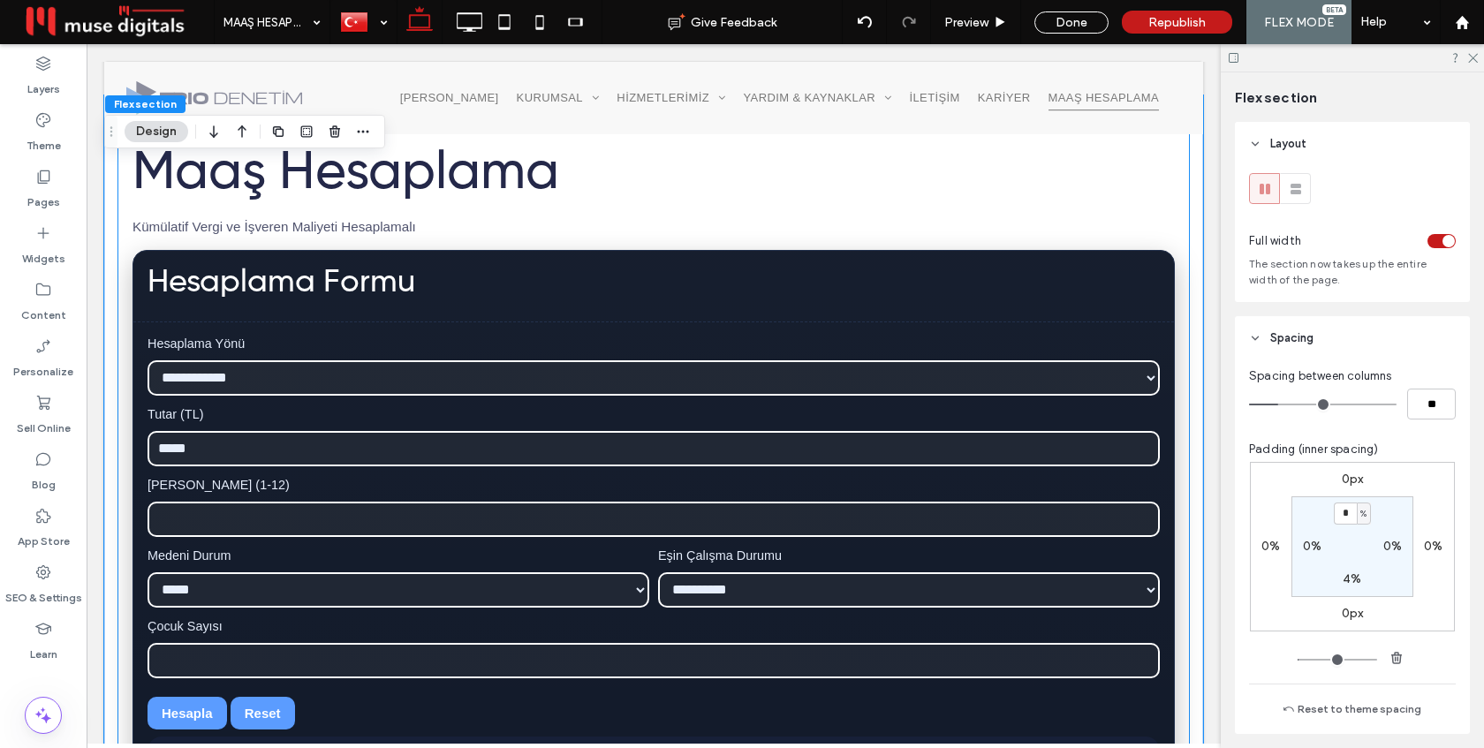
click at [866, 429] on div "Tutar (TL) *****" at bounding box center [654, 438] width 1012 height 62
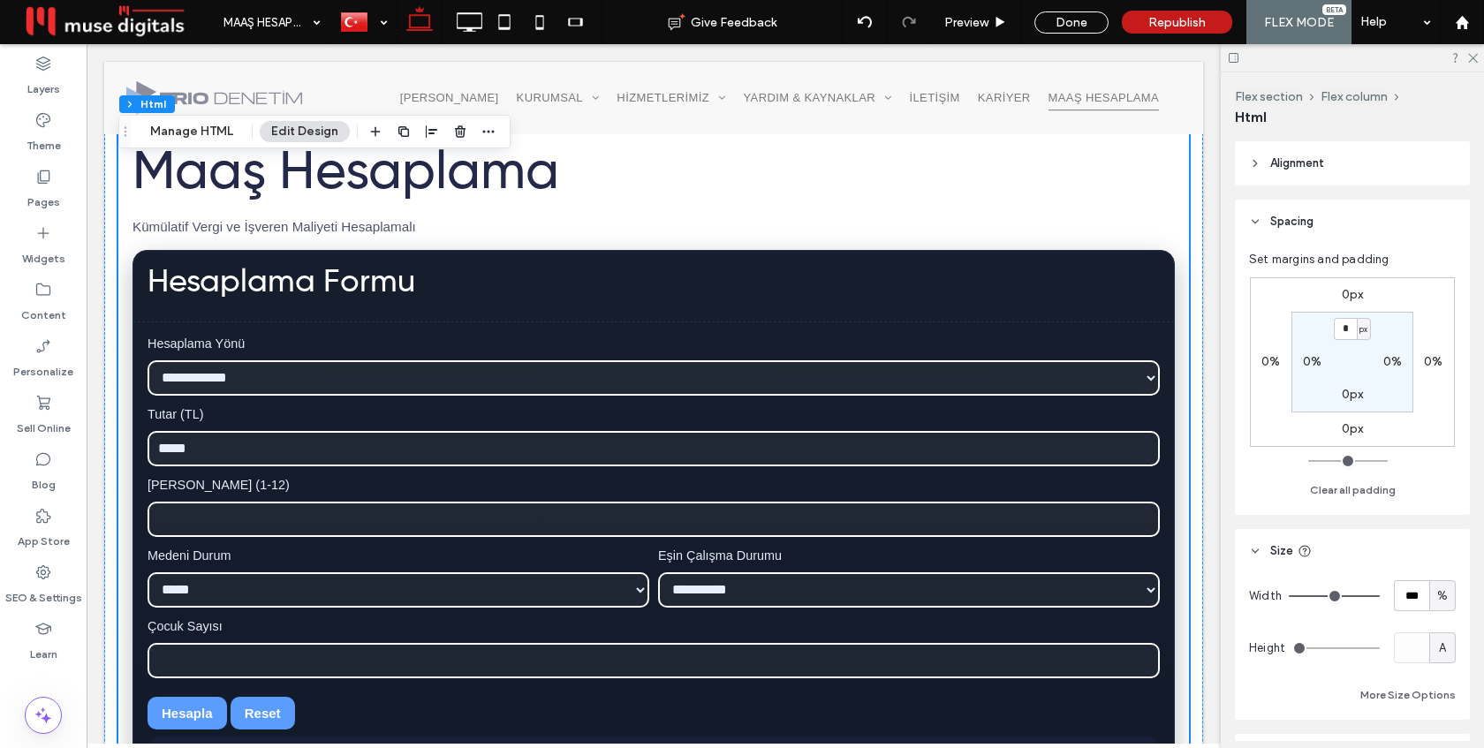
click at [866, 429] on div "**********" at bounding box center [653, 760] width 1071 height 1278
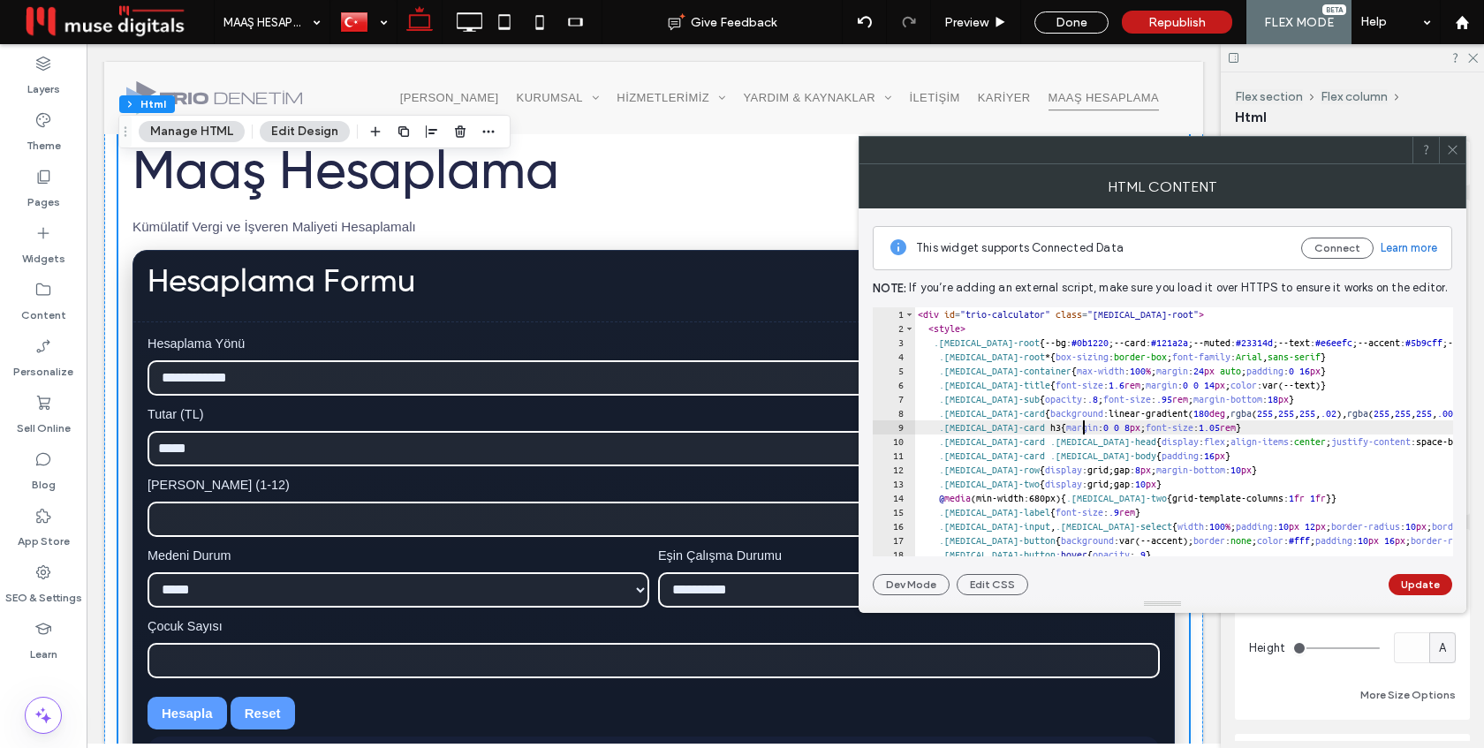
type textarea "********* *******"
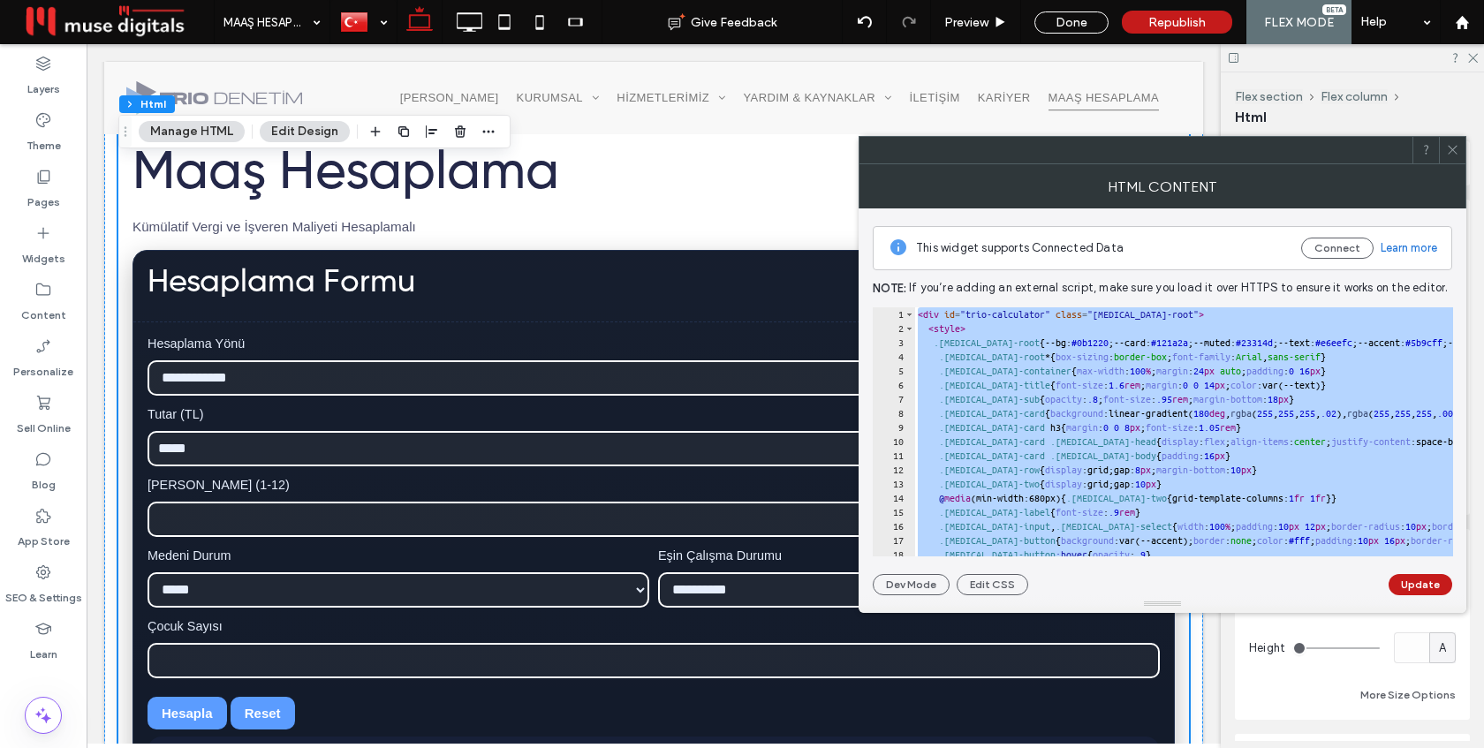
paste textarea "Cursor at row 272"
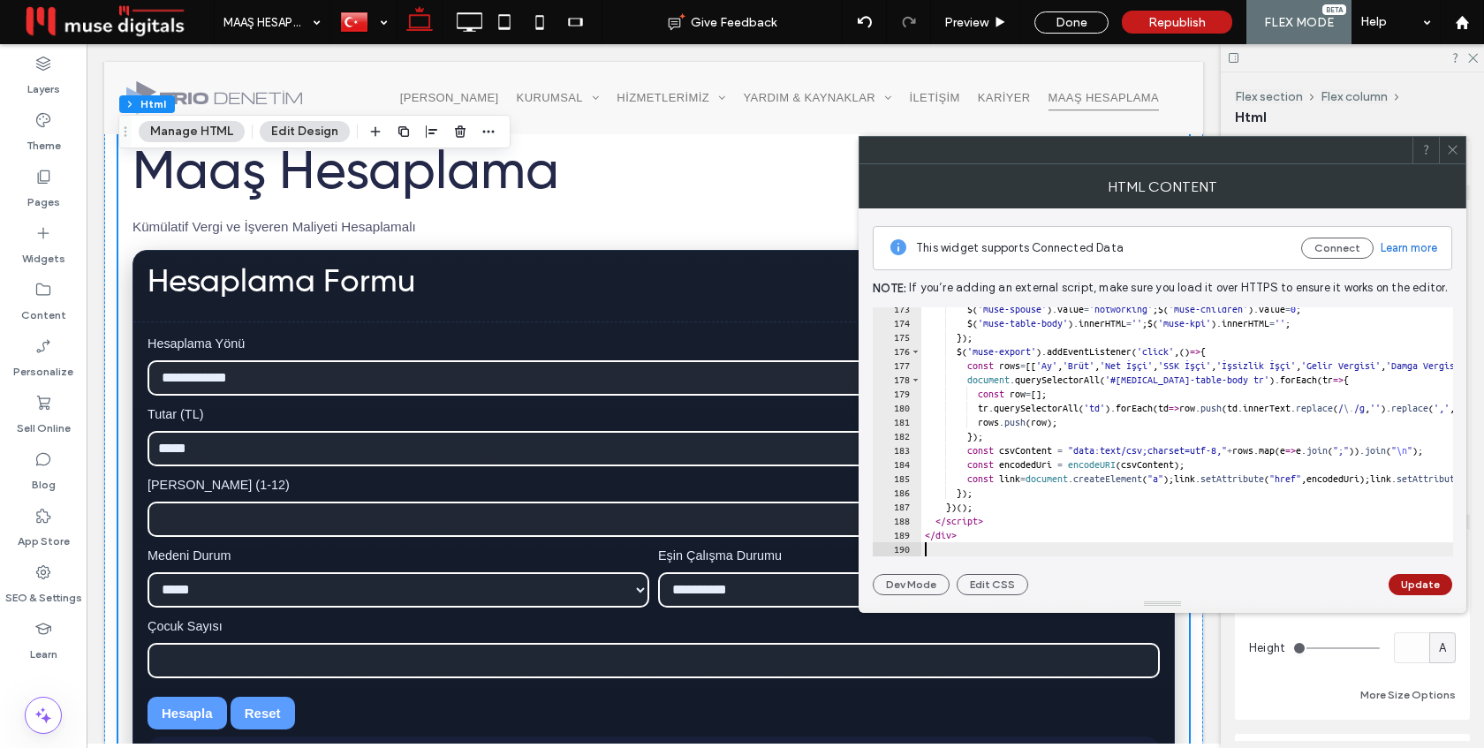
click at [1416, 589] on button "Update" at bounding box center [1420, 584] width 64 height 21
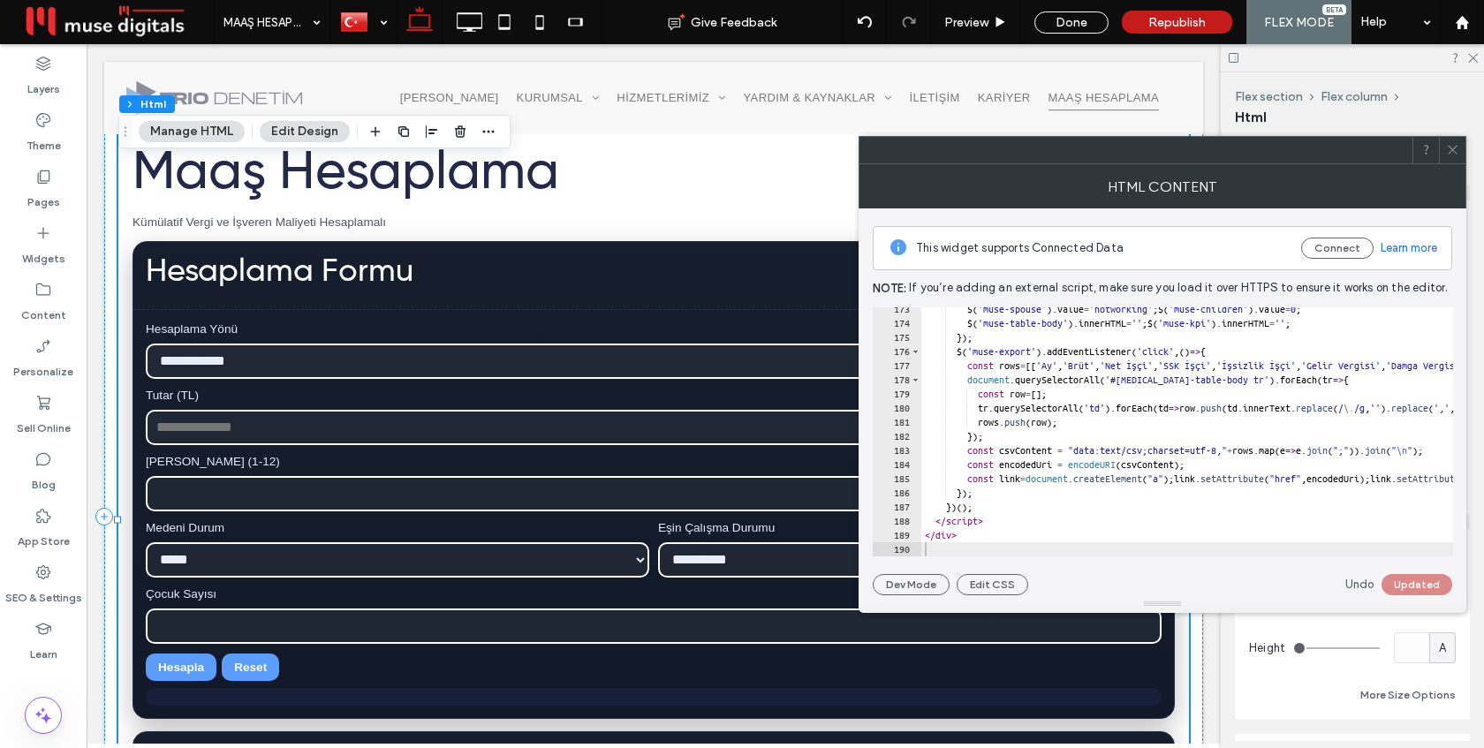
click at [1456, 148] on icon at bounding box center [1452, 149] width 13 height 13
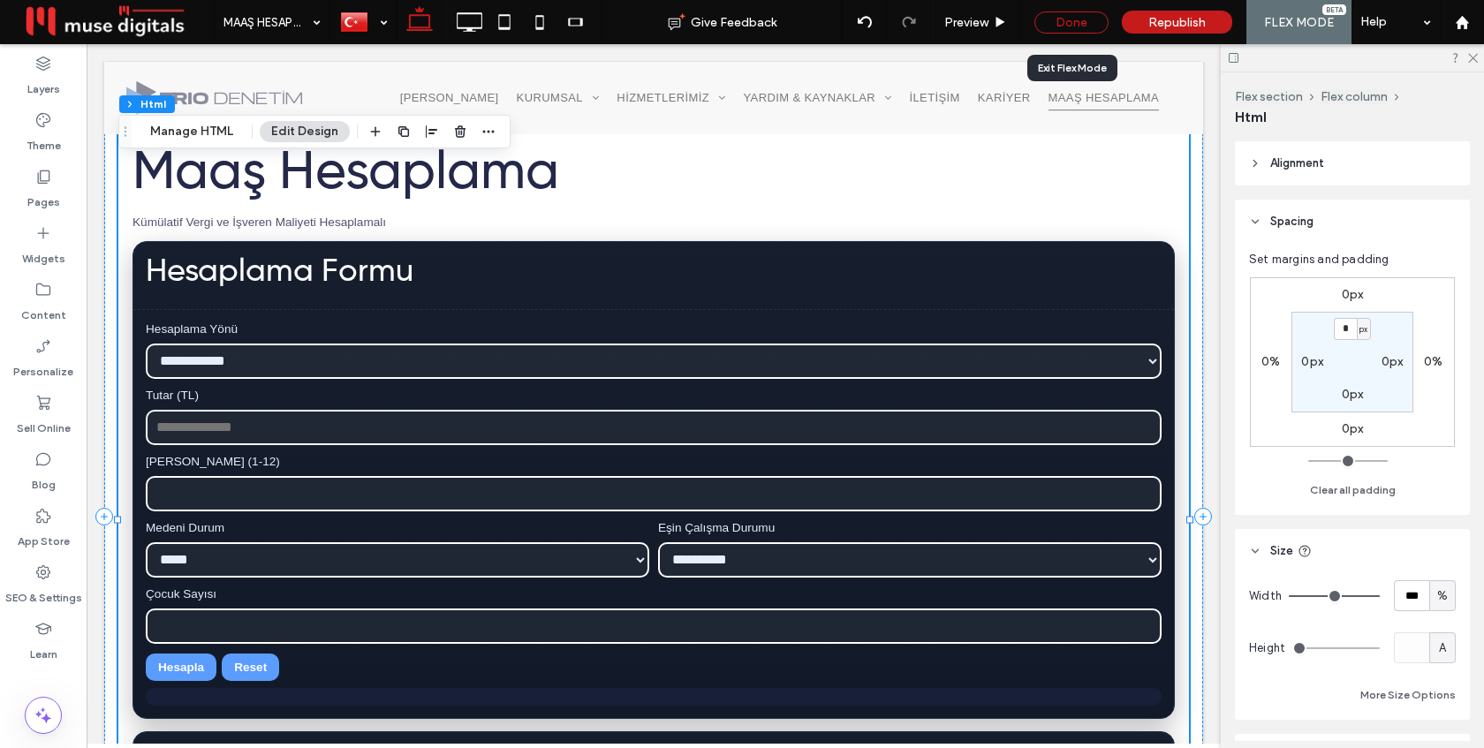
click at [1090, 23] on div "Done" at bounding box center [1071, 22] width 74 height 22
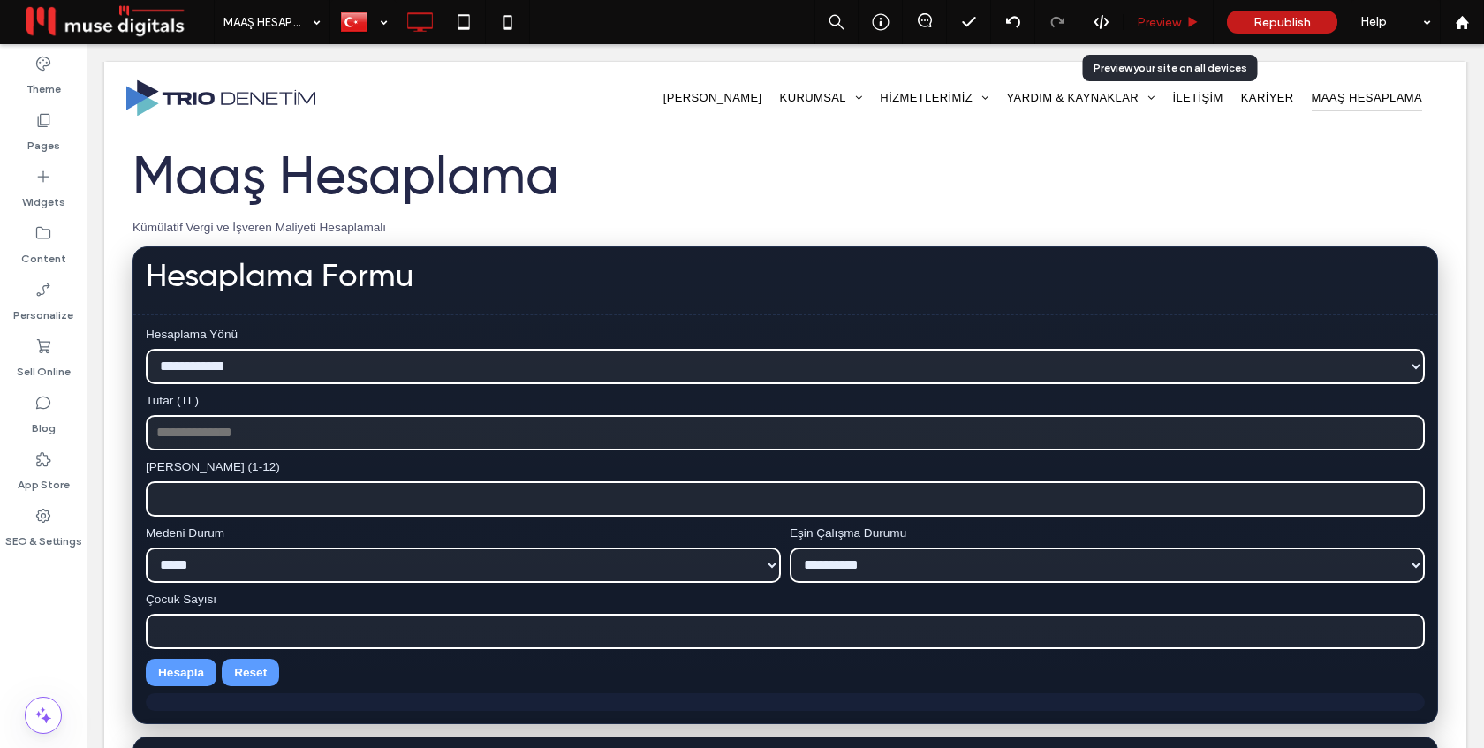
click at [1169, 24] on span "Preview" at bounding box center [1159, 22] width 44 height 15
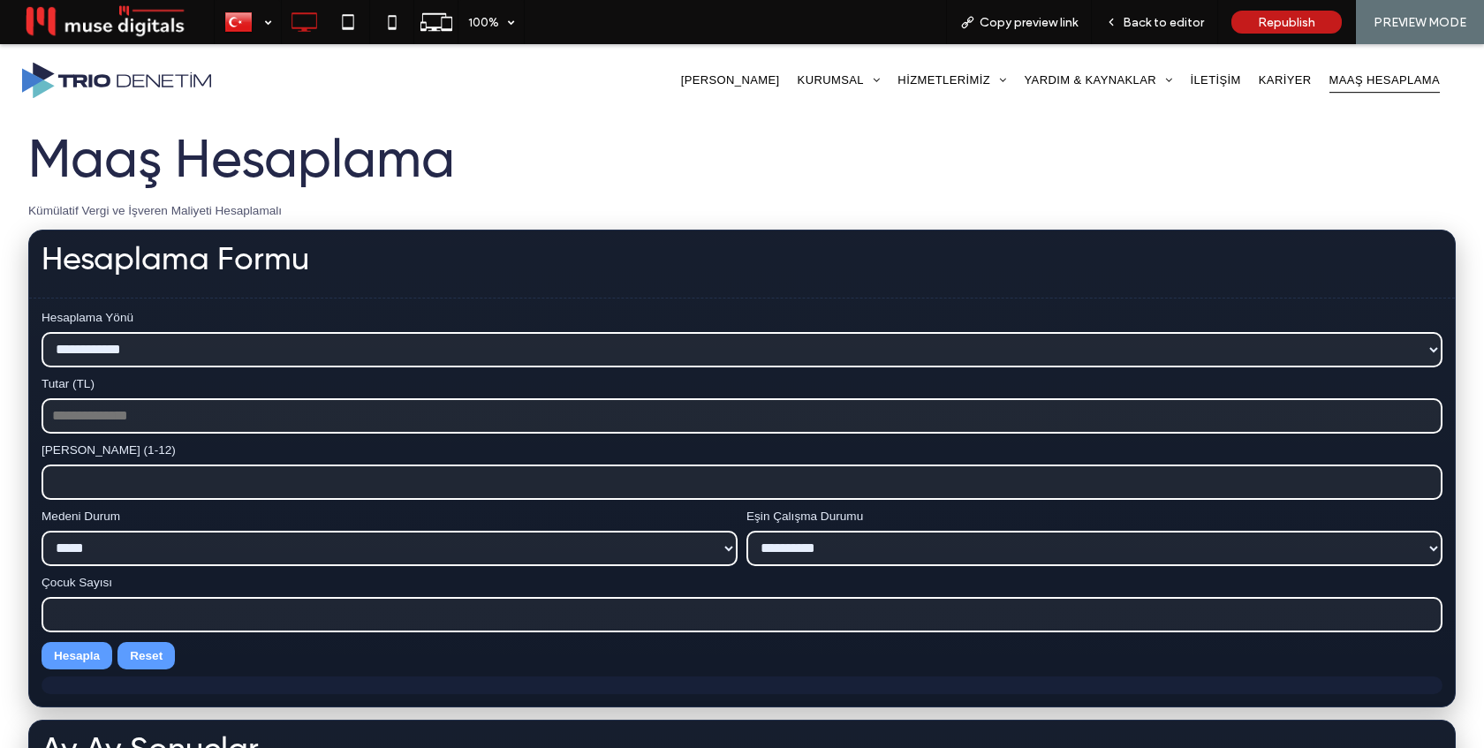
click at [250, 353] on select "**********" at bounding box center [742, 349] width 1401 height 35
select select "*********"
click at [42, 332] on select "**********" at bounding box center [742, 349] width 1401 height 35
click at [238, 410] on input "Tutar (TL)" at bounding box center [742, 415] width 1401 height 35
type input "*****"
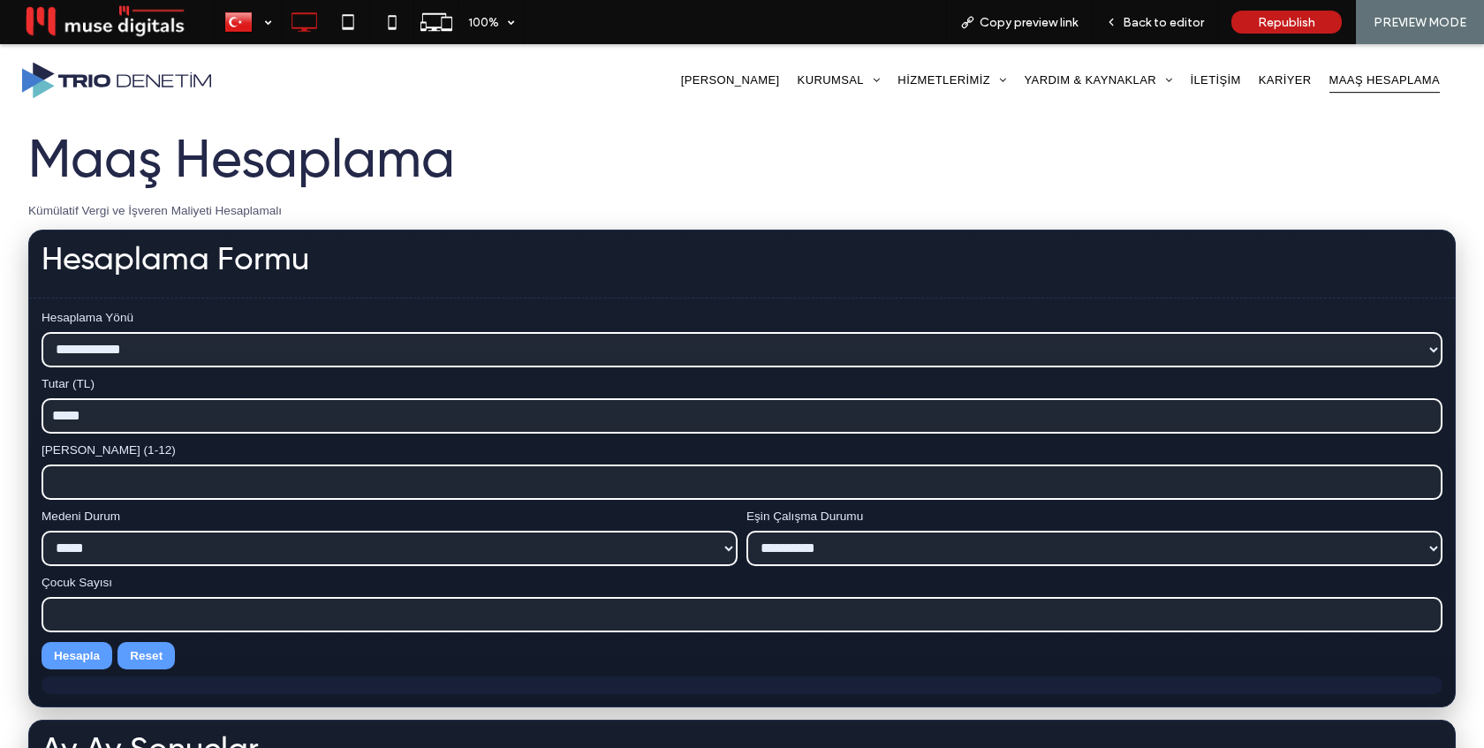
click at [1423, 482] on input "*" at bounding box center [742, 482] width 1401 height 35
type input "*"
click at [1423, 482] on input "*" at bounding box center [742, 482] width 1401 height 35
click at [79, 664] on button "Hesapla" at bounding box center [77, 655] width 71 height 27
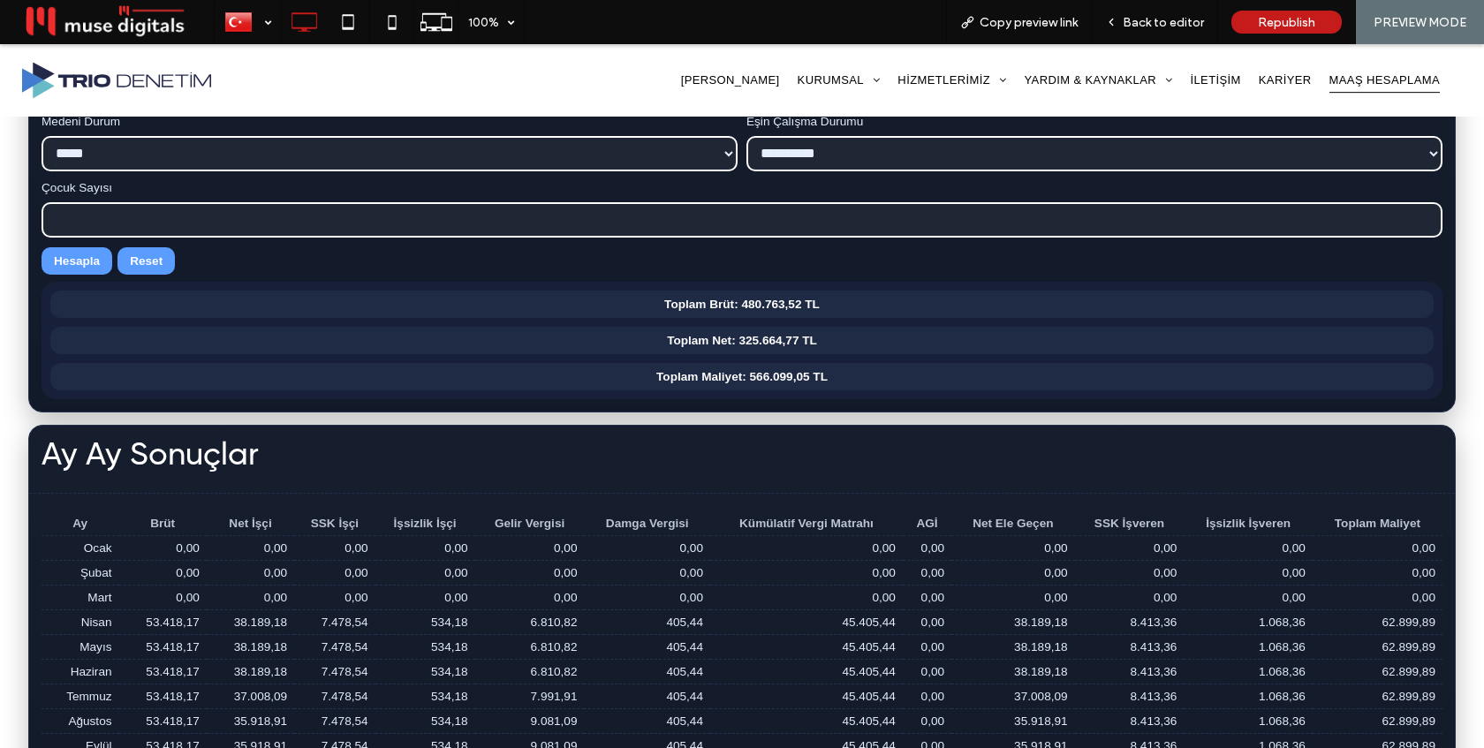
scroll to position [1004, 0]
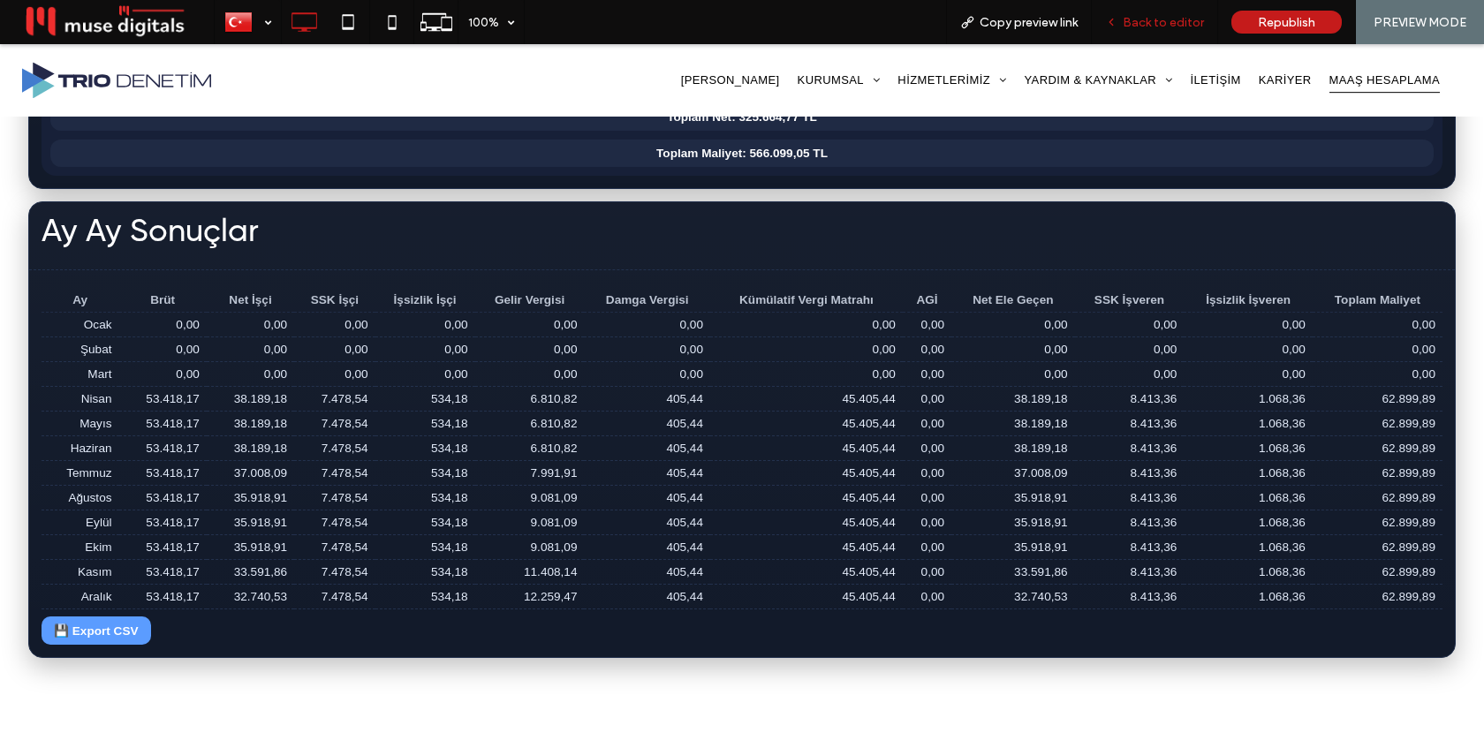
click at [1154, 13] on div "Back to editor" at bounding box center [1155, 22] width 126 height 44
click at [1148, 28] on span "Back to editor" at bounding box center [1163, 22] width 81 height 15
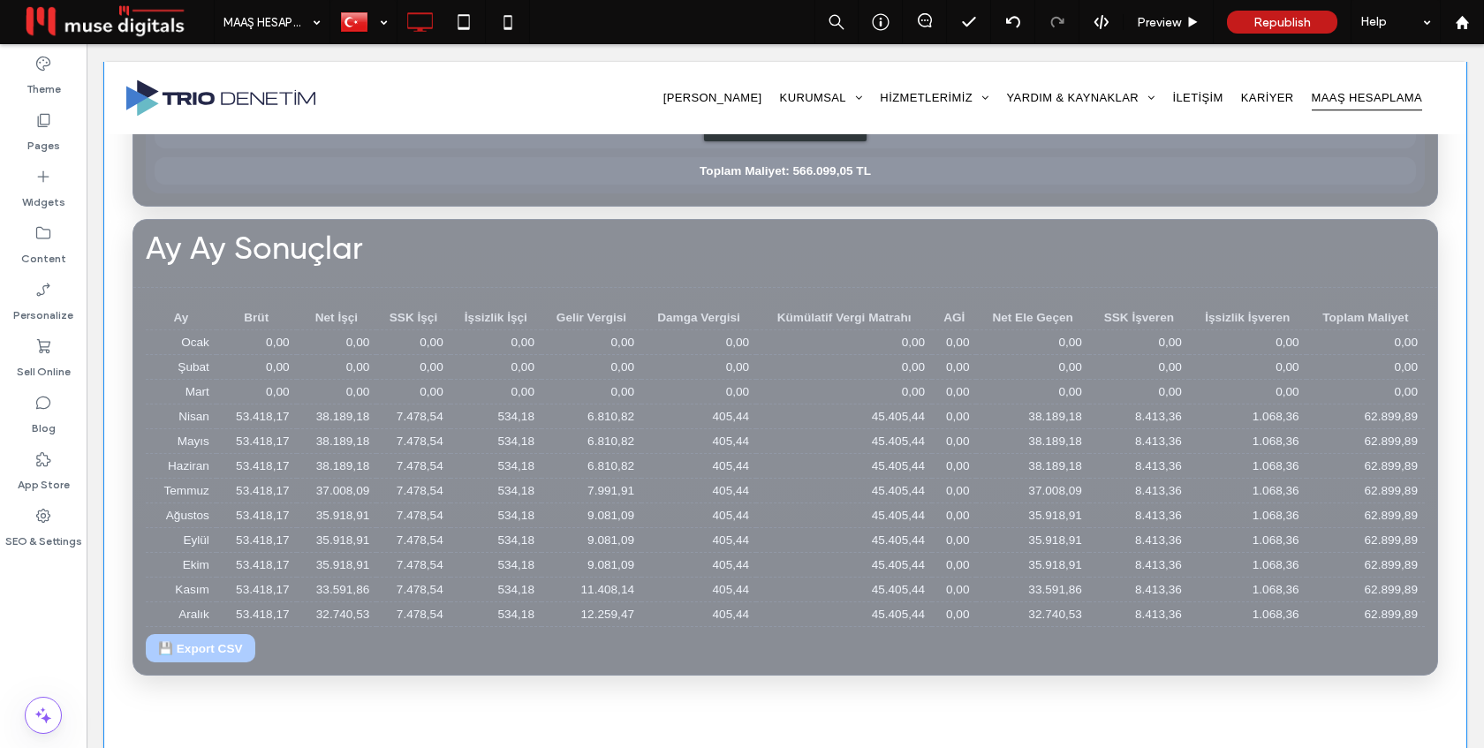
click at [821, 379] on div "Click to edit in Flex Mode" at bounding box center [785, 123] width 1362 height 1284
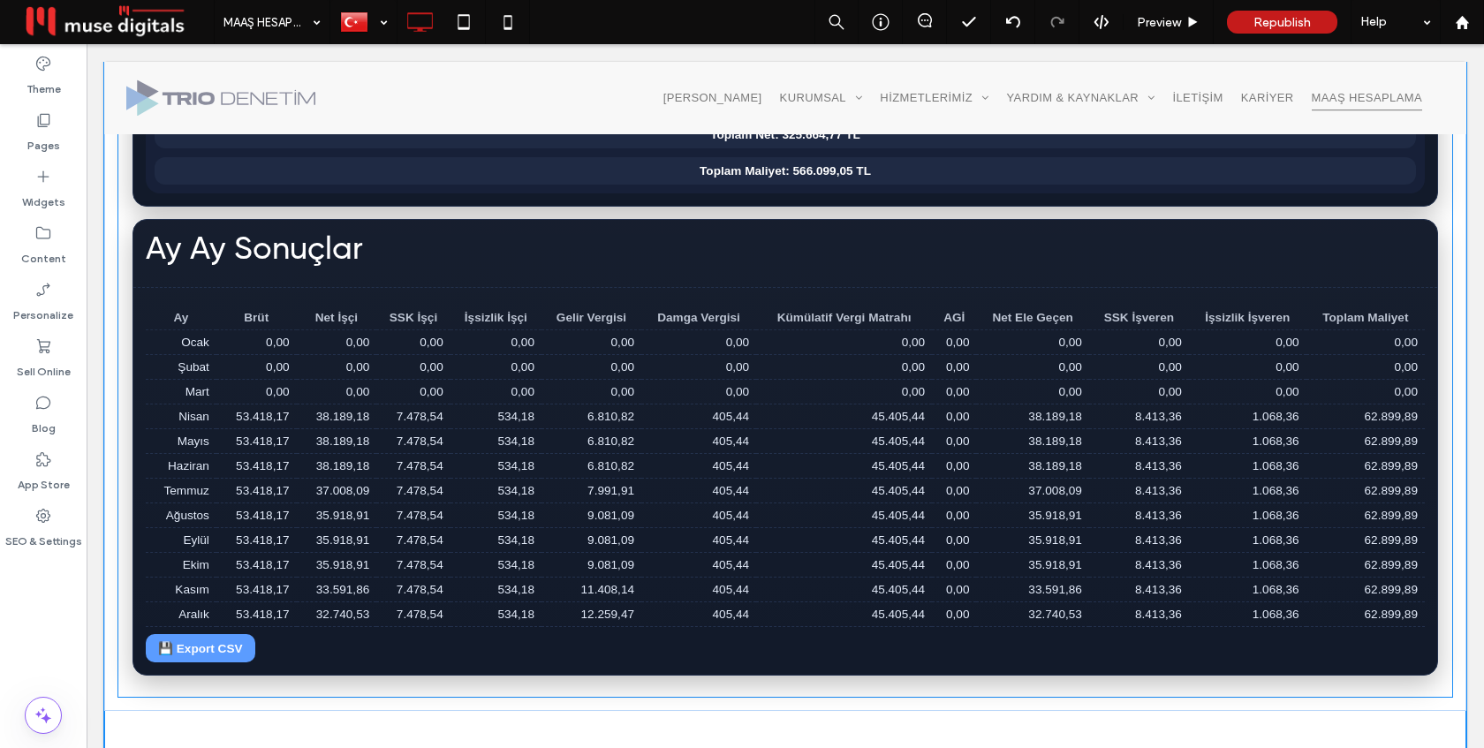
scroll to position [1001, 0]
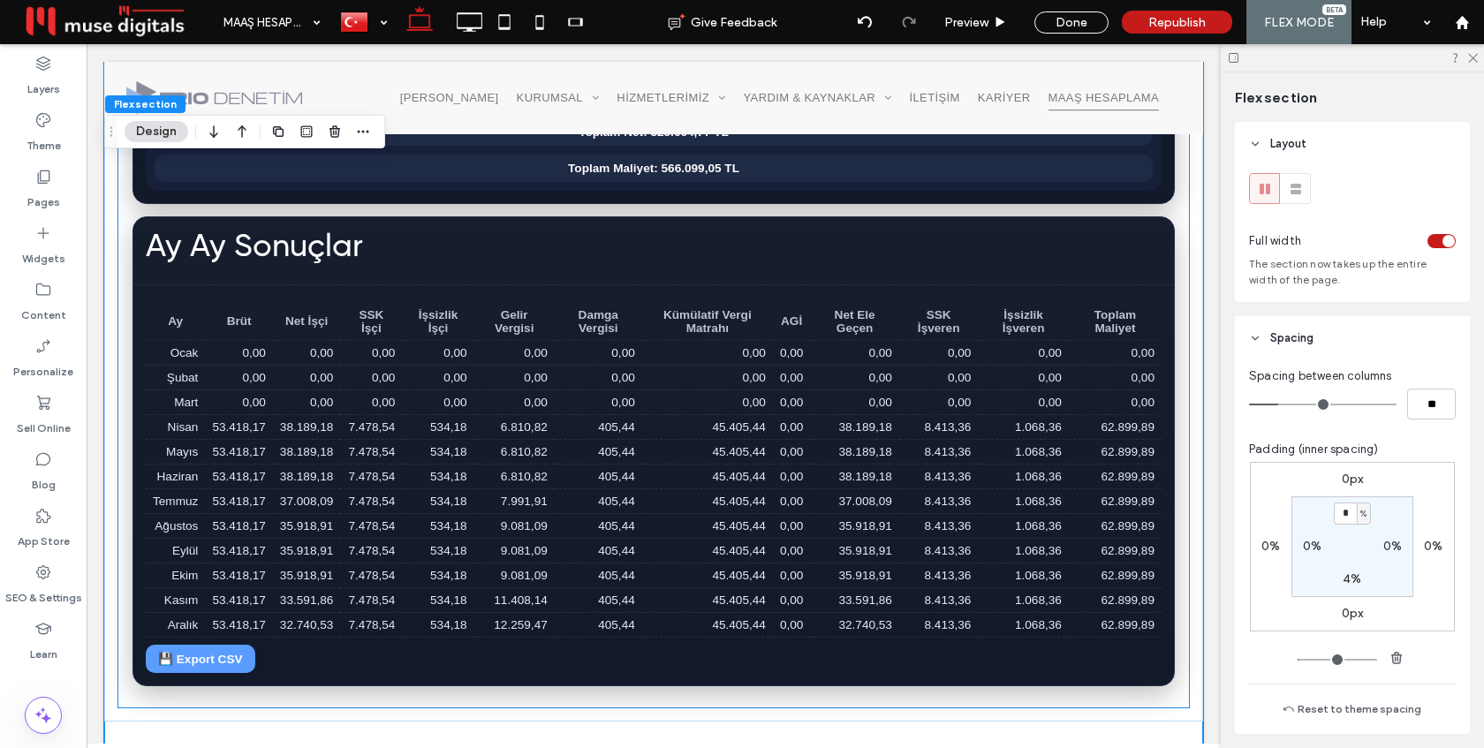
click at [811, 380] on td "0,00" at bounding box center [854, 378] width 89 height 25
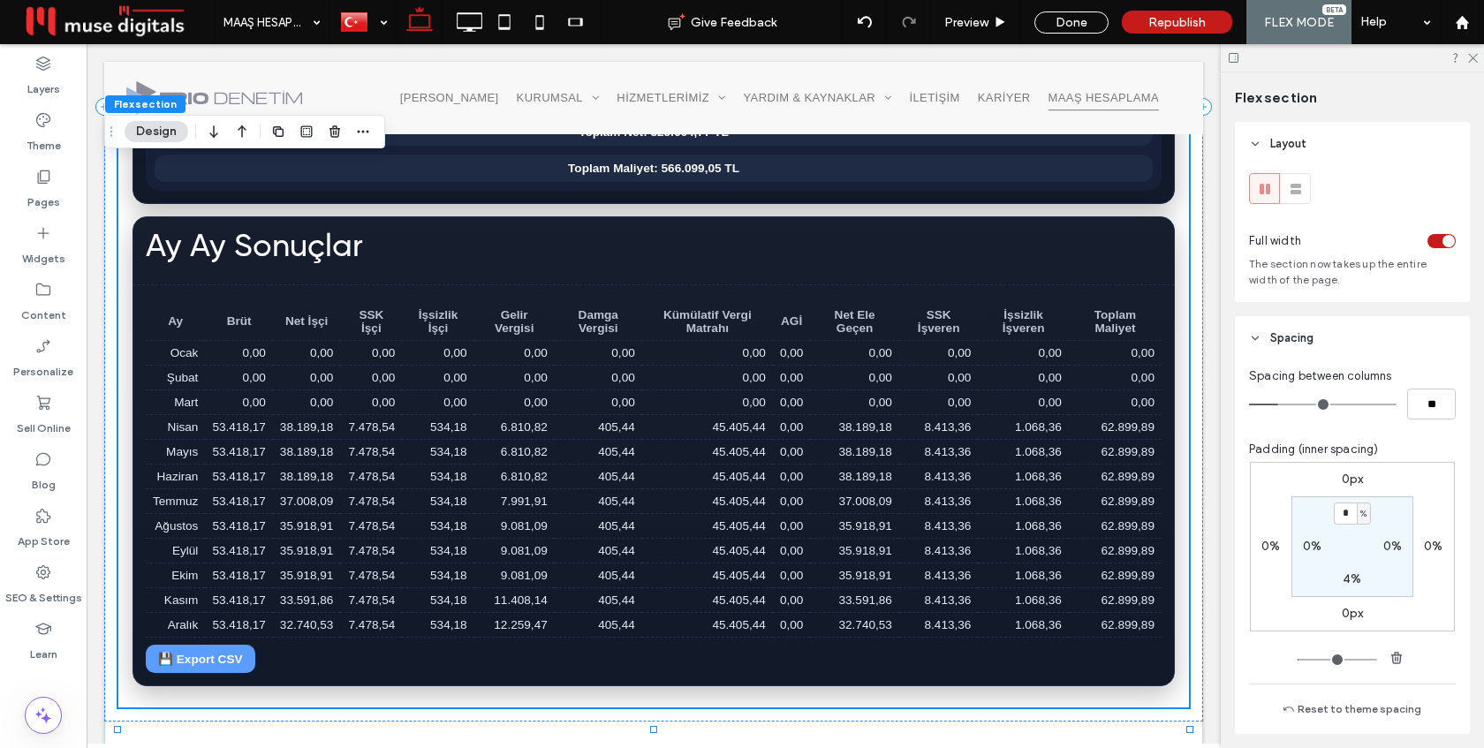
click at [811, 380] on div "**********" at bounding box center [653, 106] width 1071 height 1201
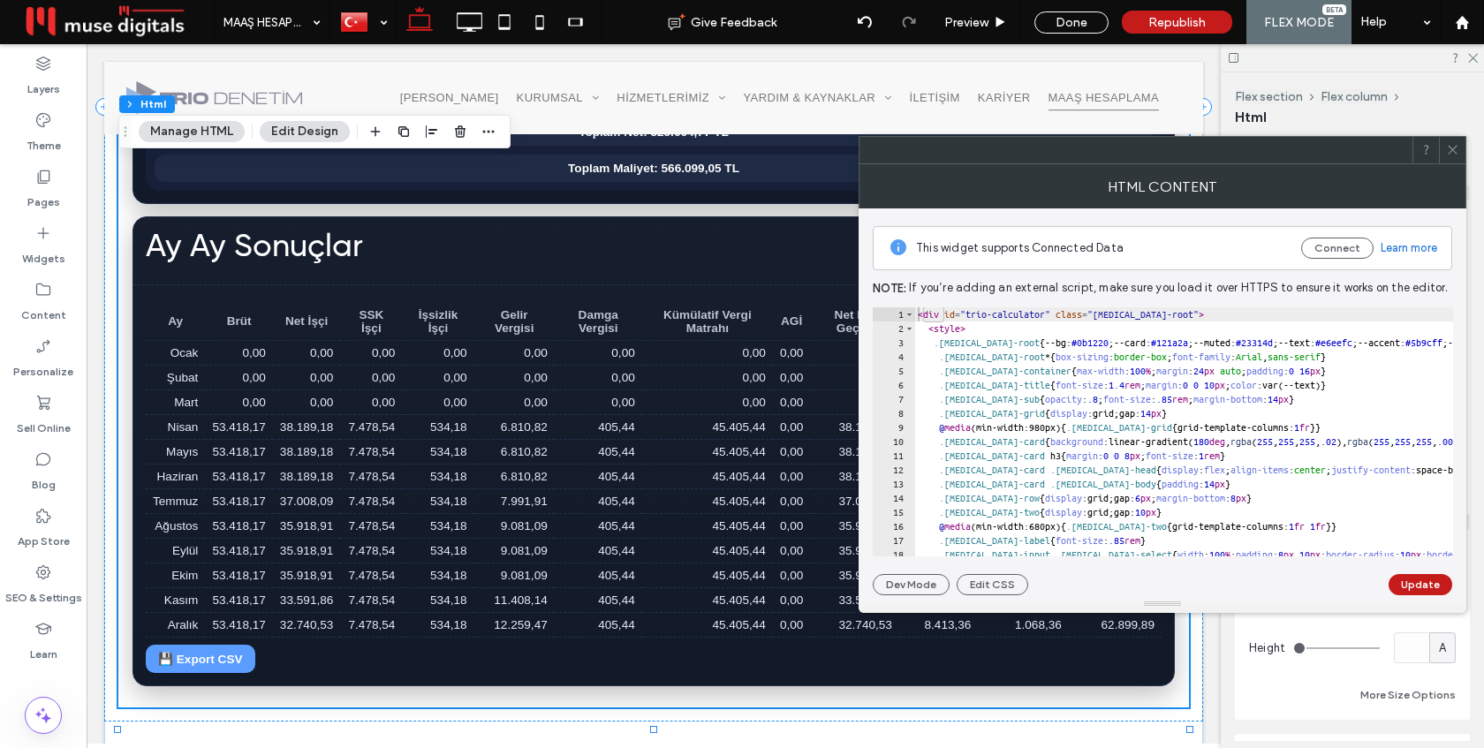
type textarea "********* *******"
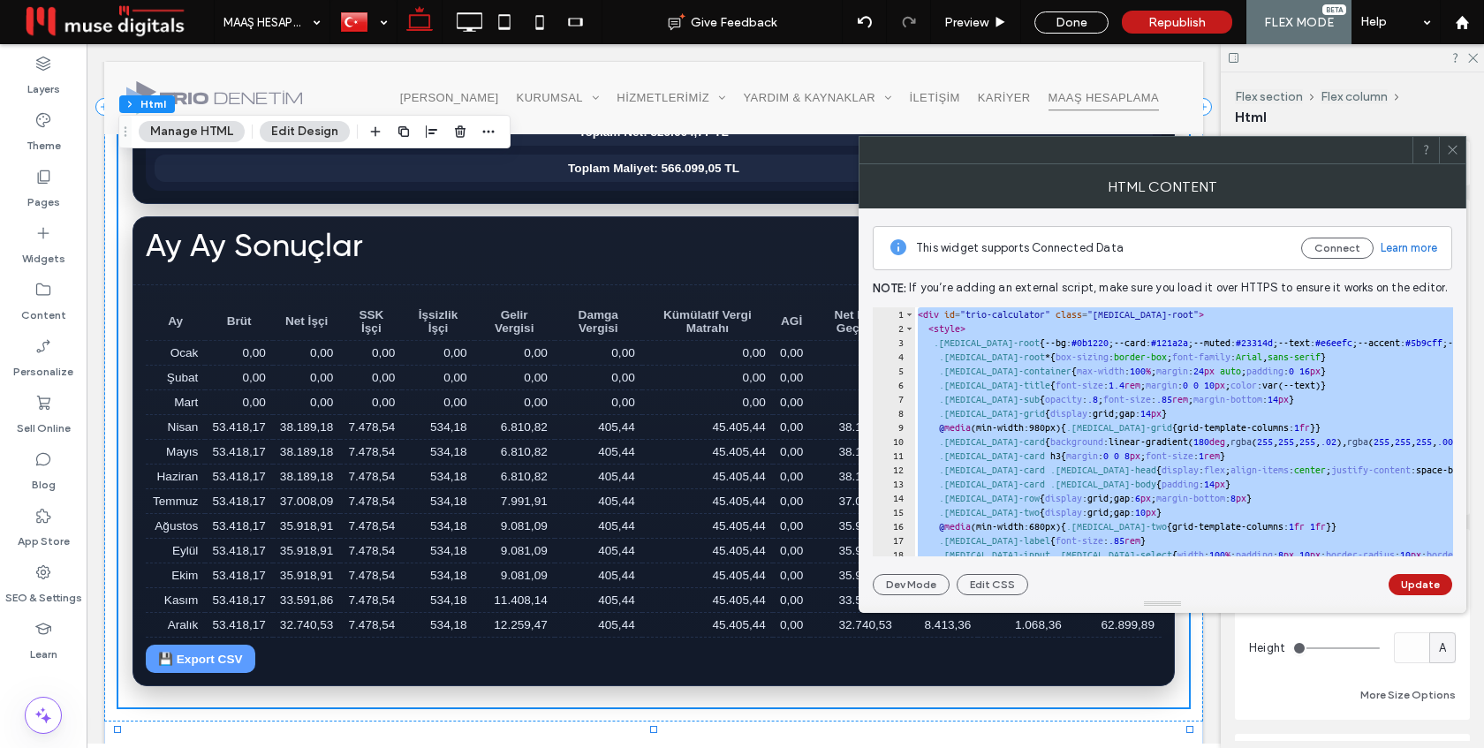
paste textarea "Cursor at row 259"
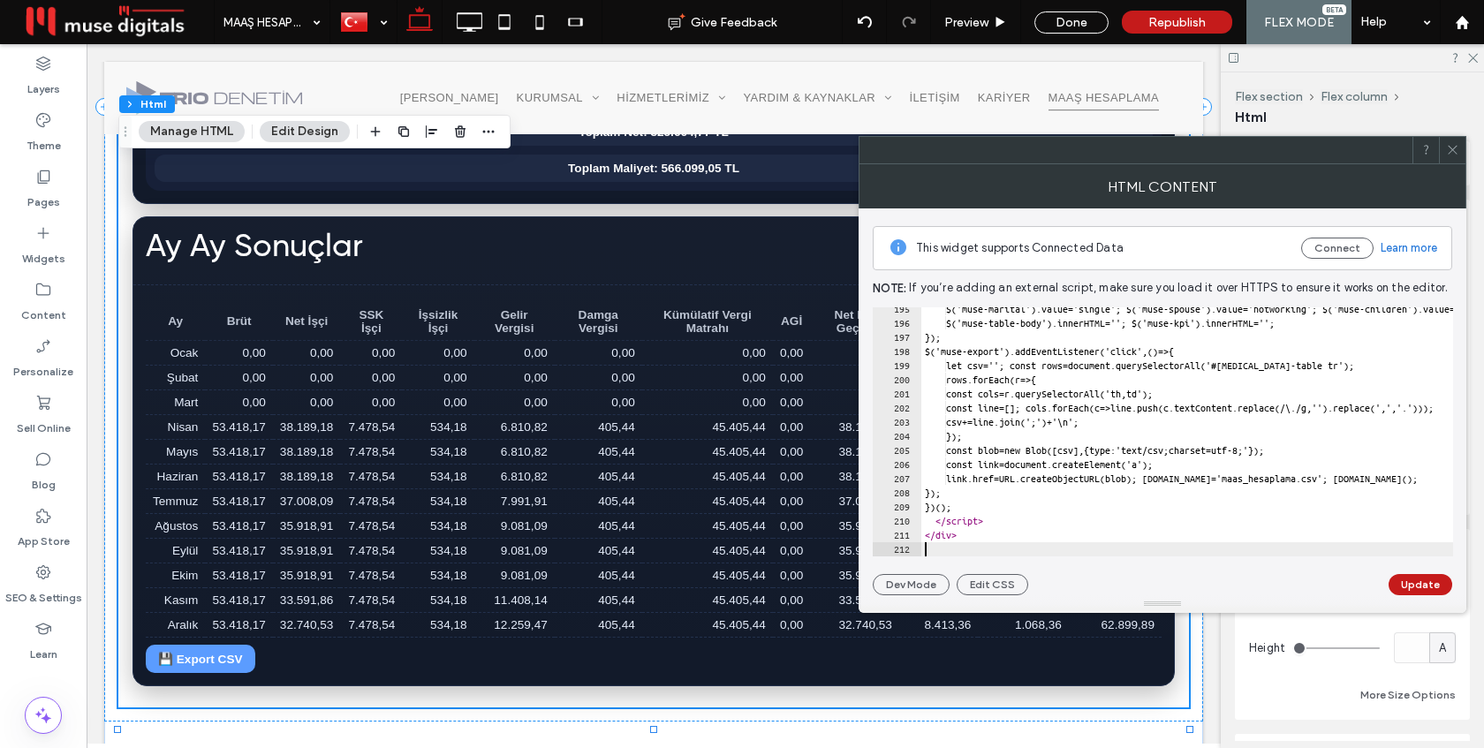
scroll to position [2747, 0]
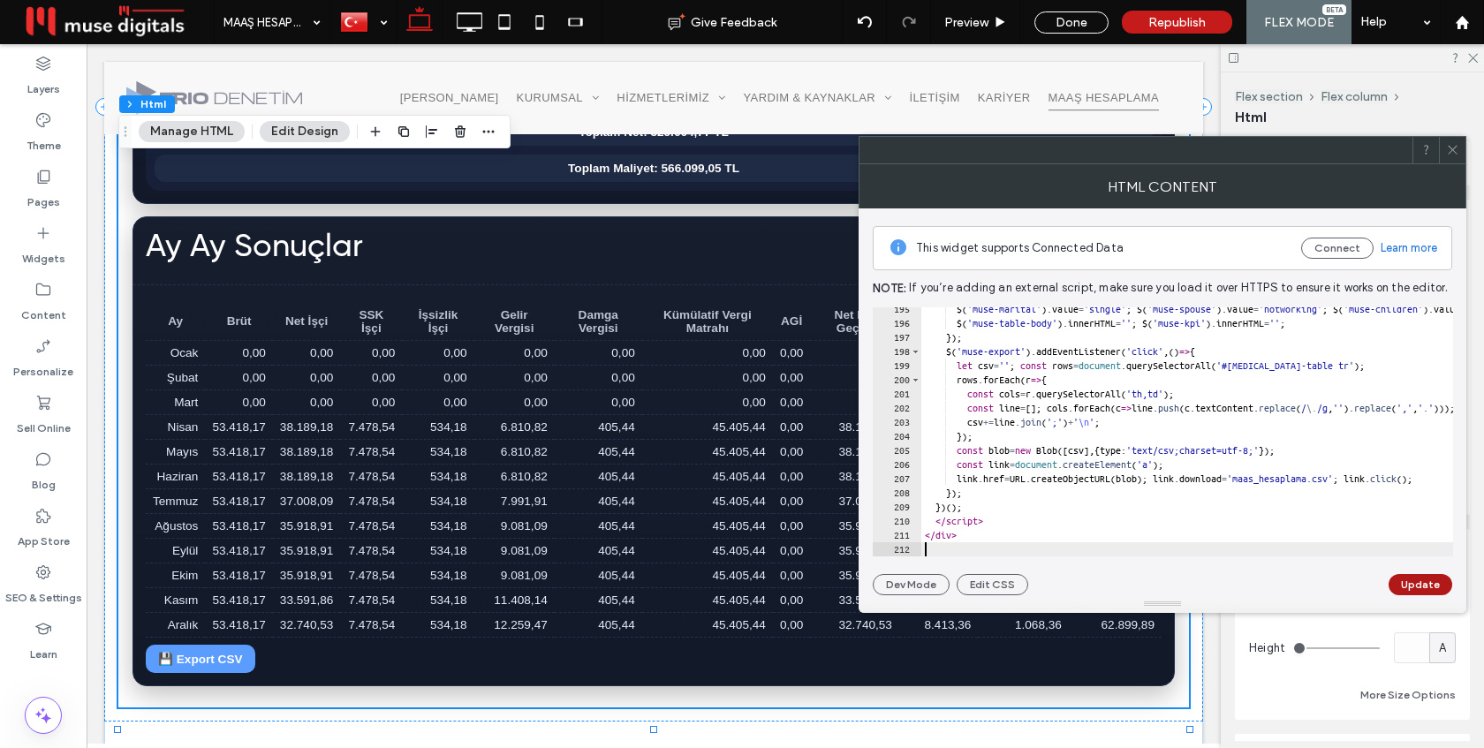
click at [1420, 586] on button "Update" at bounding box center [1420, 584] width 64 height 21
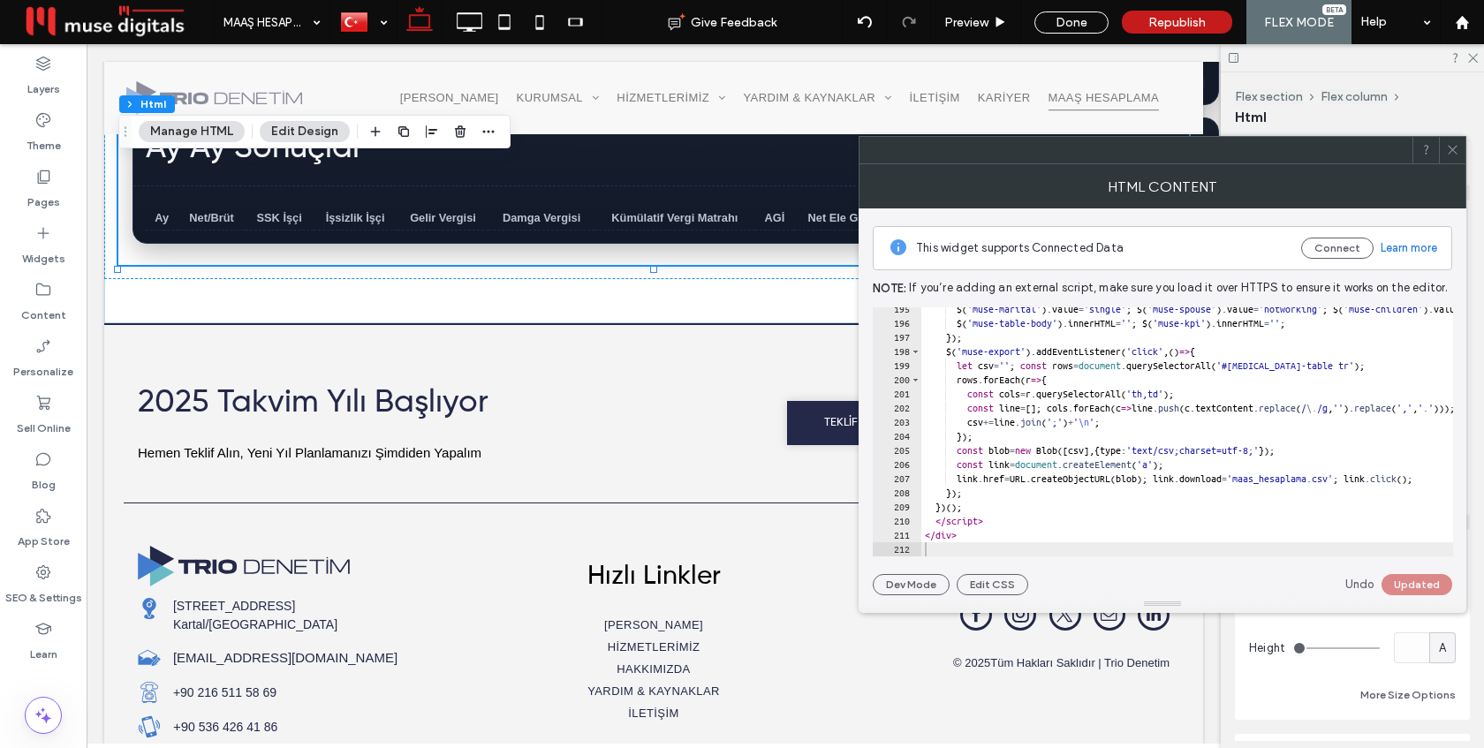
click at [1450, 153] on icon at bounding box center [1452, 149] width 13 height 13
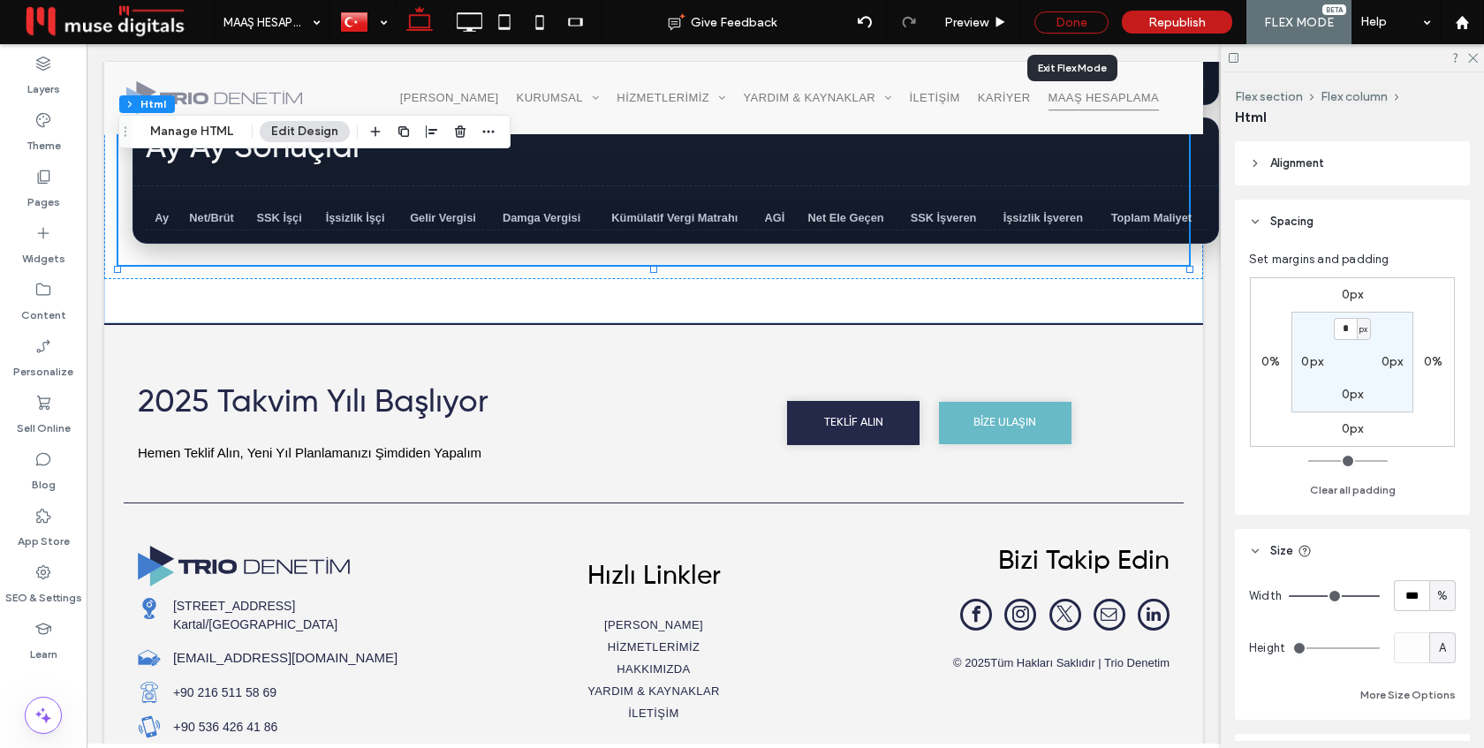
click at [1079, 18] on div "Done" at bounding box center [1071, 22] width 74 height 22
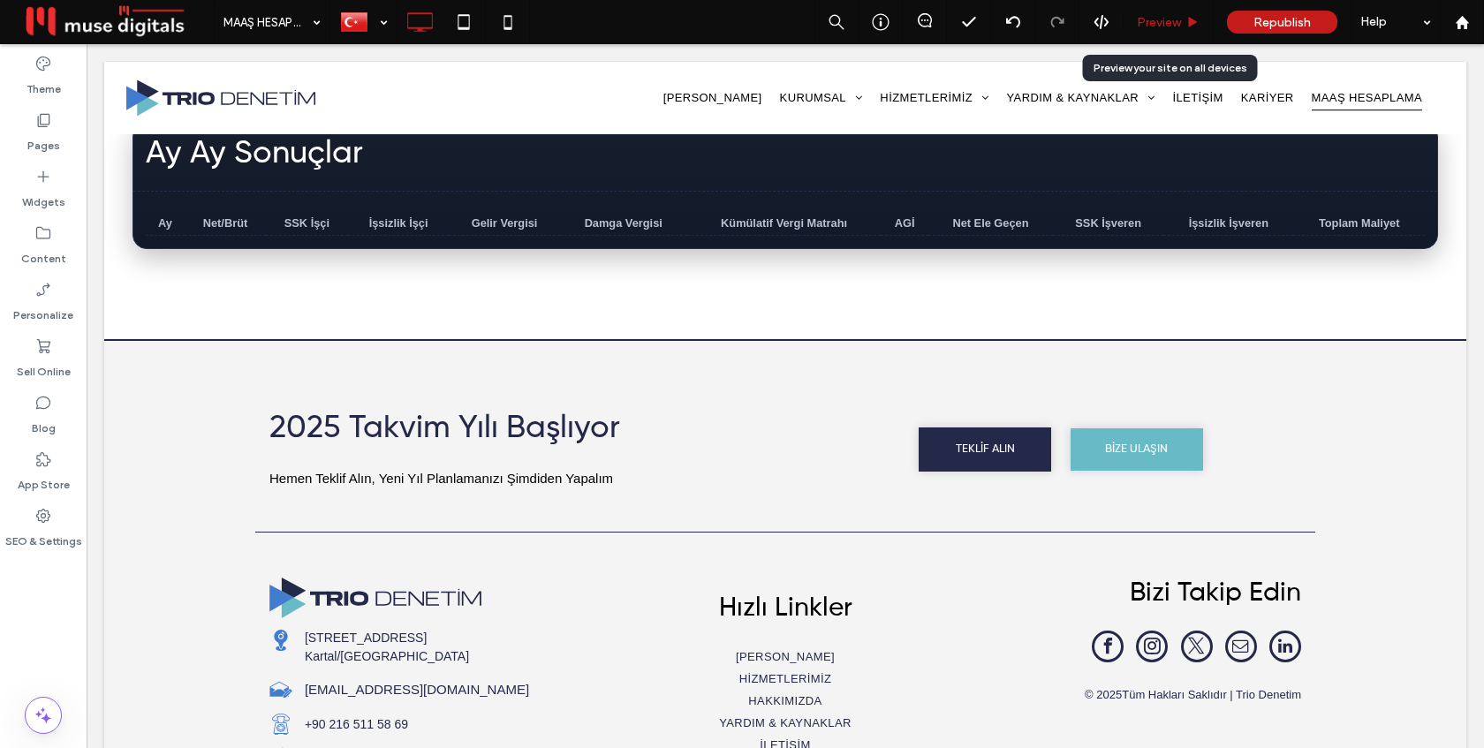
click at [1170, 21] on span "Preview" at bounding box center [1159, 22] width 44 height 15
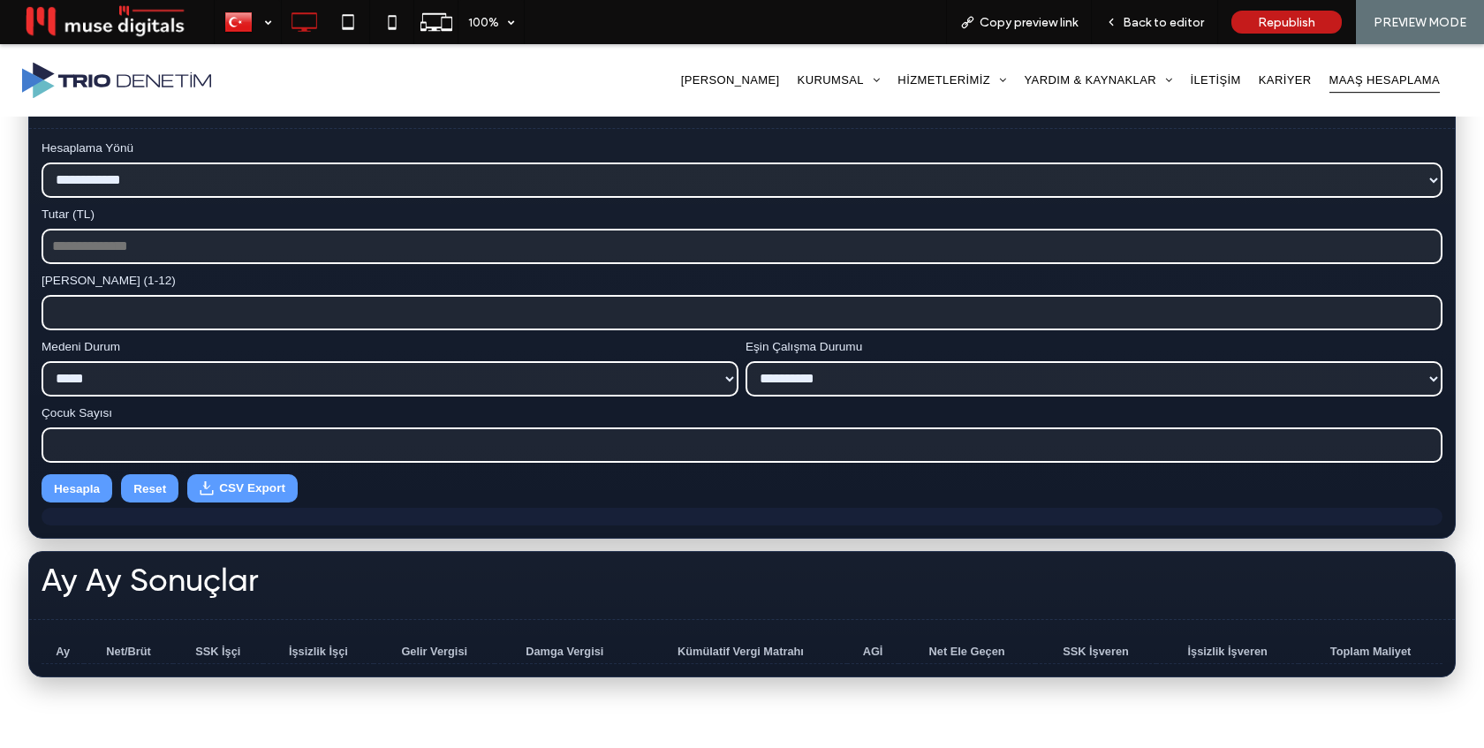
scroll to position [315, 0]
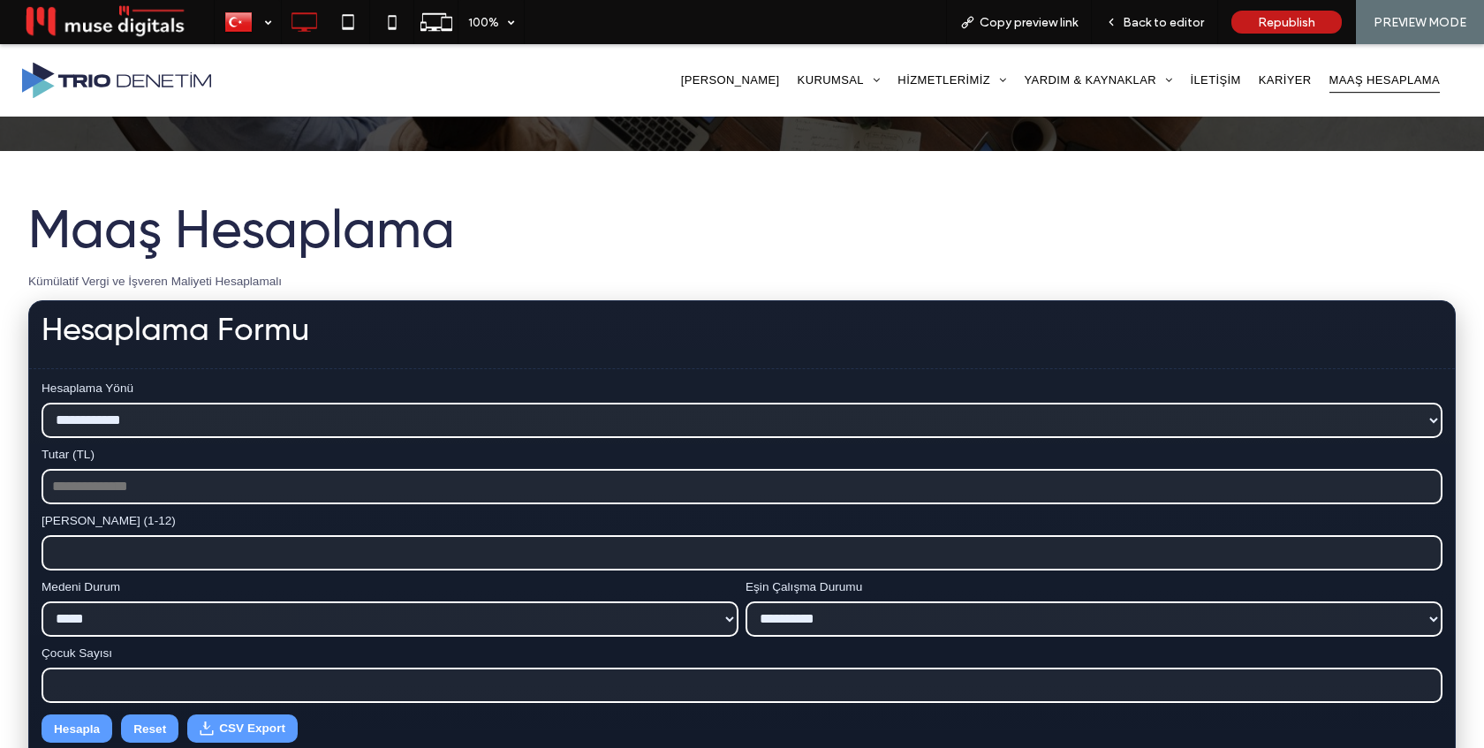
click at [210, 479] on input "Tutar (TL)" at bounding box center [742, 486] width 1401 height 35
type input "*****"
click at [1426, 553] on input "*" at bounding box center [742, 552] width 1401 height 35
type input "*"
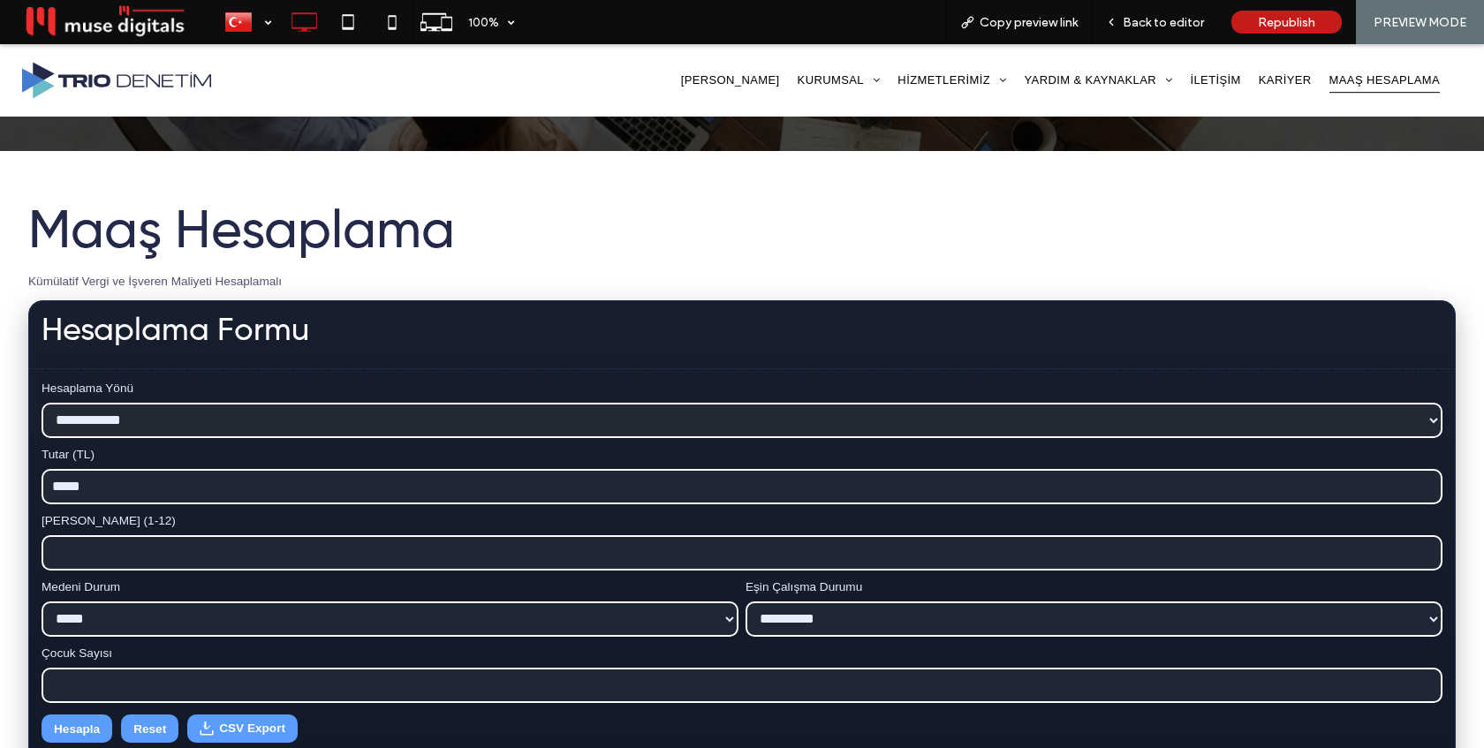
click at [1426, 553] on input "*" at bounding box center [742, 552] width 1401 height 35
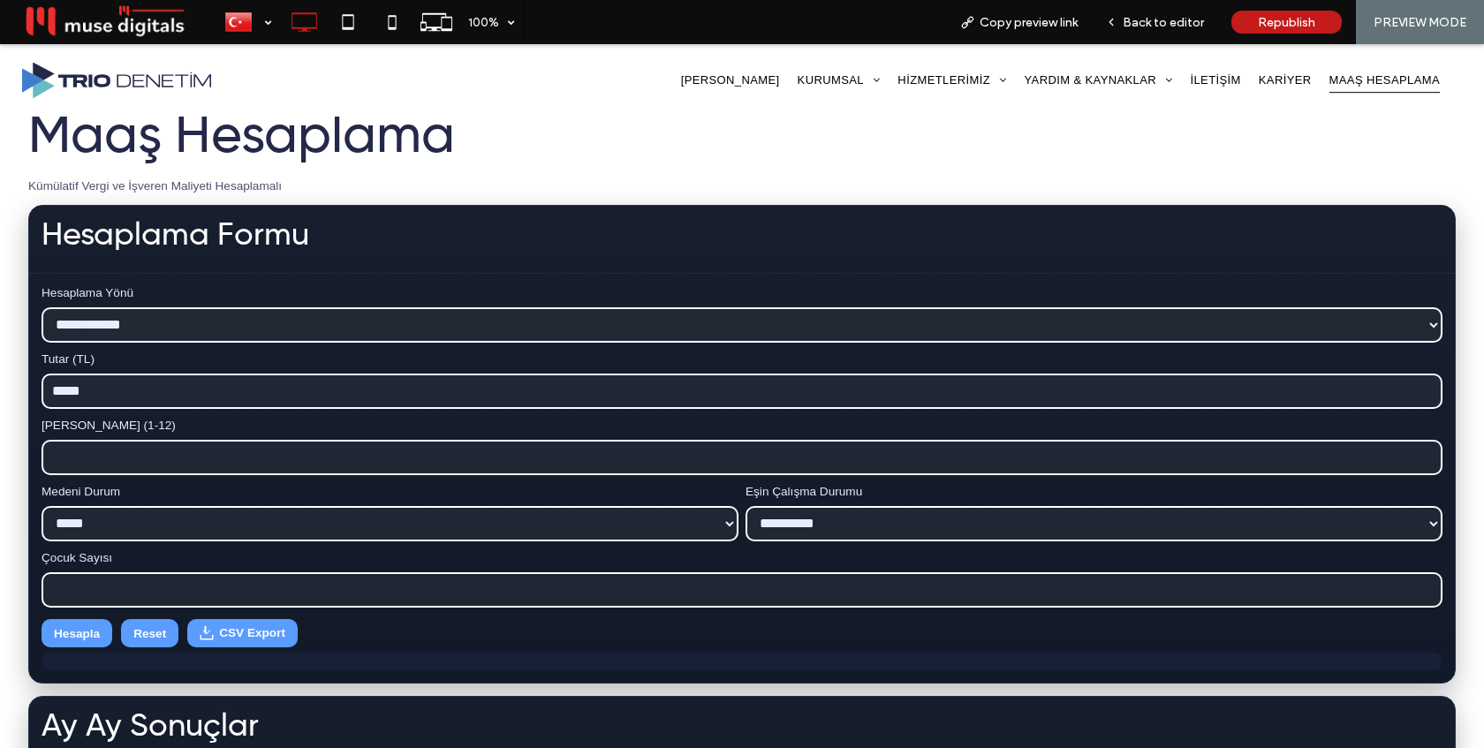
scroll to position [446, 0]
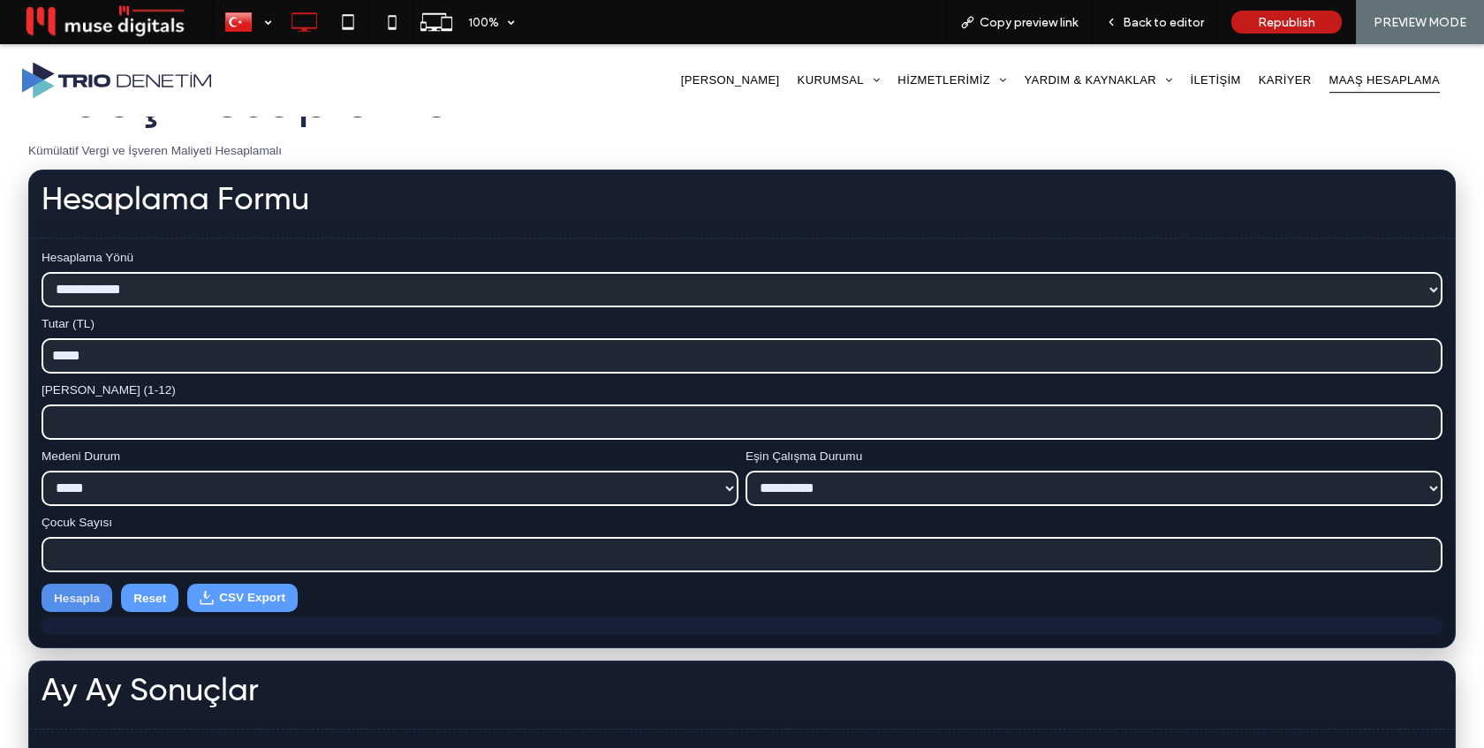
click at [65, 599] on button "Hesapla" at bounding box center [77, 598] width 71 height 28
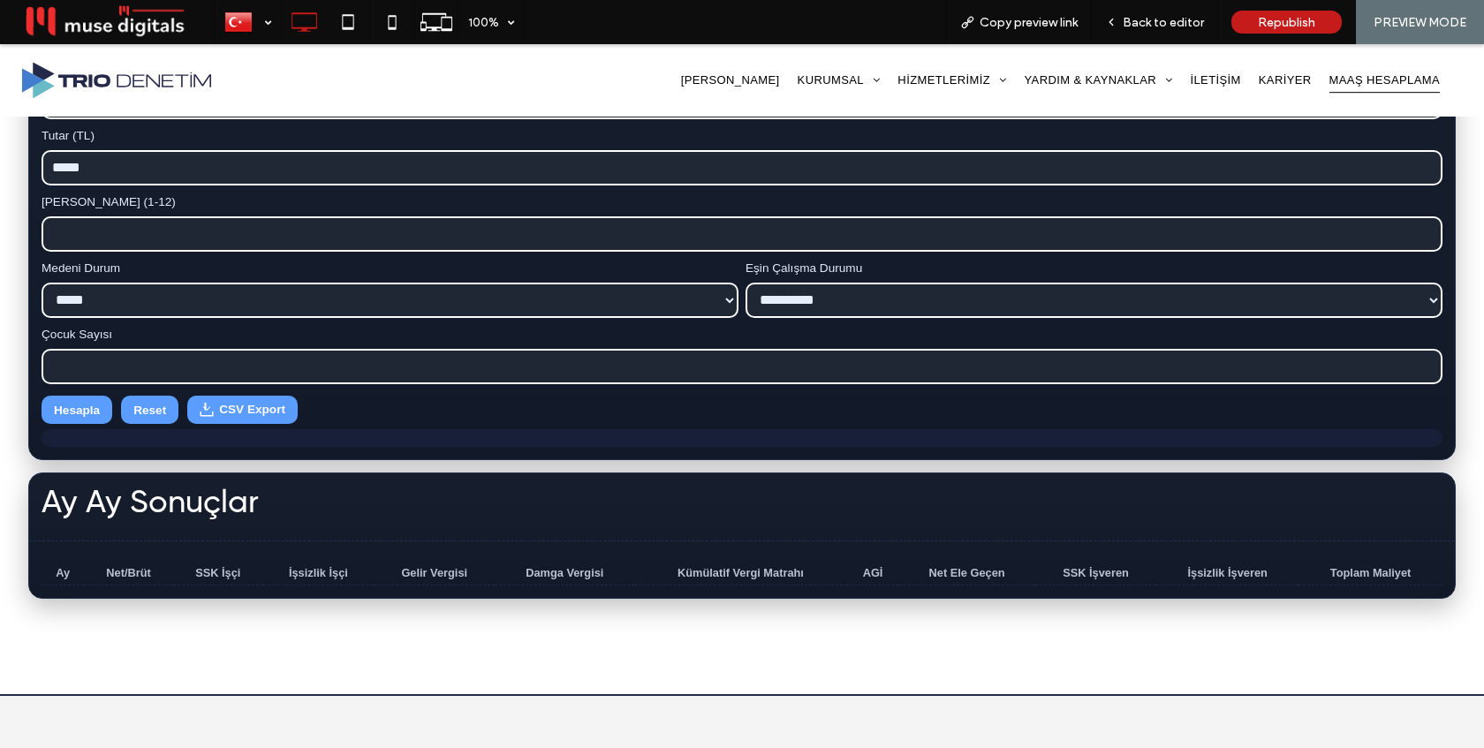
scroll to position [412, 0]
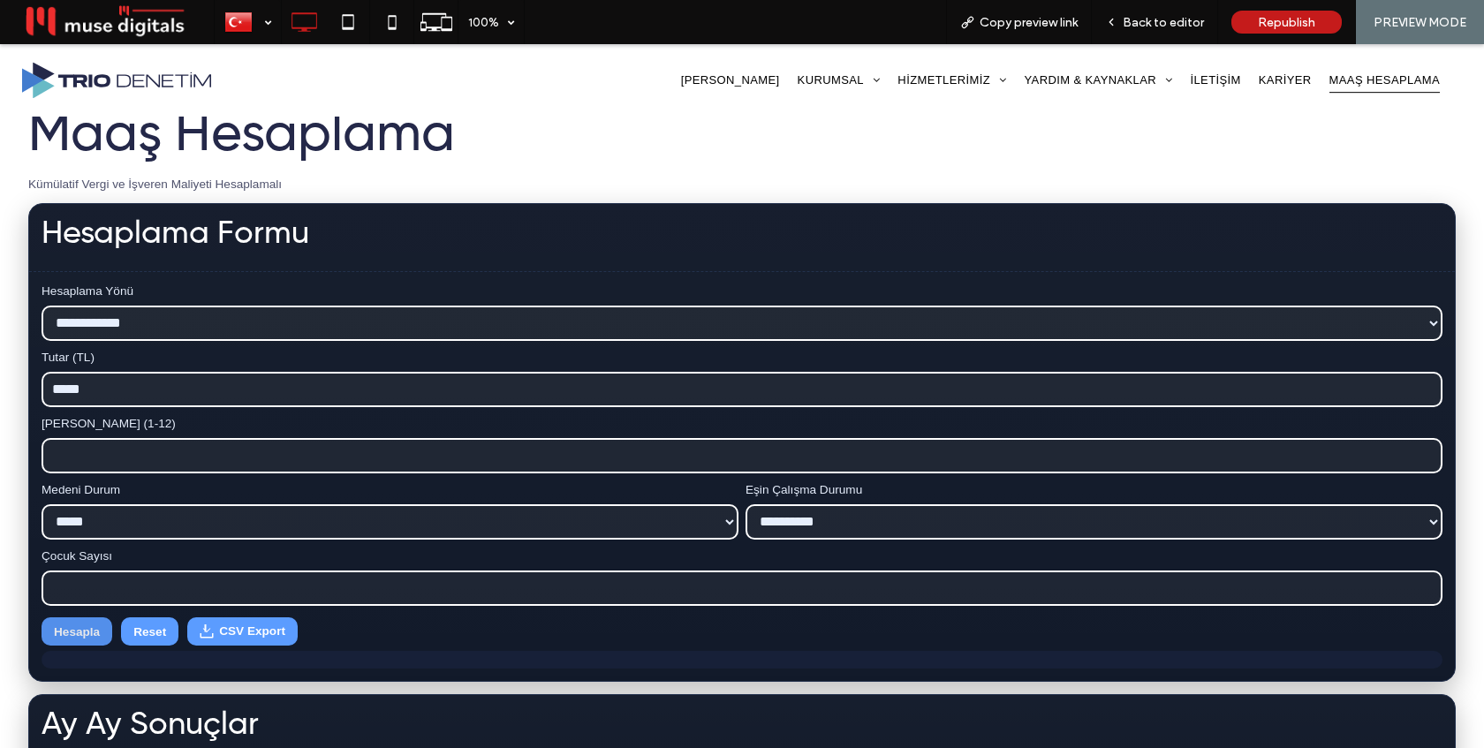
click at [78, 639] on button "Hesapla" at bounding box center [77, 631] width 71 height 28
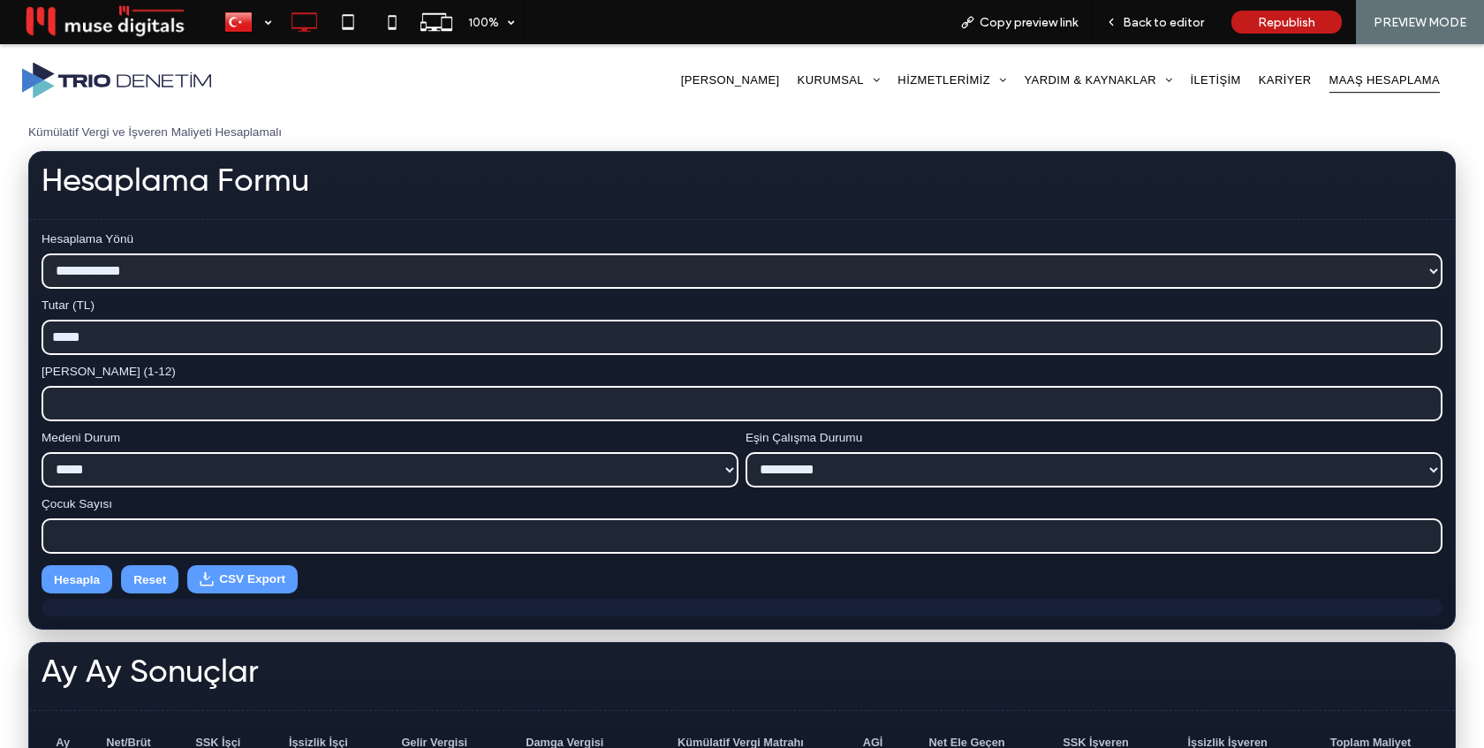
scroll to position [335, 0]
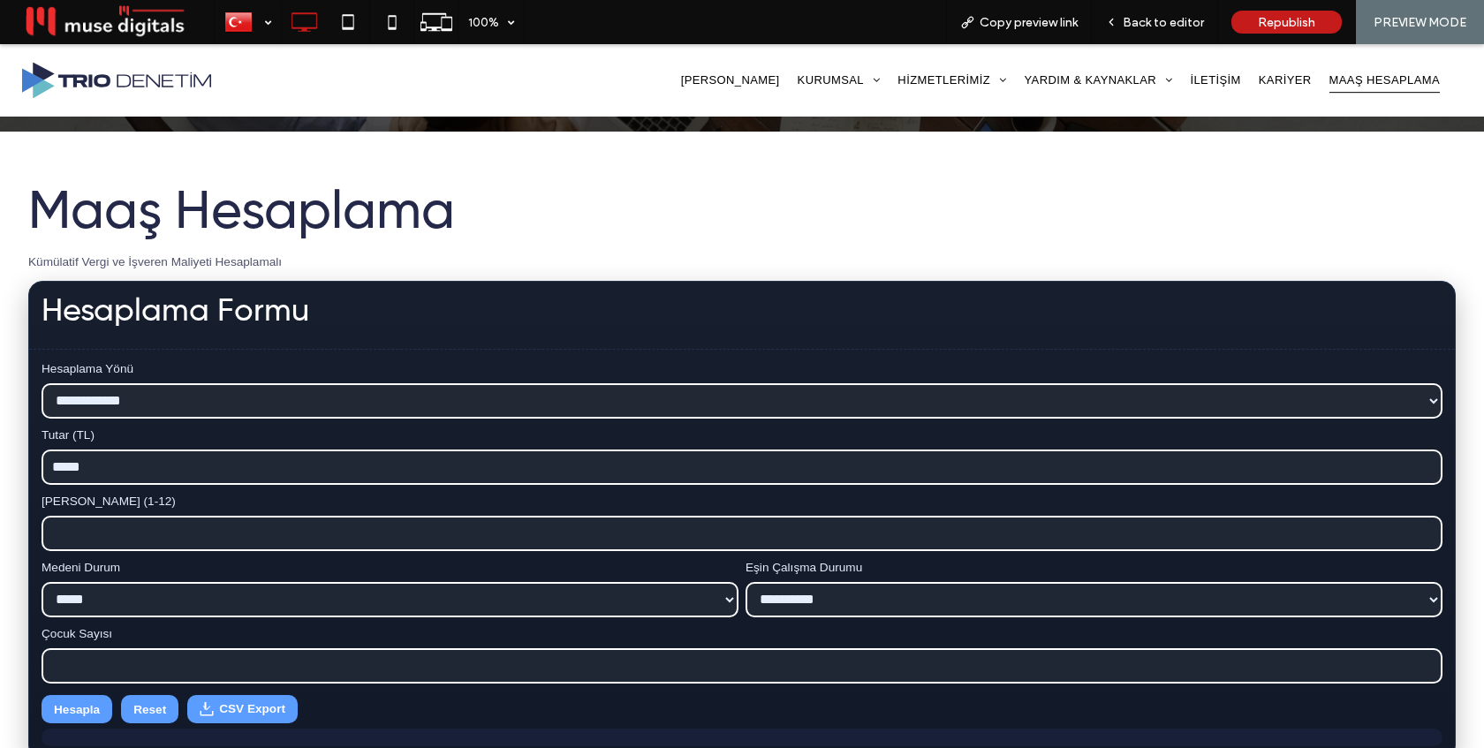
click at [293, 405] on select "**********" at bounding box center [742, 400] width 1401 height 35
select select "*********"
click at [42, 383] on select "**********" at bounding box center [742, 400] width 1401 height 35
click at [71, 711] on div at bounding box center [43, 715] width 87 height 37
click at [80, 712] on div at bounding box center [43, 715] width 87 height 37
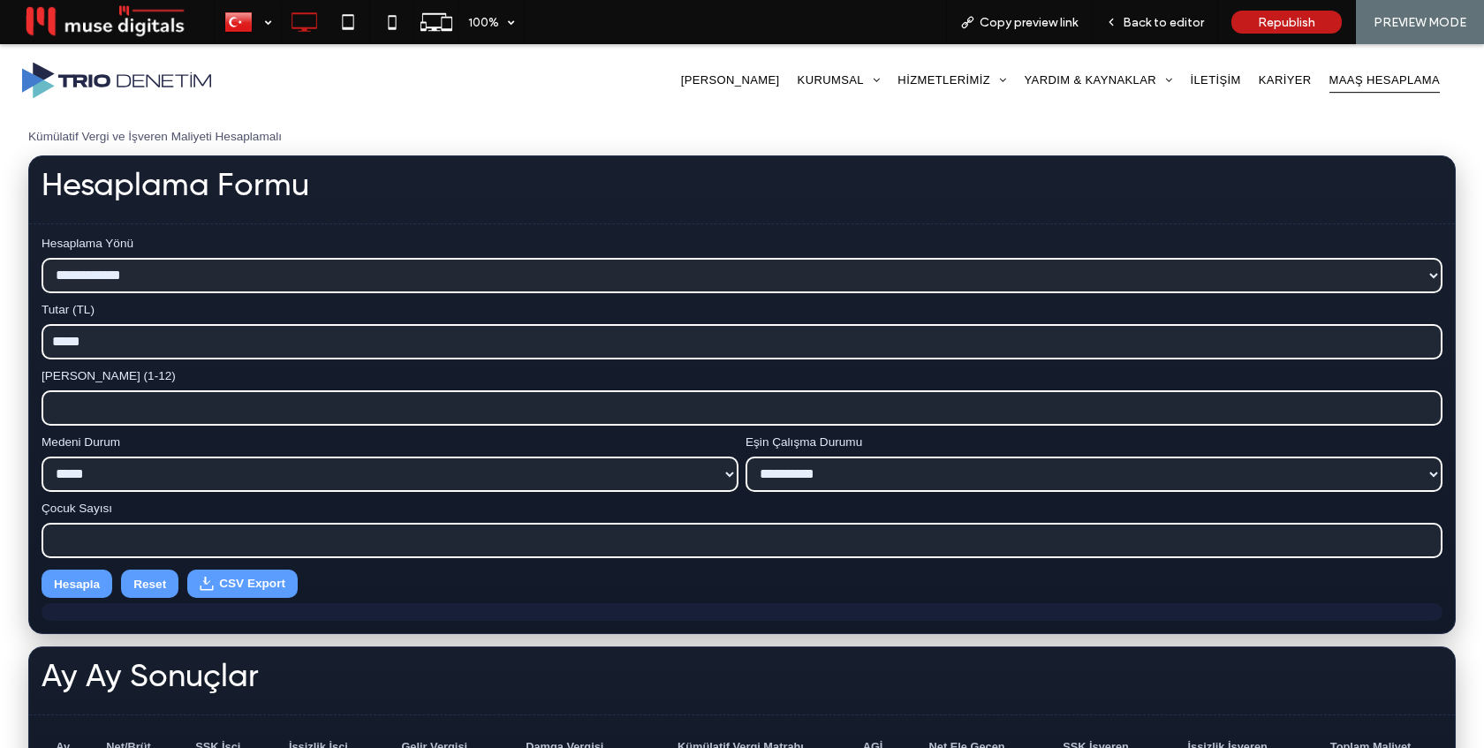
scroll to position [503, 0]
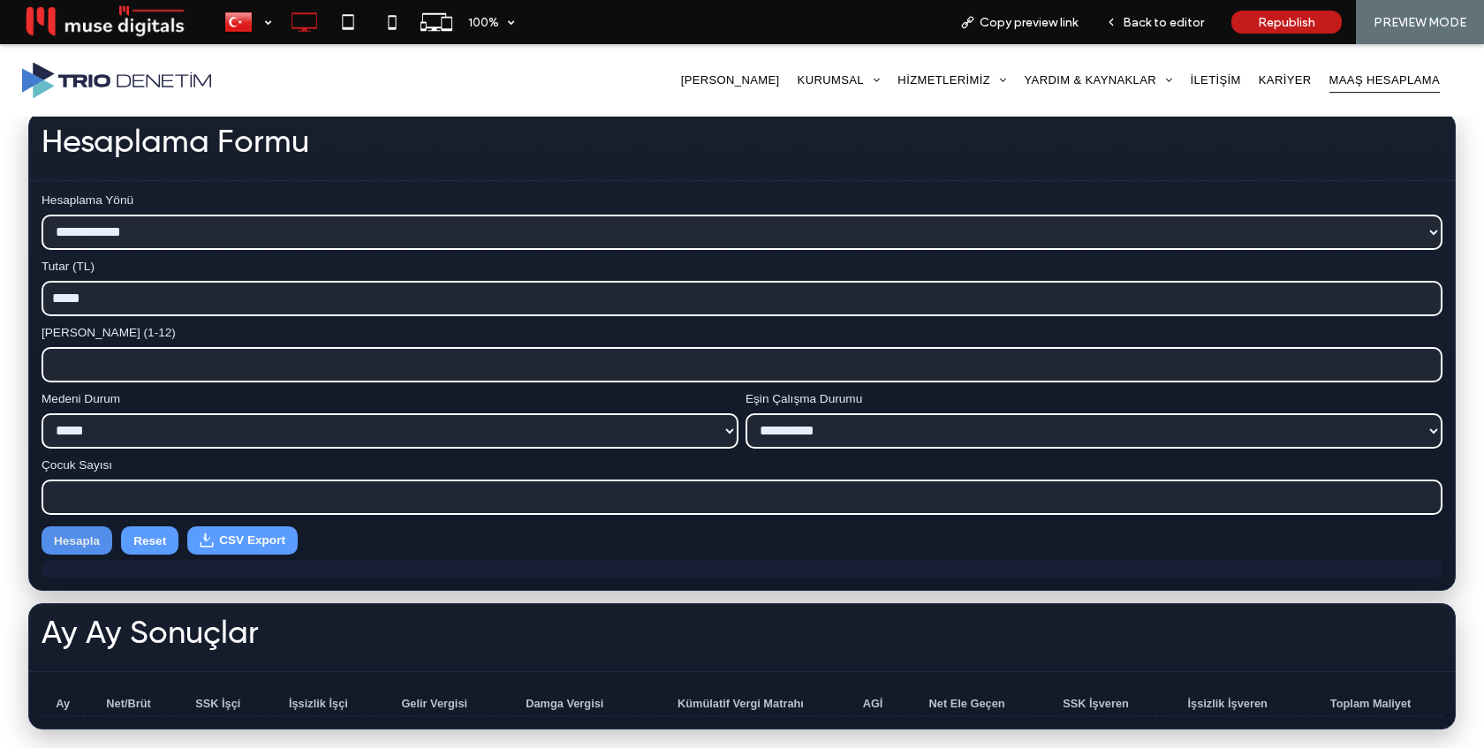
click at [83, 551] on button "Hesapla" at bounding box center [77, 540] width 71 height 28
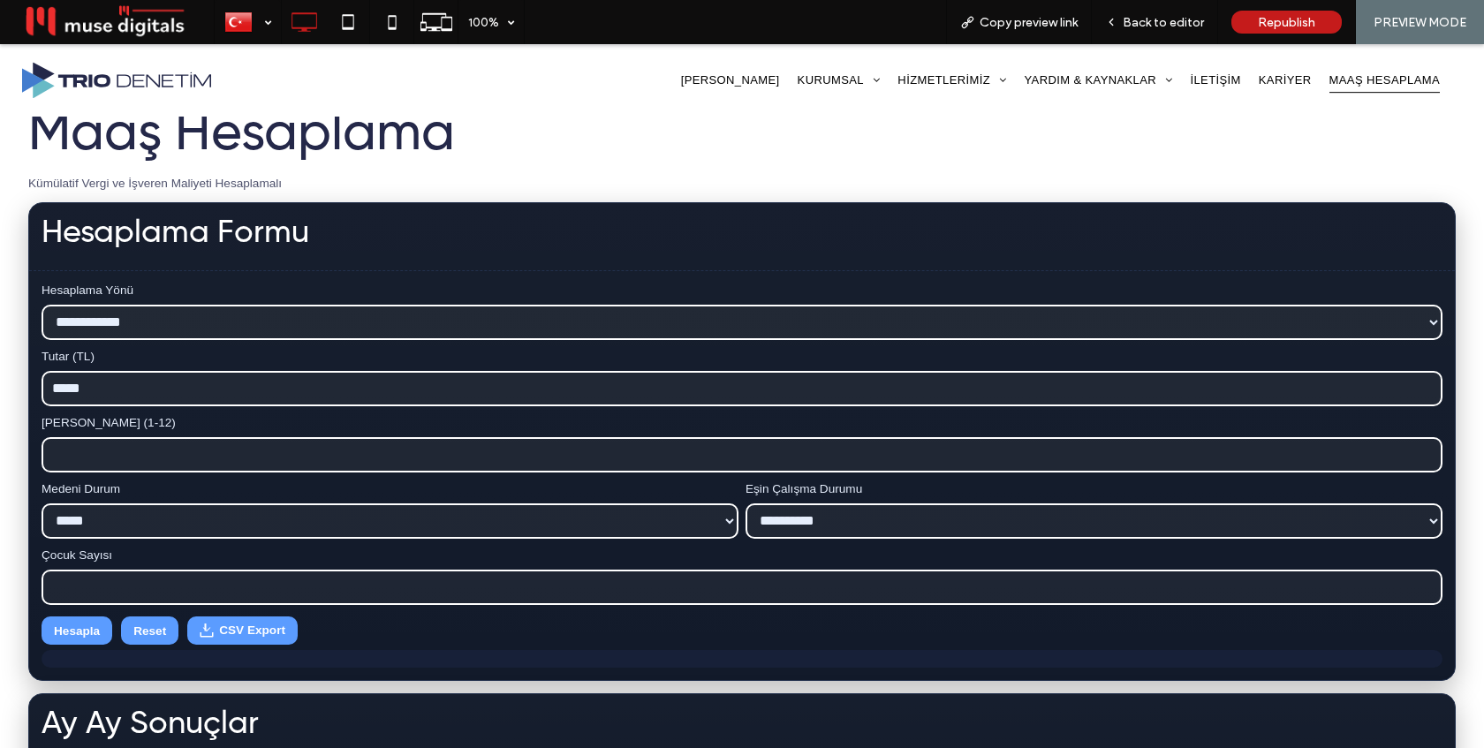
scroll to position [365, 0]
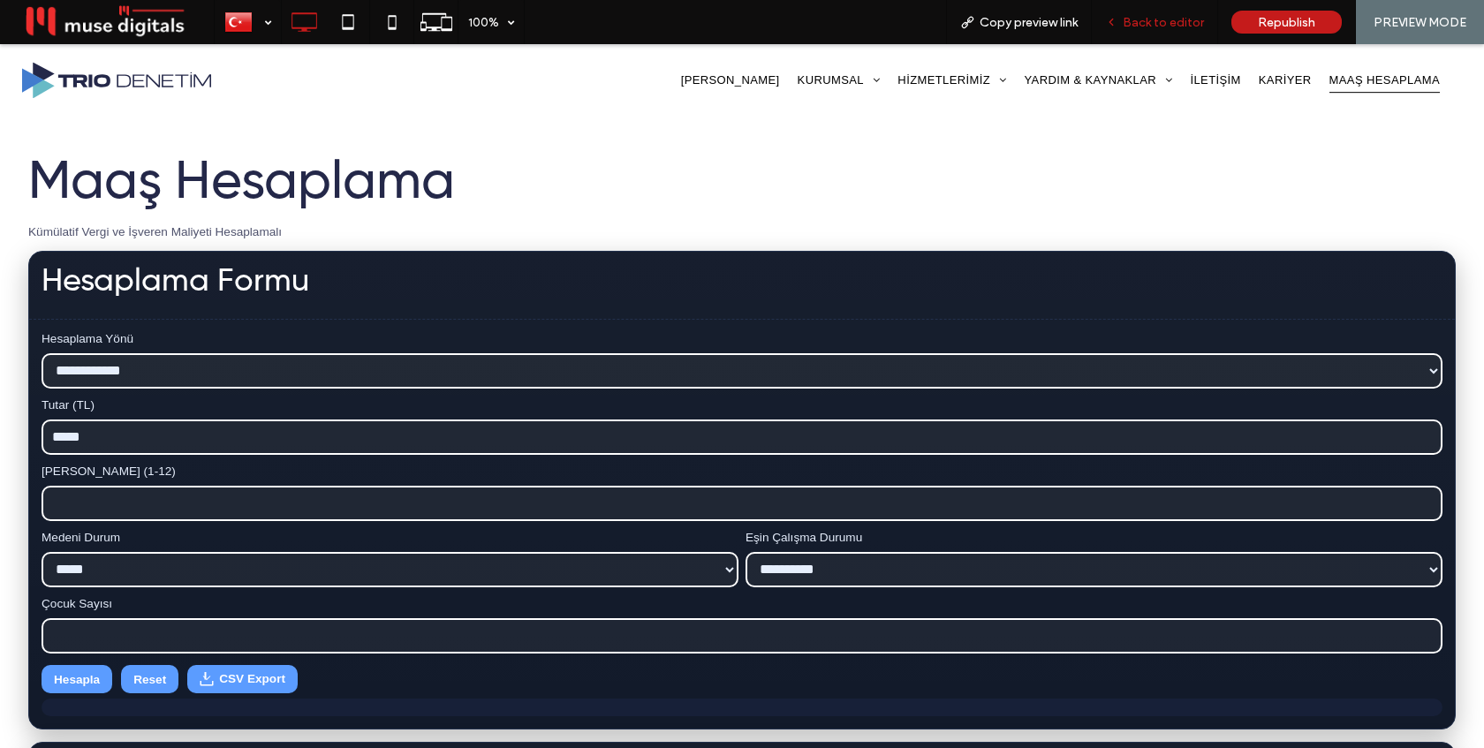
click at [1162, 17] on span "Back to editor" at bounding box center [1163, 22] width 81 height 15
